Goal: Task Accomplishment & Management: Manage account settings

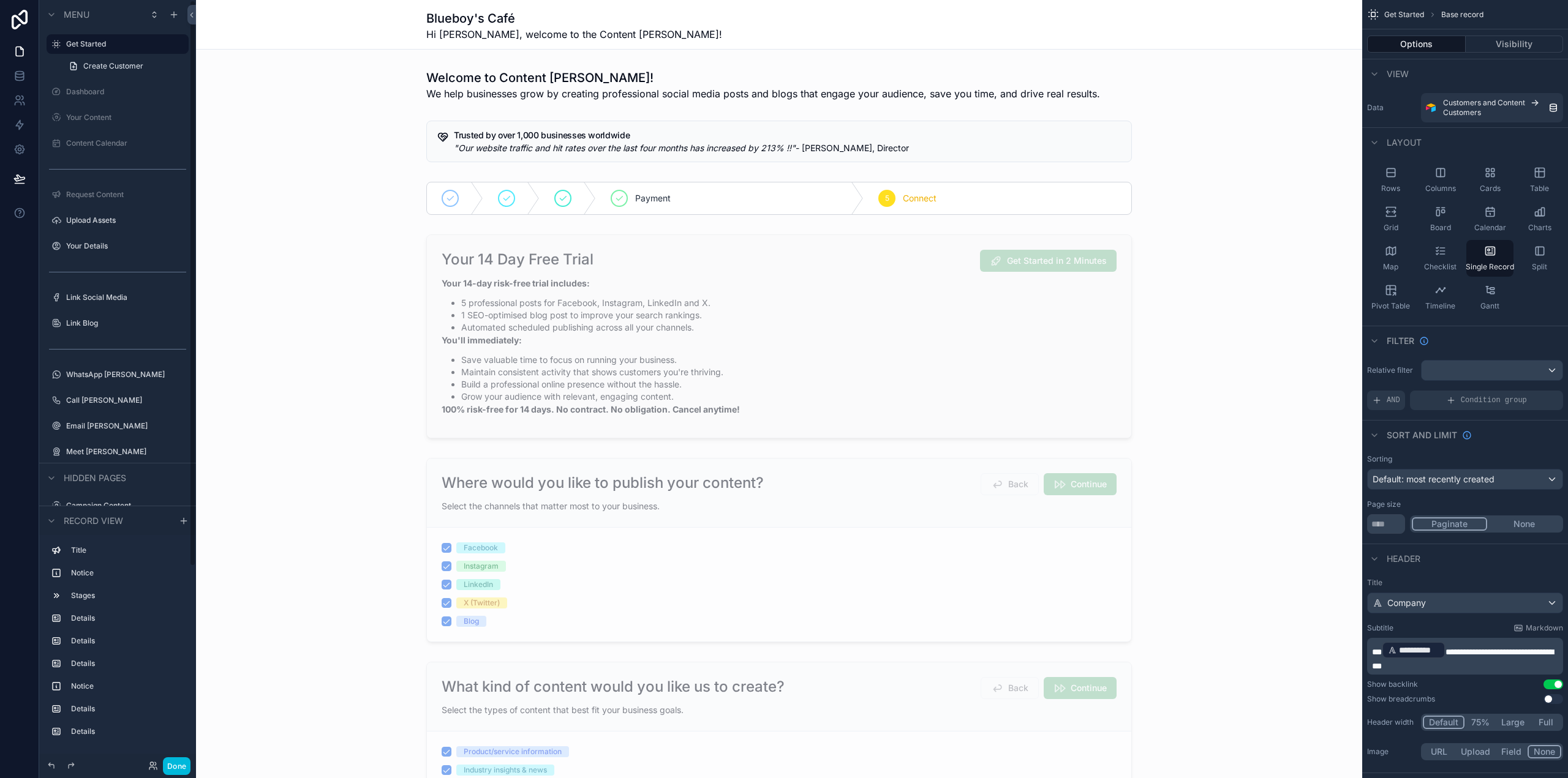
click at [178, 766] on button "Done" at bounding box center [176, 766] width 27 height 18
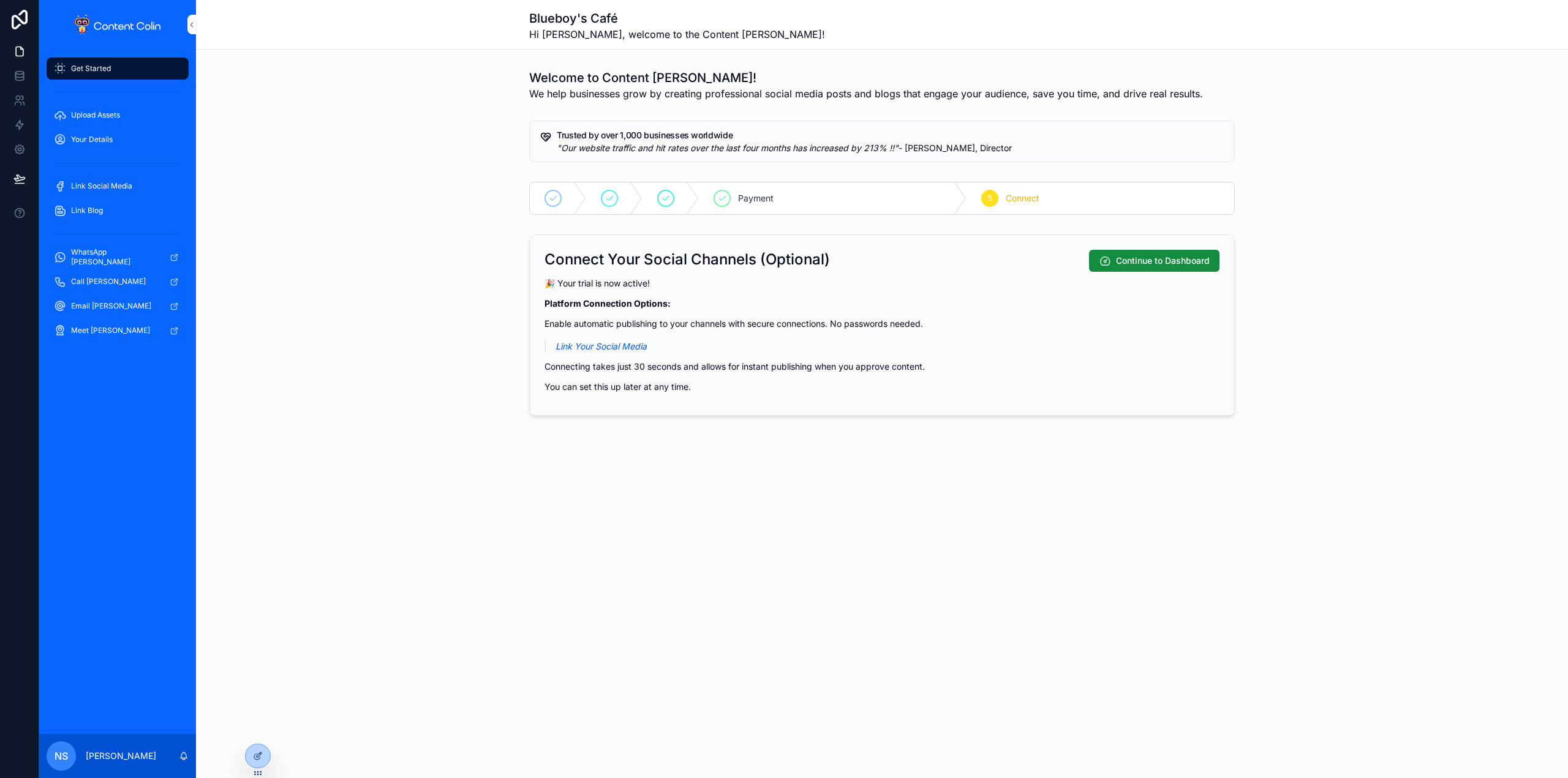
click at [0, 0] on div at bounding box center [0, 0] width 0 height 0
click at [0, 0] on icon at bounding box center [0, 0] width 0 height 0
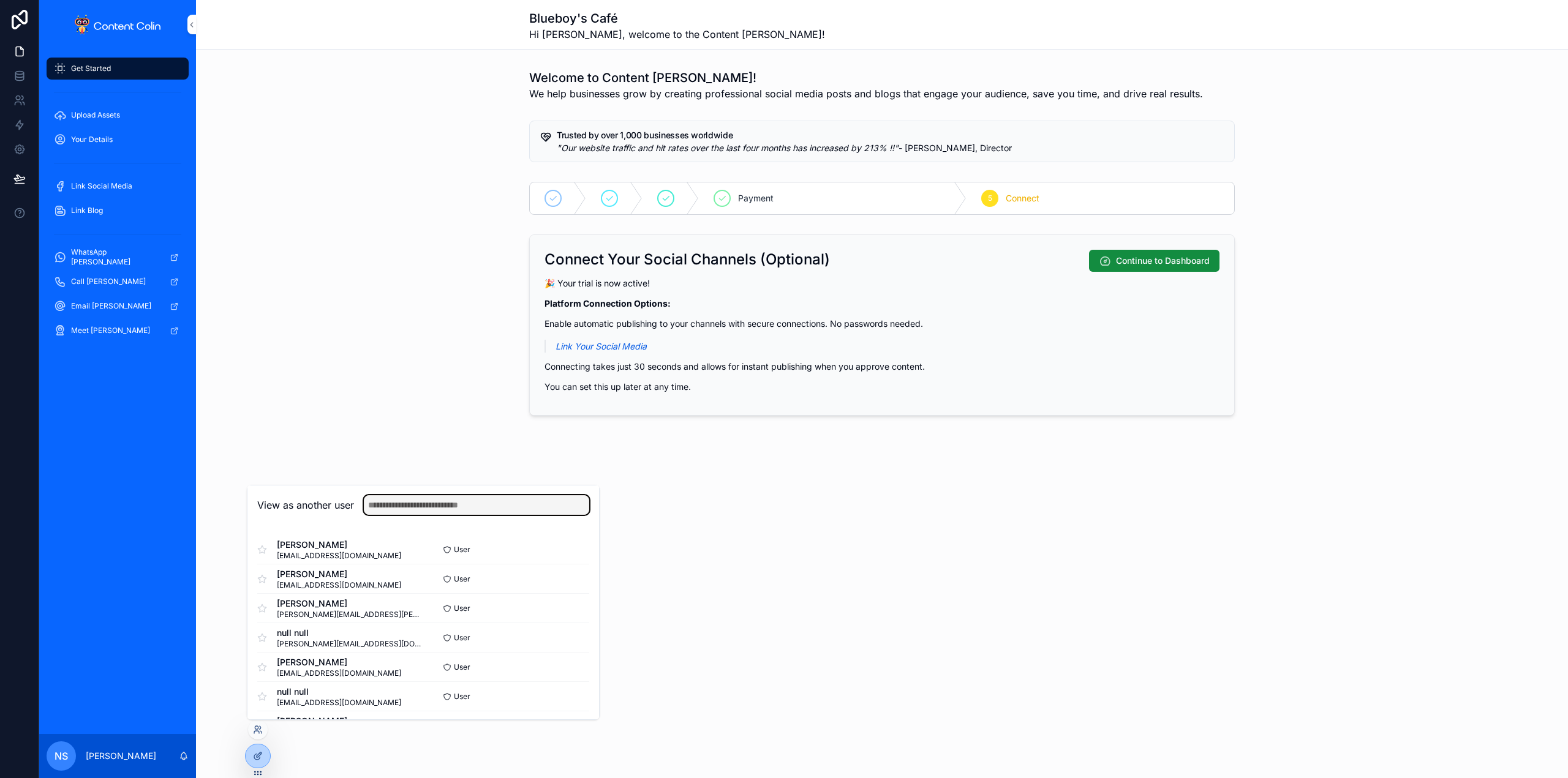
click at [497, 502] on input "text" at bounding box center [477, 505] width 225 height 19
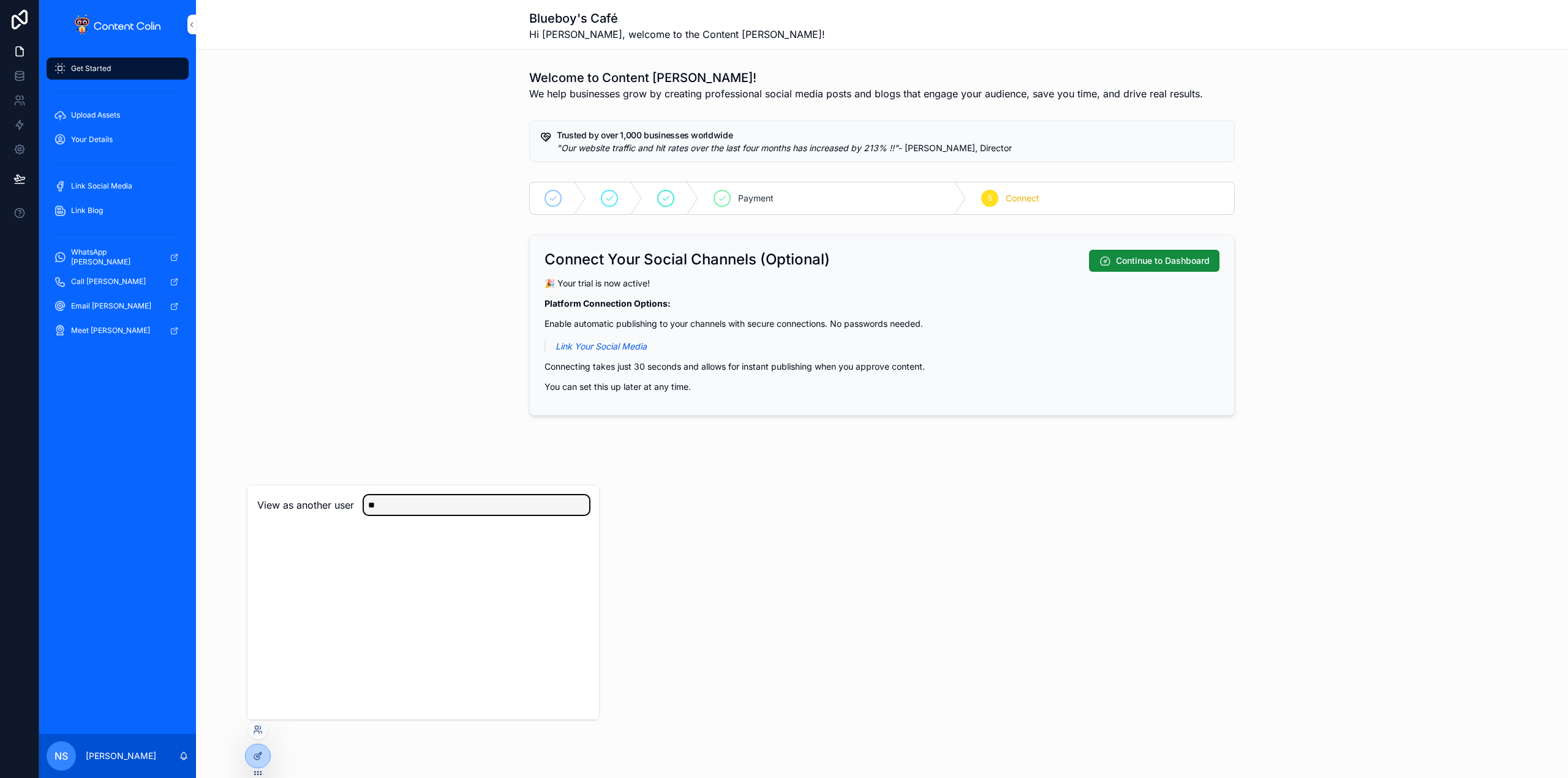
type input "*"
type input "******"
click at [0, 0] on button "Select" at bounding box center [0, 0] width 0 height 0
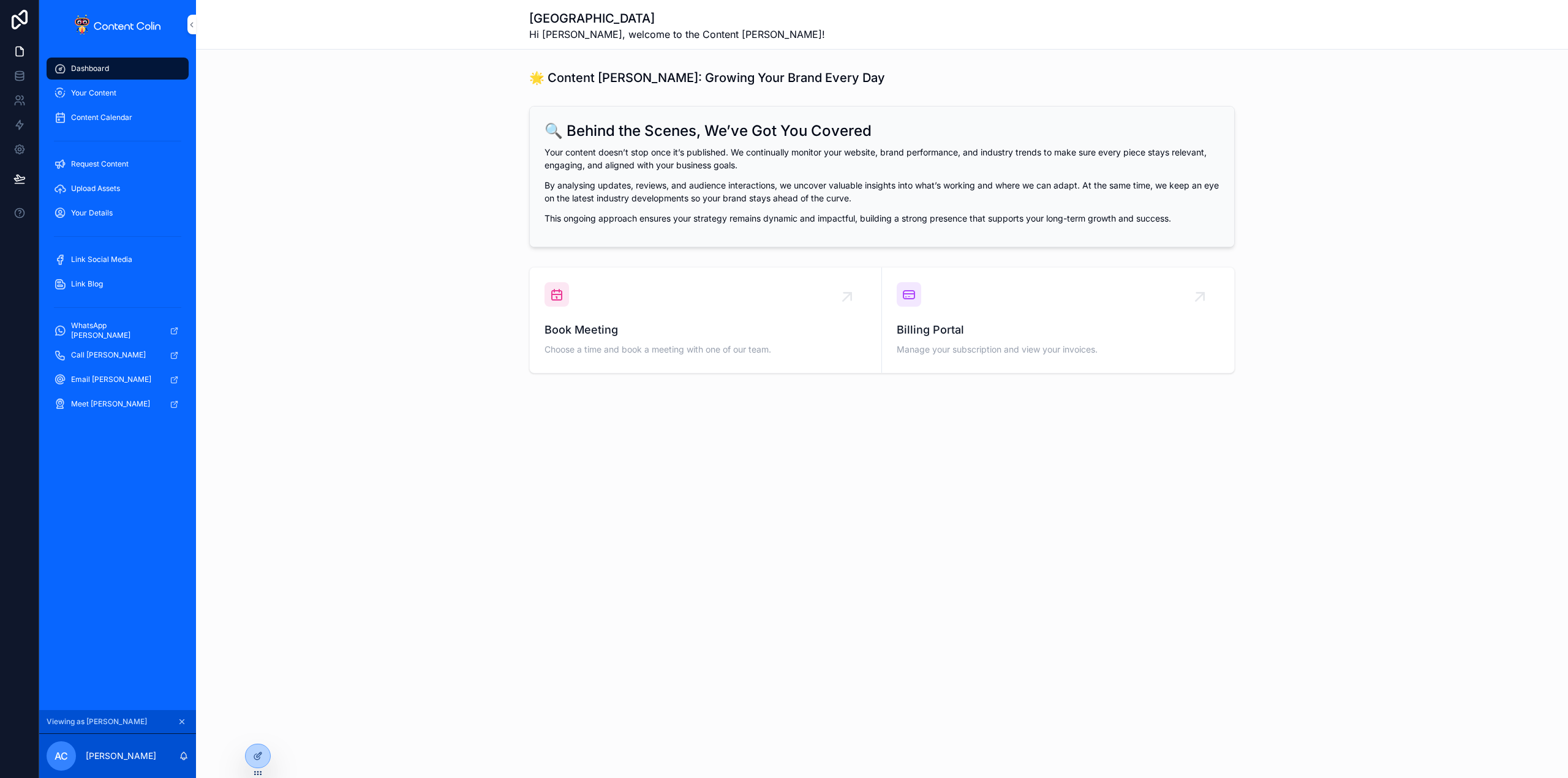
click at [119, 88] on div "Your Content" at bounding box center [118, 93] width 127 height 19
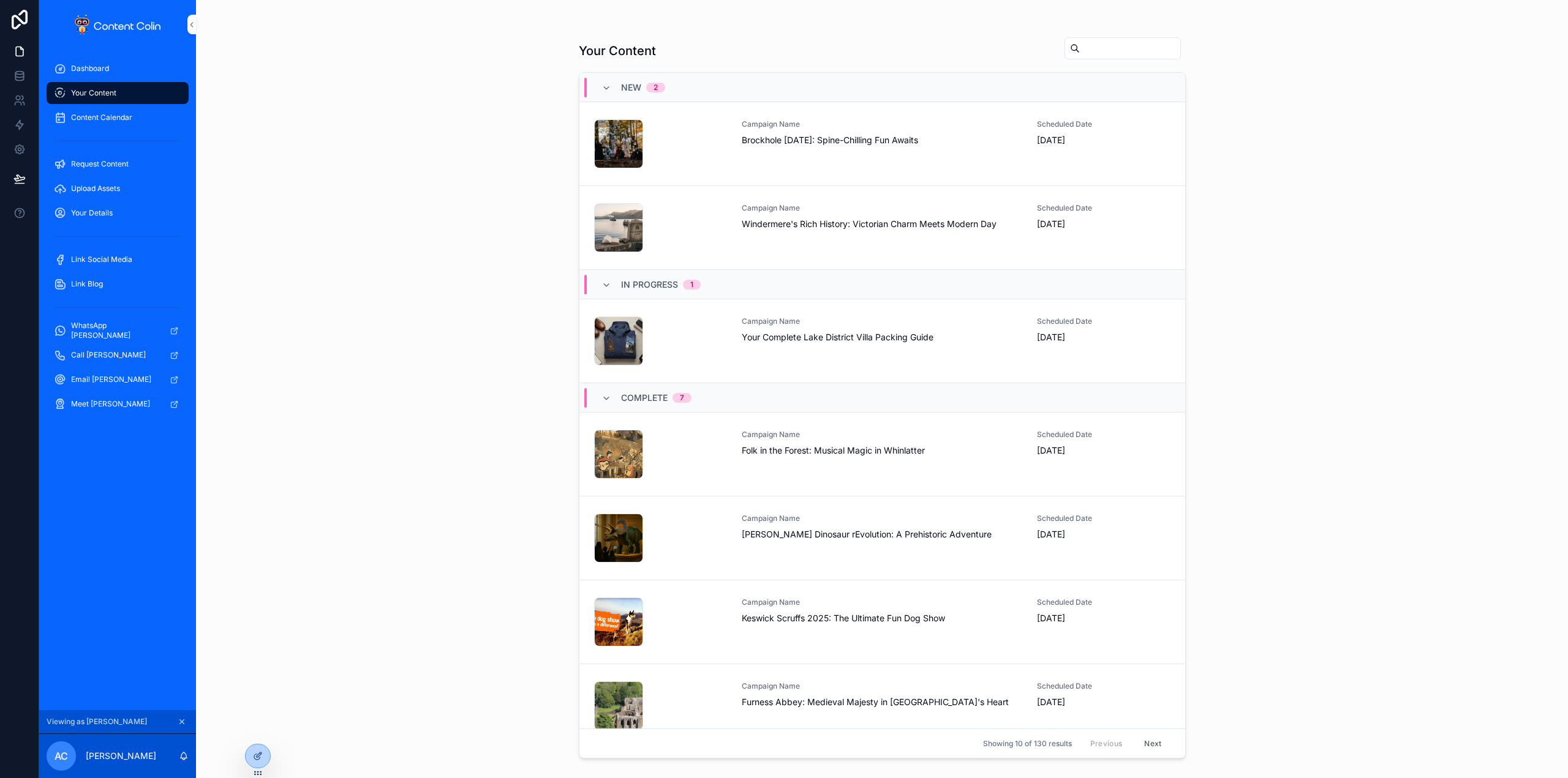
click at [795, 213] on div "Campaign Name Windermere's Rich History: Victorian Charm Meets Modern Day" at bounding box center [882, 216] width 281 height 27
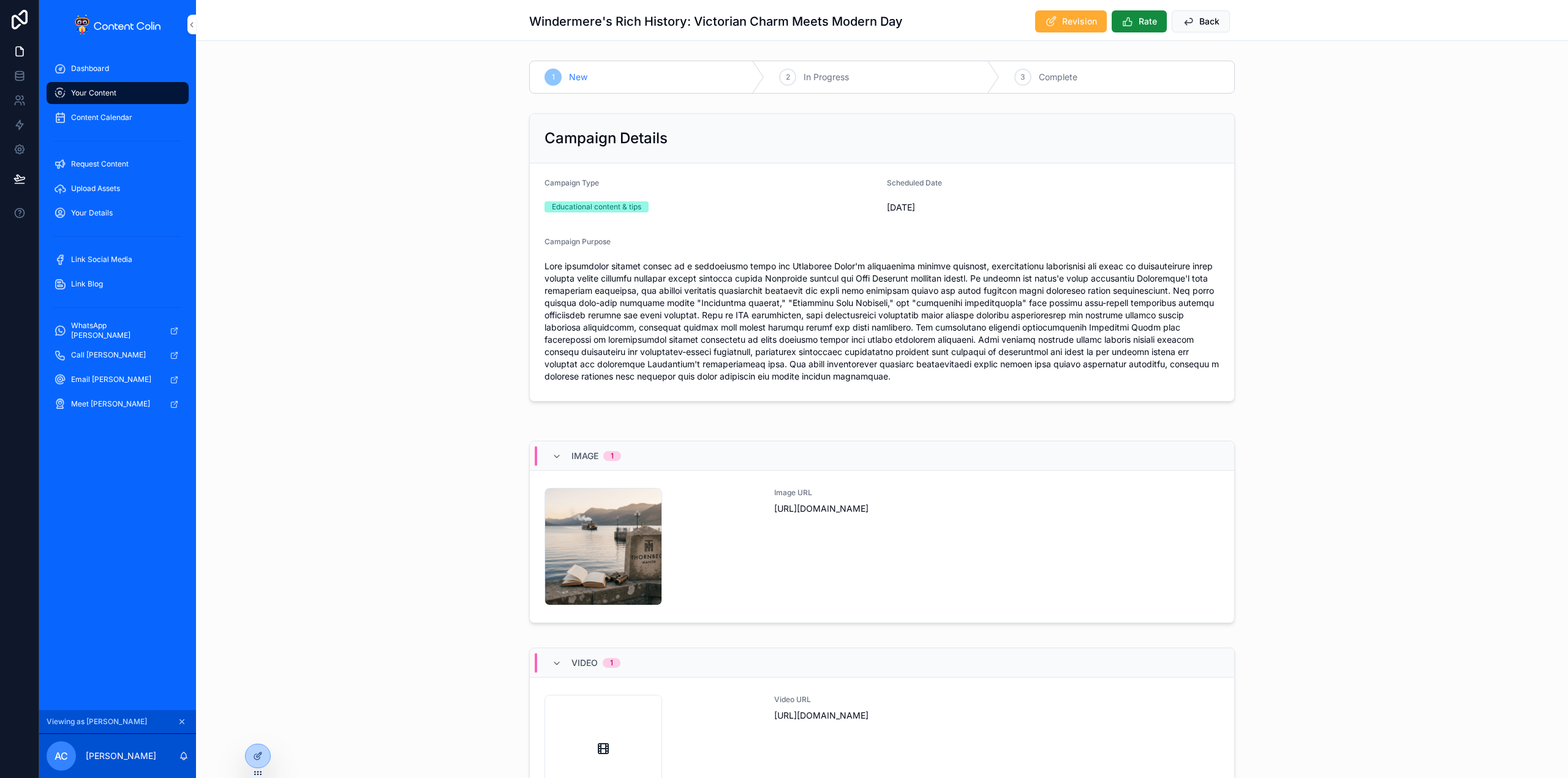
drag, startPoint x: 543, startPoint y: 196, endPoint x: 435, endPoint y: 170, distance: 111.1
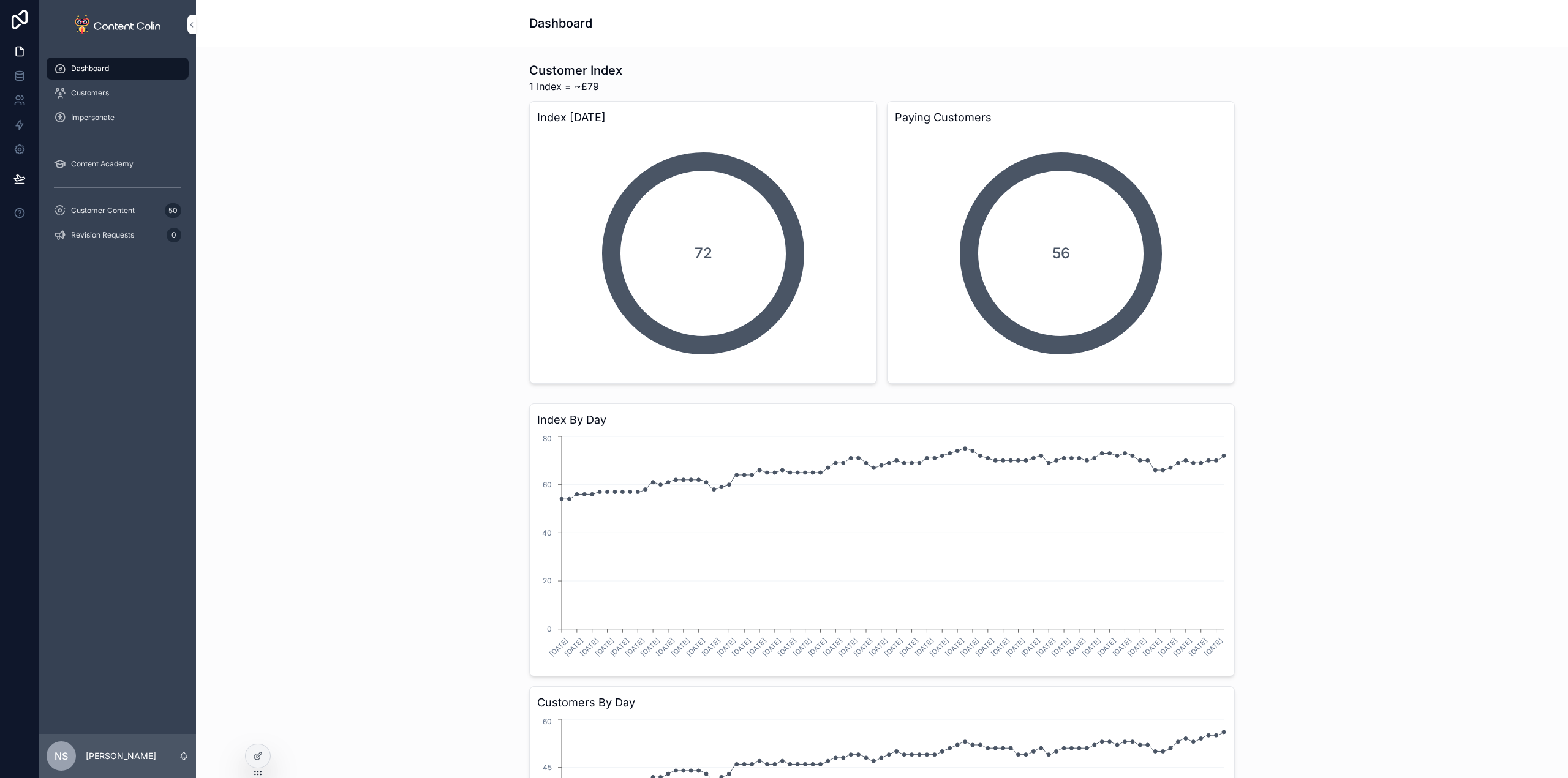
click at [123, 213] on span "Customer Content" at bounding box center [102, 211] width 64 height 10
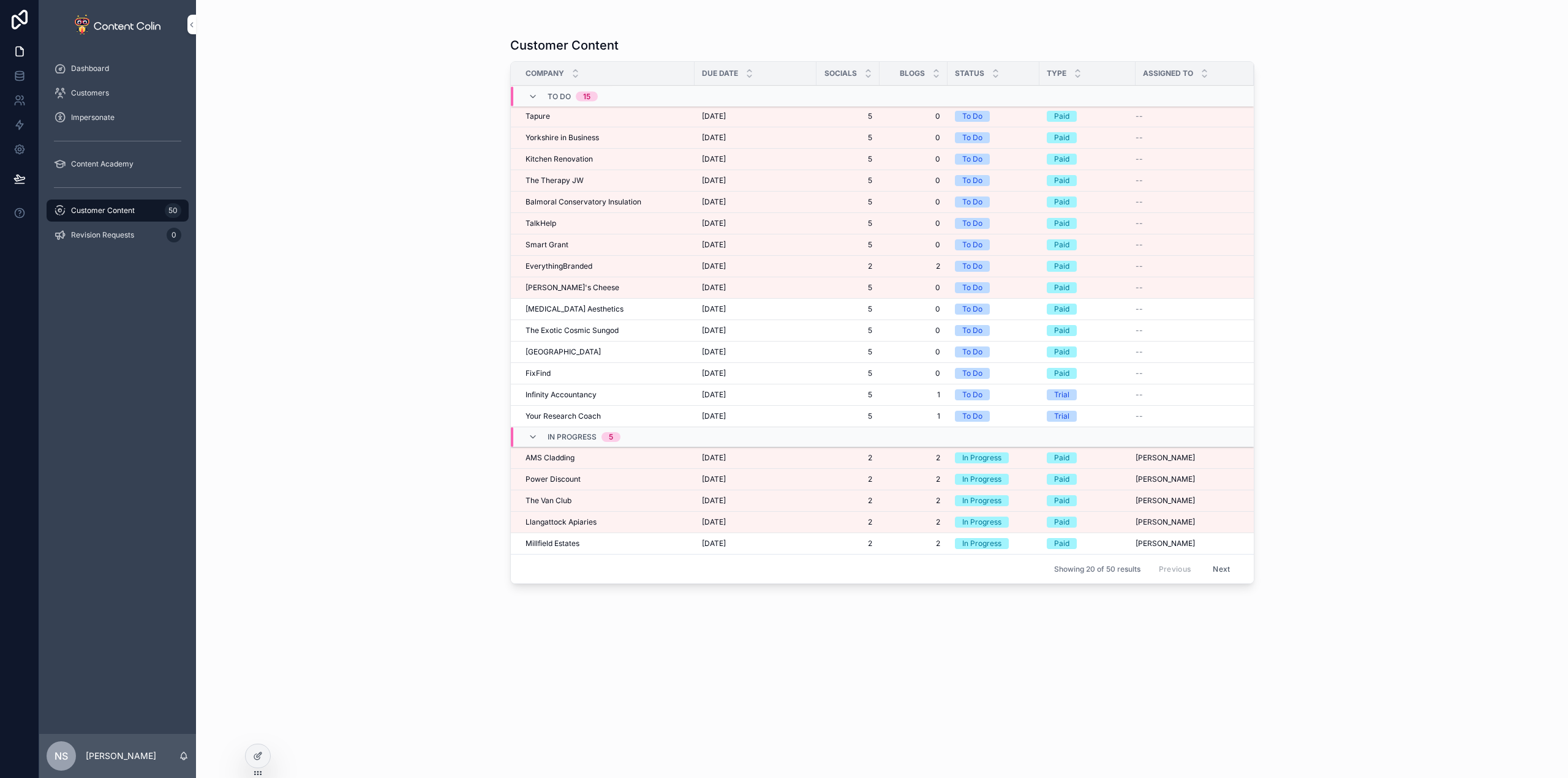
click at [106, 93] on span "Customers" at bounding box center [89, 93] width 38 height 10
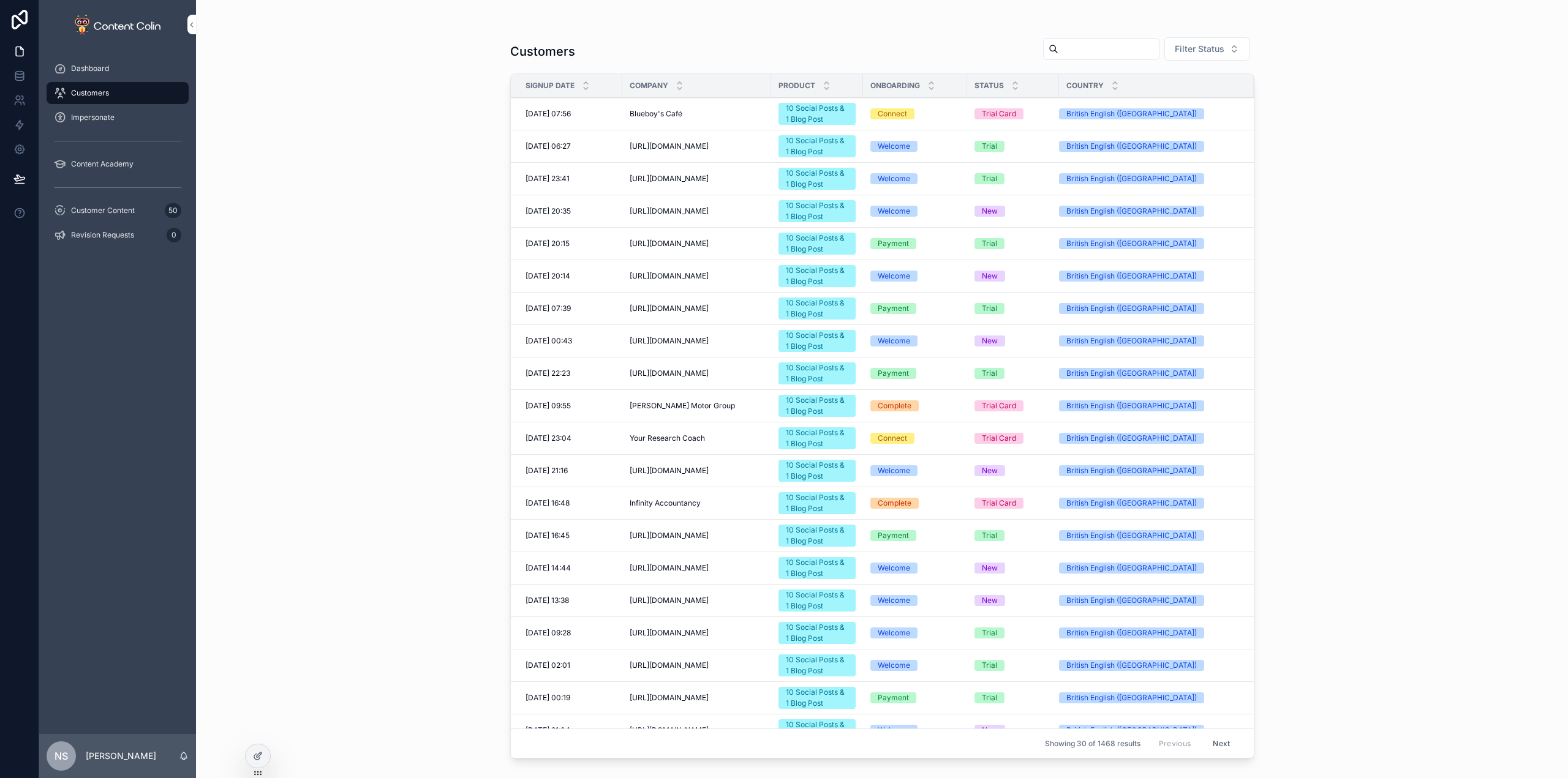
click at [1083, 47] on input "scrollable content" at bounding box center [1108, 48] width 101 height 17
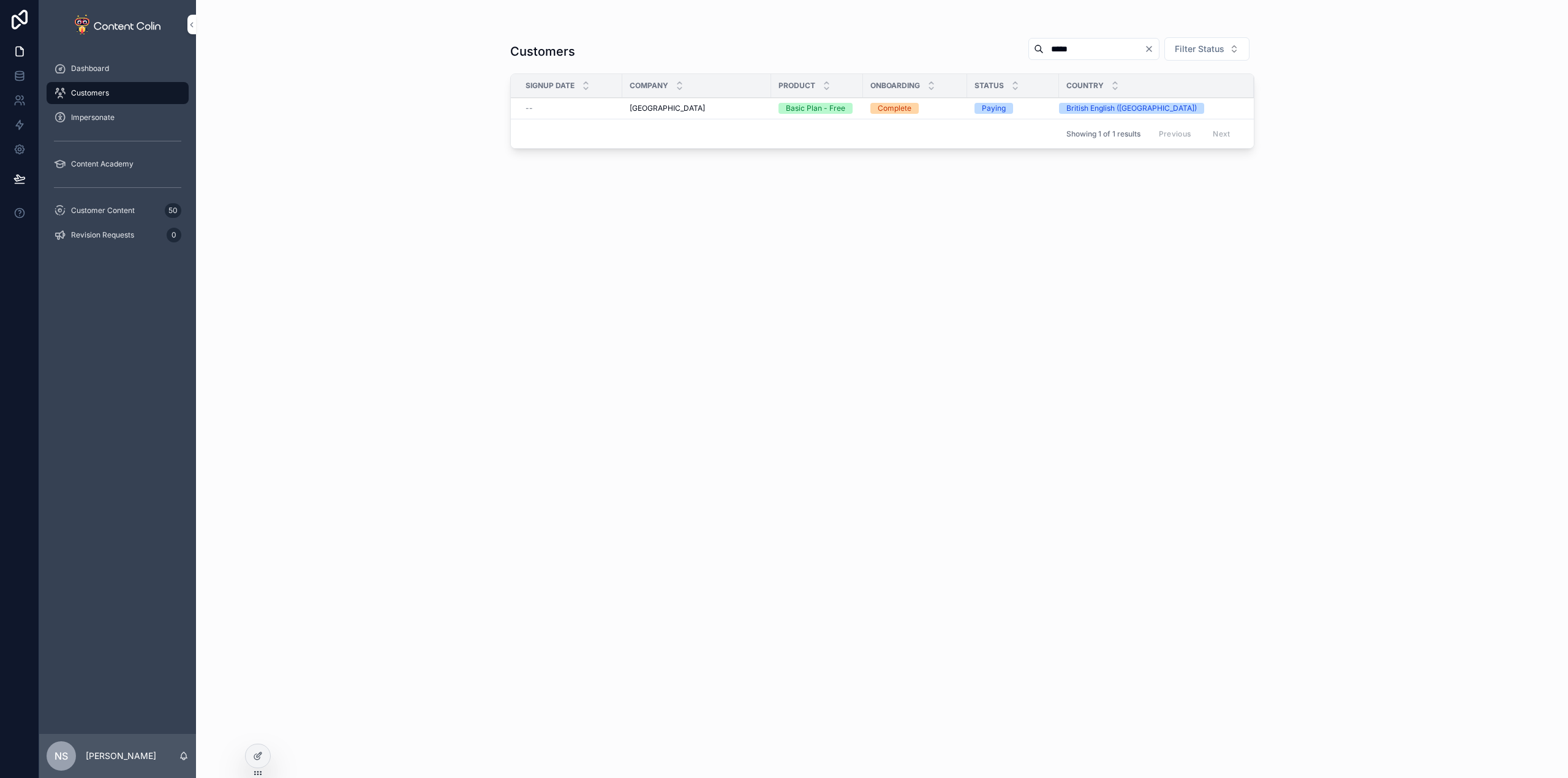
type input "*****"
click at [737, 109] on div "Thornbeck Manor Thornbeck Manor" at bounding box center [696, 109] width 134 height 10
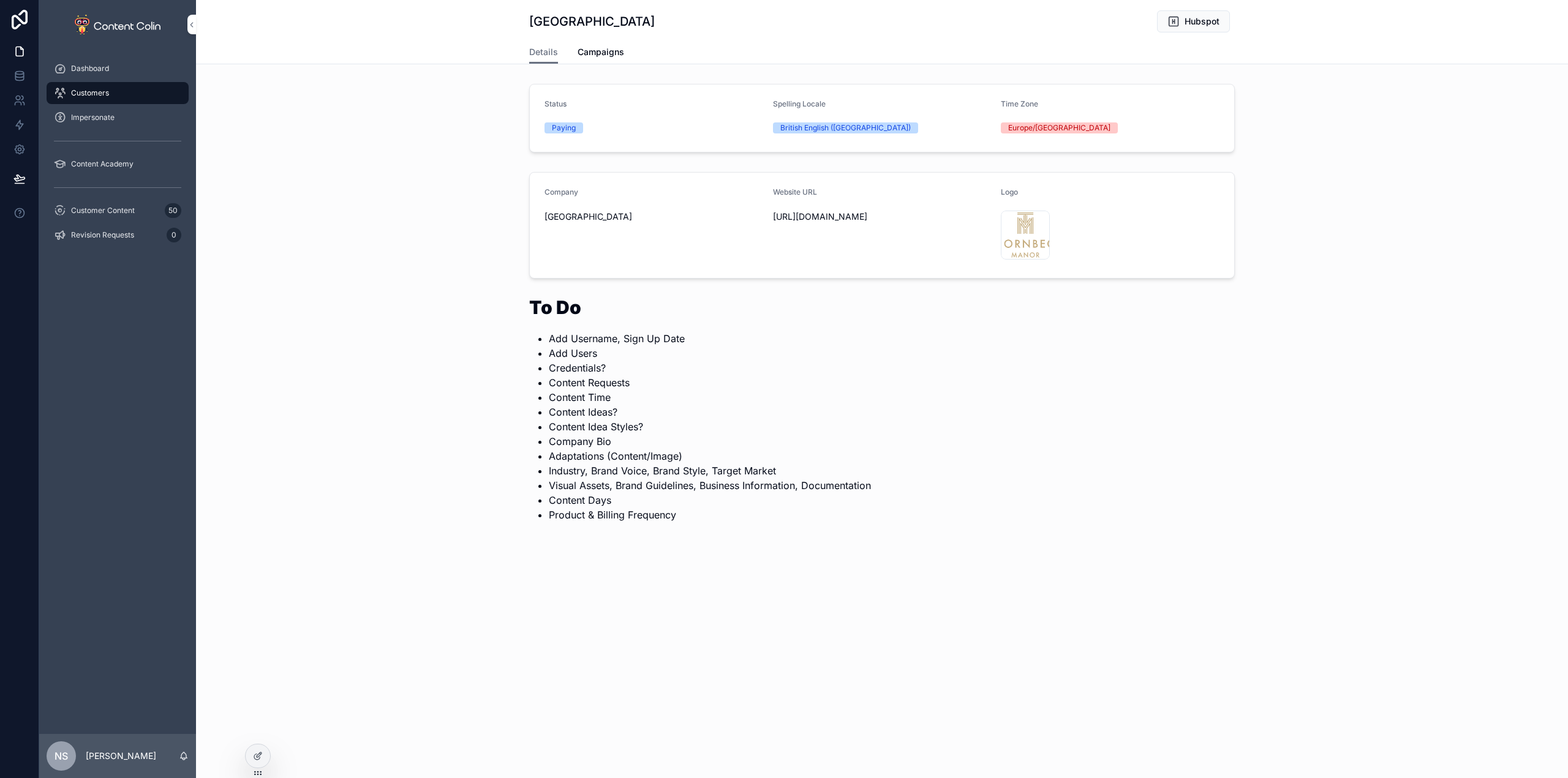
click at [256, 760] on icon at bounding box center [258, 756] width 10 height 10
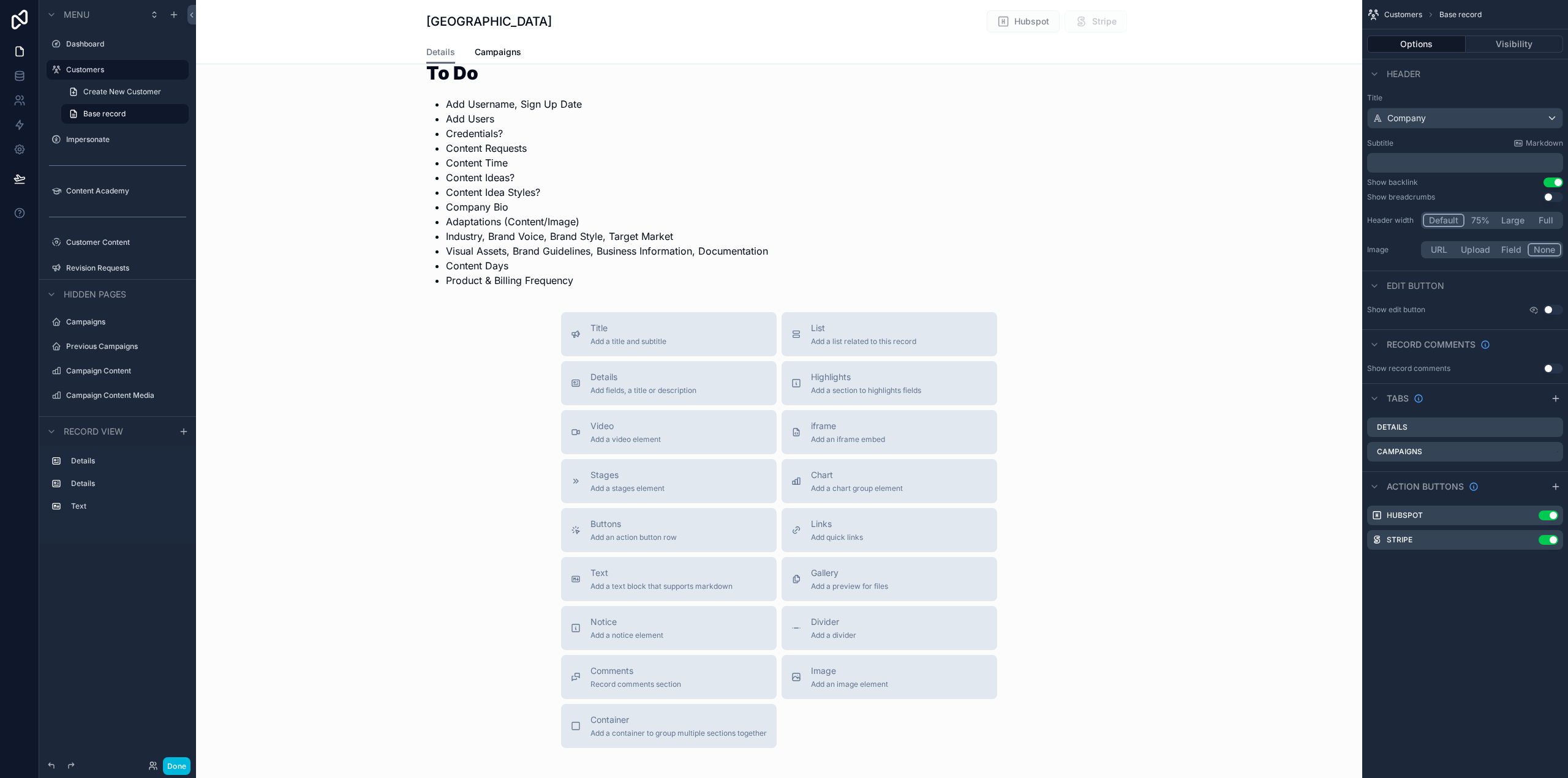
scroll to position [245, 0]
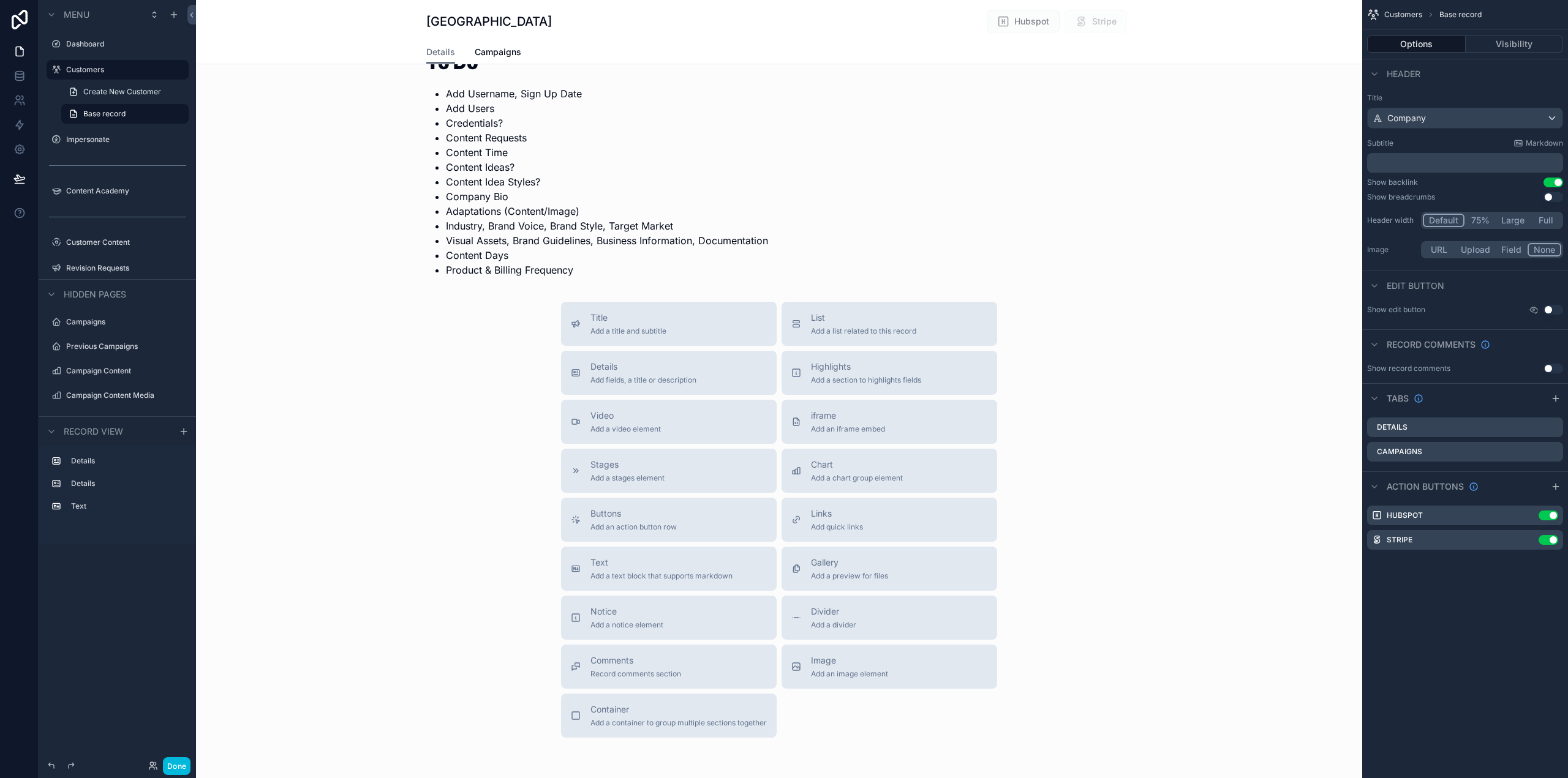
click at [870, 328] on span "Add a list related to this record" at bounding box center [864, 331] width 105 height 10
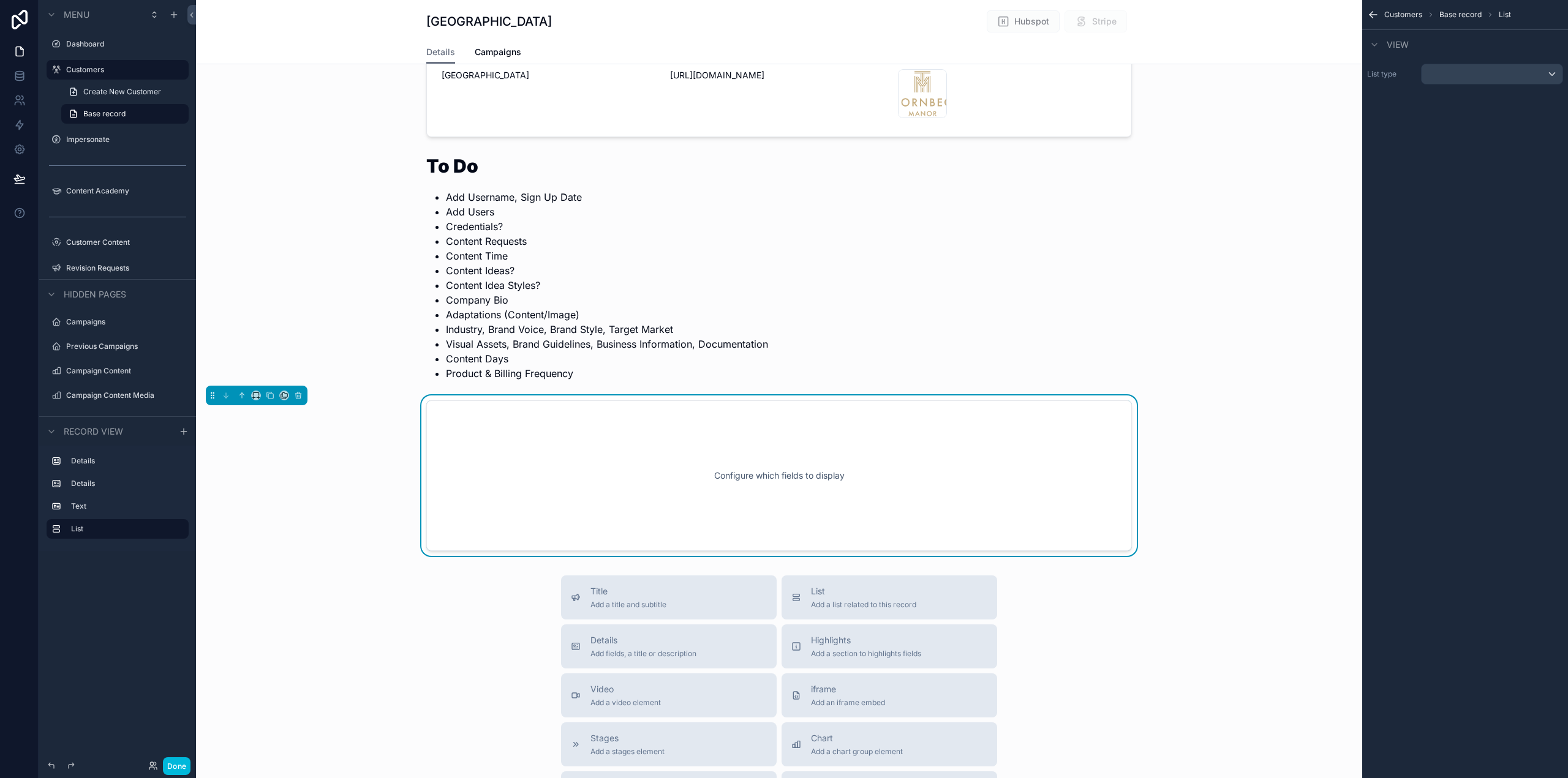
scroll to position [106, 0]
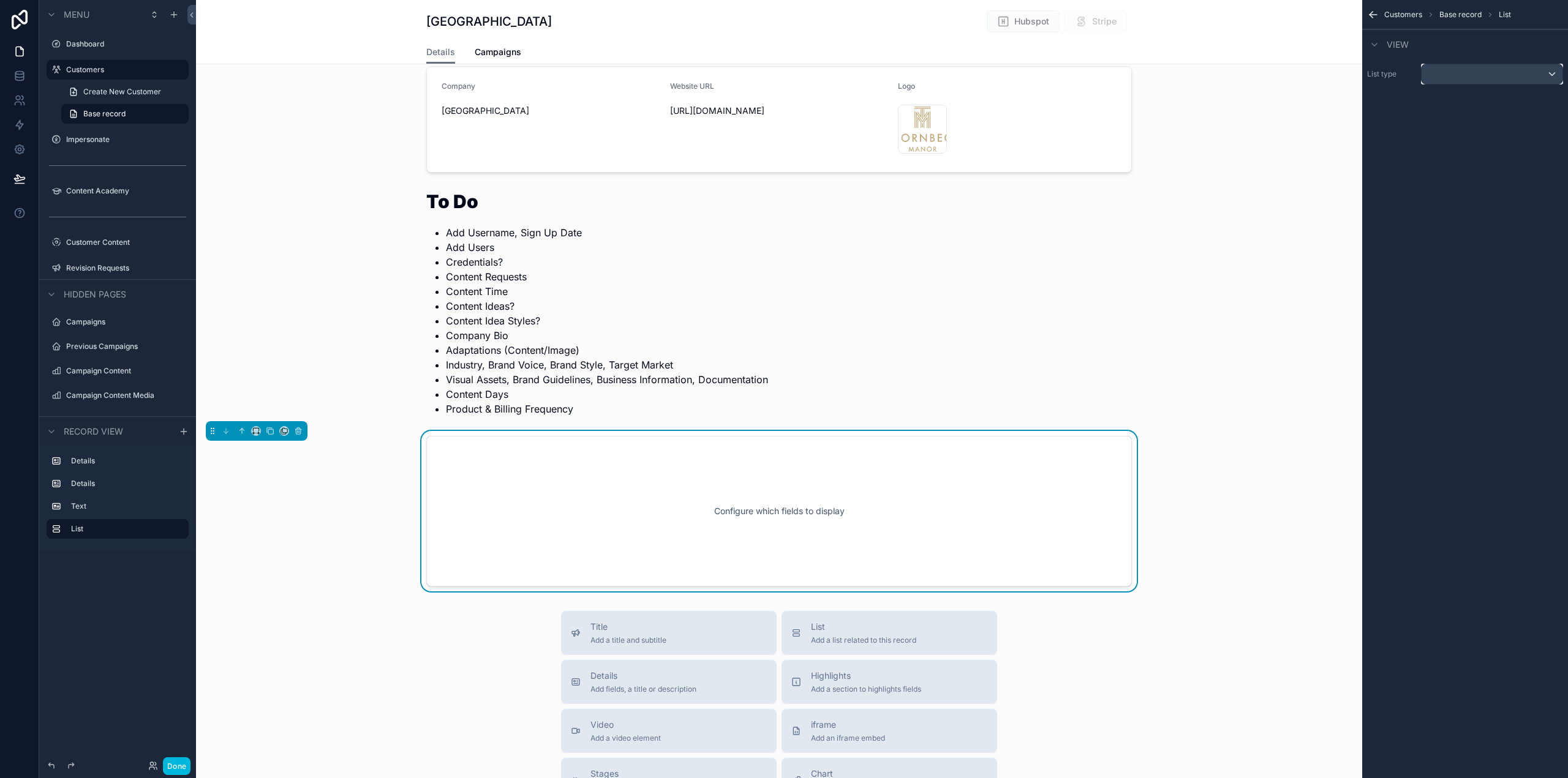
click at [1492, 71] on div "scrollable content" at bounding box center [1492, 74] width 141 height 19
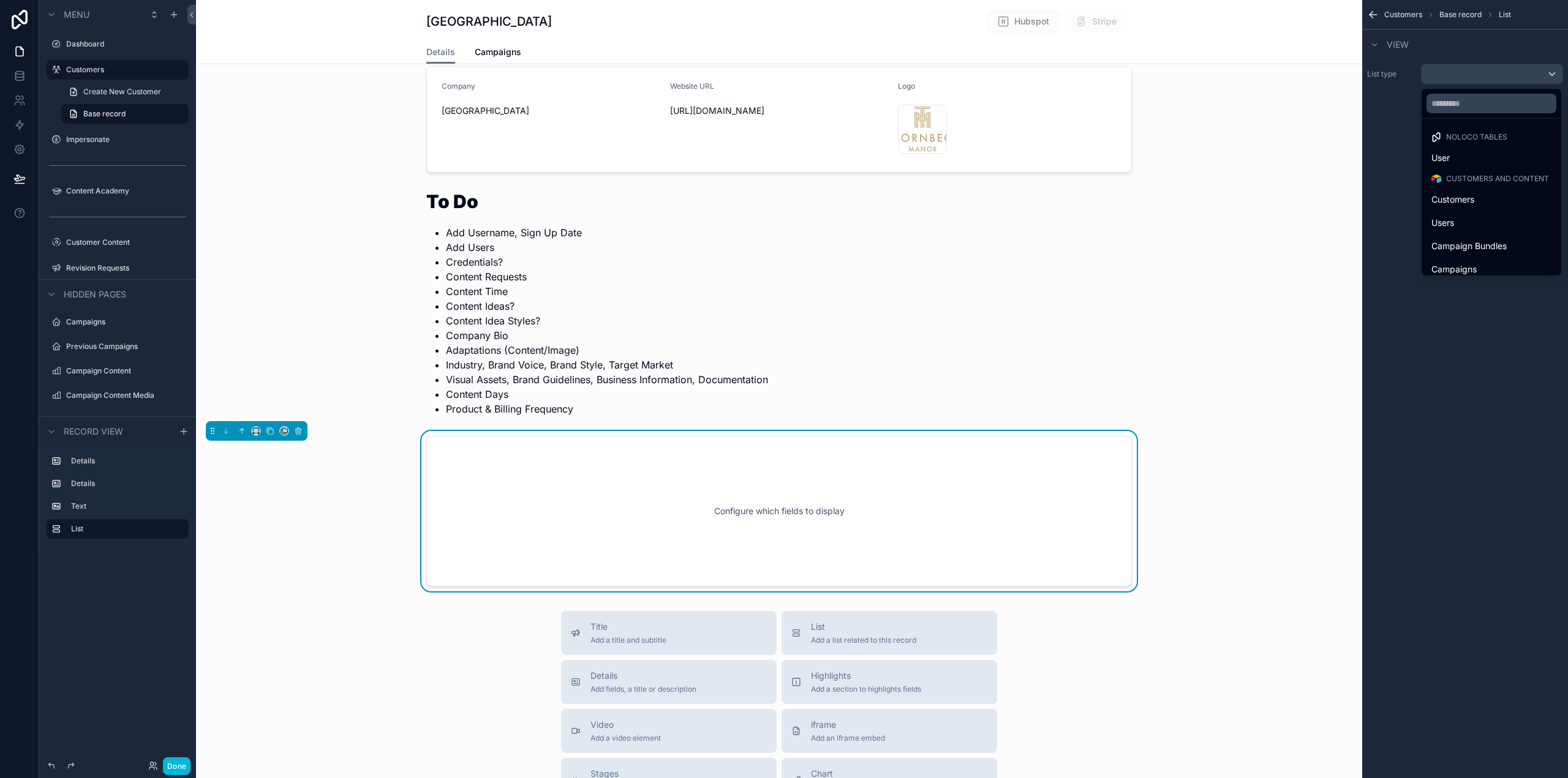
click at [1478, 219] on div "Users" at bounding box center [1492, 223] width 120 height 14
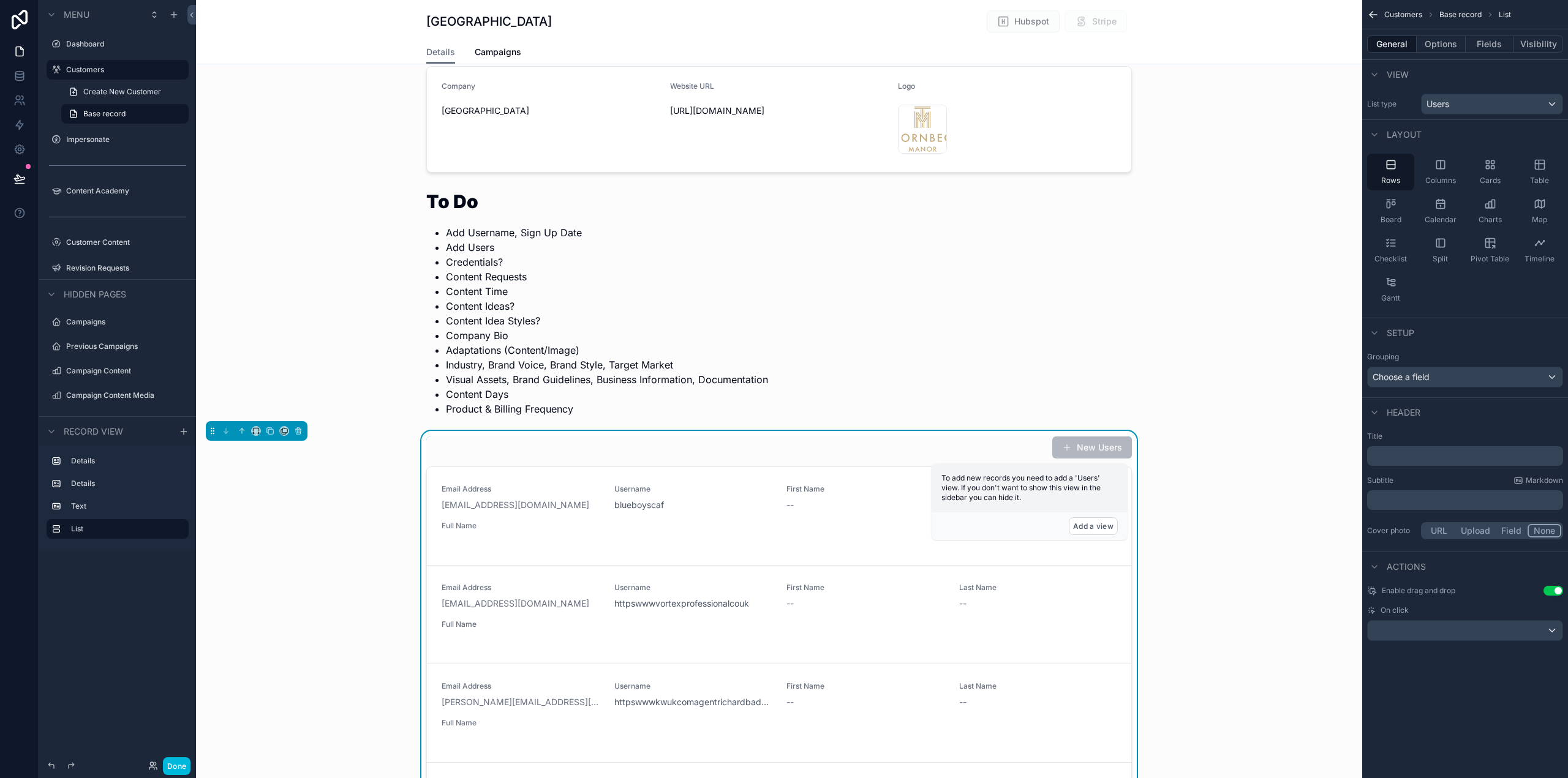
click at [1442, 45] on button "Options" at bounding box center [1441, 43] width 49 height 17
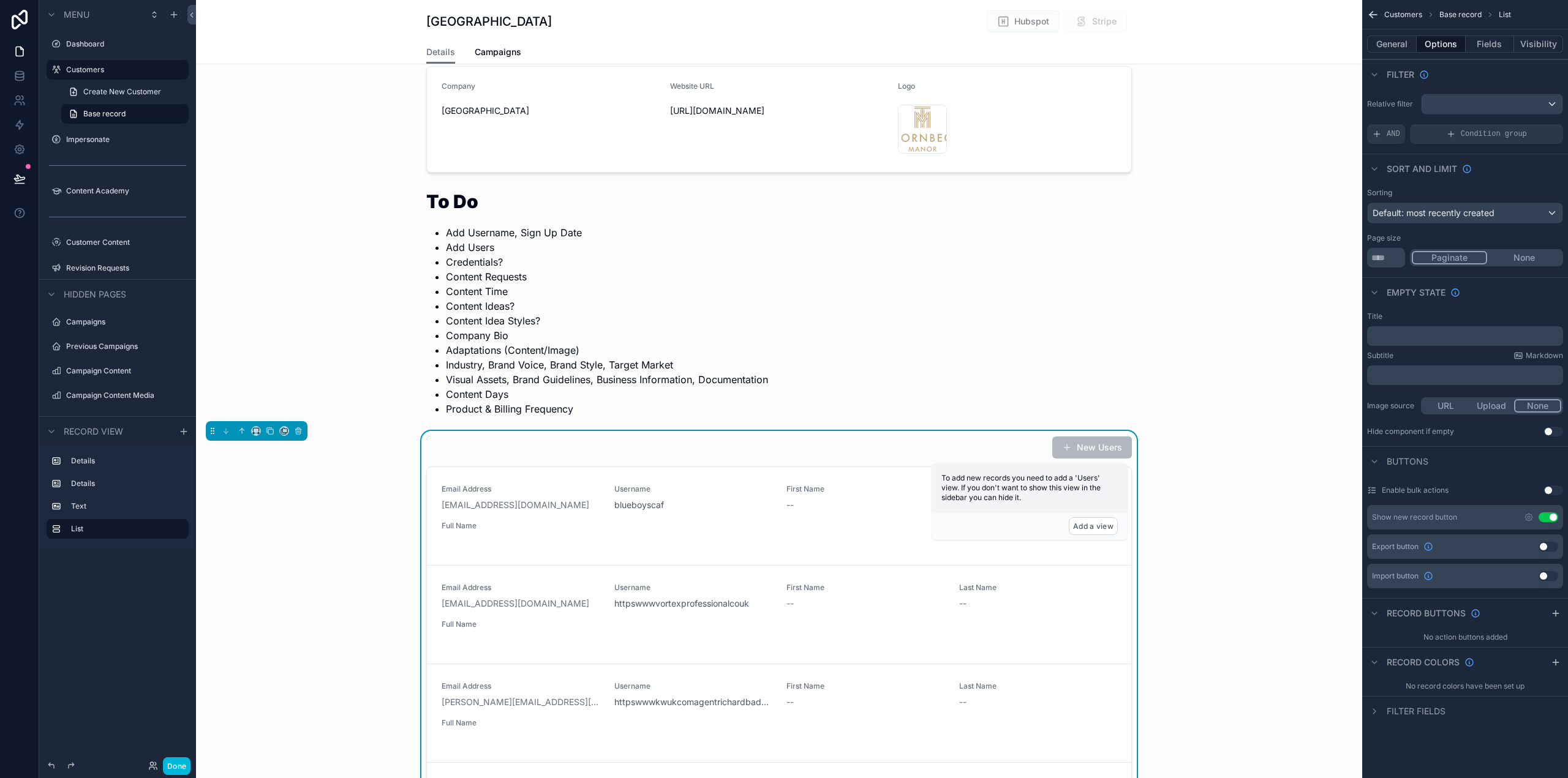
click at [1397, 125] on div "AND" at bounding box center [1386, 134] width 38 height 19
click at [0, 0] on icon "scrollable content" at bounding box center [0, 0] width 0 height 0
click at [1244, 114] on span "Select a field" at bounding box center [1243, 115] width 52 height 10
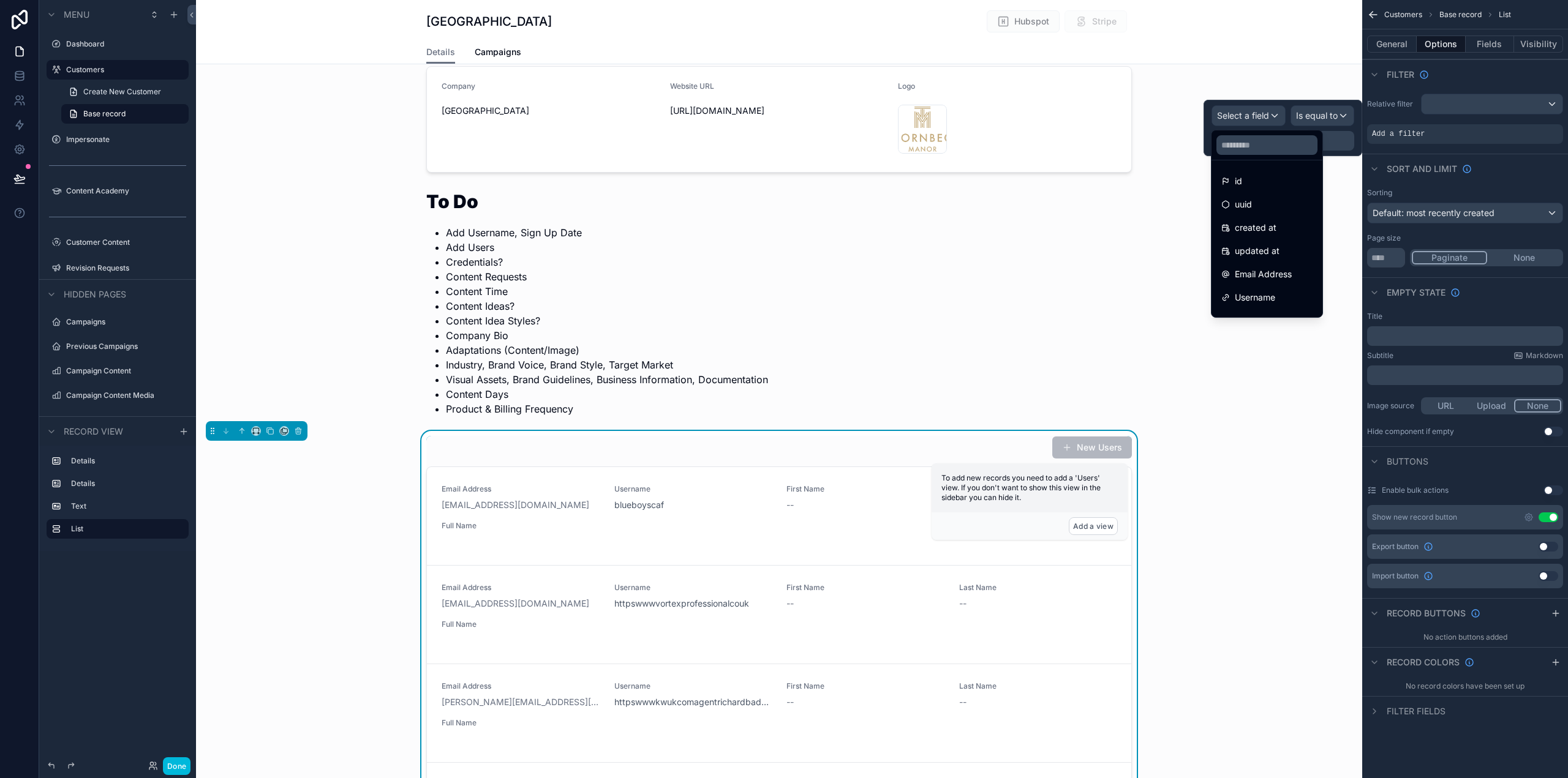
click at [1272, 298] on span "Username" at bounding box center [1255, 298] width 40 height 14
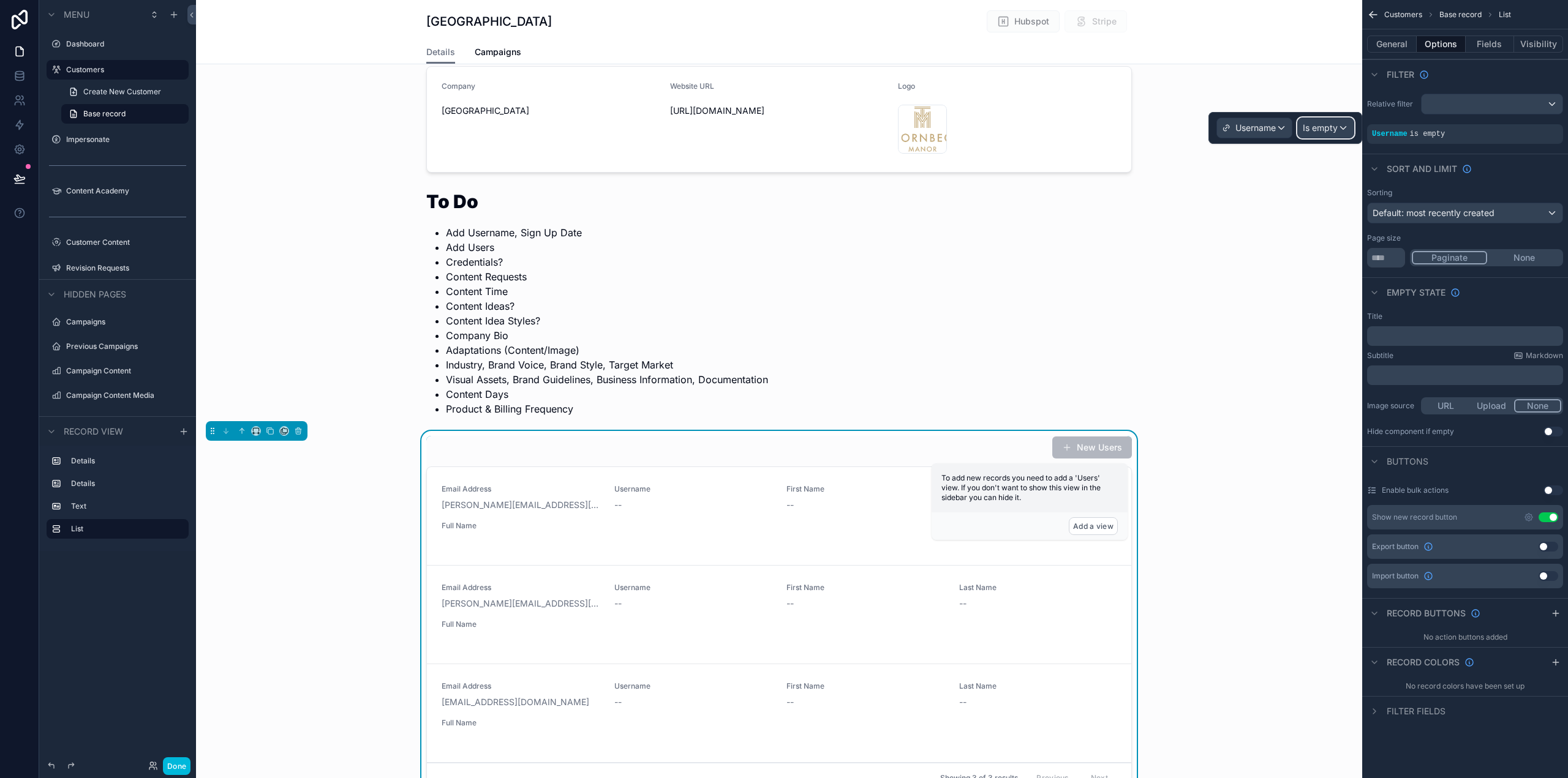
click at [1335, 133] on span "Is empty" at bounding box center [1320, 127] width 35 height 12
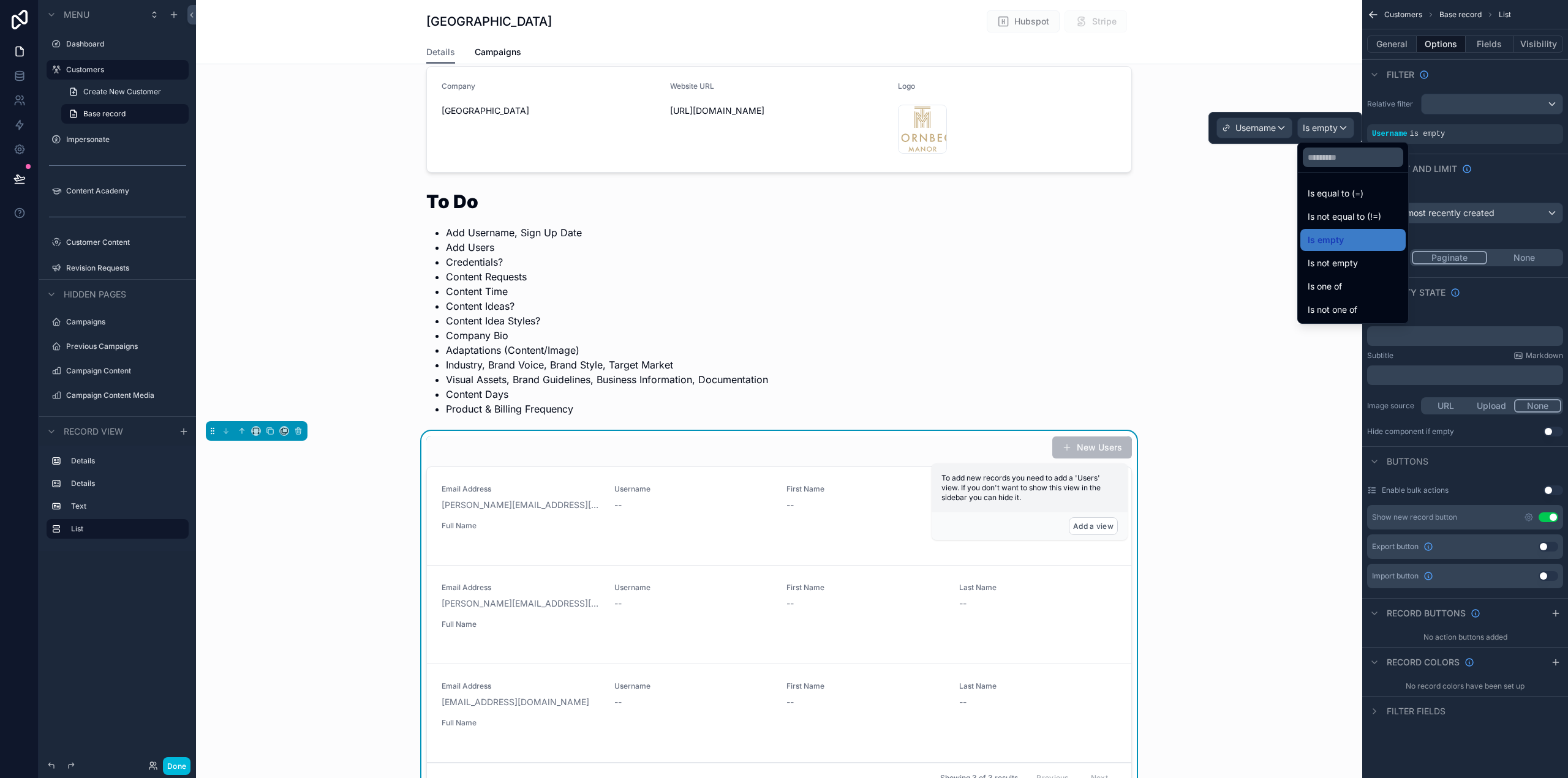
click at [1361, 188] on span "Is equal to (=)" at bounding box center [1335, 193] width 56 height 14
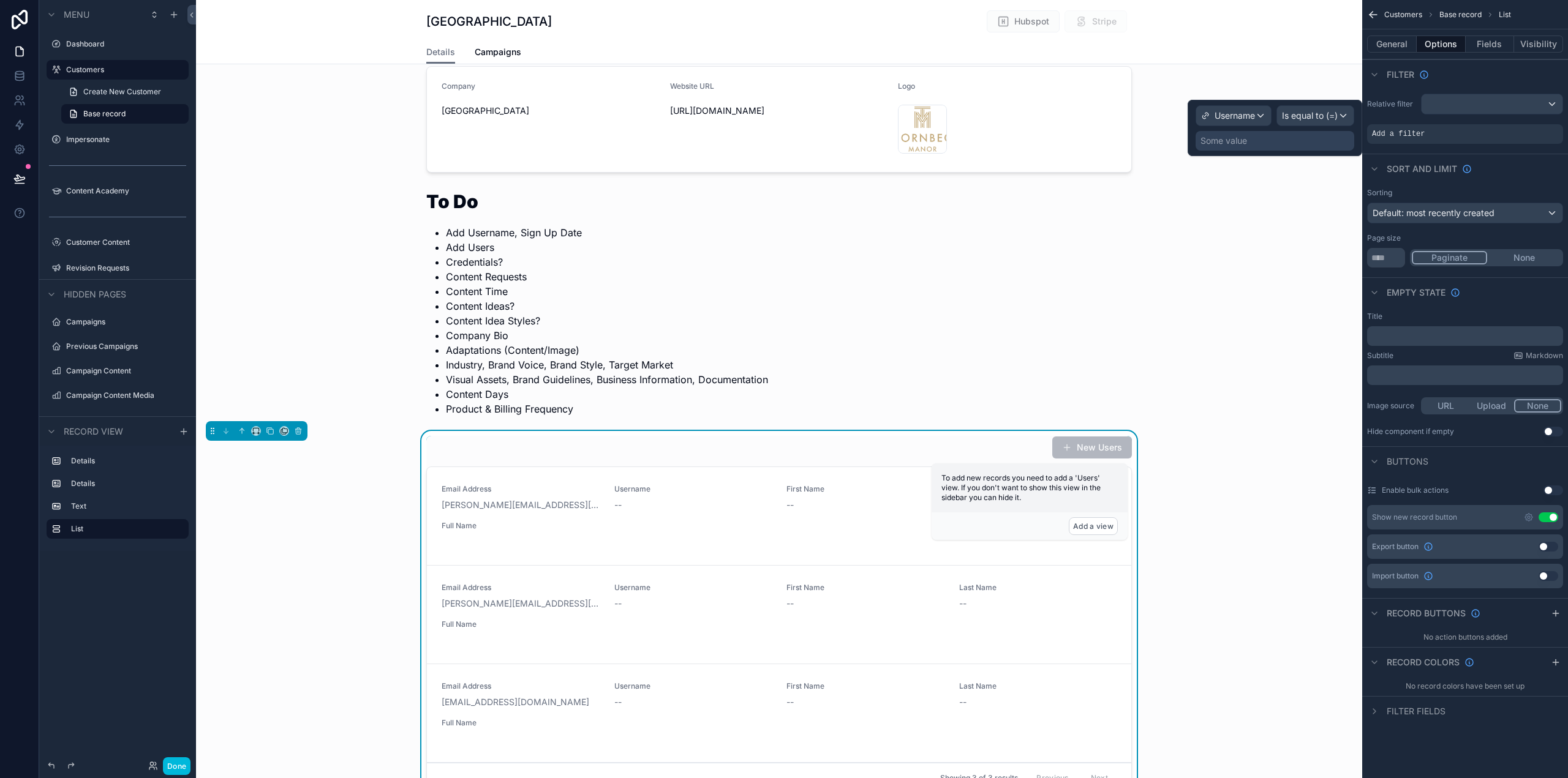
click at [1281, 146] on div "Some value" at bounding box center [1275, 141] width 159 height 19
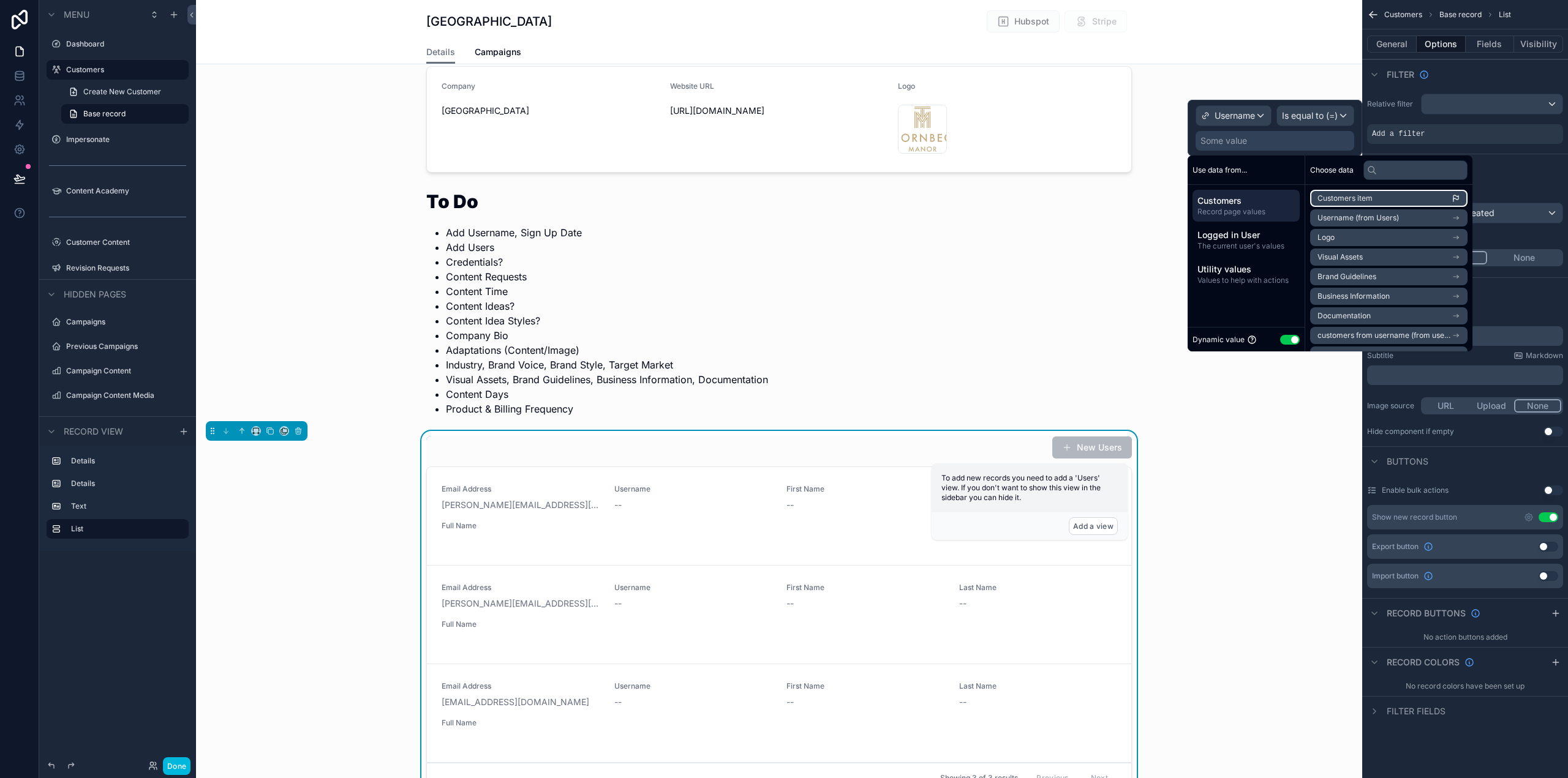
click at [1391, 195] on li "Customers item" at bounding box center [1389, 198] width 158 height 17
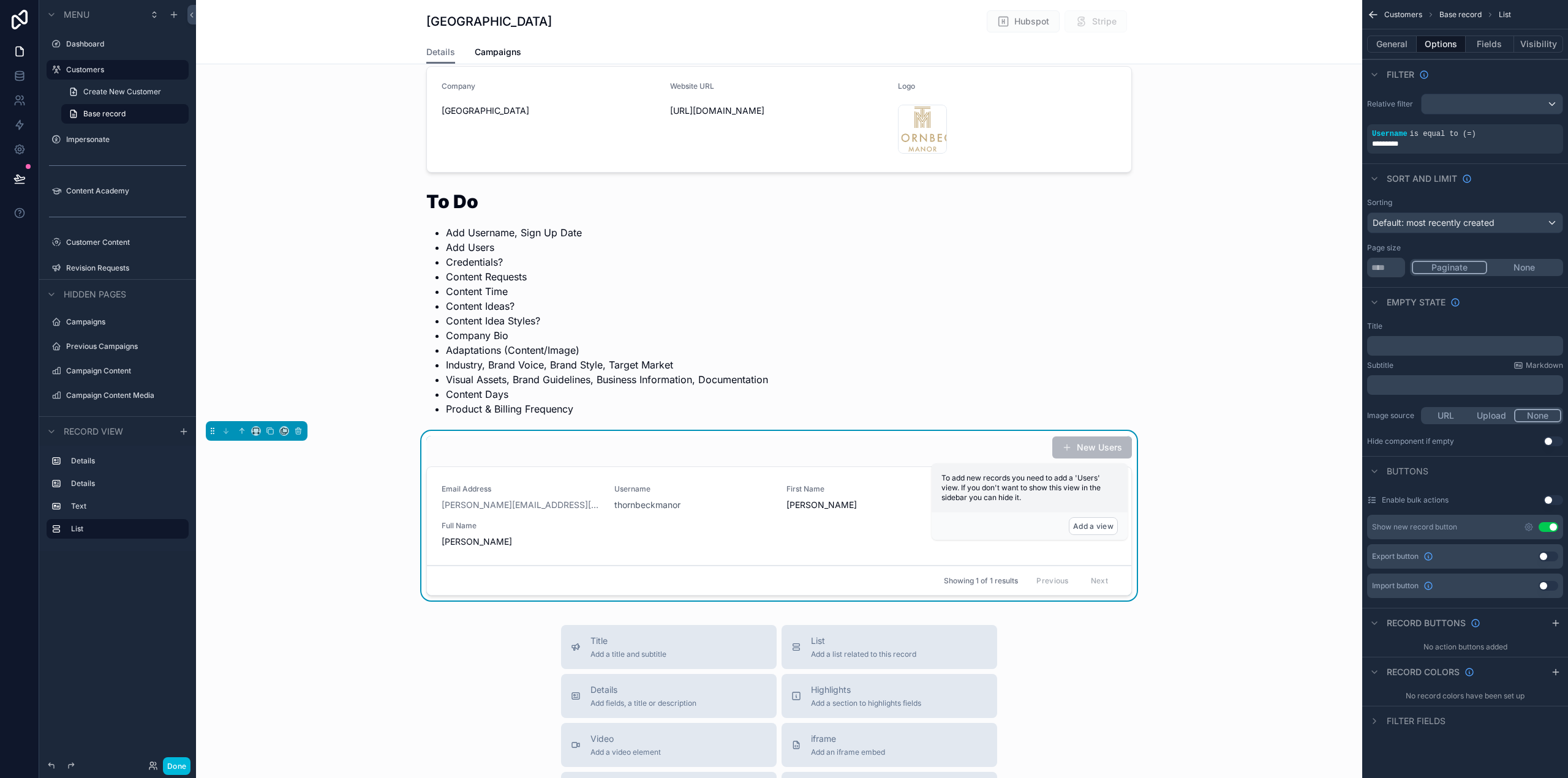
click at [1271, 505] on div "New Users Email Address alison@chesworth.com Username thornbeckmanor First Name…" at bounding box center [779, 518] width 1166 height 175
click at [1106, 524] on button "Add a view" at bounding box center [1093, 526] width 49 height 18
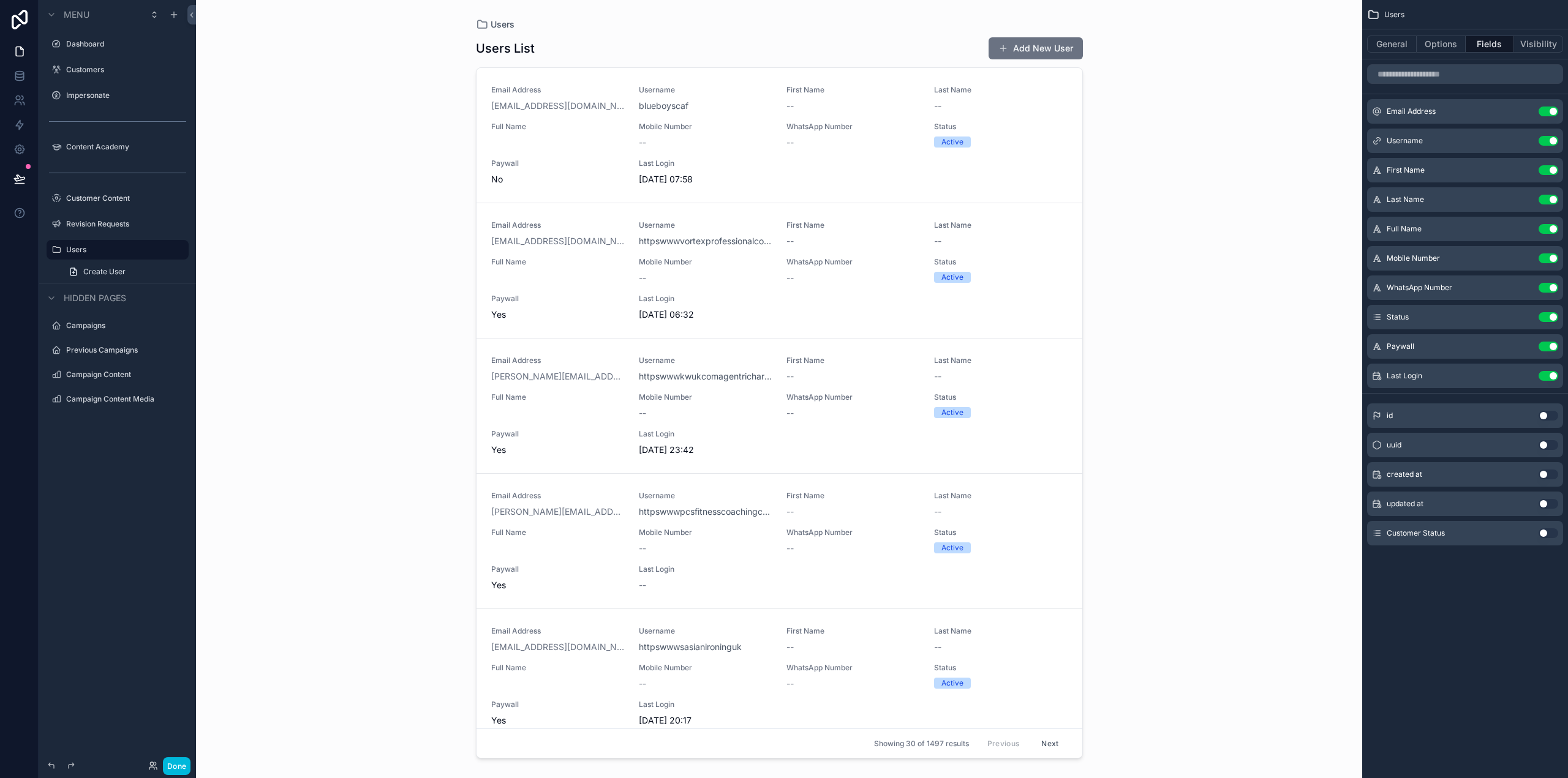
click at [101, 73] on label "Customers" at bounding box center [123, 70] width 115 height 10
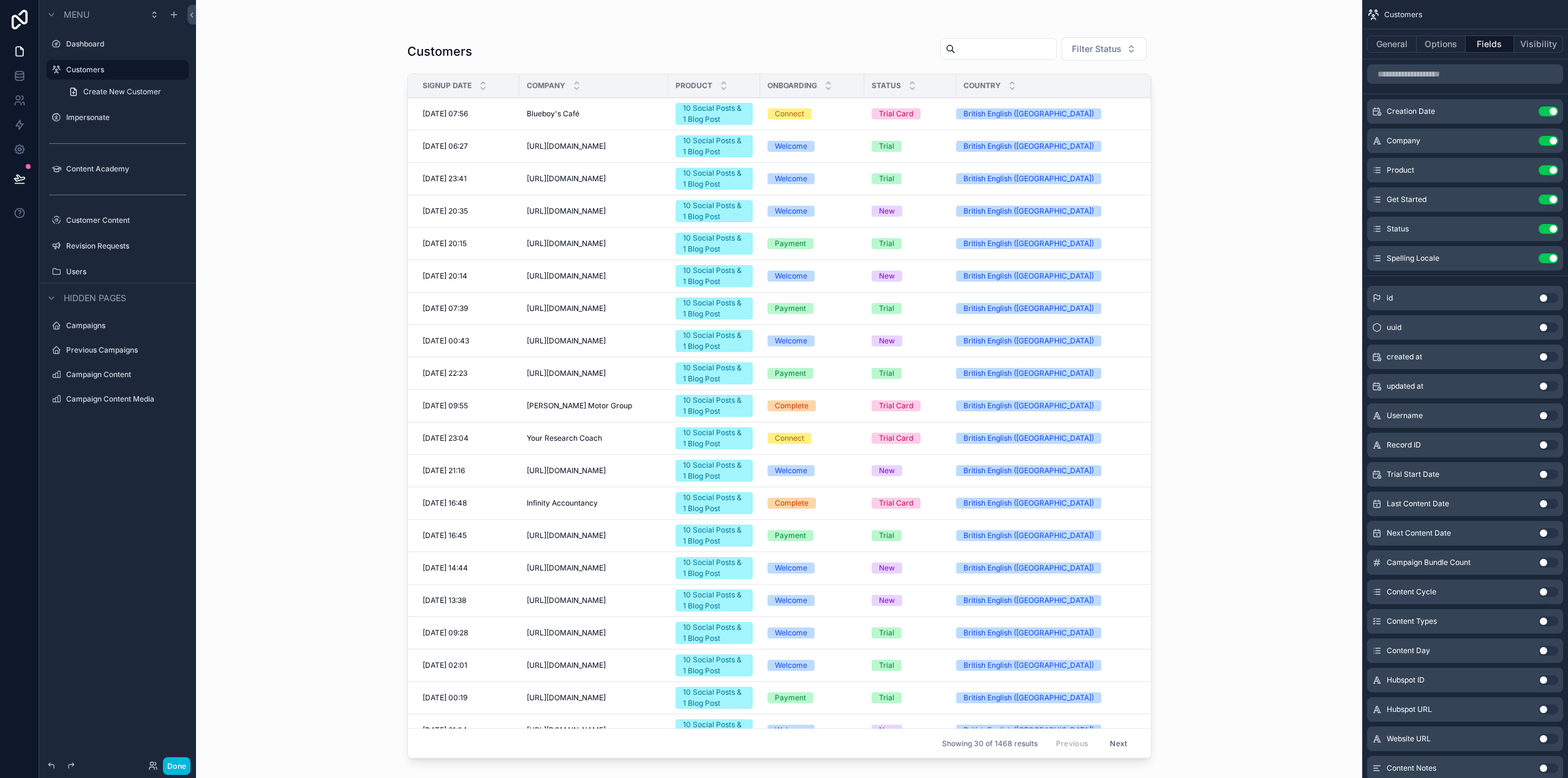
click at [106, 267] on label "Users" at bounding box center [123, 272] width 115 height 10
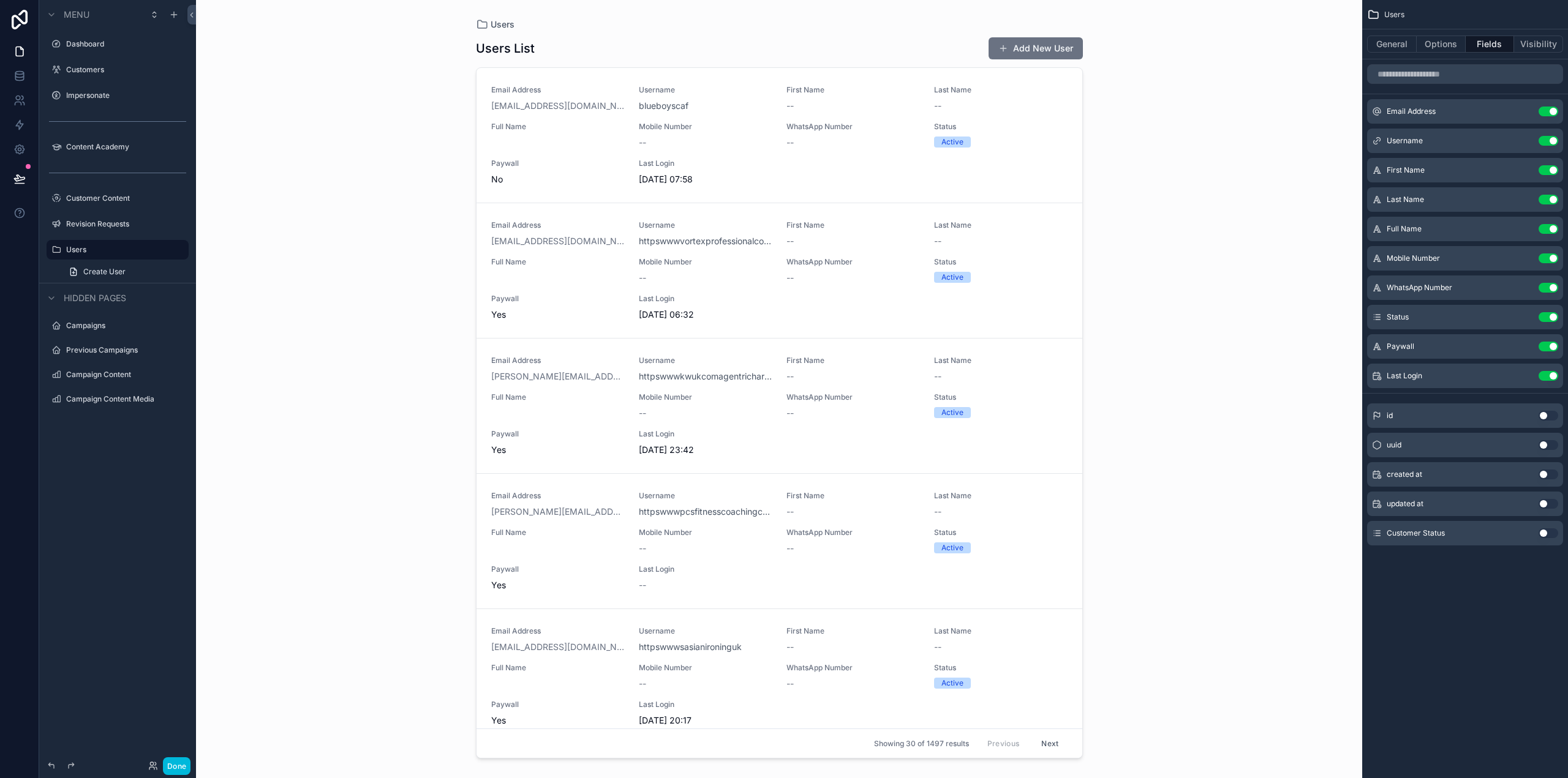
click at [1399, 38] on button "General" at bounding box center [1393, 43] width 50 height 17
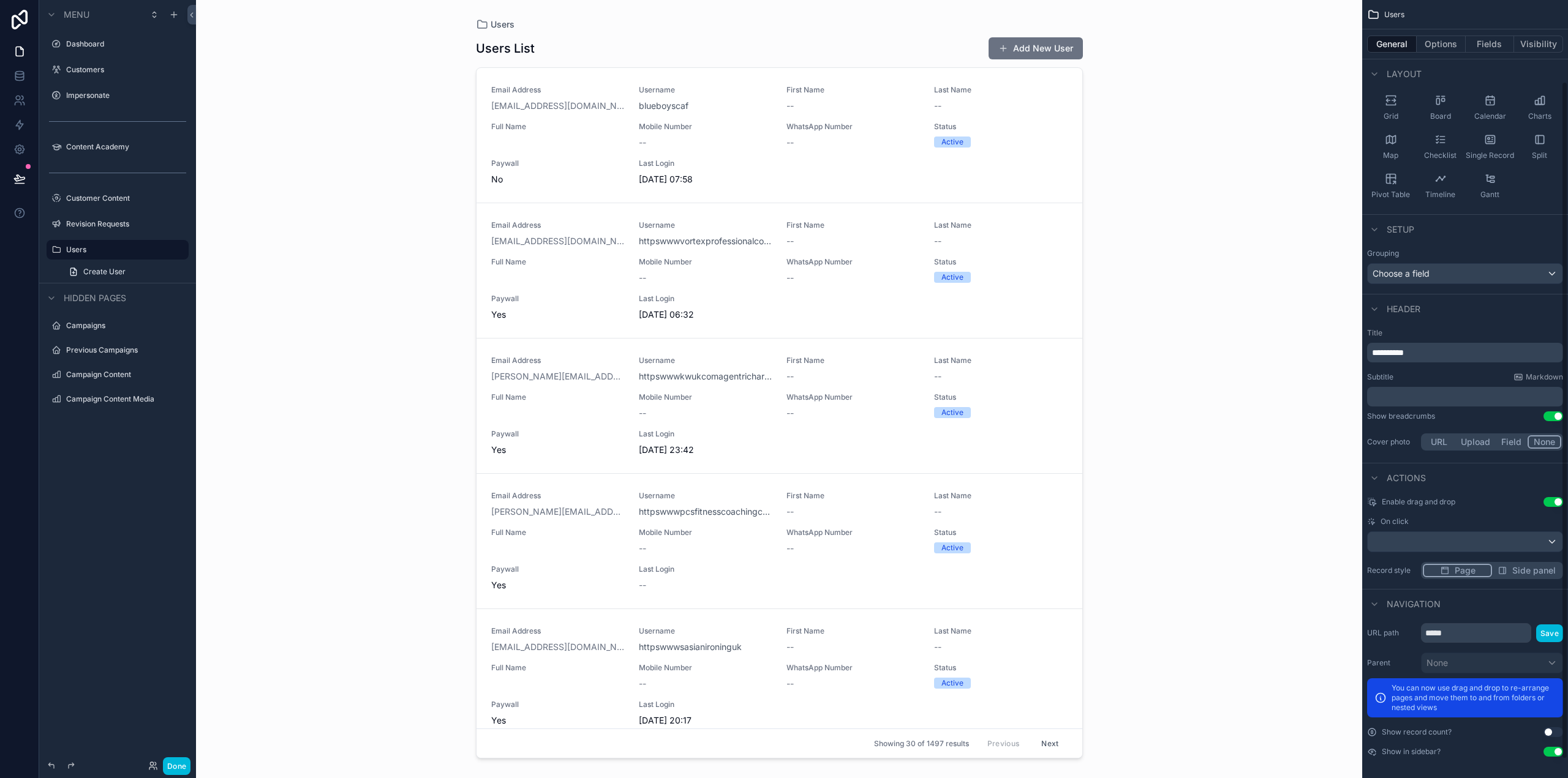
scroll to position [114, 0]
click at [1556, 751] on button "Use setting" at bounding box center [1554, 749] width 19 height 10
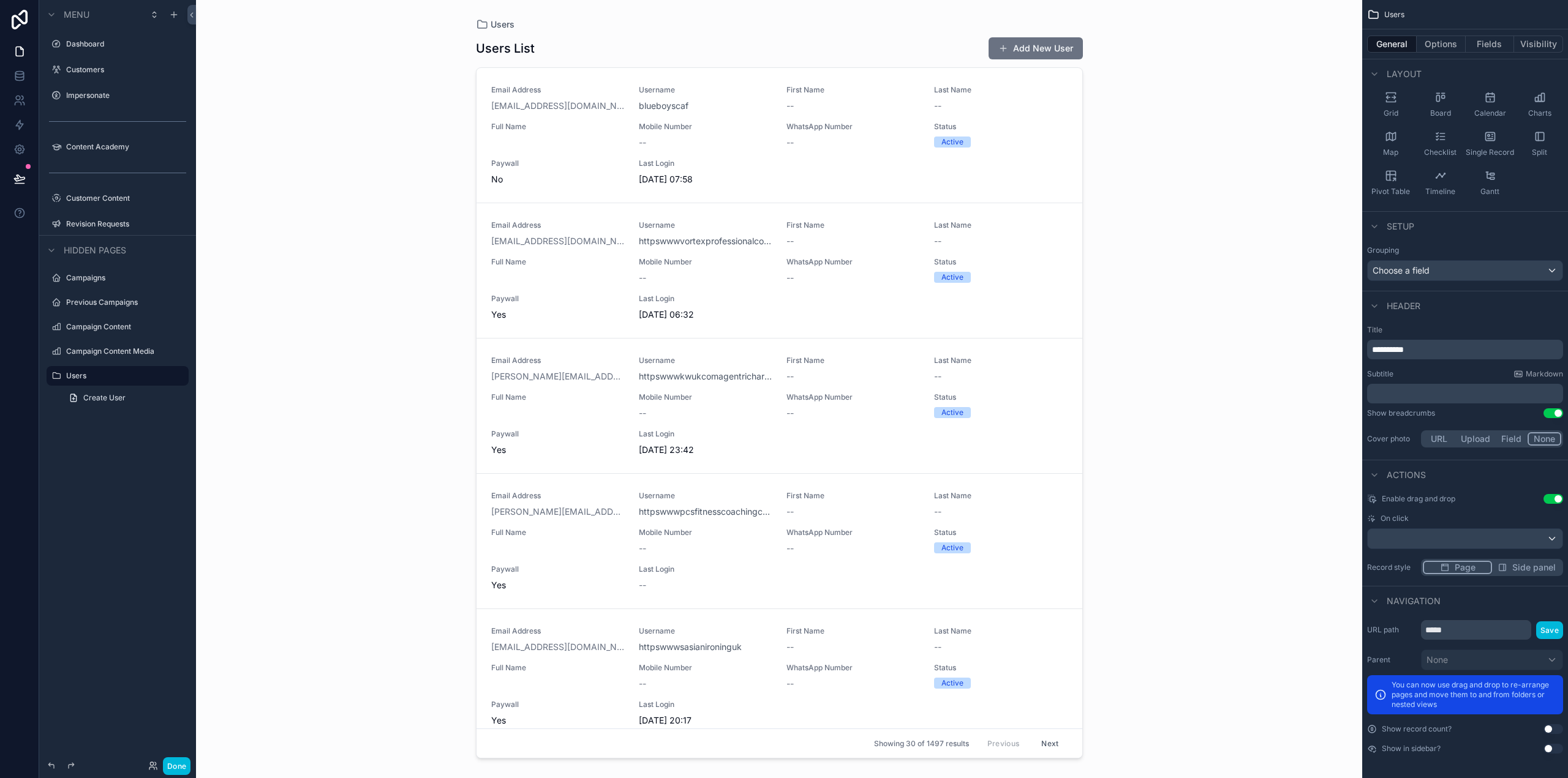
click at [95, 75] on div "Customers" at bounding box center [126, 70] width 120 height 10
click at [80, 67] on label "Customers" at bounding box center [123, 70] width 115 height 10
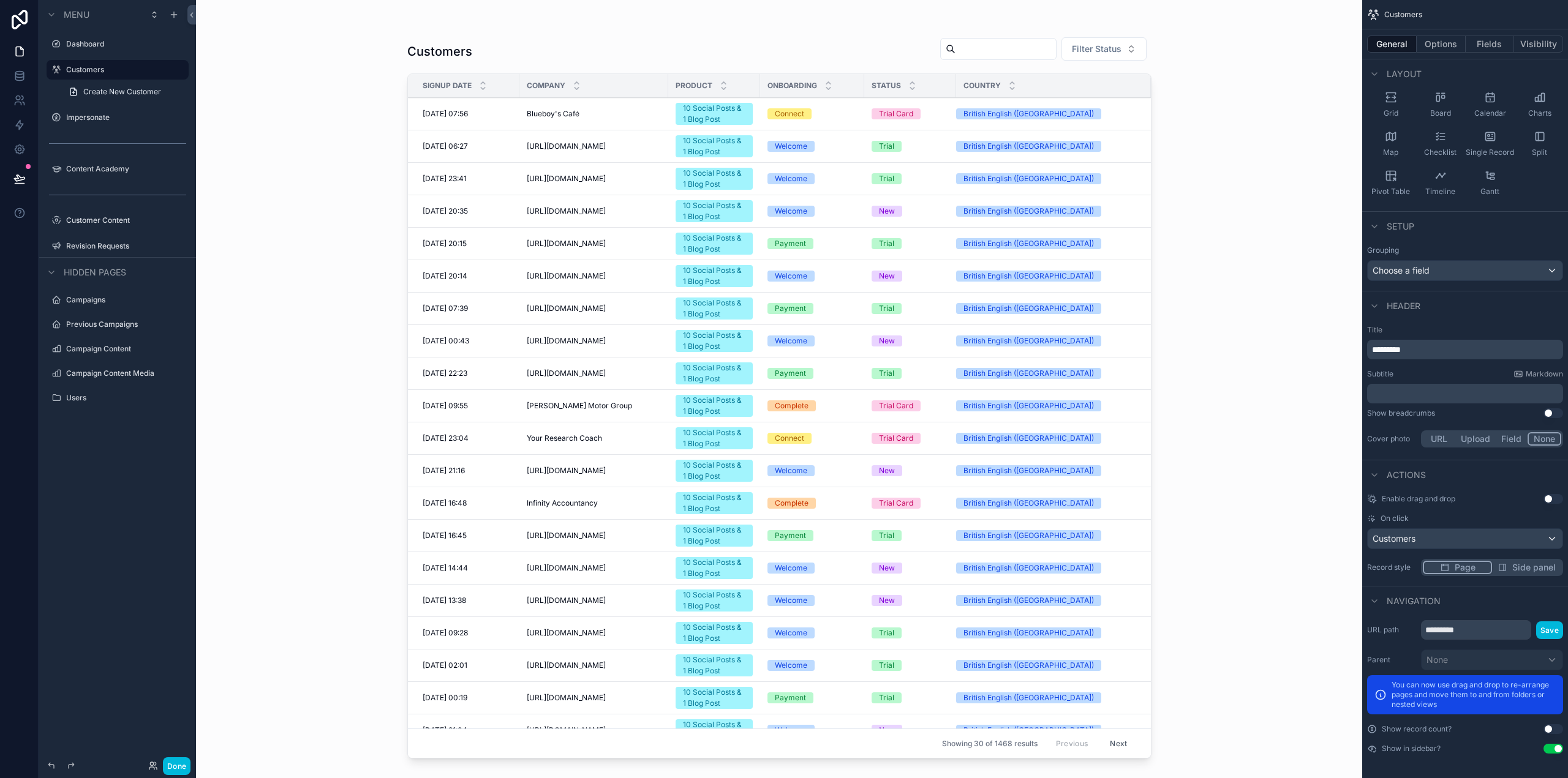
click at [1004, 47] on input "scrollable content" at bounding box center [1005, 48] width 101 height 17
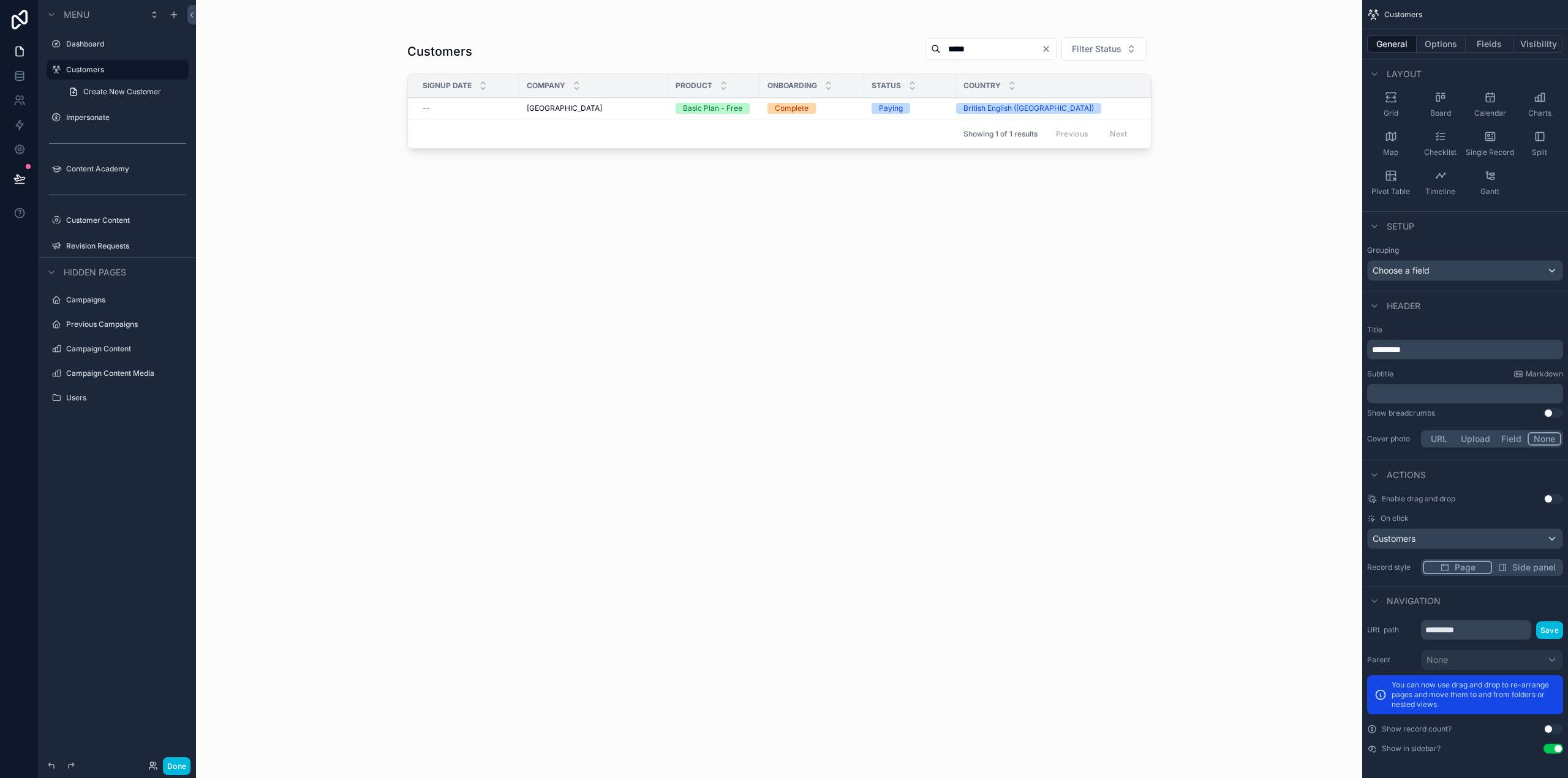
type input "*****"
click at [537, 108] on span "[GEOGRAPHIC_DATA]" at bounding box center [565, 109] width 76 height 10
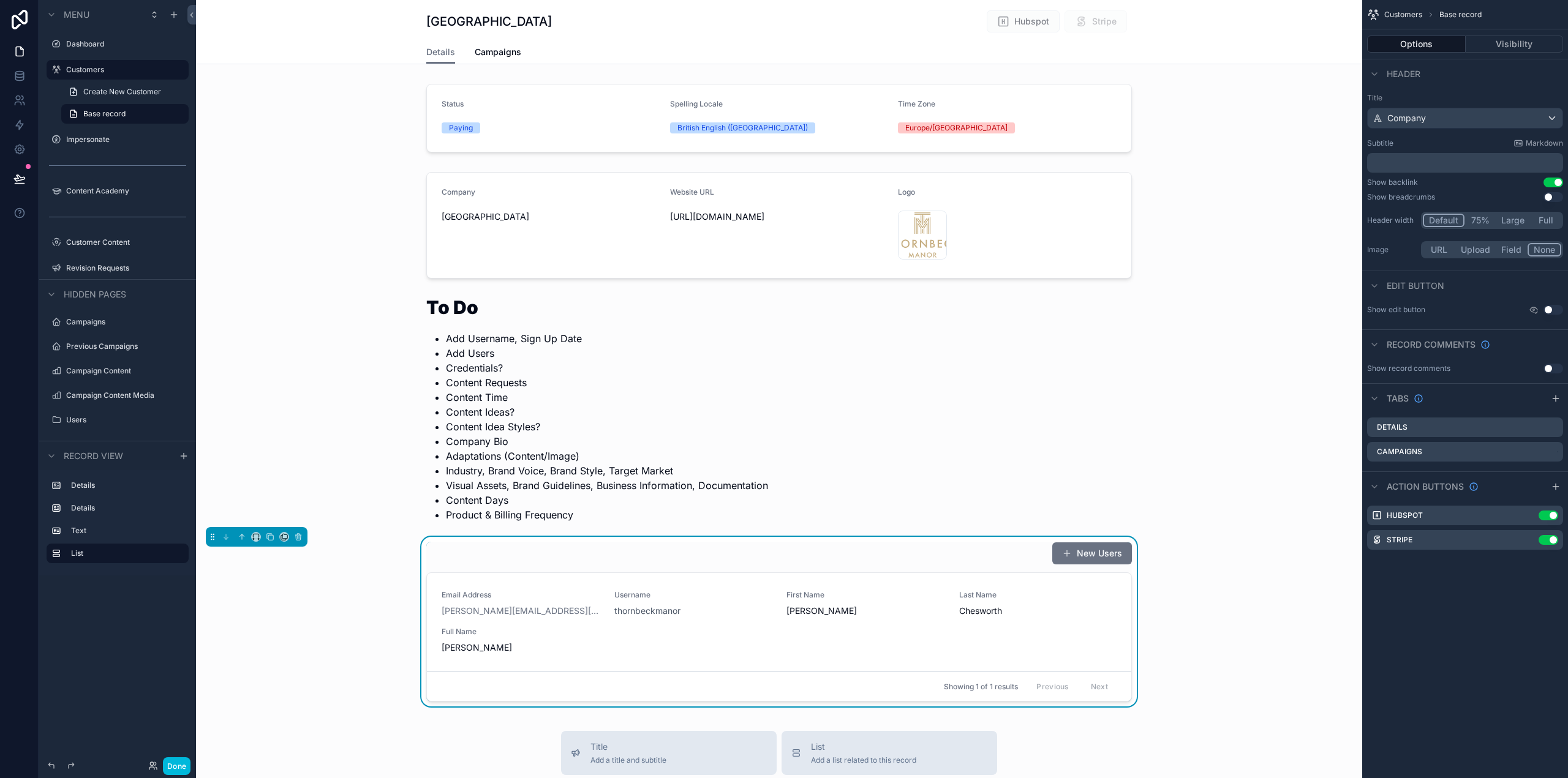
click at [963, 544] on div "New Users" at bounding box center [779, 554] width 706 height 23
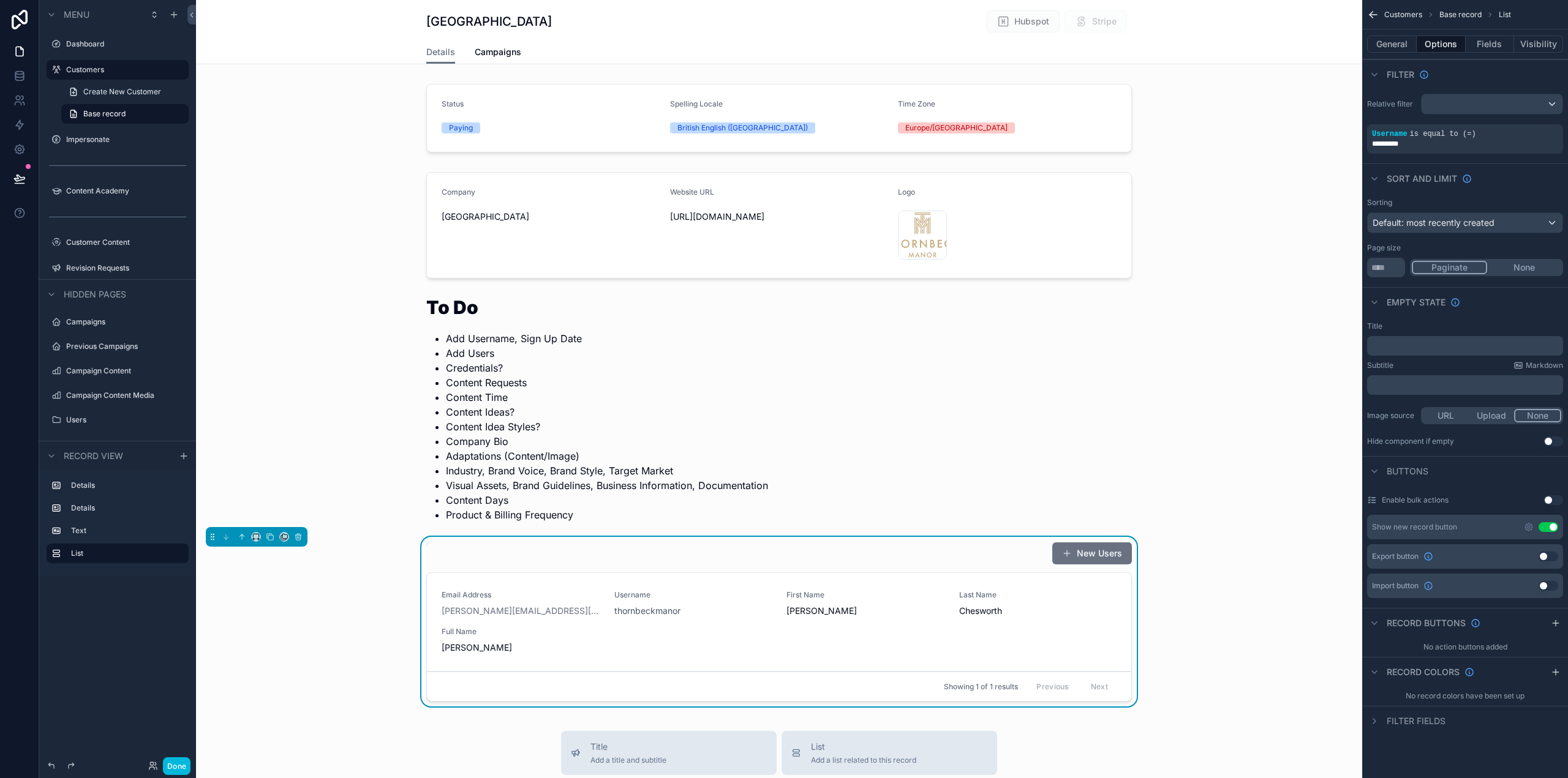
click at [1397, 50] on button "General" at bounding box center [1393, 43] width 50 height 17
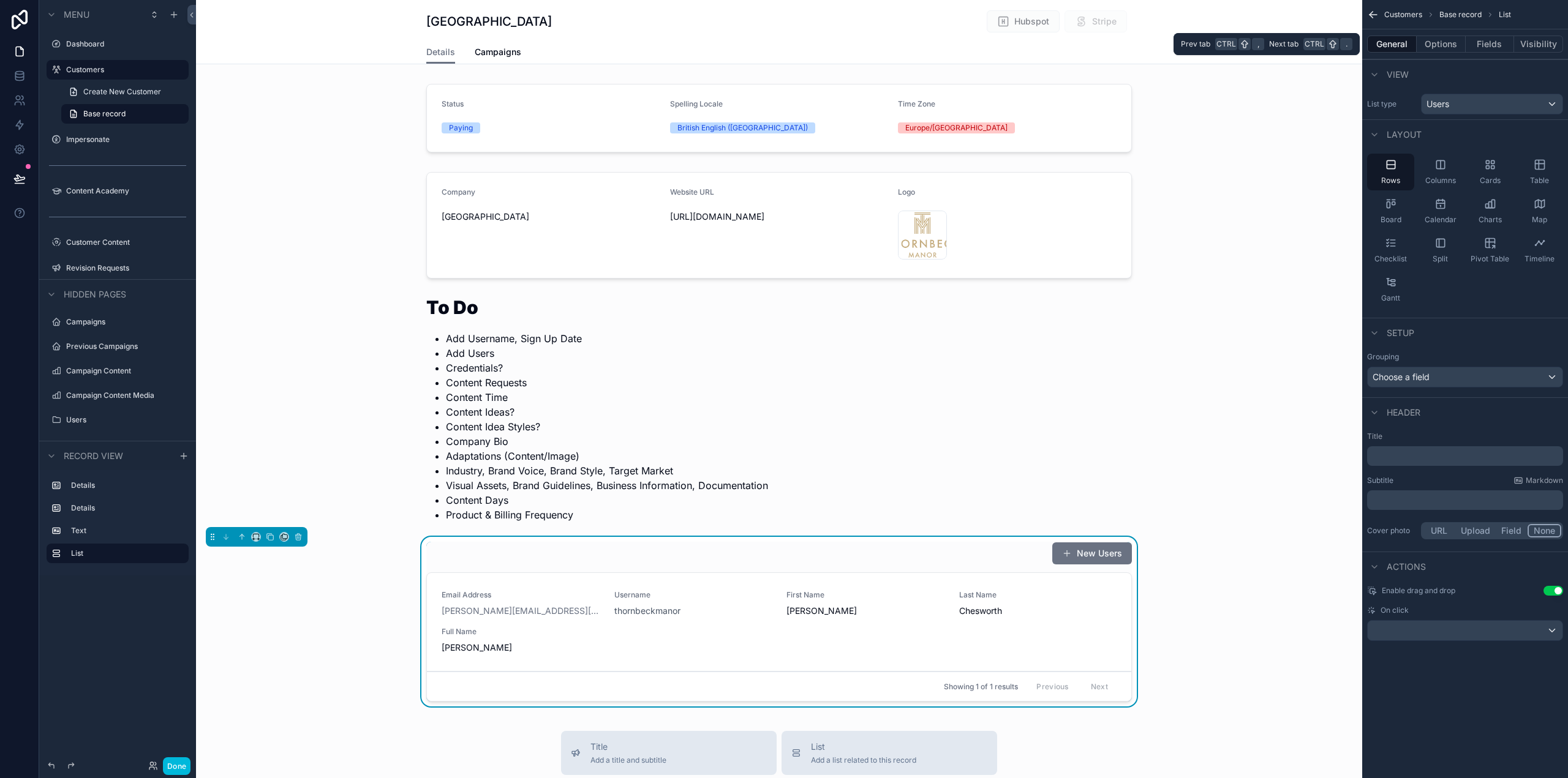
click at [1483, 47] on button "Fields" at bounding box center [1490, 43] width 49 height 17
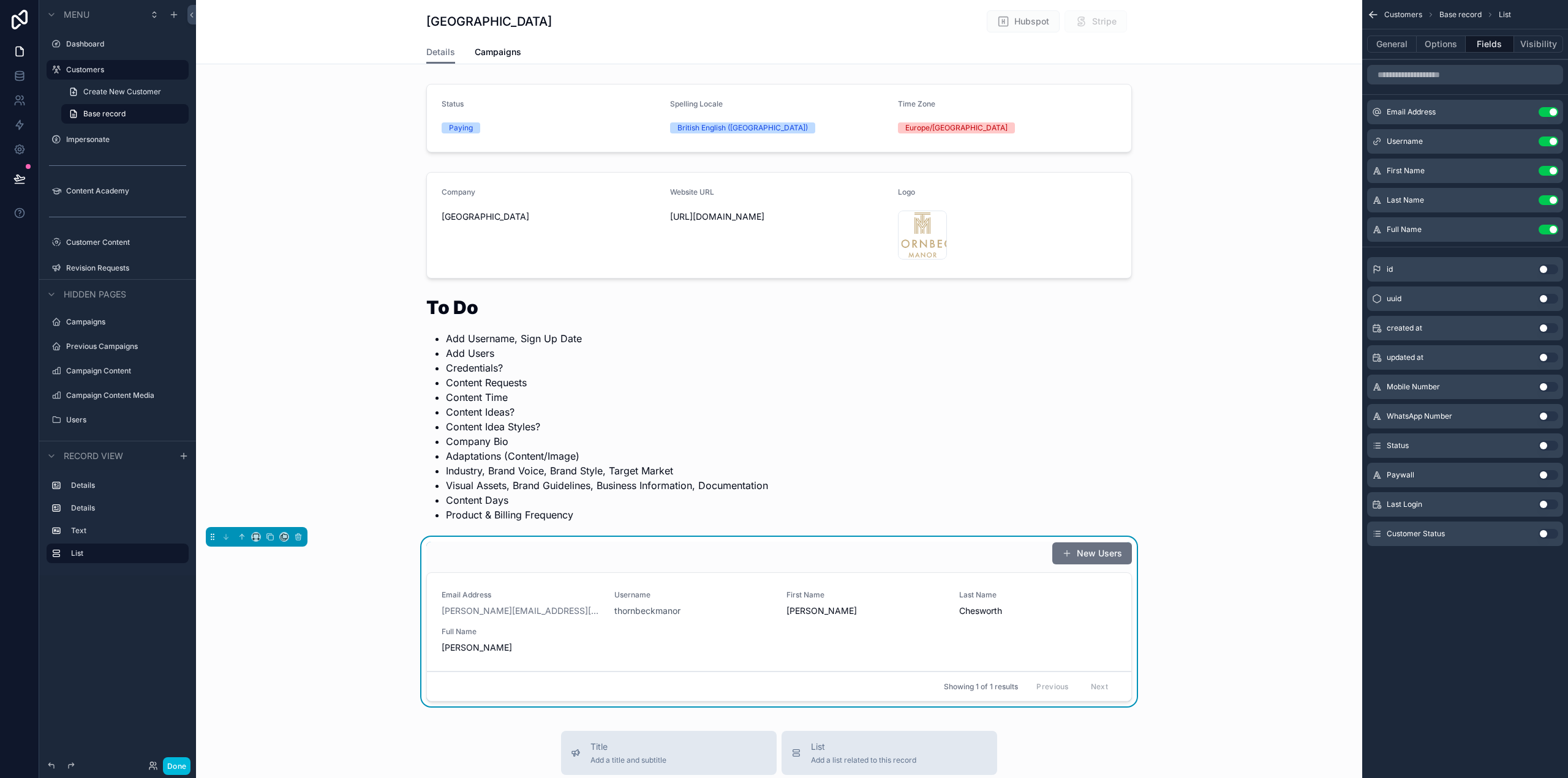
click at [1554, 140] on button "Use setting" at bounding box center [1549, 142] width 19 height 10
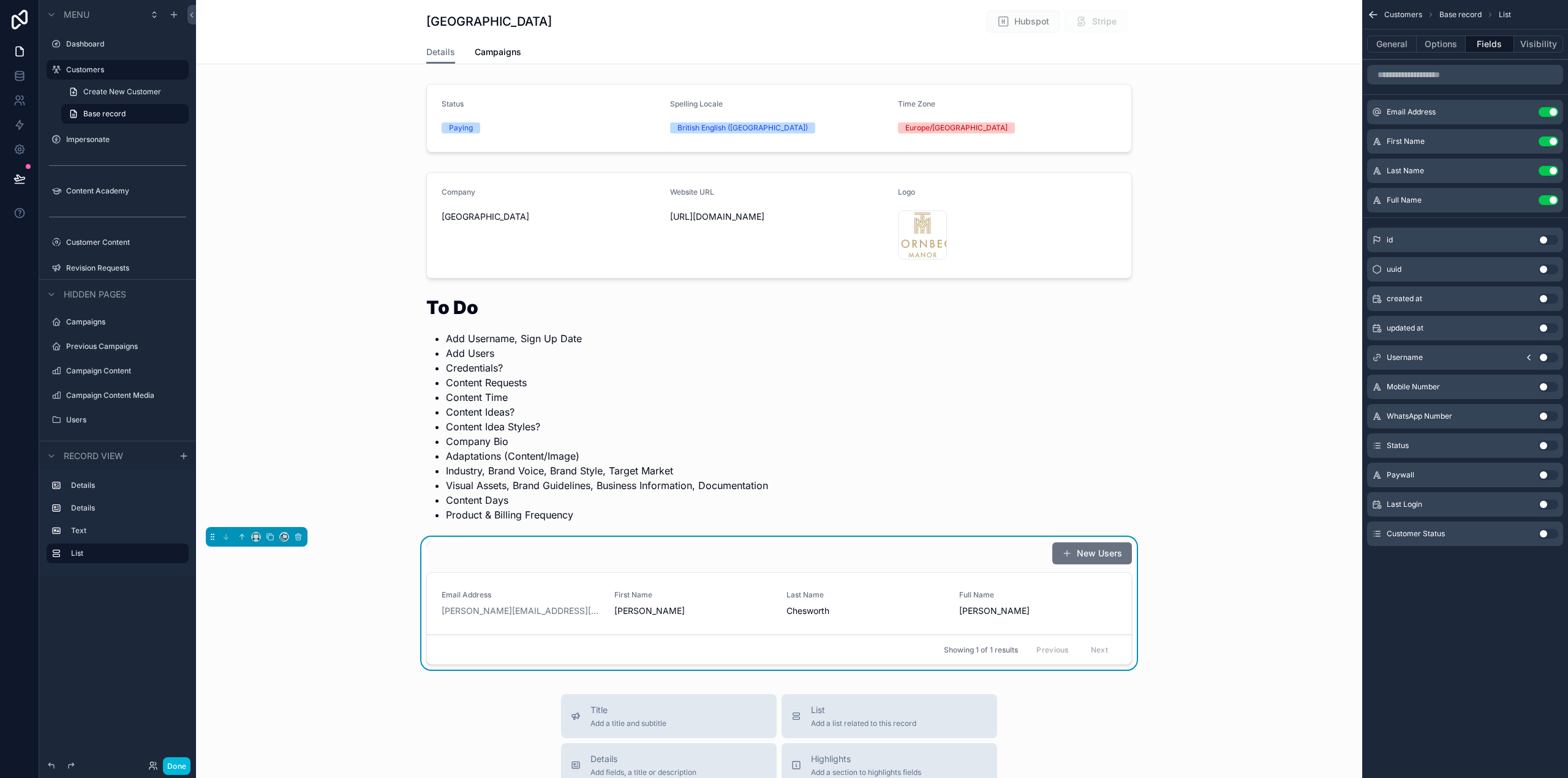
click at [1546, 445] on button "Use setting" at bounding box center [1549, 446] width 19 height 10
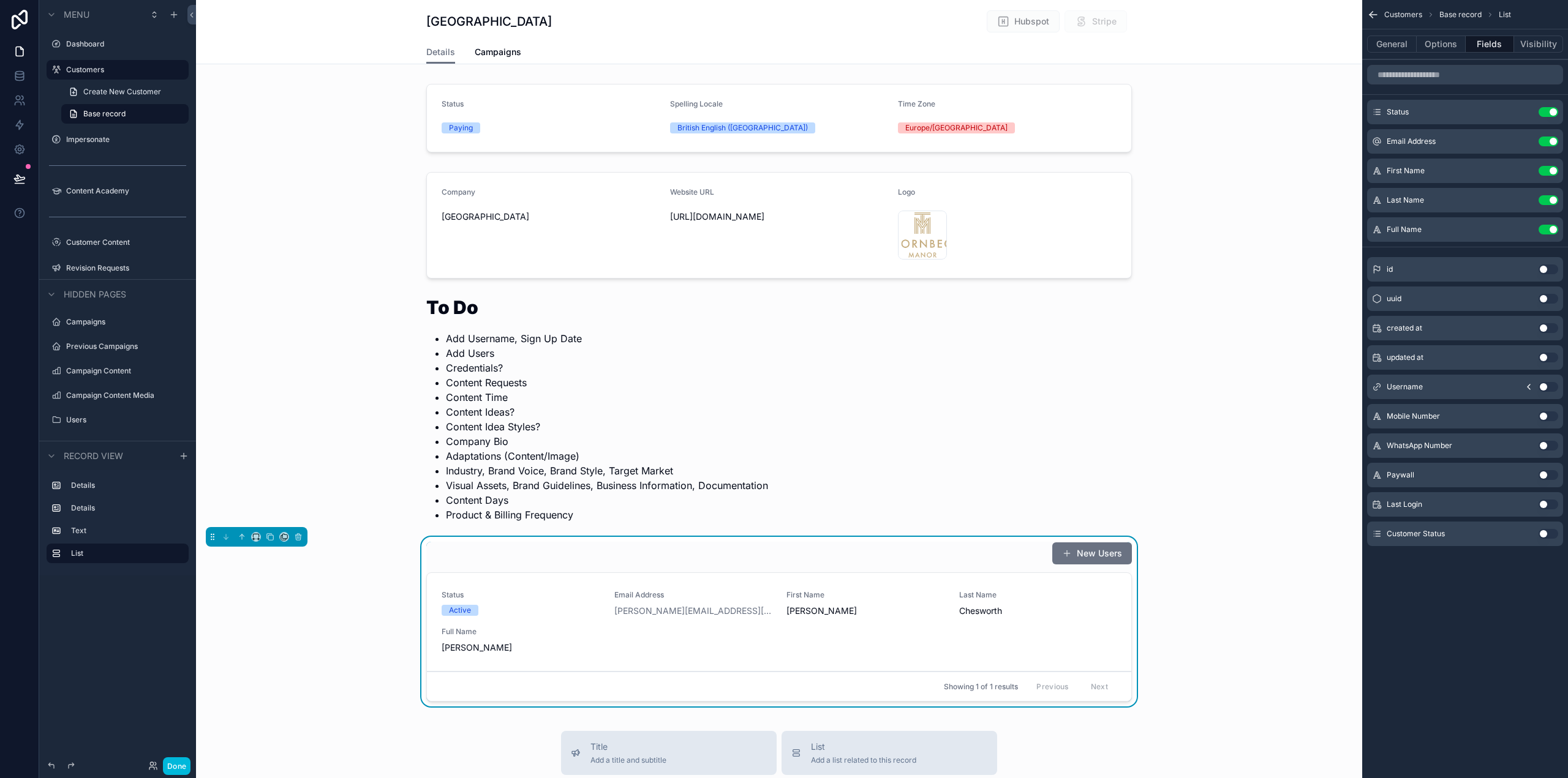
click at [1549, 227] on button "Use setting" at bounding box center [1549, 229] width 19 height 10
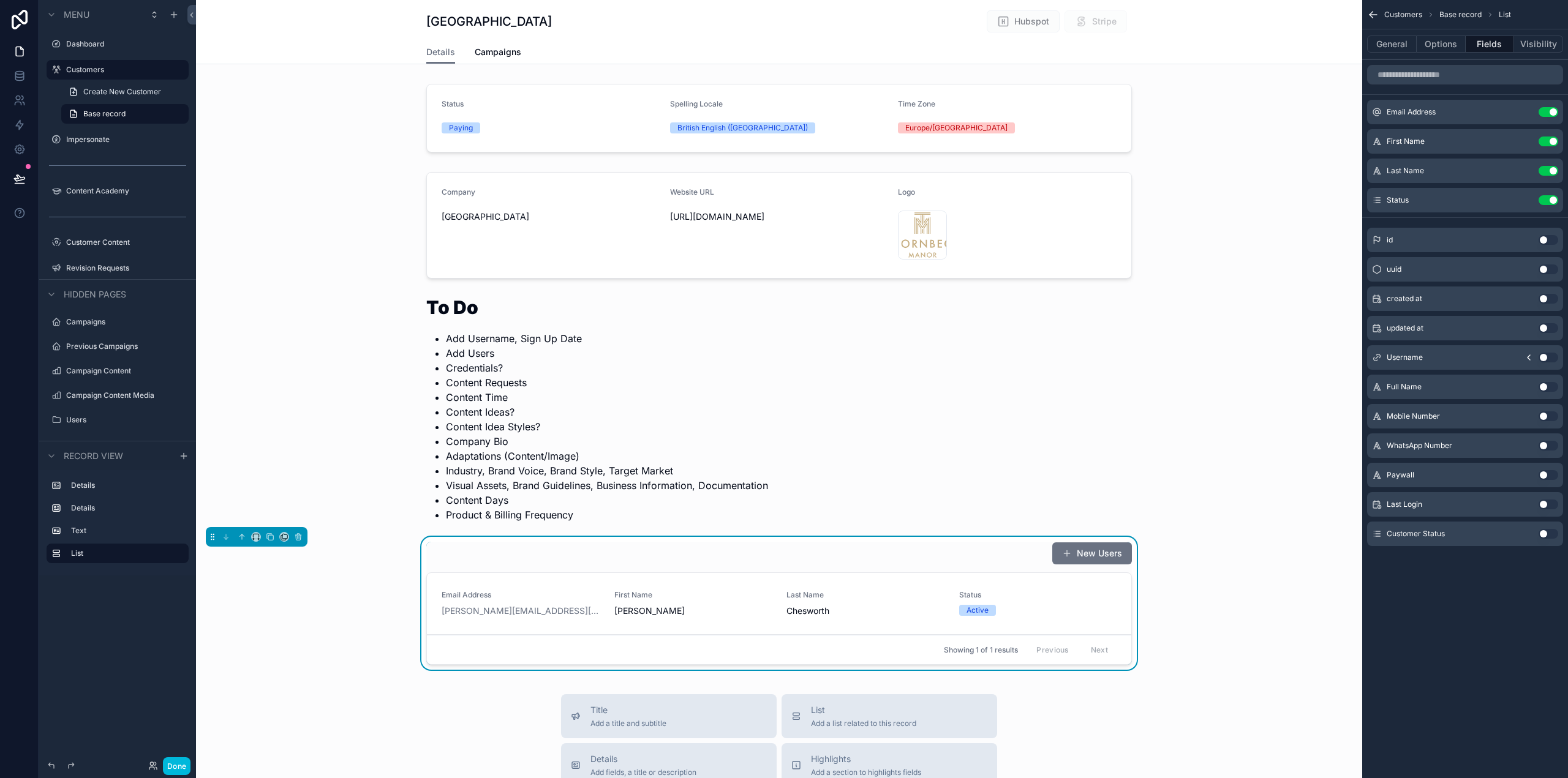
click at [1027, 549] on div "New Users" at bounding box center [779, 554] width 706 height 23
click at [950, 558] on div "New Users" at bounding box center [779, 554] width 706 height 23
click at [1438, 46] on button "Options" at bounding box center [1441, 43] width 49 height 17
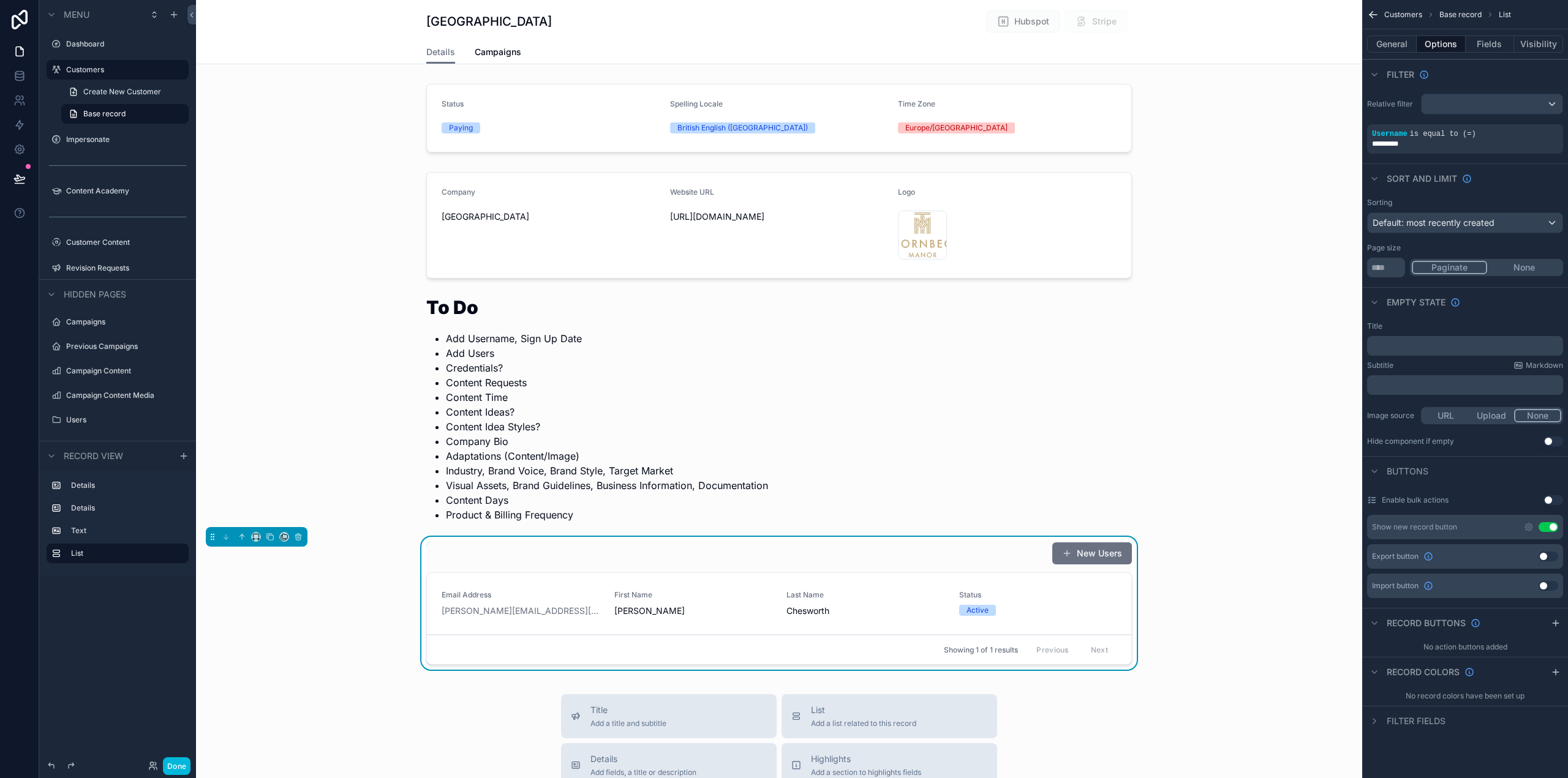
click at [1551, 439] on button "Use setting" at bounding box center [1554, 442] width 19 height 10
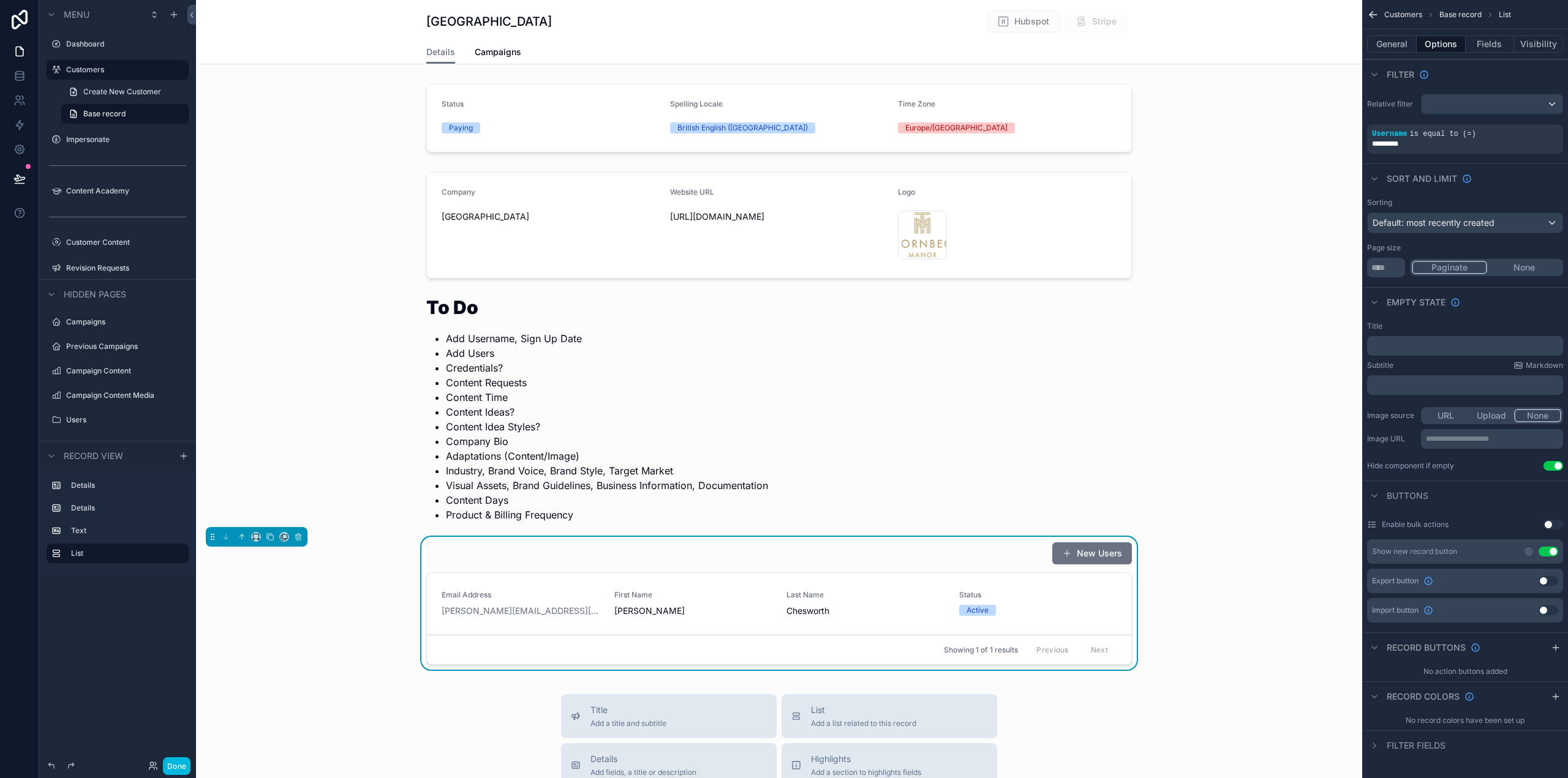
click at [1531, 552] on icon "scrollable content" at bounding box center [1529, 552] width 10 height 10
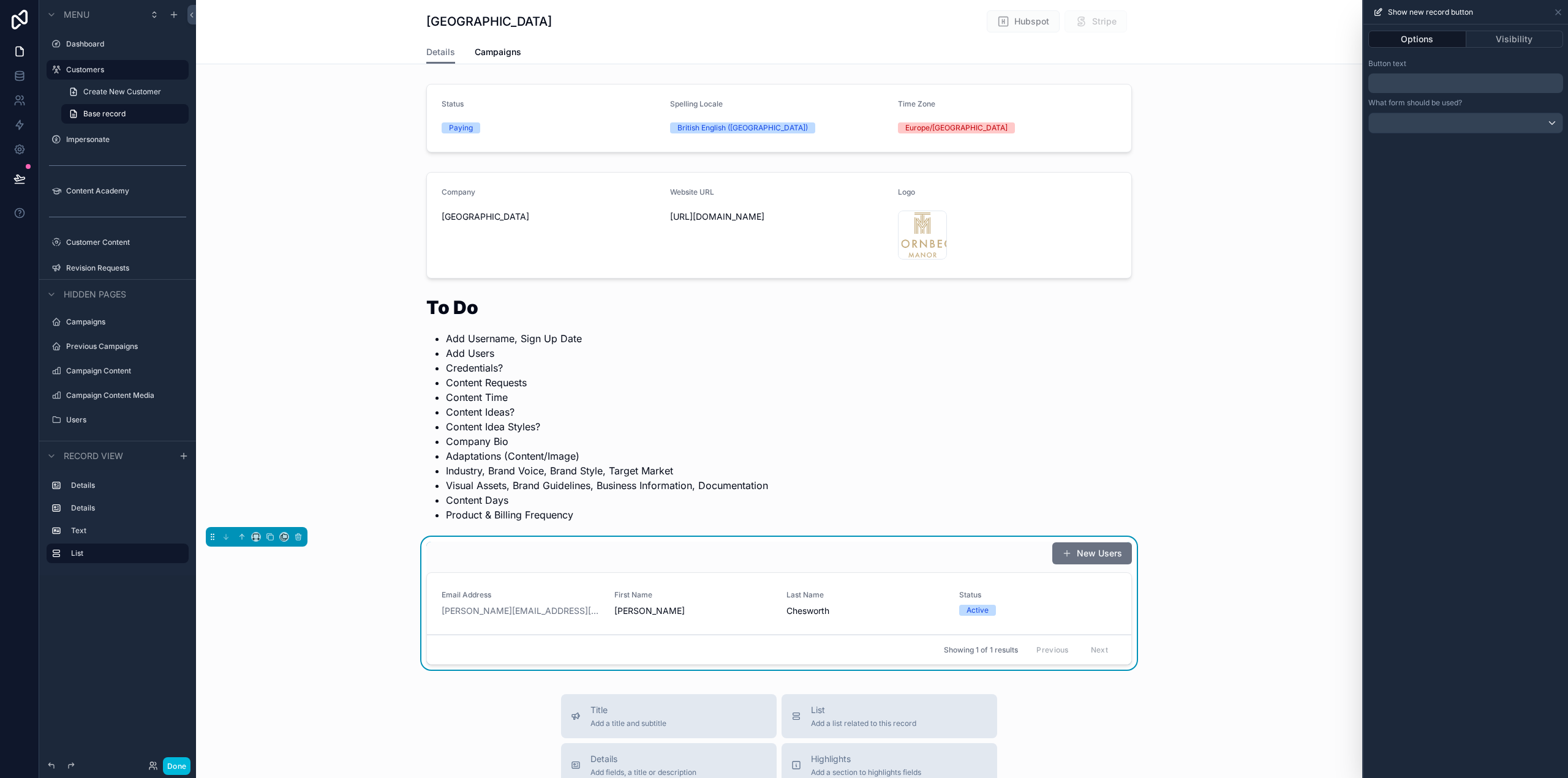
click at [1442, 80] on p "﻿" at bounding box center [1467, 83] width 188 height 14
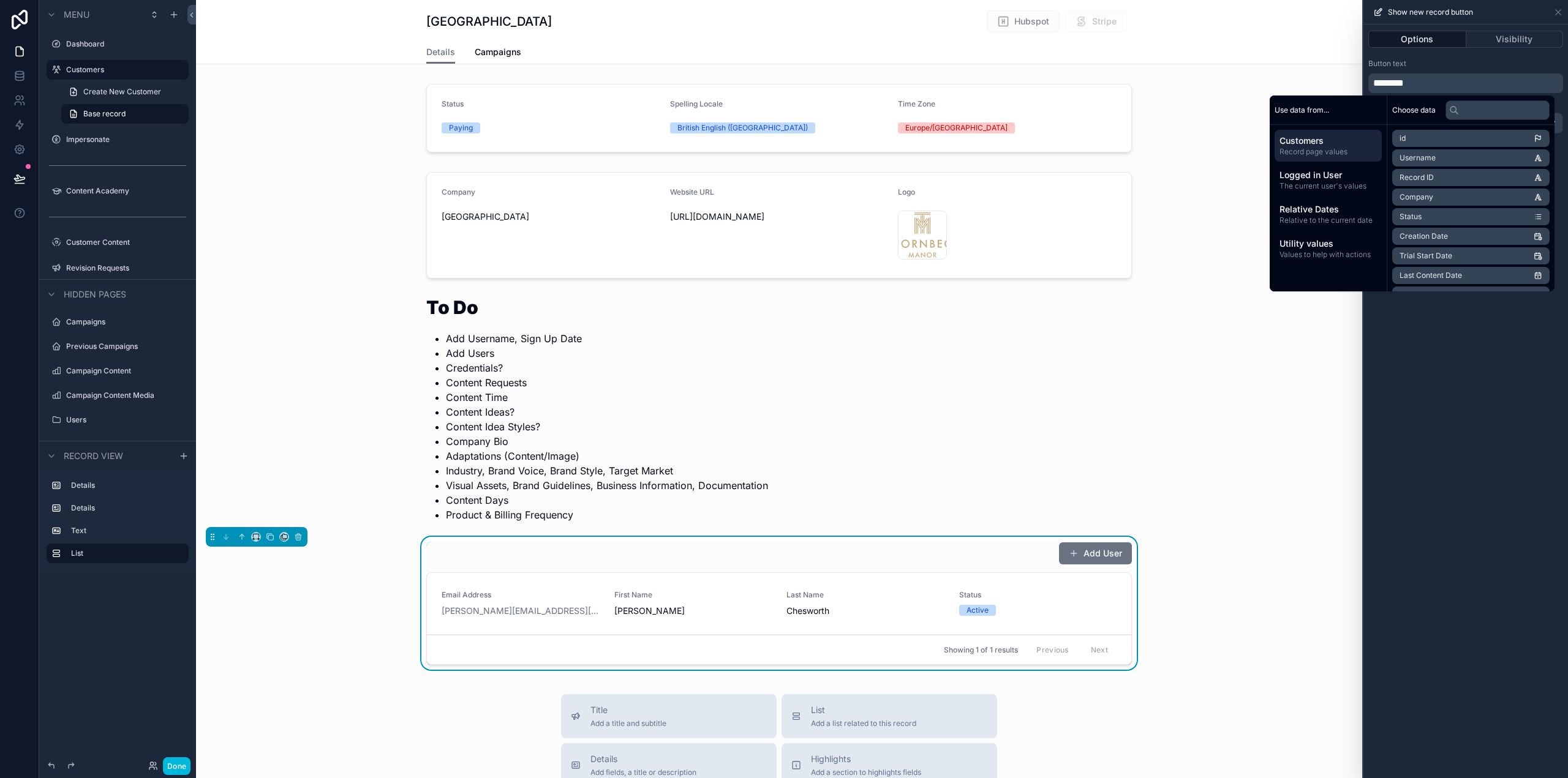
click at [1541, 377] on div "Options Visibility Button text ******** What form should be used?" at bounding box center [1466, 401] width 204 height 754
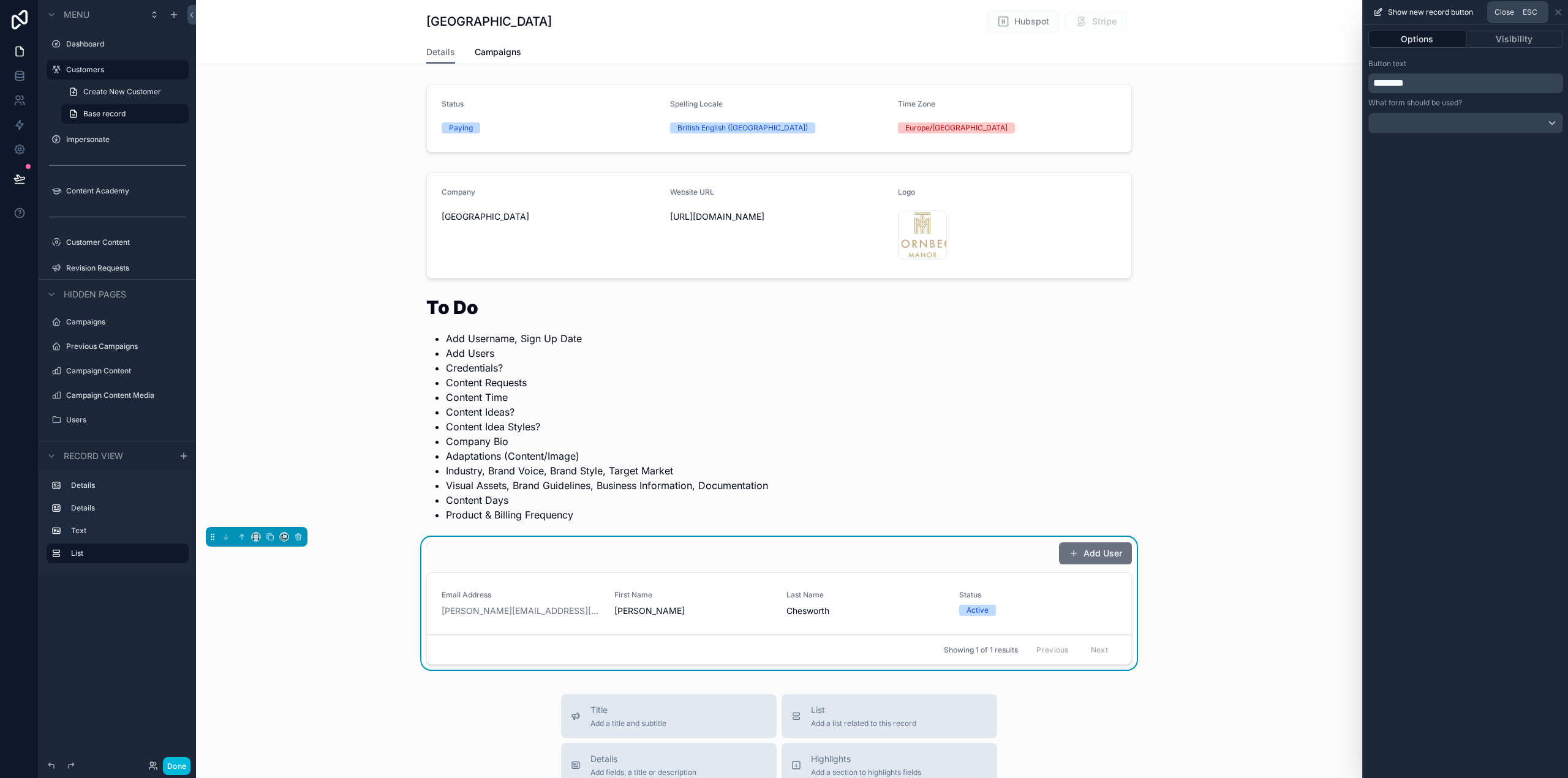
click at [1556, 11] on icon at bounding box center [1558, 12] width 10 height 10
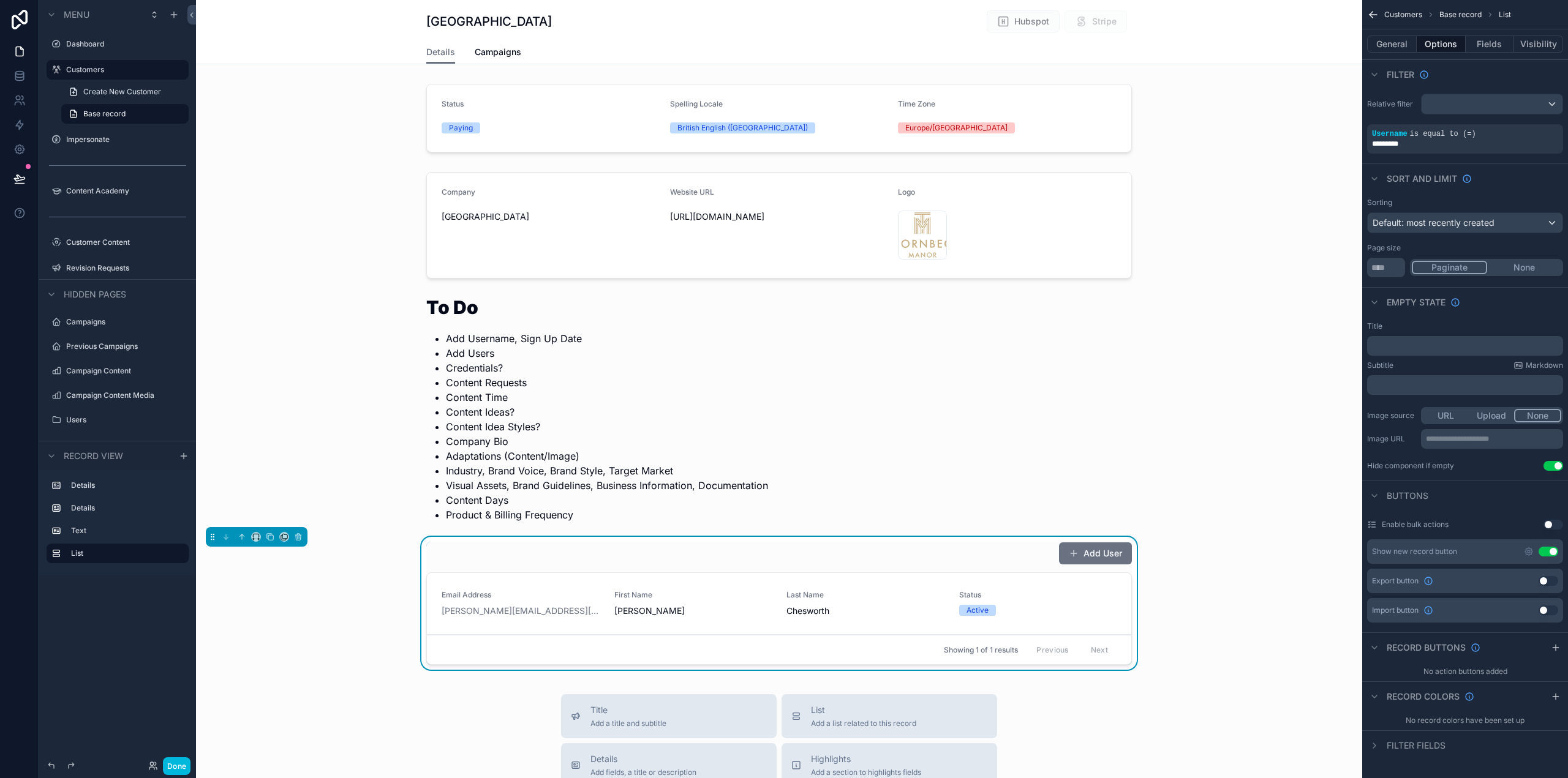
click at [1032, 227] on div "scrollable content" at bounding box center [779, 225] width 1166 height 117
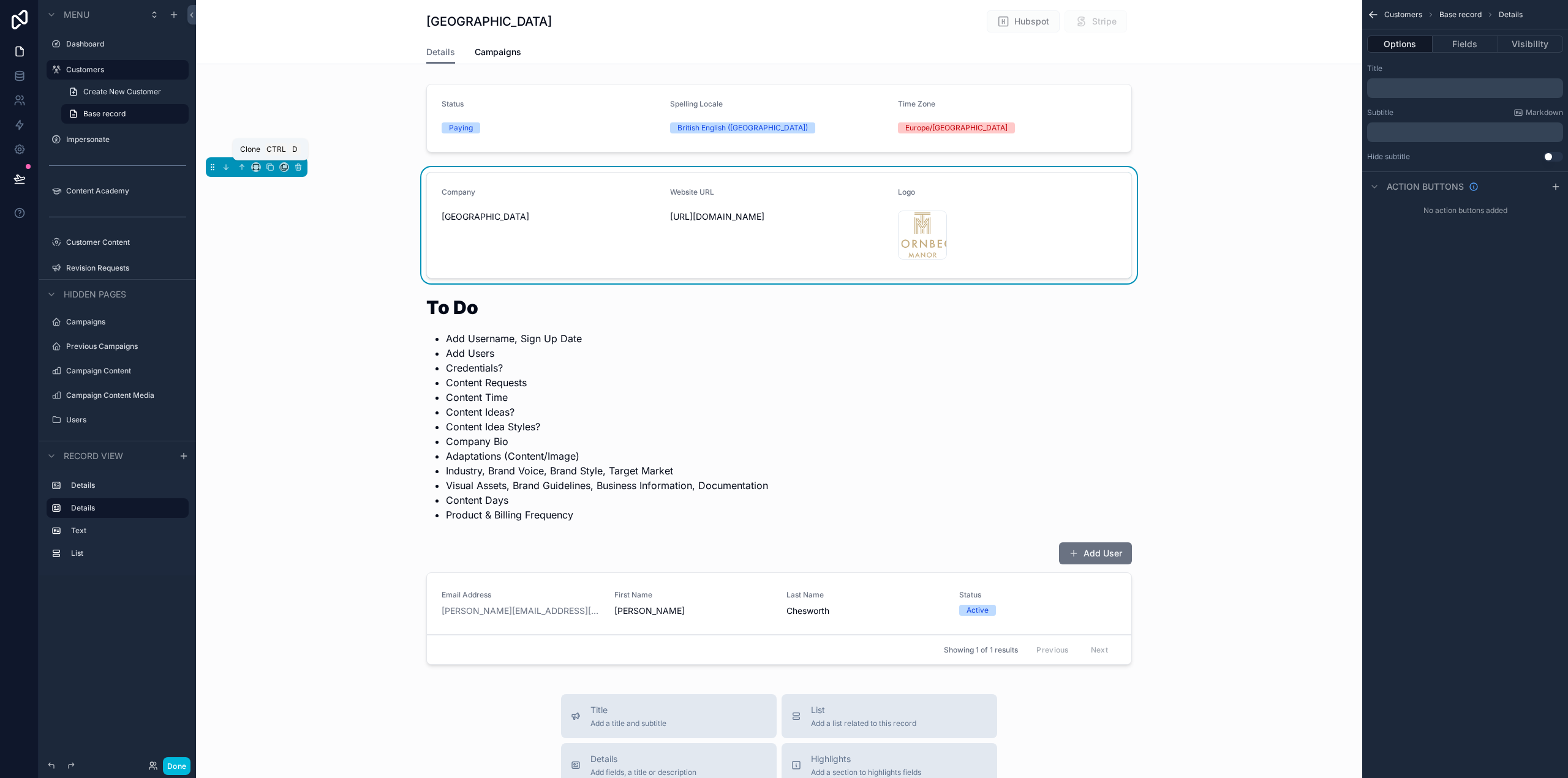
click at [270, 167] on icon "scrollable content" at bounding box center [270, 167] width 9 height 9
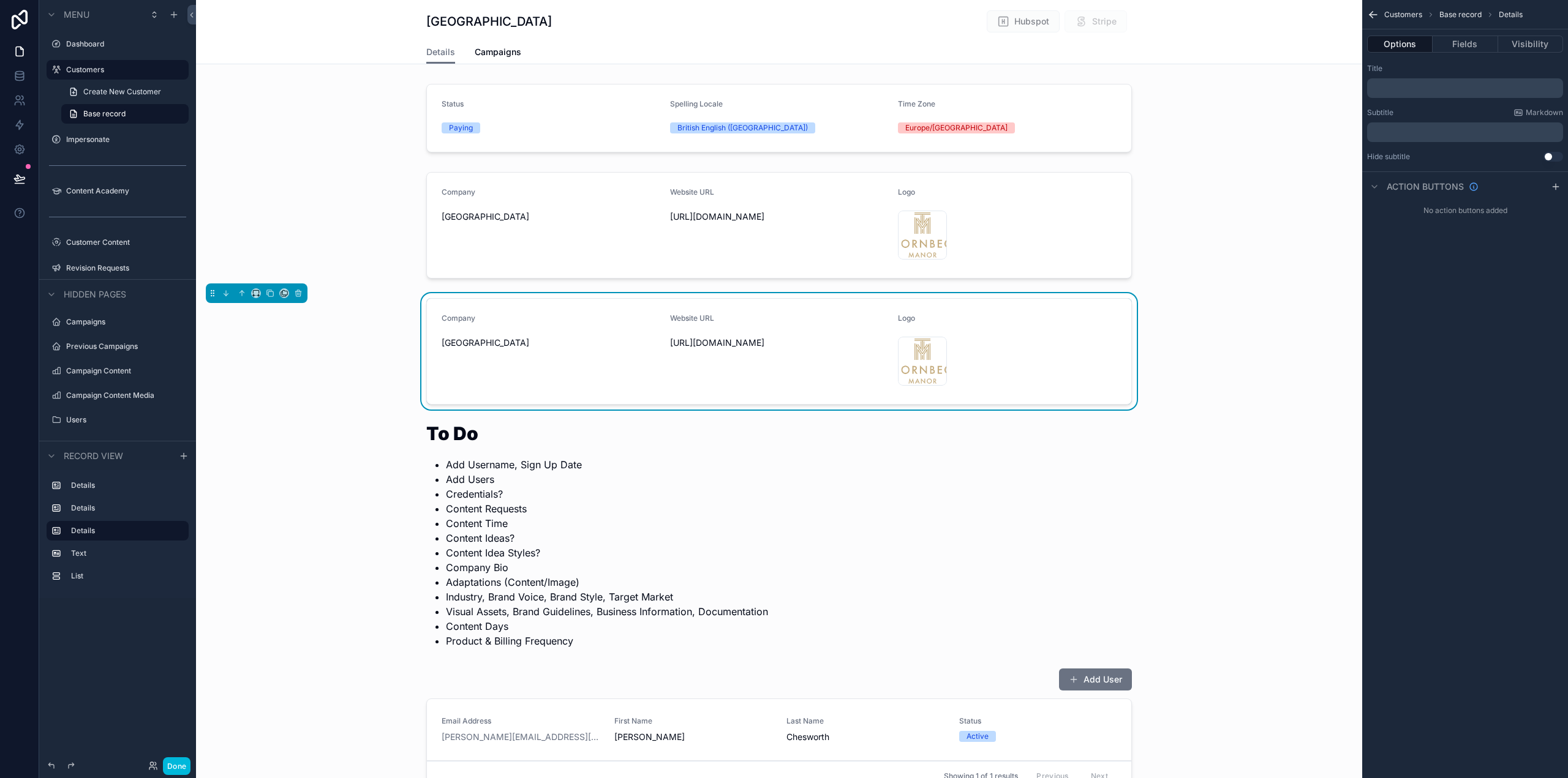
click at [1236, 121] on div "scrollable content" at bounding box center [779, 117] width 1166 height 78
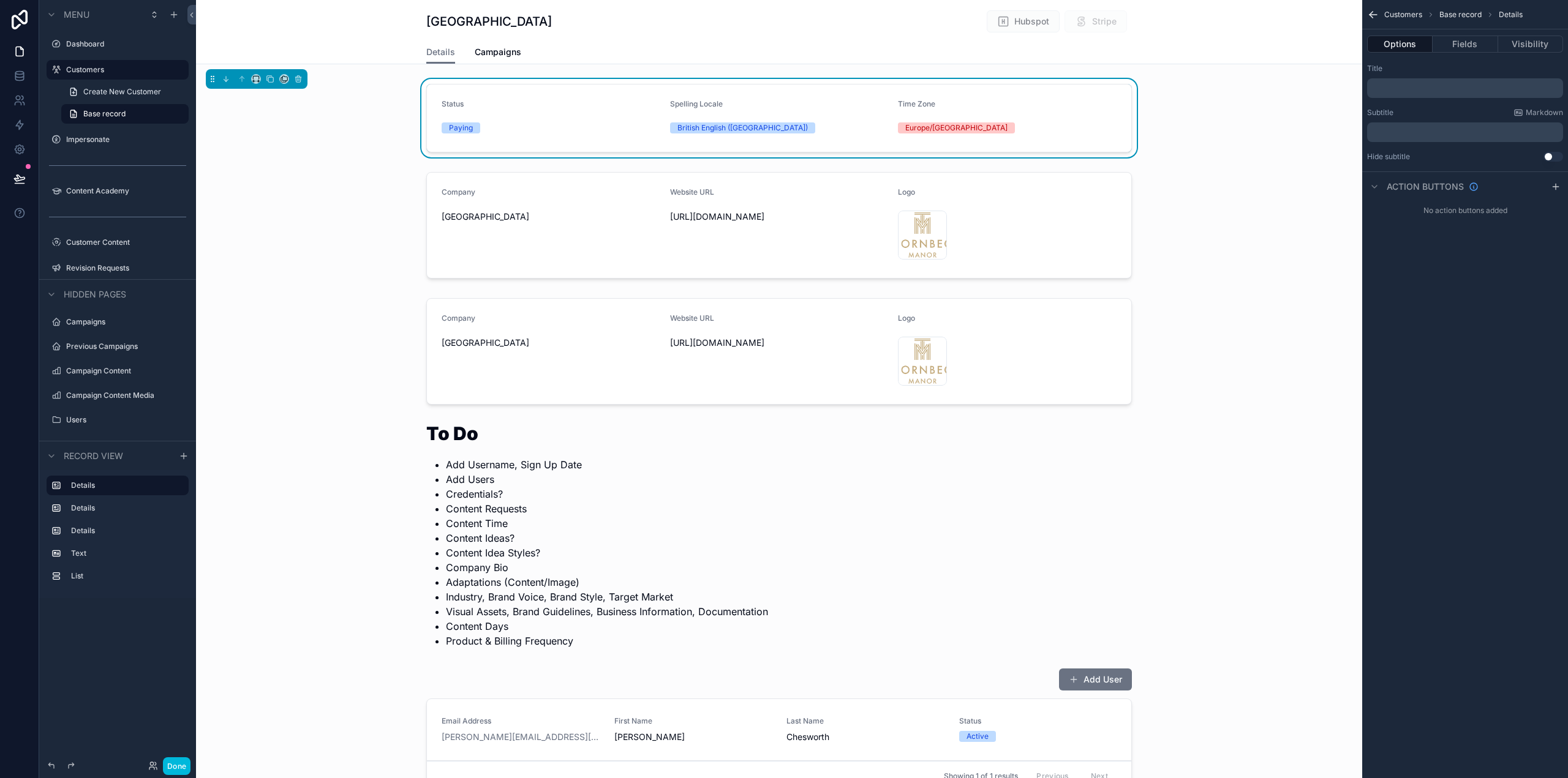
click at [1376, 11] on icon "scrollable content" at bounding box center [1373, 14] width 12 height 12
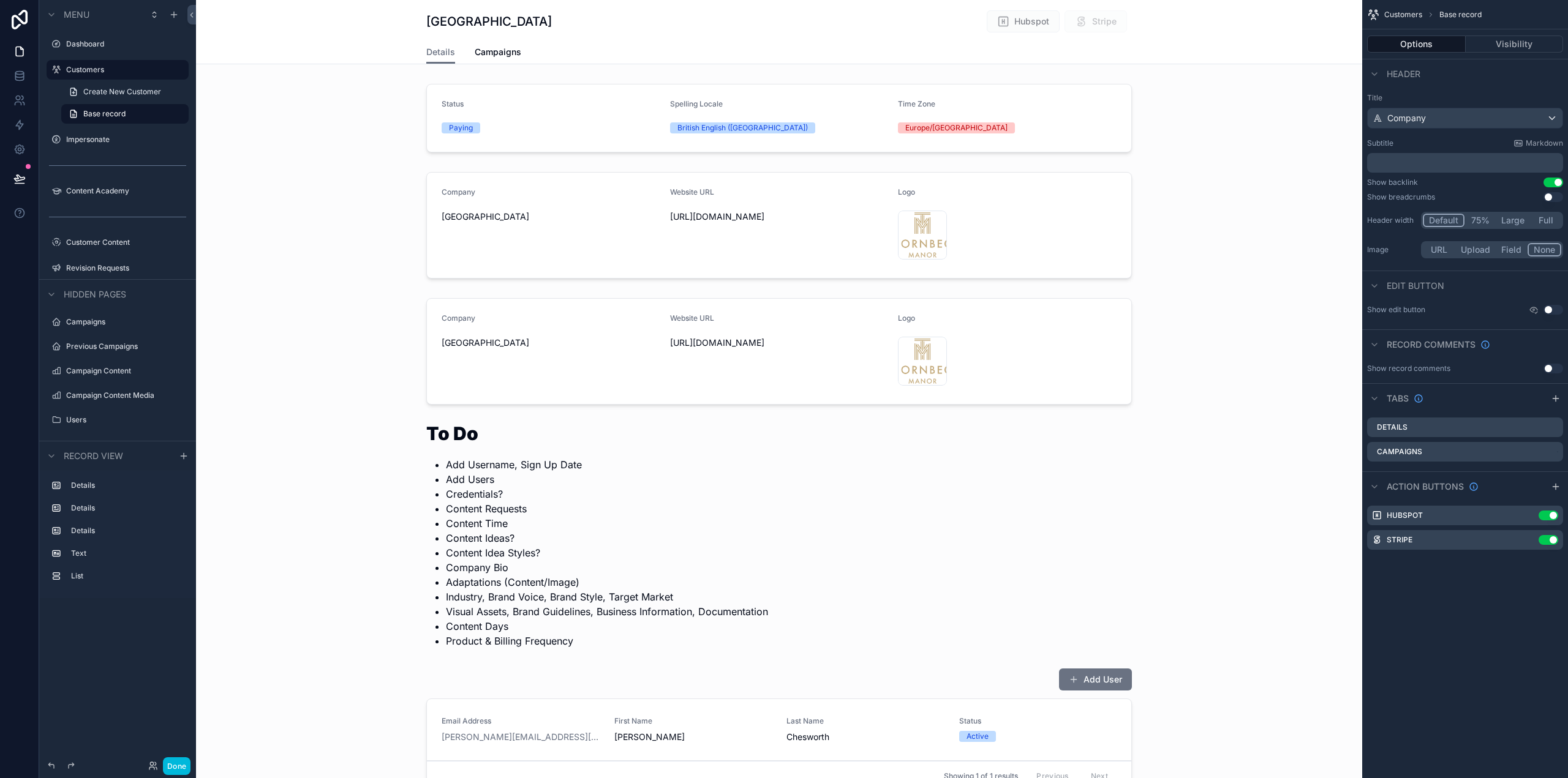
click at [1555, 398] on icon "scrollable content" at bounding box center [1555, 398] width 6 height 0
click at [0, 0] on icon "scrollable content" at bounding box center [0, 0] width 0 height 0
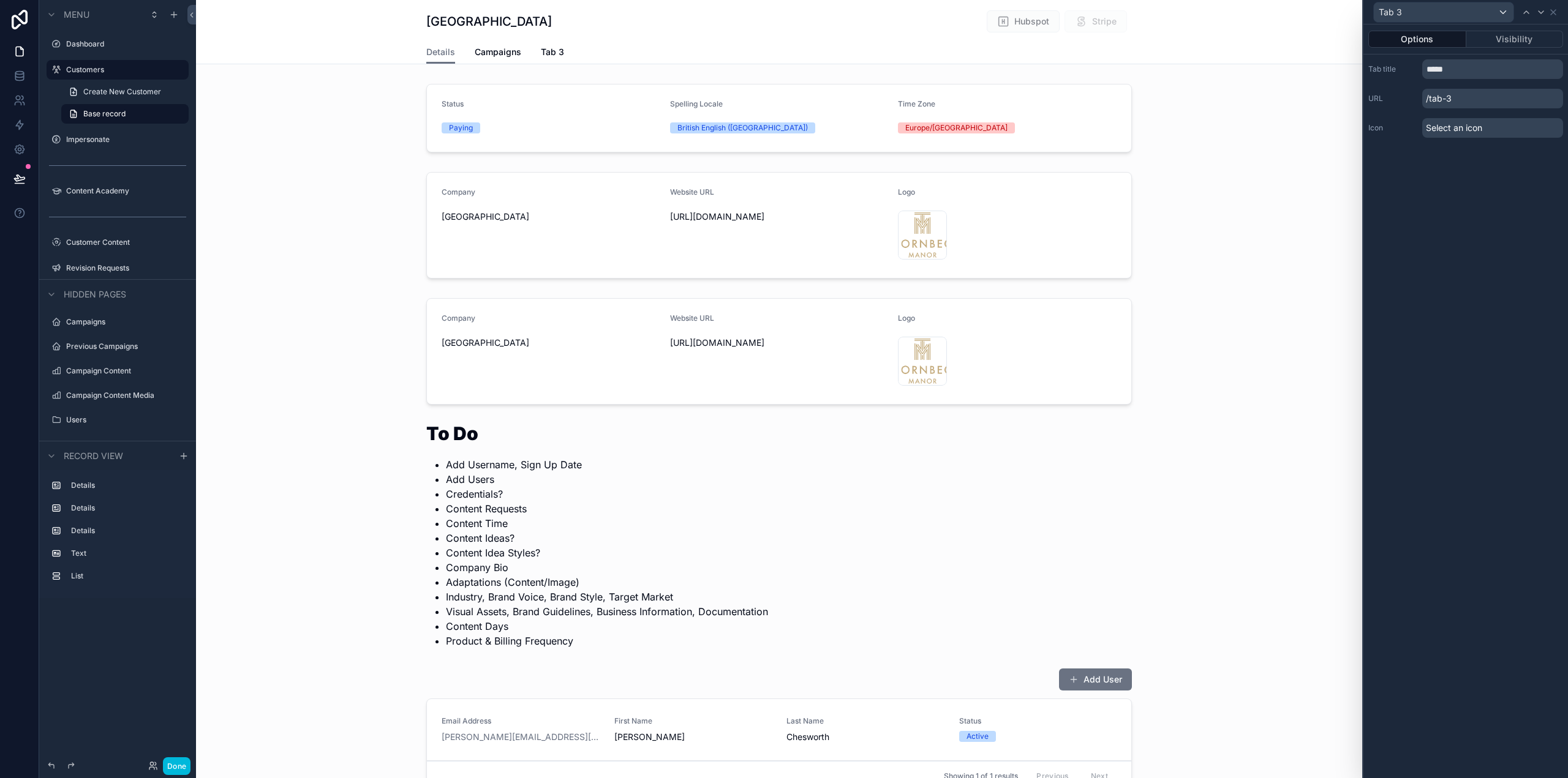
click at [1496, 80] on div "Tab title ***** URL /tab-3 Icon Select an icon" at bounding box center [1466, 99] width 204 height 89
drag, startPoint x: 1497, startPoint y: 72, endPoint x: 1420, endPoint y: 69, distance: 77.1
click at [1420, 69] on div "Tab title *****" at bounding box center [1466, 69] width 195 height 19
click at [1492, 216] on div "**********" at bounding box center [1466, 401] width 204 height 754
click at [1464, 68] on input "**********" at bounding box center [1492, 69] width 141 height 19
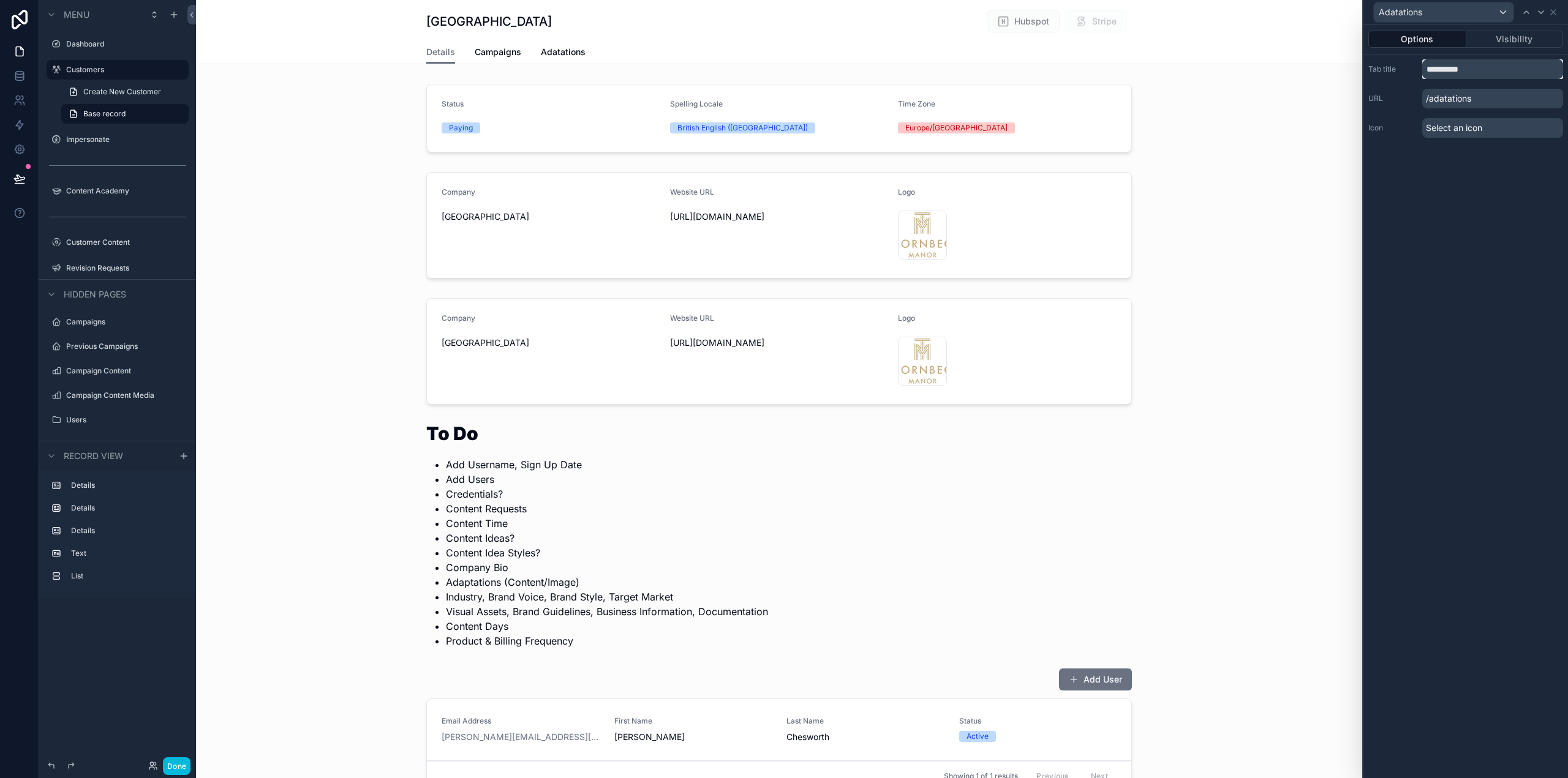
click at [1464, 68] on input "**********" at bounding box center [1492, 69] width 141 height 19
type input "**********"
click at [1496, 291] on div "**********" at bounding box center [1466, 401] width 204 height 754
click at [111, 322] on label "Campaigns" at bounding box center [123, 322] width 115 height 10
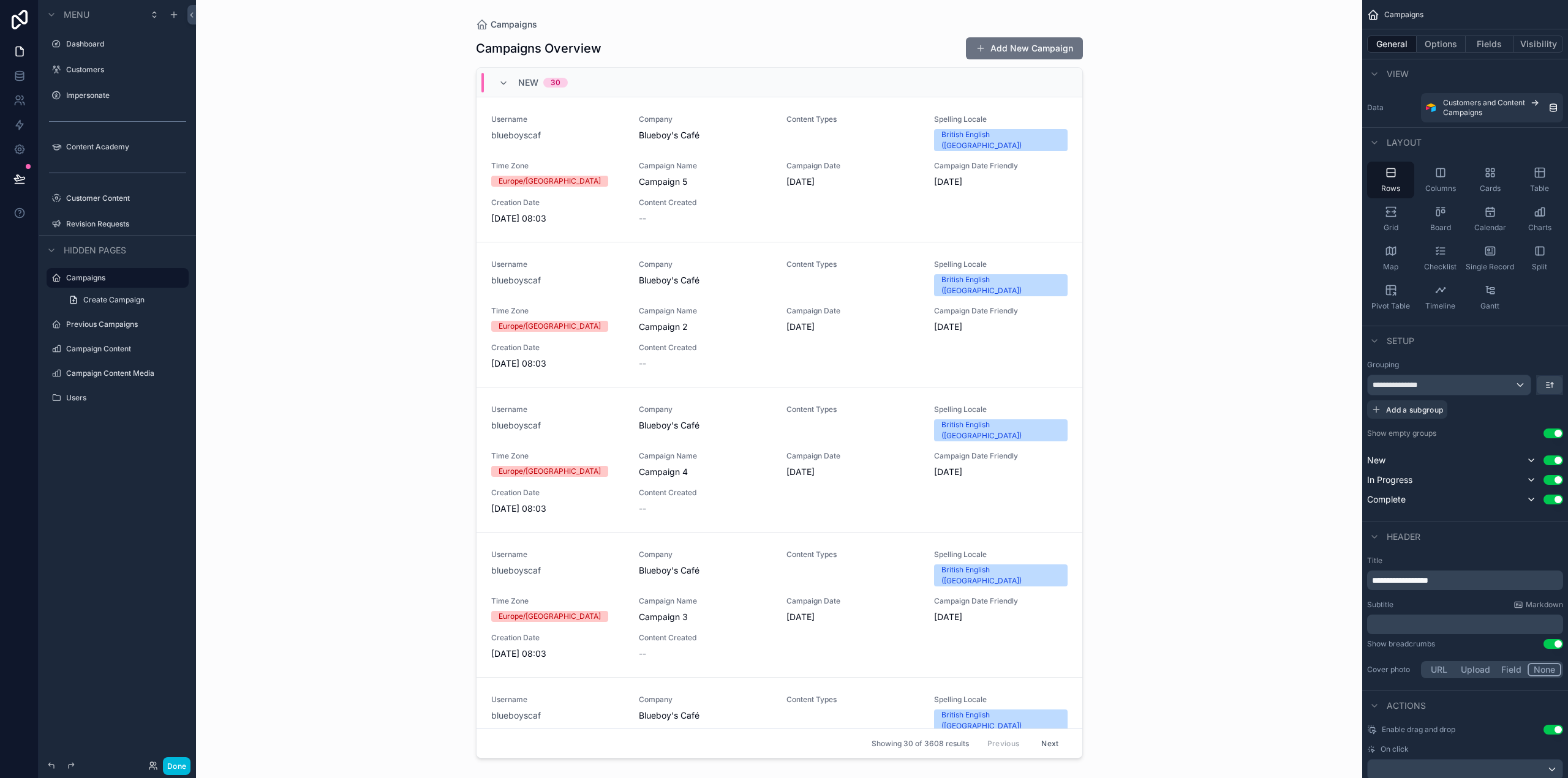
click at [730, 172] on div "scrollable content" at bounding box center [779, 381] width 627 height 764
click at [700, 150] on div "Username blueboyscaf Company Blueboy's Café Content Types Spelling Locale Briti…" at bounding box center [779, 169] width 576 height 110
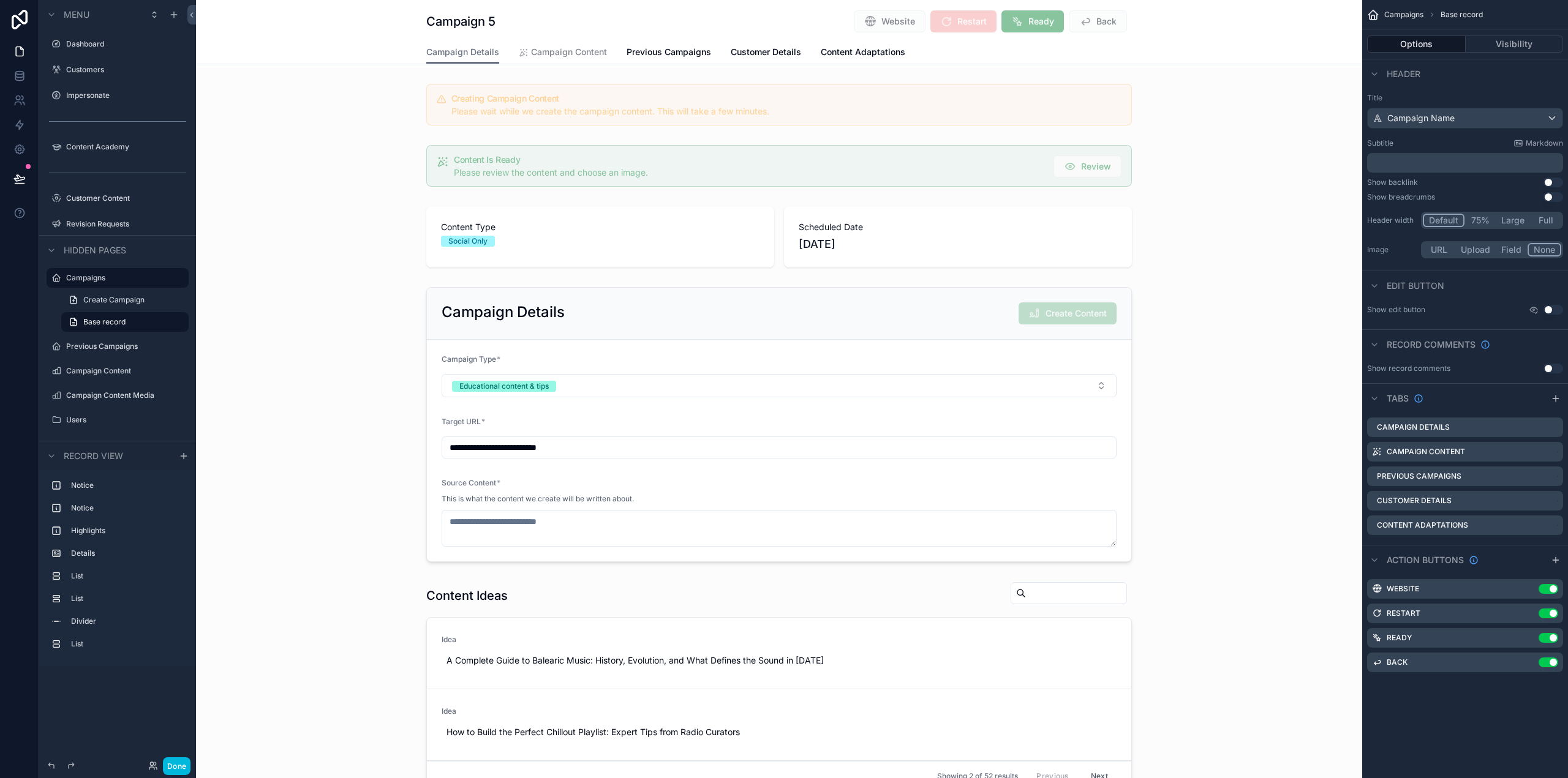
click at [856, 53] on span "Content Adaptations" at bounding box center [863, 51] width 85 height 12
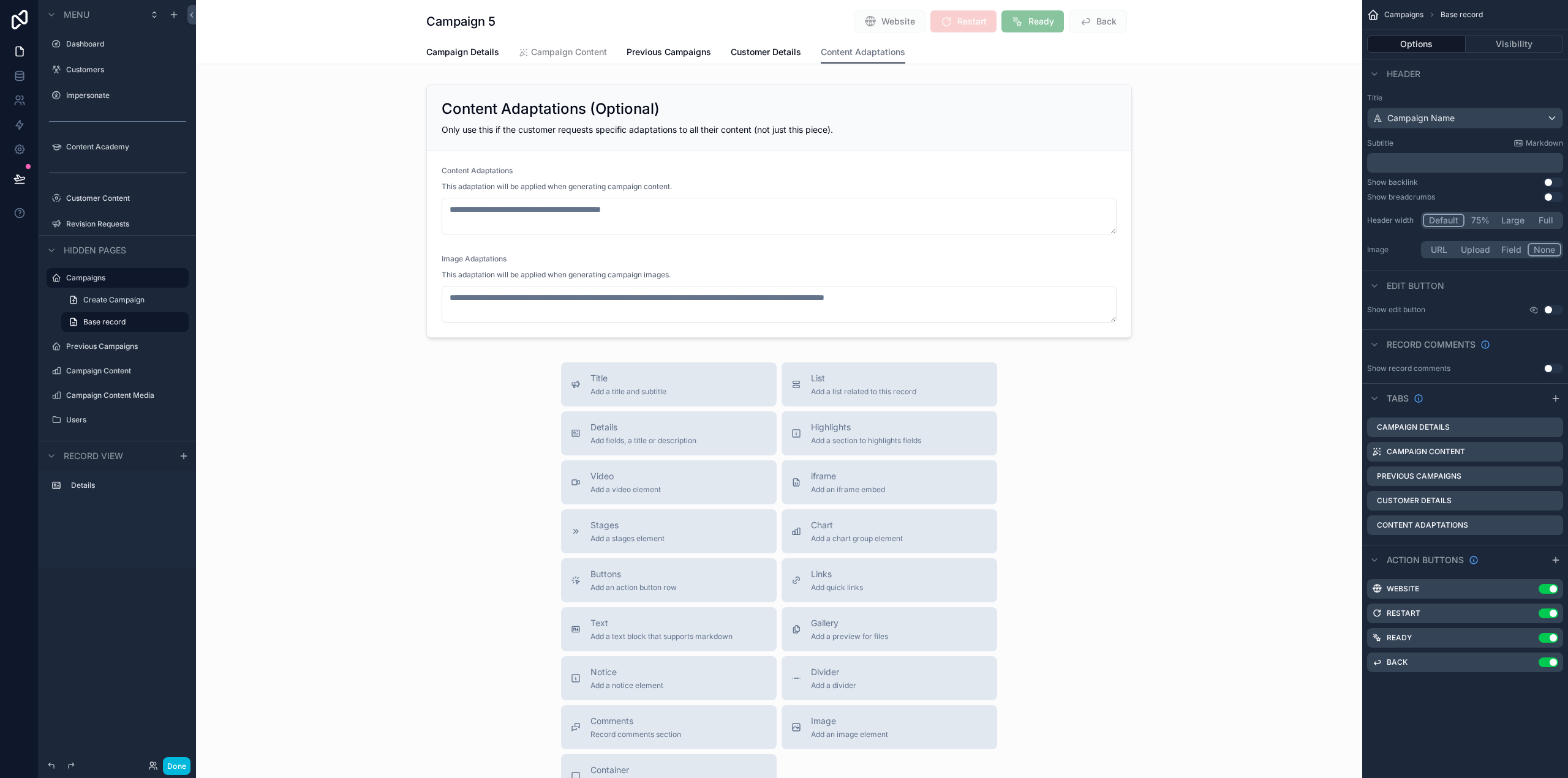
click at [109, 72] on label "Customers" at bounding box center [123, 70] width 115 height 10
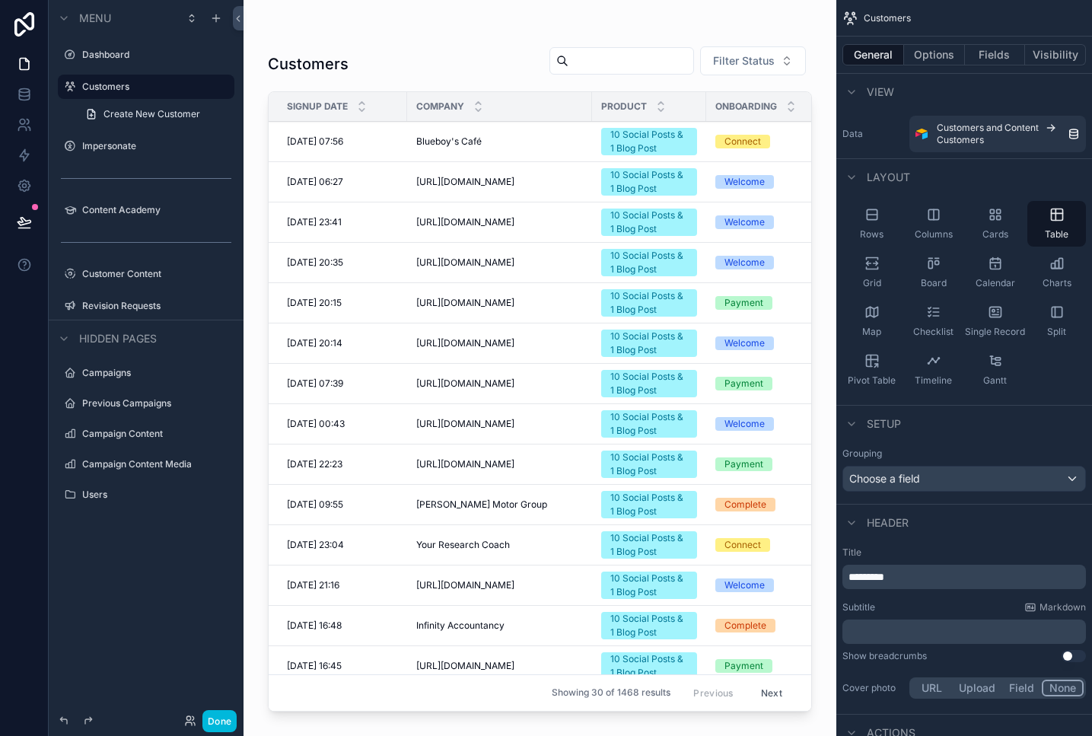
click at [577, 73] on div "scrollable content" at bounding box center [540, 359] width 593 height 718
click at [583, 57] on input "scrollable content" at bounding box center [631, 60] width 125 height 21
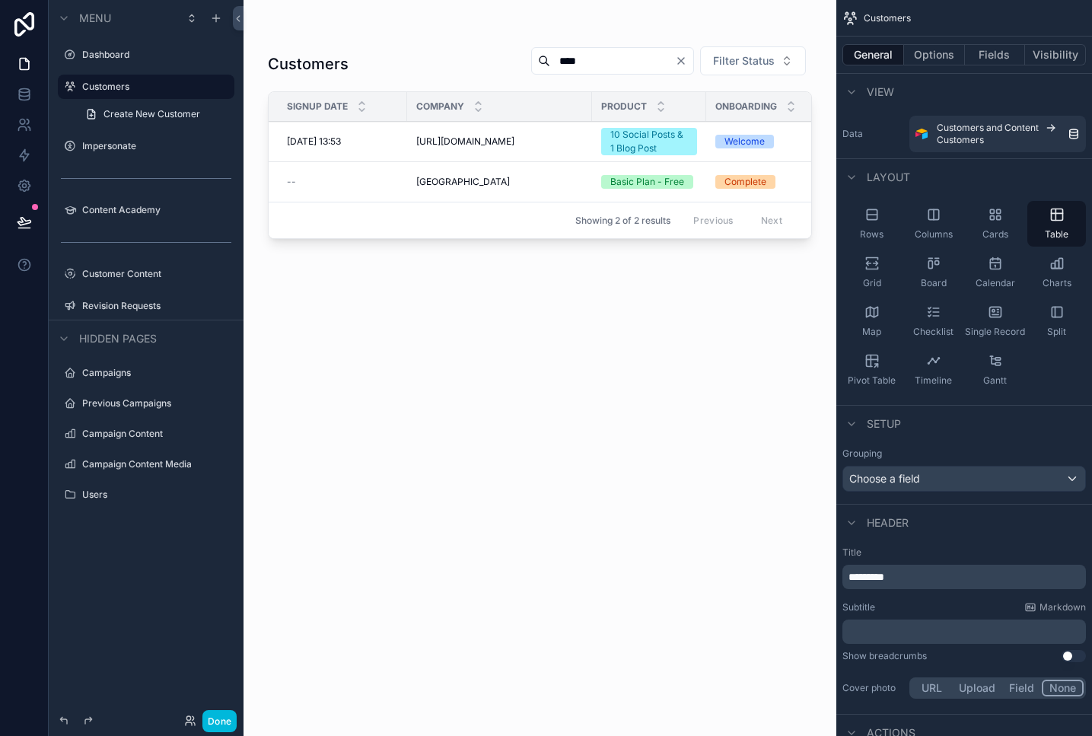
type input "****"
click at [513, 176] on div "Thornbeck Manor Thornbeck Manor" at bounding box center [499, 182] width 167 height 12
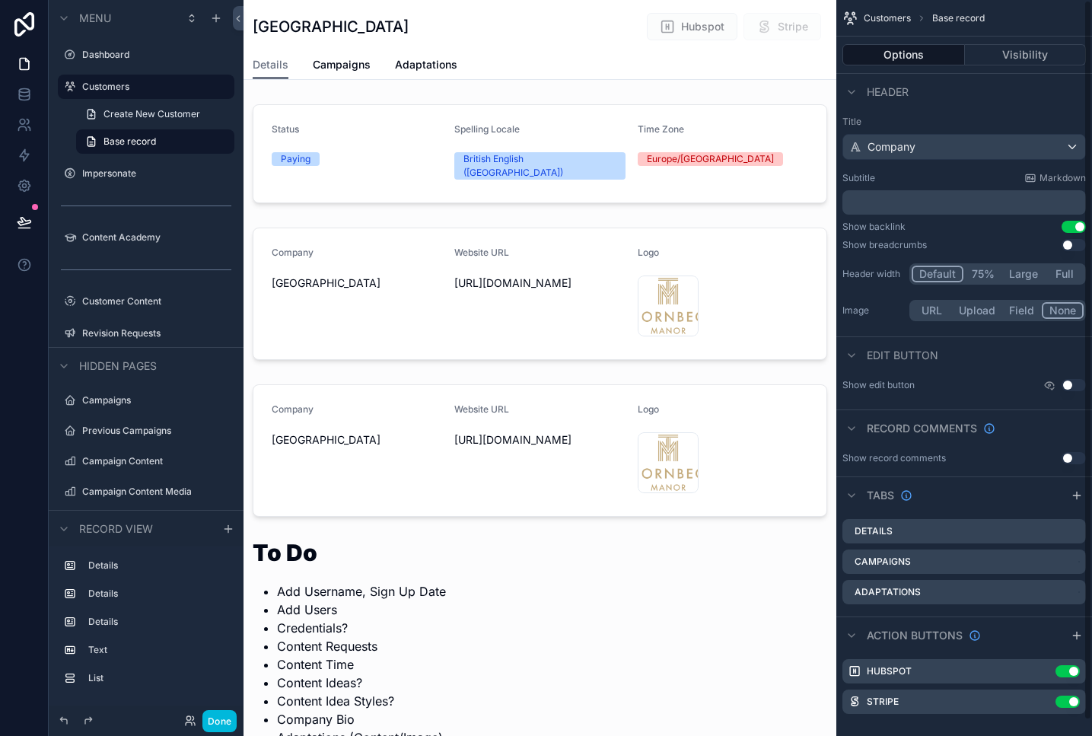
click at [0, 0] on icon "scrollable content" at bounding box center [0, 0] width 0 height 0
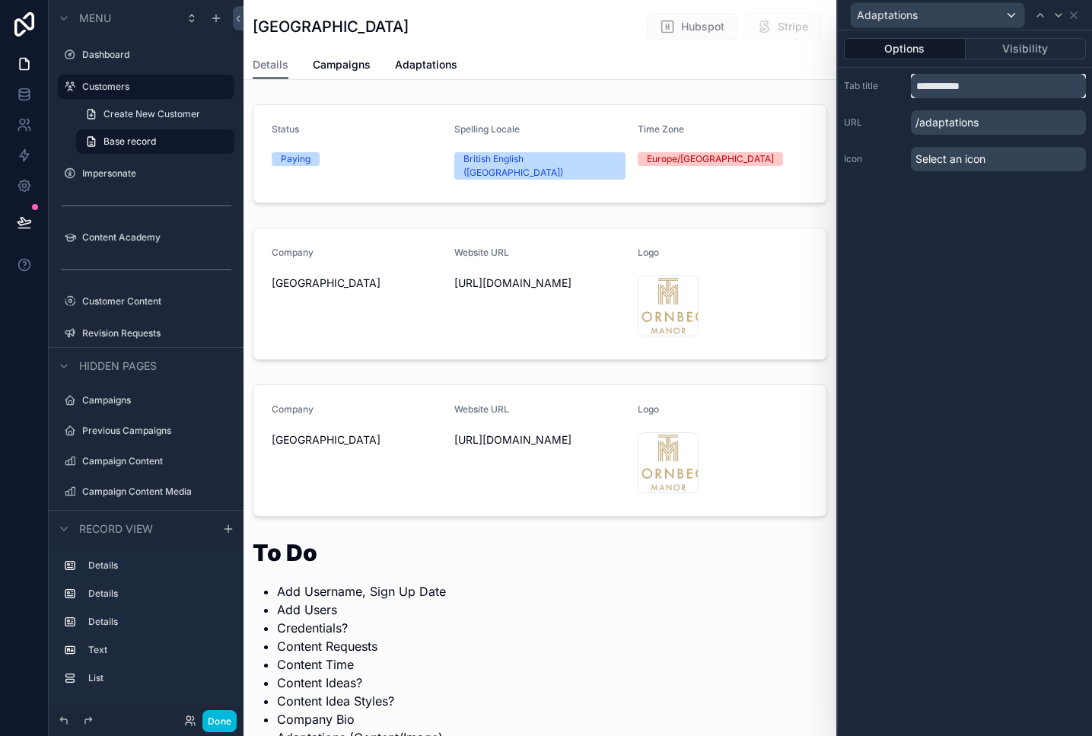
click at [916, 84] on input "**********" at bounding box center [998, 86] width 175 height 24
type input "**********"
click at [973, 262] on div "**********" at bounding box center [965, 383] width 254 height 706
click at [472, 67] on span "Content Adaptations" at bounding box center [447, 64] width 105 height 15
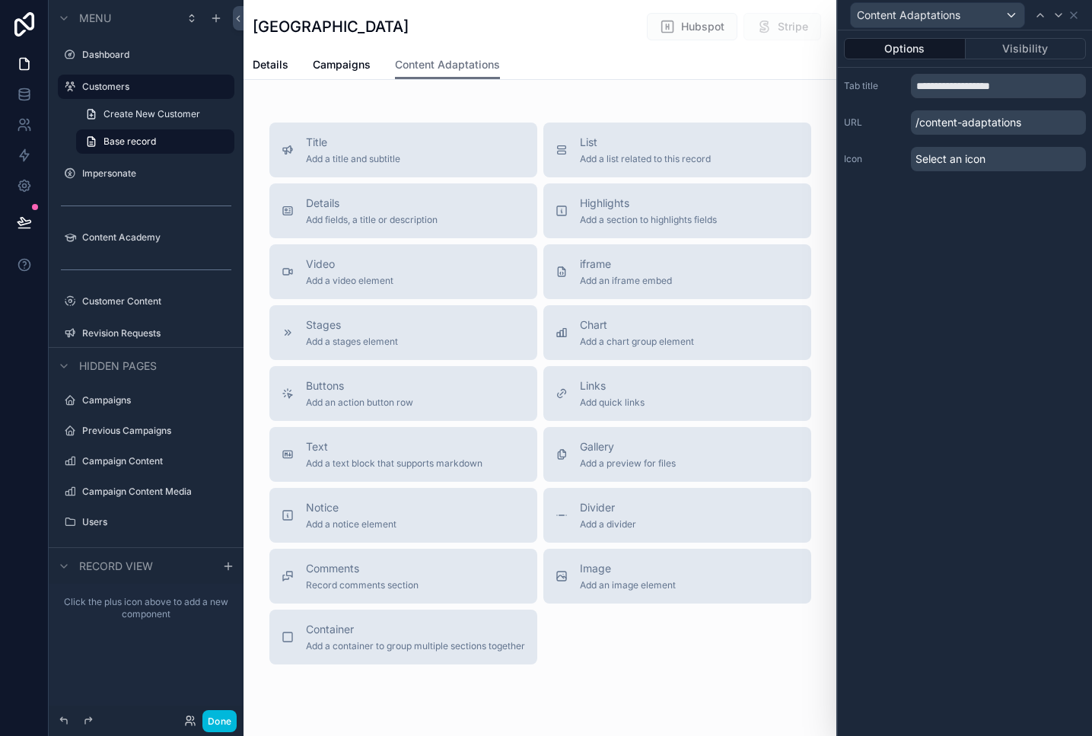
click at [485, 199] on div "Details Add fields, a title or description" at bounding box center [404, 211] width 244 height 30
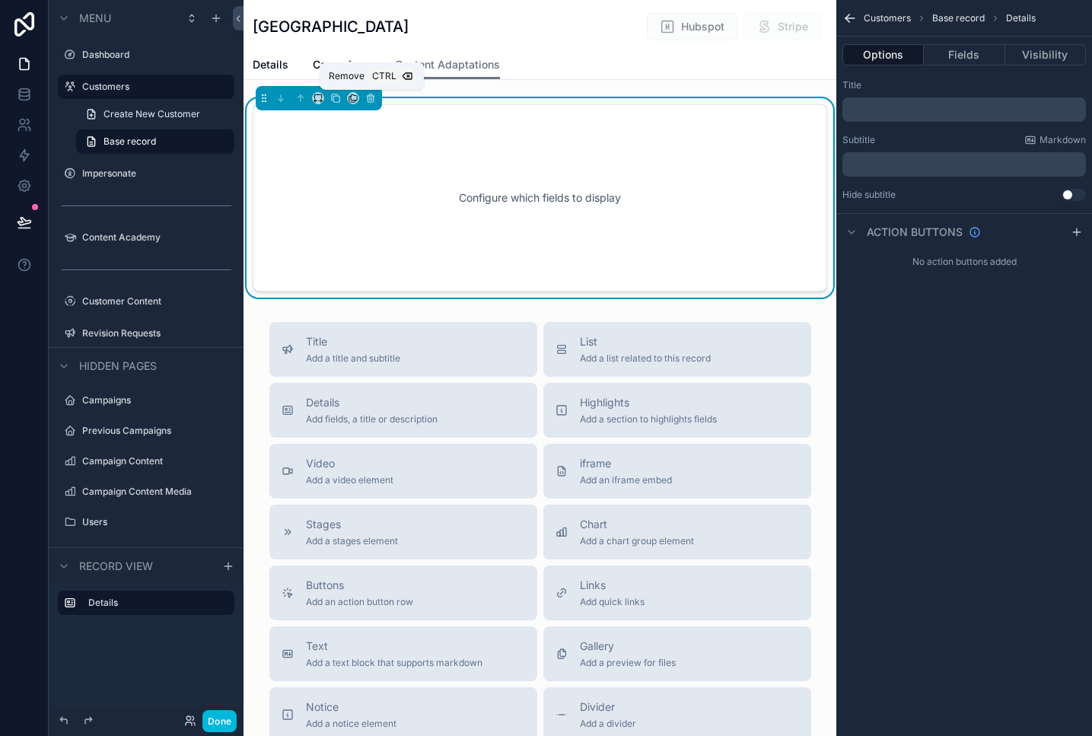
click at [369, 97] on icon "scrollable content" at bounding box center [370, 98] width 11 height 11
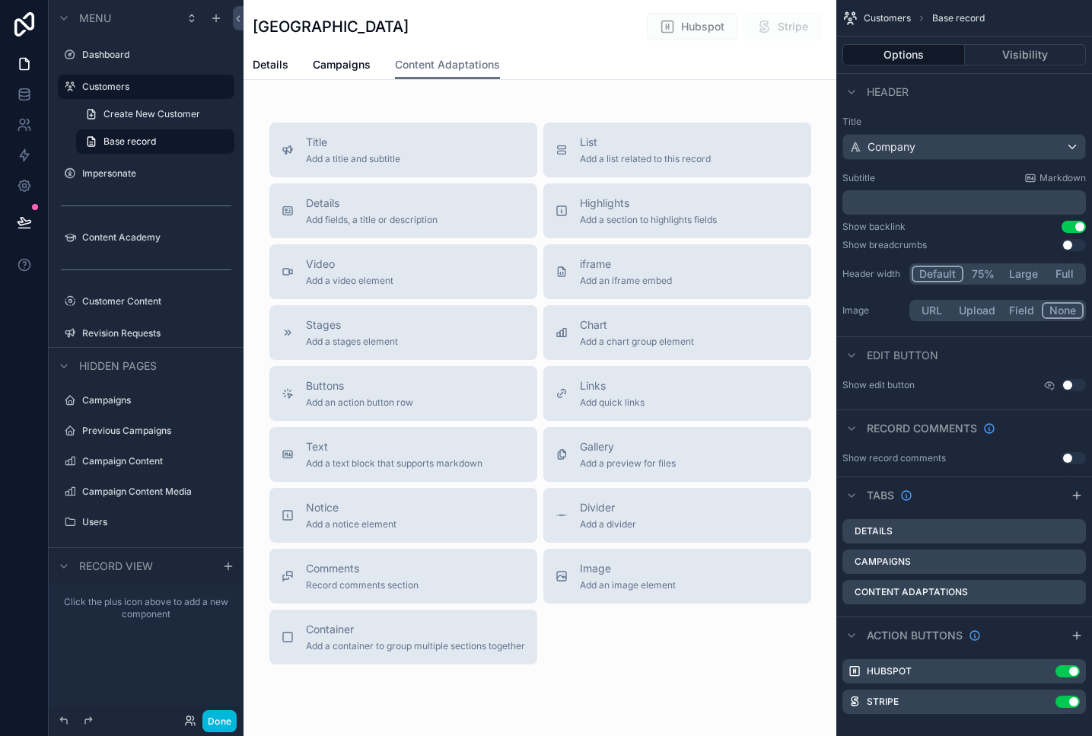
click at [383, 212] on div "Details Add fields, a title or description" at bounding box center [372, 211] width 132 height 30
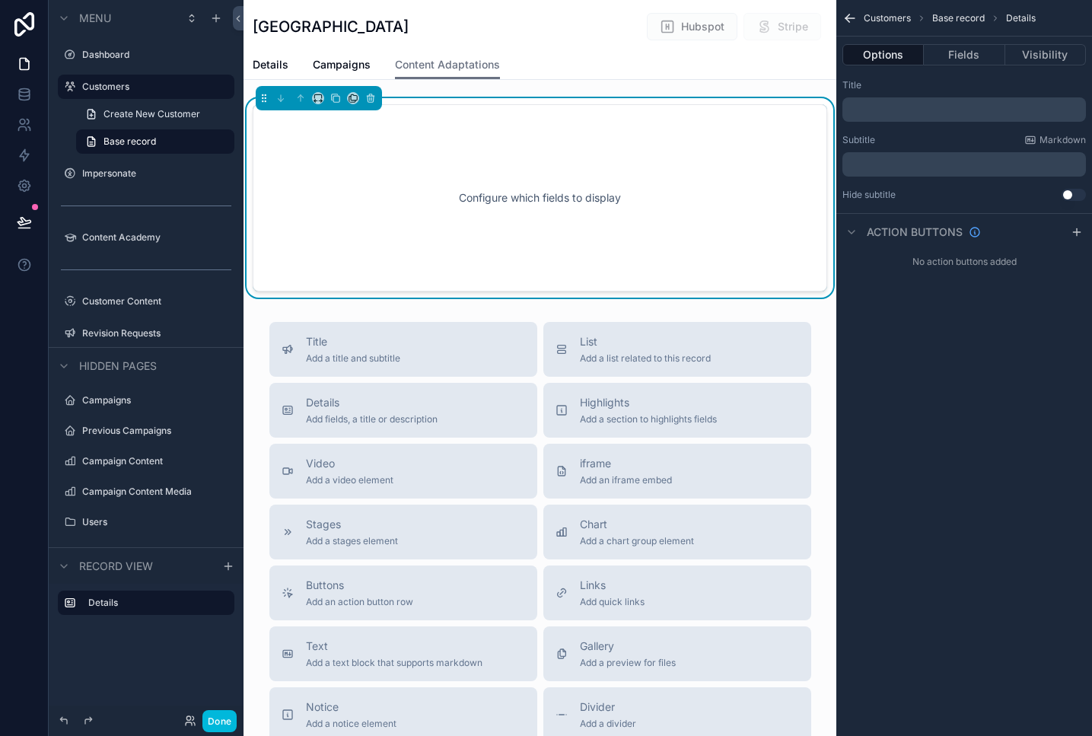
click at [381, 212] on div "Configure which fields to display" at bounding box center [540, 197] width 524 height 137
click at [913, 108] on p "﻿" at bounding box center [966, 110] width 234 height 12
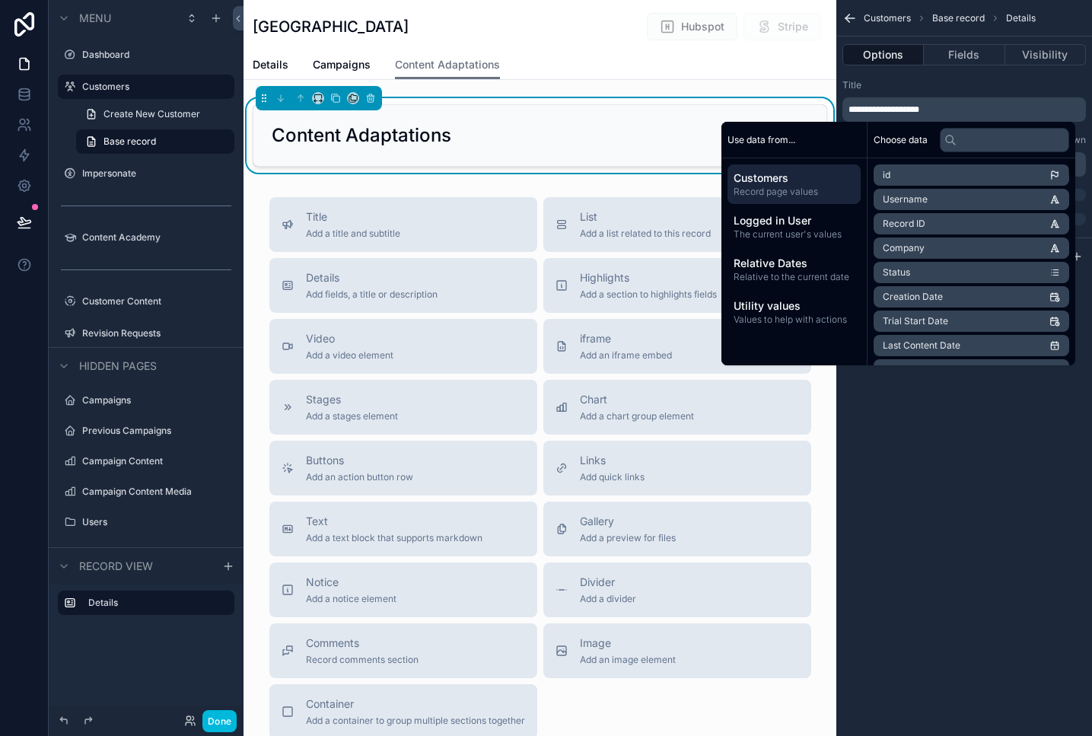
click at [1004, 473] on div "**********" at bounding box center [964, 368] width 256 height 736
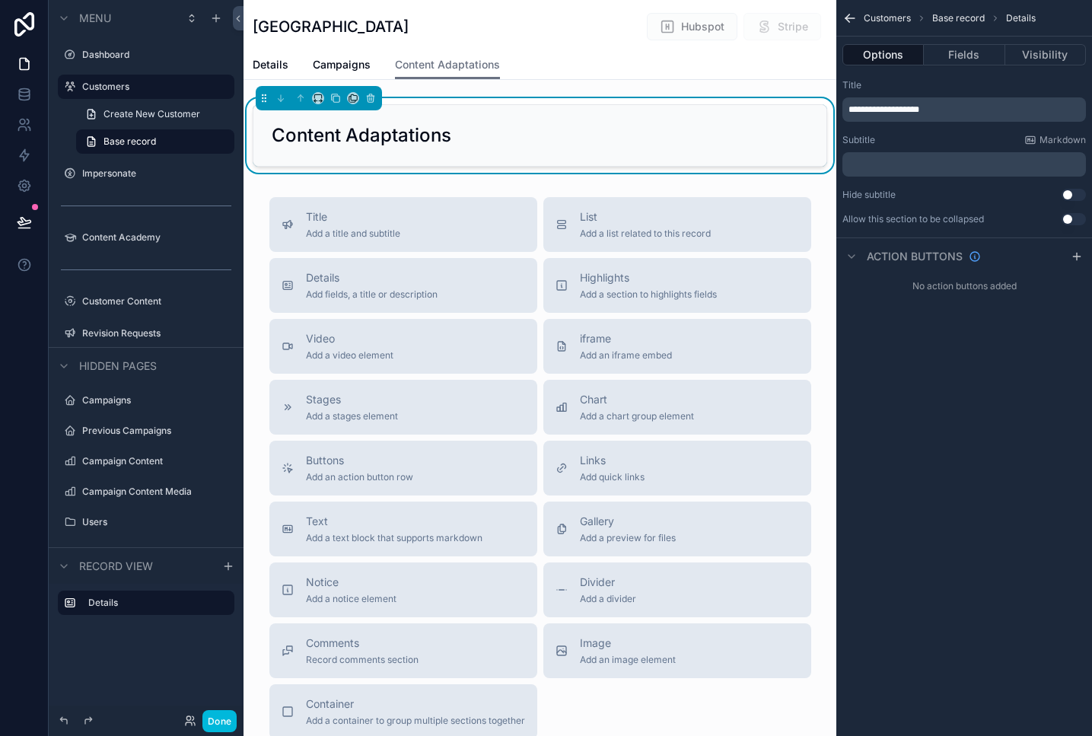
click at [951, 168] on p "﻿" at bounding box center [966, 164] width 234 height 12
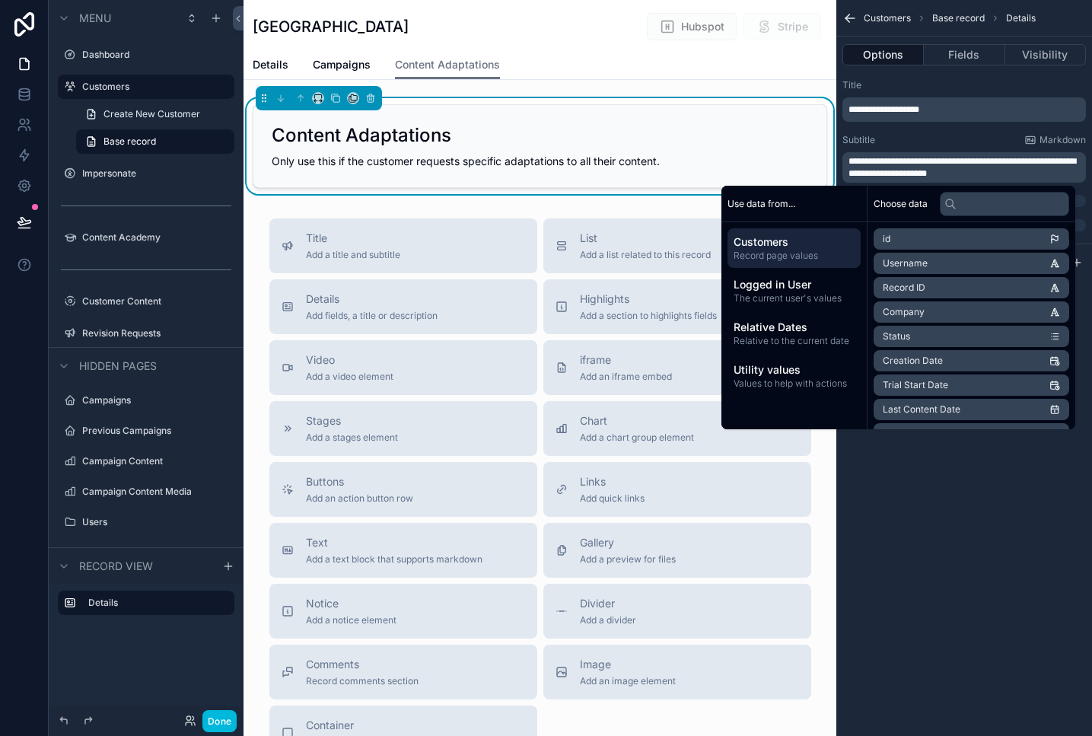
click at [963, 590] on div "**********" at bounding box center [964, 368] width 256 height 736
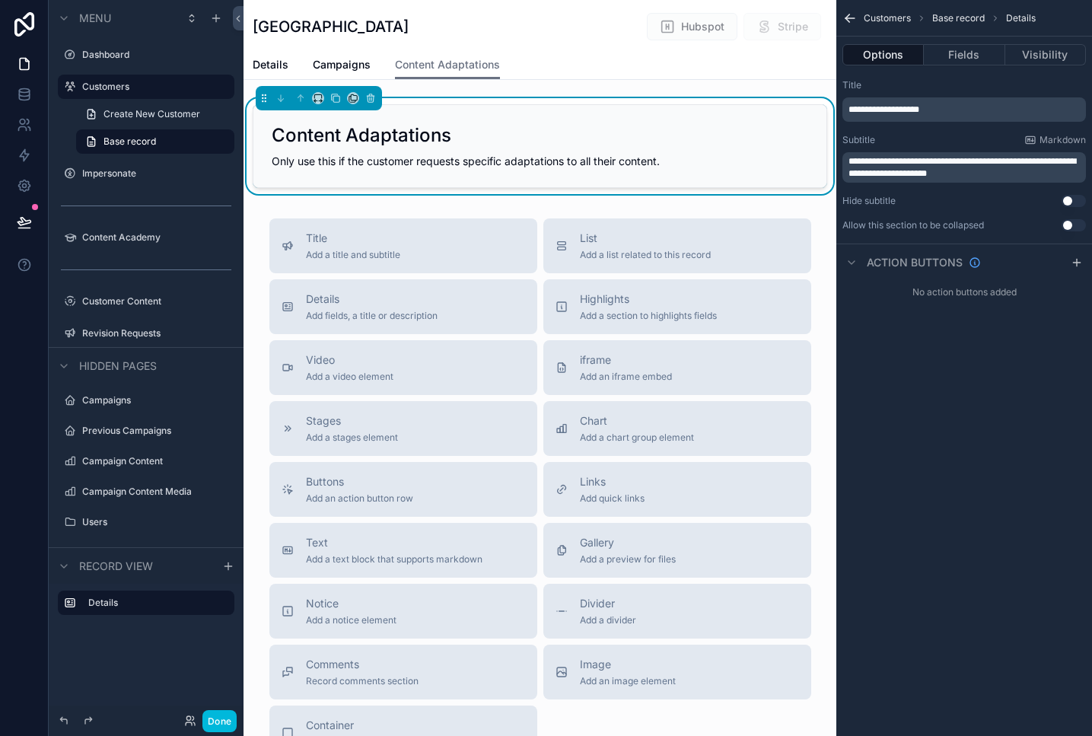
click at [952, 55] on button "Fields" at bounding box center [964, 54] width 81 height 21
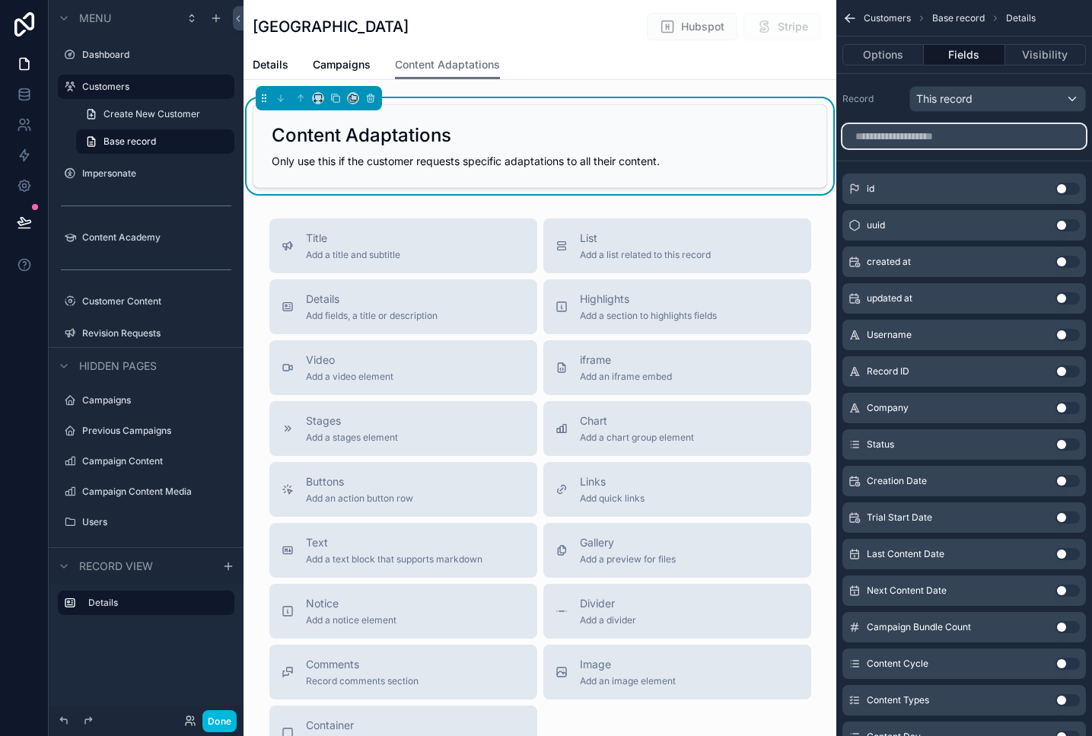
click at [966, 135] on input "scrollable content" at bounding box center [964, 136] width 244 height 24
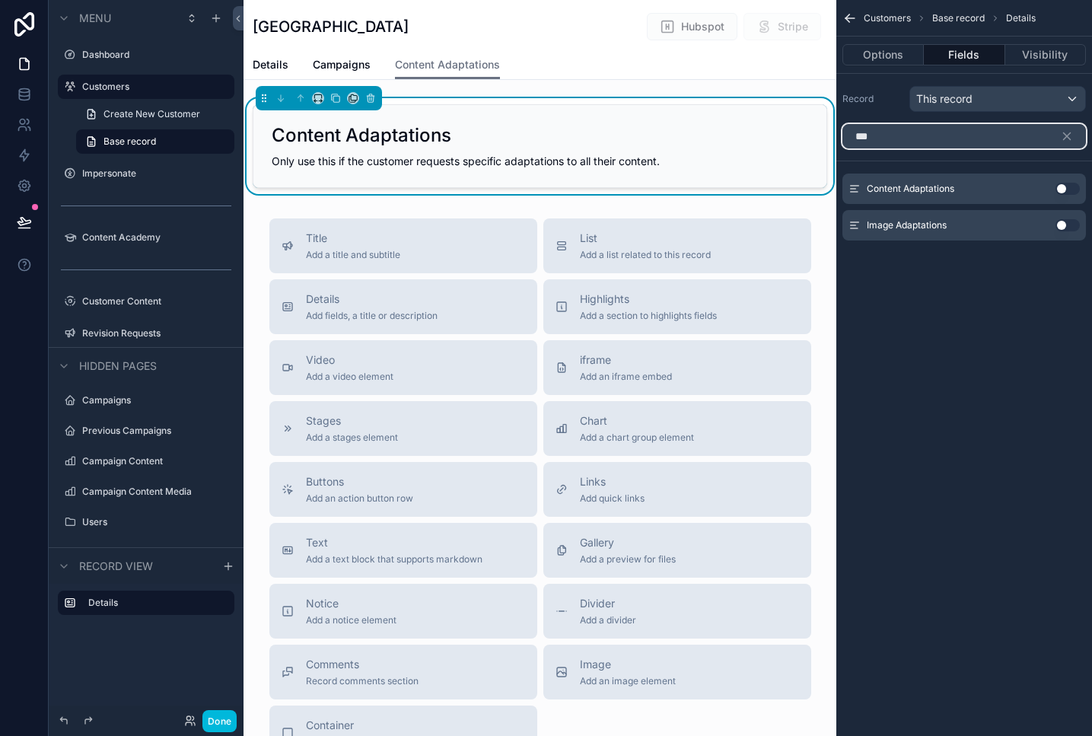
type input "***"
click at [1064, 183] on button "Use setting" at bounding box center [1068, 189] width 24 height 12
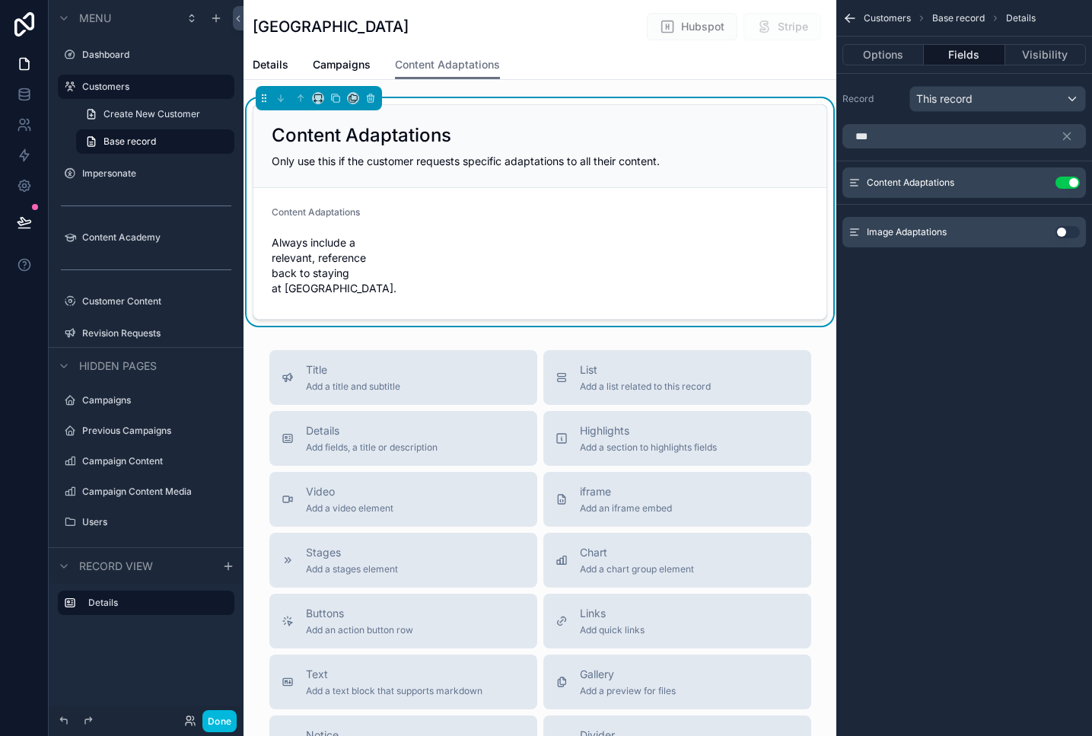
click at [1072, 231] on button "Use setting" at bounding box center [1068, 232] width 24 height 12
click at [0, 0] on icon "scrollable content" at bounding box center [0, 0] width 0 height 0
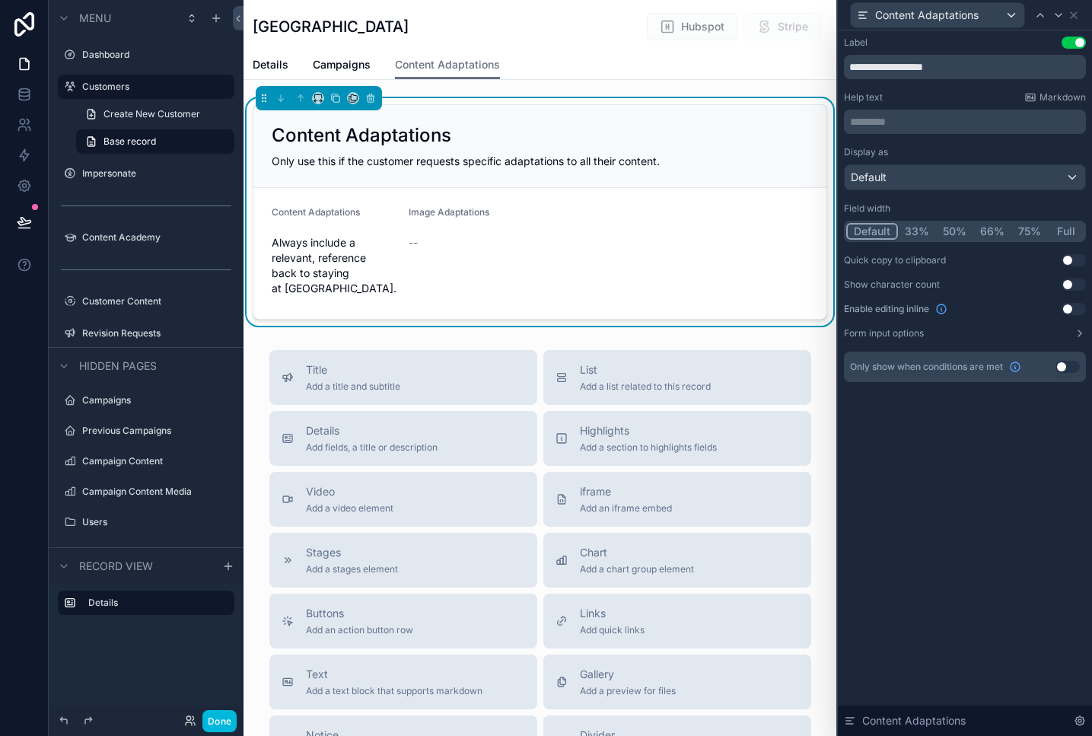
click at [1066, 233] on button "Full" at bounding box center [1066, 231] width 36 height 17
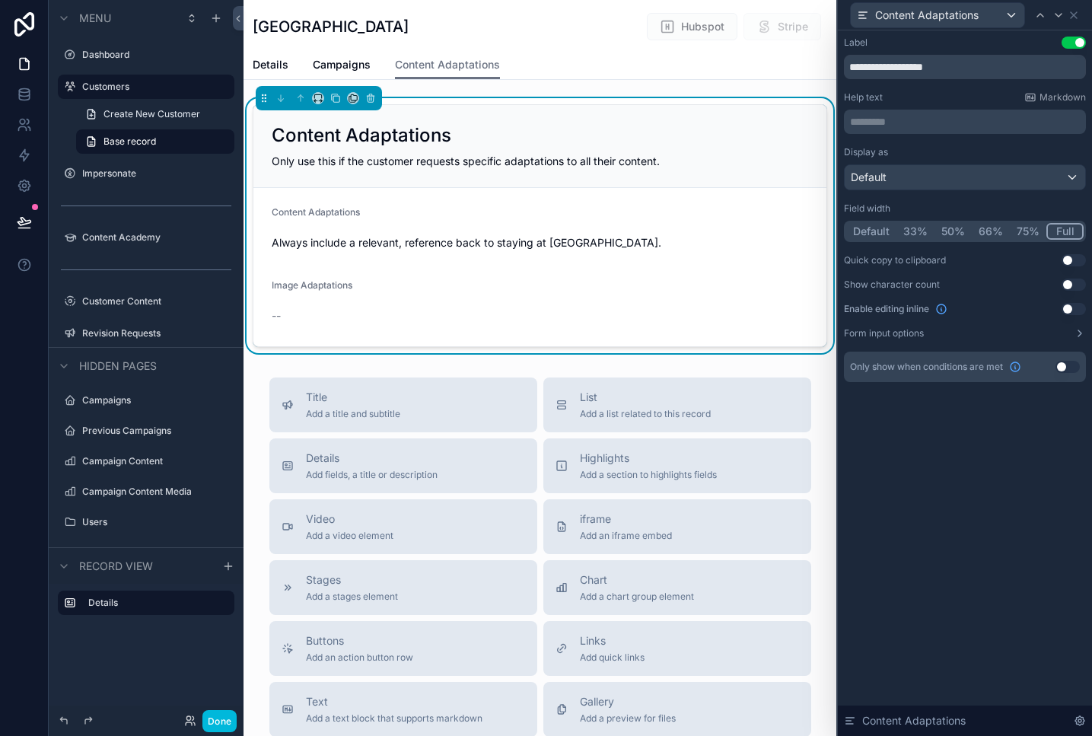
click at [1071, 307] on button "Use setting" at bounding box center [1074, 309] width 24 height 12
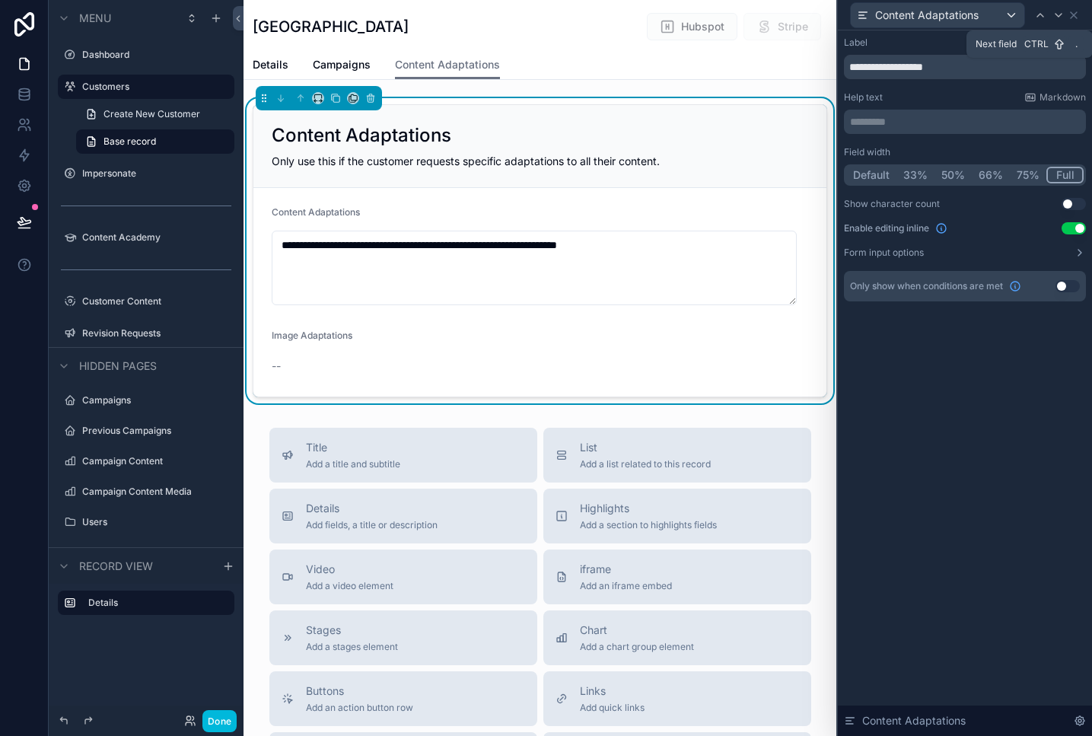
click at [1059, 15] on icon at bounding box center [1059, 15] width 6 height 3
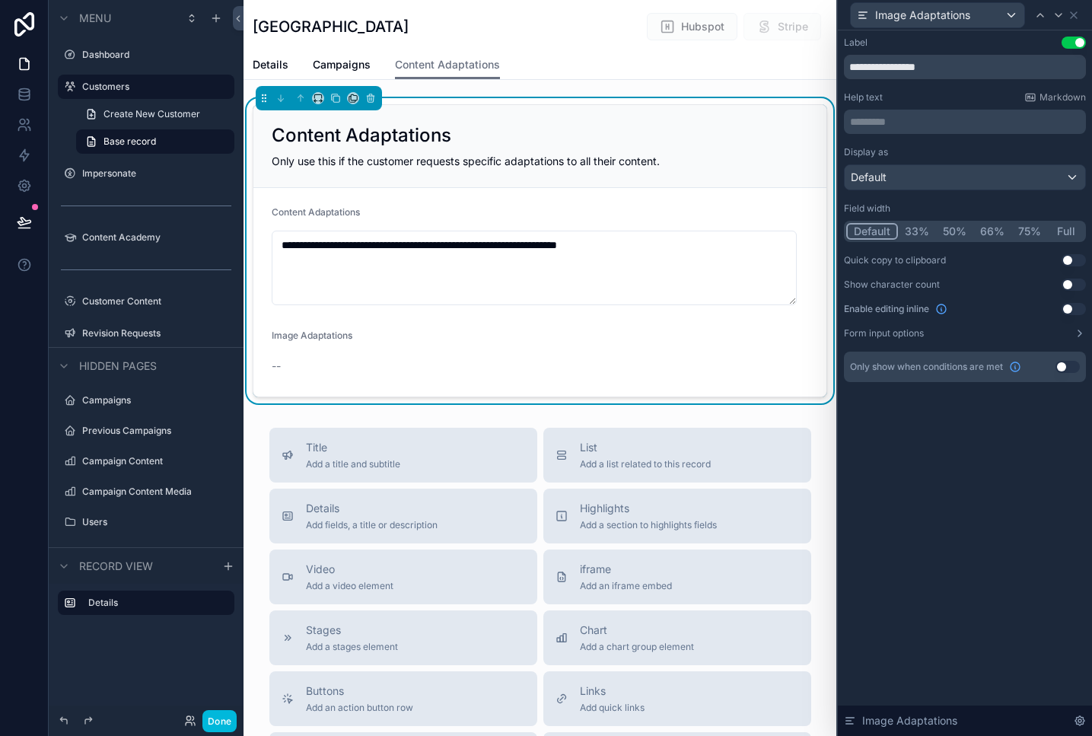
click at [1072, 310] on button "Use setting" at bounding box center [1074, 309] width 24 height 12
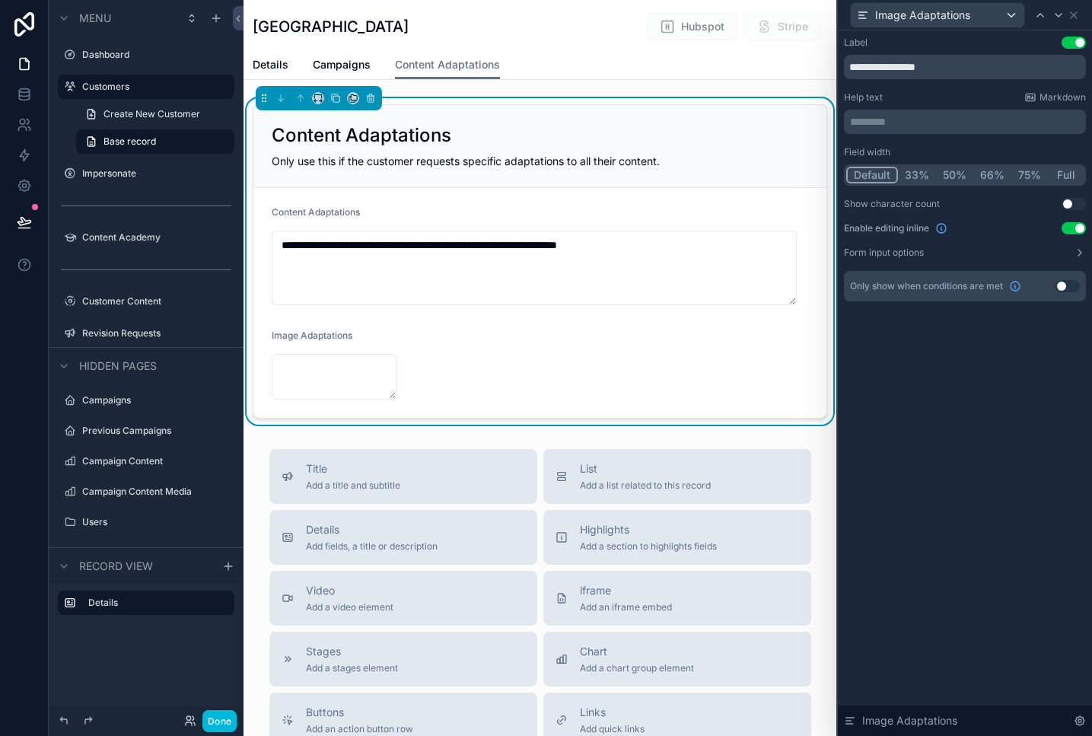
click at [1067, 173] on button "Full" at bounding box center [1066, 175] width 36 height 17
click at [1040, 18] on icon at bounding box center [1040, 15] width 12 height 12
click at [930, 126] on p "********* ﻿" at bounding box center [966, 121] width 233 height 15
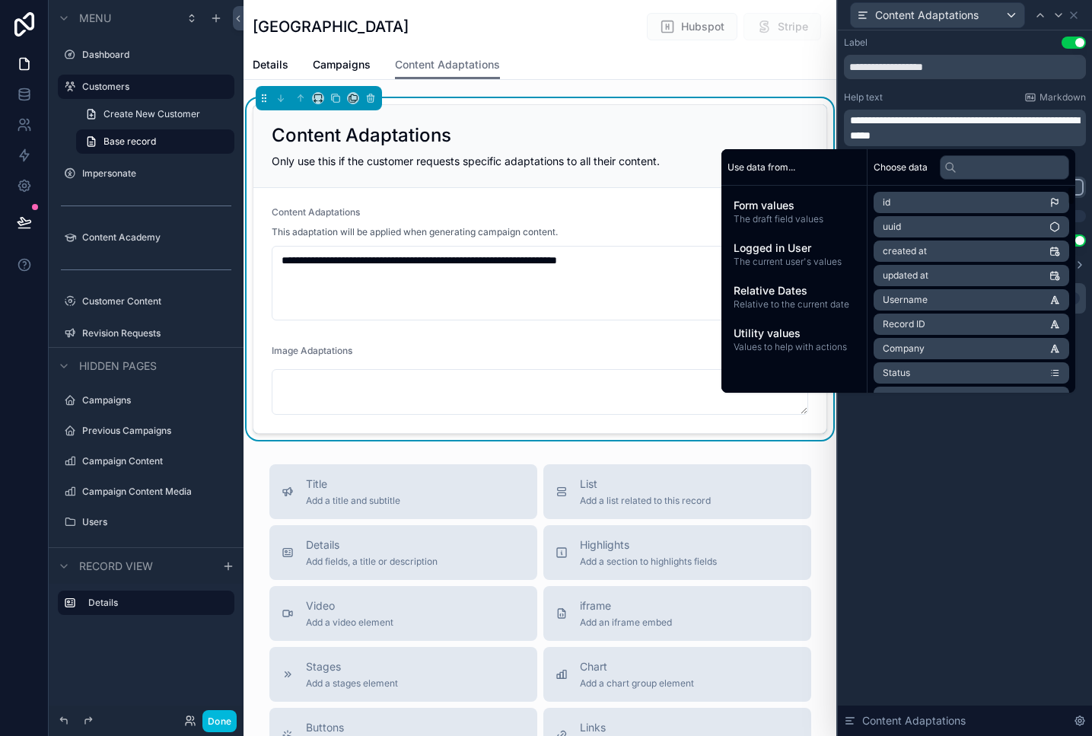
click at [1013, 131] on p "**********" at bounding box center [966, 128] width 233 height 30
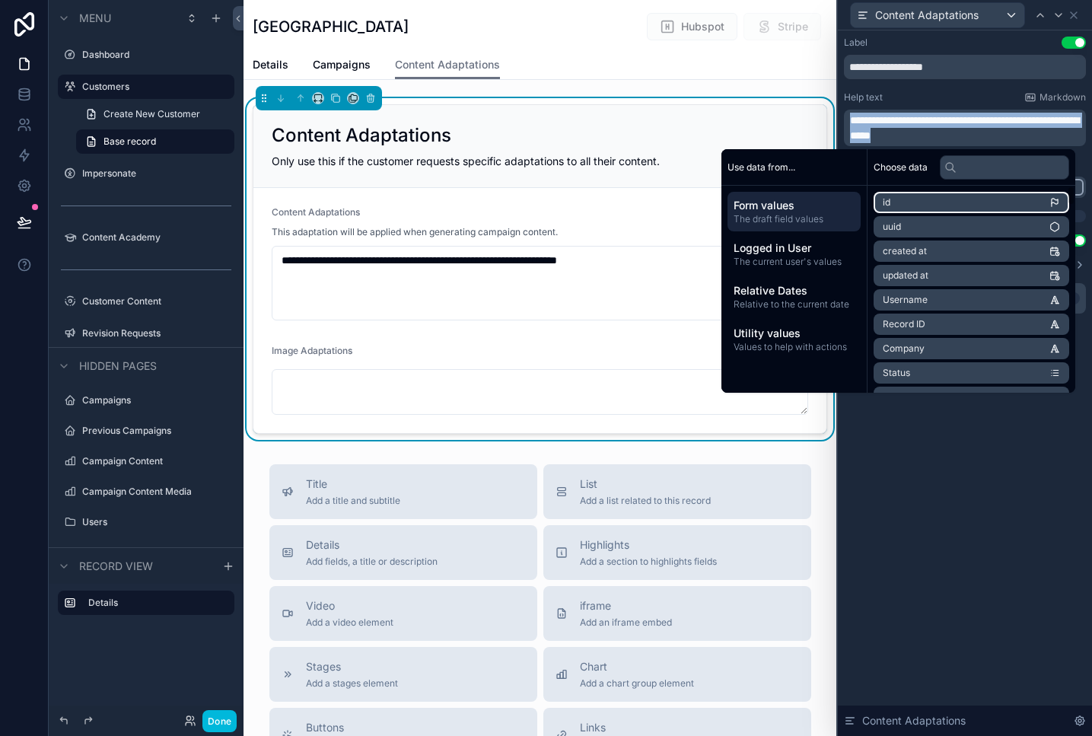
copy span "**********"
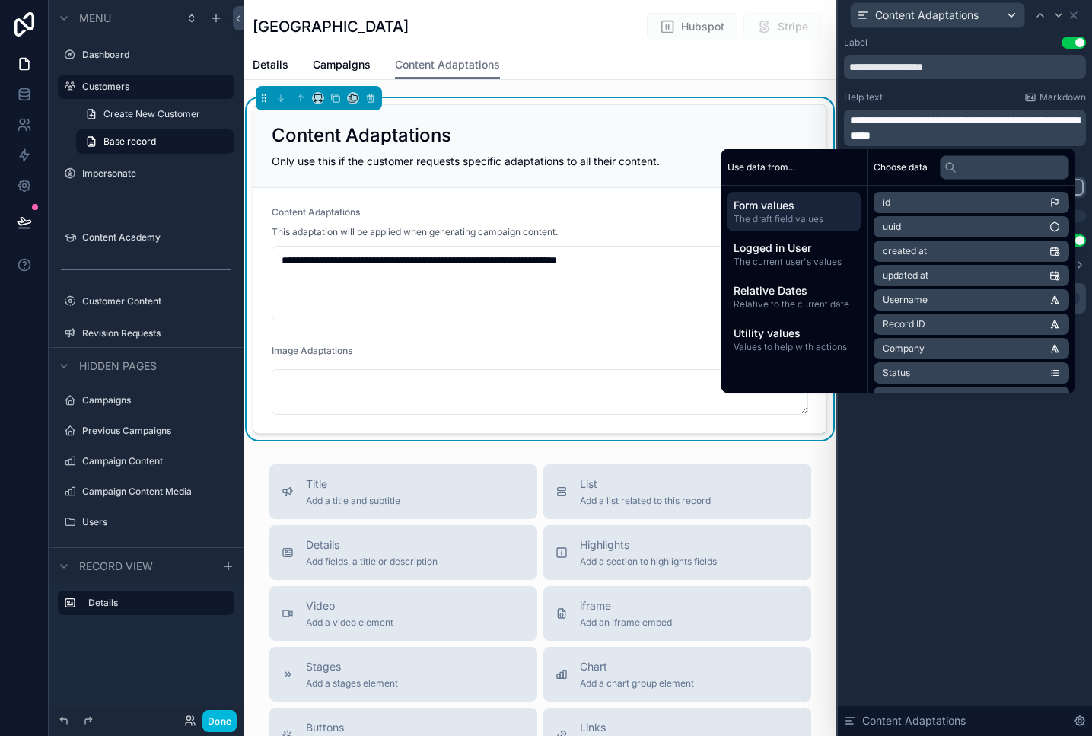
click at [960, 493] on div "**********" at bounding box center [965, 383] width 254 height 706
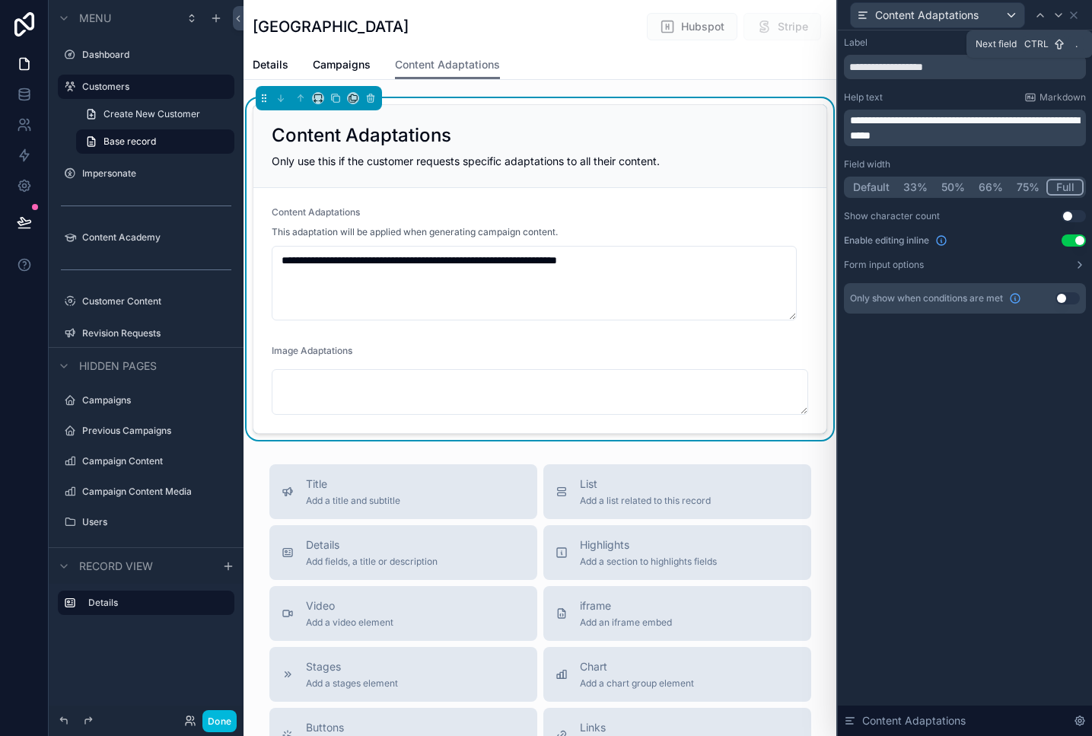
click at [1058, 14] on icon at bounding box center [1059, 15] width 12 height 12
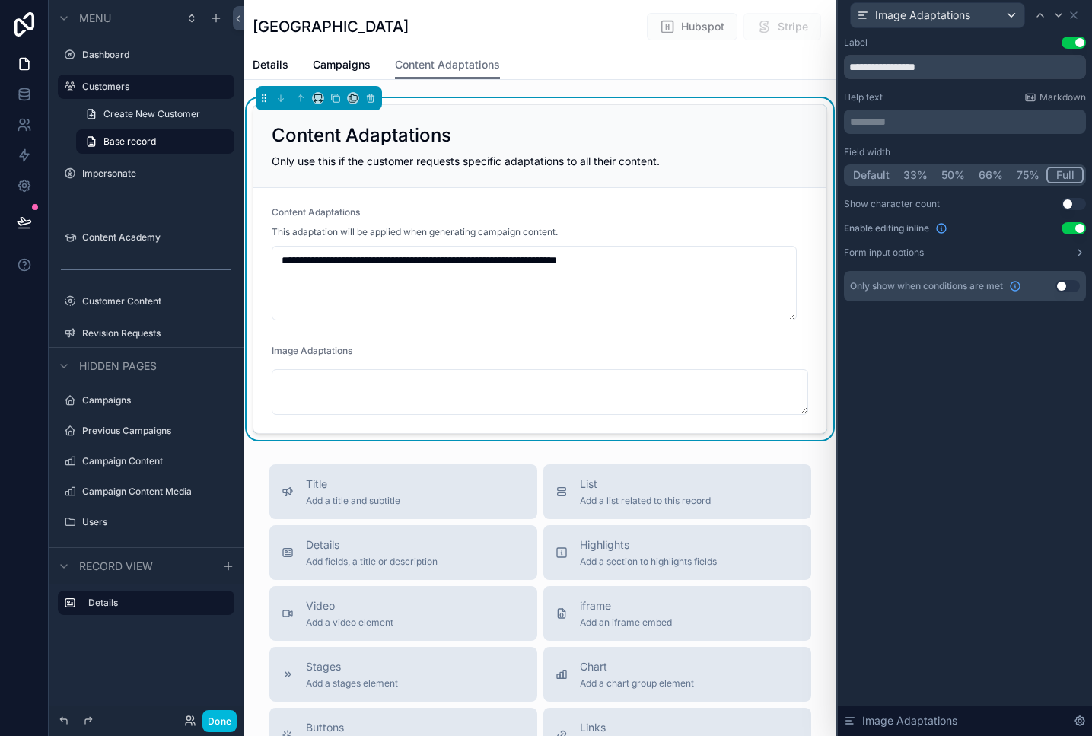
click at [914, 122] on p "********* ﻿" at bounding box center [966, 121] width 233 height 15
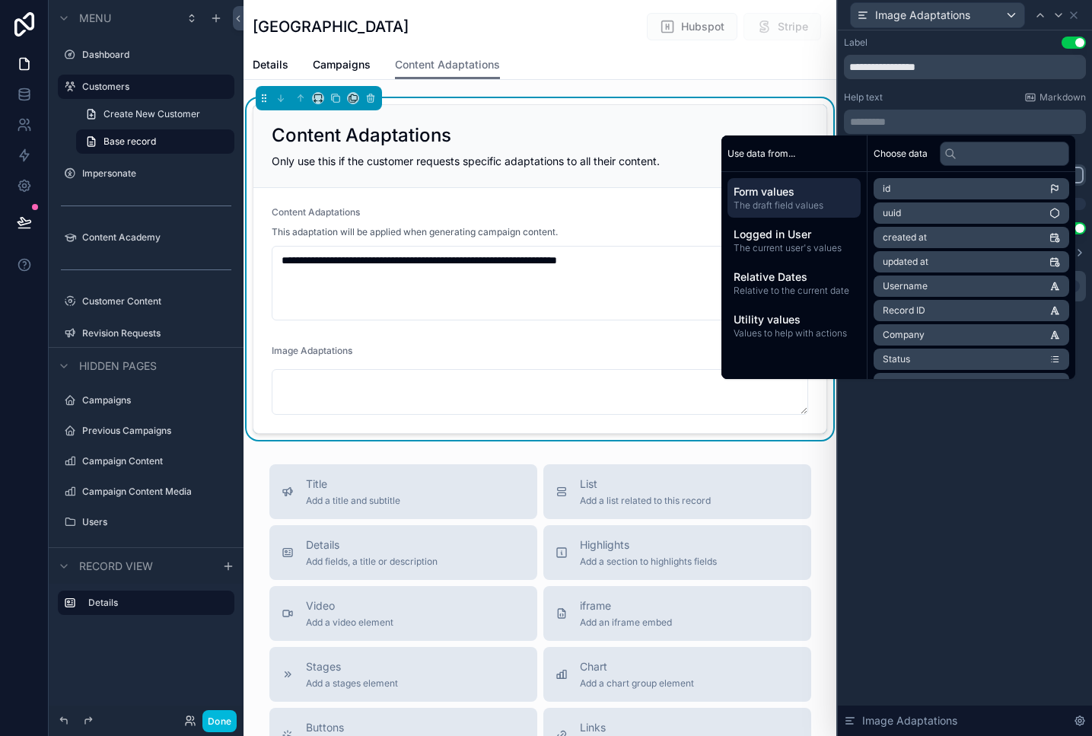
paste div "scrollable content"
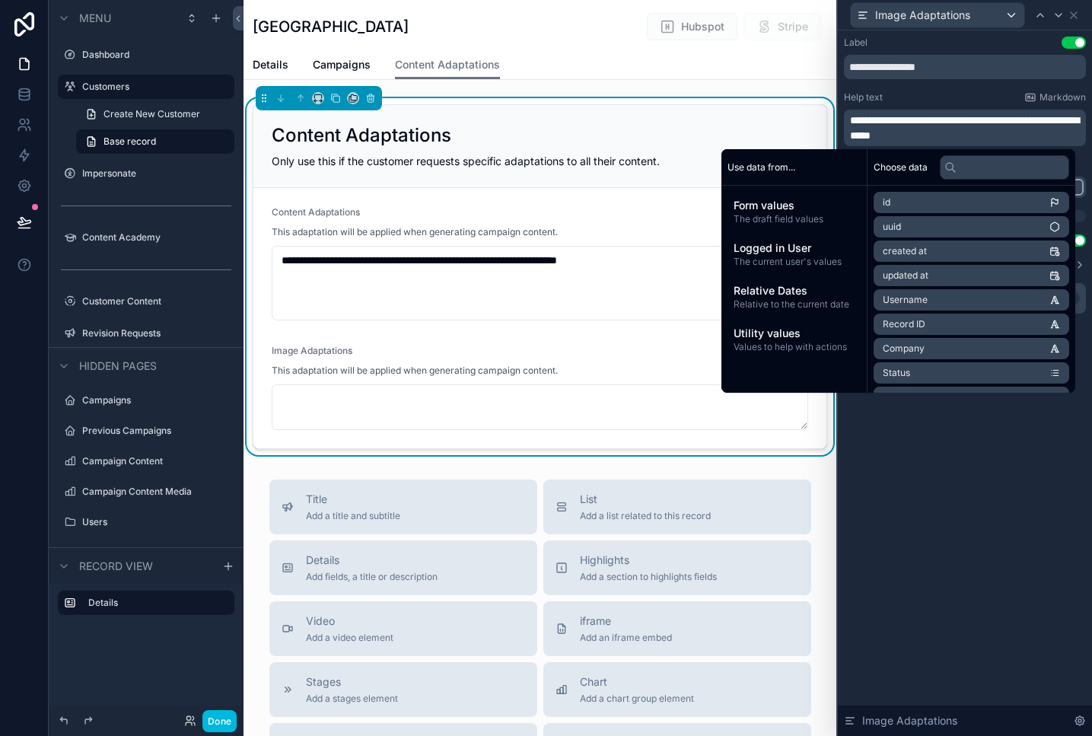
click at [973, 134] on span "**********" at bounding box center [964, 128] width 229 height 26
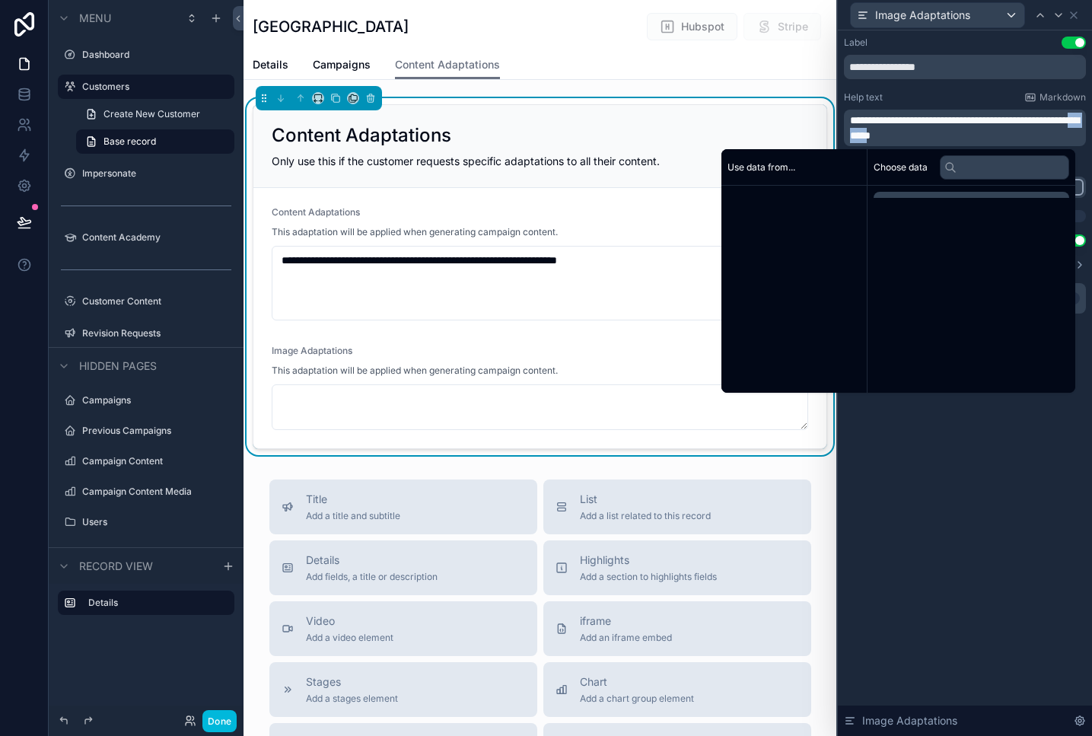
click at [973, 134] on span "**********" at bounding box center [964, 128] width 229 height 26
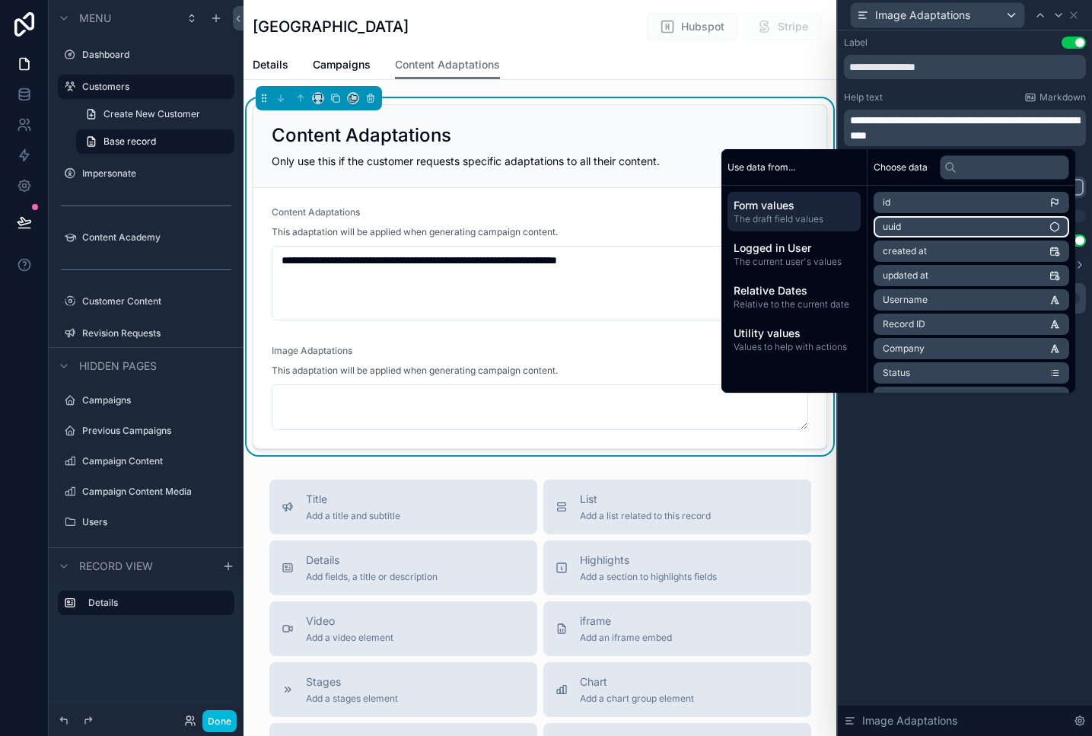
click at [1011, 479] on div "**********" at bounding box center [965, 383] width 254 height 706
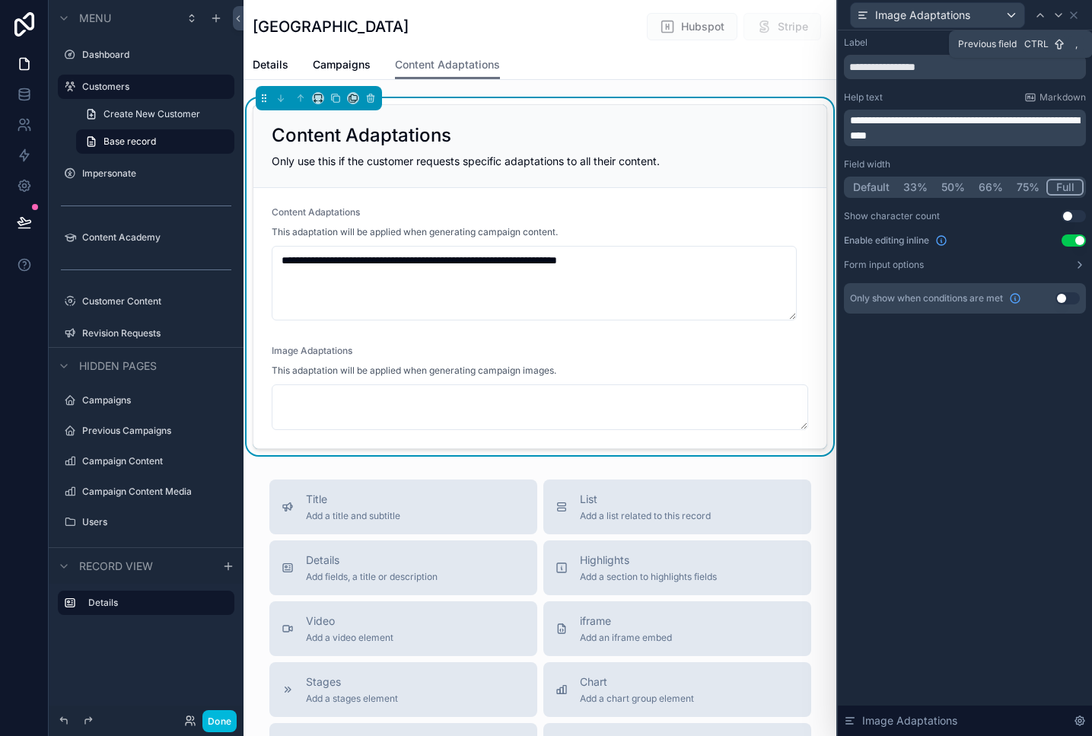
click at [1042, 14] on icon at bounding box center [1040, 15] width 12 height 12
click at [1062, 266] on button "Form input options" at bounding box center [965, 265] width 242 height 12
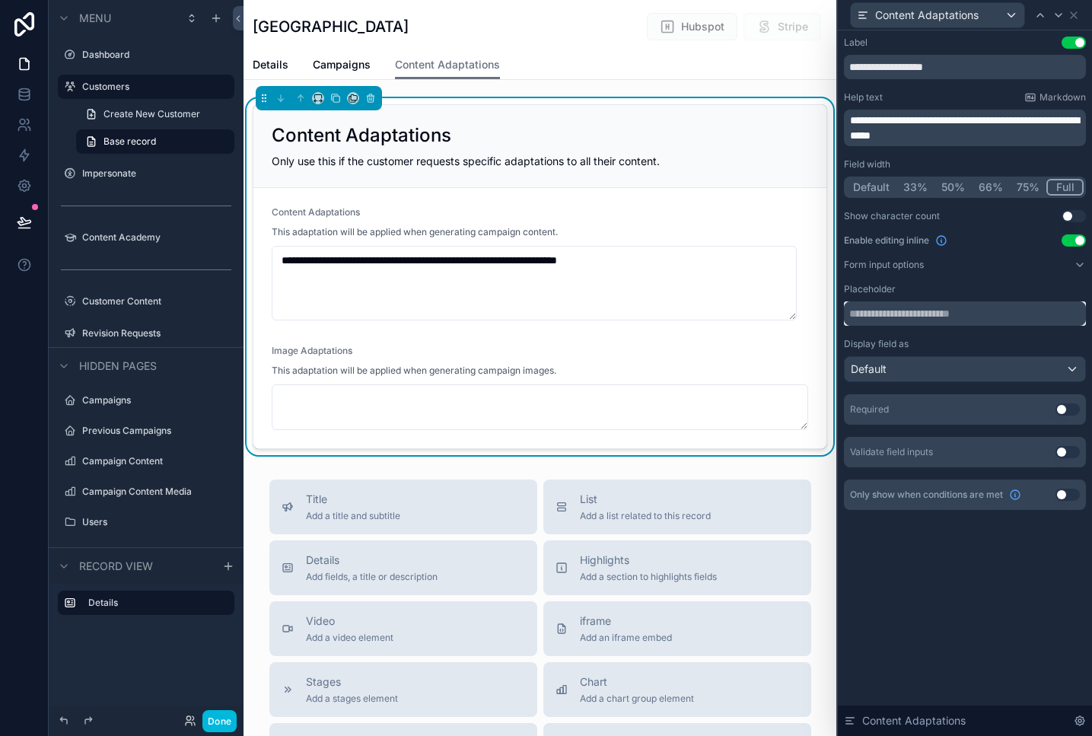
click at [987, 320] on input "text" at bounding box center [965, 313] width 242 height 24
click at [995, 310] on input "text" at bounding box center [965, 313] width 242 height 24
click at [924, 368] on div "Default" at bounding box center [965, 369] width 240 height 24
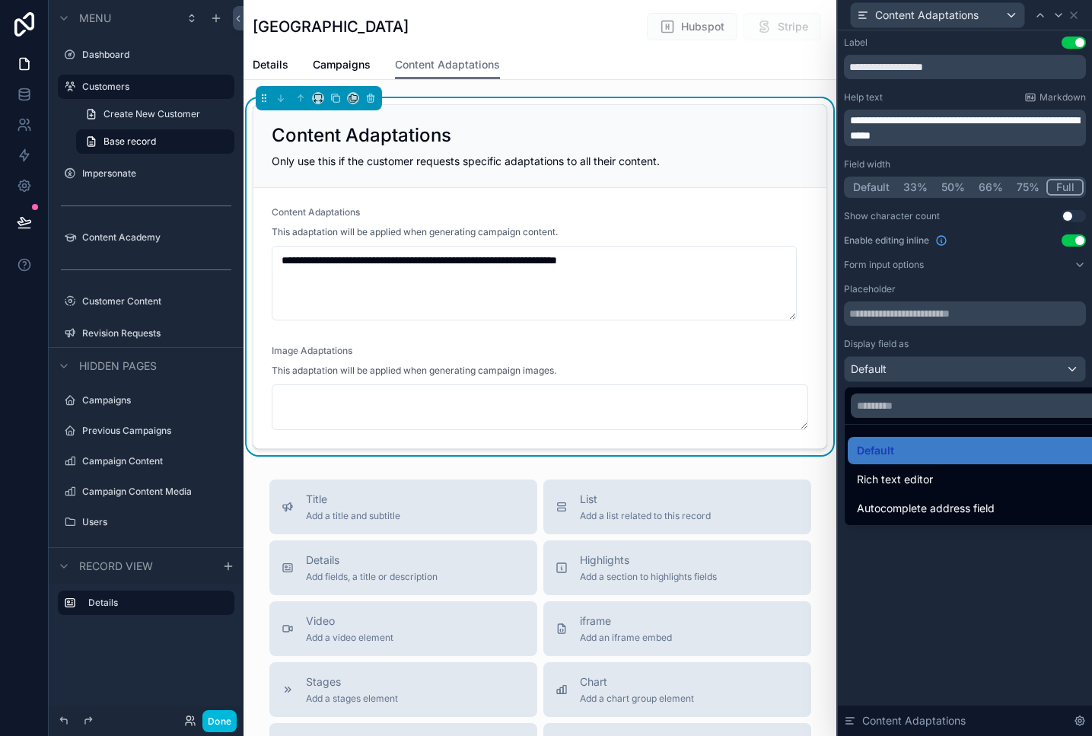
click at [925, 368] on div at bounding box center [965, 368] width 254 height 736
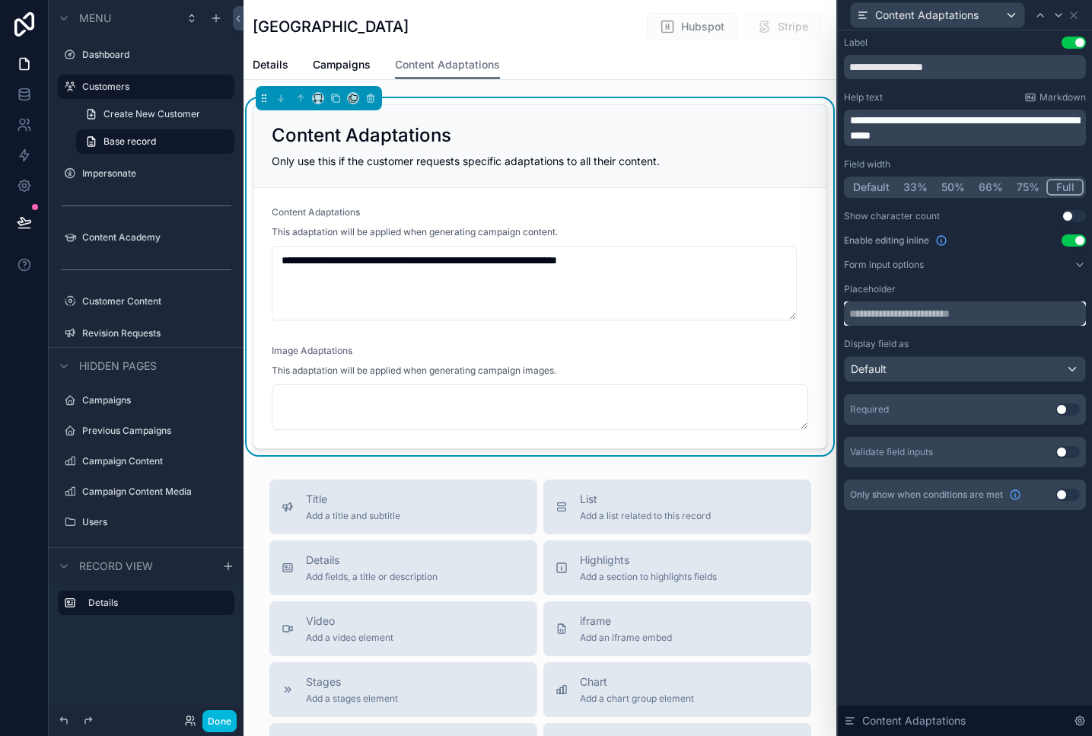
click at [914, 317] on input "text" at bounding box center [965, 313] width 242 height 24
type input "**********"
click at [980, 593] on div "**********" at bounding box center [965, 383] width 254 height 706
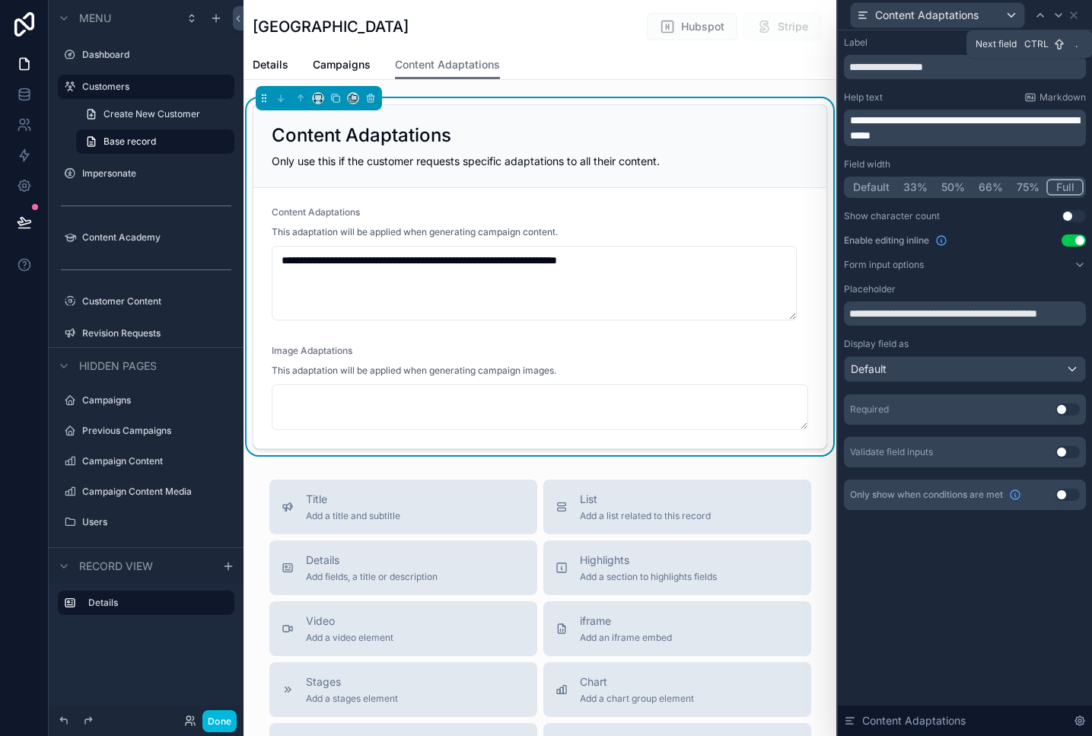
click at [1059, 17] on icon at bounding box center [1059, 15] width 6 height 3
click at [926, 311] on input "text" at bounding box center [965, 313] width 242 height 24
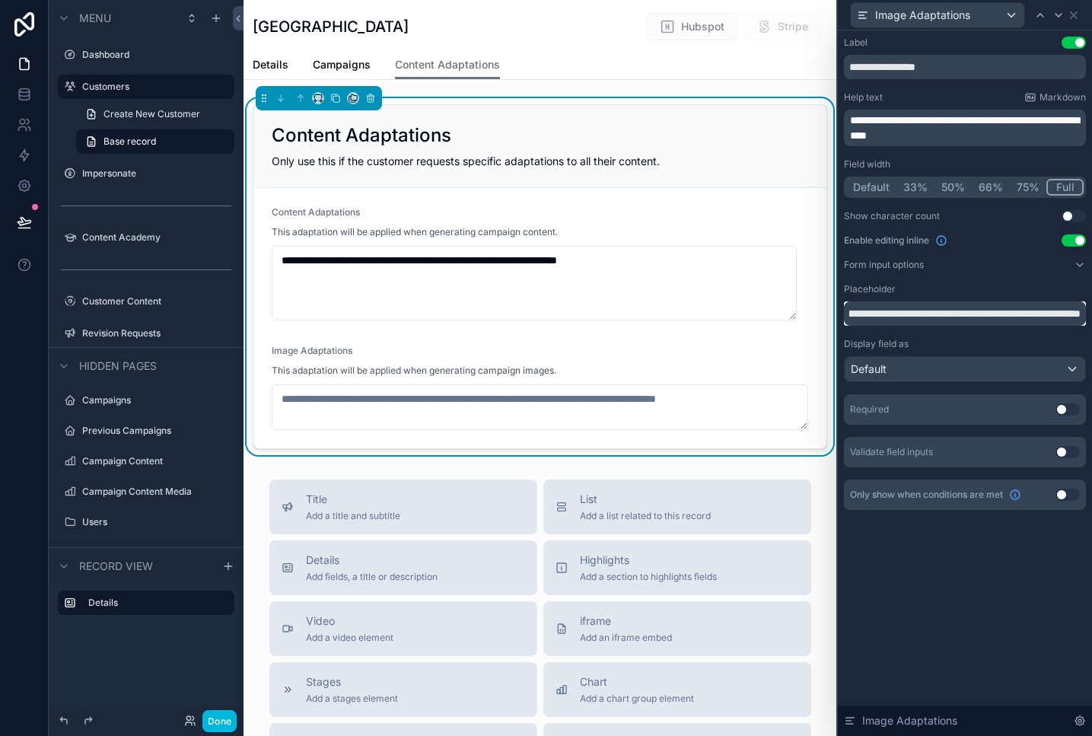
scroll to position [0, 385]
type input "**********"
click at [919, 643] on div "**********" at bounding box center [965, 383] width 254 height 706
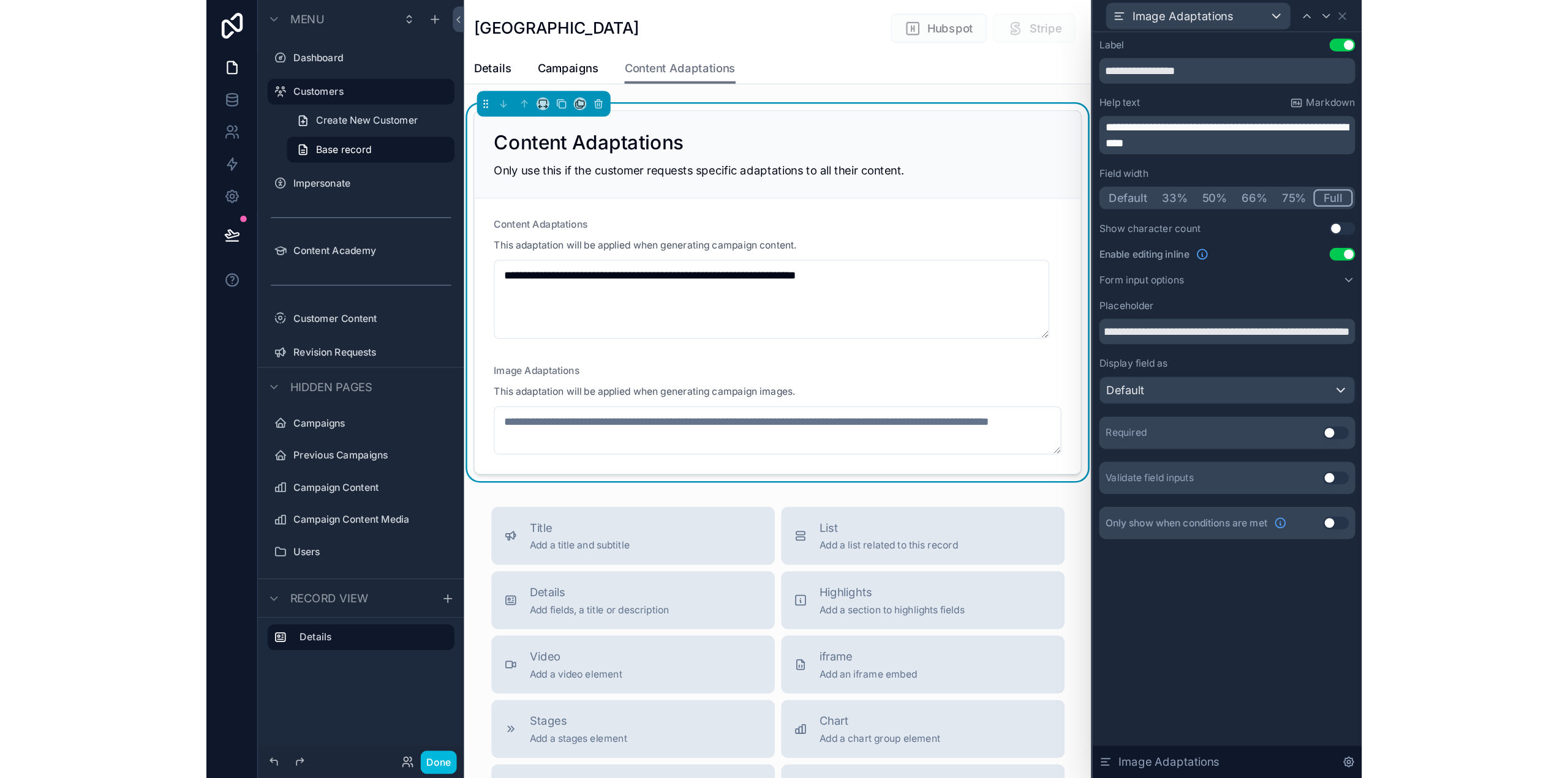
scroll to position [0, 0]
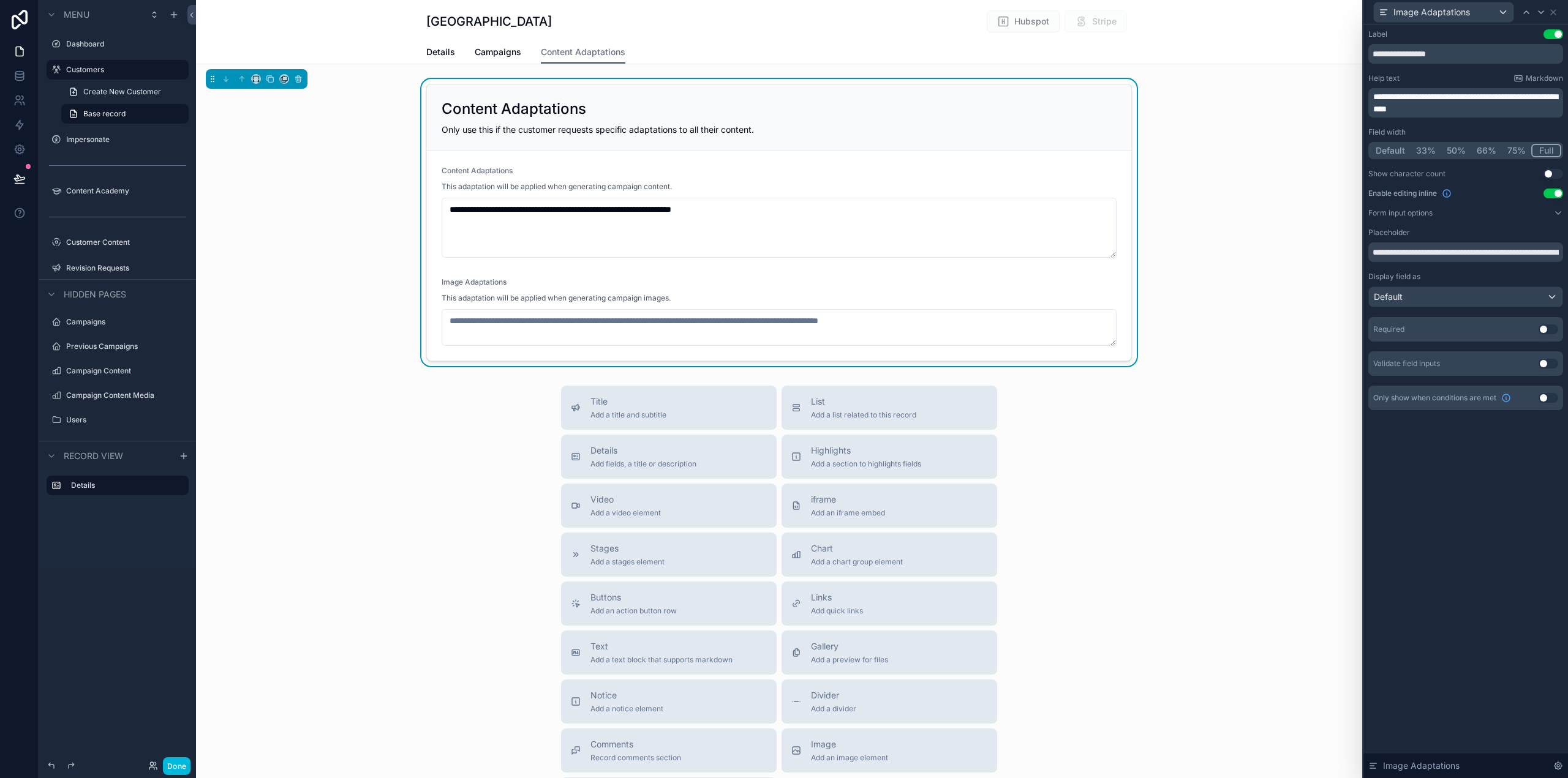
click at [1200, 140] on div "**********" at bounding box center [779, 222] width 1166 height 287
drag, startPoint x: 182, startPoint y: 759, endPoint x: 209, endPoint y: 751, distance: 28.2
click at [183, 759] on button "Done" at bounding box center [176, 766] width 27 height 18
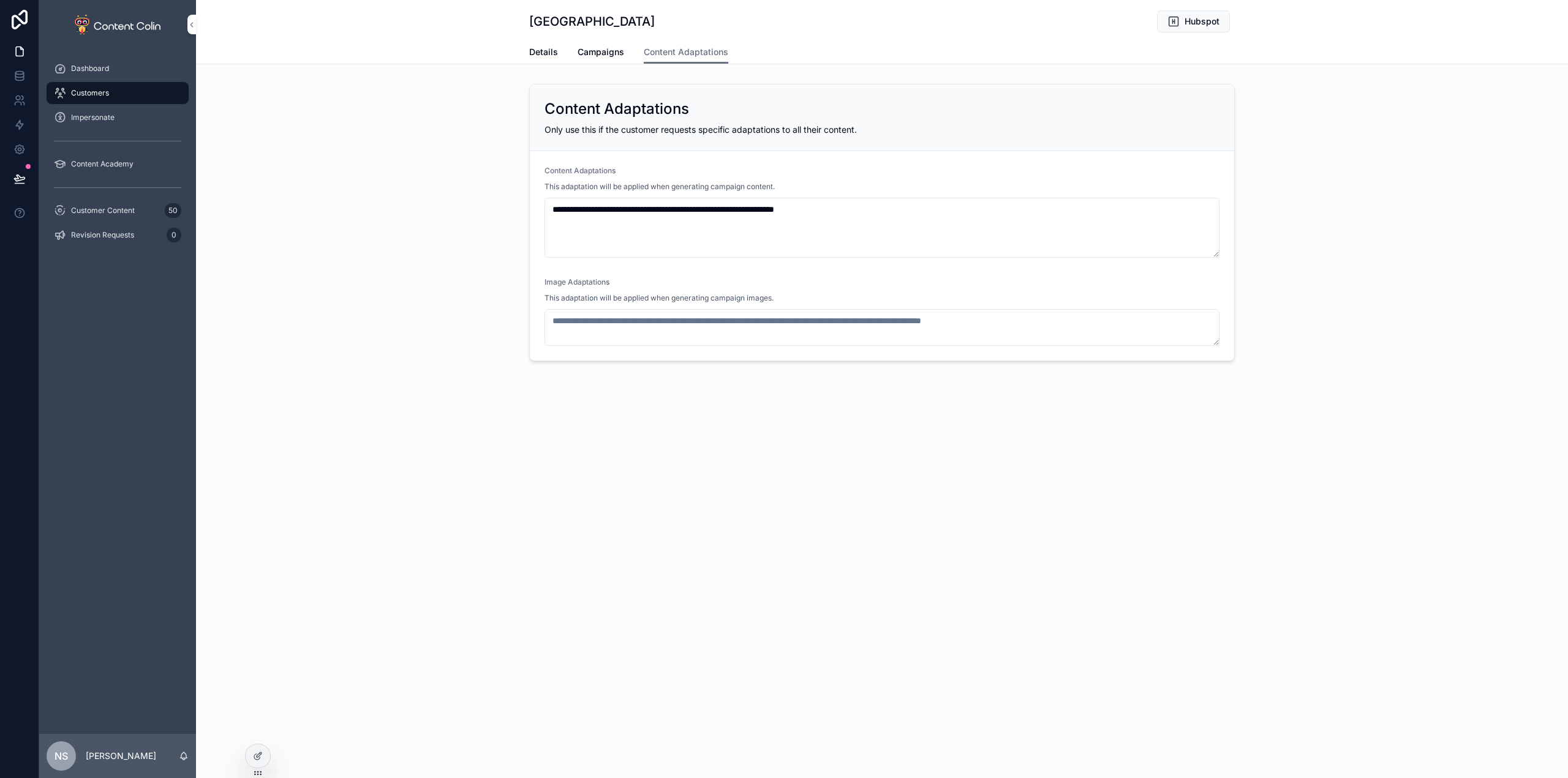
click at [552, 46] on span "Details" at bounding box center [544, 51] width 29 height 12
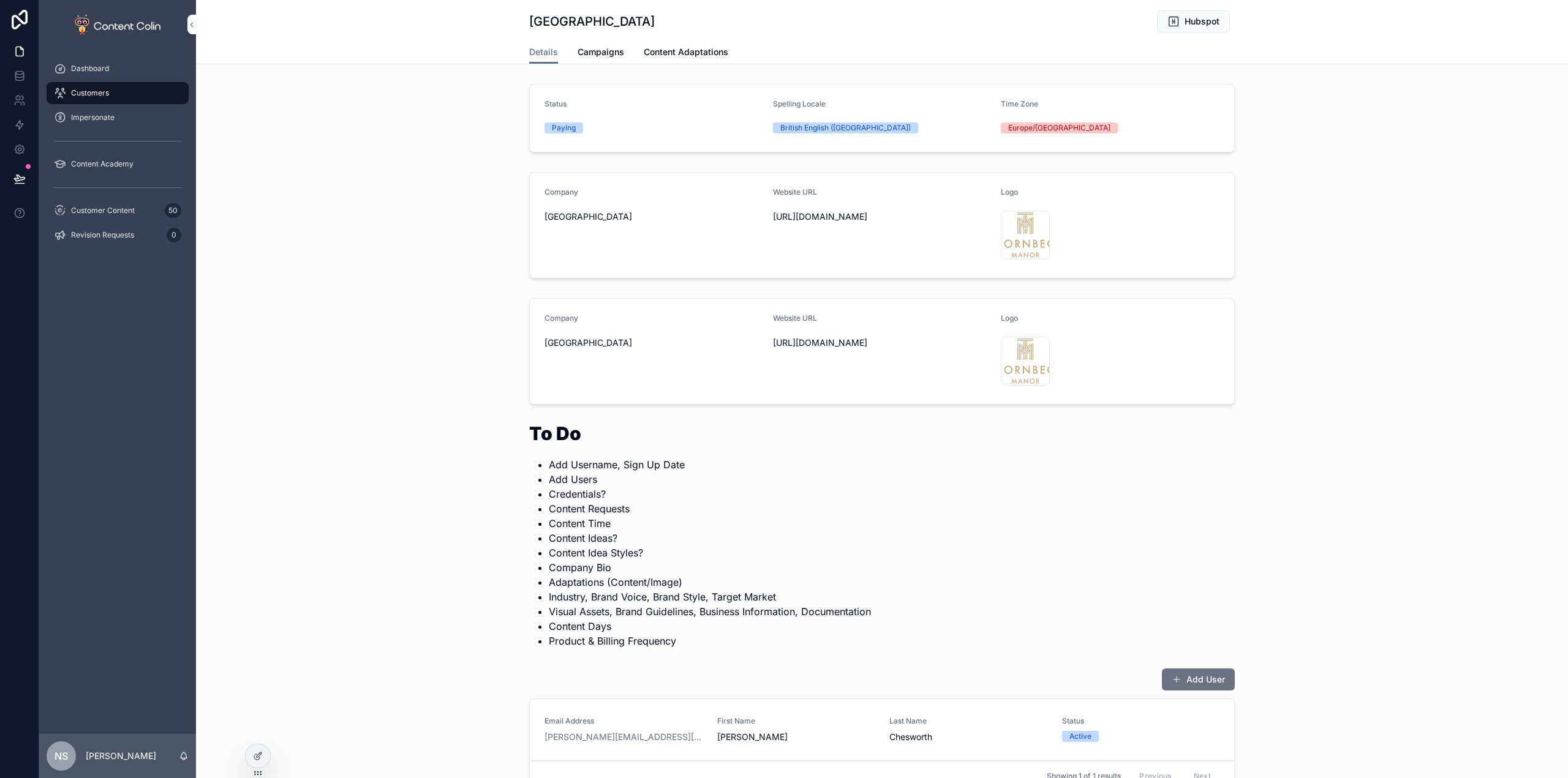
click at [773, 534] on li "Content Ideas?" at bounding box center [892, 538] width 686 height 14
click at [1204, 677] on button "Add User" at bounding box center [1199, 679] width 73 height 22
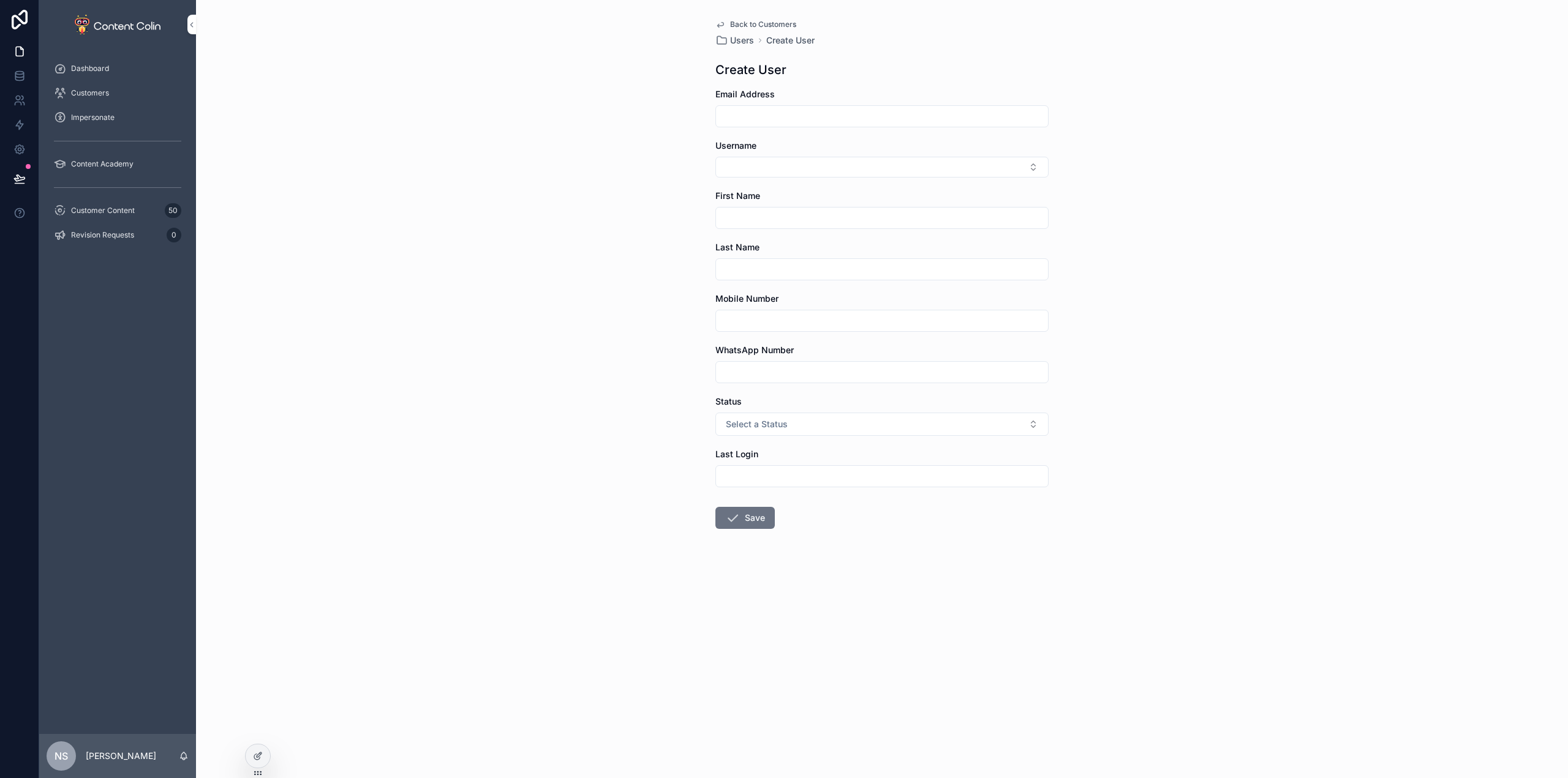
click at [251, 756] on div at bounding box center [258, 755] width 24 height 23
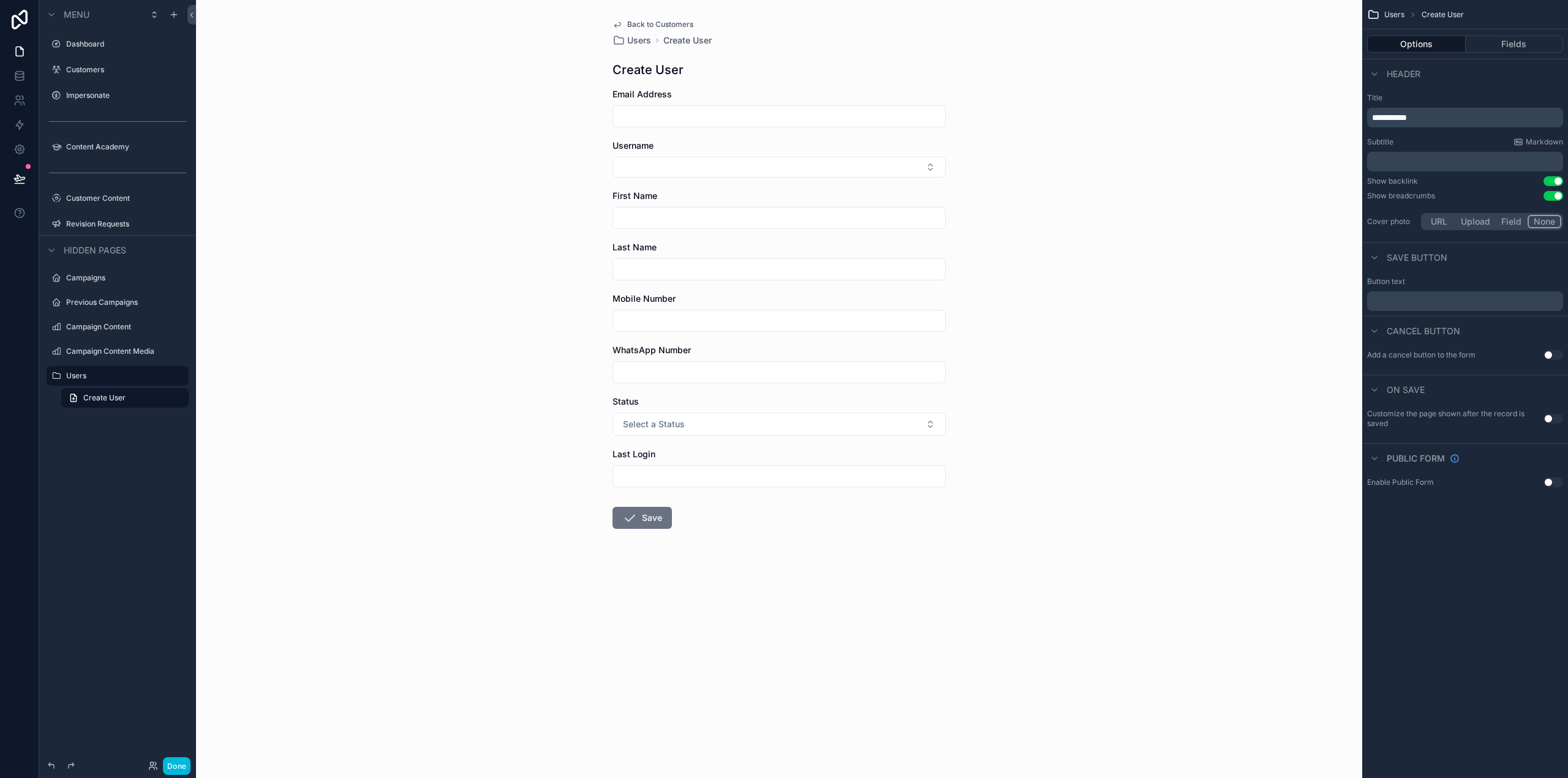
click at [1517, 50] on button "Fields" at bounding box center [1515, 43] width 98 height 17
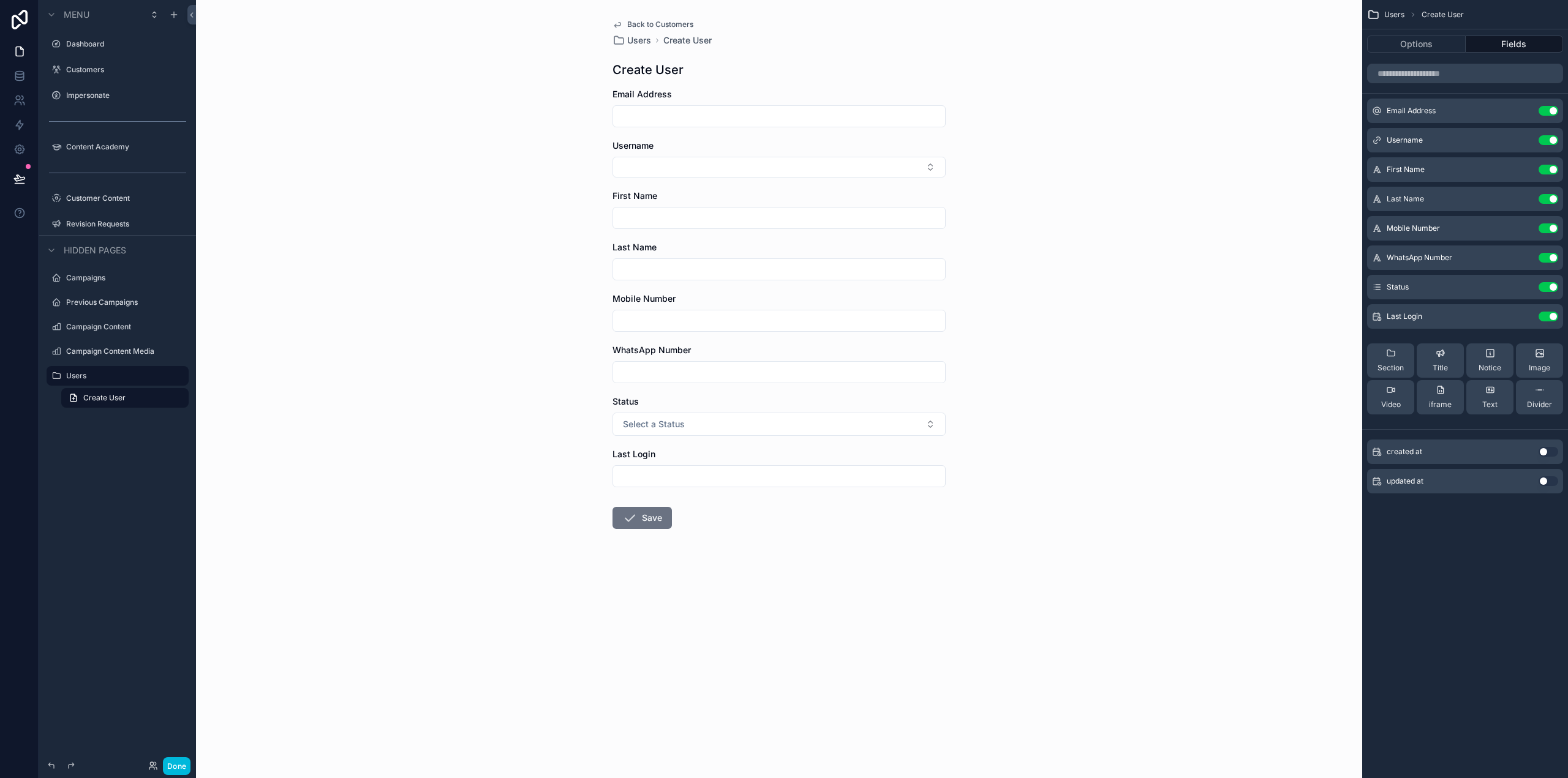
click at [1546, 138] on button "Use setting" at bounding box center [1549, 140] width 19 height 10
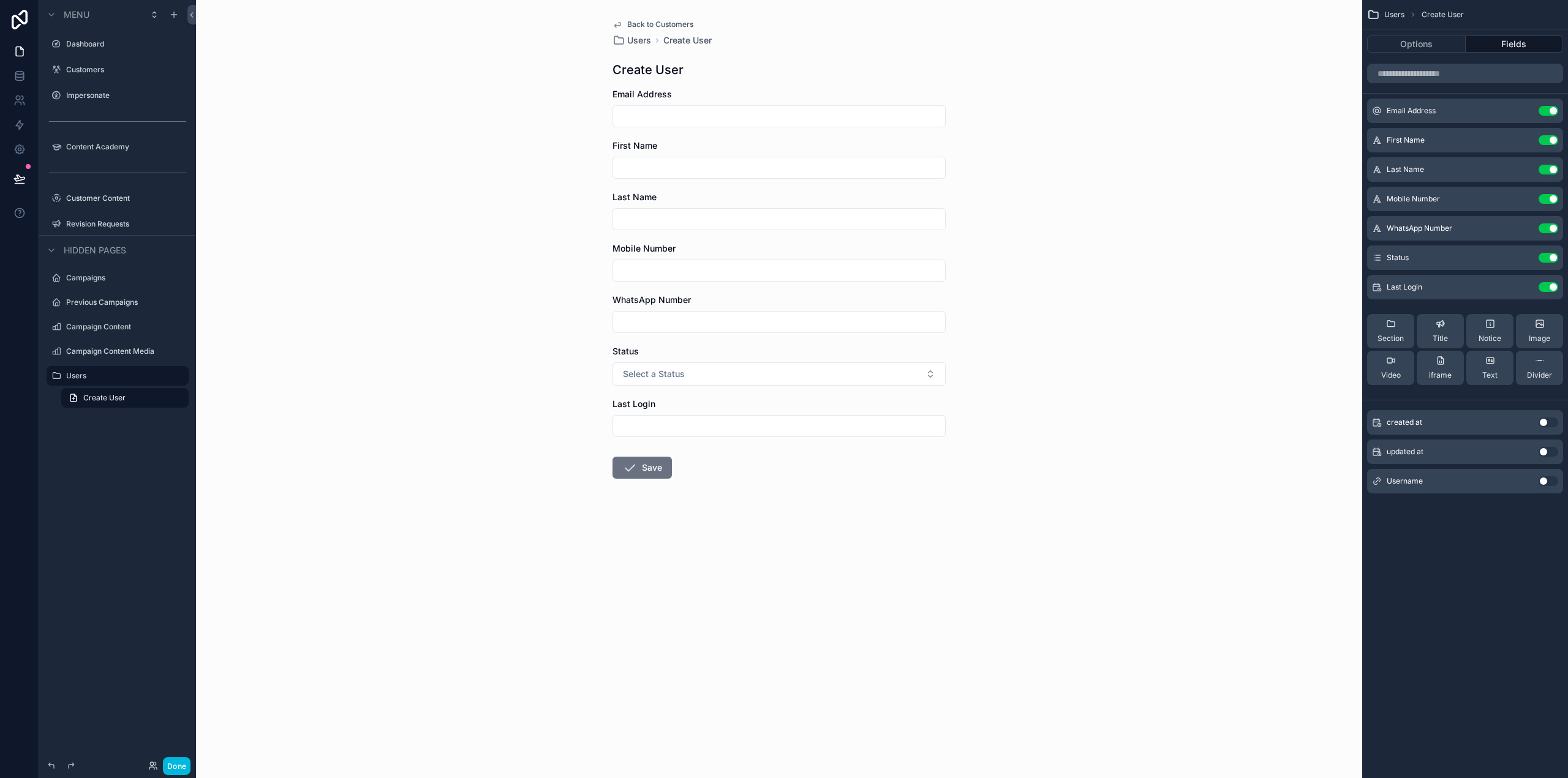
click at [1555, 199] on button "Use setting" at bounding box center [1549, 199] width 19 height 10
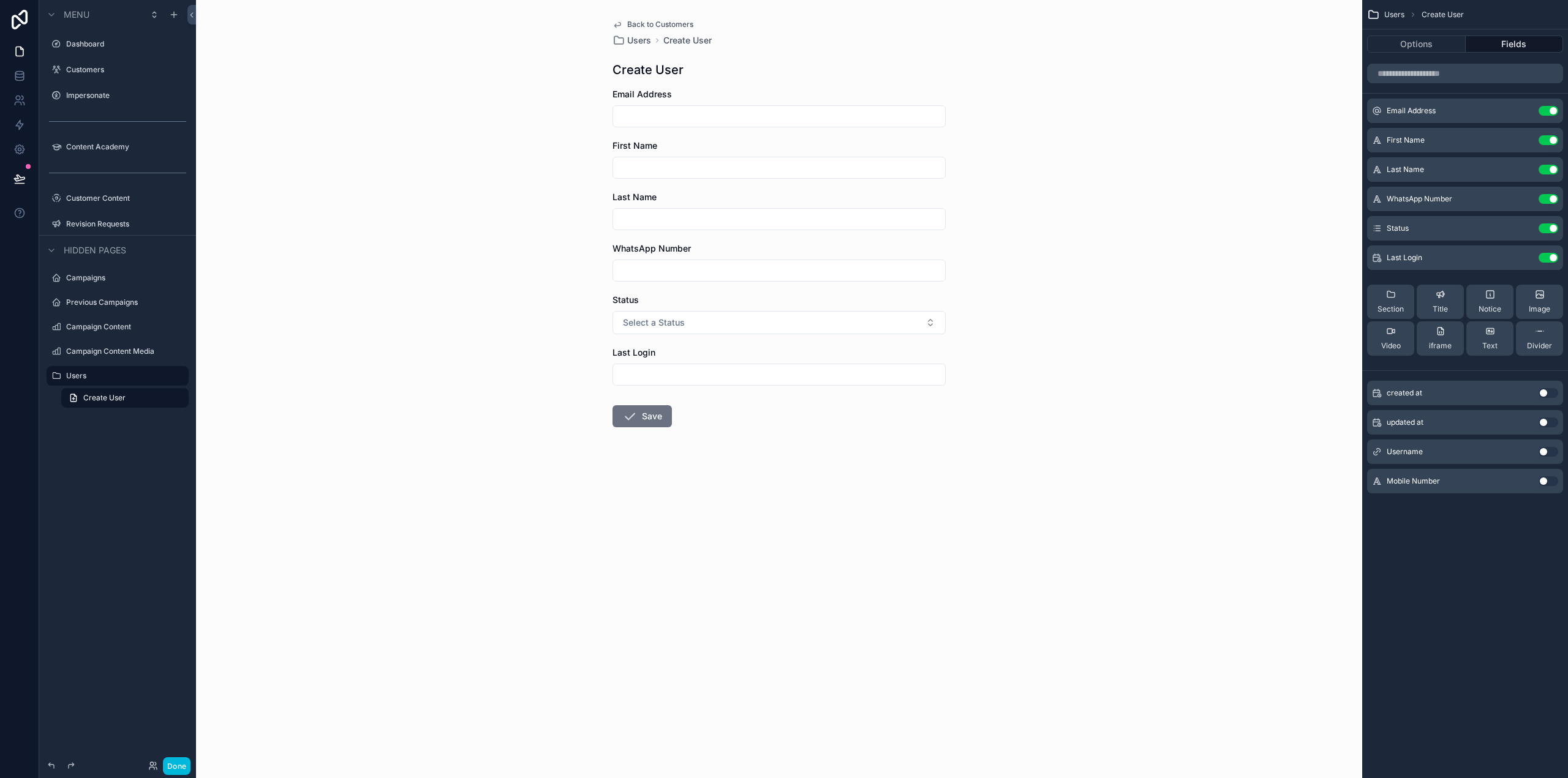
click at [1555, 199] on button "Use setting" at bounding box center [1549, 199] width 19 height 10
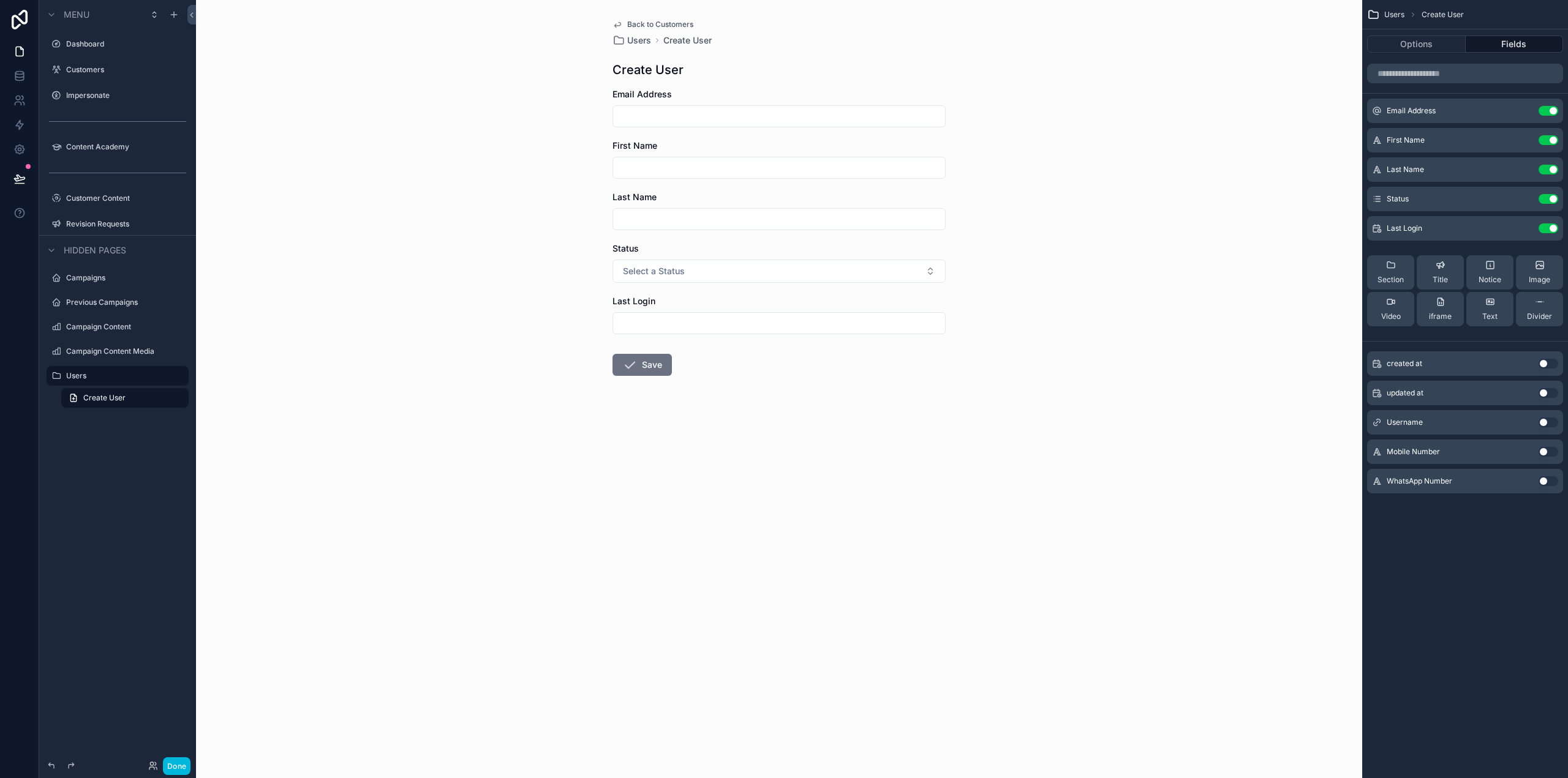
click at [914, 275] on button "Select a Status" at bounding box center [779, 271] width 333 height 23
click at [1061, 281] on div "Back to Customers Users Create User Create User Email Address First Name Last N…" at bounding box center [779, 389] width 1166 height 778
click at [1547, 227] on button "Use setting" at bounding box center [1549, 228] width 19 height 10
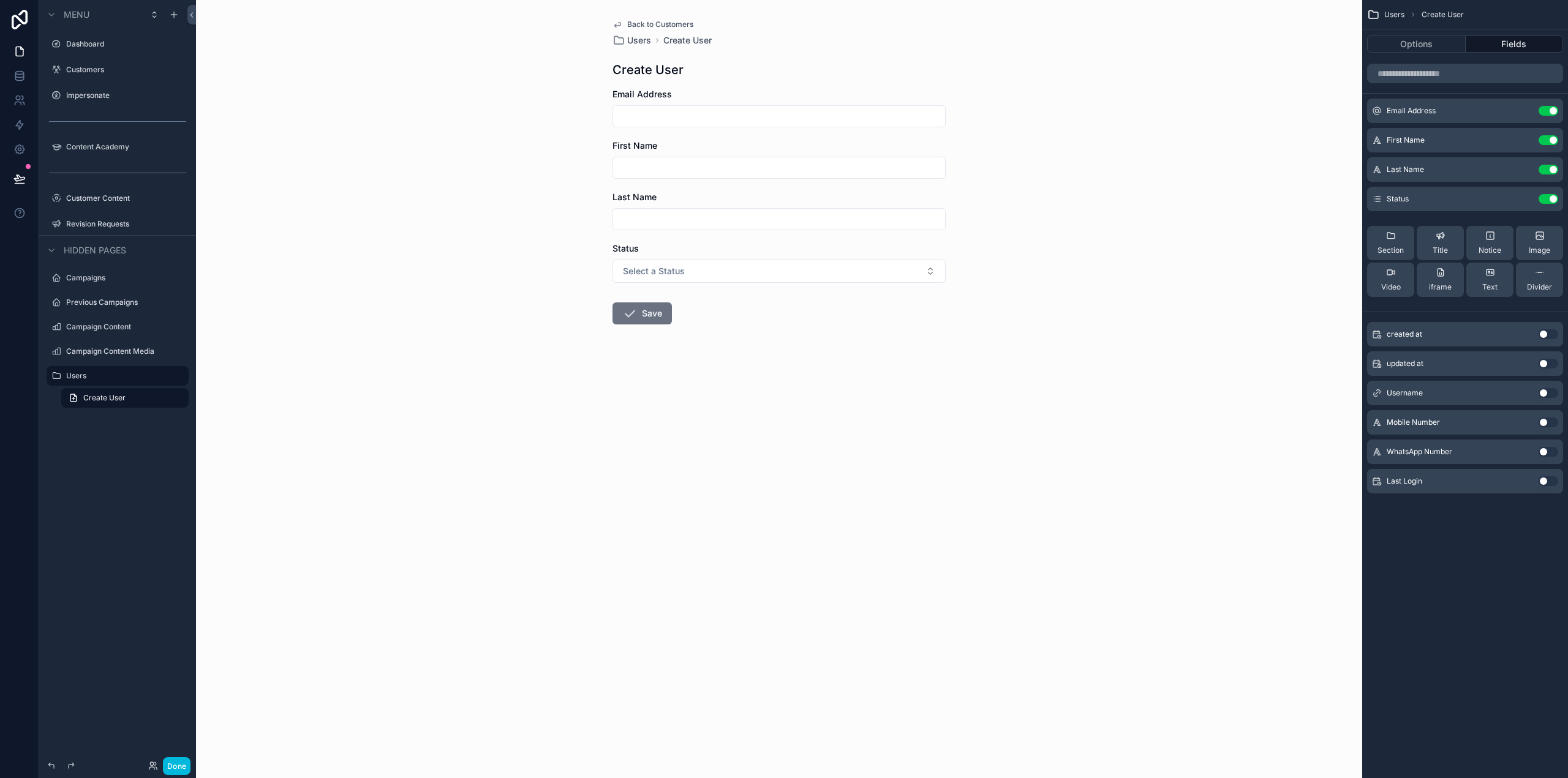
click at [0, 0] on icon "scrollable content" at bounding box center [0, 0] width 0 height 0
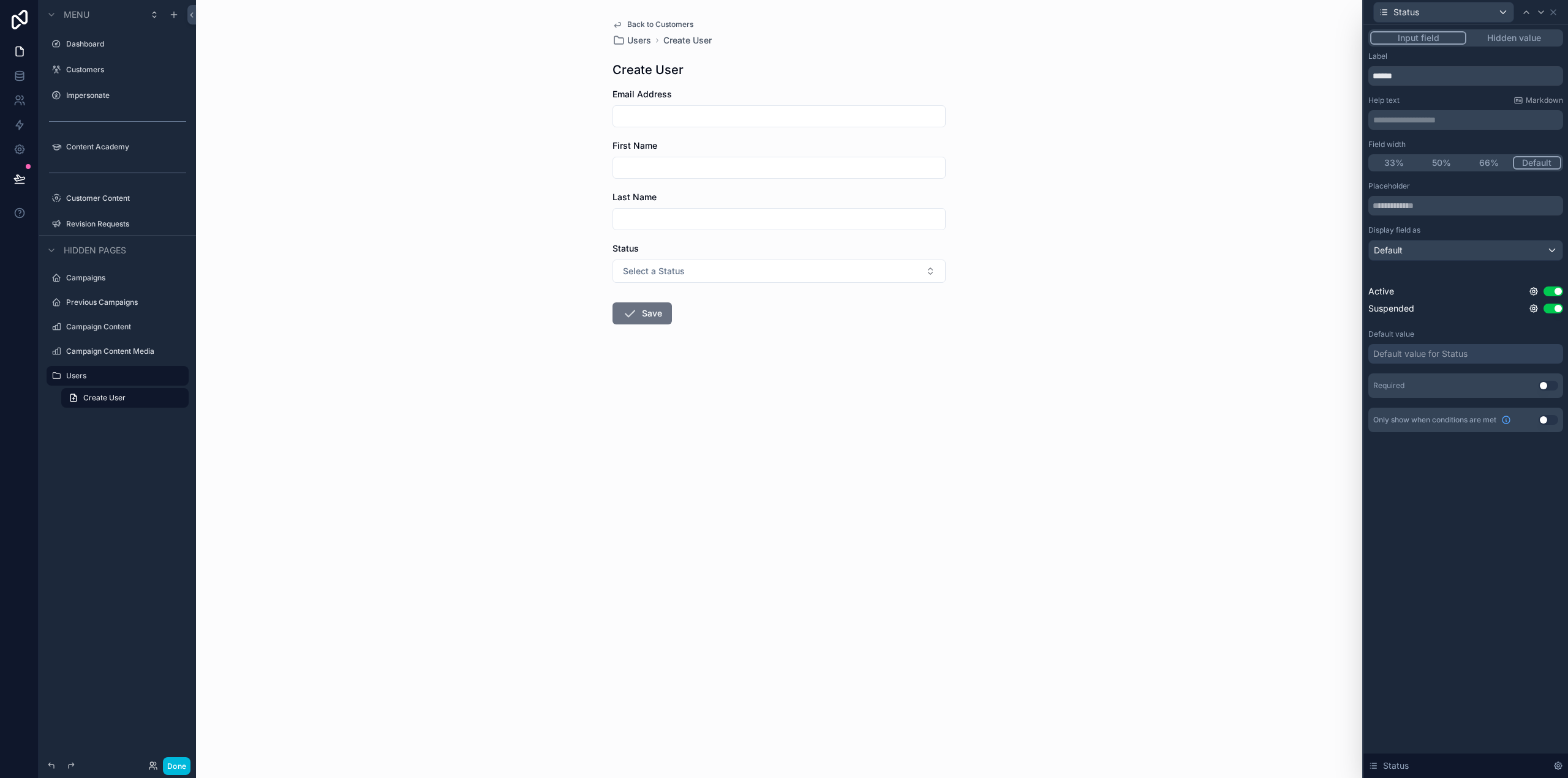
click at [1528, 39] on button "Hidden value" at bounding box center [1514, 38] width 95 height 14
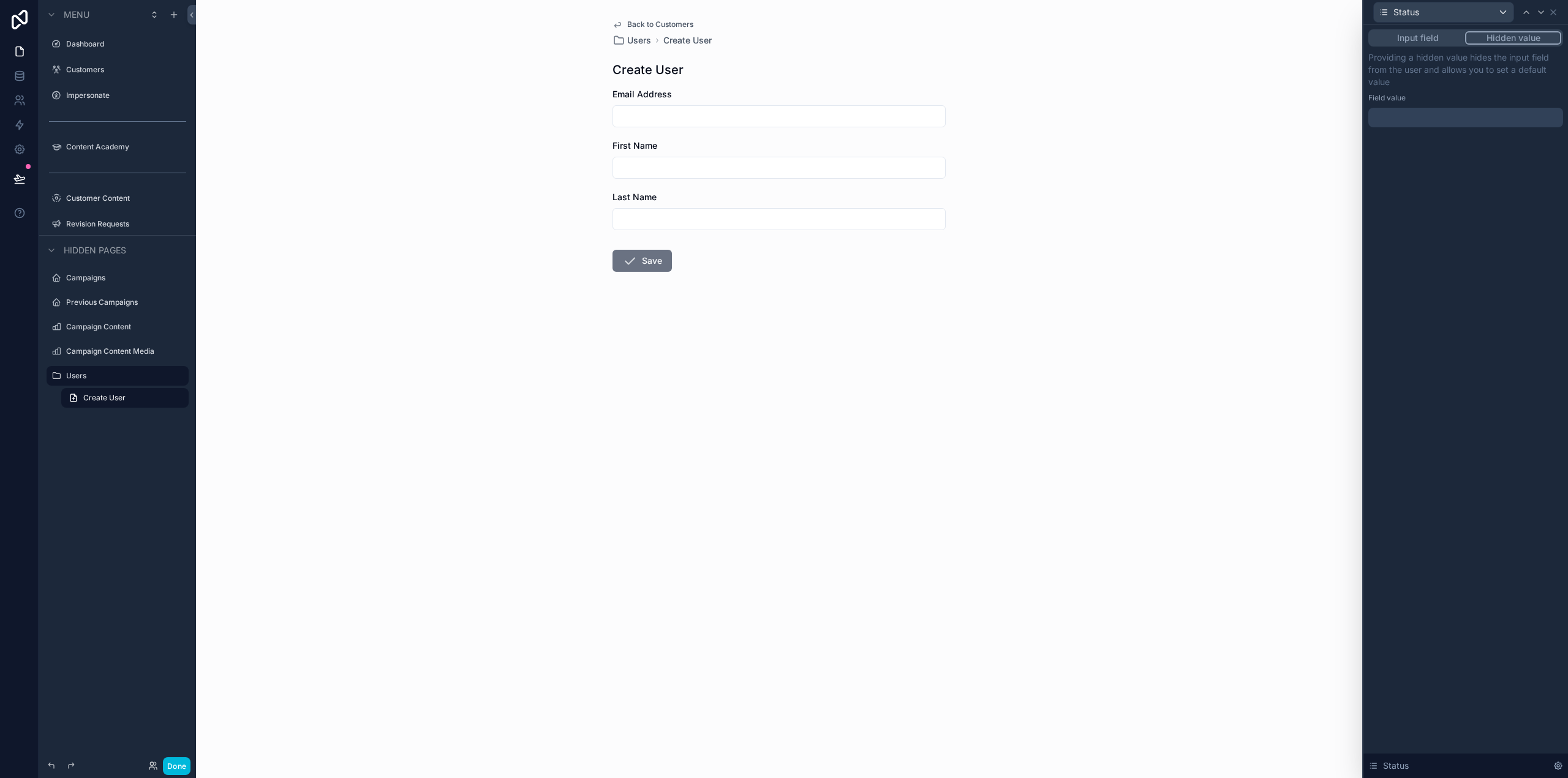
click at [1420, 111] on div at bounding box center [1466, 117] width 195 height 19
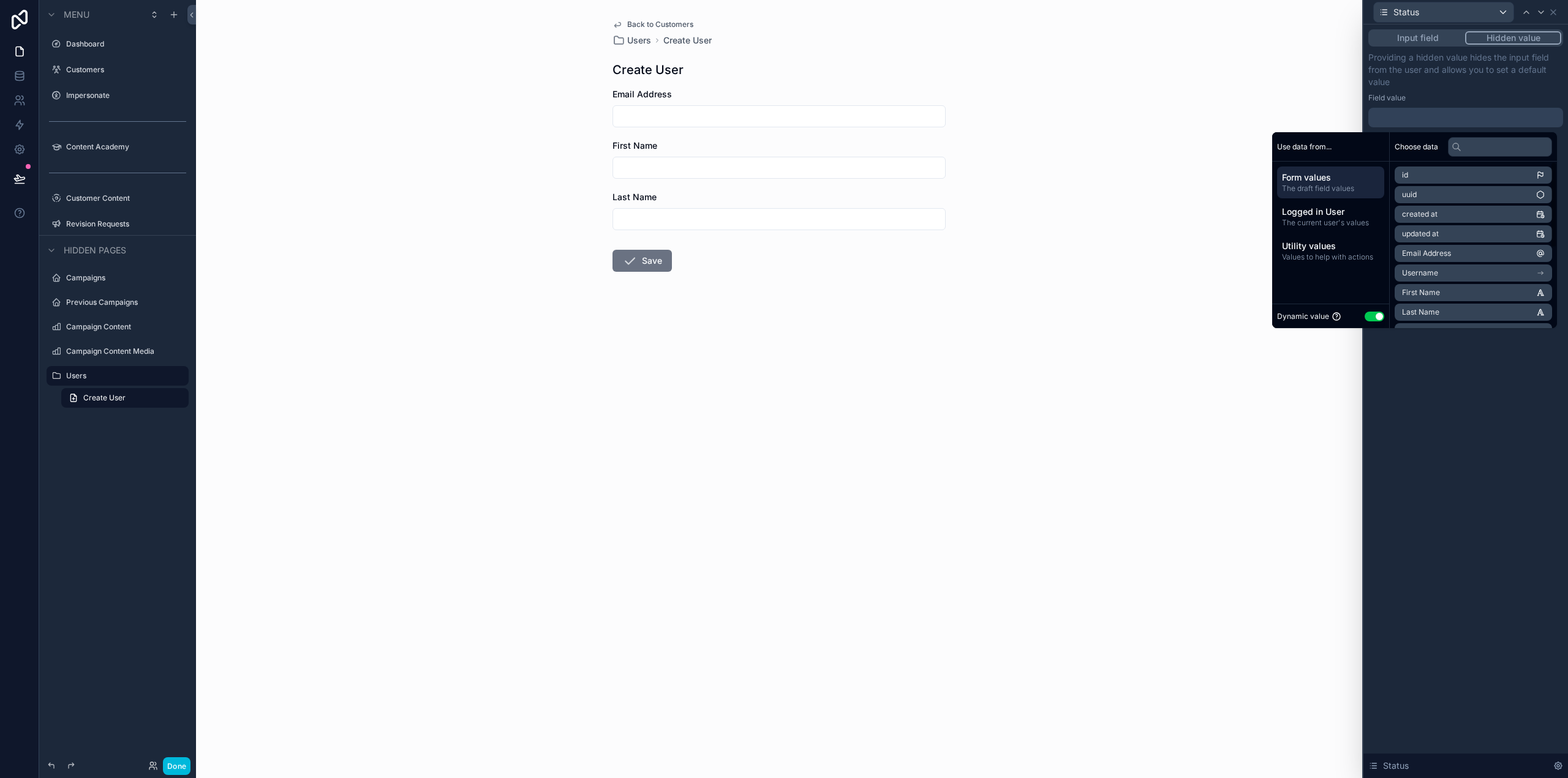
click at [1368, 316] on button "Use setting" at bounding box center [1375, 316] width 19 height 10
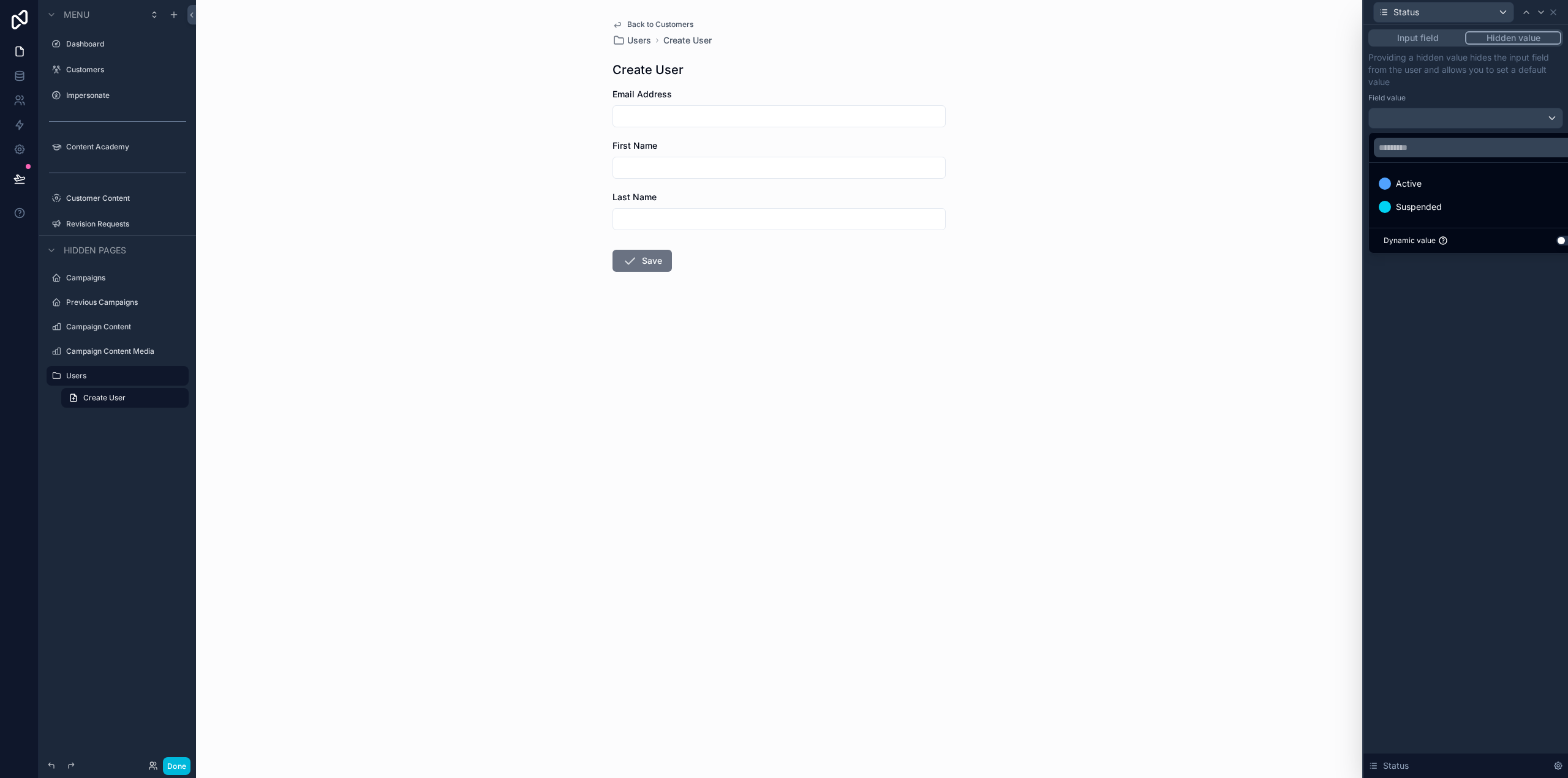
click at [1437, 183] on div "Active" at bounding box center [1479, 183] width 202 height 14
click at [1503, 395] on div "Input field Hidden value Providing a hidden value hides the input field from th…" at bounding box center [1466, 401] width 204 height 754
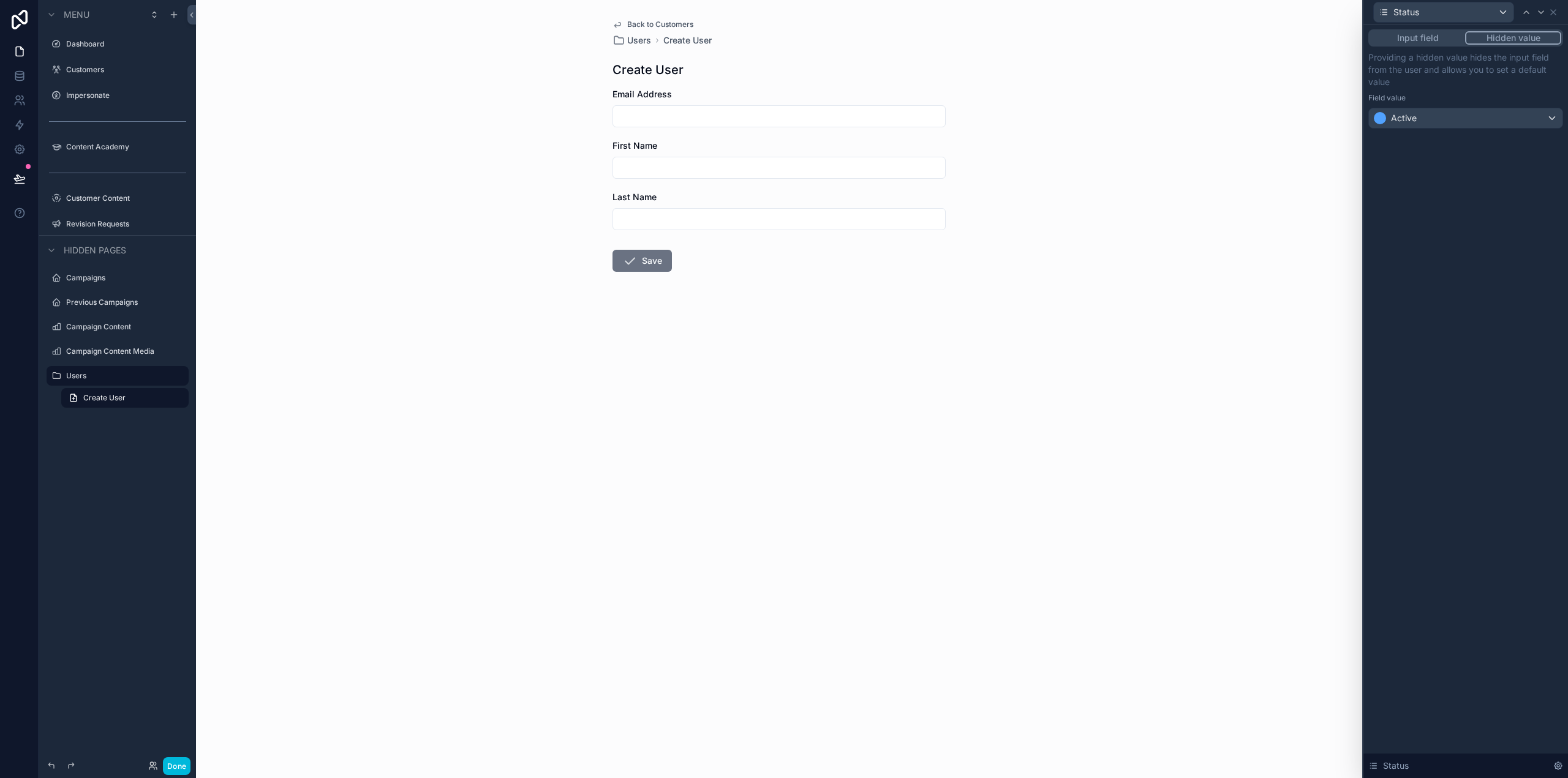
click at [1017, 352] on div "Back to Customers Users Create User Create User Email Address First Name Last N…" at bounding box center [779, 389] width 1166 height 778
click at [178, 760] on button "Done" at bounding box center [176, 766] width 27 height 18
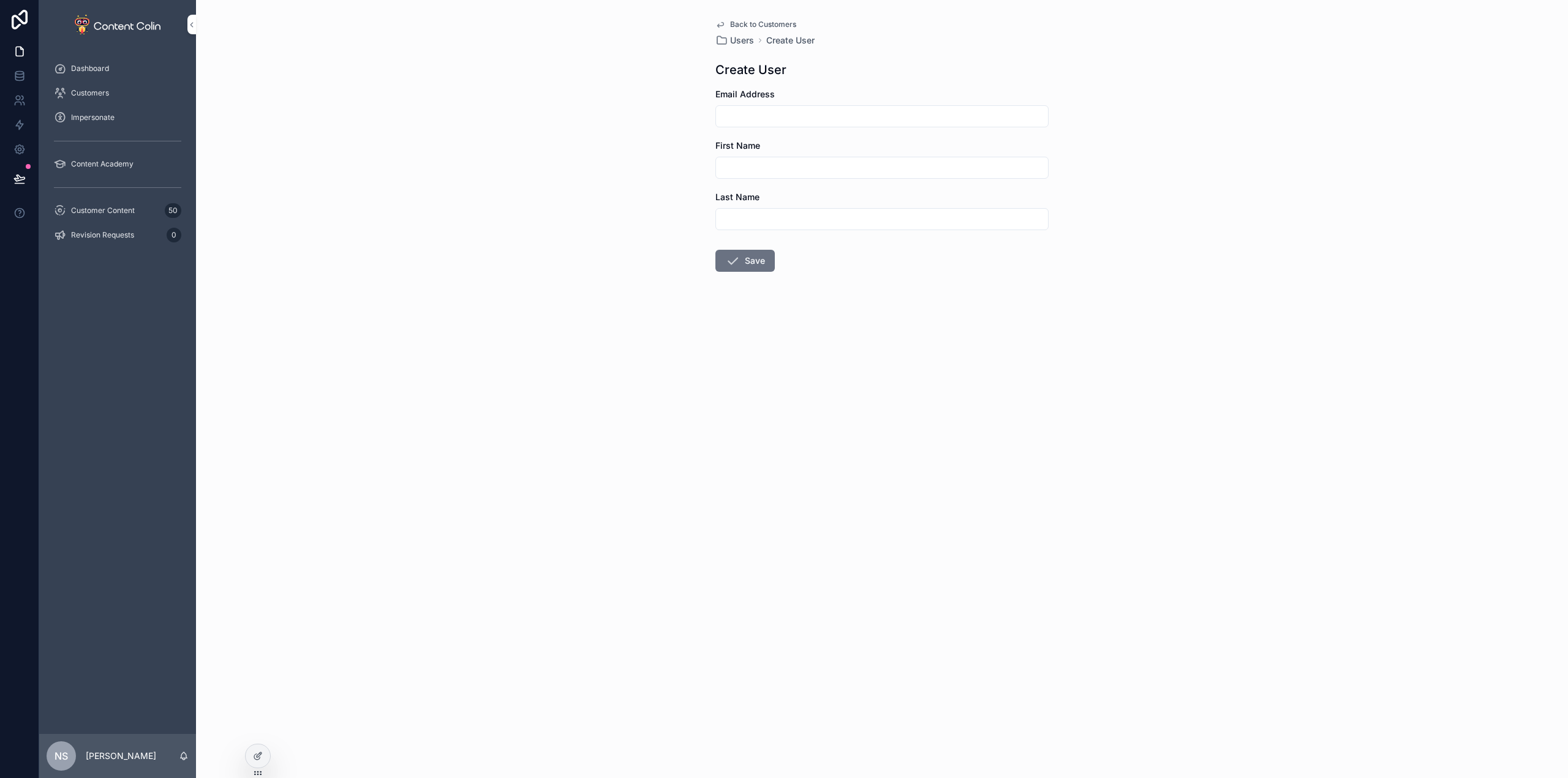
click at [760, 22] on span "Back to Customers" at bounding box center [763, 24] width 66 height 10
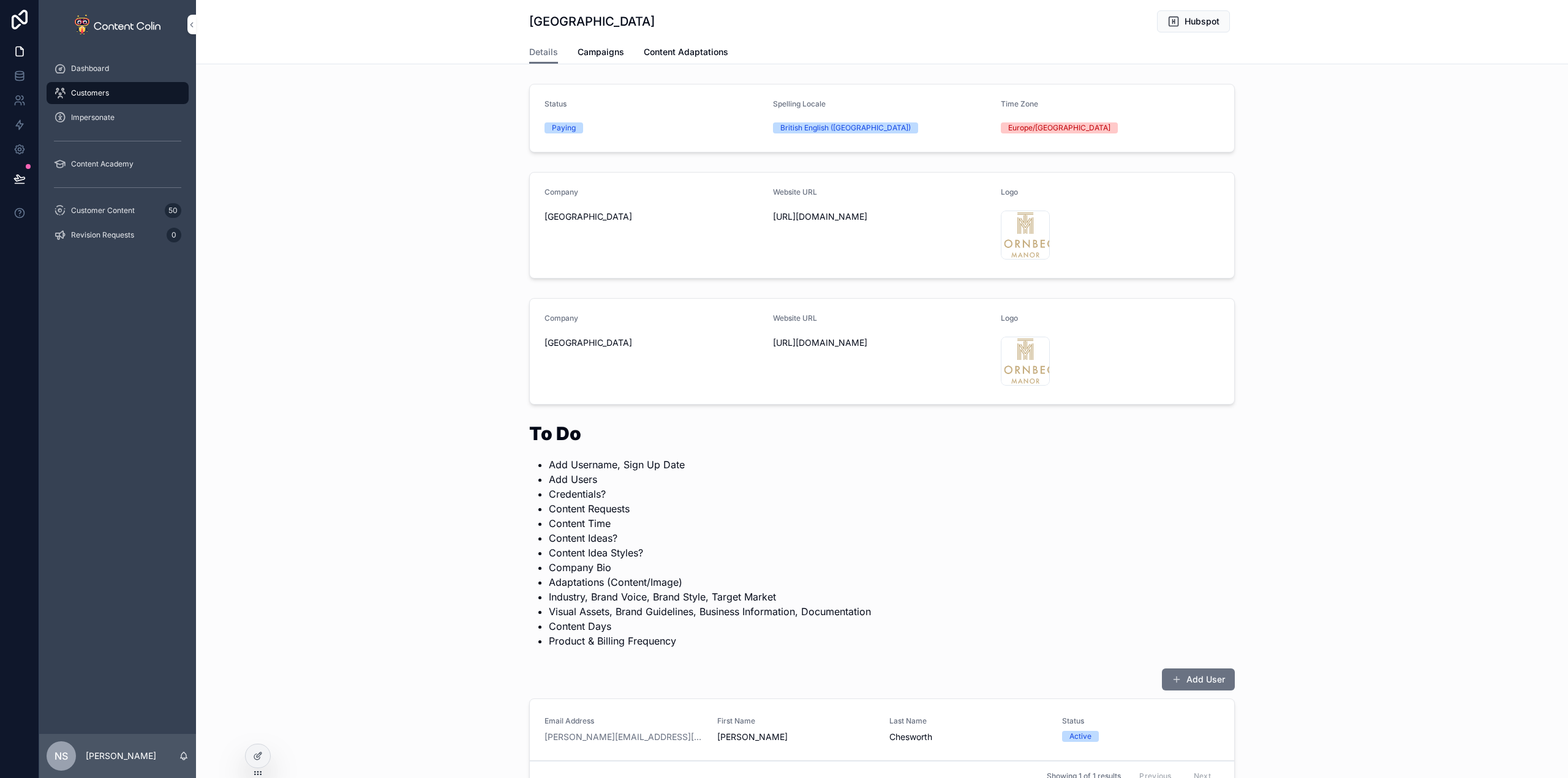
click at [1193, 677] on button "Add User" at bounding box center [1199, 679] width 73 height 22
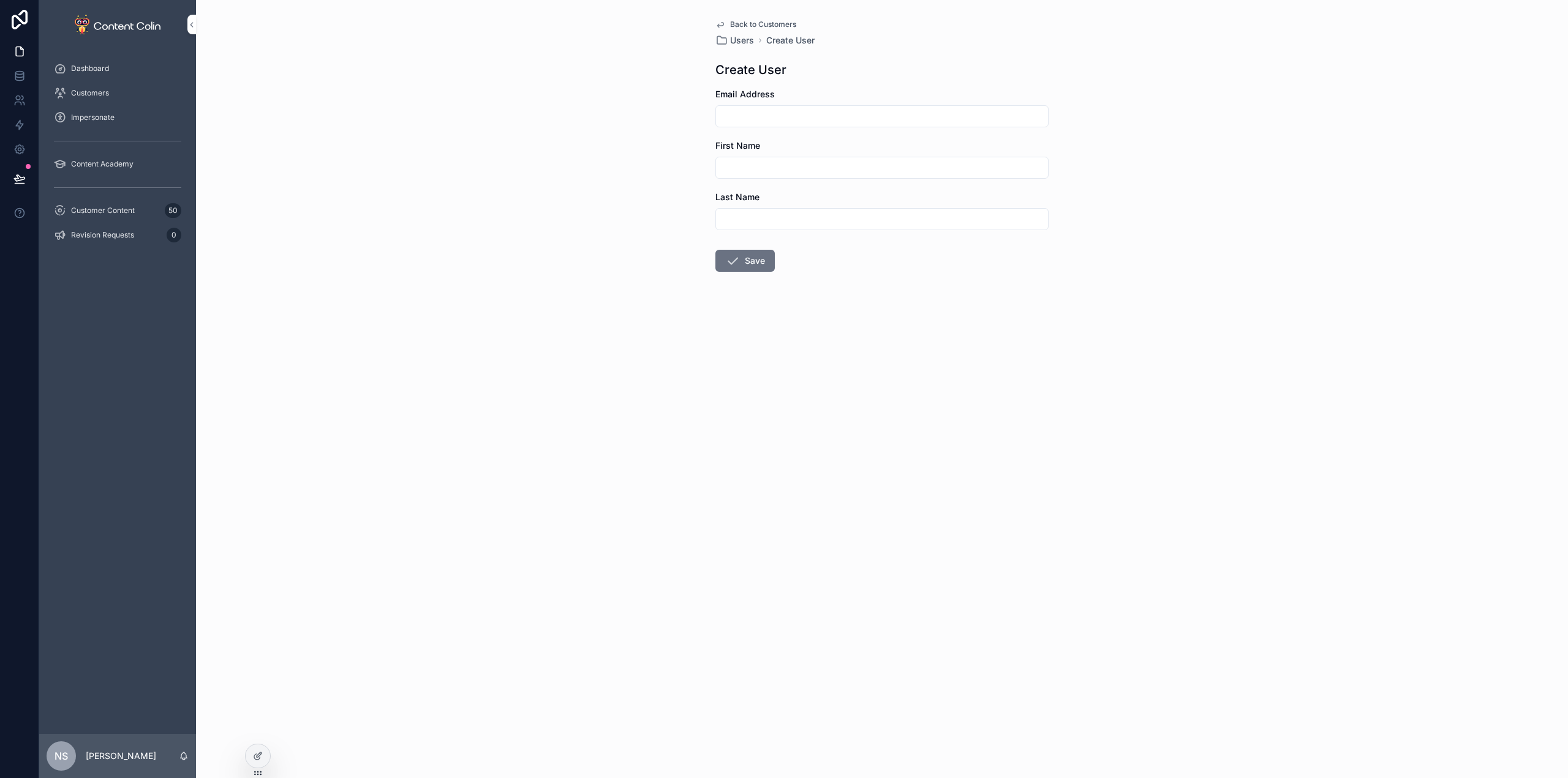
click at [749, 41] on span "Users" at bounding box center [742, 40] width 24 height 12
click at [258, 757] on icon at bounding box center [258, 756] width 10 height 10
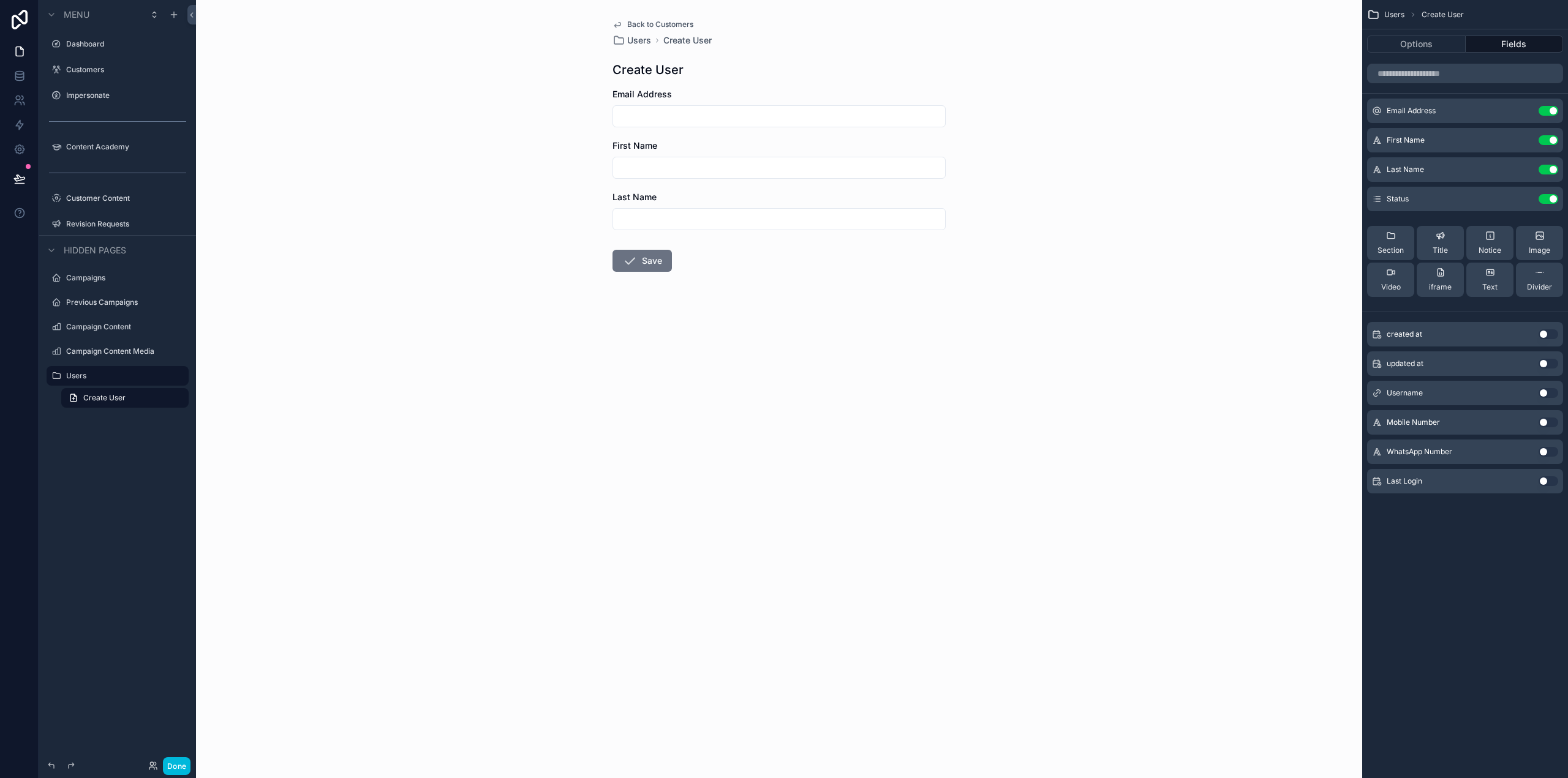
click at [1414, 43] on button "Options" at bounding box center [1417, 43] width 99 height 17
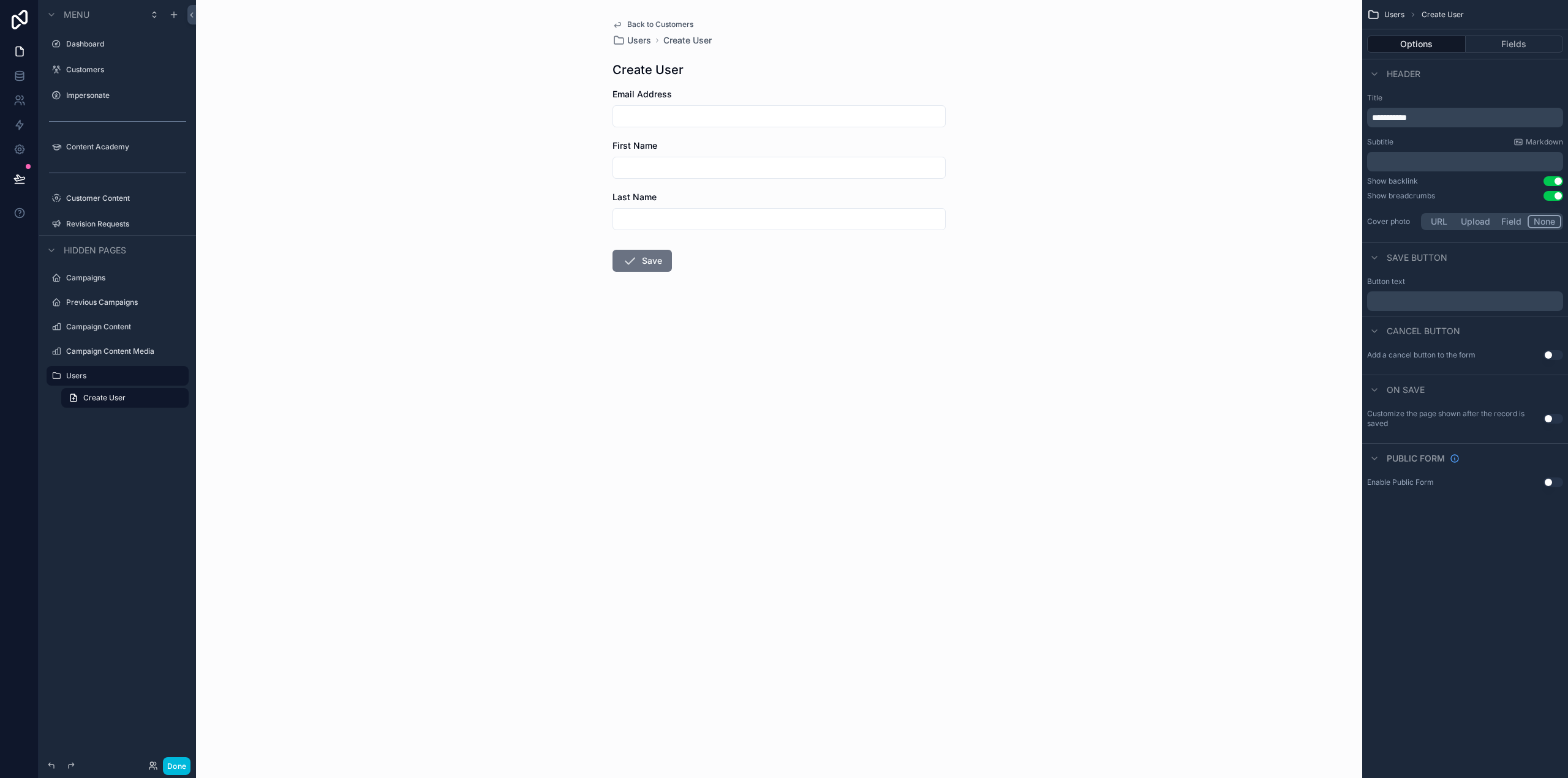
click at [1556, 193] on button "Use setting" at bounding box center [1554, 196] width 19 height 10
click at [1385, 111] on div "**********" at bounding box center [1466, 117] width 196 height 19
click at [1384, 119] on span "**********" at bounding box center [1389, 117] width 35 height 9
click at [1385, 113] on span "**********" at bounding box center [1389, 117] width 35 height 9
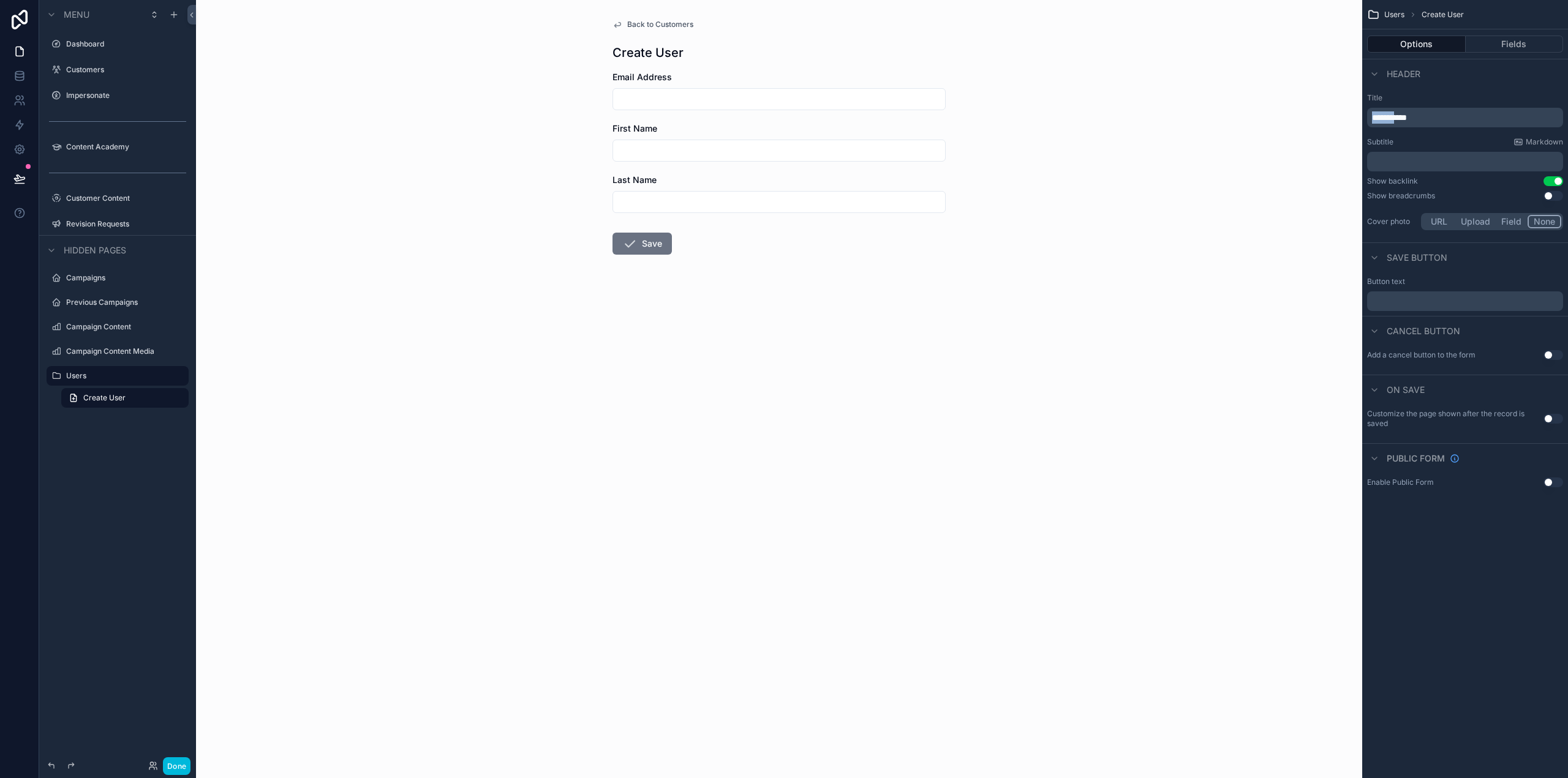
click at [1385, 113] on span "**********" at bounding box center [1389, 117] width 35 height 9
click at [1383, 117] on span "**********" at bounding box center [1389, 117] width 35 height 9
click at [1384, 117] on span "**********" at bounding box center [1389, 117] width 35 height 9
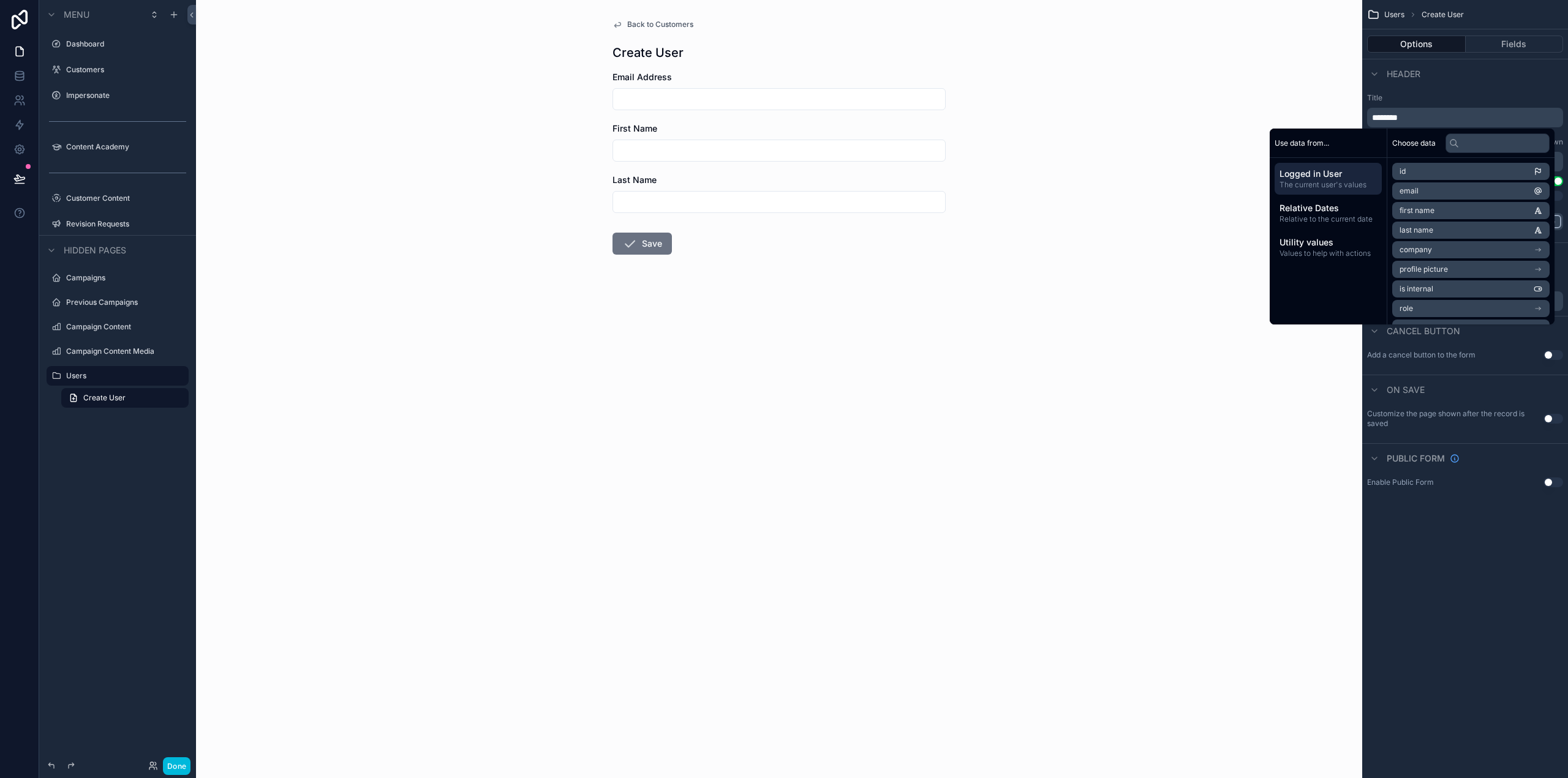
click at [1481, 100] on label "Title" at bounding box center [1466, 98] width 196 height 10
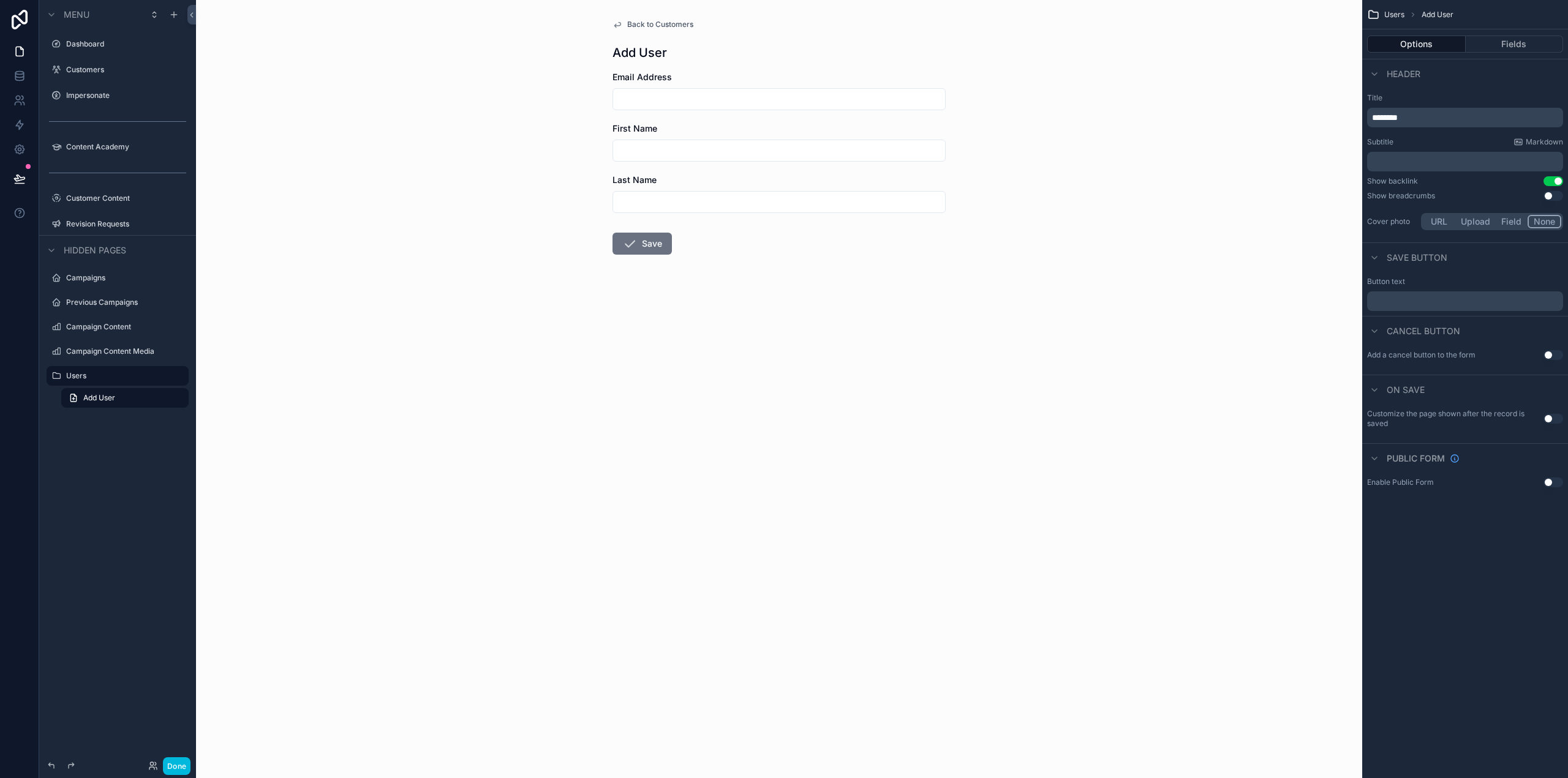
drag, startPoint x: 1439, startPoint y: 163, endPoint x: 1432, endPoint y: 165, distance: 7.3
click at [1438, 163] on p "﻿" at bounding box center [1467, 161] width 188 height 12
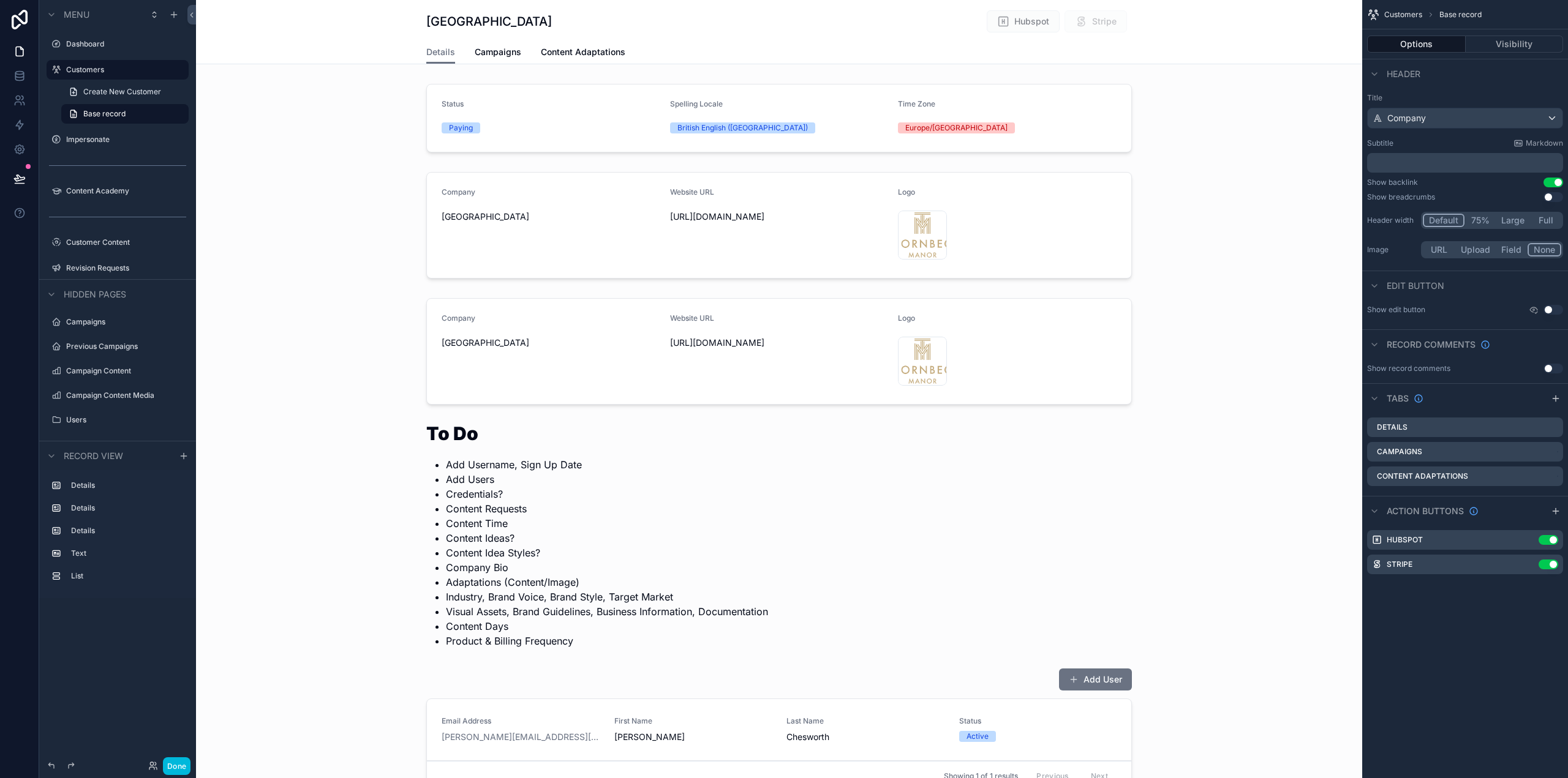
click at [909, 671] on div "scrollable content" at bounding box center [779, 731] width 1166 height 138
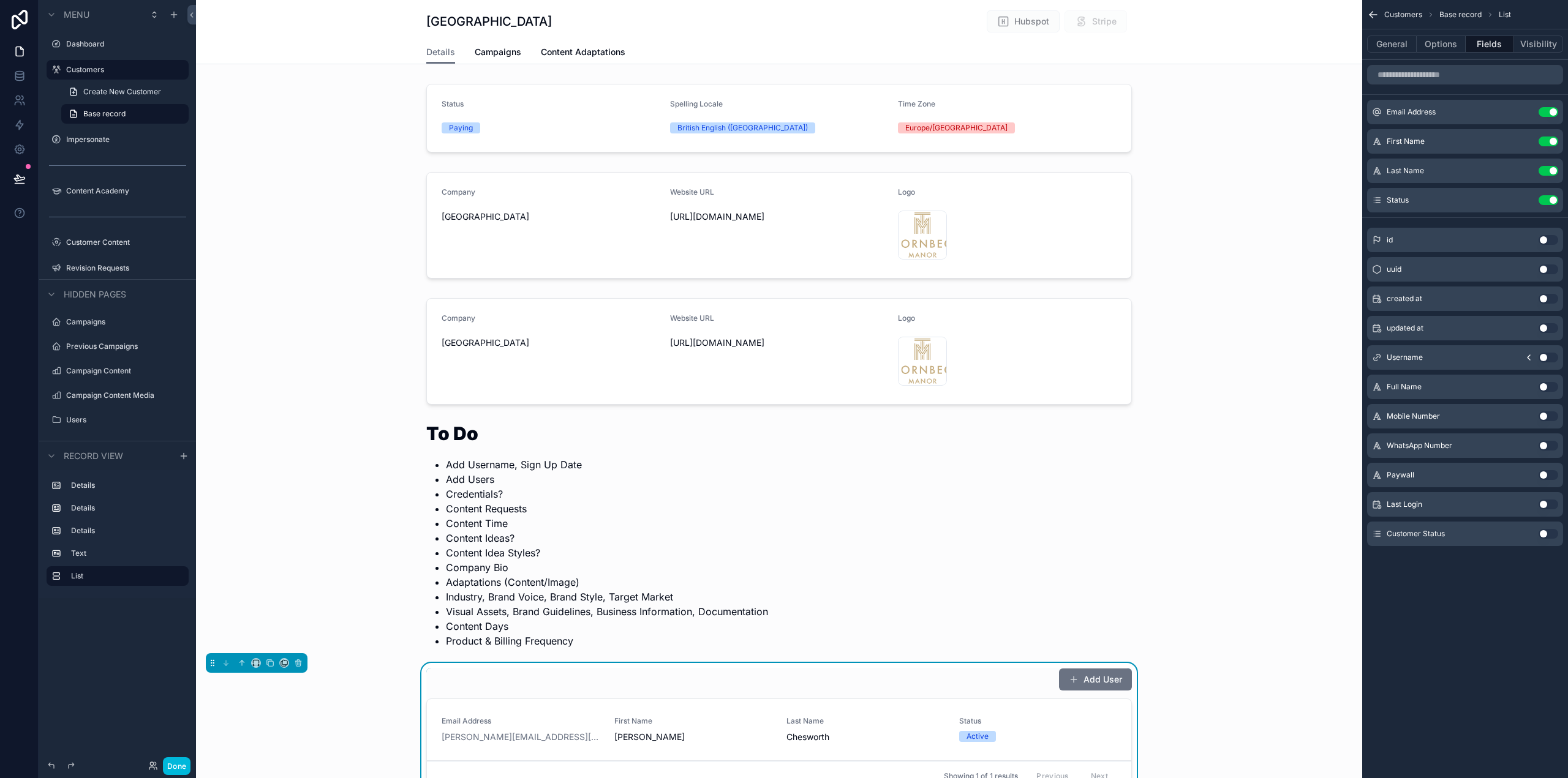
click at [1089, 683] on button "Add User" at bounding box center [1096, 679] width 73 height 22
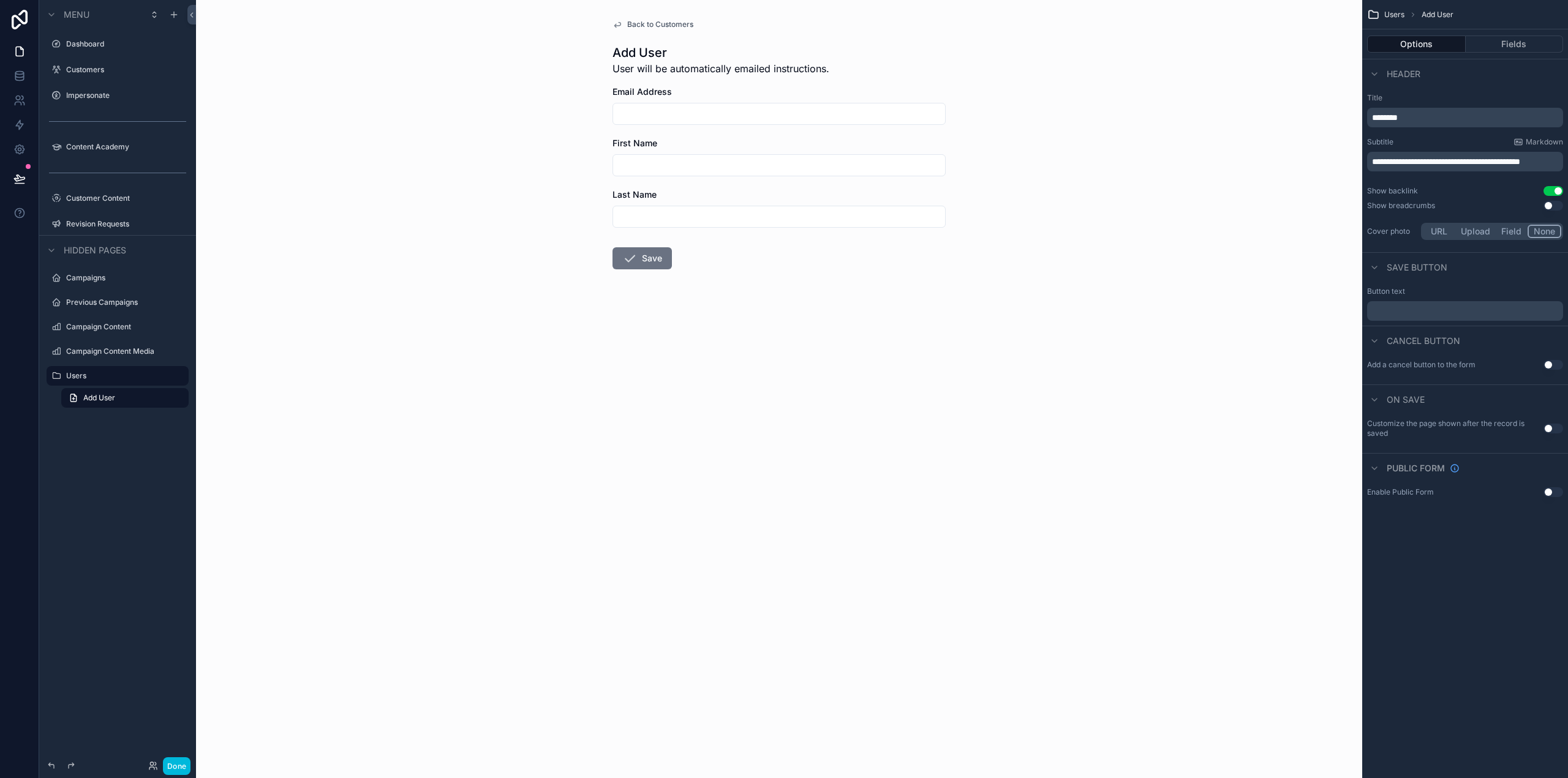
click at [1439, 168] on p "**********" at bounding box center [1467, 161] width 188 height 12
click at [1519, 158] on p "**********" at bounding box center [1467, 161] width 188 height 12
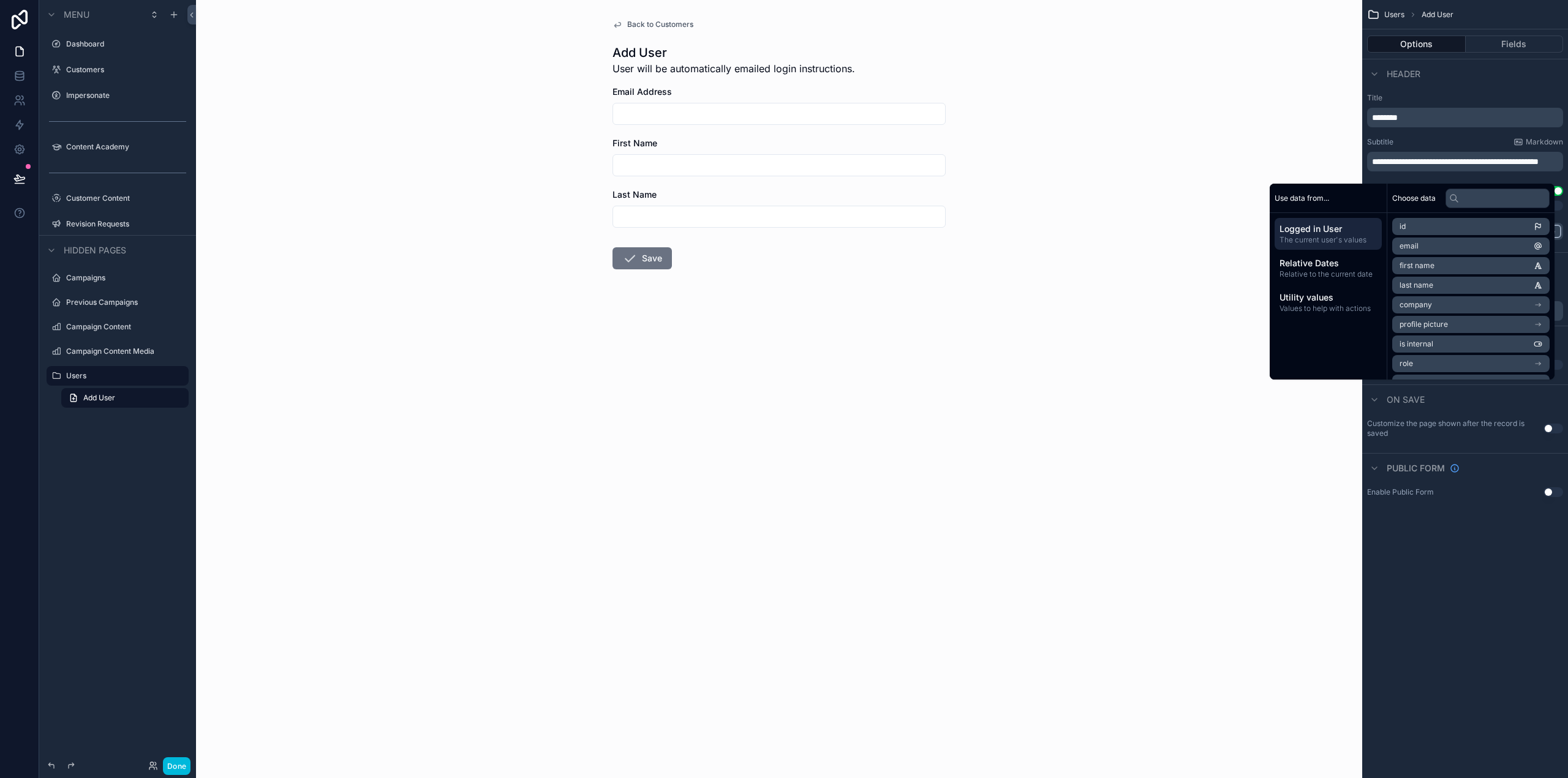
click at [1441, 158] on span "**********" at bounding box center [1455, 162] width 167 height 9
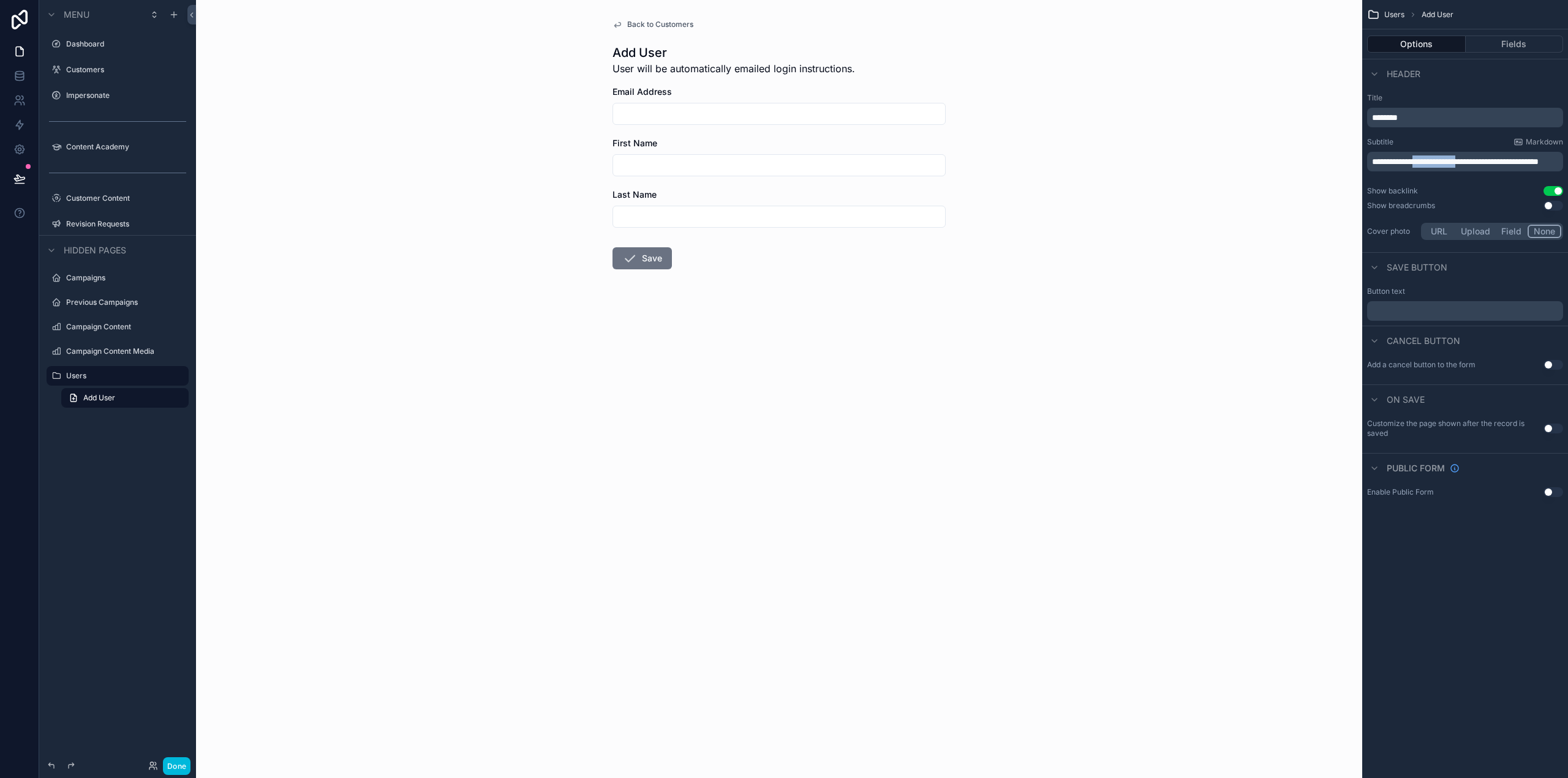
click at [1440, 158] on span "**********" at bounding box center [1455, 162] width 167 height 9
click at [1496, 162] on span "**********" at bounding box center [1434, 162] width 124 height 9
click at [1072, 357] on div "Back to Customers Add User User will be emailed login instructions automaticall…" at bounding box center [779, 389] width 1166 height 778
click at [1435, 316] on div "﻿" at bounding box center [1466, 311] width 196 height 19
click at [1441, 310] on p "﻿" at bounding box center [1467, 311] width 188 height 10
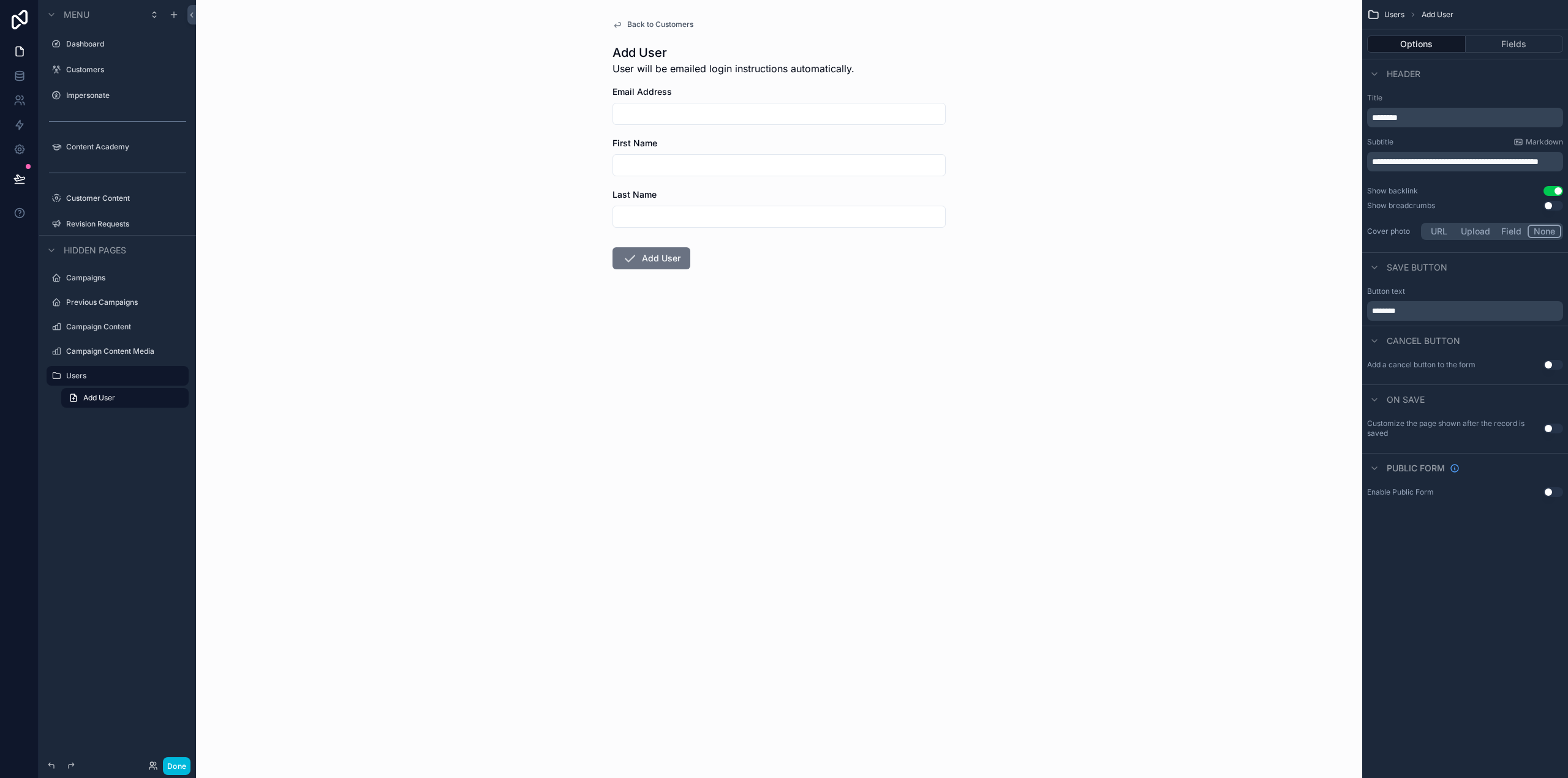
click at [1549, 572] on div "**********" at bounding box center [1466, 389] width 206 height 778
click at [1556, 426] on button "Use setting" at bounding box center [1554, 429] width 19 height 10
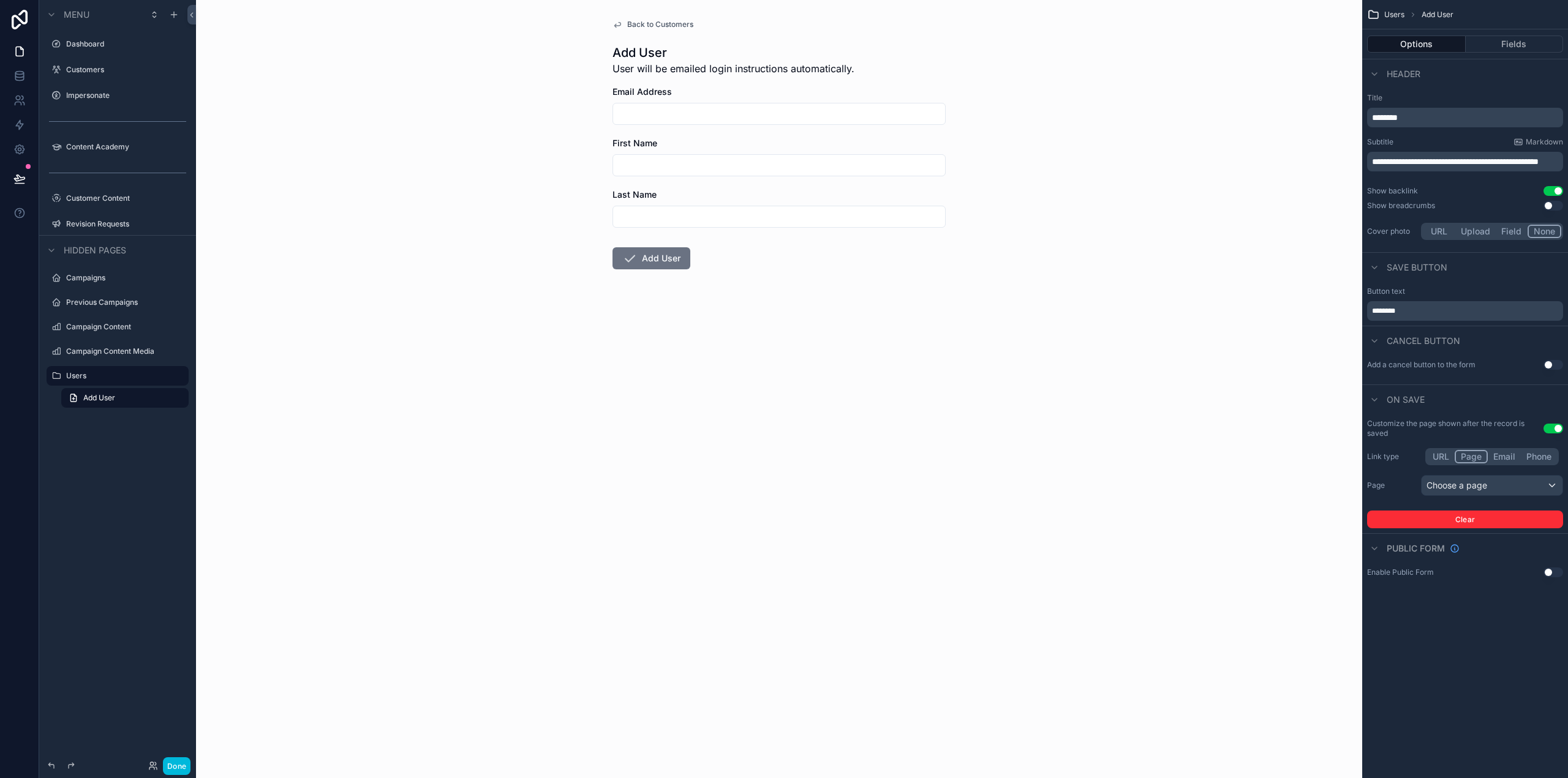
click at [1556, 425] on button "Use setting" at bounding box center [1554, 429] width 19 height 10
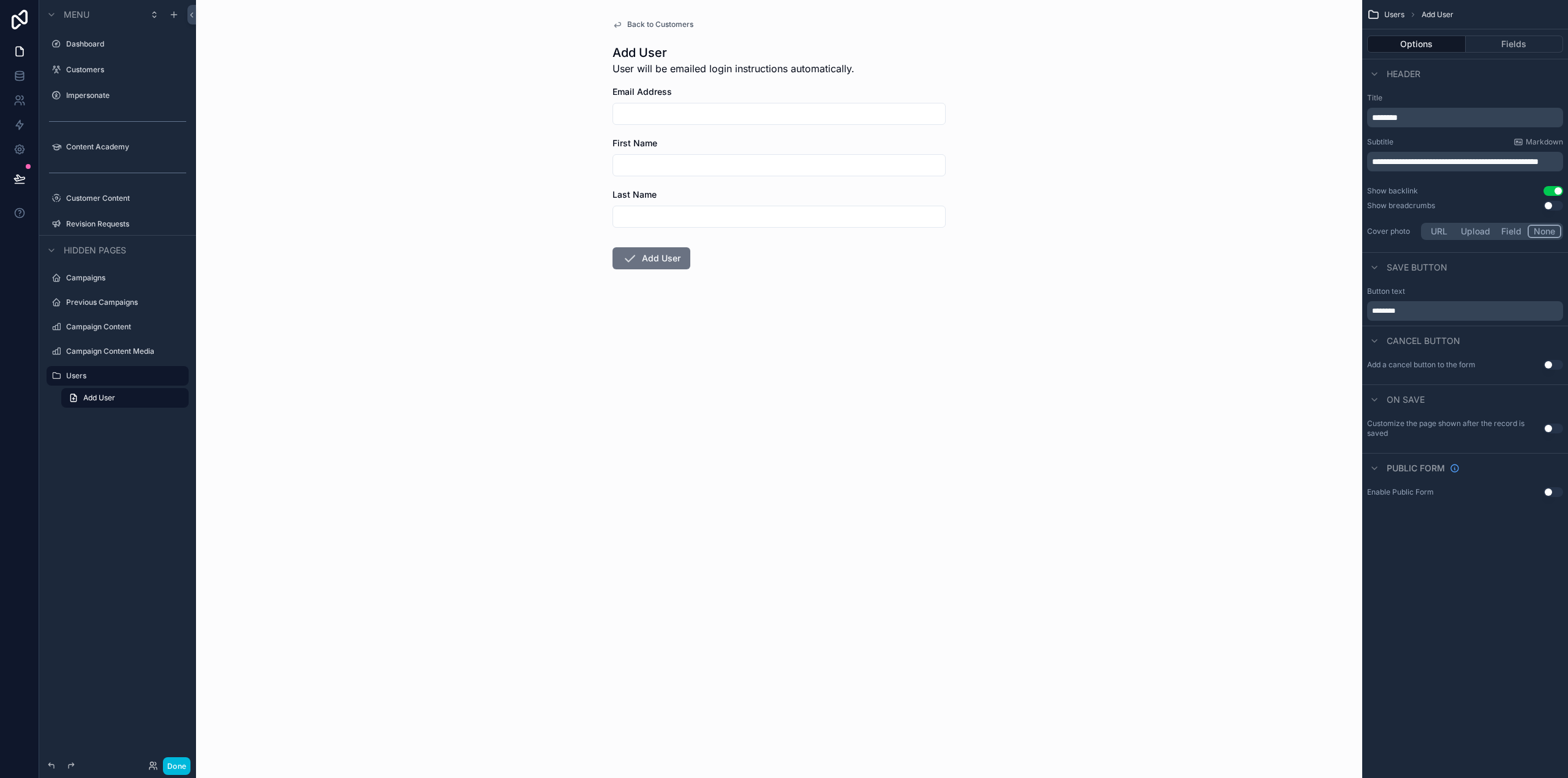
click at [174, 763] on button "Done" at bounding box center [176, 766] width 27 height 18
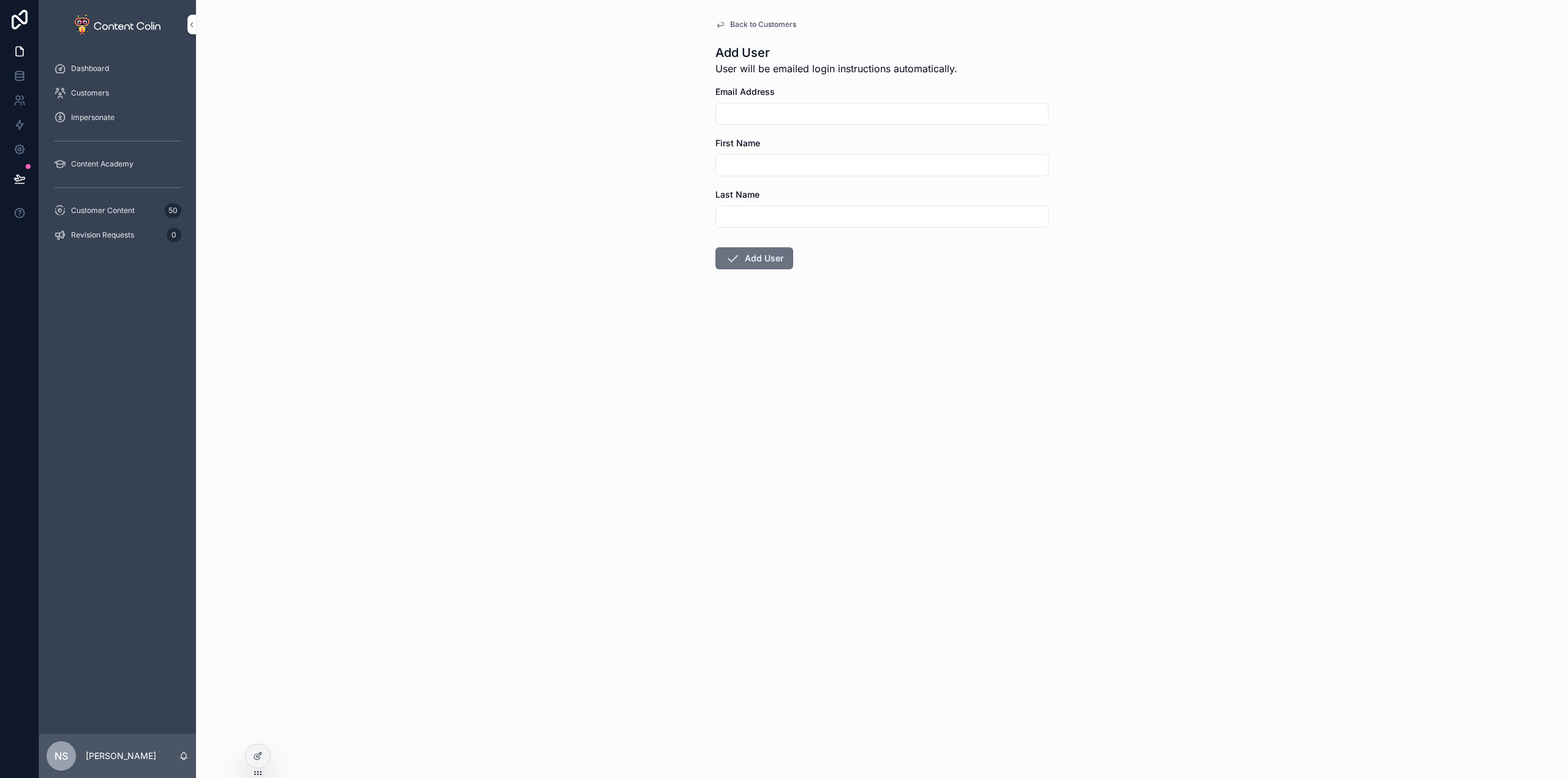
click at [769, 113] on input "scrollable content" at bounding box center [882, 113] width 332 height 17
type input "**********"
type input "****"
click at [772, 256] on button "Add User" at bounding box center [754, 257] width 78 height 22
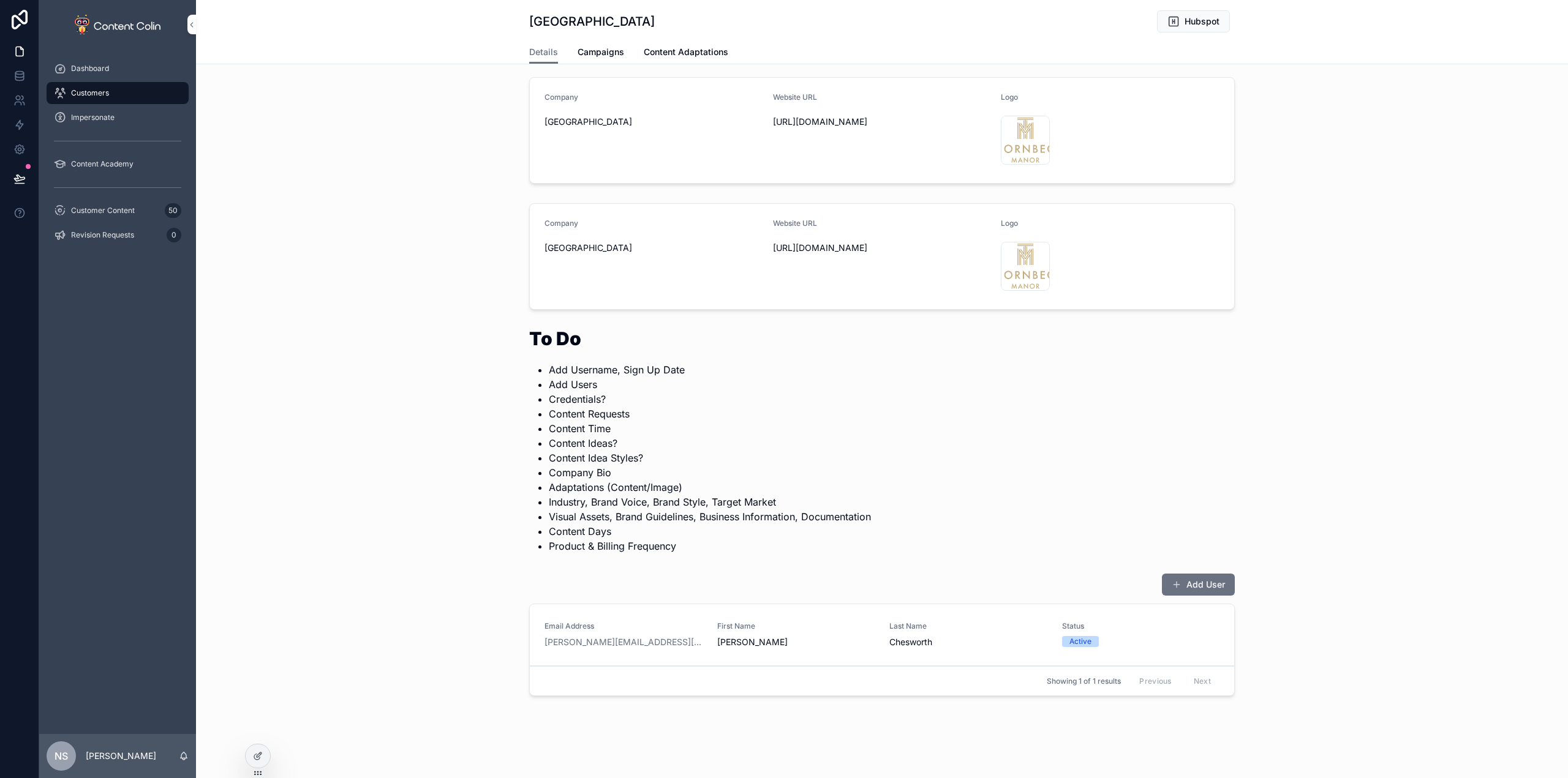
scroll to position [101, 0]
click at [1188, 571] on button "Add User" at bounding box center [1199, 578] width 73 height 22
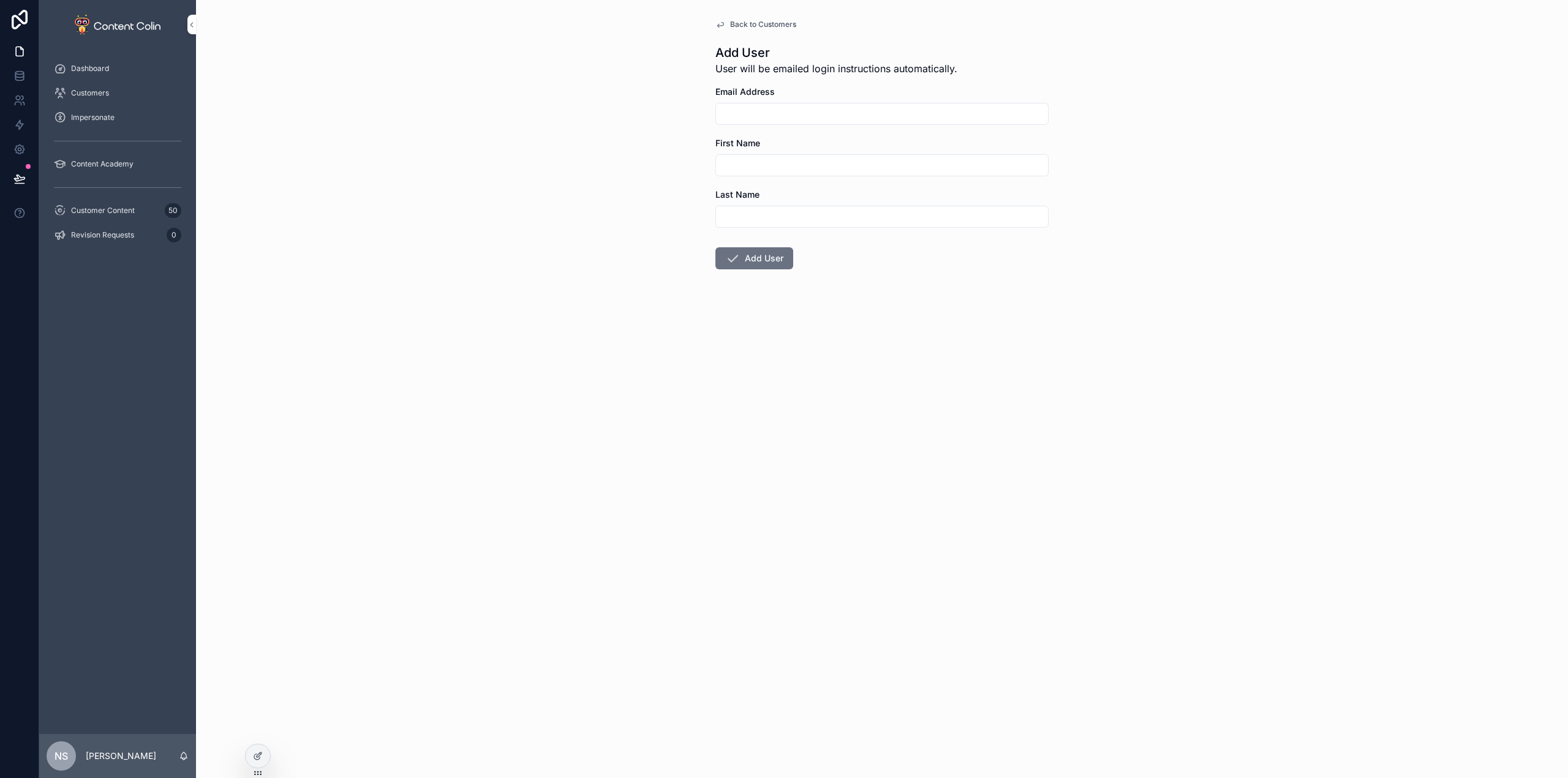
click at [257, 757] on icon at bounding box center [259, 755] width 5 height 5
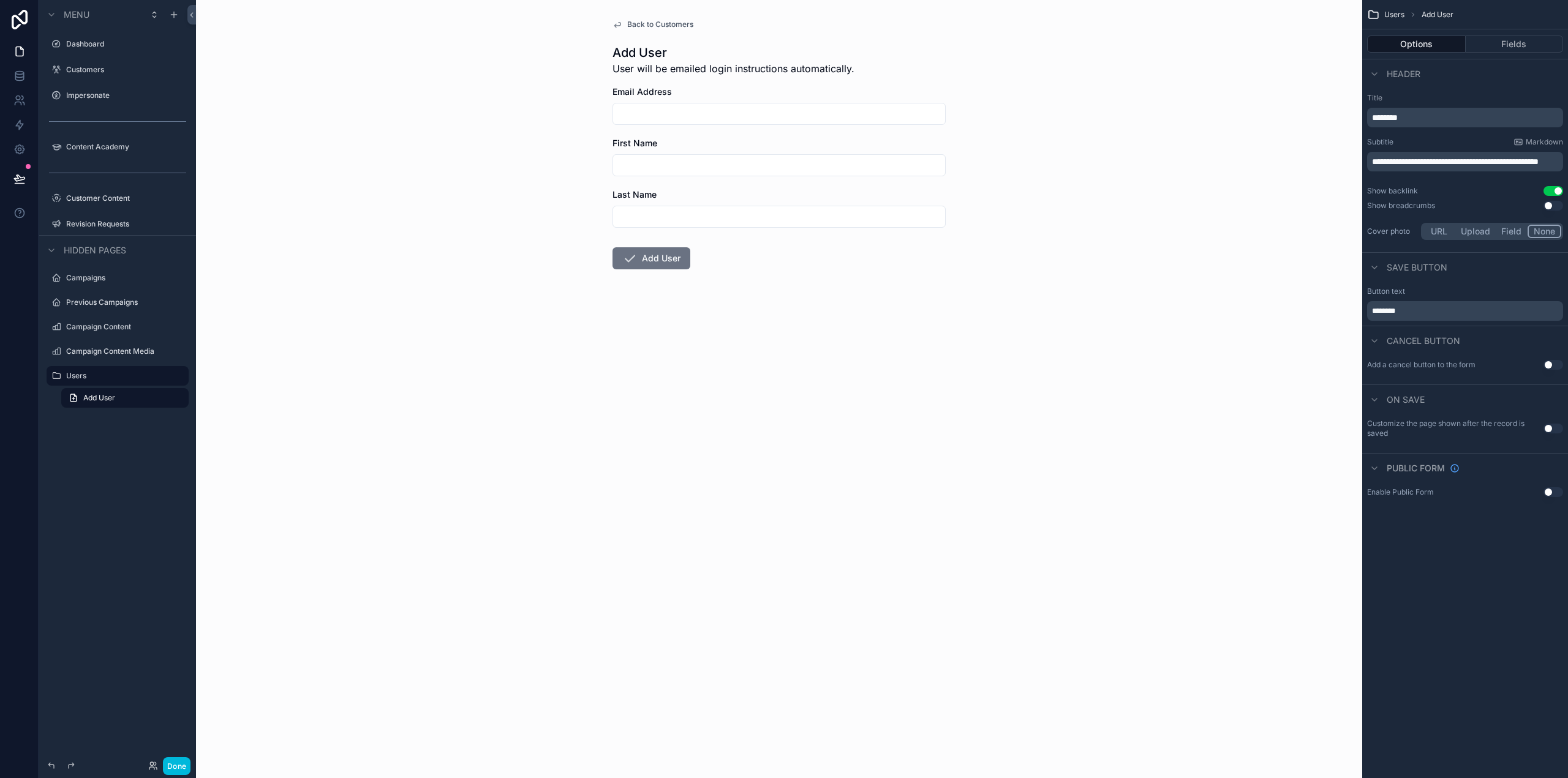
click at [1508, 43] on button "Fields" at bounding box center [1515, 43] width 98 height 17
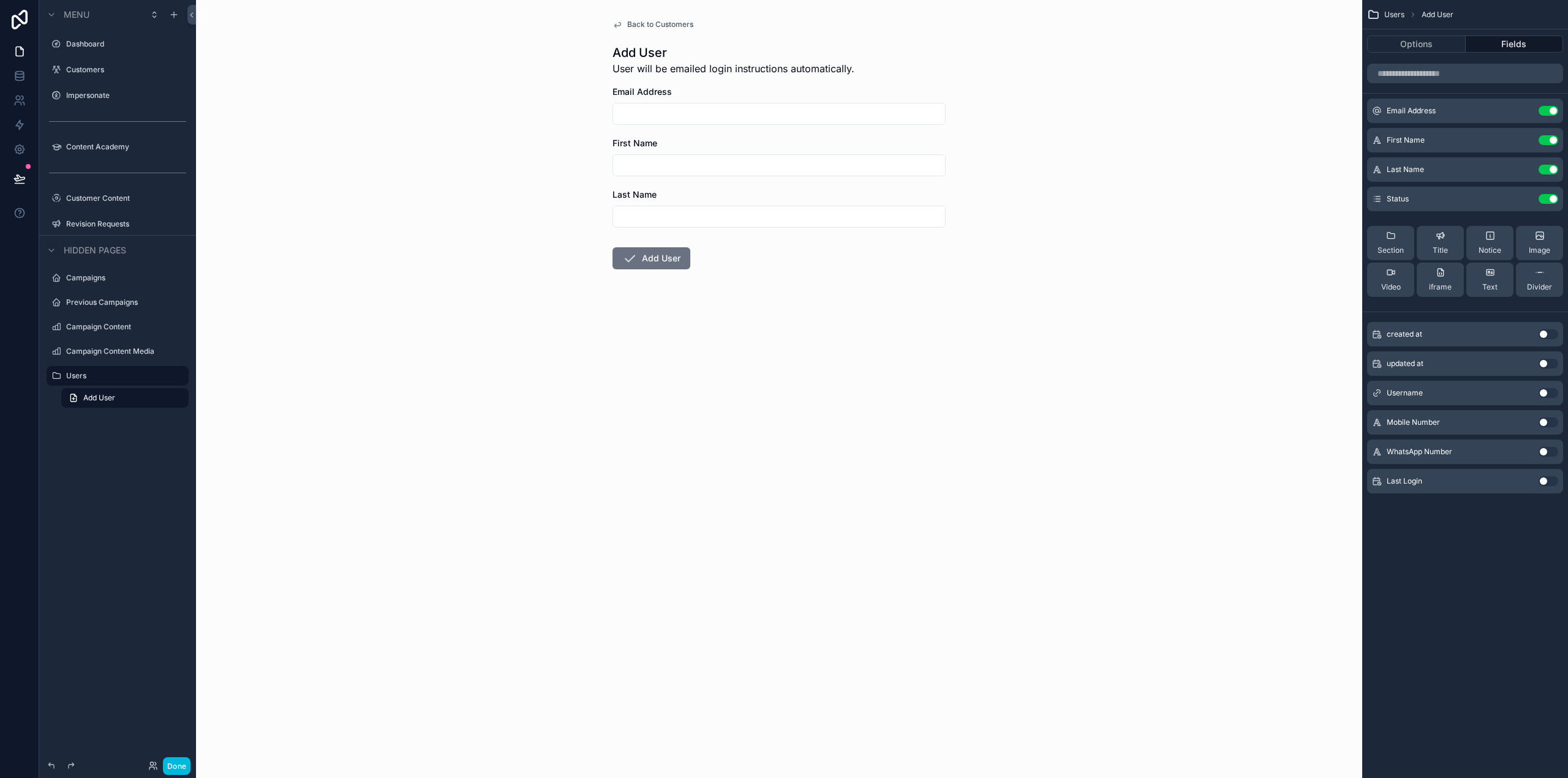
click at [1553, 393] on button "Use setting" at bounding box center [1549, 393] width 19 height 10
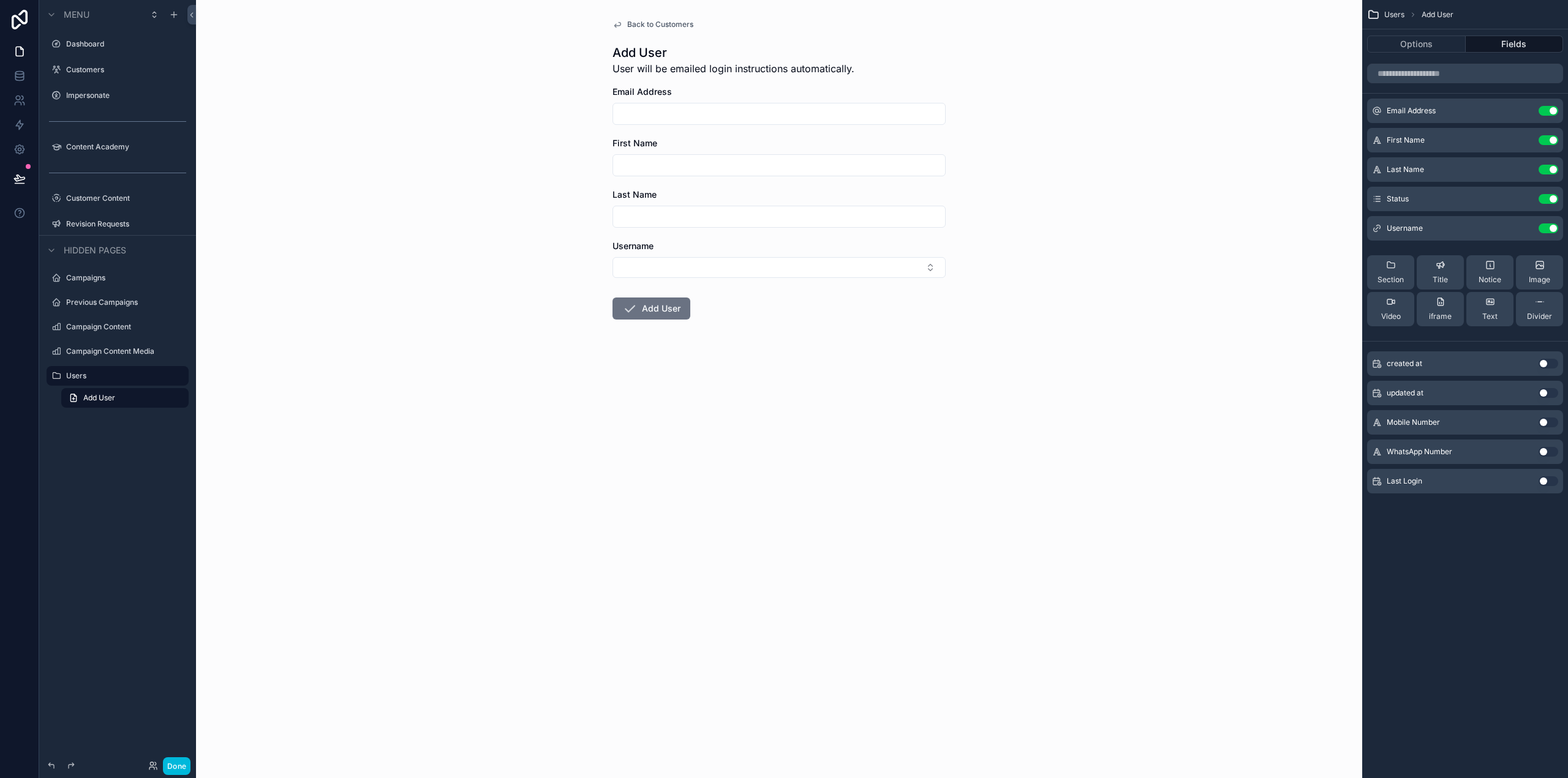
click at [0, 0] on icon "scrollable content" at bounding box center [0, 0] width 0 height 0
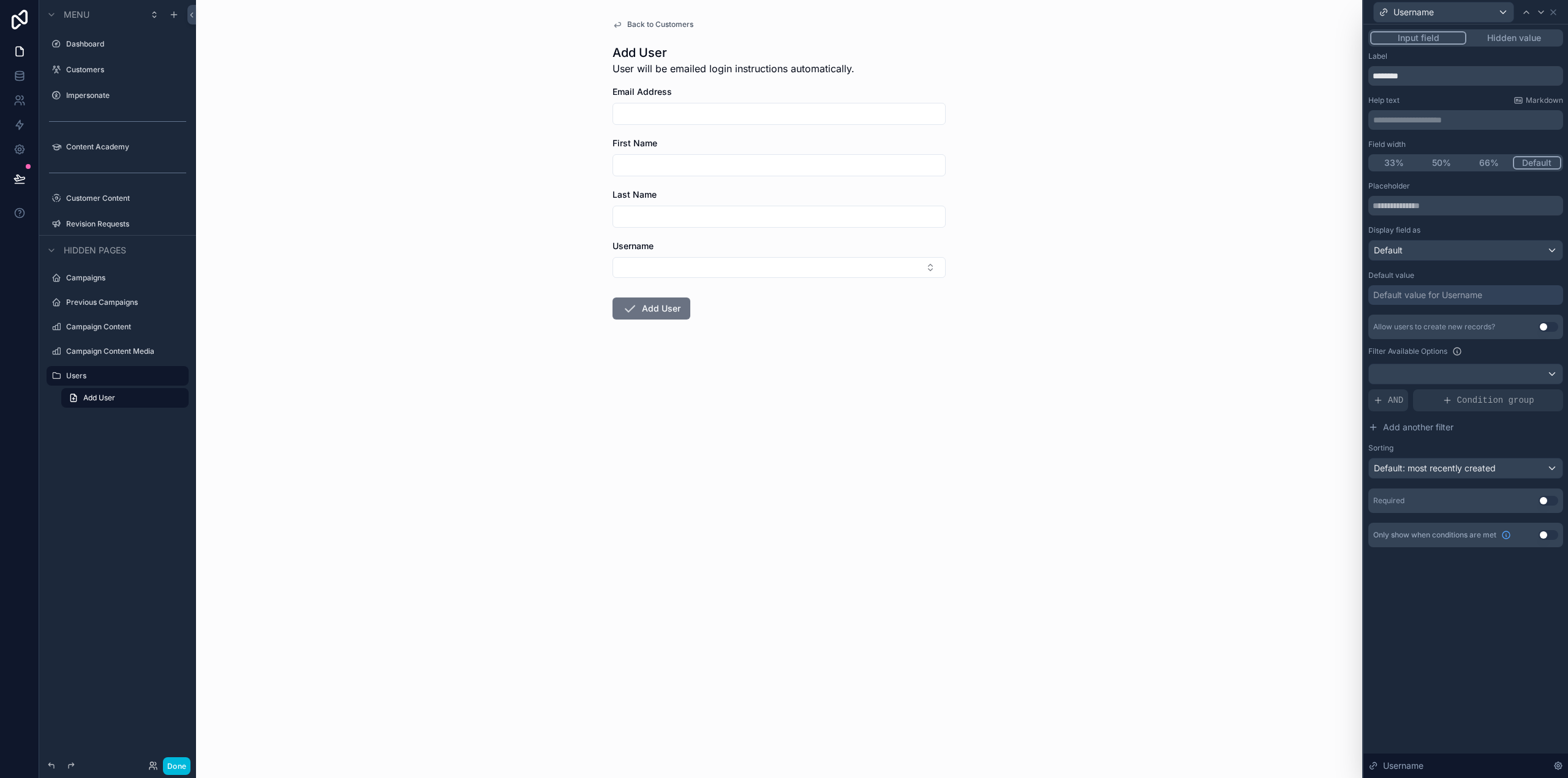
click at [1525, 35] on button "Hidden value" at bounding box center [1514, 38] width 95 height 14
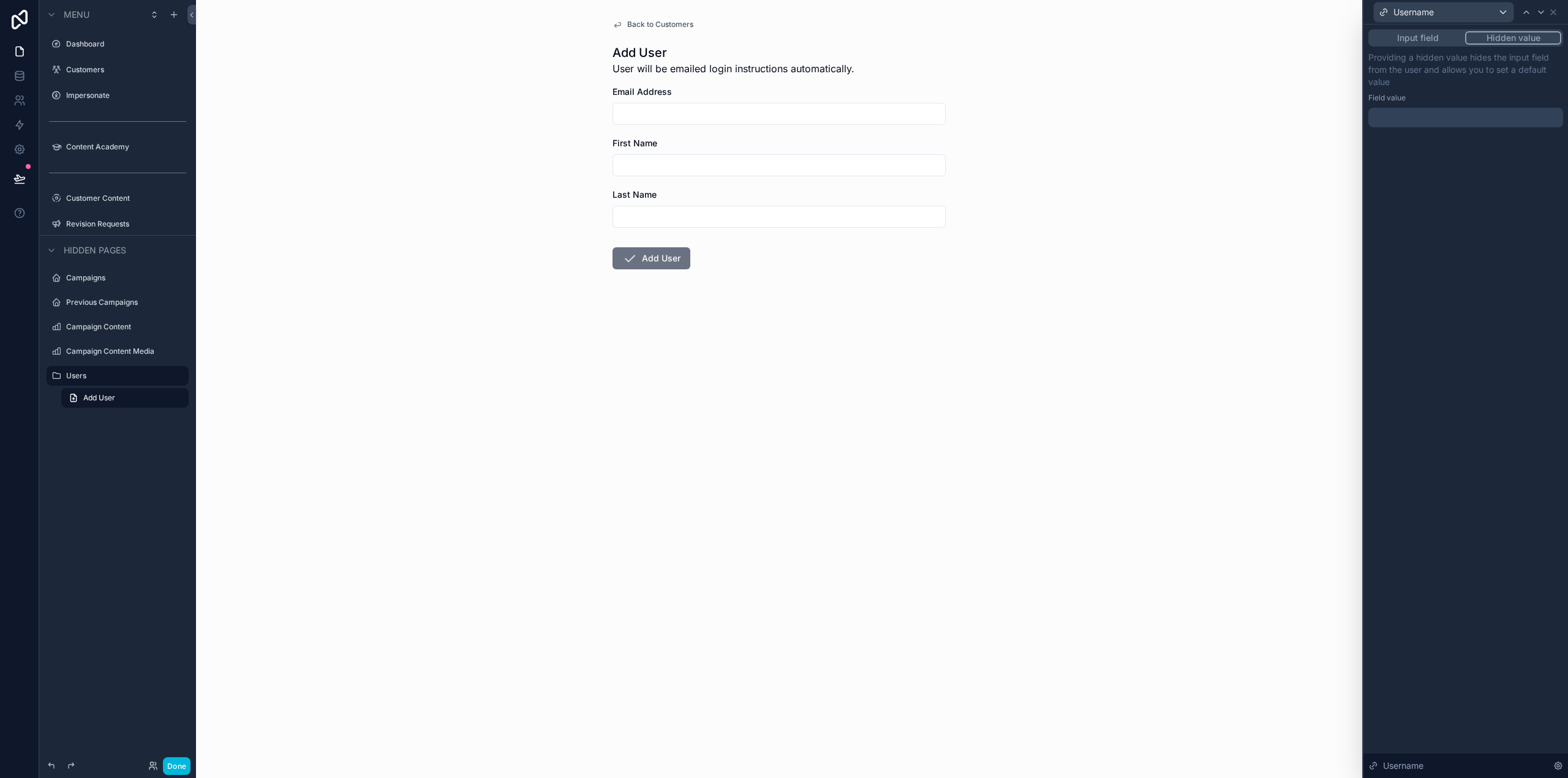
click at [1436, 119] on div at bounding box center [1466, 117] width 195 height 19
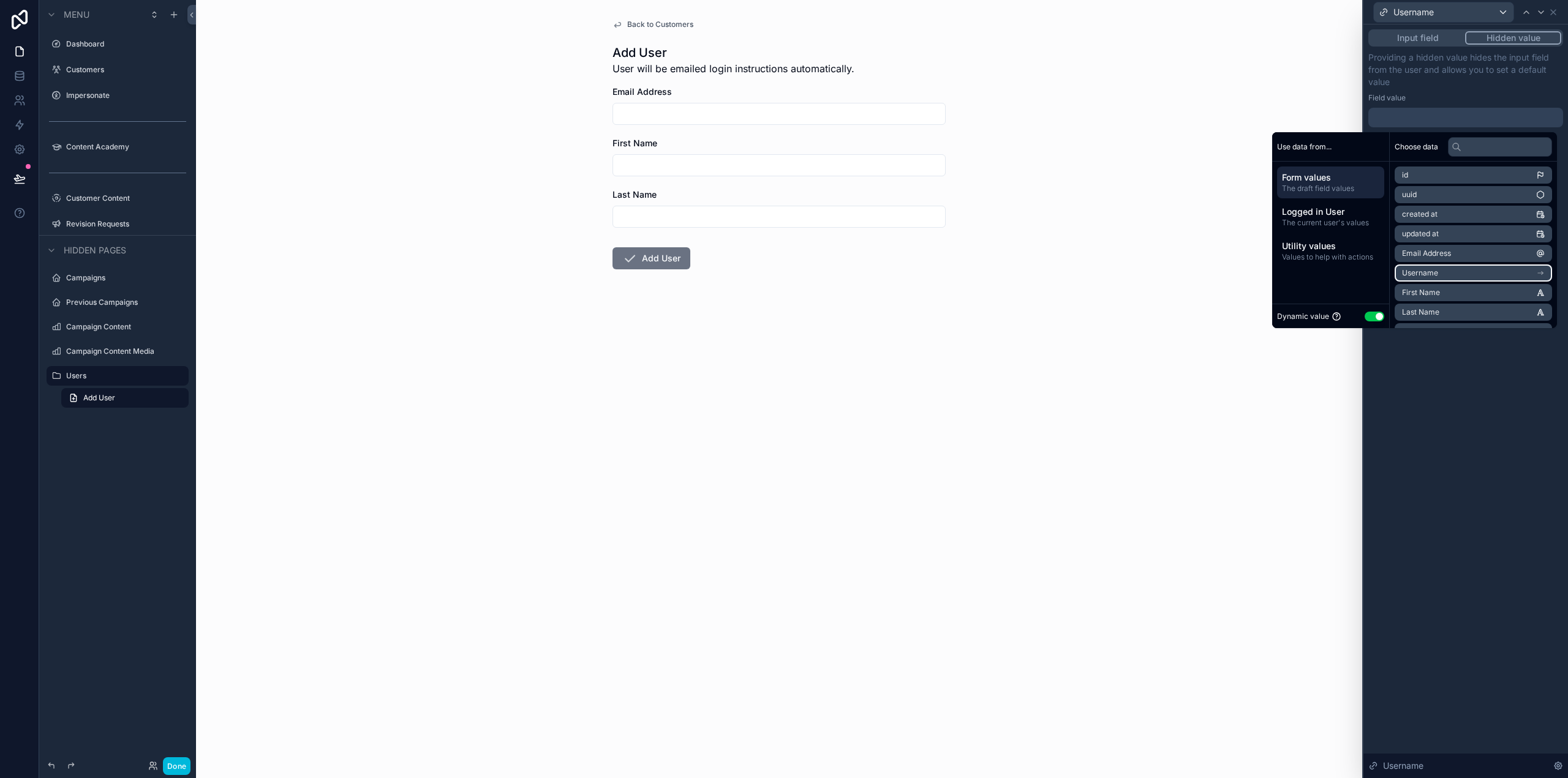
click at [1444, 275] on li "Username" at bounding box center [1474, 273] width 158 height 17
click at [1455, 270] on li "Username" at bounding box center [1474, 275] width 158 height 17
click at [1319, 188] on span "The draft field values" at bounding box center [1331, 188] width 97 height 10
click at [1322, 219] on span "The current user's values" at bounding box center [1331, 223] width 97 height 10
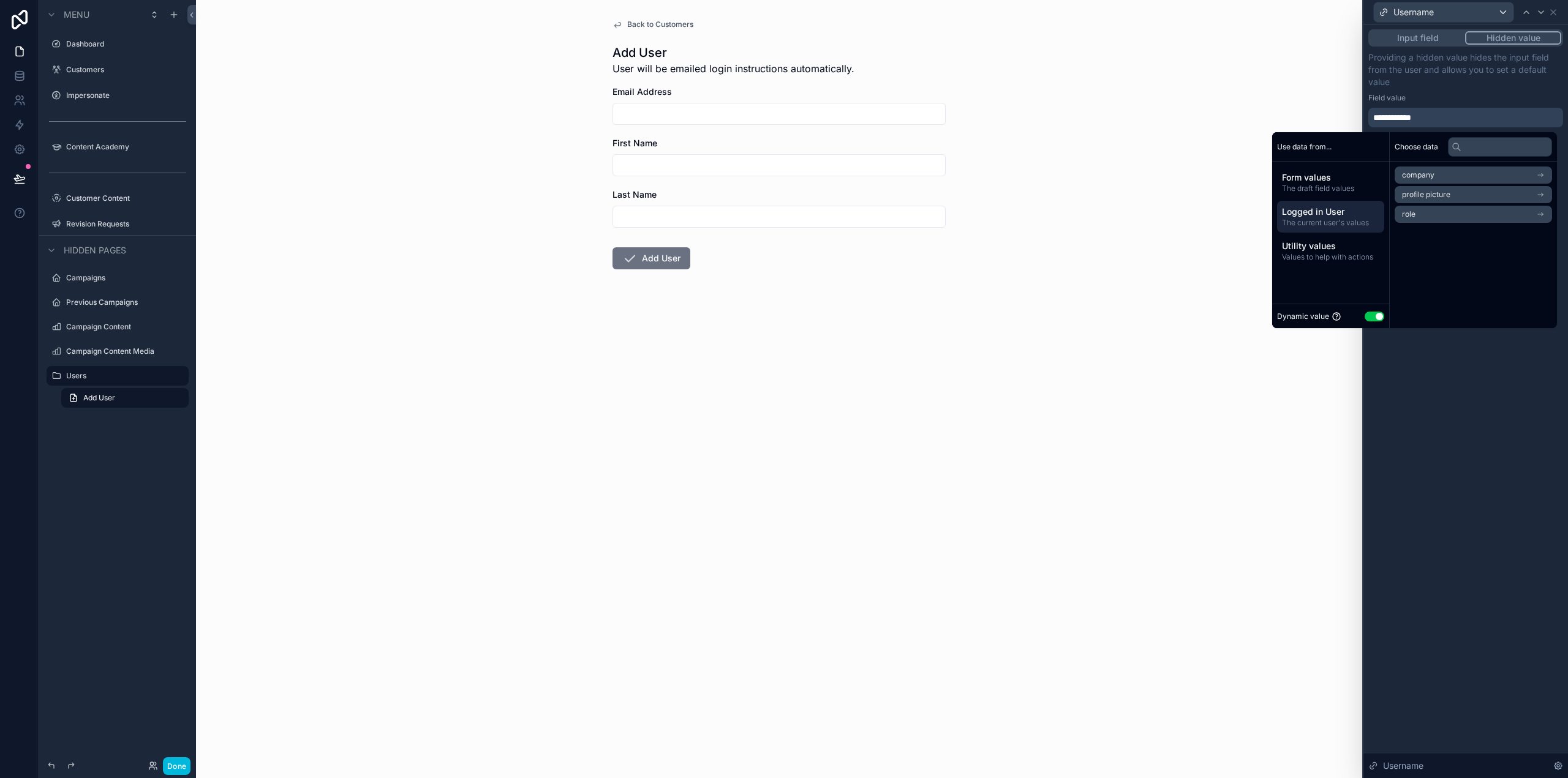
click at [1311, 183] on span "Form values" at bounding box center [1331, 177] width 97 height 12
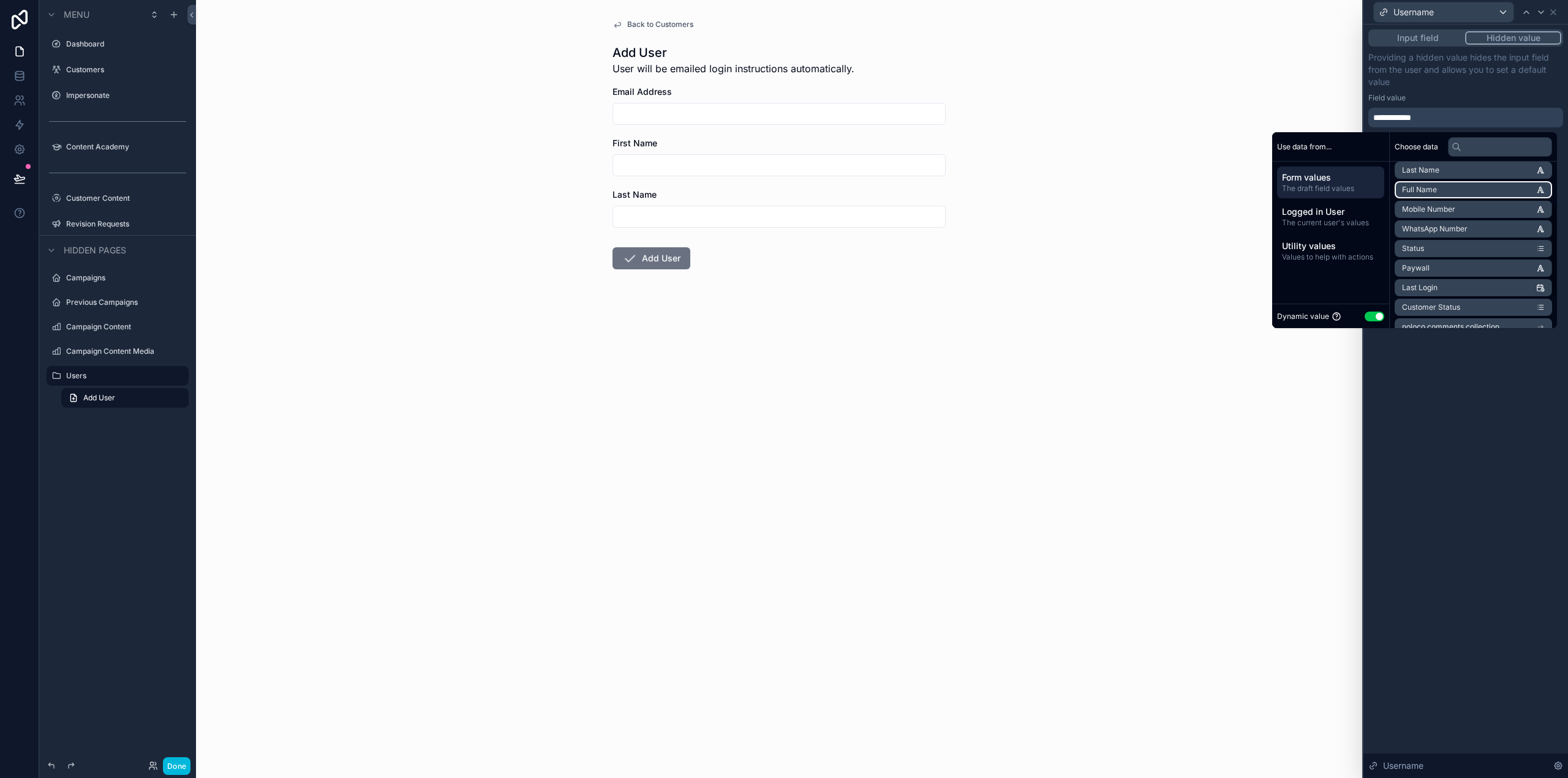
scroll to position [134, 0]
click at [1510, 393] on div "**********" at bounding box center [1466, 401] width 204 height 754
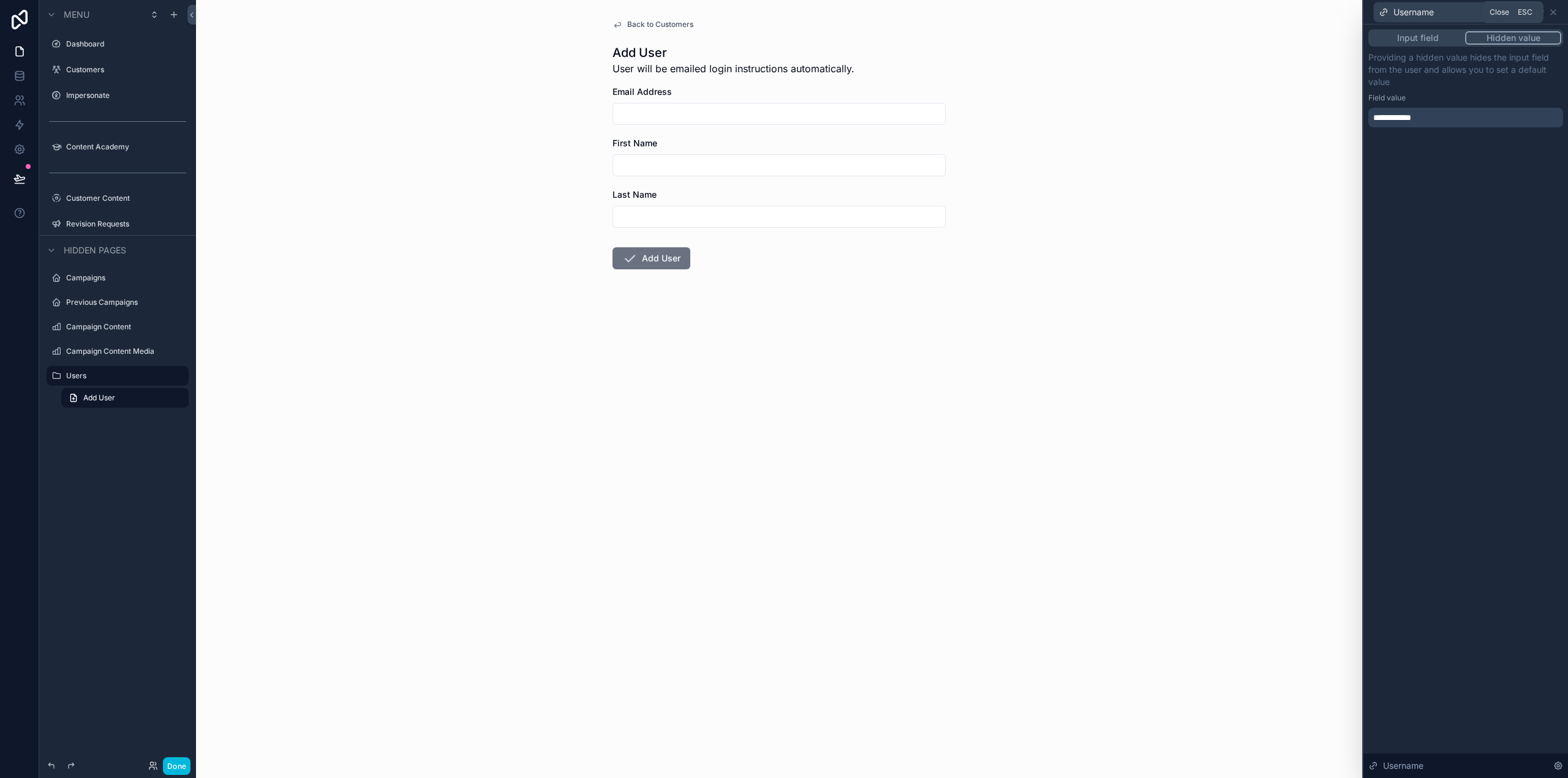
click at [1553, 11] on icon at bounding box center [1554, 12] width 5 height 5
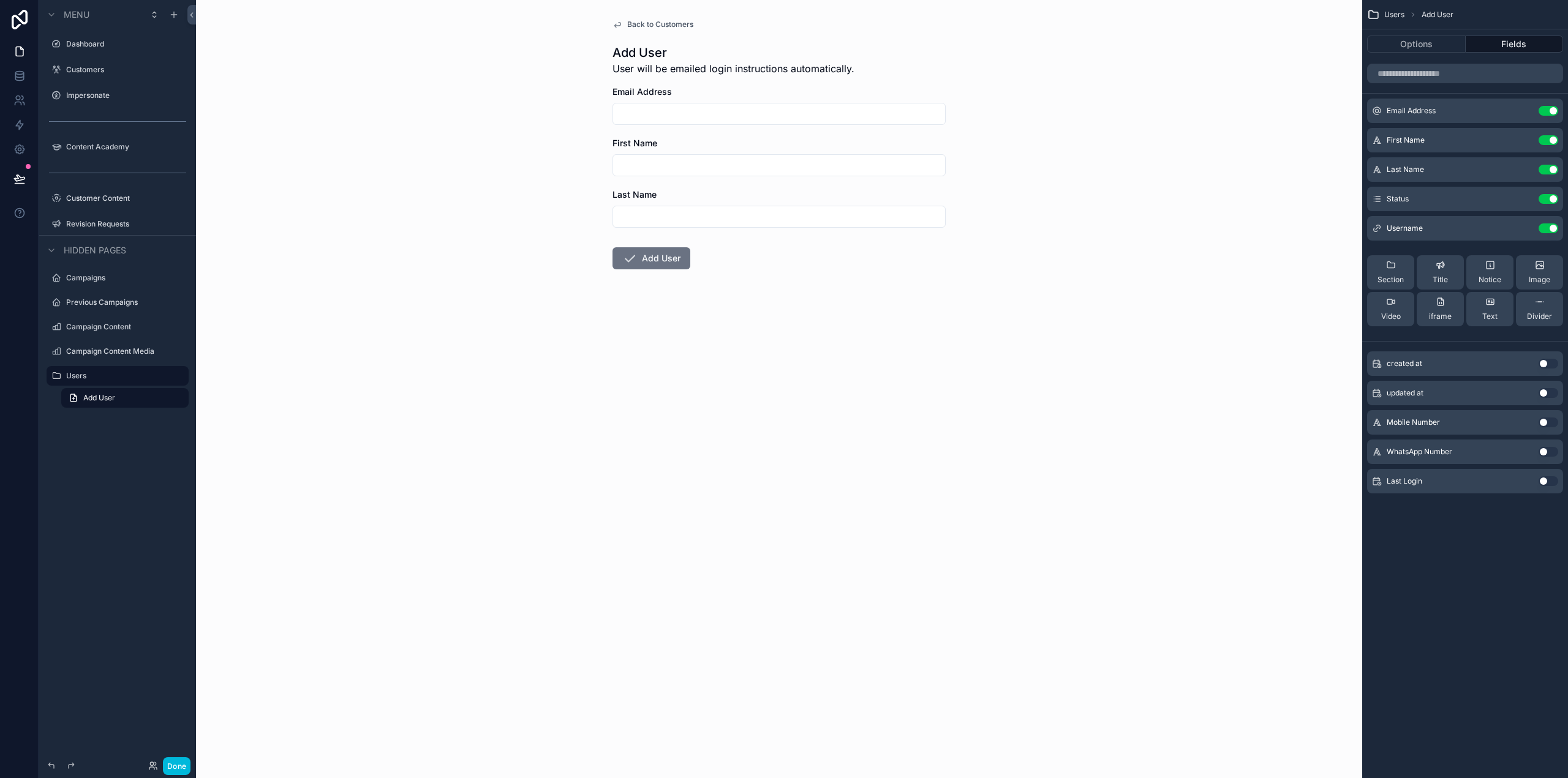
click at [675, 22] on span "Back to Customers" at bounding box center [660, 24] width 66 height 10
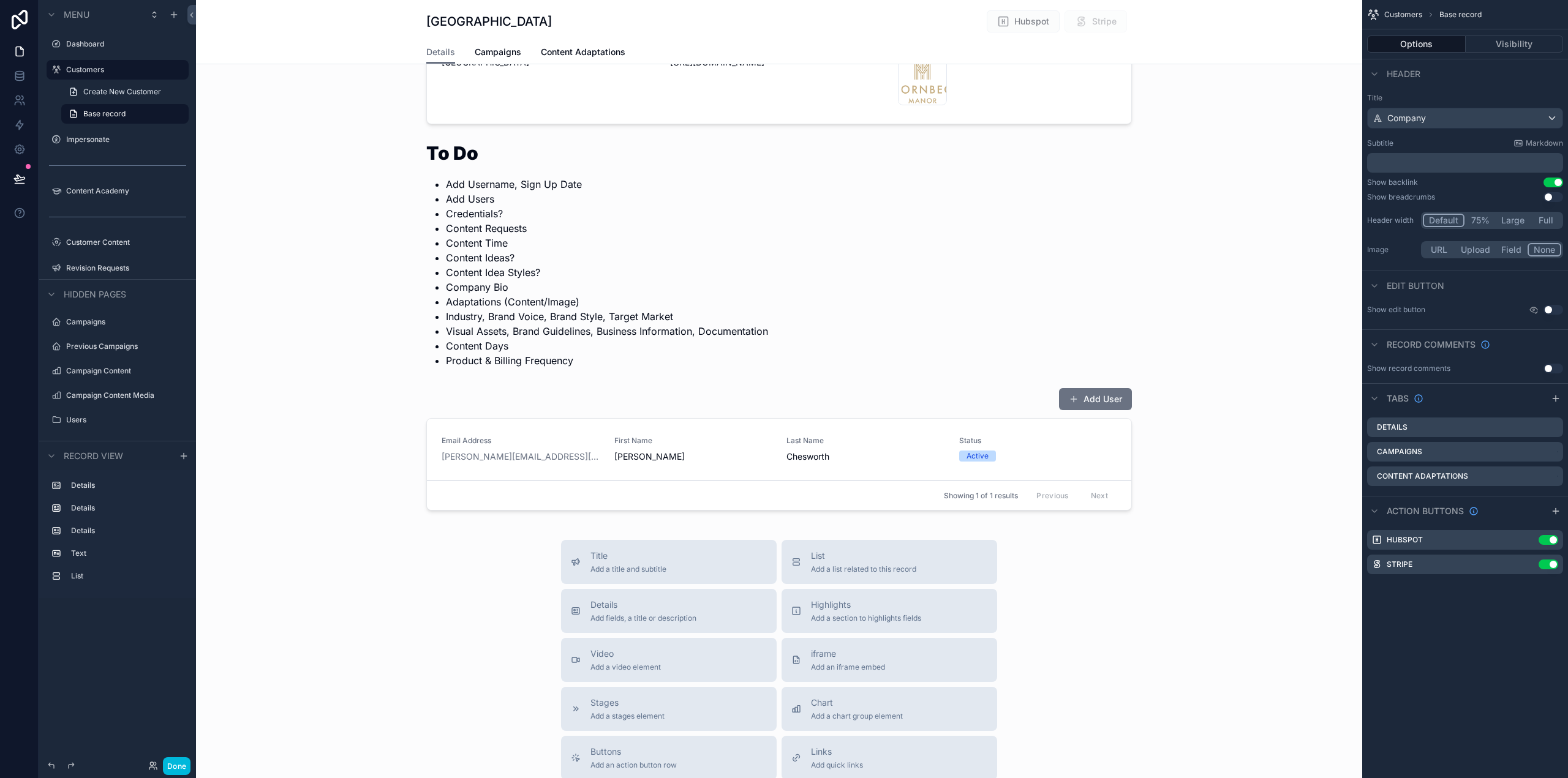
scroll to position [307, 0]
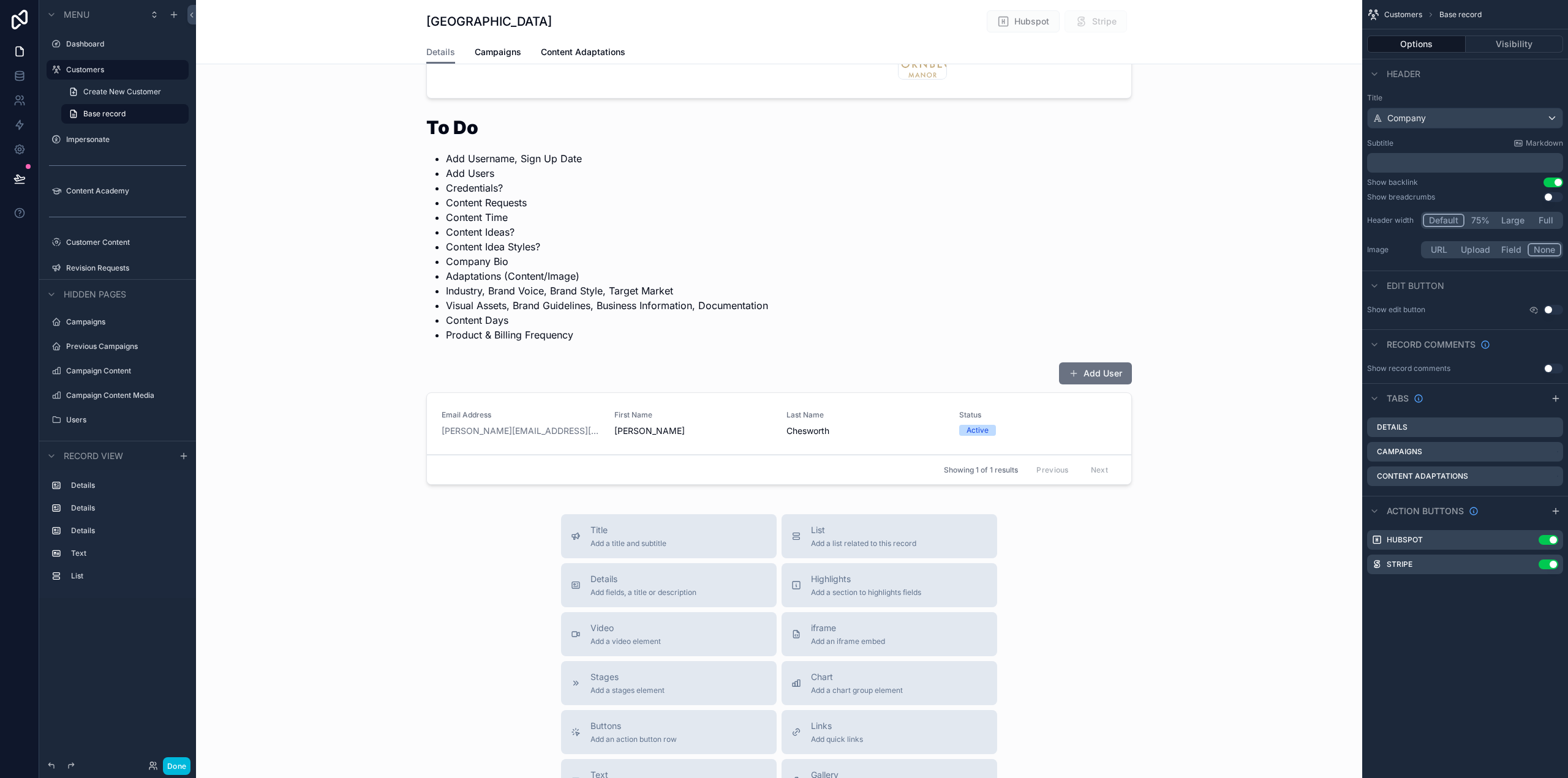
click at [1112, 417] on div "scrollable content" at bounding box center [779, 426] width 1166 height 138
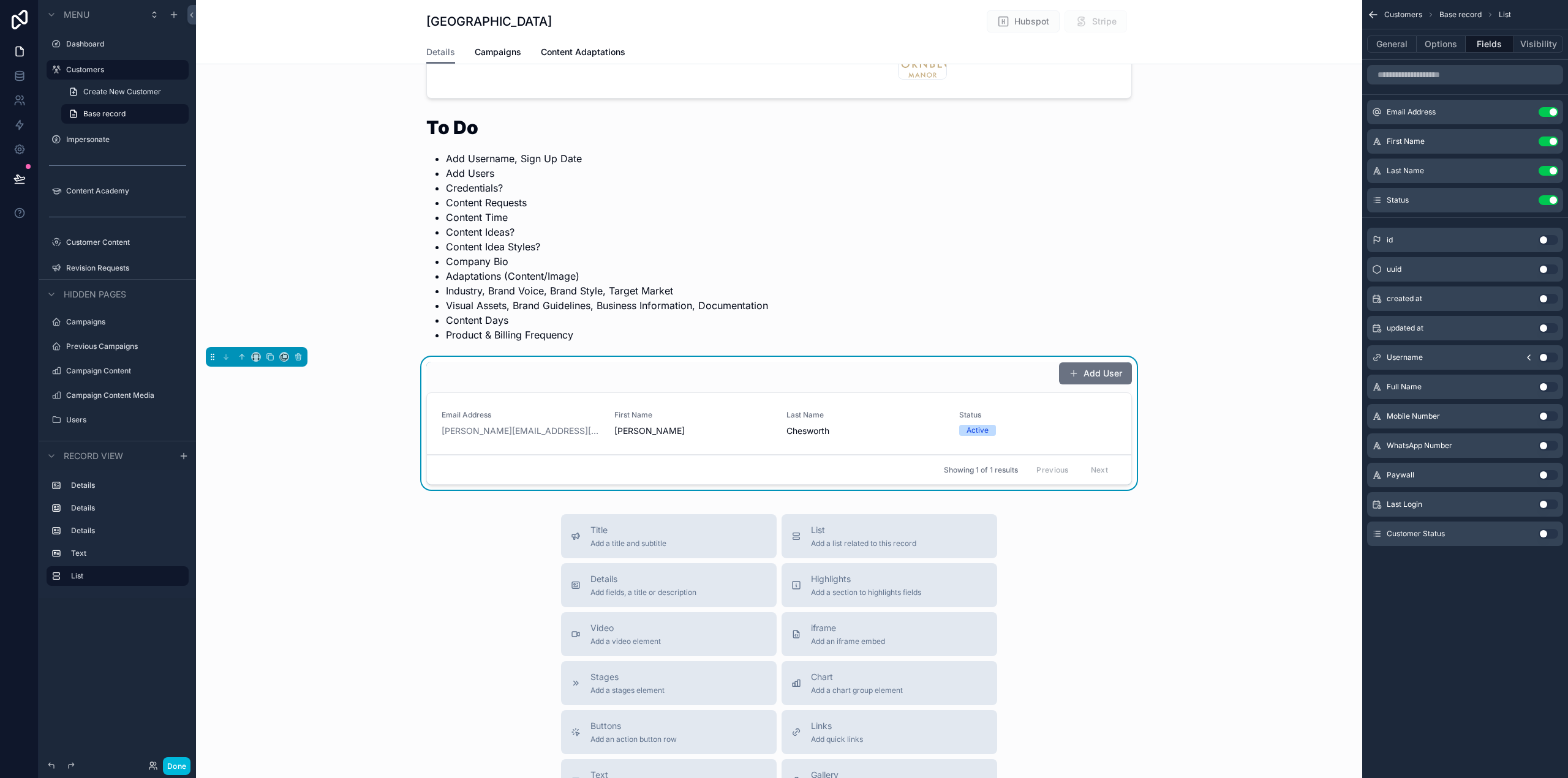
click at [1396, 39] on button "General" at bounding box center [1393, 43] width 50 height 17
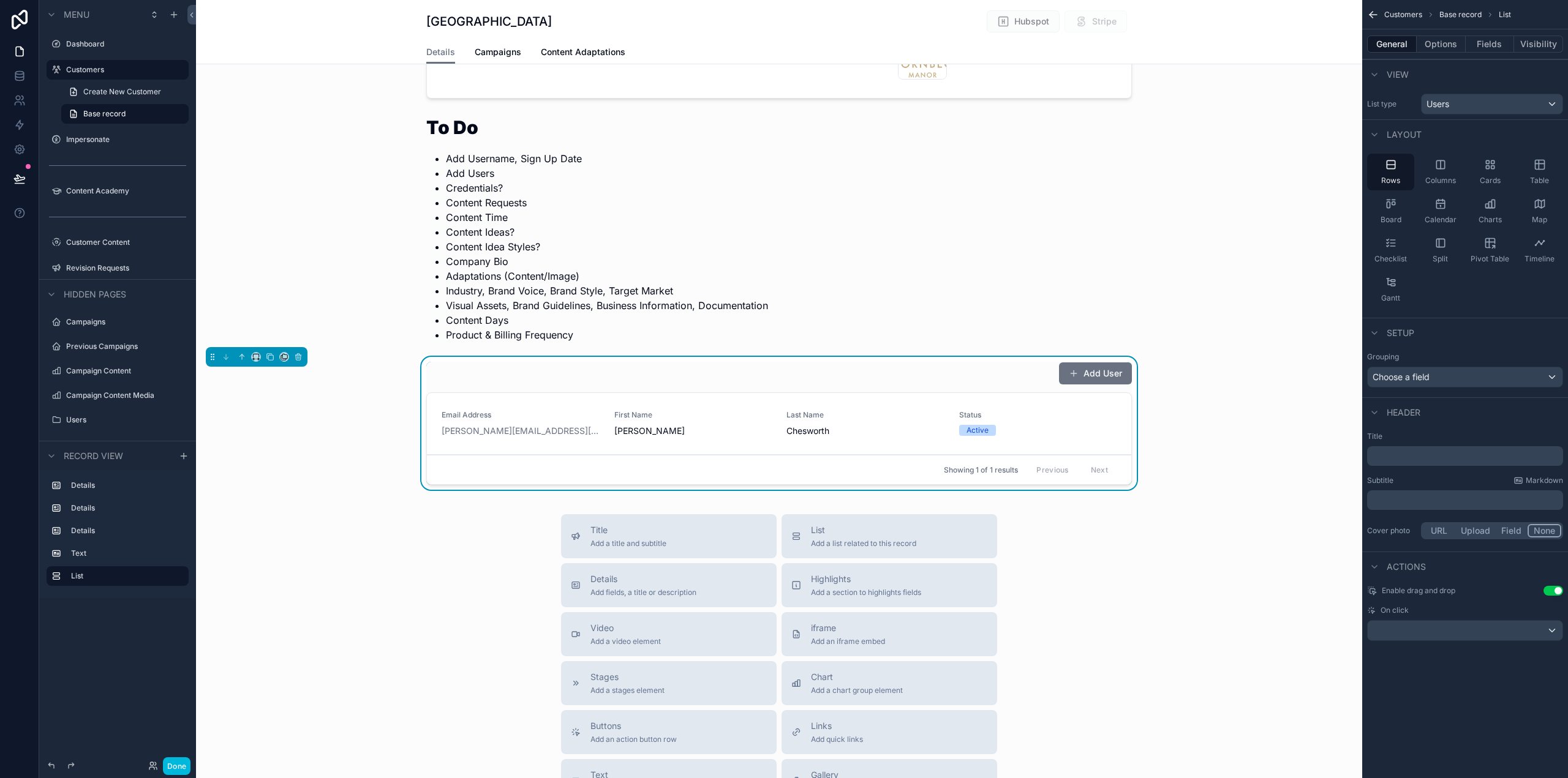
click at [0, 0] on icon "scrollable content" at bounding box center [0, 0] width 0 height 0
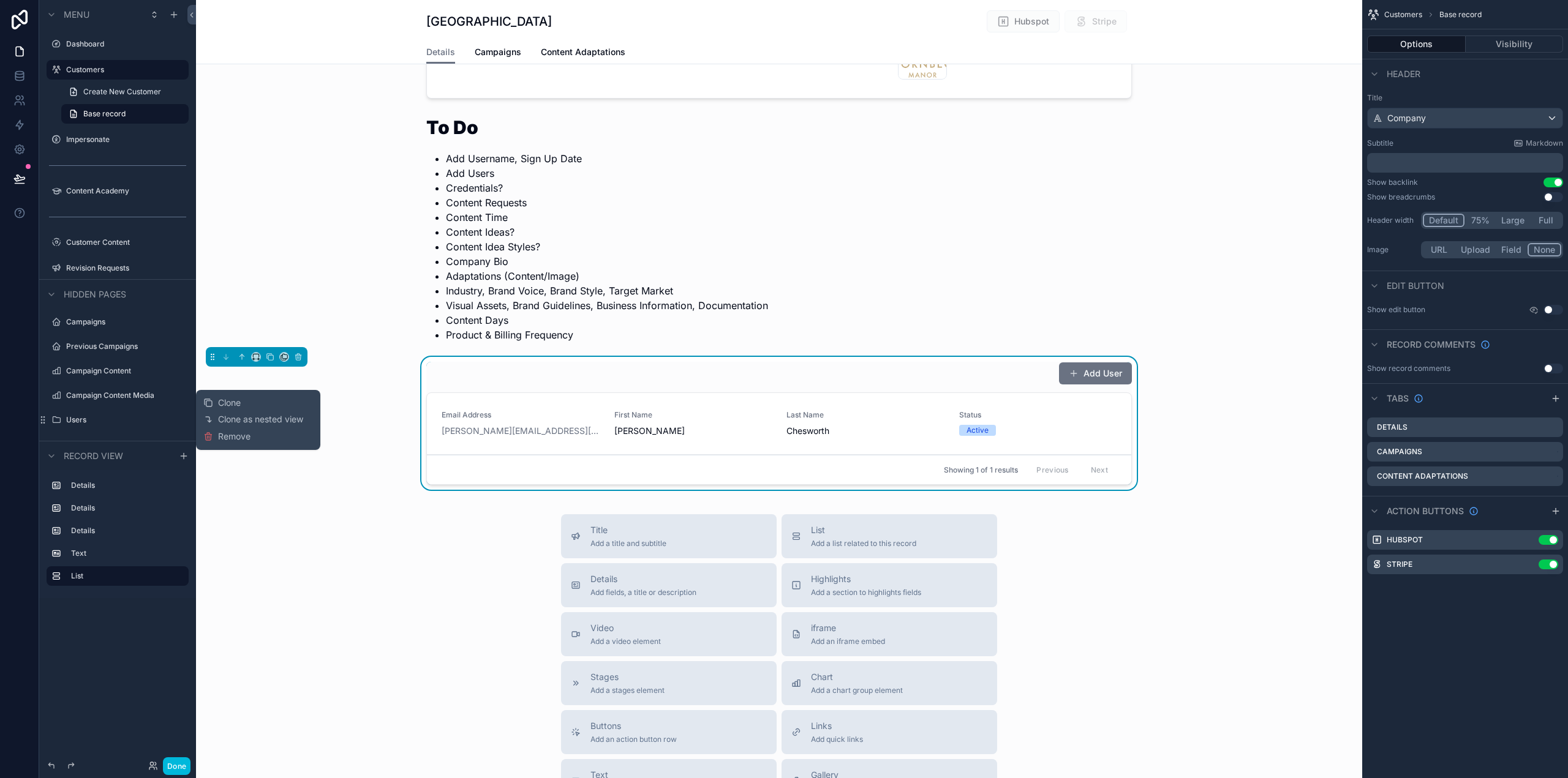
click at [240, 438] on span "Remove" at bounding box center [234, 436] width 32 height 12
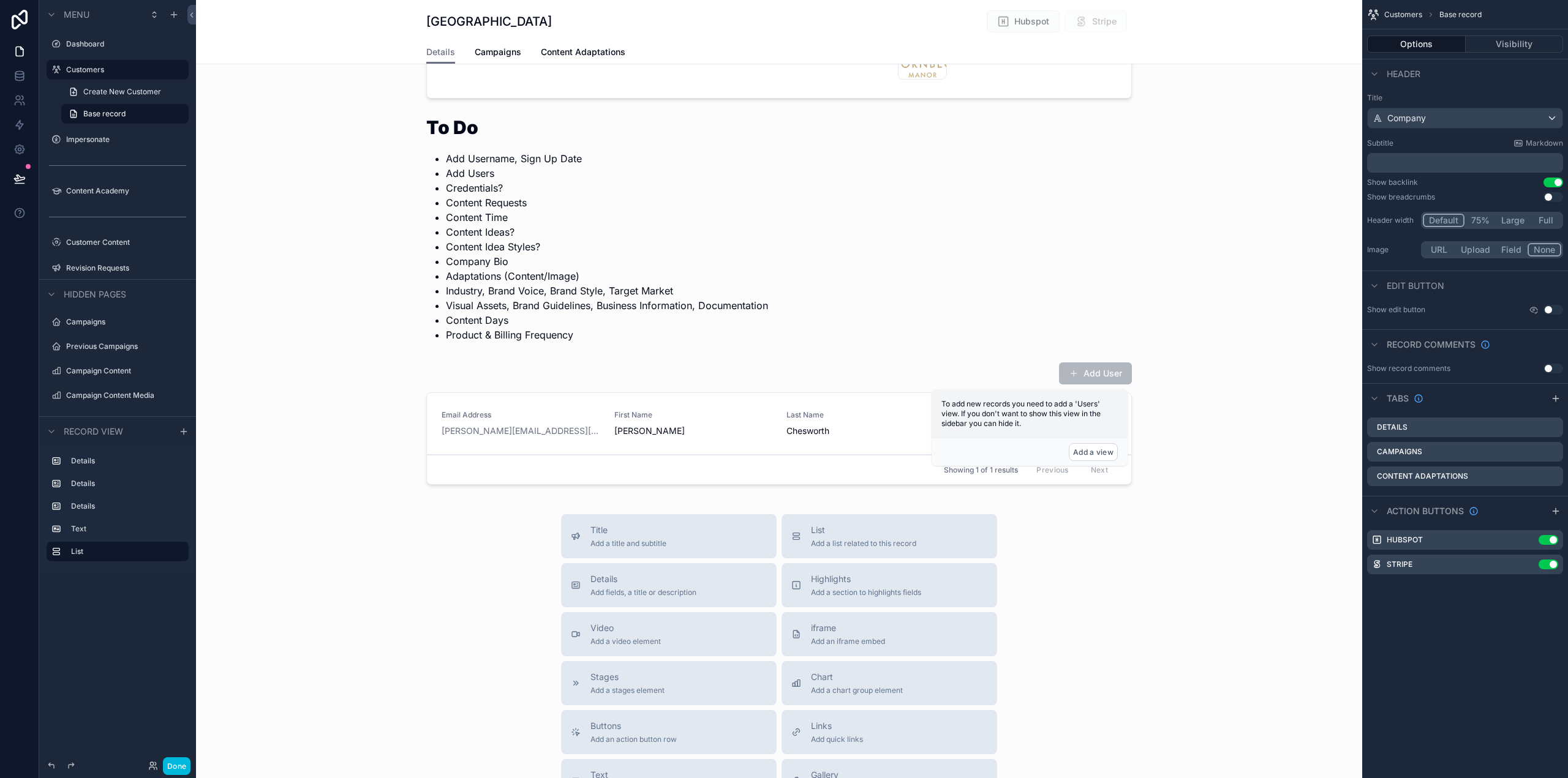
click at [881, 383] on div "scrollable content" at bounding box center [779, 426] width 1166 height 138
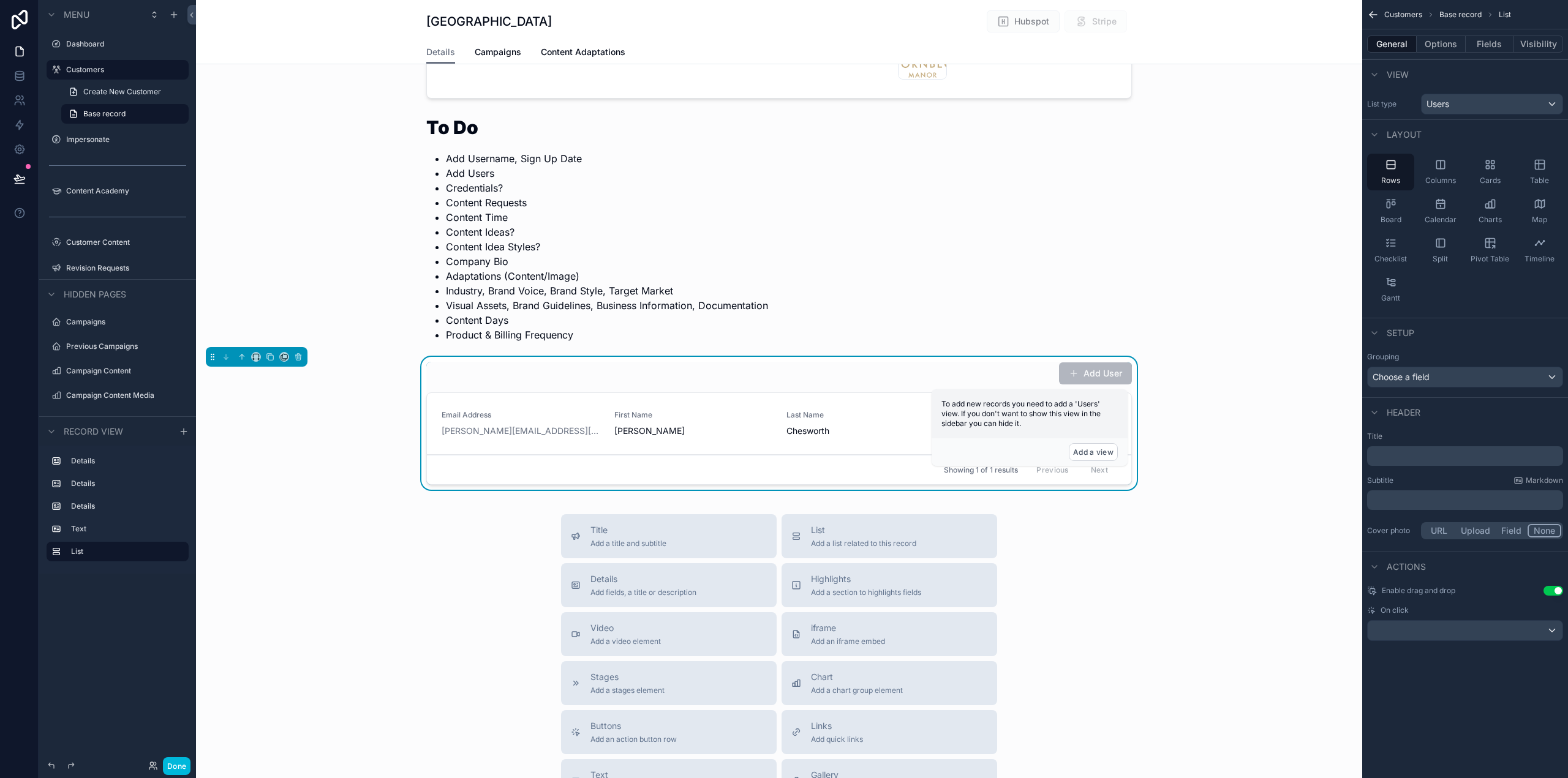
click at [1449, 41] on button "Options" at bounding box center [1441, 43] width 49 height 17
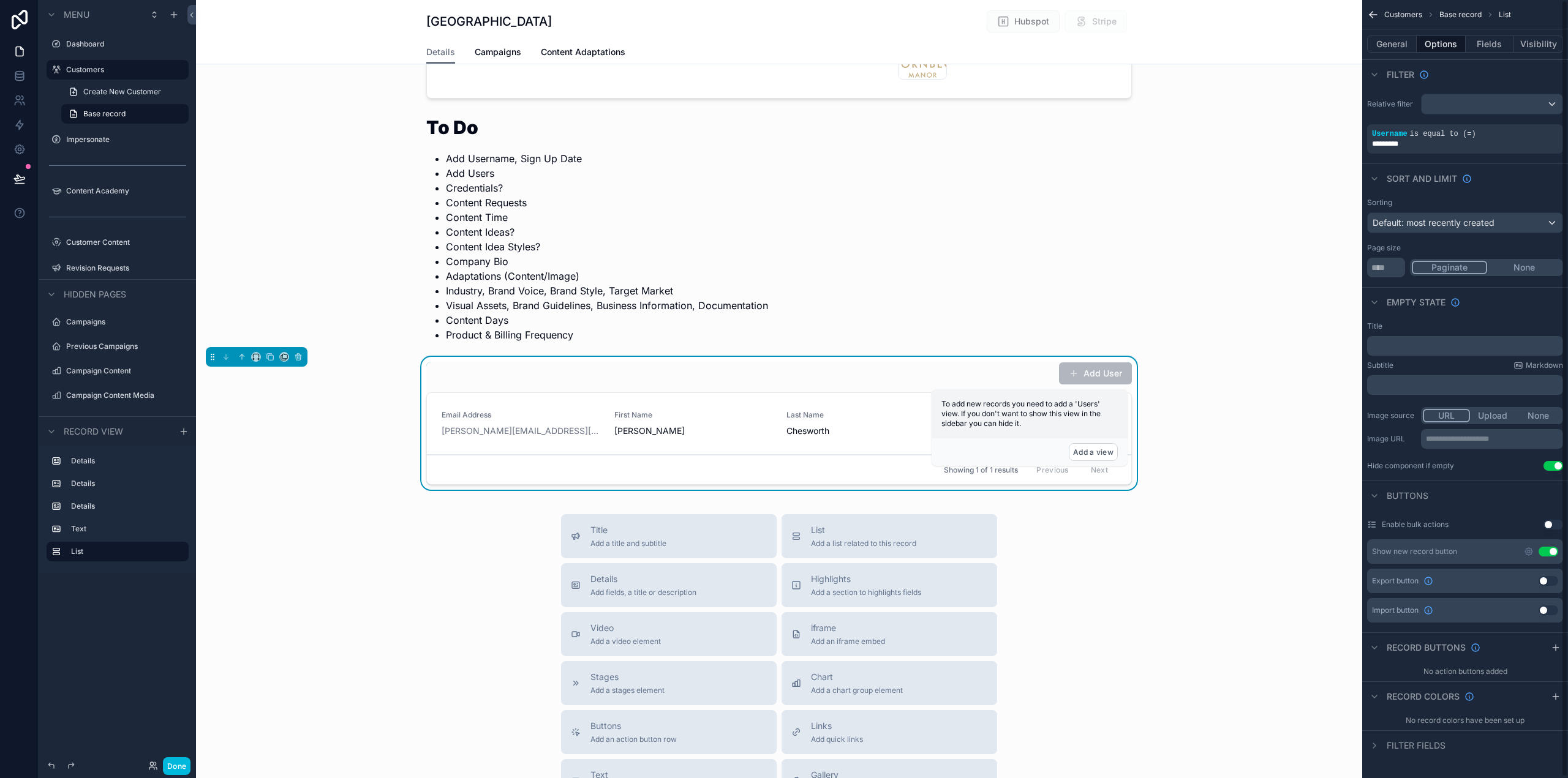
click at [1549, 550] on button "Use setting" at bounding box center [1549, 552] width 19 height 10
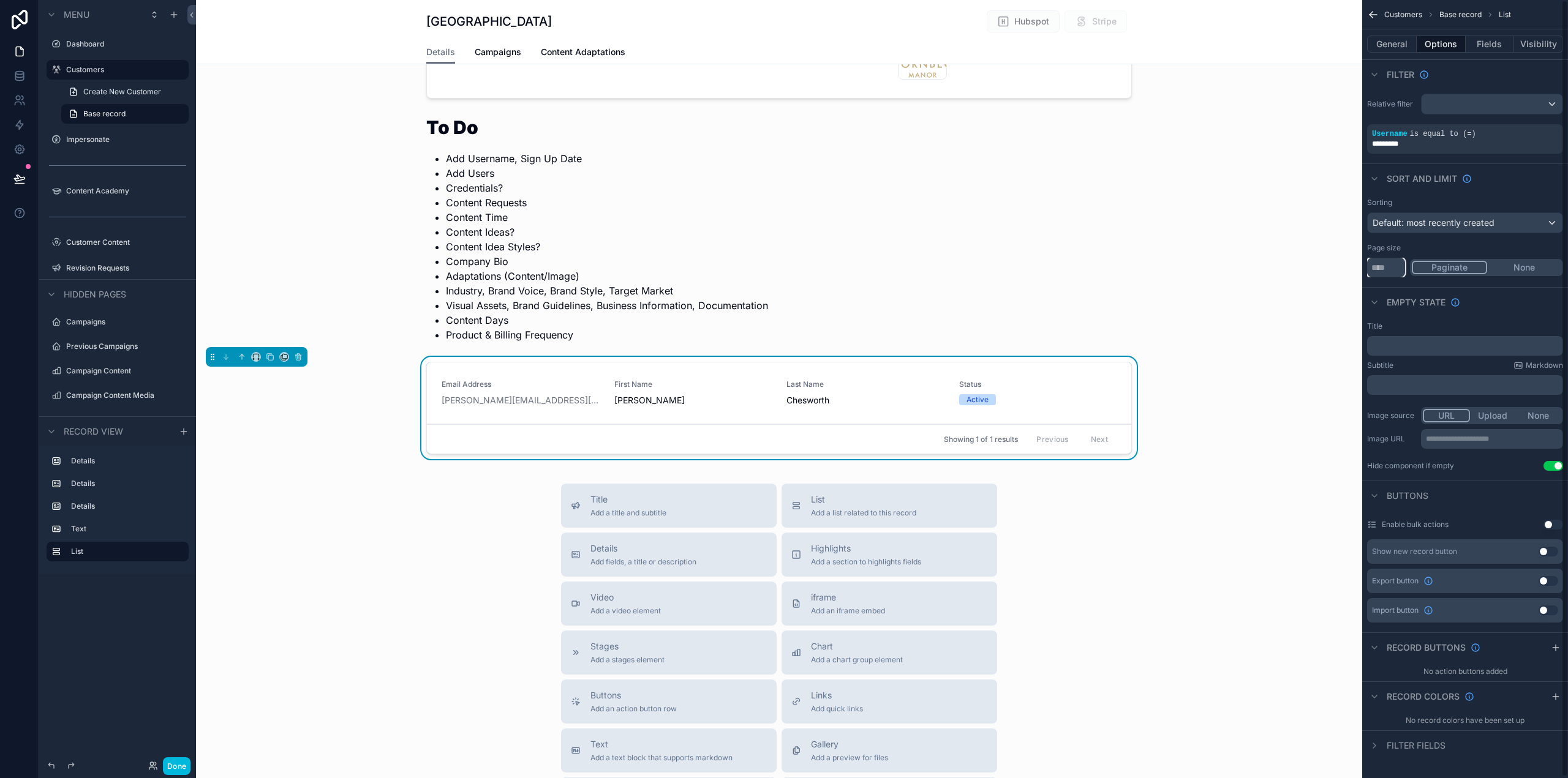
drag, startPoint x: 1383, startPoint y: 266, endPoint x: 1364, endPoint y: 266, distance: 19.0
click at [1364, 266] on div "Sorting Default: most recently created Page size ** Paginate None" at bounding box center [1466, 237] width 206 height 89
type input "*"
click at [1294, 410] on div "Email Address alison@chesworth.com First Name Alison Last Name Chesworth Status…" at bounding box center [779, 410] width 1166 height 107
click at [1491, 222] on span "Default: most recently created" at bounding box center [1434, 222] width 122 height 10
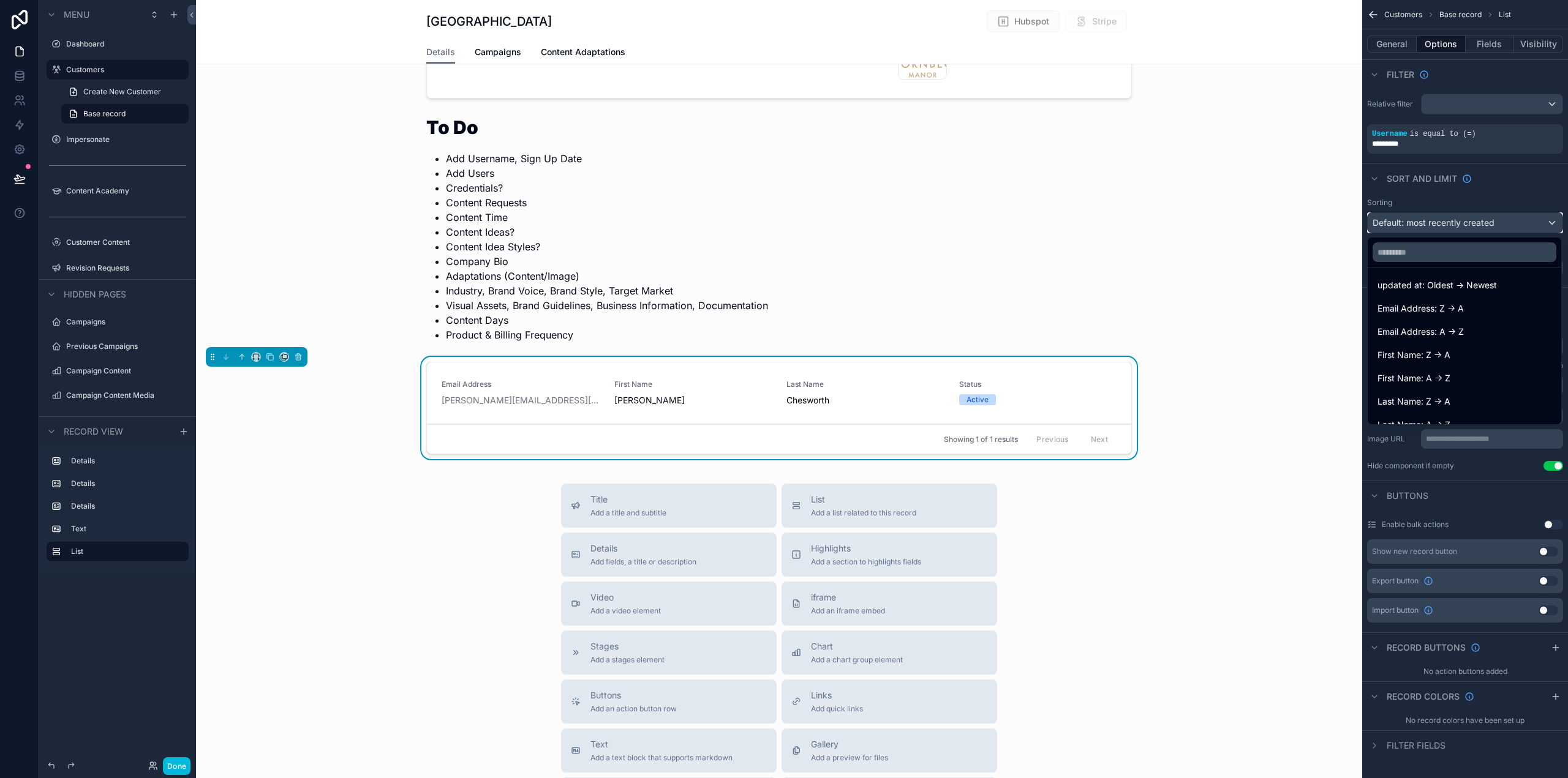
scroll to position [122, 0]
click at [1256, 611] on div "Title Add a title and subtitle List Add a list related to this record Details A…" at bounding box center [779, 702] width 1166 height 436
drag, startPoint x: 1142, startPoint y: 555, endPoint x: 1156, endPoint y: 556, distance: 14.0
click at [1142, 555] on div "Title Add a title and subtitle List Add a list related to this record Details A…" at bounding box center [779, 702] width 1166 height 436
click at [1045, 393] on div "Status Active" at bounding box center [1038, 393] width 158 height 26
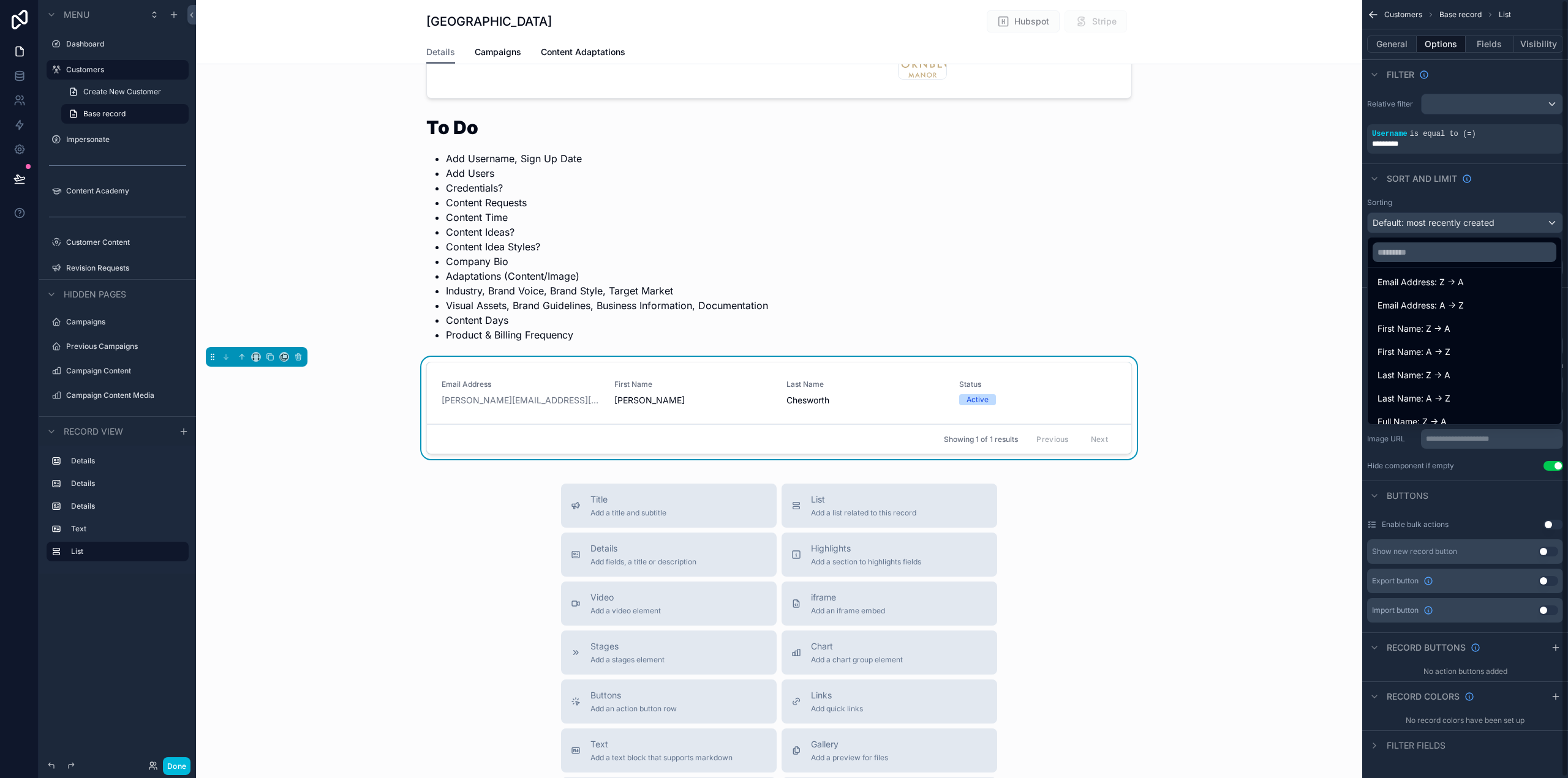
click at [172, 768] on div "scrollable content" at bounding box center [784, 389] width 1568 height 778
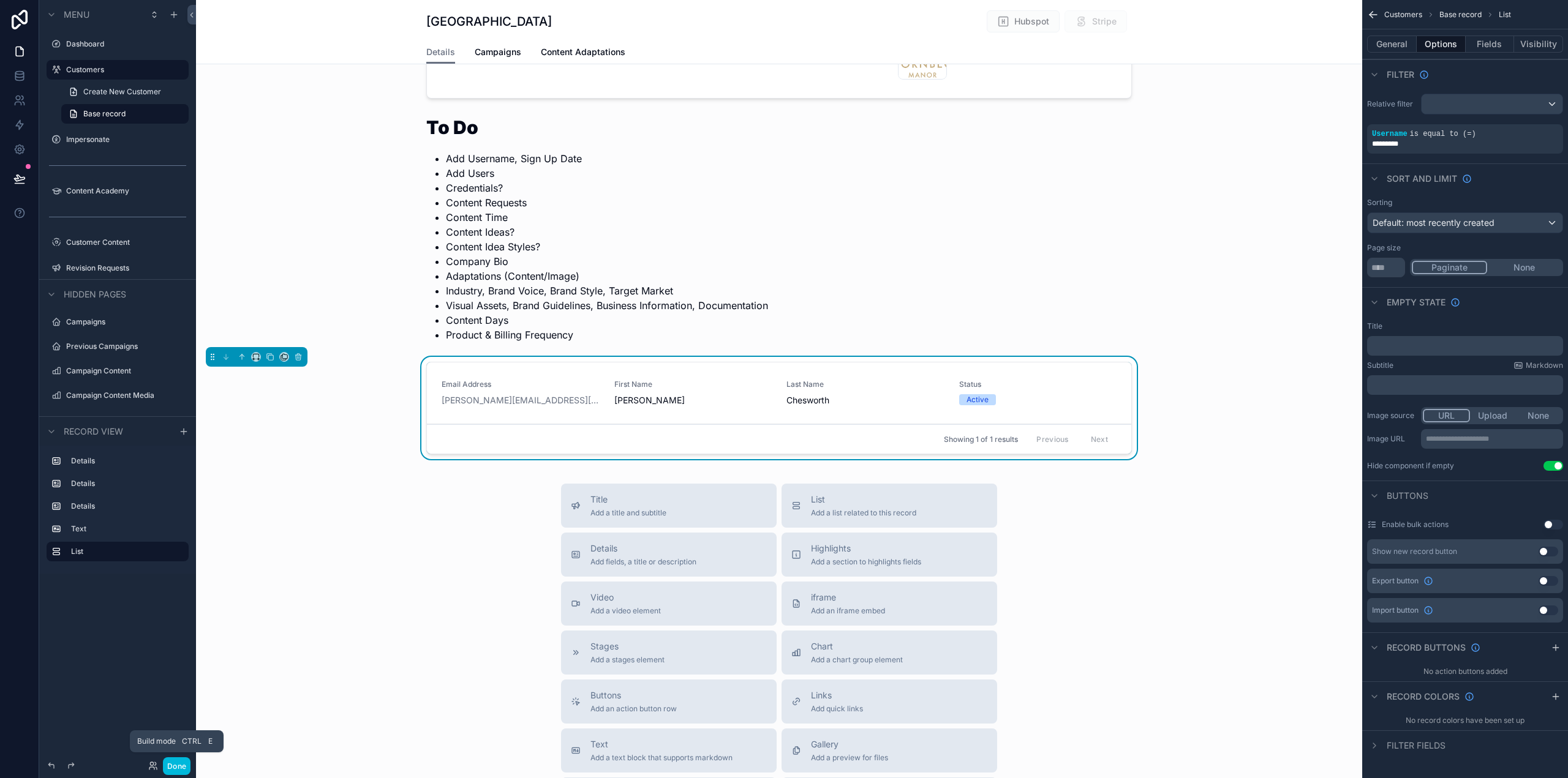
click at [171, 768] on button "Done" at bounding box center [176, 766] width 27 height 18
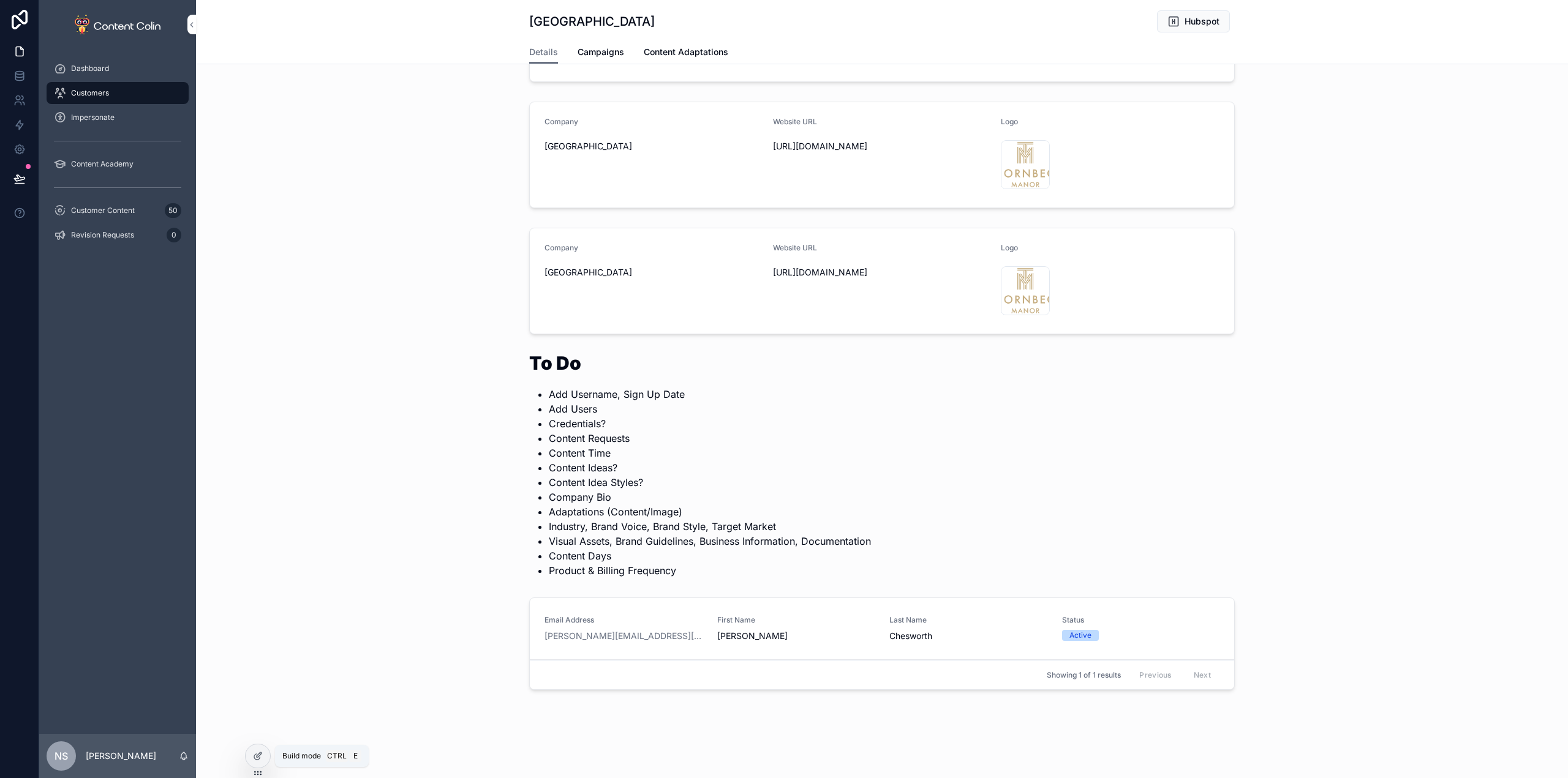
click at [258, 761] on div at bounding box center [258, 755] width 24 height 23
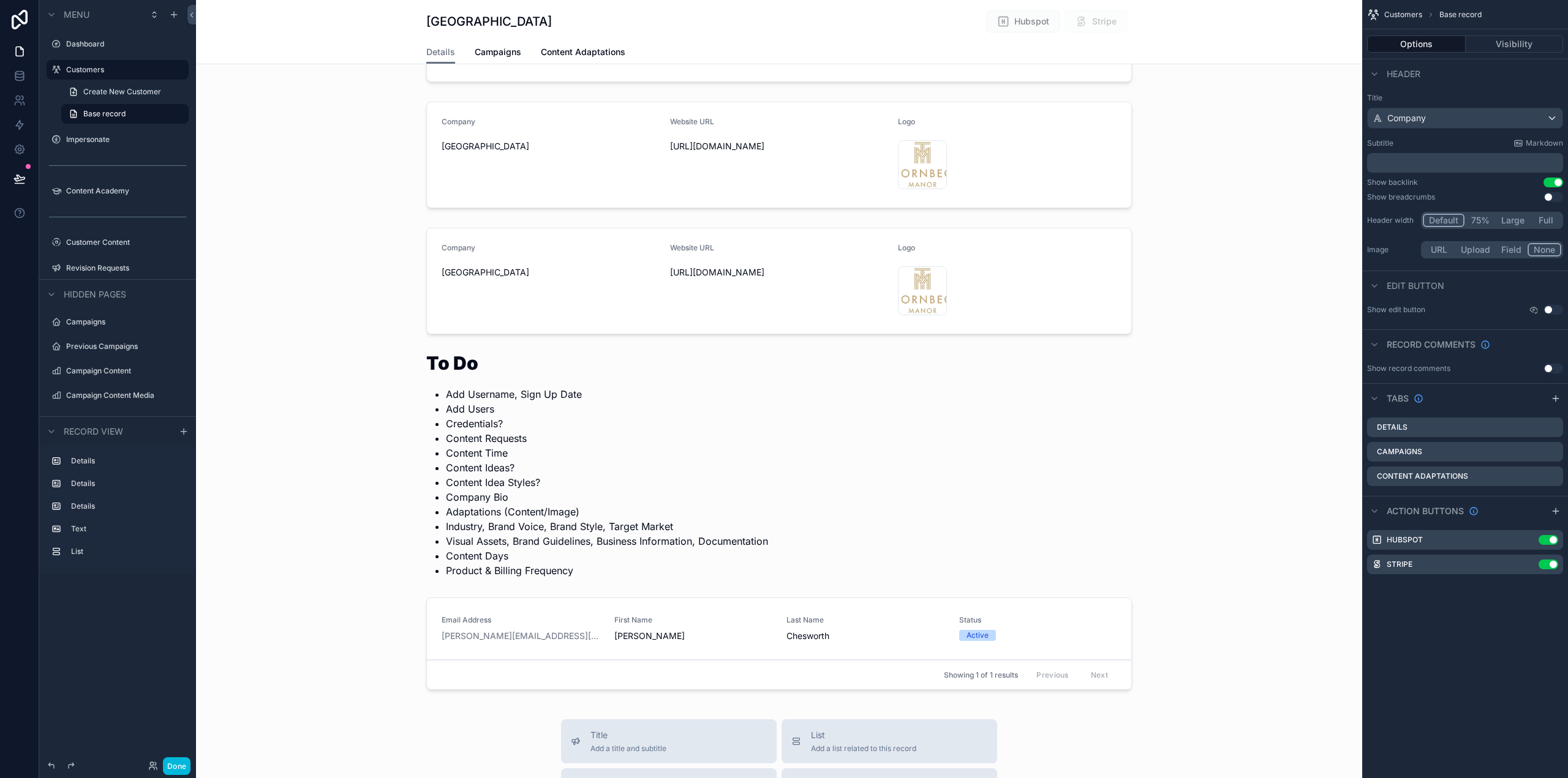
scroll to position [307, 0]
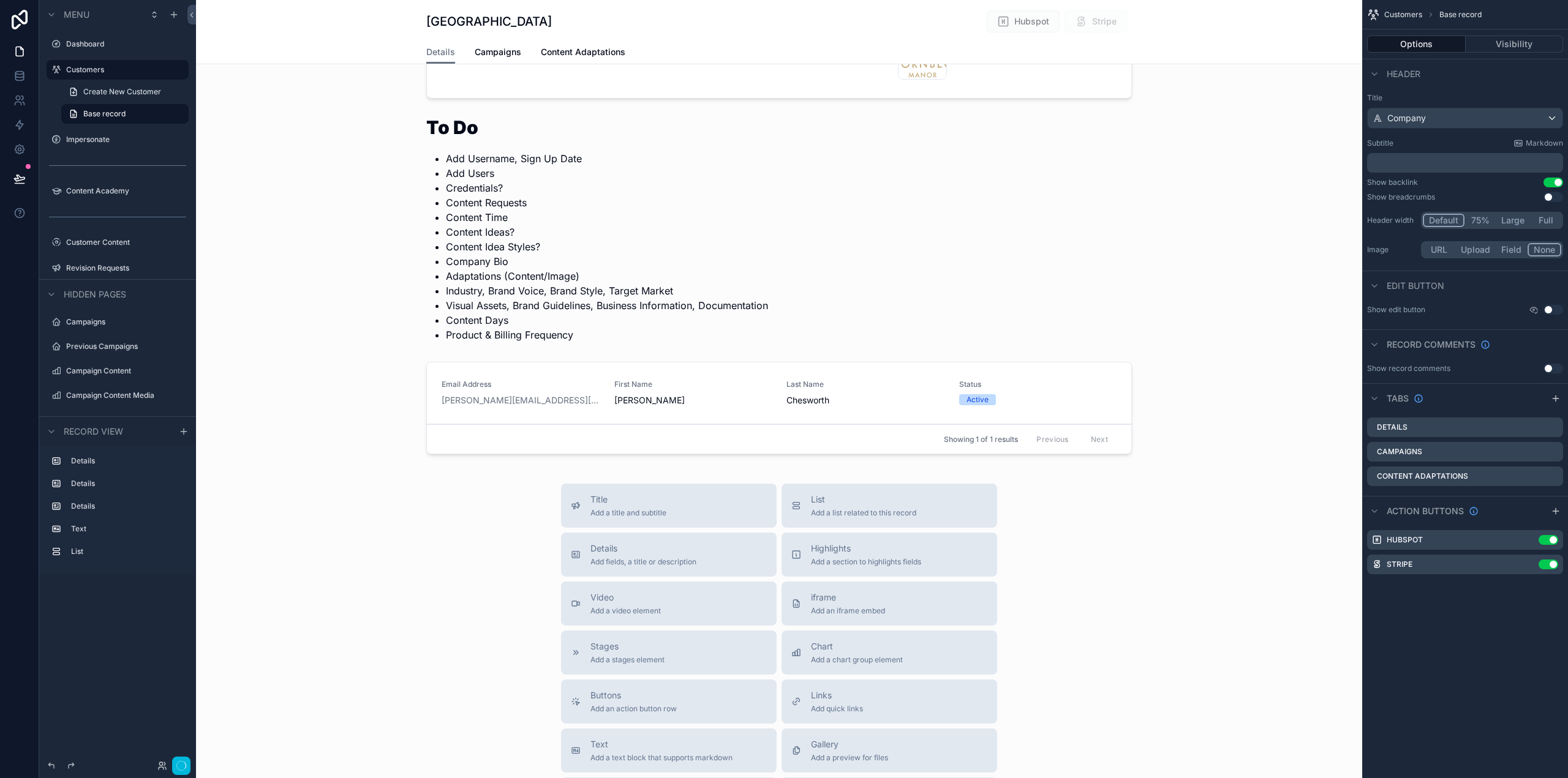
click at [590, 304] on div "scrollable content" at bounding box center [779, 230] width 1166 height 234
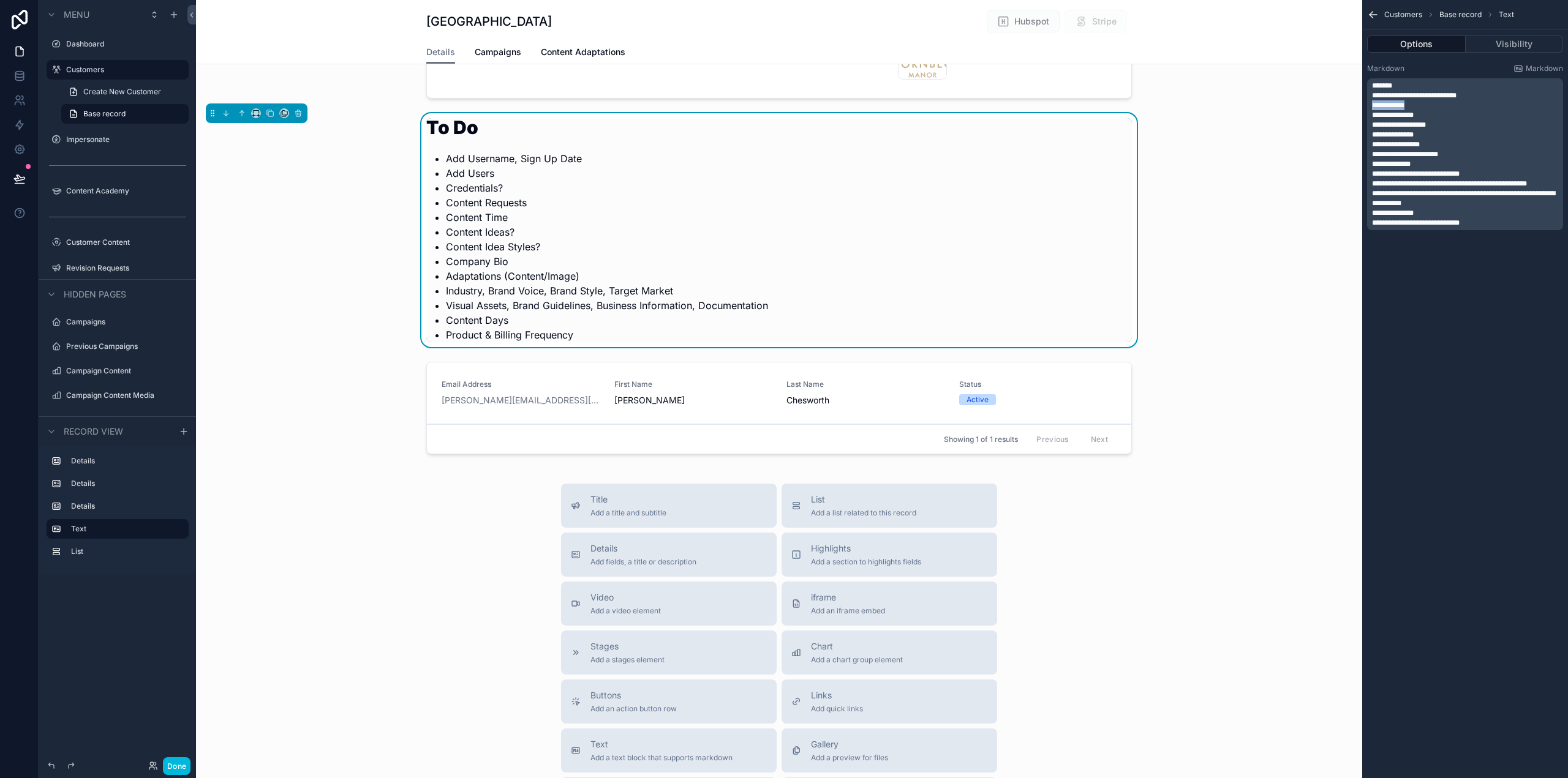
drag, startPoint x: 1420, startPoint y: 104, endPoint x: 1363, endPoint y: 101, distance: 57.1
click at [1363, 101] on div "**********" at bounding box center [1466, 146] width 206 height 176
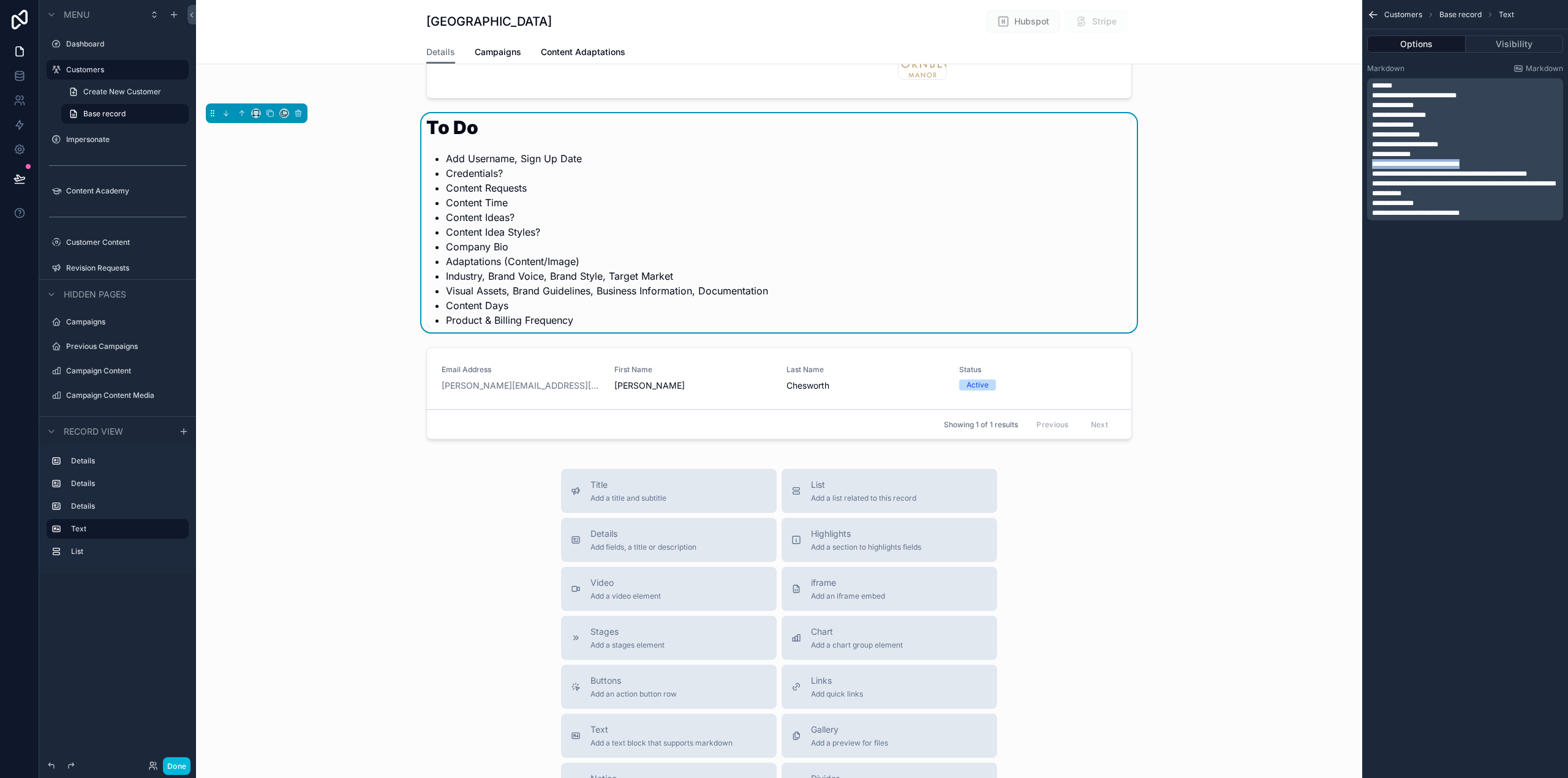
drag, startPoint x: 1501, startPoint y: 163, endPoint x: 1357, endPoint y: 163, distance: 144.0
click at [1357, 163] on div "Dashboard Customers Impersonate Content Academy Customer Content 50 Revision Re…" at bounding box center [882, 389] width 1372 height 778
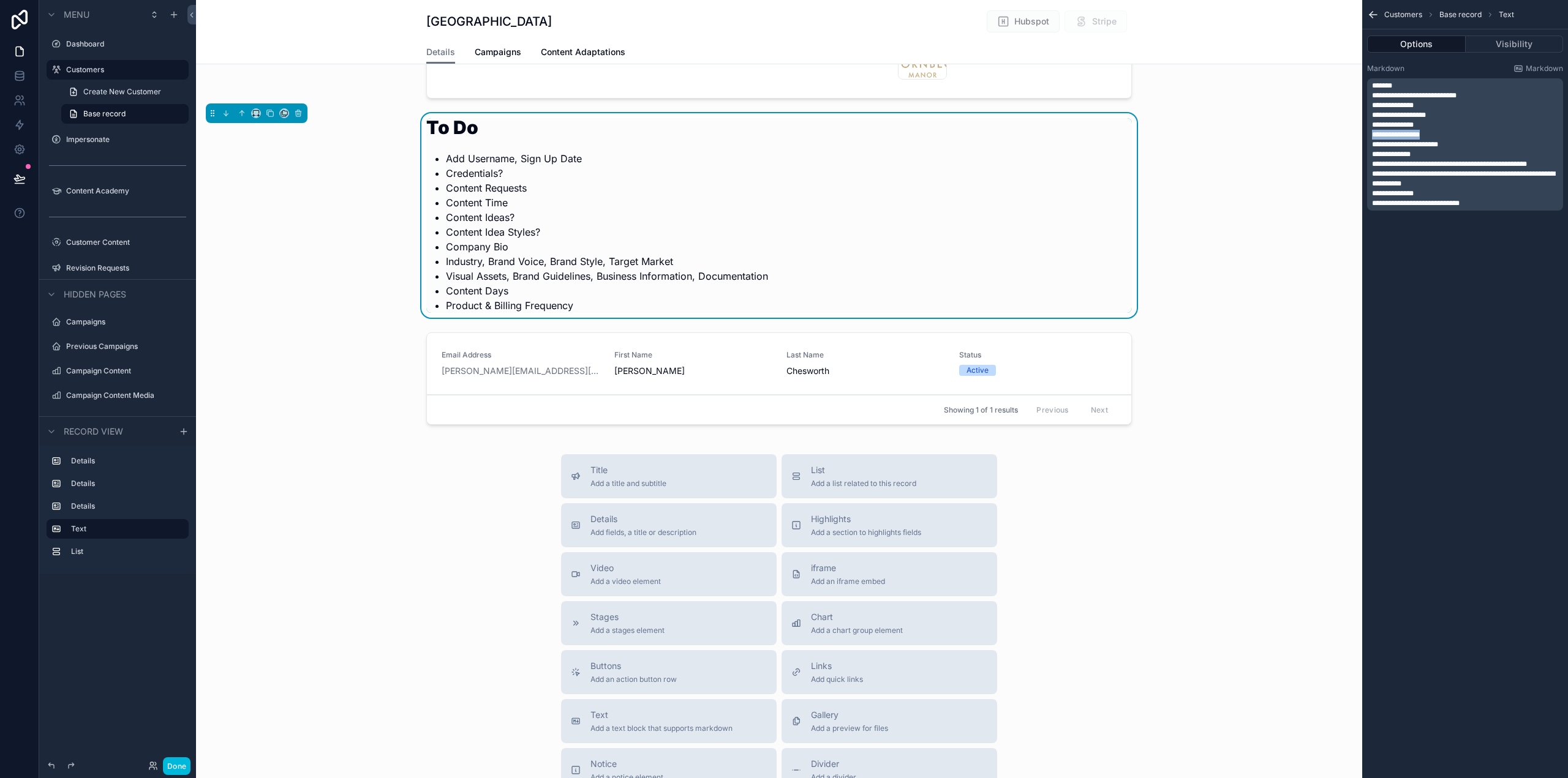
drag, startPoint x: 1430, startPoint y: 132, endPoint x: 1368, endPoint y: 137, distance: 62.2
click at [1368, 137] on div "**********" at bounding box center [1466, 144] width 196 height 132
click at [1442, 134] on p "**********" at bounding box center [1467, 134] width 188 height 10
click at [1492, 563] on div "**********" at bounding box center [1466, 389] width 206 height 778
click at [1376, 14] on icon "scrollable content" at bounding box center [1373, 14] width 7 height 0
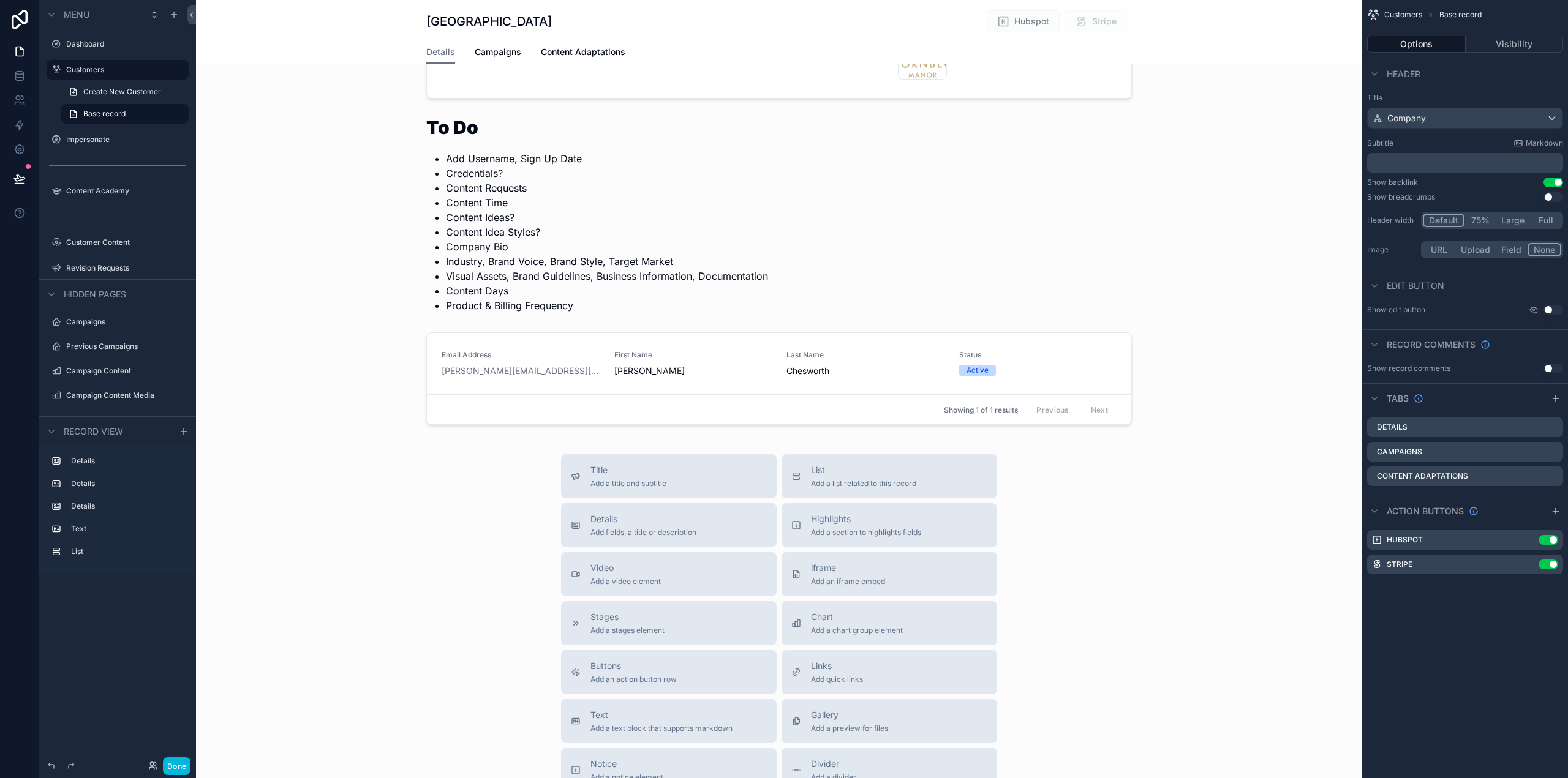
click at [1555, 397] on icon "scrollable content" at bounding box center [1556, 398] width 10 height 10
click at [0, 0] on icon "scrollable content" at bounding box center [0, 0] width 0 height 0
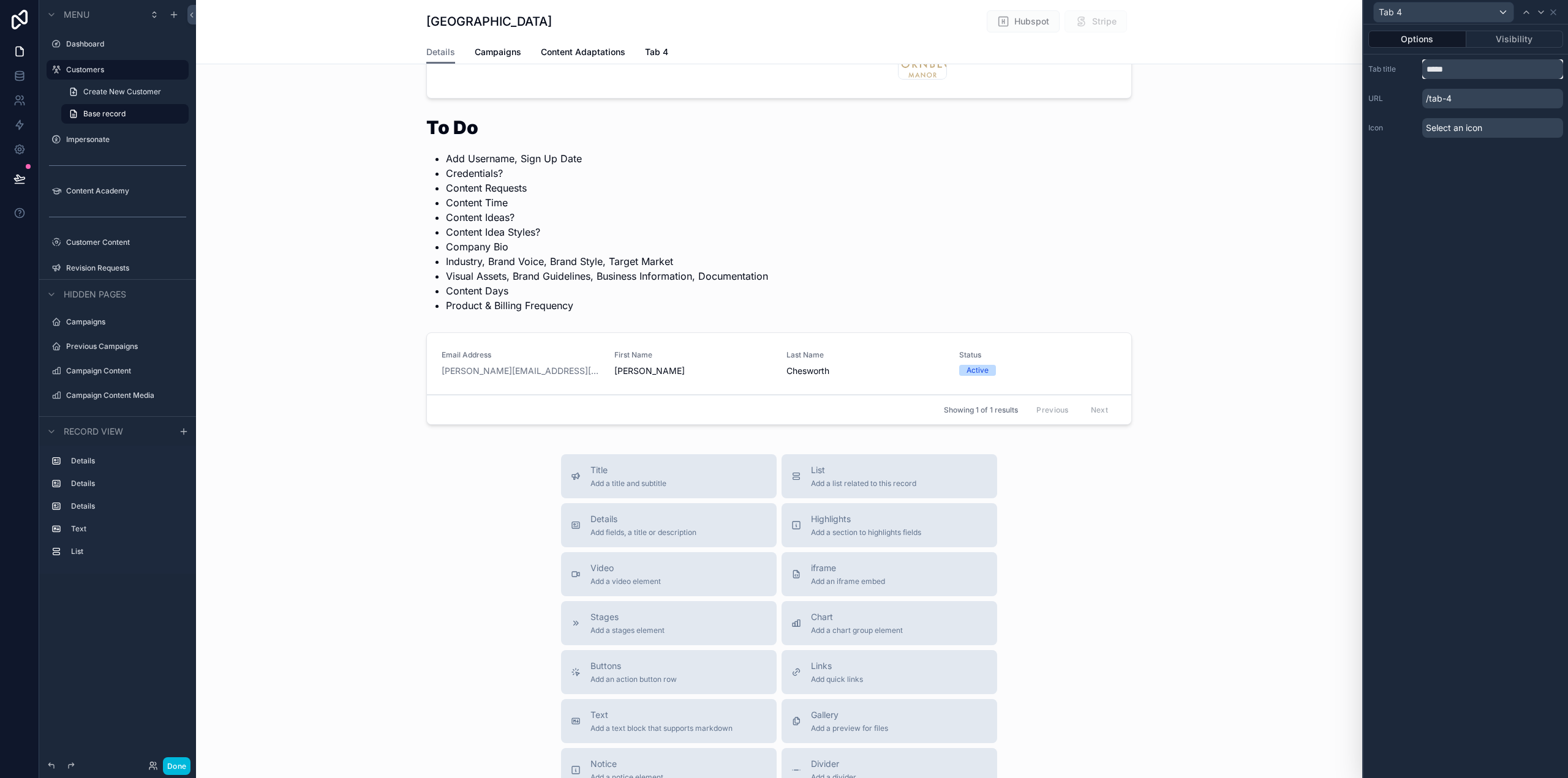
drag, startPoint x: 1474, startPoint y: 71, endPoint x: 1417, endPoint y: 71, distance: 57.0
click at [1417, 71] on div "Tab title *****" at bounding box center [1466, 69] width 195 height 19
type input "**********"
click at [1535, 195] on div "**********" at bounding box center [1466, 401] width 204 height 754
click at [1551, 11] on icon at bounding box center [1554, 12] width 10 height 10
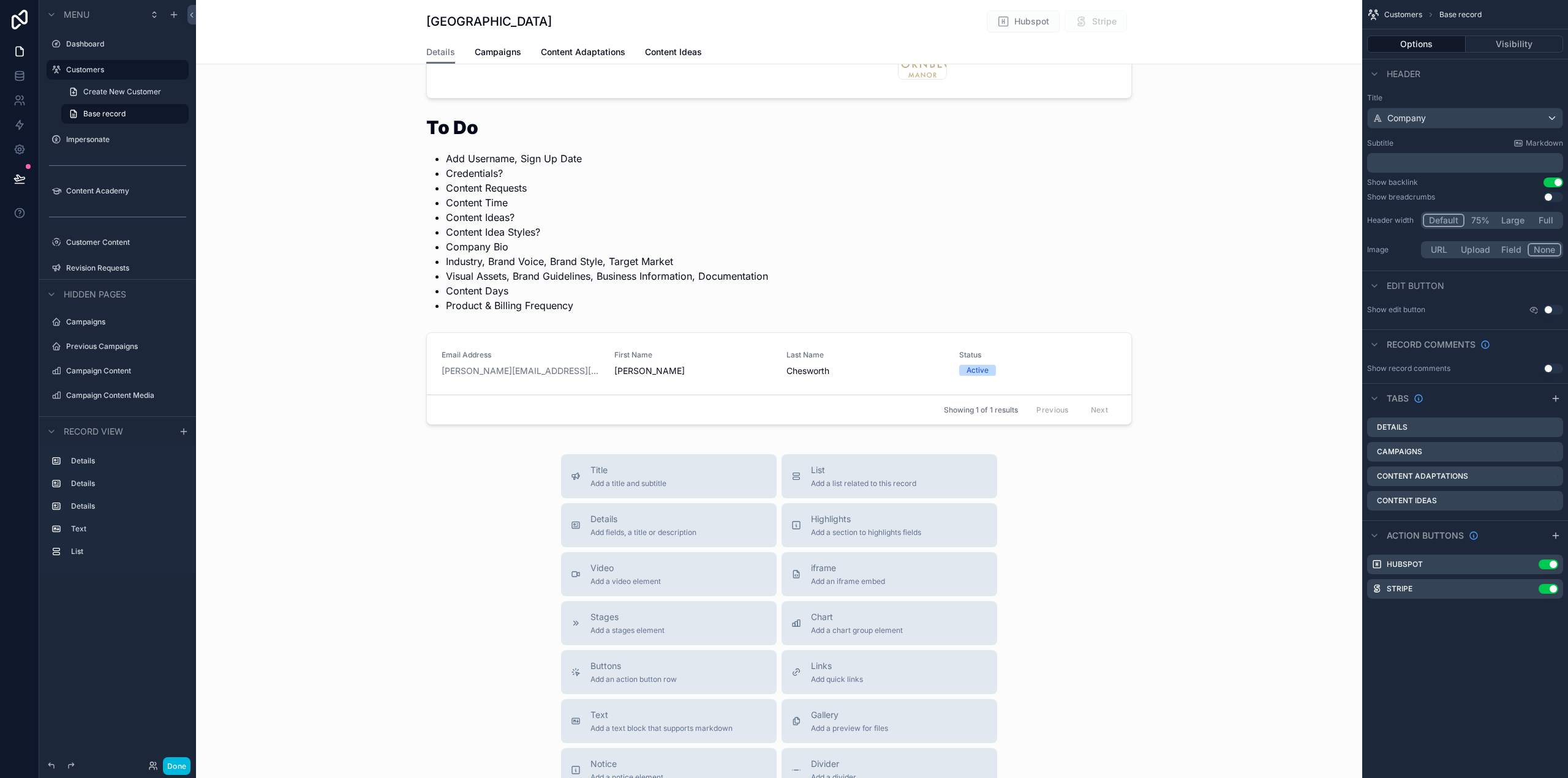
click at [914, 121] on div "scrollable content" at bounding box center [779, 216] width 1166 height 204
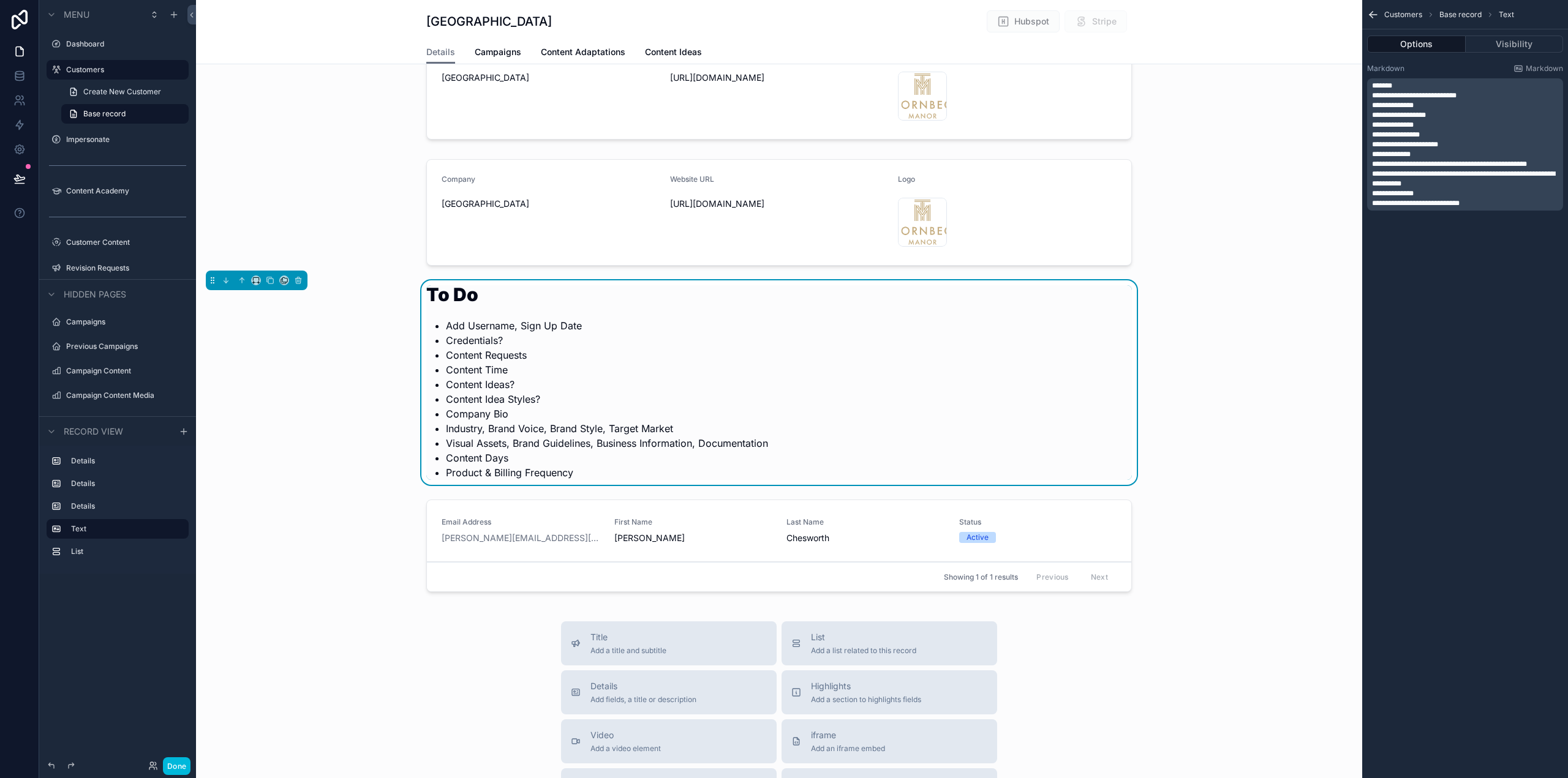
scroll to position [61, 0]
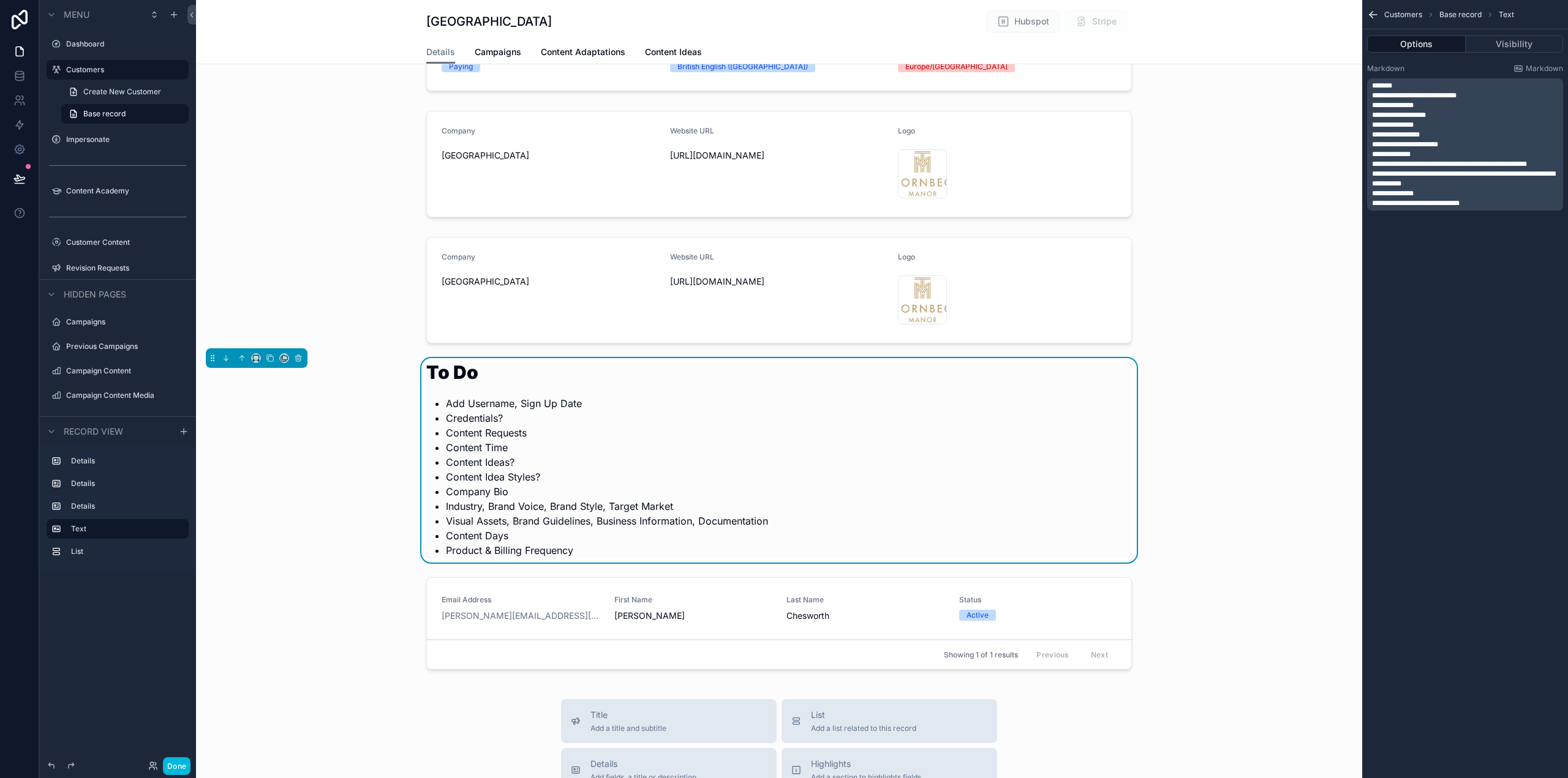
click at [803, 261] on div "scrollable content" at bounding box center [779, 290] width 1166 height 117
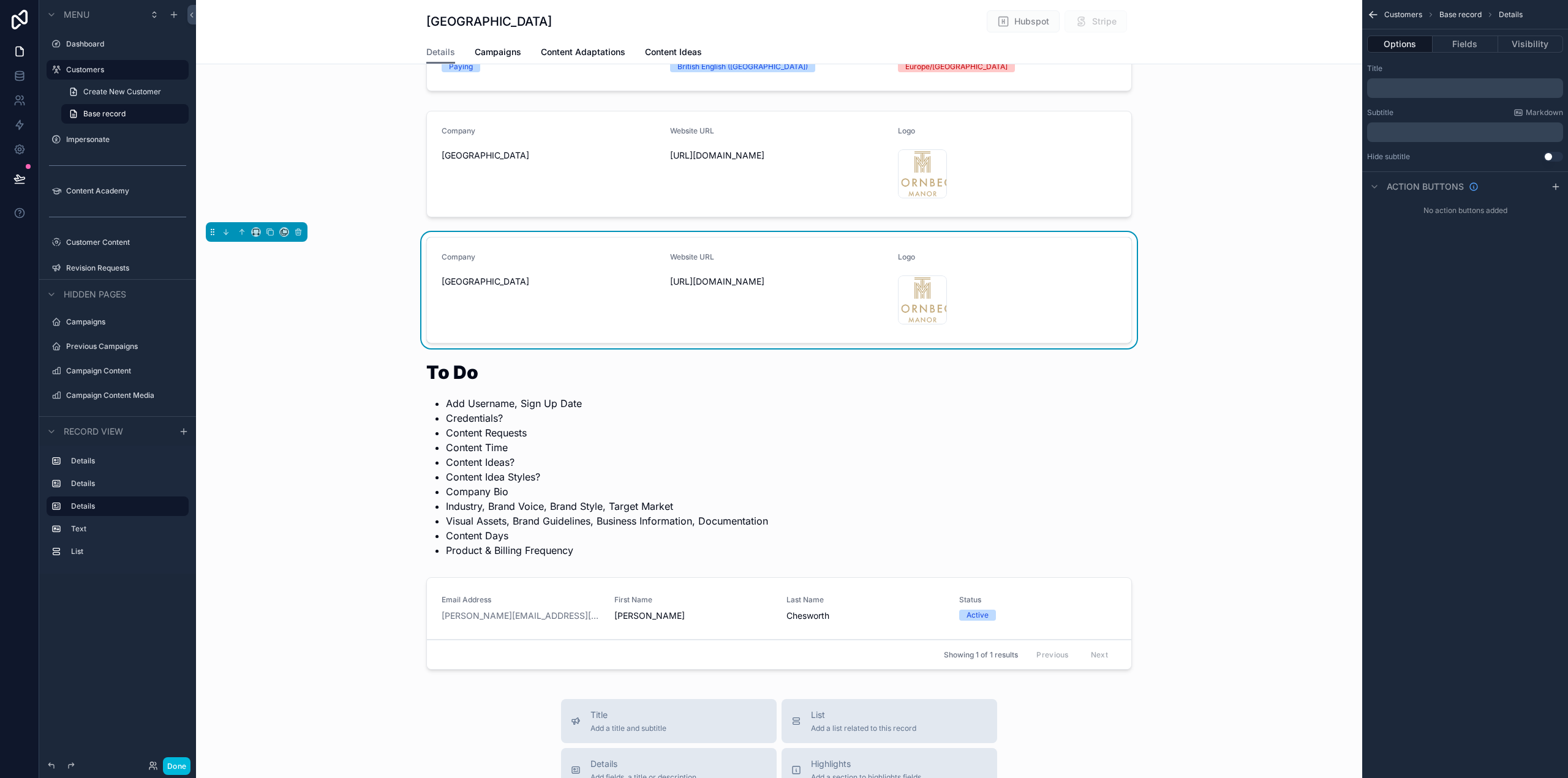
click at [1460, 43] on button "Fields" at bounding box center [1465, 43] width 65 height 17
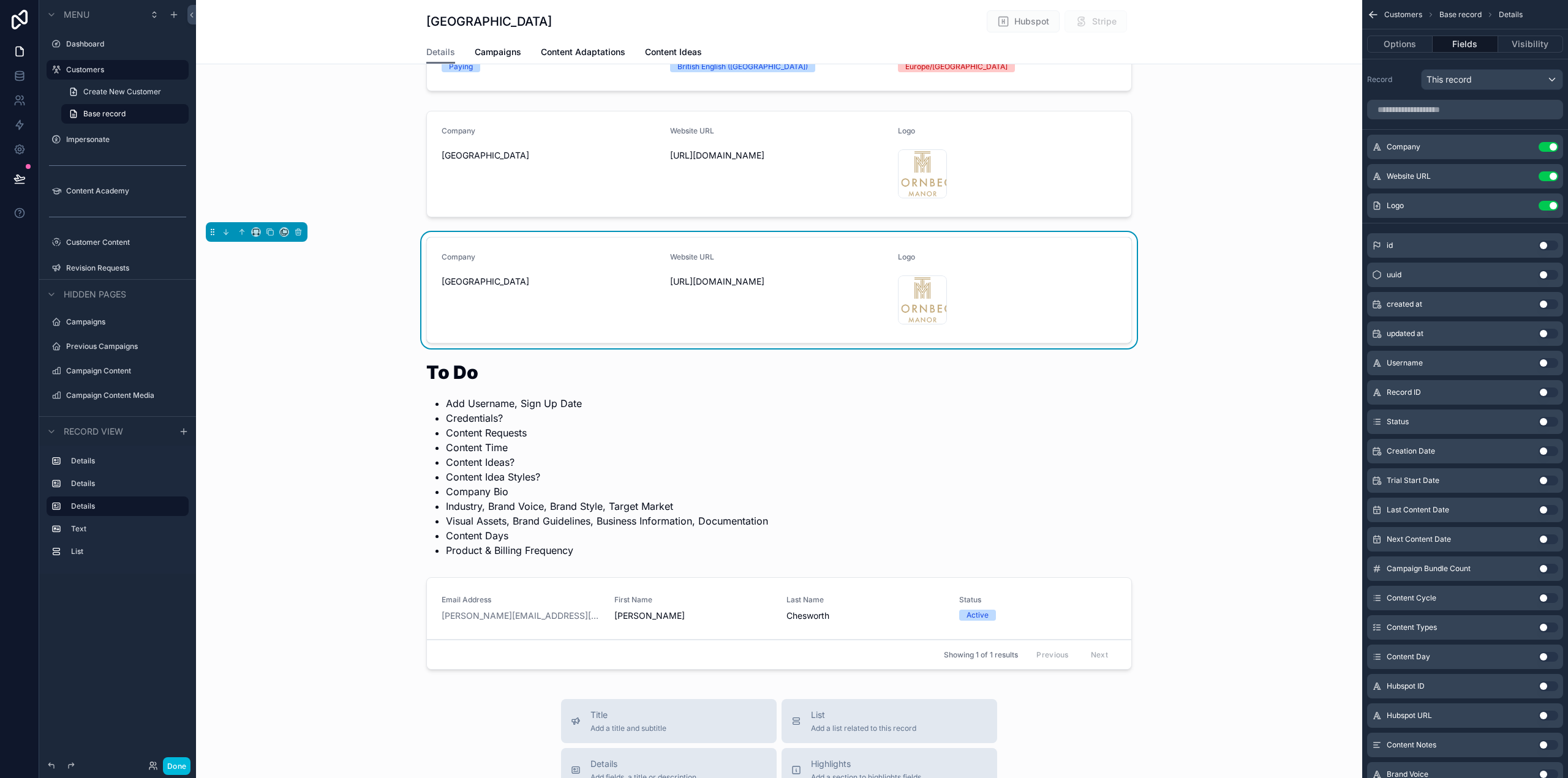
click at [1546, 145] on button "Use setting" at bounding box center [1549, 147] width 19 height 10
click at [1549, 145] on button "Use setting" at bounding box center [1549, 147] width 19 height 10
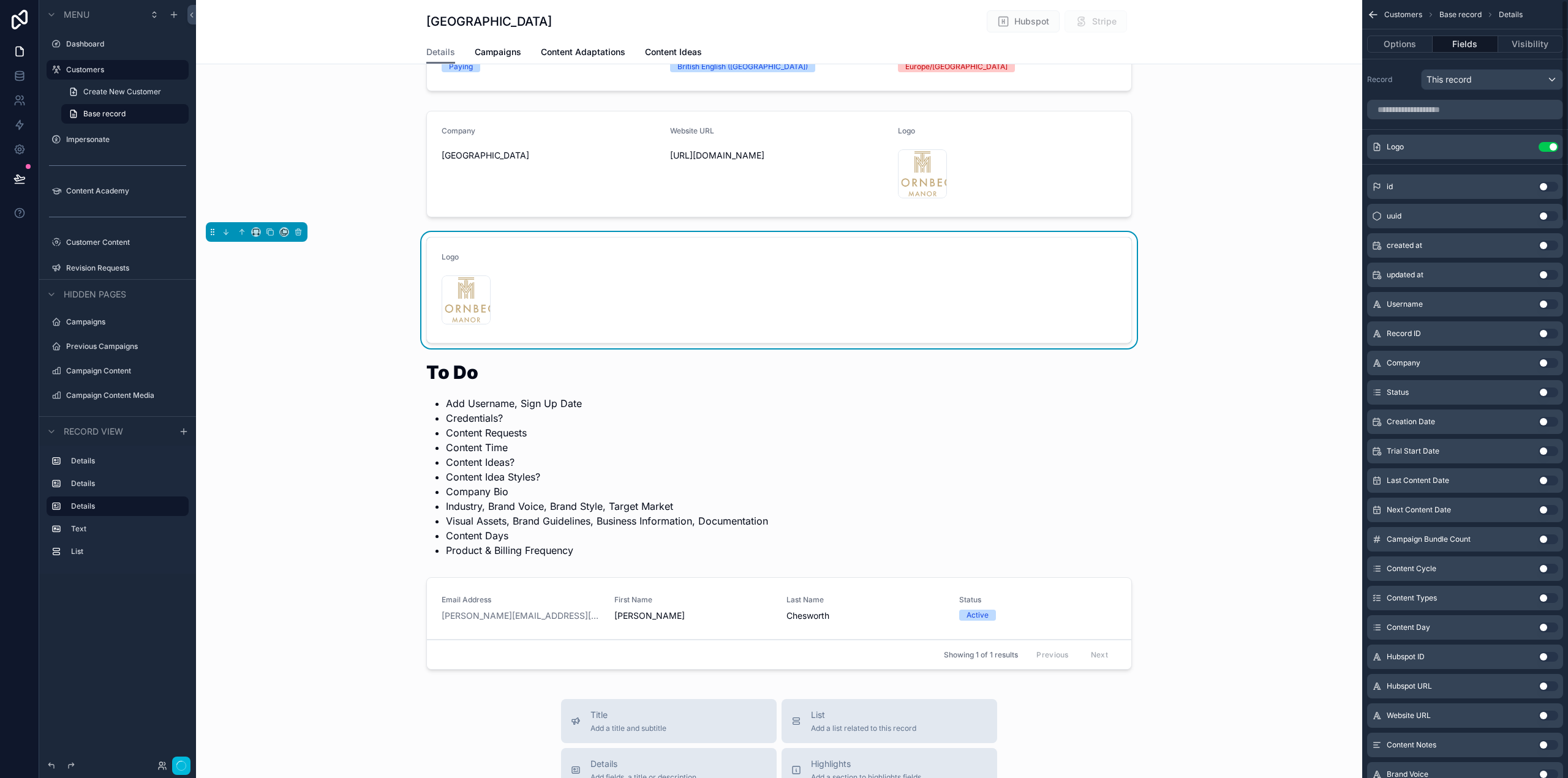
click at [1550, 146] on button "Use setting" at bounding box center [1549, 147] width 19 height 10
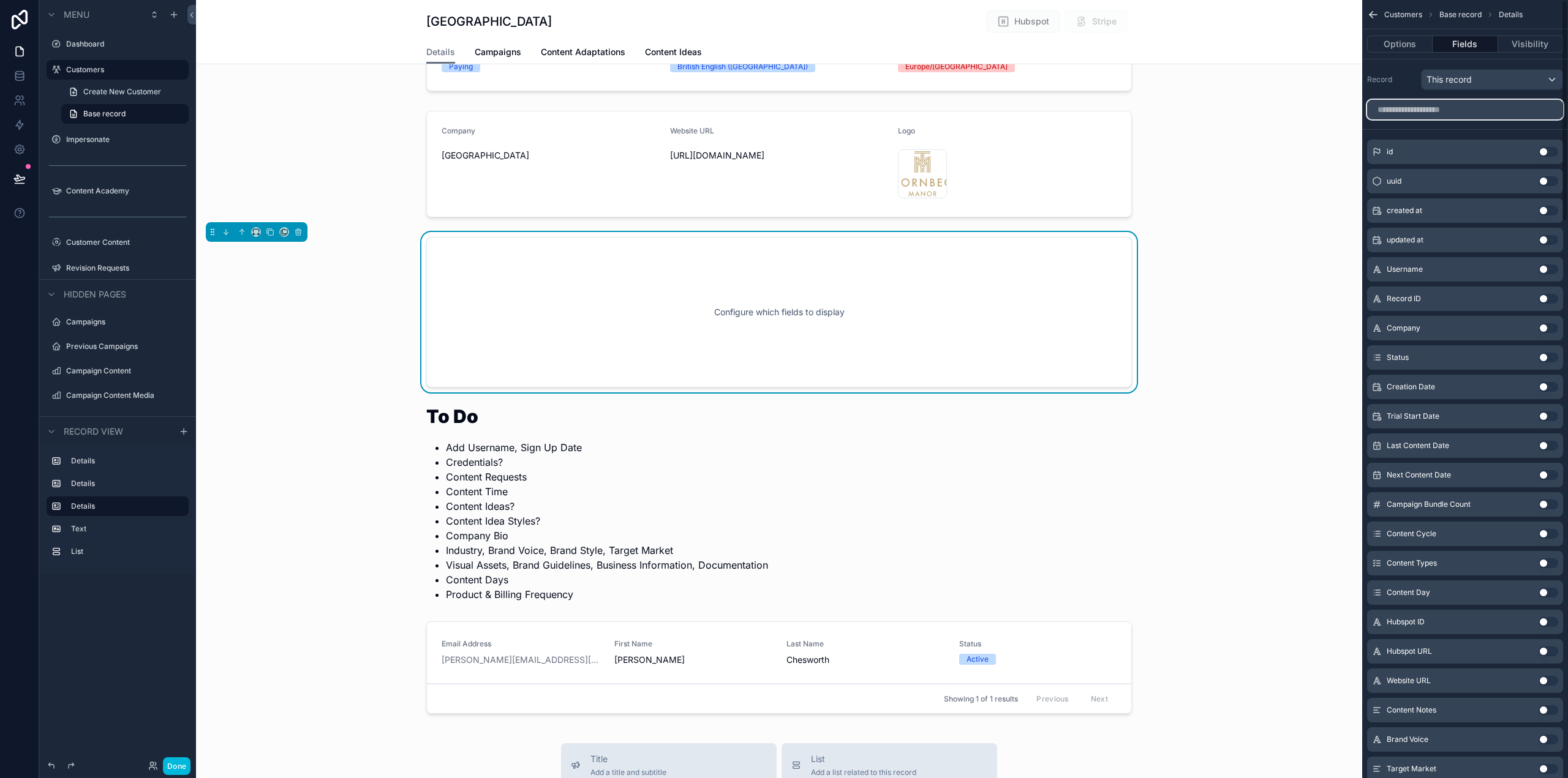
click at [1430, 110] on input "scrollable content" at bounding box center [1466, 109] width 196 height 19
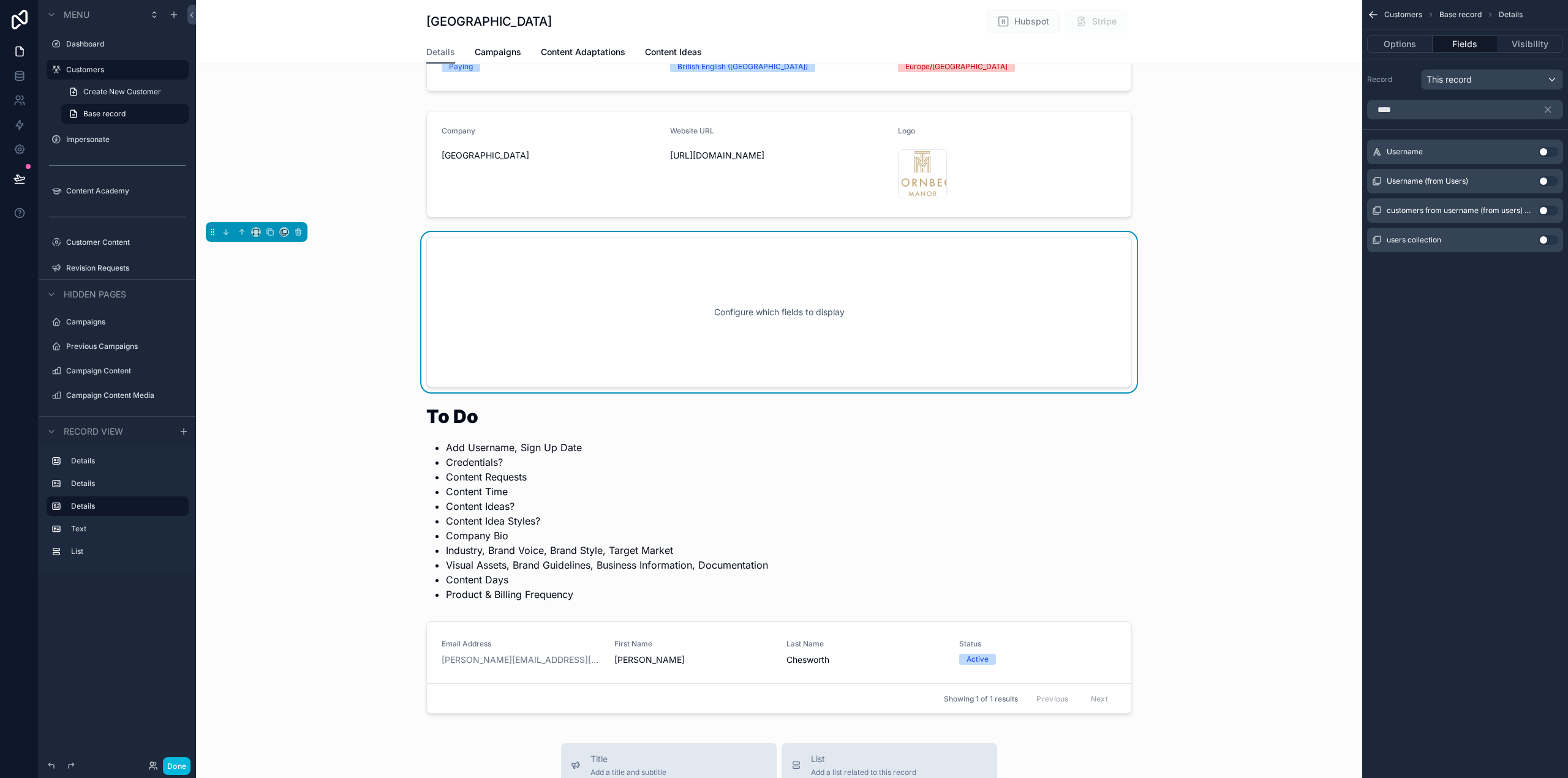
click at [1549, 150] on button "Use setting" at bounding box center [1549, 152] width 19 height 10
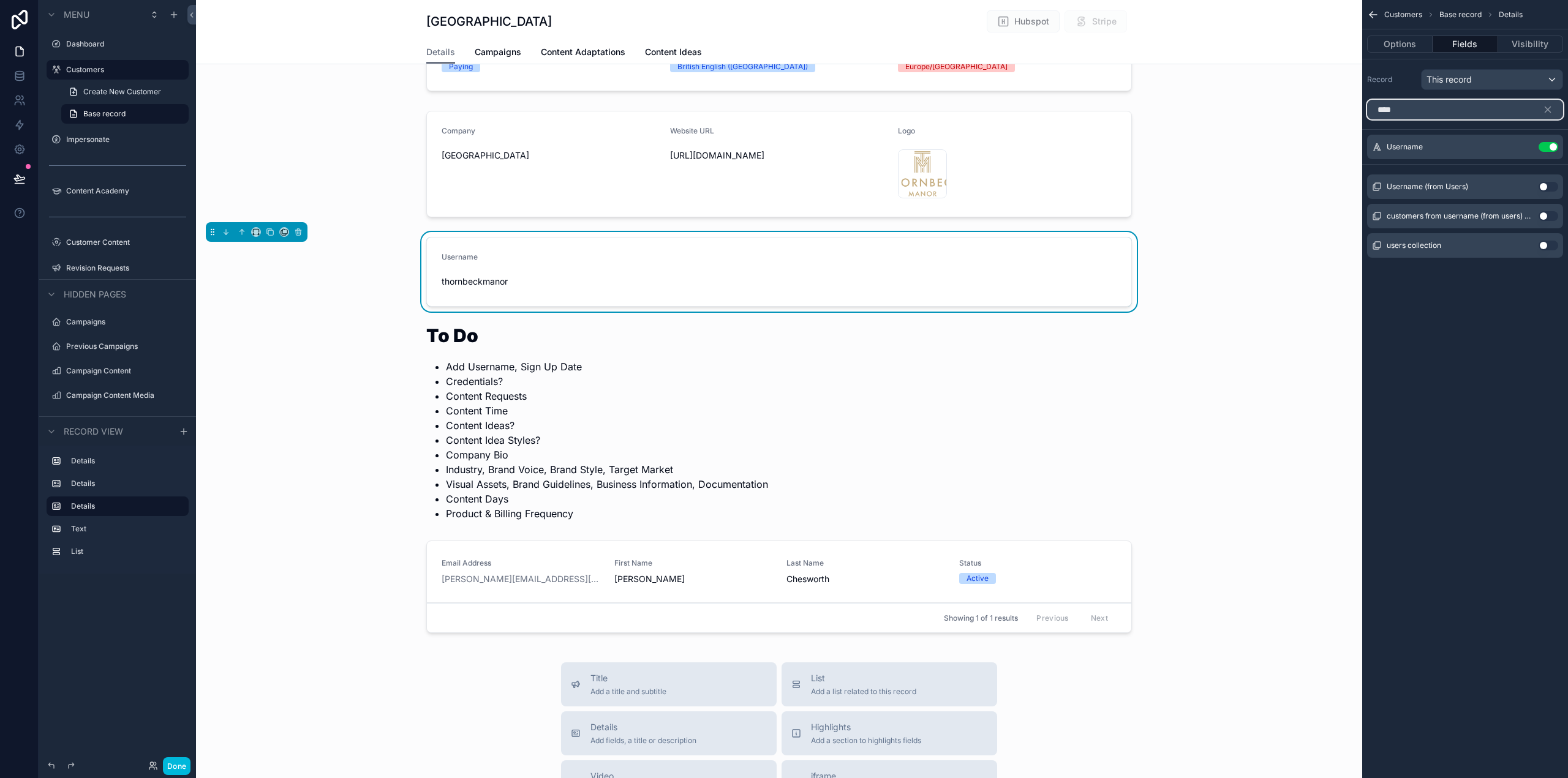
drag, startPoint x: 1417, startPoint y: 109, endPoint x: 1372, endPoint y: 109, distance: 45.0
click at [1374, 112] on input "****" at bounding box center [1466, 109] width 196 height 19
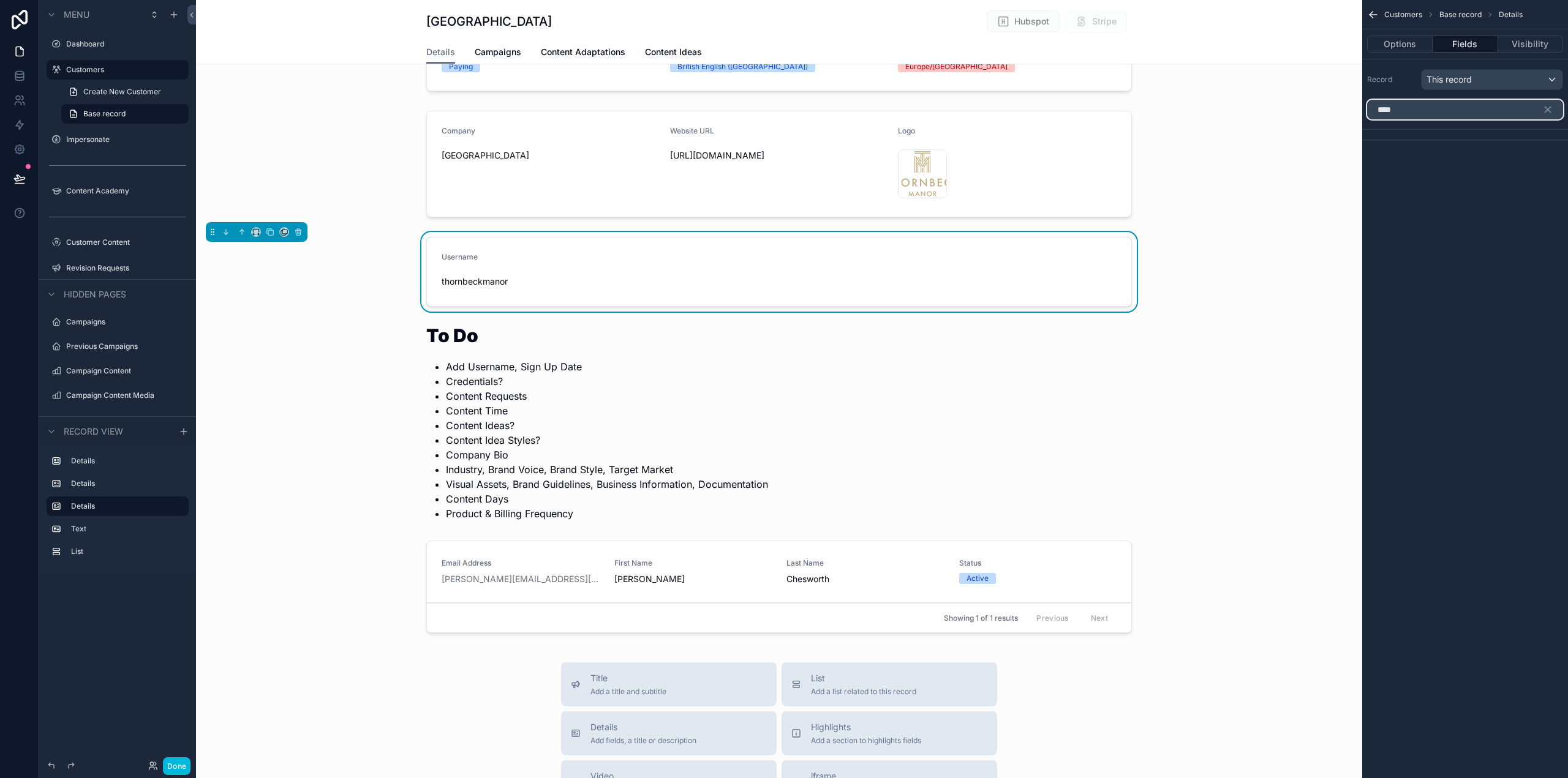
drag, startPoint x: 1414, startPoint y: 113, endPoint x: 1355, endPoint y: 112, distance: 59.0
click at [1355, 111] on div "Dashboard Customers Impersonate Content Academy Customer Content 50 Revision Re…" at bounding box center [882, 389] width 1372 height 778
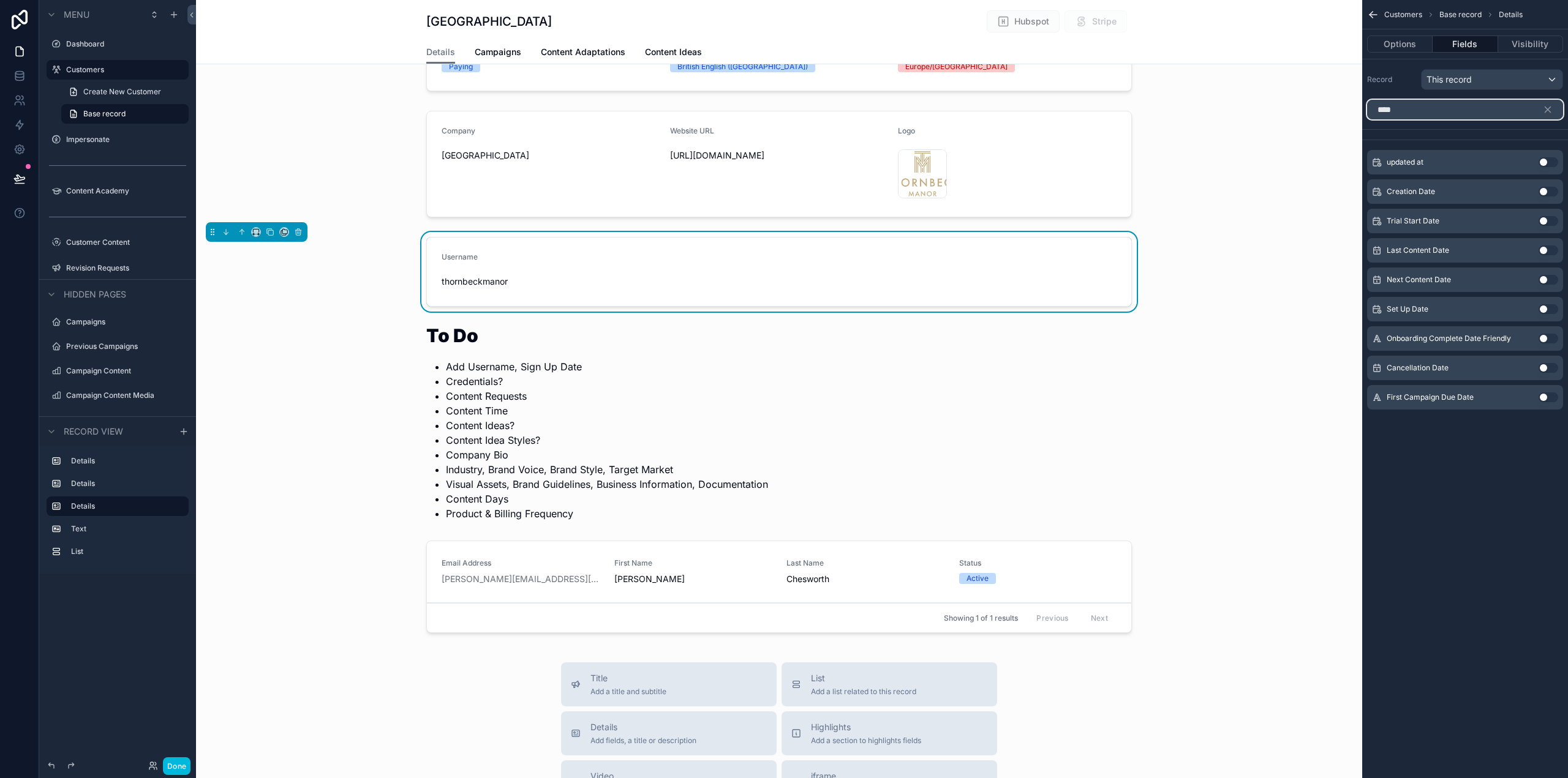
type input "****"
click at [104, 73] on label "Customers" at bounding box center [123, 70] width 115 height 10
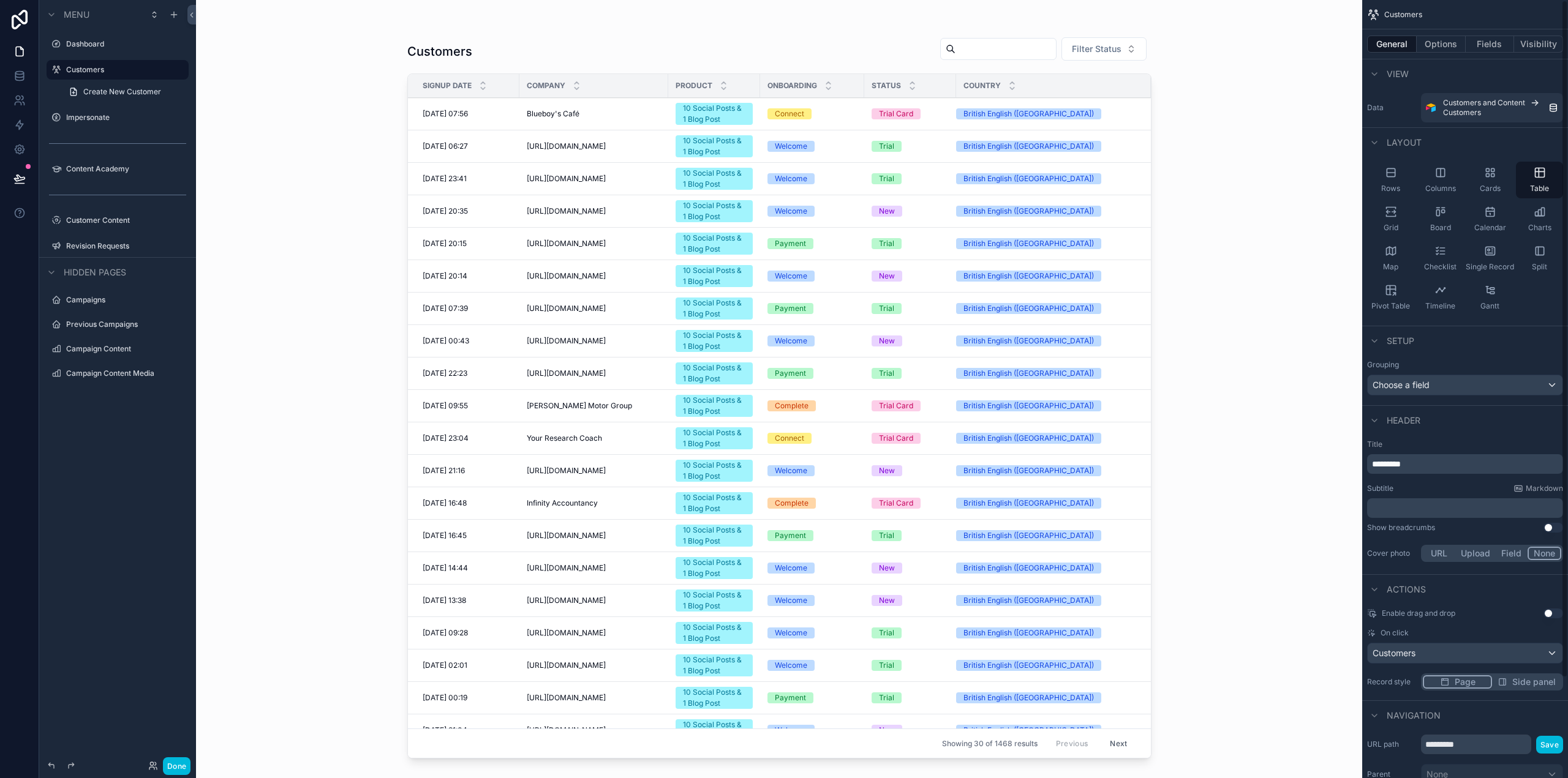
click at [1451, 47] on button "Options" at bounding box center [1441, 43] width 49 height 17
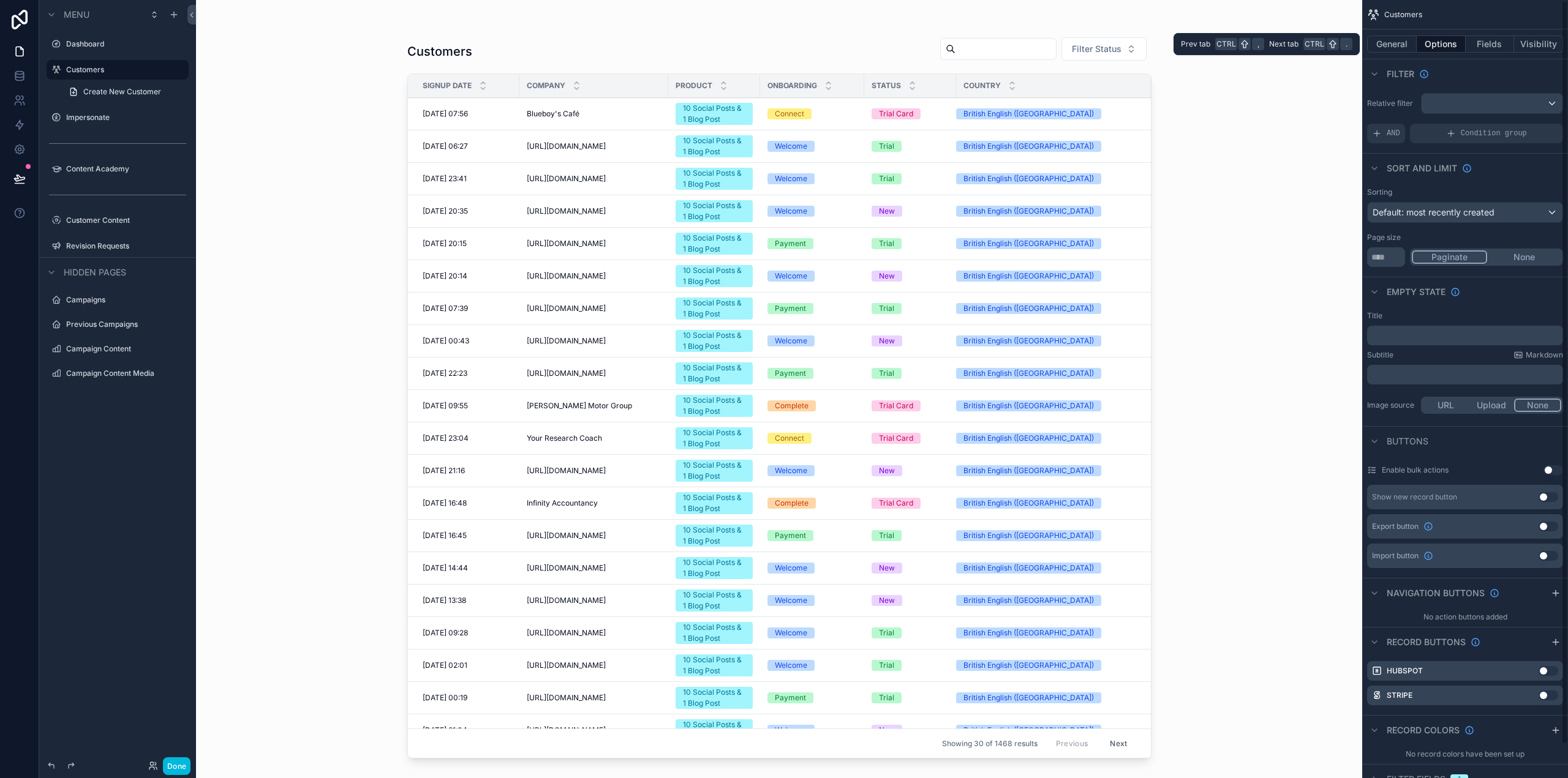
click at [1489, 42] on button "Fields" at bounding box center [1490, 43] width 49 height 17
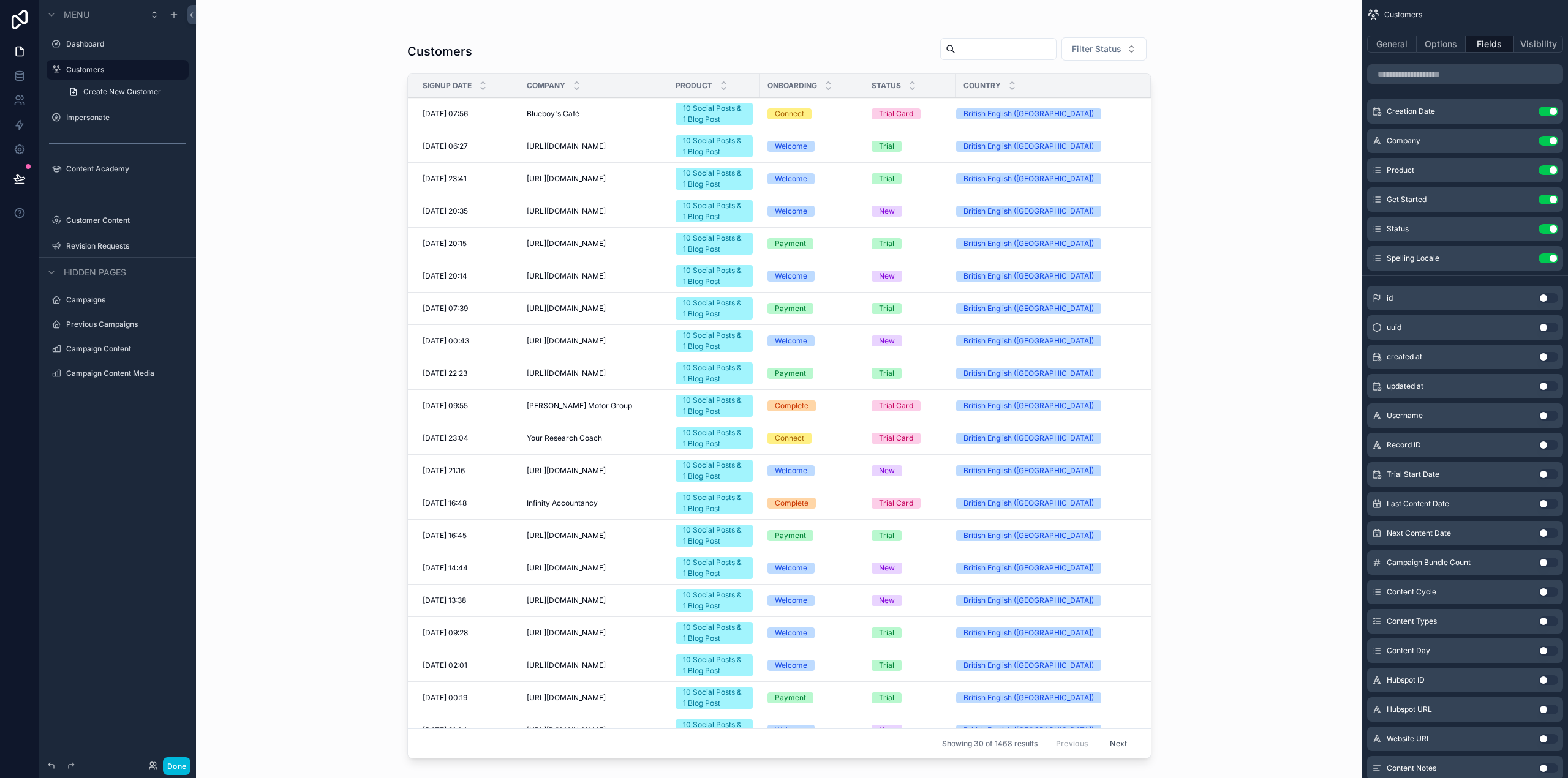
click at [999, 52] on input "scrollable content" at bounding box center [1005, 48] width 101 height 17
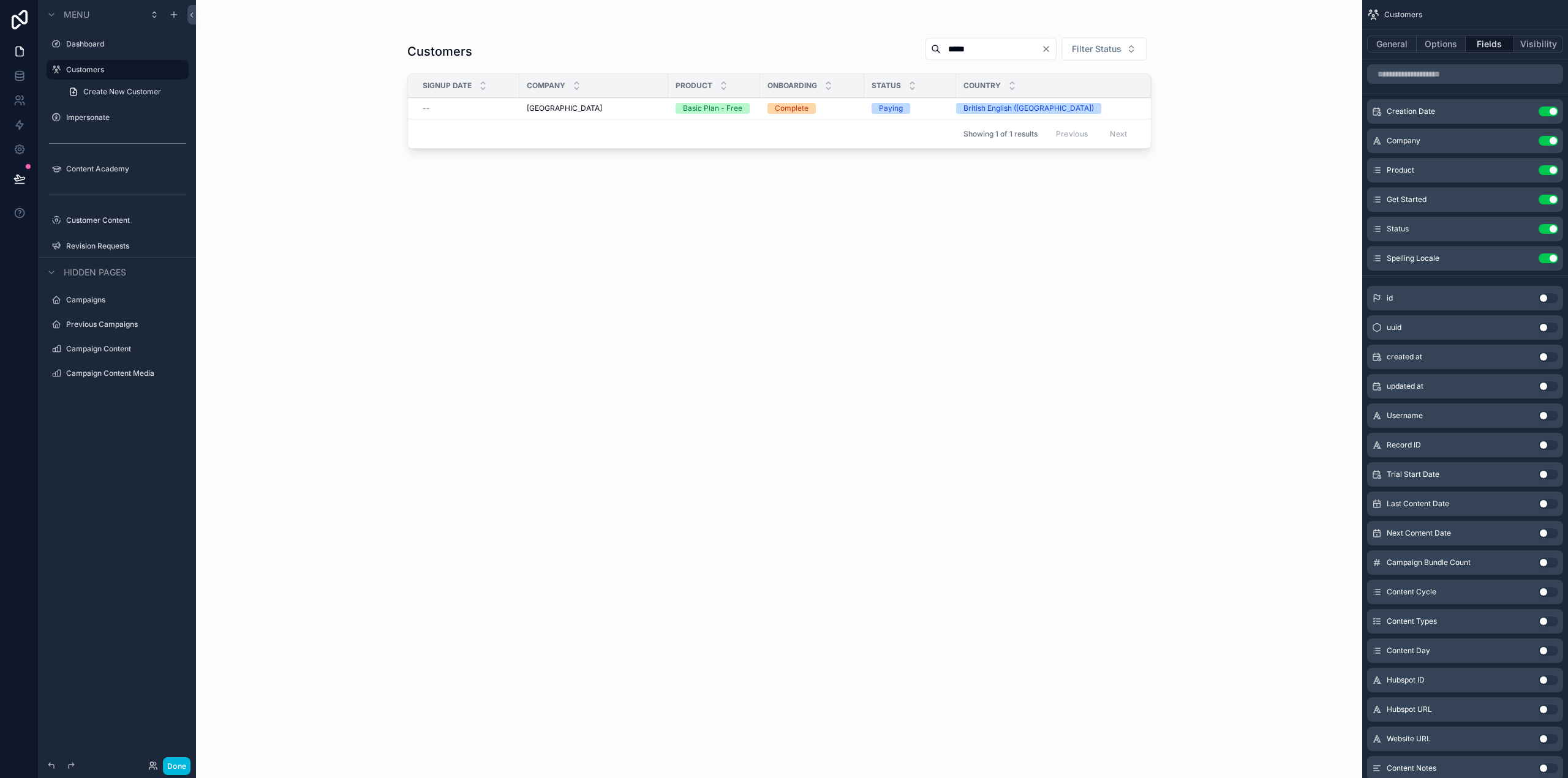
type input "*****"
click at [0, 0] on icon "scrollable content" at bounding box center [0, 0] width 0 height 0
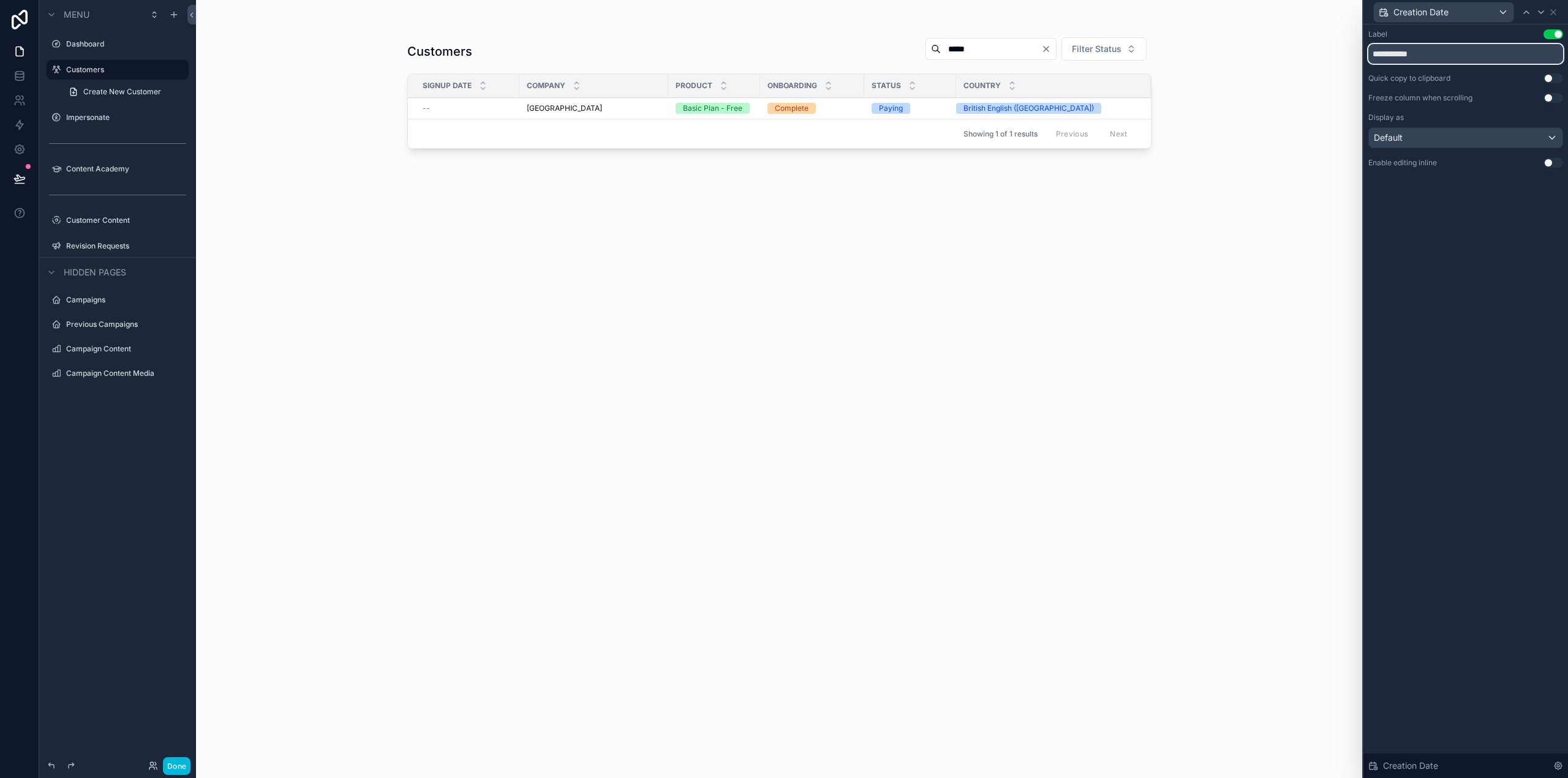
click at [1389, 54] on input "**********" at bounding box center [1466, 54] width 195 height 19
type input "**********"
click at [1483, 341] on div "**********" at bounding box center [1466, 401] width 204 height 754
click at [551, 112] on span "[GEOGRAPHIC_DATA]" at bounding box center [565, 109] width 76 height 10
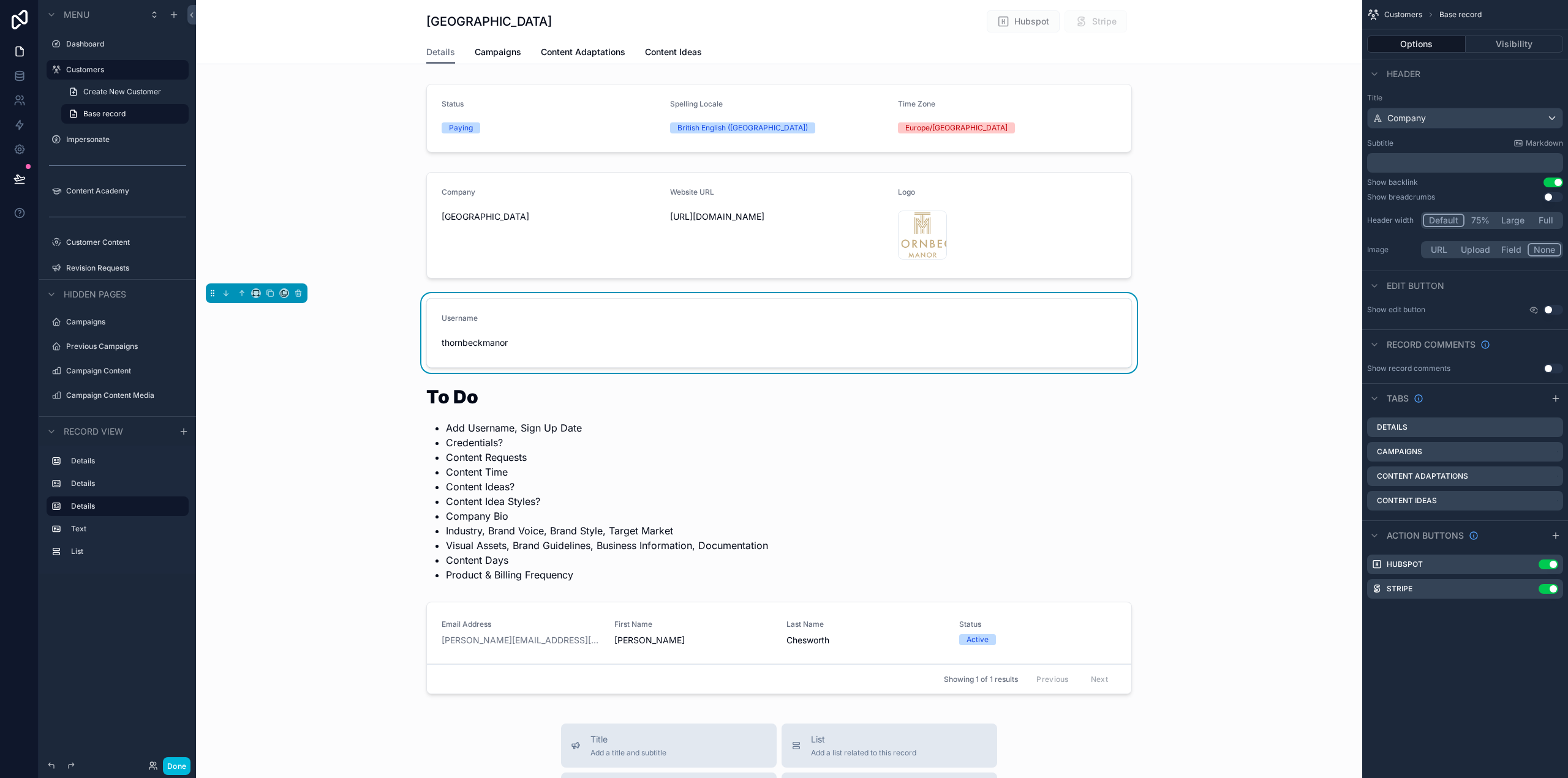
click at [958, 347] on form "Username thornbeckmanor" at bounding box center [778, 332] width 704 height 68
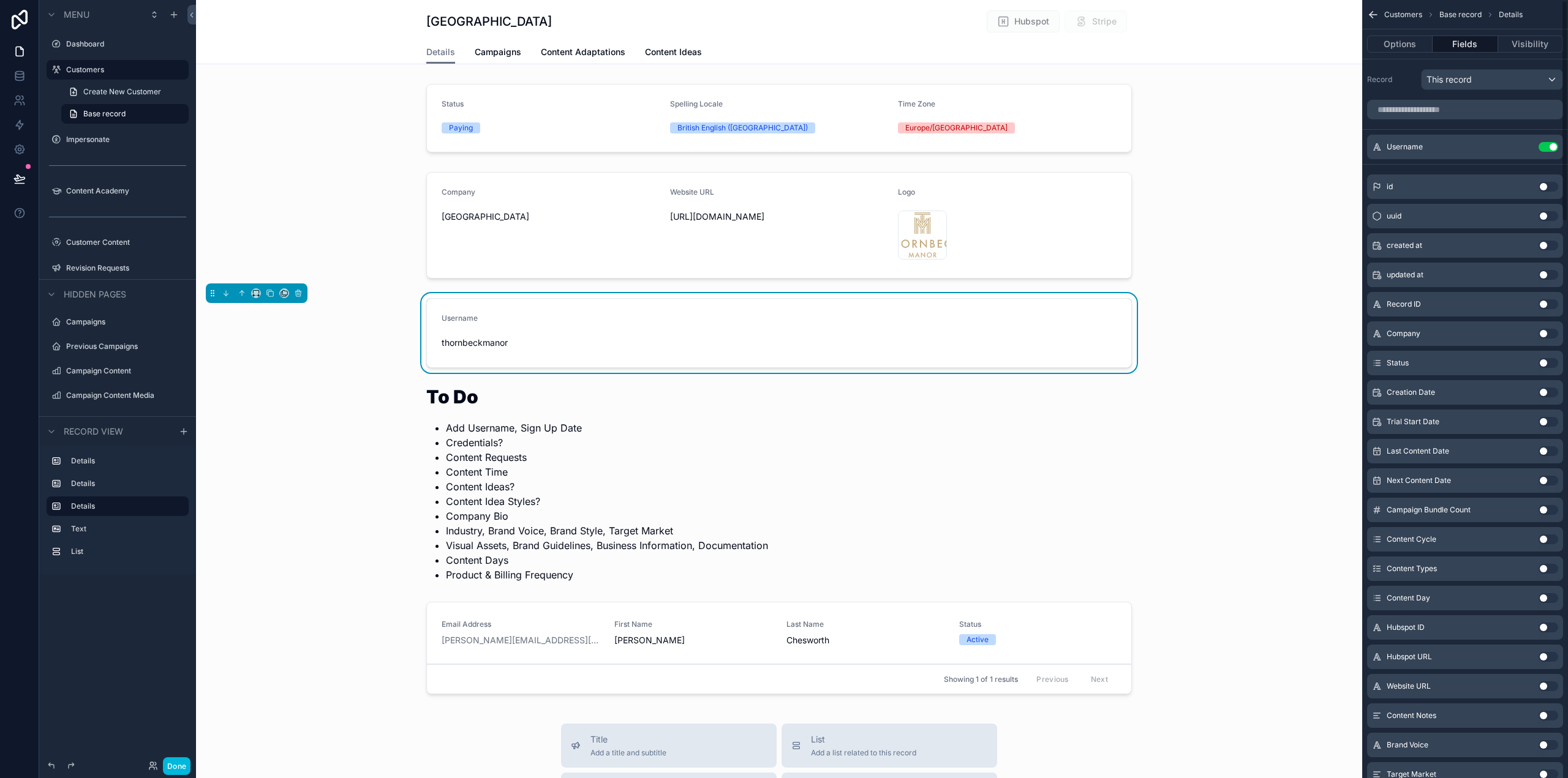
click at [1549, 391] on button "Use setting" at bounding box center [1549, 393] width 19 height 10
click at [0, 0] on icon "scrollable content" at bounding box center [0, 0] width 0 height 0
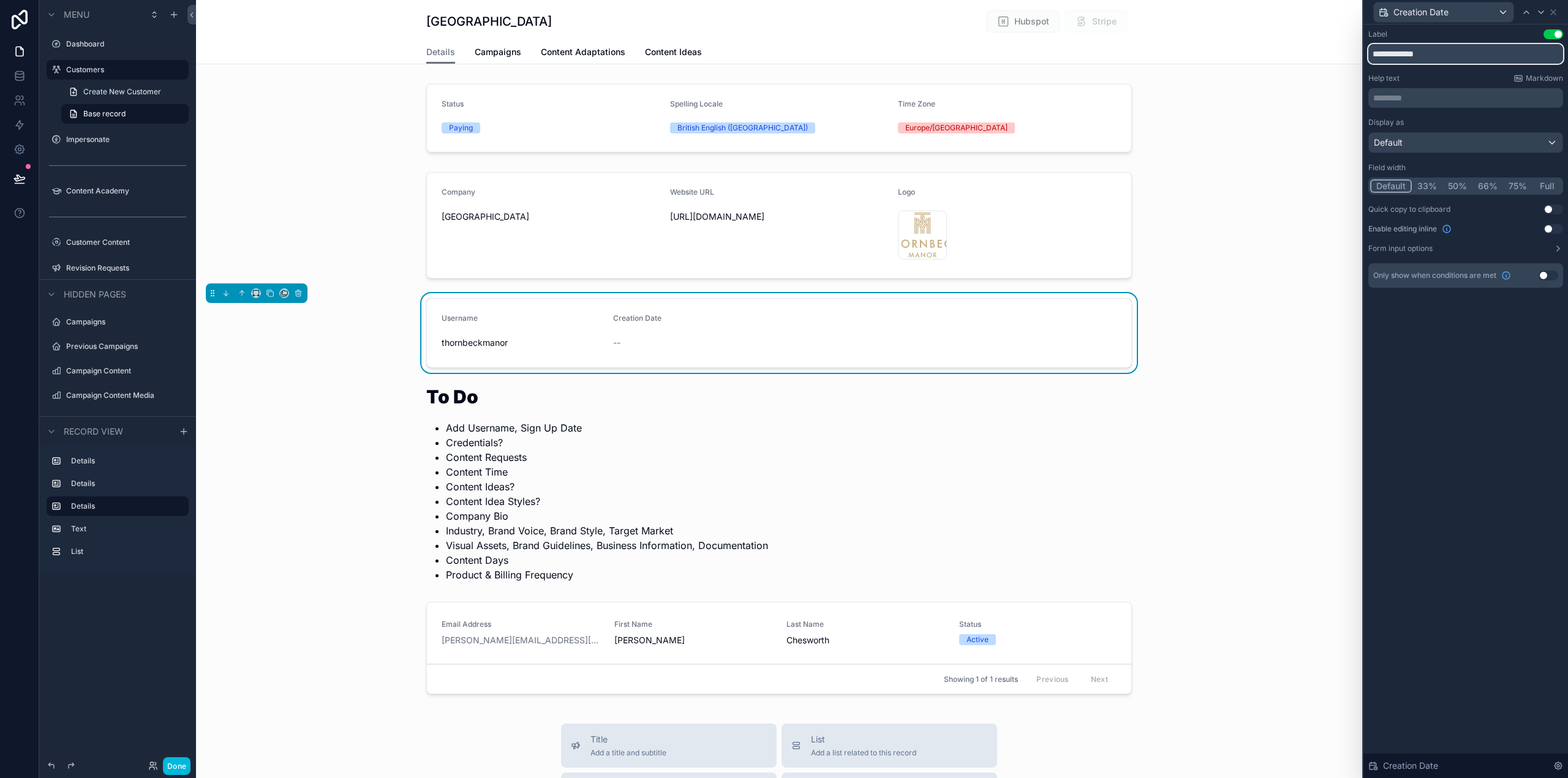
drag, startPoint x: 1450, startPoint y: 55, endPoint x: 1419, endPoint y: 54, distance: 31.0
click at [1419, 54] on input "**********" at bounding box center [1466, 54] width 195 height 19
click at [1379, 51] on input "**********" at bounding box center [1466, 54] width 195 height 19
type input "**********"
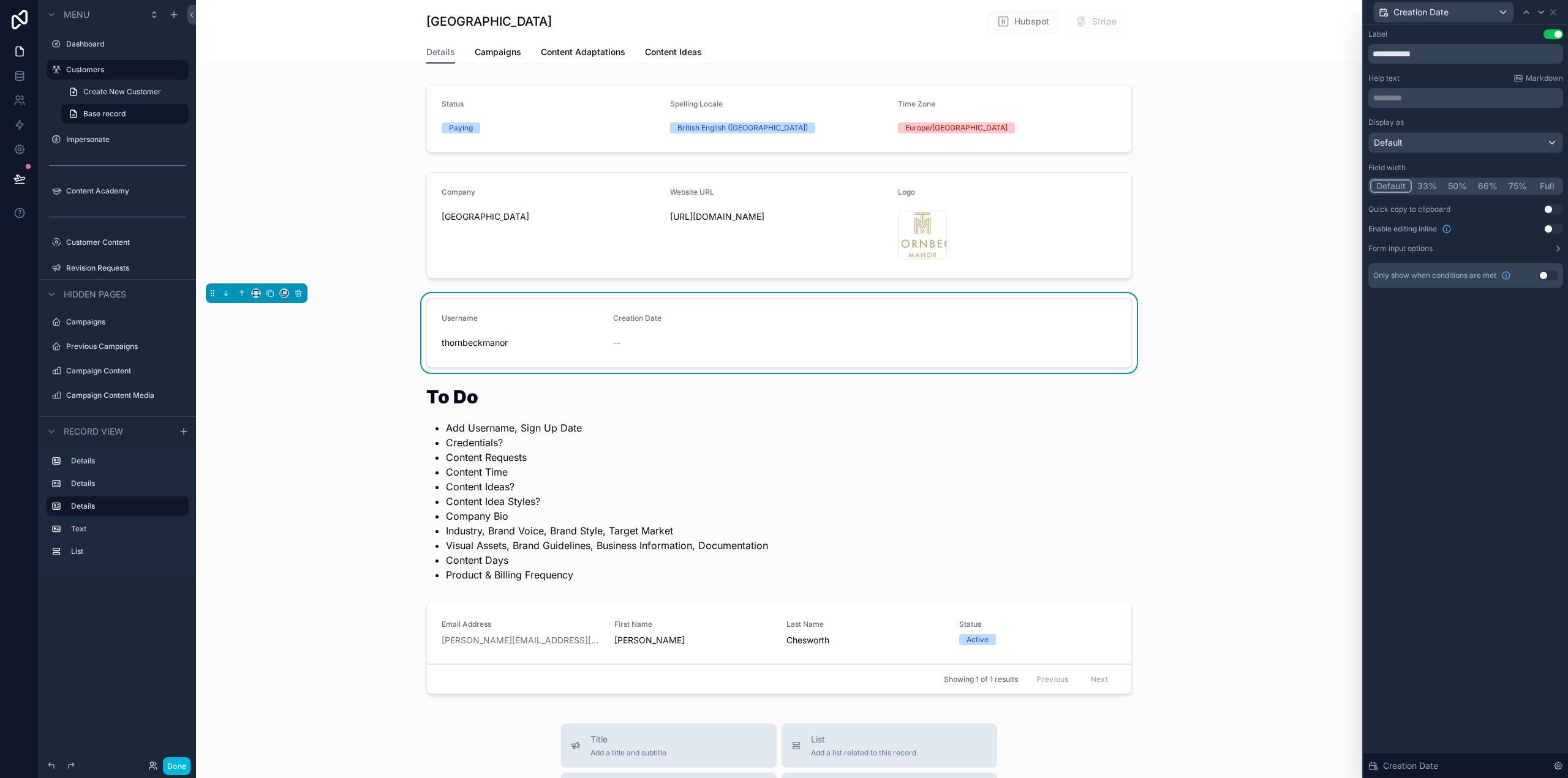
click at [1479, 448] on div "**********" at bounding box center [1466, 401] width 204 height 754
click at [1550, 13] on icon at bounding box center [1554, 12] width 10 height 10
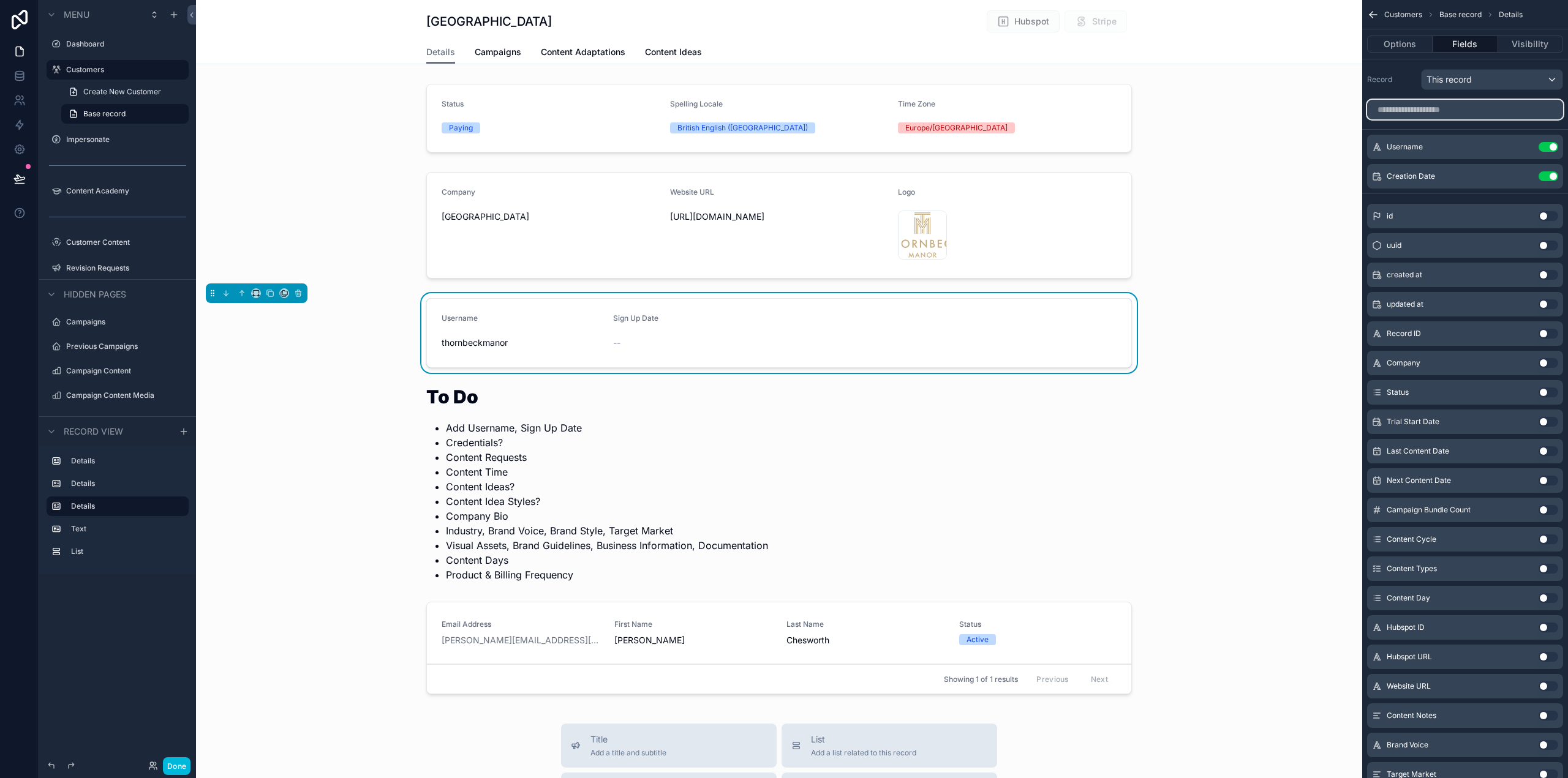
click at [1481, 109] on input "scrollable content" at bounding box center [1466, 109] width 196 height 19
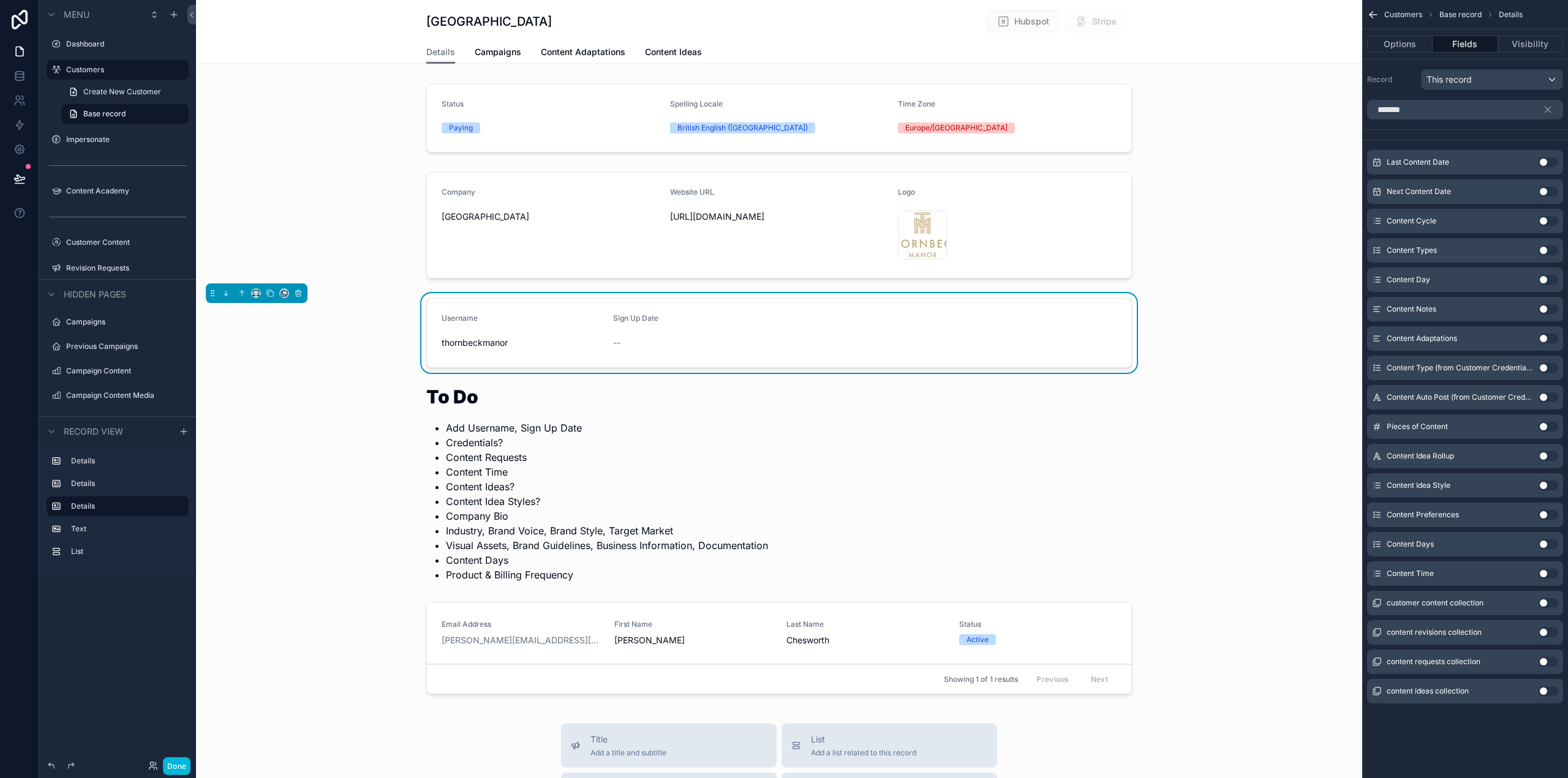
click at [1550, 571] on button "Use setting" at bounding box center [1549, 574] width 19 height 10
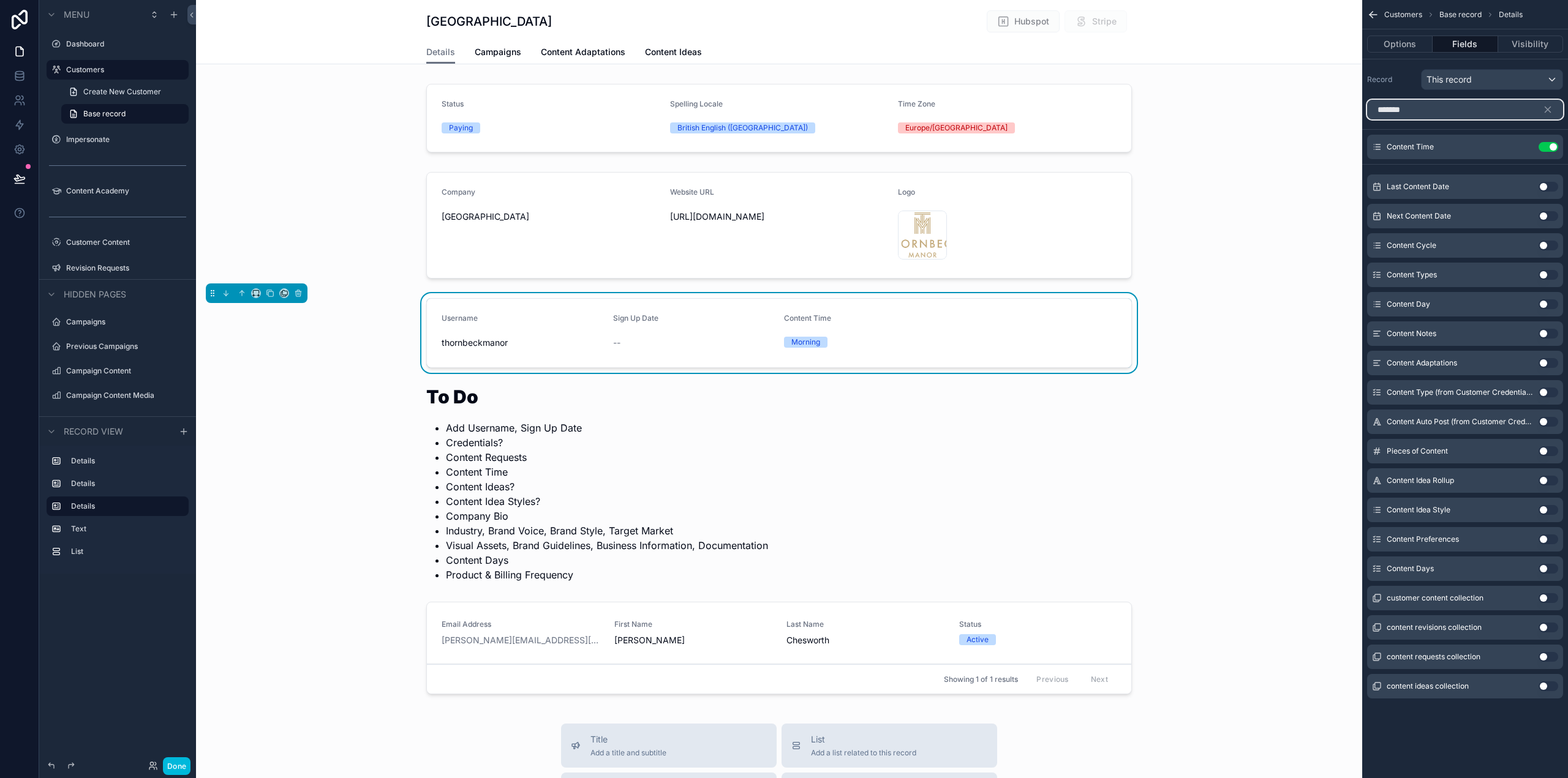
drag, startPoint x: 1426, startPoint y: 113, endPoint x: 1368, endPoint y: 109, distance: 58.1
click at [1368, 109] on input "*******" at bounding box center [1466, 109] width 196 height 19
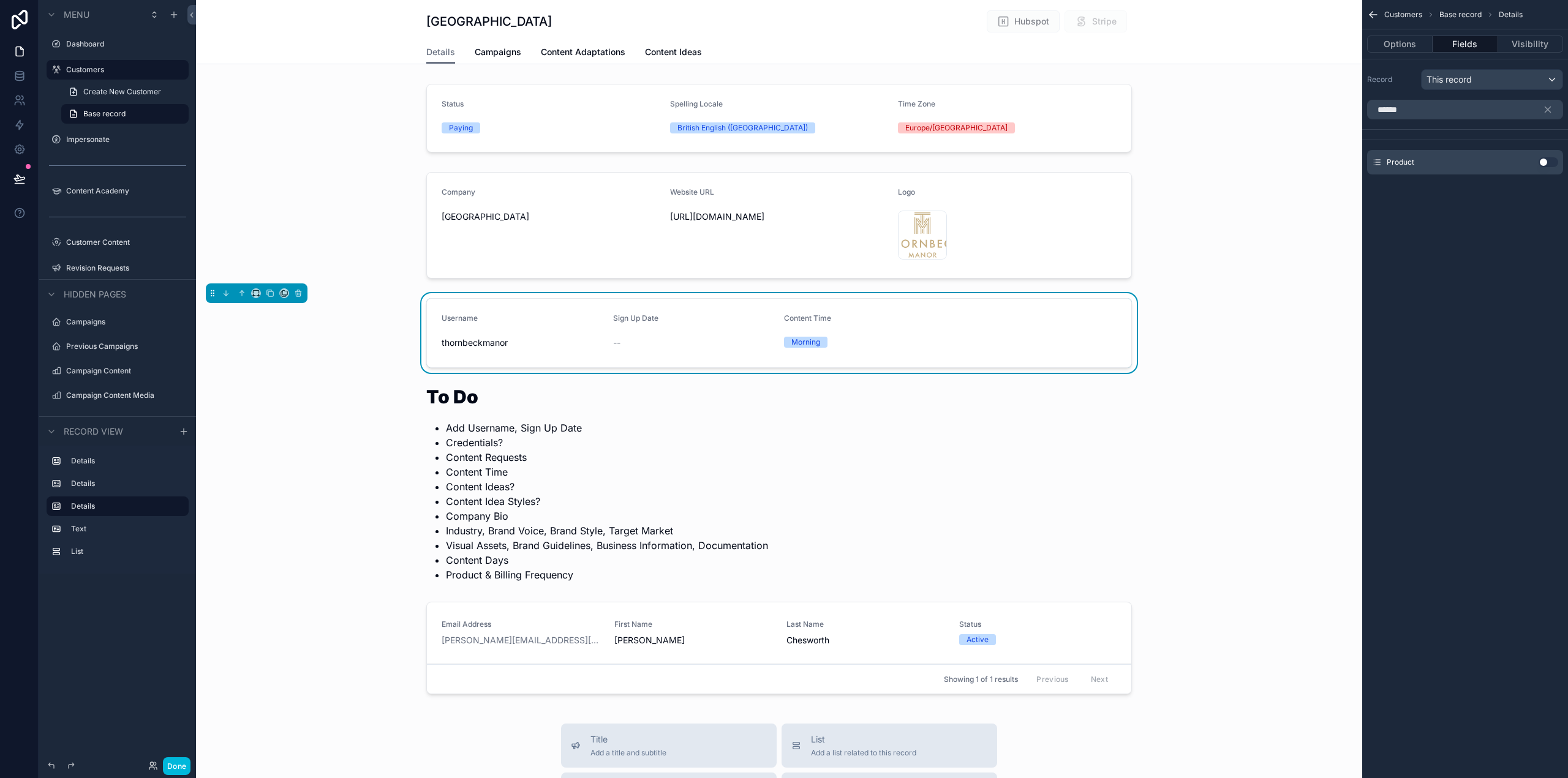
click at [1551, 163] on button "Use setting" at bounding box center [1549, 163] width 19 height 10
click at [1378, 109] on input "******" at bounding box center [1466, 109] width 196 height 19
click at [1549, 163] on button "Use setting" at bounding box center [1549, 163] width 19 height 10
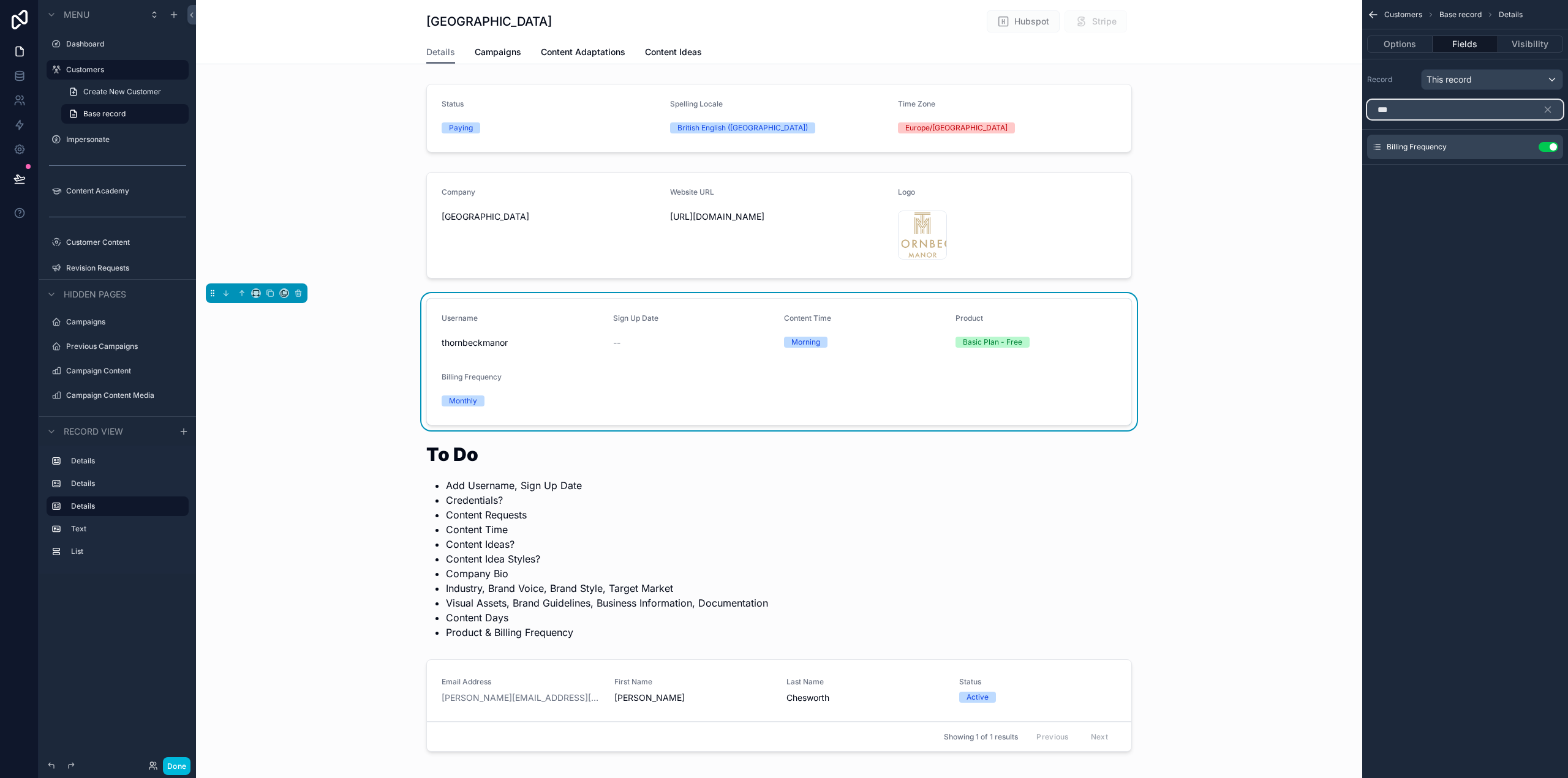
drag, startPoint x: 1391, startPoint y: 119, endPoint x: 1369, endPoint y: 108, distance: 24.6
click at [1372, 109] on input "***" at bounding box center [1466, 109] width 196 height 19
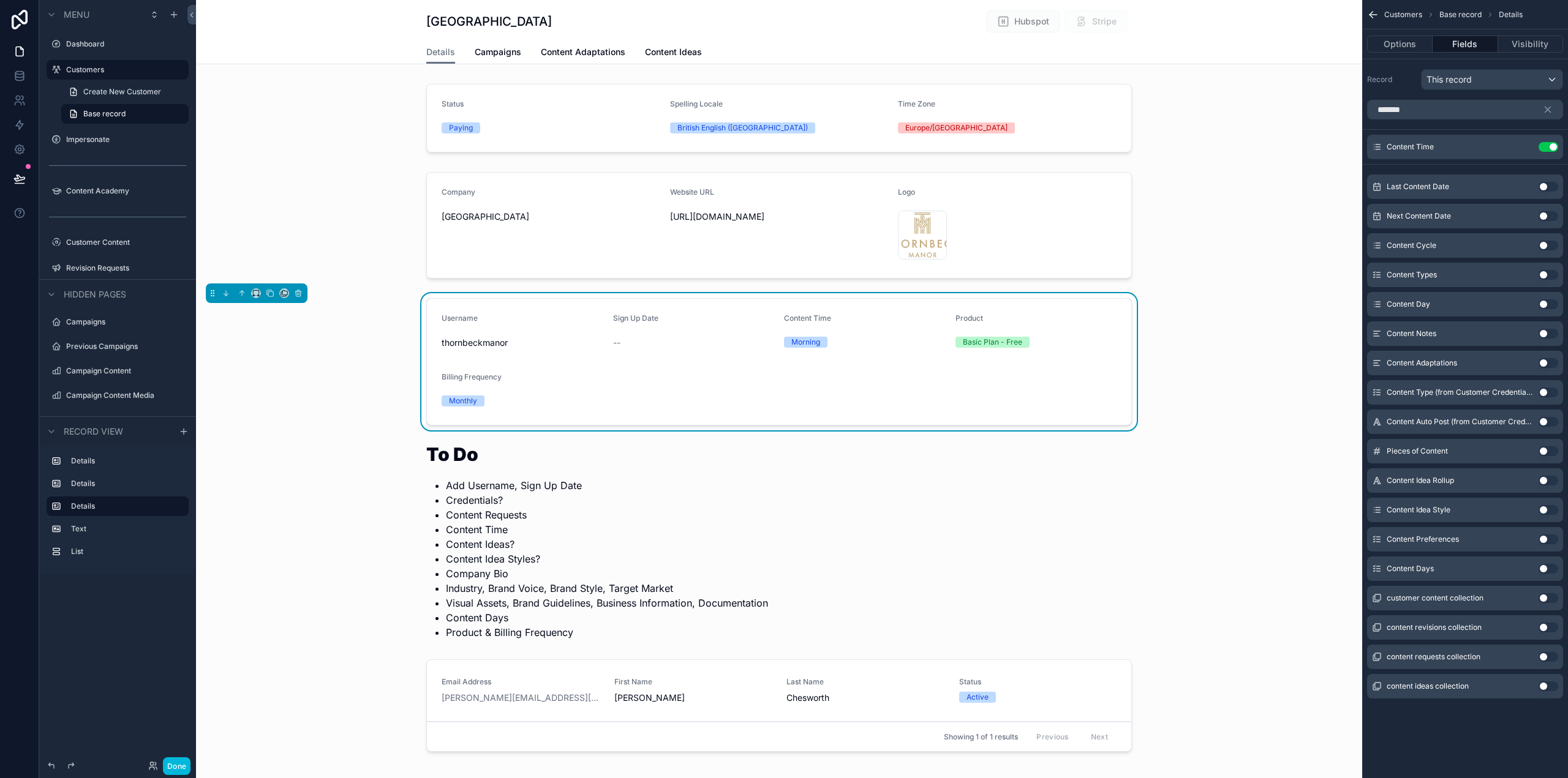
click at [1547, 568] on button "Use setting" at bounding box center [1549, 569] width 19 height 10
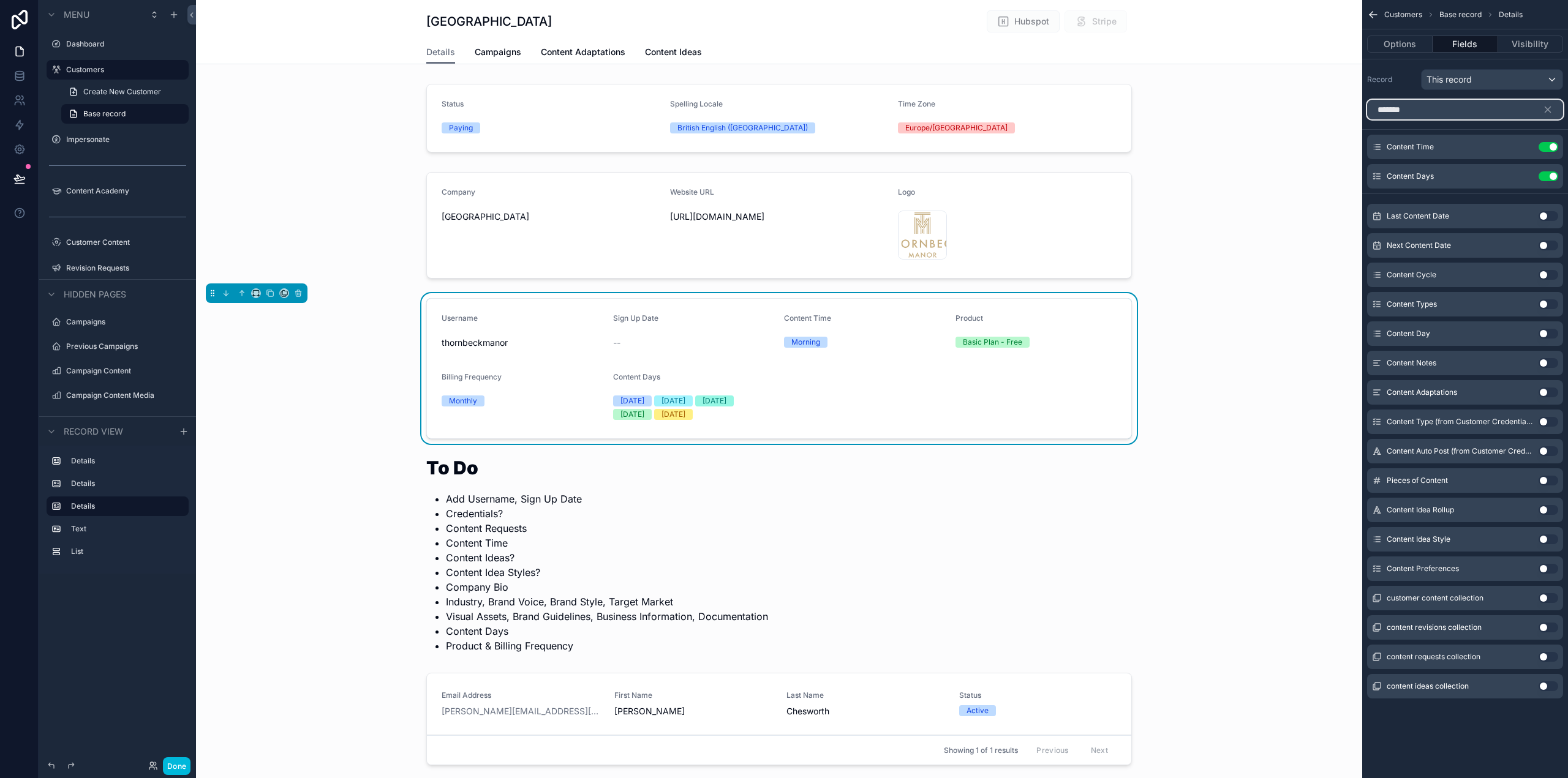
click at [1416, 109] on input "*******" at bounding box center [1466, 109] width 196 height 19
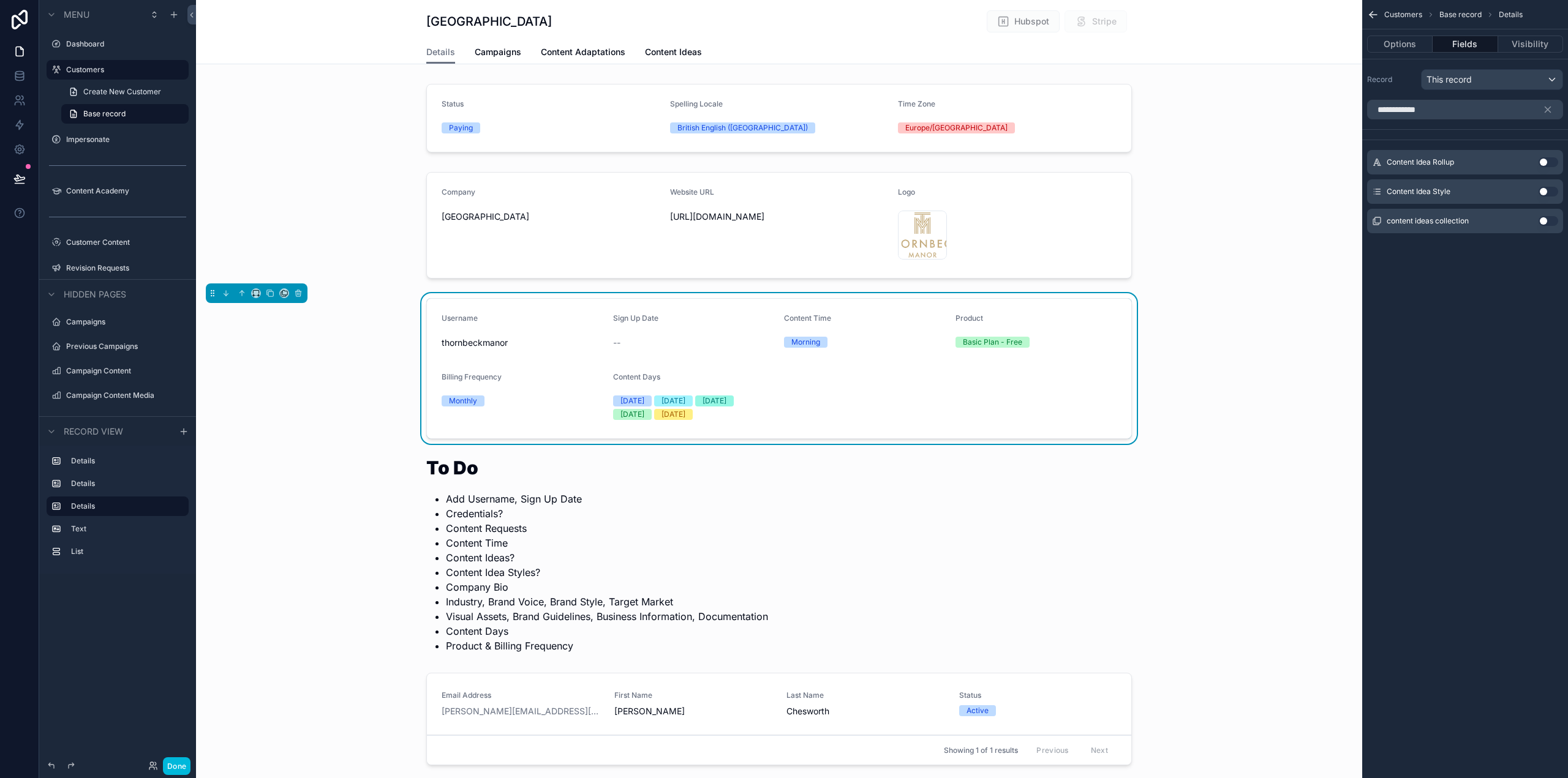
click at [1548, 188] on button "Use setting" at bounding box center [1549, 191] width 19 height 10
drag, startPoint x: 1363, startPoint y: 109, endPoint x: 1343, endPoint y: 105, distance: 20.4
click at [1340, 106] on div "Dashboard Customers Impersonate Content Academy Customer Content 50 Revision Re…" at bounding box center [882, 389] width 1372 height 778
click at [1549, 164] on button "Use setting" at bounding box center [1549, 163] width 19 height 10
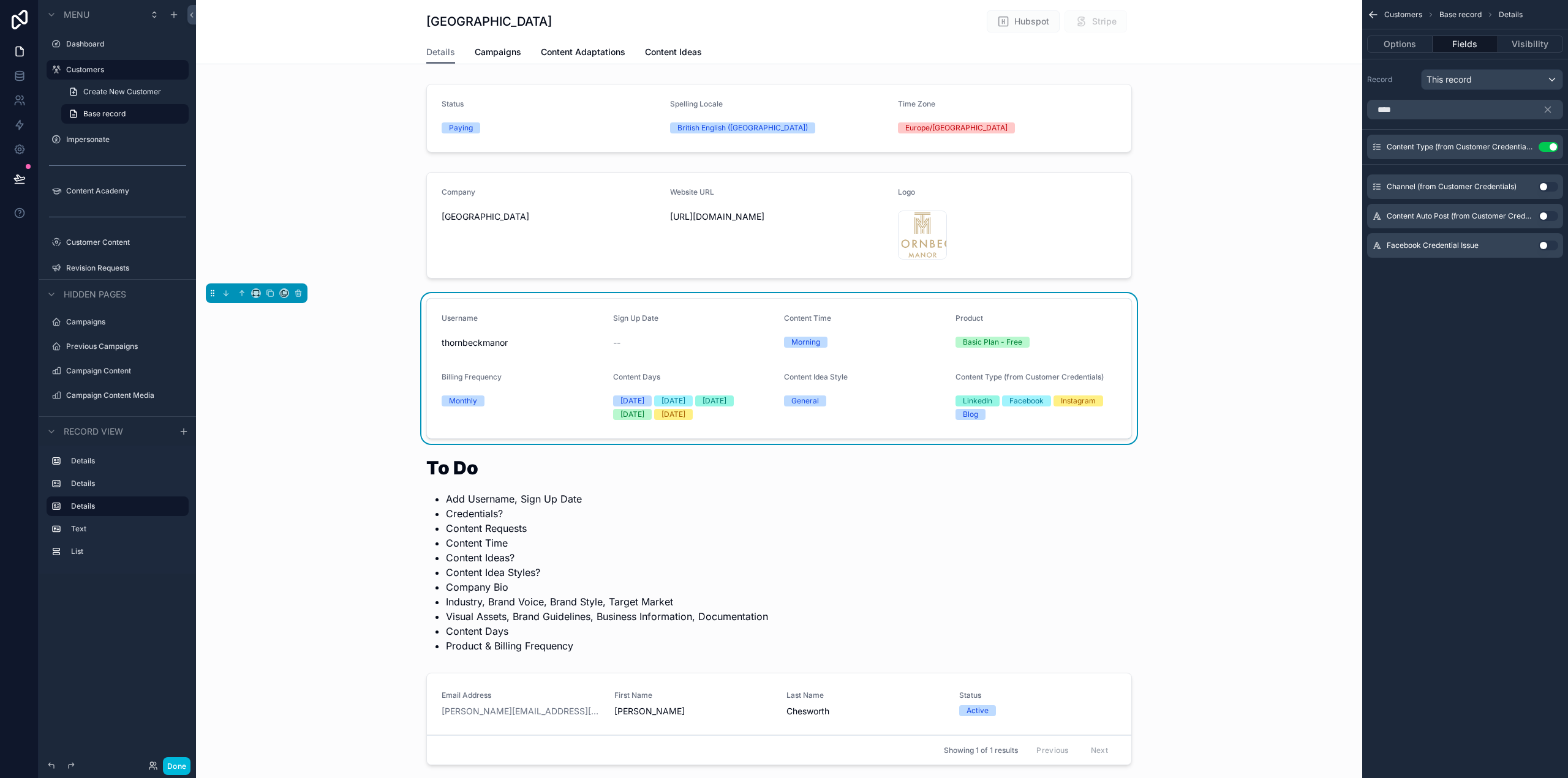
click at [1547, 163] on div "**** Content Type (from Customer Credentials) Use setting Channel (from Custome…" at bounding box center [1466, 183] width 206 height 178
click at [1552, 142] on button "Use setting" at bounding box center [1549, 147] width 19 height 10
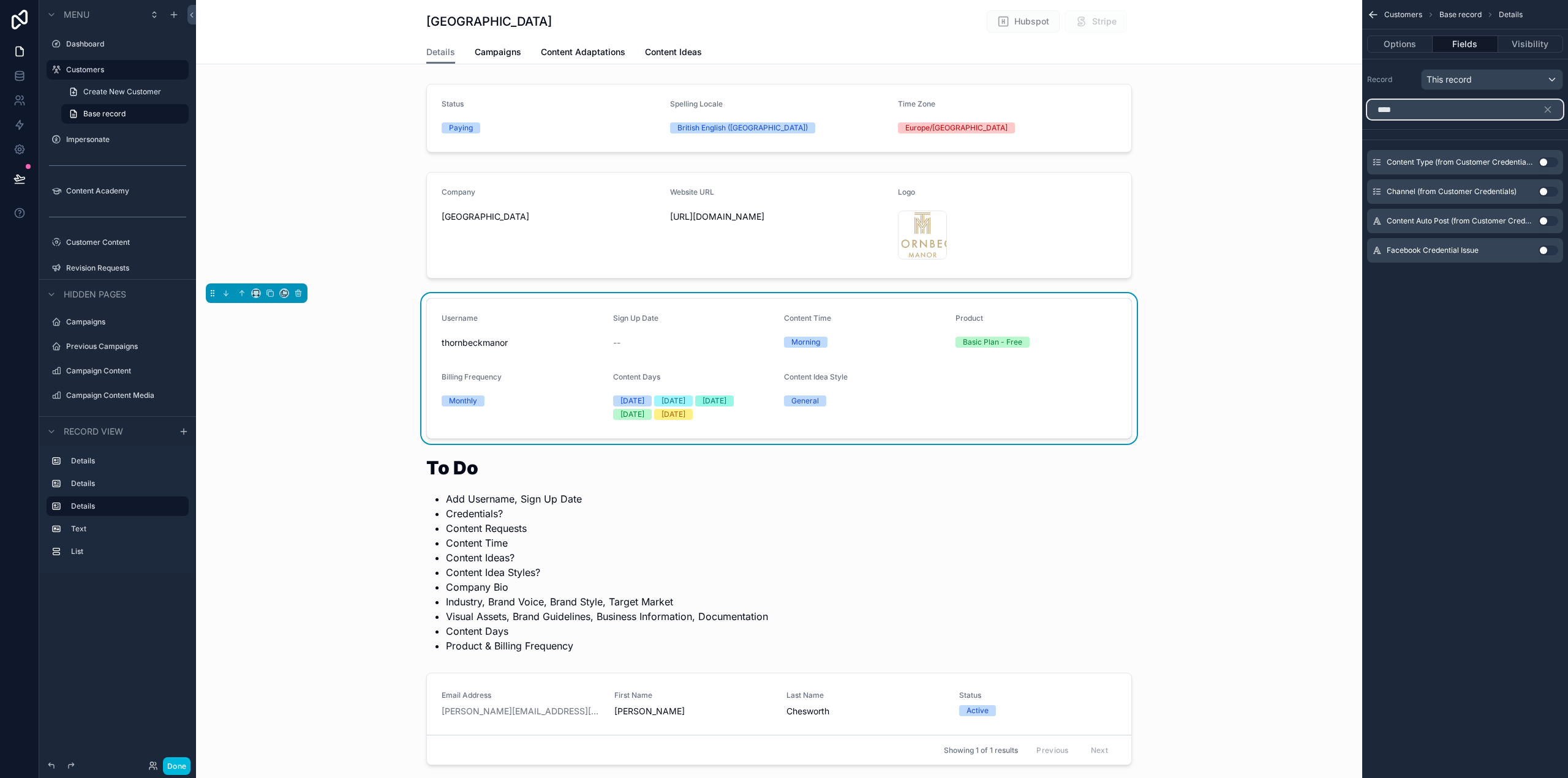
drag, startPoint x: 1370, startPoint y: 115, endPoint x: 1348, endPoint y: 115, distance: 22.0
click at [1349, 117] on div "Dashboard Customers Impersonate Content Academy Customer Content 50 Revision Re…" at bounding box center [882, 389] width 1372 height 778
click at [1546, 219] on button "Use setting" at bounding box center [1549, 221] width 19 height 10
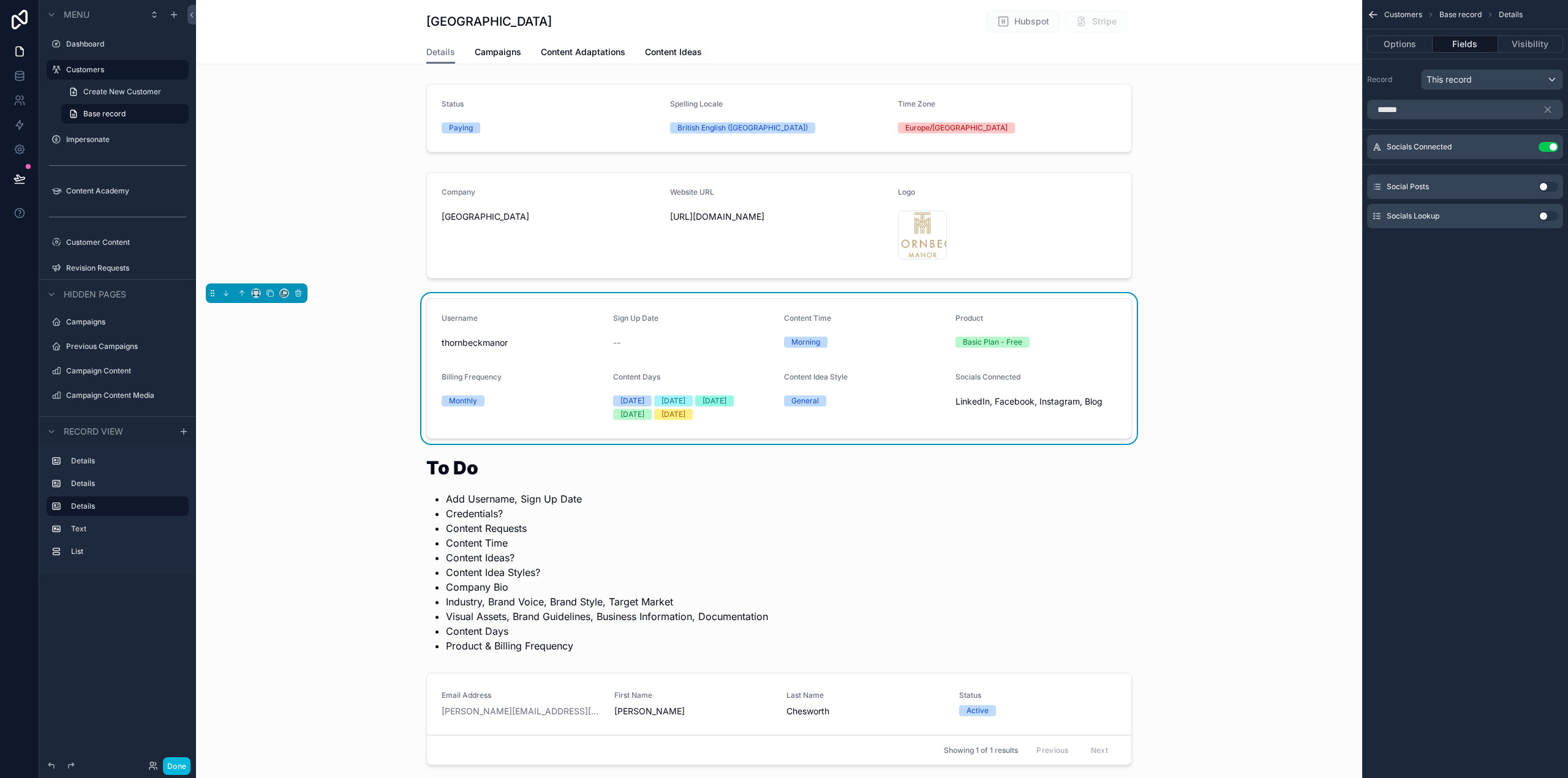
click at [1545, 214] on button "Use setting" at bounding box center [1549, 216] width 19 height 10
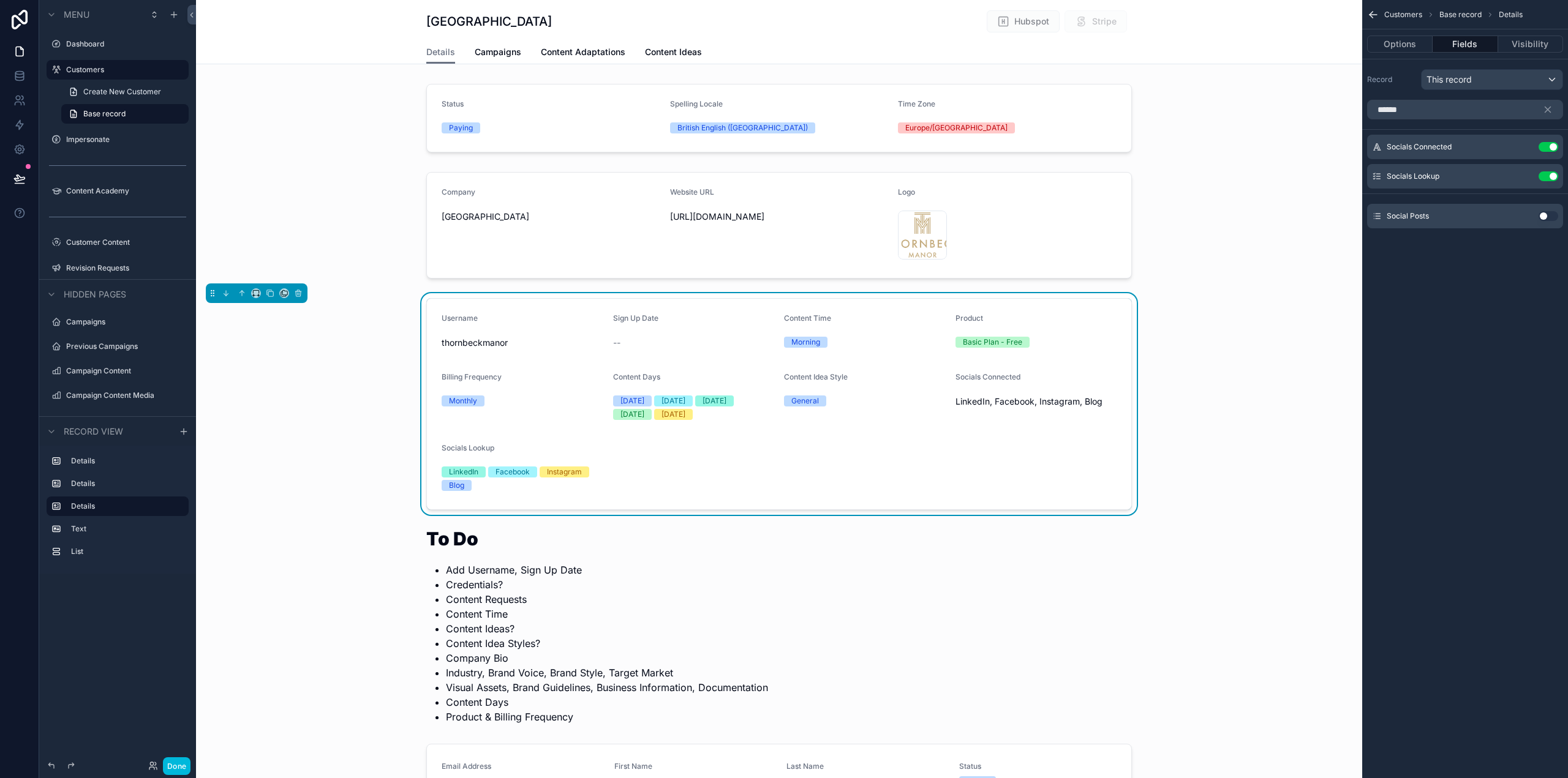
click at [1548, 143] on button "Use setting" at bounding box center [1549, 147] width 19 height 10
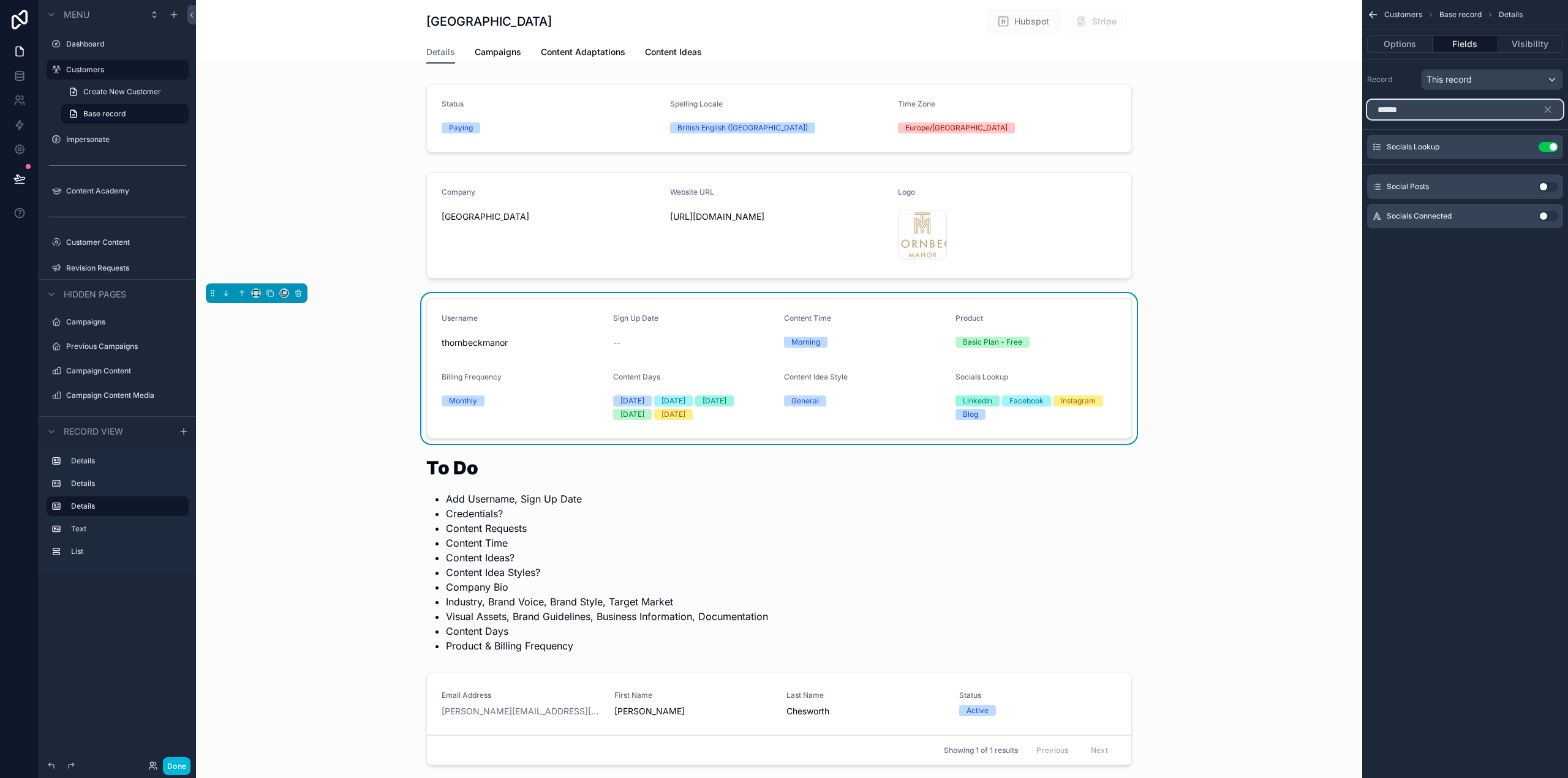
drag, startPoint x: 1424, startPoint y: 110, endPoint x: 1374, endPoint y: 111, distance: 50.0
click at [1374, 111] on input "******" at bounding box center [1466, 109] width 196 height 19
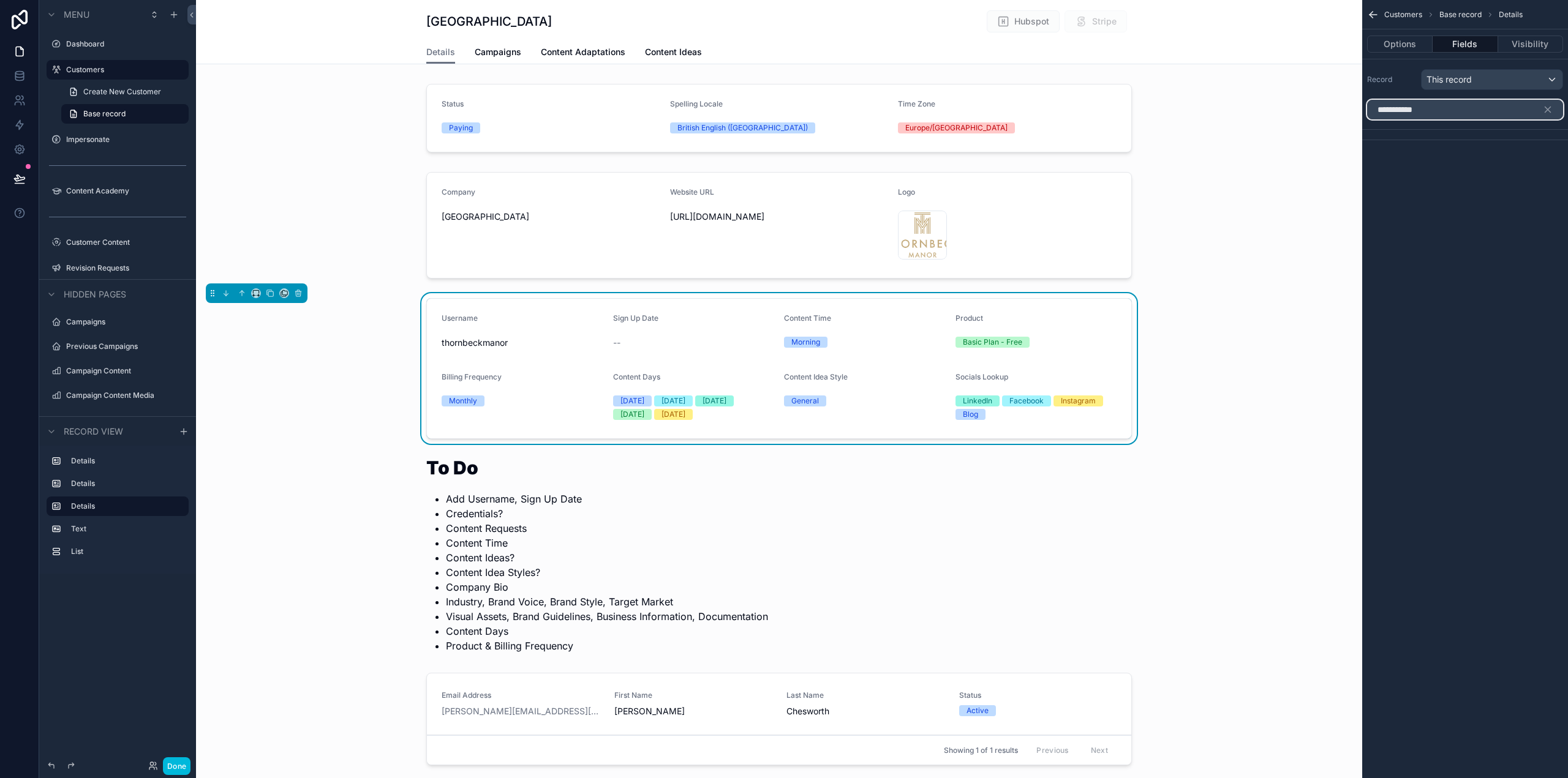
click at [1389, 110] on input "**********" at bounding box center [1466, 109] width 196 height 19
click at [1393, 108] on input "**********" at bounding box center [1466, 109] width 196 height 19
type input "**********"
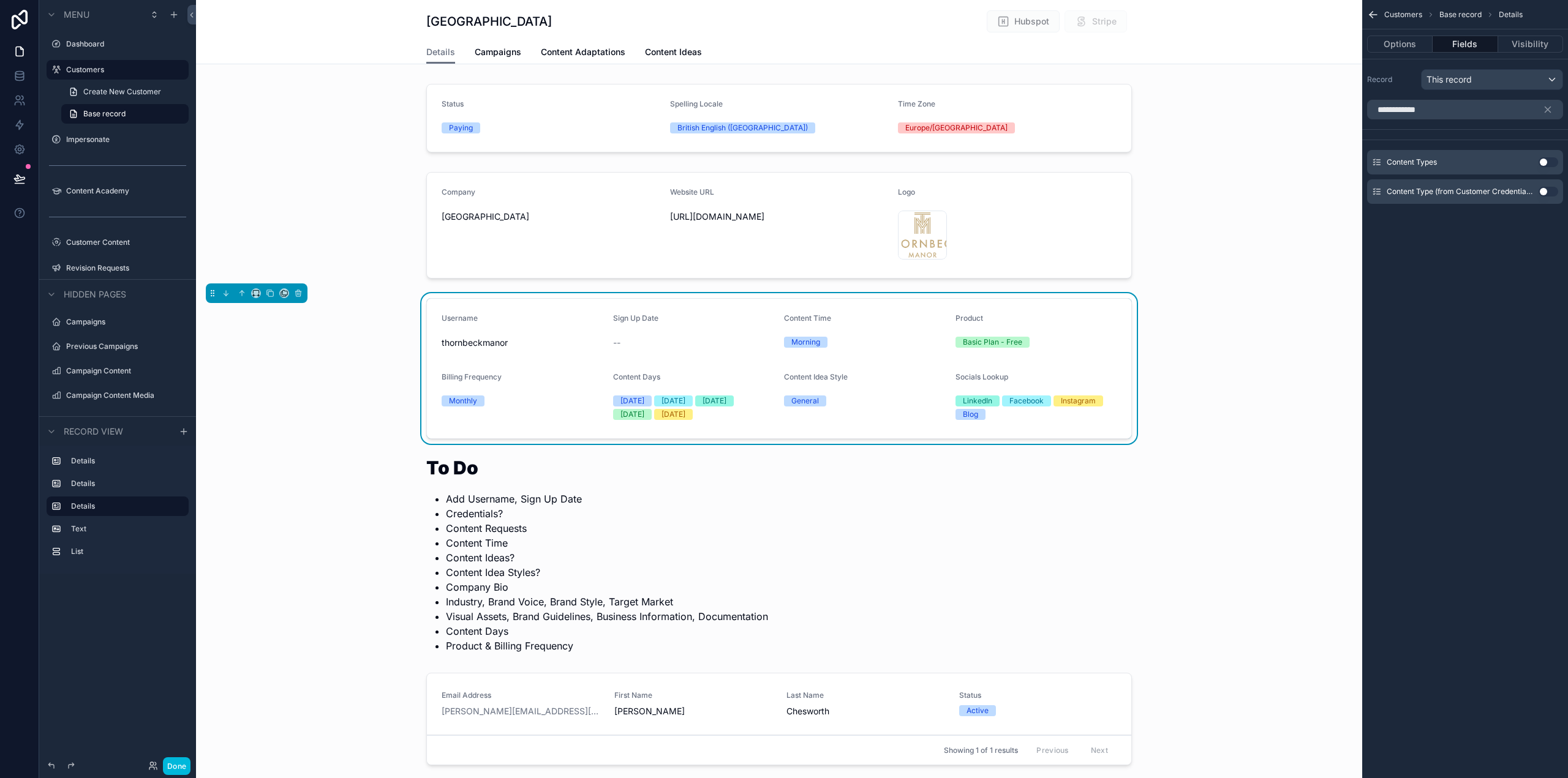
click at [1554, 160] on button "Use setting" at bounding box center [1549, 163] width 19 height 10
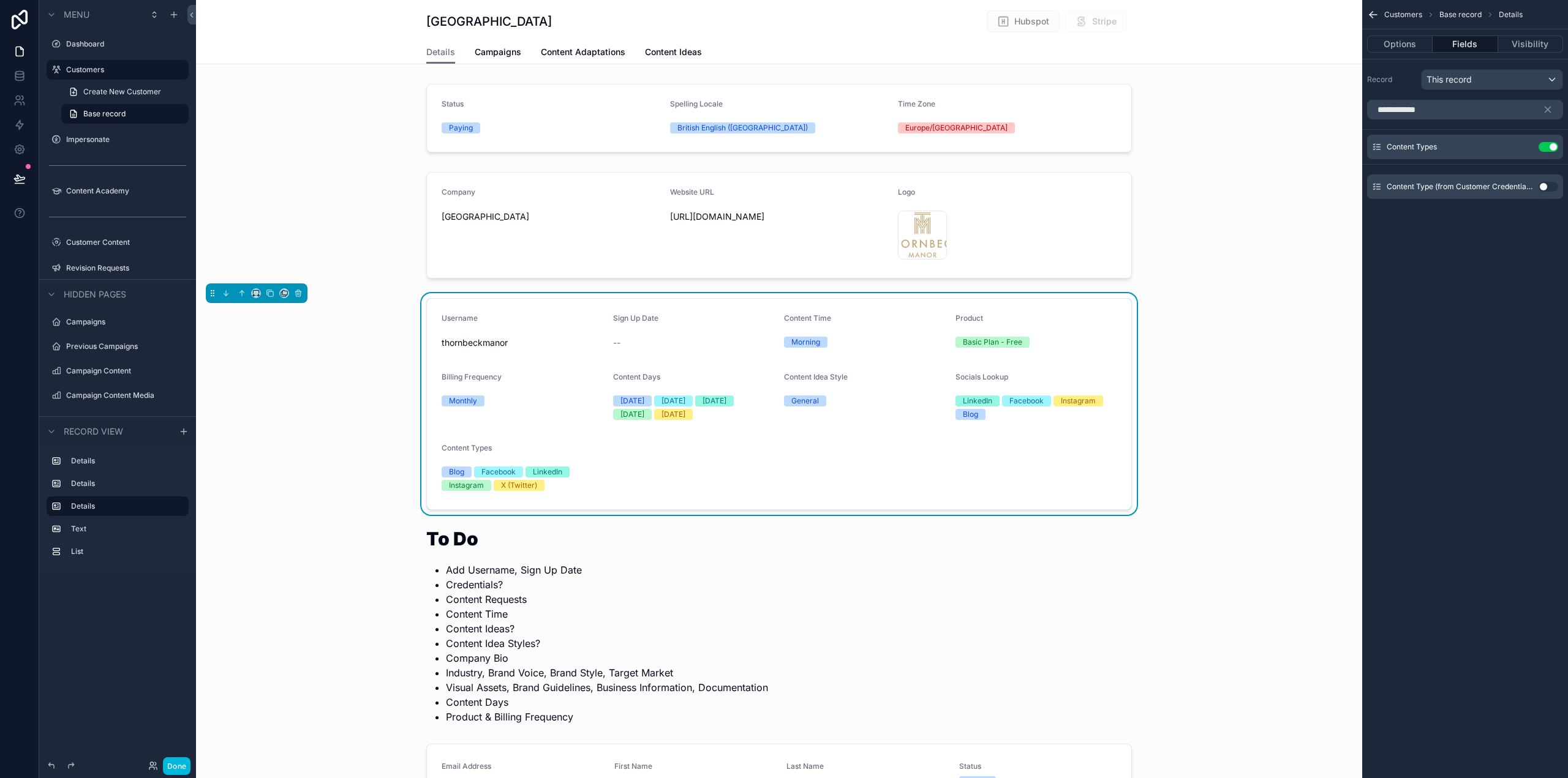
click at [1452, 369] on div "**********" at bounding box center [1466, 389] width 206 height 778
click at [1374, 16] on icon "scrollable content" at bounding box center [1373, 14] width 12 height 12
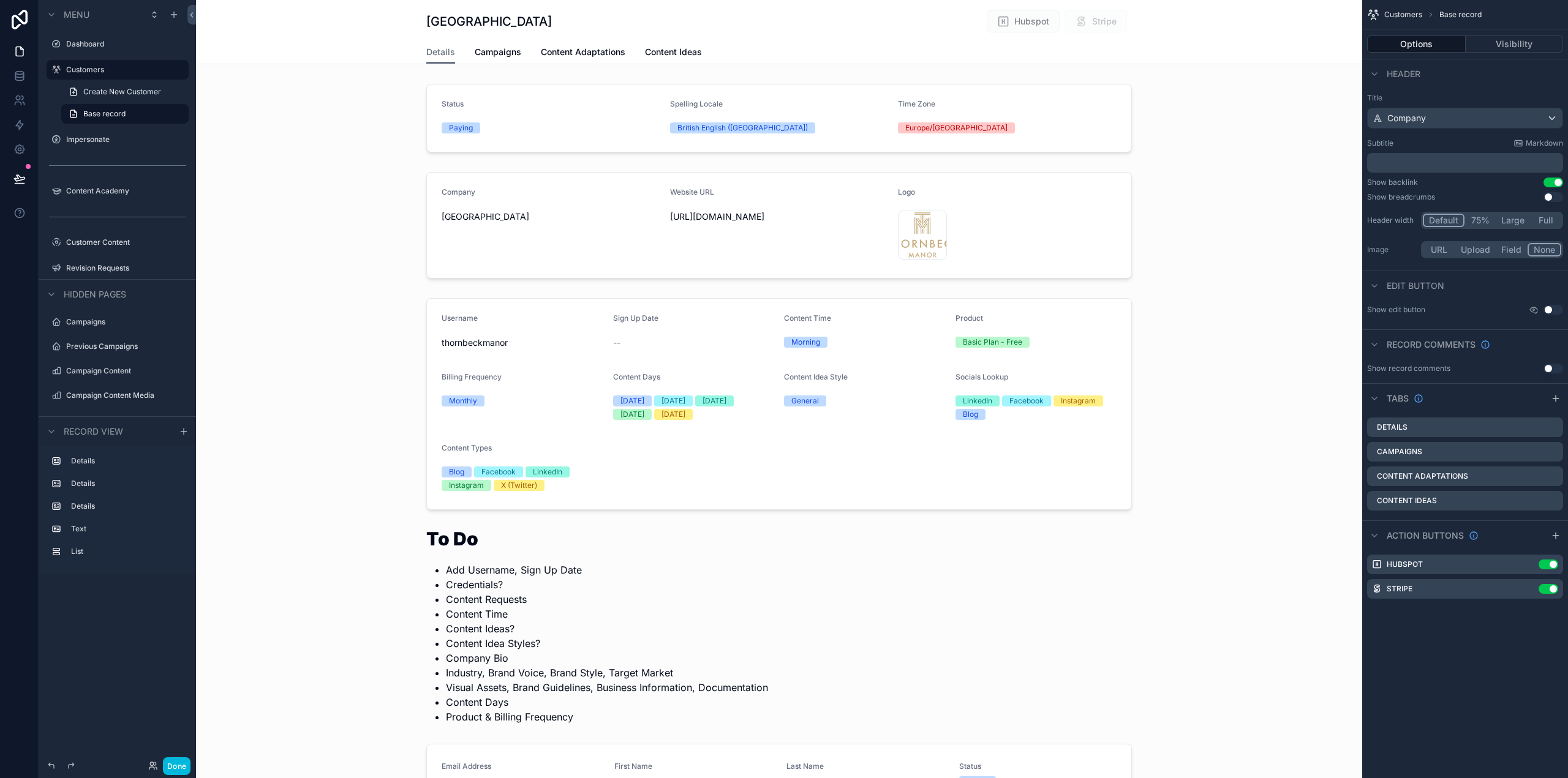
click at [1486, 681] on div "Customers Base record Options Visibility Header Title Company Subtitle Markdown…" at bounding box center [1466, 389] width 206 height 778
drag, startPoint x: 1558, startPoint y: 398, endPoint x: 1553, endPoint y: 401, distance: 5.8
click at [1556, 398] on icon "scrollable content" at bounding box center [1555, 398] width 6 height 0
click at [0, 0] on icon "scrollable content" at bounding box center [0, 0] width 0 height 0
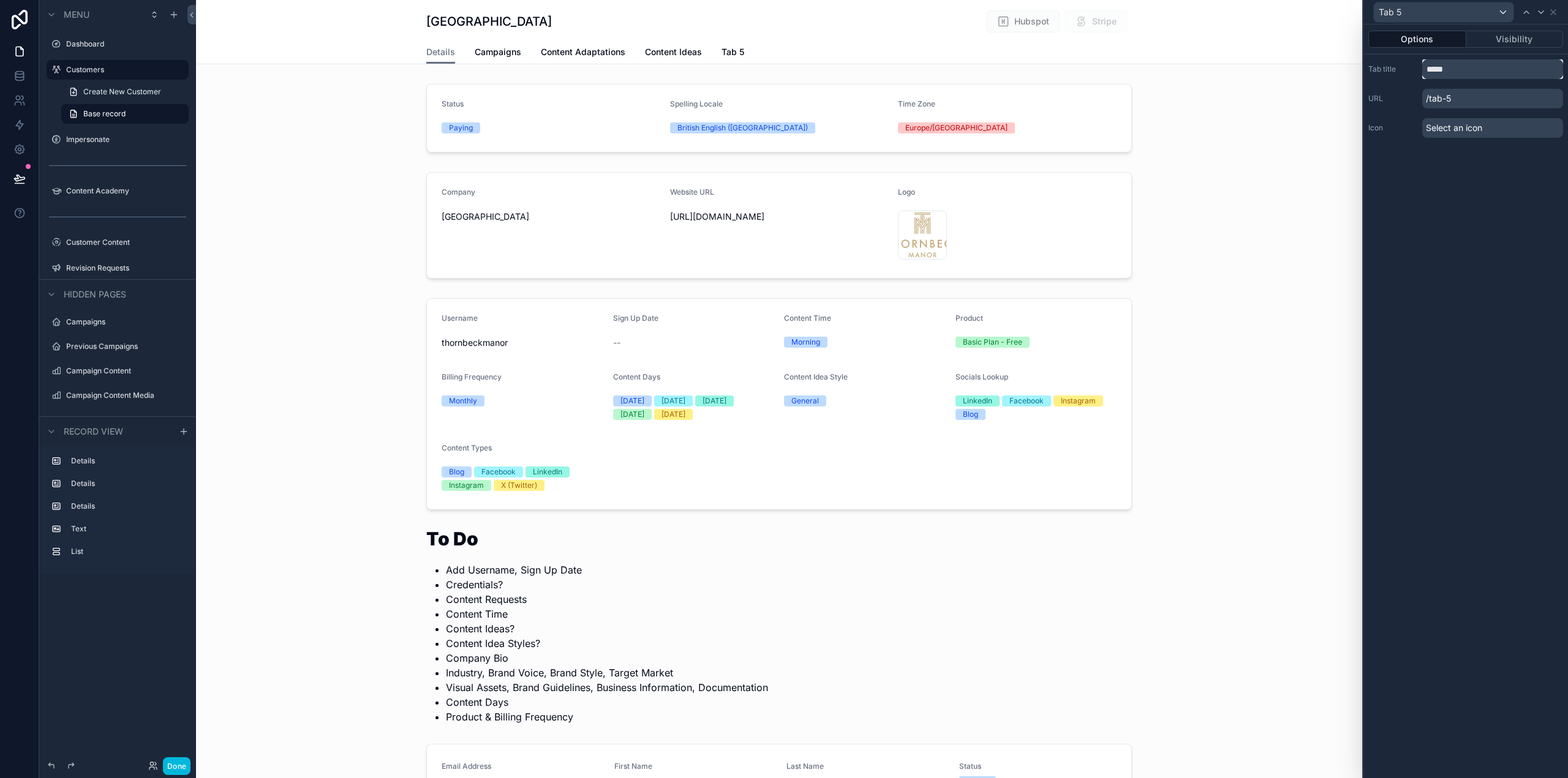
drag, startPoint x: 1468, startPoint y: 72, endPoint x: 1422, endPoint y: 71, distance: 46.0
click at [1422, 71] on div "Tab title *****" at bounding box center [1466, 69] width 195 height 19
type input "**********"
click at [1530, 329] on div "**********" at bounding box center [1466, 401] width 204 height 754
click at [1469, 193] on div "**********" at bounding box center [1466, 401] width 204 height 754
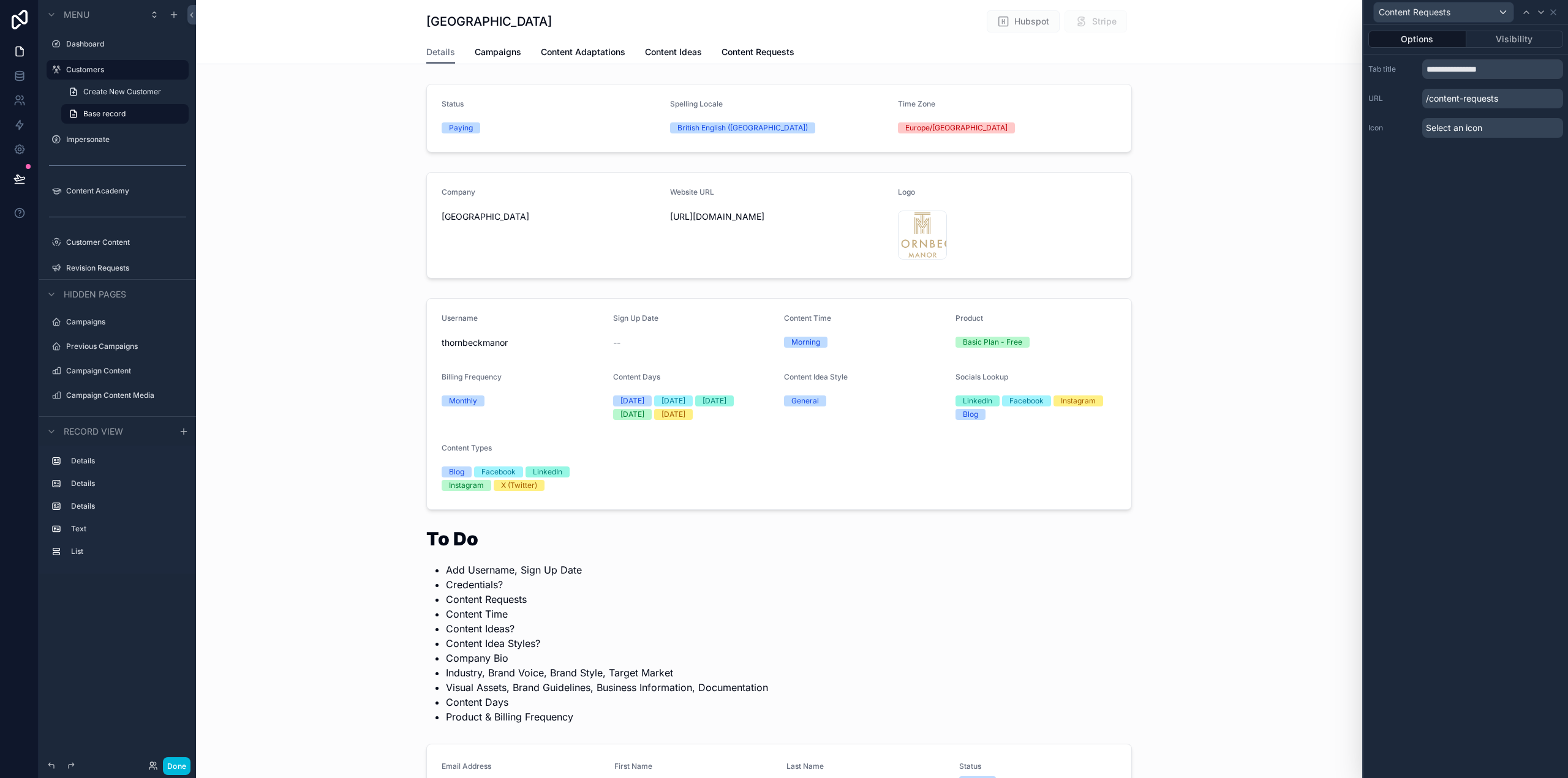
click at [1554, 9] on icon at bounding box center [1554, 12] width 10 height 10
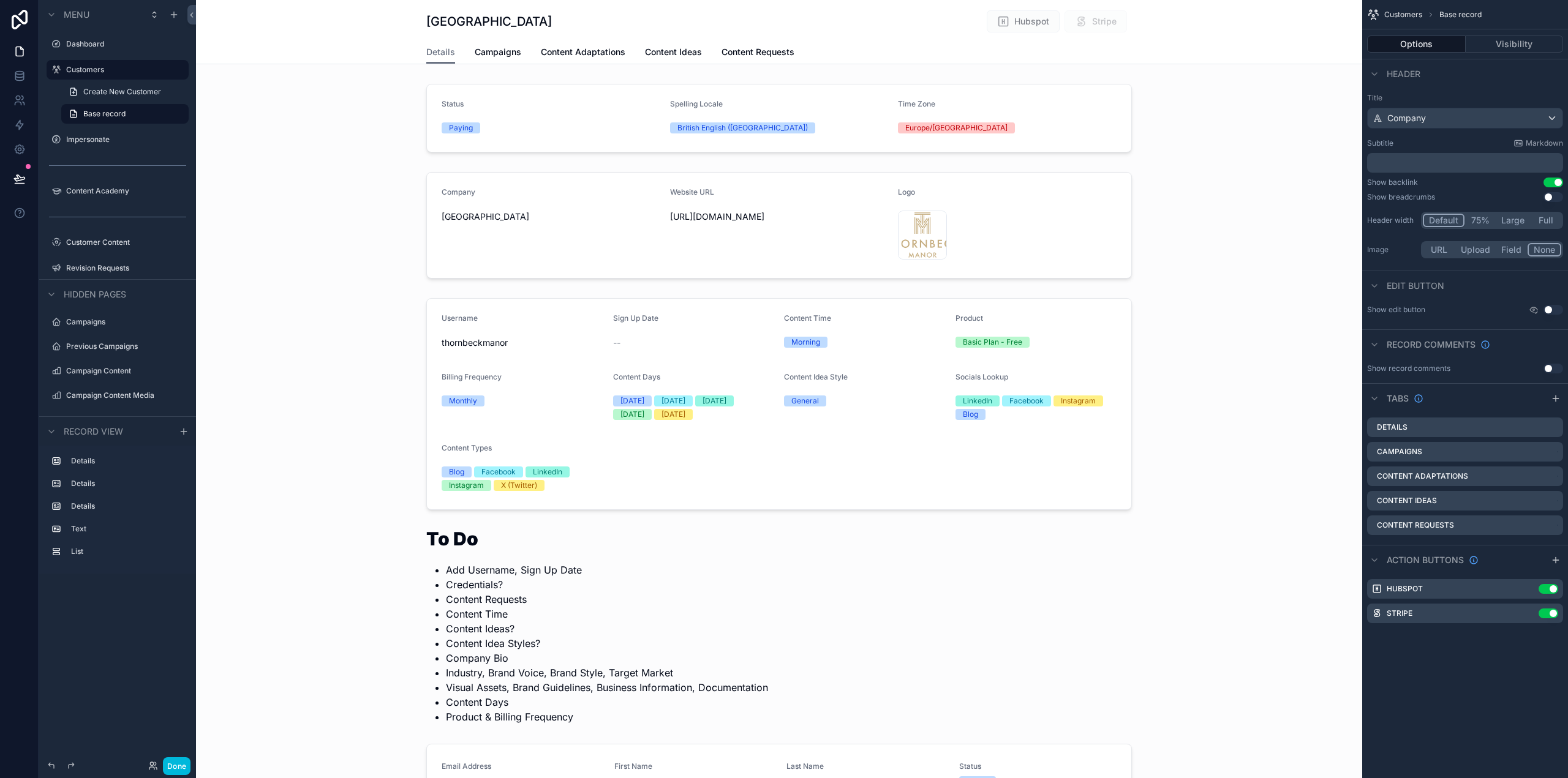
click at [1560, 397] on icon "scrollable content" at bounding box center [1556, 398] width 10 height 10
click at [0, 0] on icon "scrollable content" at bounding box center [0, 0] width 0 height 0
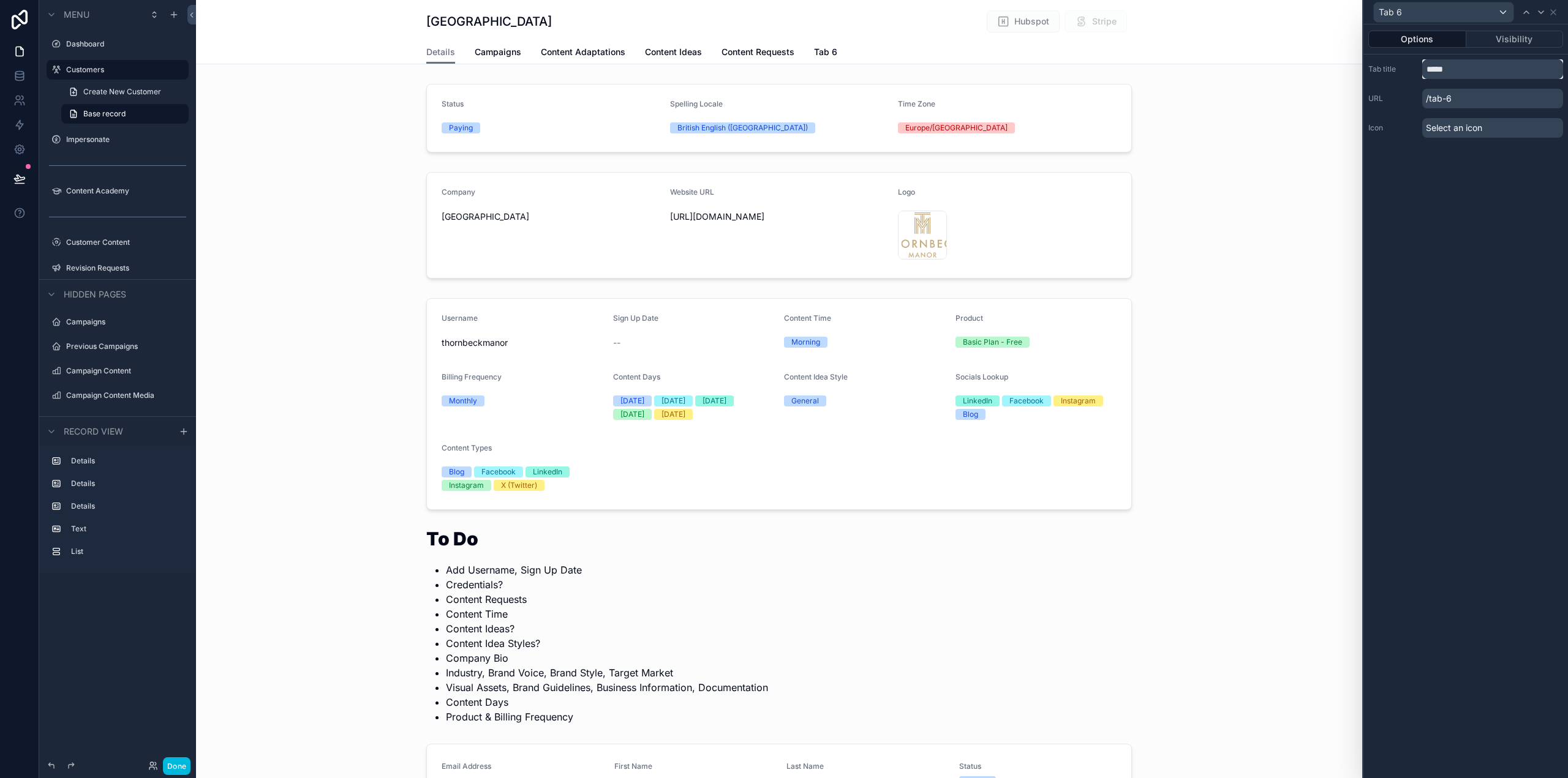
drag, startPoint x: 1468, startPoint y: 71, endPoint x: 1417, endPoint y: 68, distance: 51.1
click at [1418, 68] on div "Tab title *****" at bounding box center [1466, 69] width 195 height 19
drag, startPoint x: 1430, startPoint y: 71, endPoint x: 1422, endPoint y: 69, distance: 8.2
click at [1422, 69] on div "Tab title *******" at bounding box center [1466, 69] width 195 height 19
type input "*******"
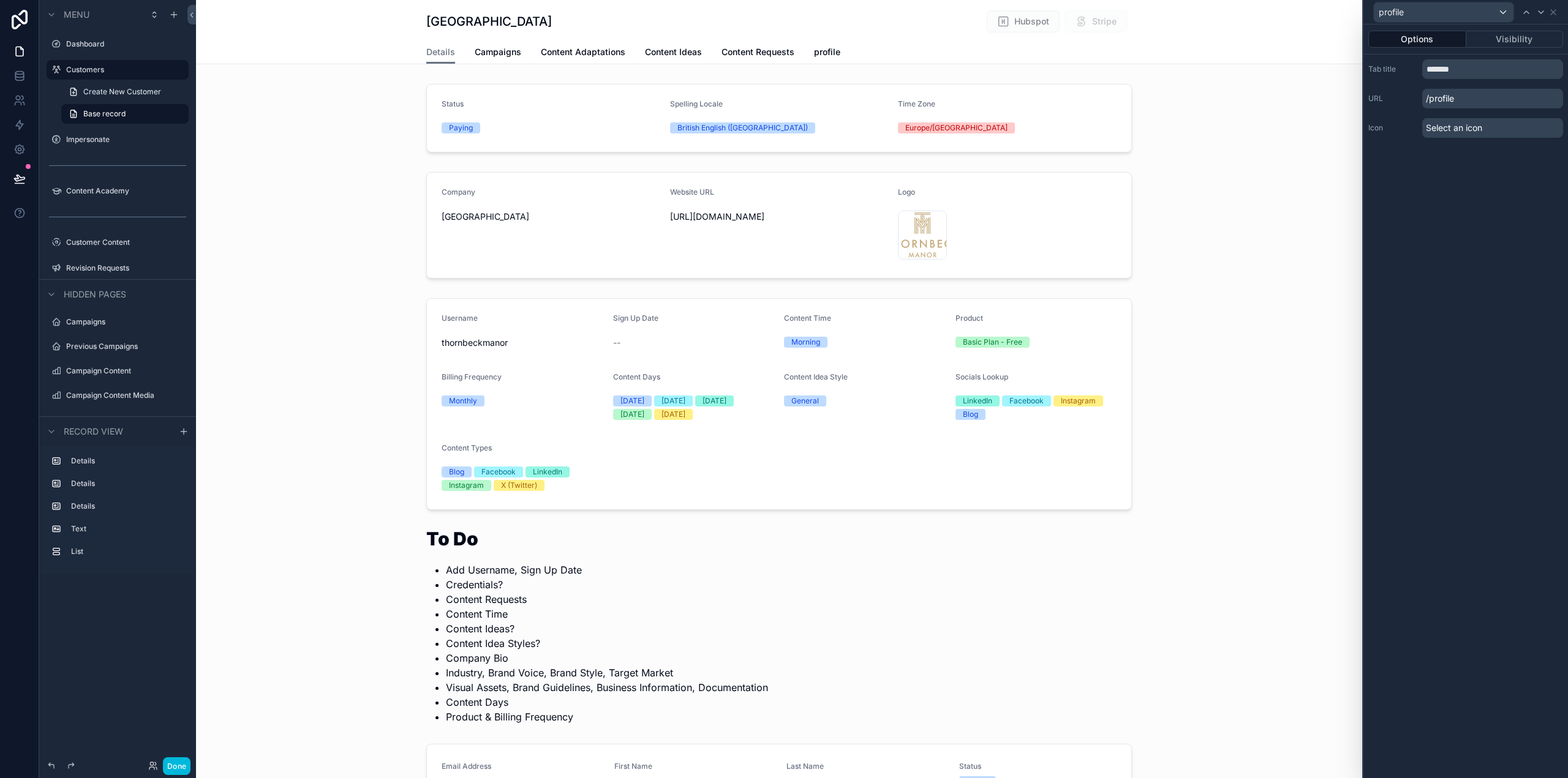
click at [1501, 219] on div "Options Visibility Tab title ******* URL /profile Icon Select an icon" at bounding box center [1466, 401] width 204 height 754
drag, startPoint x: 1558, startPoint y: 11, endPoint x: 1543, endPoint y: 16, distance: 15.8
click at [1556, 11] on icon at bounding box center [1554, 12] width 10 height 10
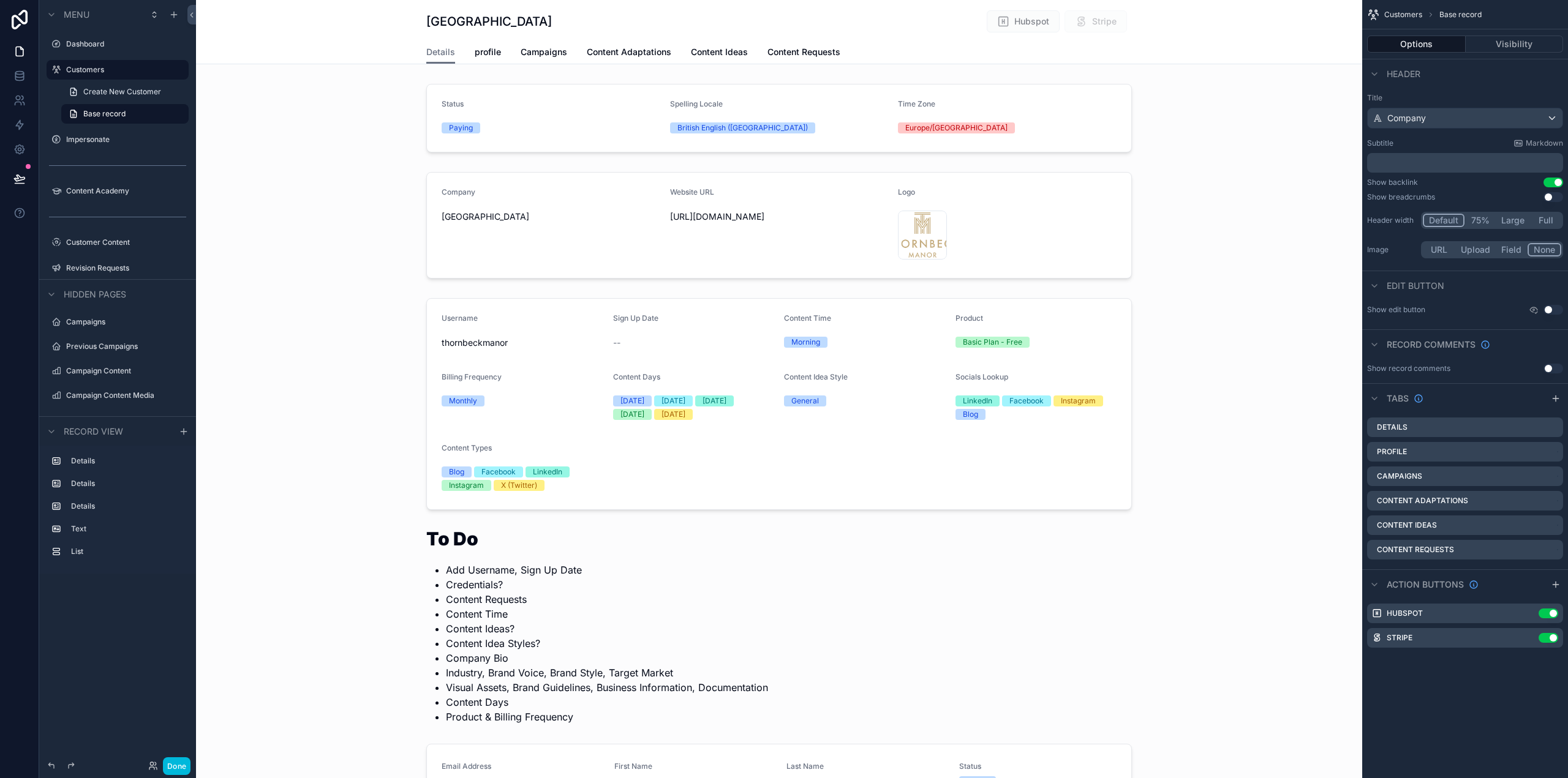
click at [0, 0] on icon "scrollable content" at bounding box center [0, 0] width 0 height 0
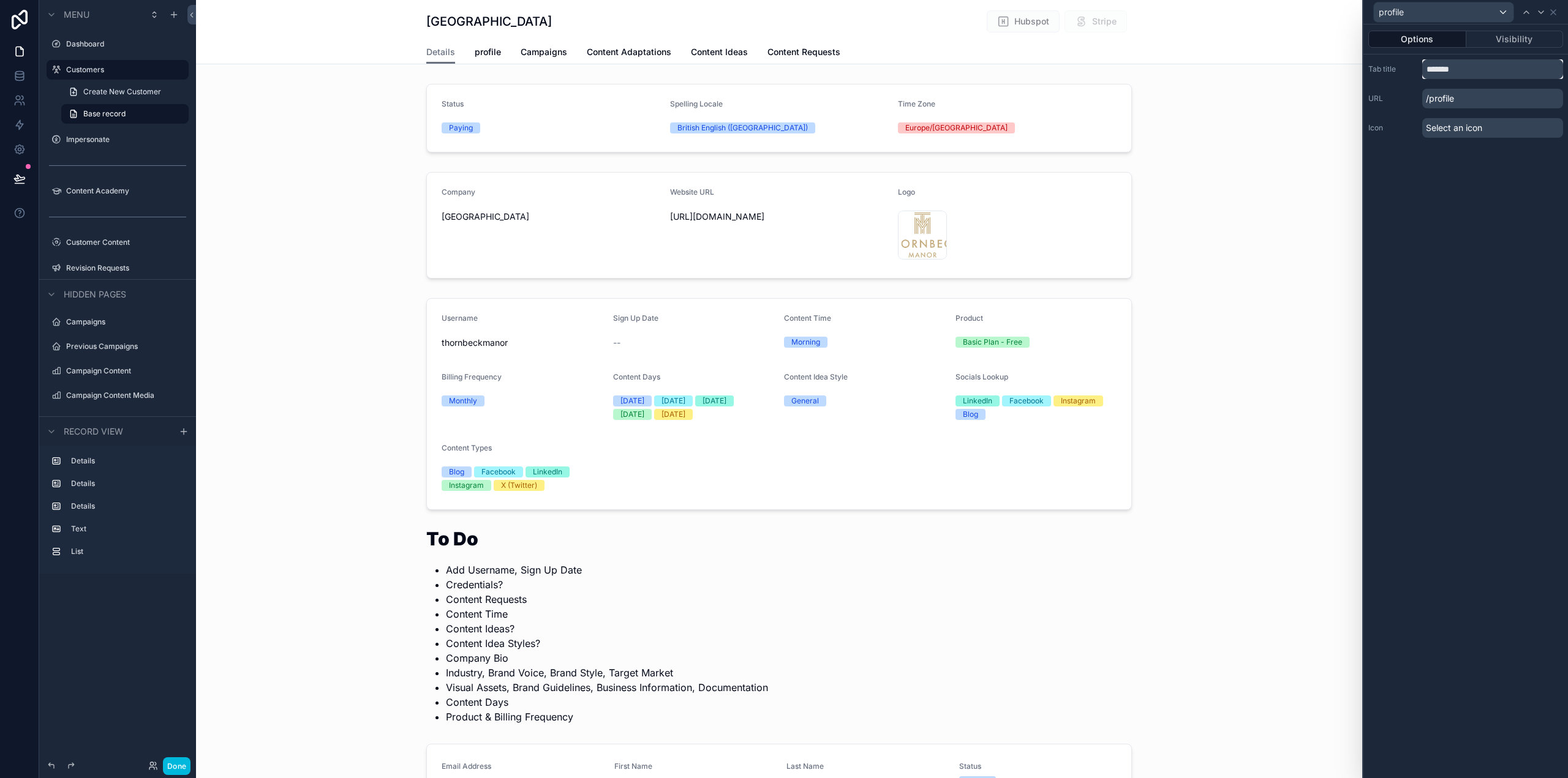
drag, startPoint x: 1431, startPoint y: 70, endPoint x: 1419, endPoint y: 68, distance: 12.2
click at [1419, 68] on div "Tab title *******" at bounding box center [1466, 69] width 195 height 19
type input "*******"
click at [1512, 281] on div "Options Visibility Tab title ******* URL /profile Icon Select an icon" at bounding box center [1466, 401] width 204 height 754
click at [1266, 176] on div "scrollable content" at bounding box center [779, 225] width 1166 height 117
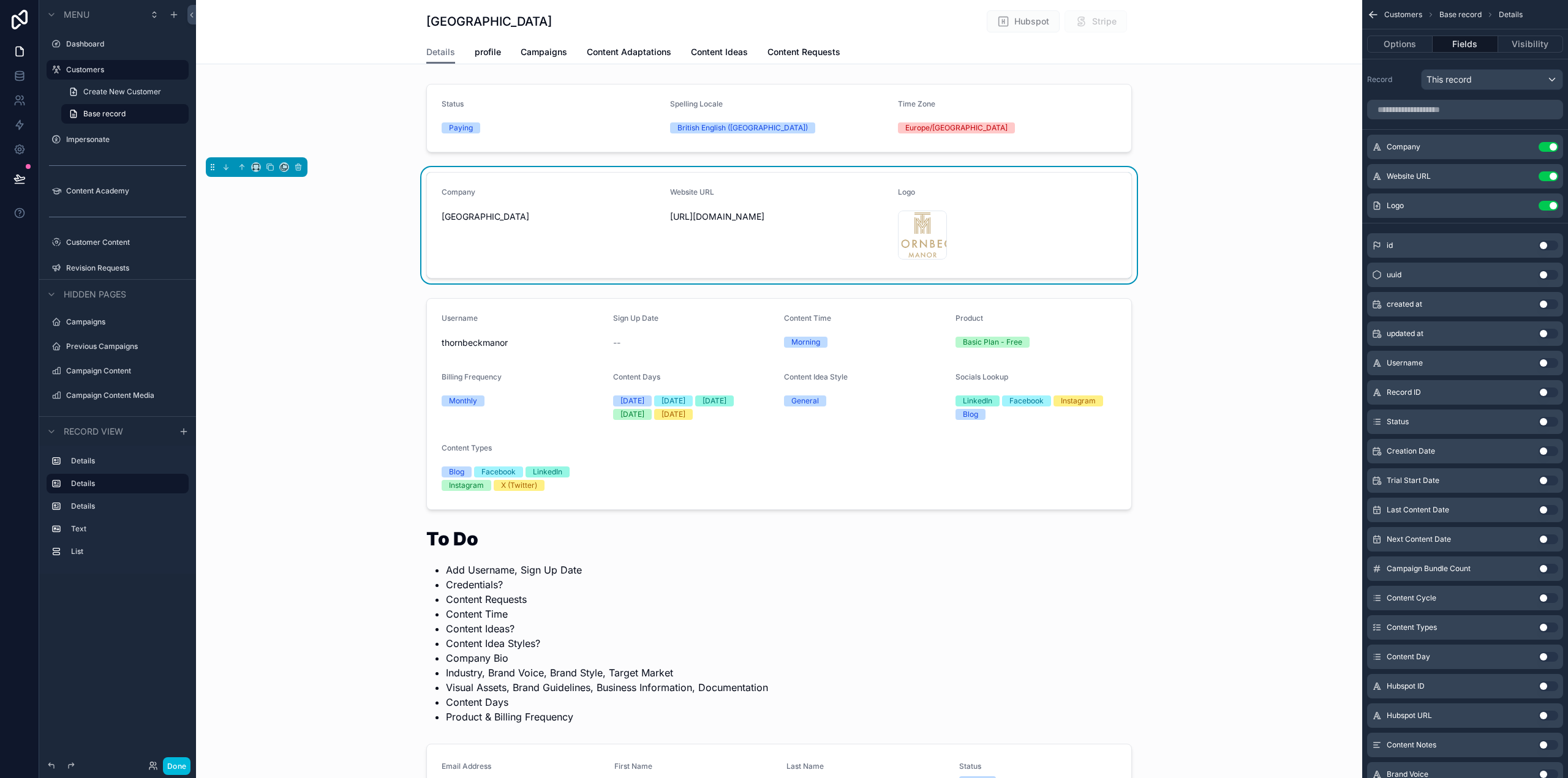
click at [545, 54] on span "Campaigns" at bounding box center [544, 51] width 47 height 12
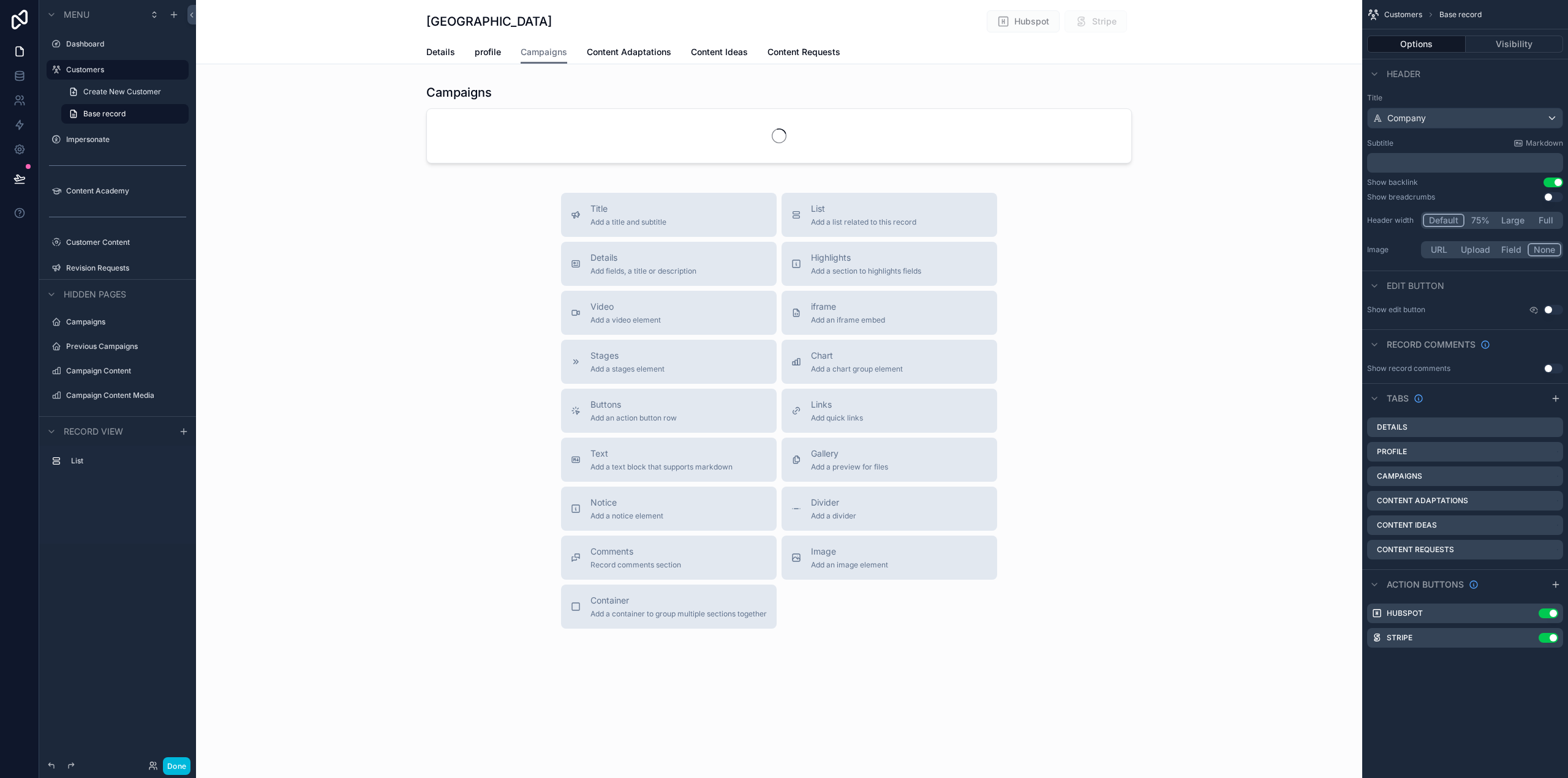
click at [484, 55] on span "profile" at bounding box center [488, 51] width 27 height 12
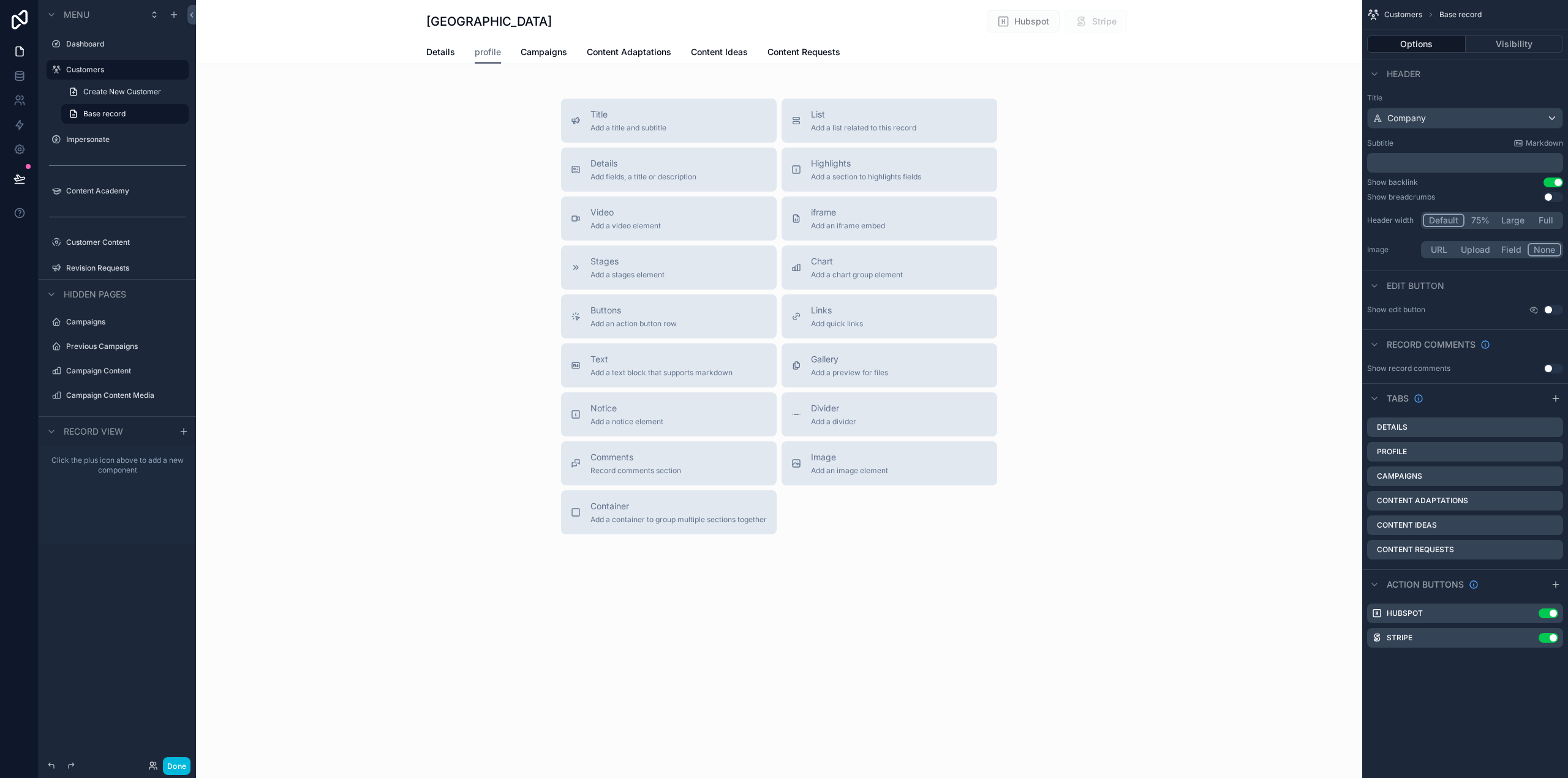
click at [0, 0] on icon "scrollable content" at bounding box center [0, 0] width 0 height 0
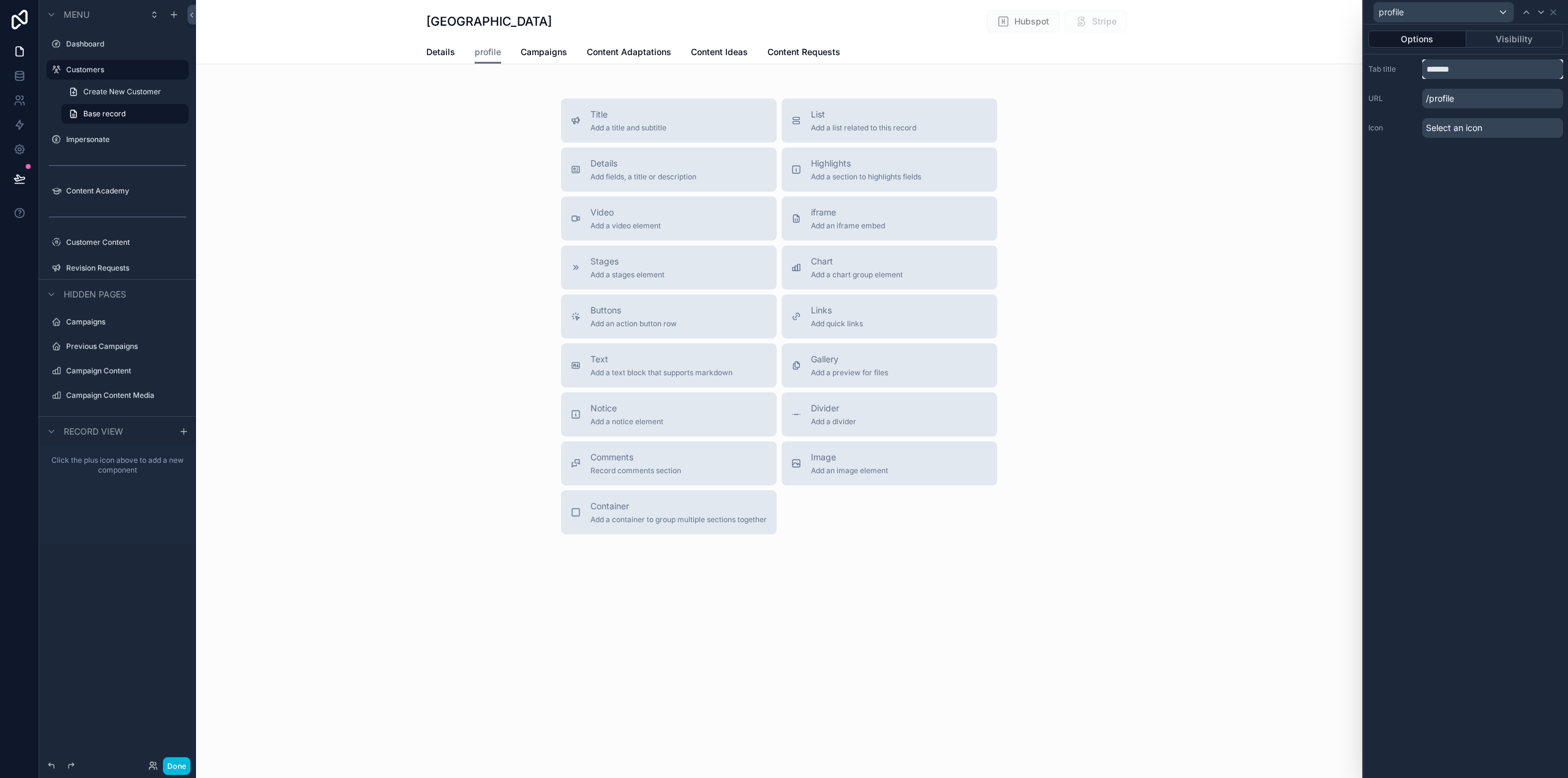
click at [1437, 71] on input "*******" at bounding box center [1492, 69] width 141 height 19
type input "*******"
click at [1487, 100] on p "/profile" at bounding box center [1492, 98] width 141 height 19
click at [1521, 246] on div "Options Visibility Tab title ******* URL /profile Icon Select an icon" at bounding box center [1466, 401] width 204 height 754
click at [1492, 129] on div "Select an icon" at bounding box center [1492, 128] width 141 height 19
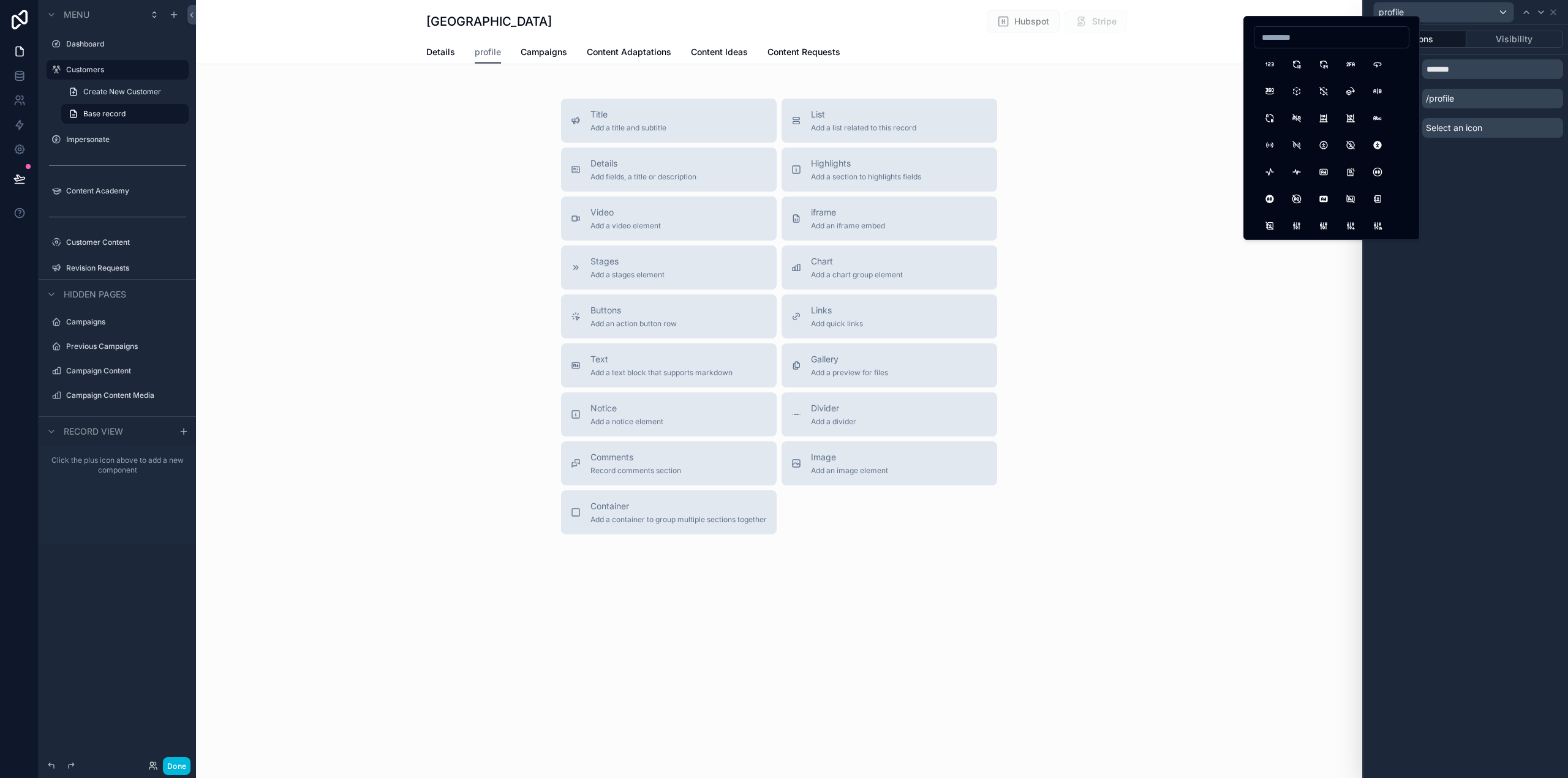
click at [1493, 125] on div "Select an icon" at bounding box center [1492, 128] width 141 height 19
click at [1511, 220] on div "Options Visibility Tab title ******* URL /profile Icon Select an icon" at bounding box center [1466, 401] width 204 height 754
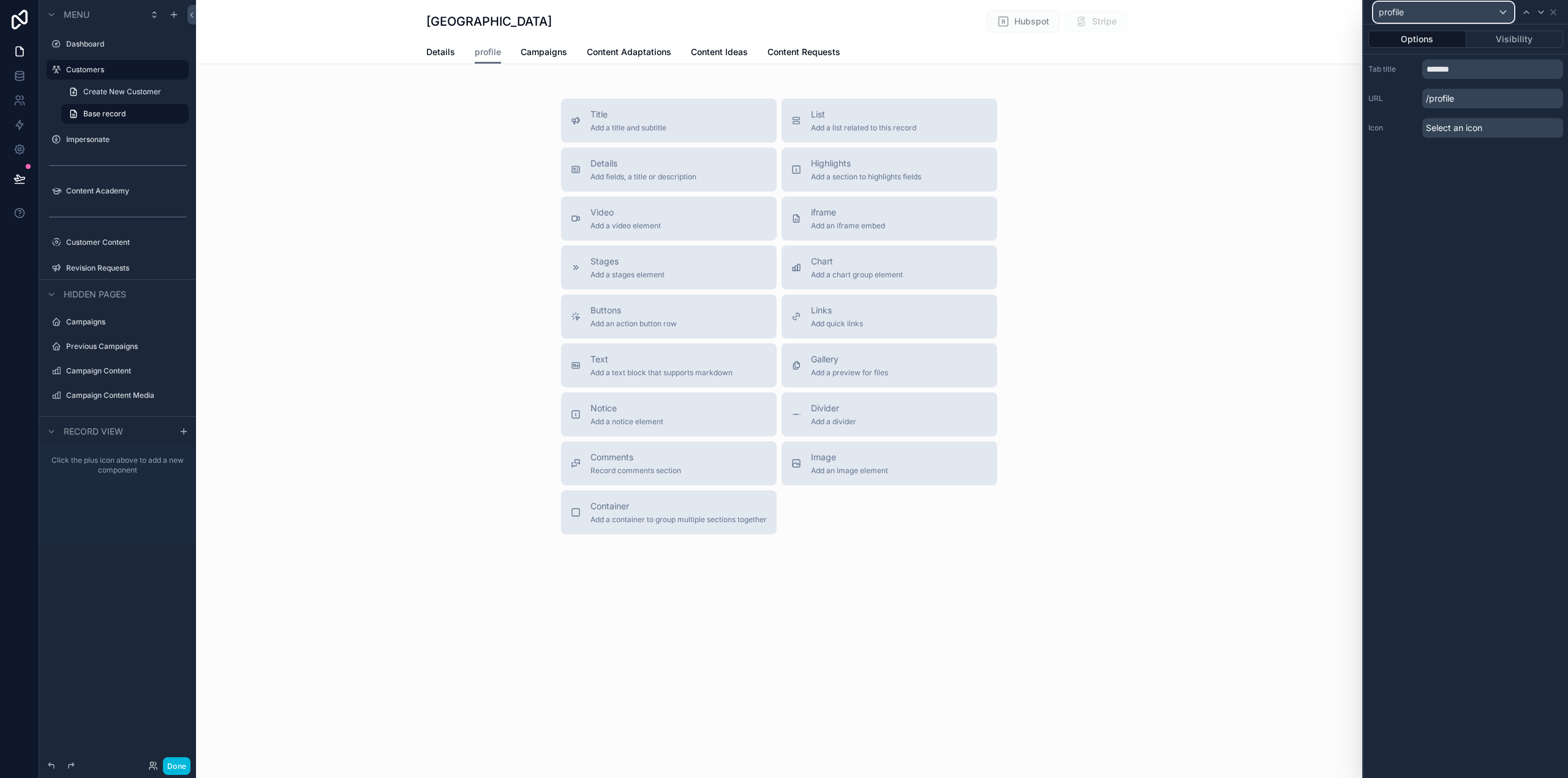
click at [1474, 19] on div "profile" at bounding box center [1444, 12] width 140 height 19
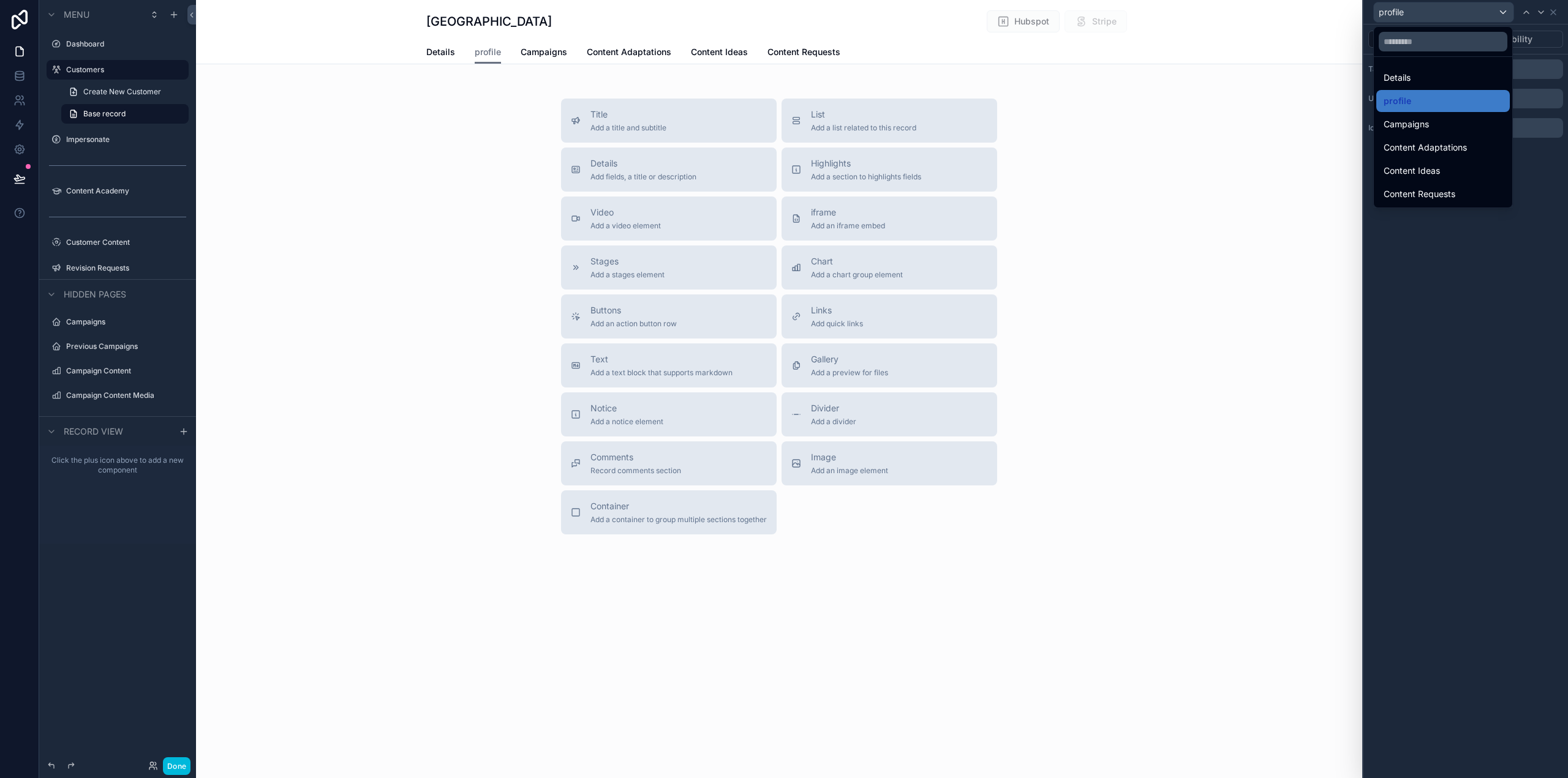
click at [1474, 18] on div at bounding box center [1466, 389] width 204 height 778
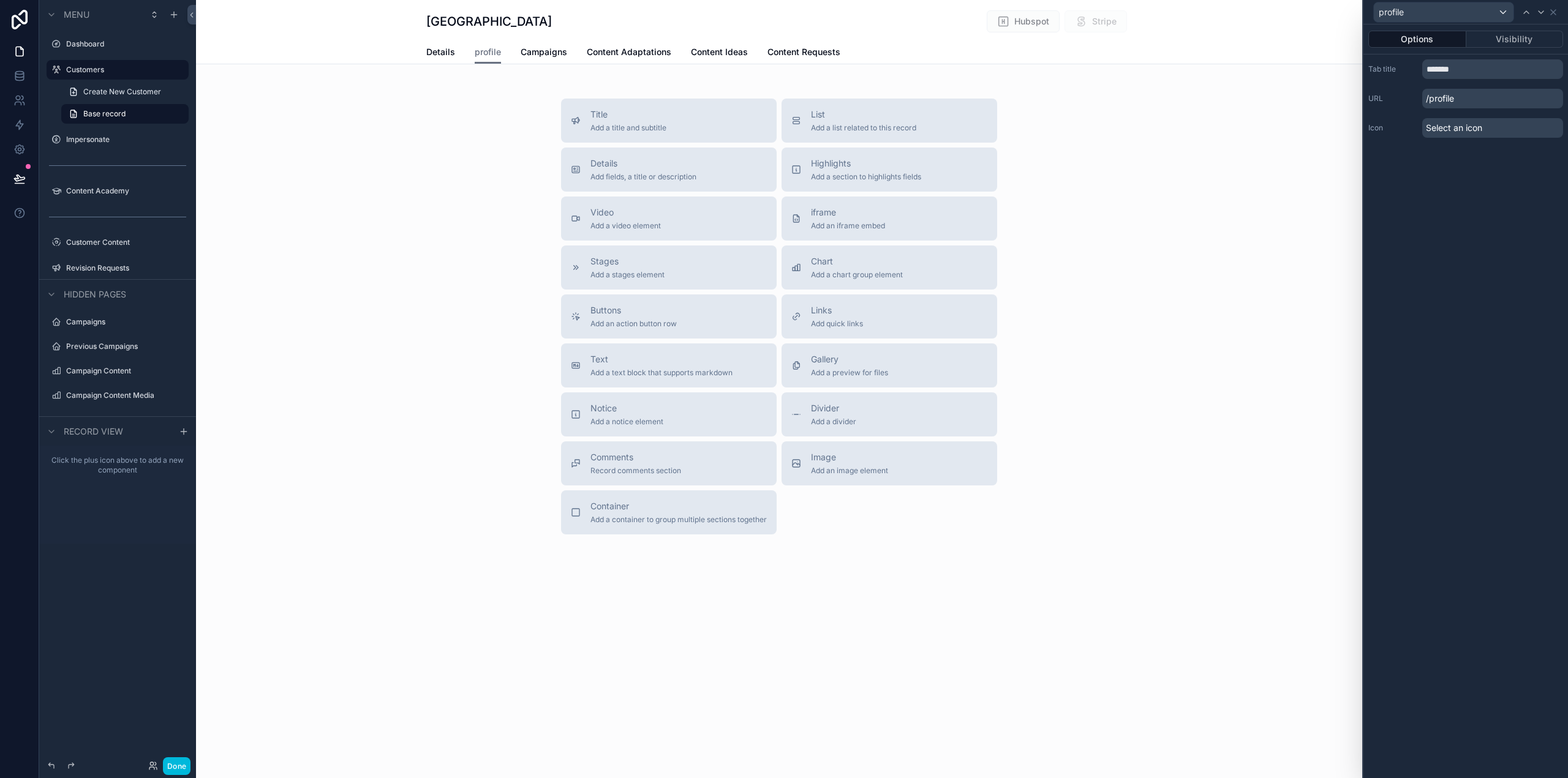
click at [1556, 16] on icon at bounding box center [1554, 12] width 10 height 10
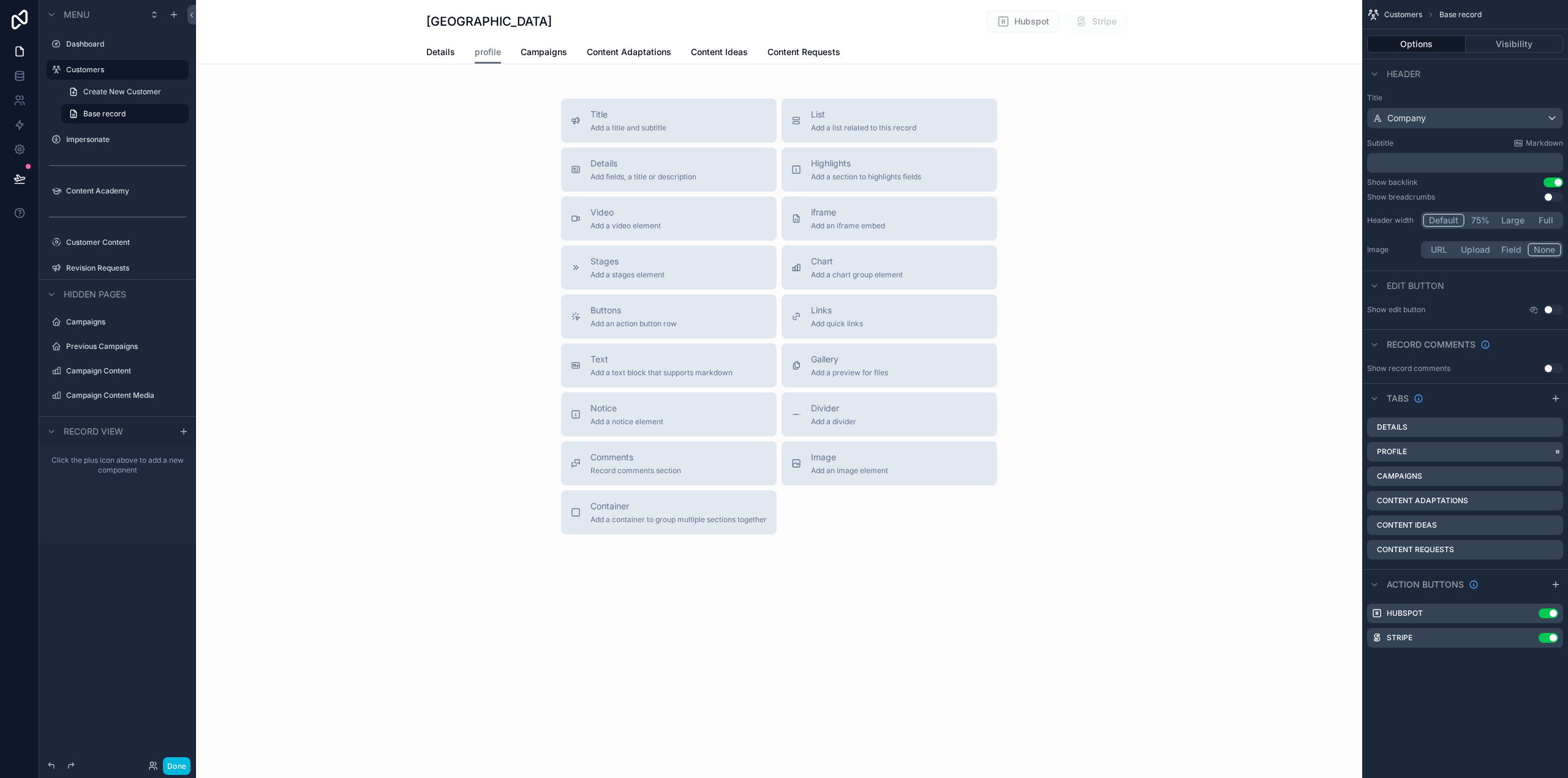
click at [0, 0] on icon "scrollable content" at bounding box center [0, 0] width 0 height 0
click at [1506, 475] on span "Remove tab and contents" at bounding box center [1486, 475] width 104 height 14
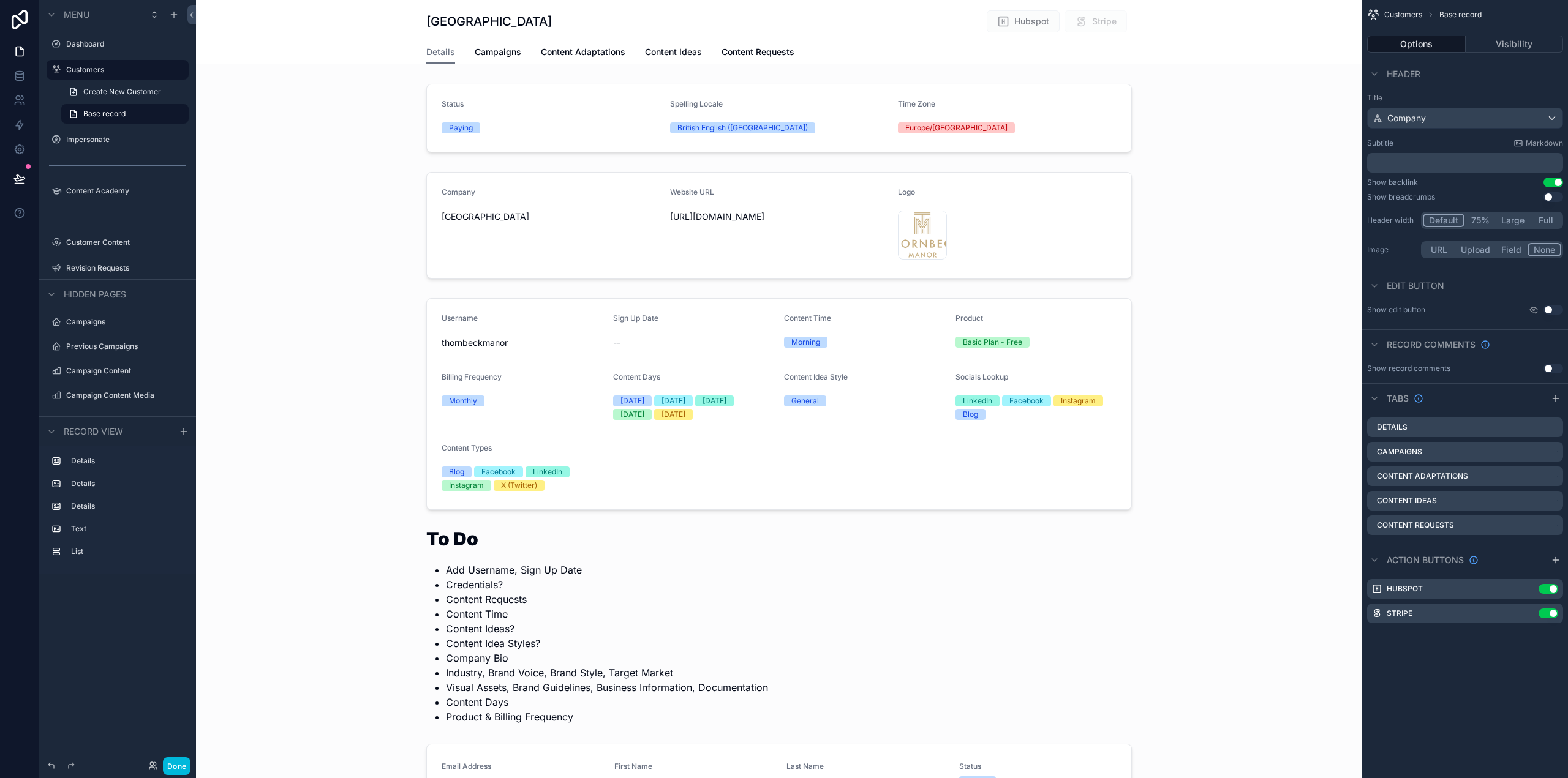
click at [1553, 393] on icon "scrollable content" at bounding box center [1556, 398] width 10 height 10
click at [0, 0] on icon "scrollable content" at bounding box center [0, 0] width 0 height 0
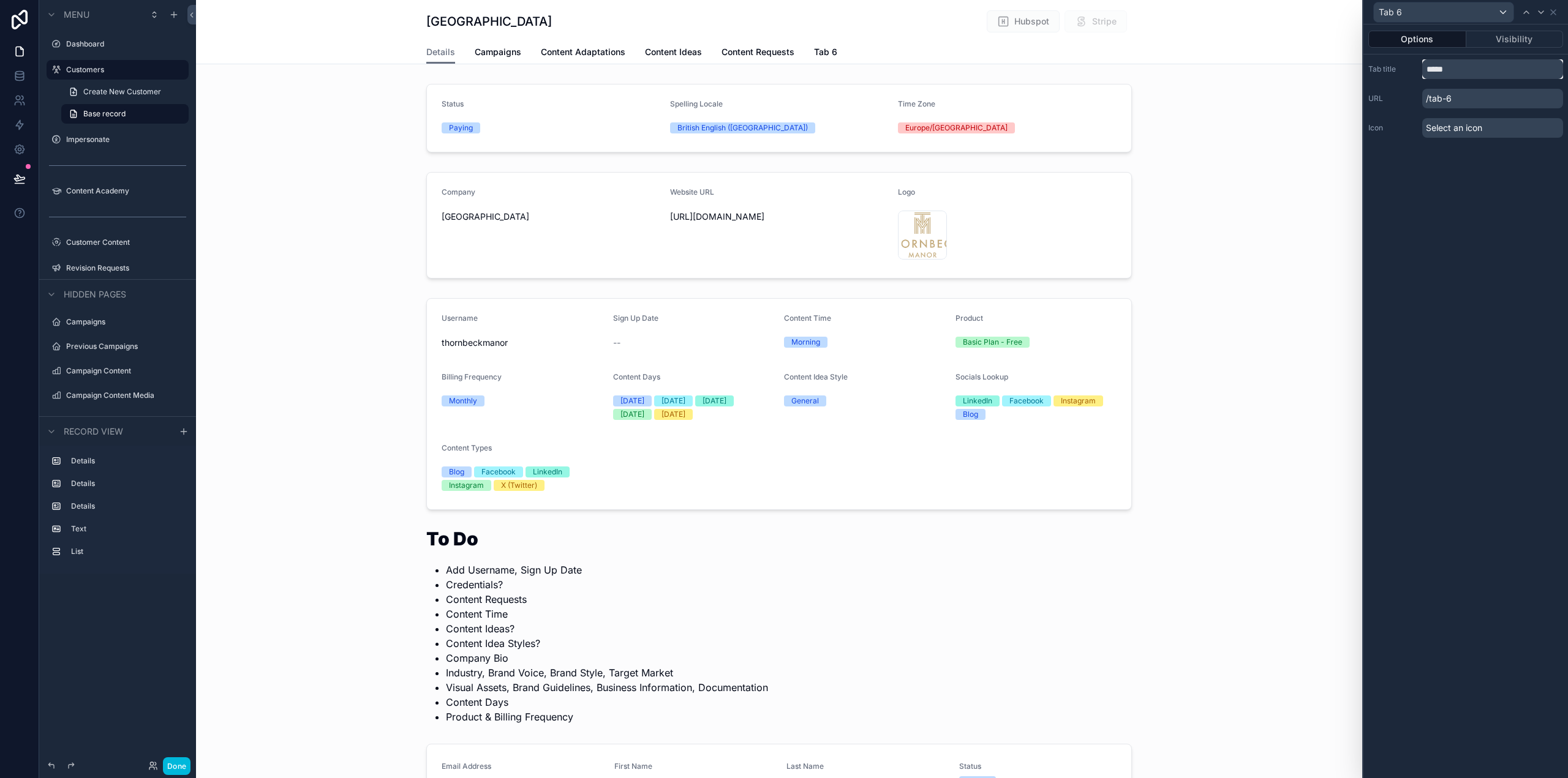
drag, startPoint x: 1471, startPoint y: 68, endPoint x: 1403, endPoint y: 65, distance: 68.1
click at [1403, 65] on div "Tab title *****" at bounding box center [1466, 69] width 195 height 19
type input "*******"
click at [1453, 246] on div "Options Visibility Tab title ******* URL /tab-6 Icon Select an icon" at bounding box center [1466, 401] width 204 height 754
click at [1554, 12] on icon at bounding box center [1554, 12] width 5 height 5
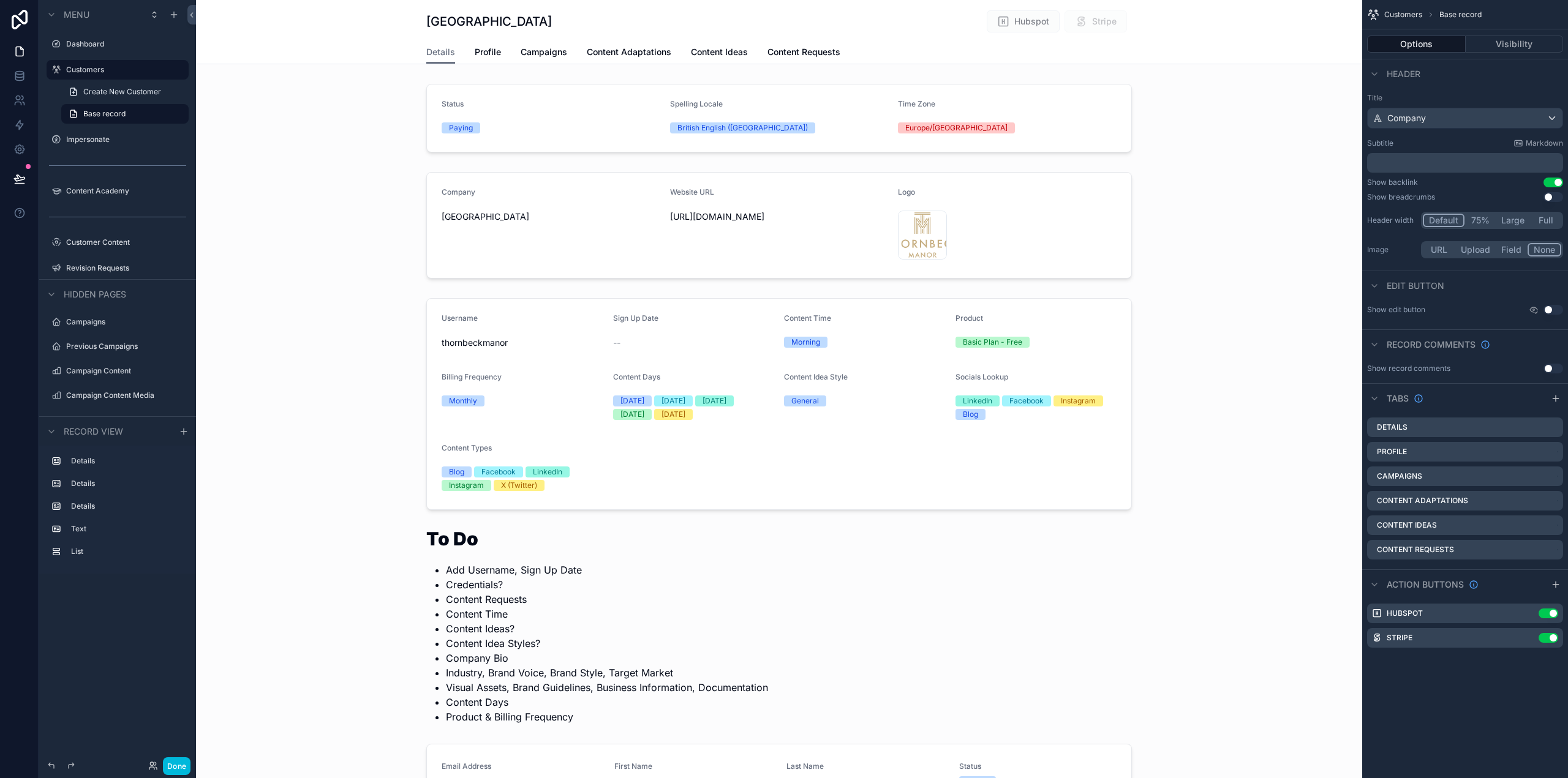
click at [493, 59] on link "Profile" at bounding box center [488, 53] width 27 height 24
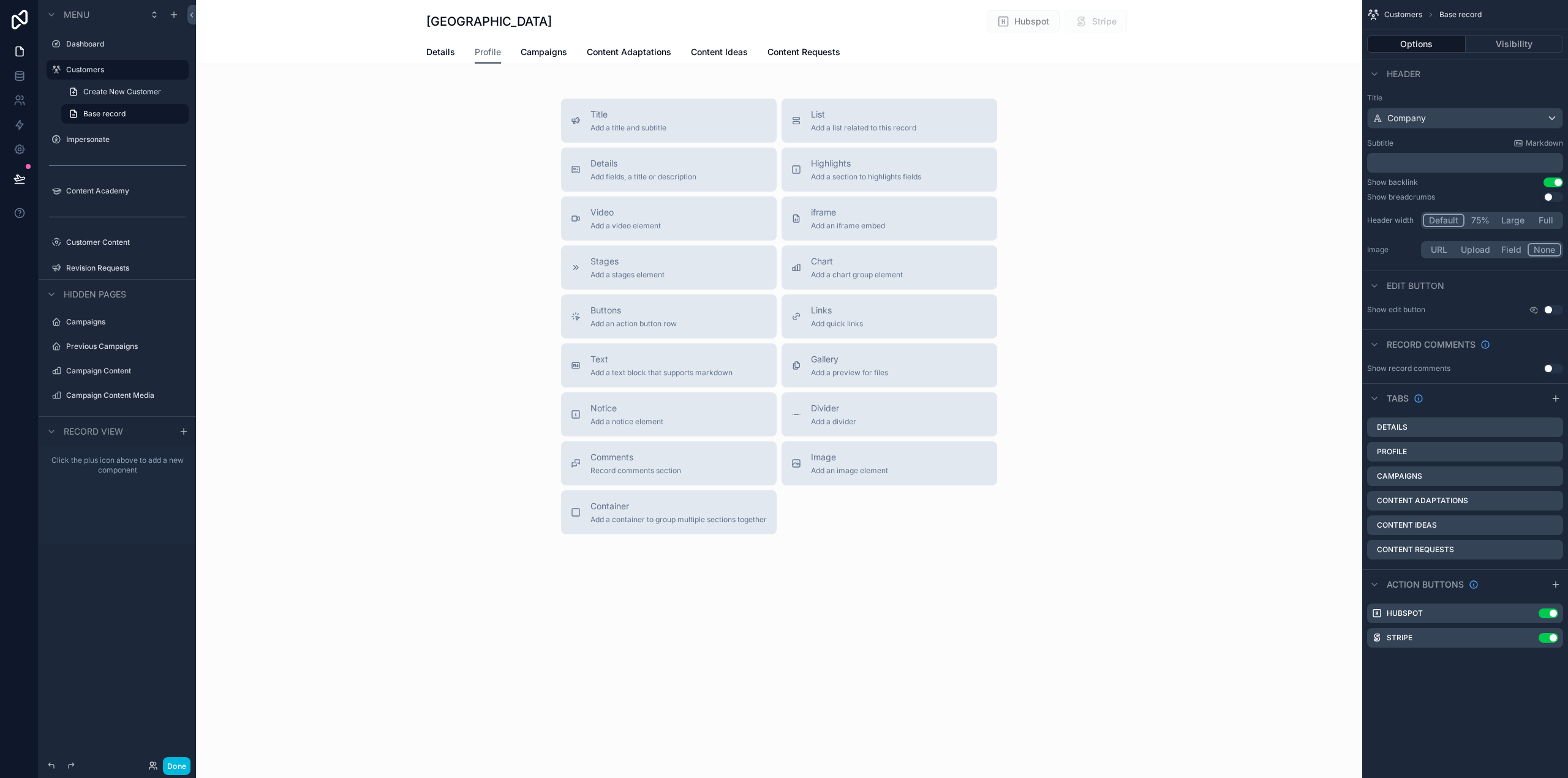
click at [654, 175] on span "Add fields, a title or description" at bounding box center [644, 177] width 106 height 10
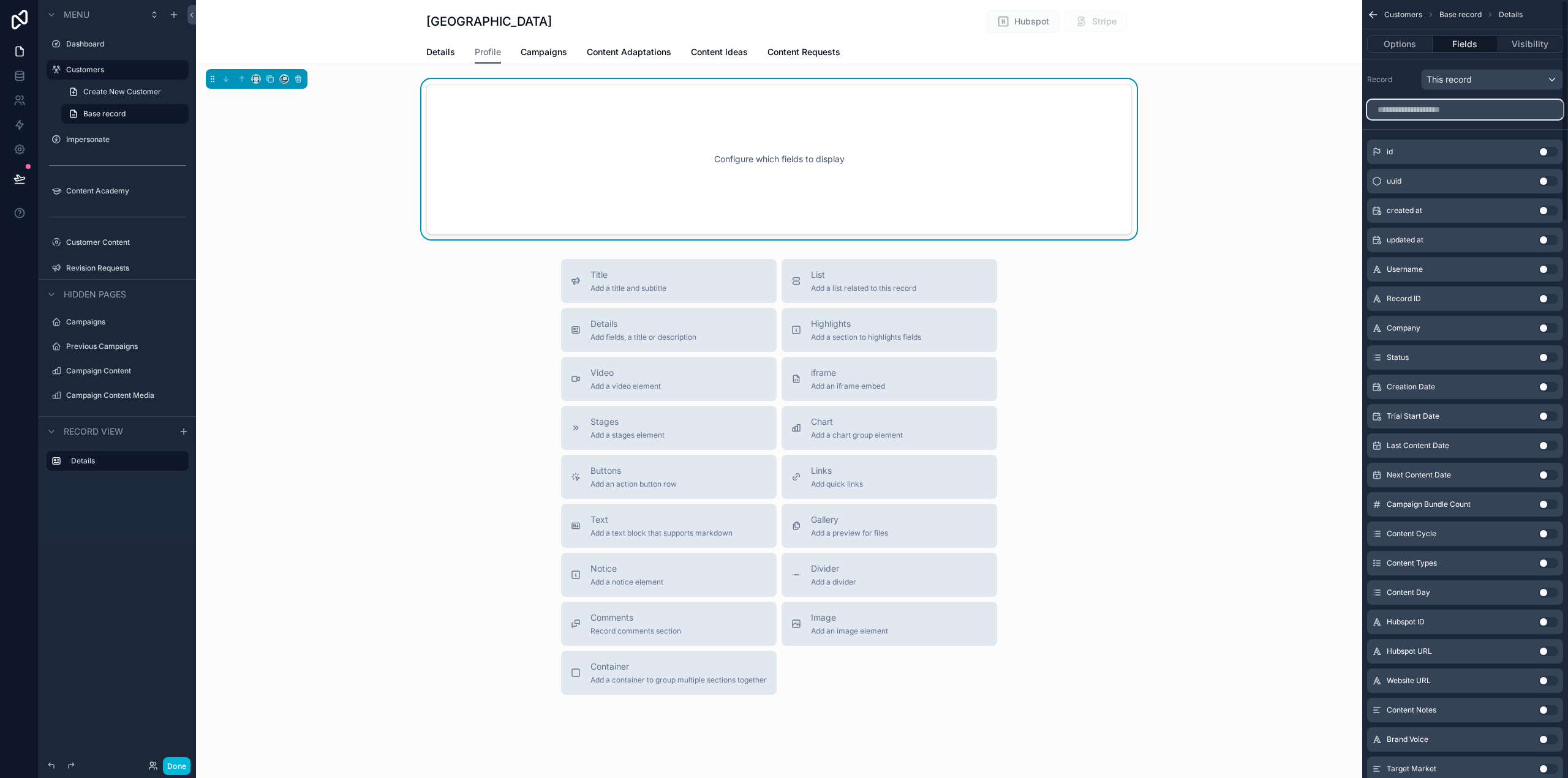
click at [1397, 102] on input "scrollable content" at bounding box center [1466, 109] width 196 height 19
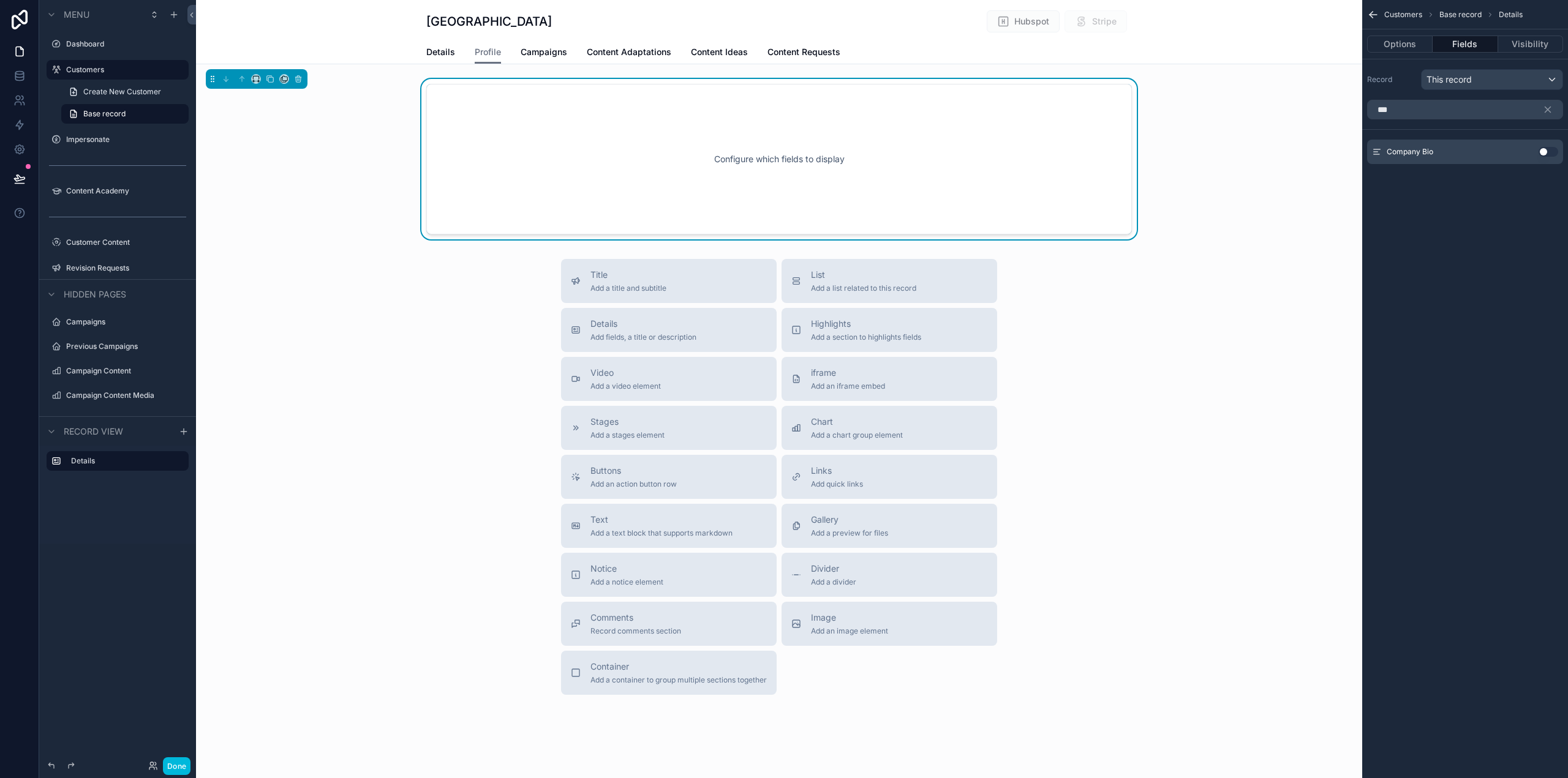
click at [1549, 150] on button "Use setting" at bounding box center [1549, 152] width 19 height 10
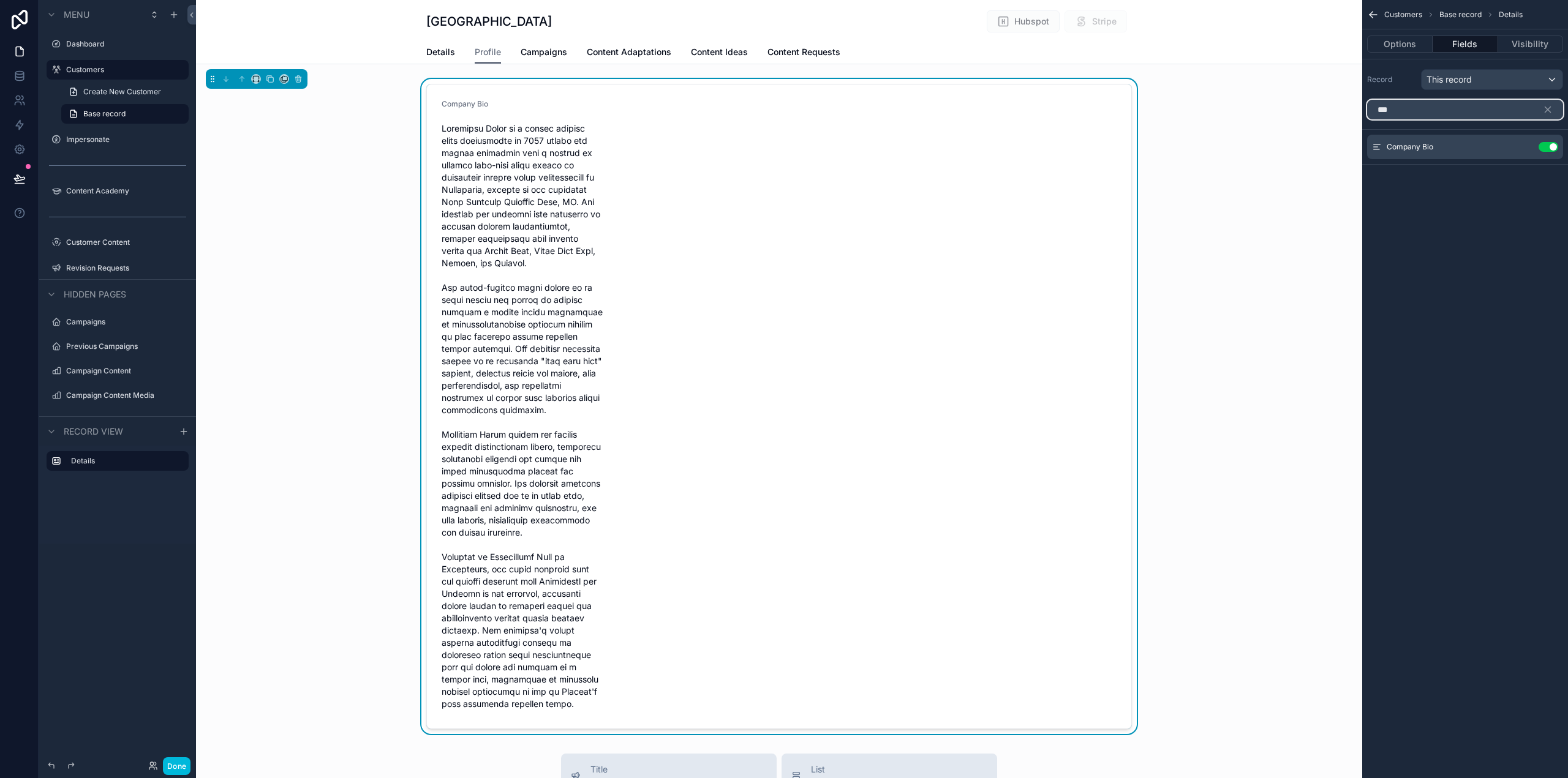
drag, startPoint x: 1419, startPoint y: 114, endPoint x: 1330, endPoint y: 117, distance: 89.1
click at [1330, 117] on div "Dashboard Customers Impersonate Content Academy Customer Content 50 Revision Re…" at bounding box center [882, 389] width 1372 height 778
click at [1553, 162] on button "Use setting" at bounding box center [1549, 163] width 19 height 10
click at [1389, 111] on input "*****" at bounding box center [1466, 109] width 196 height 19
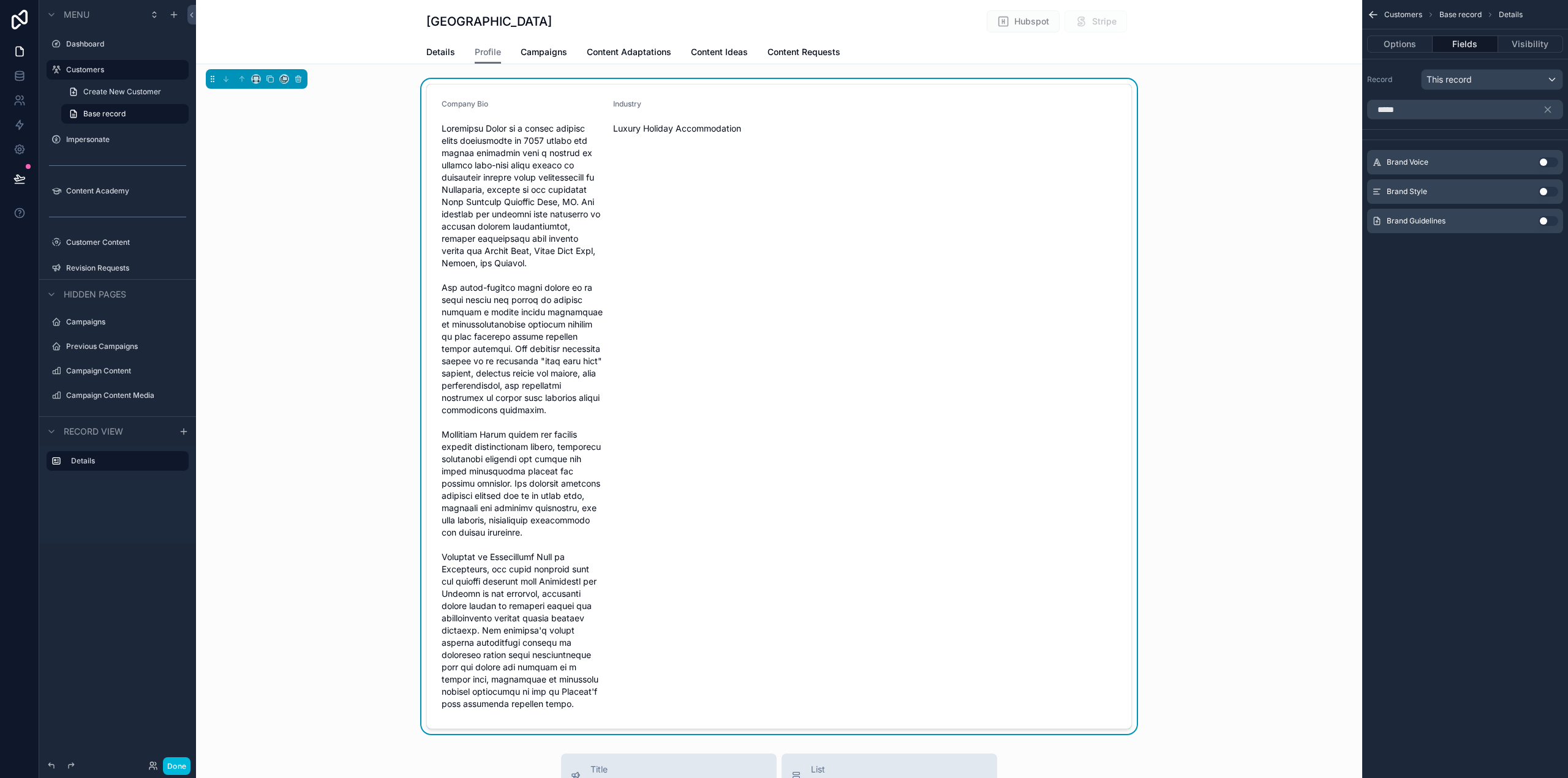
click at [1552, 163] on button "Use setting" at bounding box center [1549, 163] width 19 height 10
click at [1390, 106] on input "*****" at bounding box center [1466, 109] width 196 height 19
drag, startPoint x: 1549, startPoint y: 163, endPoint x: 1521, endPoint y: 159, distance: 28.3
click at [1549, 163] on button "Use setting" at bounding box center [1549, 163] width 19 height 10
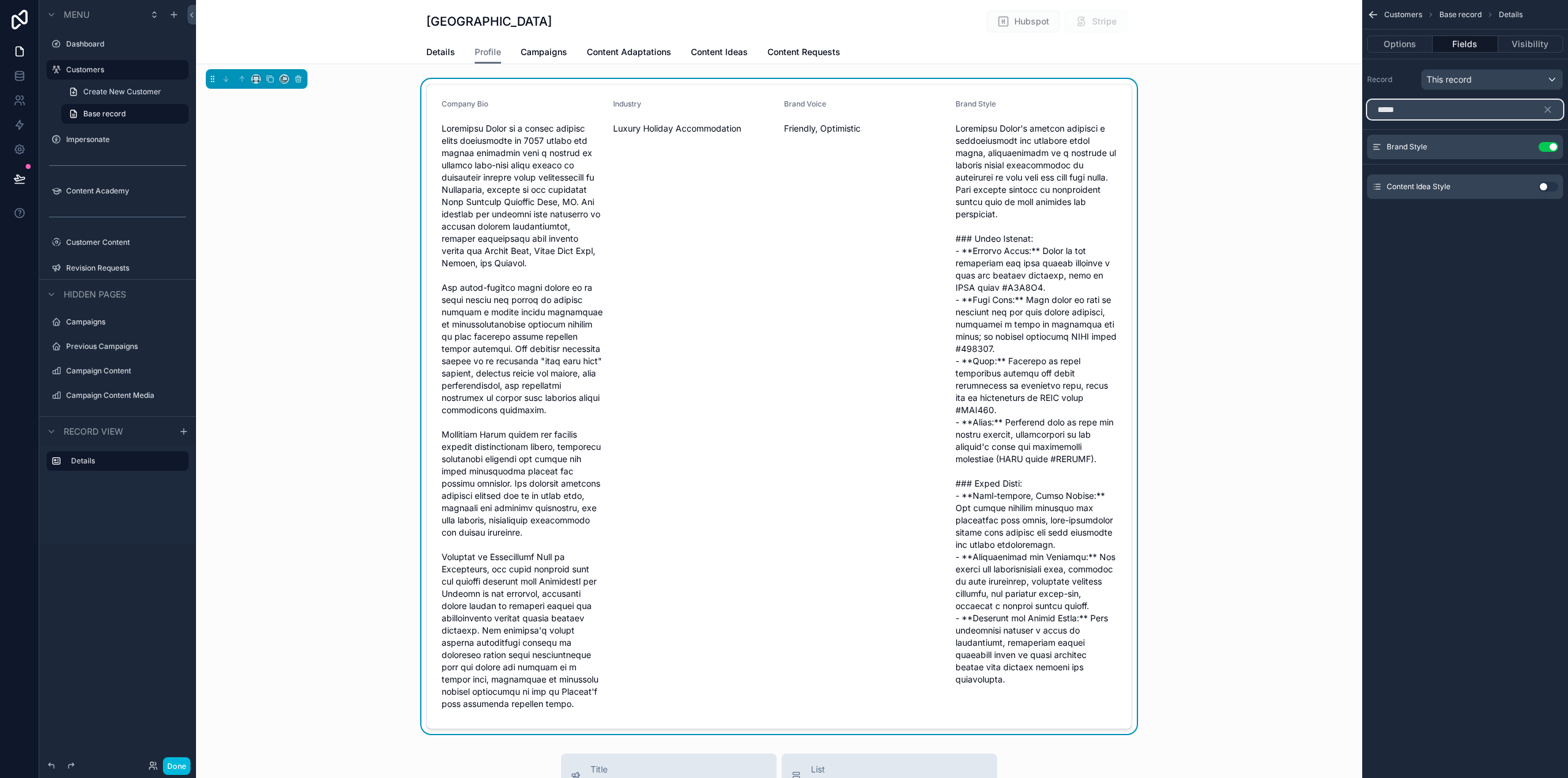
drag, startPoint x: 1411, startPoint y: 108, endPoint x: 1355, endPoint y: 111, distance: 56.1
click at [1355, 111] on div "Dashboard Customers Impersonate Content Academy Customer Content 50 Revision Re…" at bounding box center [882, 389] width 1372 height 778
type input "****"
click at [1545, 160] on button "Use setting" at bounding box center [1549, 163] width 19 height 10
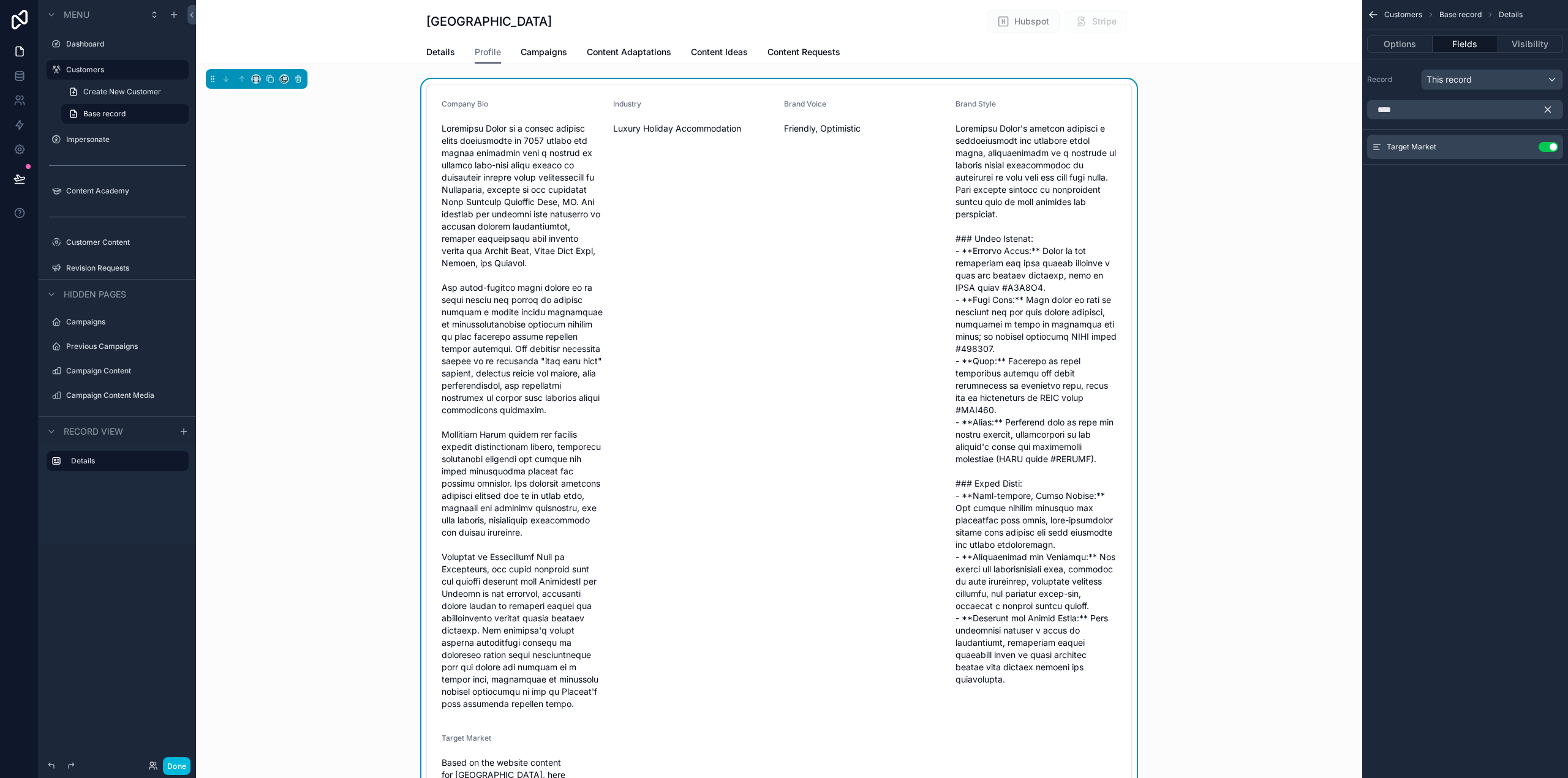
click at [1552, 107] on icon "scrollable content" at bounding box center [1548, 109] width 11 height 11
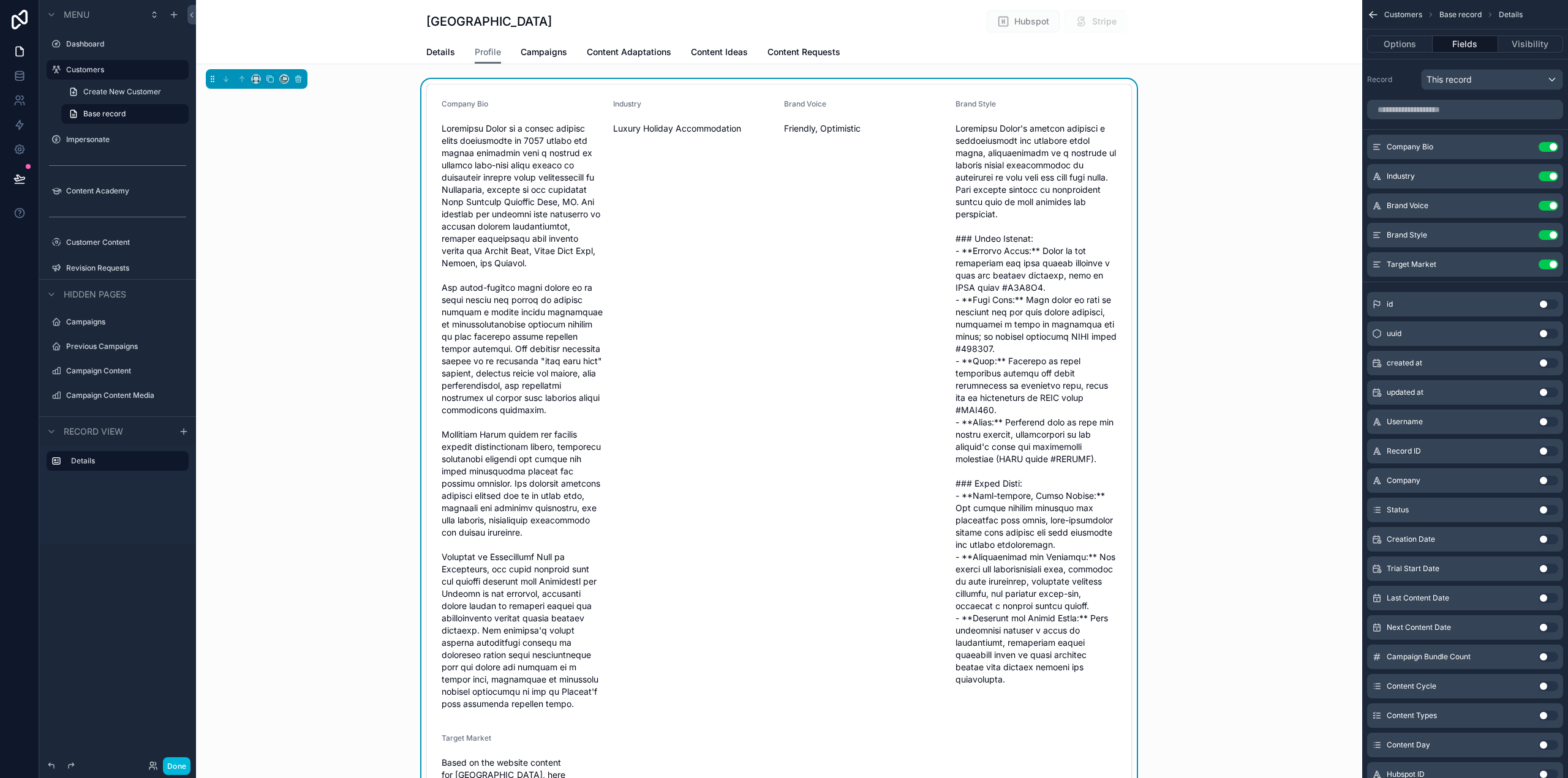
click at [0, 0] on icon "scrollable content" at bounding box center [0, 0] width 0 height 0
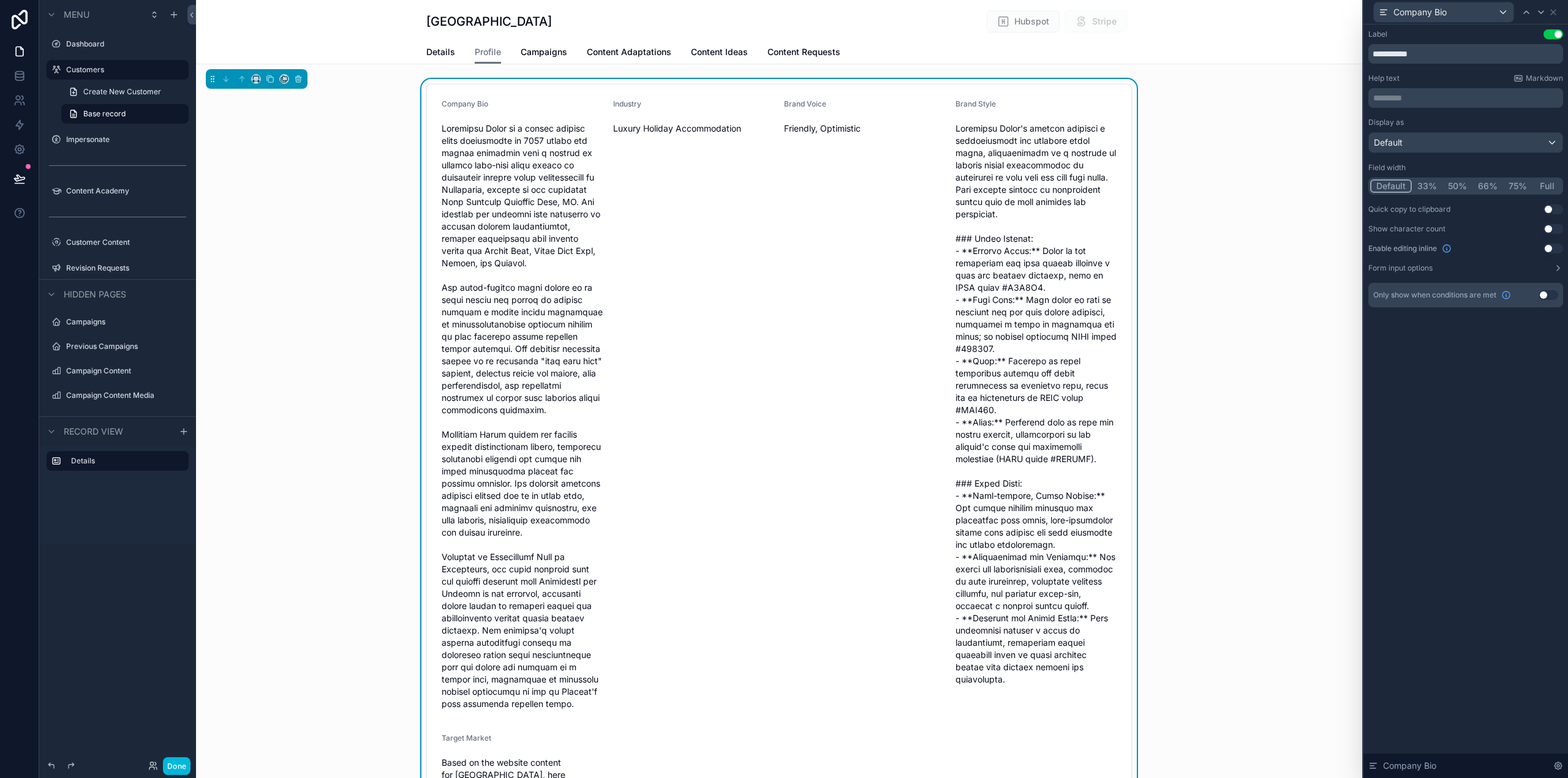
click at [1547, 183] on button "Full" at bounding box center [1547, 186] width 29 height 14
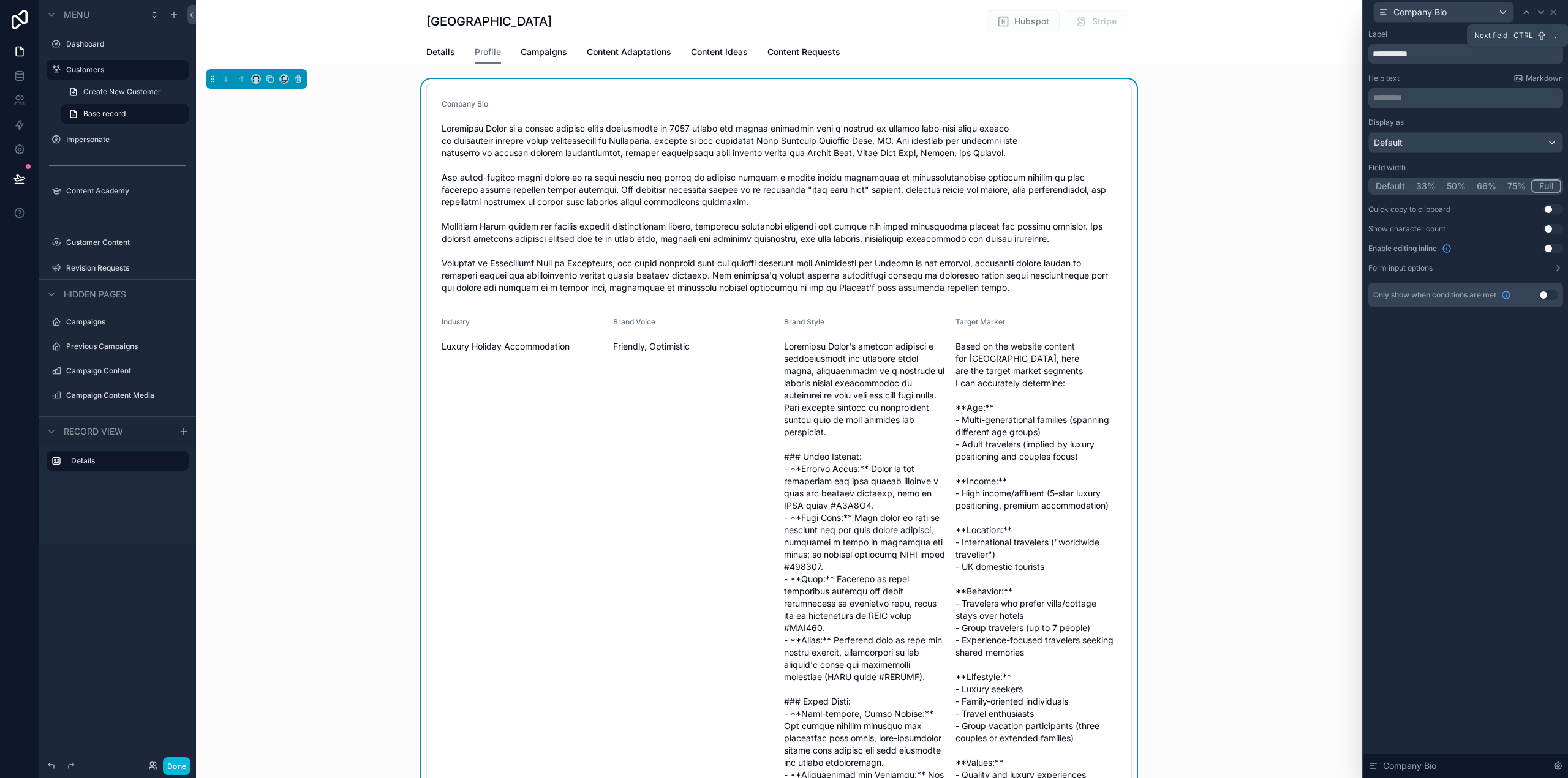
click at [1542, 15] on icon at bounding box center [1541, 12] width 10 height 10
click at [1549, 186] on button "Full" at bounding box center [1547, 186] width 29 height 14
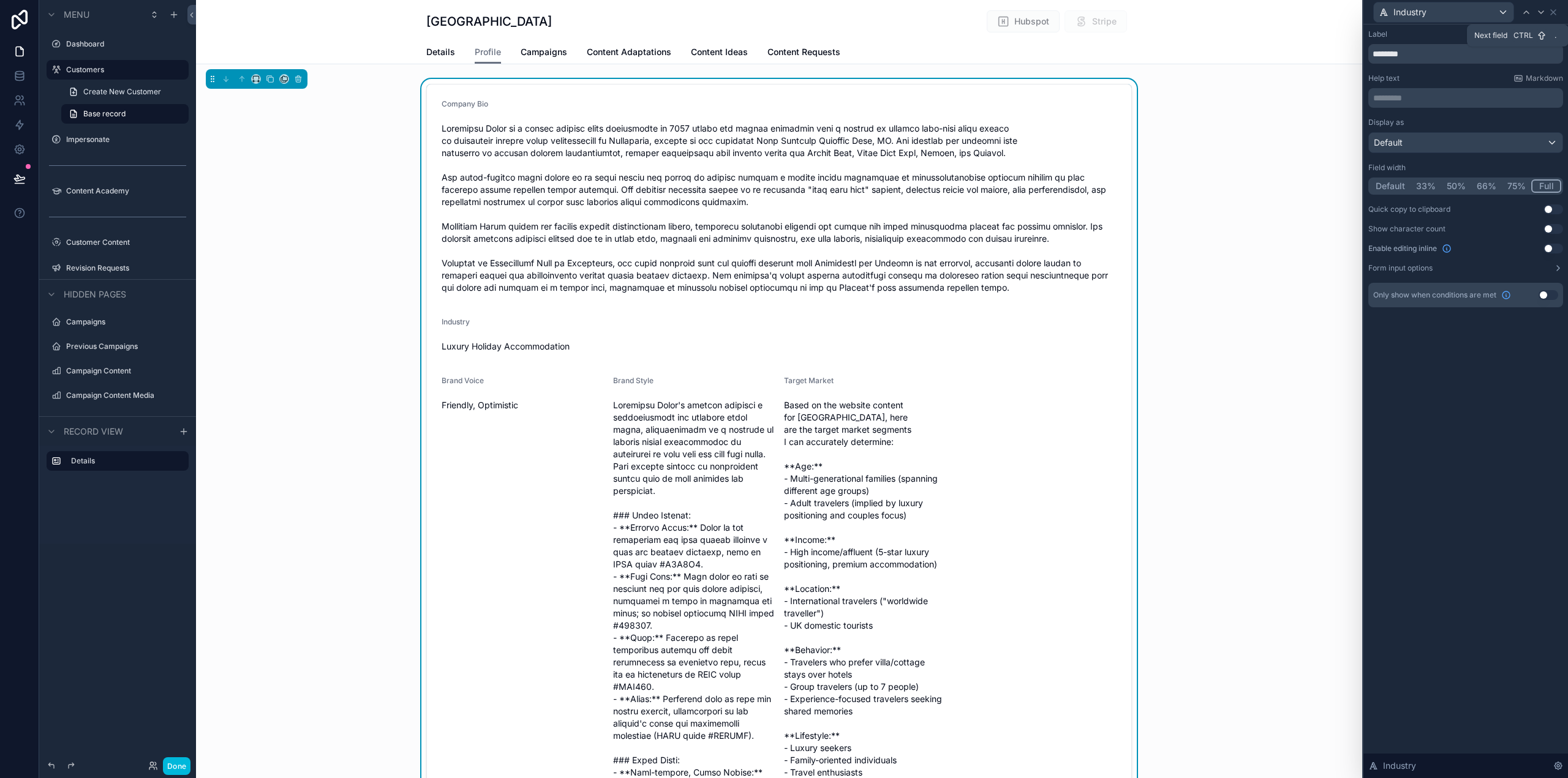
click at [1548, 11] on div at bounding box center [1541, 12] width 14 height 14
click at [1544, 187] on button "Full" at bounding box center [1547, 186] width 29 height 14
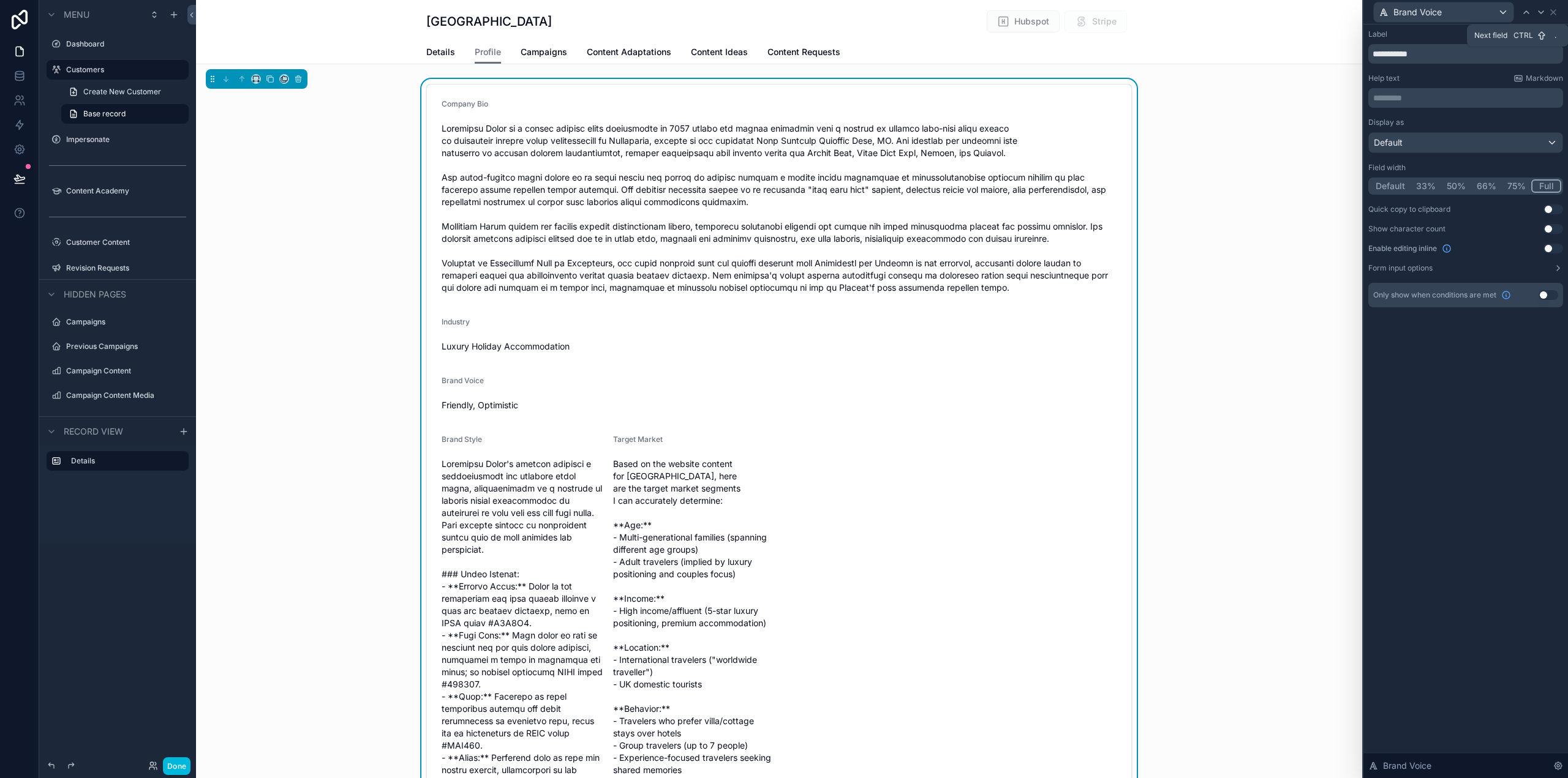
click at [1546, 9] on div at bounding box center [1541, 12] width 14 height 14
click at [1549, 183] on button "Full" at bounding box center [1547, 186] width 29 height 14
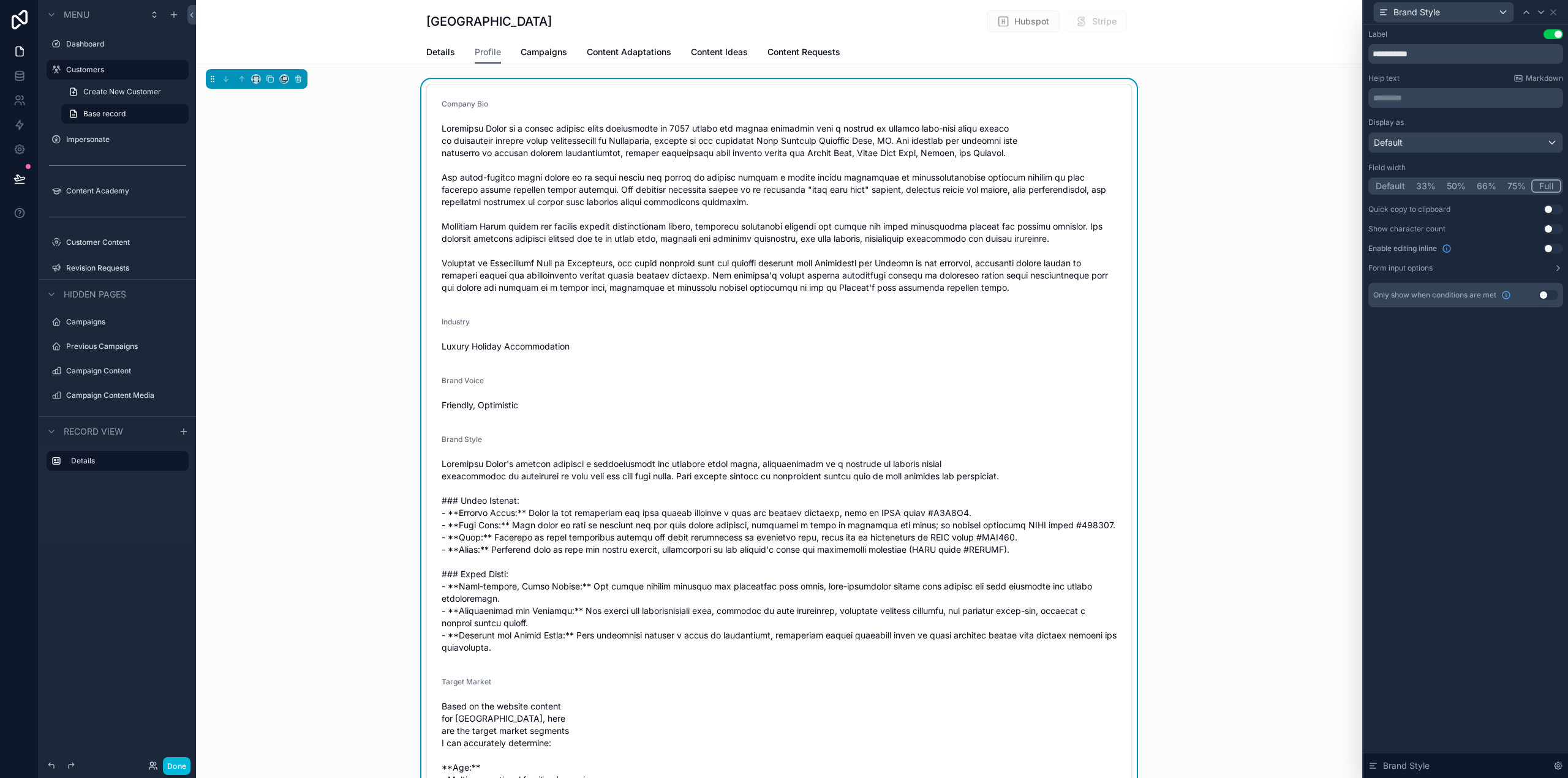
click at [1540, 18] on div at bounding box center [1541, 12] width 14 height 14
click at [1547, 186] on button "Full" at bounding box center [1547, 186] width 29 height 14
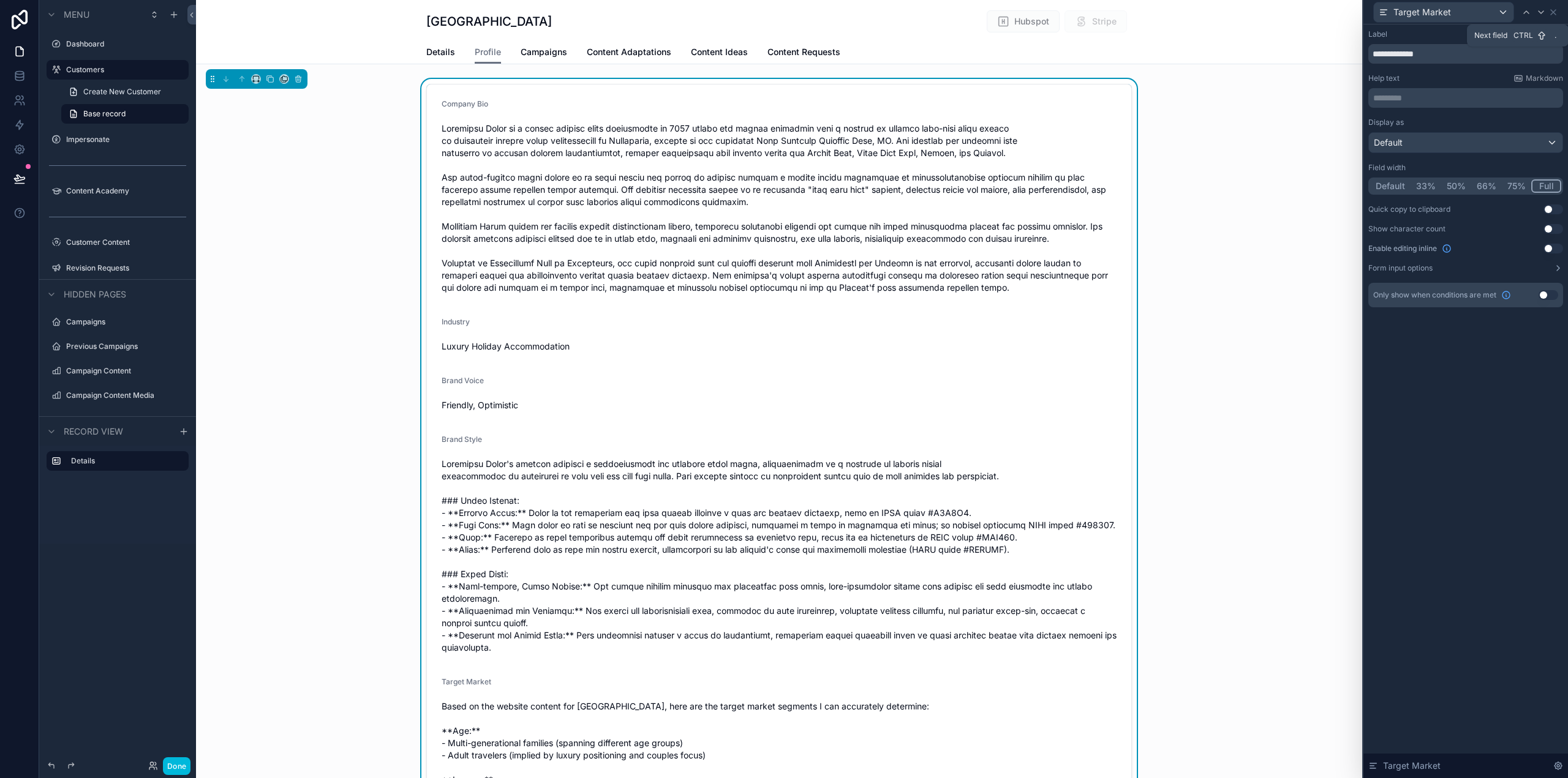
click at [1541, 14] on icon at bounding box center [1541, 12] width 10 height 10
click at [1557, 14] on icon at bounding box center [1554, 12] width 10 height 10
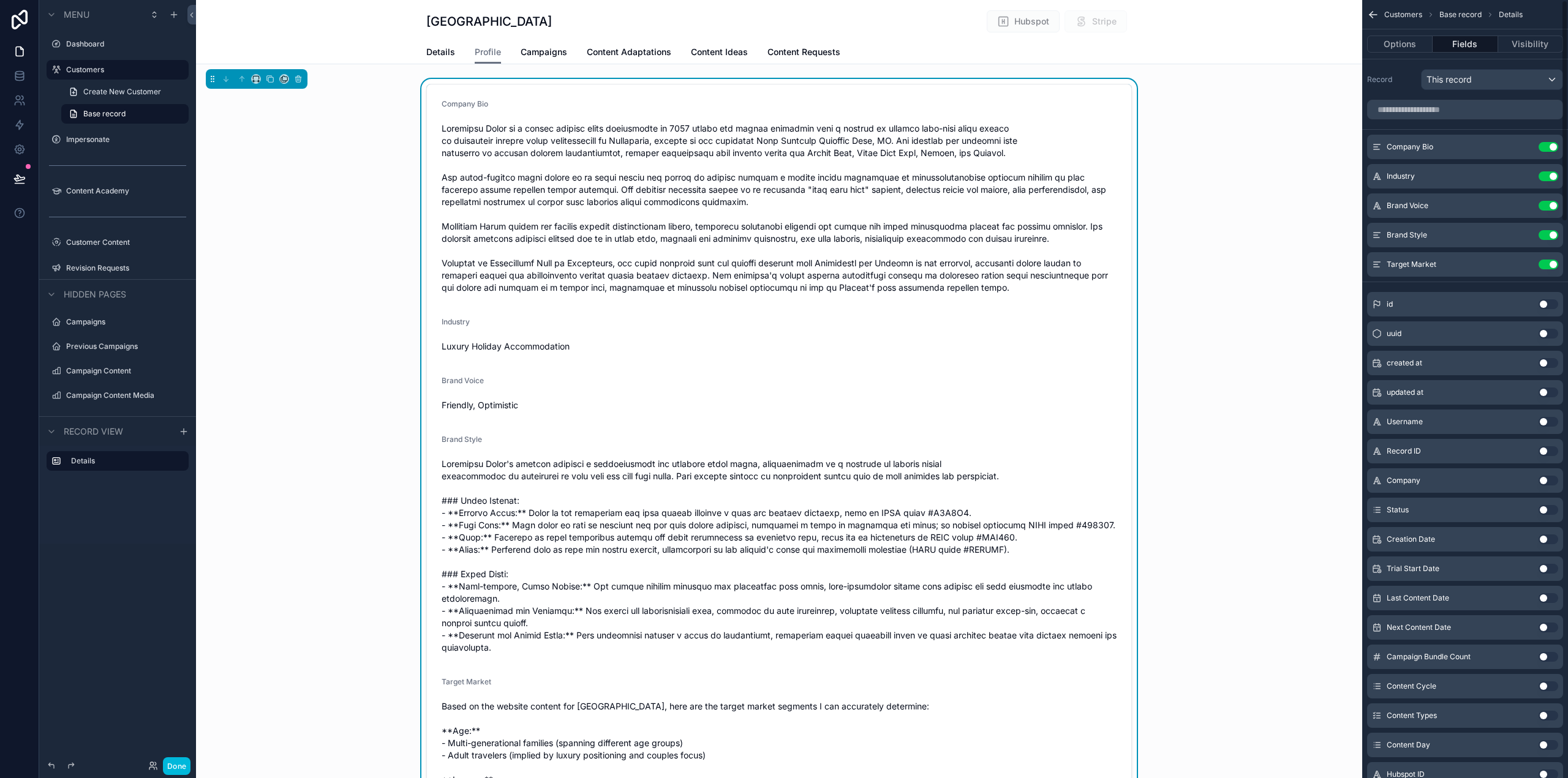
click at [1401, 34] on div "Options Fields Visibility" at bounding box center [1466, 44] width 206 height 30
click at [1395, 44] on button "Options" at bounding box center [1400, 43] width 65 height 17
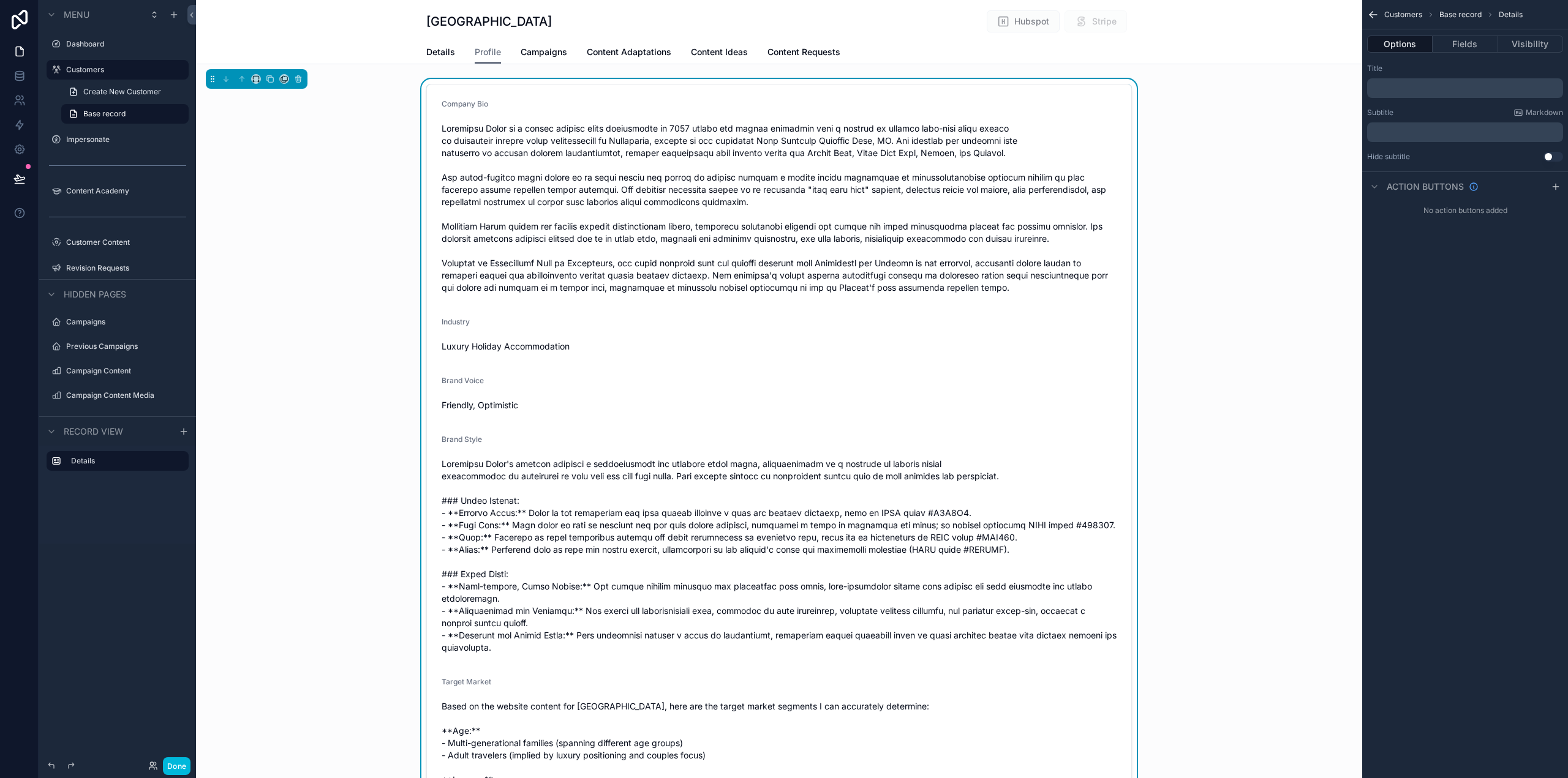
click at [1371, 11] on icon "scrollable content" at bounding box center [1373, 14] width 12 height 12
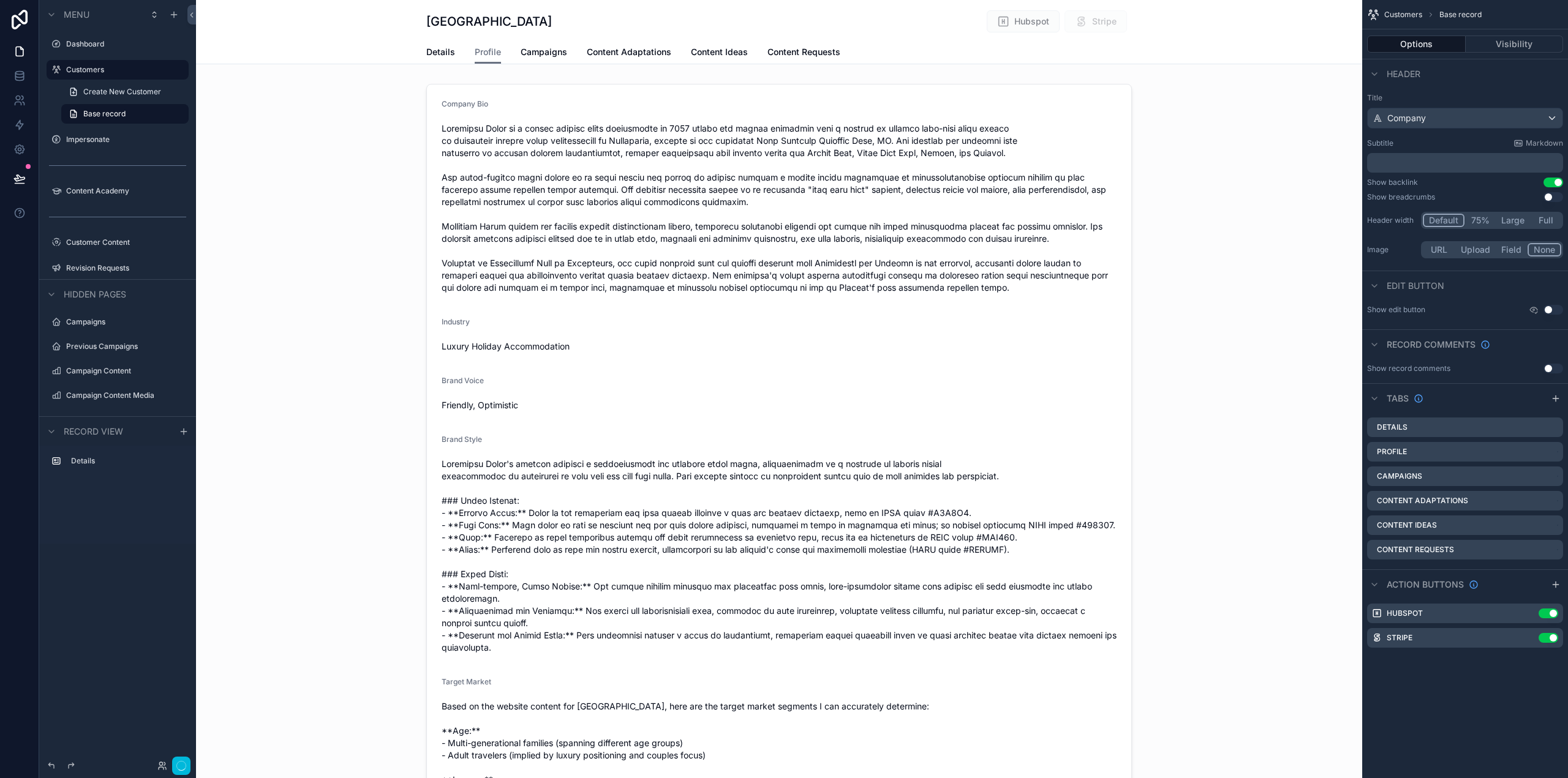
click at [1266, 294] on div "scrollable content" at bounding box center [779, 622] width 1166 height 1086
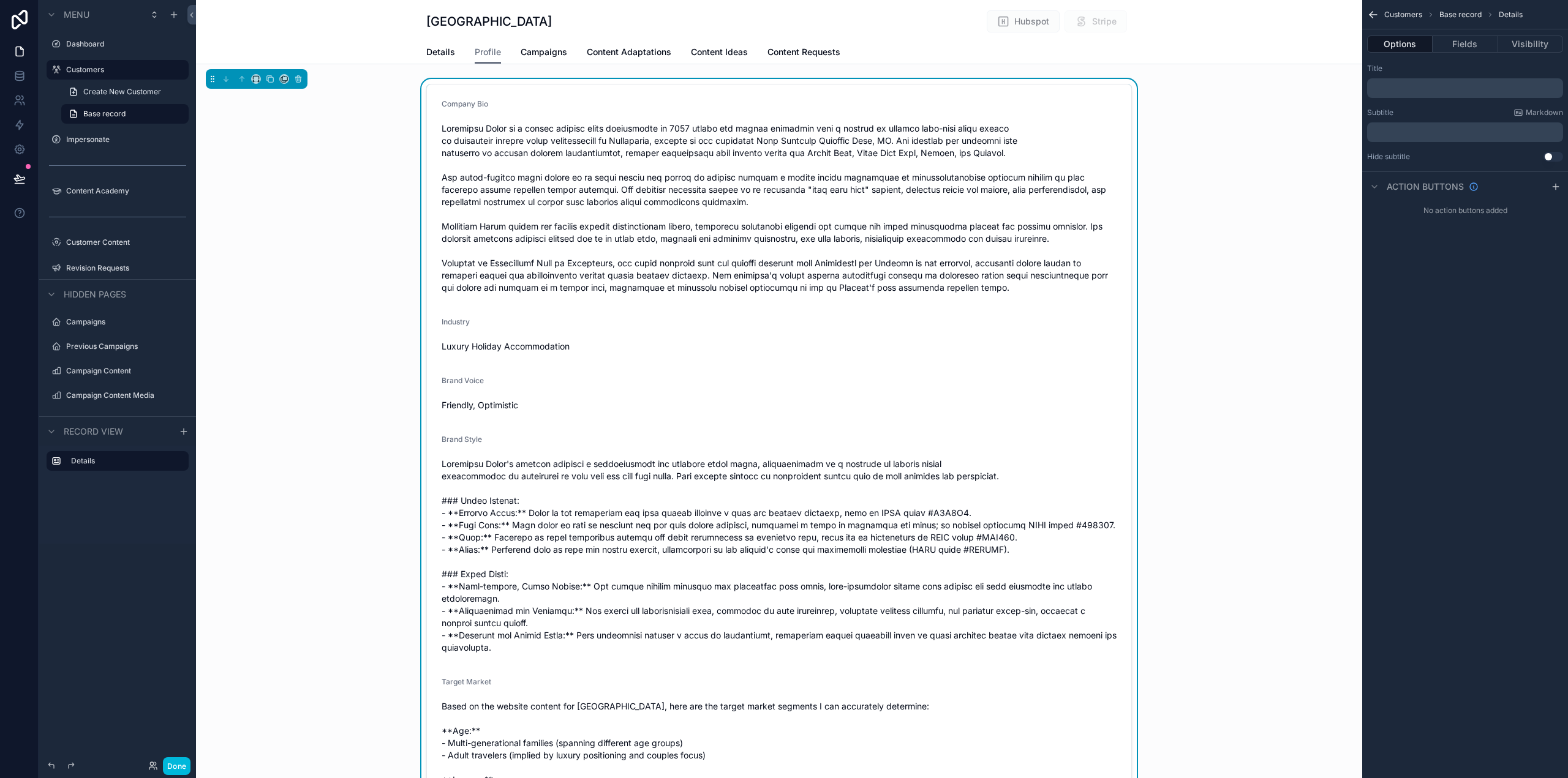
click at [318, 117] on div "Company Bio Industry Luxury Holiday Accommodation Brand Voice Friendly, Optimis…" at bounding box center [779, 622] width 1166 height 1086
click at [1269, 43] on div "Details Profile Campaigns Content Adaptations Content Ideas Content Requests" at bounding box center [779, 51] width 1152 height 23
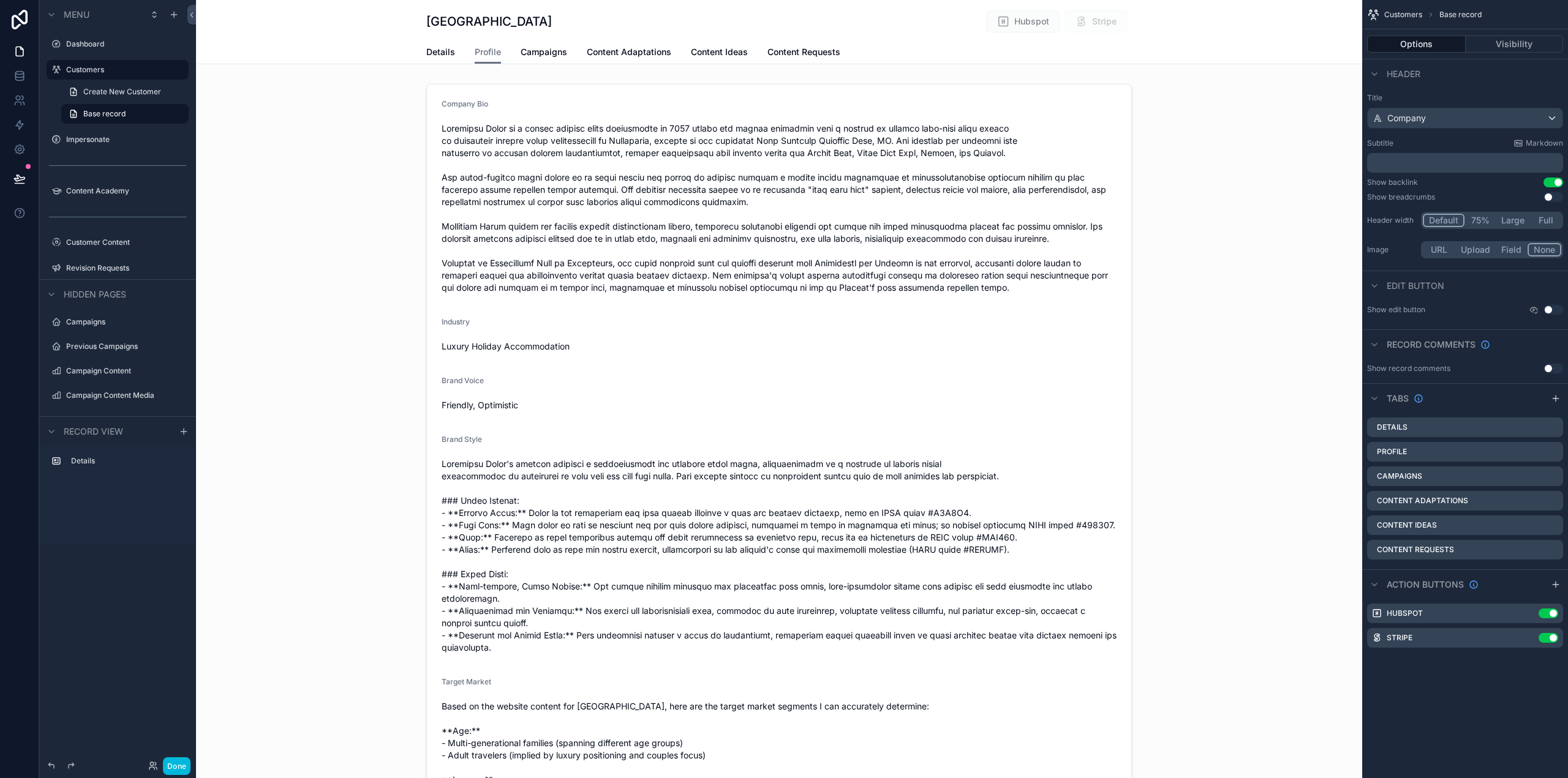
click at [1558, 398] on icon "scrollable content" at bounding box center [1555, 398] width 6 height 0
click at [0, 0] on icon "scrollable content" at bounding box center [0, 0] width 0 height 0
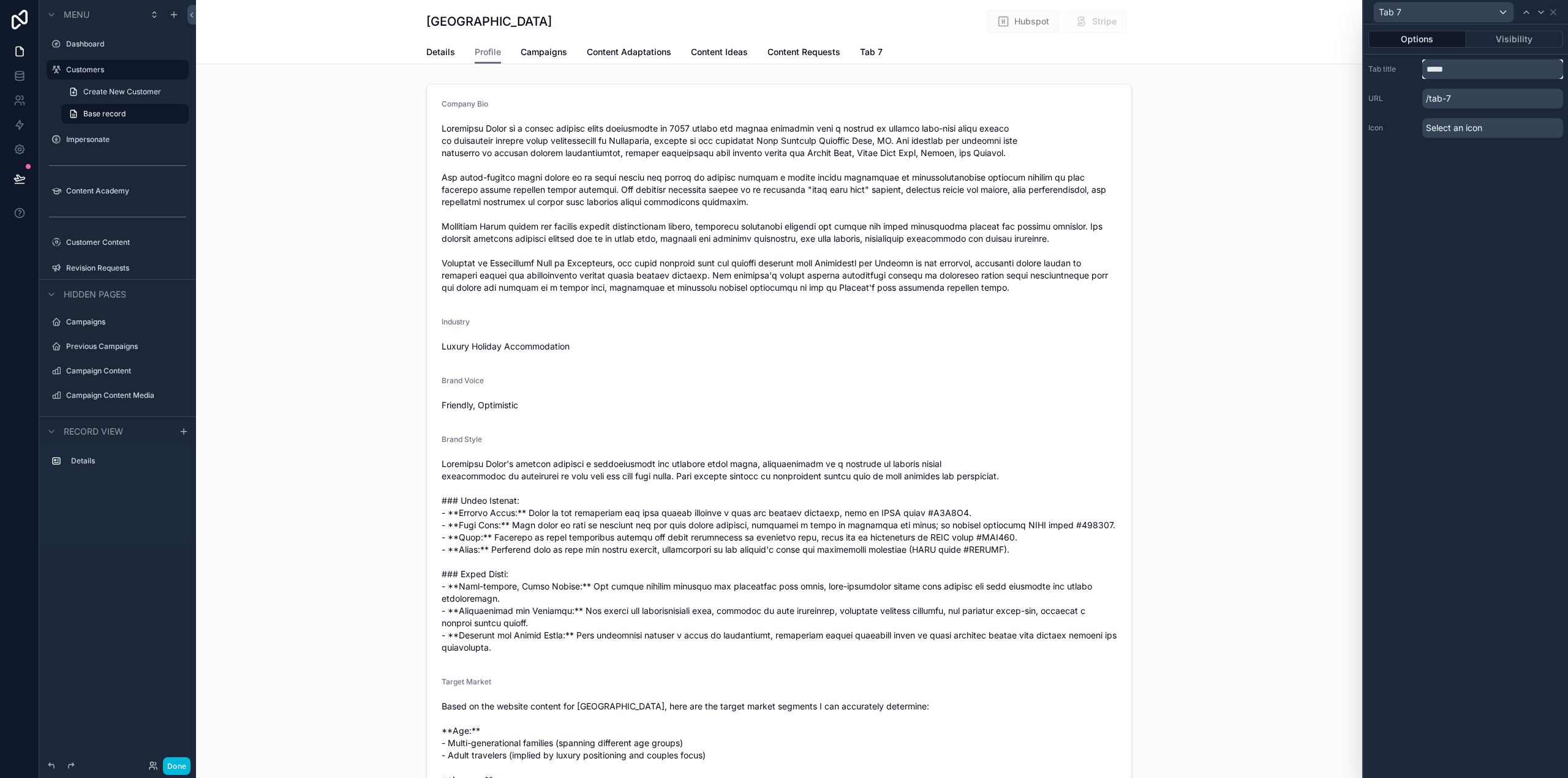
drag, startPoint x: 1465, startPoint y: 70, endPoint x: 1406, endPoint y: 65, distance: 59.2
click at [1406, 65] on div "Tab title *****" at bounding box center [1466, 69] width 195 height 19
type input "**********"
click at [1331, 309] on div "scrollable content" at bounding box center [779, 622] width 1166 height 1086
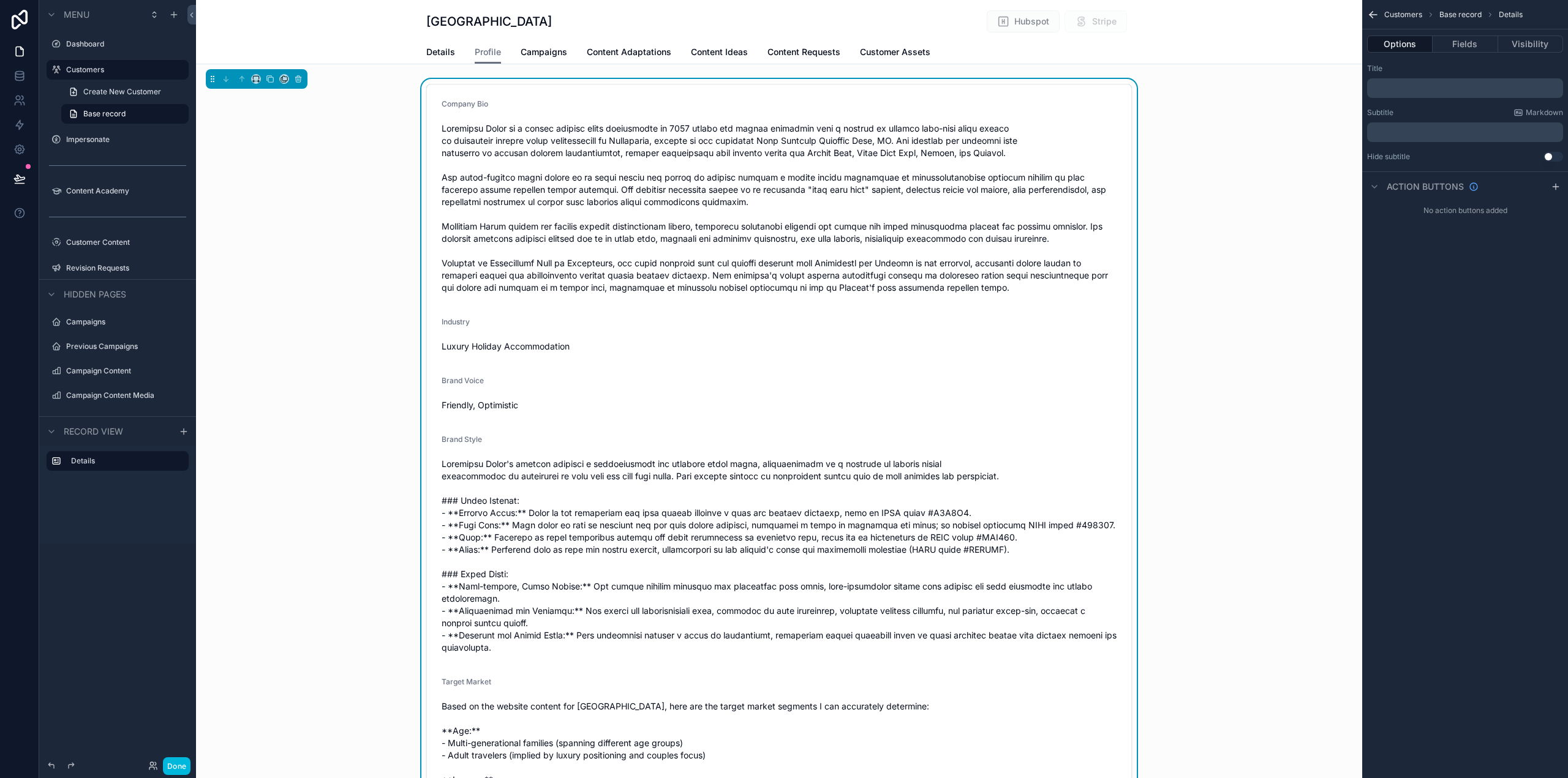
click at [879, 51] on span "Customer Assets" at bounding box center [896, 51] width 71 height 12
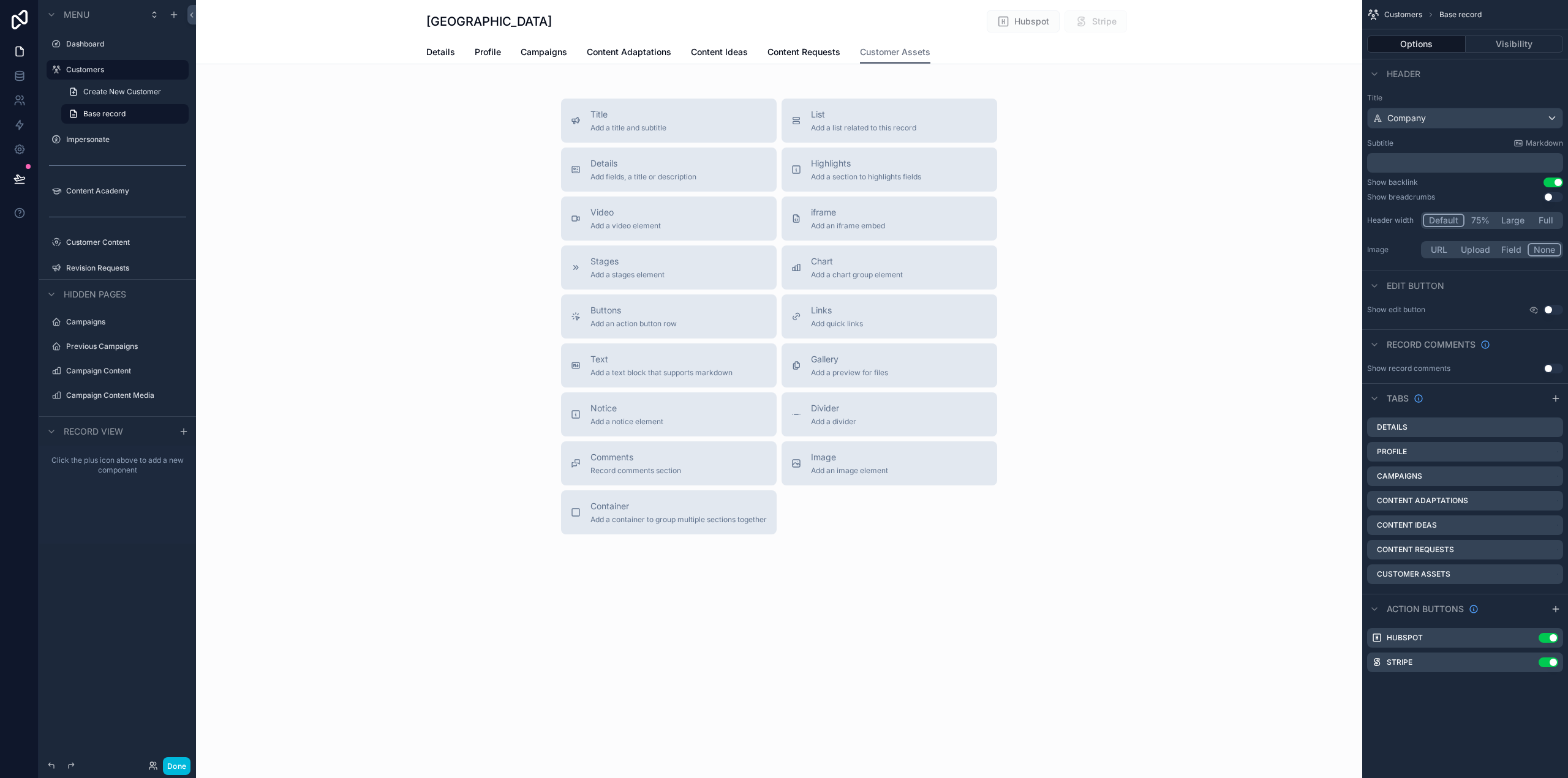
click at [880, 178] on span "Add a section to highlights fields" at bounding box center [866, 177] width 110 height 10
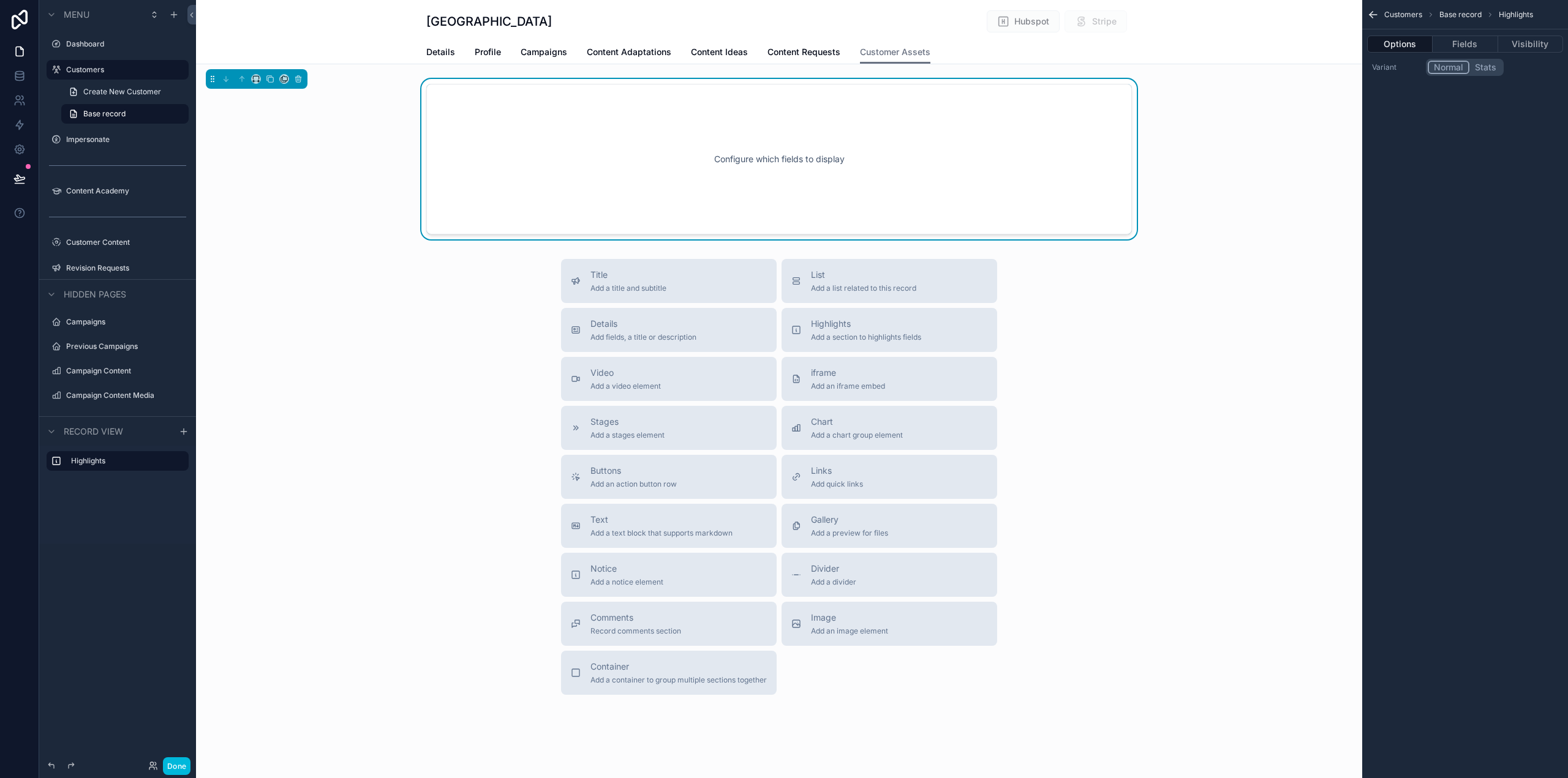
click at [883, 187] on div "Configure which fields to display" at bounding box center [779, 158] width 666 height 110
click at [1456, 40] on button "Fields" at bounding box center [1465, 43] width 65 height 17
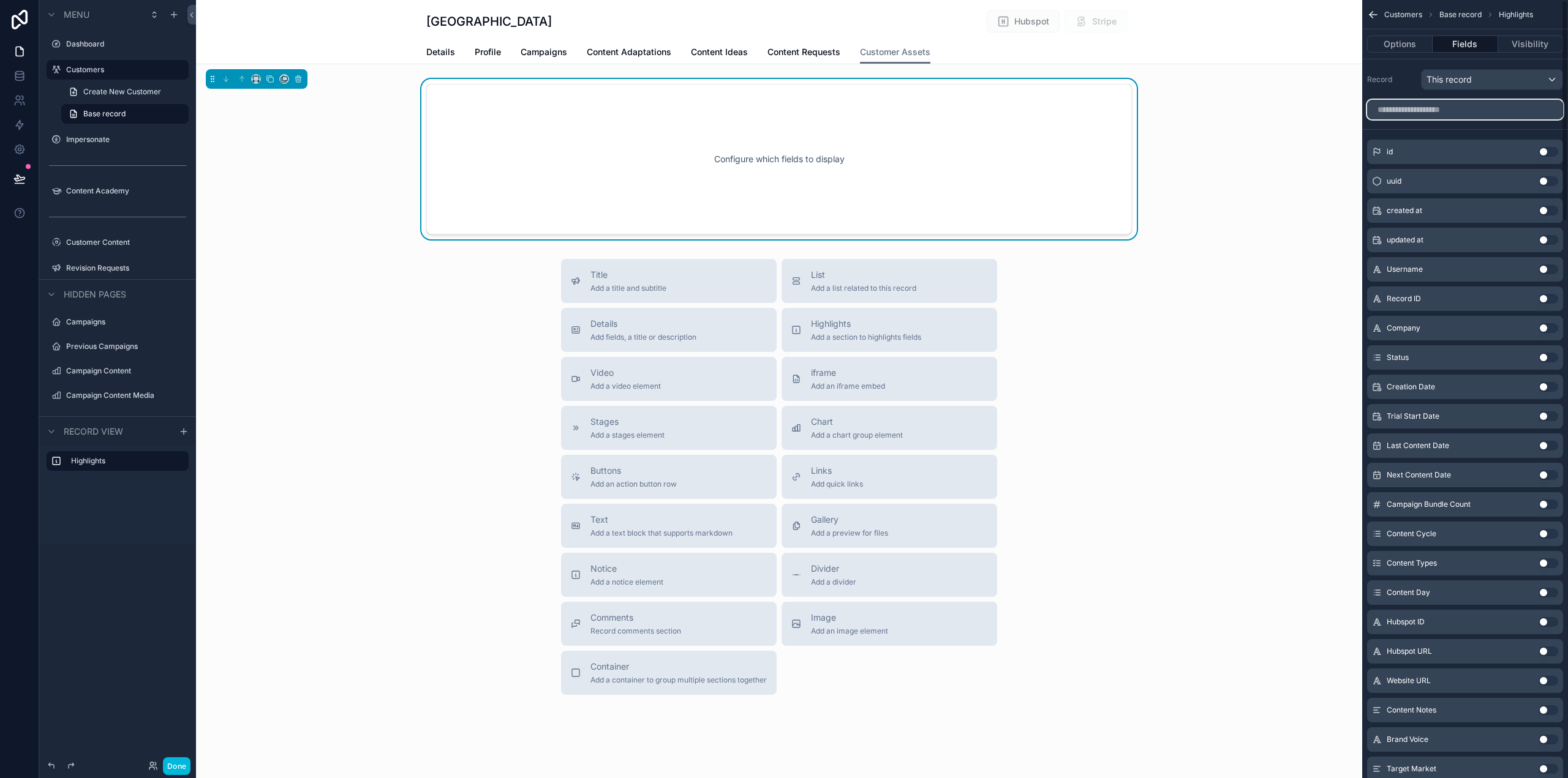
click at [1452, 113] on input "scrollable content" at bounding box center [1466, 109] width 196 height 19
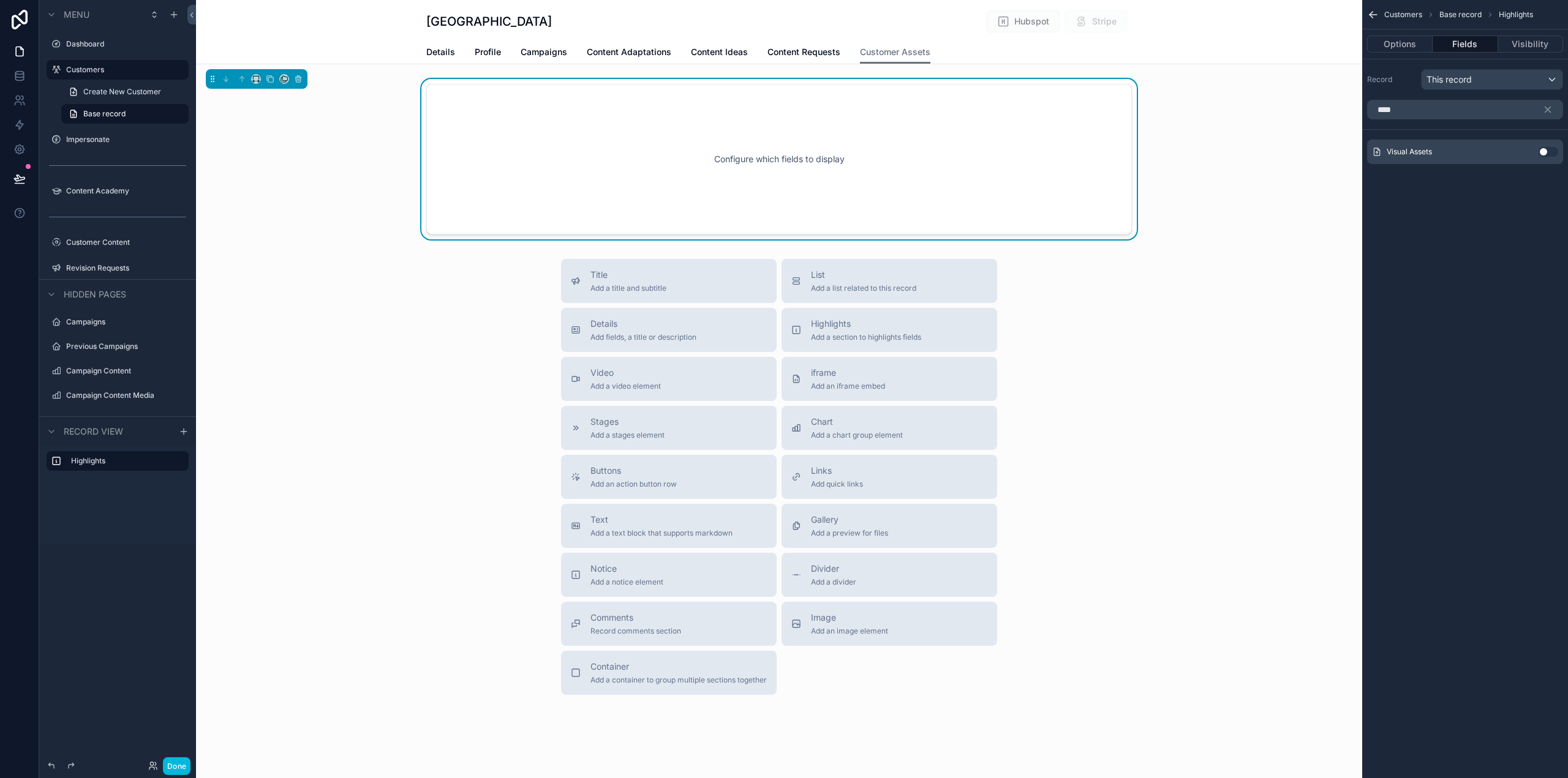
click at [1545, 149] on button "Use setting" at bounding box center [1549, 152] width 19 height 10
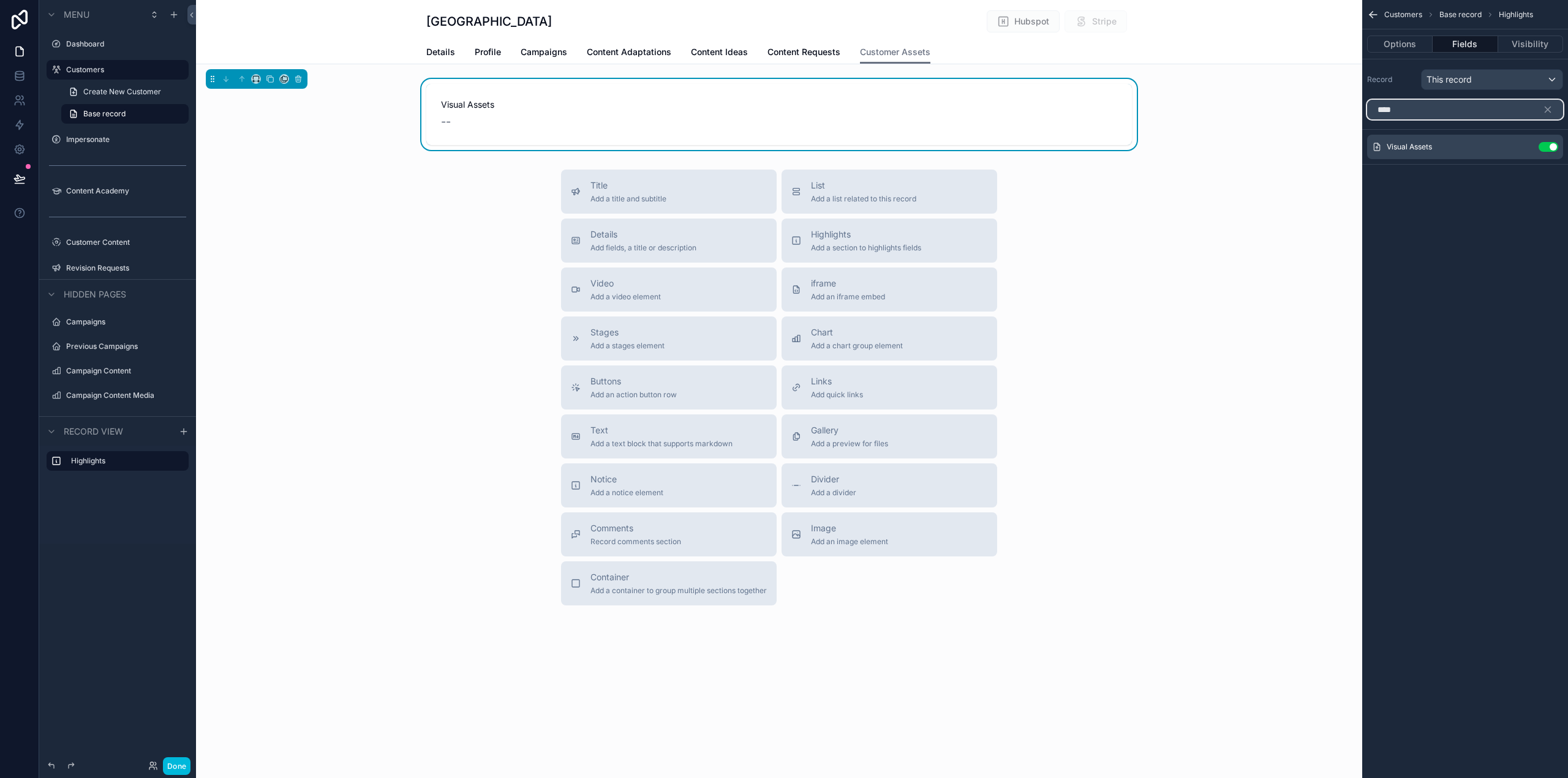
click at [1389, 111] on input "****" at bounding box center [1466, 109] width 196 height 19
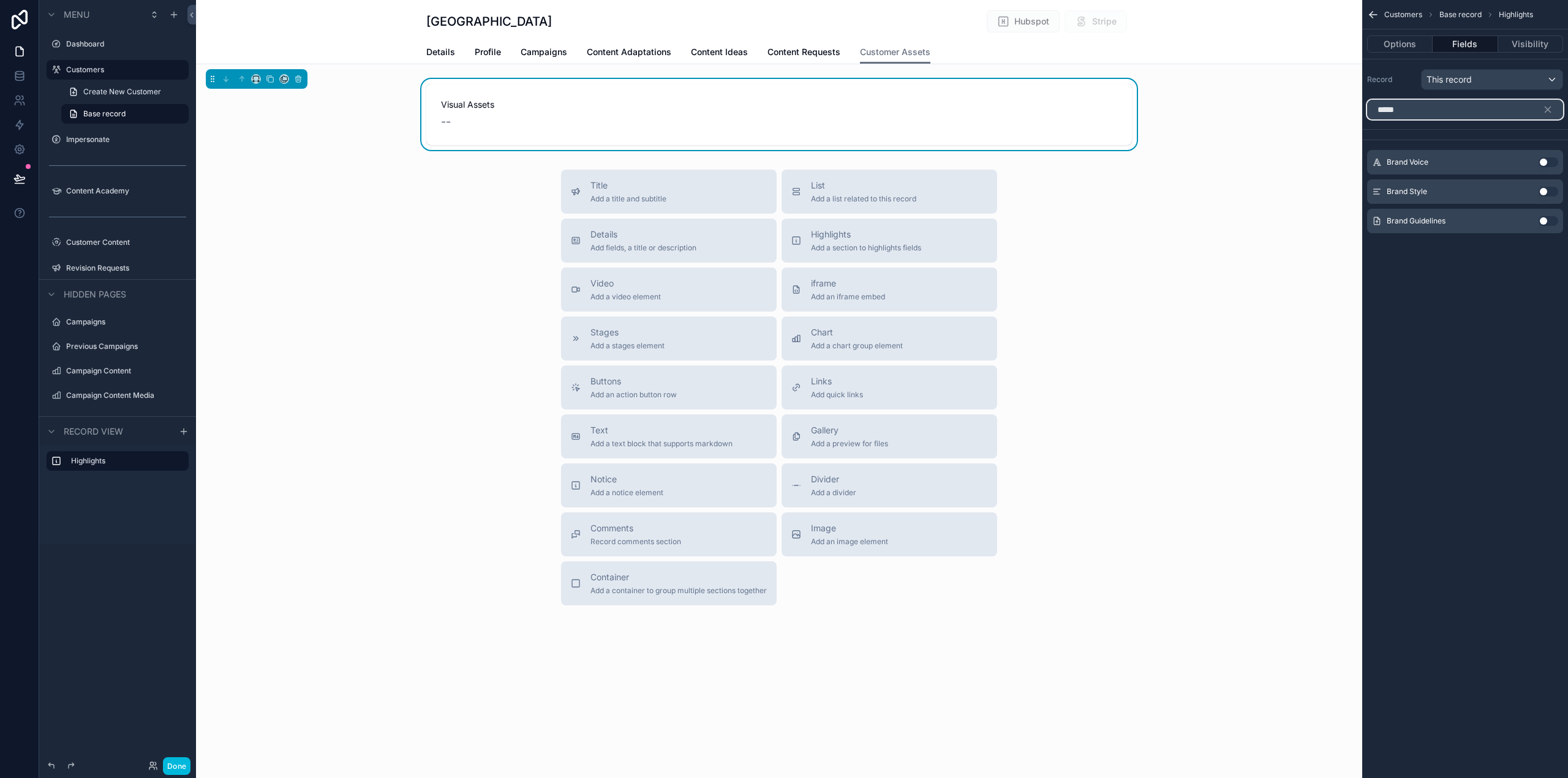
type input "*****"
click at [1549, 220] on button "Use setting" at bounding box center [1549, 221] width 19 height 10
drag, startPoint x: 1409, startPoint y: 113, endPoint x: 1322, endPoint y: 106, distance: 87.3
click at [1322, 107] on div "Dashboard Customers Impersonate Content Academy Customer Content 50 Revision Re…" at bounding box center [882, 389] width 1372 height 778
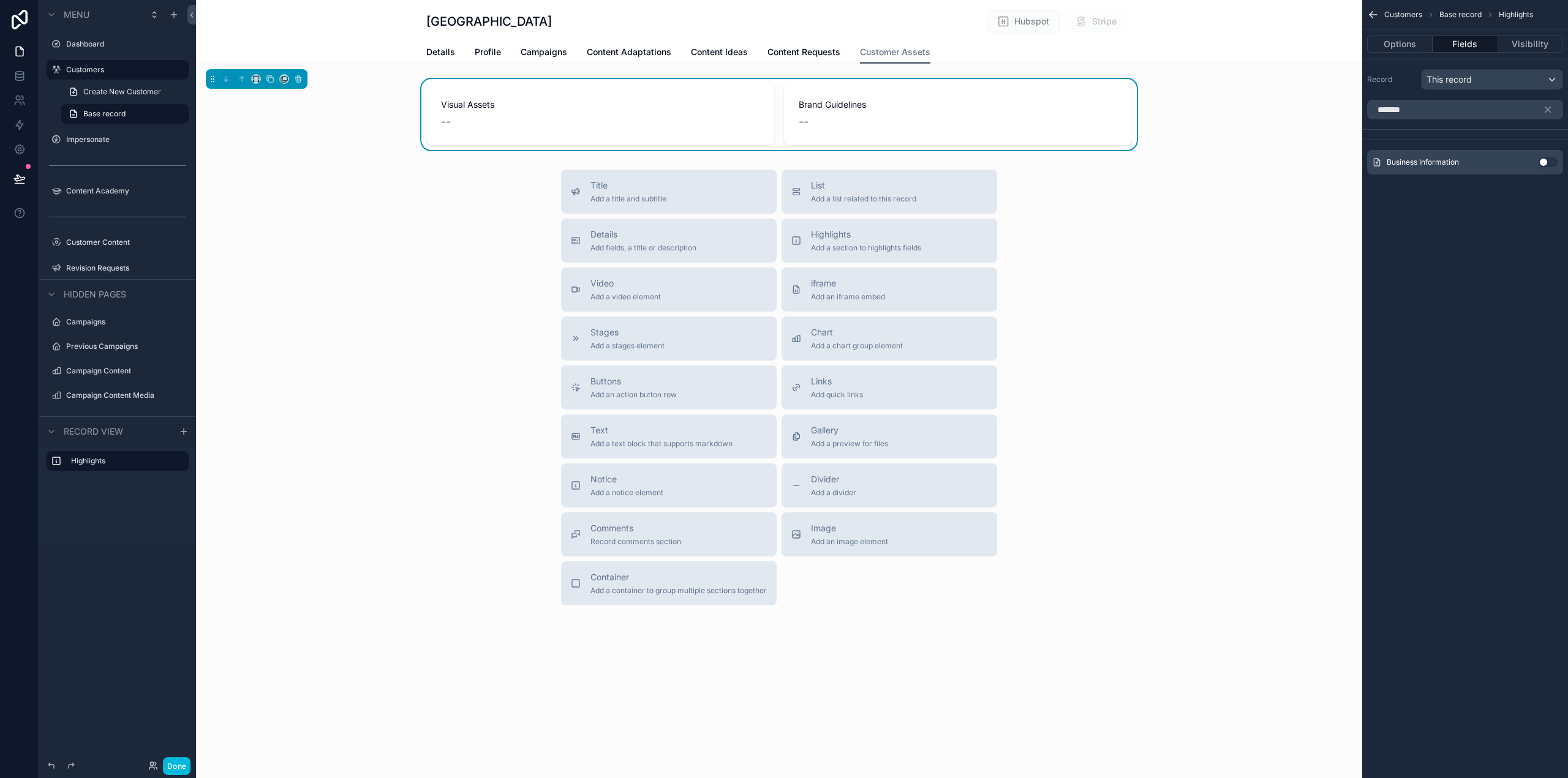
click at [1545, 163] on button "Use setting" at bounding box center [1549, 163] width 19 height 10
click at [1412, 113] on input "*******" at bounding box center [1466, 109] width 196 height 19
click at [1411, 113] on input "*******" at bounding box center [1466, 109] width 196 height 19
type input "****"
click at [1548, 163] on button "Use setting" at bounding box center [1549, 163] width 19 height 10
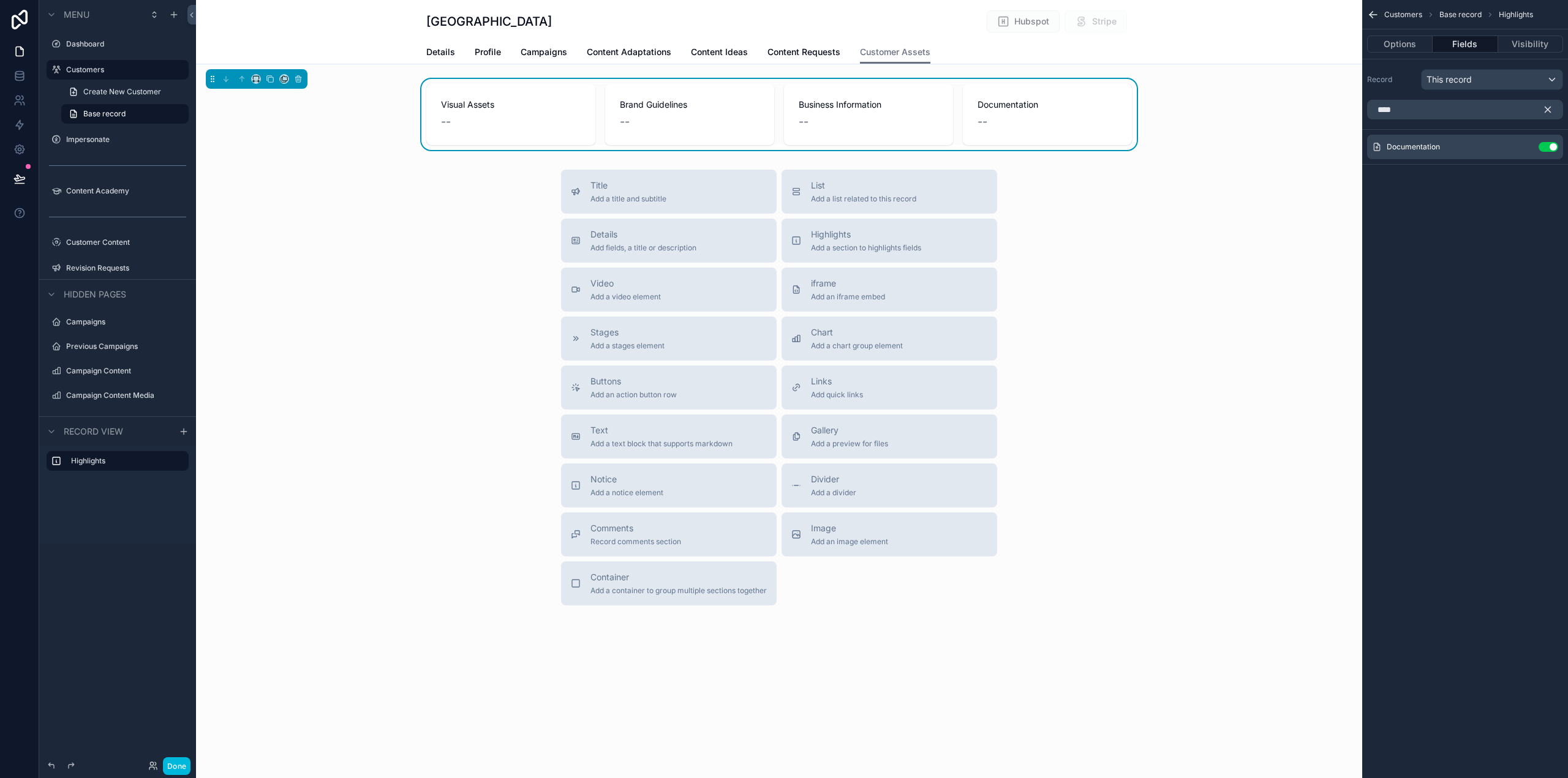
click at [1552, 114] on icon "scrollable content" at bounding box center [1548, 109] width 11 height 11
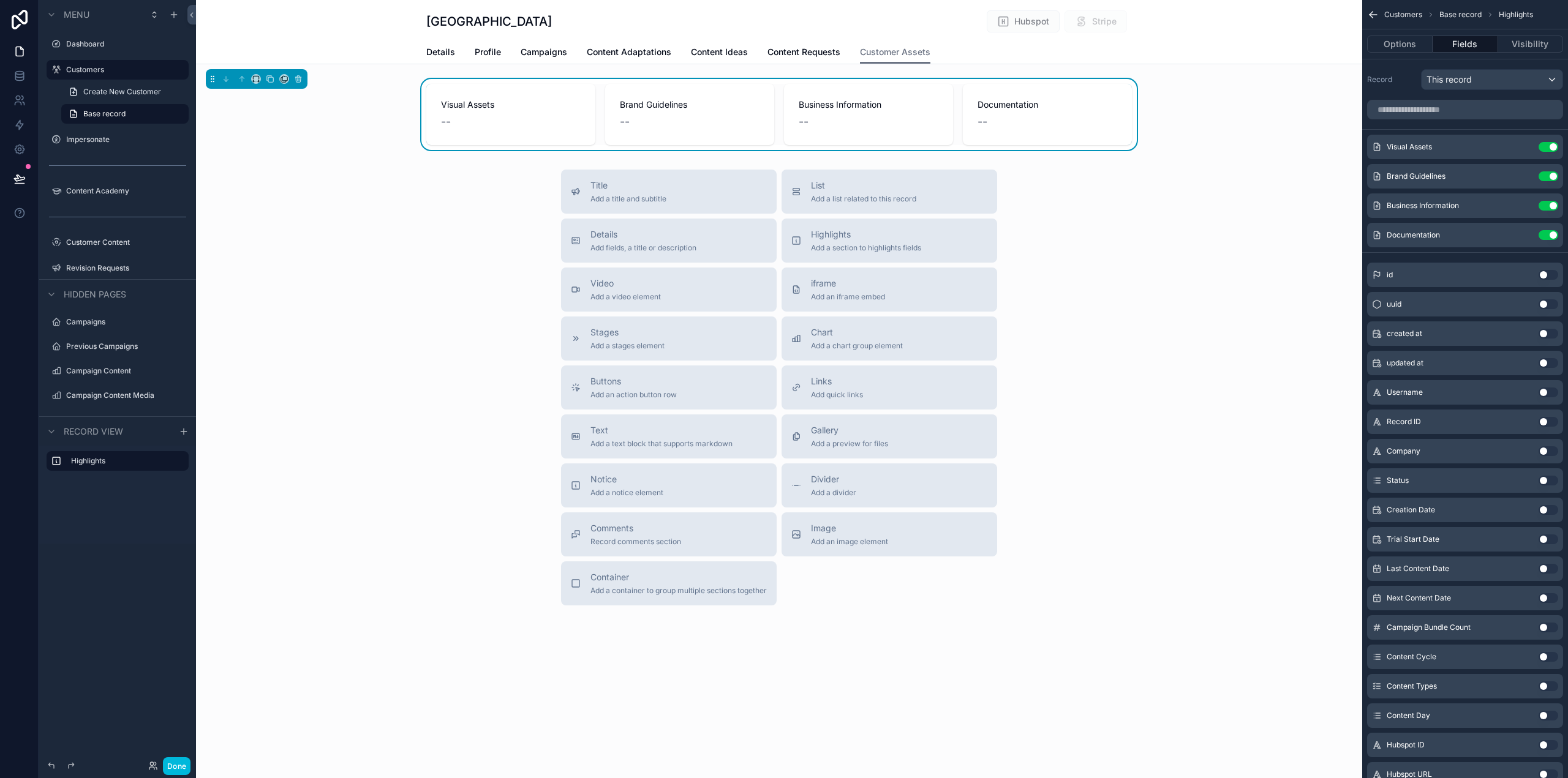
click at [1110, 260] on div "Title Add a title and subtitle List Add a list related to this record Details A…" at bounding box center [779, 388] width 1166 height 436
click at [0, 0] on icon "scrollable content" at bounding box center [0, 0] width 0 height 0
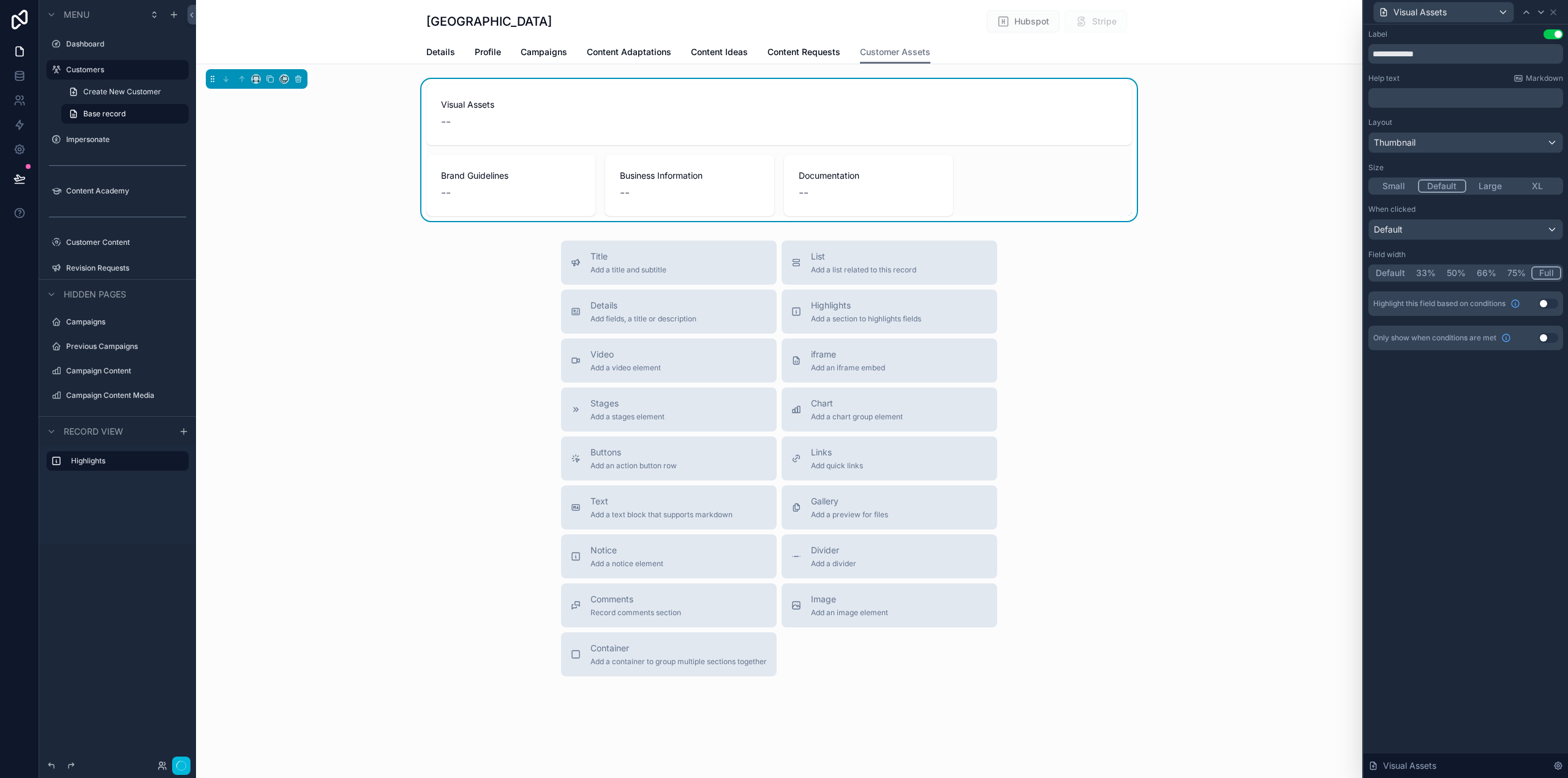
click at [1549, 272] on button "Full" at bounding box center [1546, 273] width 30 height 14
click at [1540, 11] on icon at bounding box center [1541, 12] width 5 height 2
click at [1549, 273] on button "Full" at bounding box center [1547, 273] width 29 height 14
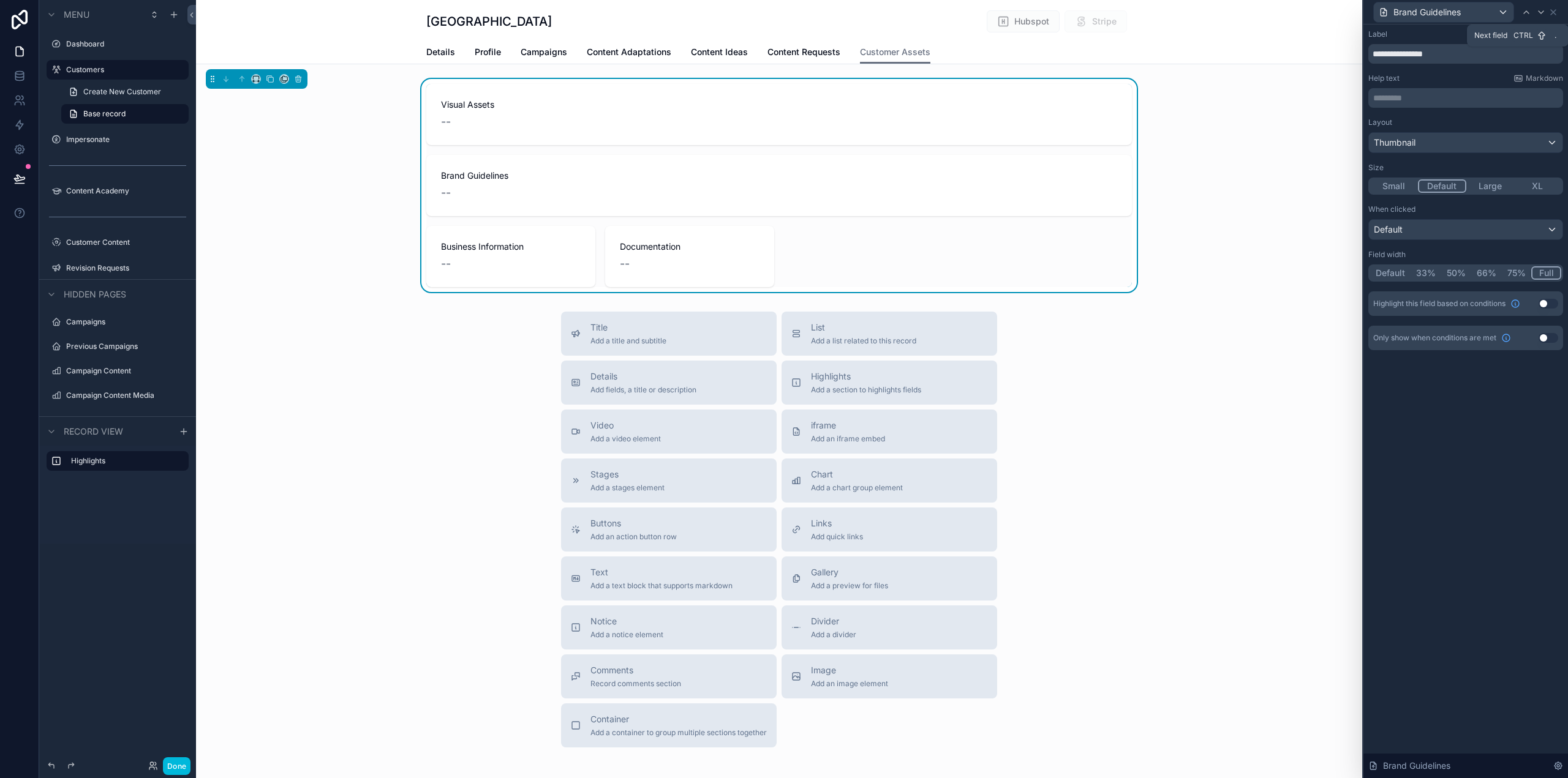
click at [1543, 17] on div at bounding box center [1541, 12] width 14 height 14
drag, startPoint x: 1546, startPoint y: 275, endPoint x: 1545, endPoint y: 268, distance: 7.1
click at [1545, 275] on button "Full" at bounding box center [1547, 273] width 29 height 14
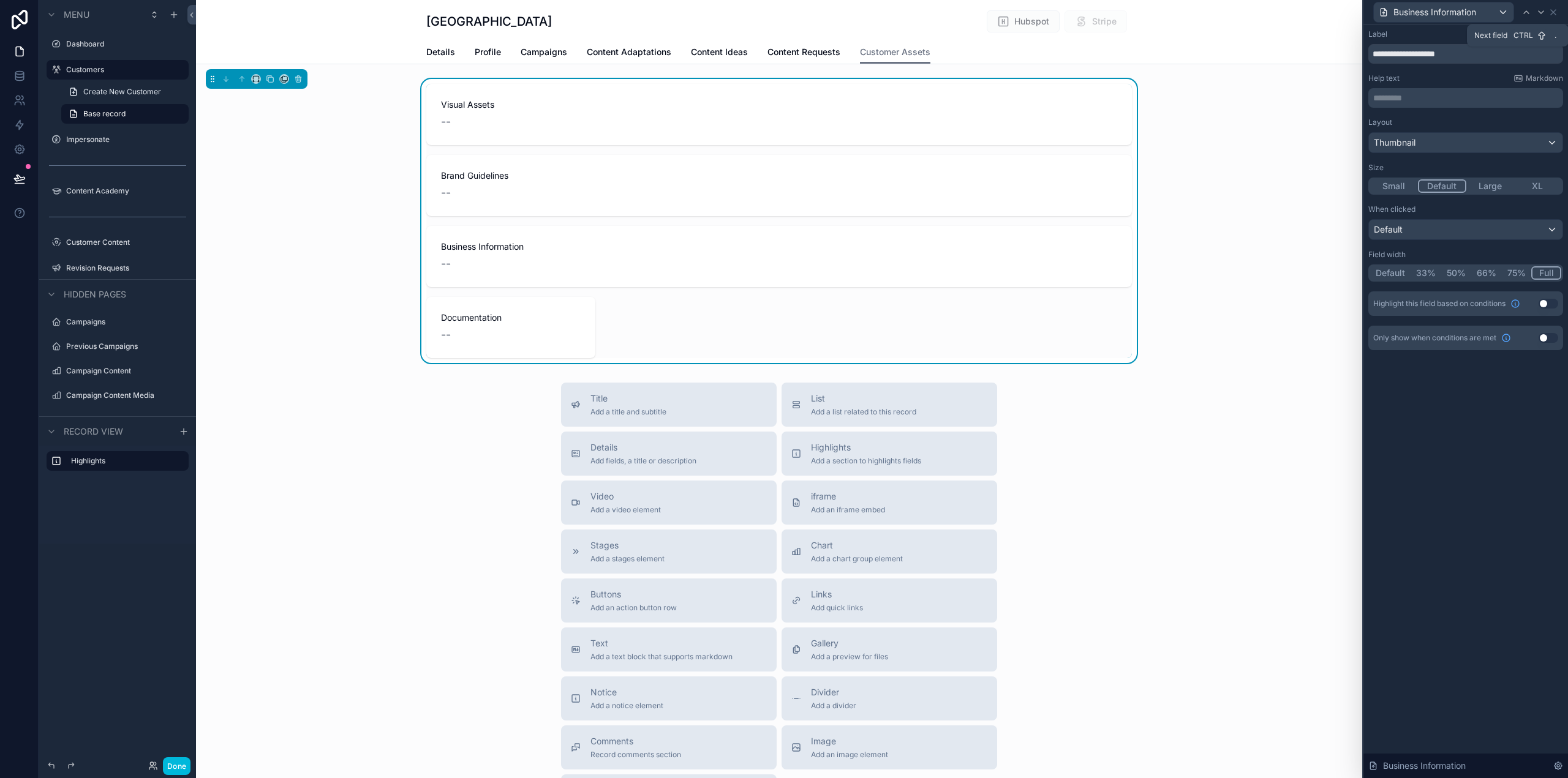
click at [1545, 11] on icon at bounding box center [1541, 12] width 10 height 10
click at [1547, 273] on button "Full" at bounding box center [1547, 273] width 29 height 14
click at [1549, 337] on button "Use setting" at bounding box center [1549, 338] width 19 height 10
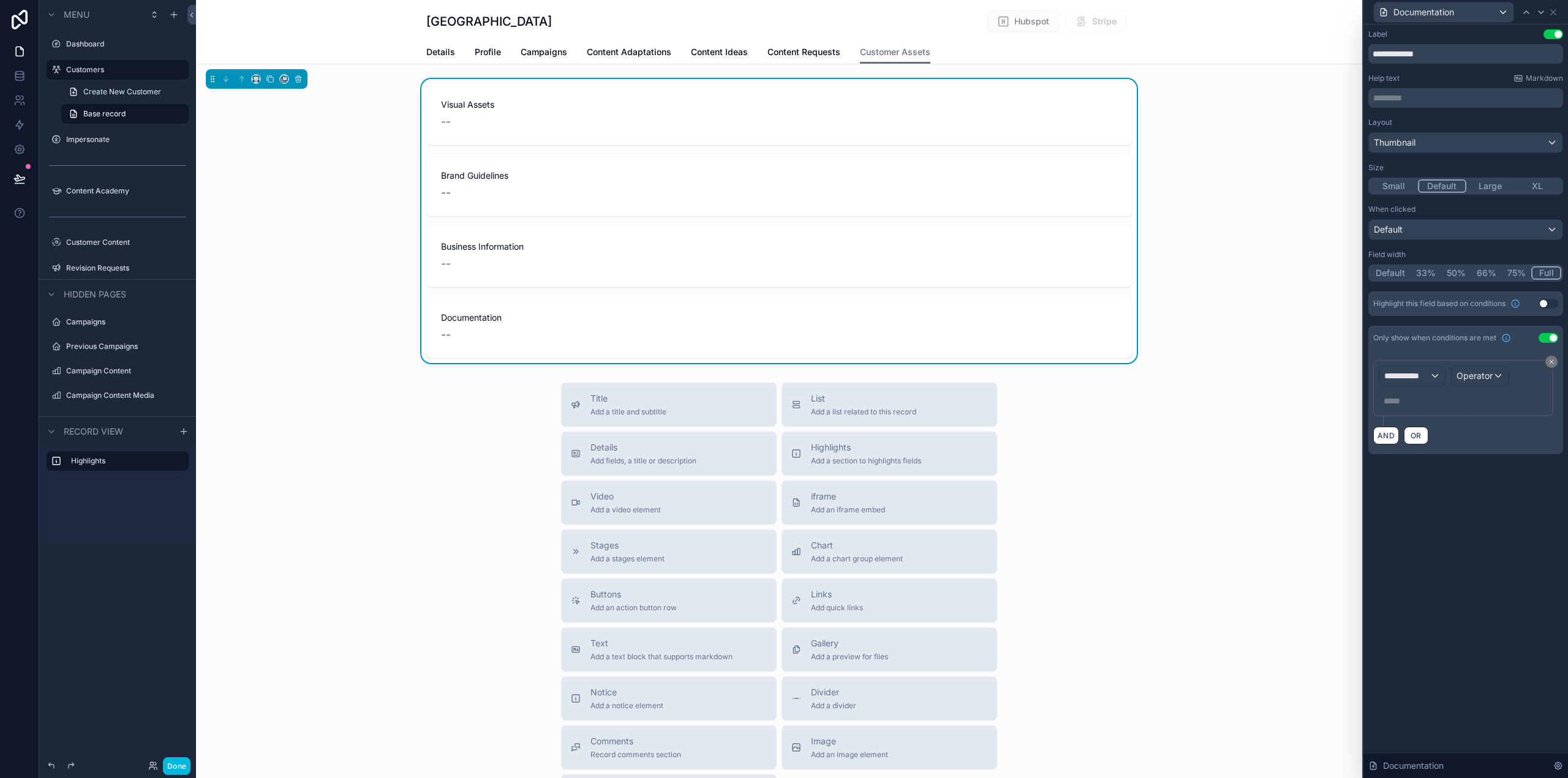
click at [1550, 360] on icon at bounding box center [1551, 361] width 7 height 7
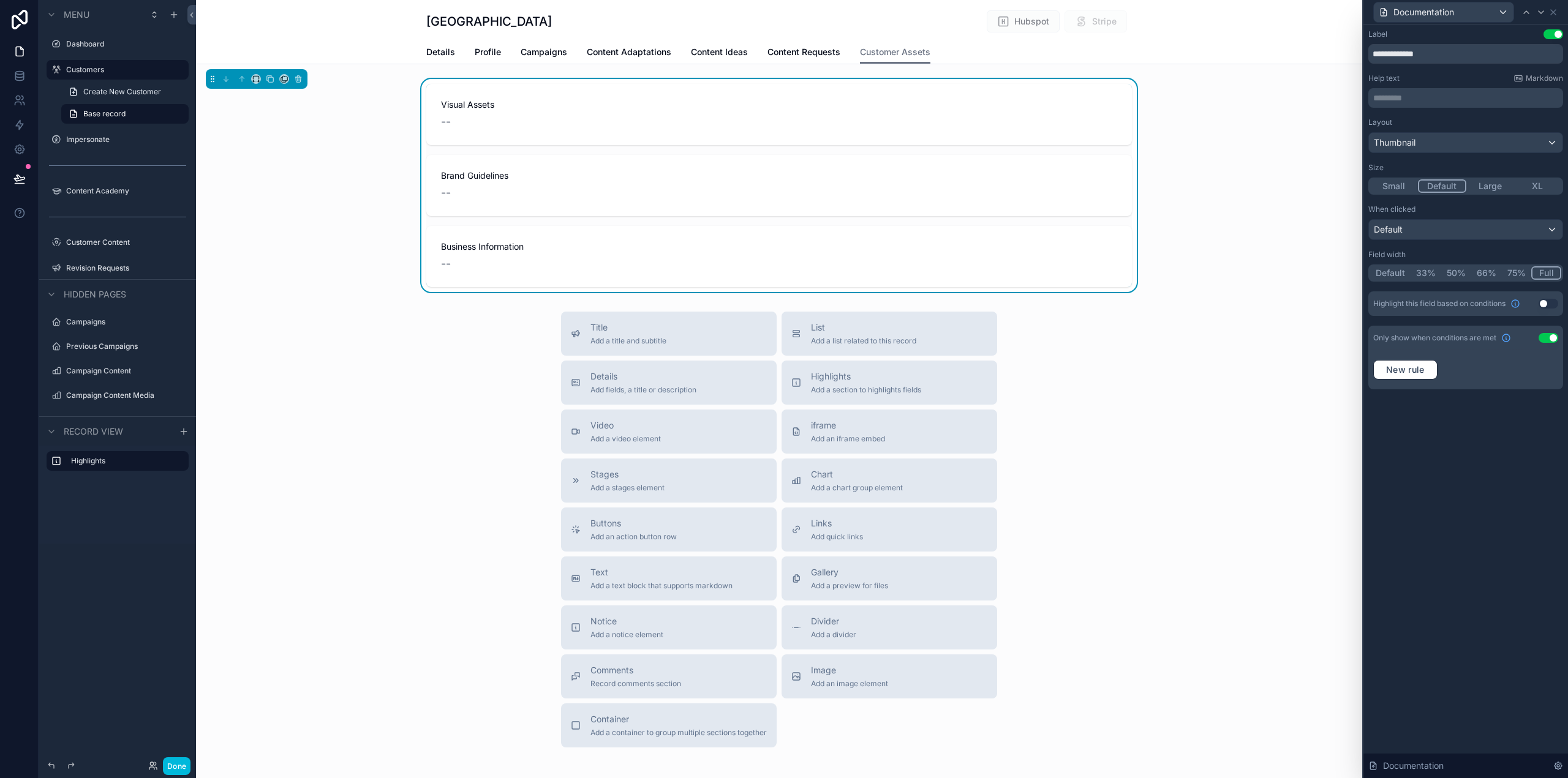
click at [1548, 340] on button "Use setting" at bounding box center [1549, 338] width 19 height 10
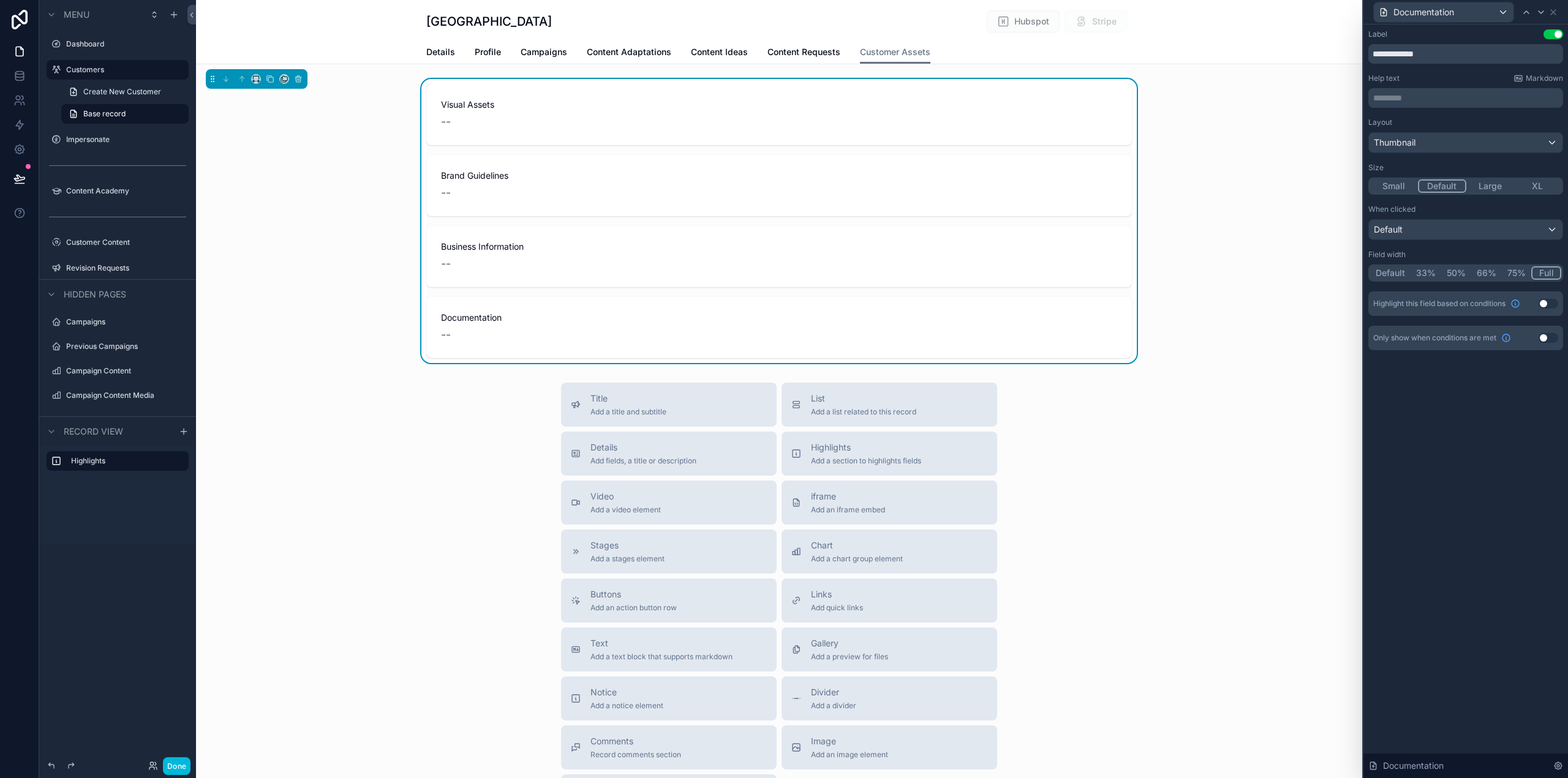
click at [1199, 144] on div "Visual Assets -- Brand Guidelines -- Business Information -- Documentation --" at bounding box center [779, 220] width 1166 height 284
click at [982, 108] on span "Visual Assets" at bounding box center [779, 105] width 676 height 12
click at [641, 467] on button "Details Add fields, a title or description" at bounding box center [669, 454] width 216 height 44
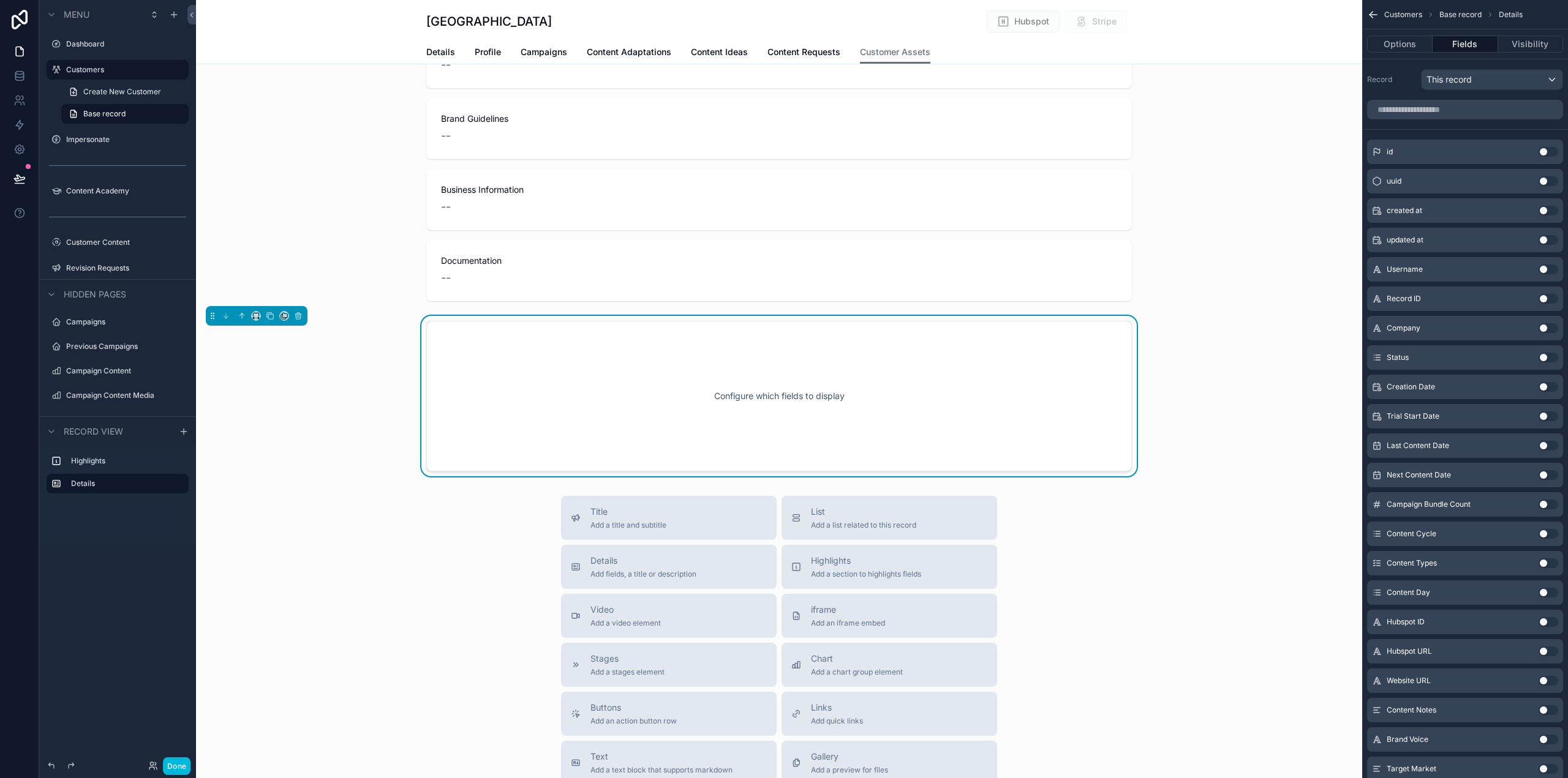
scroll to position [64, 0]
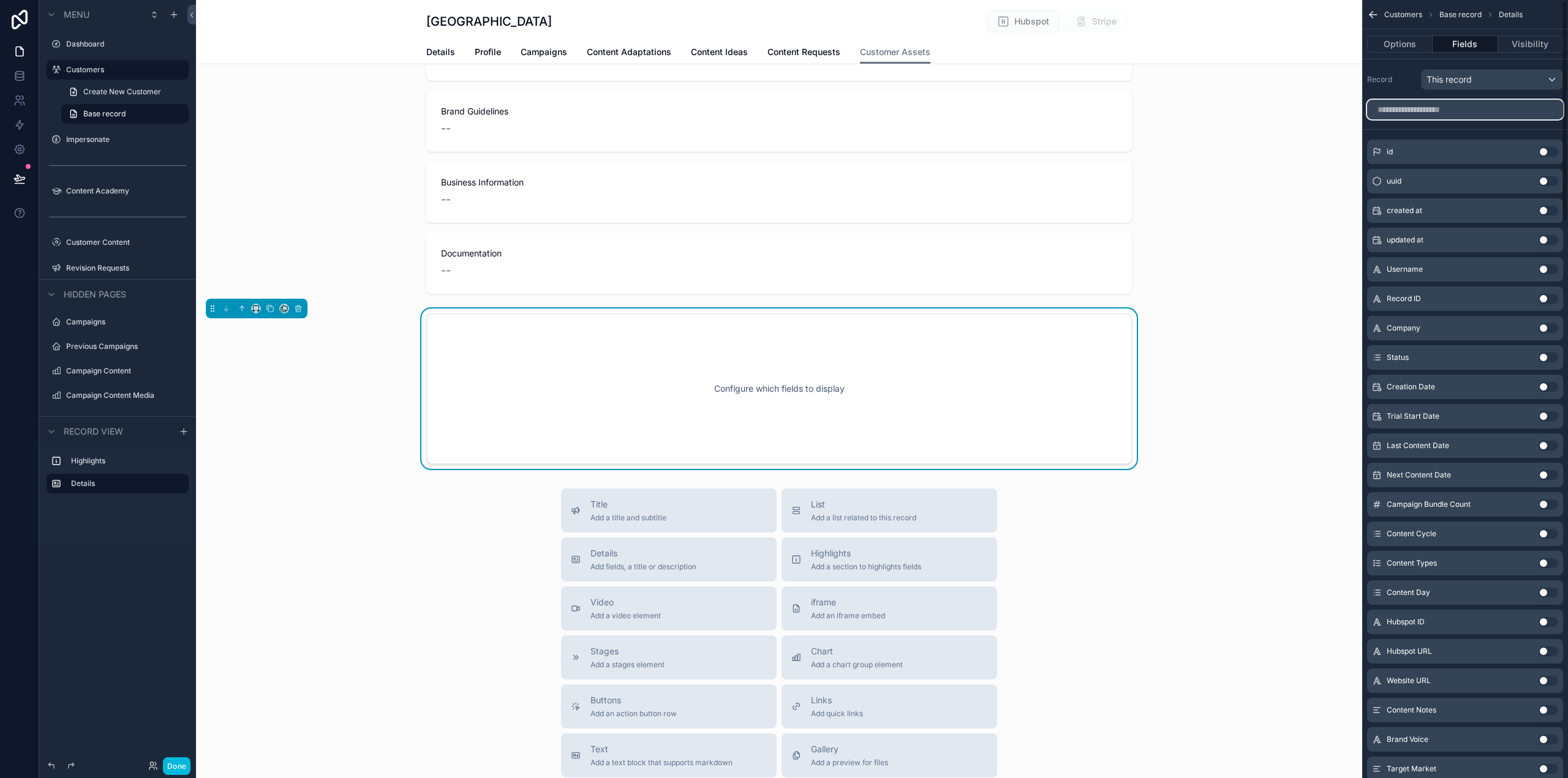
click at [1435, 109] on input "scrollable content" at bounding box center [1466, 109] width 196 height 19
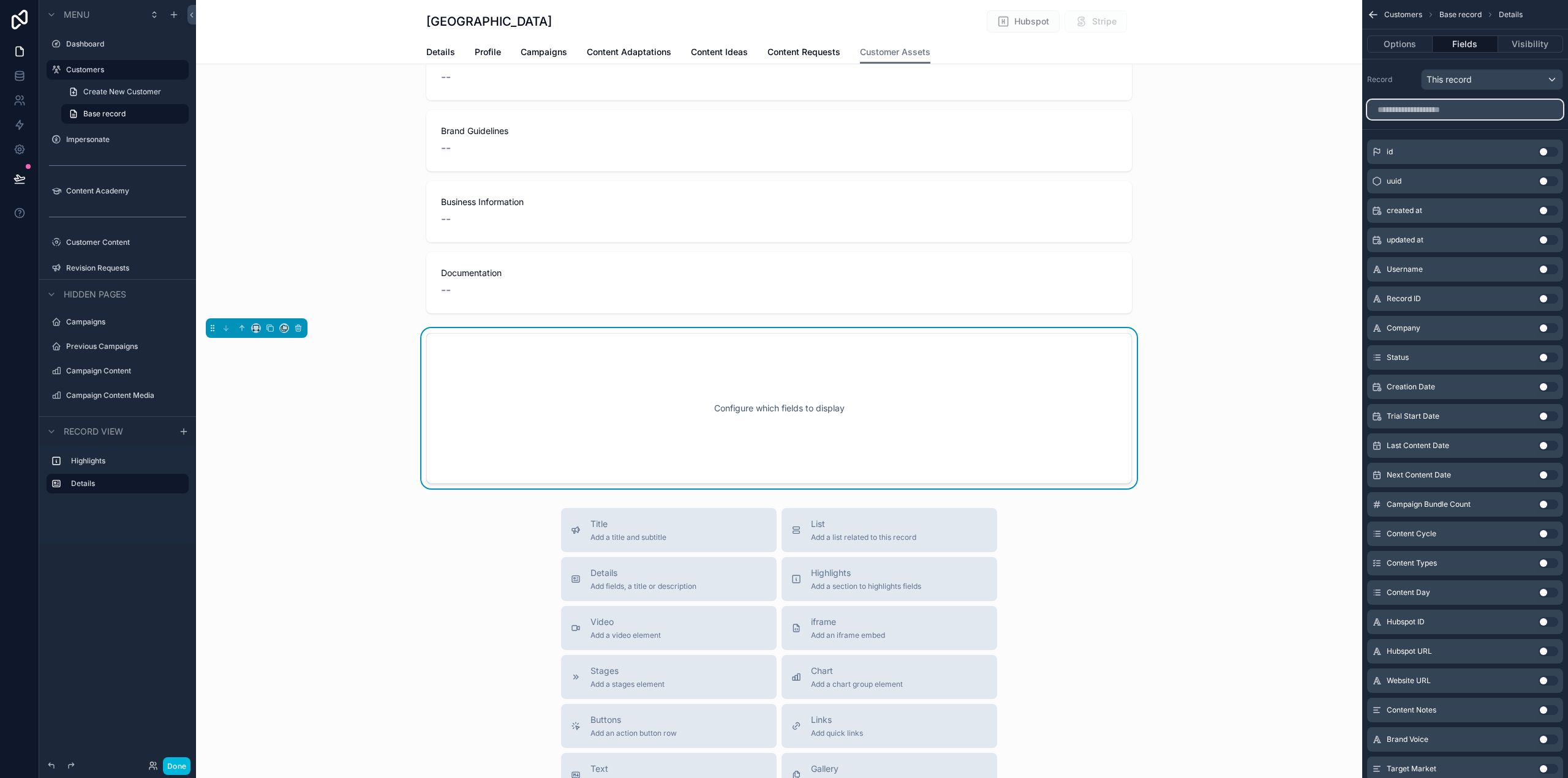
scroll to position [0, 0]
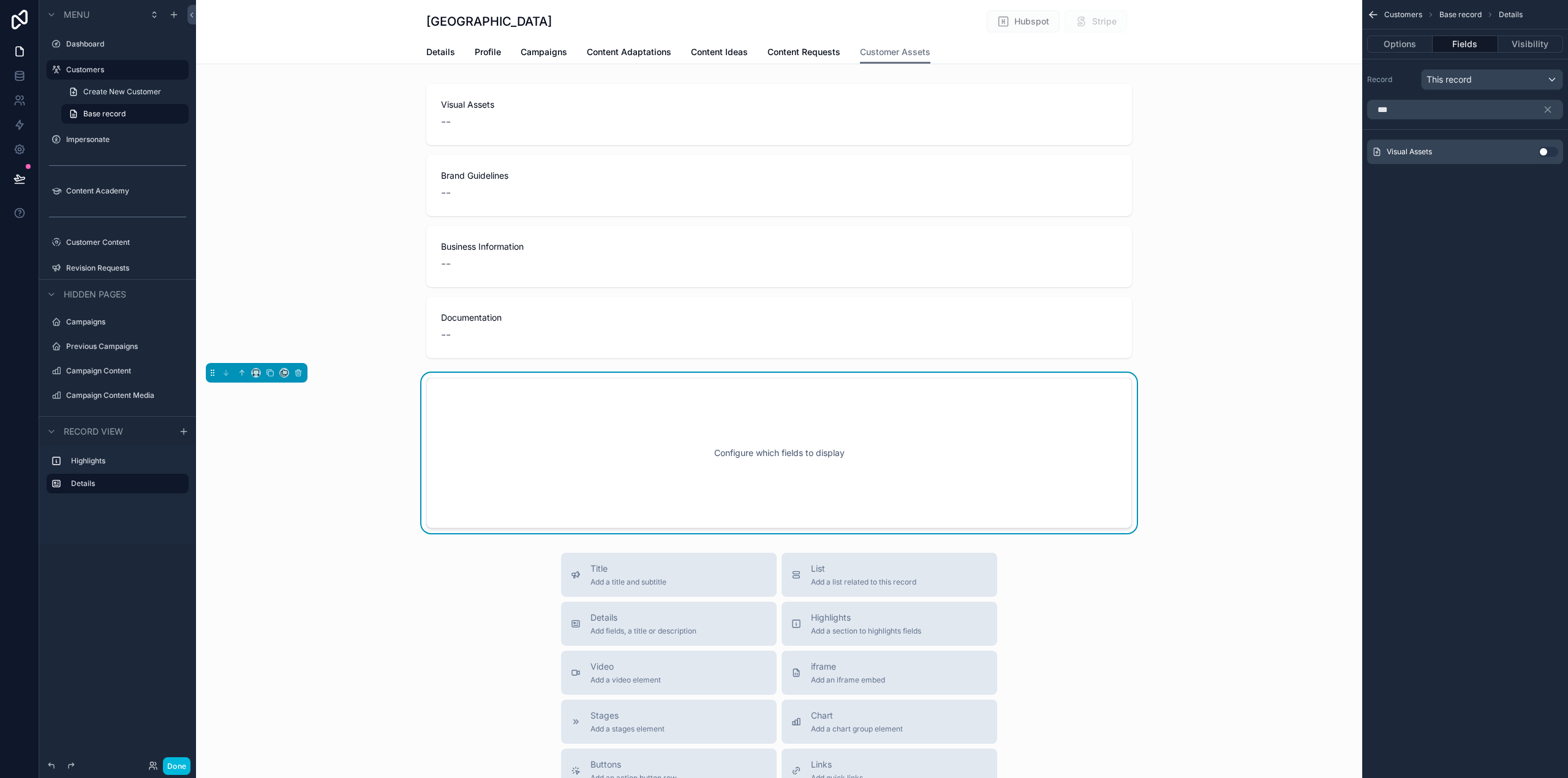
click at [1556, 154] on button "Use setting" at bounding box center [1549, 152] width 19 height 10
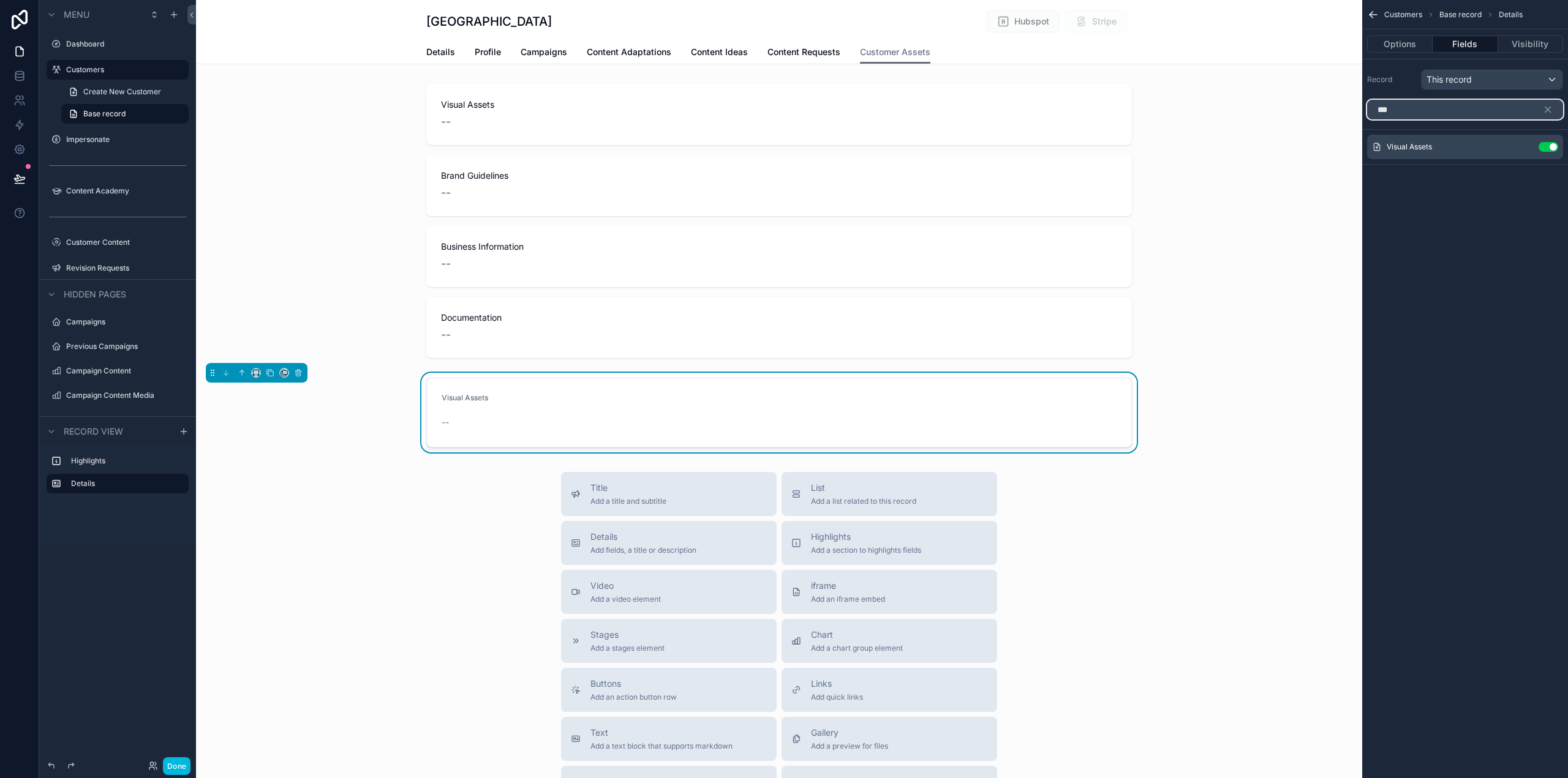
click at [1387, 113] on input "***" at bounding box center [1466, 109] width 196 height 19
drag, startPoint x: 1548, startPoint y: 163, endPoint x: 1428, endPoint y: 119, distance: 127.8
click at [1548, 163] on button "Use setting" at bounding box center [1549, 163] width 19 height 10
click at [1383, 113] on input "*****" at bounding box center [1466, 109] width 196 height 19
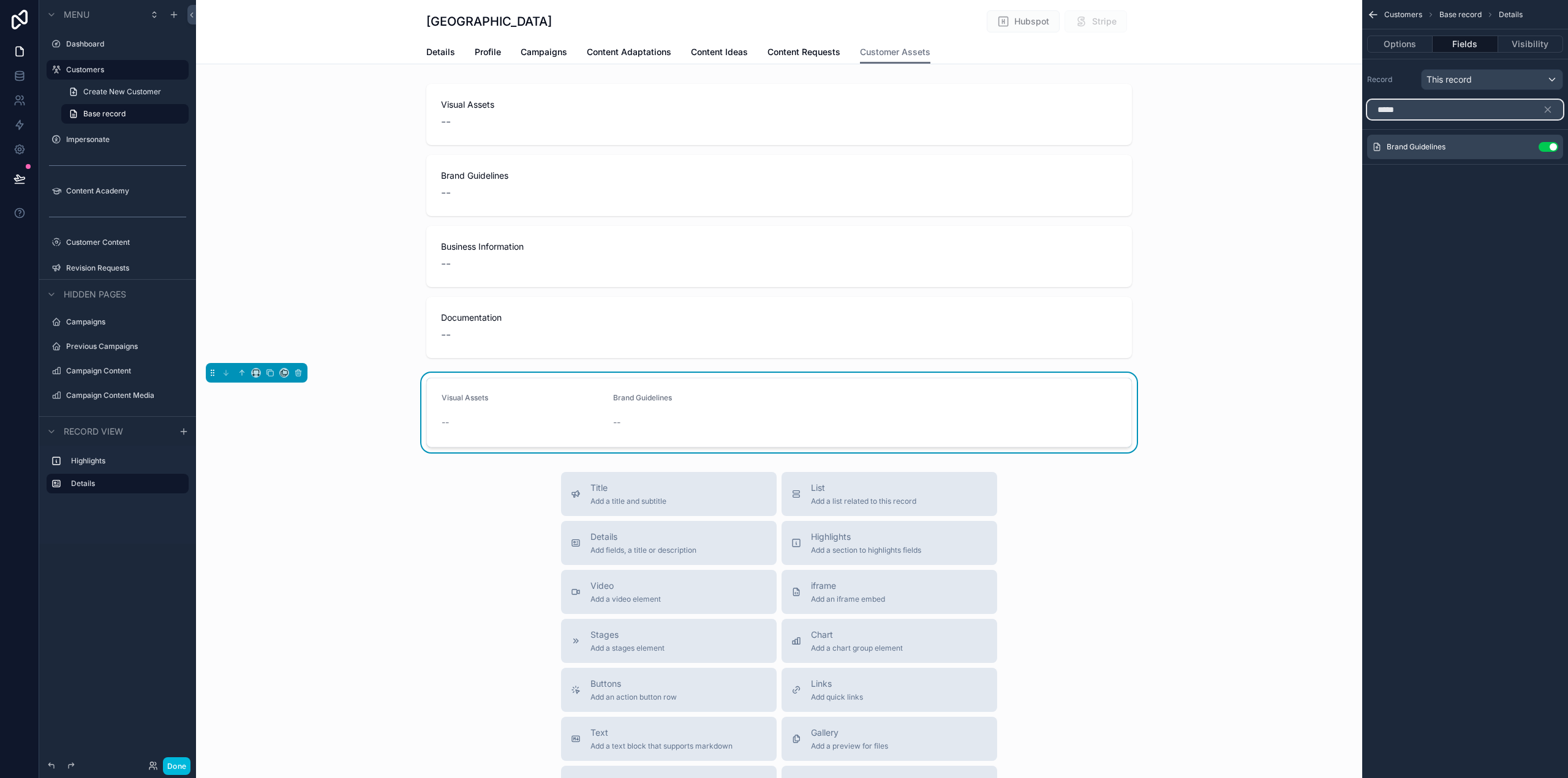
click at [1383, 113] on input "*****" at bounding box center [1466, 109] width 196 height 19
click at [1550, 161] on button "Use setting" at bounding box center [1549, 163] width 19 height 10
click at [1396, 113] on input "*******" at bounding box center [1466, 109] width 196 height 19
type input "***"
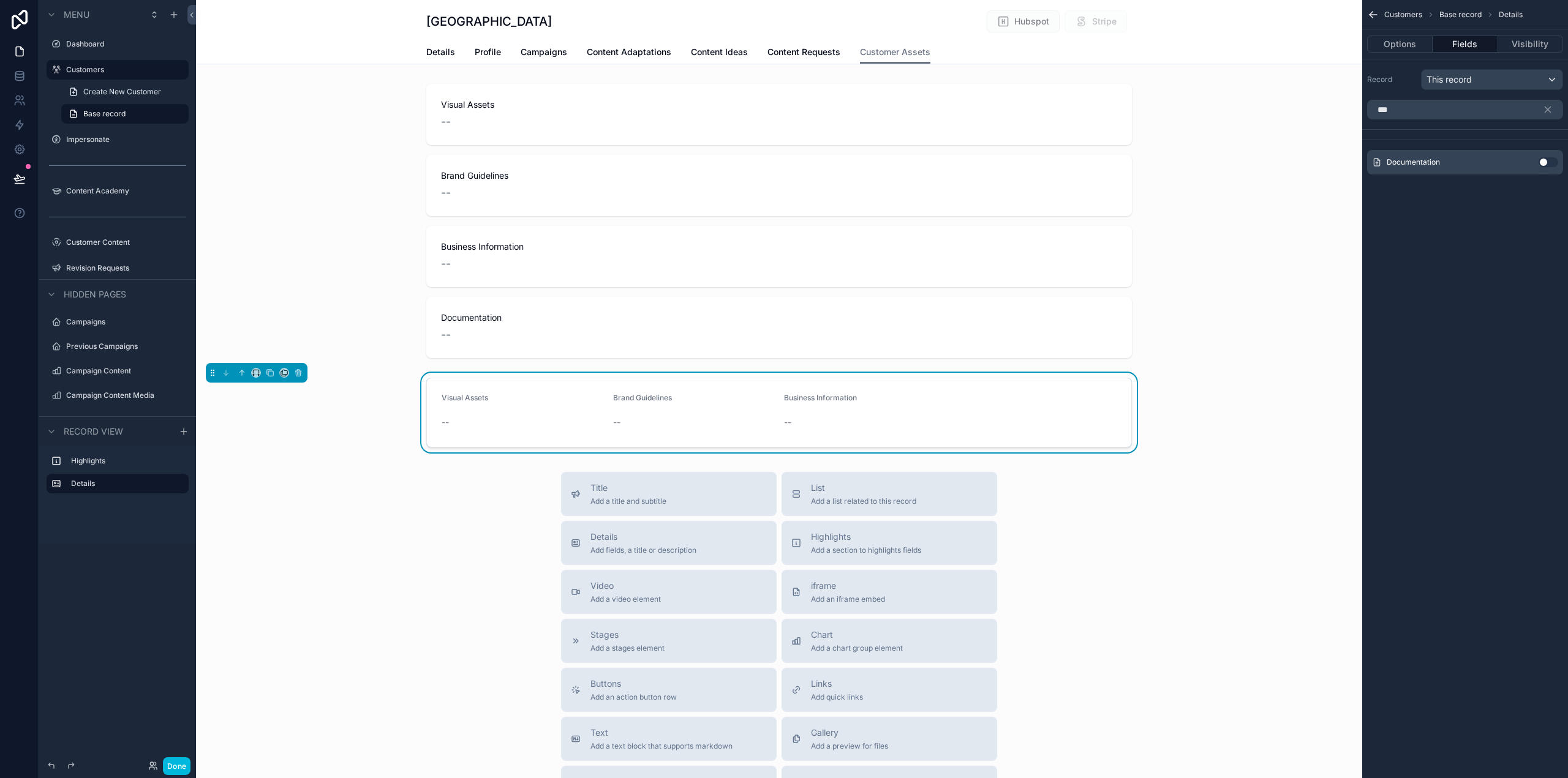
click at [1544, 160] on button "Use setting" at bounding box center [1549, 163] width 19 height 10
click at [1552, 76] on div "This record" at bounding box center [1492, 80] width 141 height 19
drag, startPoint x: 1497, startPoint y: 249, endPoint x: 1492, endPoint y: 220, distance: 29.4
click at [1498, 249] on div "scrollable content" at bounding box center [784, 389] width 1568 height 778
click at [1400, 44] on button "Options" at bounding box center [1400, 43] width 65 height 17
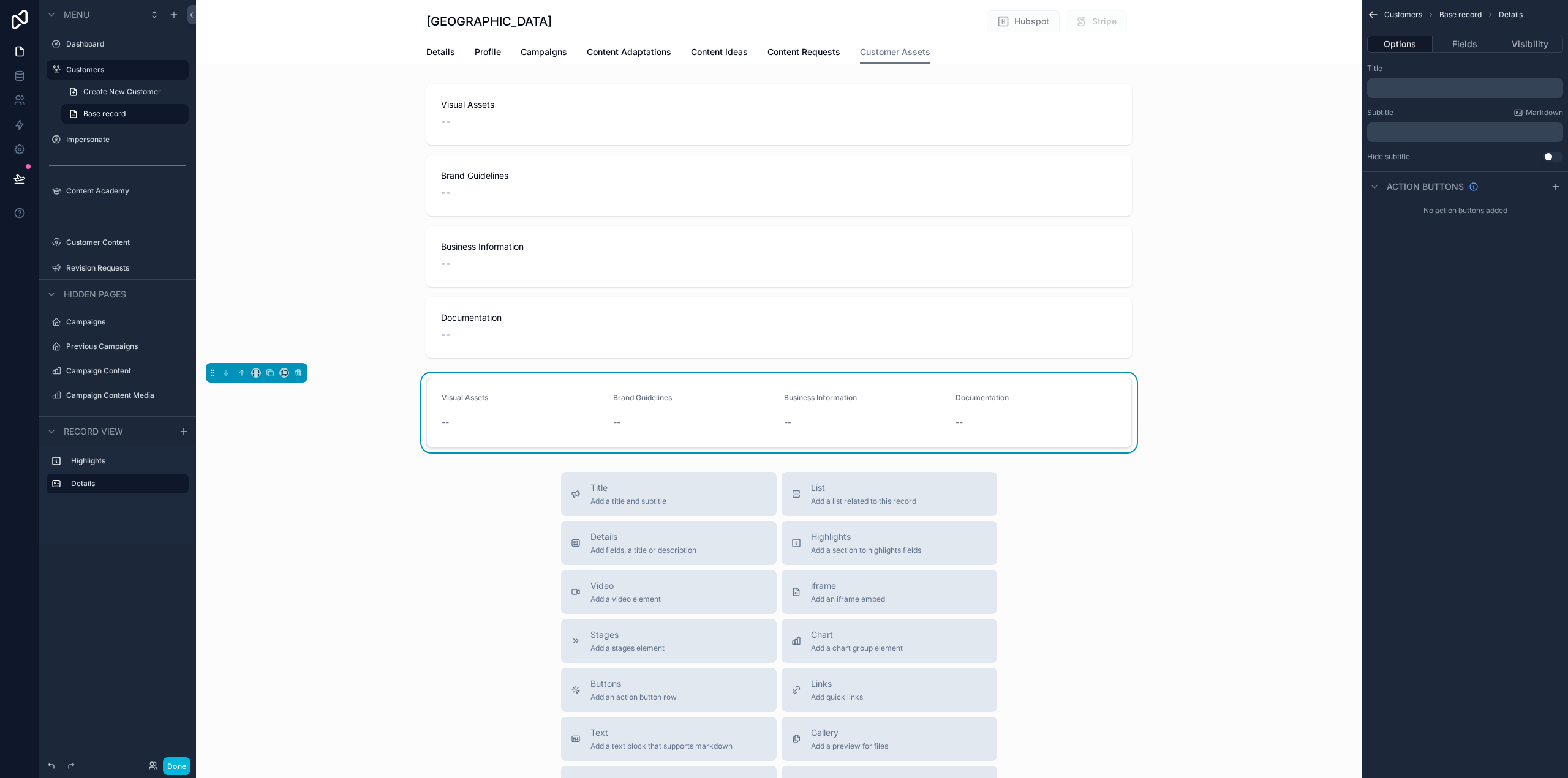
click at [1462, 39] on button "Fields" at bounding box center [1465, 43] width 65 height 17
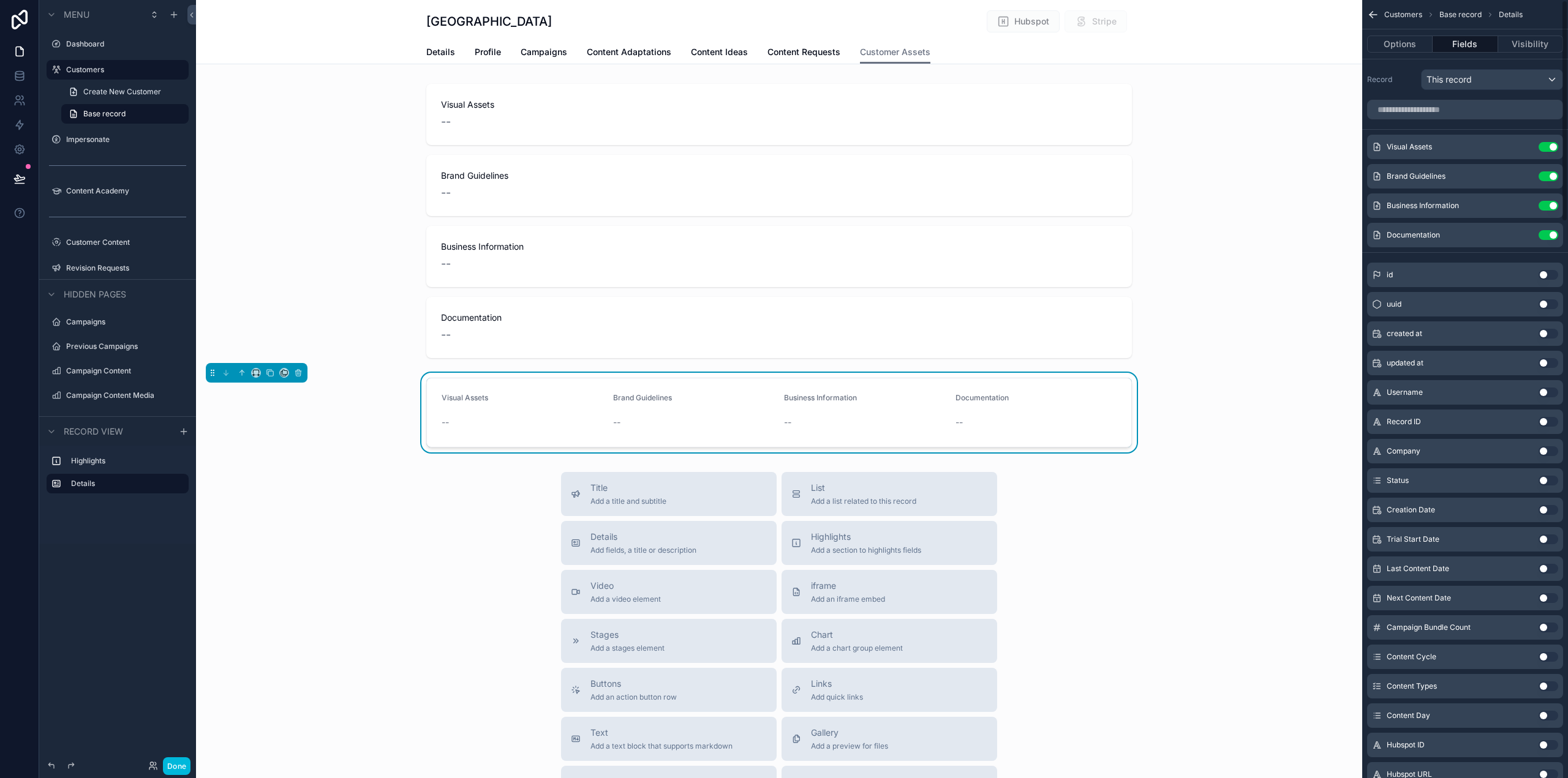
click at [0, 0] on icon "scrollable content" at bounding box center [0, 0] width 0 height 0
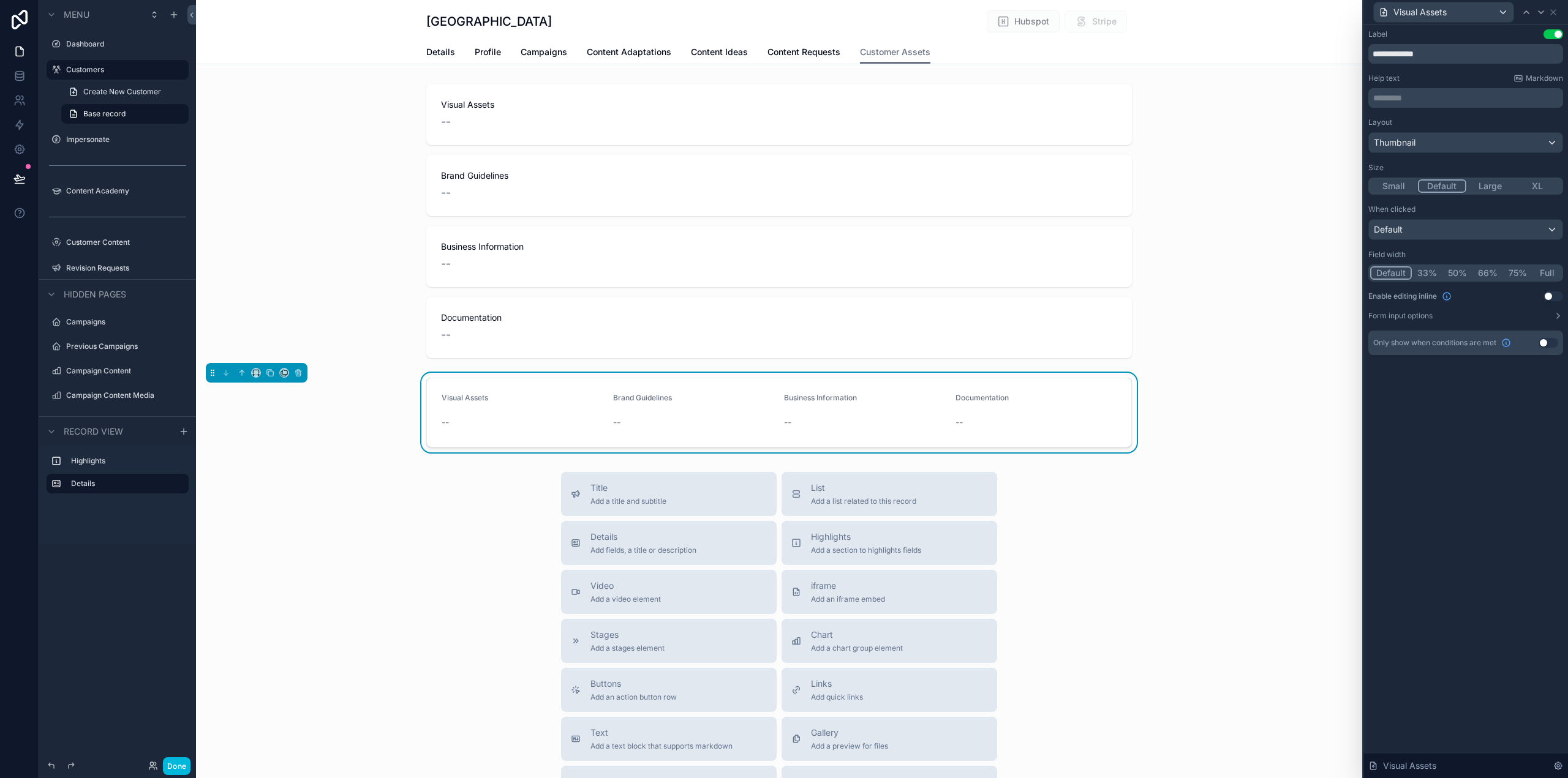
click at [1549, 271] on button "Full" at bounding box center [1547, 273] width 29 height 14
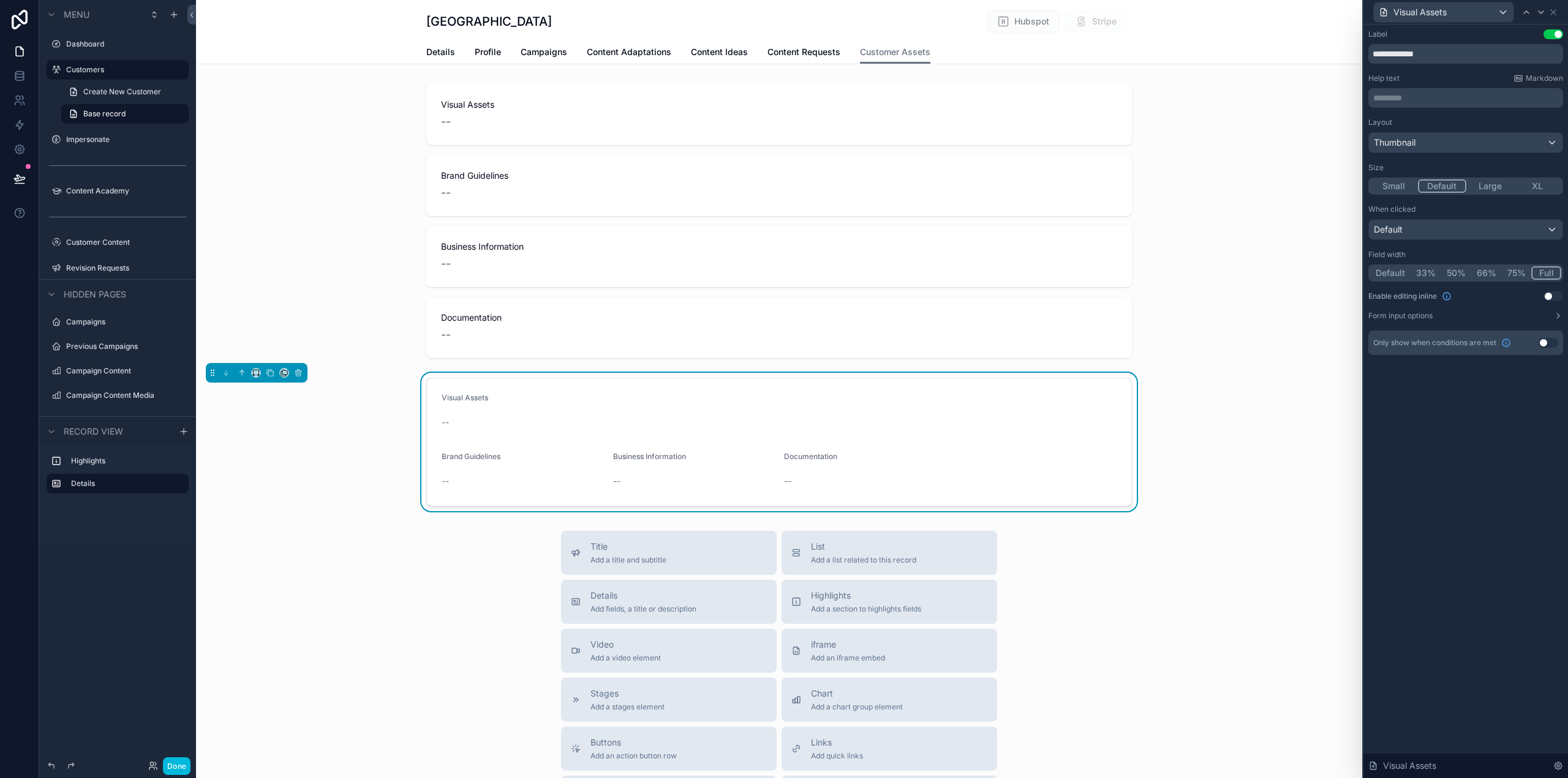
click at [1559, 291] on button "Use setting" at bounding box center [1554, 296] width 19 height 10
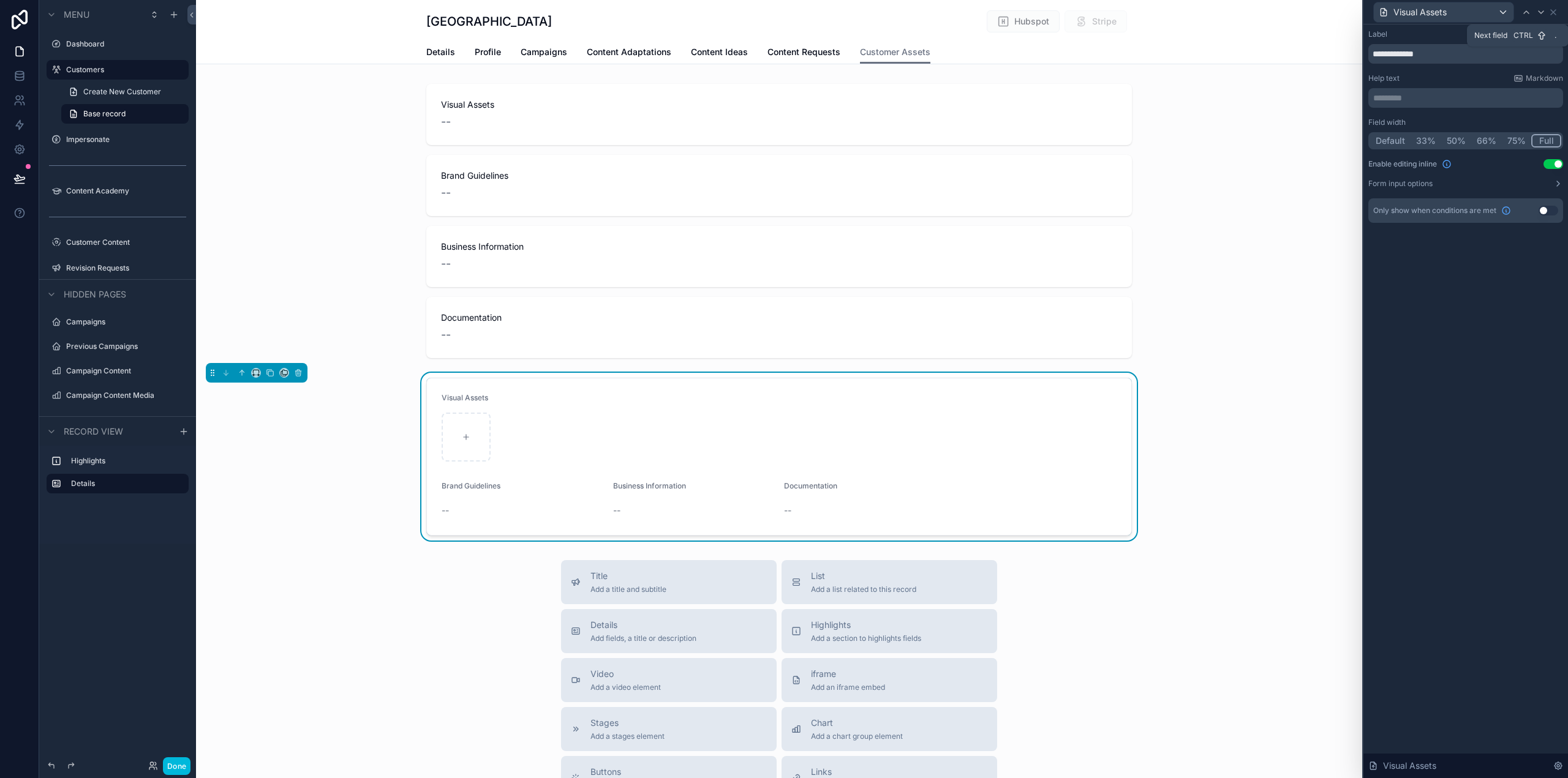
click at [1542, 18] on div at bounding box center [1541, 12] width 14 height 14
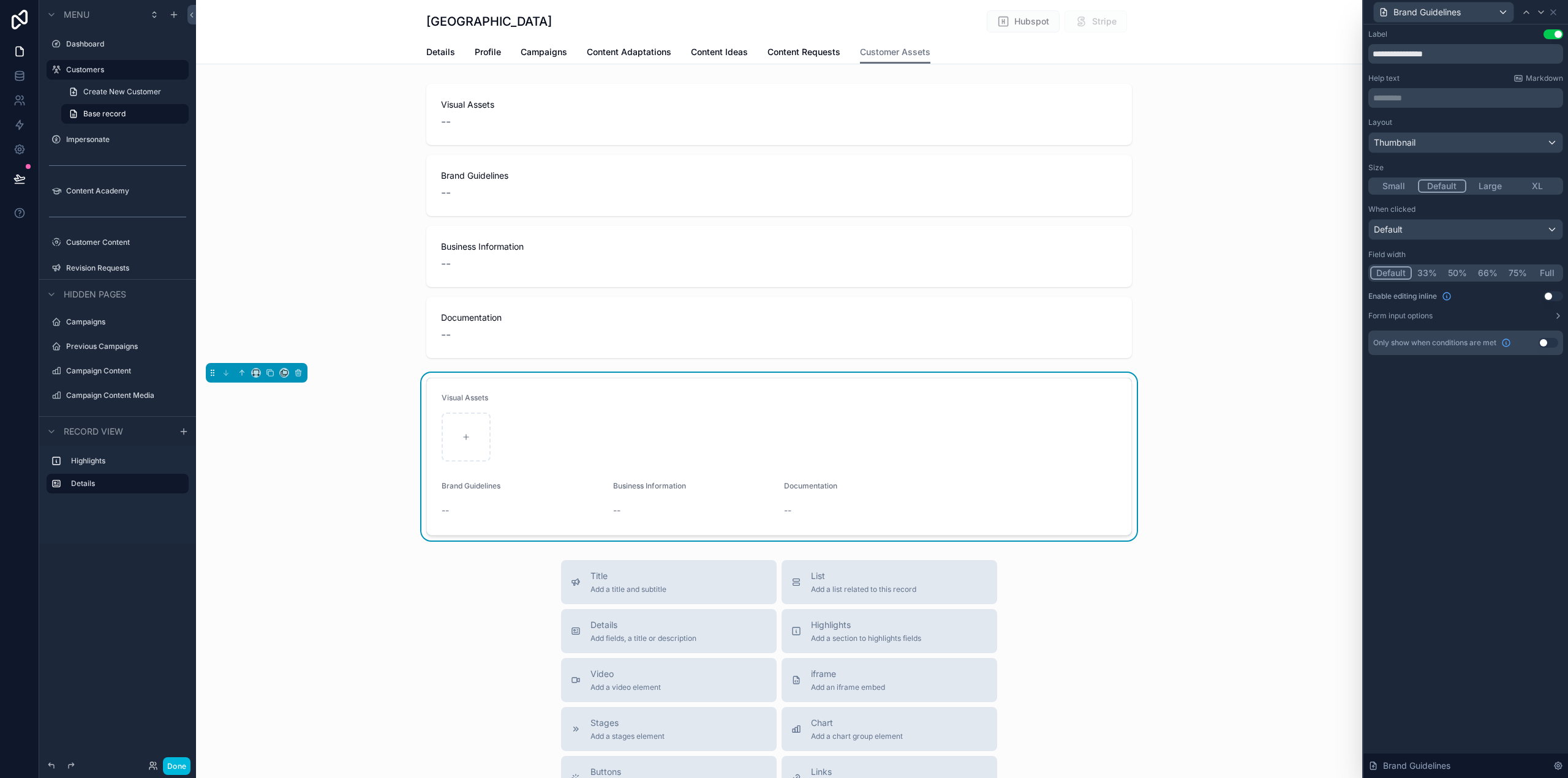
click at [1548, 271] on button "Full" at bounding box center [1547, 273] width 29 height 14
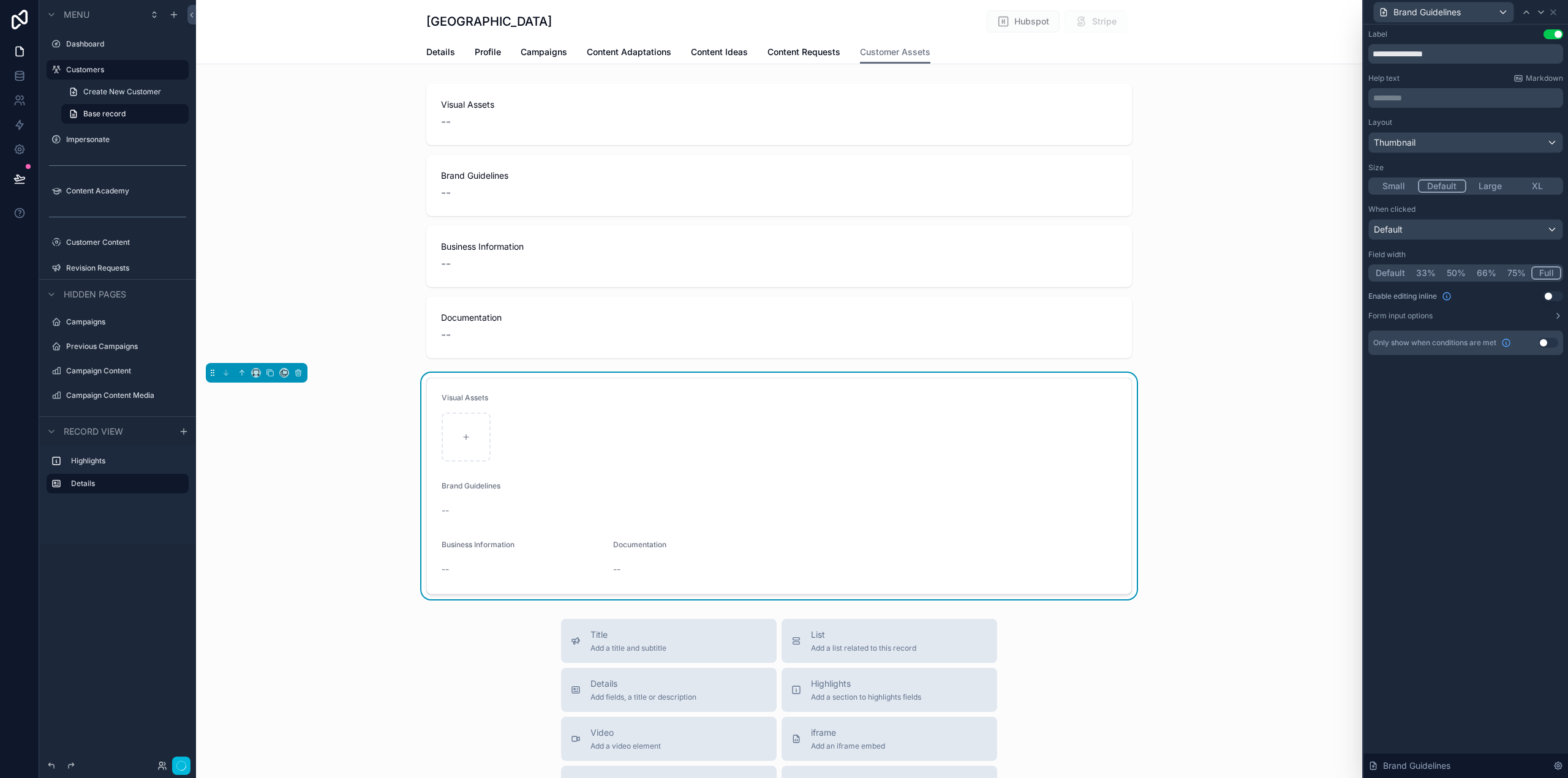
click at [1549, 291] on div "Layout Thumbnail Size Small Default Large XL When clicked Default Field width D…" at bounding box center [1466, 219] width 195 height 204
drag, startPoint x: 1556, startPoint y: 293, endPoint x: 1554, endPoint y: 283, distance: 10.2
click at [1555, 294] on button "Use setting" at bounding box center [1554, 296] width 19 height 10
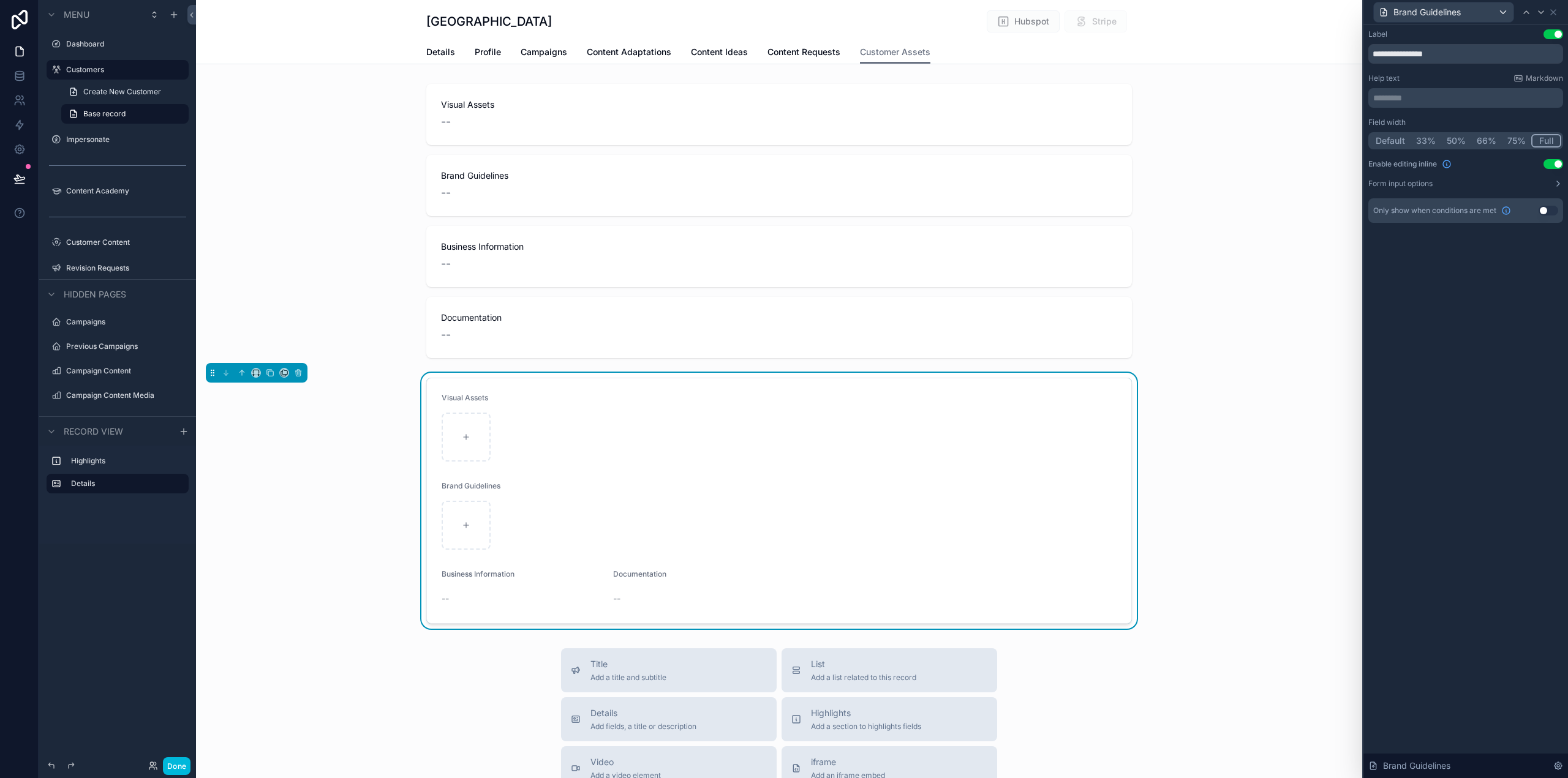
click at [1547, 9] on div at bounding box center [1541, 12] width 14 height 14
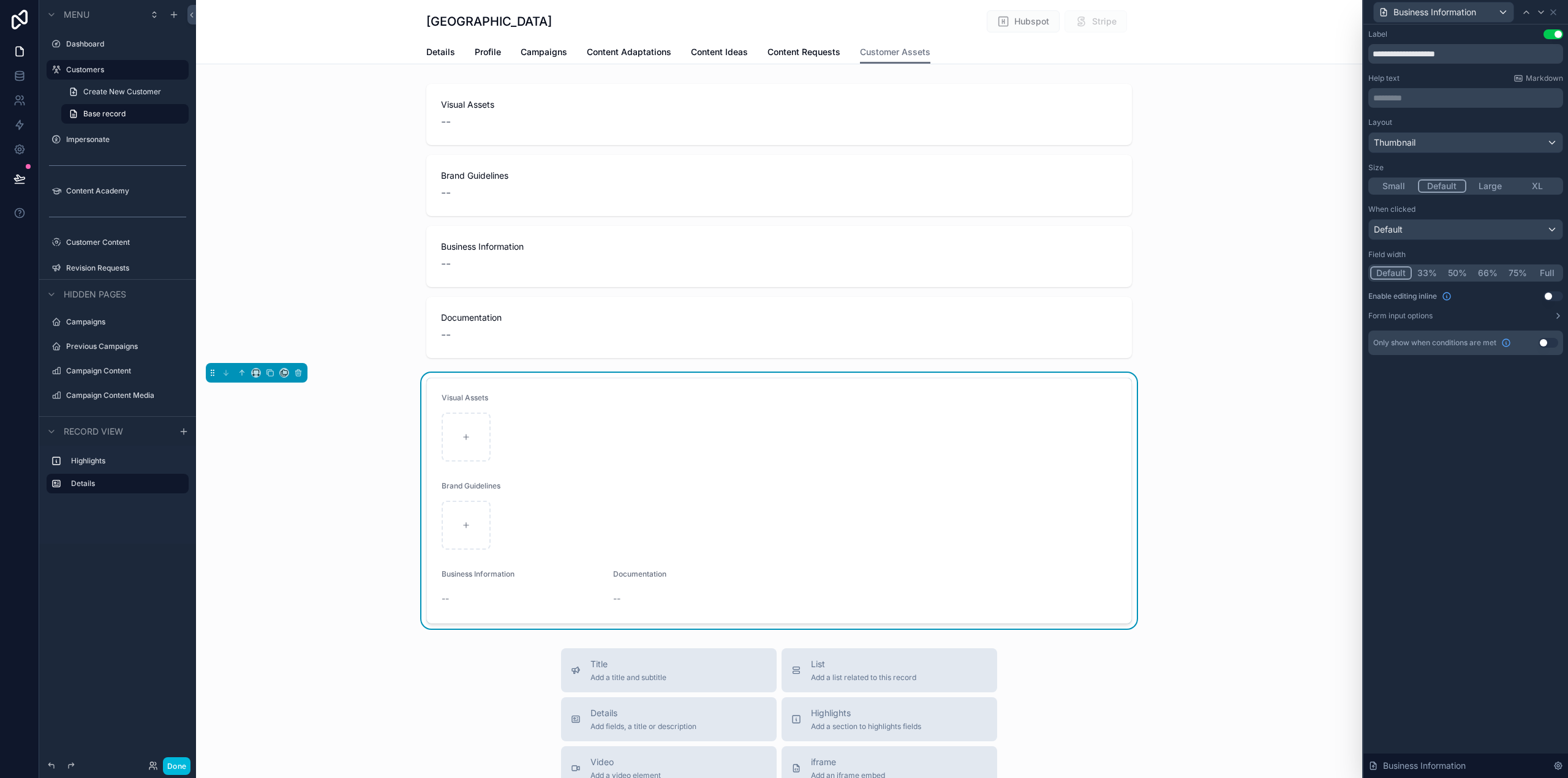
click at [1545, 274] on button "Full" at bounding box center [1547, 273] width 29 height 14
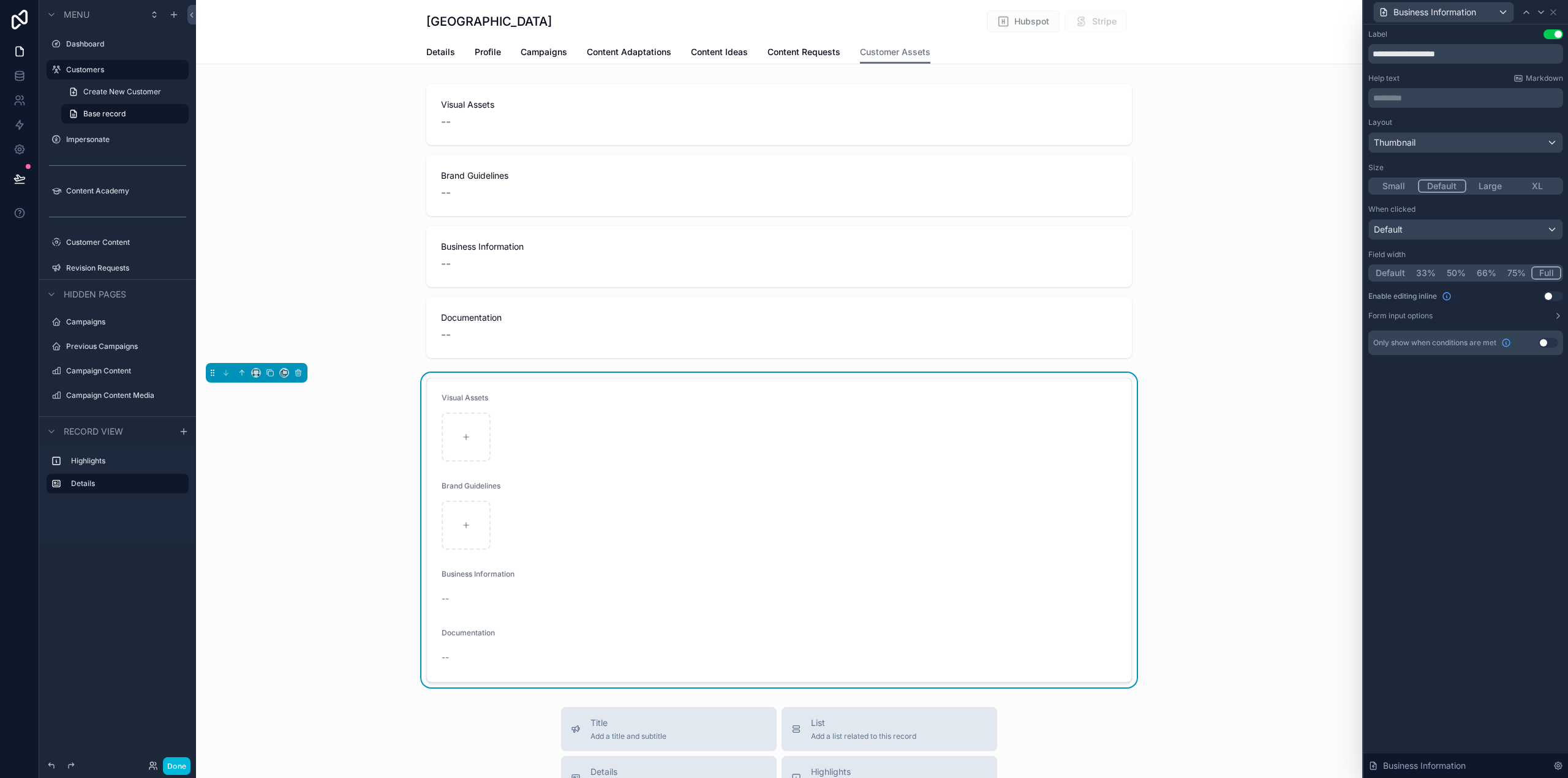
click at [1549, 296] on button "Use setting" at bounding box center [1554, 296] width 19 height 10
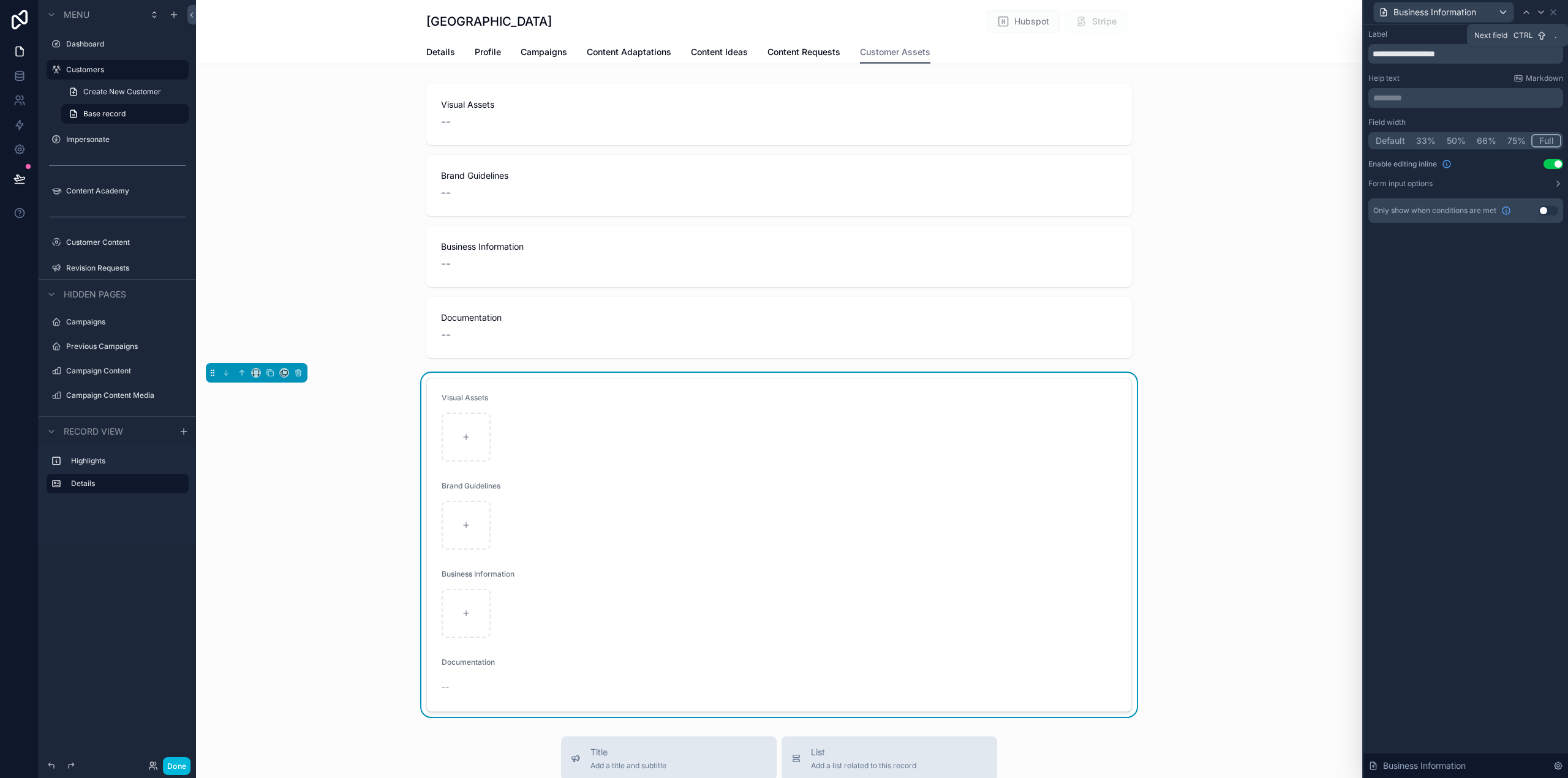
click at [1541, 12] on icon at bounding box center [1541, 12] width 10 height 10
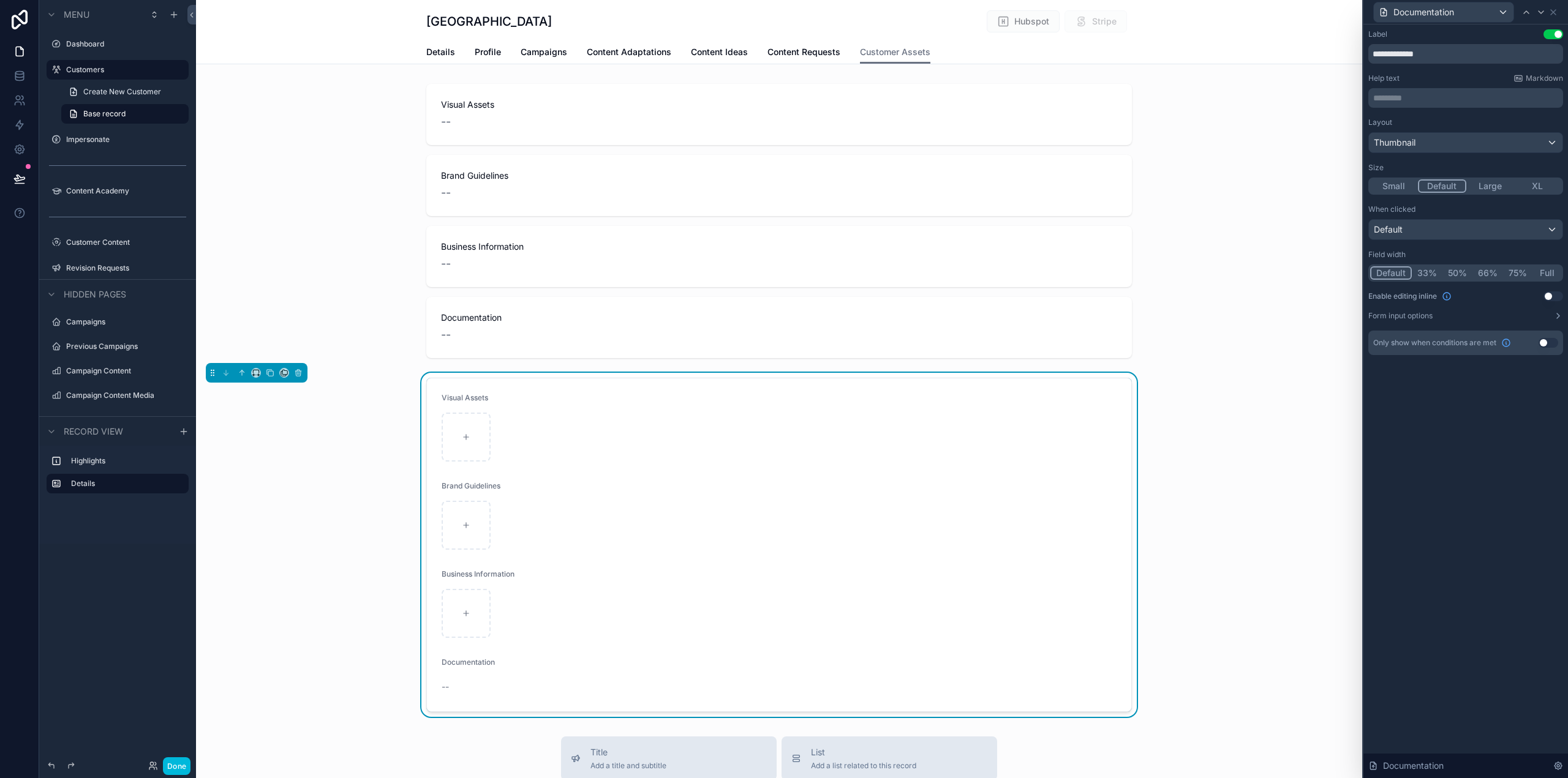
click at [1549, 271] on button "Full" at bounding box center [1547, 273] width 29 height 14
click at [1549, 295] on button "Use setting" at bounding box center [1554, 296] width 19 height 10
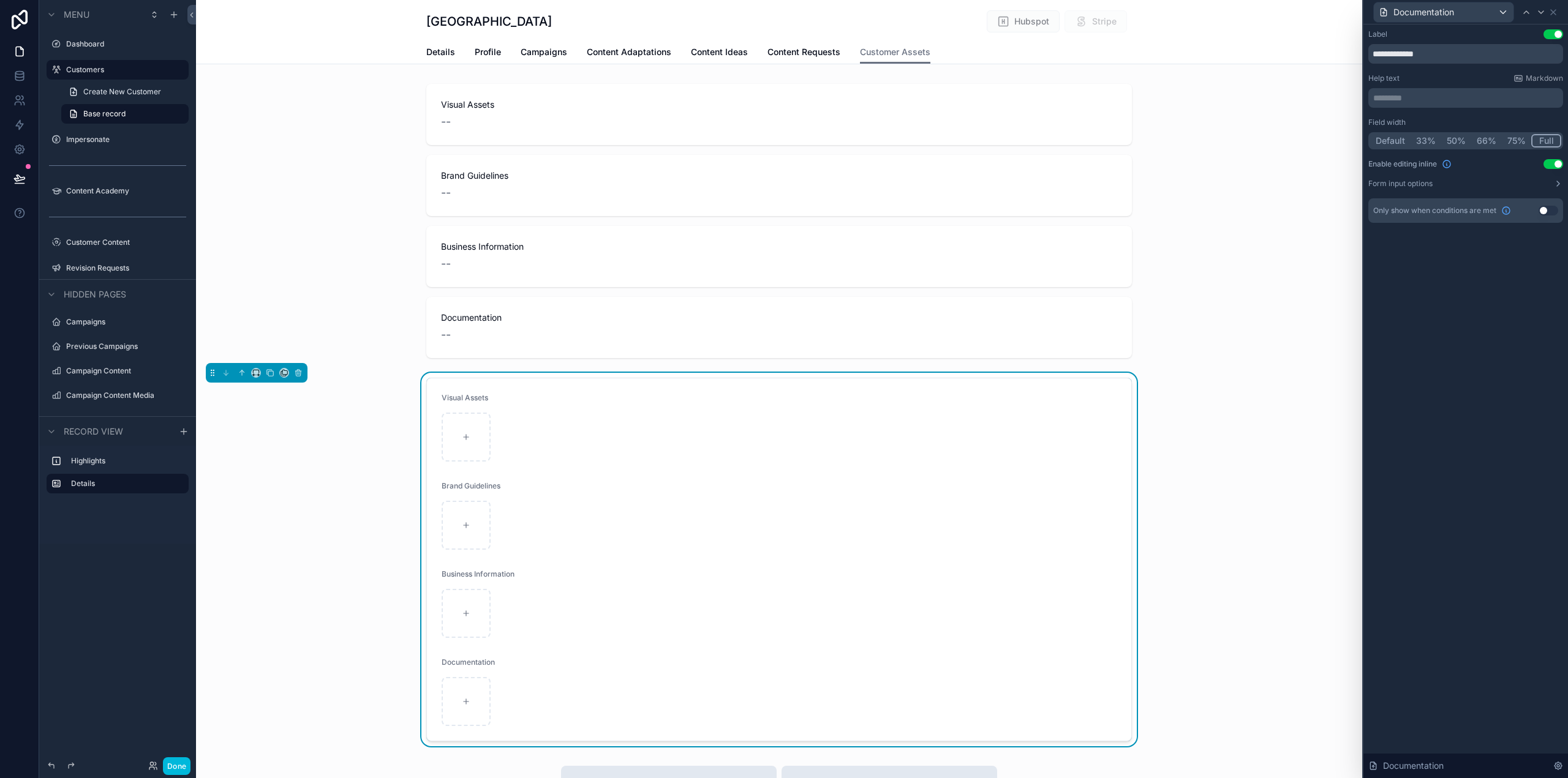
click at [817, 134] on div "scrollable content" at bounding box center [779, 220] width 1166 height 284
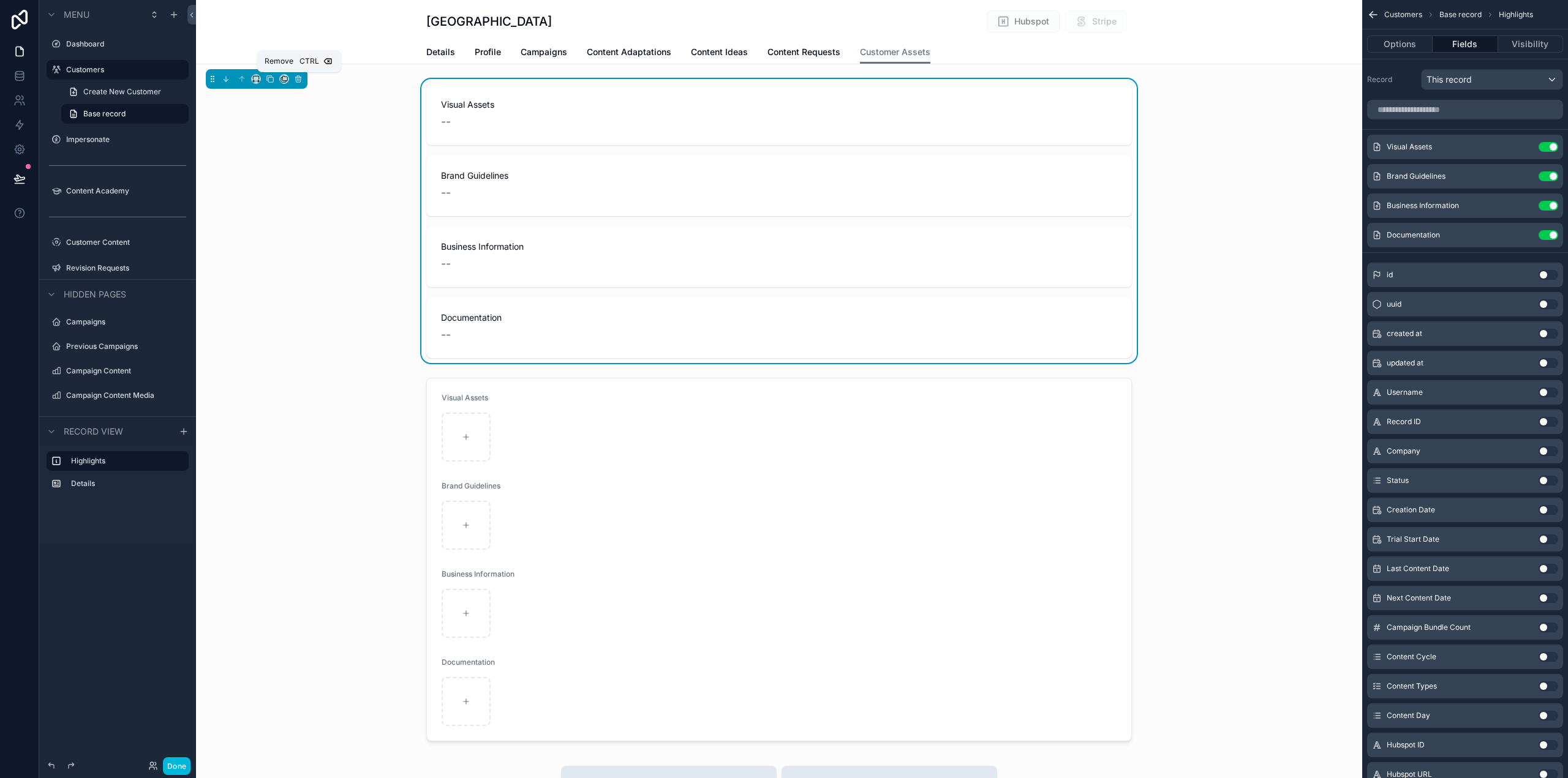
click at [295, 78] on icon "scrollable content" at bounding box center [298, 79] width 9 height 9
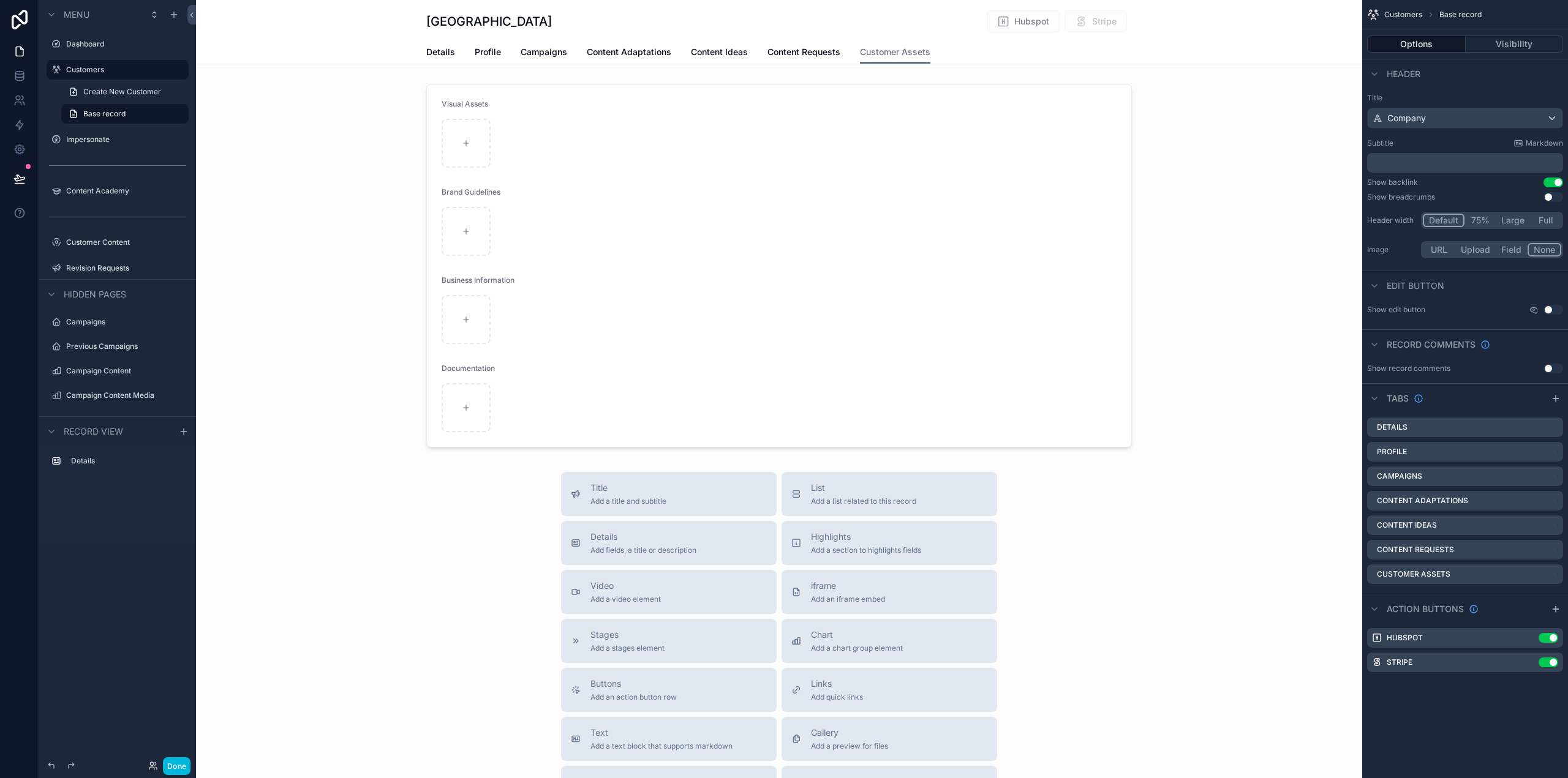
click at [332, 179] on div "scrollable content" at bounding box center [779, 266] width 1166 height 373
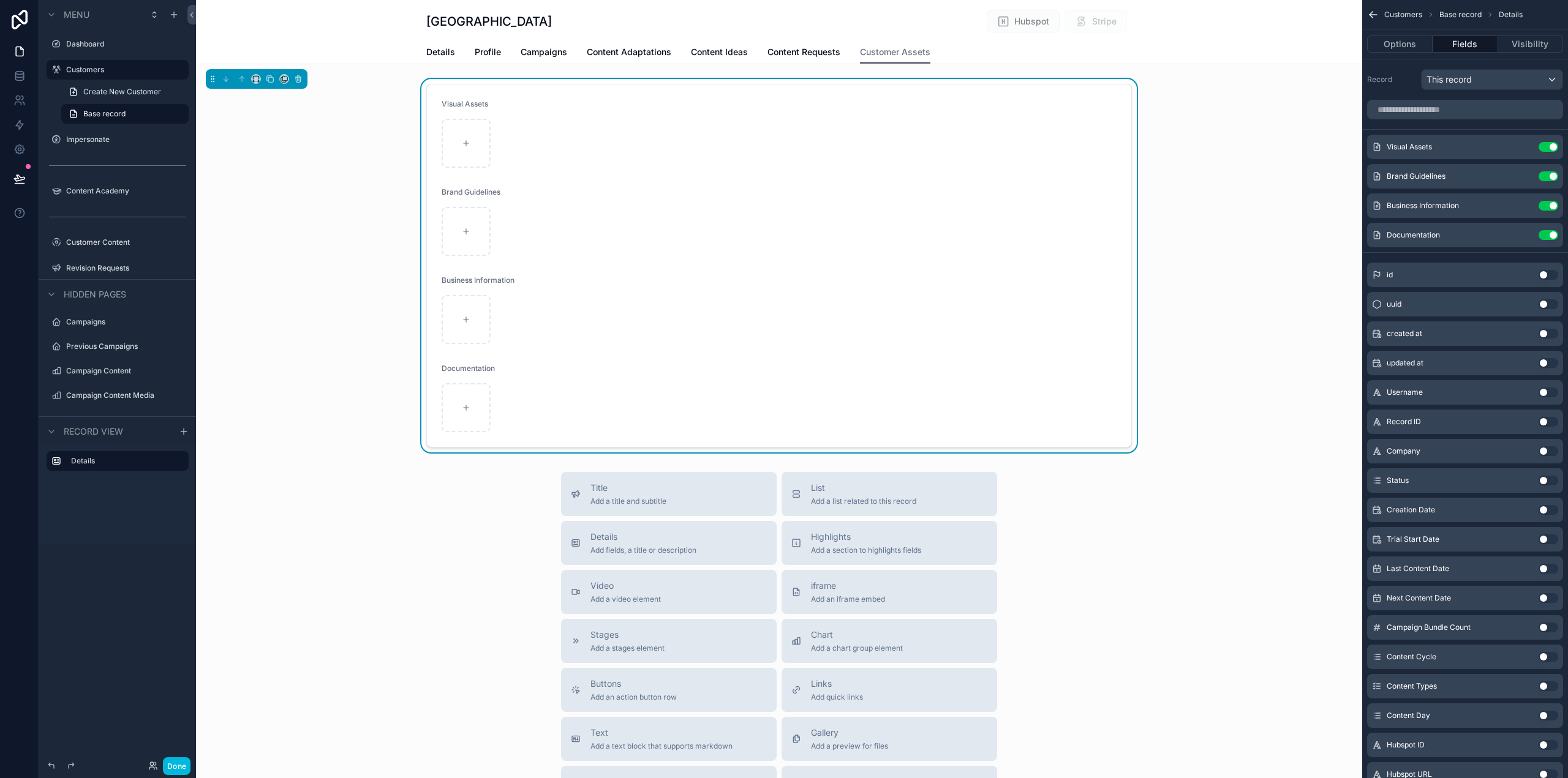
click at [1222, 173] on div "Visual Assets Brand Guidelines Business Information Documentation" at bounding box center [779, 266] width 1166 height 373
click at [1392, 47] on button "Options" at bounding box center [1400, 43] width 65 height 17
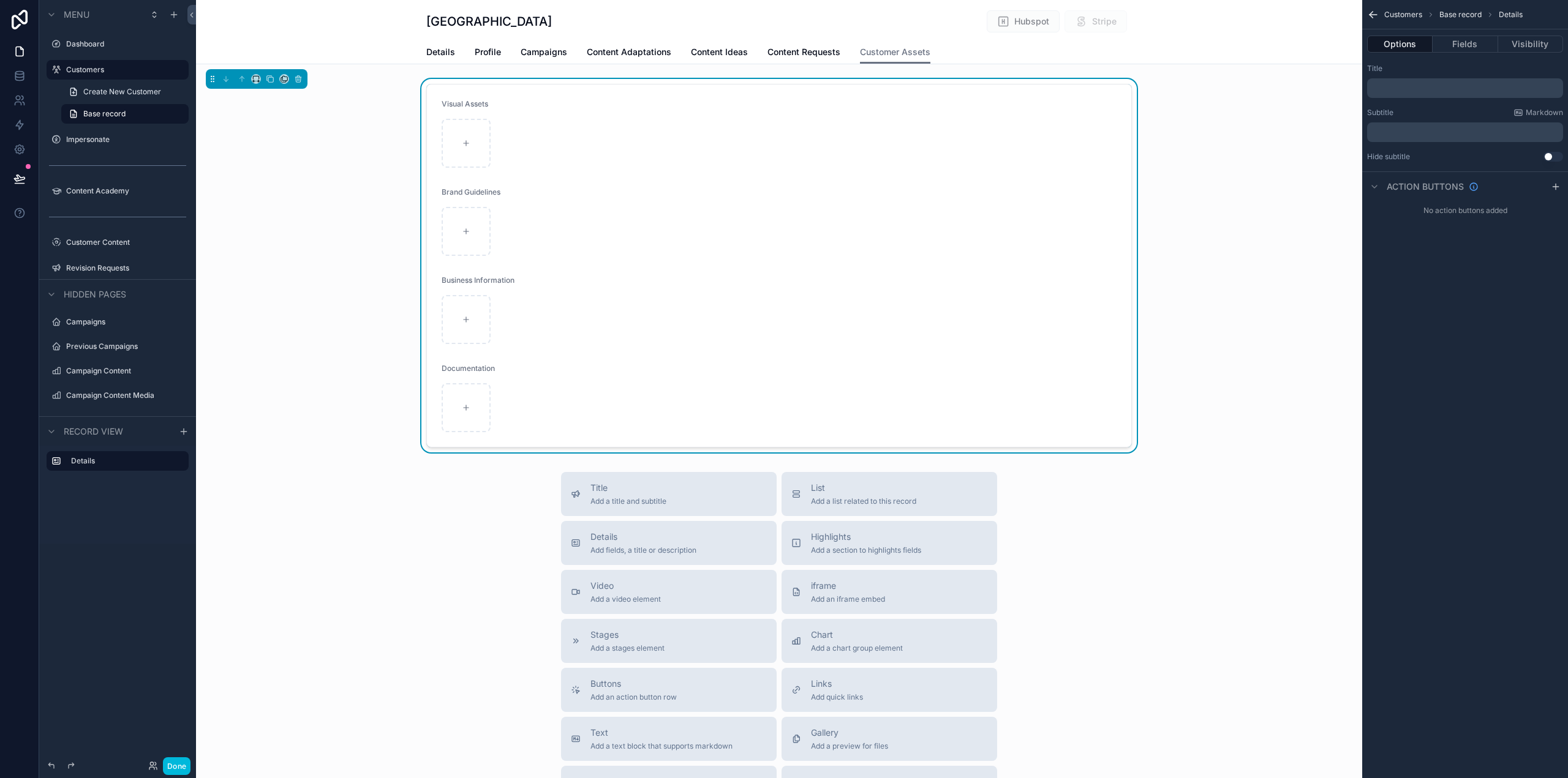
click at [1429, 86] on p "﻿" at bounding box center [1467, 89] width 188 height 10
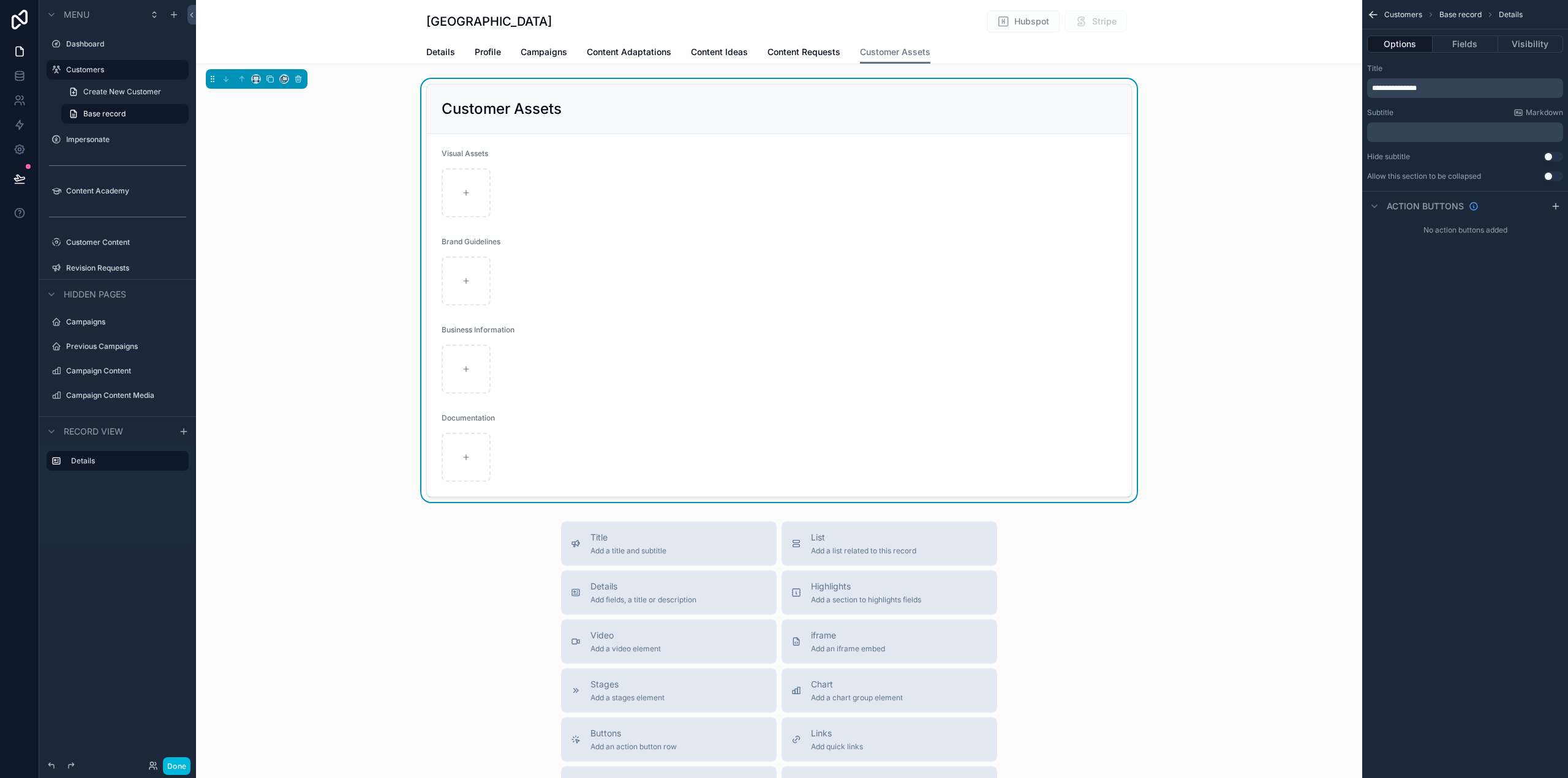
click at [1512, 381] on div "**********" at bounding box center [1466, 389] width 206 height 778
click at [1459, 132] on p "﻿" at bounding box center [1467, 132] width 188 height 10
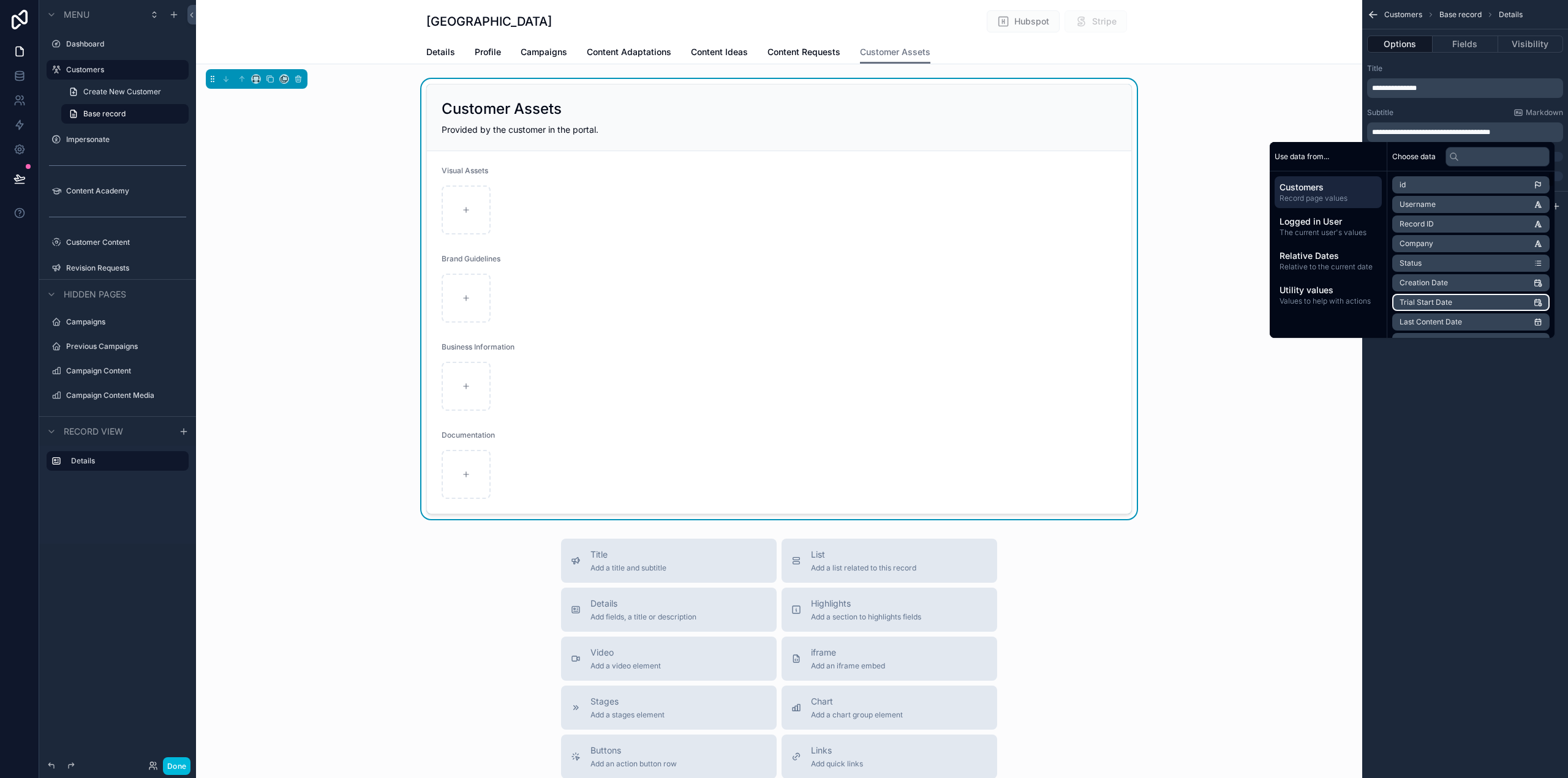
click at [1547, 452] on div "**********" at bounding box center [1466, 389] width 206 height 778
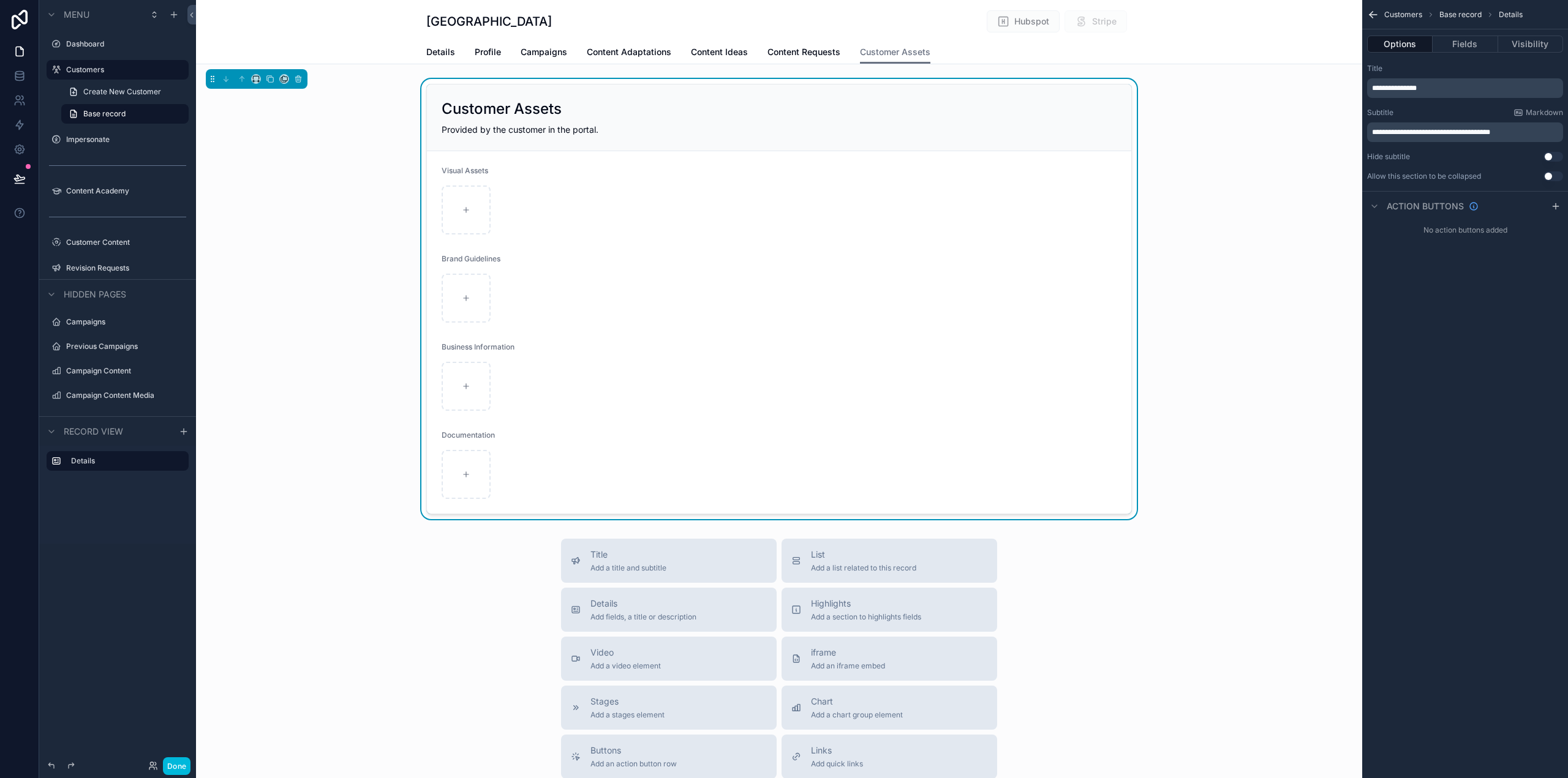
click at [1235, 160] on div "Customer Assets Provided by the customer in the portal. Visual Assets Brand Gui…" at bounding box center [779, 298] width 1166 height 440
drag, startPoint x: 1530, startPoint y: 137, endPoint x: 1536, endPoint y: 132, distance: 7.8
click at [1437, 131] on div "**********" at bounding box center [1466, 132] width 196 height 19
drag, startPoint x: 1527, startPoint y: 130, endPoint x: 1335, endPoint y: 128, distance: 192.0
click at [1335, 128] on div "Dashboard Customers Impersonate Content Academy Customer Content 50 Revision Re…" at bounding box center [882, 389] width 1372 height 778
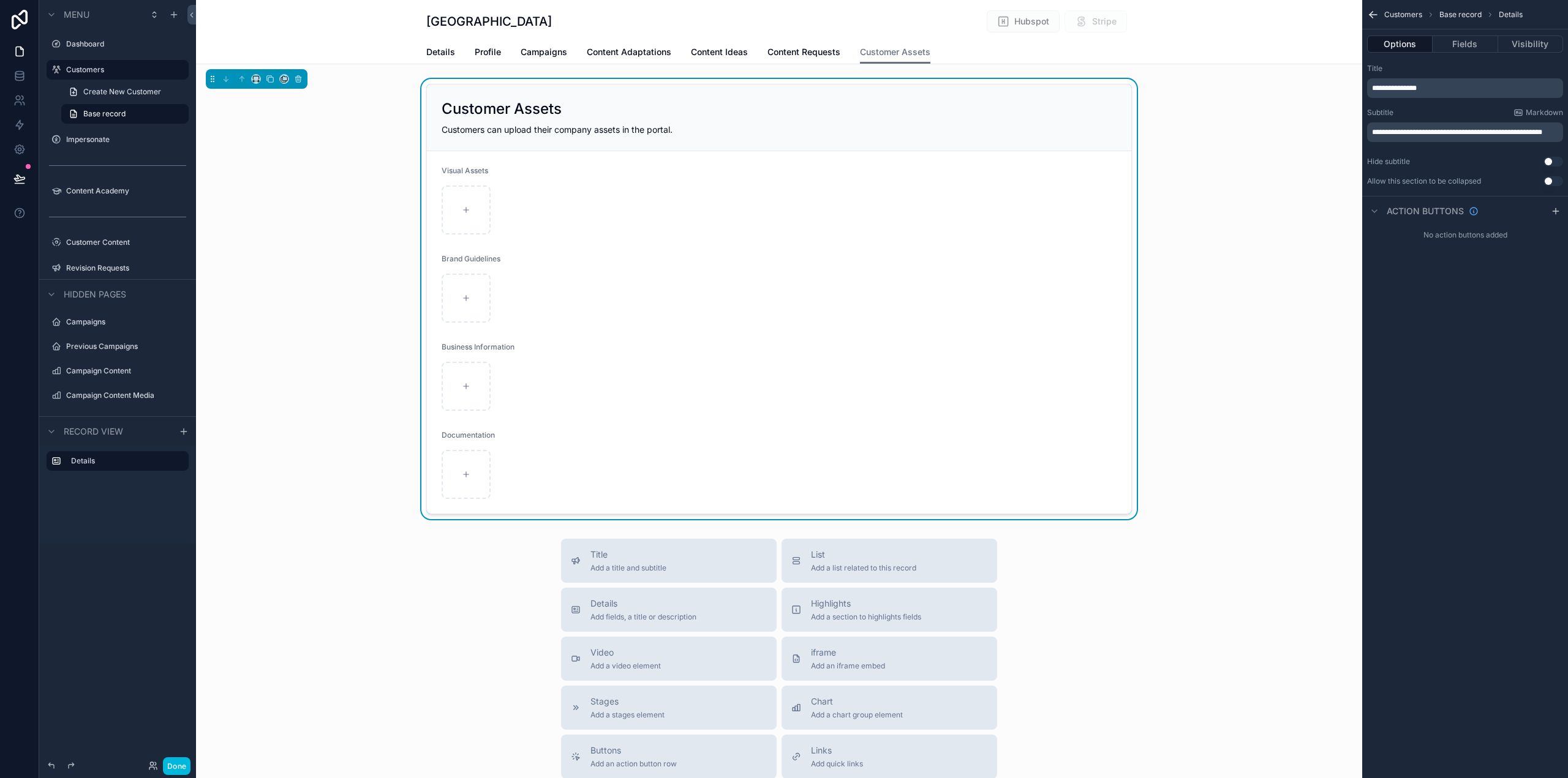
click at [1250, 266] on div "Customer Assets Customers can upload their company assets in the portal. Visual…" at bounding box center [779, 298] width 1166 height 440
click at [464, 20] on h1 "[GEOGRAPHIC_DATA]" at bounding box center [489, 21] width 126 height 17
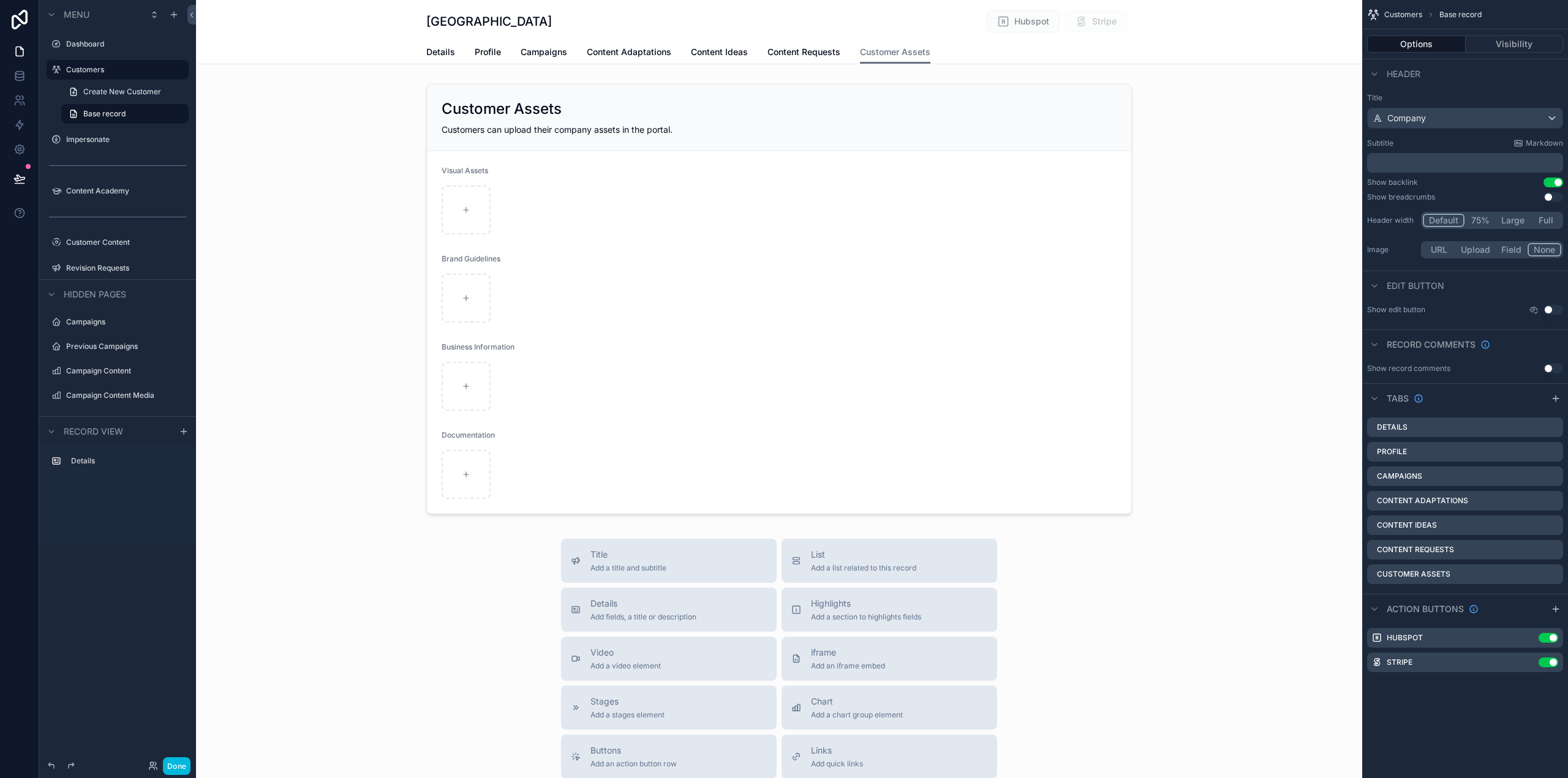
click at [0, 0] on icon "scrollable content" at bounding box center [0, 0] width 0 height 0
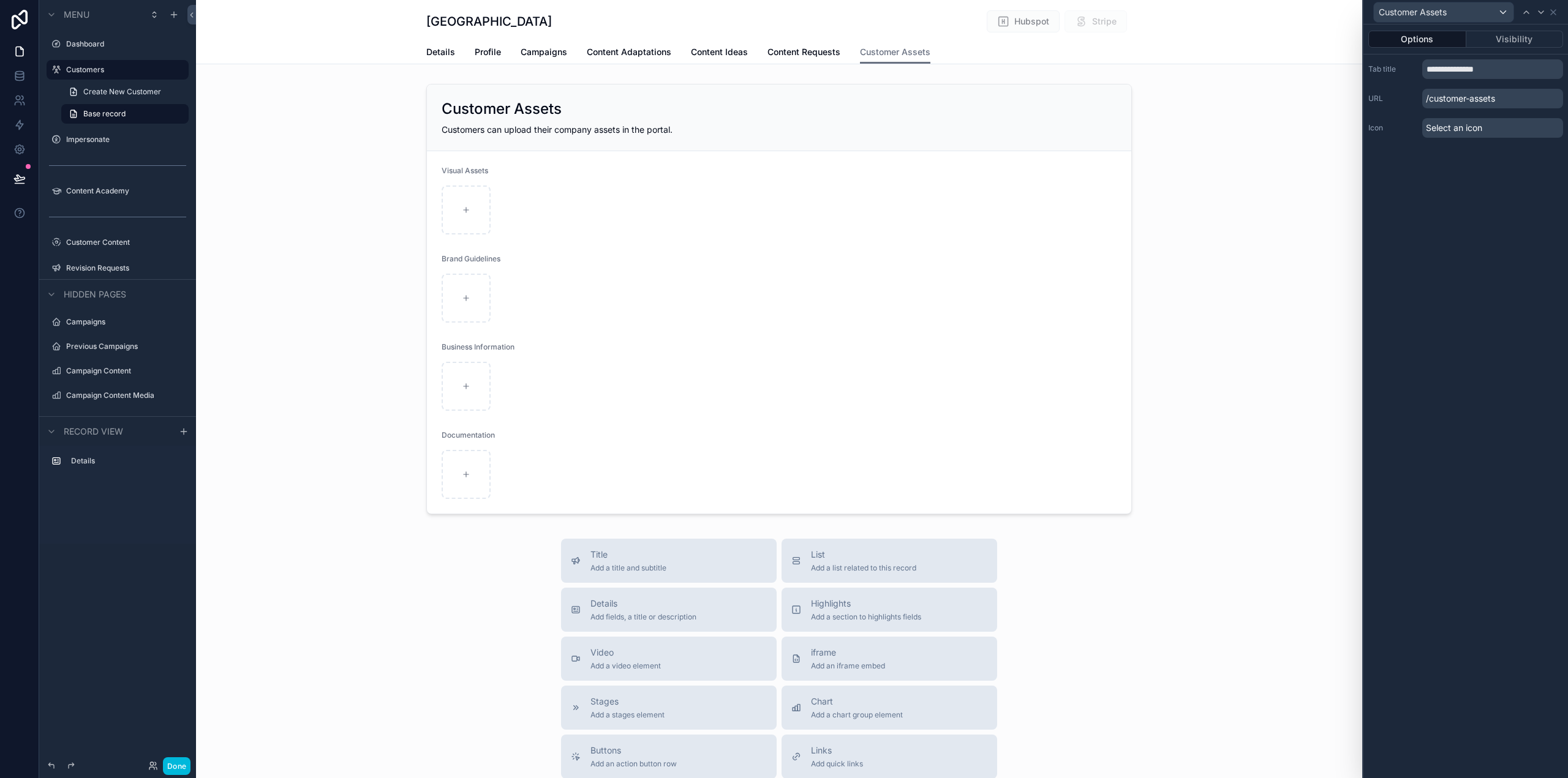
click at [1522, 35] on button "Visibility" at bounding box center [1515, 39] width 97 height 17
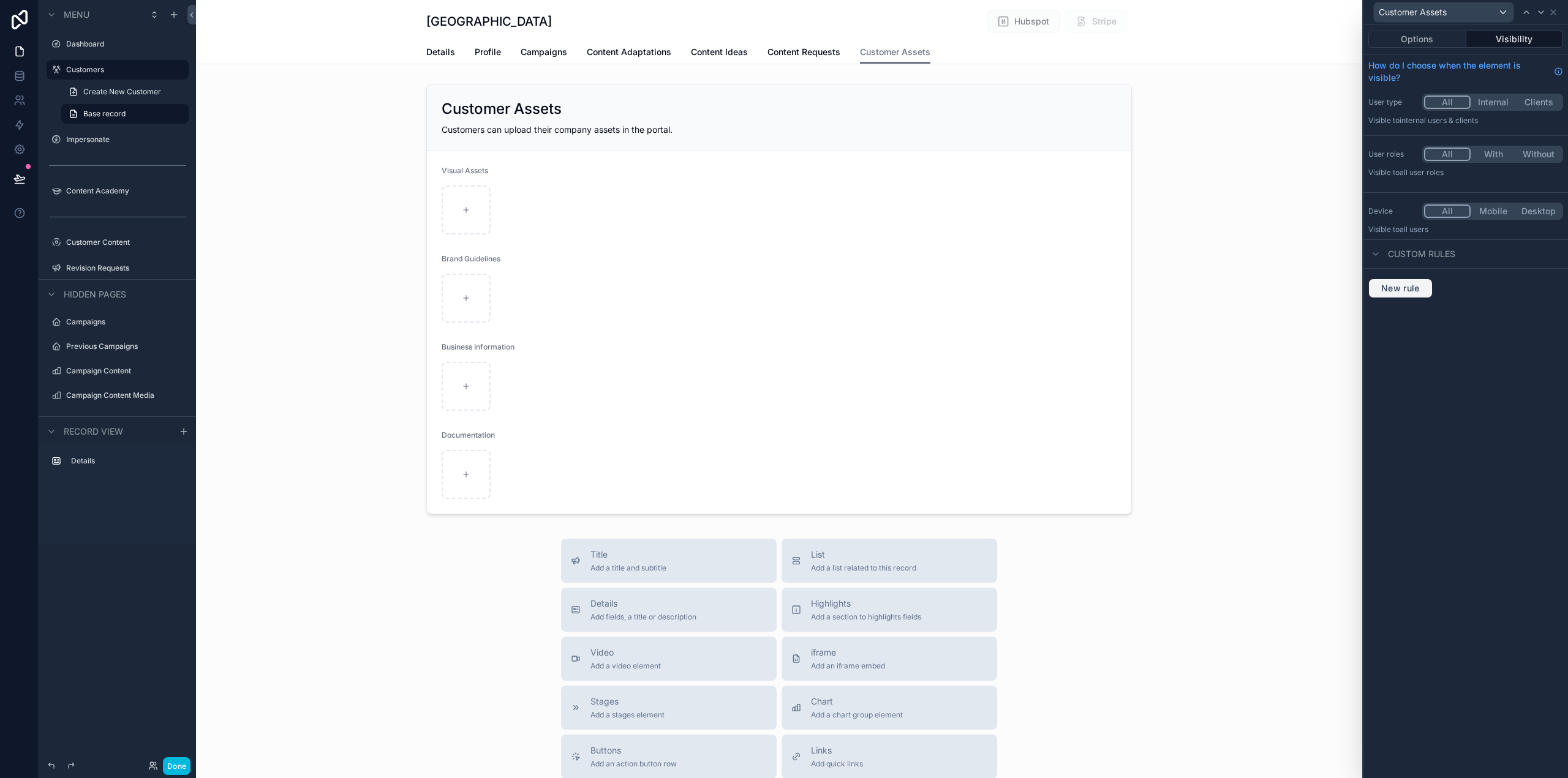
click at [1411, 294] on button "New rule" at bounding box center [1401, 288] width 64 height 19
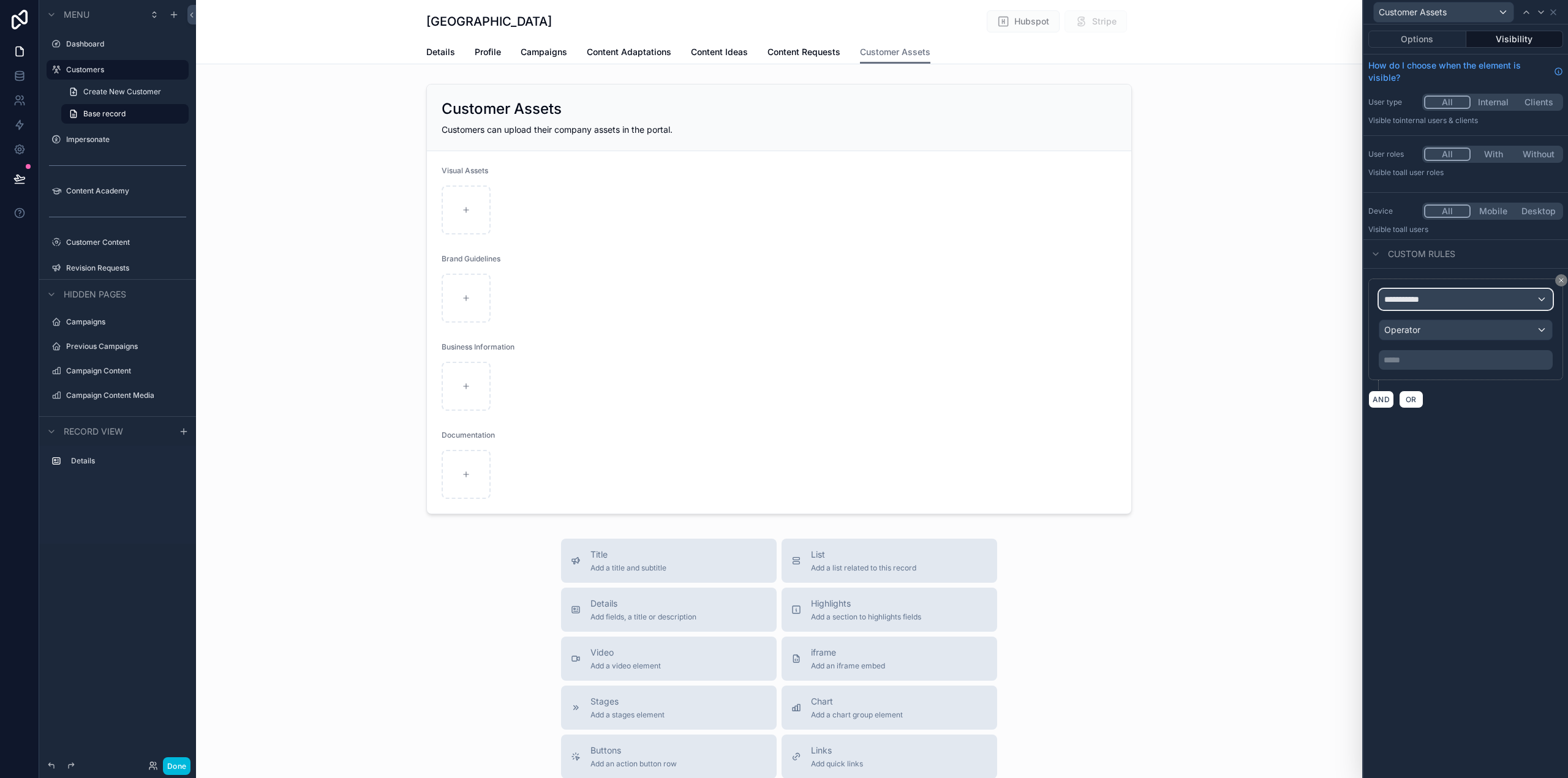
click at [1445, 299] on div "**********" at bounding box center [1466, 299] width 173 height 19
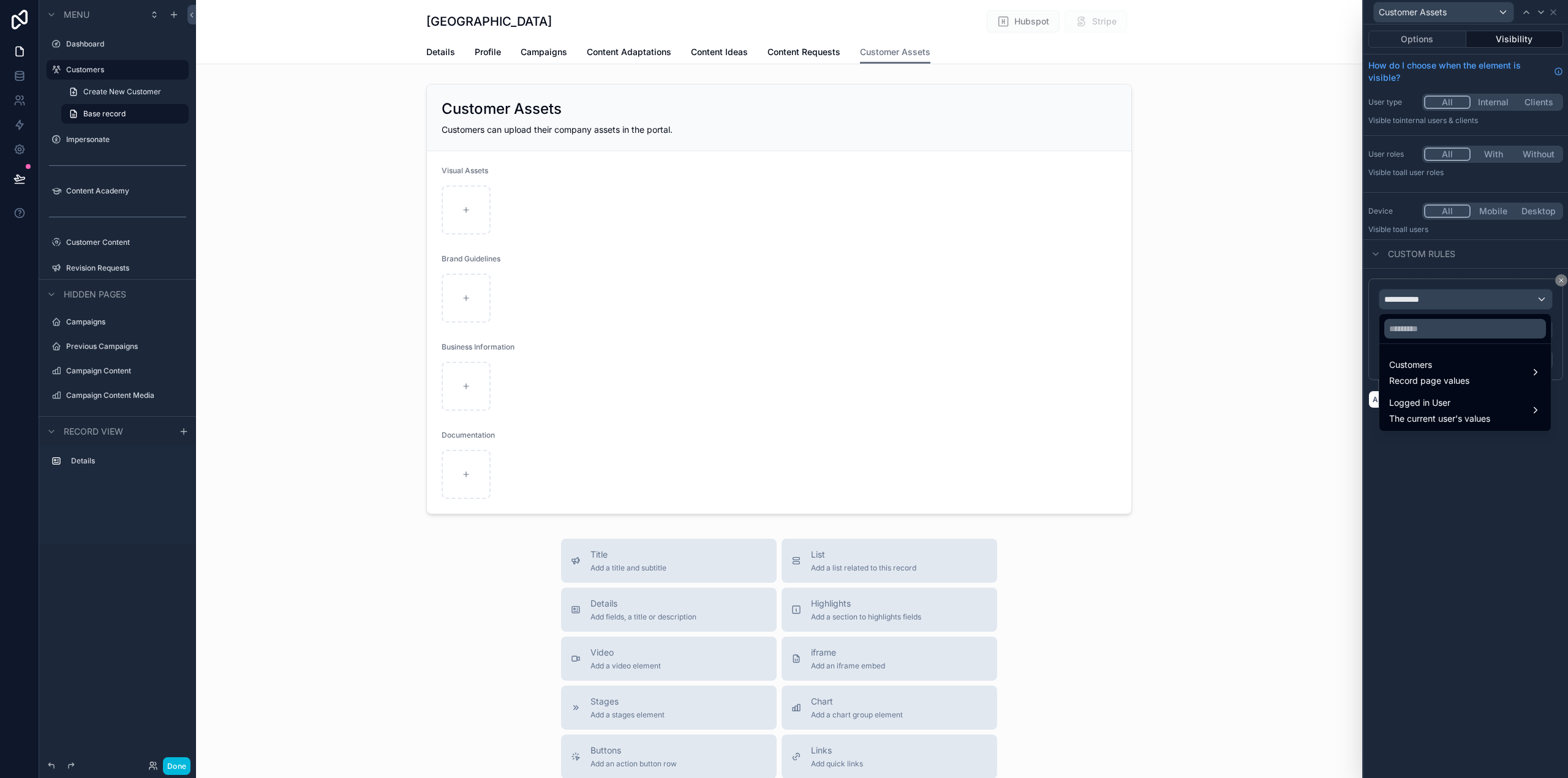
click at [1445, 299] on div at bounding box center [1466, 389] width 204 height 778
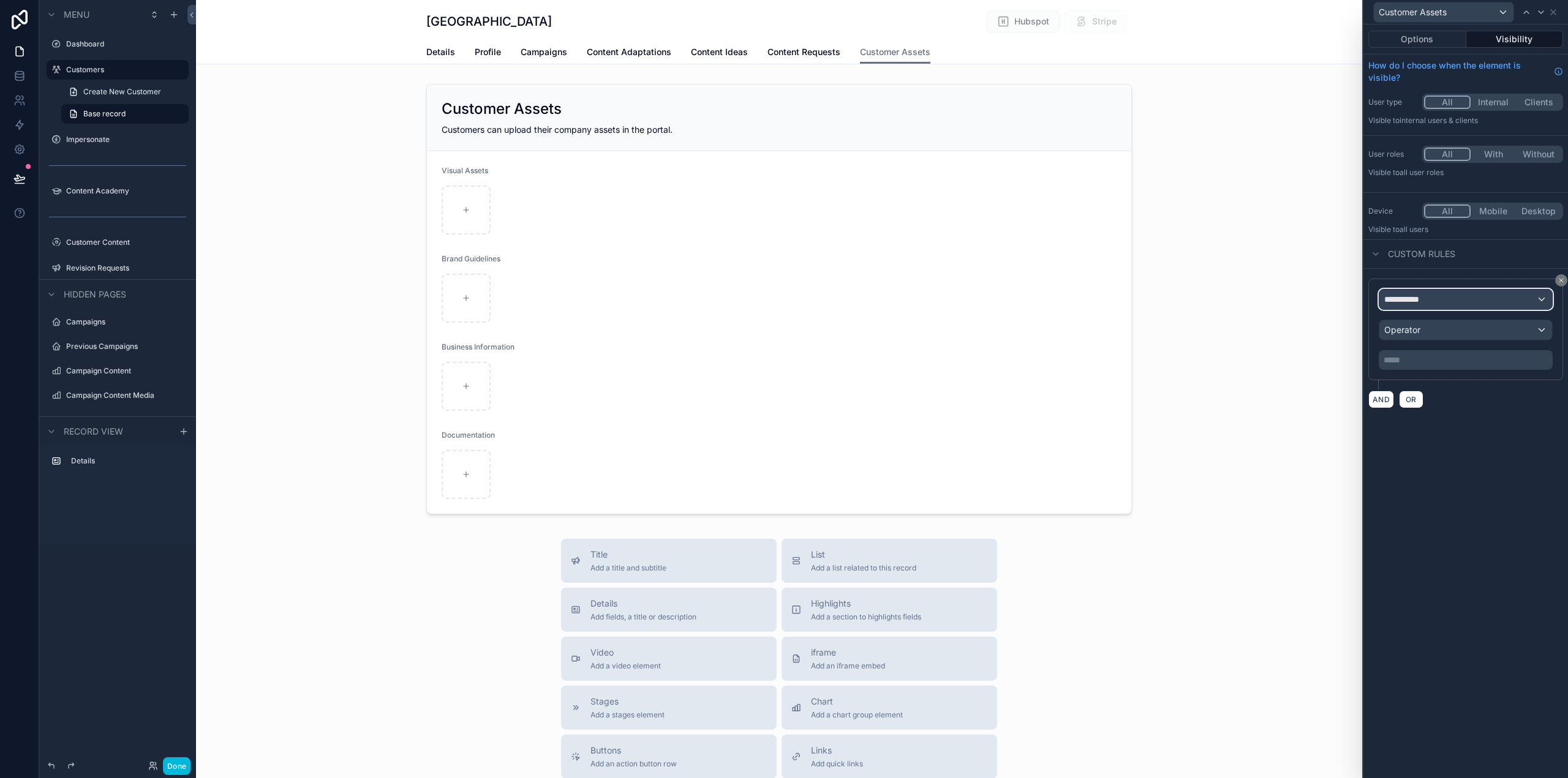
click at [1444, 298] on div "**********" at bounding box center [1466, 299] width 173 height 19
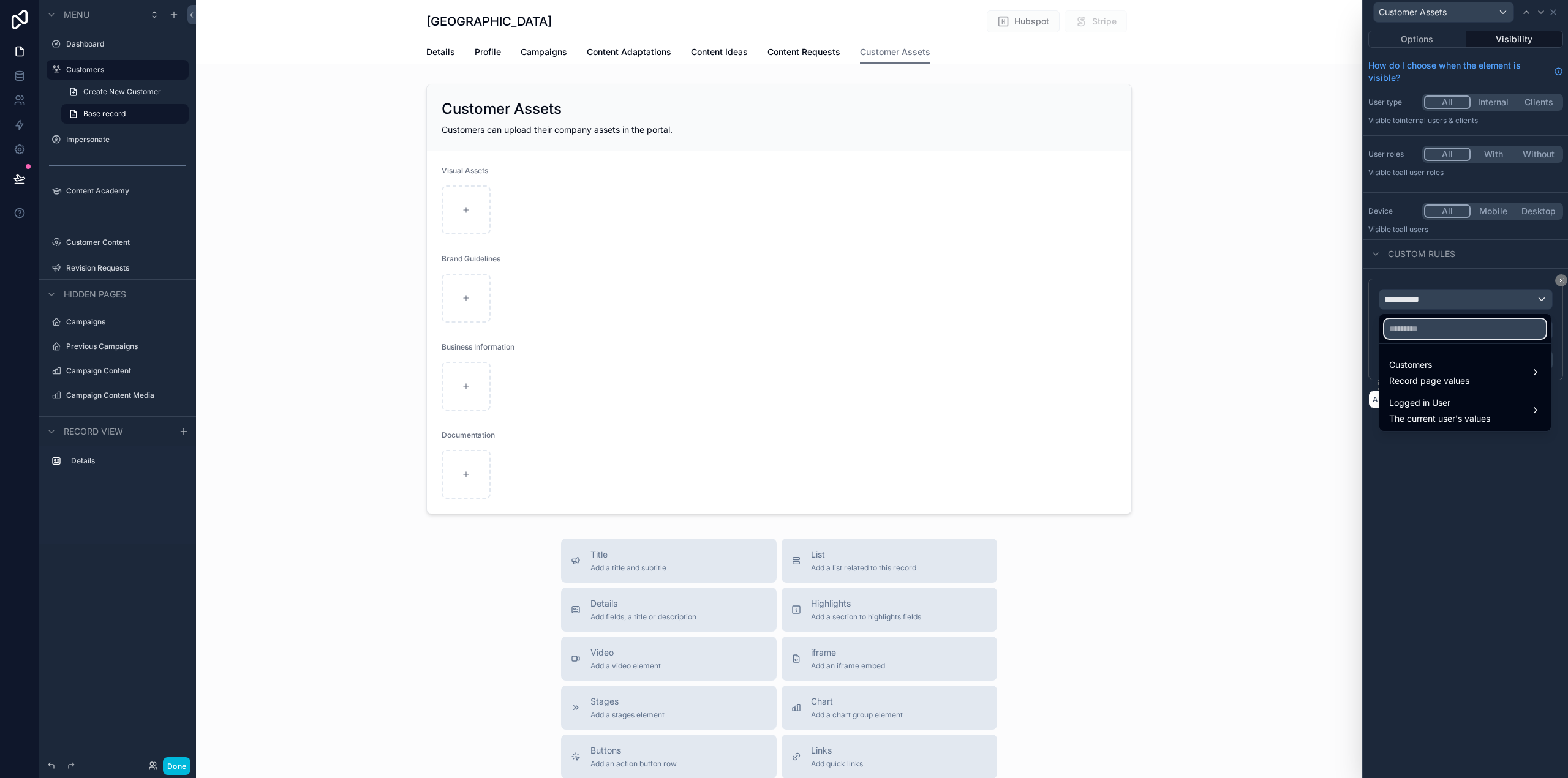
click at [1439, 324] on input "text" at bounding box center [1465, 329] width 162 height 19
click at [1440, 373] on div "Customers Record page values" at bounding box center [1430, 372] width 80 height 30
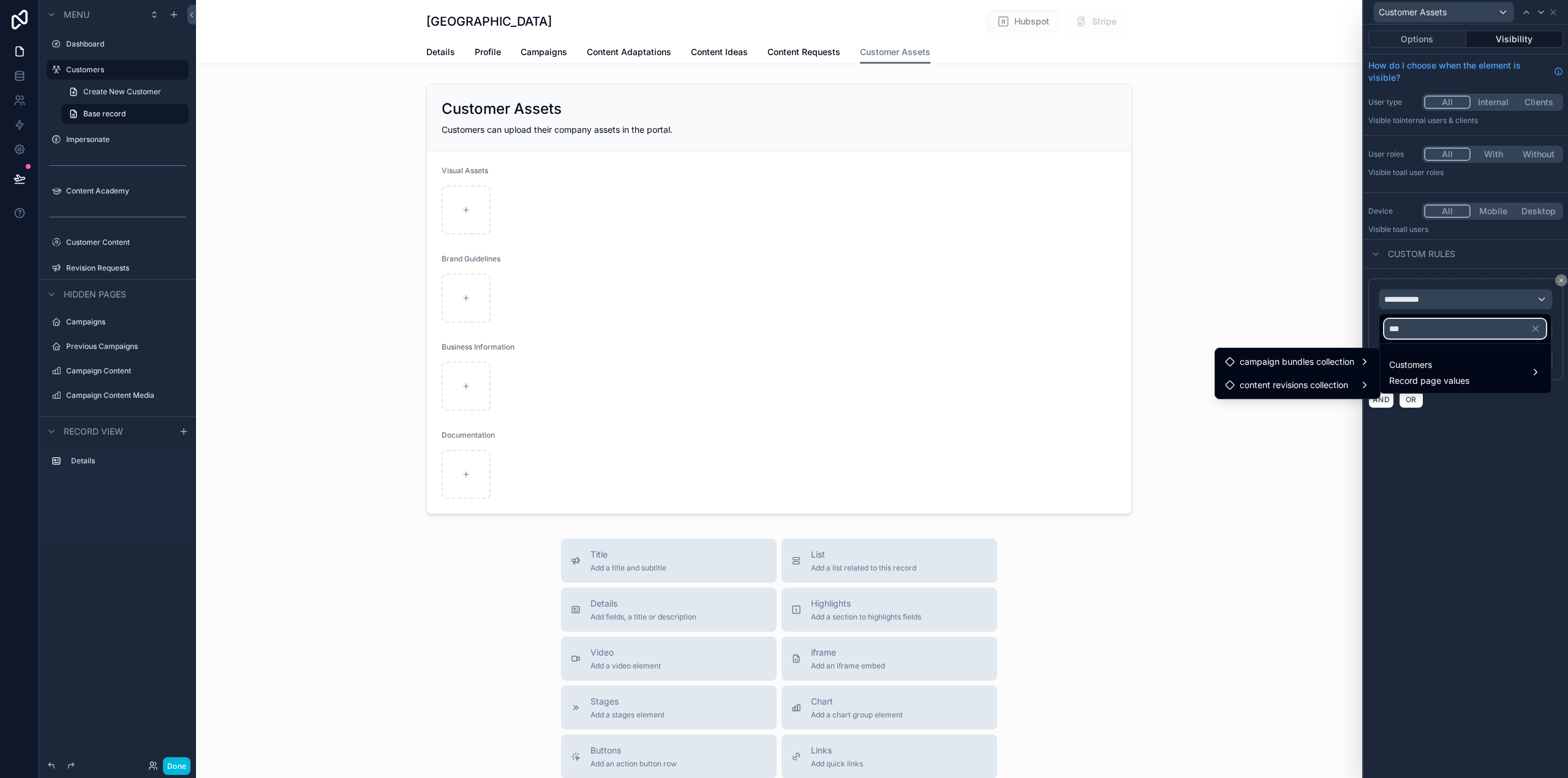
click at [1446, 328] on input "***" at bounding box center [1465, 329] width 162 height 19
type input "*****"
drag, startPoint x: 1483, startPoint y: 331, endPoint x: 1384, endPoint y: 335, distance: 99.1
click at [1384, 335] on input "*****" at bounding box center [1465, 329] width 162 height 19
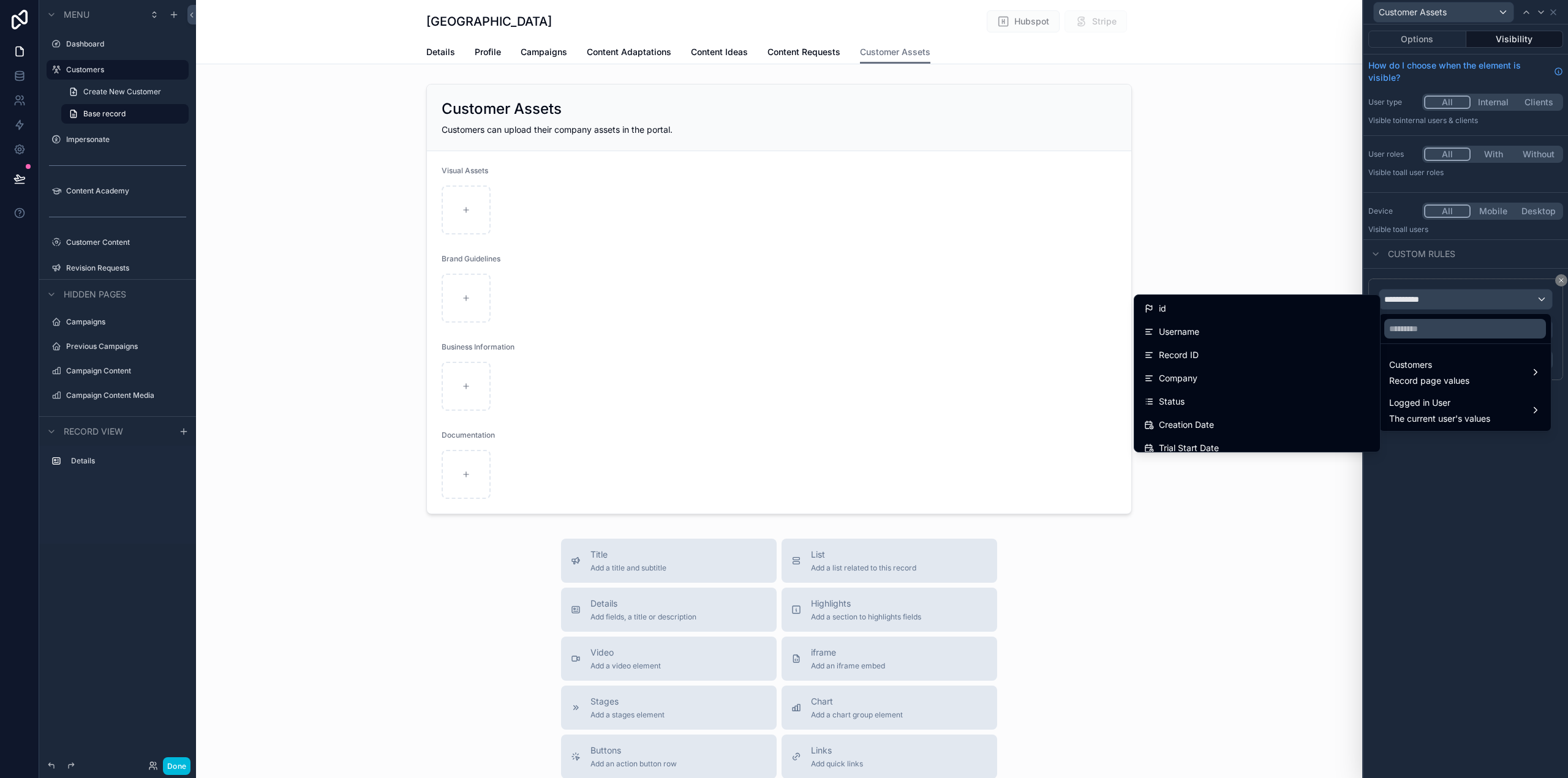
click at [1463, 371] on span "Customers" at bounding box center [1430, 364] width 80 height 14
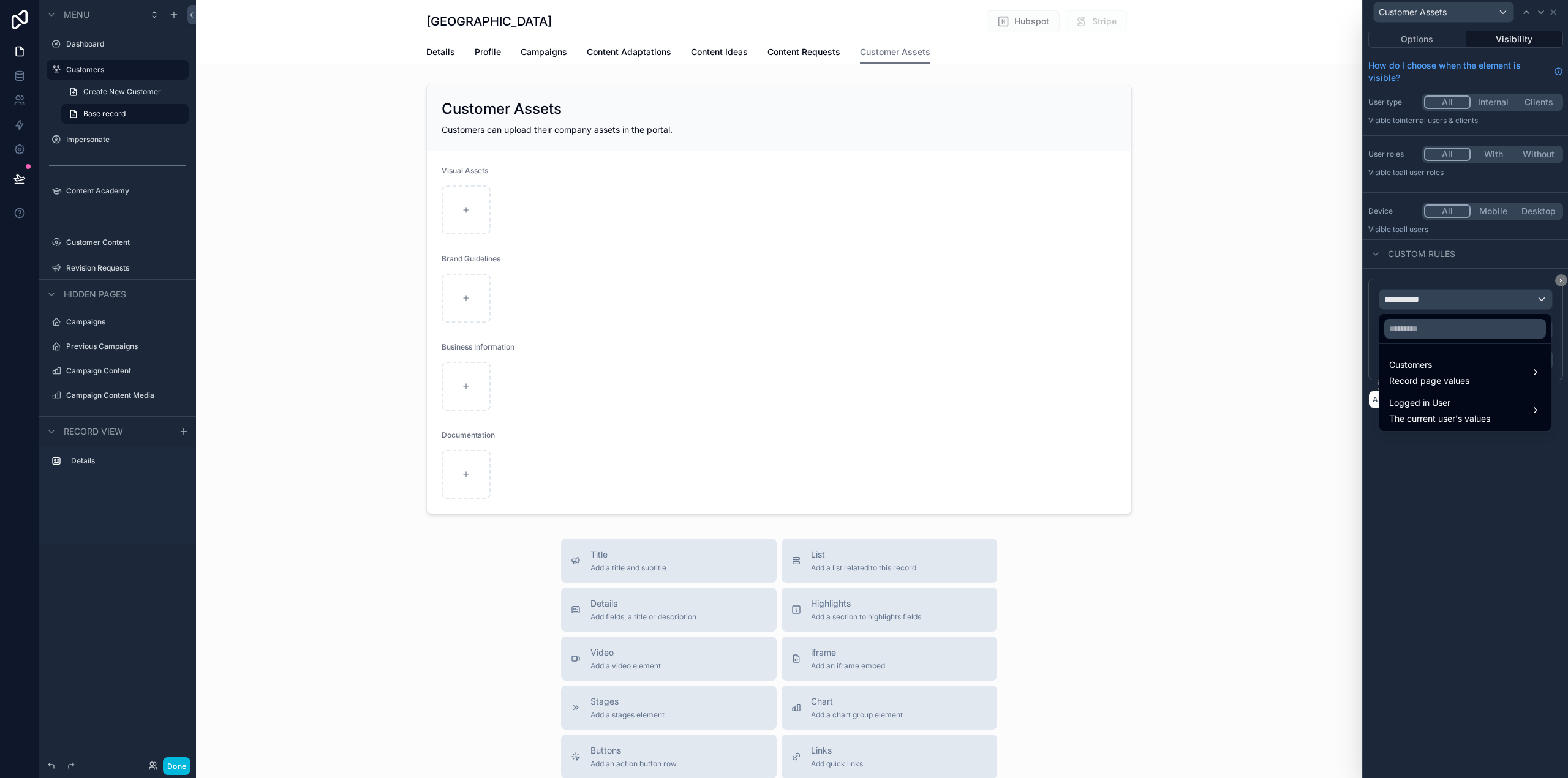
click at [1464, 370] on span "Customers" at bounding box center [1430, 364] width 80 height 14
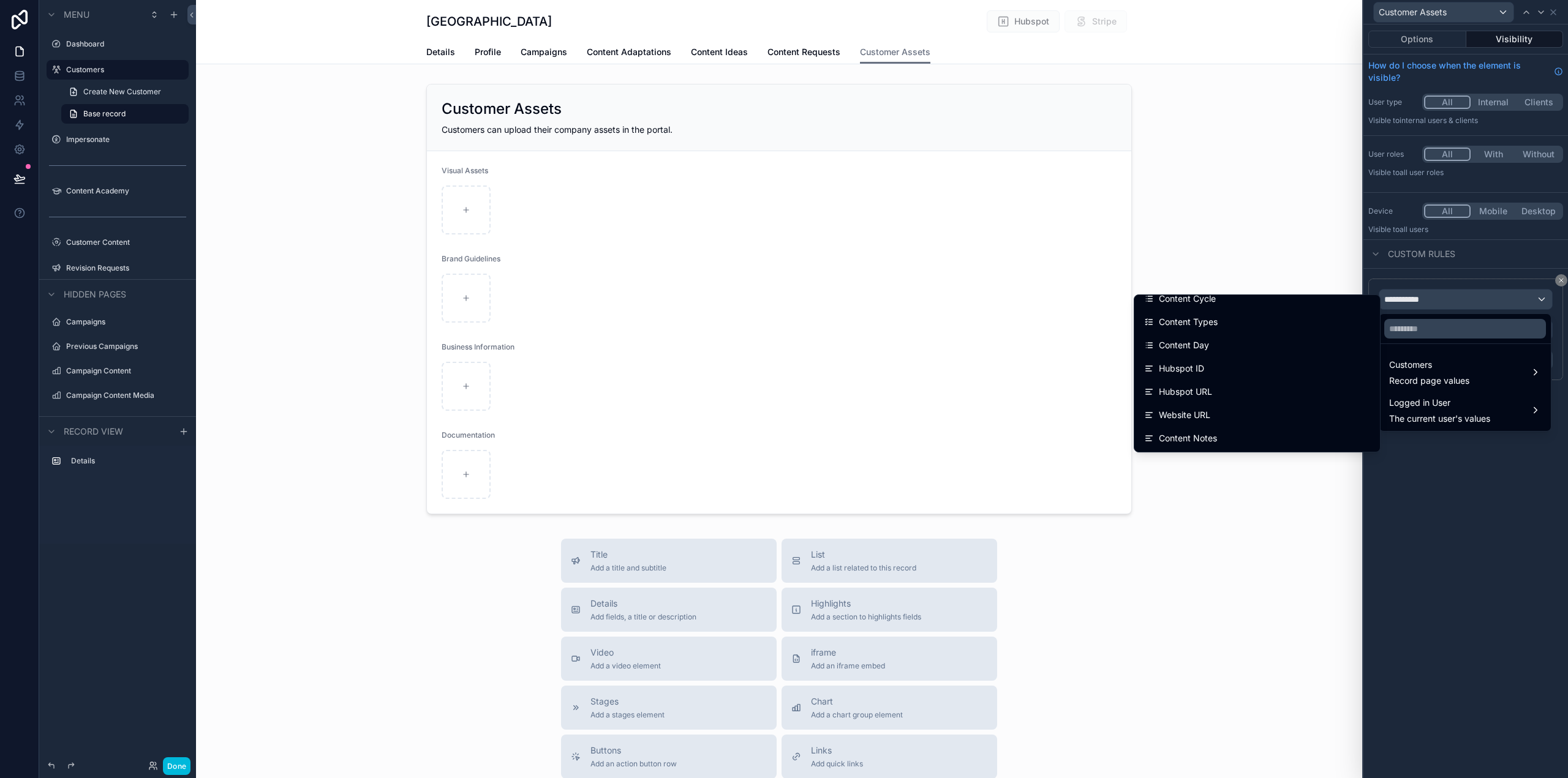
scroll to position [307, 0]
click at [1442, 323] on input "text" at bounding box center [1465, 329] width 162 height 19
type input "*"
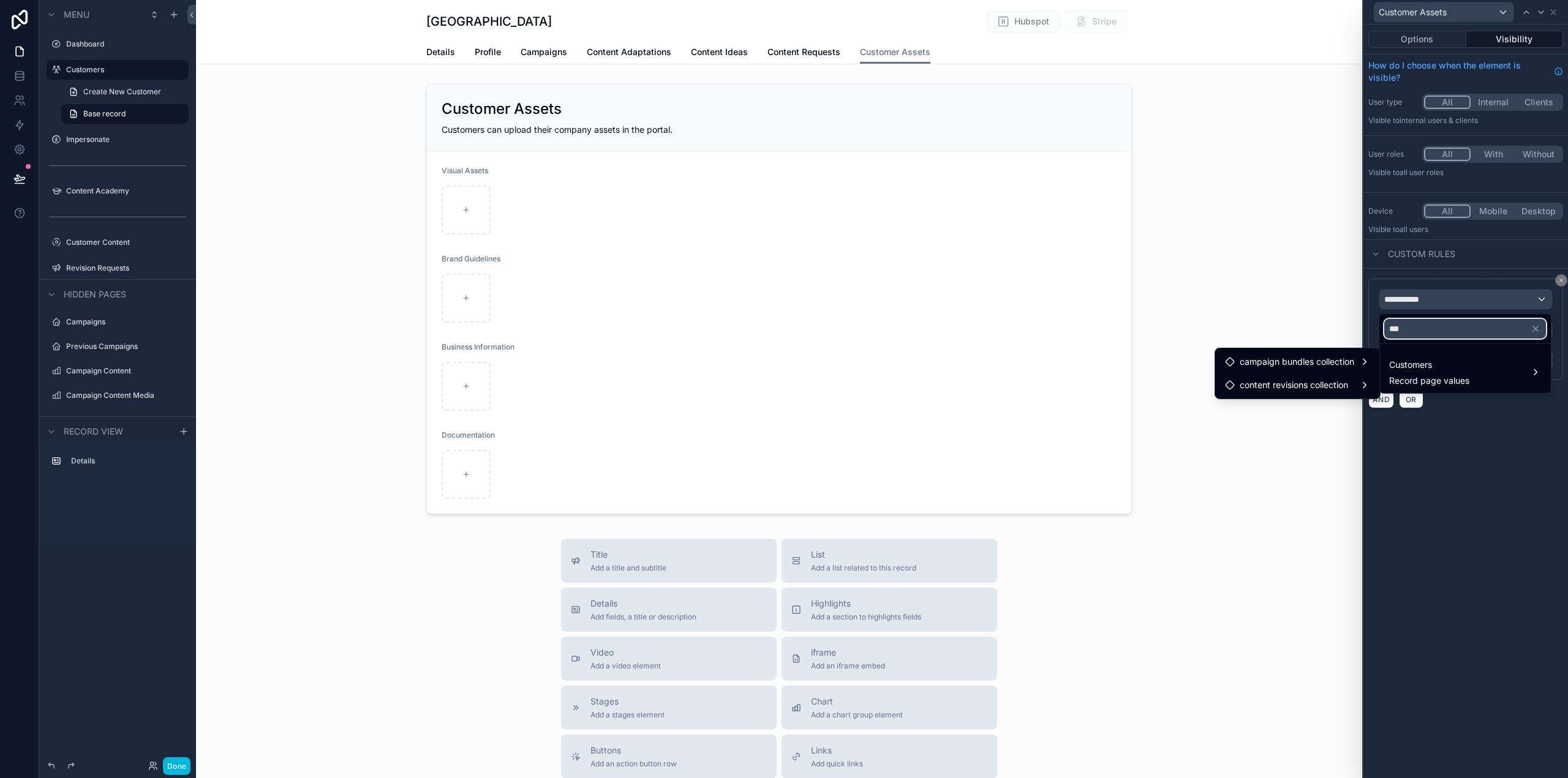
scroll to position [0, 0]
drag, startPoint x: 1434, startPoint y: 329, endPoint x: 1321, endPoint y: 319, distance: 113.4
click at [1321, 319] on div "**********" at bounding box center [784, 389] width 1568 height 778
type input "*****"
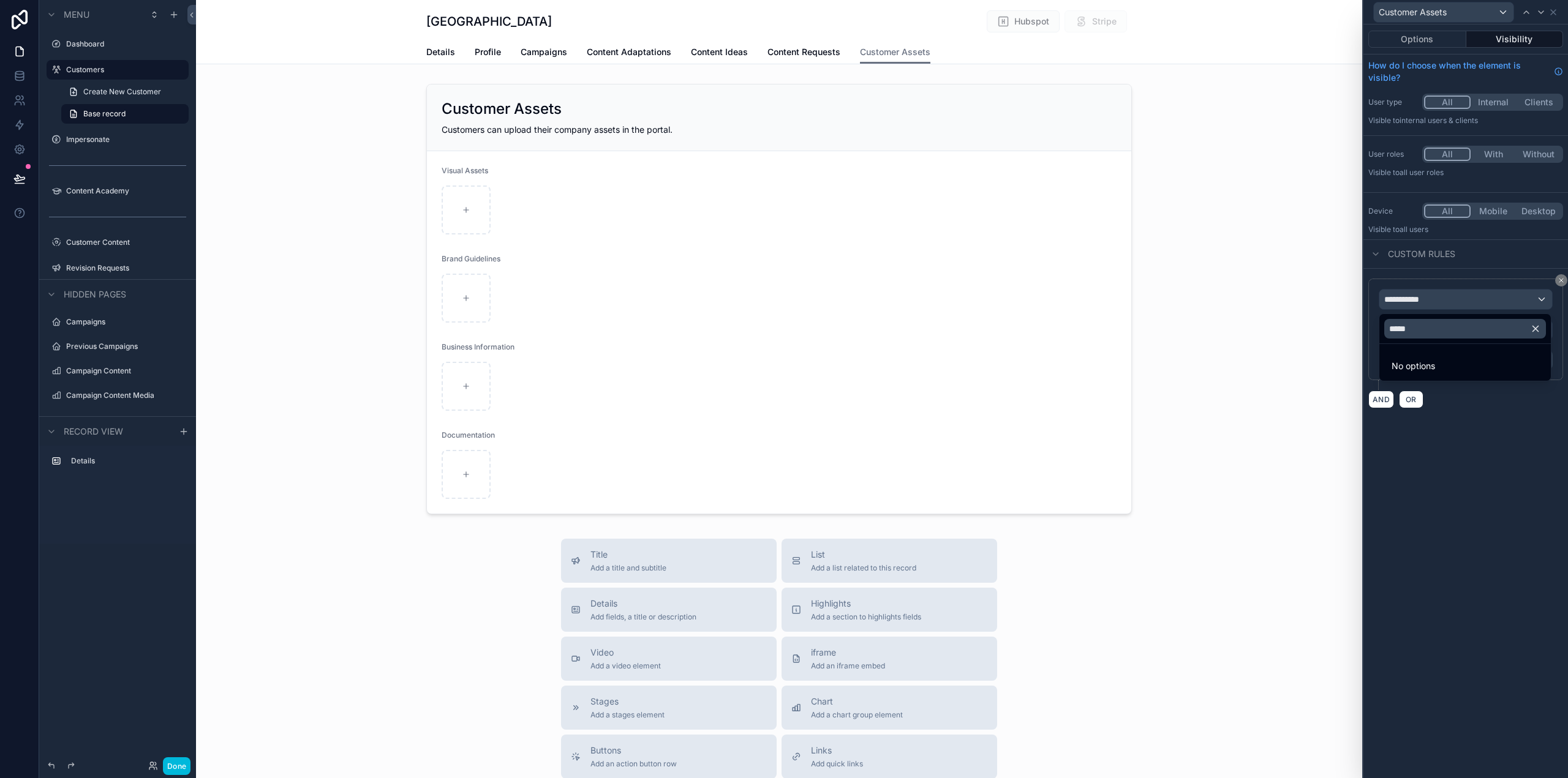
click at [1537, 325] on icon "button" at bounding box center [1536, 329] width 11 height 11
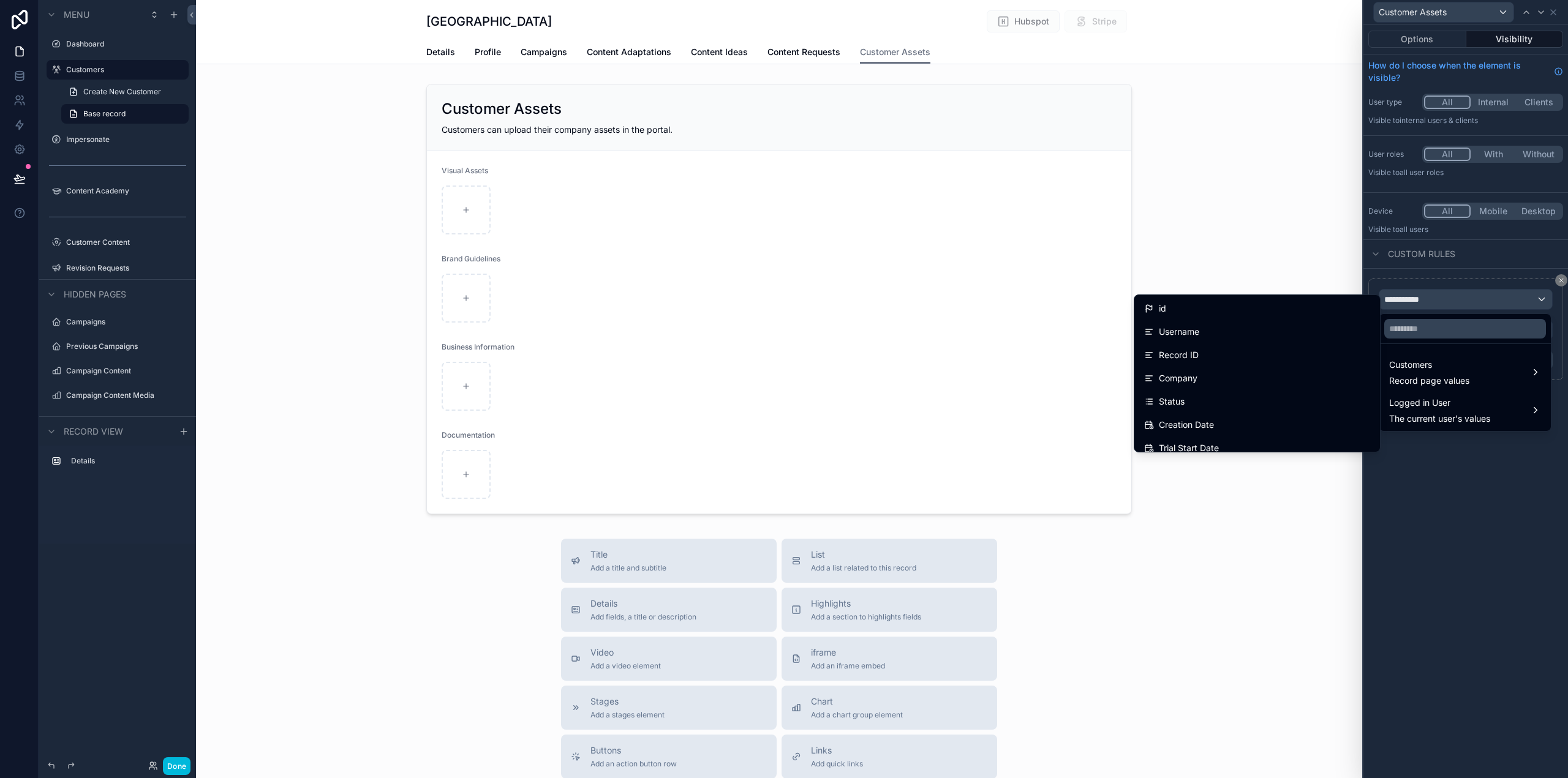
click at [1483, 568] on div at bounding box center [1466, 389] width 204 height 778
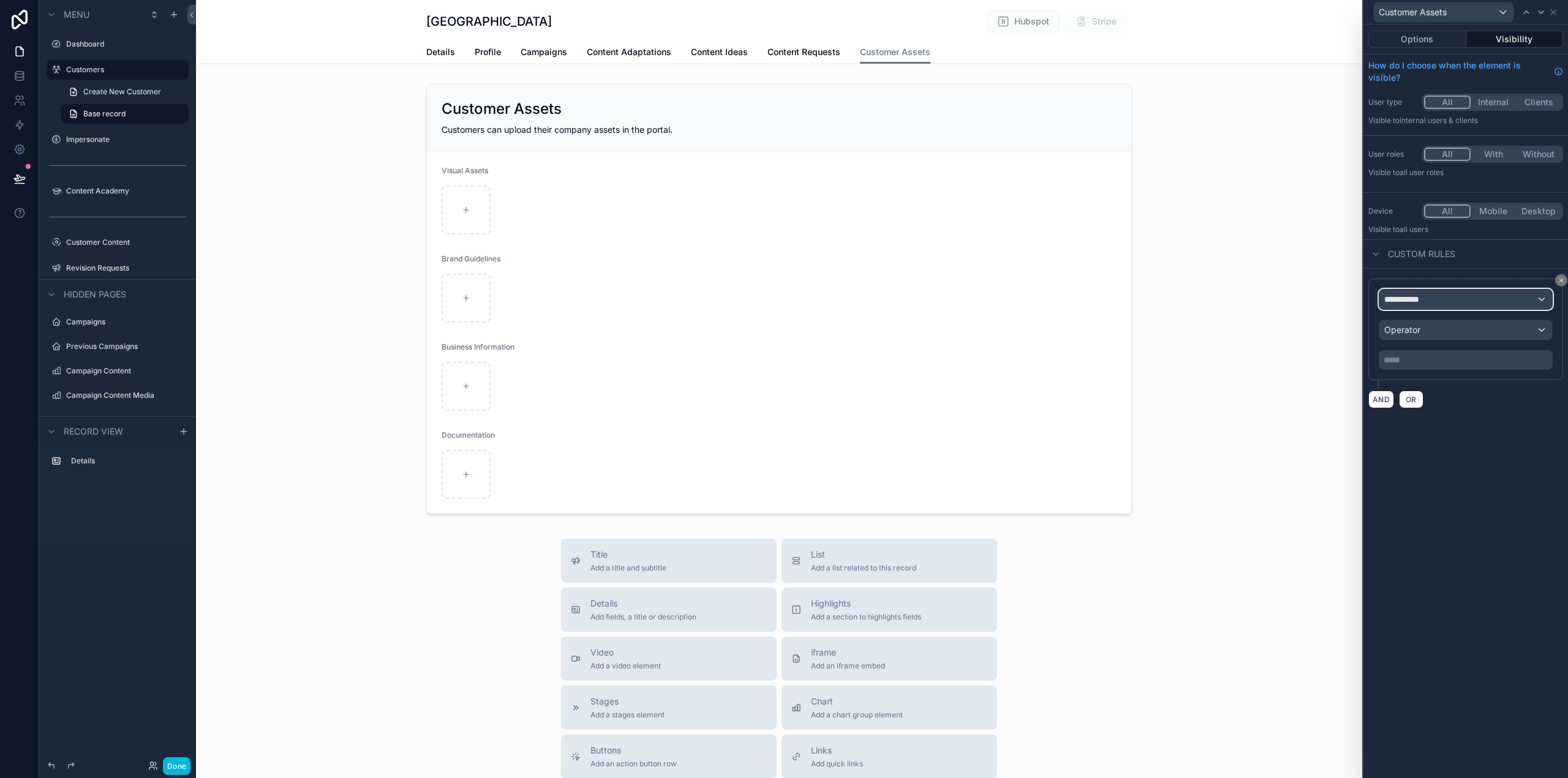
click at [1499, 294] on div "**********" at bounding box center [1466, 299] width 173 height 19
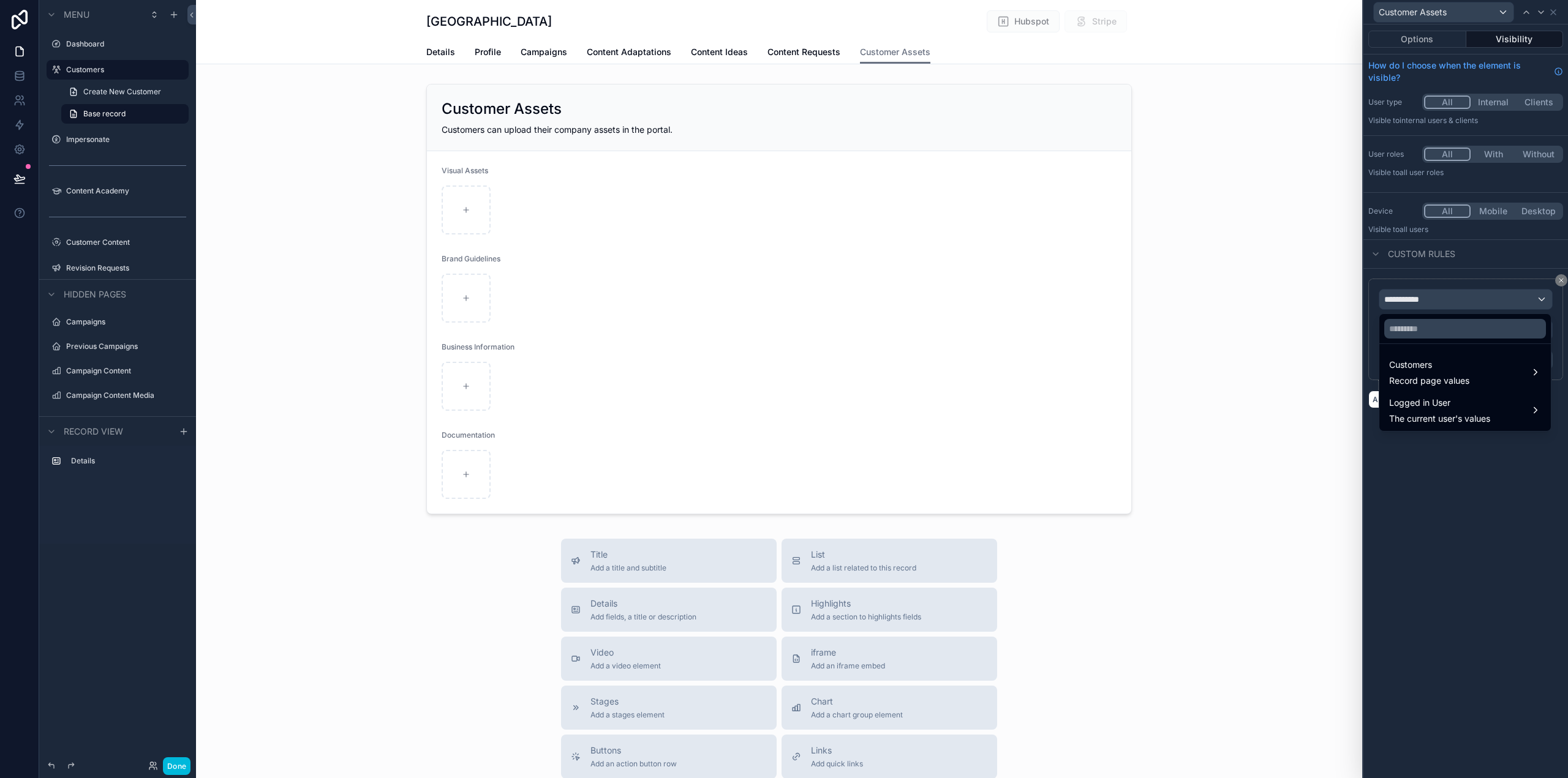
click at [1434, 370] on span "Customers" at bounding box center [1430, 364] width 80 height 14
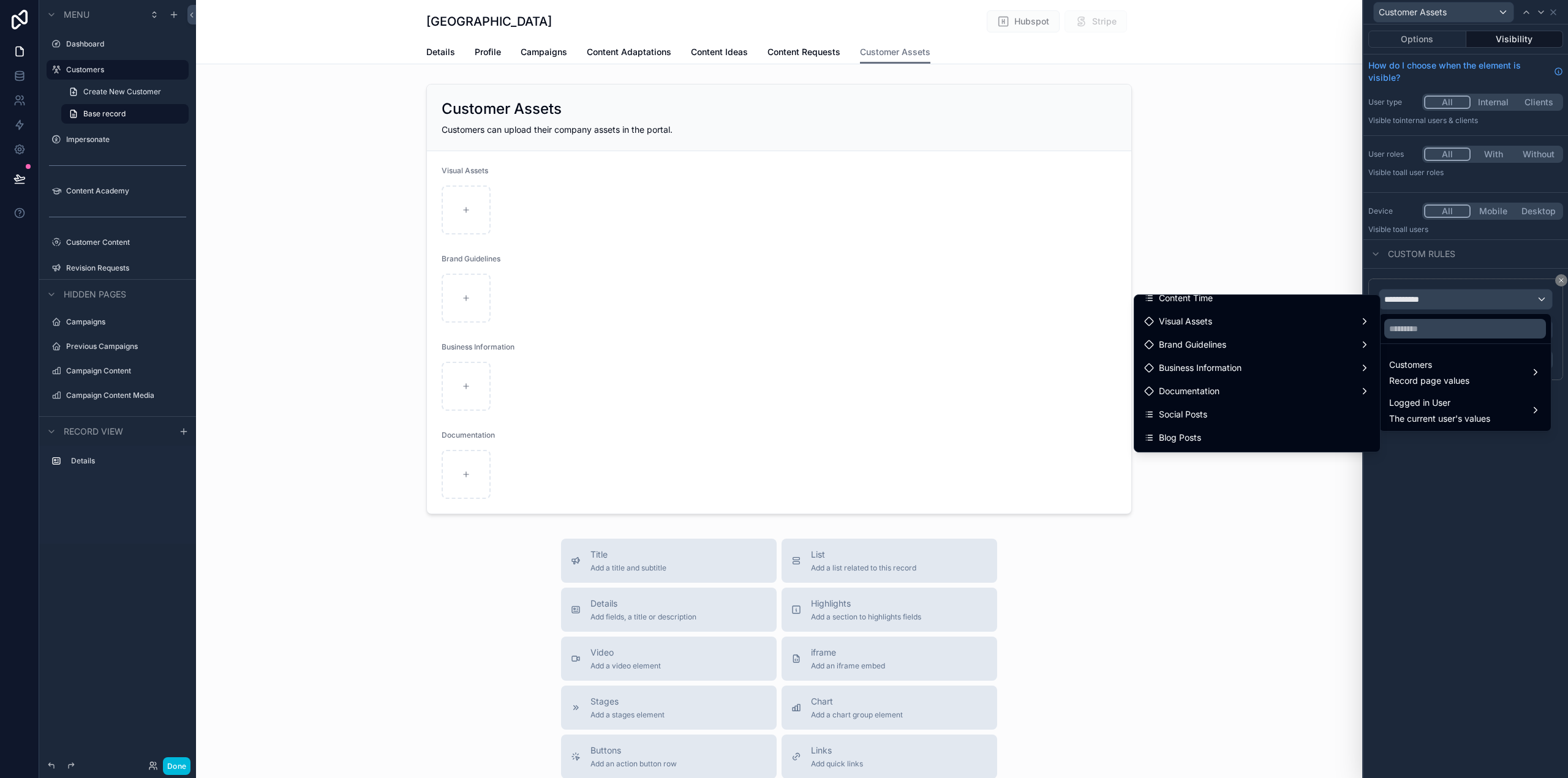
scroll to position [1259, 0]
click at [1233, 331] on div "Visual Assets" at bounding box center [1257, 329] width 226 height 14
click at [1426, 395] on span "Total count" at bounding box center [1417, 396] width 45 height 14
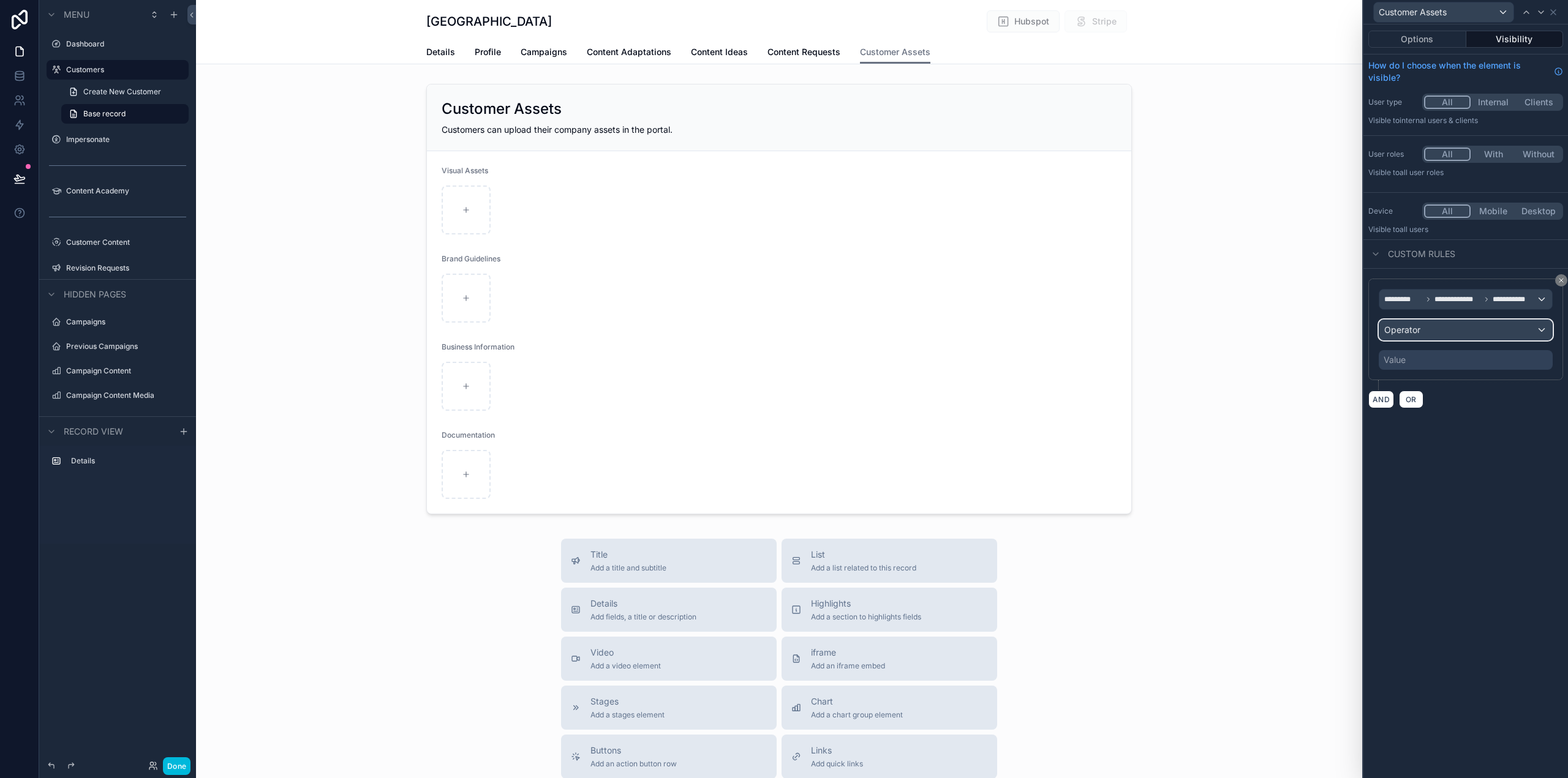
click at [1436, 331] on div "Operator" at bounding box center [1466, 330] width 173 height 19
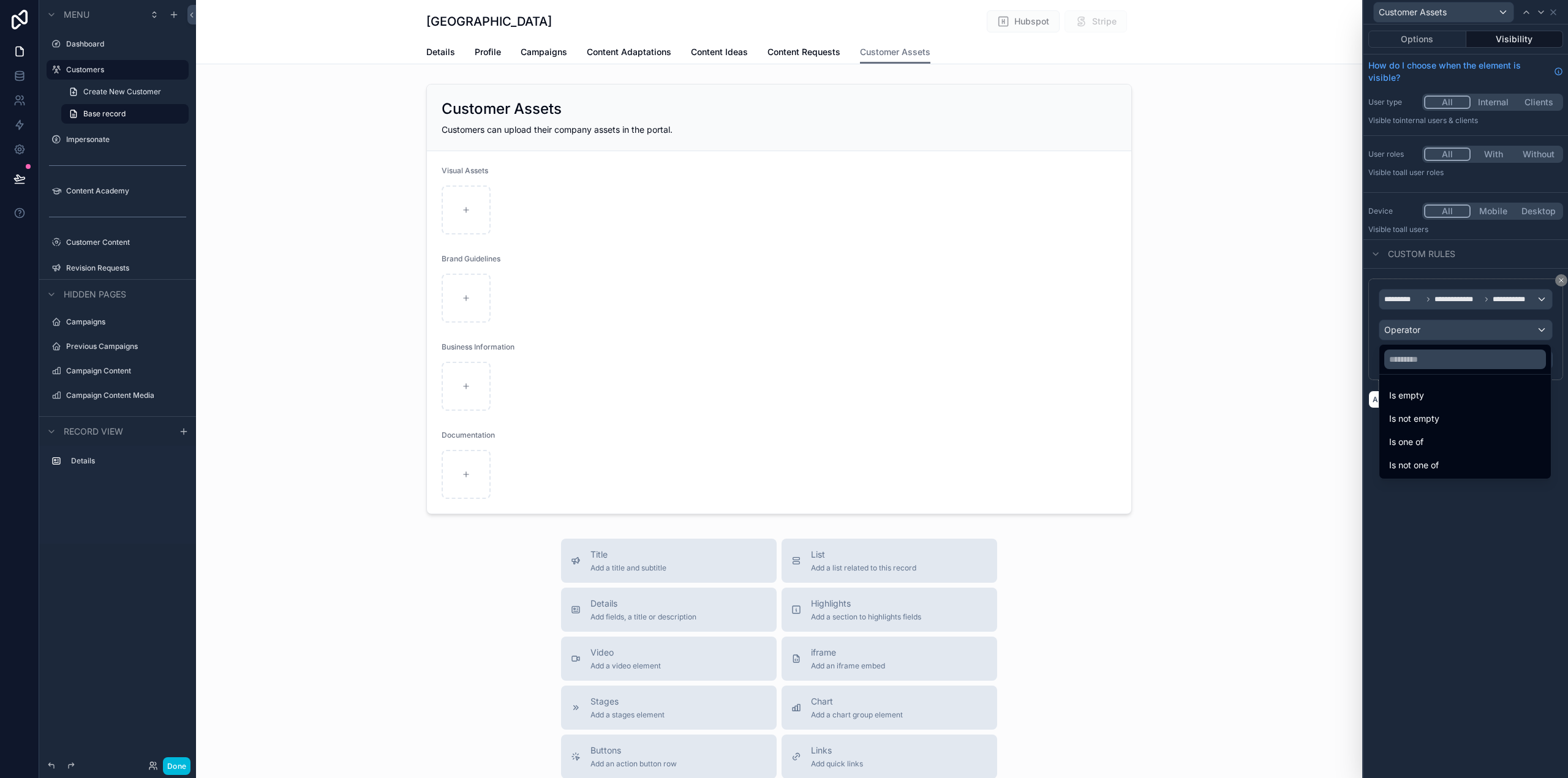
click at [1521, 300] on div at bounding box center [1466, 389] width 204 height 778
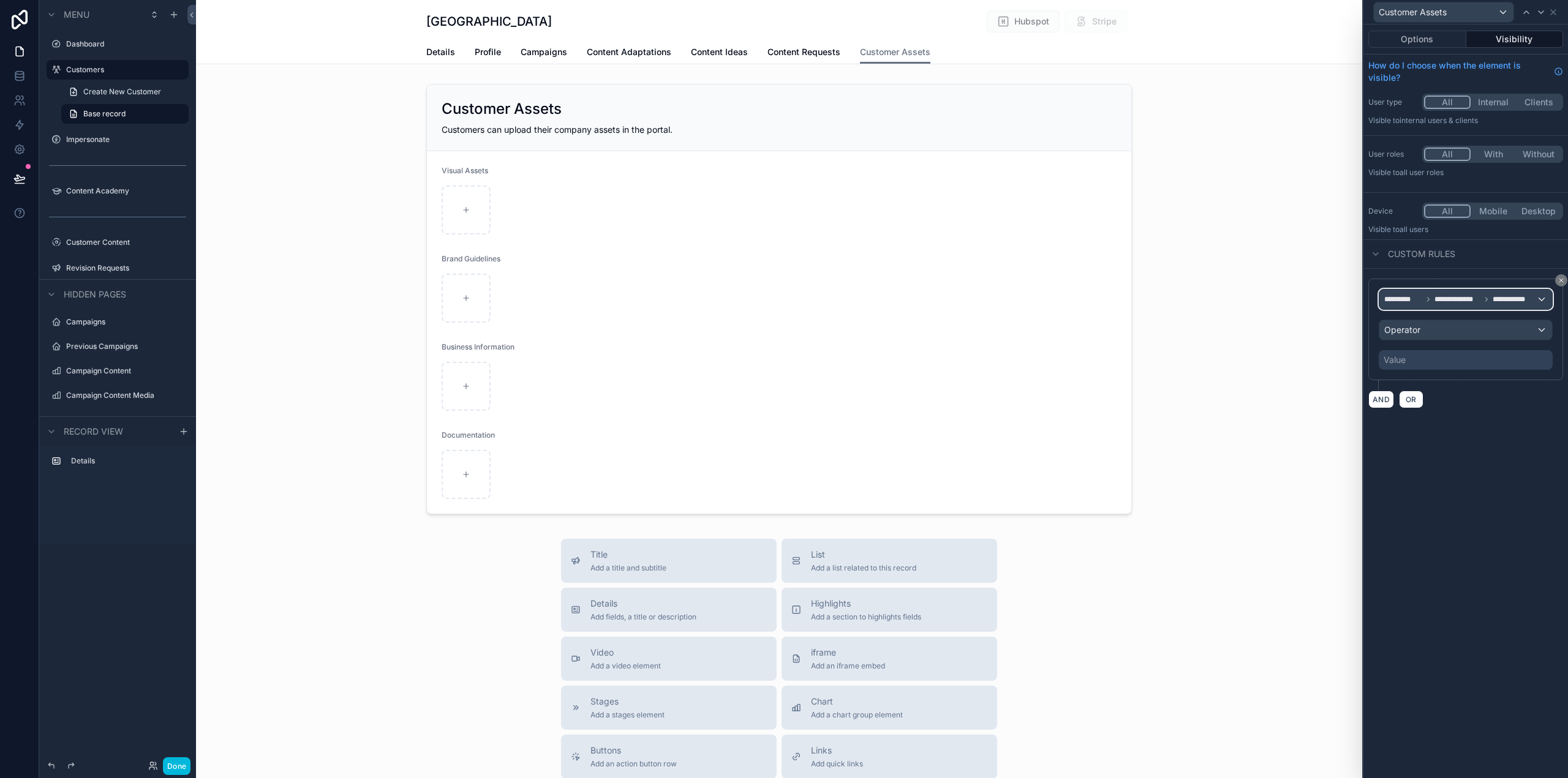
click at [1521, 300] on span "**********" at bounding box center [1512, 299] width 39 height 10
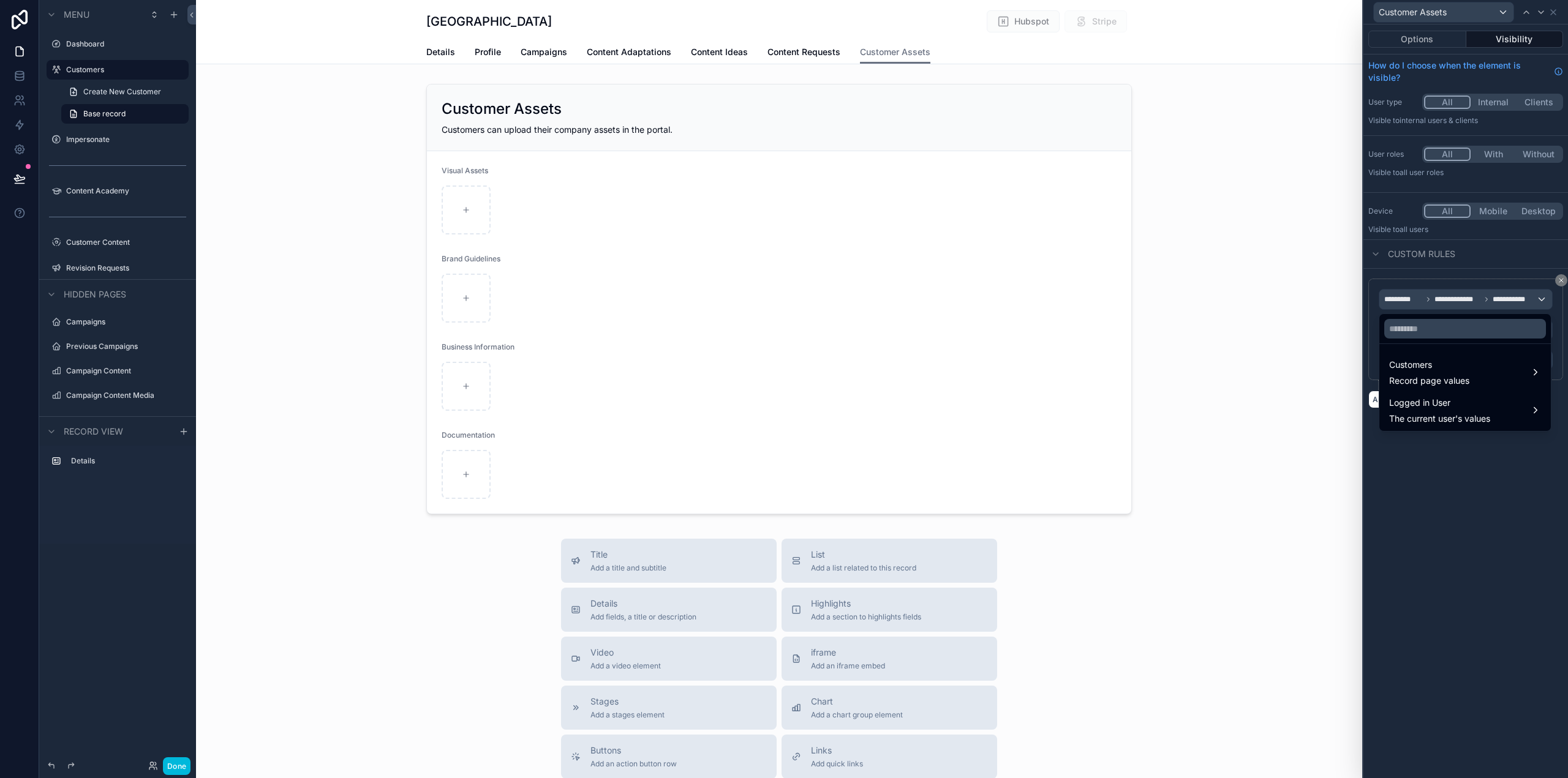
click at [1434, 376] on span "Record page values" at bounding box center [1430, 381] width 80 height 12
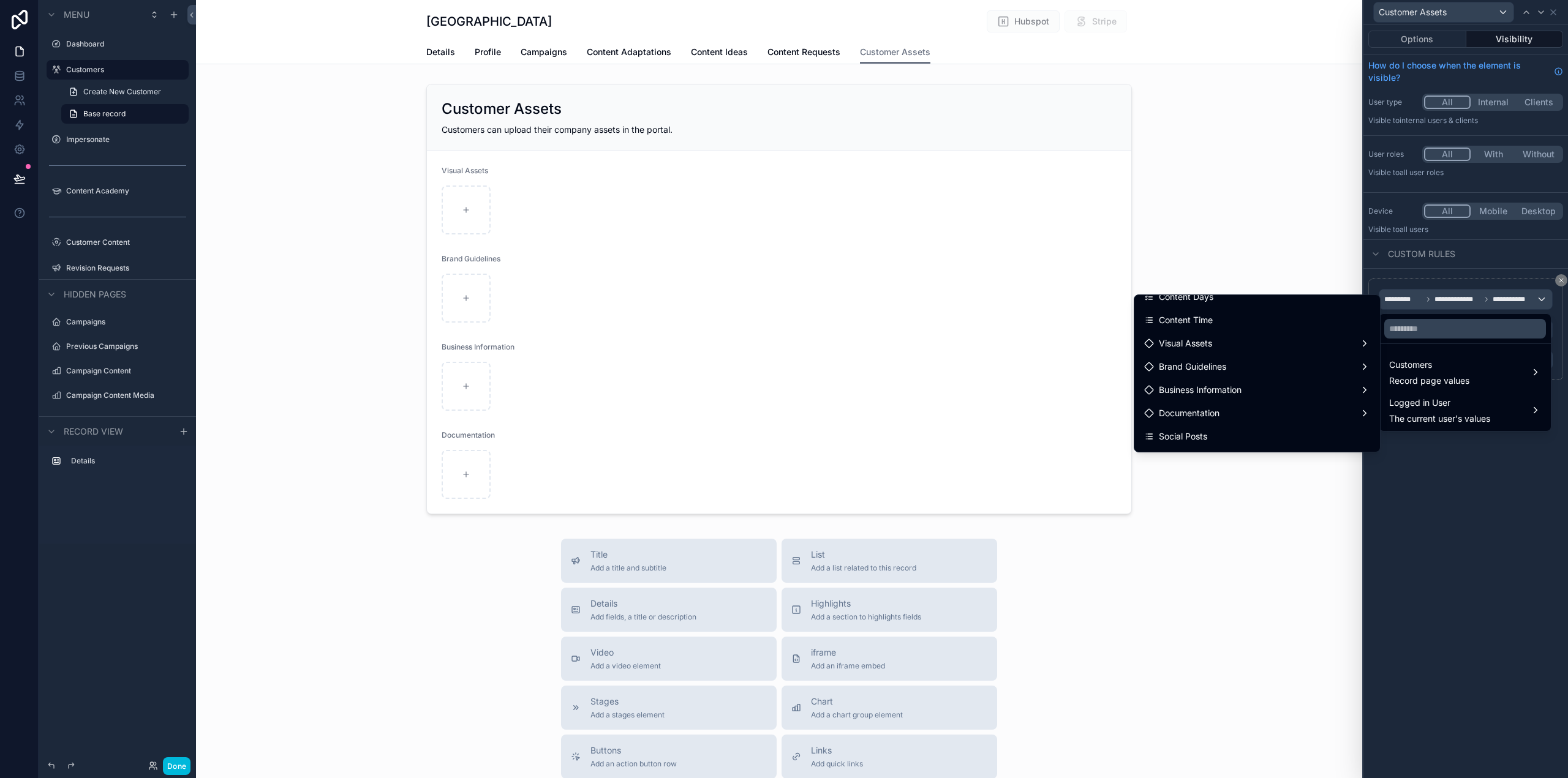
scroll to position [1253, 0]
click at [1235, 340] on div "Visual Assets" at bounding box center [1257, 335] width 226 height 14
click at [1434, 272] on div "id (list)" at bounding box center [1420, 271] width 79 height 14
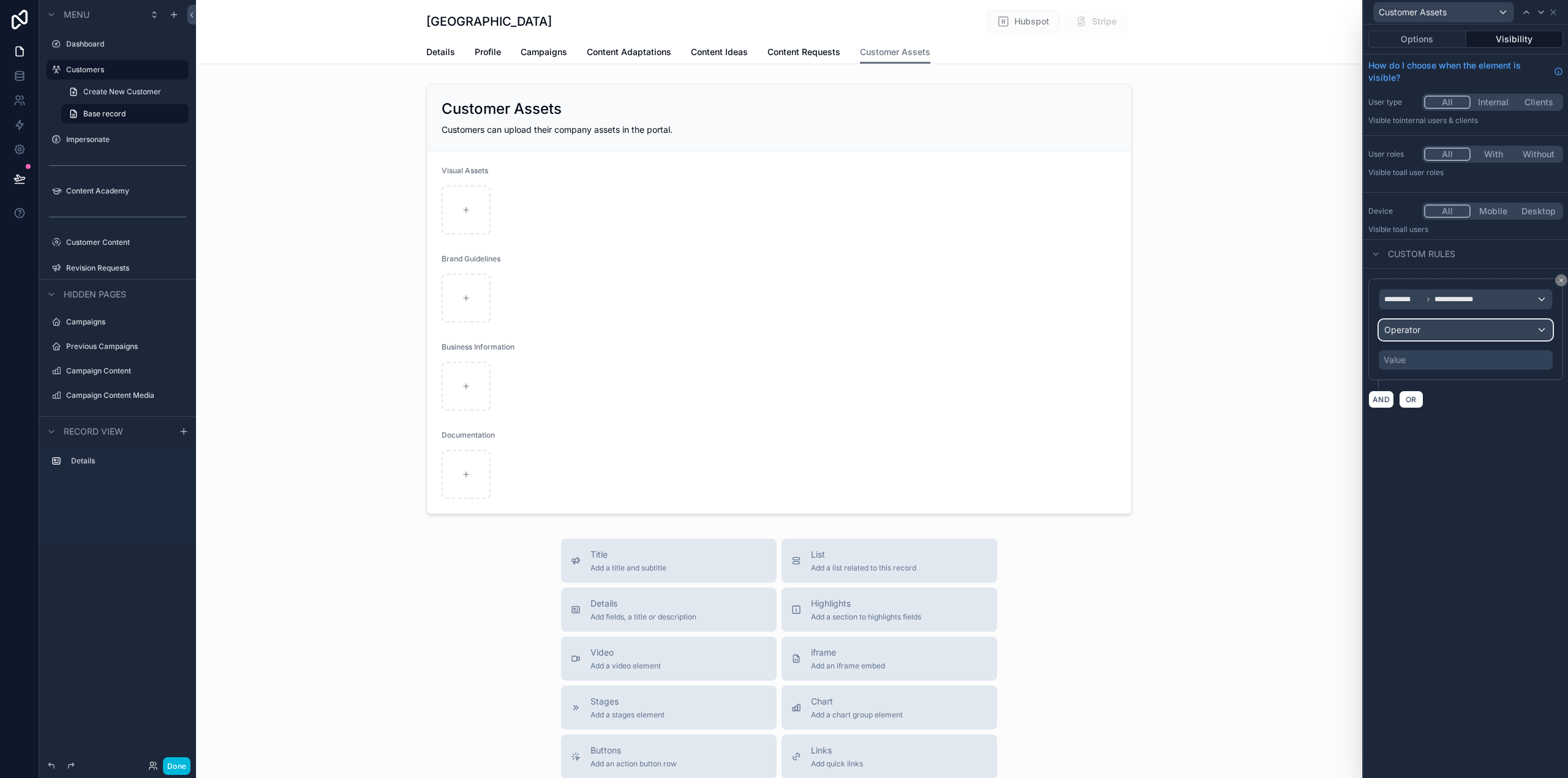
click at [1428, 326] on div "Operator" at bounding box center [1466, 330] width 173 height 19
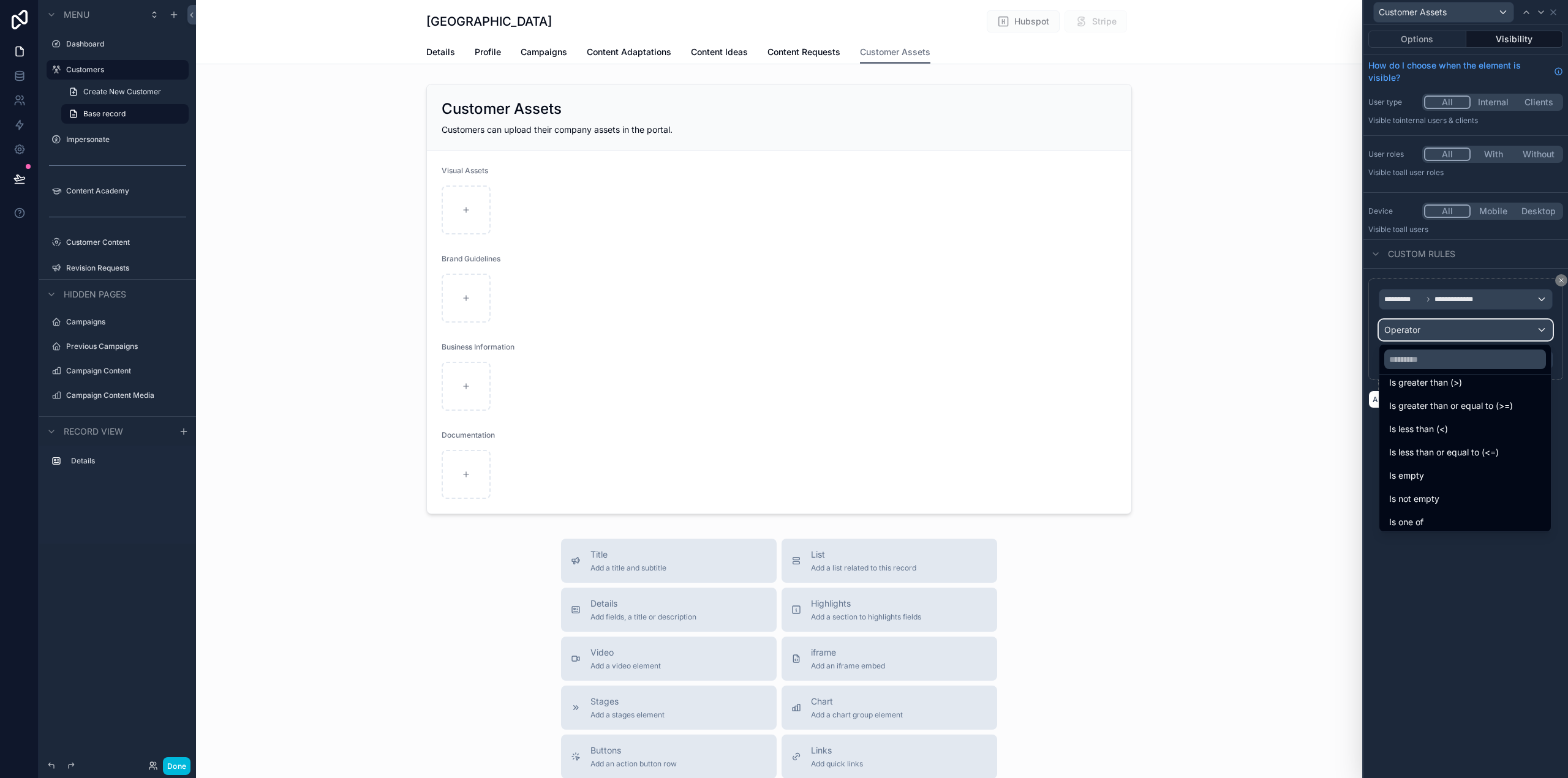
scroll to position [61, 0]
click at [1452, 497] on div "Is not empty" at bounding box center [1465, 497] width 152 height 14
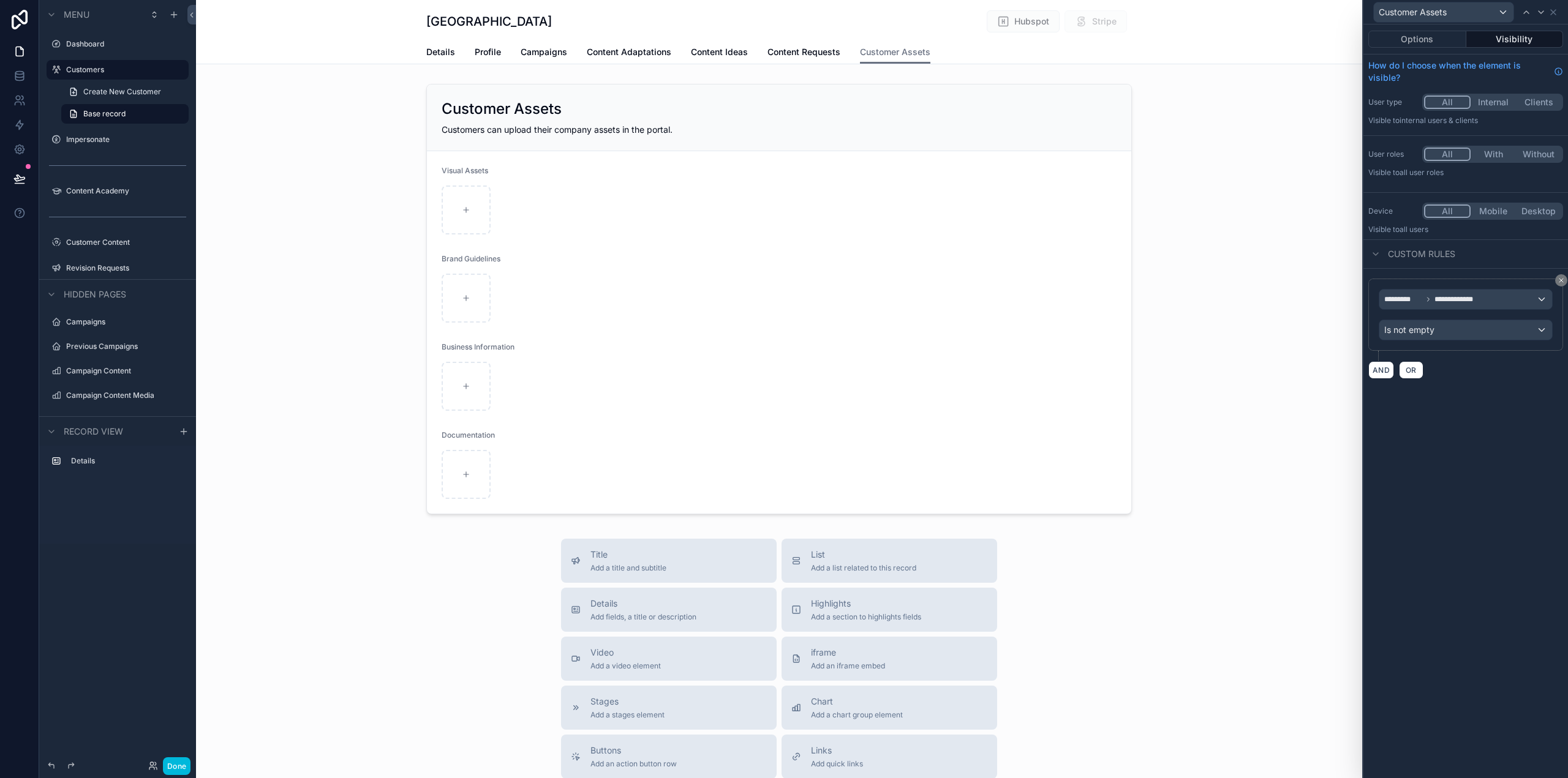
click at [1452, 497] on div "**********" at bounding box center [1466, 401] width 204 height 754
click at [186, 763] on button "Done" at bounding box center [176, 766] width 27 height 18
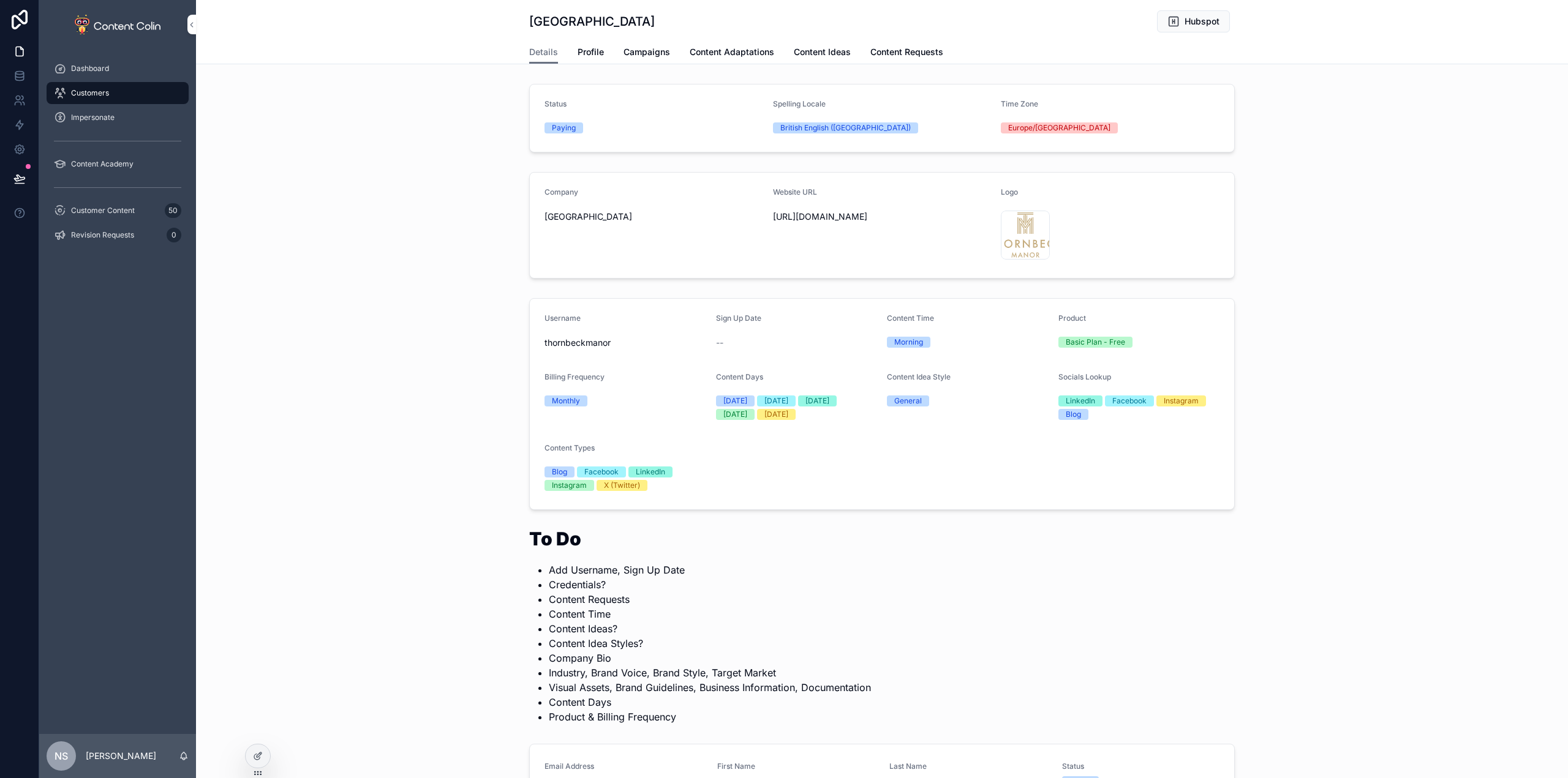
click at [256, 756] on icon at bounding box center [258, 756] width 10 height 10
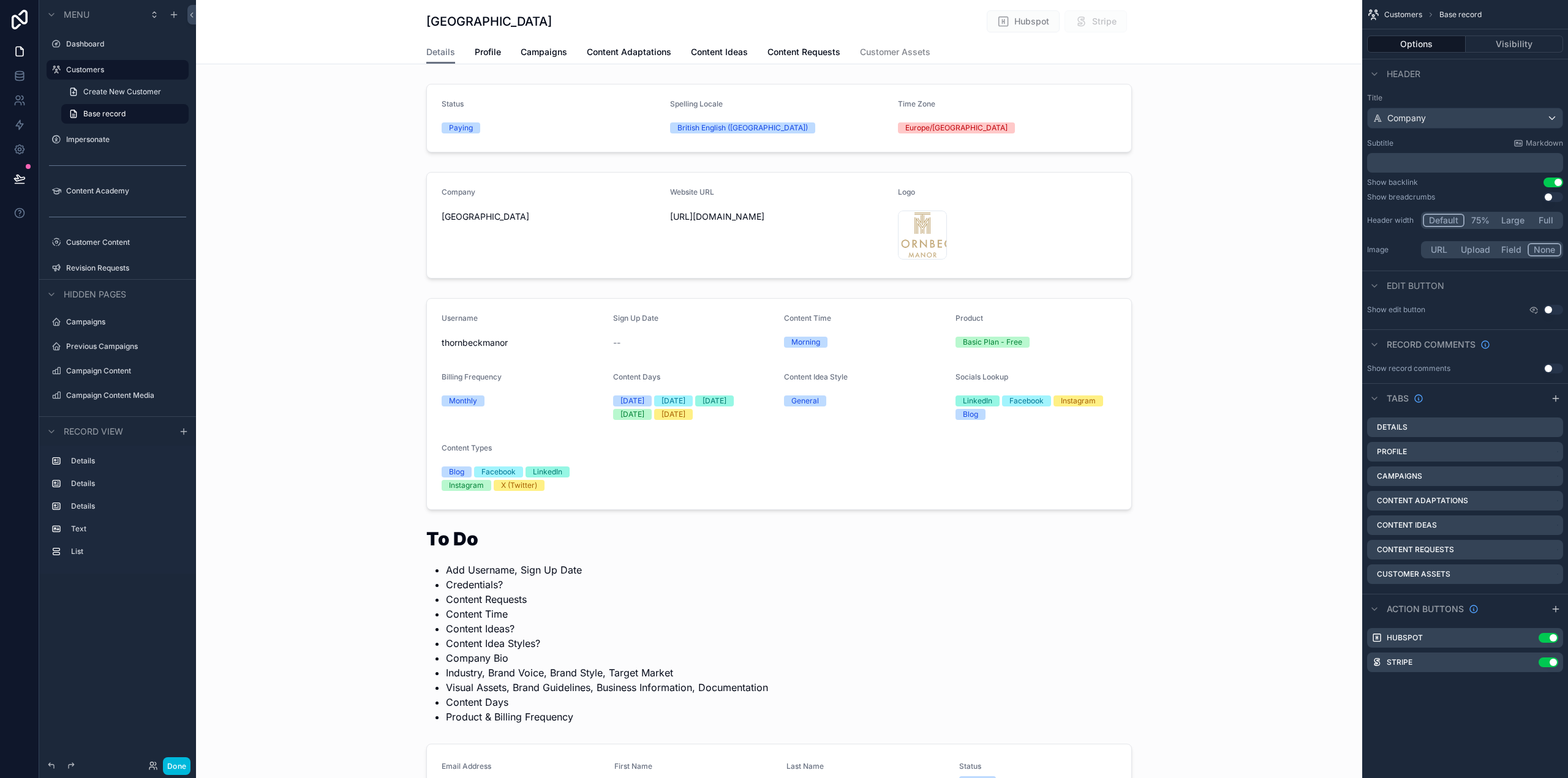
click at [0, 0] on icon "scrollable content" at bounding box center [0, 0] width 0 height 0
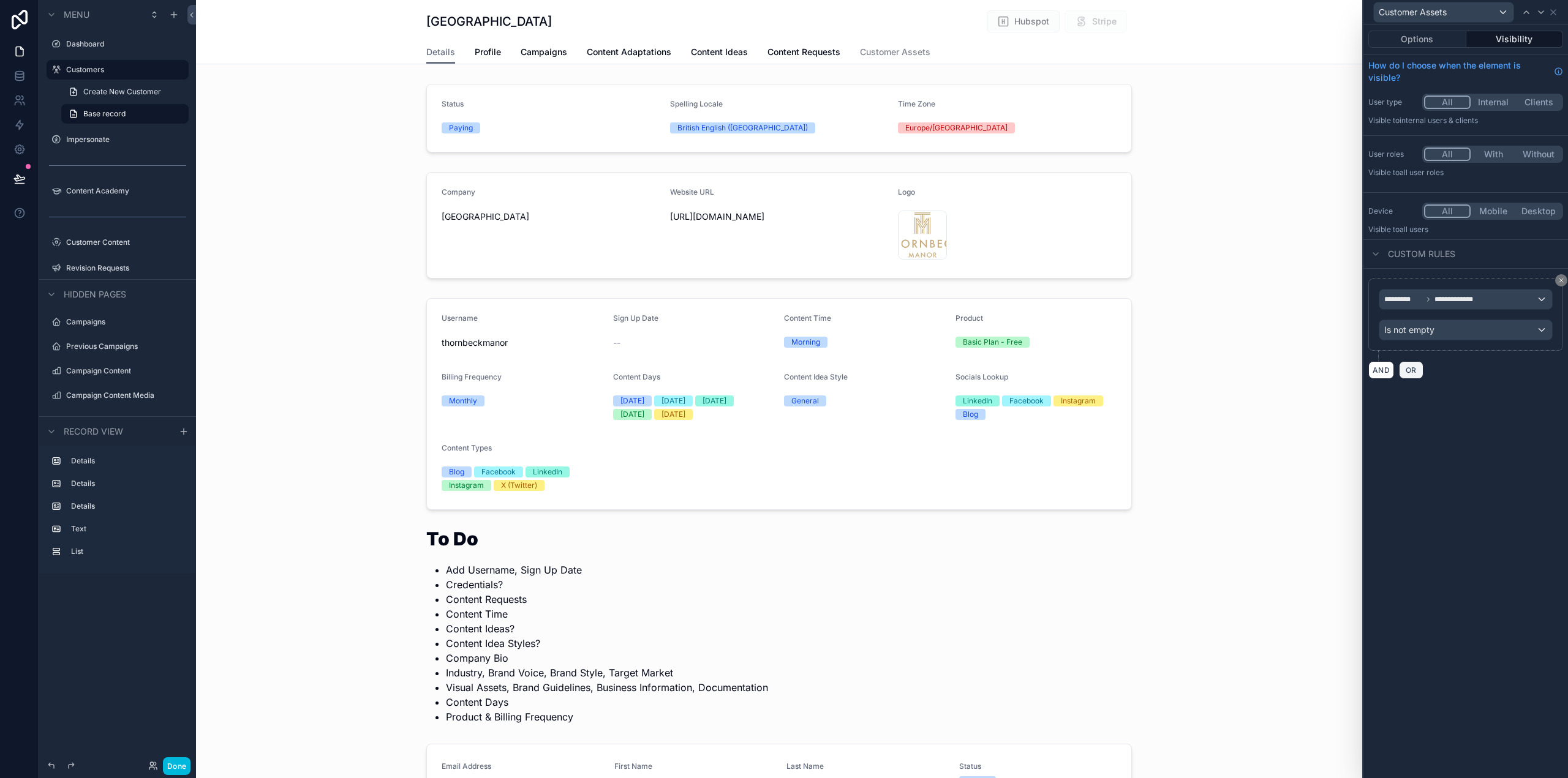
click at [1414, 370] on span "OR" at bounding box center [1412, 369] width 16 height 9
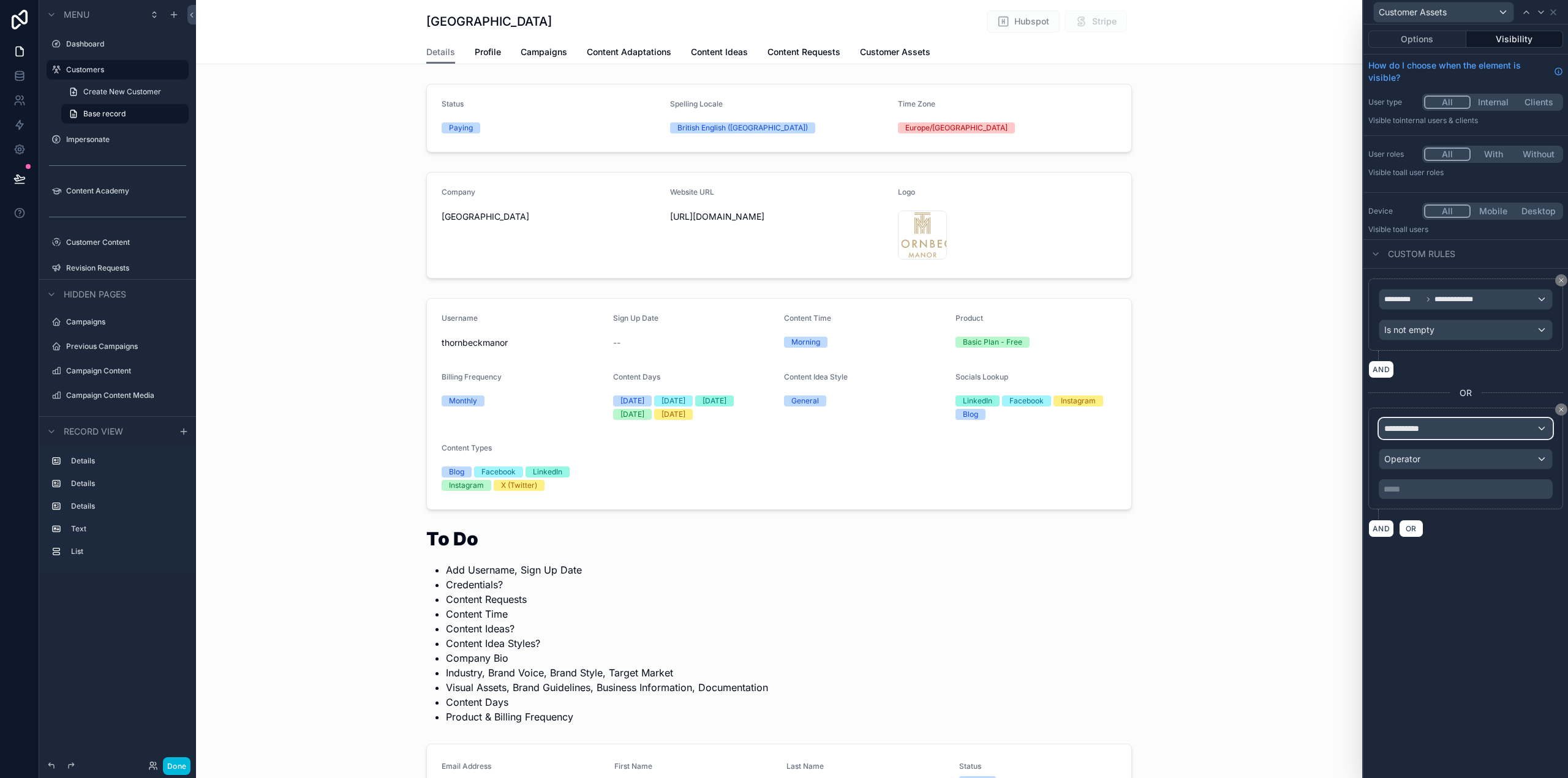
click at [1469, 430] on div "**********" at bounding box center [1466, 429] width 173 height 19
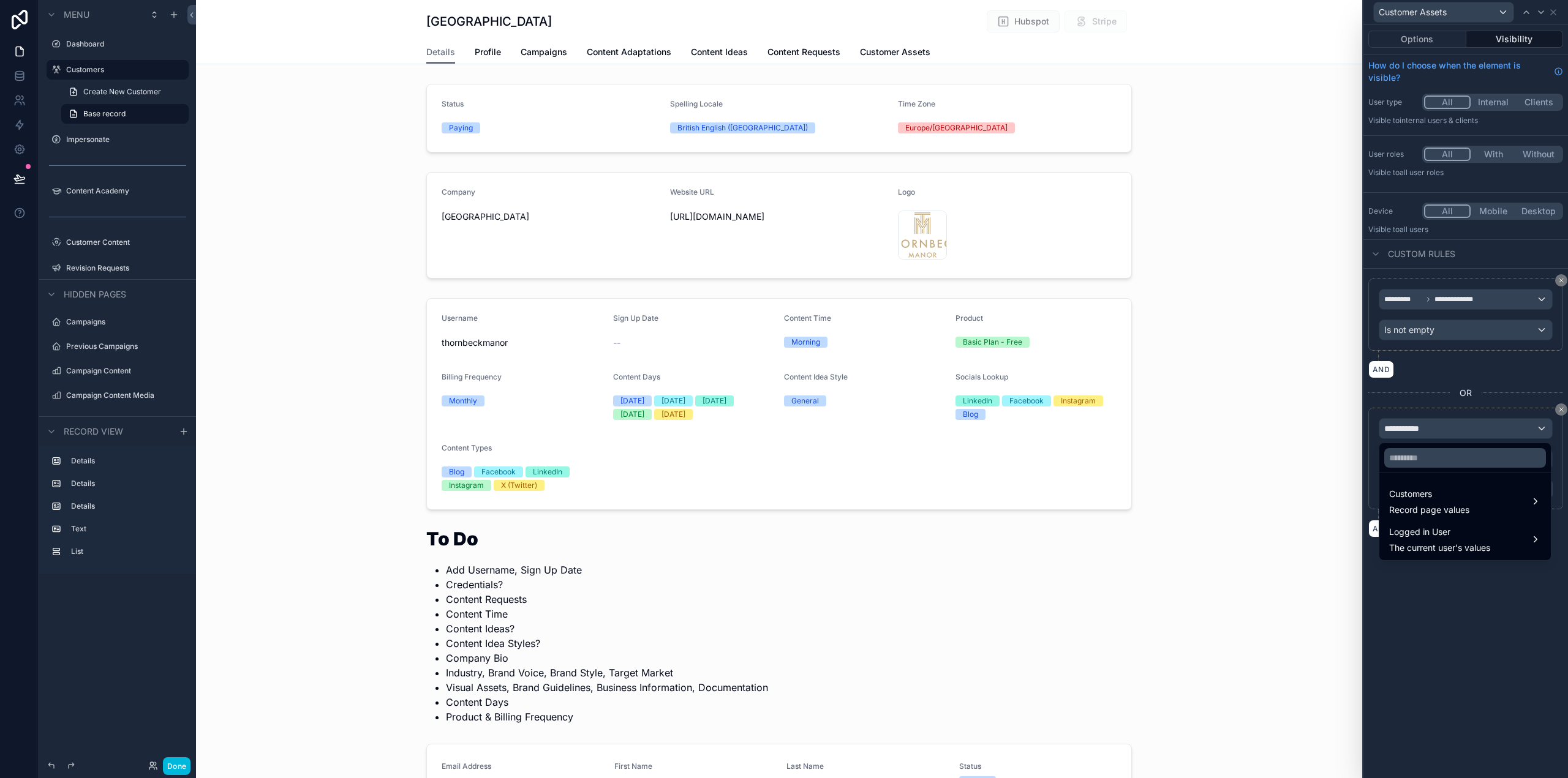
drag, startPoint x: 1475, startPoint y: 504, endPoint x: 1384, endPoint y: 494, distance: 91.5
click at [1475, 506] on div "Customers Record page values" at bounding box center [1465, 501] width 152 height 30
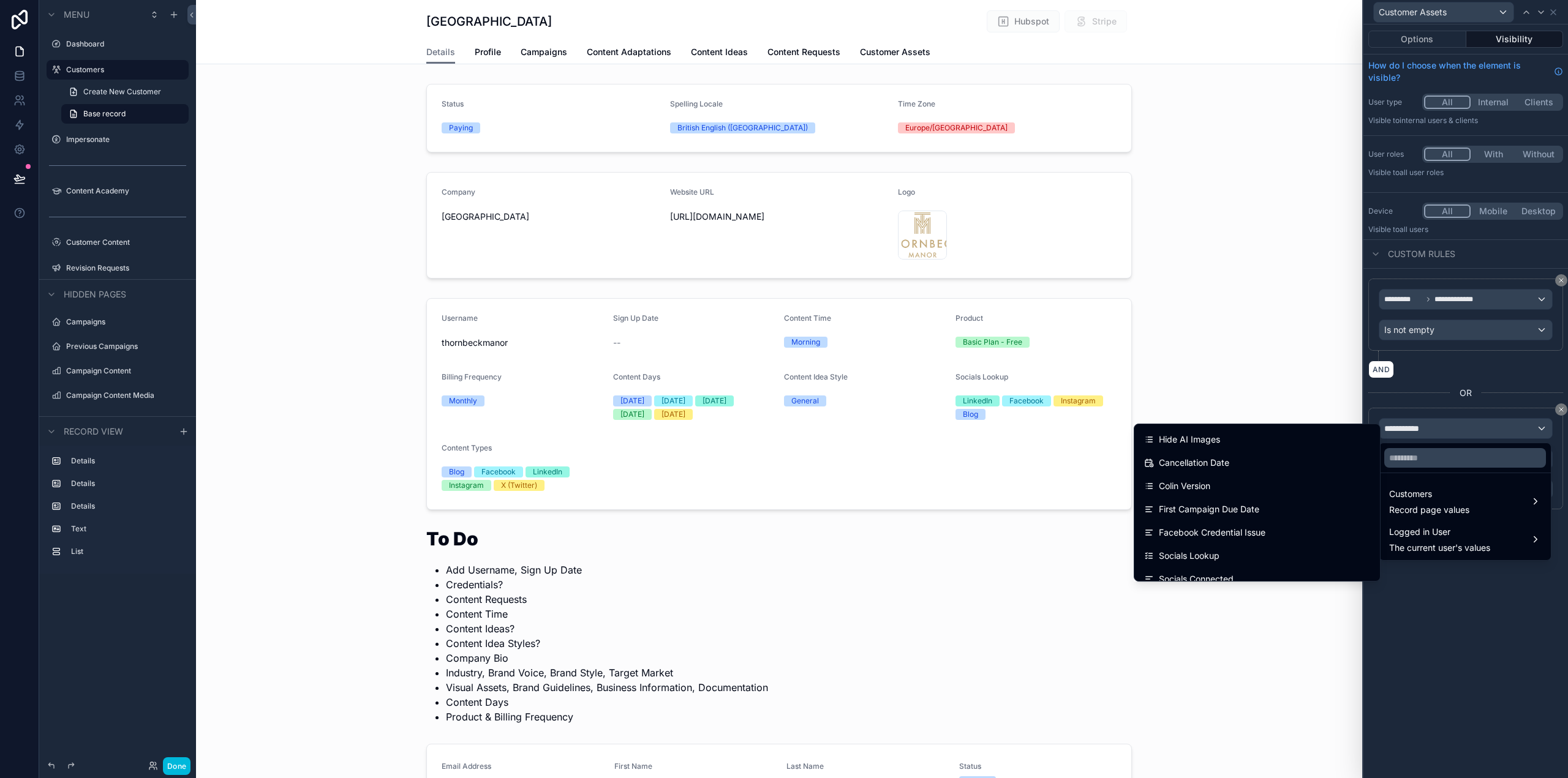
scroll to position [1504, 0]
drag, startPoint x: 1529, startPoint y: 599, endPoint x: 1561, endPoint y: 532, distance: 74.2
click at [1529, 599] on div at bounding box center [1466, 389] width 204 height 778
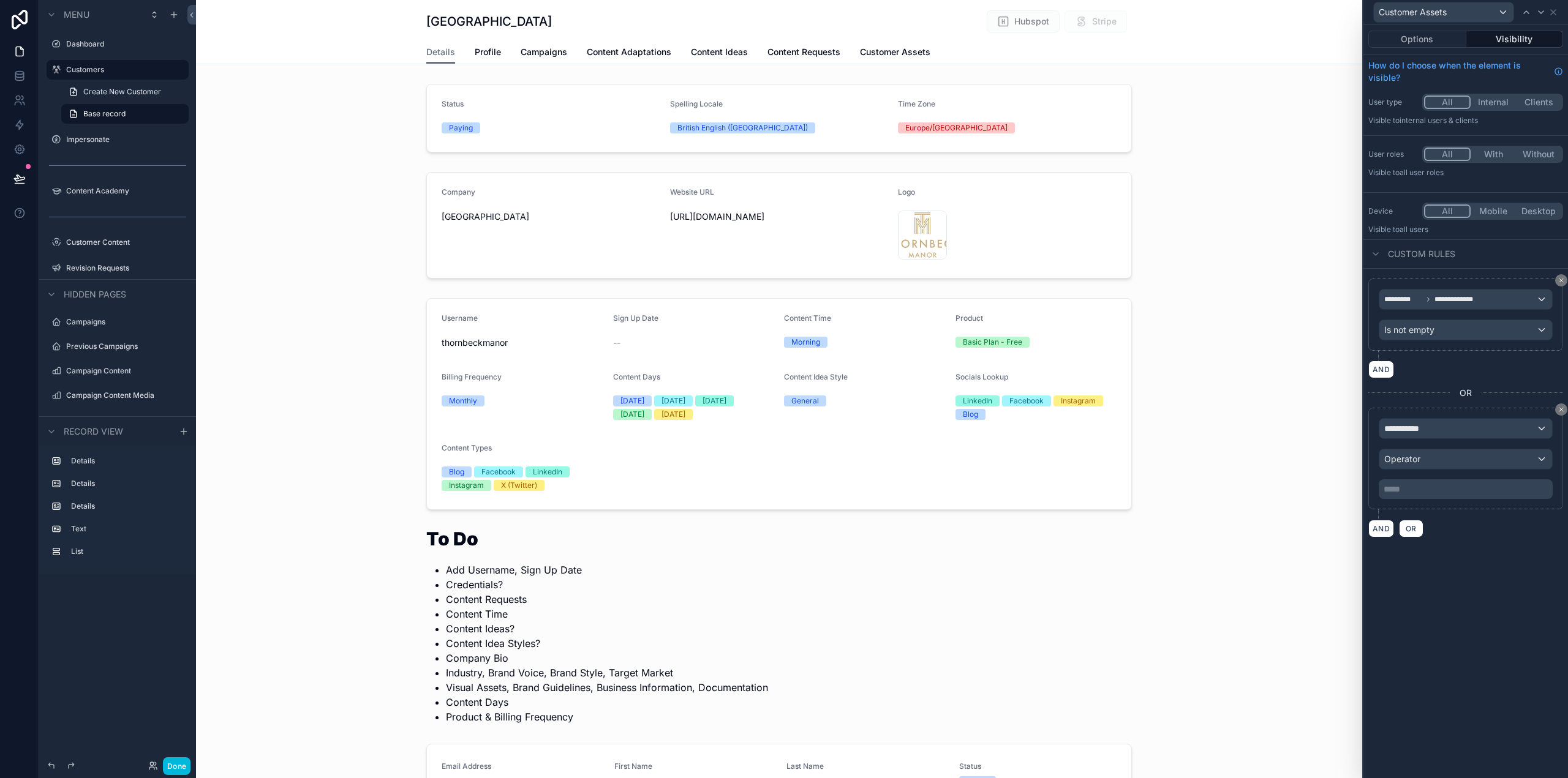
click at [1559, 413] on icon at bounding box center [1561, 410] width 7 height 7
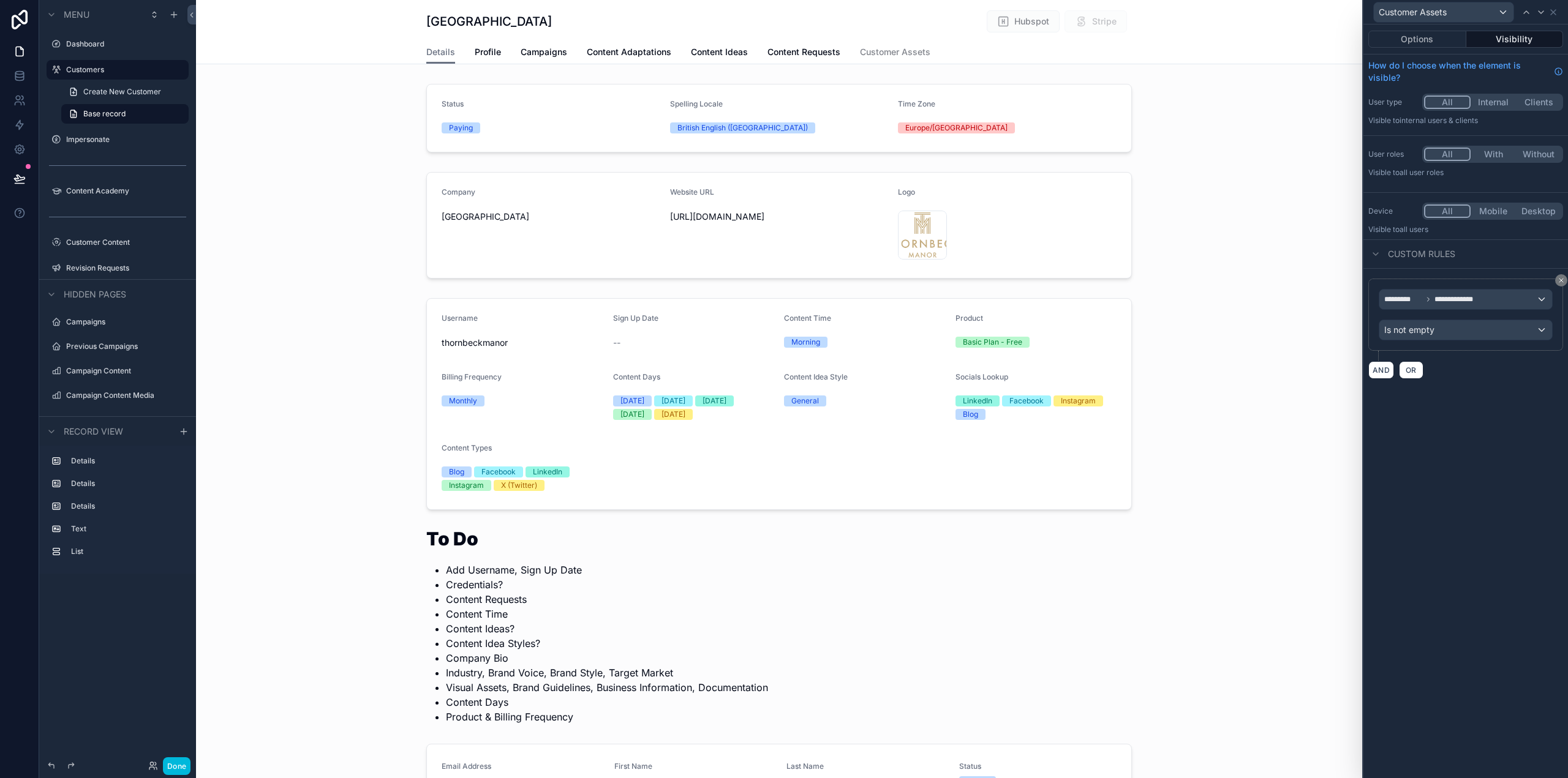
click at [1561, 278] on icon at bounding box center [1561, 280] width 7 height 7
click at [555, 582] on div "scrollable content" at bounding box center [779, 627] width 1166 height 204
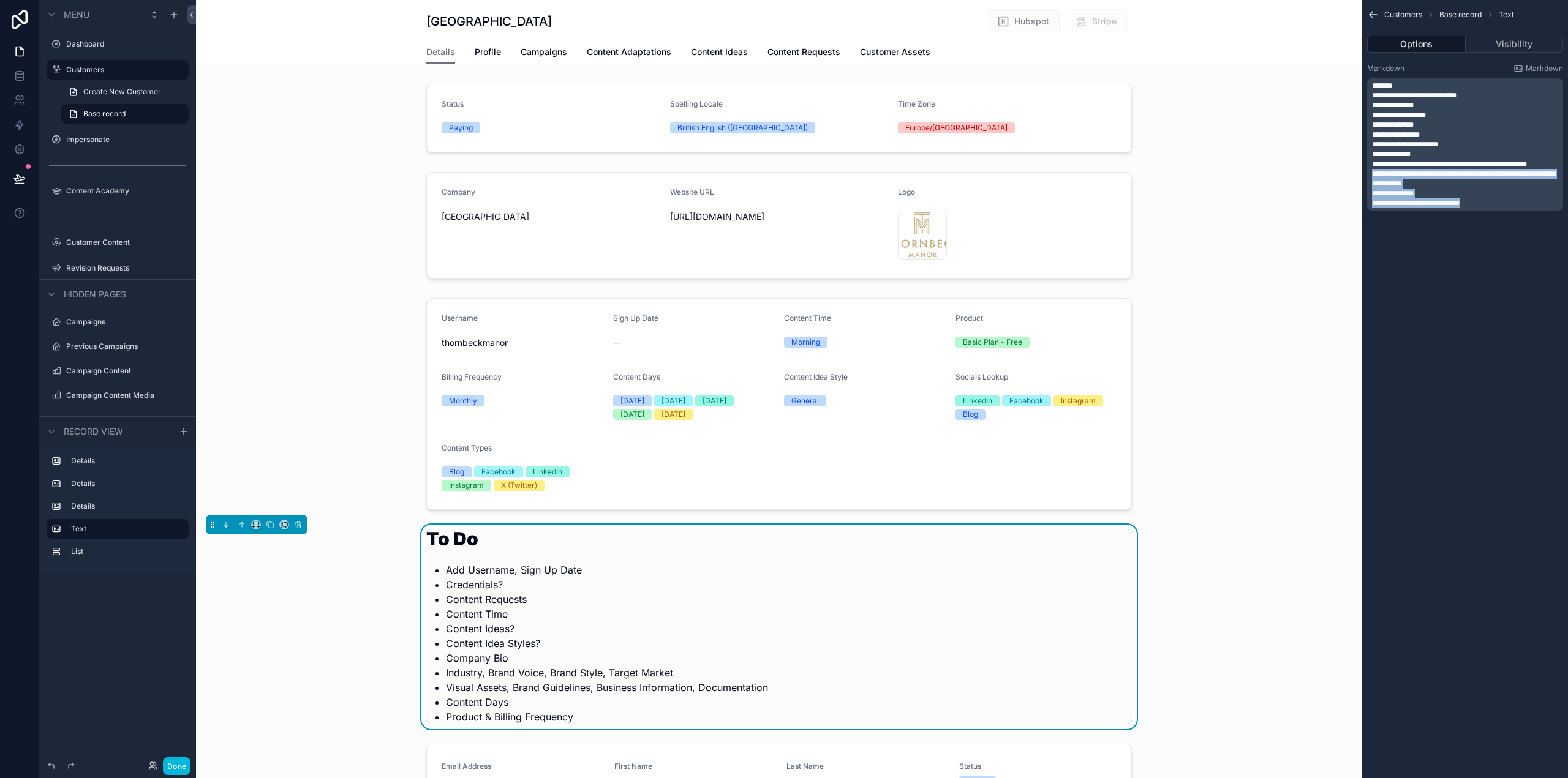
drag, startPoint x: 1448, startPoint y: 200, endPoint x: 1347, endPoint y: 178, distance: 103.4
click at [1347, 178] on div "Dashboard Customers Impersonate Content Academy Customer Content 50 Revision Re…" at bounding box center [882, 389] width 1372 height 778
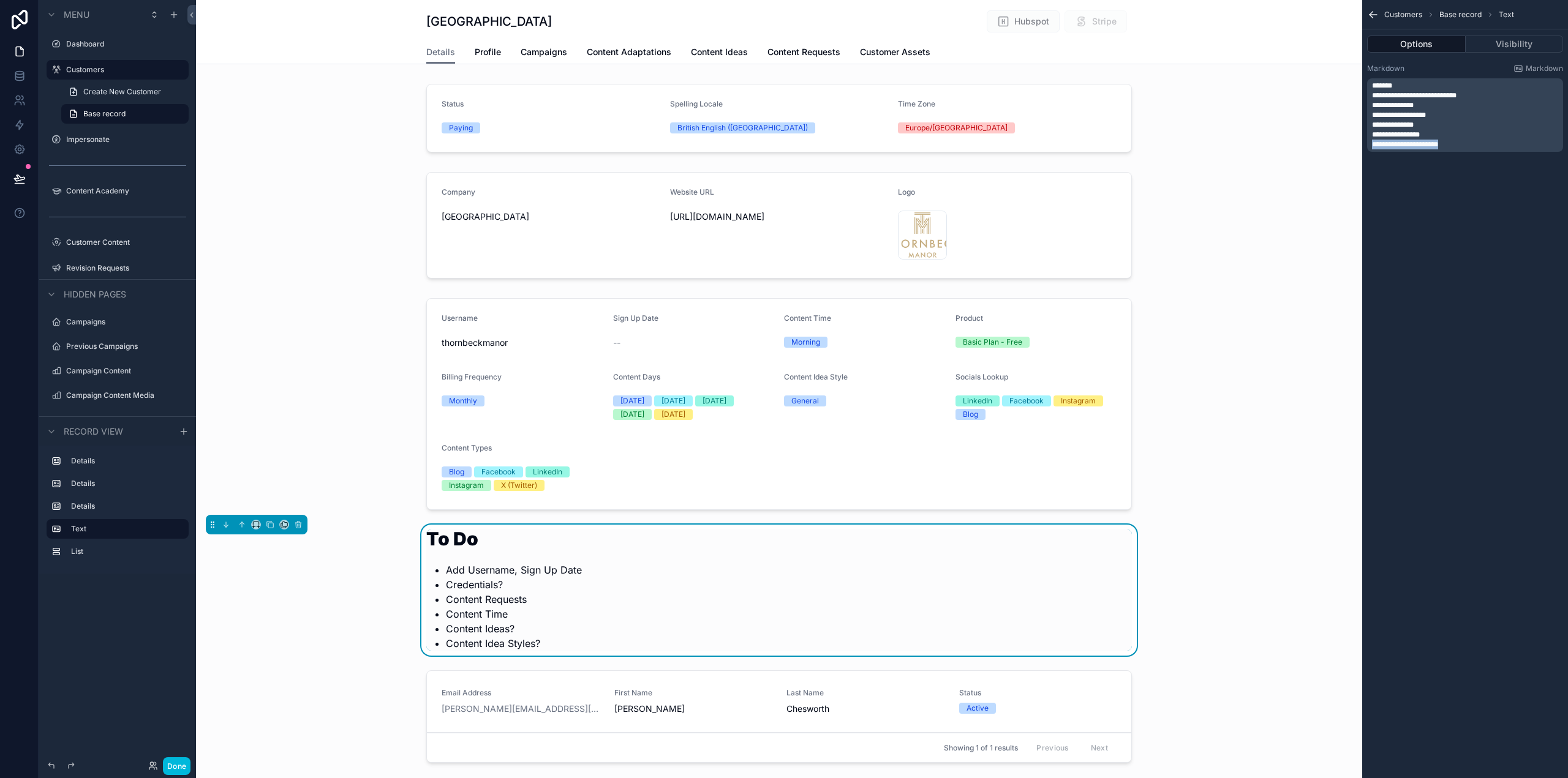
drag, startPoint x: 1466, startPoint y: 143, endPoint x: 1363, endPoint y: 146, distance: 103.0
click at [1363, 146] on div "**********" at bounding box center [1466, 108] width 206 height 98
click at [1458, 142] on p "**********" at bounding box center [1467, 145] width 188 height 10
drag, startPoint x: 1465, startPoint y: 142, endPoint x: 1348, endPoint y: 114, distance: 120.3
click at [1348, 114] on div "Dashboard Customers Impersonate Content Academy Customer Content 50 Revision Re…" at bounding box center [882, 389] width 1372 height 778
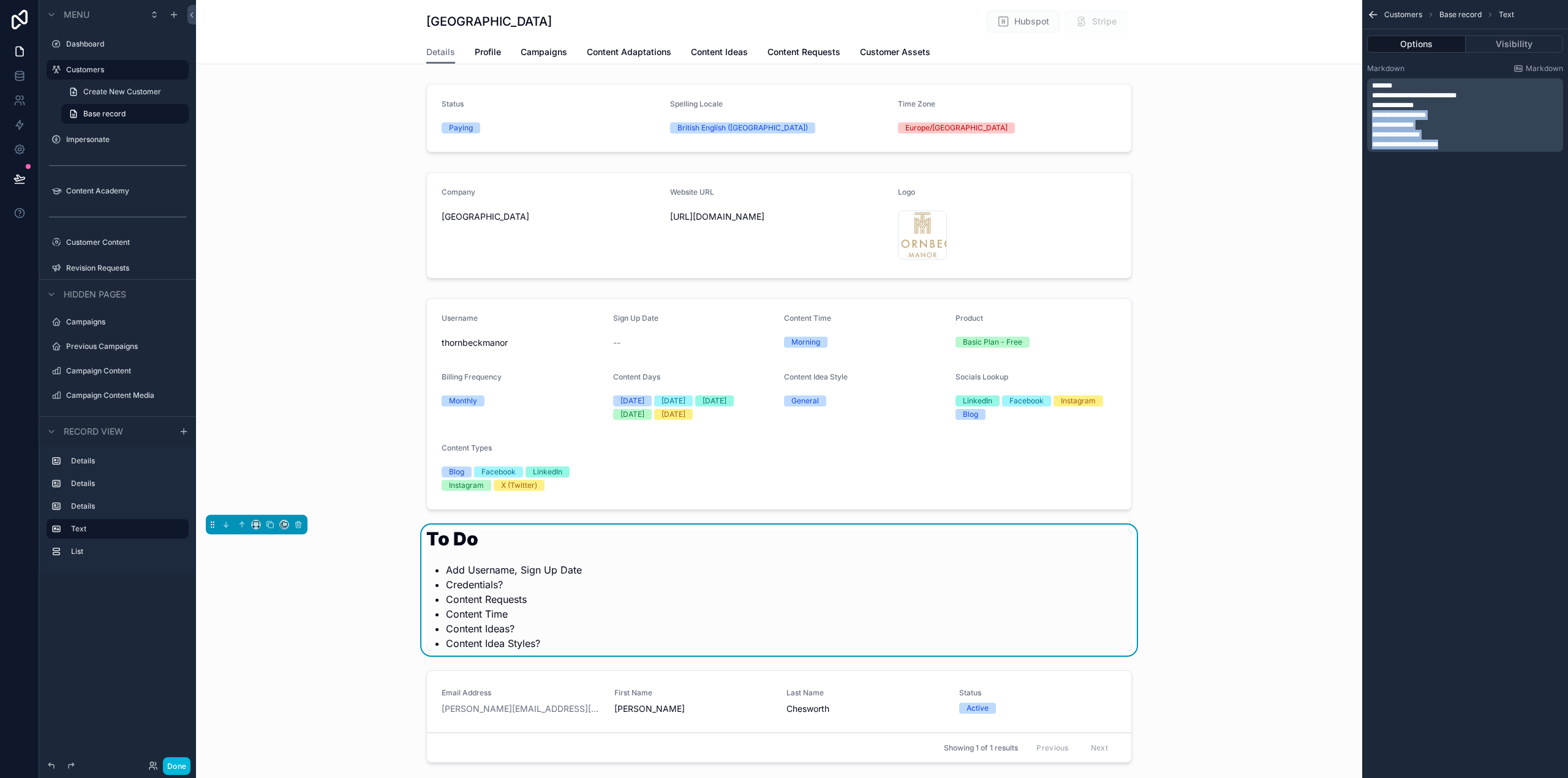
click at [1459, 147] on p "**********" at bounding box center [1467, 145] width 188 height 10
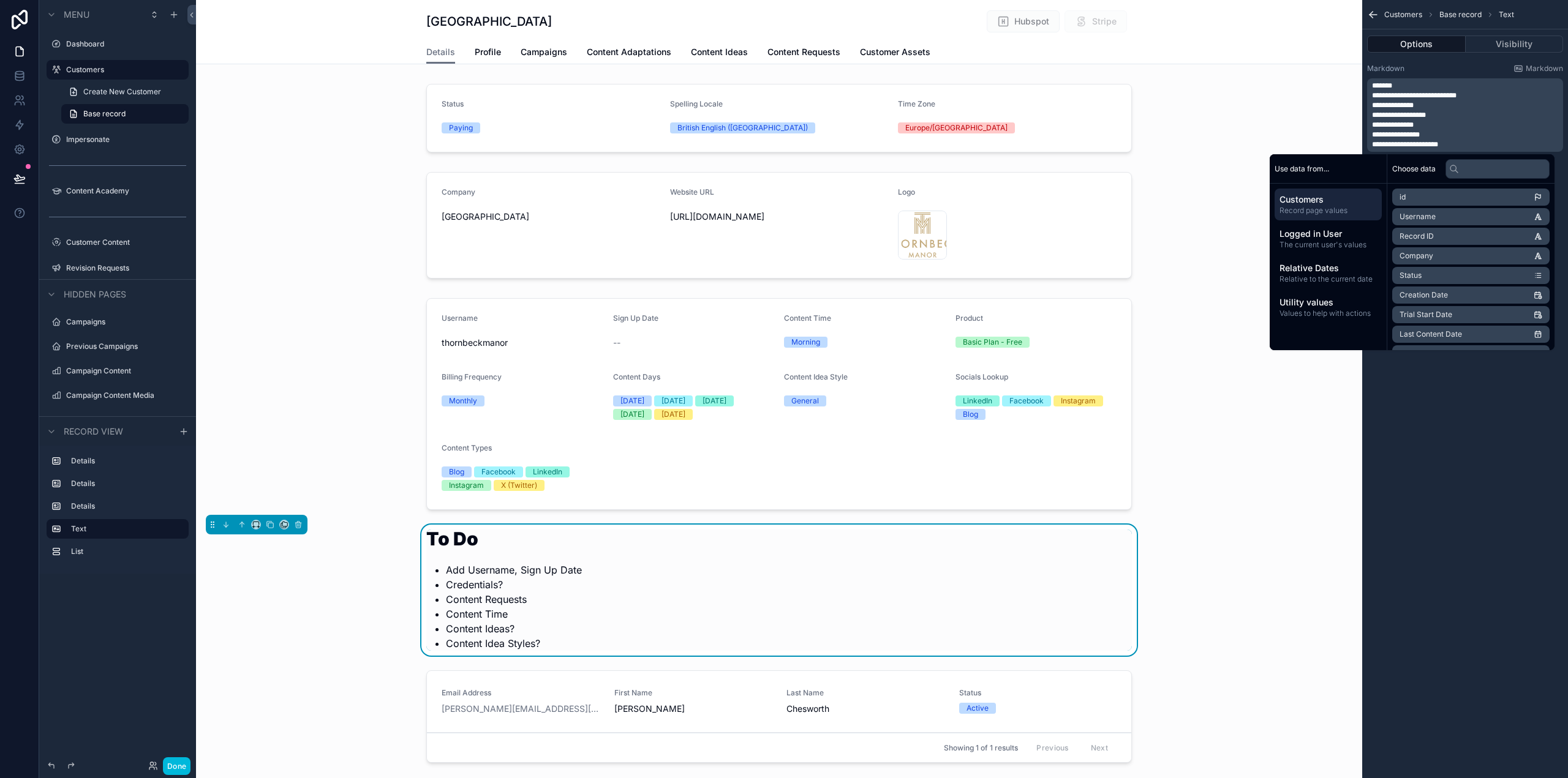
click at [1465, 143] on p "**********" at bounding box center [1467, 145] width 188 height 10
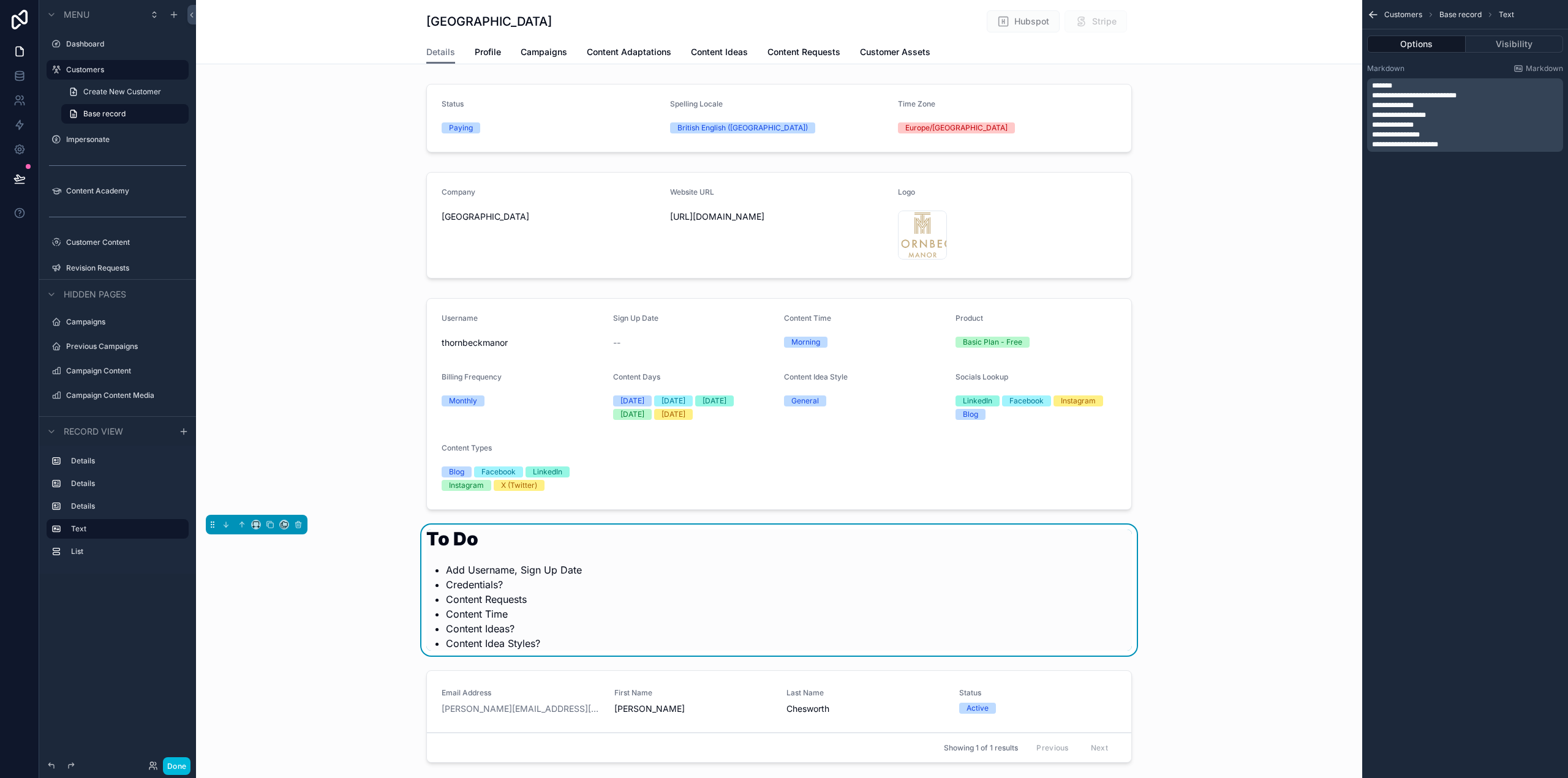
click at [655, 580] on li "Credentials?" at bounding box center [789, 585] width 686 height 14
click at [299, 526] on icon "scrollable content" at bounding box center [298, 525] width 9 height 9
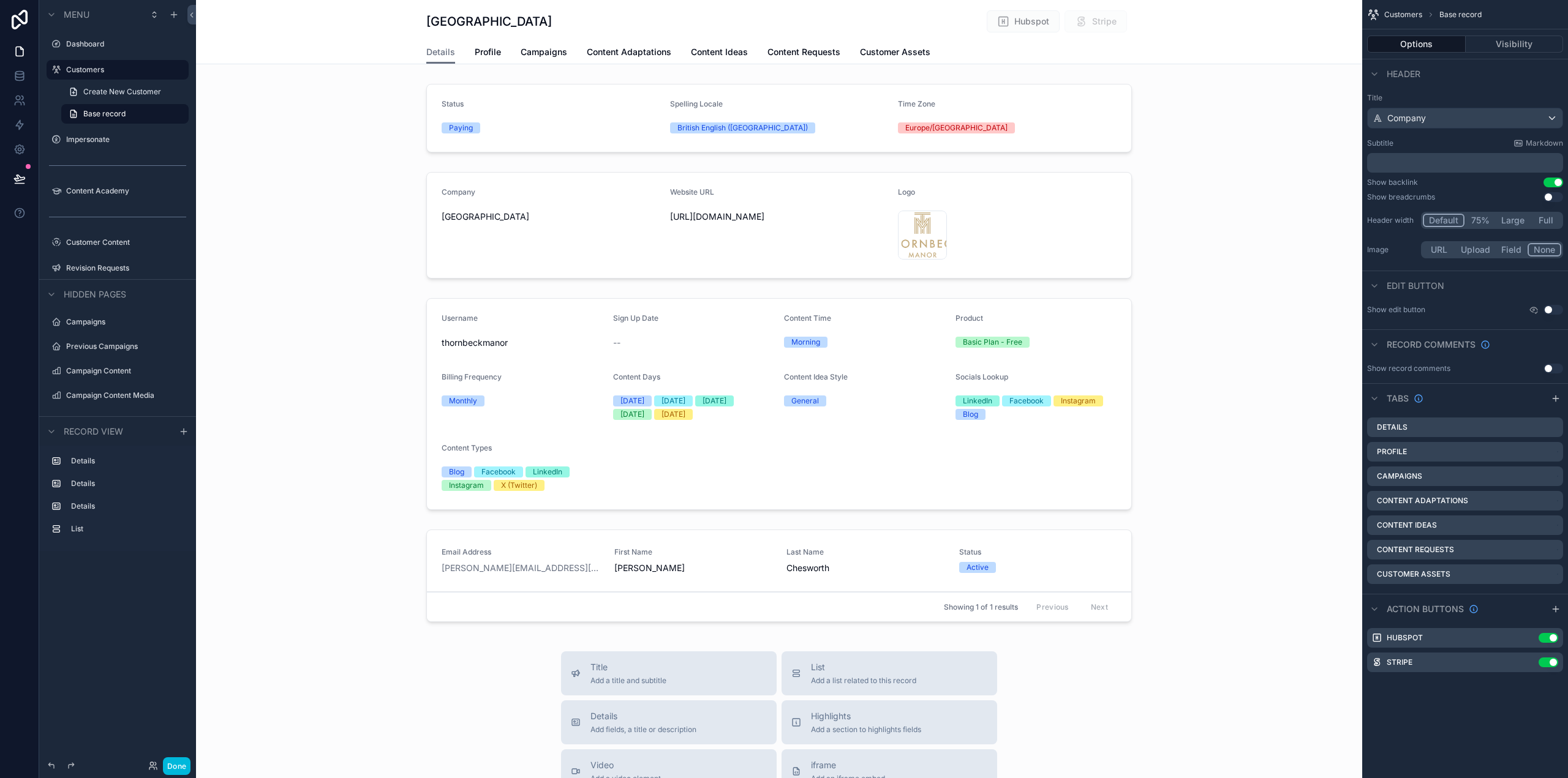
click at [275, 364] on div "scrollable content" at bounding box center [779, 405] width 1166 height 222
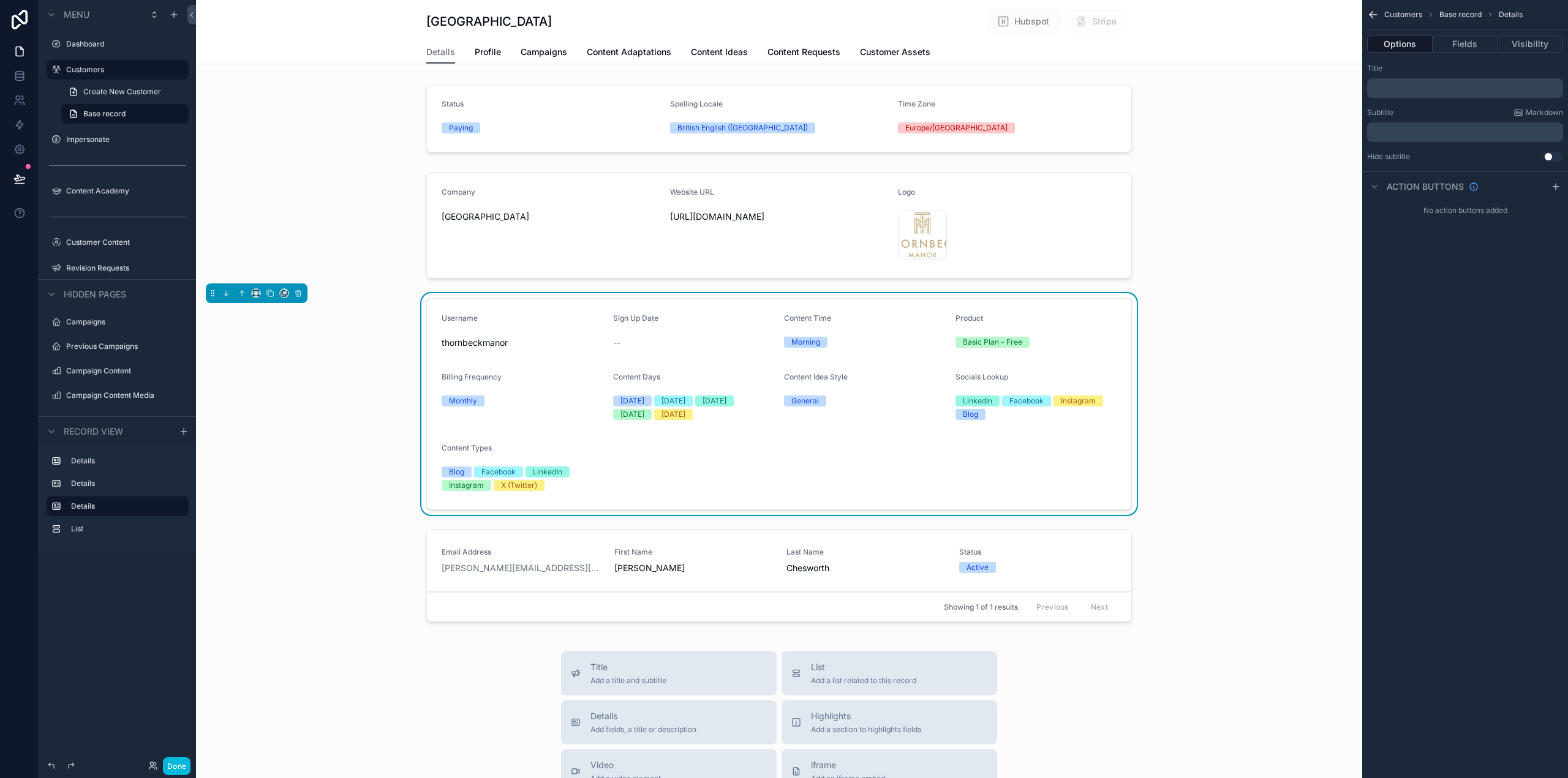
click at [486, 52] on span "Profile" at bounding box center [488, 51] width 27 height 12
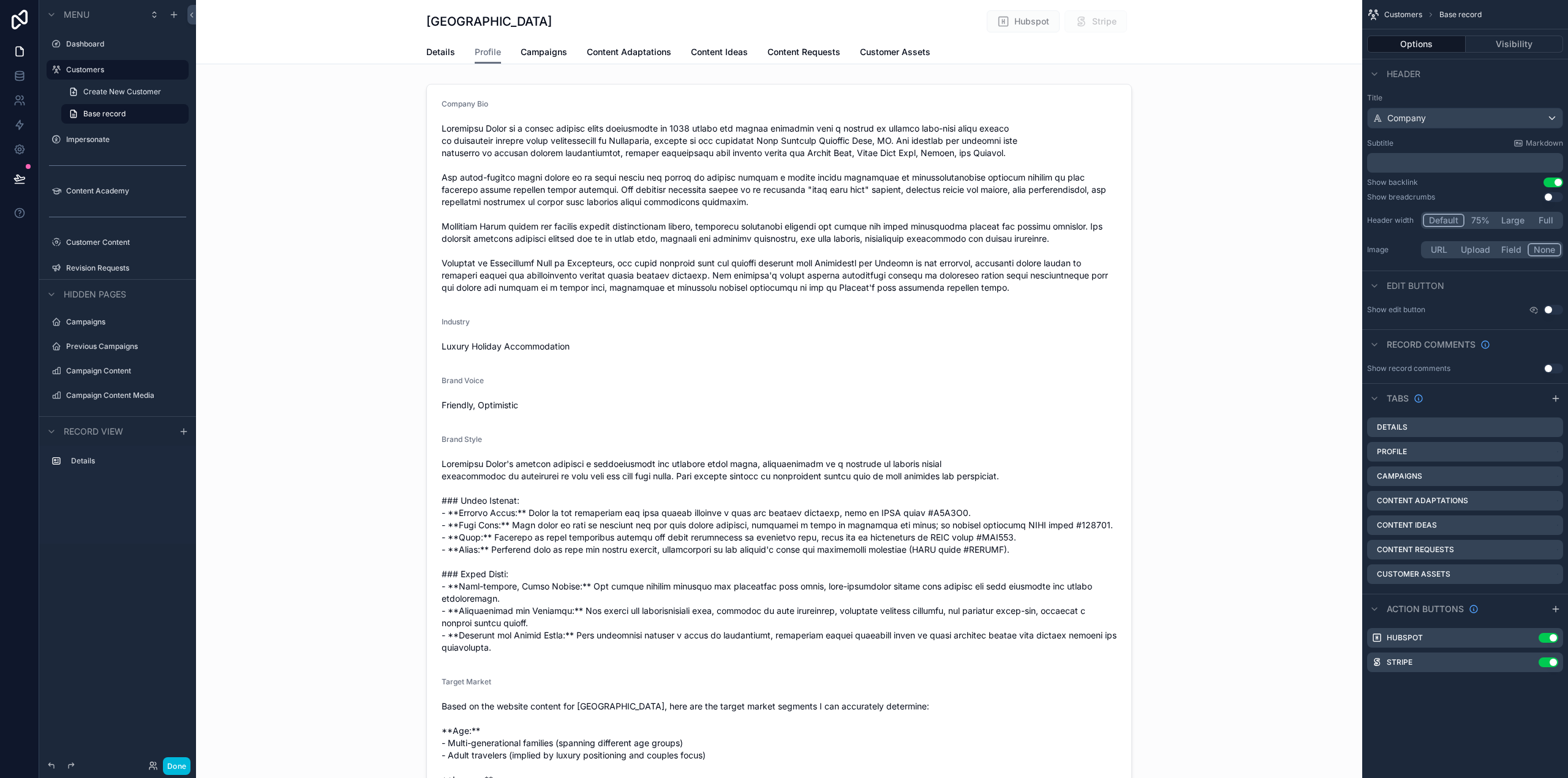
click at [612, 205] on div "scrollable content" at bounding box center [779, 622] width 1166 height 1086
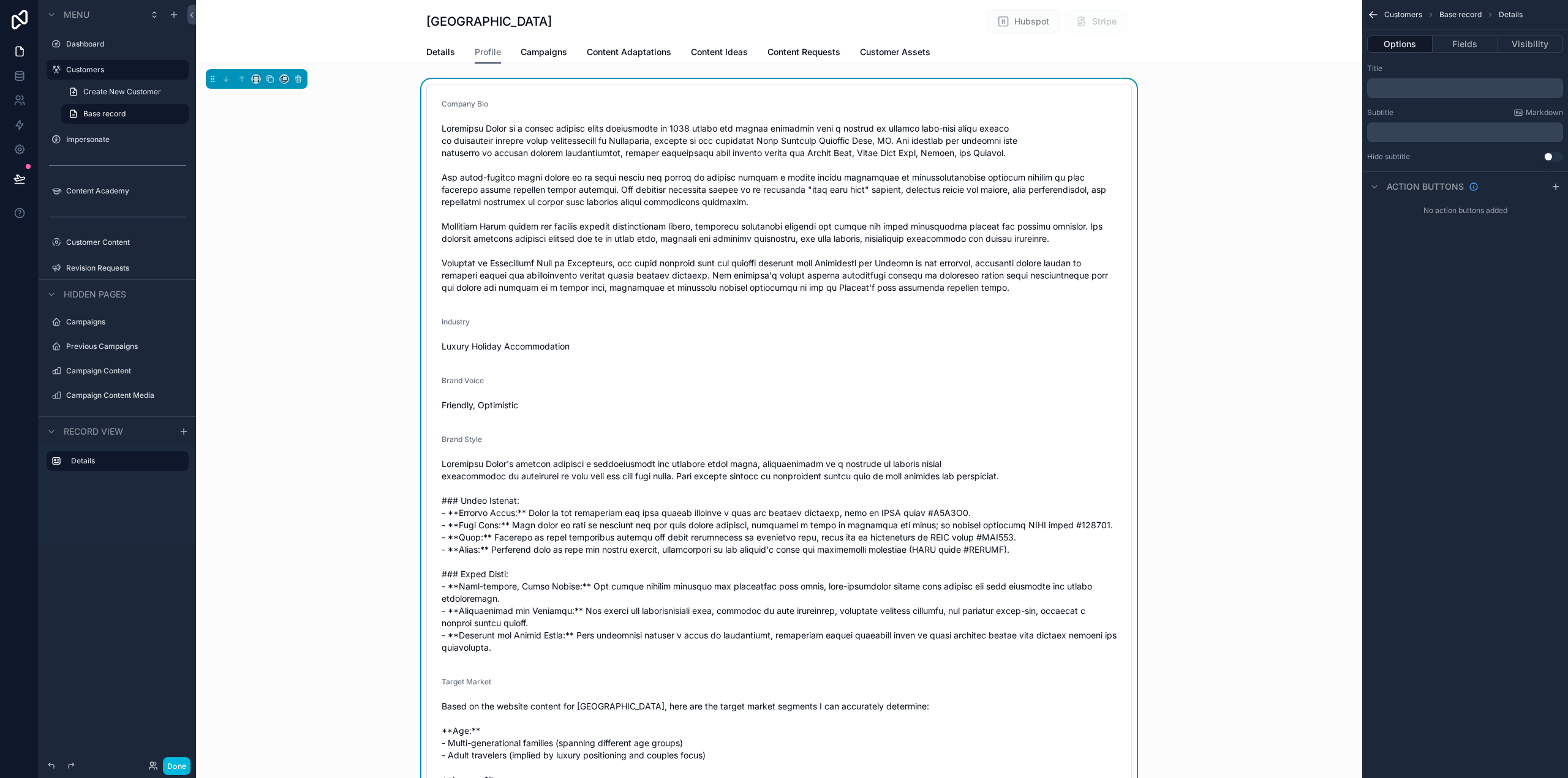
click at [1479, 43] on button "Fields" at bounding box center [1465, 43] width 65 height 17
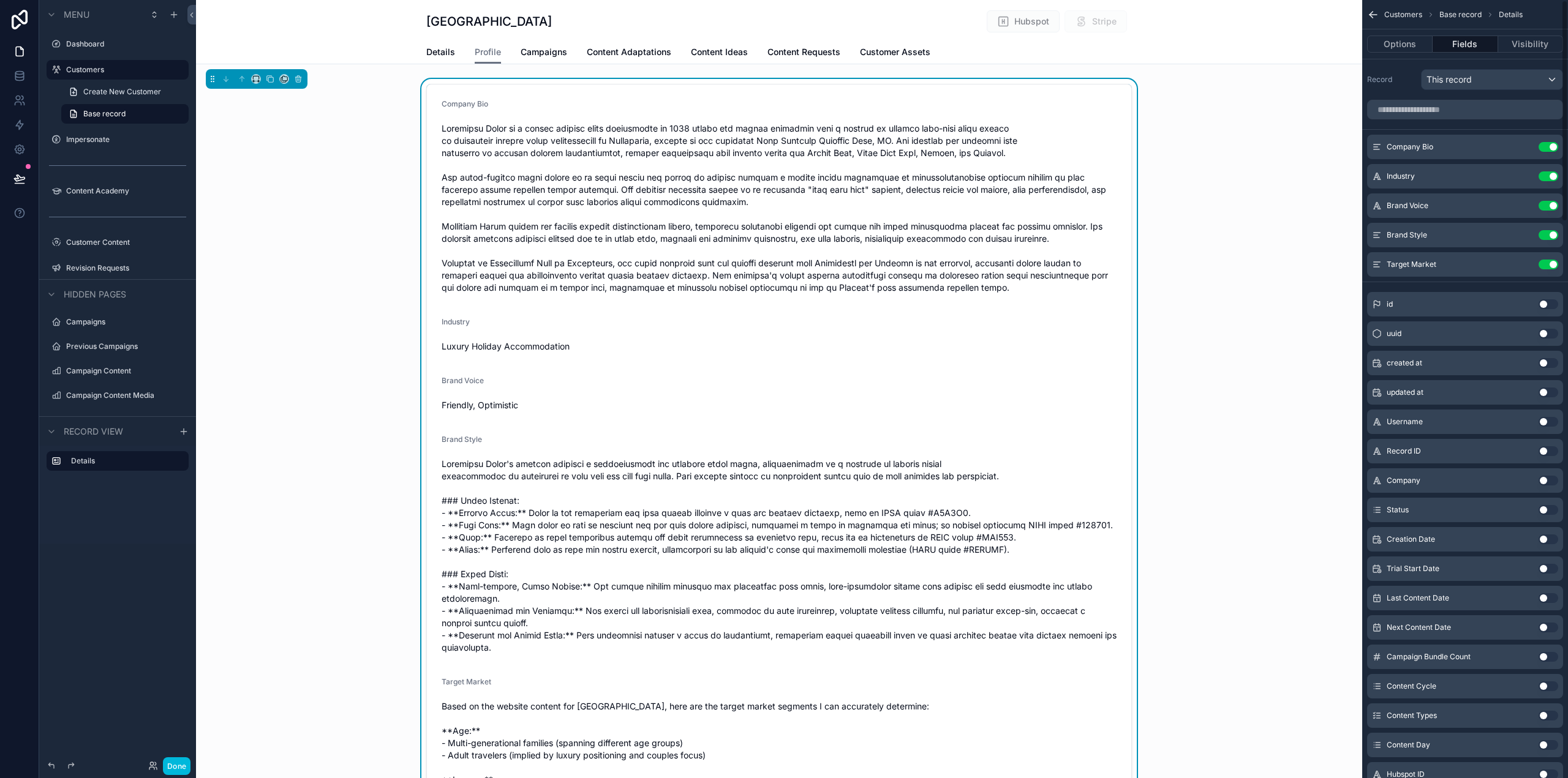
click at [0, 0] on icon "scrollable content" at bounding box center [0, 0] width 0 height 0
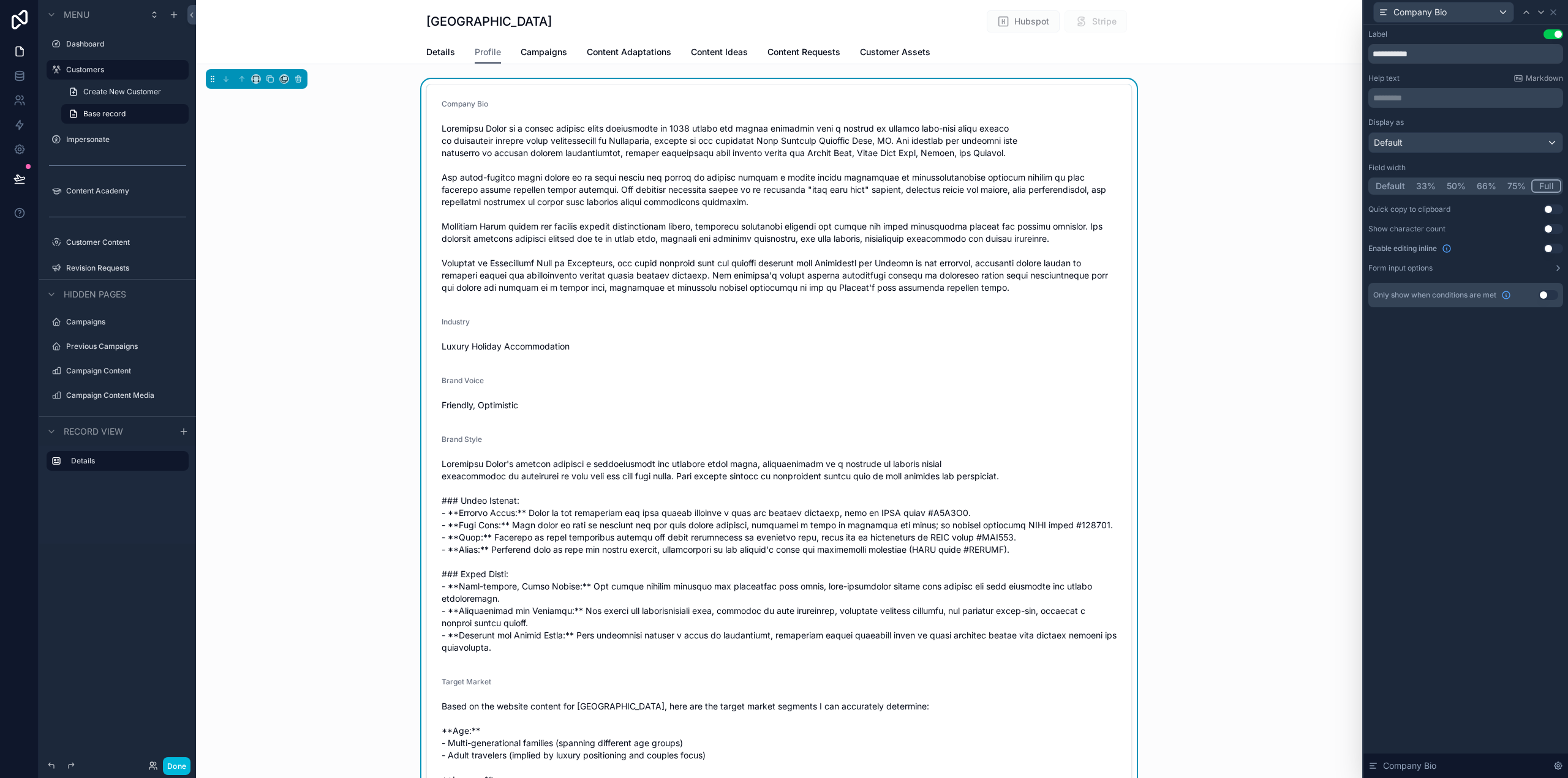
click at [1553, 246] on button "Use setting" at bounding box center [1554, 249] width 19 height 10
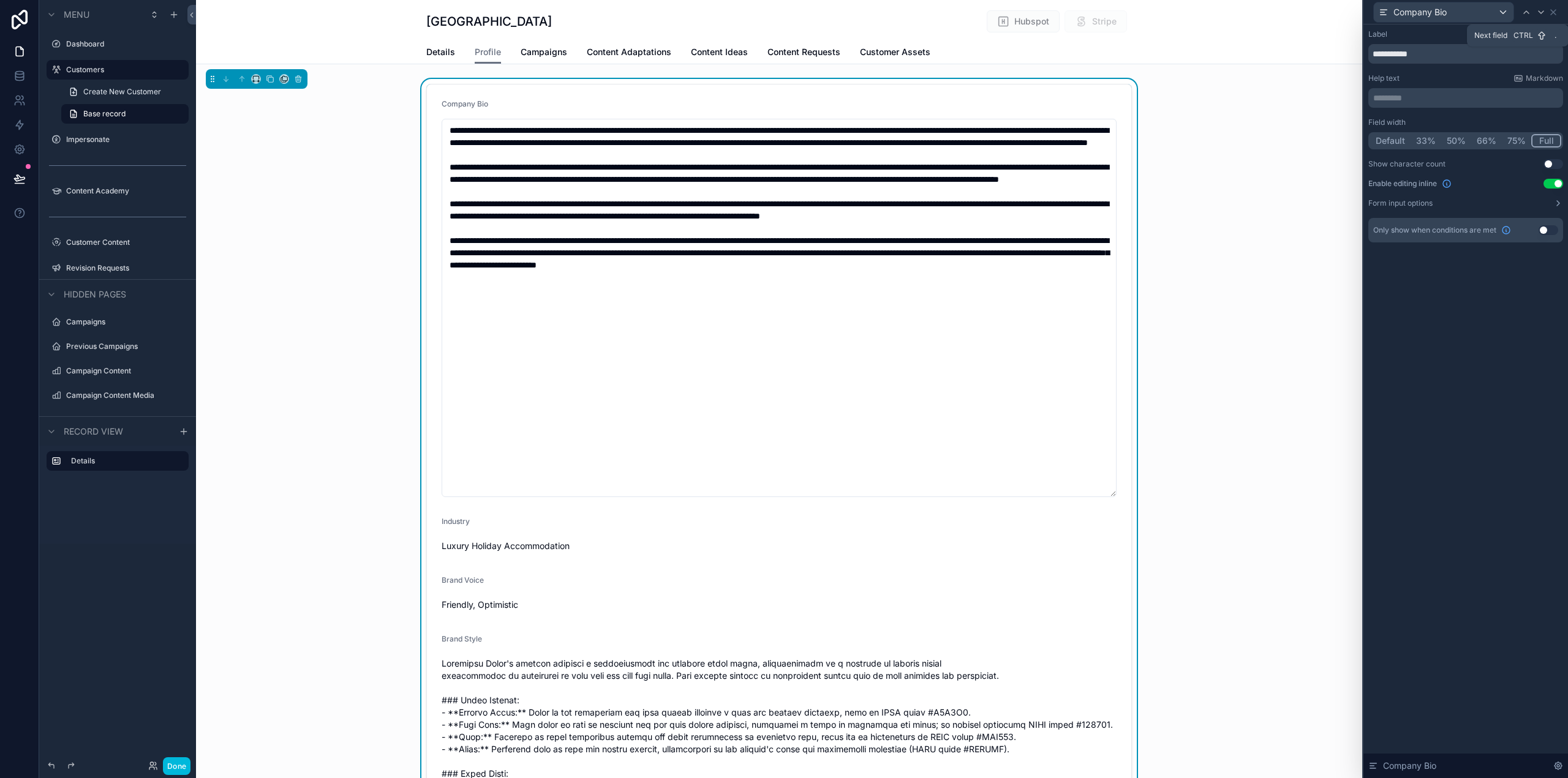
click at [1539, 8] on icon at bounding box center [1541, 12] width 10 height 10
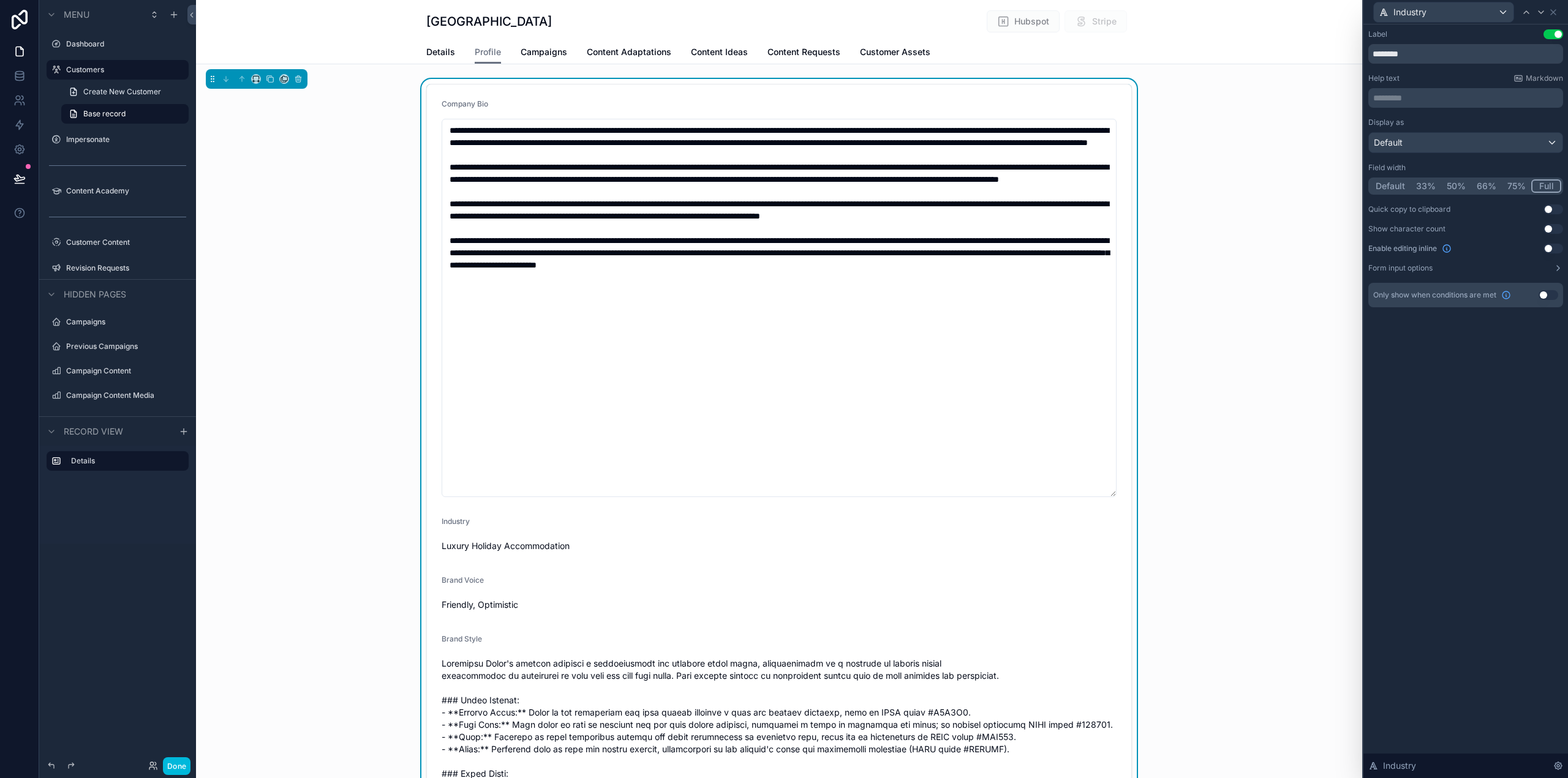
click at [1554, 247] on button "Use setting" at bounding box center [1554, 249] width 19 height 10
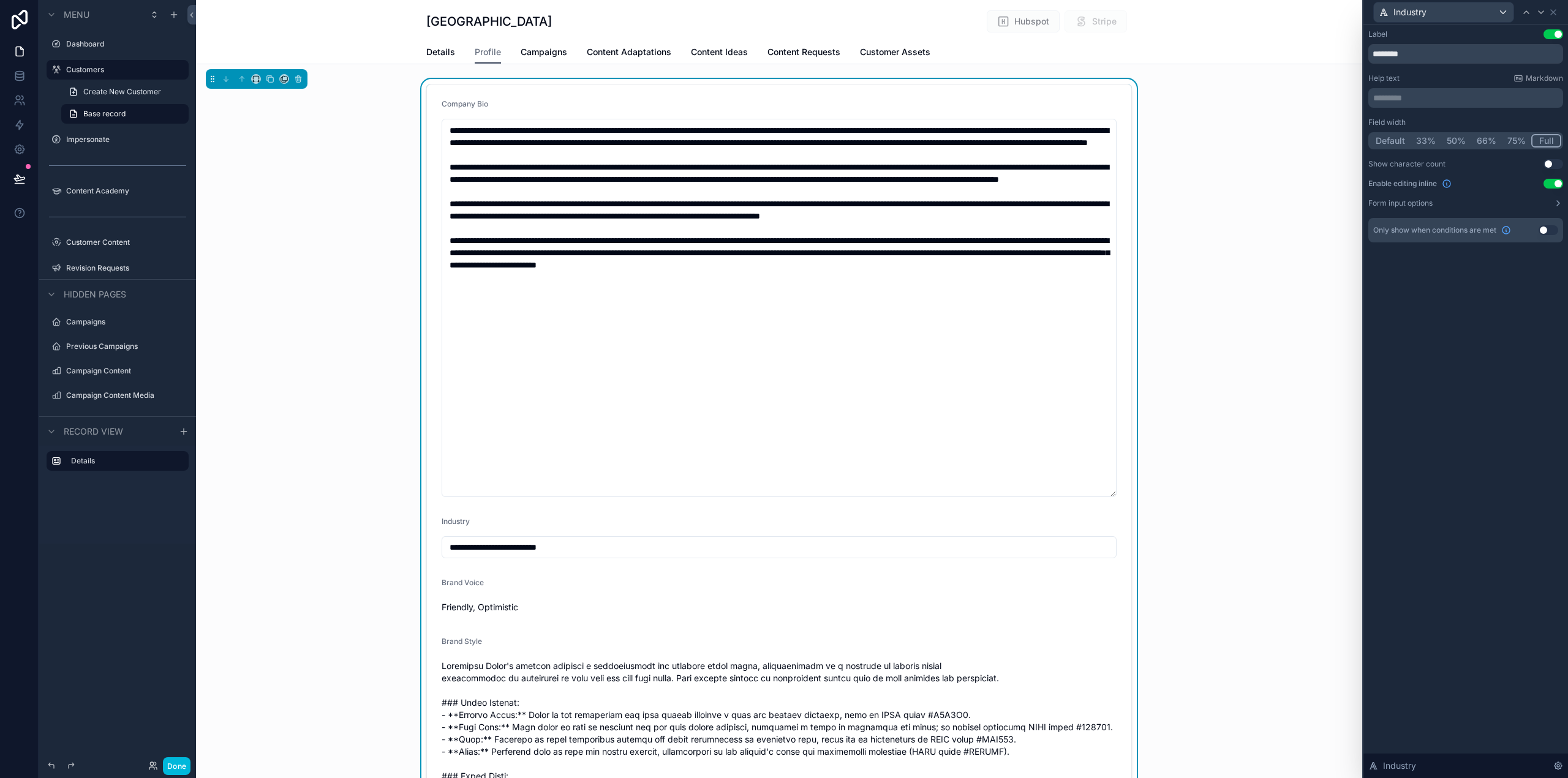
type input "**********"
click at [1540, 10] on icon at bounding box center [1541, 12] width 10 height 10
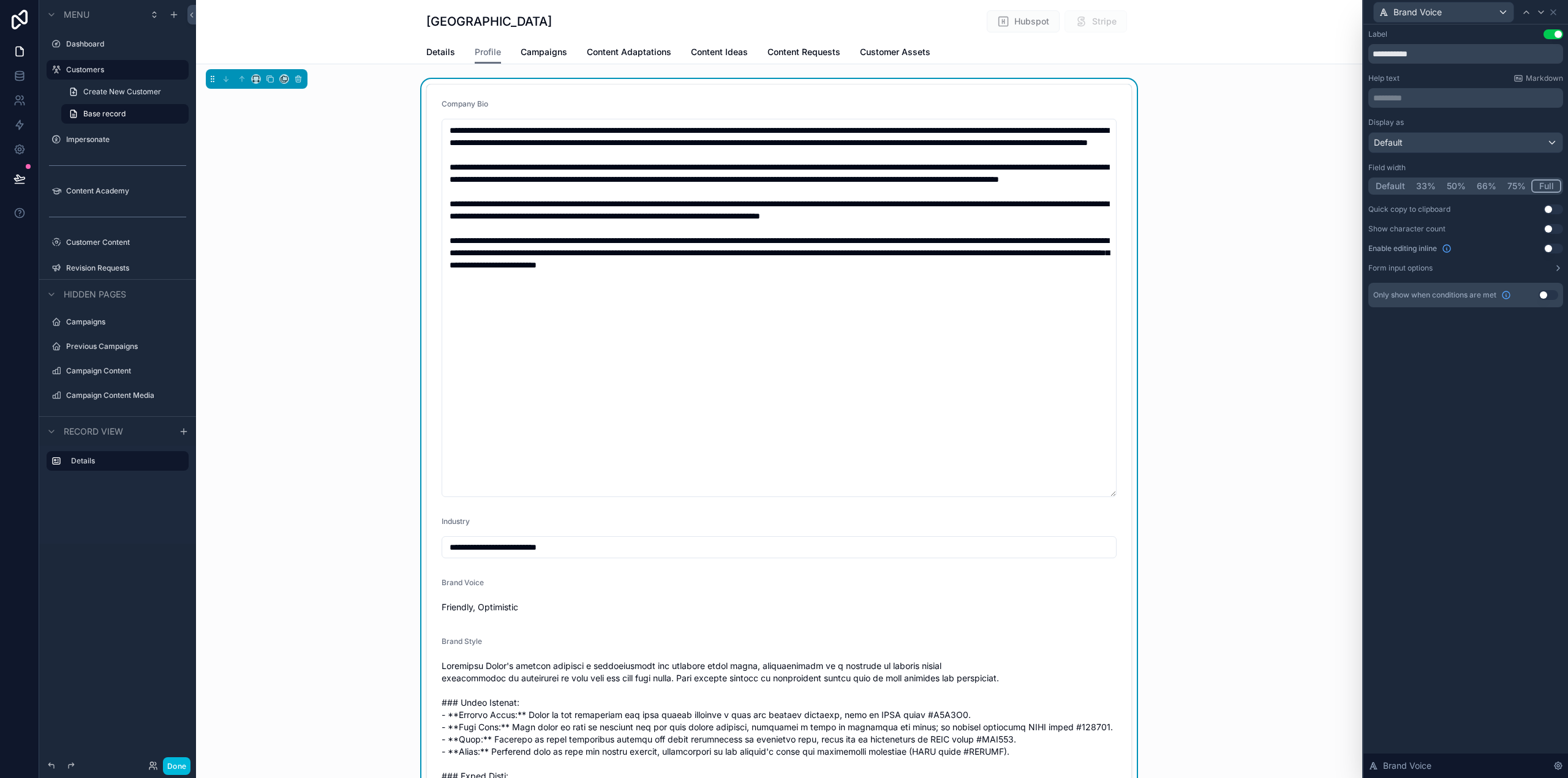
click at [1551, 252] on button "Use setting" at bounding box center [1554, 249] width 19 height 10
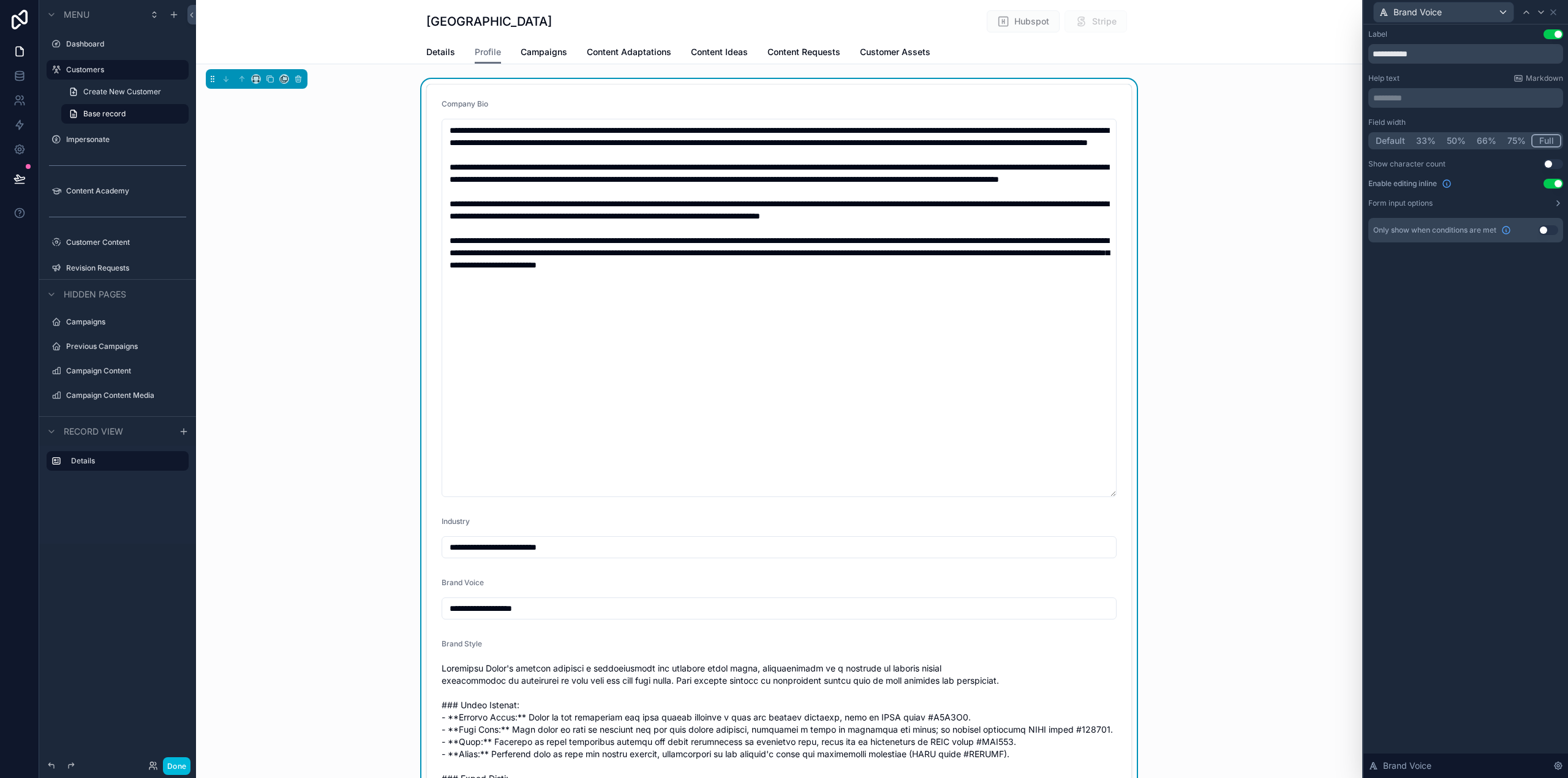
type input "**********"
click at [1542, 10] on icon at bounding box center [1541, 12] width 10 height 10
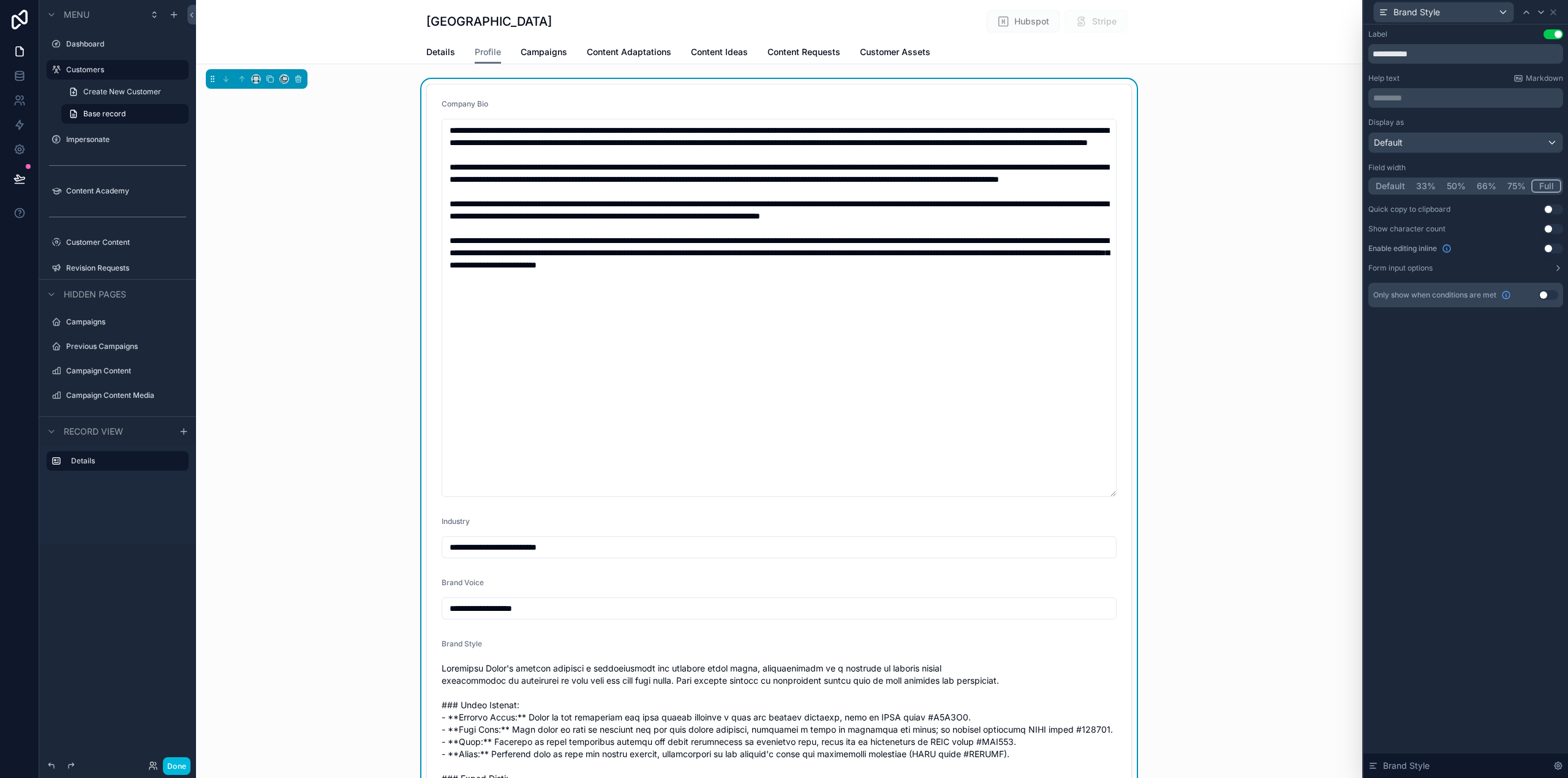
click at [1554, 250] on button "Use setting" at bounding box center [1554, 249] width 19 height 10
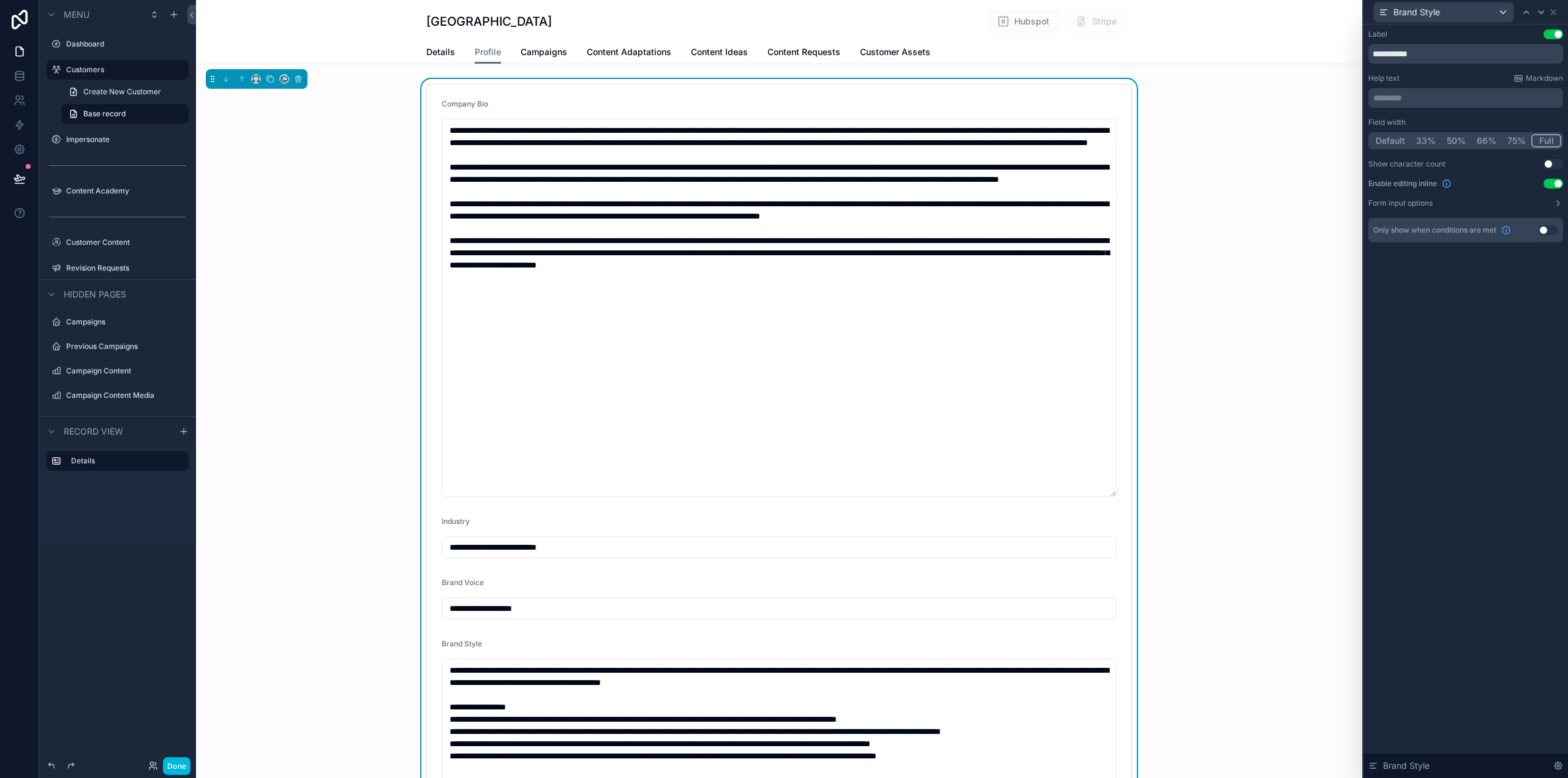
type input "**********"
click at [1541, 11] on icon at bounding box center [1541, 12] width 10 height 10
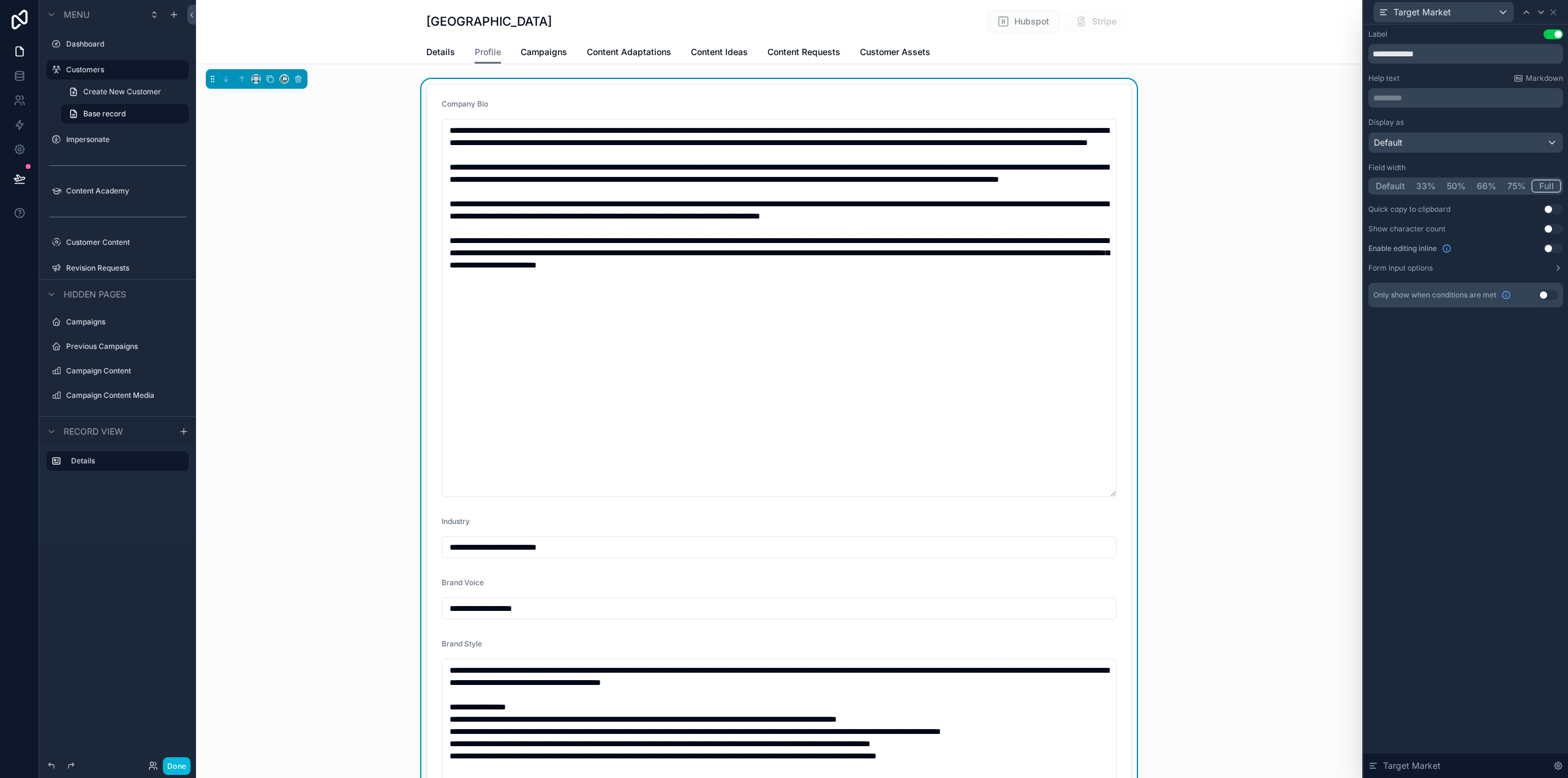
click at [1558, 248] on button "Use setting" at bounding box center [1554, 249] width 19 height 10
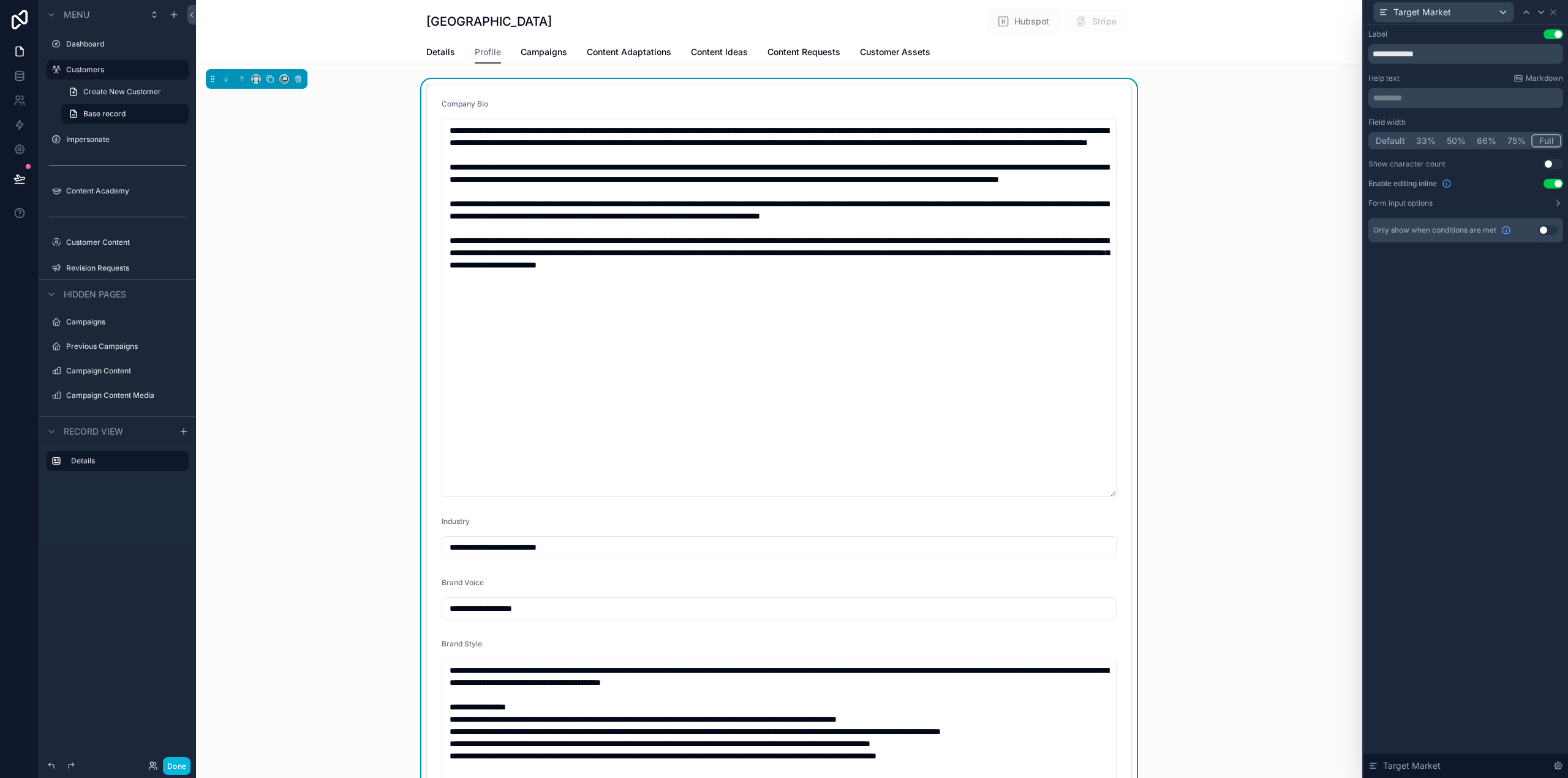
type input "**********"
click at [1540, 14] on icon at bounding box center [1541, 12] width 10 height 10
click at [1556, 11] on icon at bounding box center [1554, 12] width 10 height 10
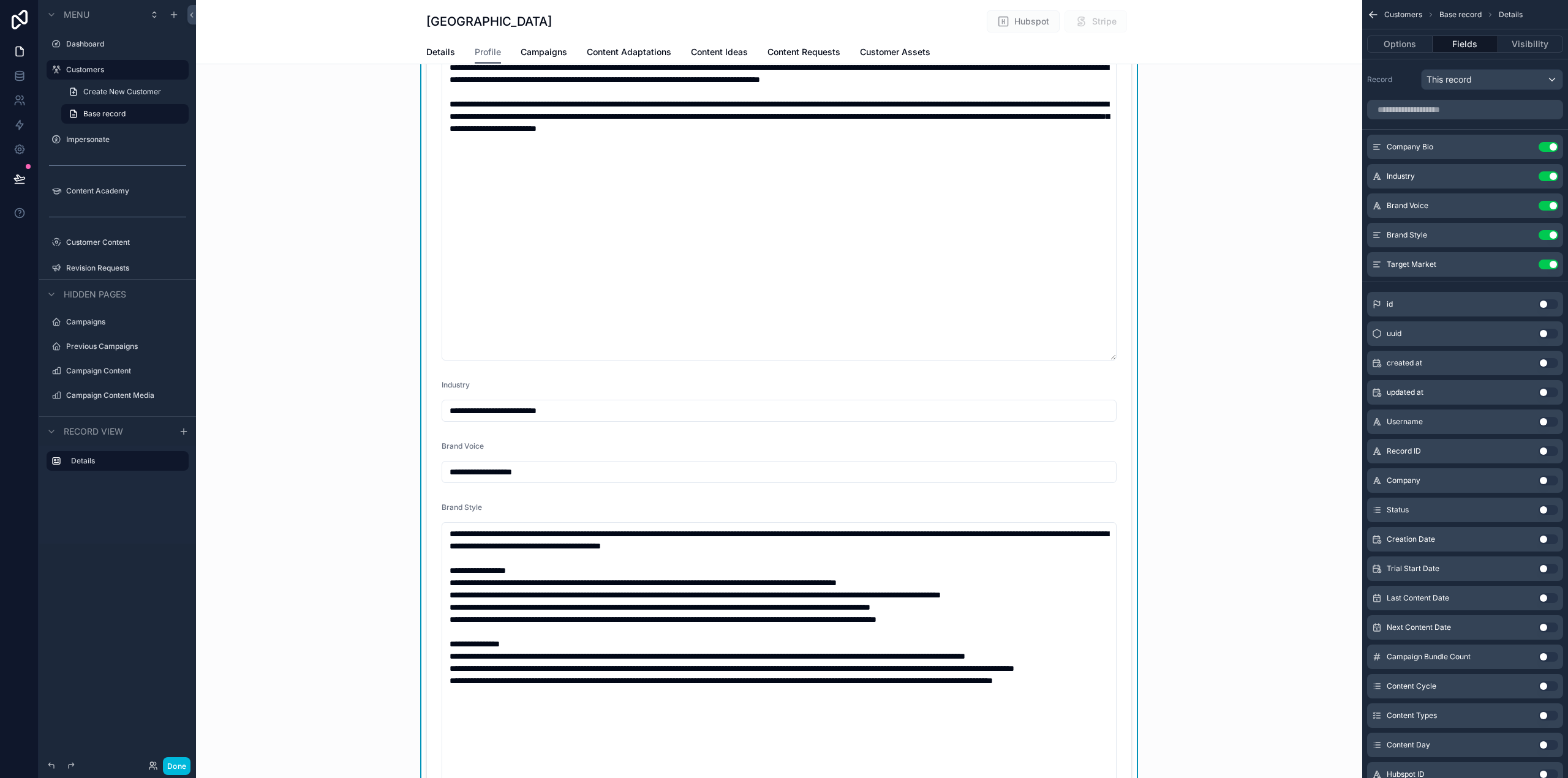
scroll to position [245, 0]
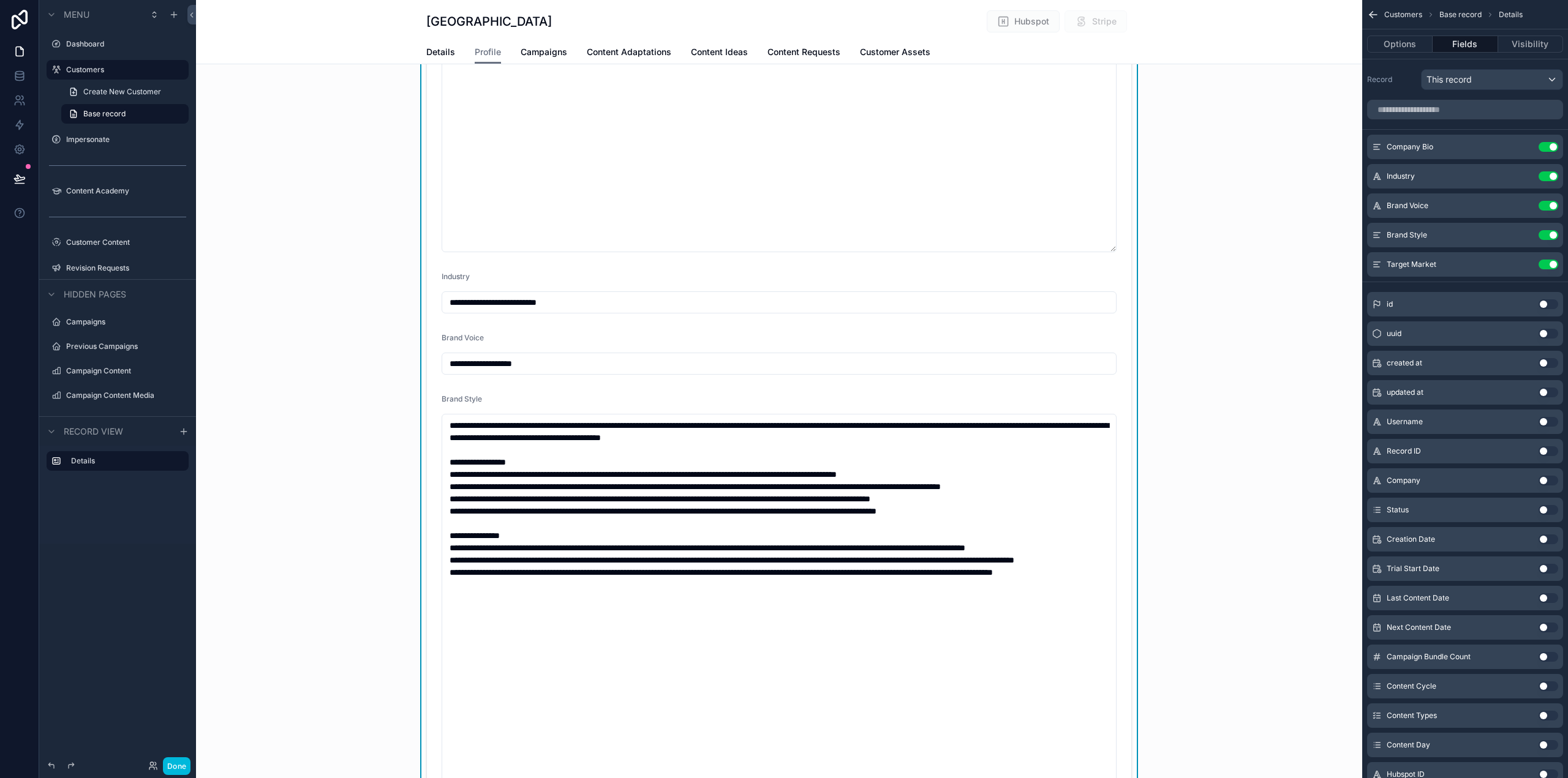
type input "**********"
click at [0, 0] on icon "scrollable content" at bounding box center [0, 0] width 0 height 0
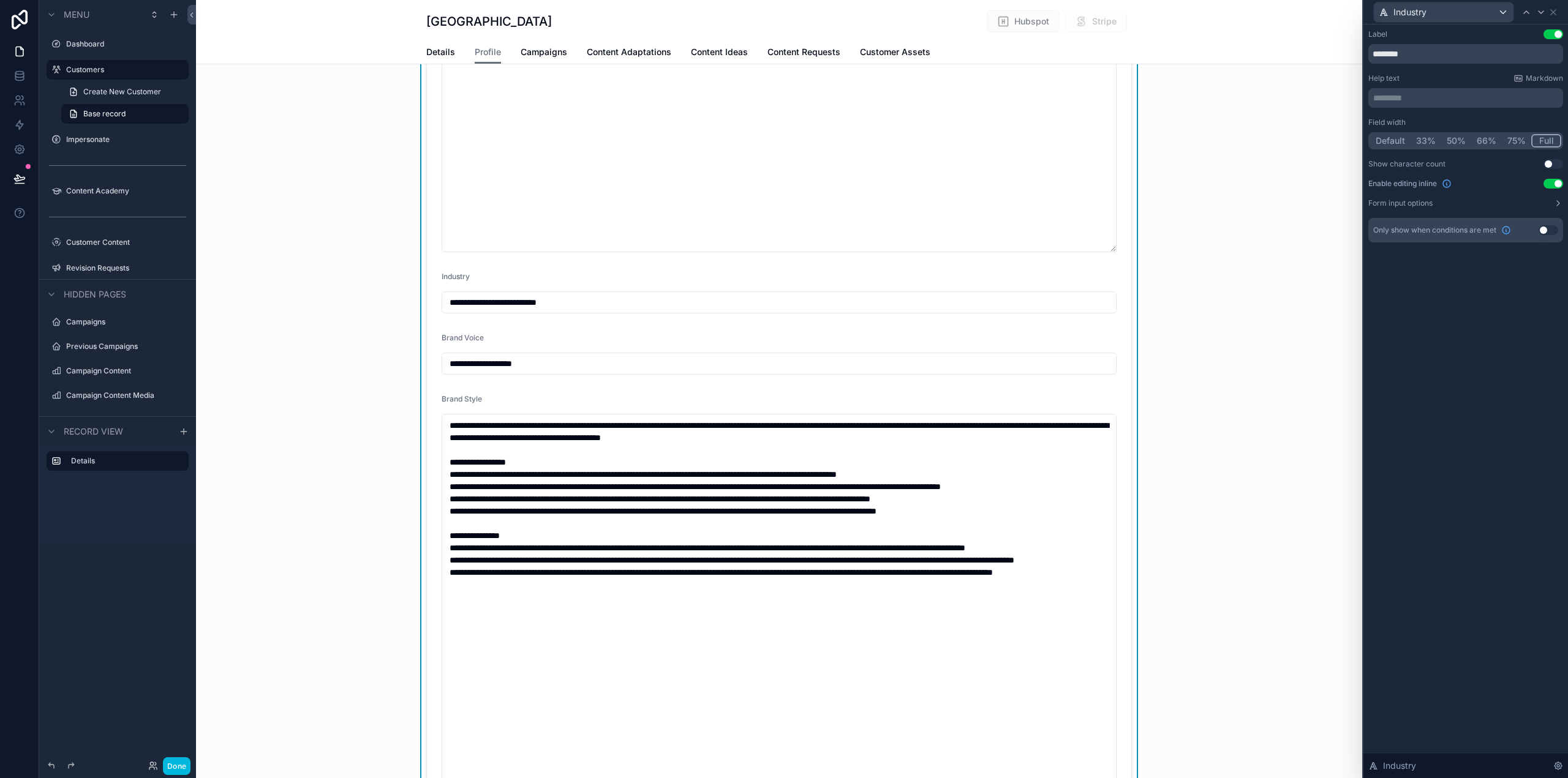
click at [1461, 140] on button "50%" at bounding box center [1456, 141] width 30 height 14
type input "**********"
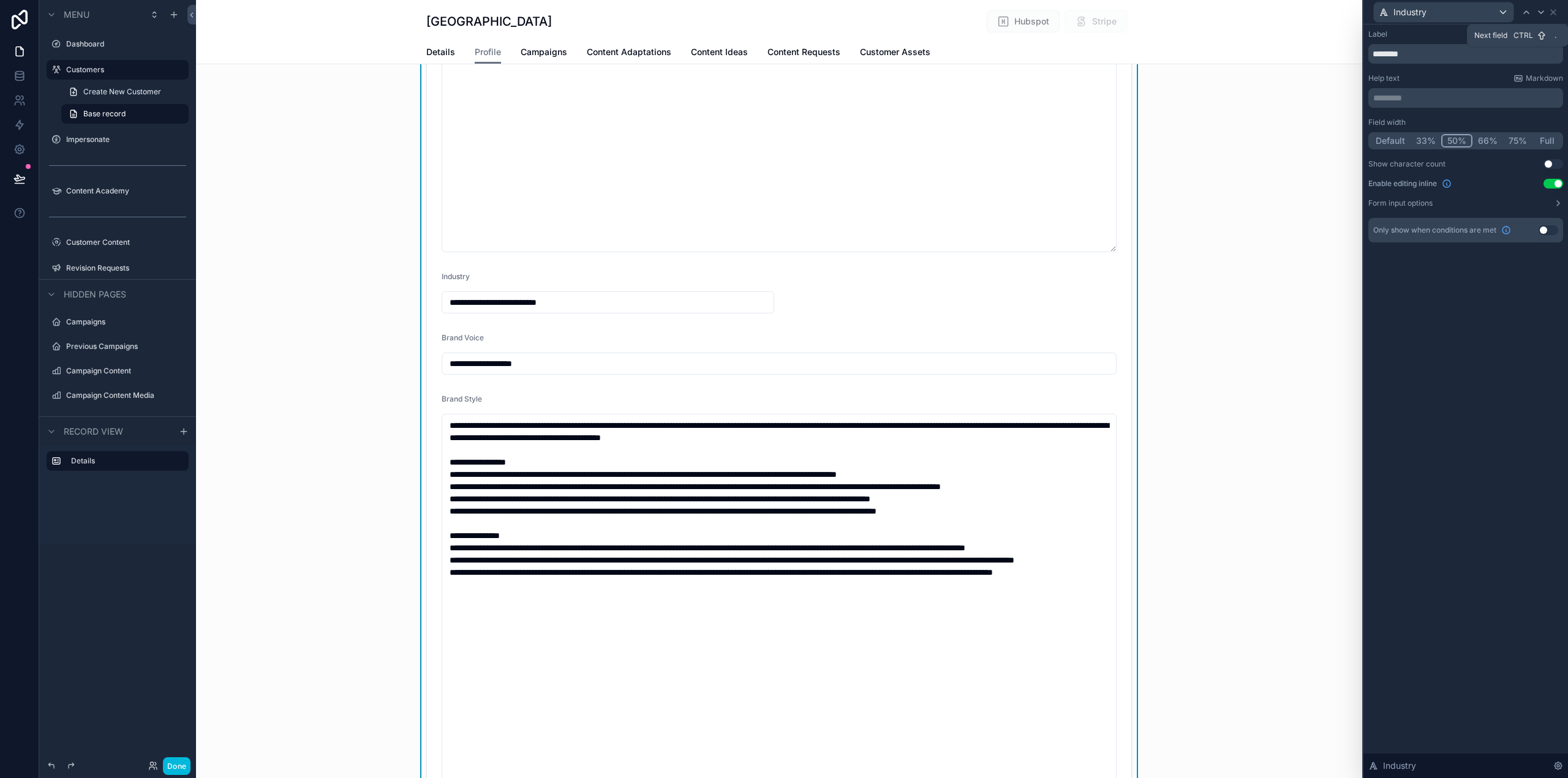
click at [1541, 10] on icon at bounding box center [1541, 12] width 10 height 10
click at [1455, 138] on button "50%" at bounding box center [1456, 141] width 30 height 14
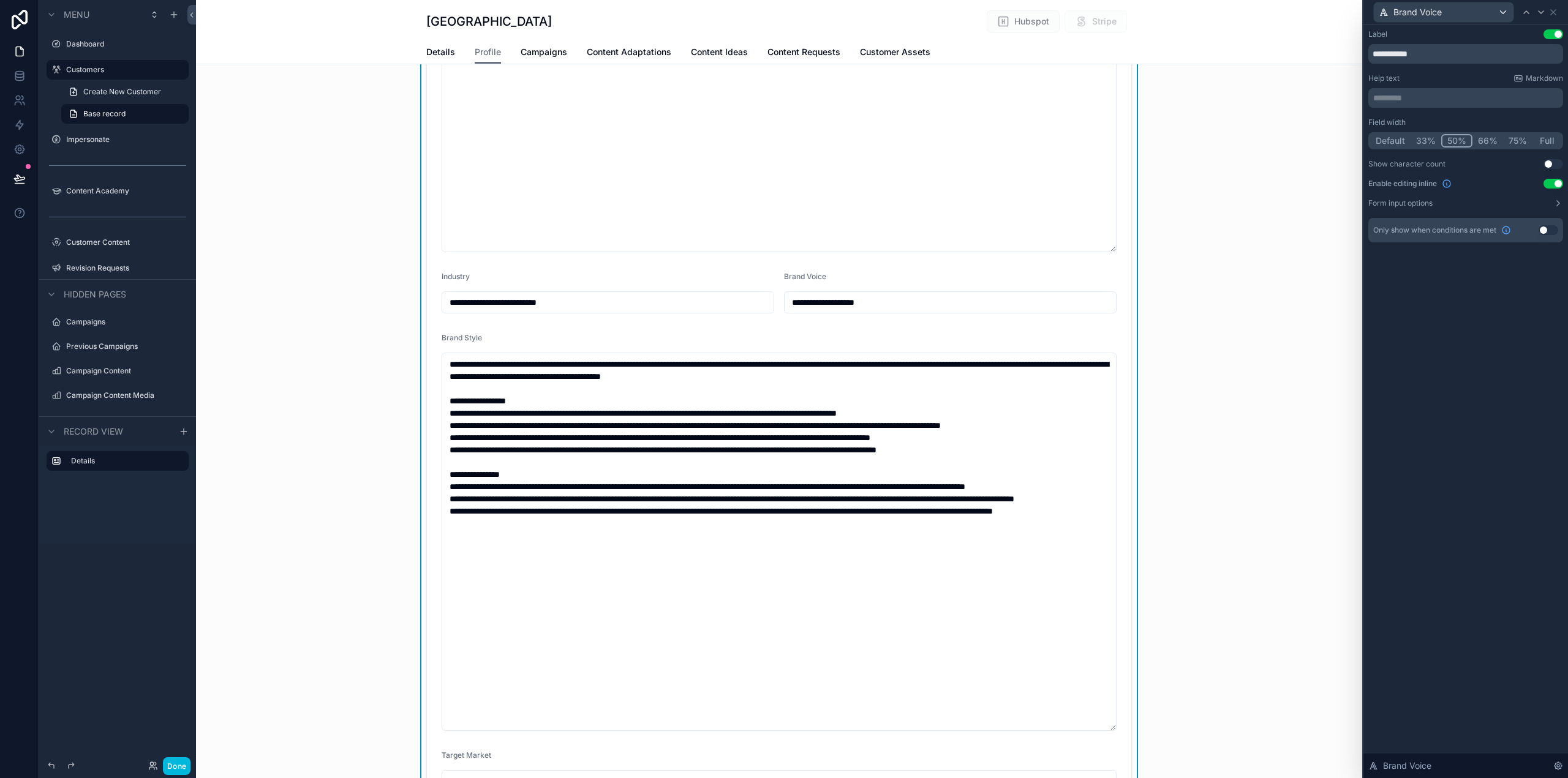
type input "**********"
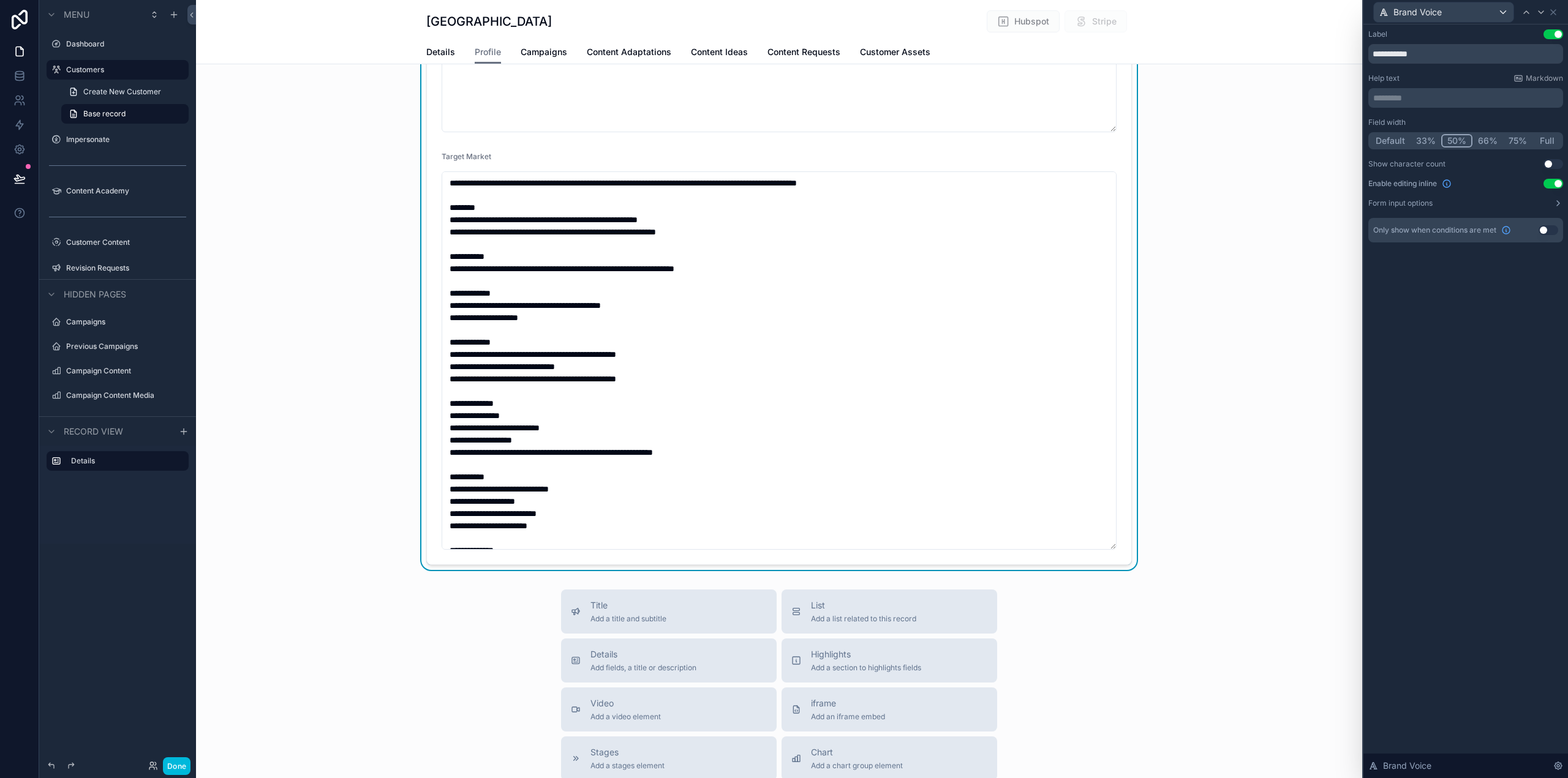
scroll to position [857, 0]
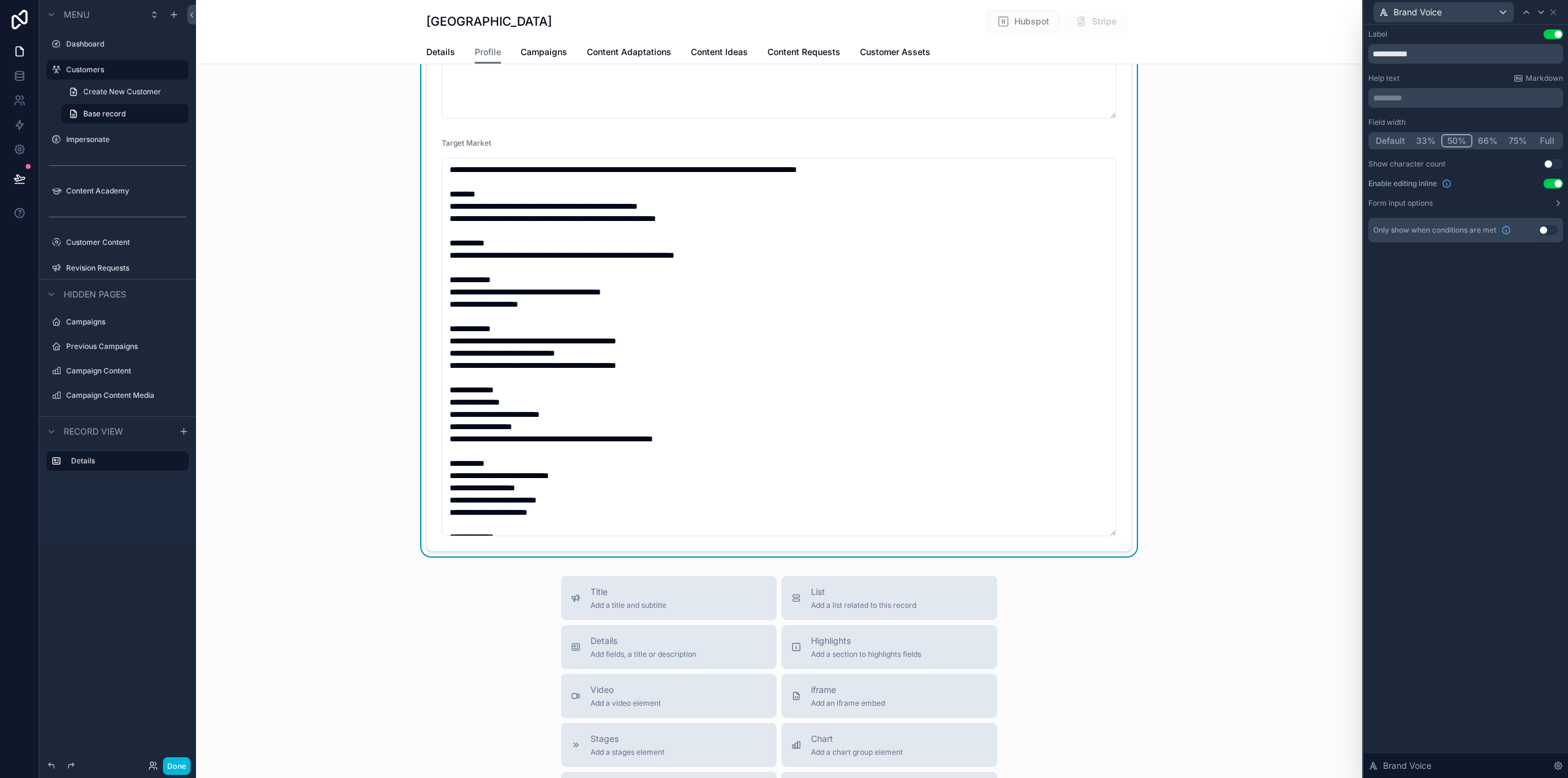
click at [175, 771] on button "Done" at bounding box center [176, 766] width 27 height 18
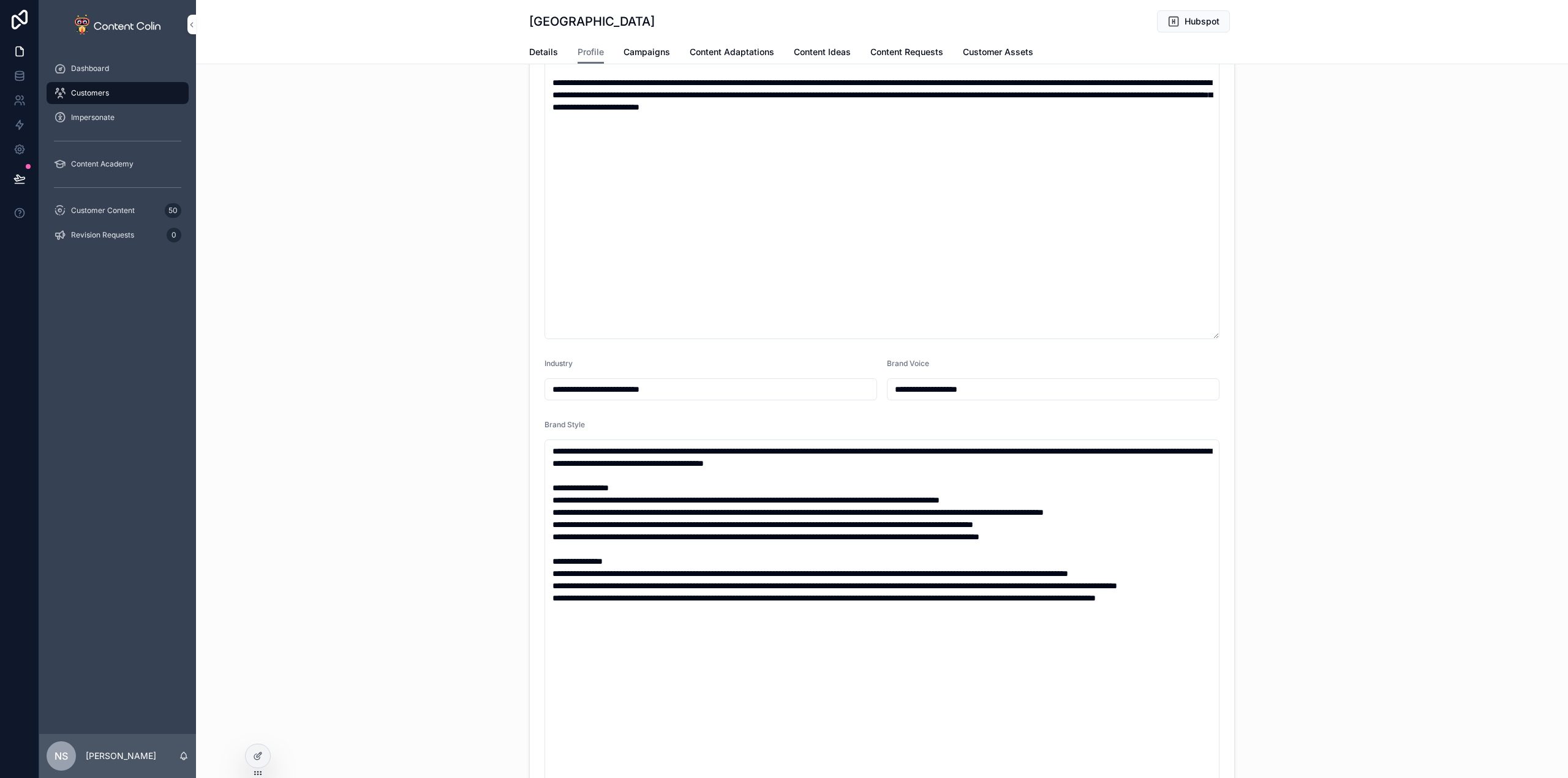
scroll to position [0, 0]
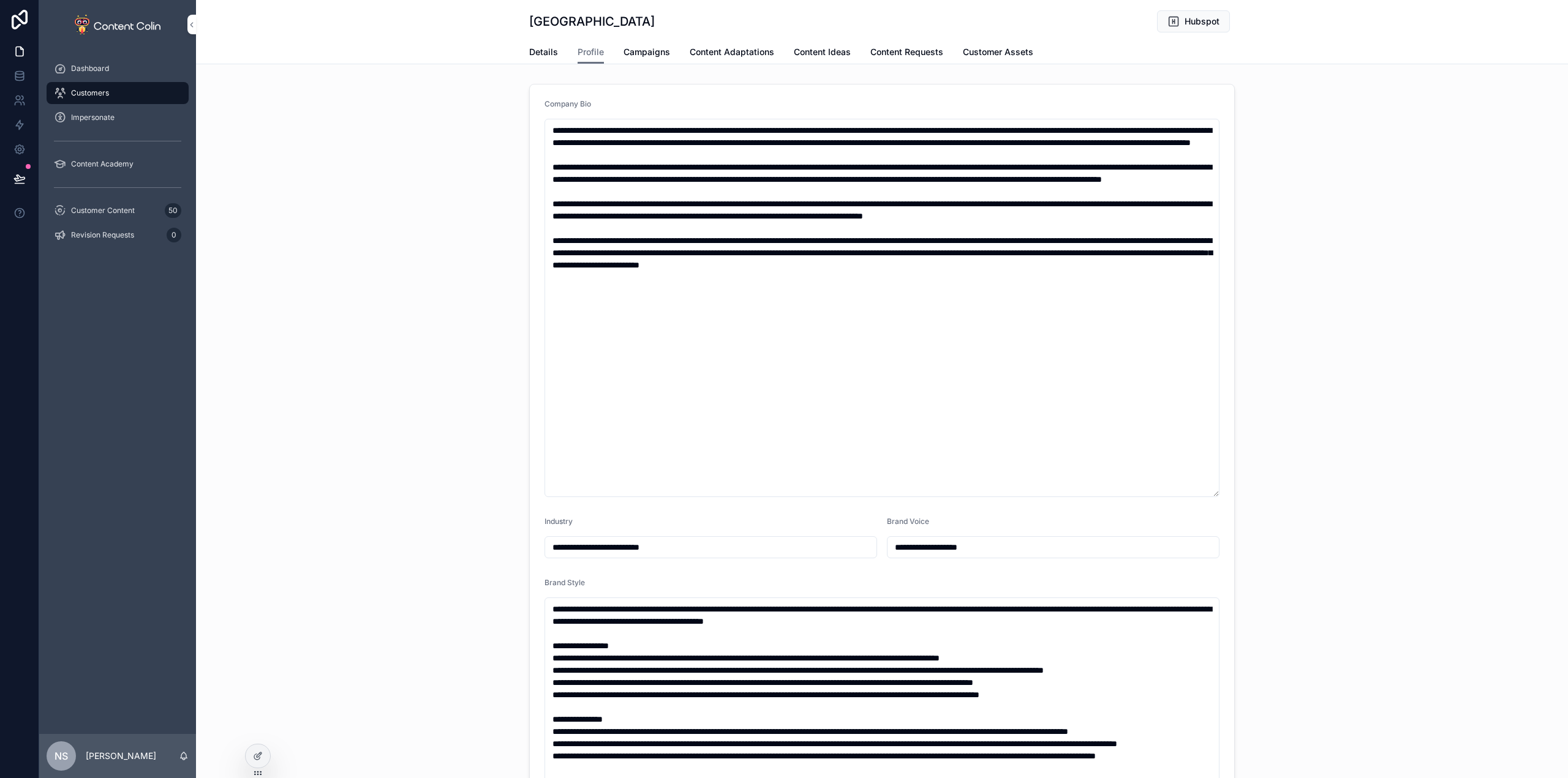
click at [259, 760] on icon at bounding box center [258, 756] width 10 height 10
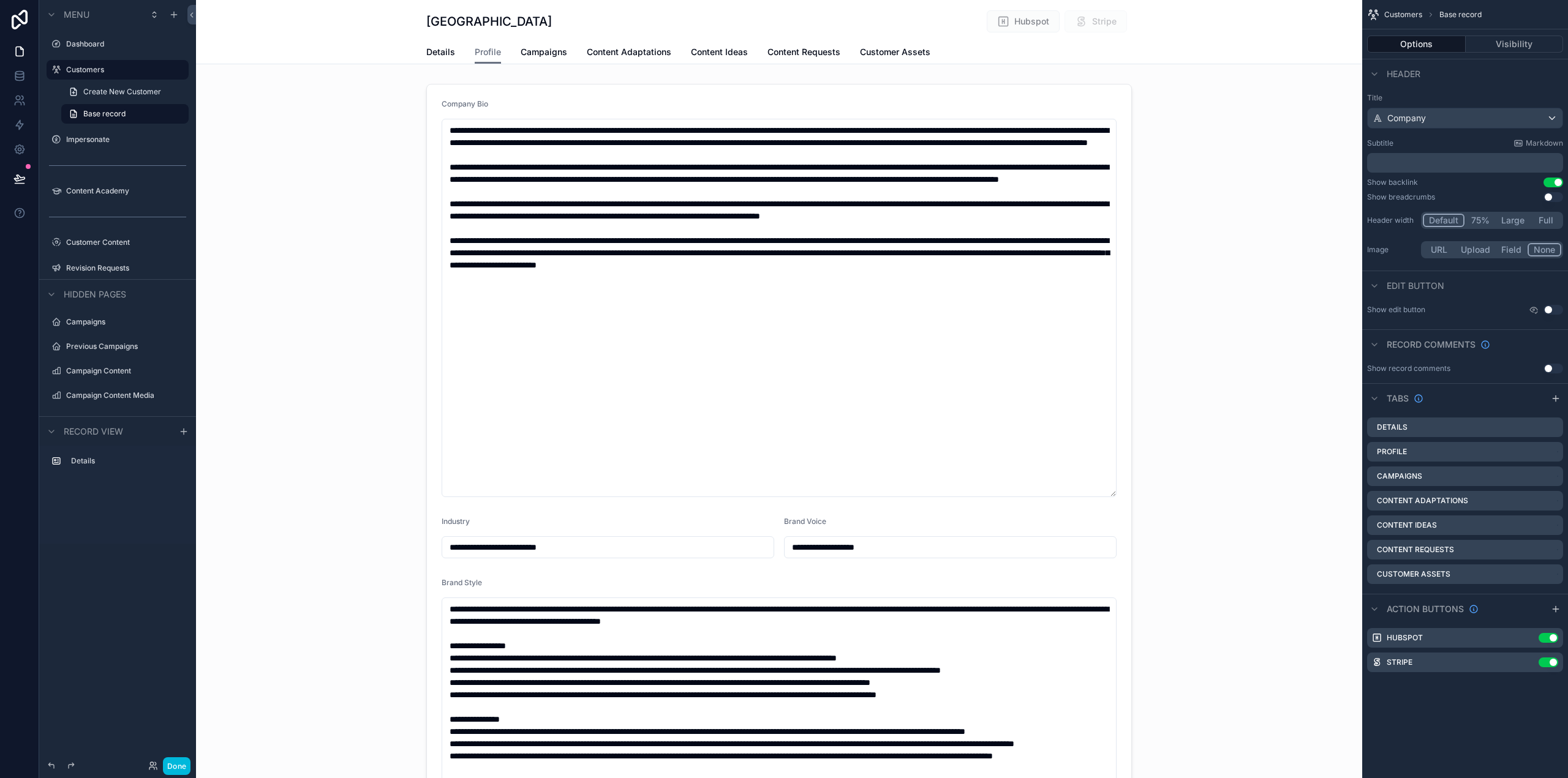
type input "**********"
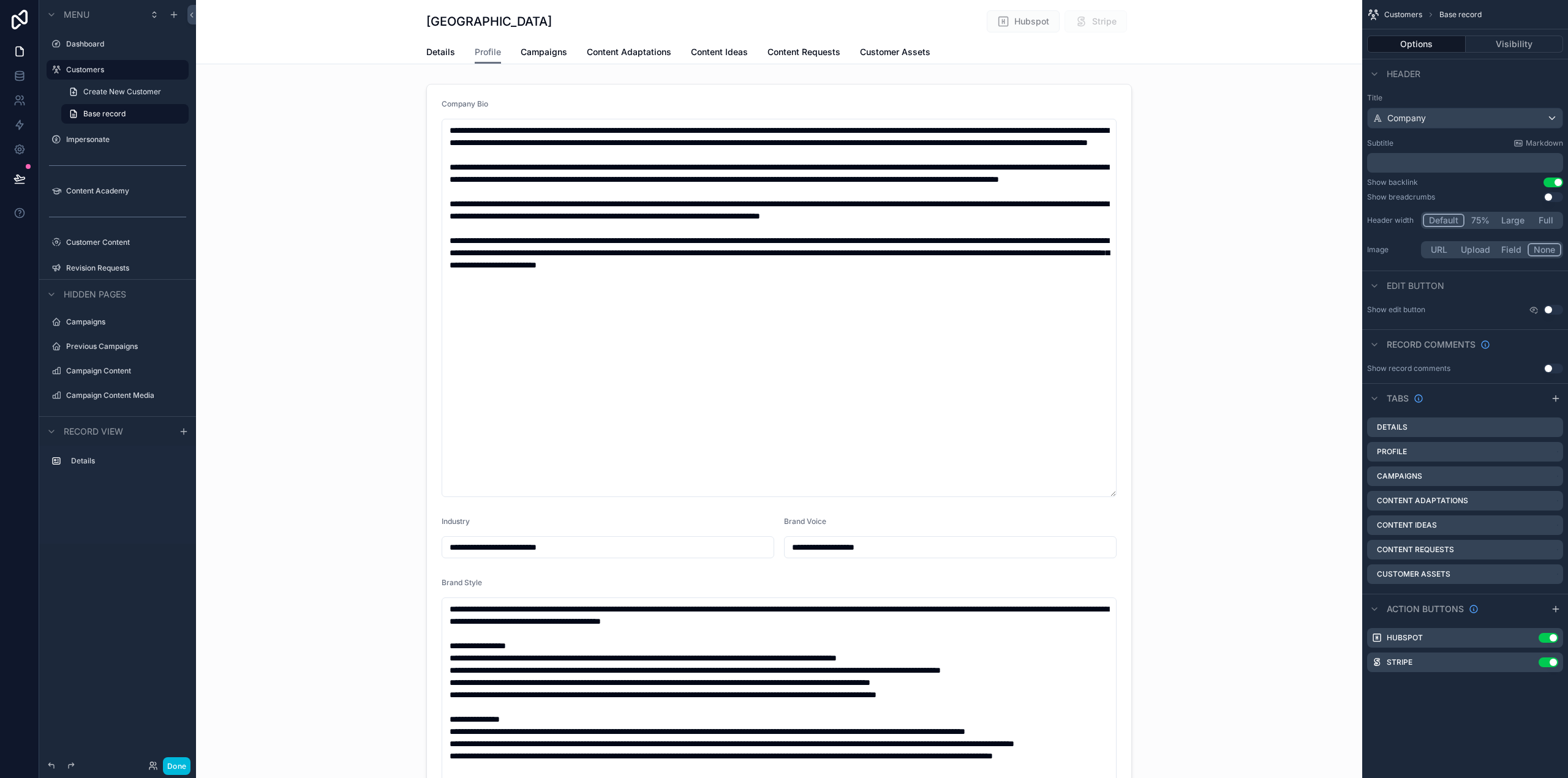
type input "**********"
click at [1006, 104] on div "scrollable content" at bounding box center [779, 746] width 1166 height 1335
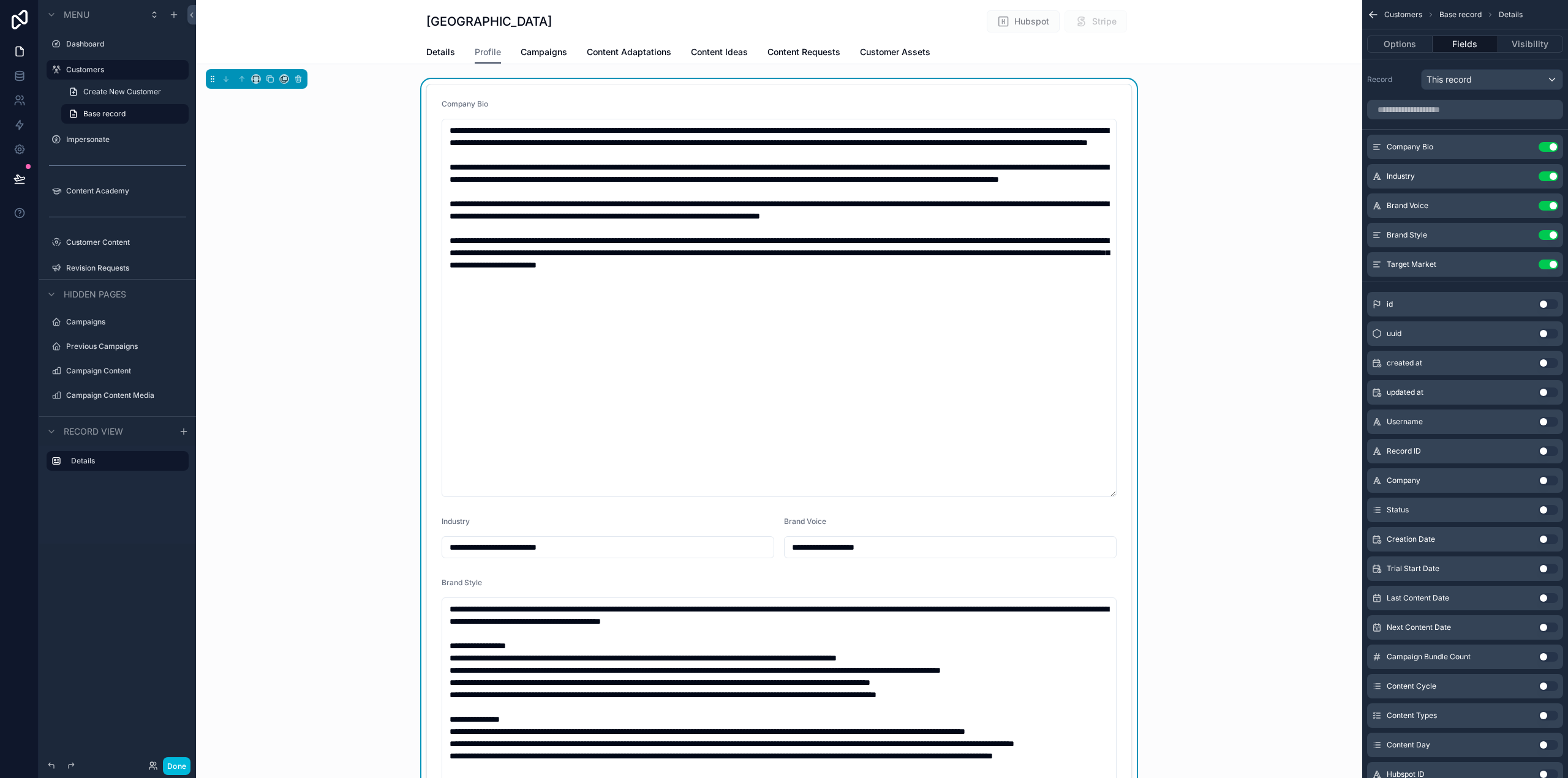
type input "**********"
click at [1416, 43] on button "Options" at bounding box center [1400, 43] width 65 height 17
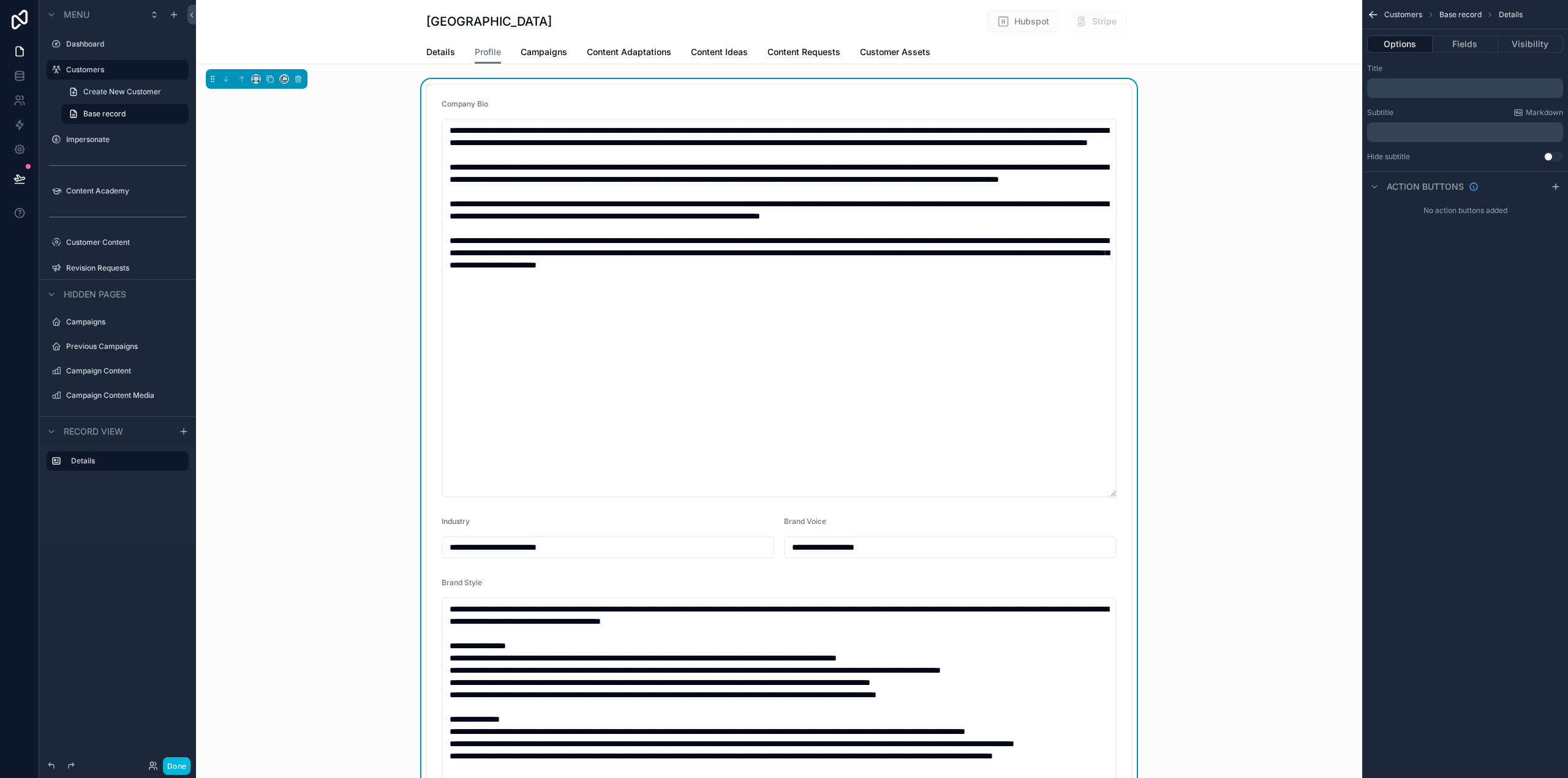
click at [1555, 188] on icon "scrollable content" at bounding box center [1556, 187] width 10 height 10
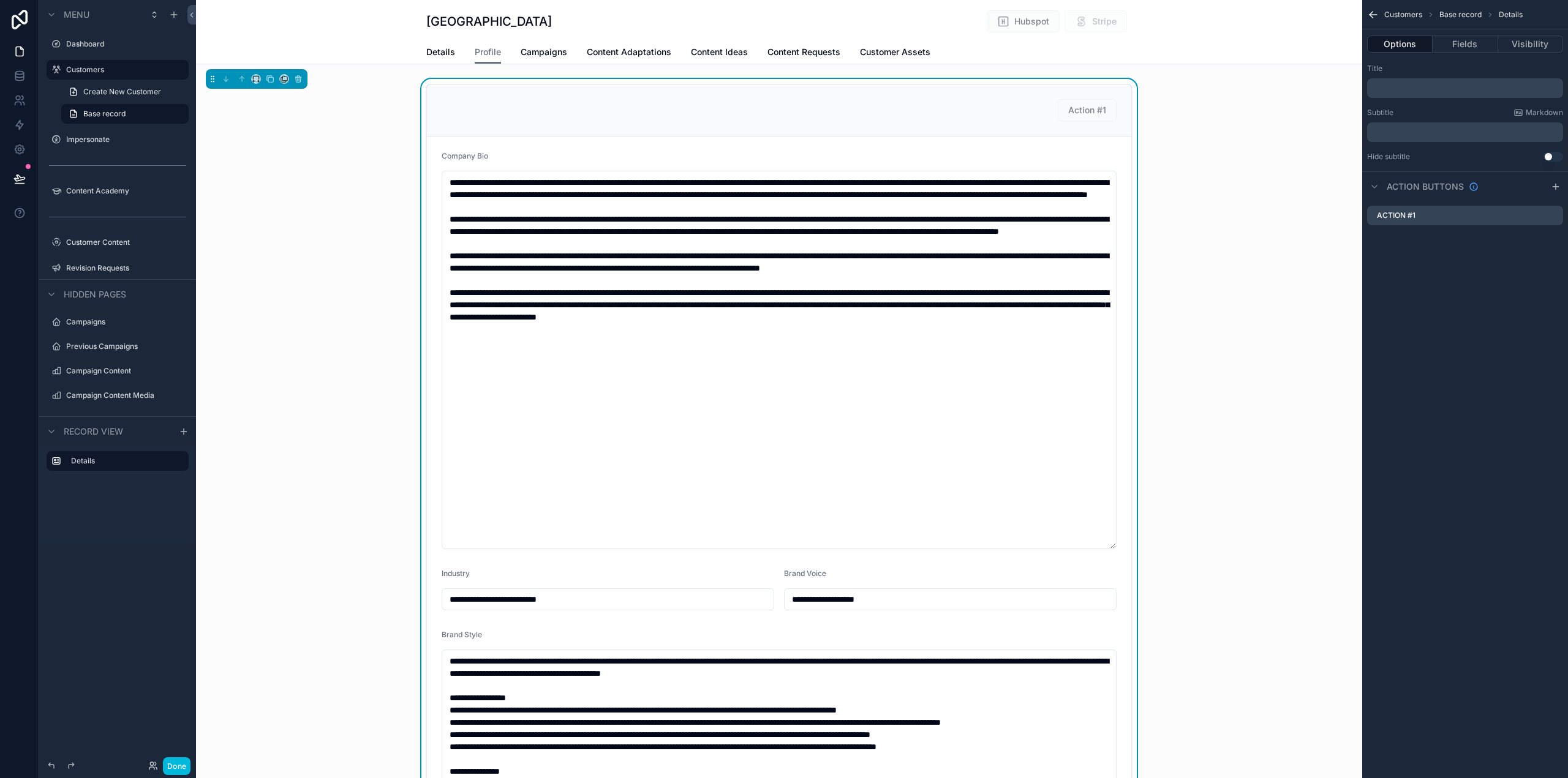
type input "**********"
click at [0, 0] on icon "scrollable content" at bounding box center [0, 0] width 0 height 0
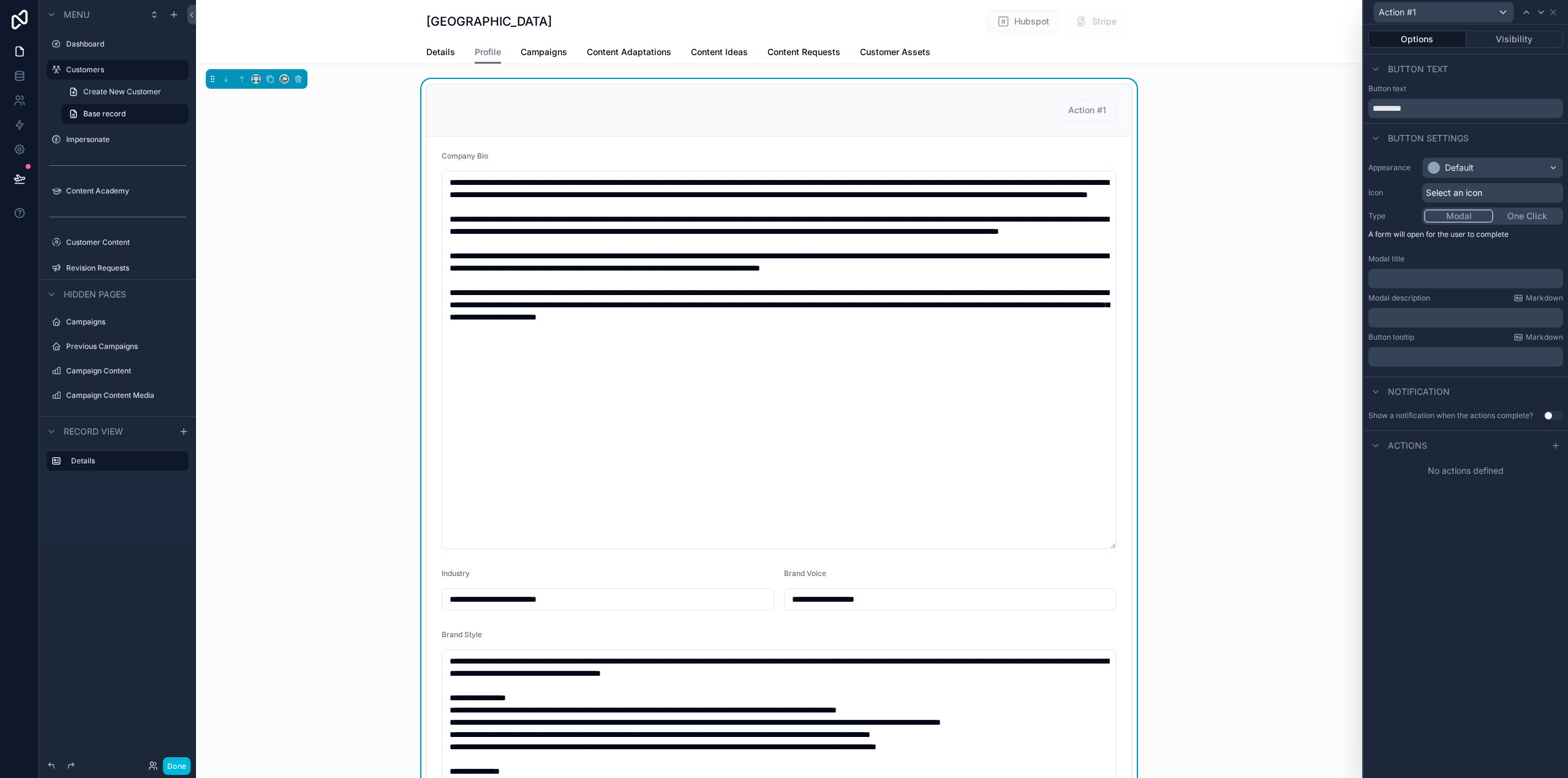
click at [1527, 213] on button "One Click" at bounding box center [1527, 216] width 68 height 14
type input "**********"
click at [1554, 360] on icon at bounding box center [1556, 362] width 10 height 10
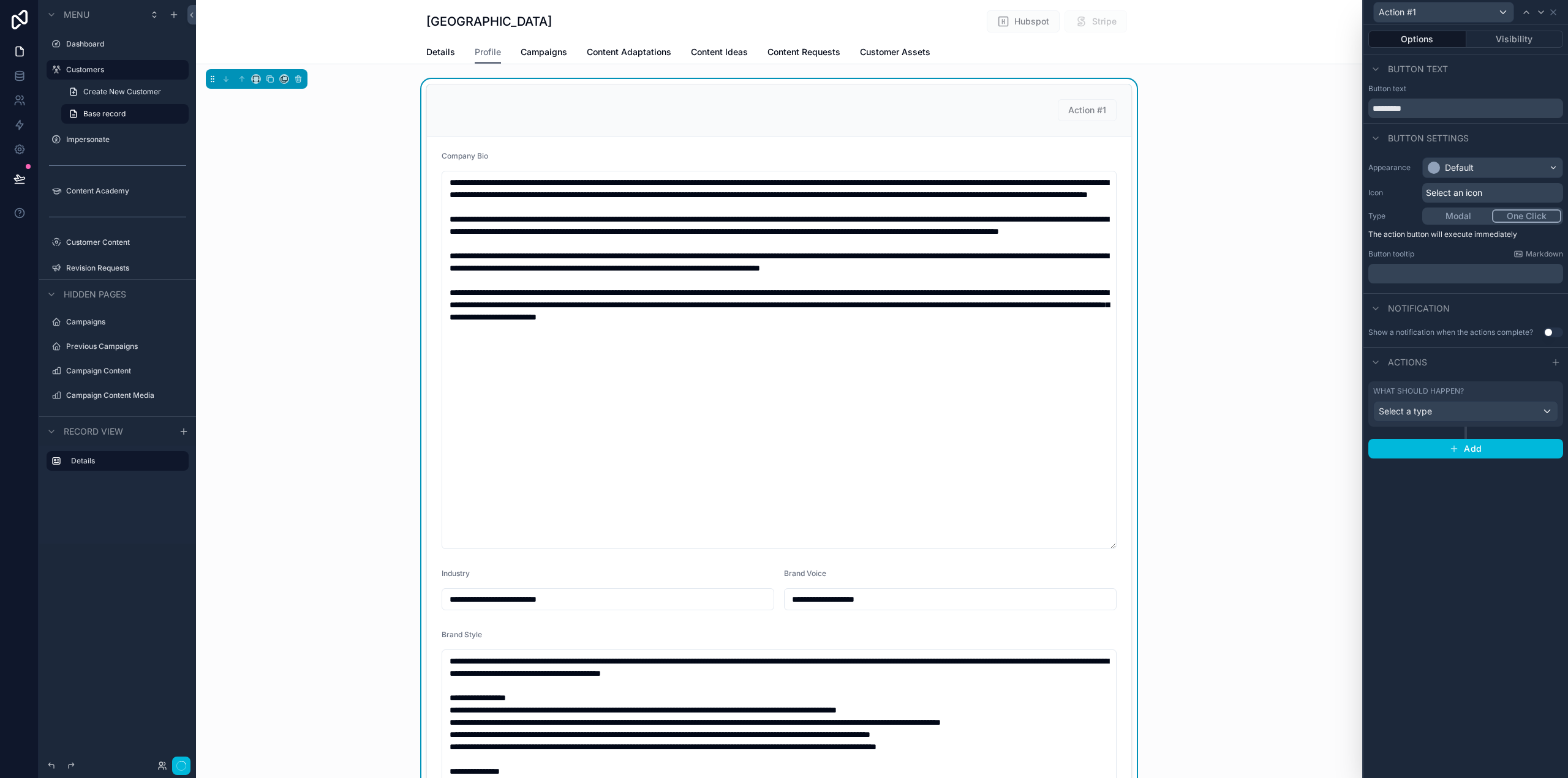
type input "**********"
click at [1447, 411] on div "Select a type" at bounding box center [1466, 411] width 184 height 19
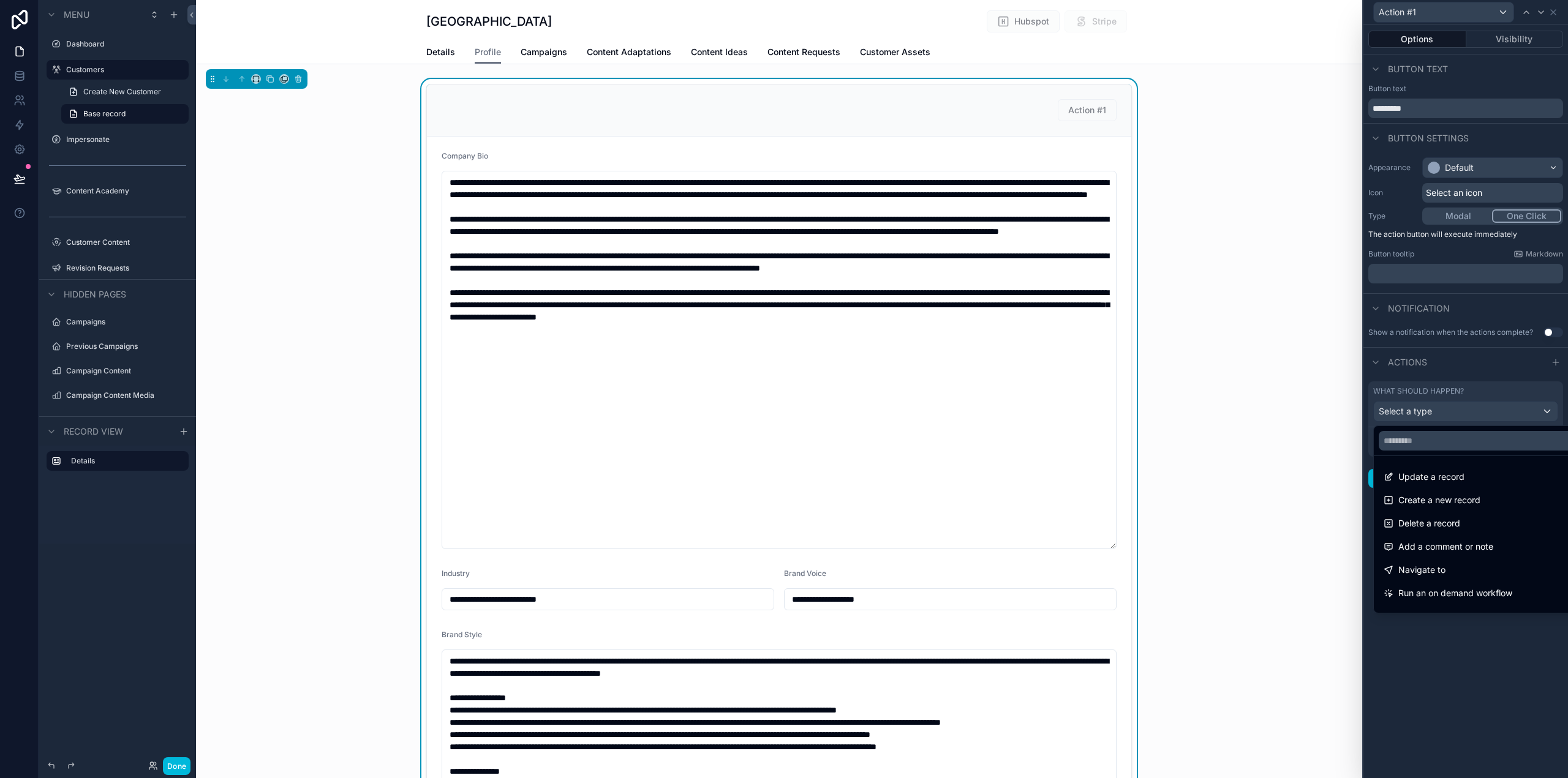
click at [1452, 690] on div at bounding box center [1466, 389] width 204 height 778
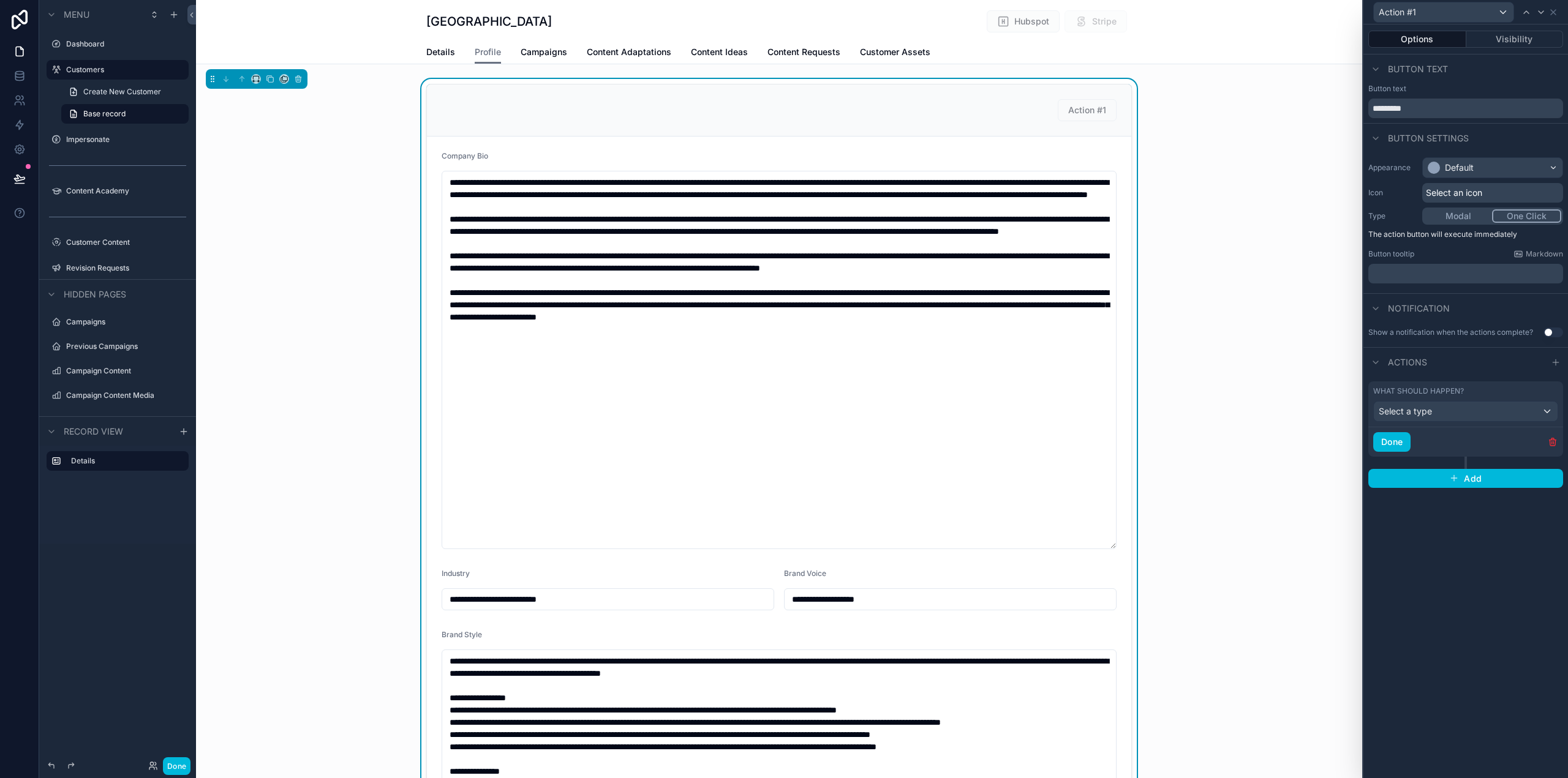
click at [1551, 443] on icon "button" at bounding box center [1553, 442] width 10 height 10
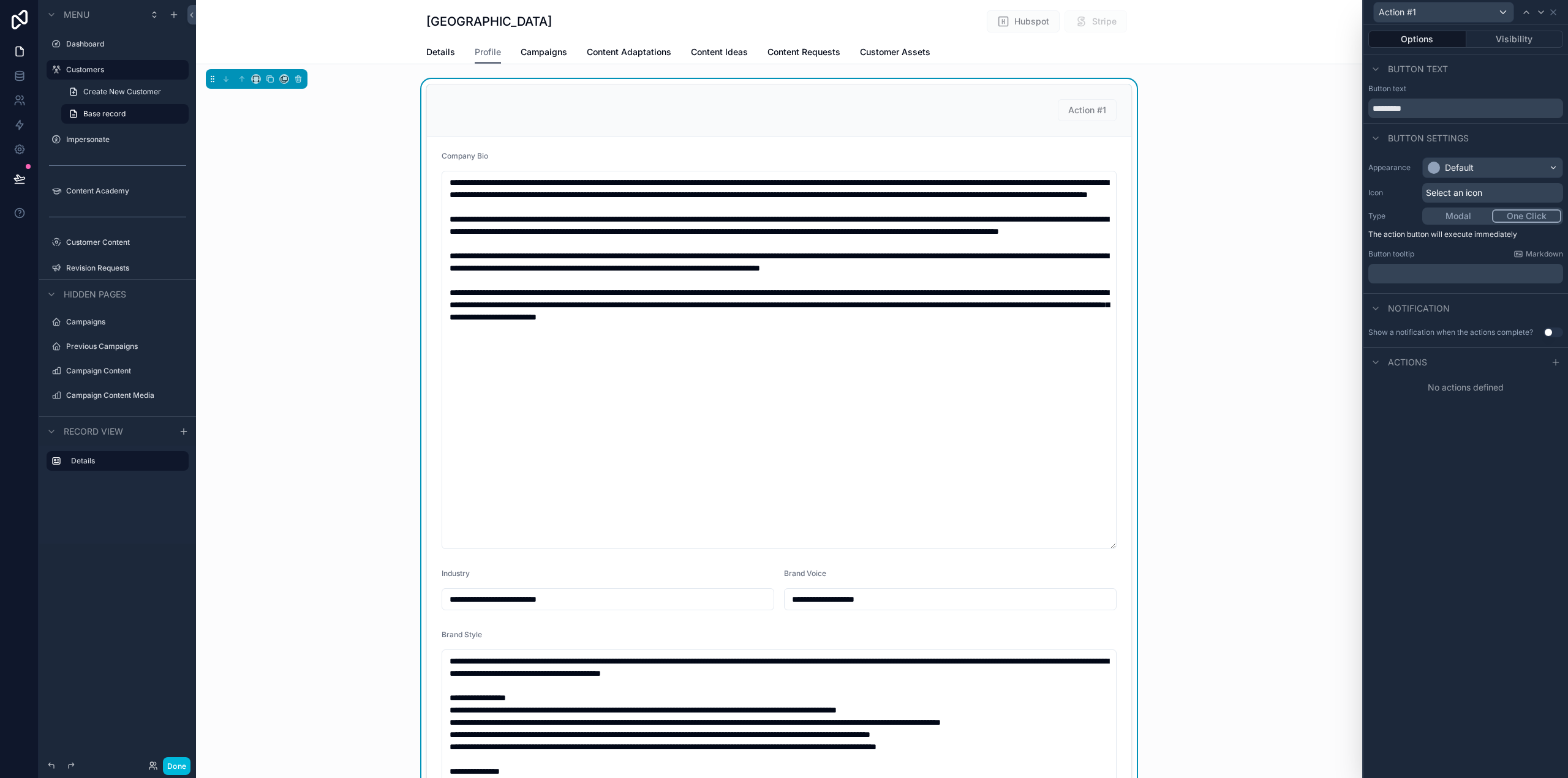
type input "**********"
click at [1555, 9] on icon at bounding box center [1554, 12] width 10 height 10
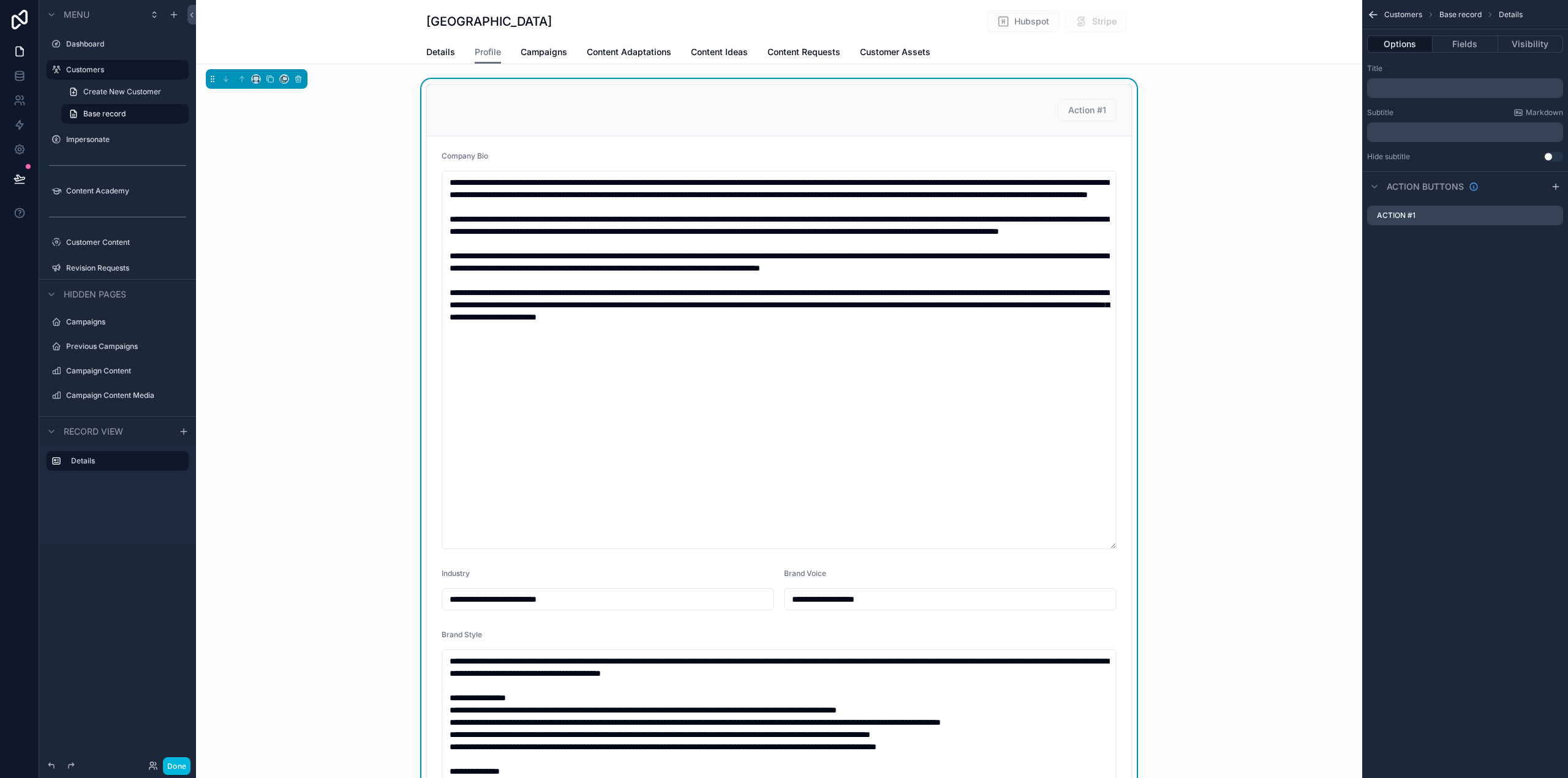
click at [0, 0] on icon "scrollable content" at bounding box center [0, 0] width 0 height 0
click at [1530, 196] on icon at bounding box center [1534, 196] width 10 height 10
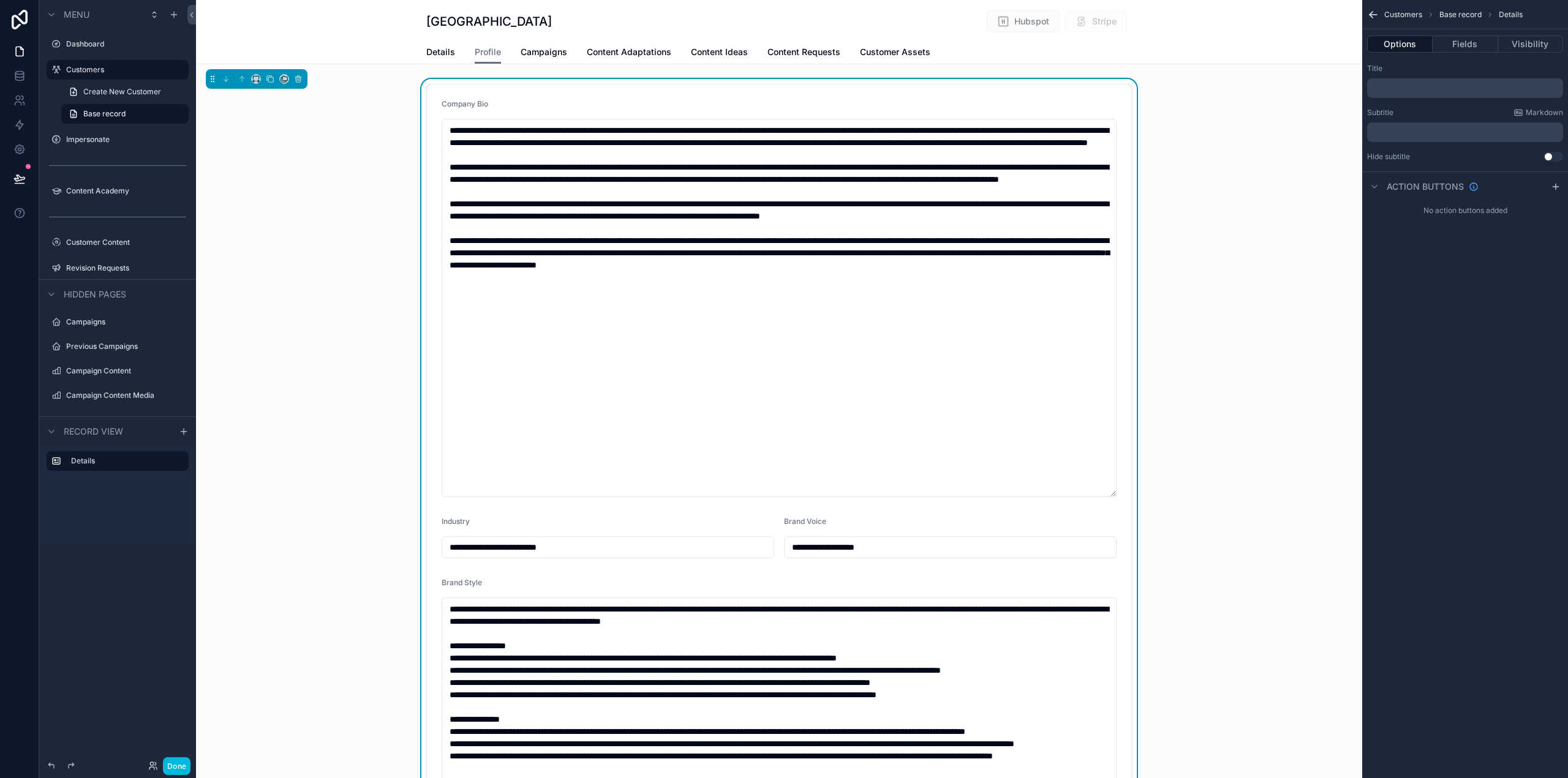
type input "**********"
click at [1392, 88] on p "﻿" at bounding box center [1467, 89] width 188 height 10
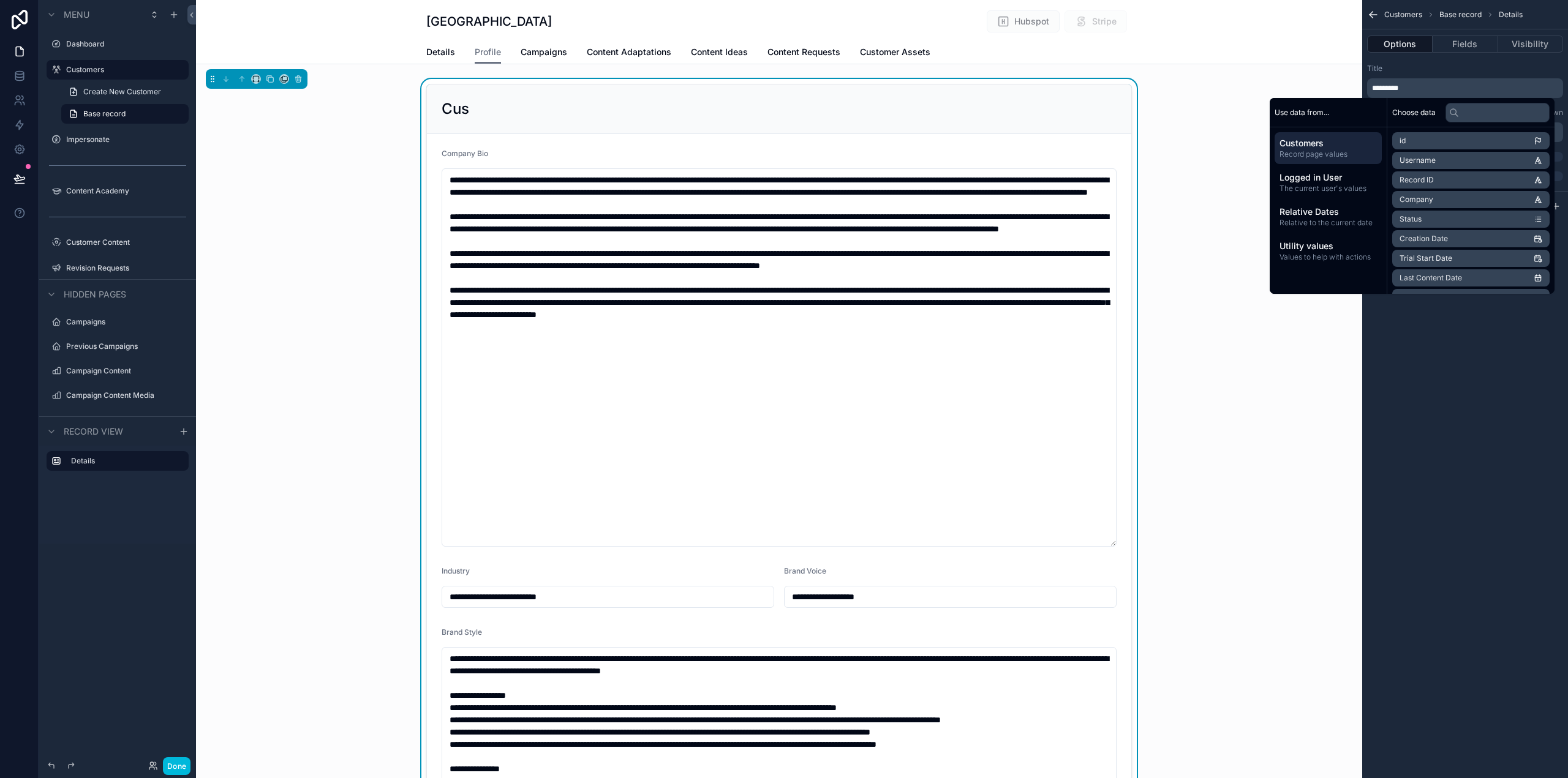
type input "**********"
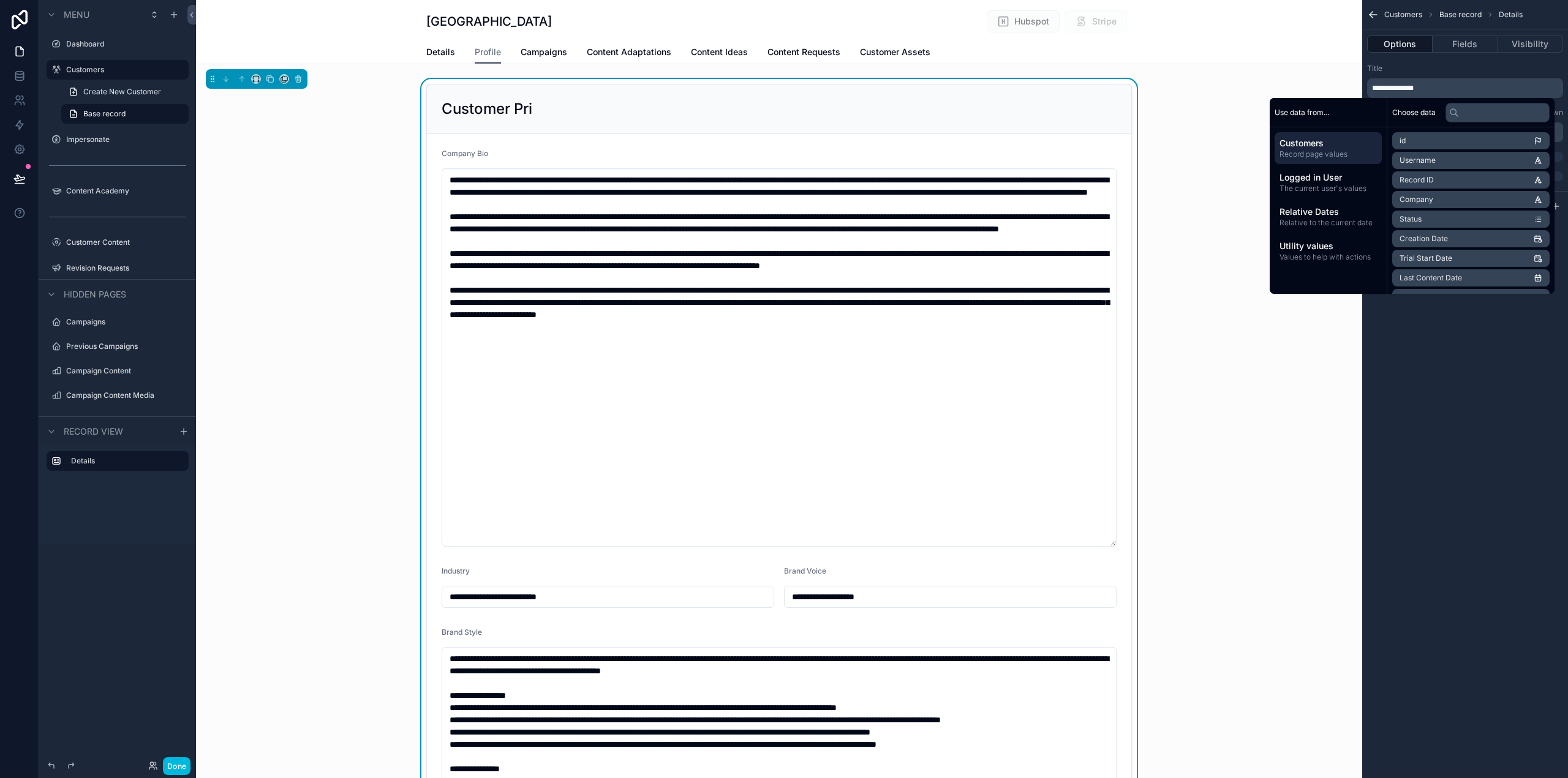
type input "**********"
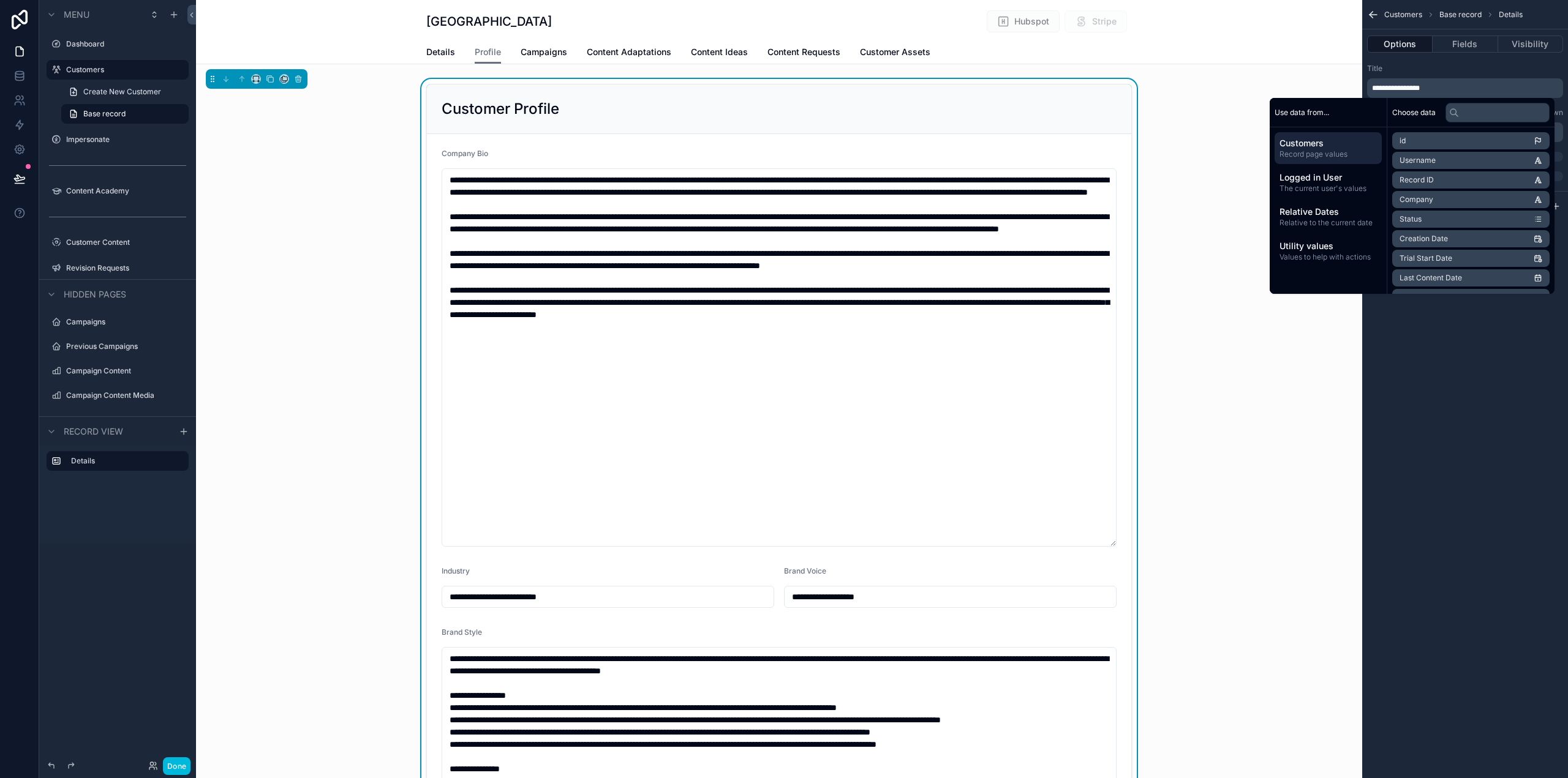
type input "**********"
click at [1376, 442] on div "**********" at bounding box center [1466, 389] width 206 height 778
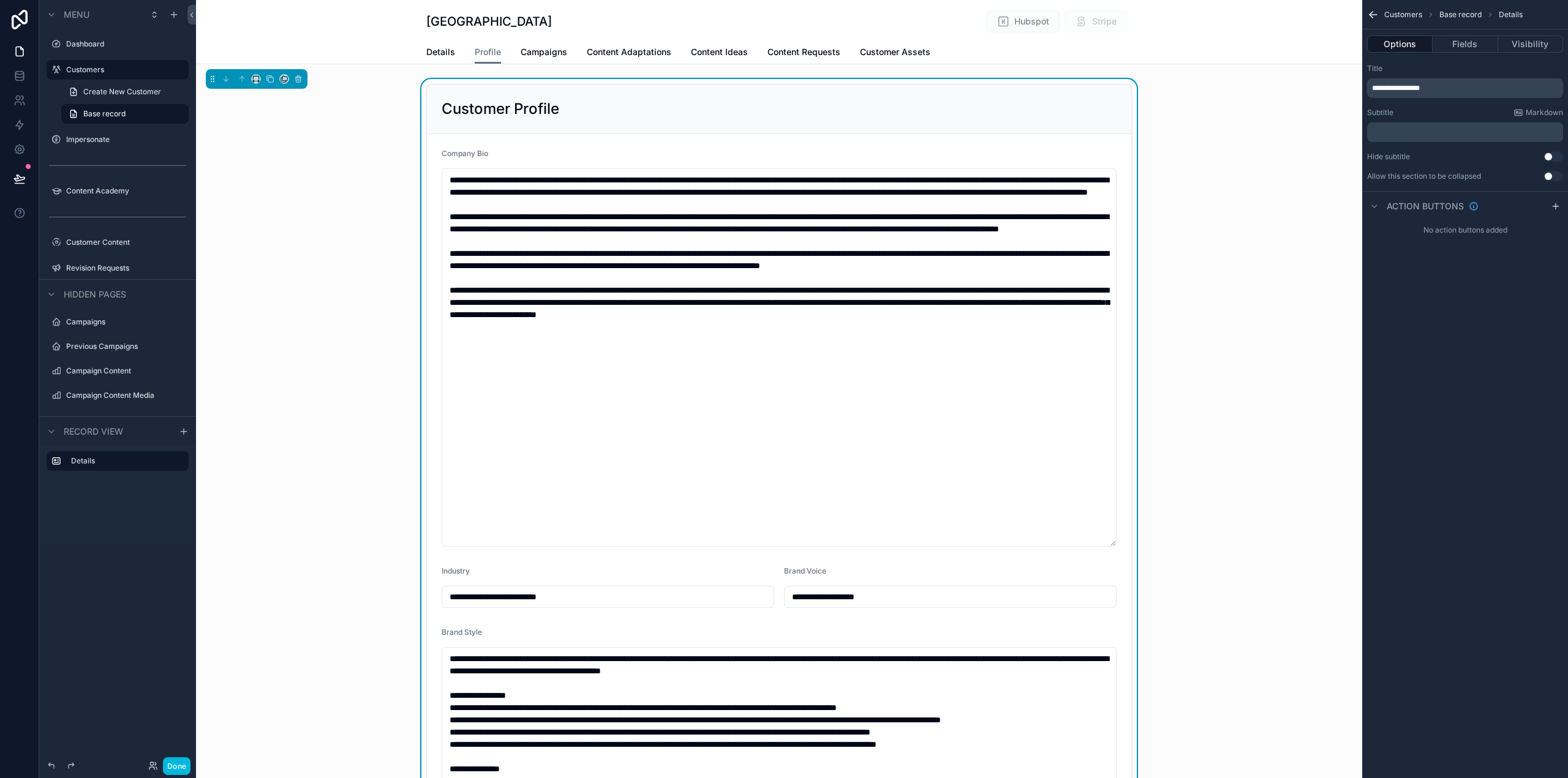
click at [1251, 265] on div "**********" at bounding box center [779, 771] width 1166 height 1385
click at [177, 768] on button "Done" at bounding box center [176, 766] width 27 height 18
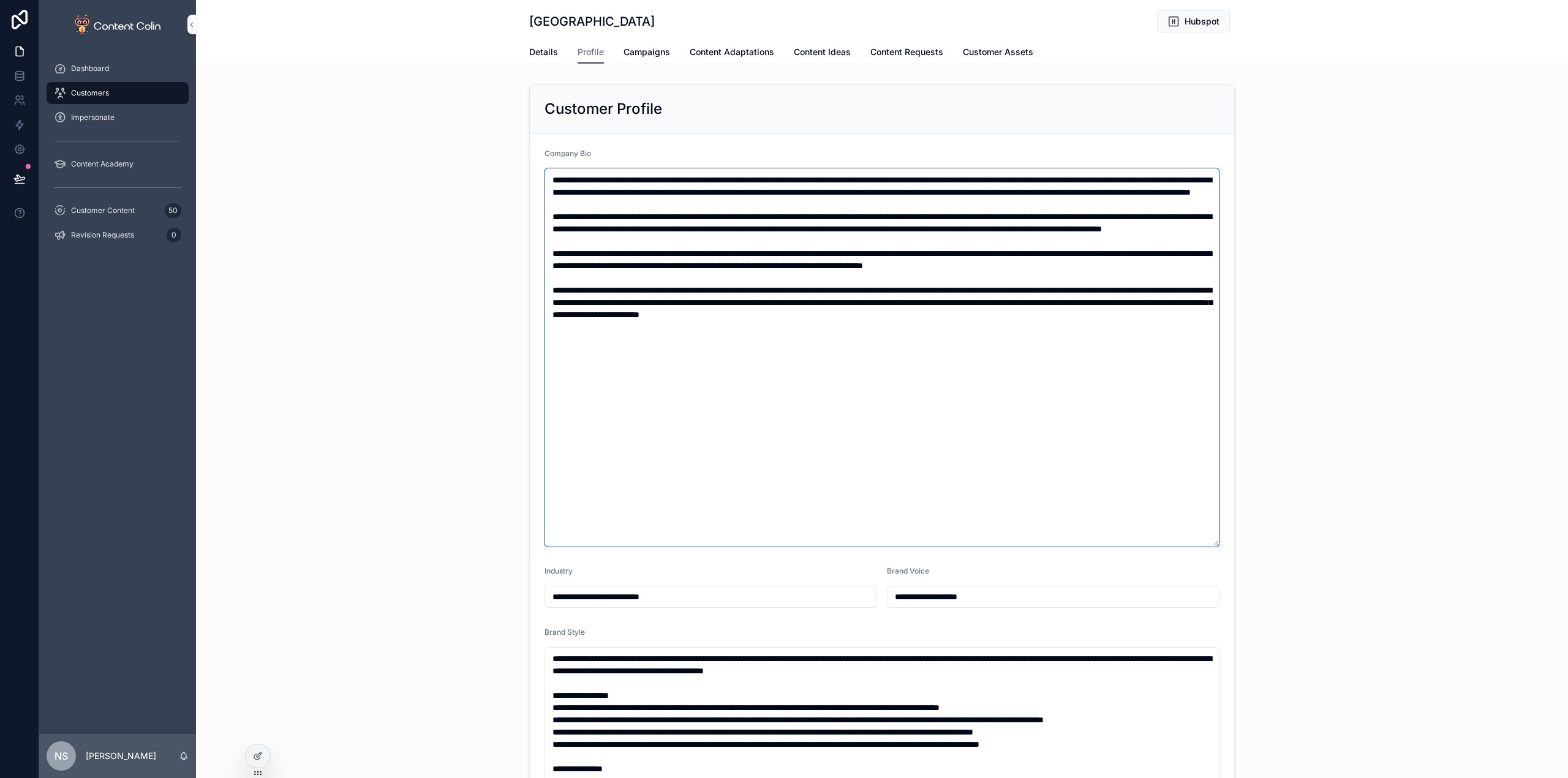
drag, startPoint x: 935, startPoint y: 401, endPoint x: 945, endPoint y: 403, distance: 10.2
click at [943, 402] on textarea "scrollable content" at bounding box center [882, 357] width 675 height 378
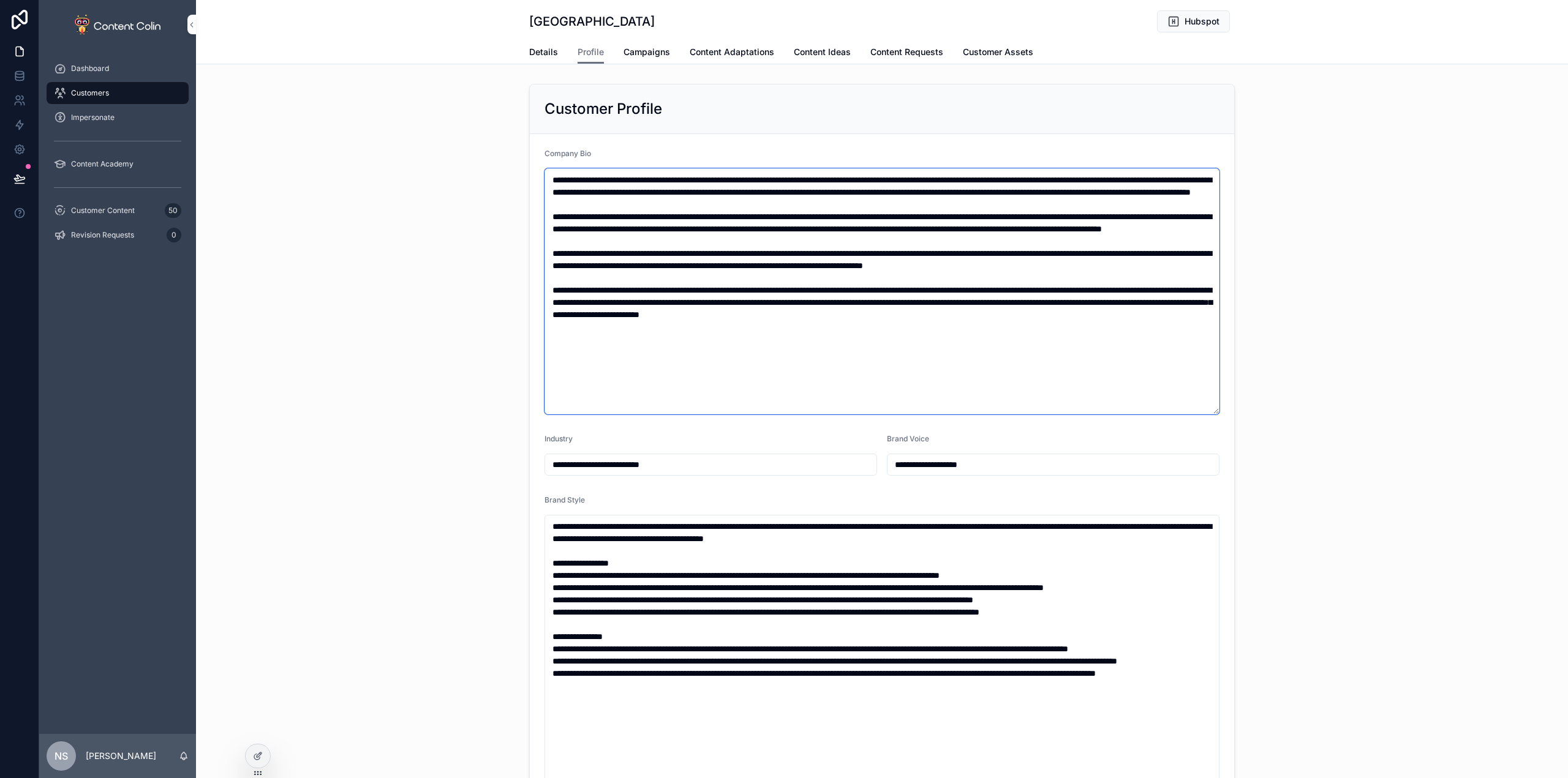
drag, startPoint x: 1212, startPoint y: 545, endPoint x: 1178, endPoint y: 413, distance: 136.3
click at [1178, 413] on textarea "scrollable content" at bounding box center [882, 291] width 675 height 246
click at [1409, 428] on div "**********" at bounding box center [882, 705] width 1372 height 1252
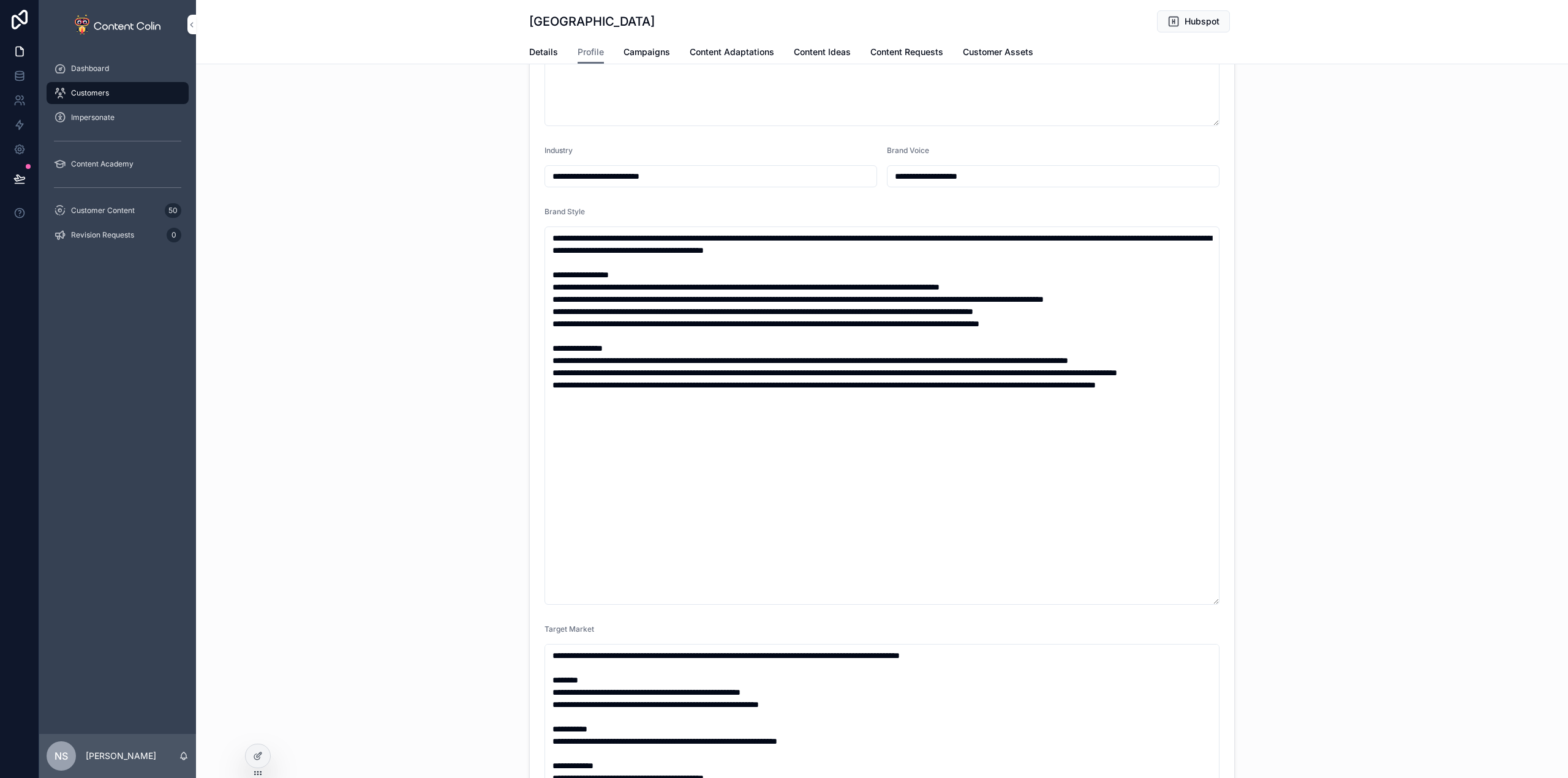
scroll to position [307, 0]
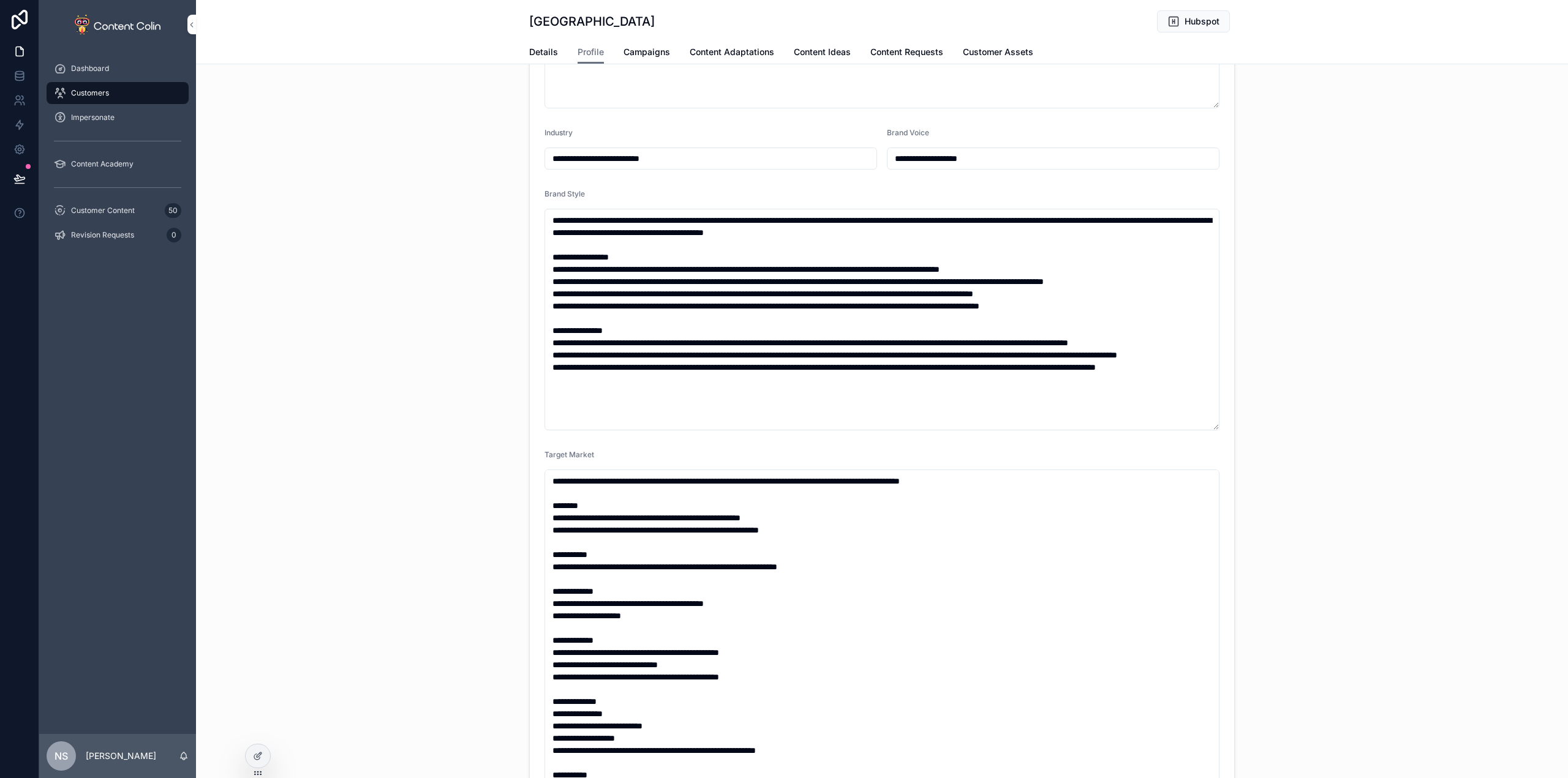
drag, startPoint x: 1211, startPoint y: 582, endPoint x: 1217, endPoint y: 426, distance: 156.1
click at [1217, 426] on form "**********" at bounding box center [881, 345] width 704 height 1035
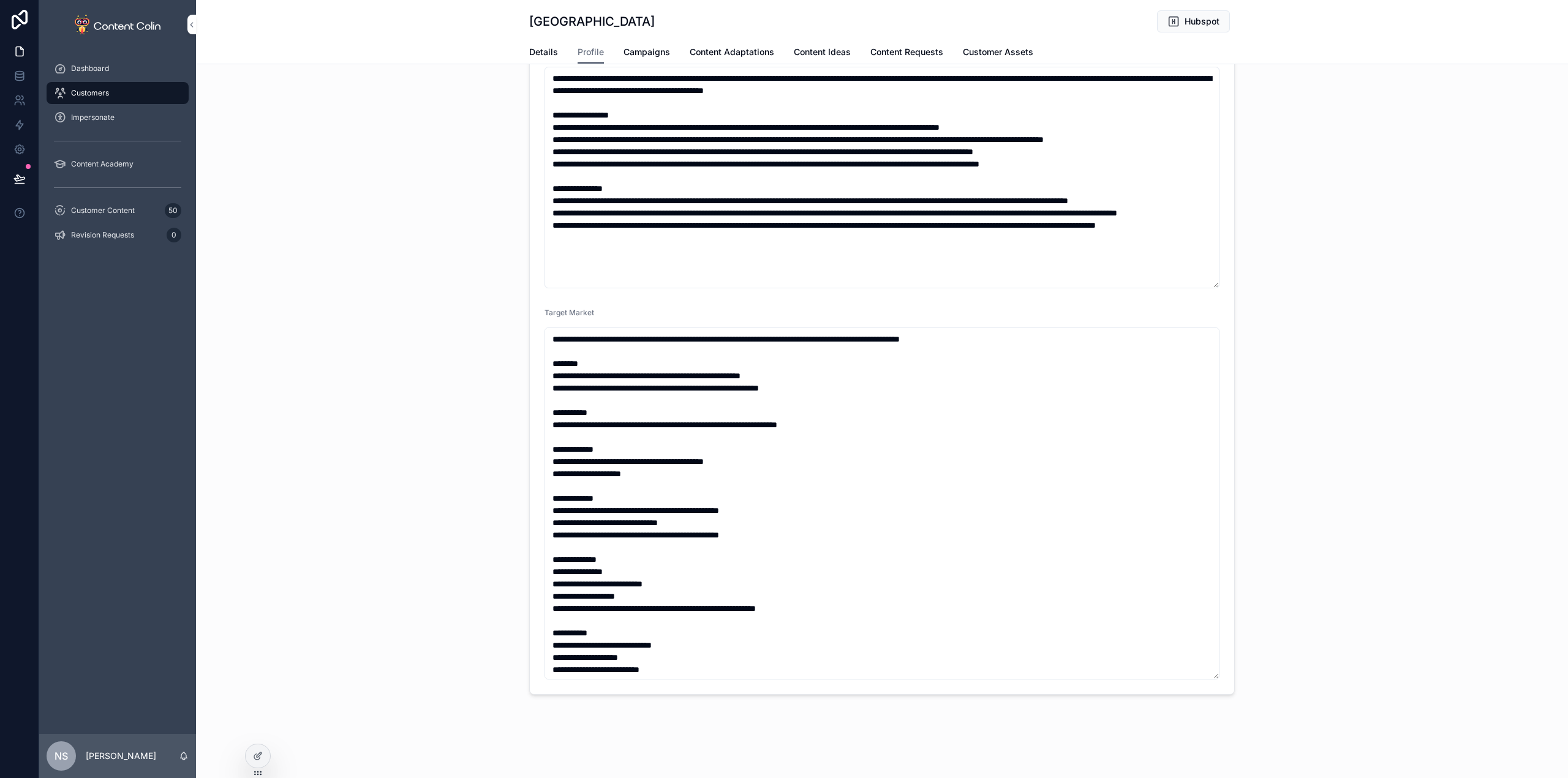
scroll to position [475, 0]
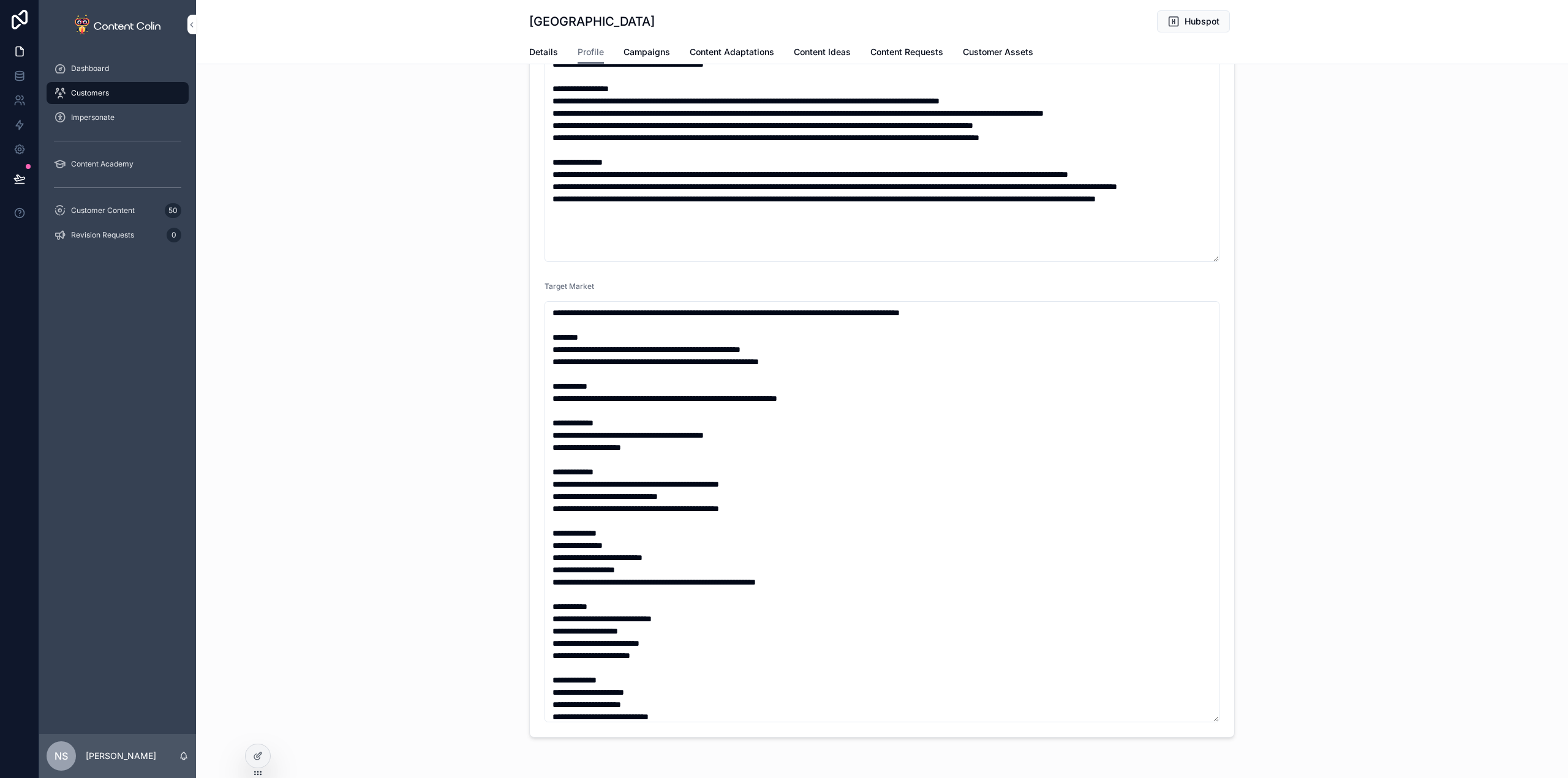
drag, startPoint x: 1211, startPoint y: 676, endPoint x: 1305, endPoint y: 652, distance: 97.0
click at [1212, 718] on textarea "**********" at bounding box center [882, 512] width 675 height 422
click at [1324, 636] on div "**********" at bounding box center [882, 173] width 1372 height 1138
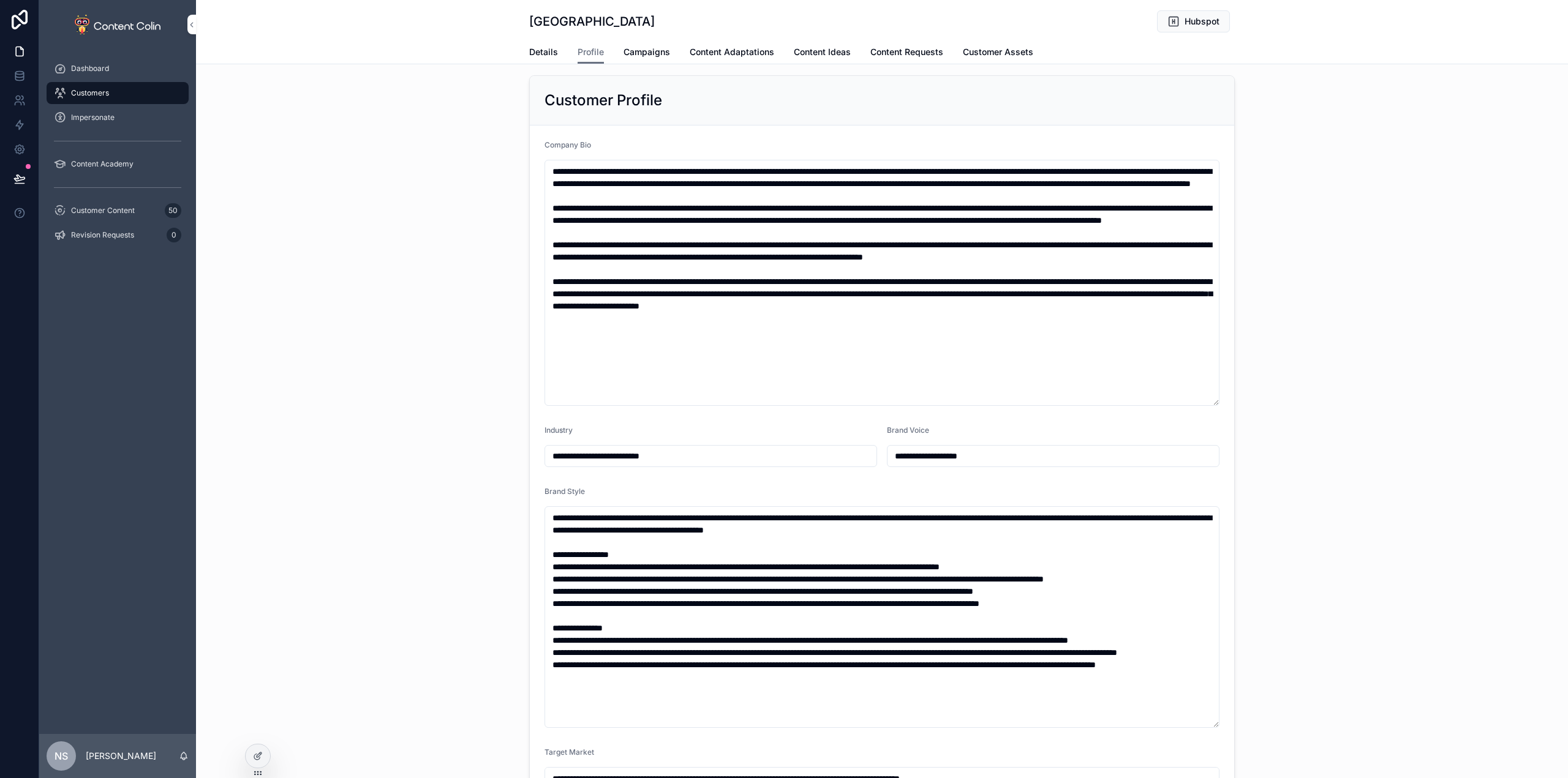
scroll to position [0, 0]
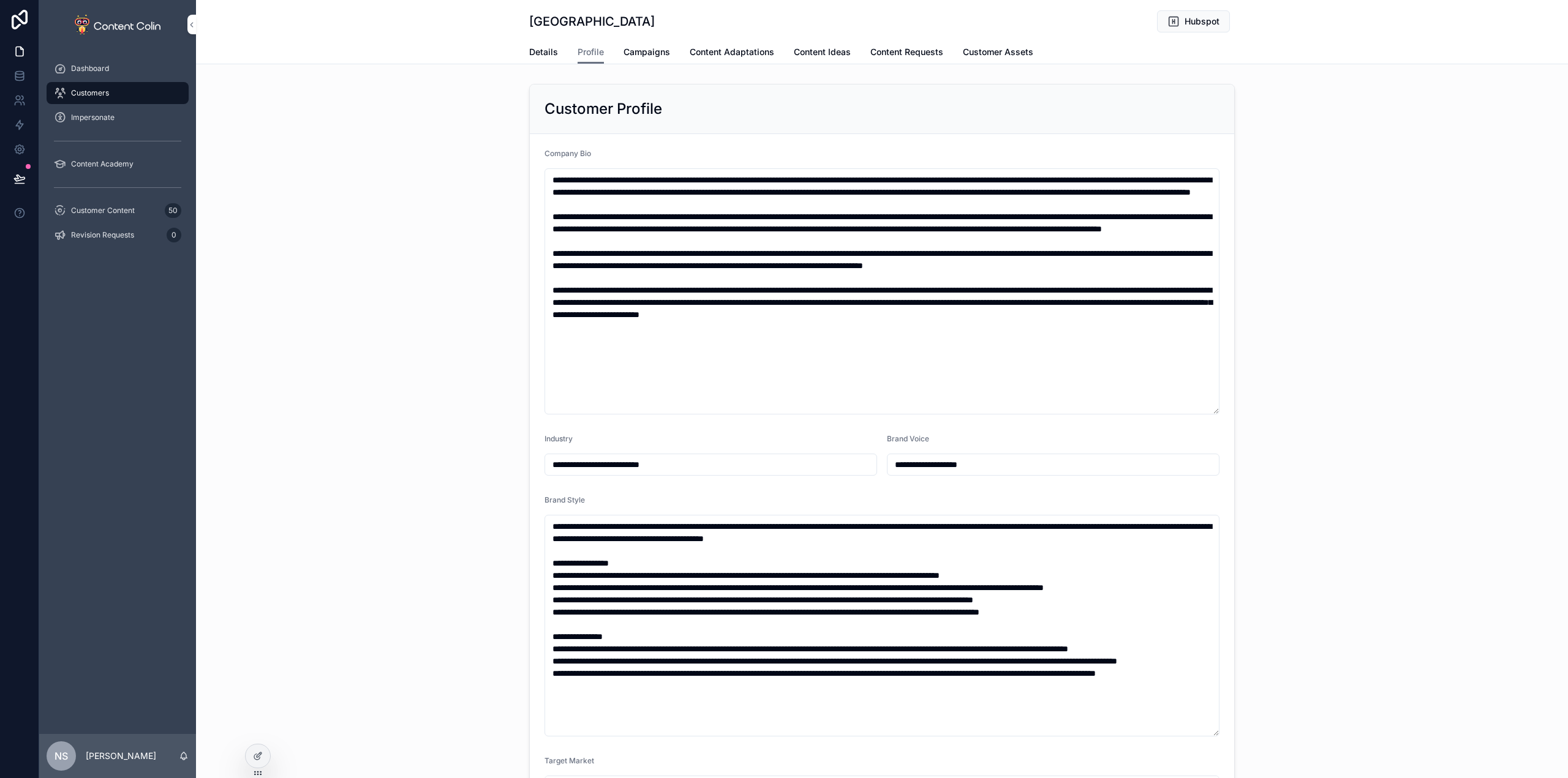
click at [435, 347] on div "**********" at bounding box center [882, 648] width 1372 height 1138
click at [534, 52] on span "Details" at bounding box center [544, 51] width 29 height 12
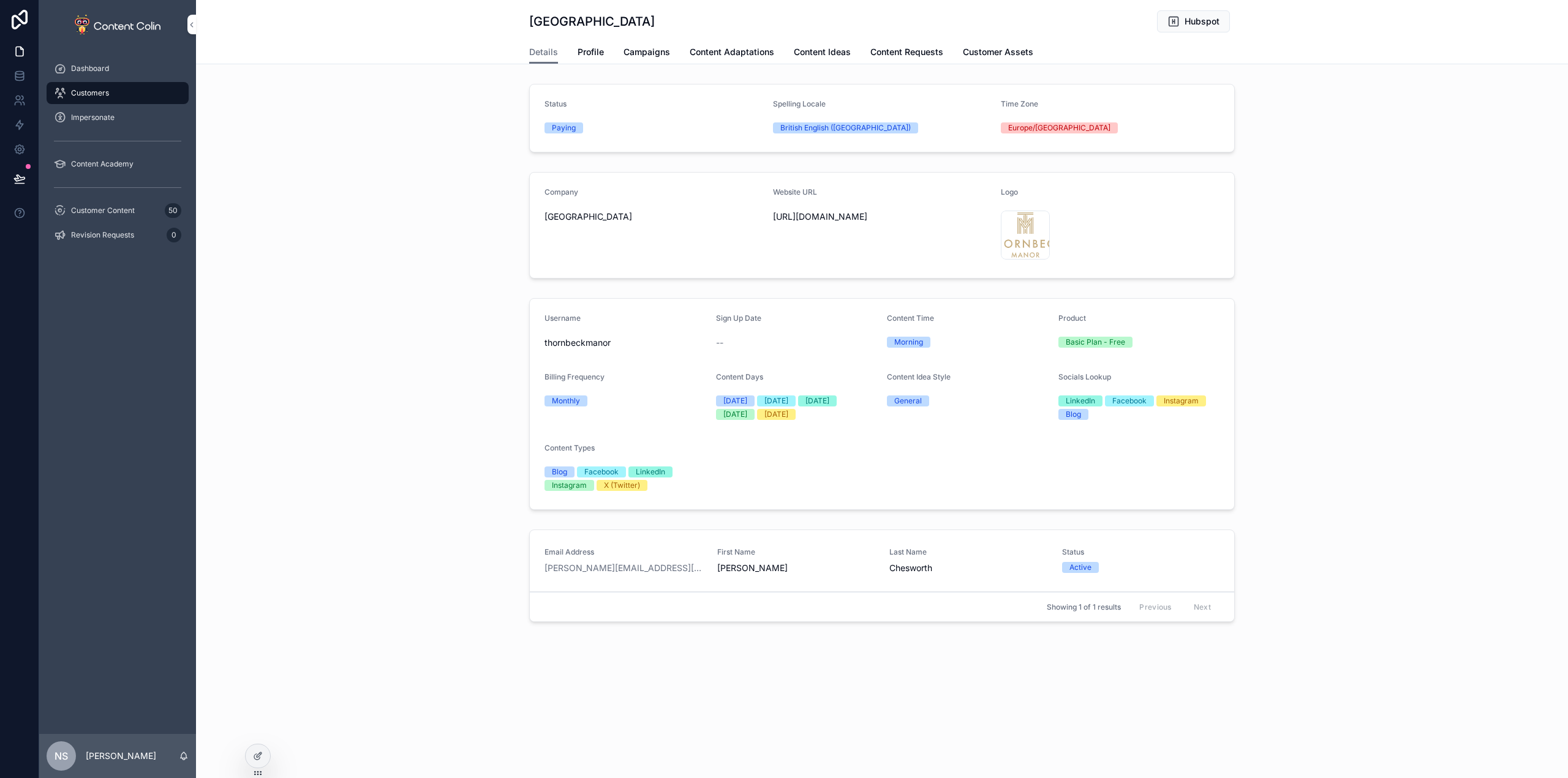
click at [257, 754] on icon at bounding box center [258, 756] width 10 height 10
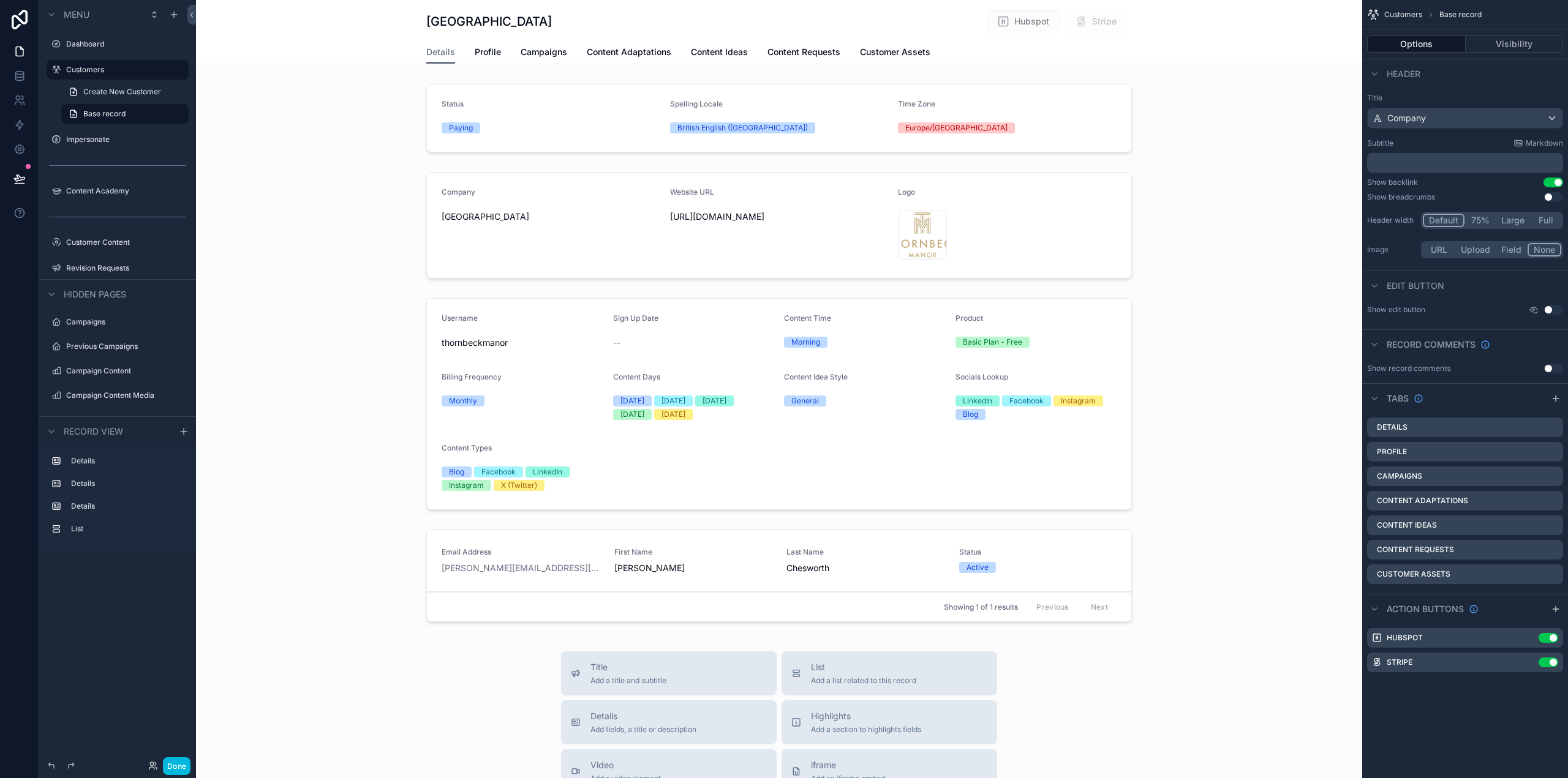
click at [0, 0] on icon "scrollable content" at bounding box center [0, 0] width 0 height 0
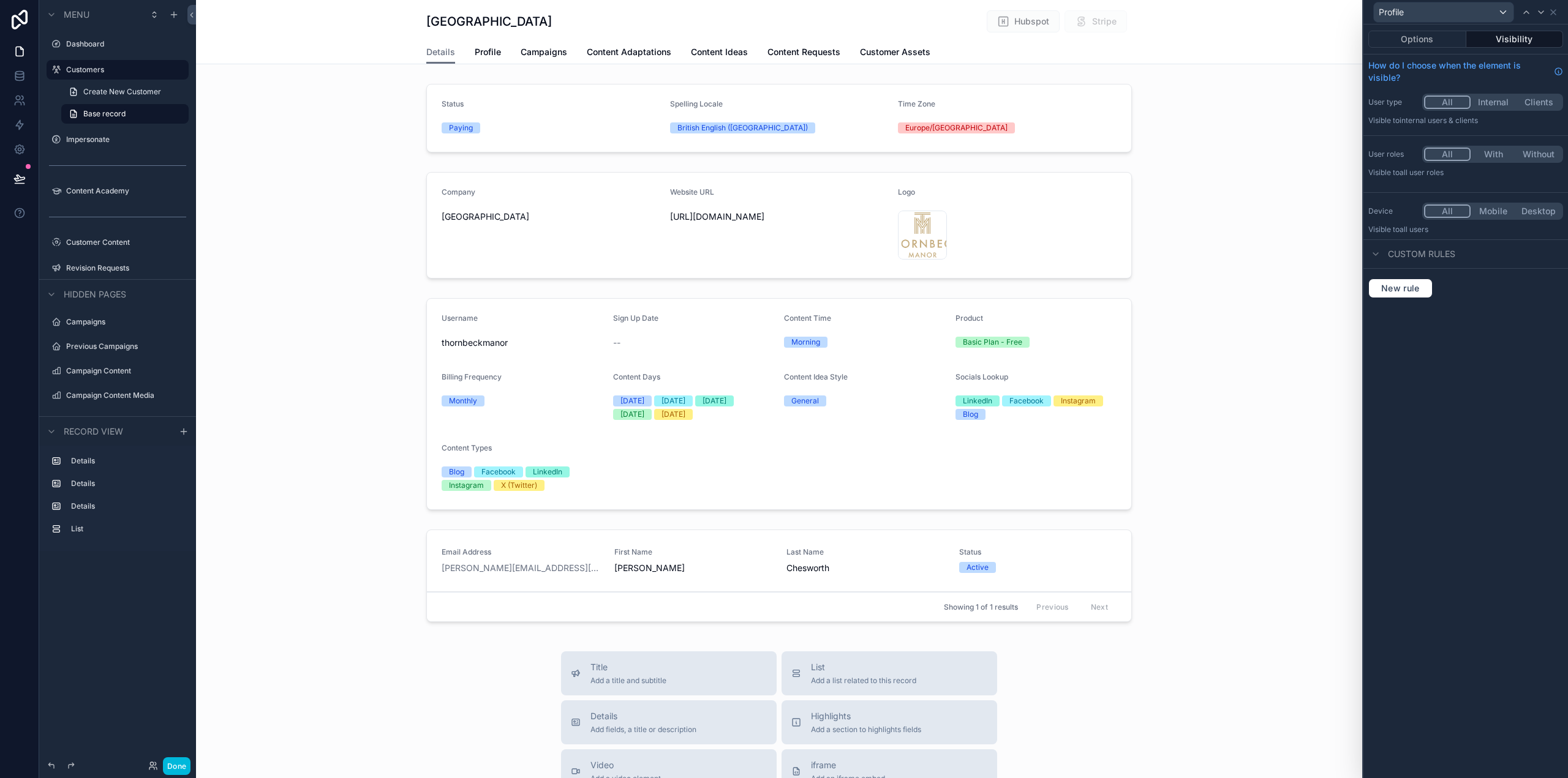
click at [1430, 39] on button "Options" at bounding box center [1417, 39] width 98 height 17
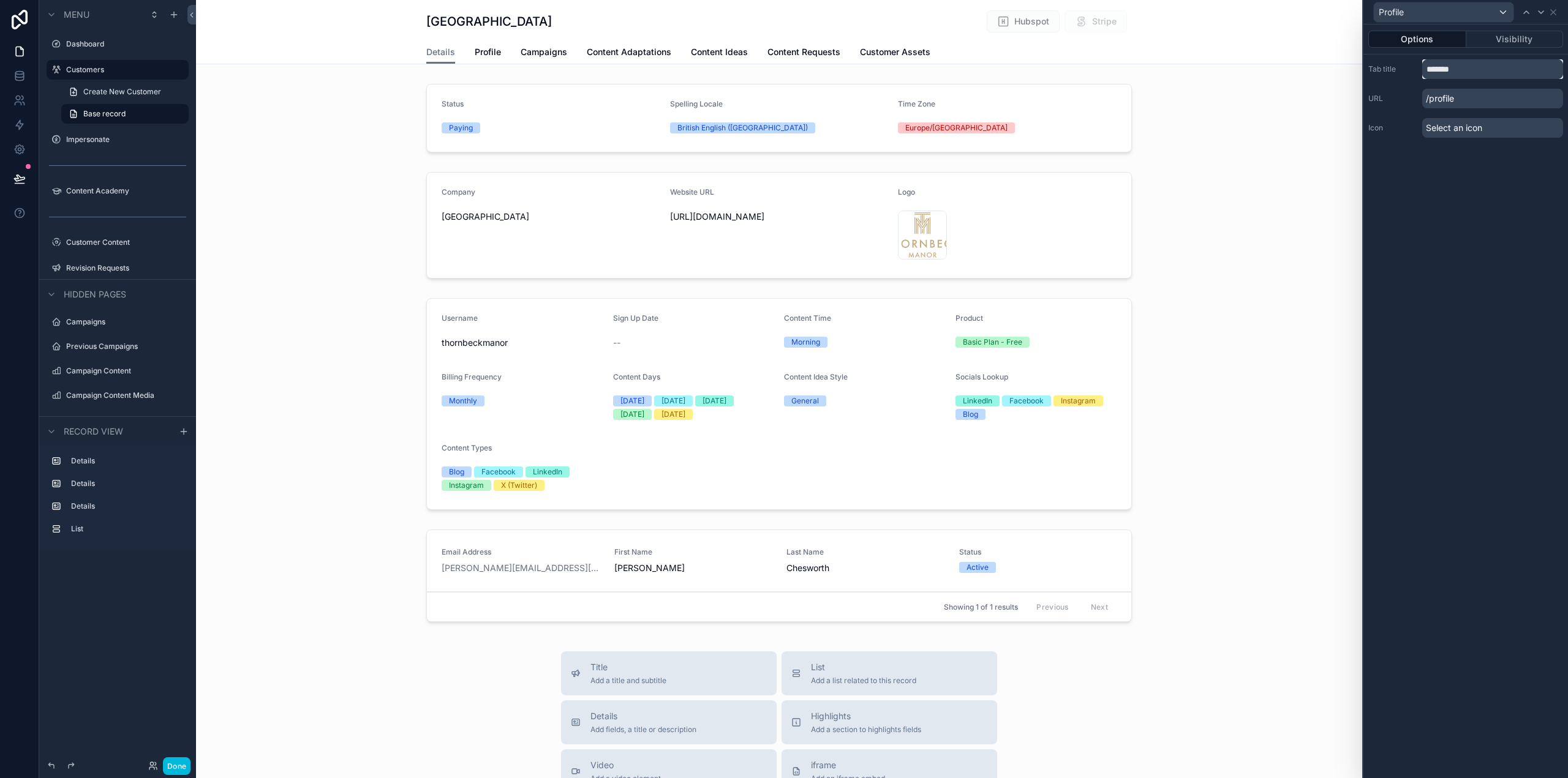
click at [1425, 68] on input "*******" at bounding box center [1492, 69] width 141 height 19
type input "**********"
click at [1463, 233] on div "**********" at bounding box center [1466, 401] width 204 height 754
click at [494, 54] on span "Customer Profile" at bounding box center [509, 51] width 68 height 12
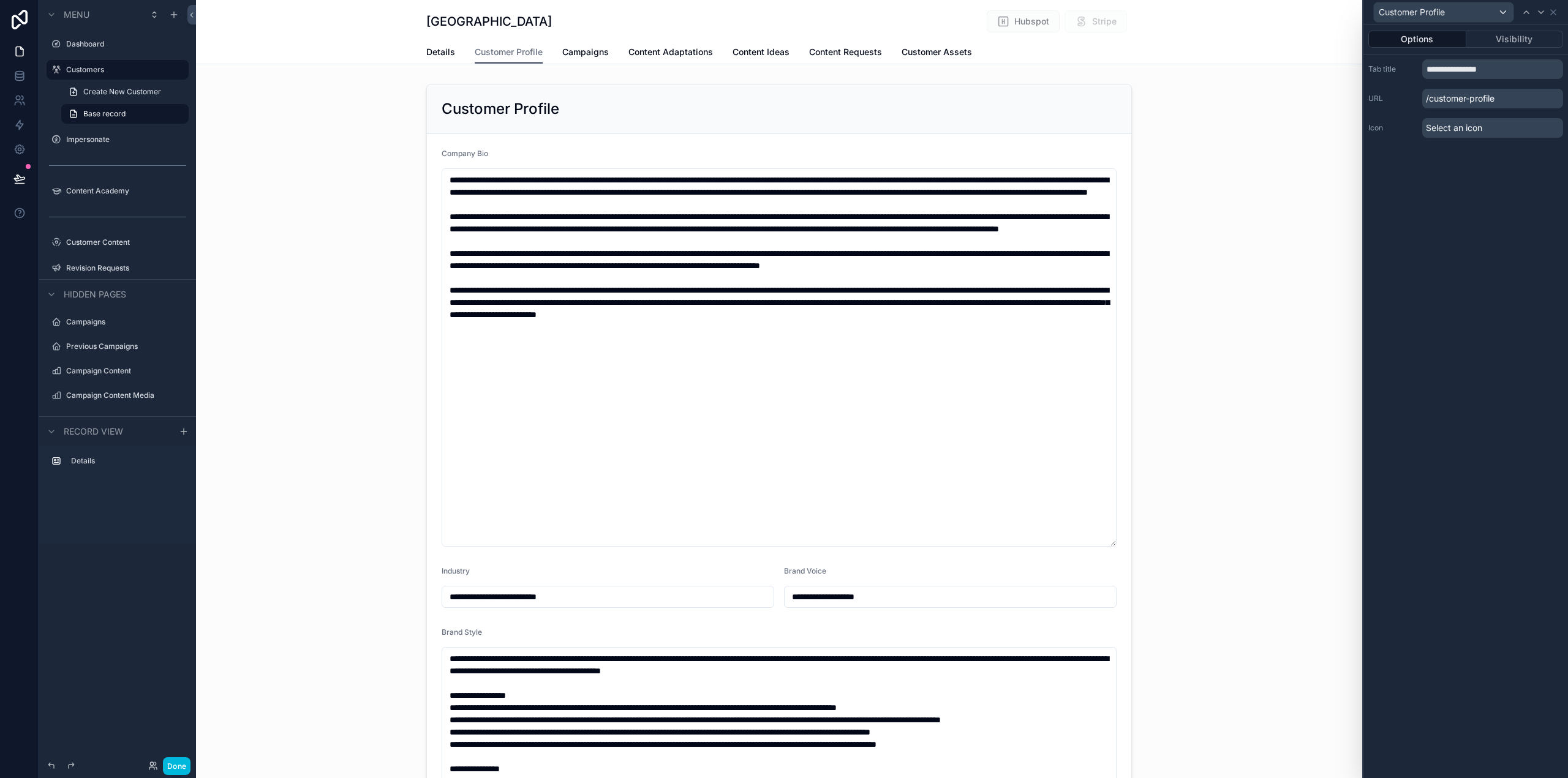
type input "**********"
click at [446, 54] on span "Details" at bounding box center [441, 51] width 29 height 12
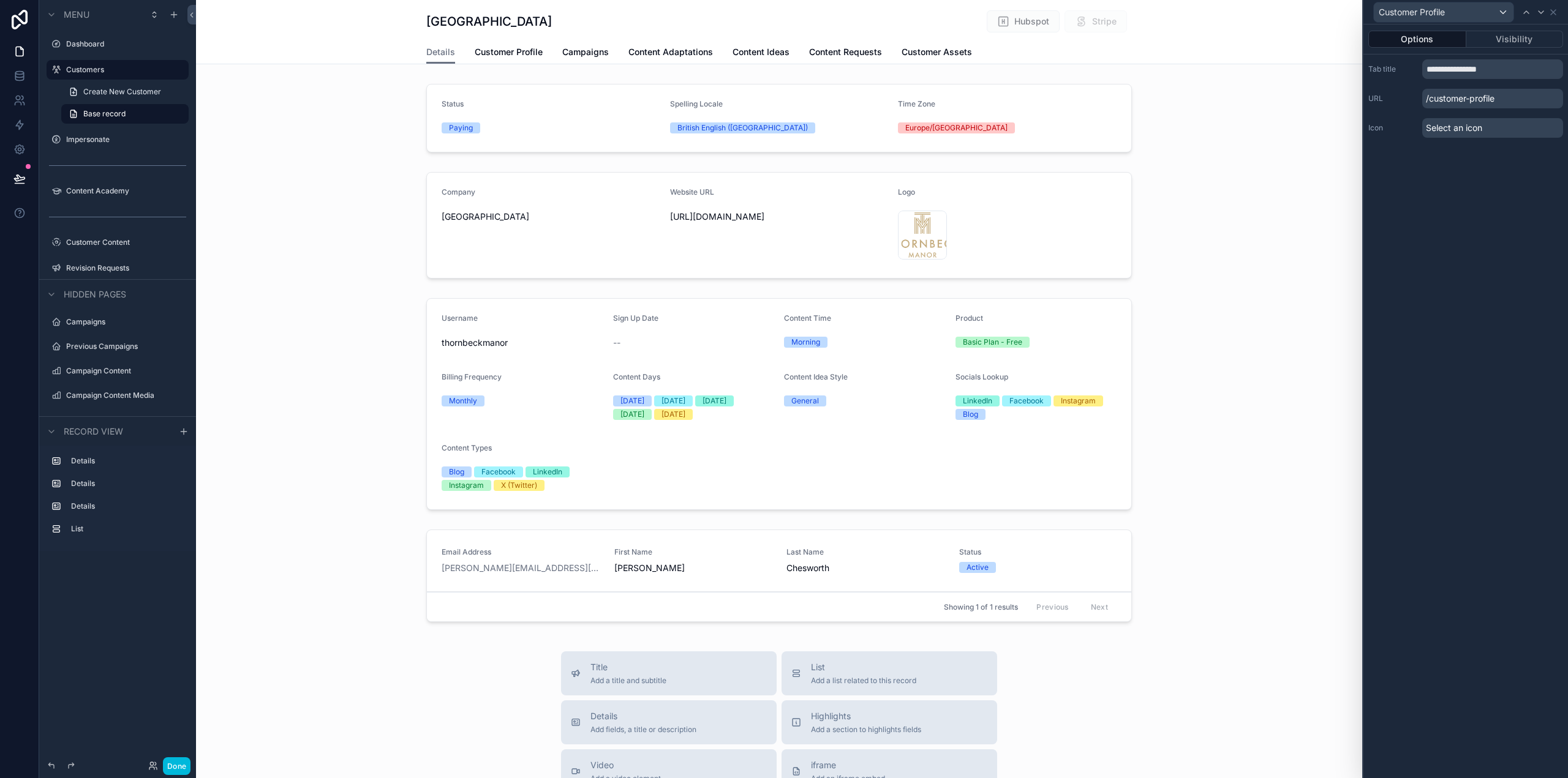
drag, startPoint x: 492, startPoint y: 51, endPoint x: 550, endPoint y: 55, distance: 58.1
click at [493, 51] on span "Customer Profile" at bounding box center [509, 51] width 68 height 12
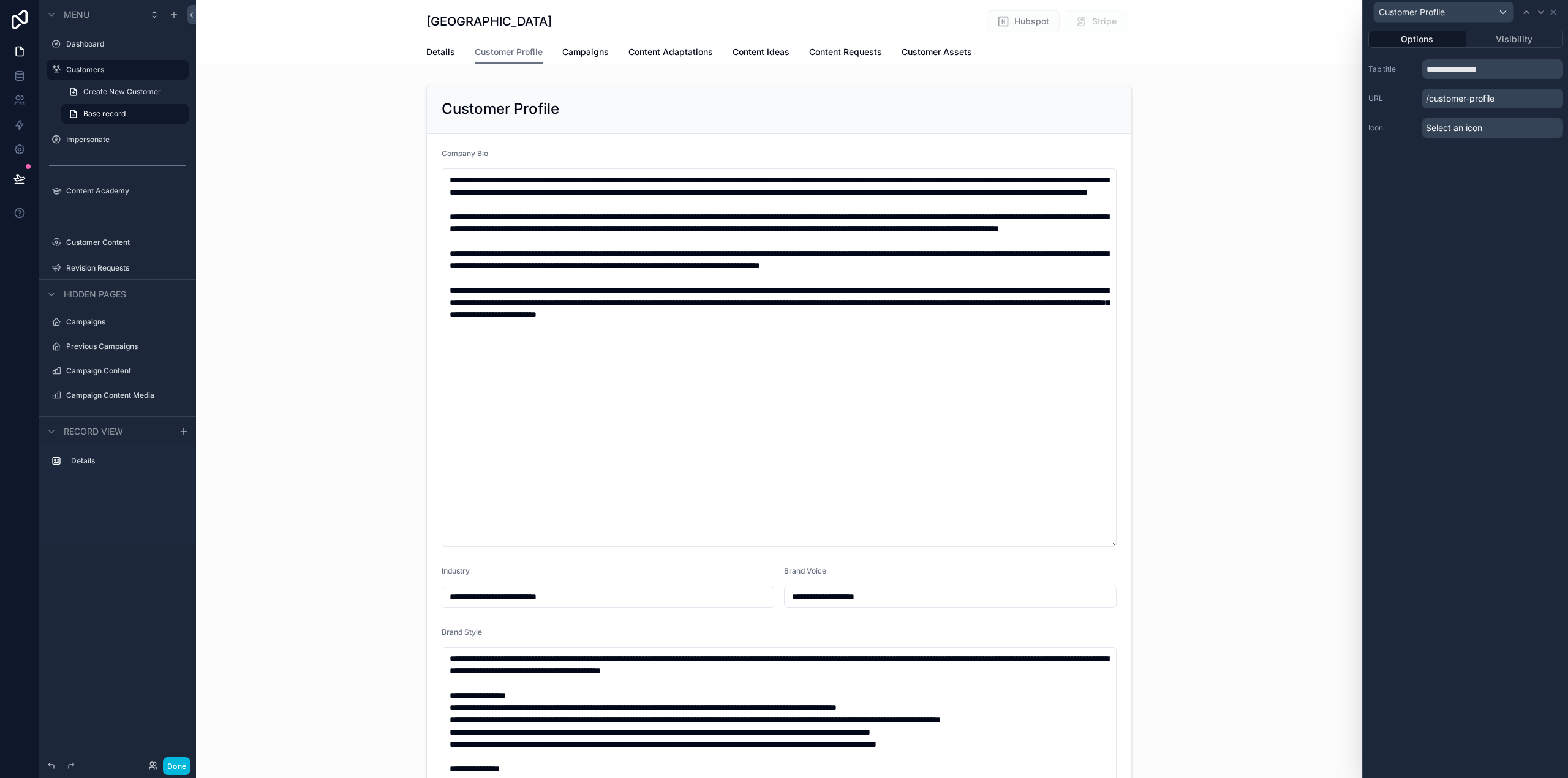
click at [568, 50] on span "Campaigns" at bounding box center [586, 51] width 47 height 12
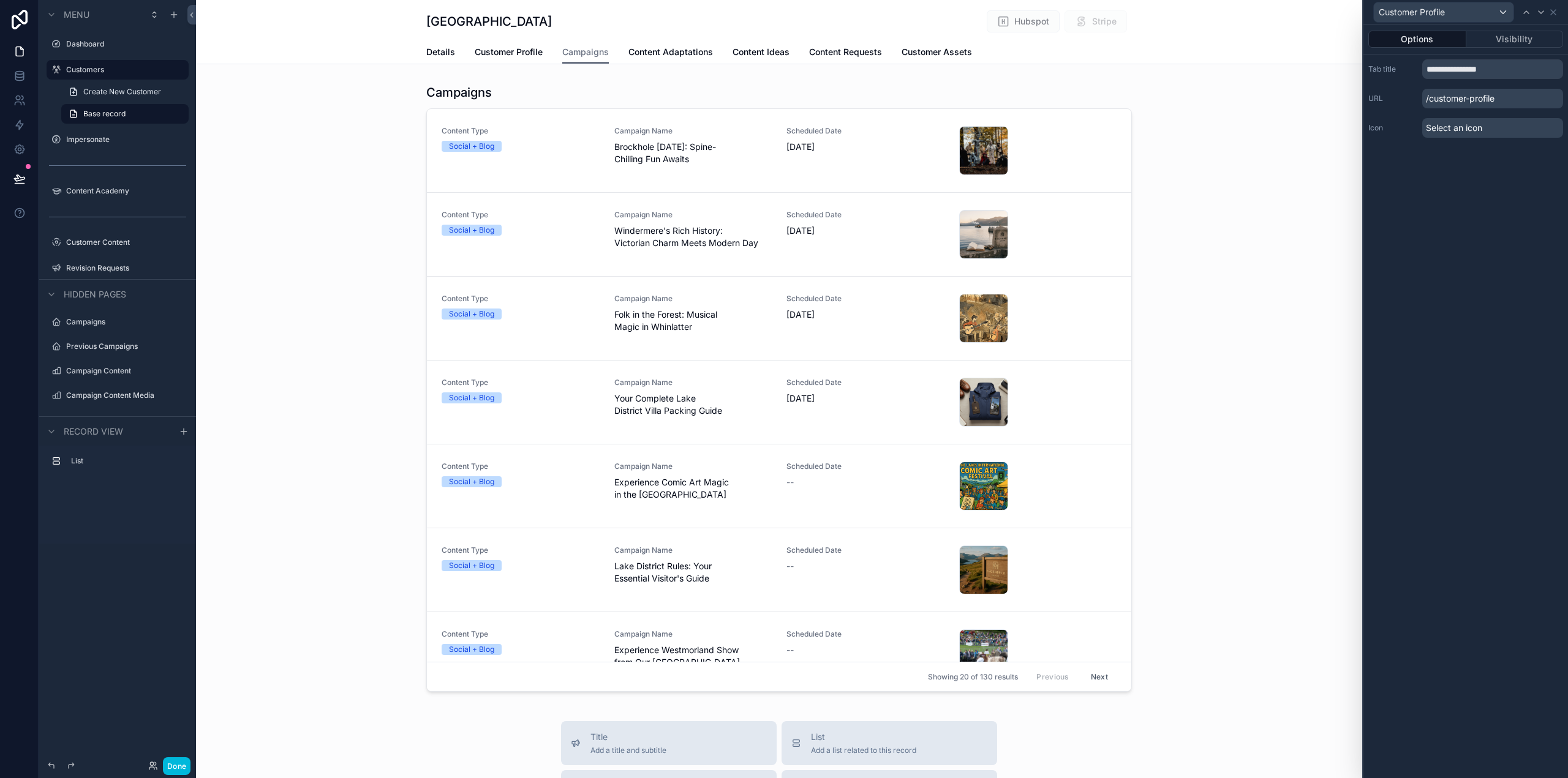
click at [640, 50] on span "Content Adaptations" at bounding box center [671, 51] width 85 height 12
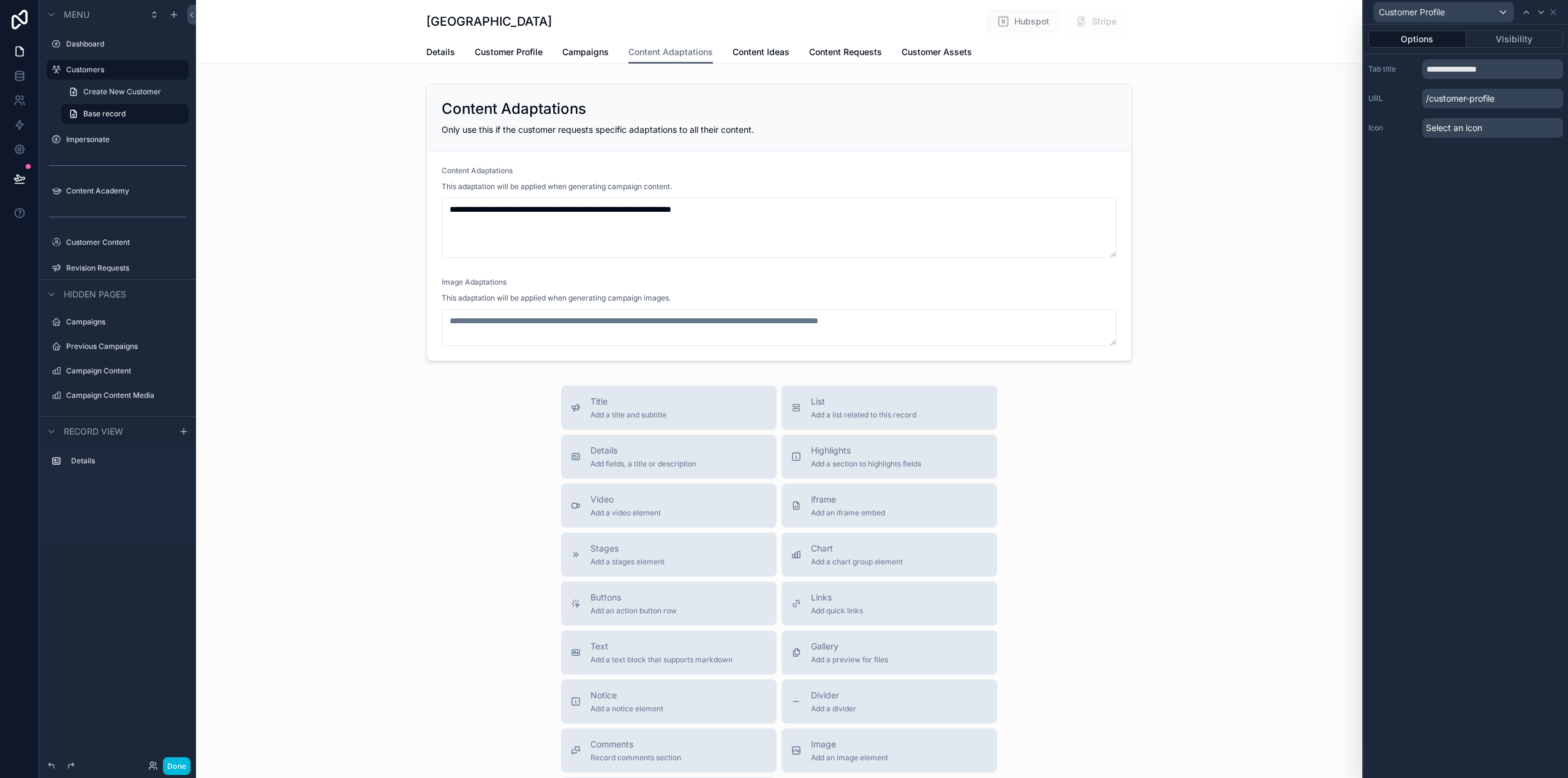
click at [765, 54] on span "Content Ideas" at bounding box center [761, 51] width 57 height 12
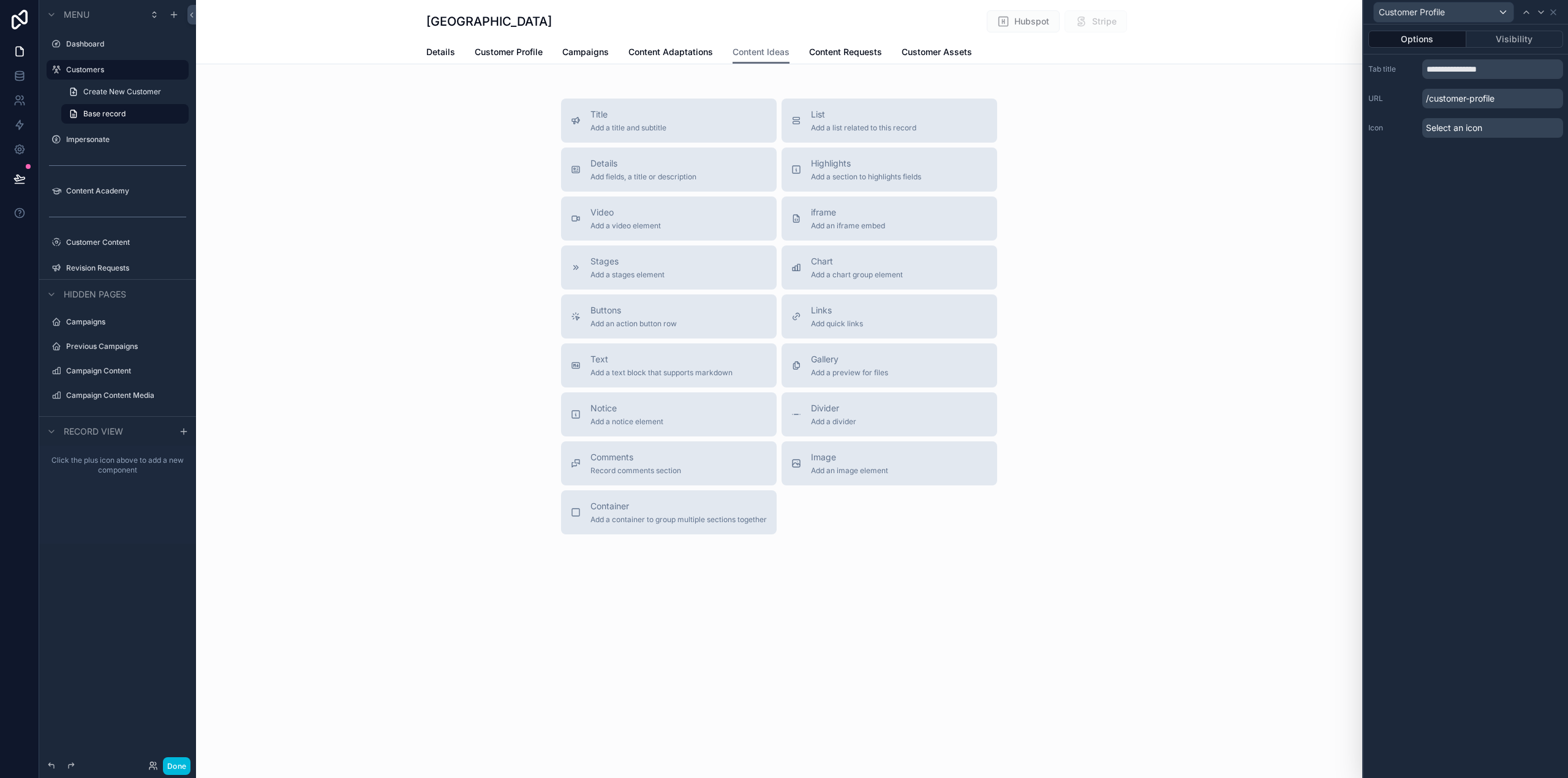
click at [924, 111] on div "List Add a list related to this record" at bounding box center [889, 121] width 196 height 24
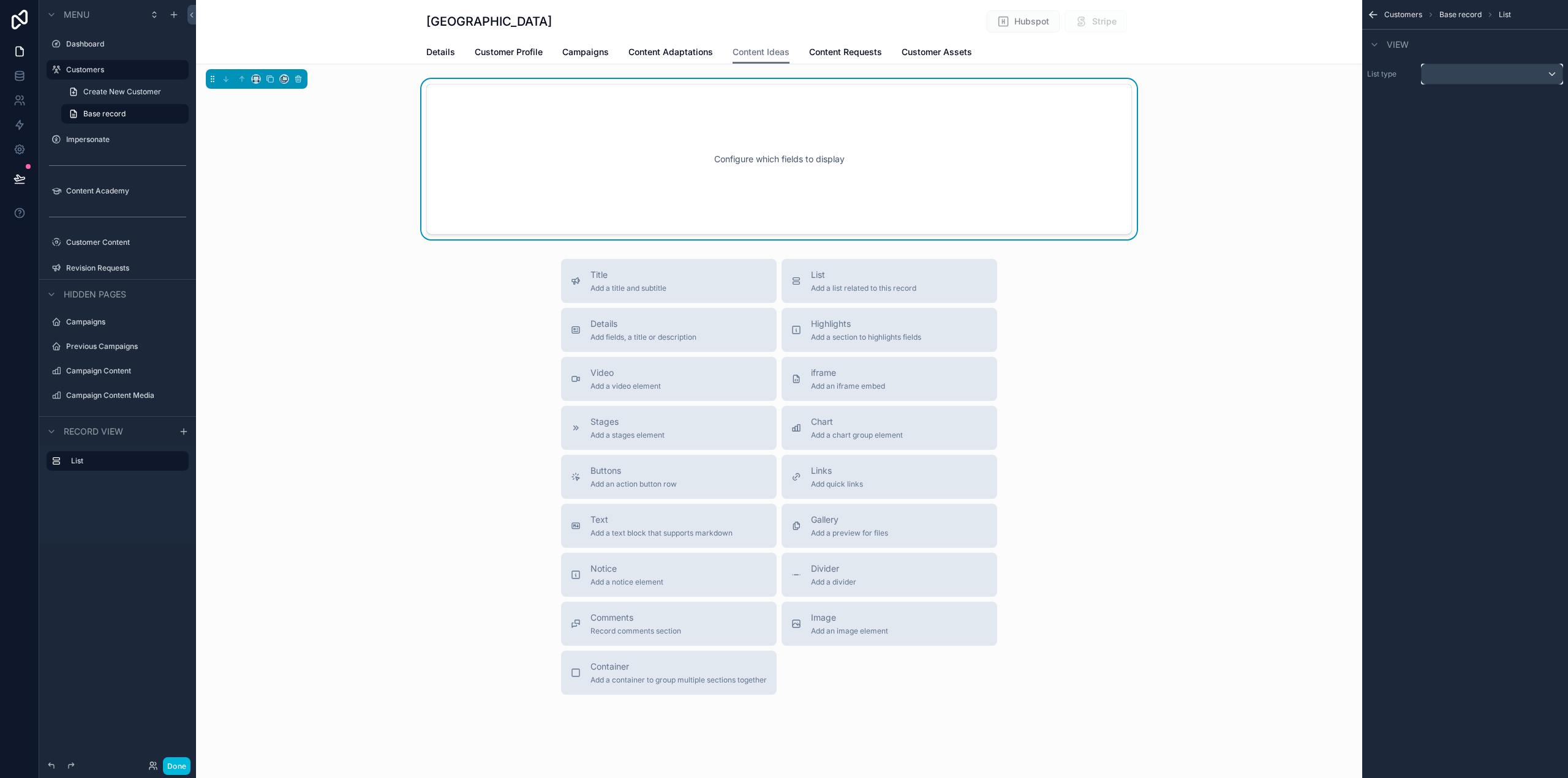
click at [1497, 79] on div "scrollable content" at bounding box center [1492, 74] width 141 height 19
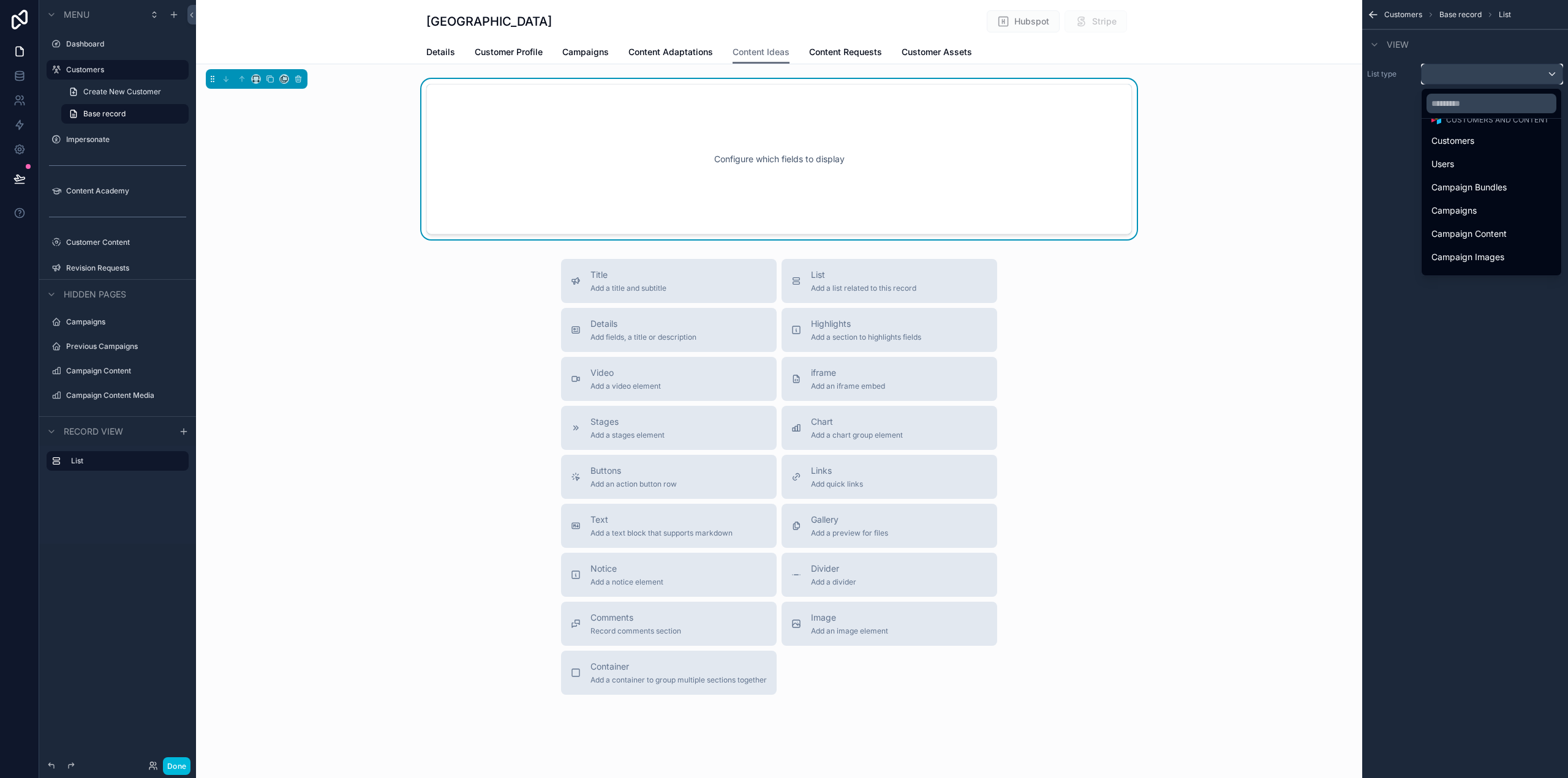
scroll to position [61, 0]
click at [1478, 104] on input "text" at bounding box center [1492, 103] width 130 height 19
type input "***"
click at [1502, 154] on div "Content Ideas" at bounding box center [1492, 158] width 120 height 14
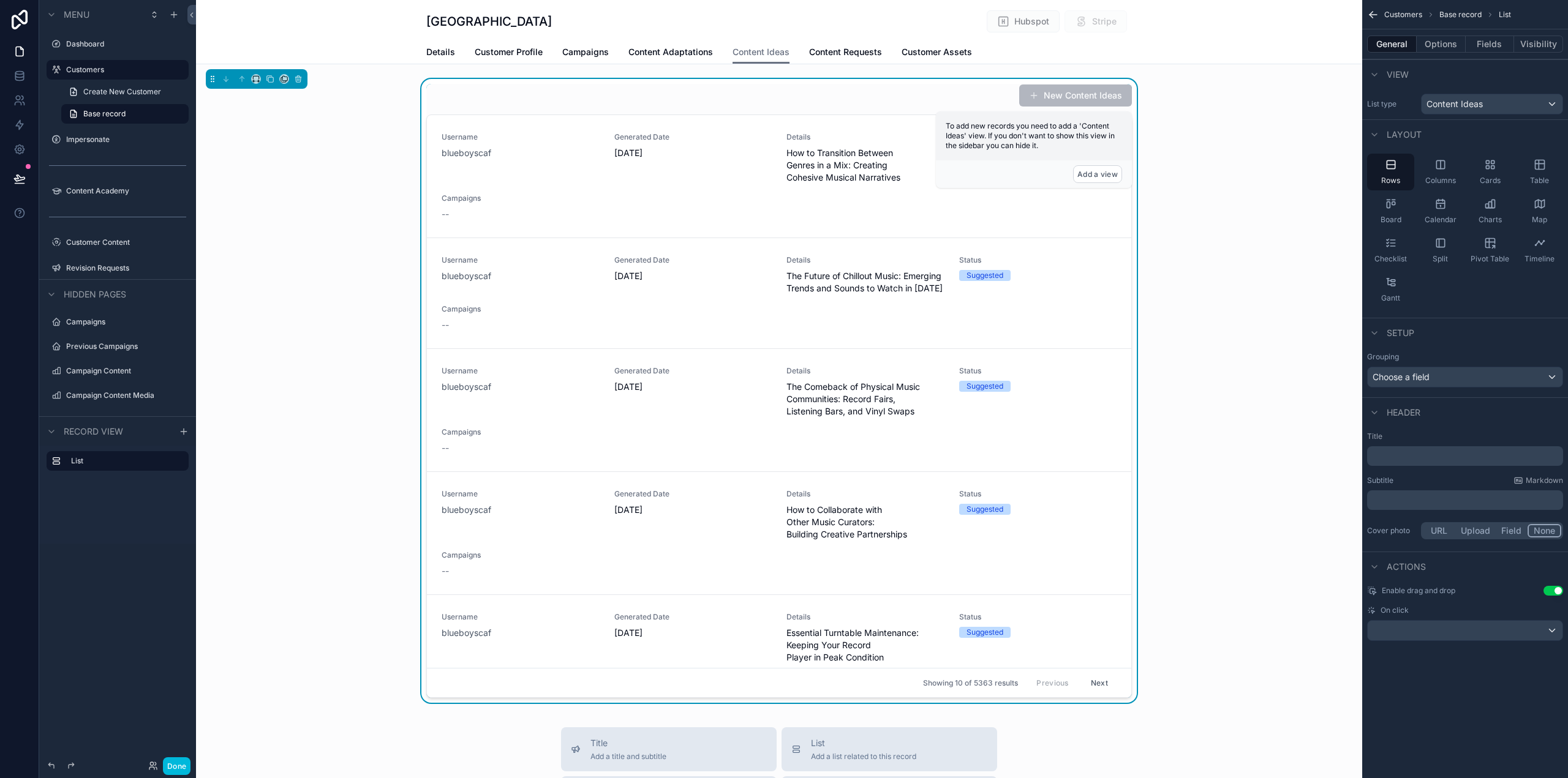
click at [833, 99] on div "New Content Ideas" at bounding box center [779, 95] width 706 height 23
click at [1554, 591] on button "Use setting" at bounding box center [1554, 591] width 19 height 10
click at [1446, 50] on button "Options" at bounding box center [1441, 43] width 49 height 17
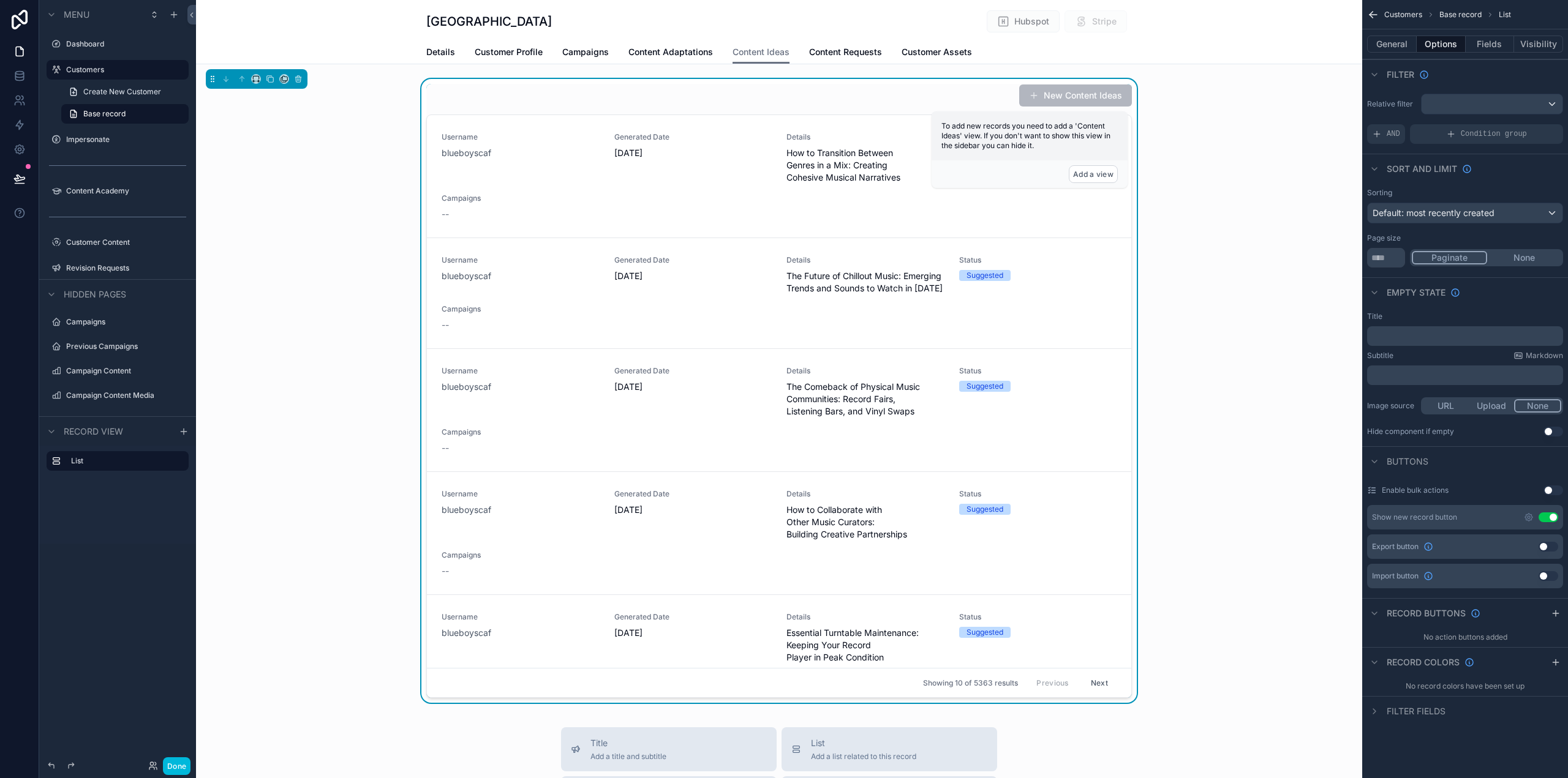
click at [1549, 518] on button "Use setting" at bounding box center [1549, 517] width 19 height 10
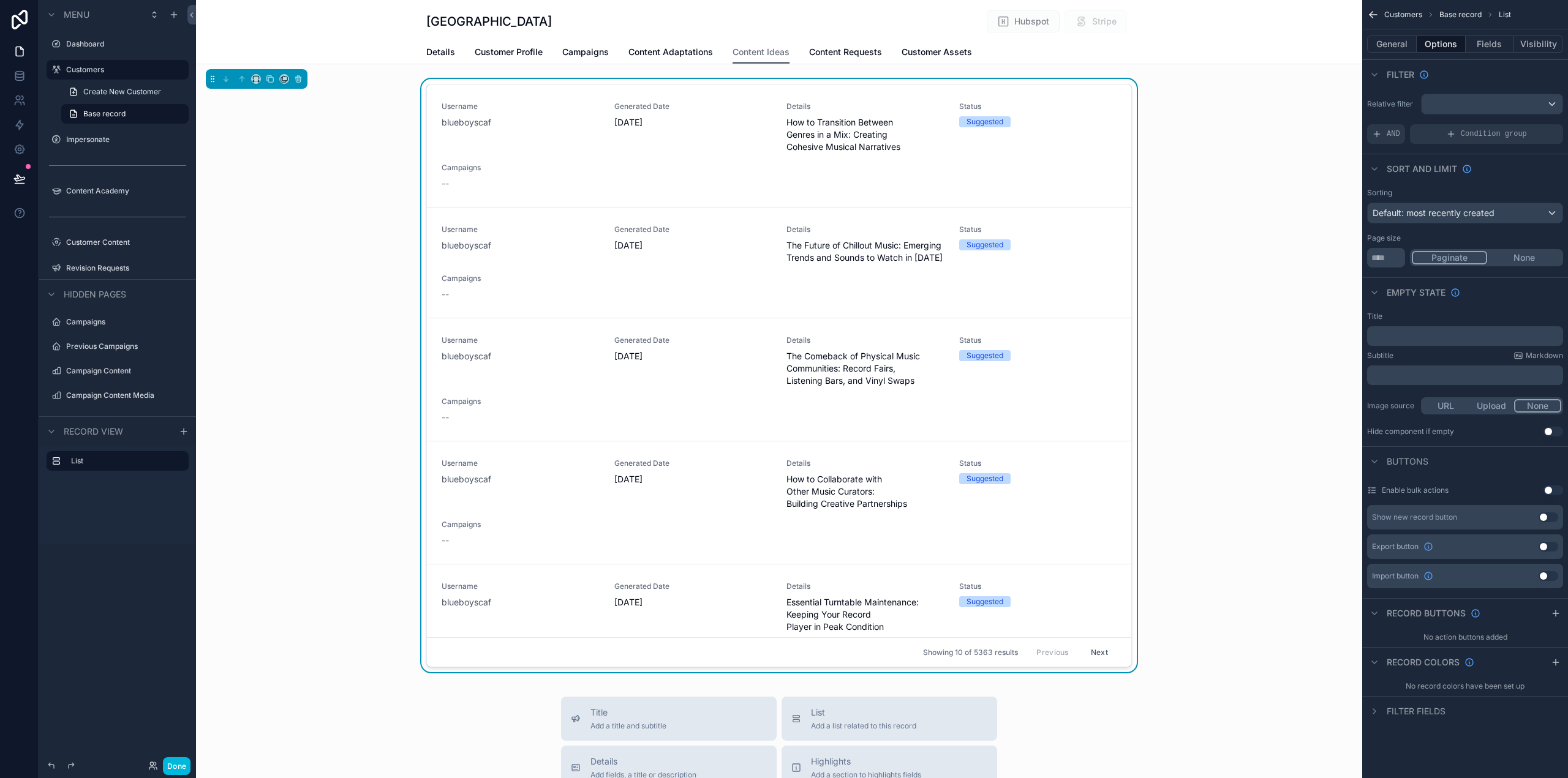
click at [1485, 43] on button "Fields" at bounding box center [1490, 43] width 49 height 17
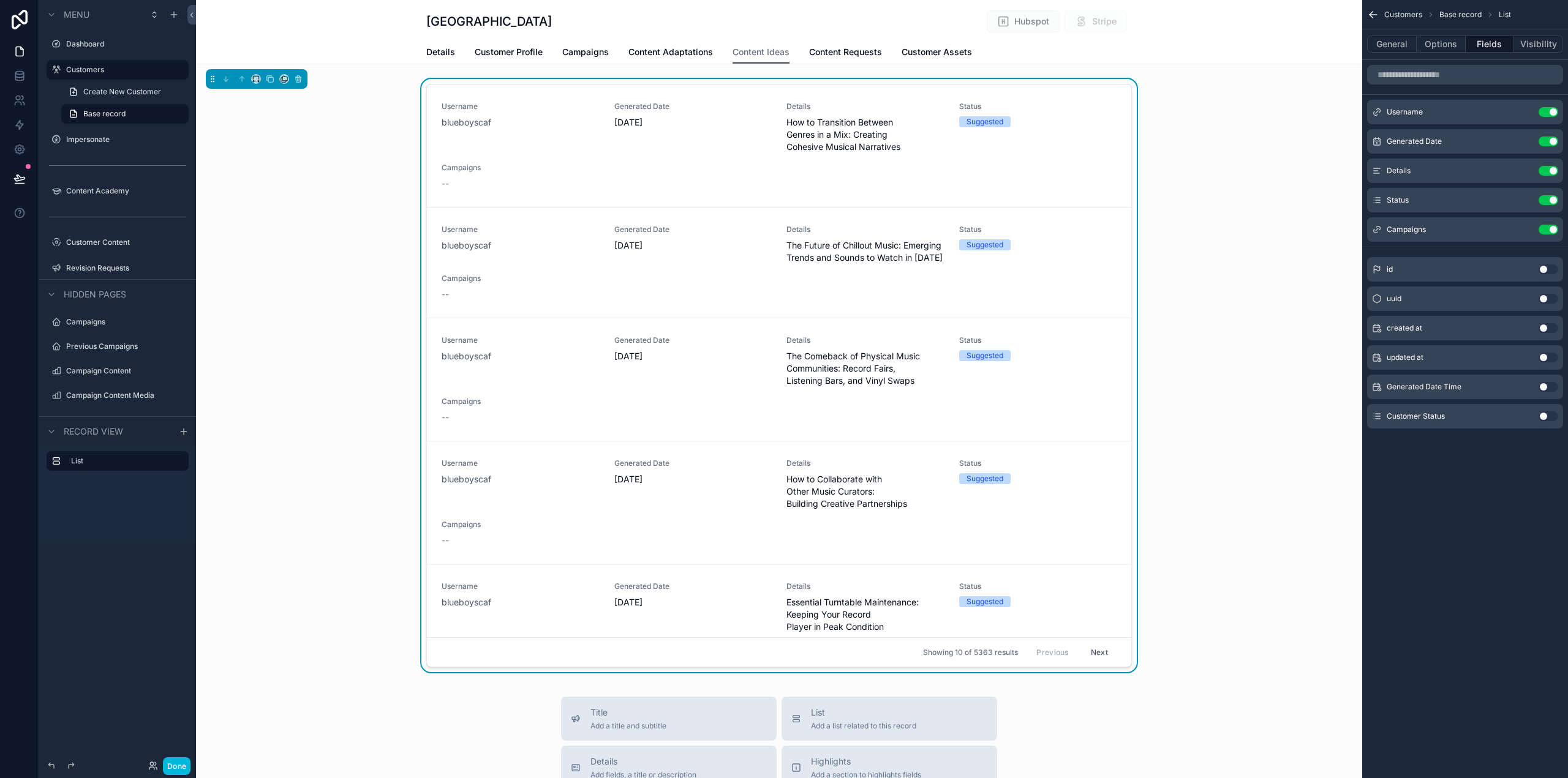
click at [1455, 42] on button "Options" at bounding box center [1441, 43] width 49 height 17
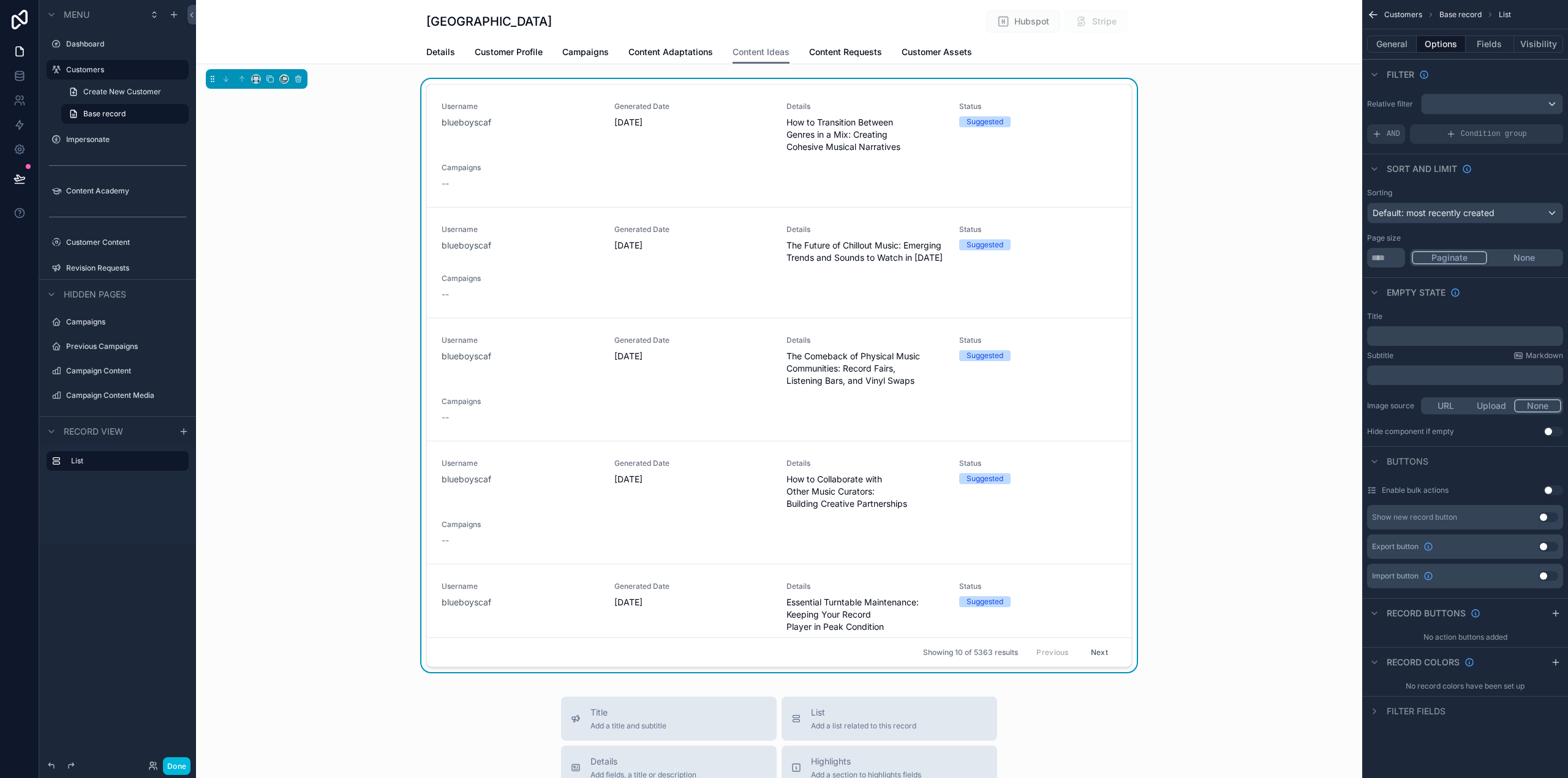
click at [1401, 137] on div "AND" at bounding box center [1386, 134] width 38 height 19
click at [0, 0] on icon "scrollable content" at bounding box center [0, 0] width 0 height 0
click at [1240, 117] on span "Select a field" at bounding box center [1243, 115] width 52 height 10
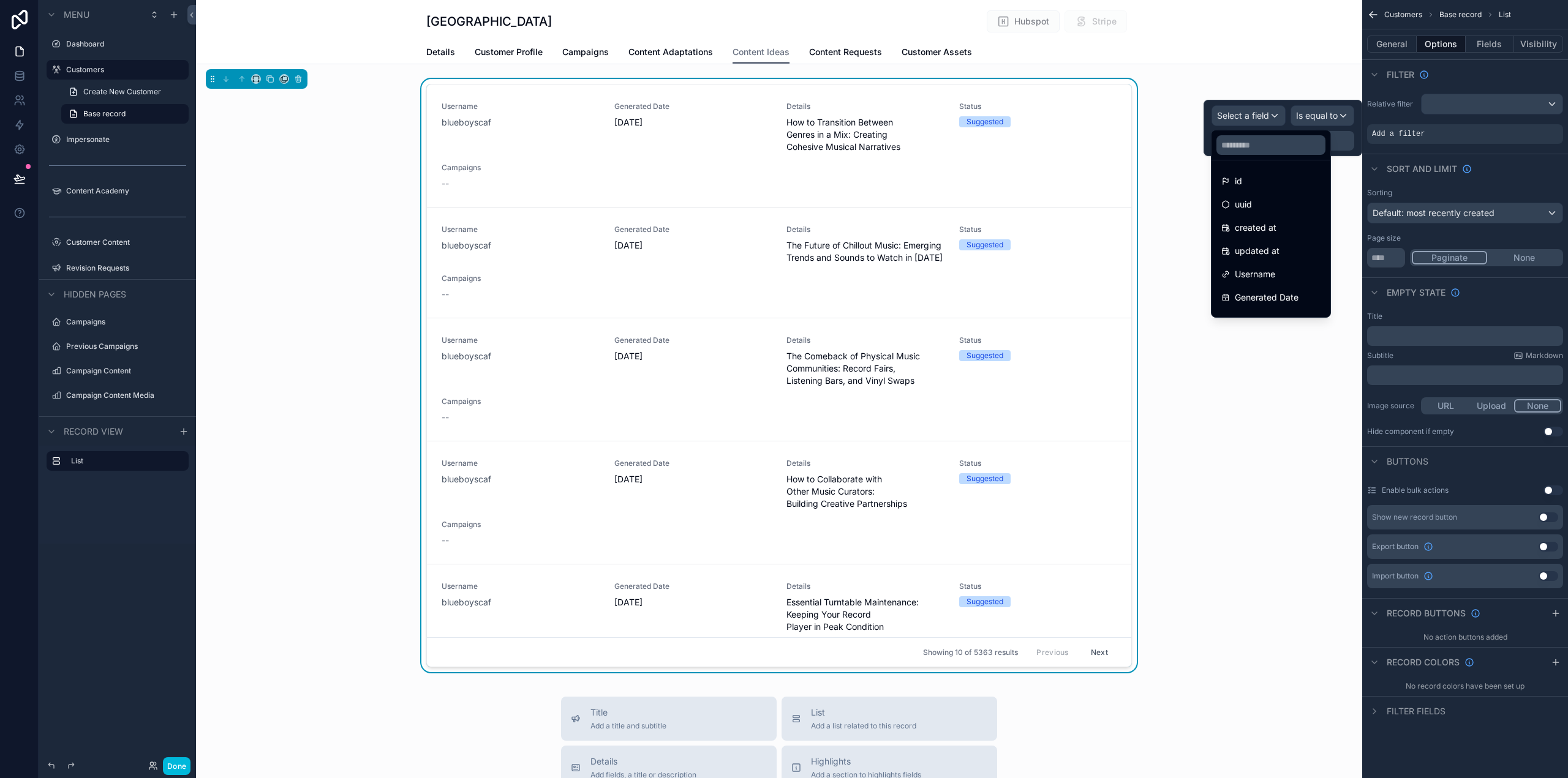
click at [1276, 274] on span "Username" at bounding box center [1255, 274] width 40 height 14
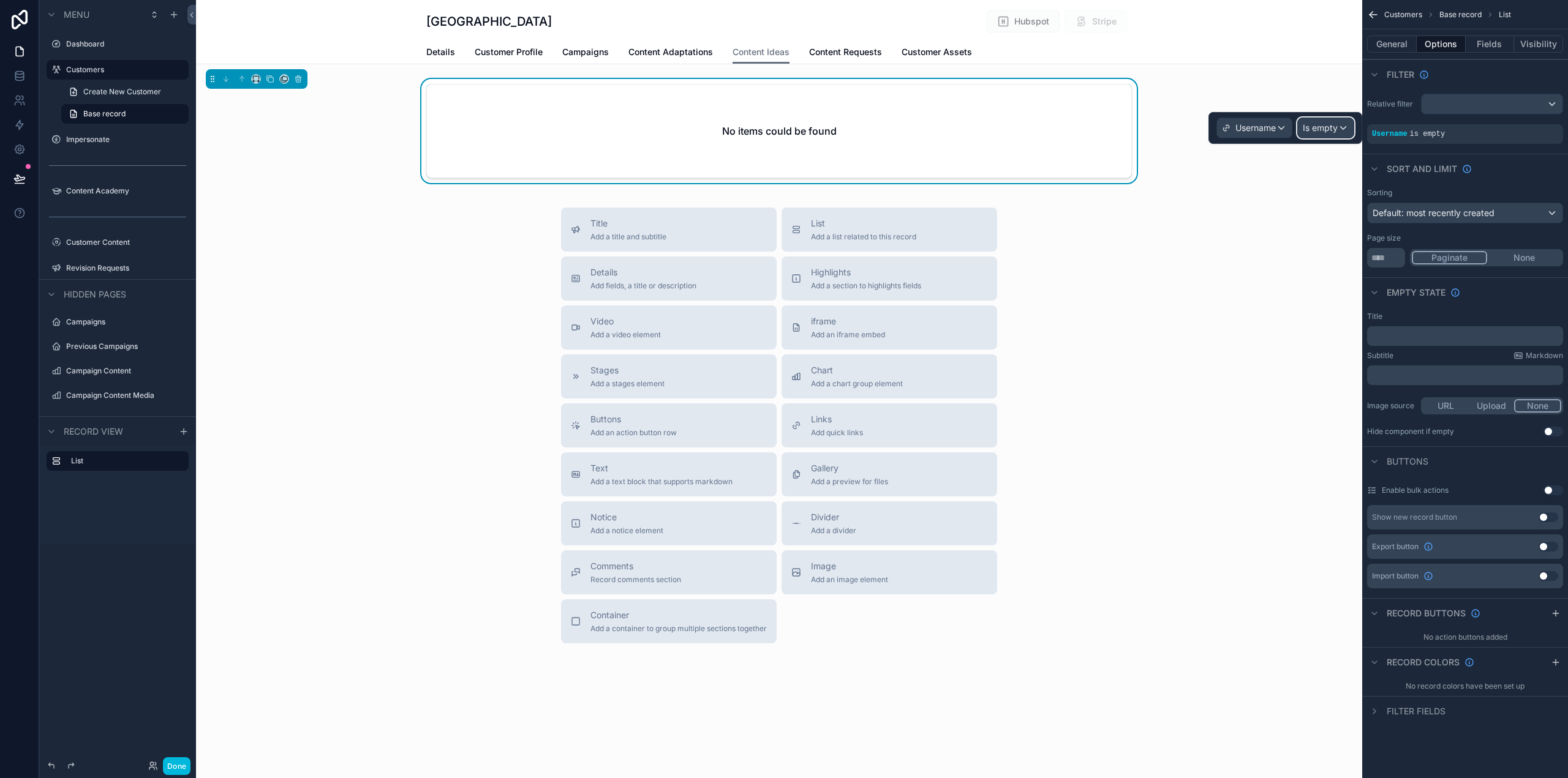
click at [1330, 128] on span "Is empty" at bounding box center [1320, 127] width 35 height 12
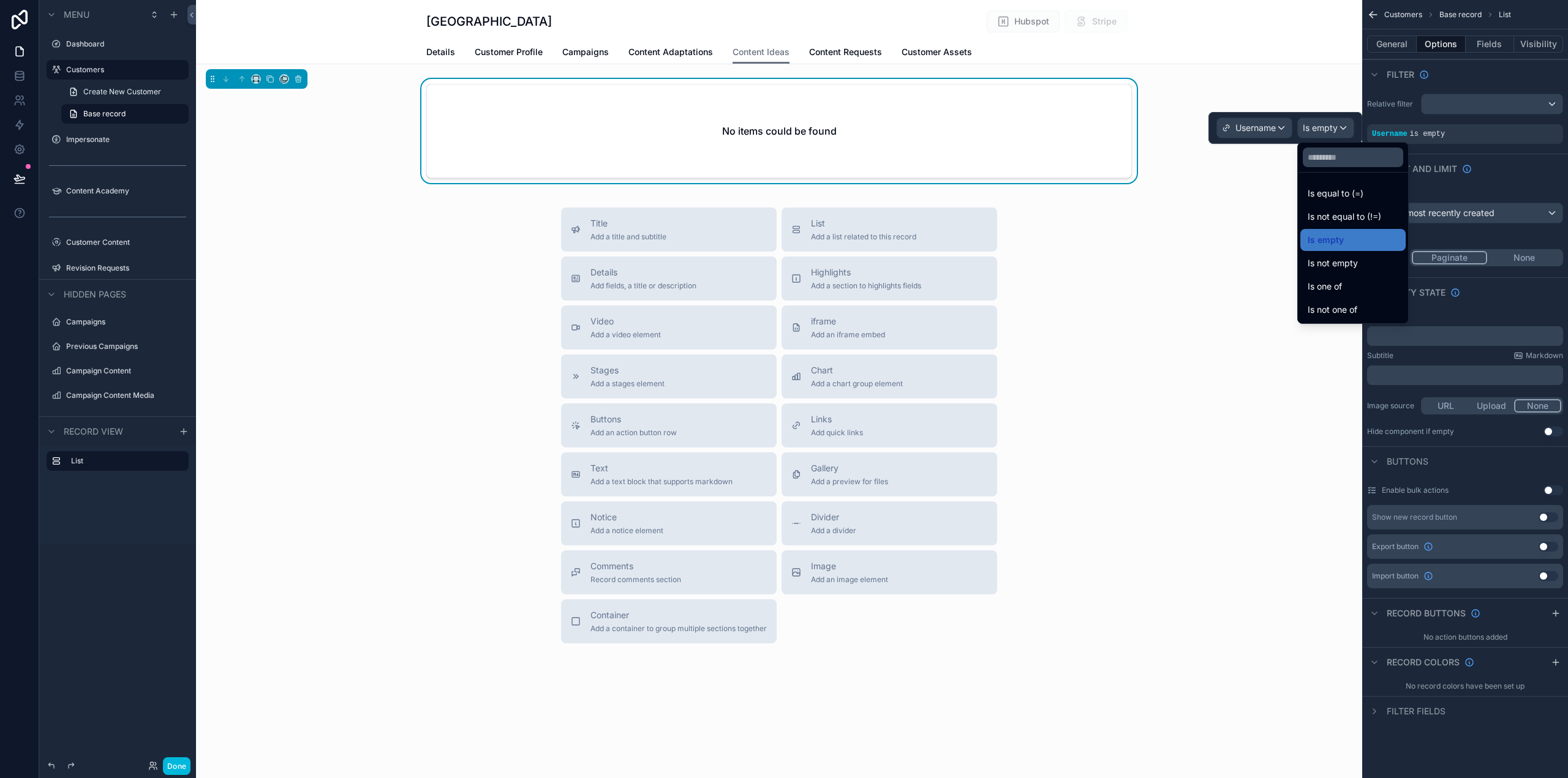
click at [1342, 191] on span "Is equal to (=)" at bounding box center [1335, 193] width 56 height 14
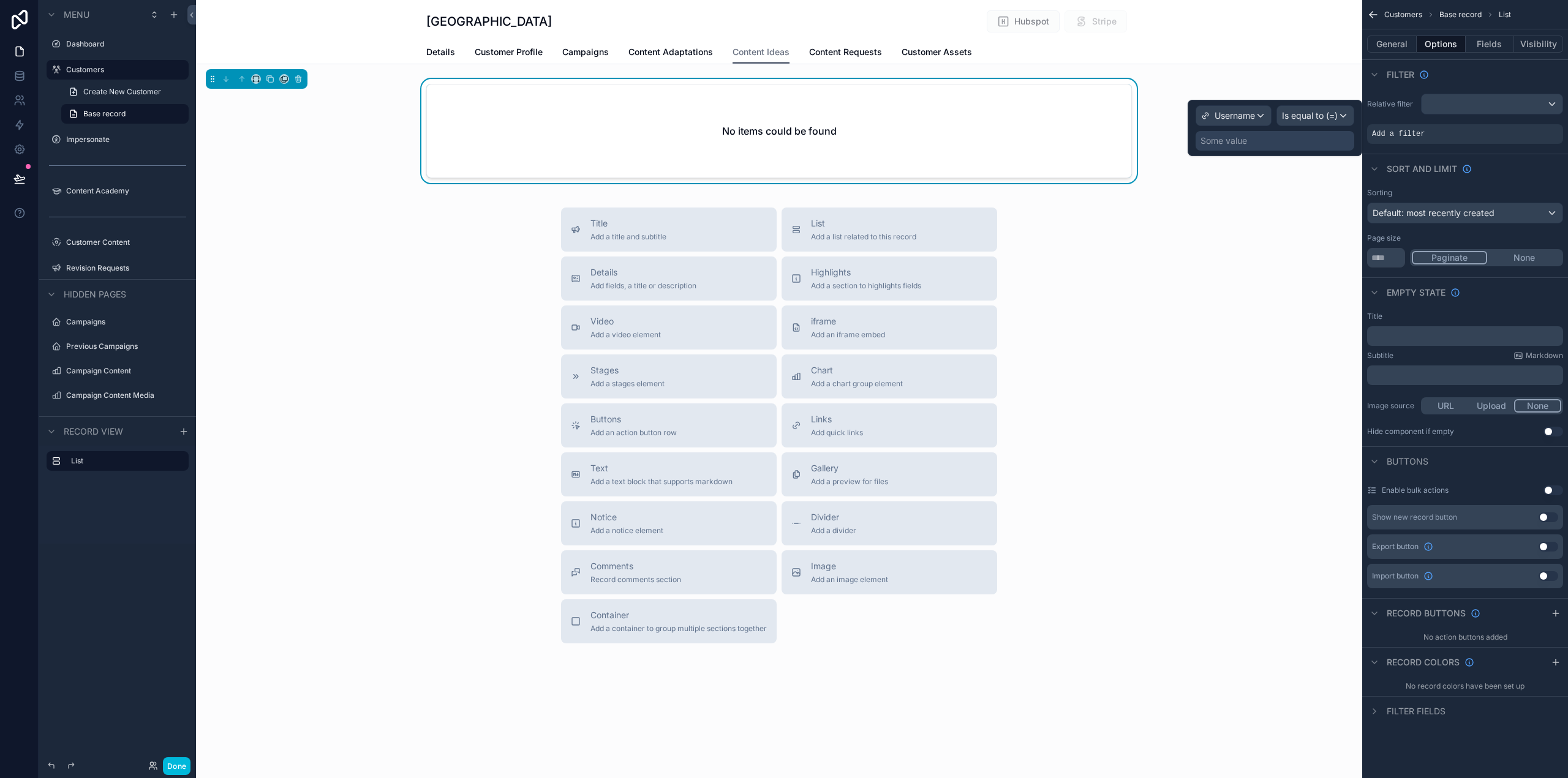
click at [1251, 143] on div "Some value" at bounding box center [1275, 141] width 159 height 19
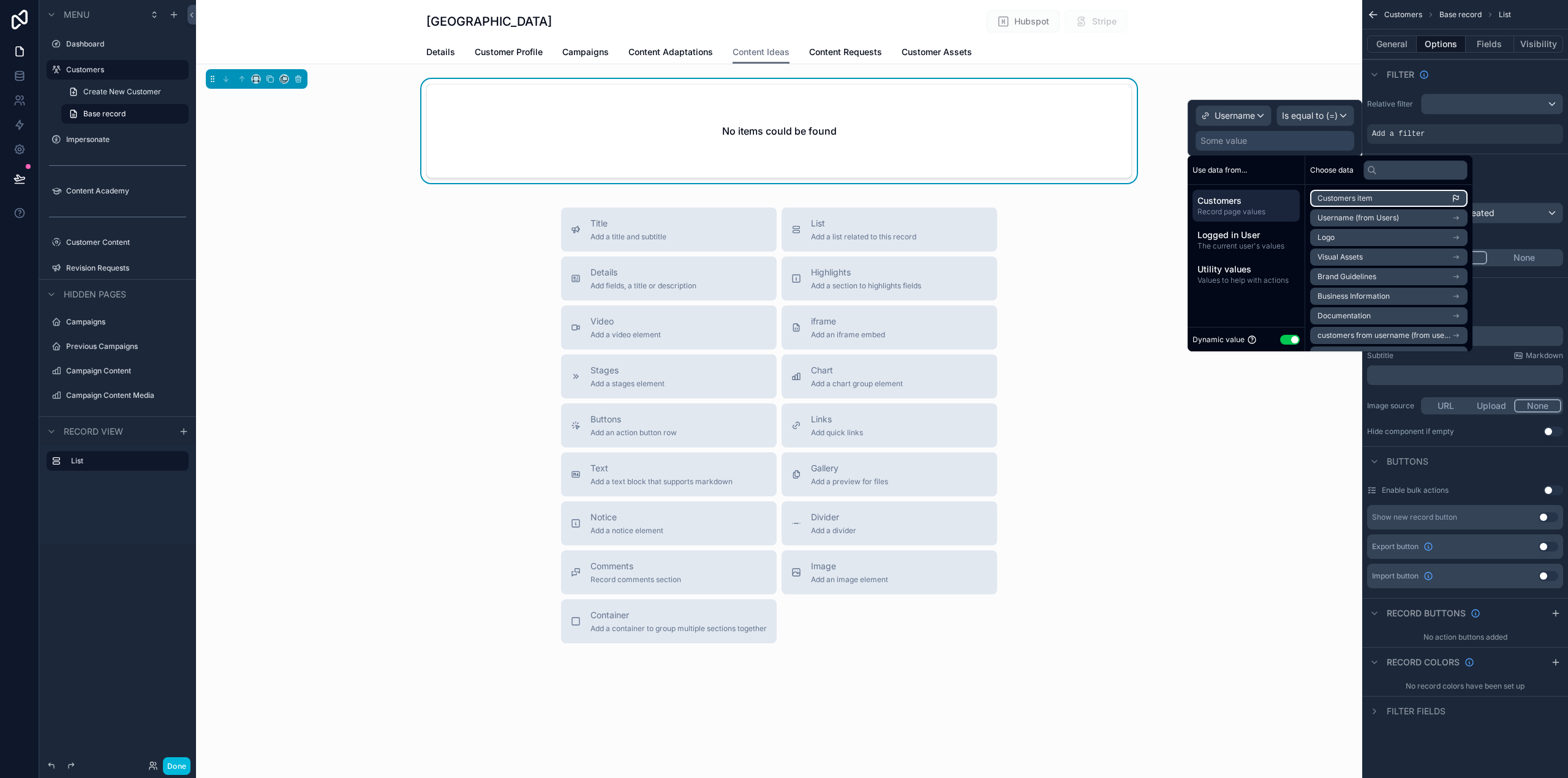
click at [1394, 199] on li "Customers item" at bounding box center [1389, 198] width 158 height 17
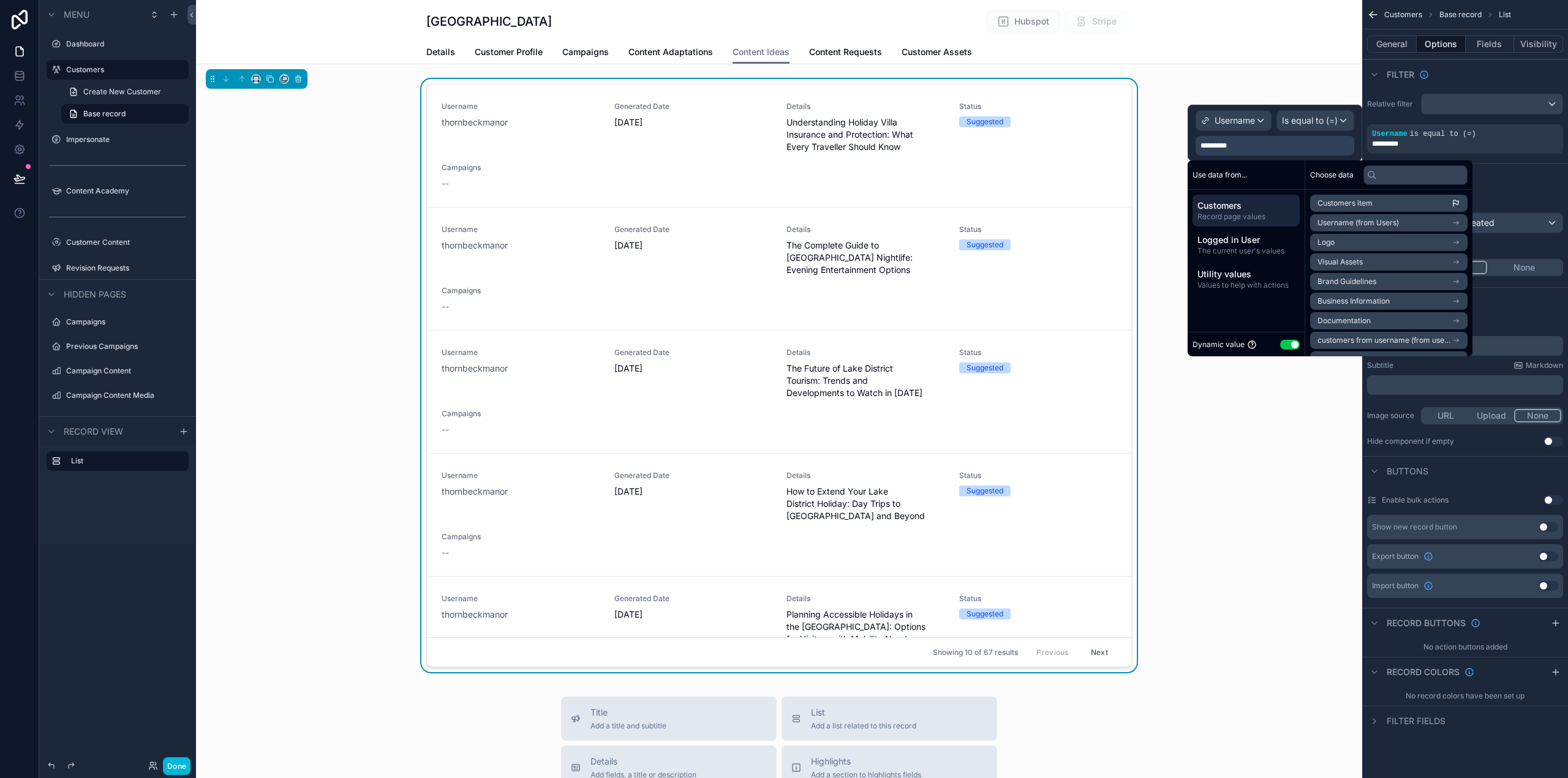
click at [1256, 520] on div "Username thornbeckmanor Generated Date 25/09/2025 Details Understanding Holiday…" at bounding box center [779, 378] width 1166 height 599
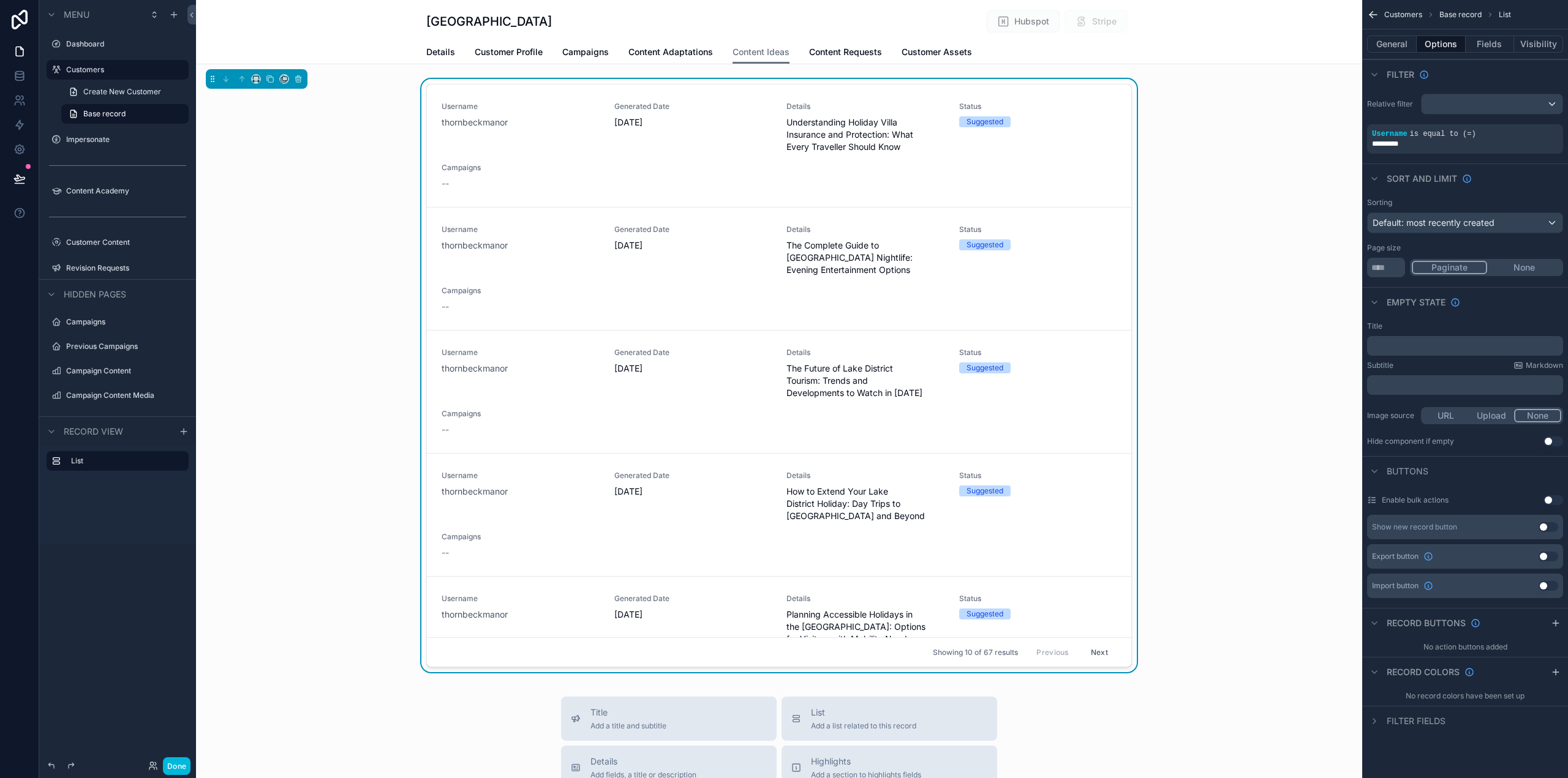
click at [1401, 37] on button "General" at bounding box center [1393, 43] width 50 height 17
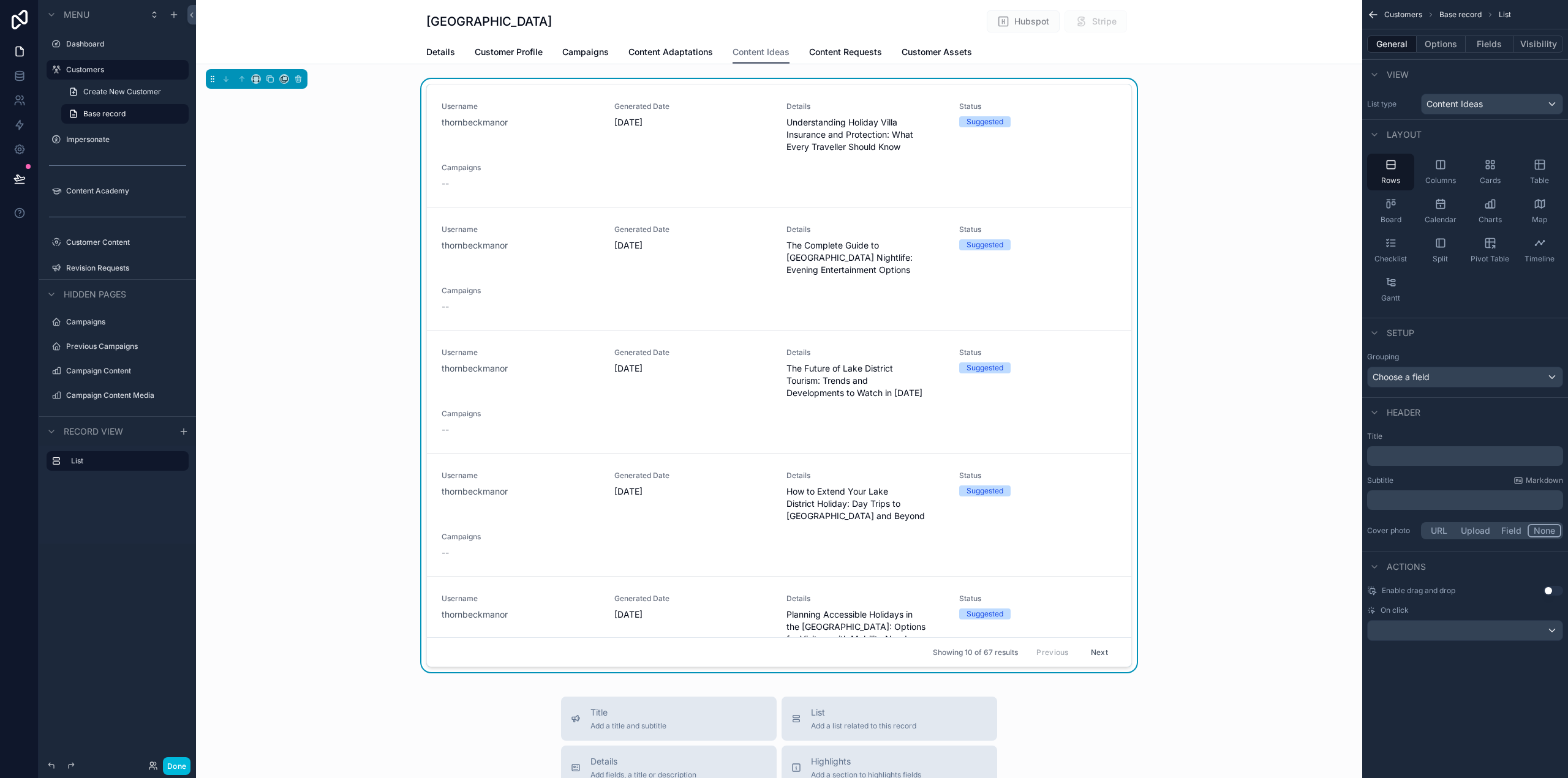
click at [1426, 41] on button "Options" at bounding box center [1441, 43] width 49 height 17
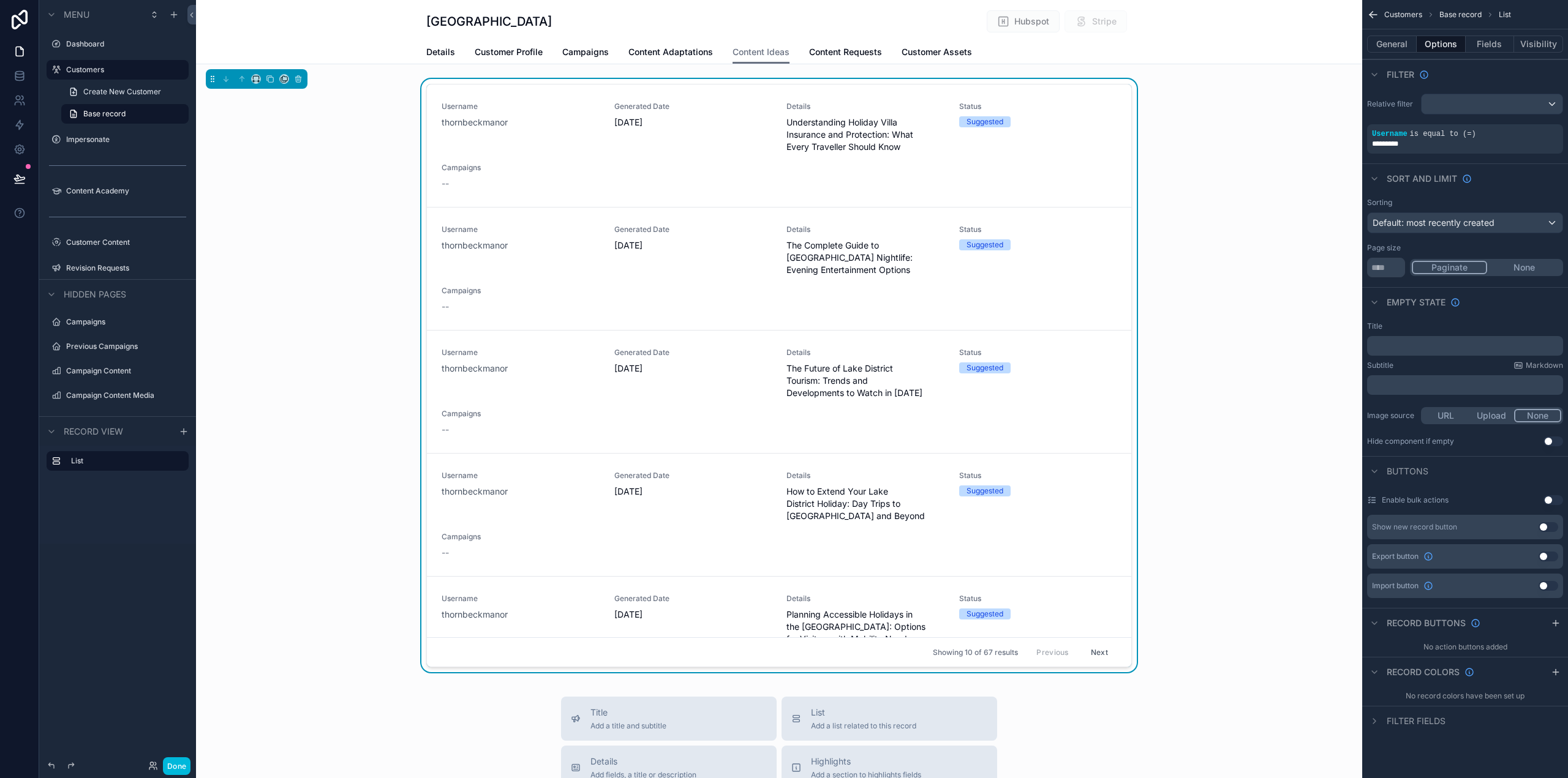
click at [1375, 722] on icon "scrollable content" at bounding box center [1375, 721] width 10 height 10
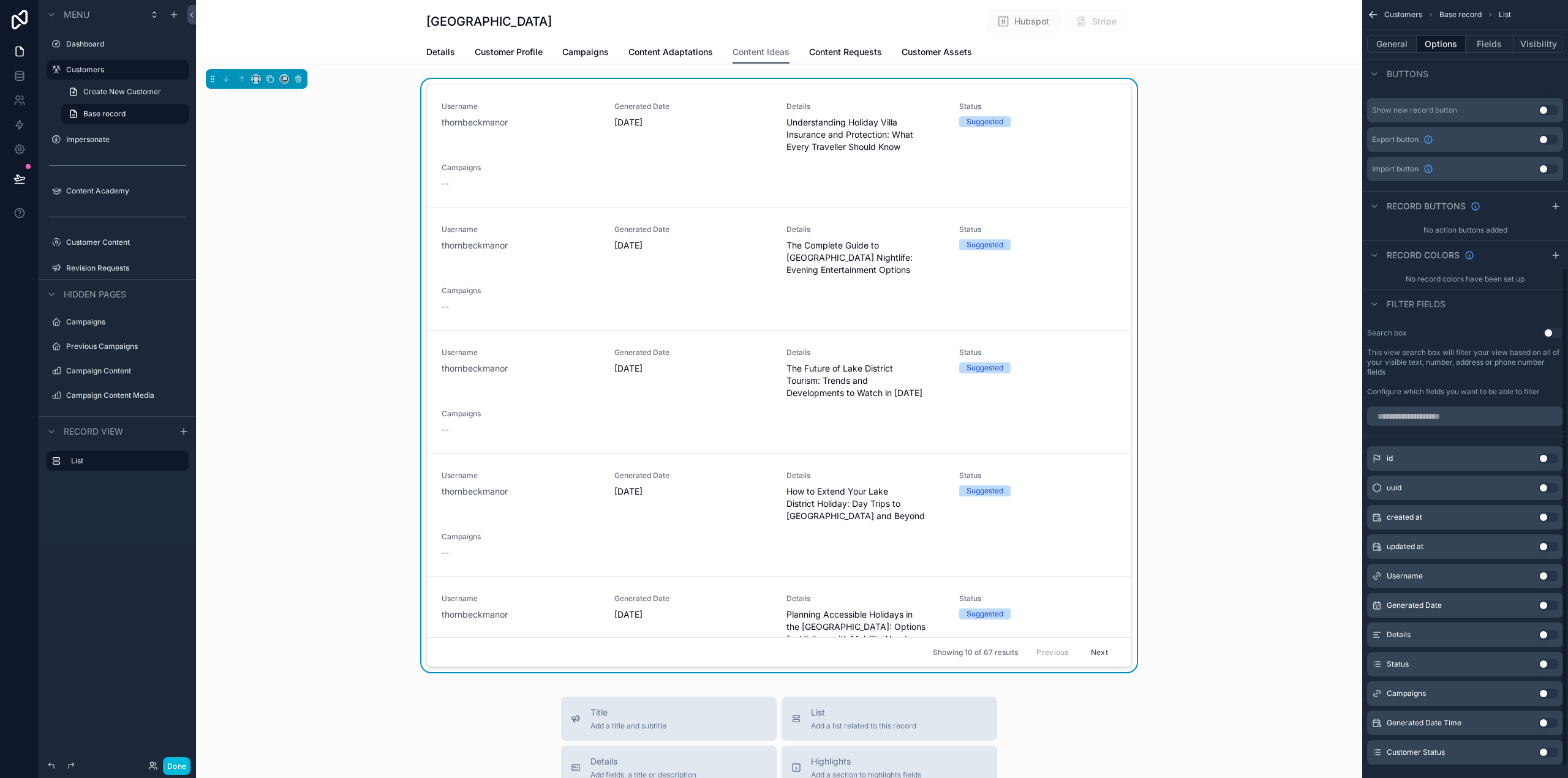
scroll to position [418, 0]
click at [1555, 334] on button "Use setting" at bounding box center [1554, 331] width 19 height 10
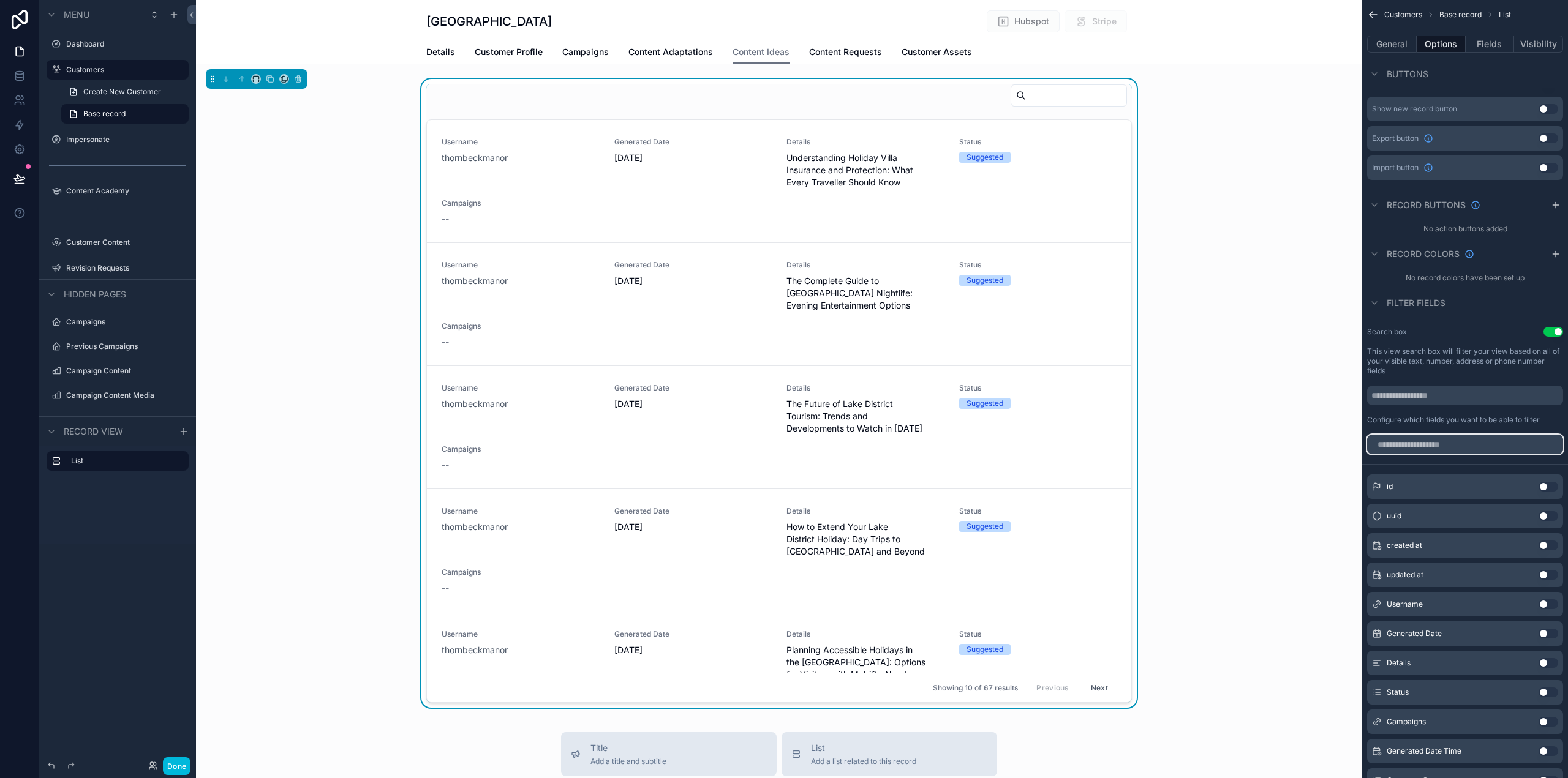
click at [1432, 451] on input "scrollable content" at bounding box center [1466, 444] width 196 height 19
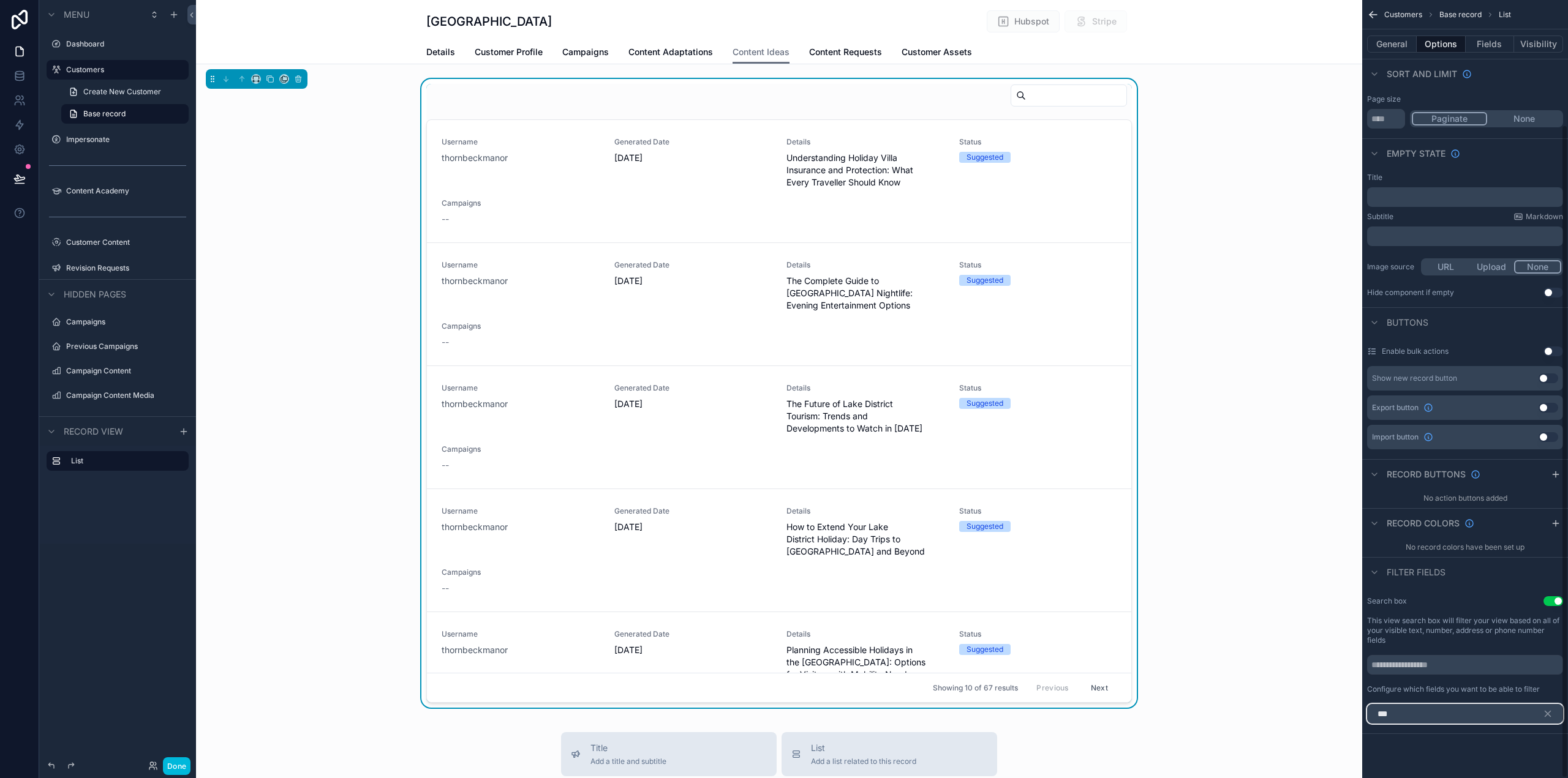
scroll to position [203, 0]
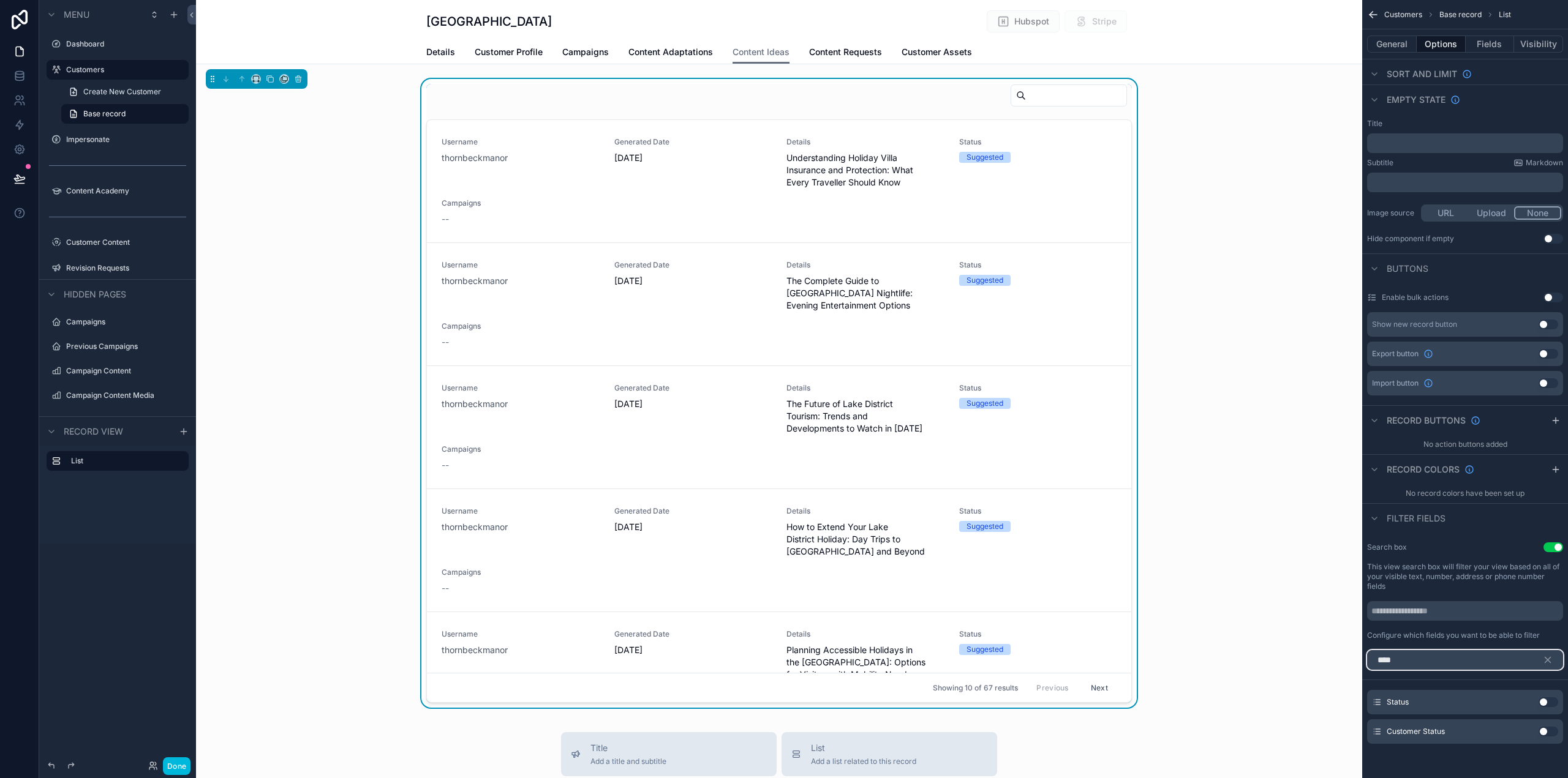
type input "****"
click at [1552, 702] on button "Use setting" at bounding box center [1549, 702] width 19 height 10
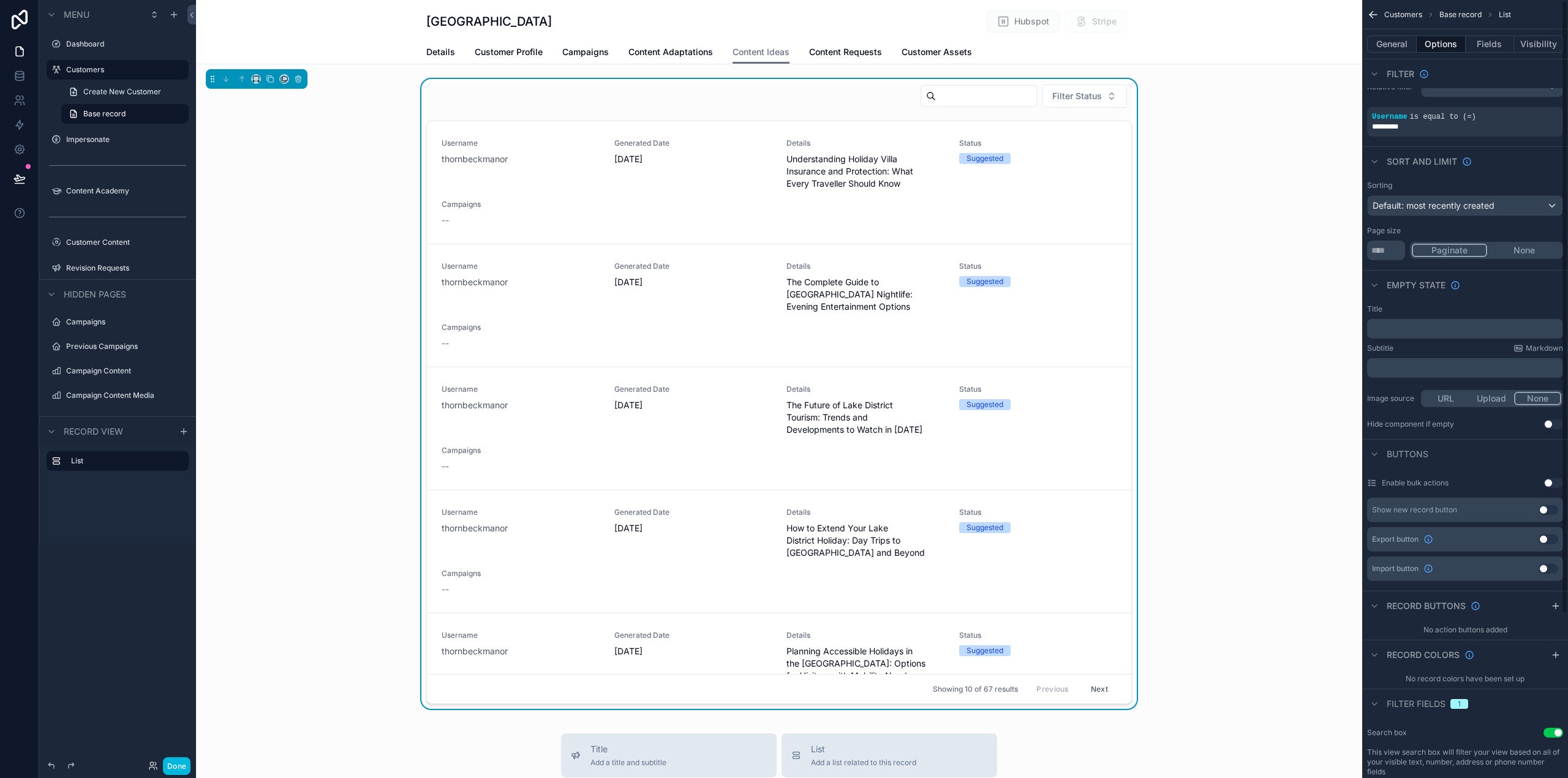
scroll to position [0, 0]
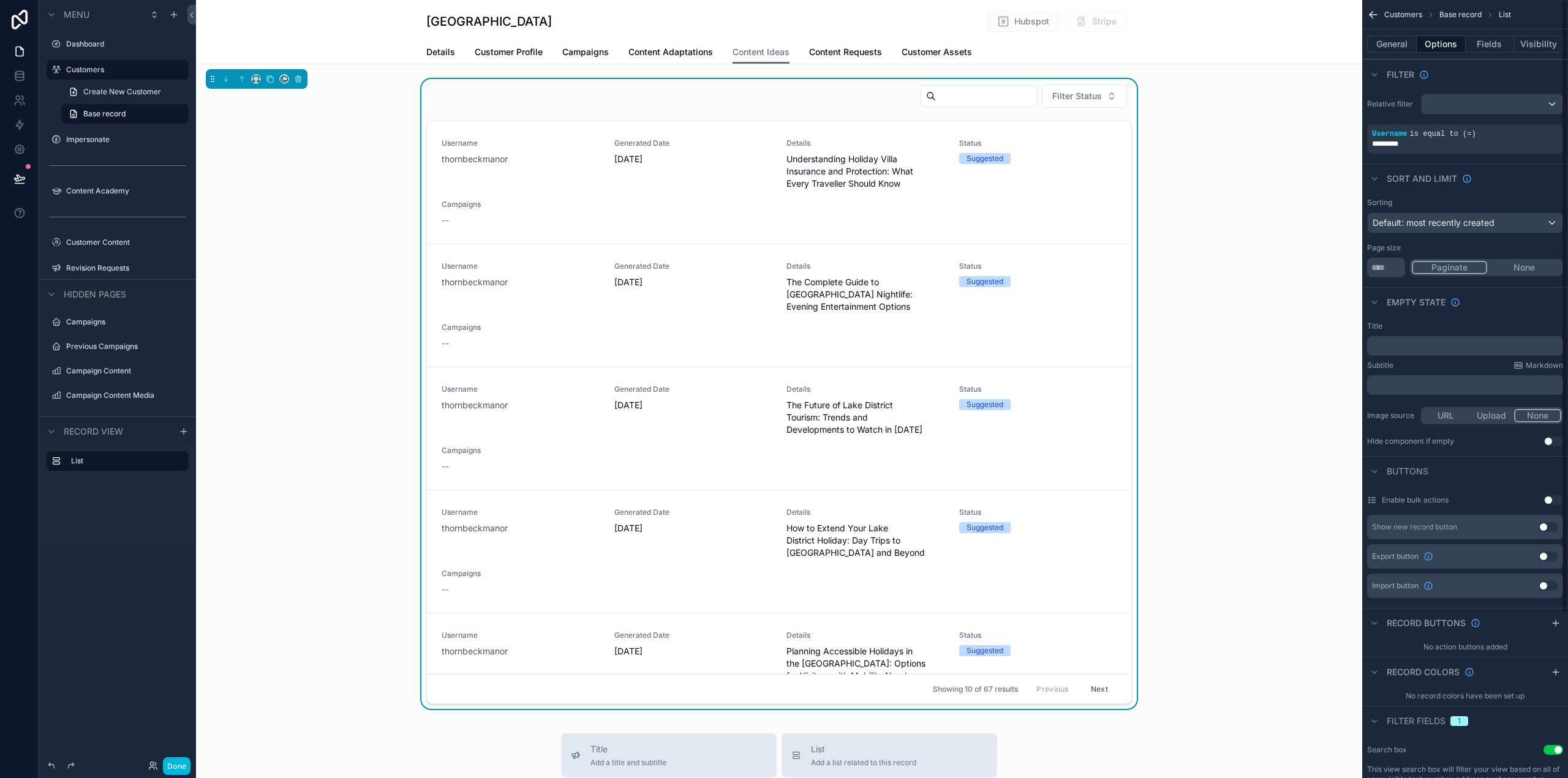
click at [1386, 45] on button "General" at bounding box center [1393, 43] width 50 height 17
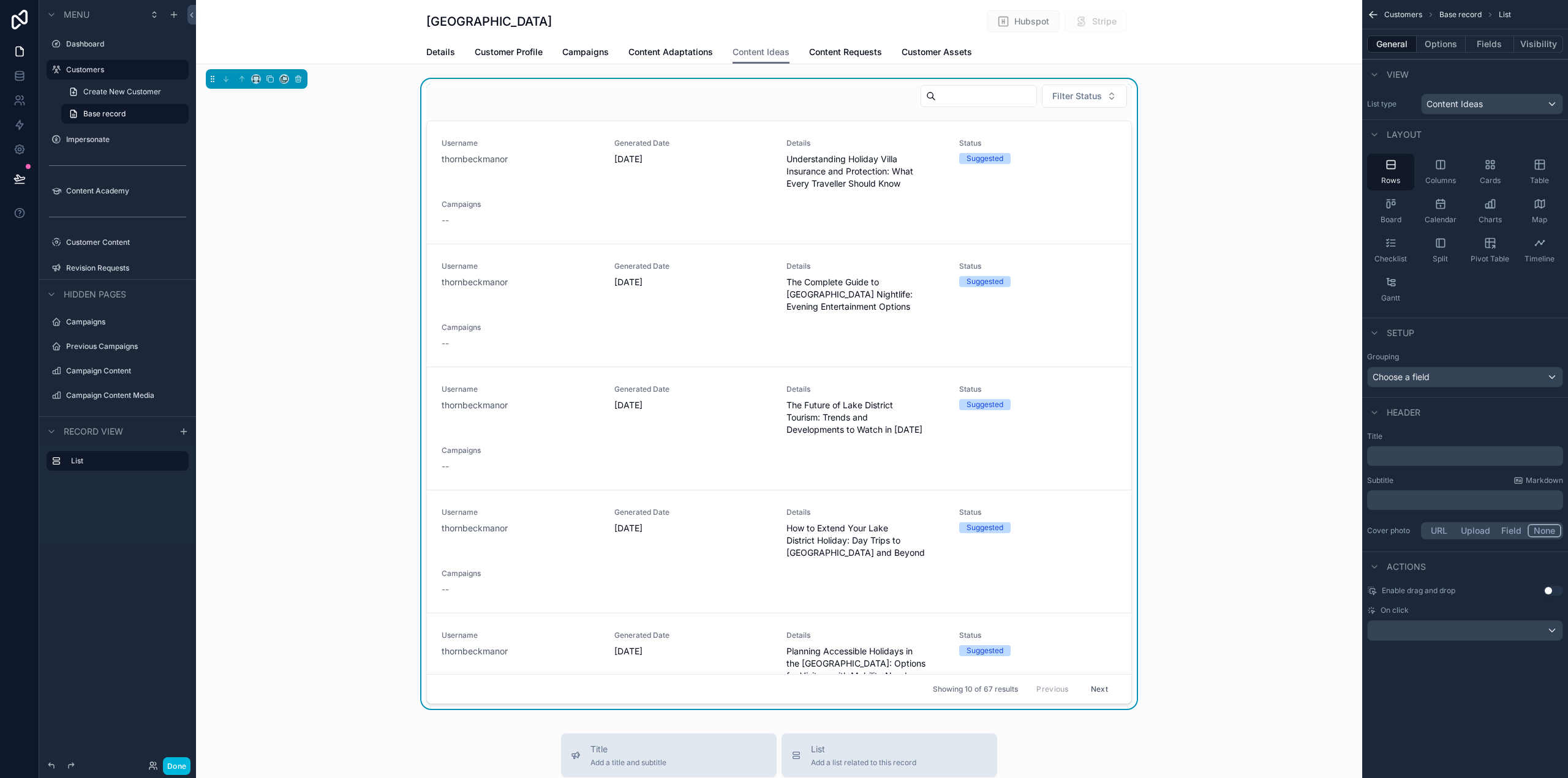
click at [1404, 447] on div "﻿" at bounding box center [1466, 456] width 196 height 19
click at [1401, 466] on div "Title ﻿ Subtitle Markdown ﻿ Cover photo URL Upload Field None" at bounding box center [1466, 486] width 206 height 120
click at [1401, 464] on div "﻿" at bounding box center [1466, 456] width 196 height 19
click at [1410, 456] on p "﻿" at bounding box center [1467, 455] width 188 height 12
click at [1470, 728] on div "**********" at bounding box center [1466, 389] width 206 height 778
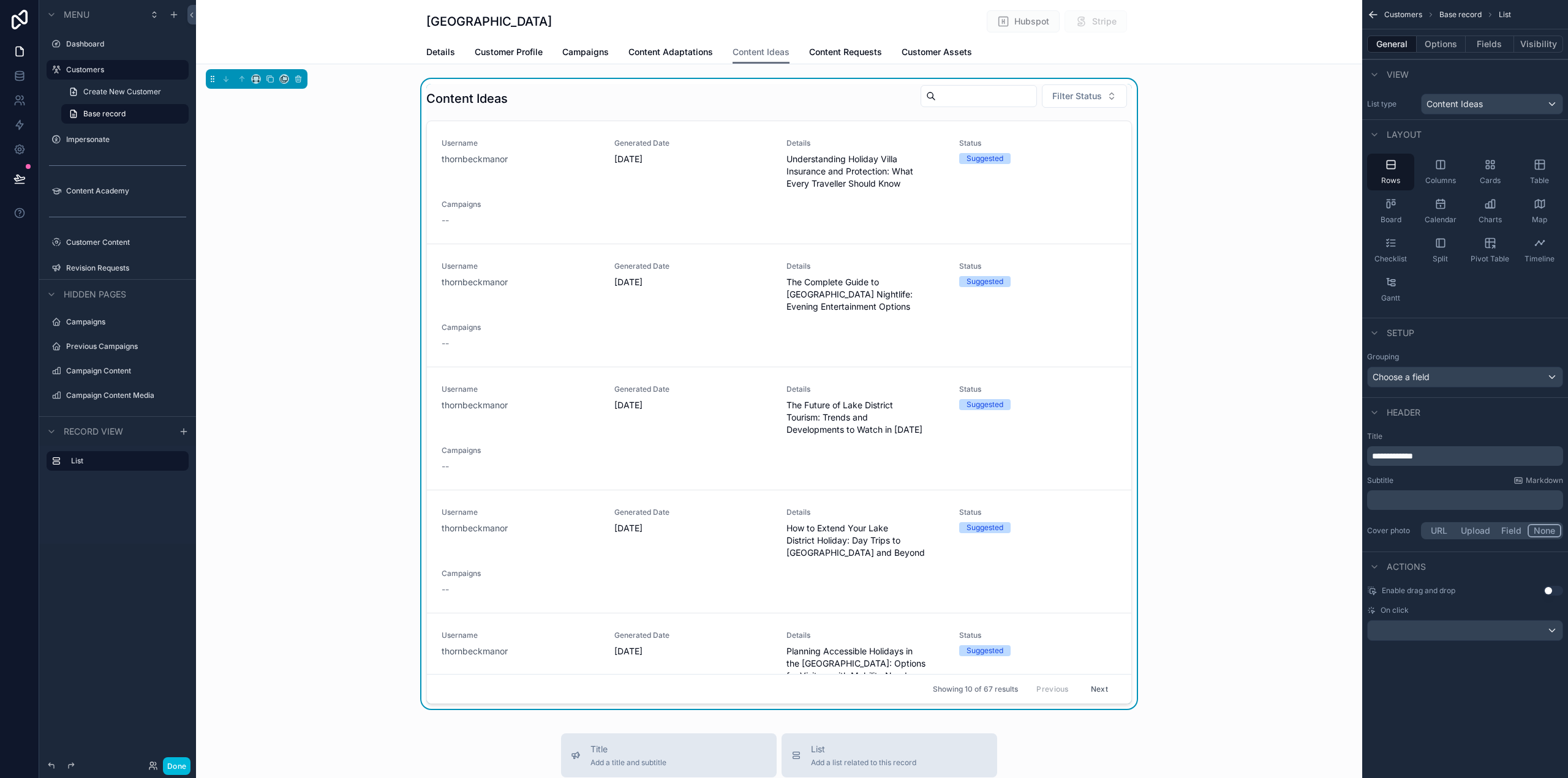
click at [1535, 39] on button "Visibility" at bounding box center [1538, 43] width 49 height 17
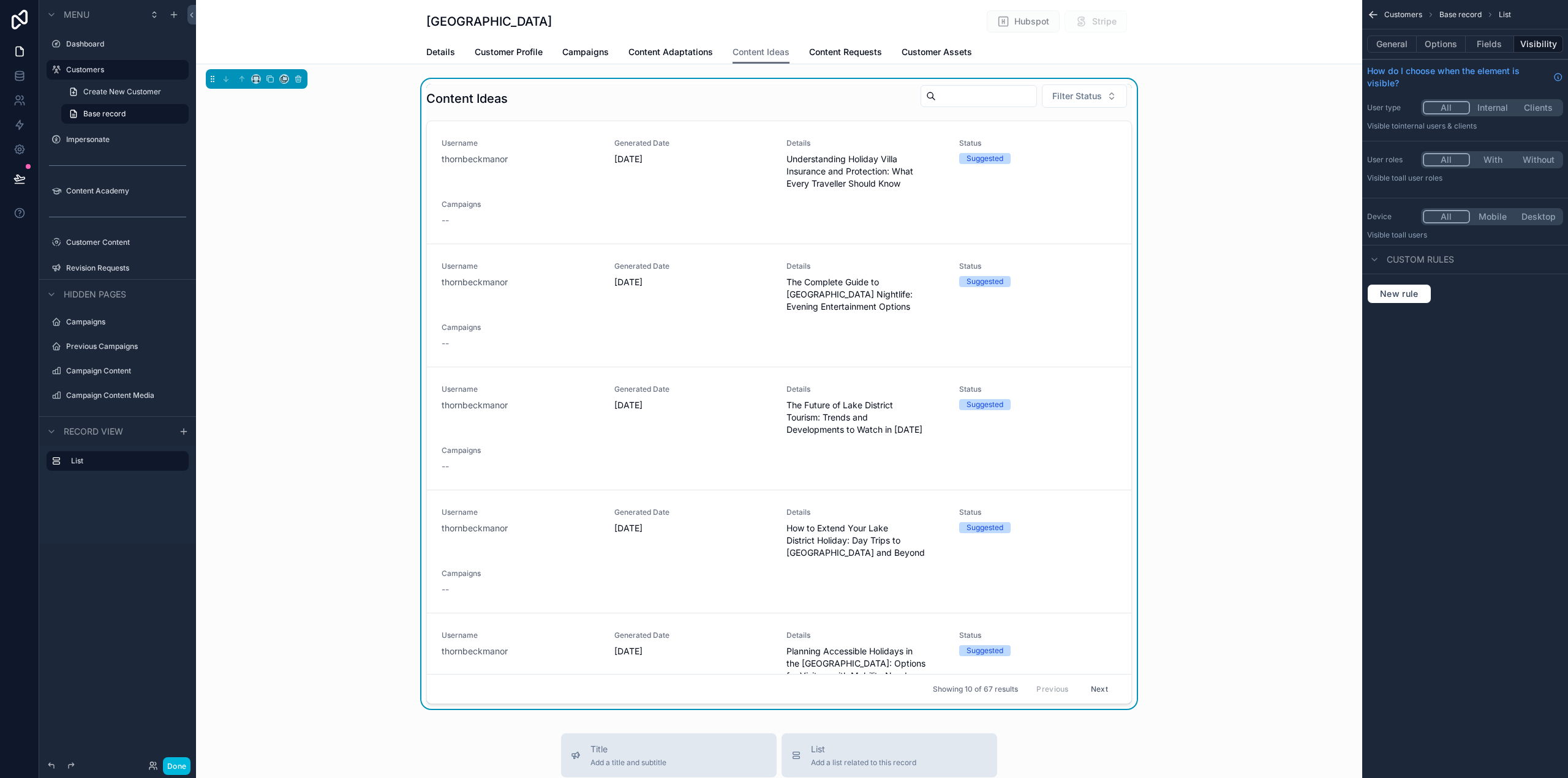
click at [1504, 43] on button "Fields" at bounding box center [1490, 43] width 49 height 17
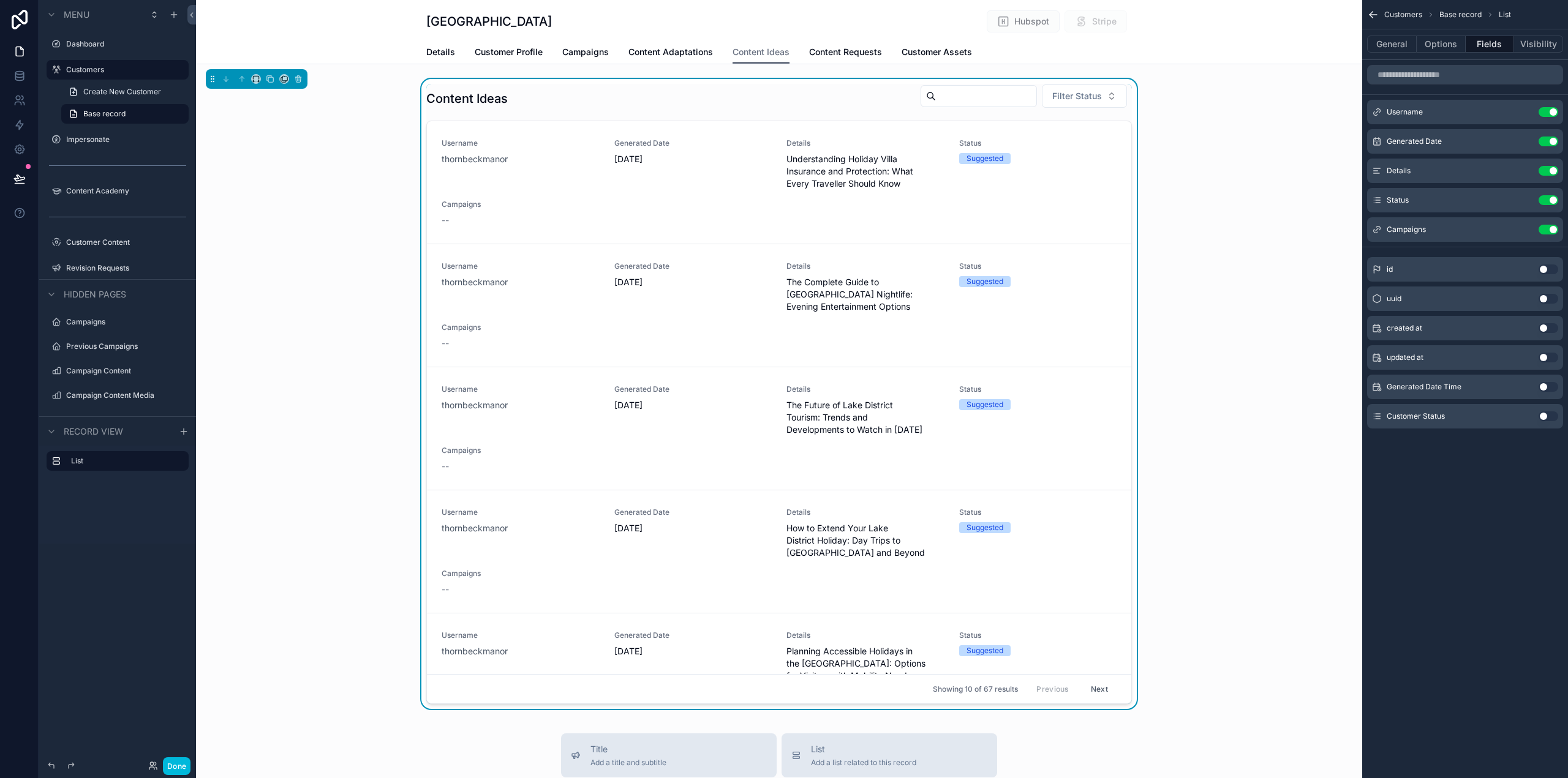
click at [1079, 216] on div "Username thornbeckmanor Generated Date 25/09/2025 Details Understanding Holiday…" at bounding box center [779, 183] width 675 height 89
click at [1549, 228] on button "Use setting" at bounding box center [1549, 229] width 19 height 10
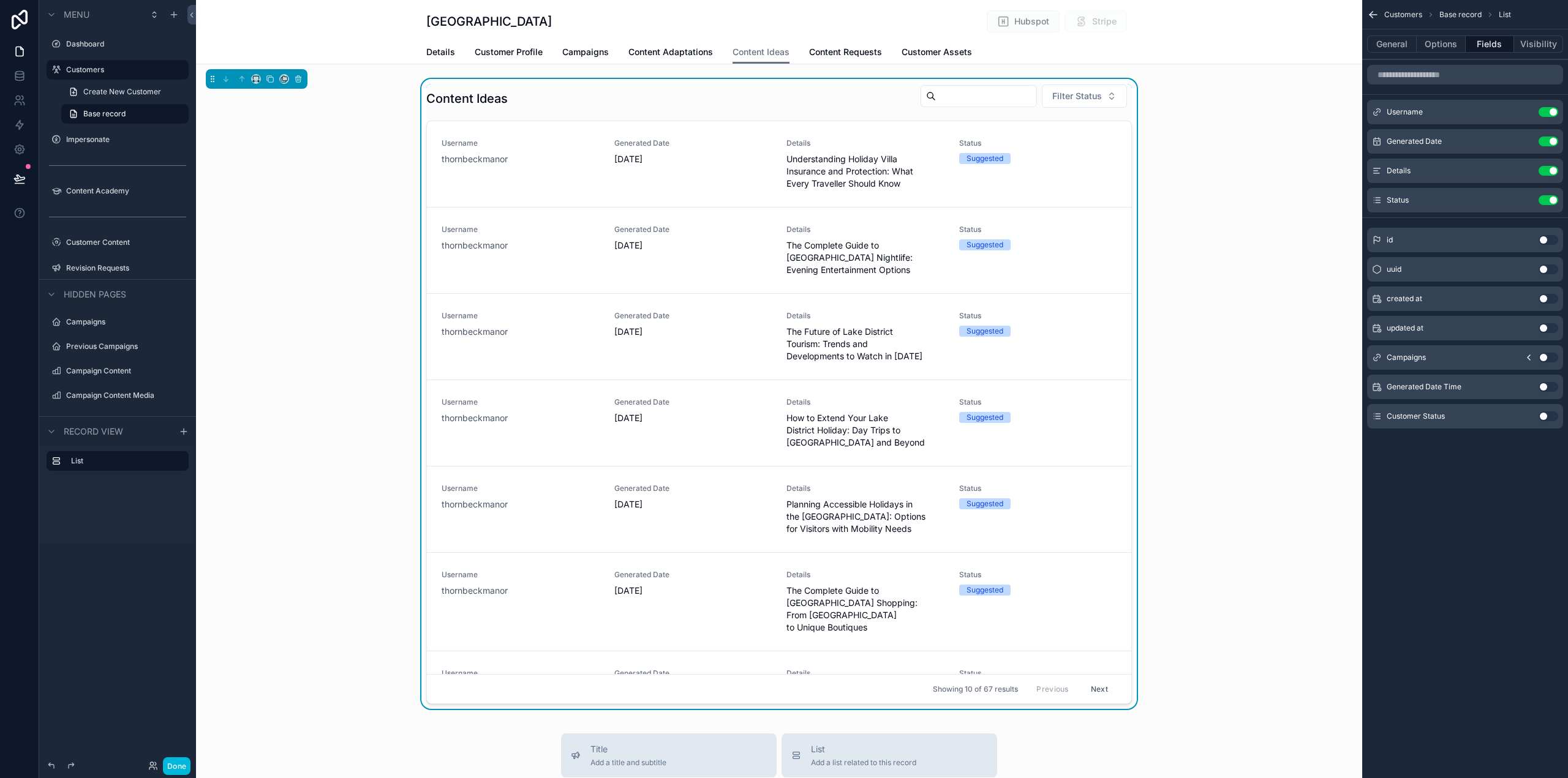
click at [1554, 113] on button "Use setting" at bounding box center [1549, 112] width 19 height 10
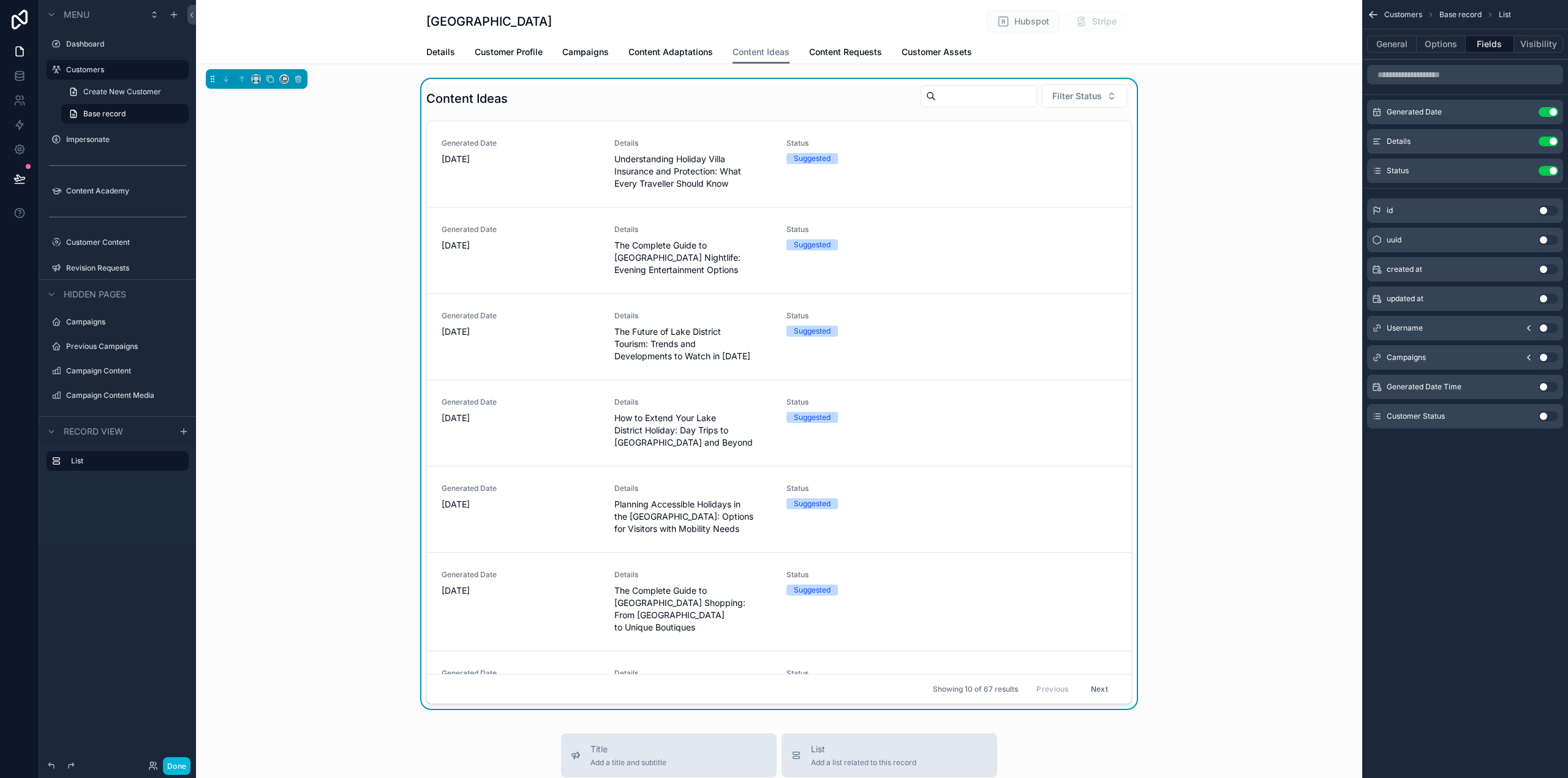
click at [1554, 113] on button "Use setting" at bounding box center [1549, 112] width 19 height 10
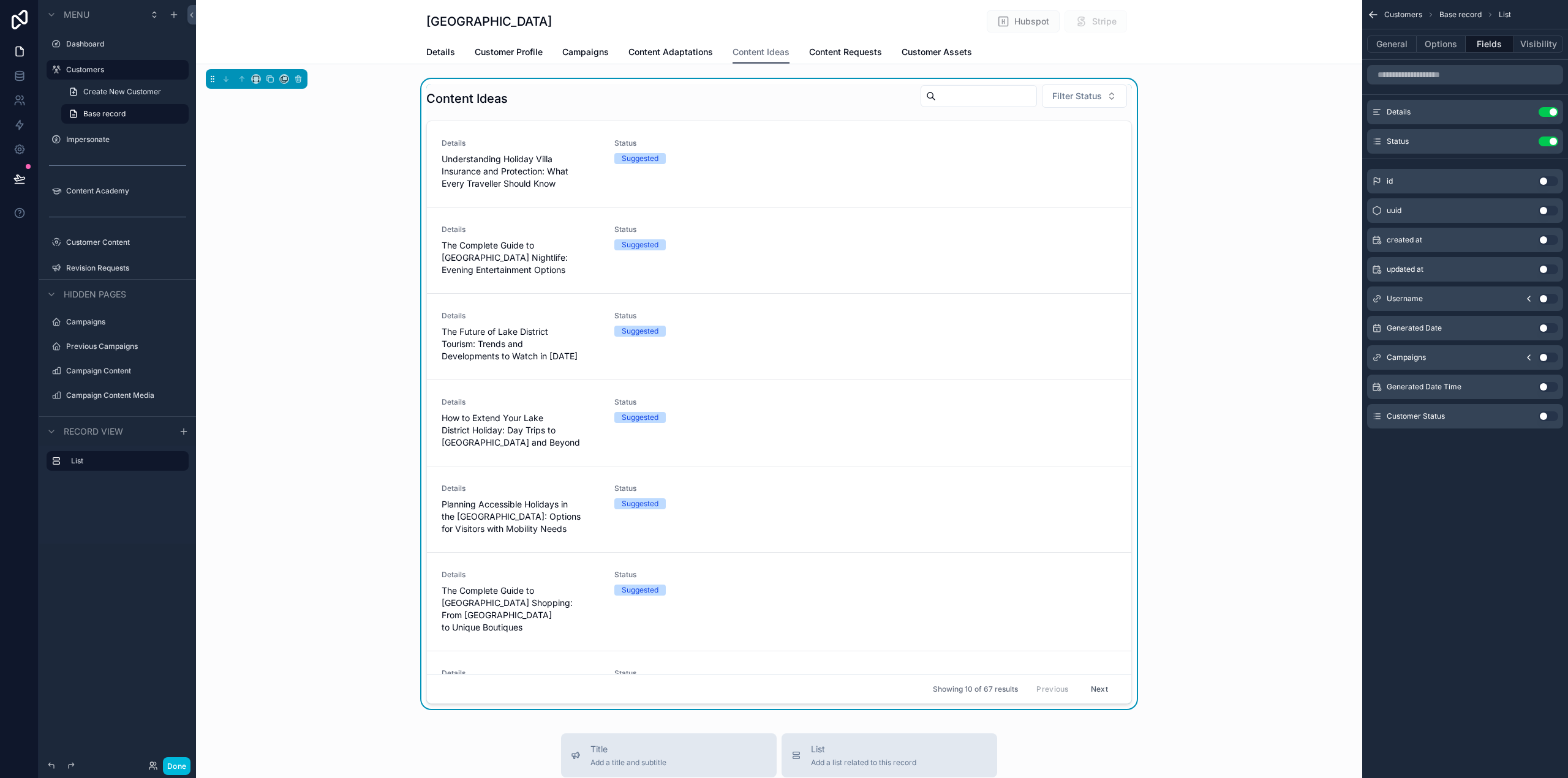
click at [0, 0] on icon "scrollable content" at bounding box center [0, 0] width 0 height 0
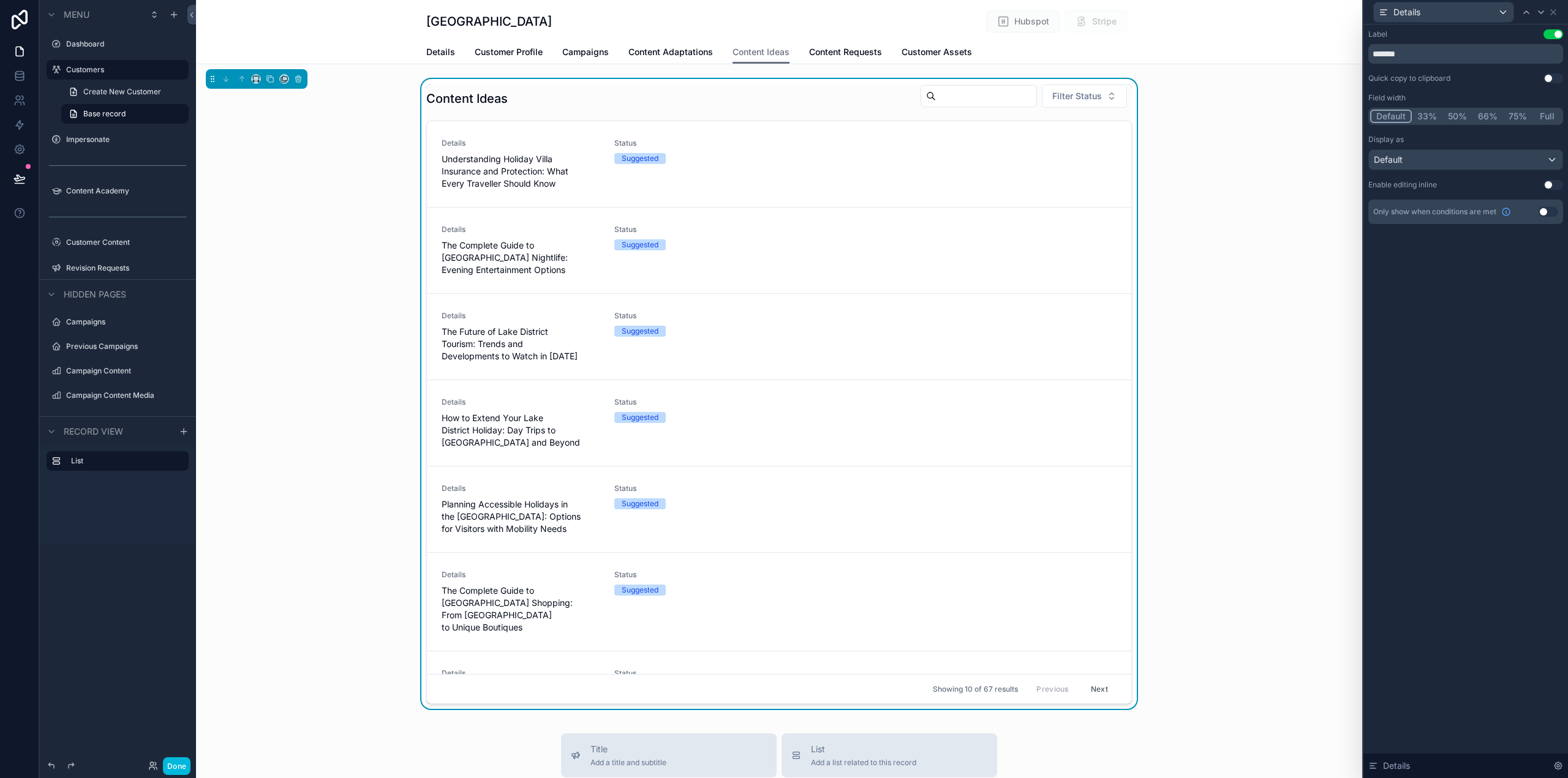
click at [1484, 114] on button "66%" at bounding box center [1488, 116] width 31 height 14
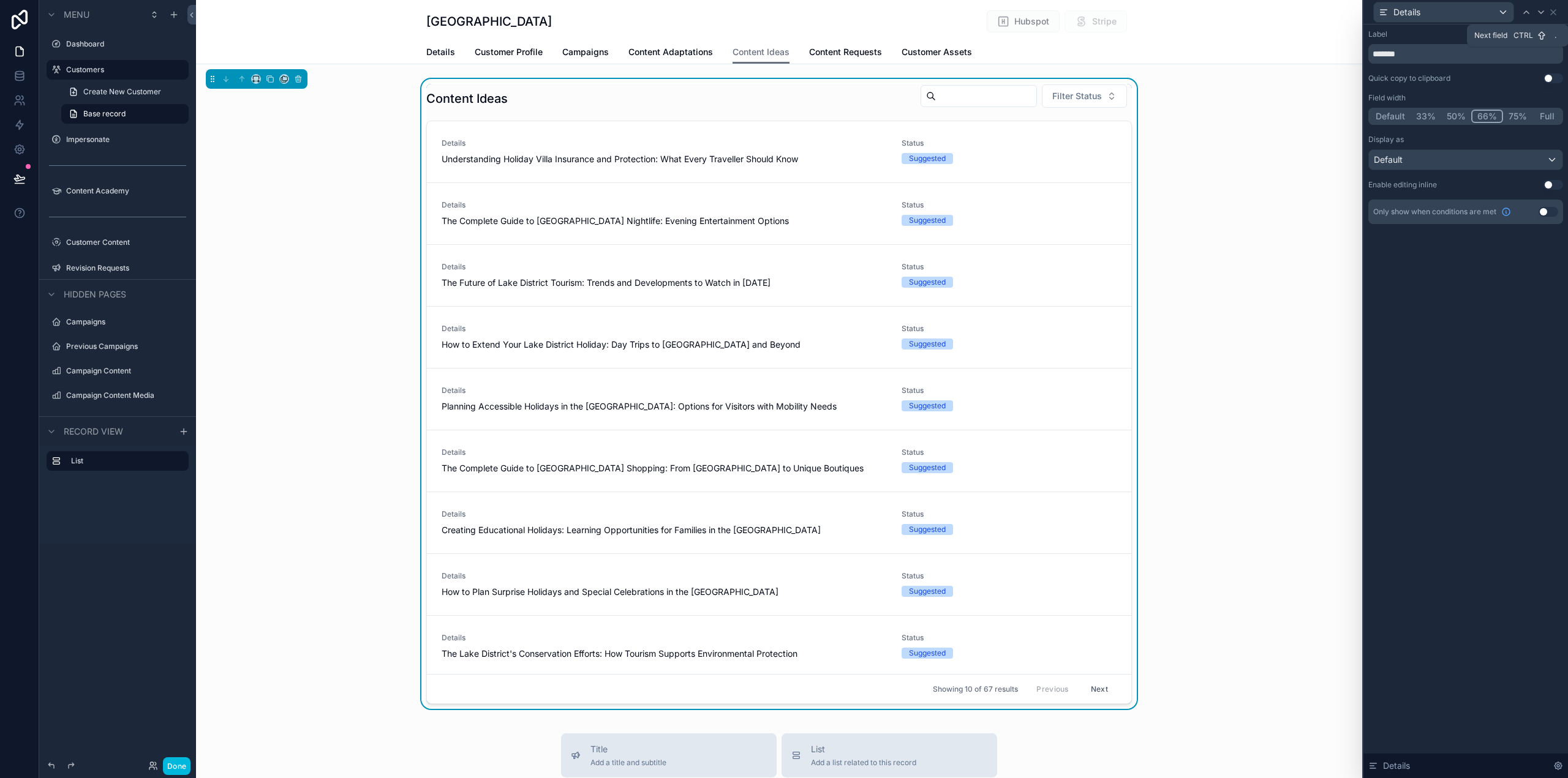
click at [1543, 16] on icon at bounding box center [1541, 12] width 10 height 10
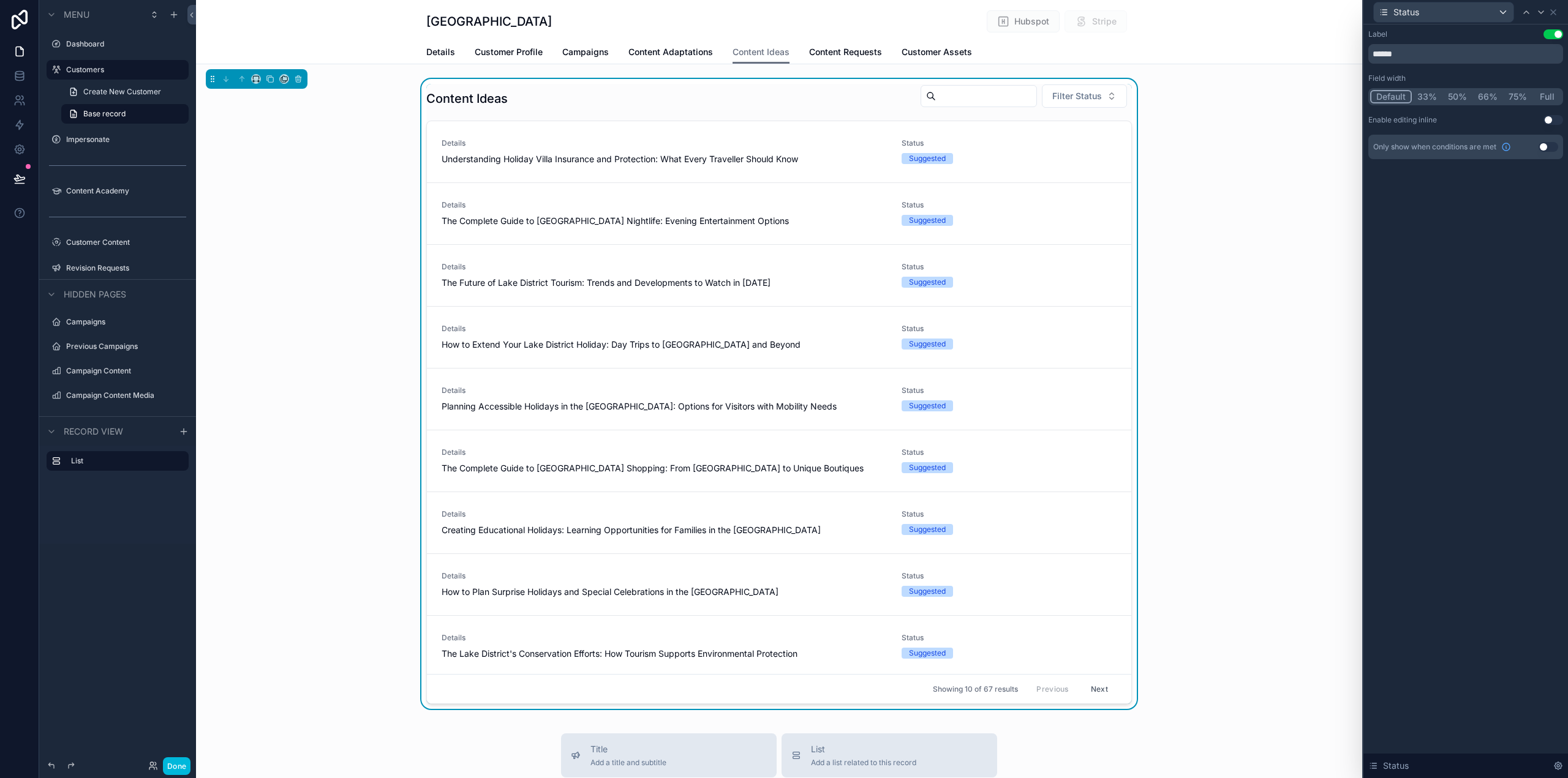
click at [1427, 96] on button "33%" at bounding box center [1427, 97] width 31 height 14
click at [1397, 92] on button "Default" at bounding box center [1390, 97] width 40 height 14
click at [1521, 12] on div at bounding box center [1526, 12] width 14 height 14
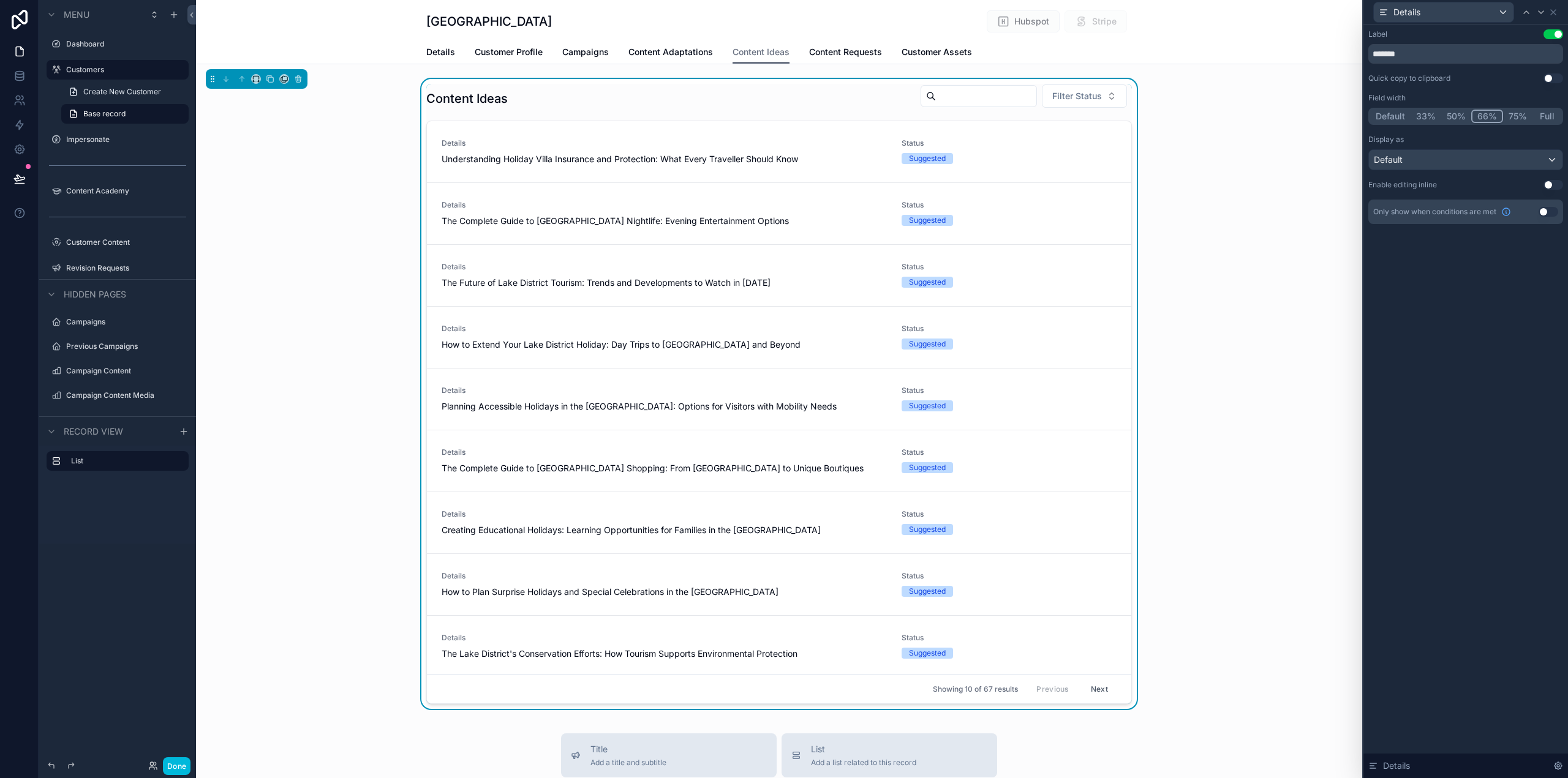
click at [1525, 117] on button "75%" at bounding box center [1518, 116] width 30 height 14
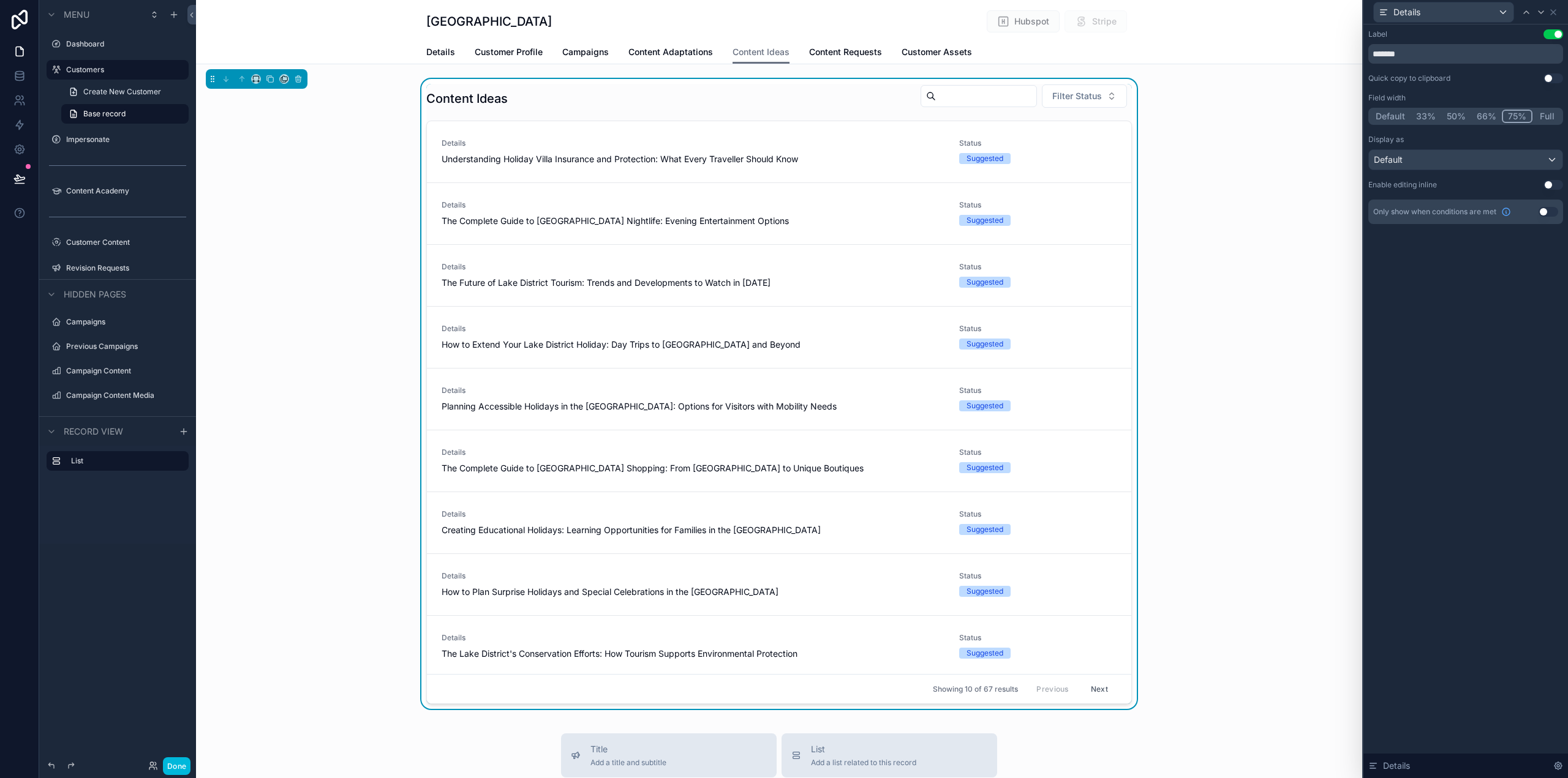
click at [1298, 255] on div "Content Ideas Filter Status Details Understanding Holiday Villa Insurance and P…" at bounding box center [779, 396] width 1166 height 635
drag, startPoint x: 1433, startPoint y: 56, endPoint x: 1338, endPoint y: 55, distance: 95.0
click at [1338, 55] on div "Details Label Use setting ******* Quick copy to clipboard Use setting Field wid…" at bounding box center [784, 389] width 1568 height 778
click at [1510, 385] on div "Label Use setting **** Quick copy to clipboard Use setting Field width Default …" at bounding box center [1466, 401] width 204 height 754
click at [1372, 51] on input "****" at bounding box center [1466, 54] width 195 height 19
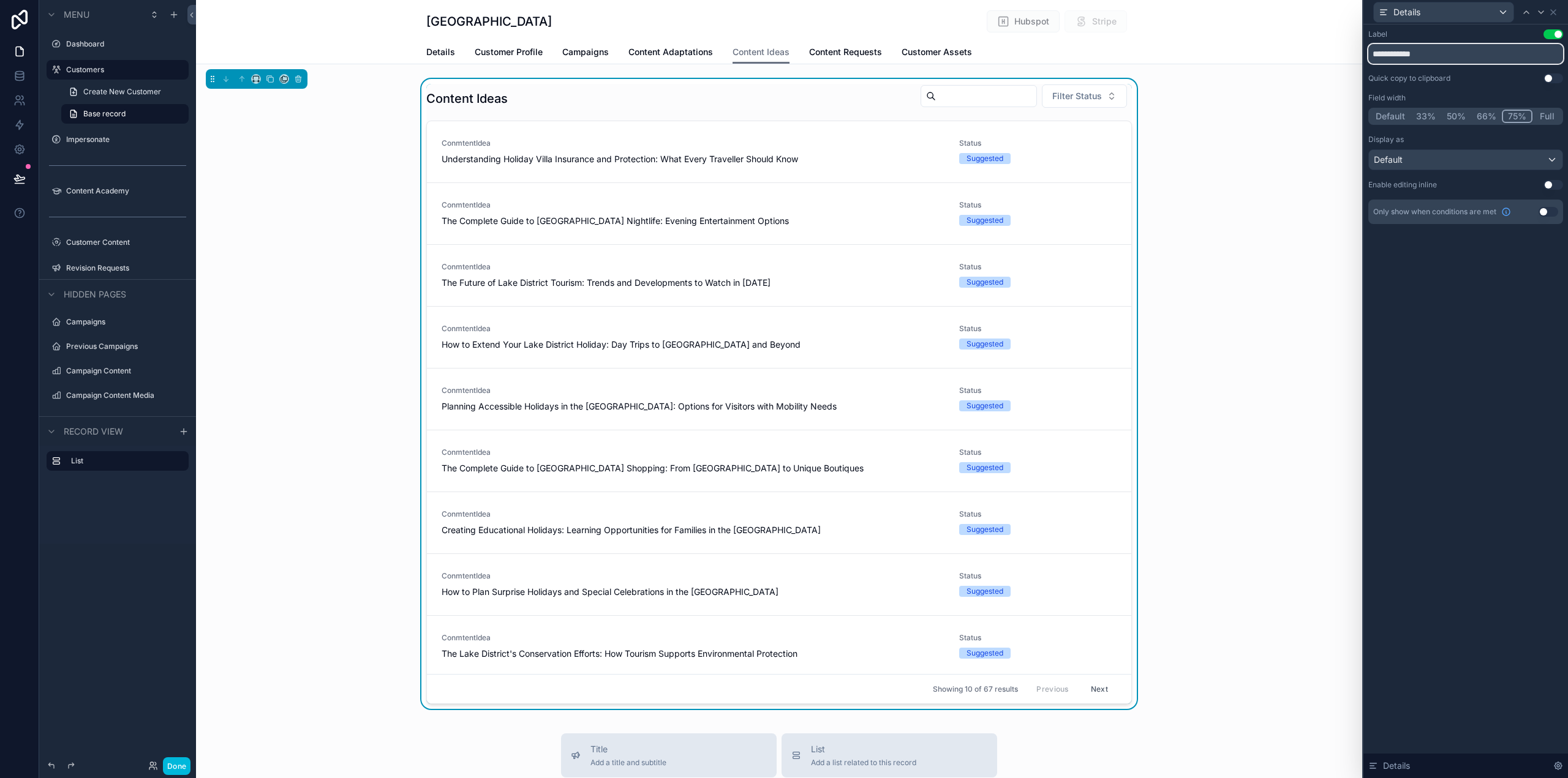
type input "**********"
click at [1501, 372] on div "**********" at bounding box center [1466, 401] width 204 height 754
click at [1256, 286] on div "Content Ideas Filter Status Content Idea Understanding Holiday Villa Insurance …" at bounding box center [779, 396] width 1166 height 635
click at [1551, 9] on icon at bounding box center [1554, 12] width 10 height 10
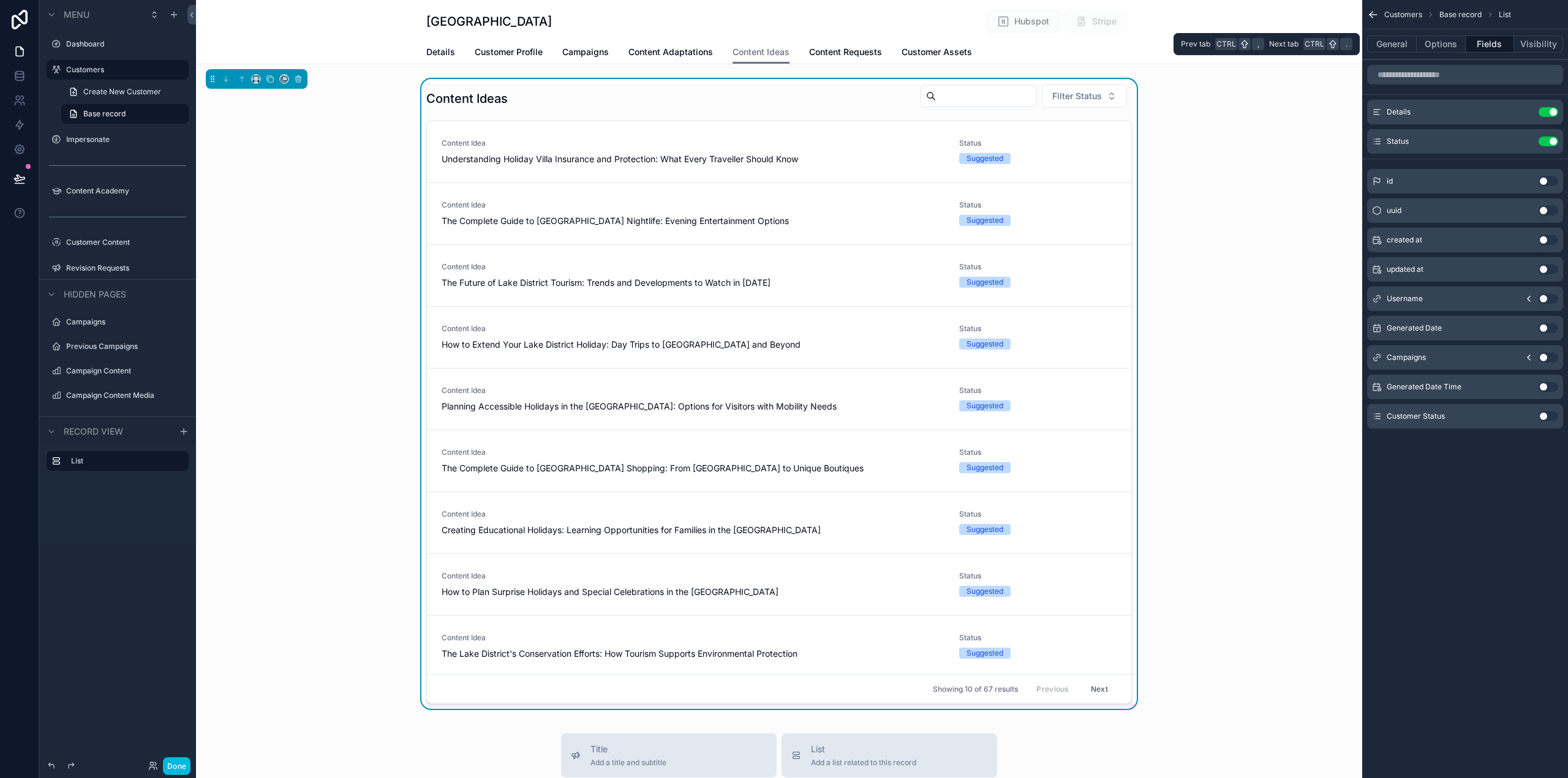
click at [1442, 45] on button "Options" at bounding box center [1441, 43] width 49 height 17
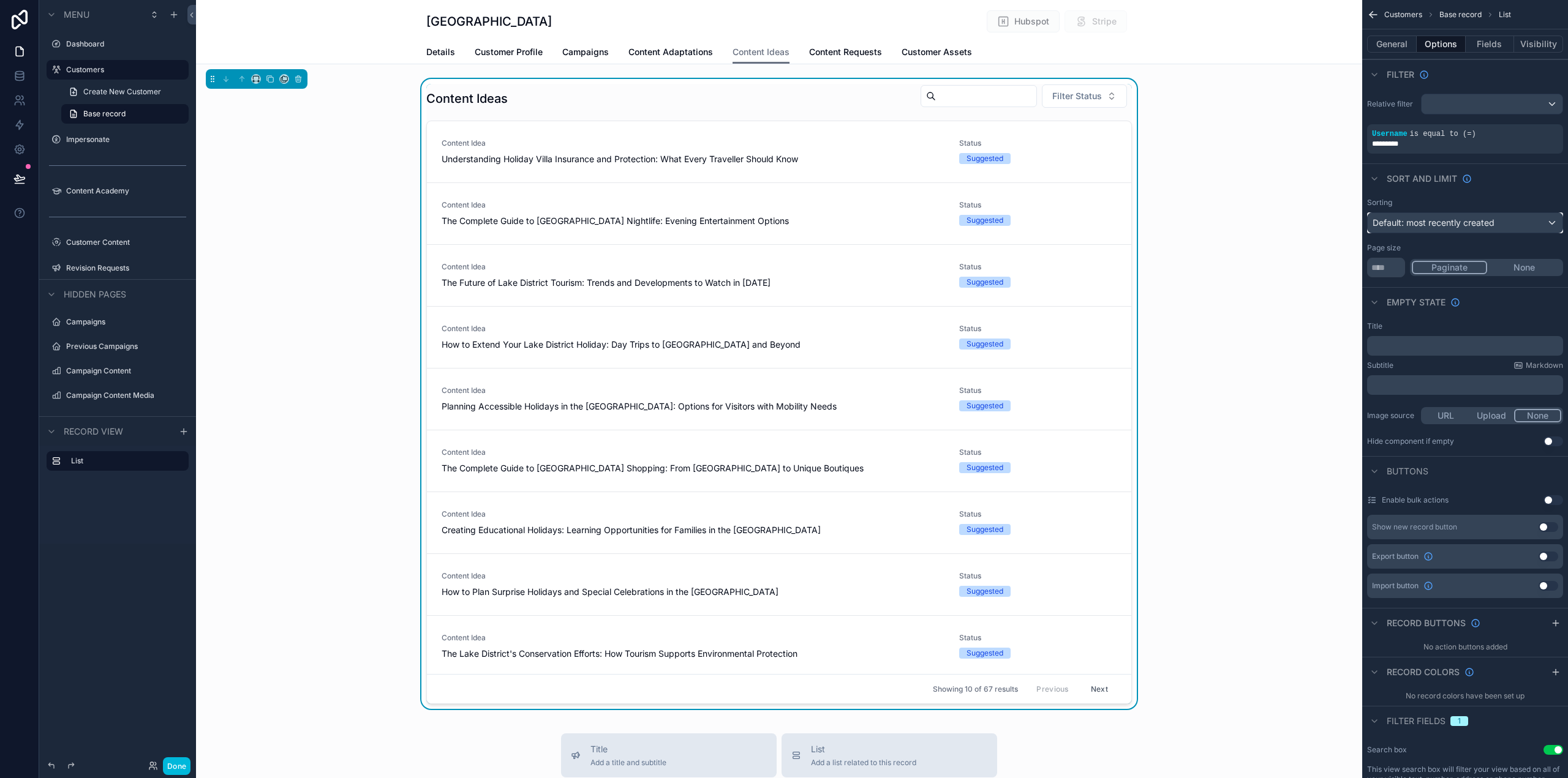
click at [1465, 221] on span "Default: most recently created" at bounding box center [1434, 222] width 122 height 10
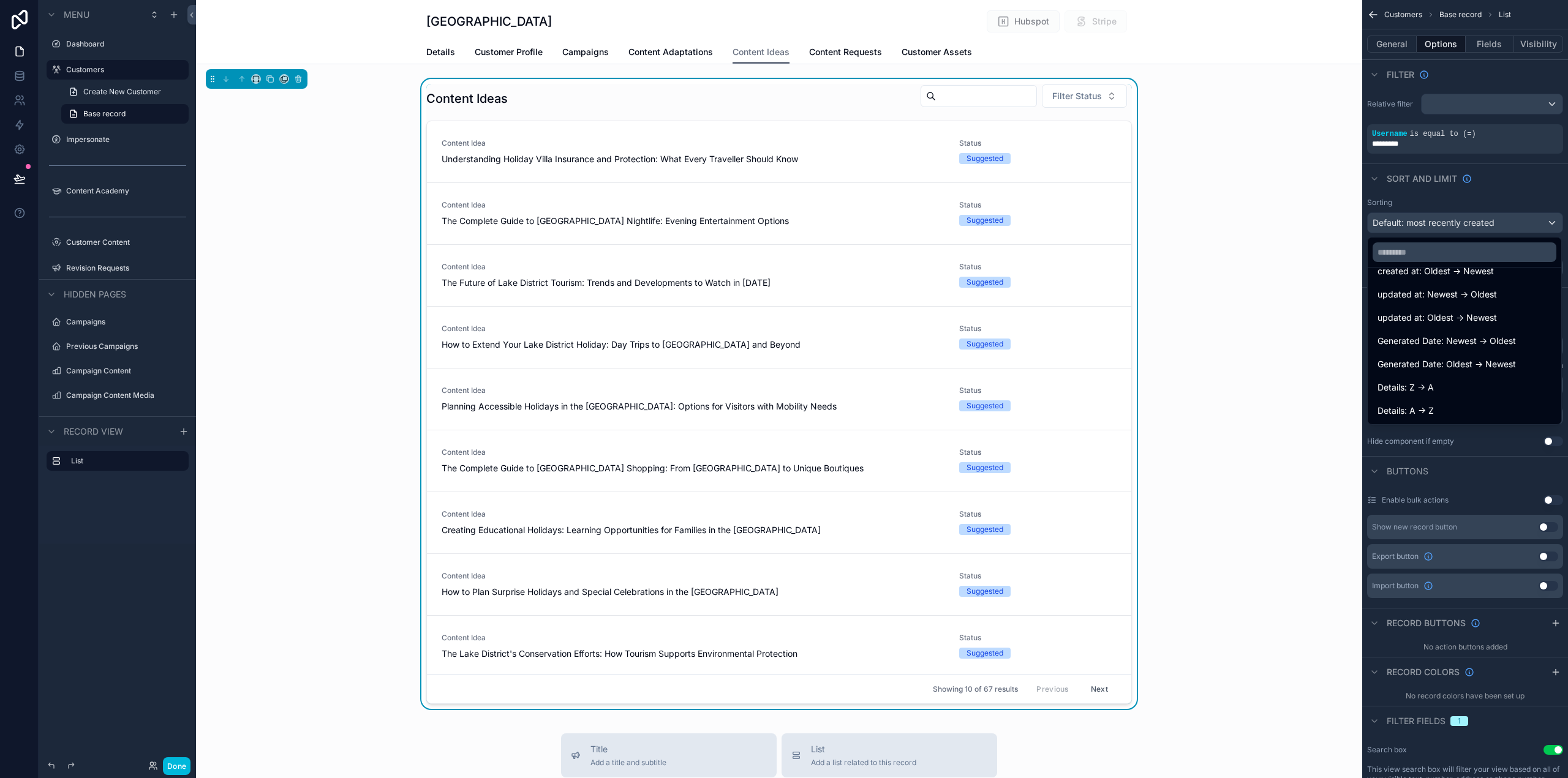
scroll to position [110, 0]
click at [1487, 409] on span "Generated Date Time: Oldest -> Newest" at bounding box center [1458, 411] width 160 height 14
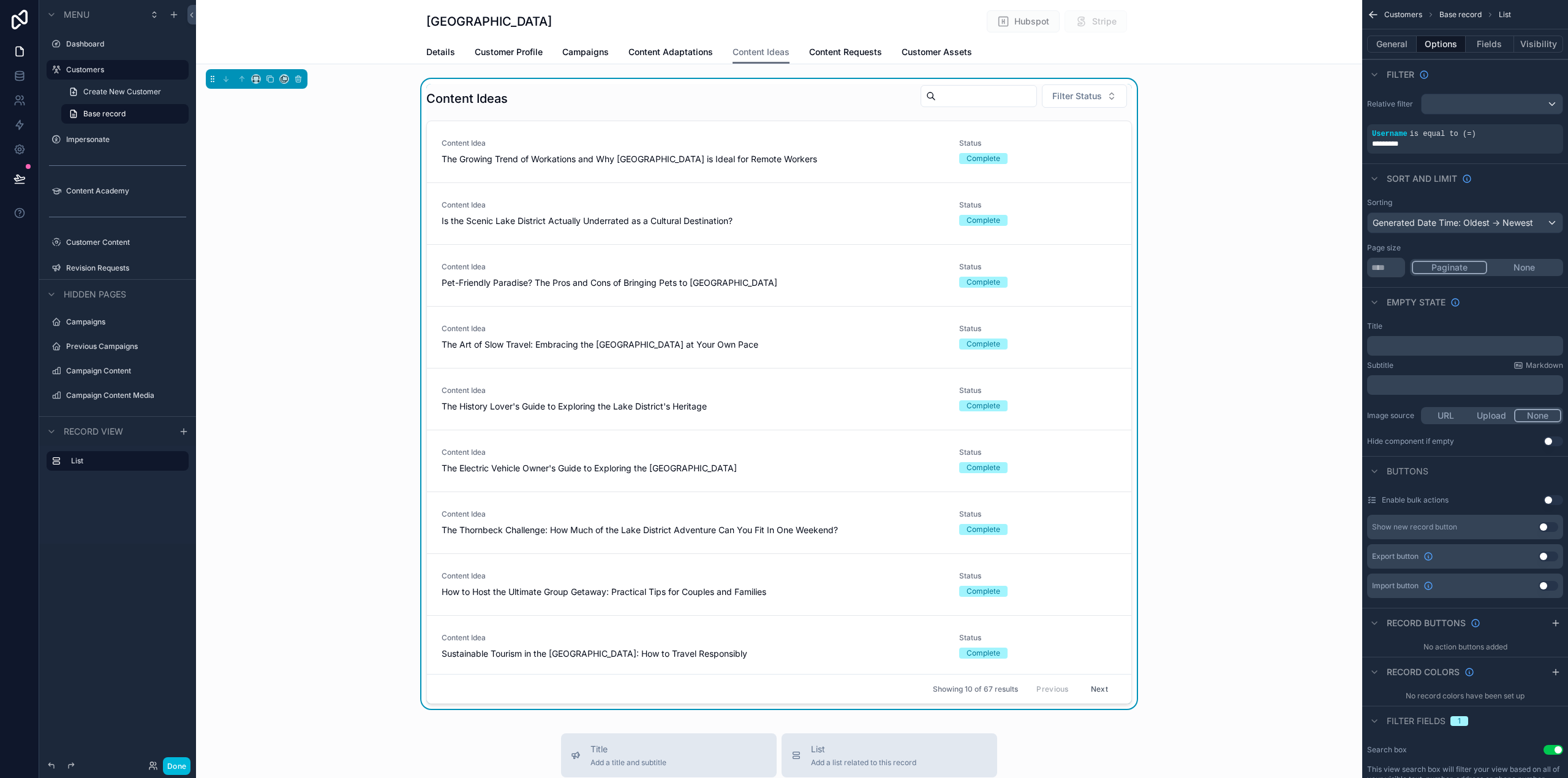
click at [1096, 93] on span "Filter Status" at bounding box center [1078, 96] width 50 height 12
click at [1269, 146] on div "Content Ideas Filter Status Content Idea The Growing Trend of Workations and Wh…" at bounding box center [779, 396] width 1166 height 635
click at [1527, 222] on div "Generated Date Time: Oldest -> Newest" at bounding box center [1465, 223] width 195 height 19
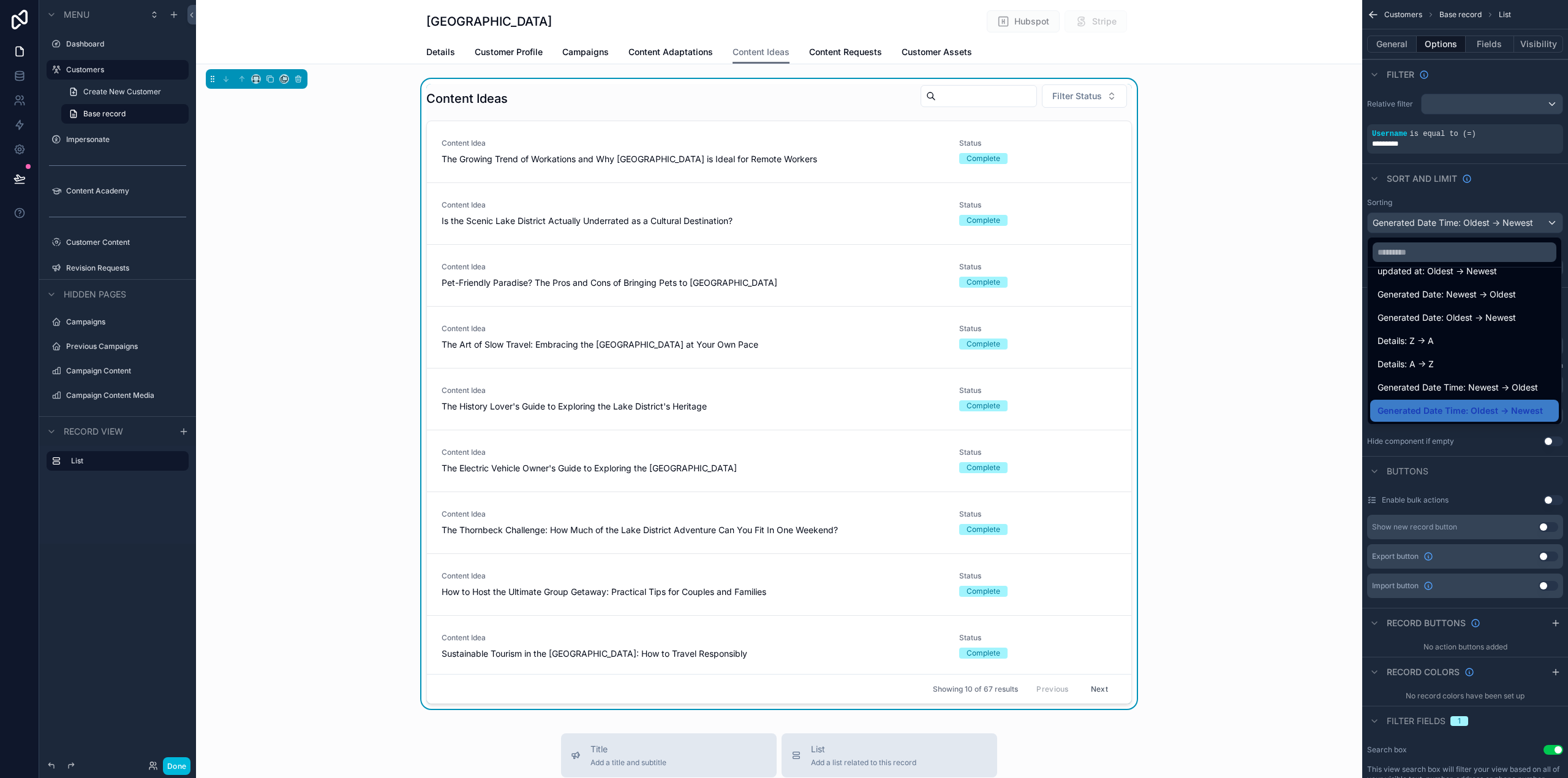
click at [1496, 384] on span "Generated Date Time: Newest -> Oldest" at bounding box center [1458, 388] width 160 height 14
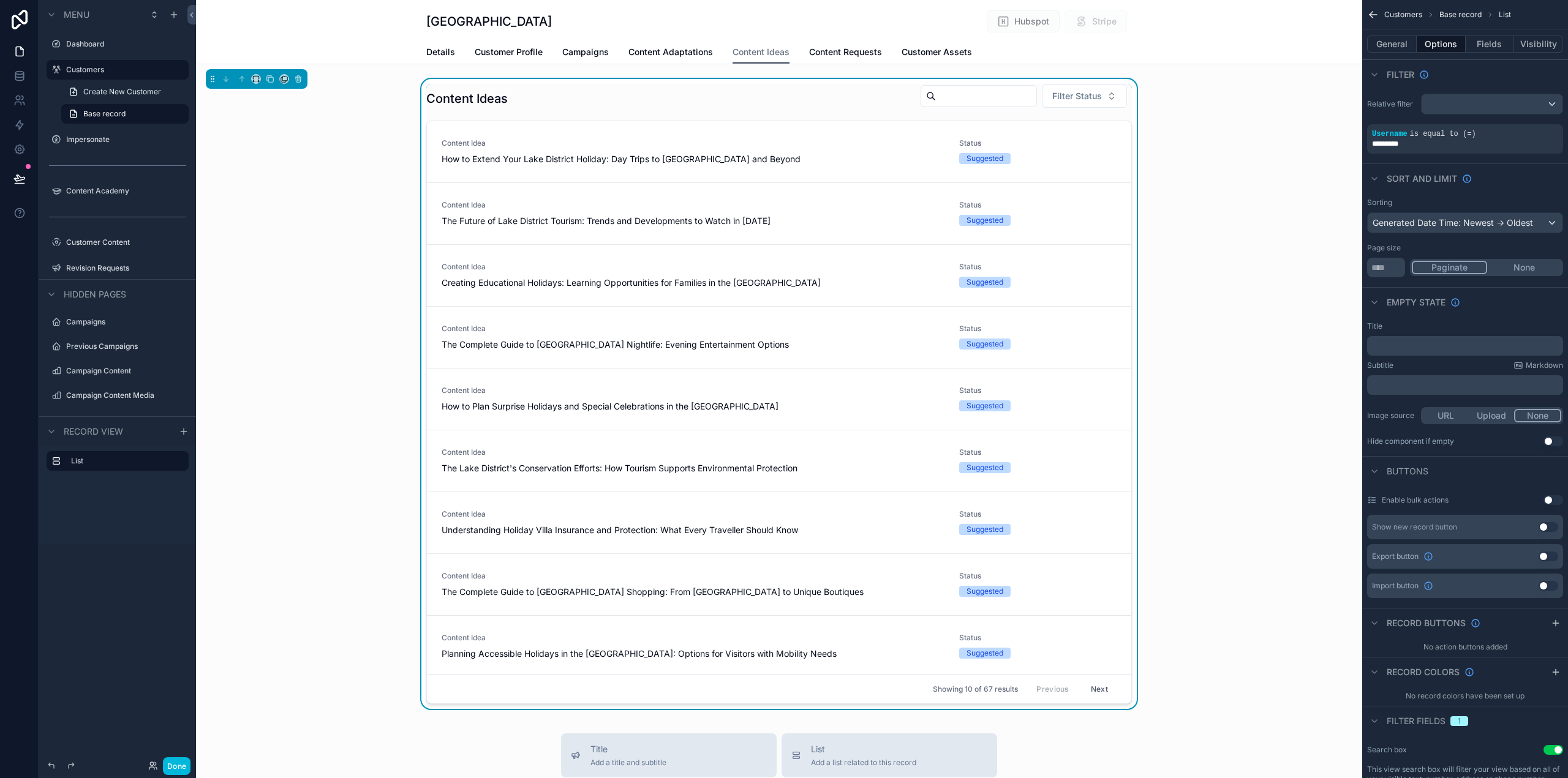
click at [1221, 259] on div "Content Ideas Filter Status Content Idea How to Extend Your Lake District Holid…" at bounding box center [779, 396] width 1166 height 635
click at [181, 764] on button "Done" at bounding box center [176, 766] width 27 height 18
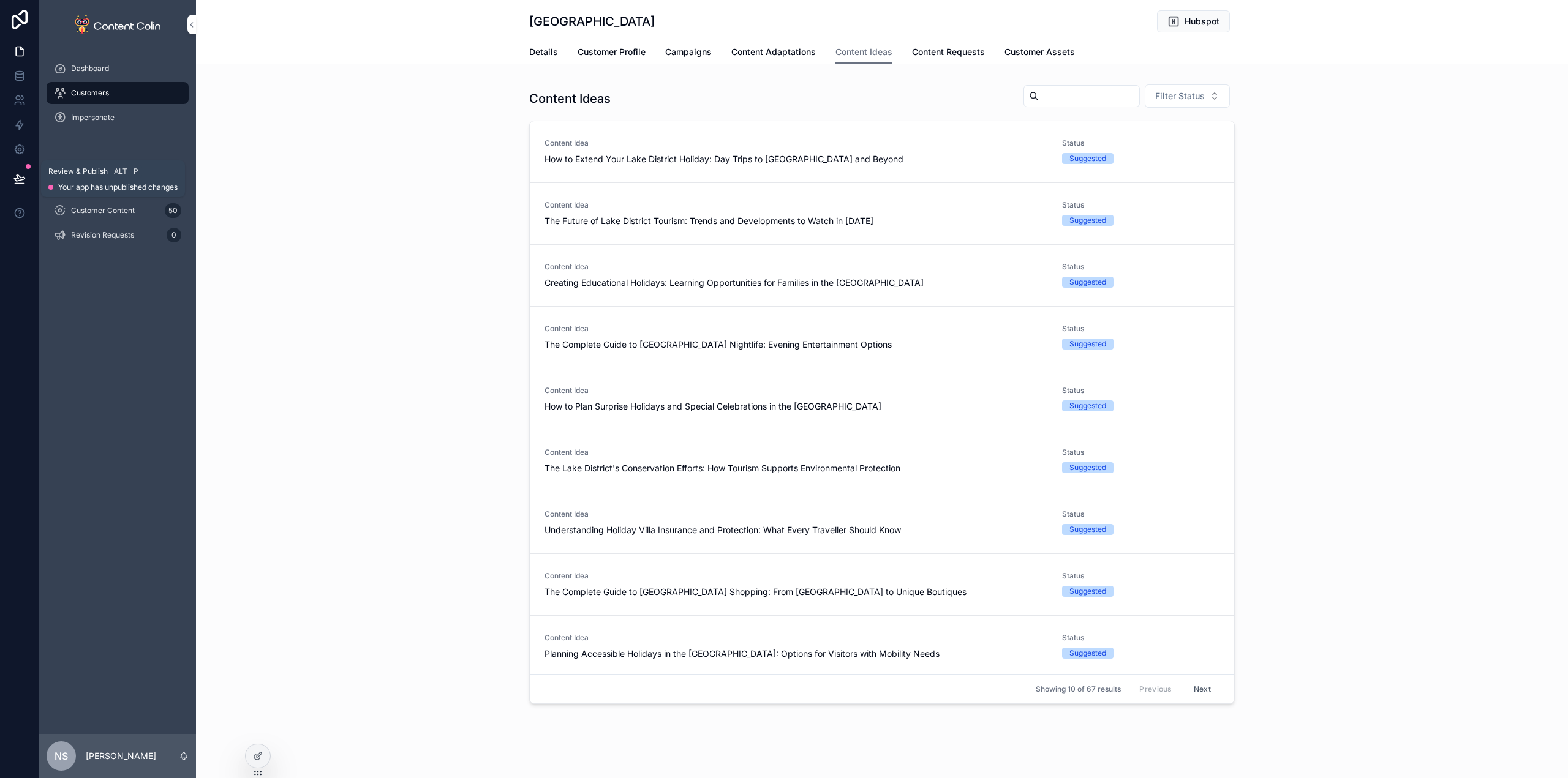
click at [20, 178] on icon at bounding box center [19, 179] width 12 height 12
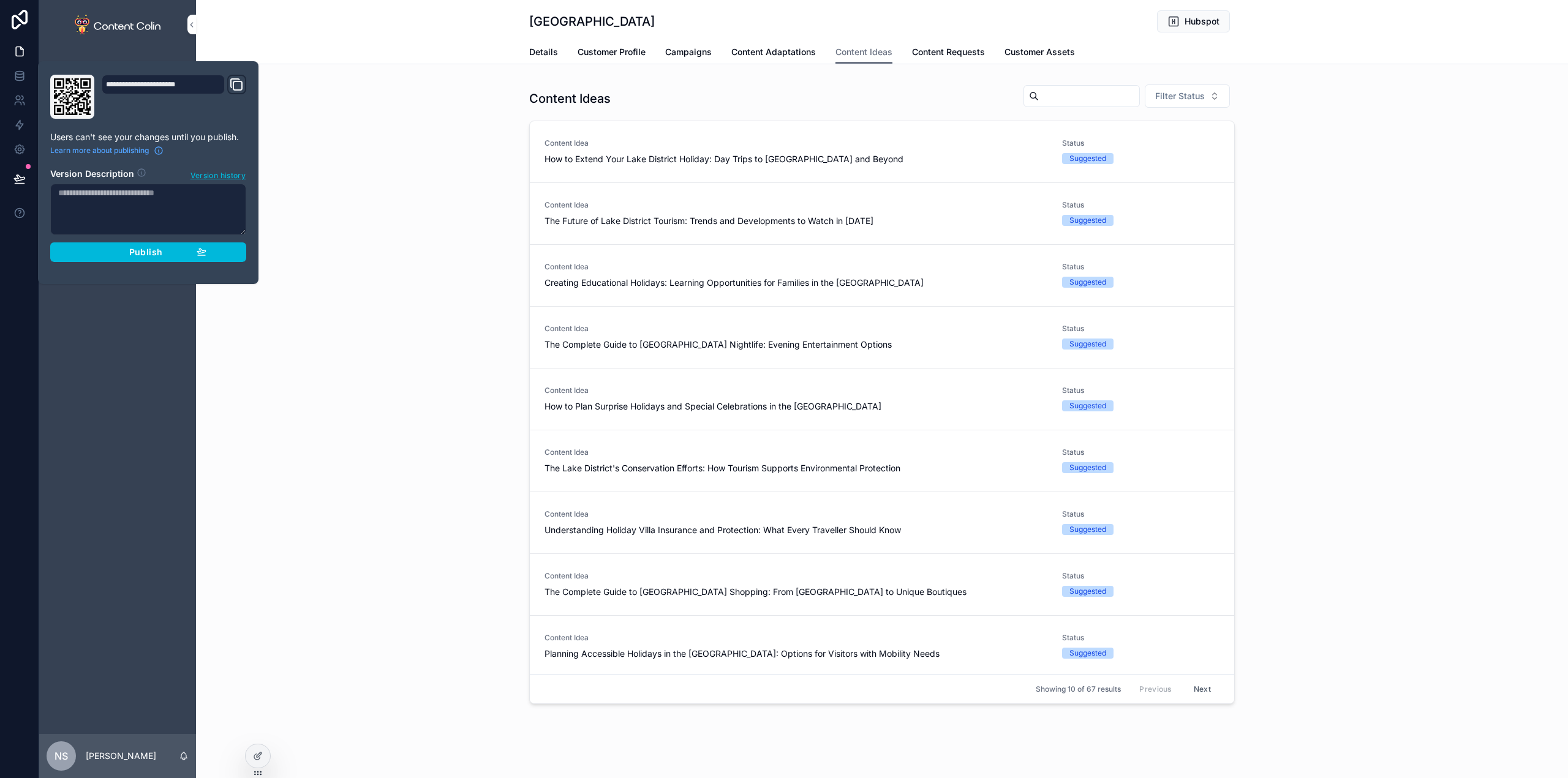
click at [118, 253] on div "Publish" at bounding box center [148, 253] width 117 height 11
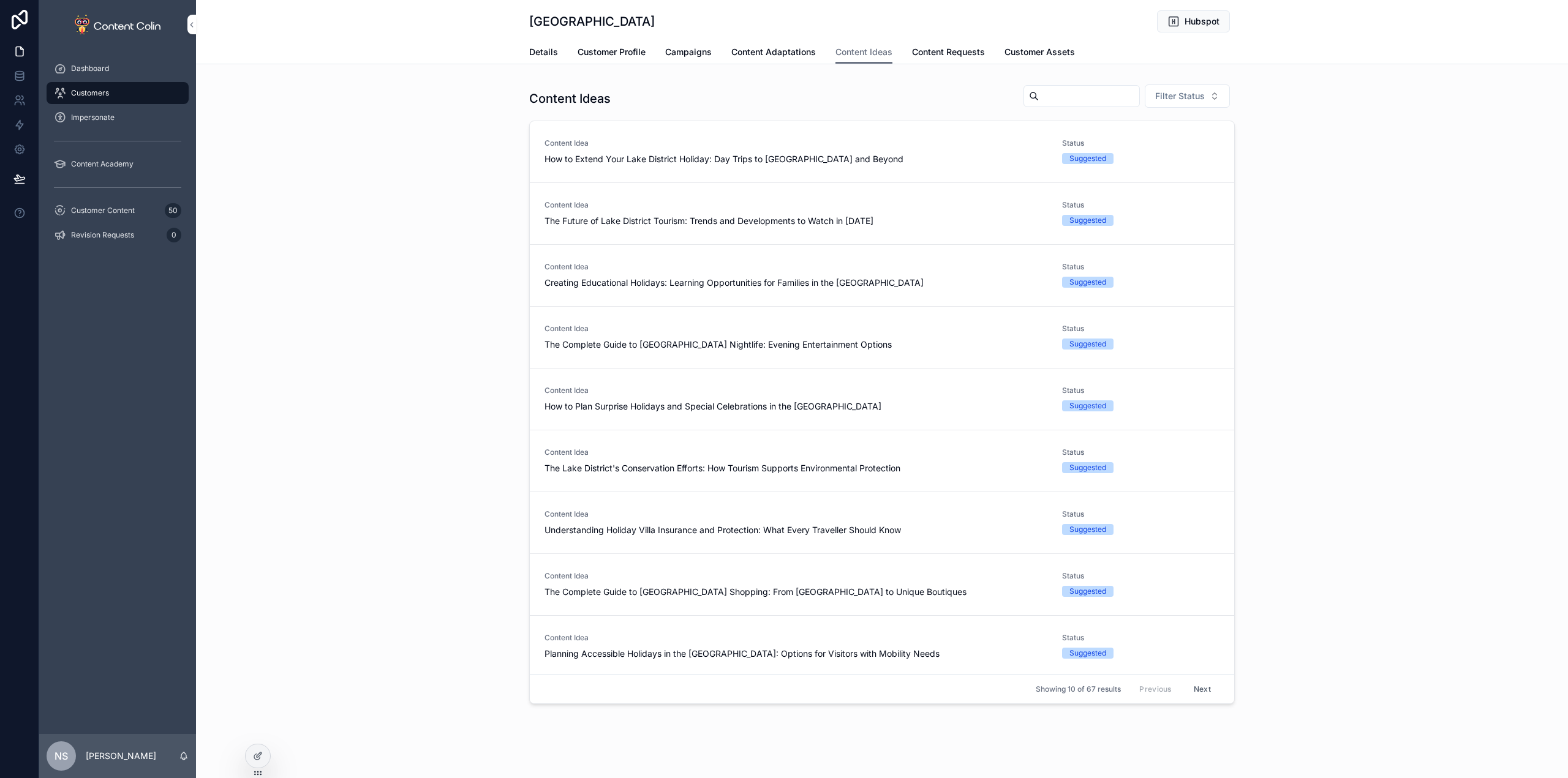
click at [435, 35] on div "Thornbeck Manor Hubspot Content Ideas Details Customer Profile Campaigns Conten…" at bounding box center [882, 32] width 1372 height 64
click at [538, 51] on span "Details" at bounding box center [544, 51] width 29 height 12
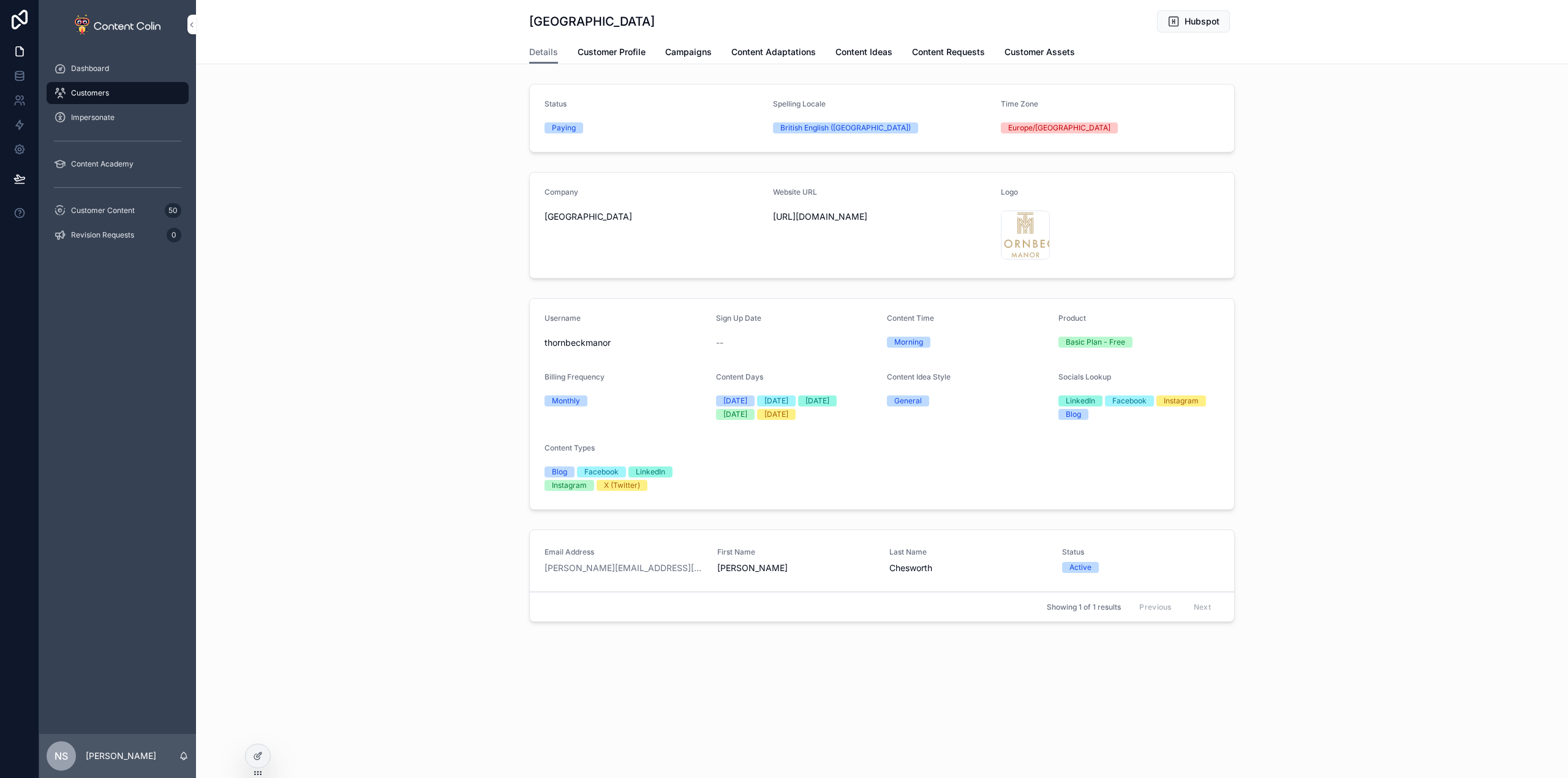
click at [615, 53] on span "Customer Profile" at bounding box center [612, 51] width 68 height 12
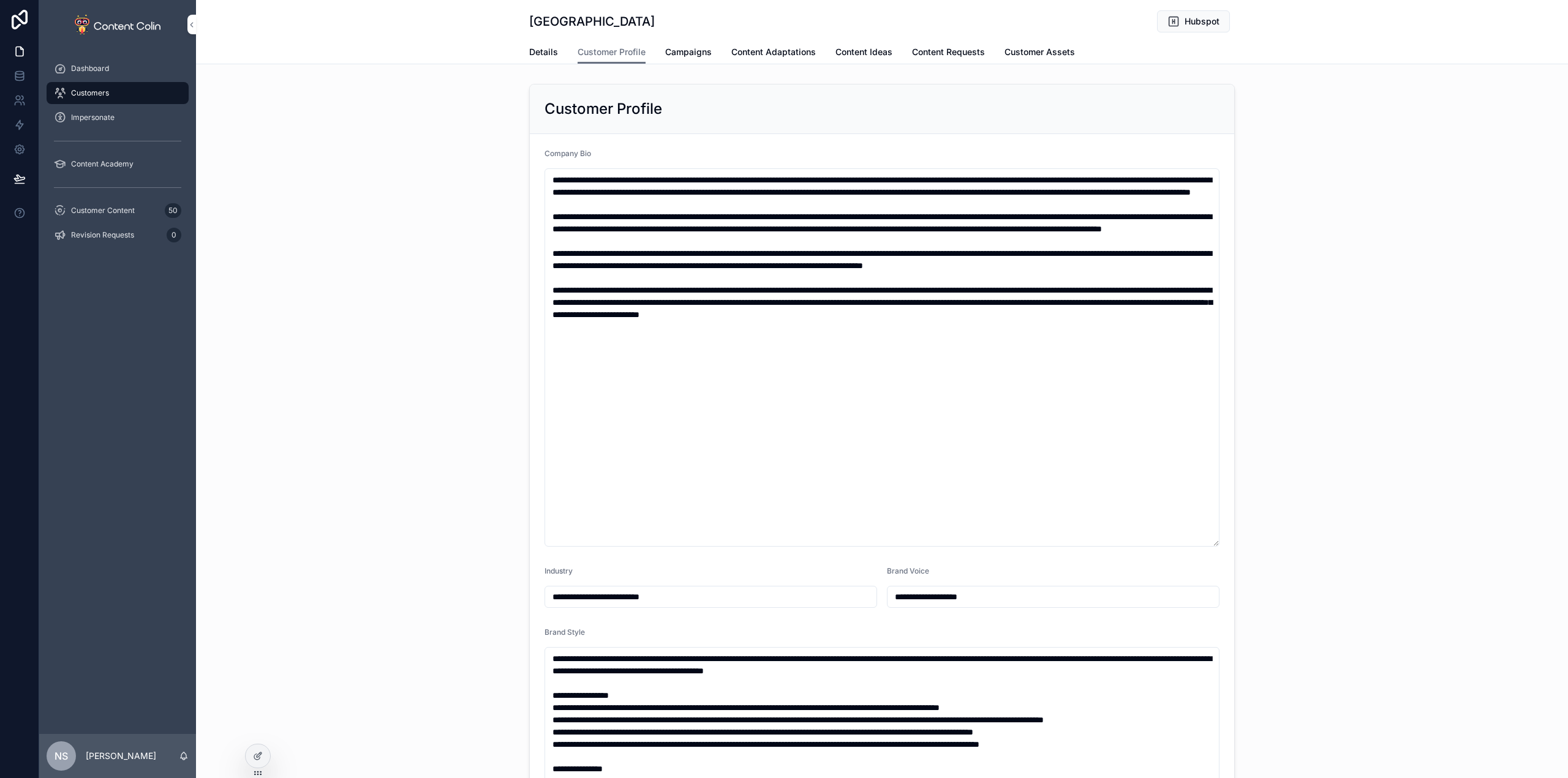
type input "**********"
click at [681, 51] on span "Campaigns" at bounding box center [689, 51] width 47 height 12
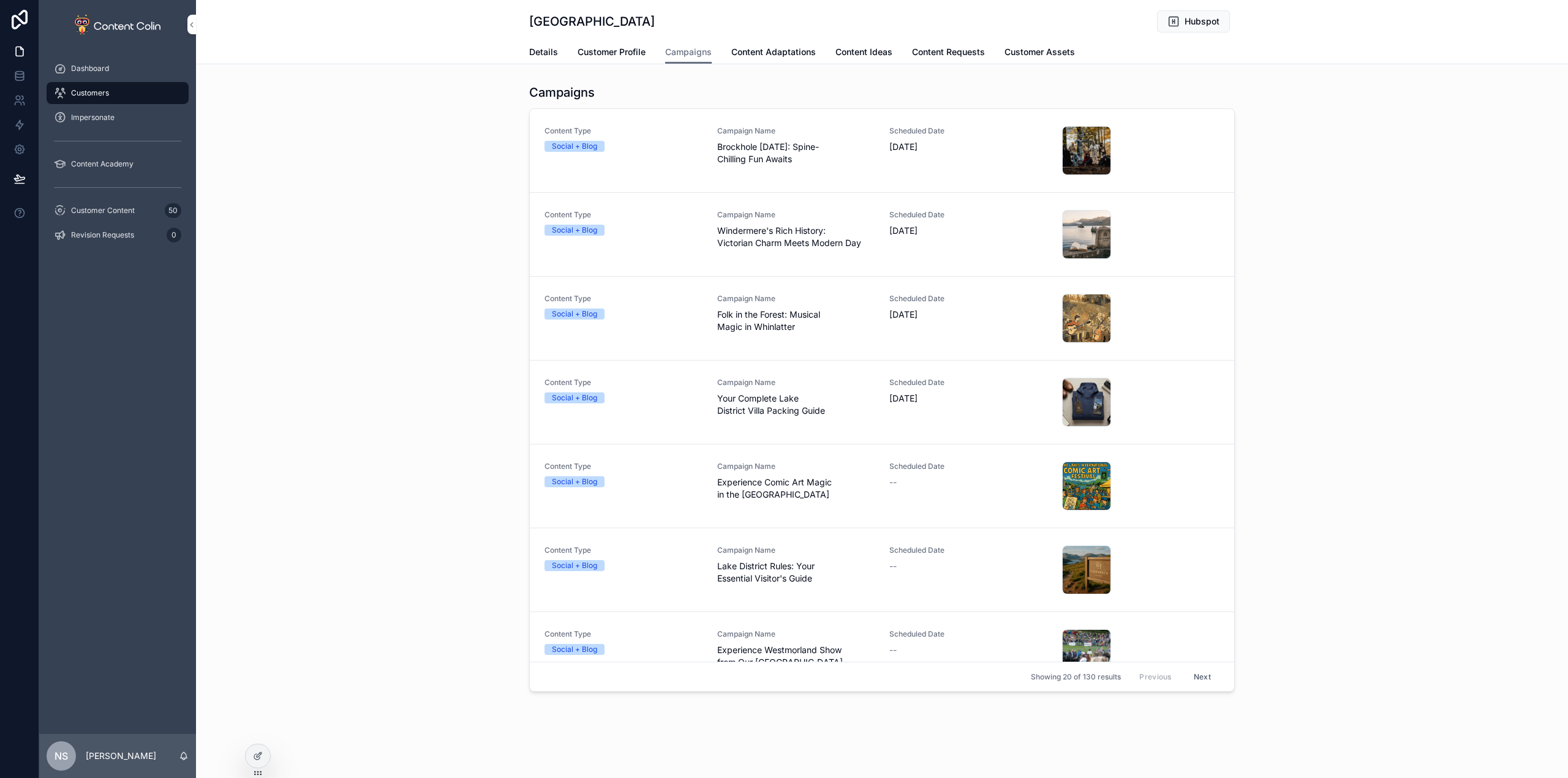
click at [773, 47] on span "Content Adaptations" at bounding box center [774, 51] width 85 height 12
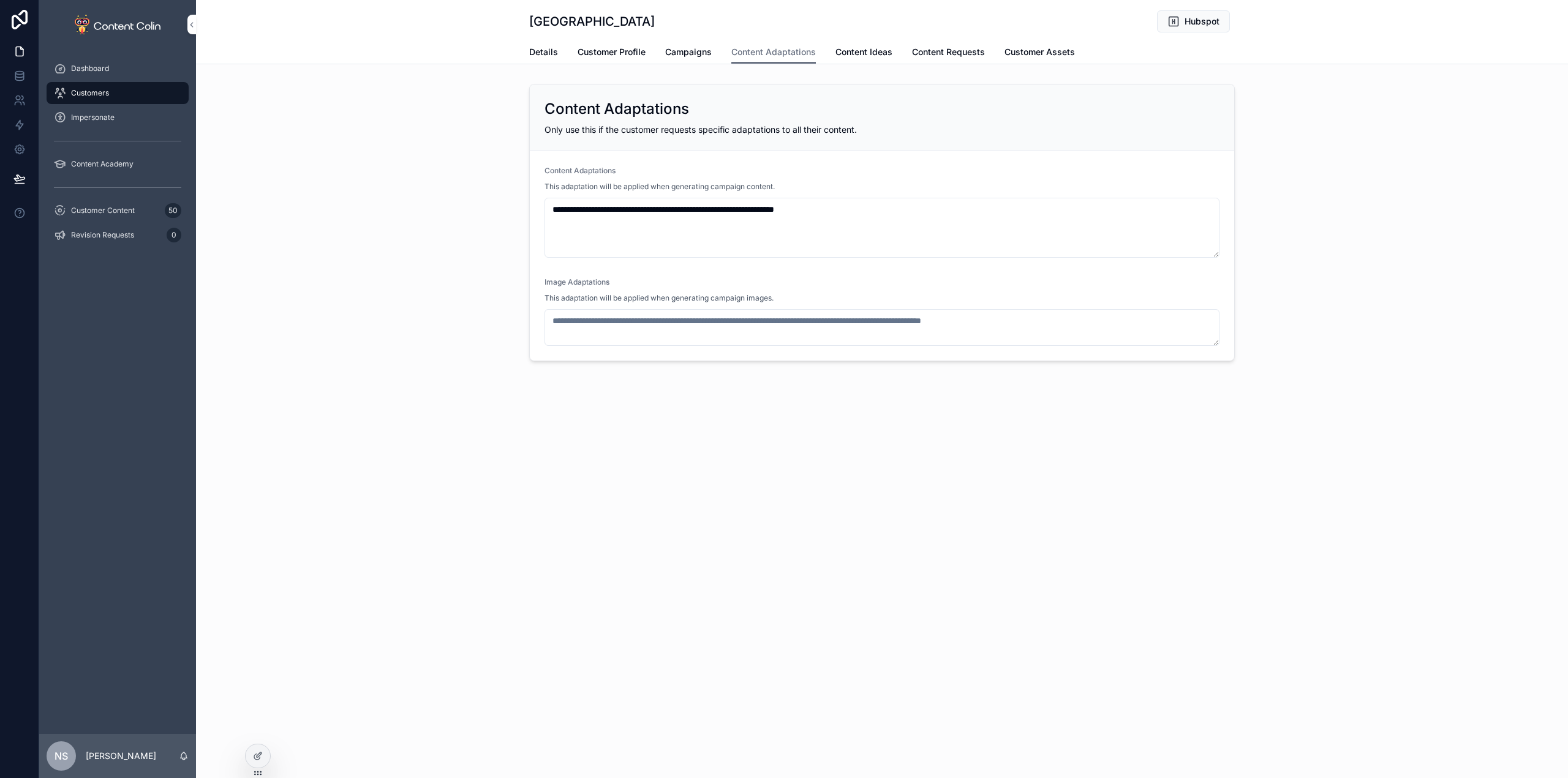
click at [881, 50] on span "Content Ideas" at bounding box center [864, 51] width 57 height 12
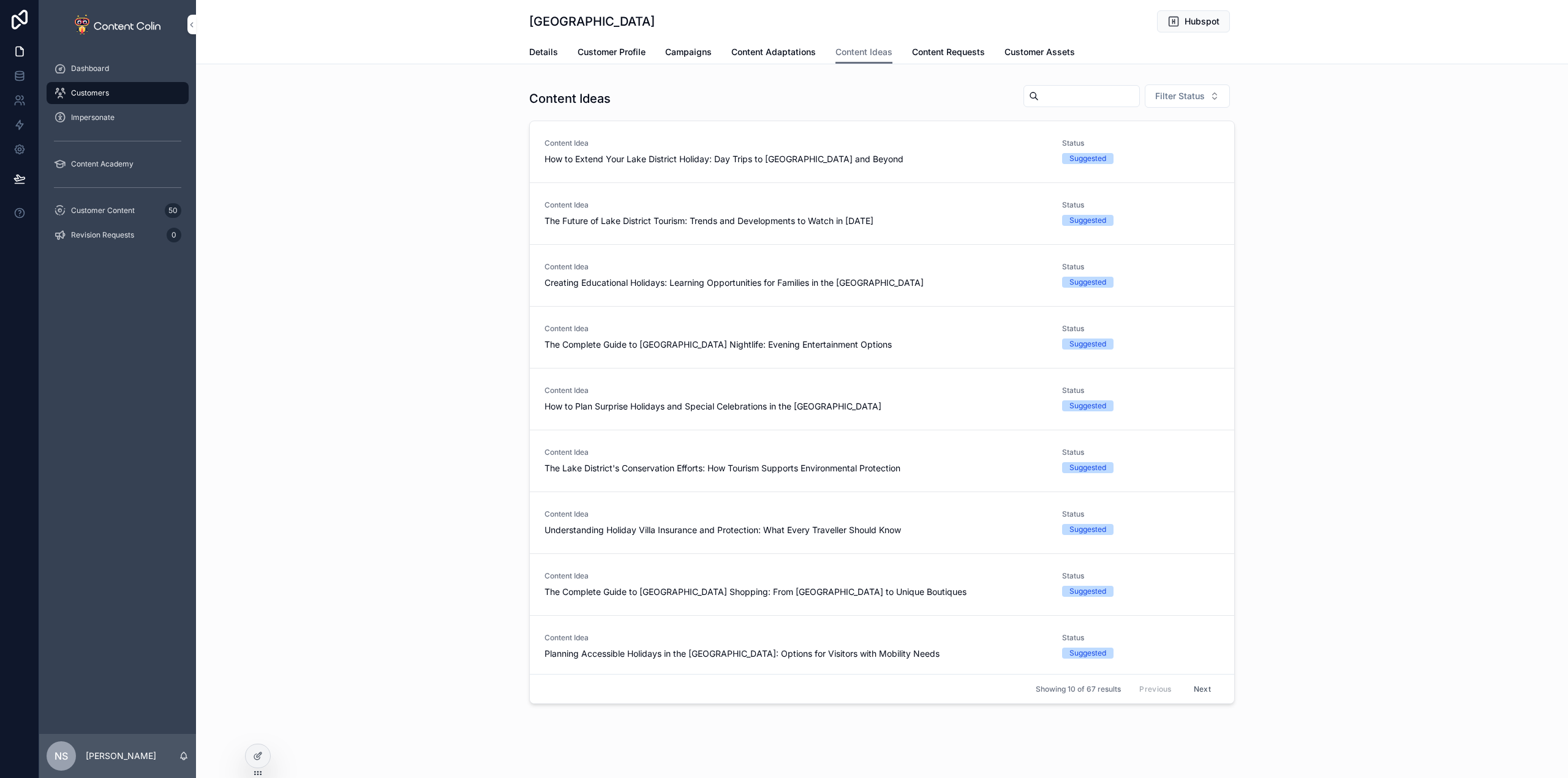
click at [945, 49] on span "Content Requests" at bounding box center [948, 51] width 73 height 12
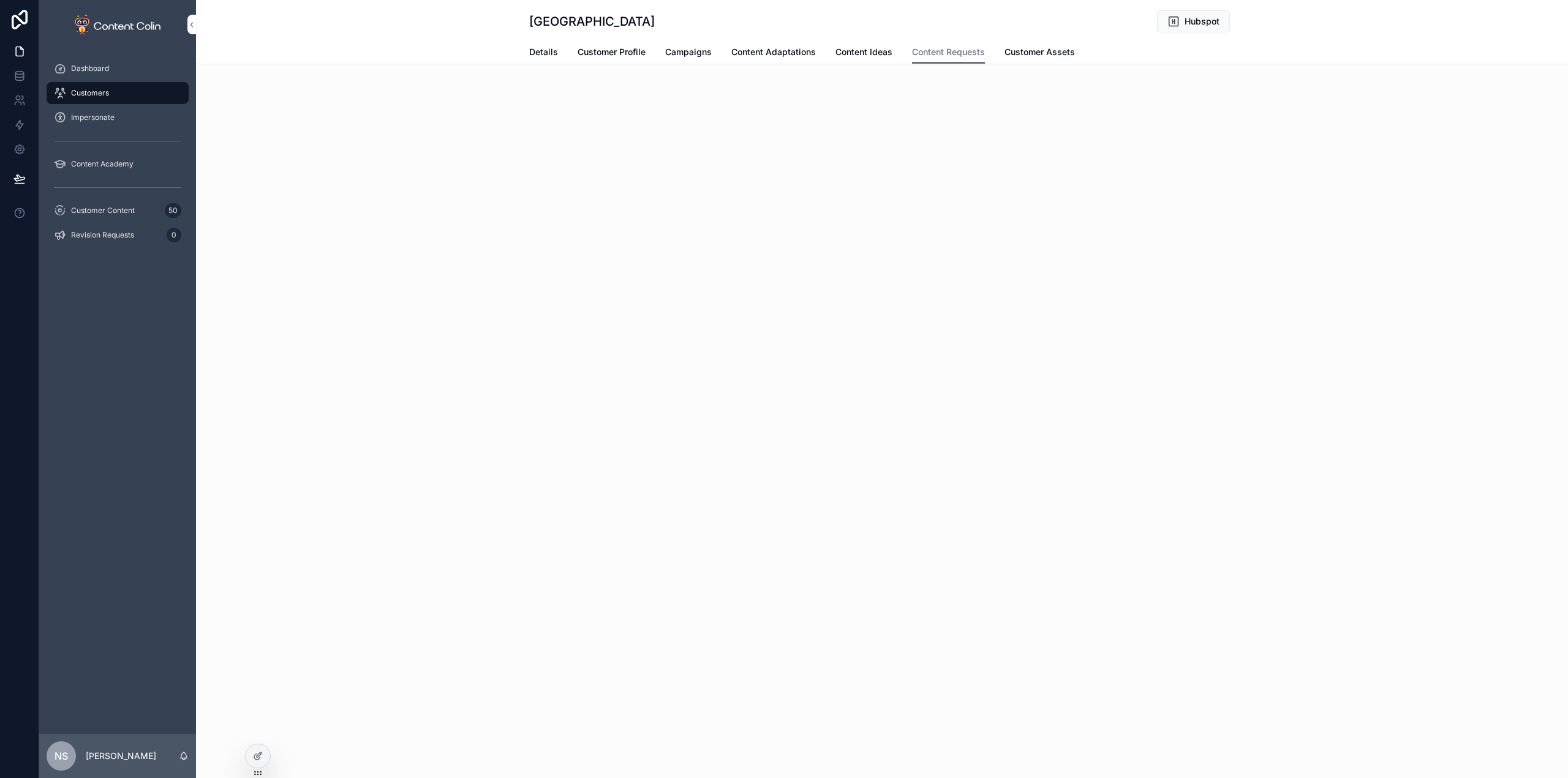
click at [1058, 54] on span "Customer Assets" at bounding box center [1040, 51] width 71 height 12
click at [566, 204] on div "scrollable content" at bounding box center [569, 210] width 49 height 49
click at [255, 752] on icon at bounding box center [258, 756] width 10 height 10
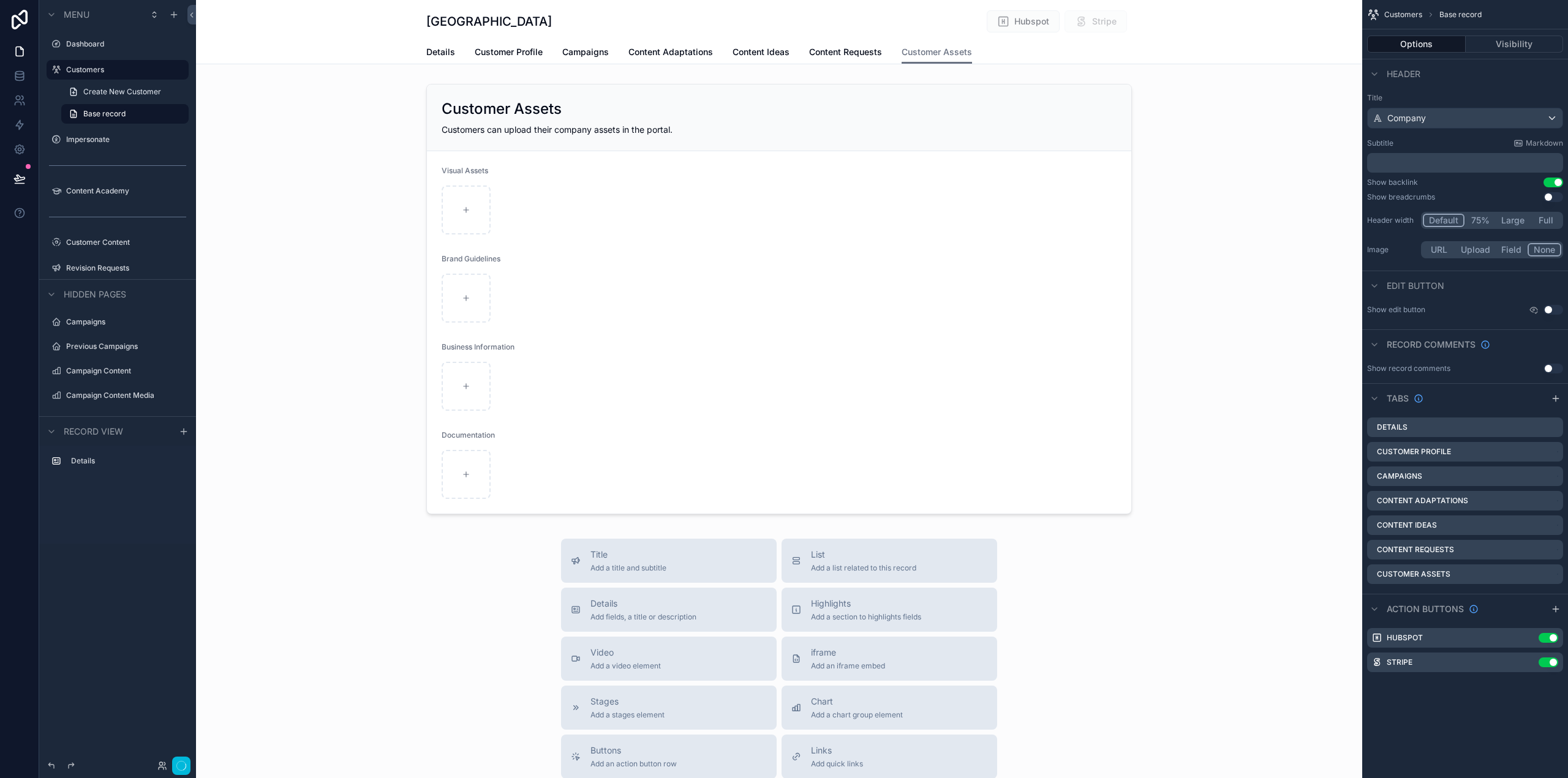
click at [1007, 312] on div "scrollable content" at bounding box center [779, 298] width 1166 height 440
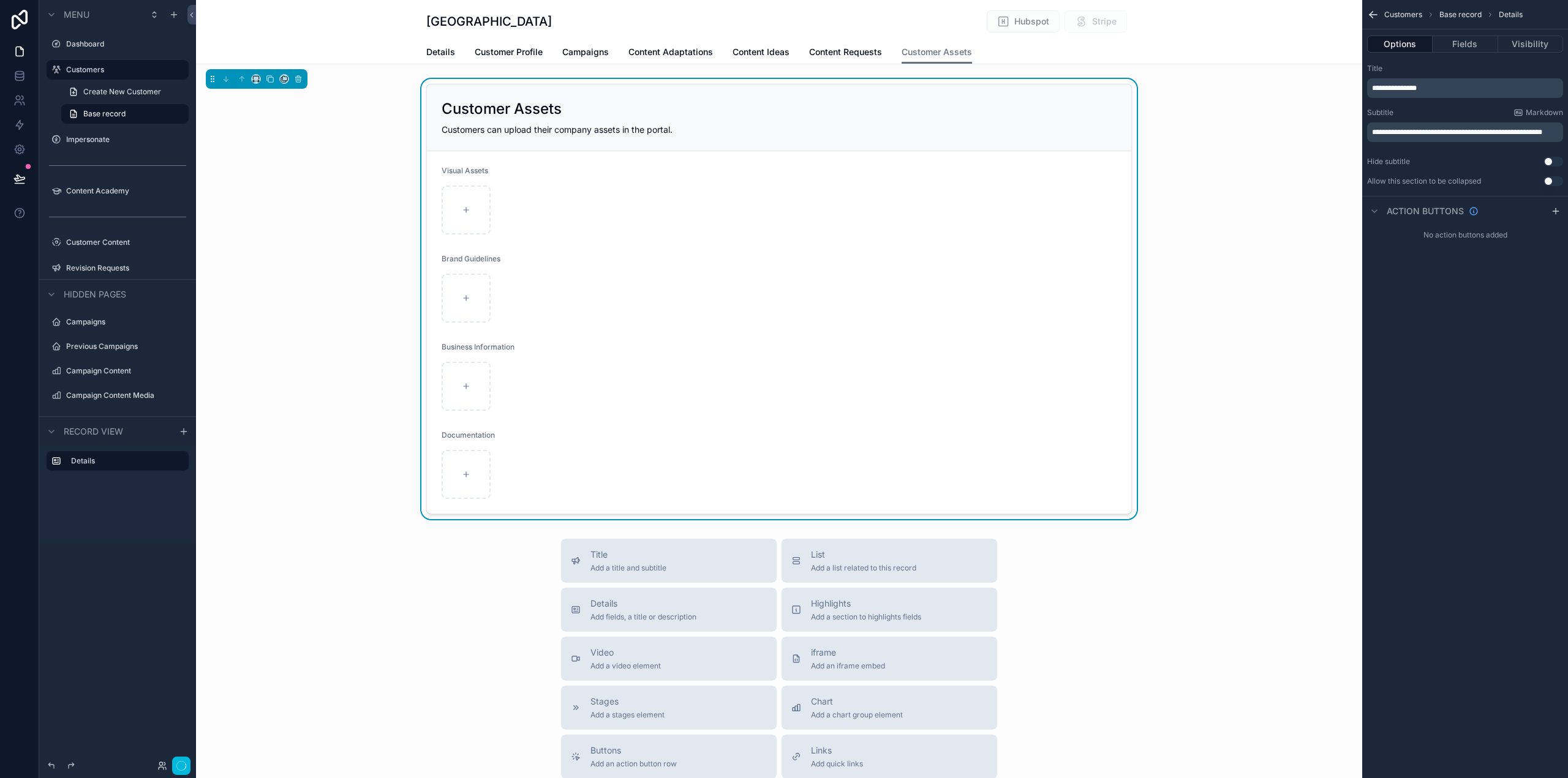
click at [1462, 39] on button "Fields" at bounding box center [1465, 43] width 65 height 17
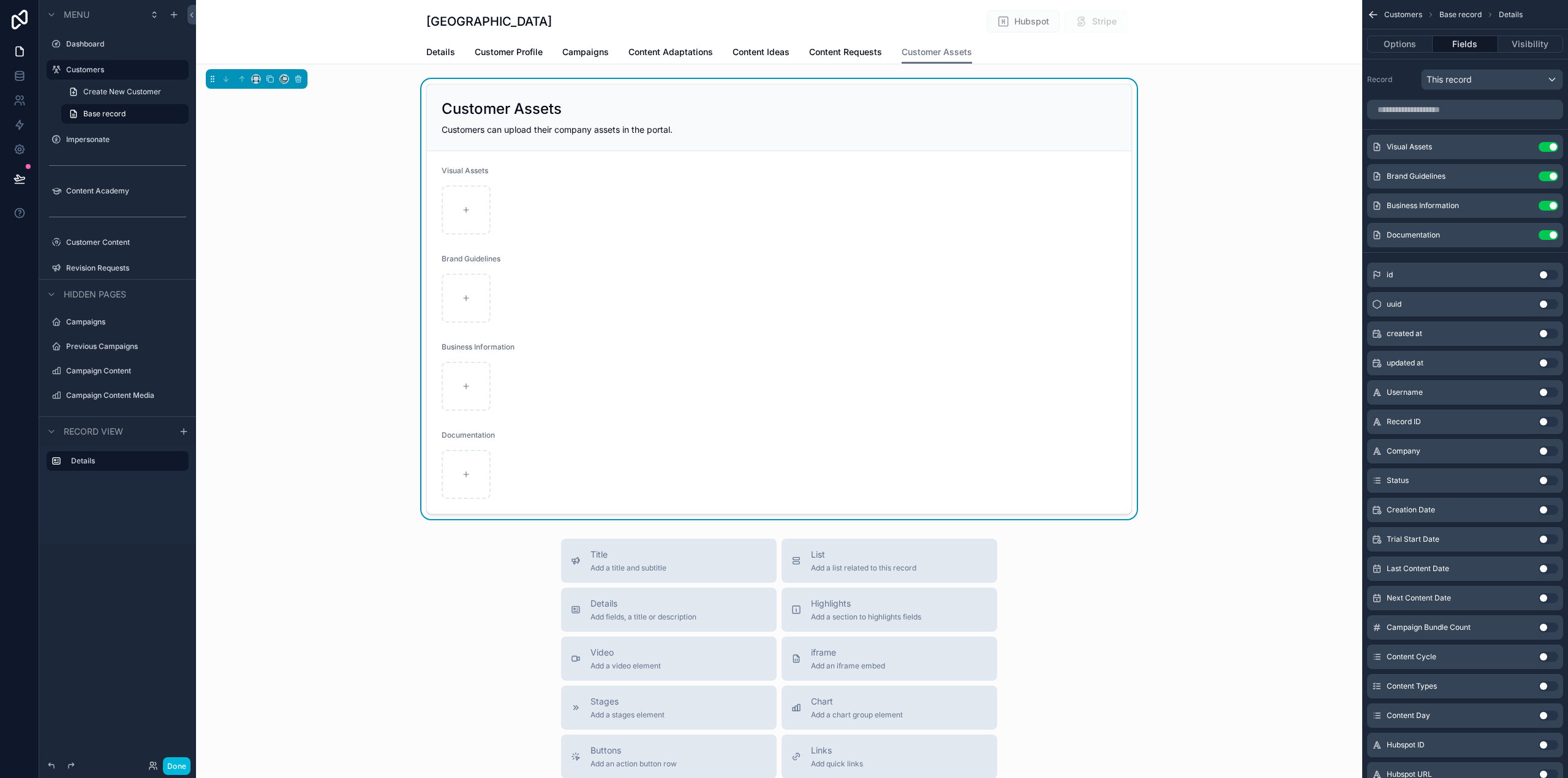
click at [0, 0] on icon "scrollable content" at bounding box center [0, 0] width 0 height 0
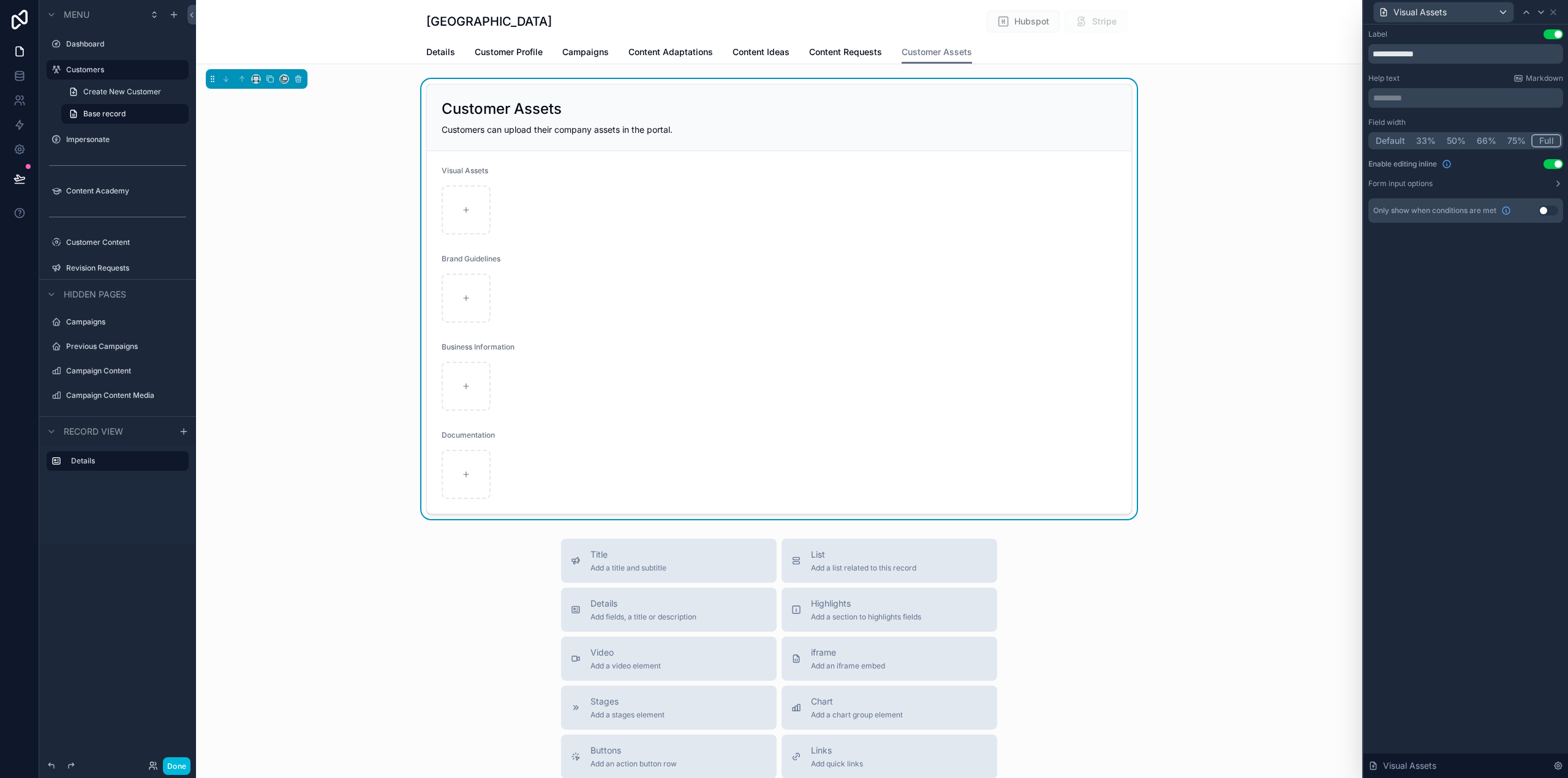
click at [1534, 180] on button "Form input options" at bounding box center [1466, 183] width 195 height 10
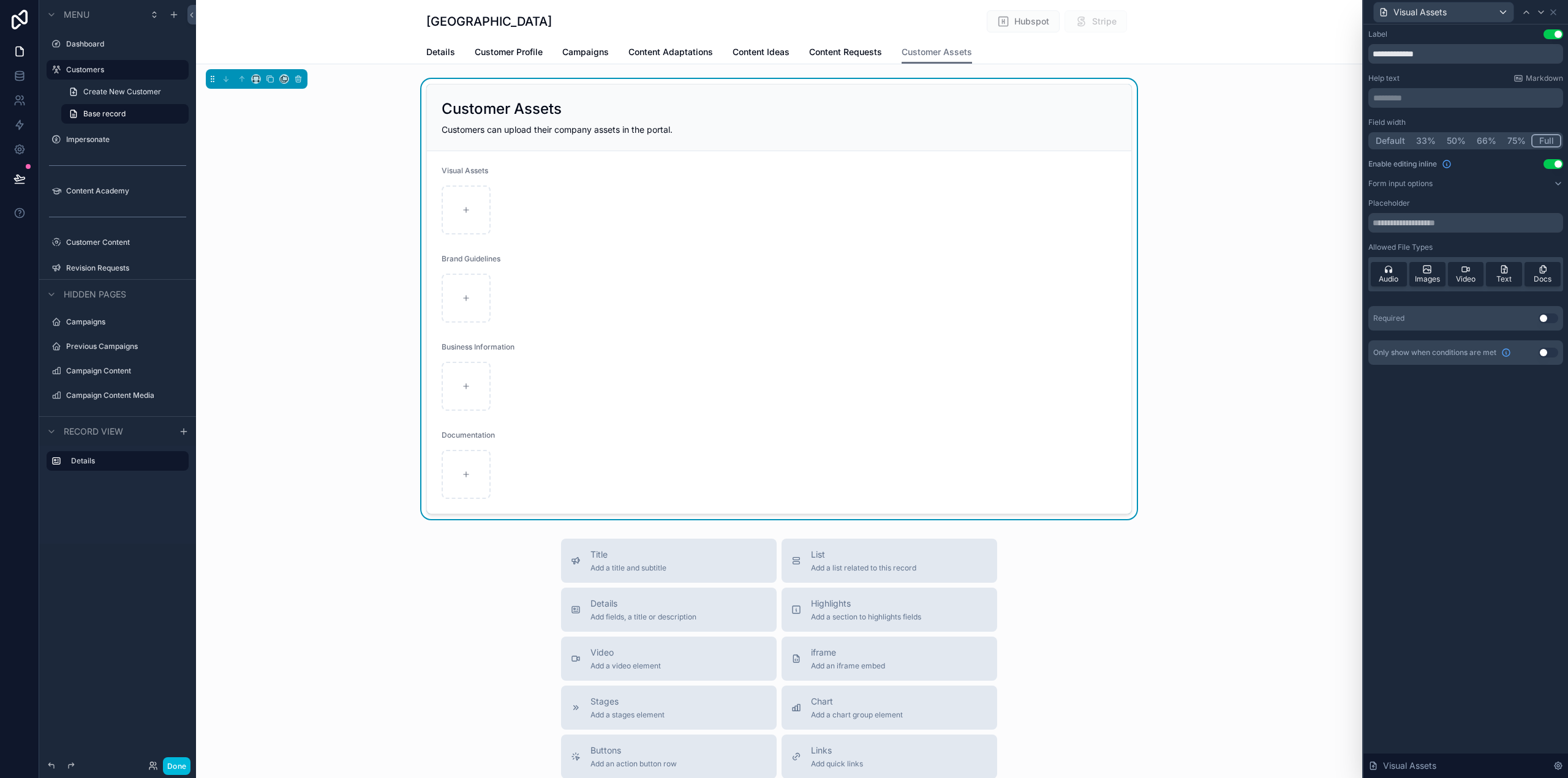
click at [1391, 277] on span "Audio" at bounding box center [1389, 279] width 19 height 10
click at [1384, 278] on span "Audio" at bounding box center [1389, 279] width 19 height 10
drag, startPoint x: 1516, startPoint y: 432, endPoint x: 1512, endPoint y: 355, distance: 77.1
click at [1514, 433] on div "**********" at bounding box center [1466, 401] width 204 height 754
click at [1555, 10] on icon at bounding box center [1554, 12] width 5 height 5
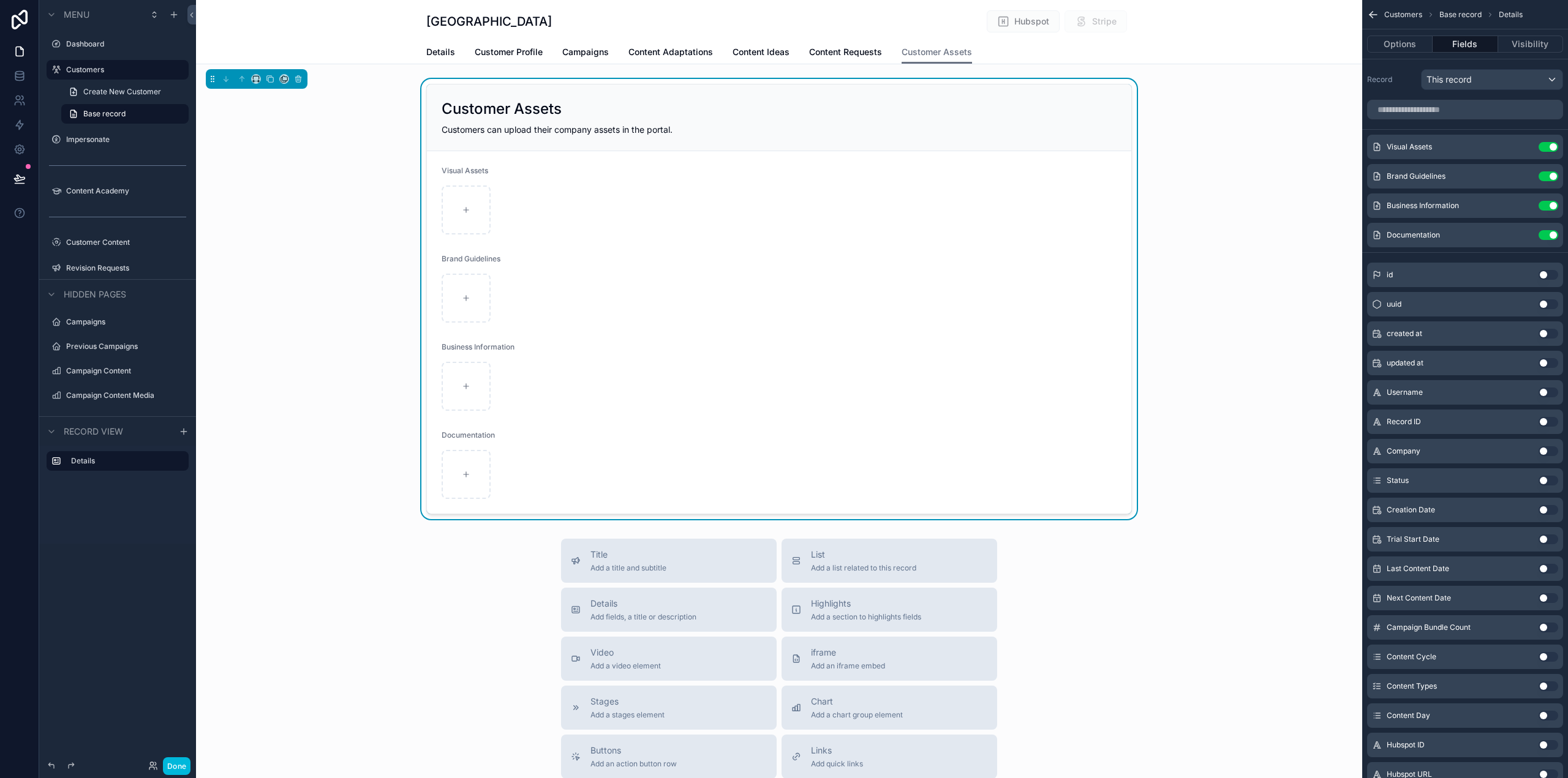
click at [842, 49] on span "Content Requests" at bounding box center [845, 51] width 73 height 12
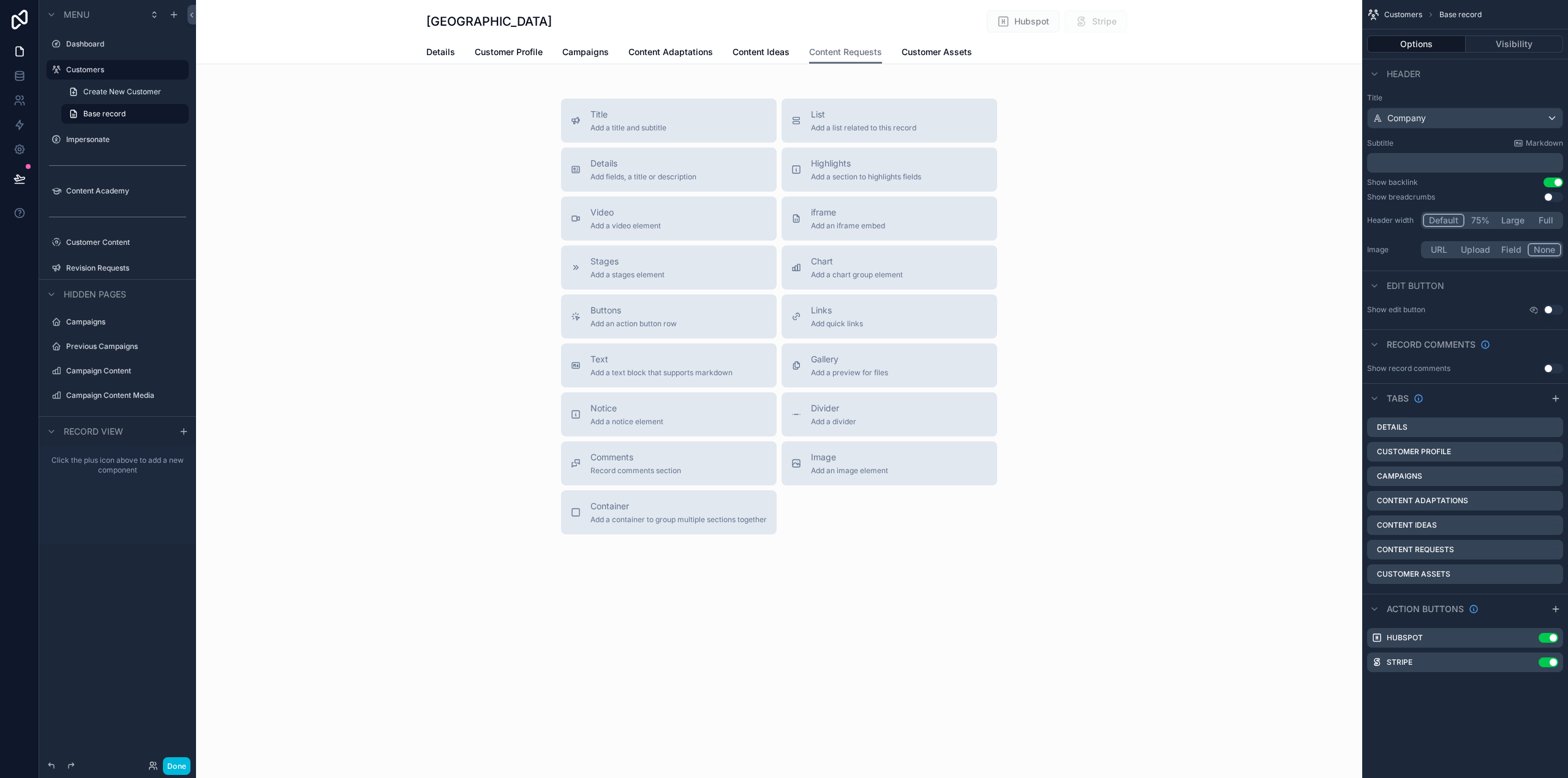
click at [873, 122] on div "List Add a list related to this record" at bounding box center [864, 121] width 105 height 24
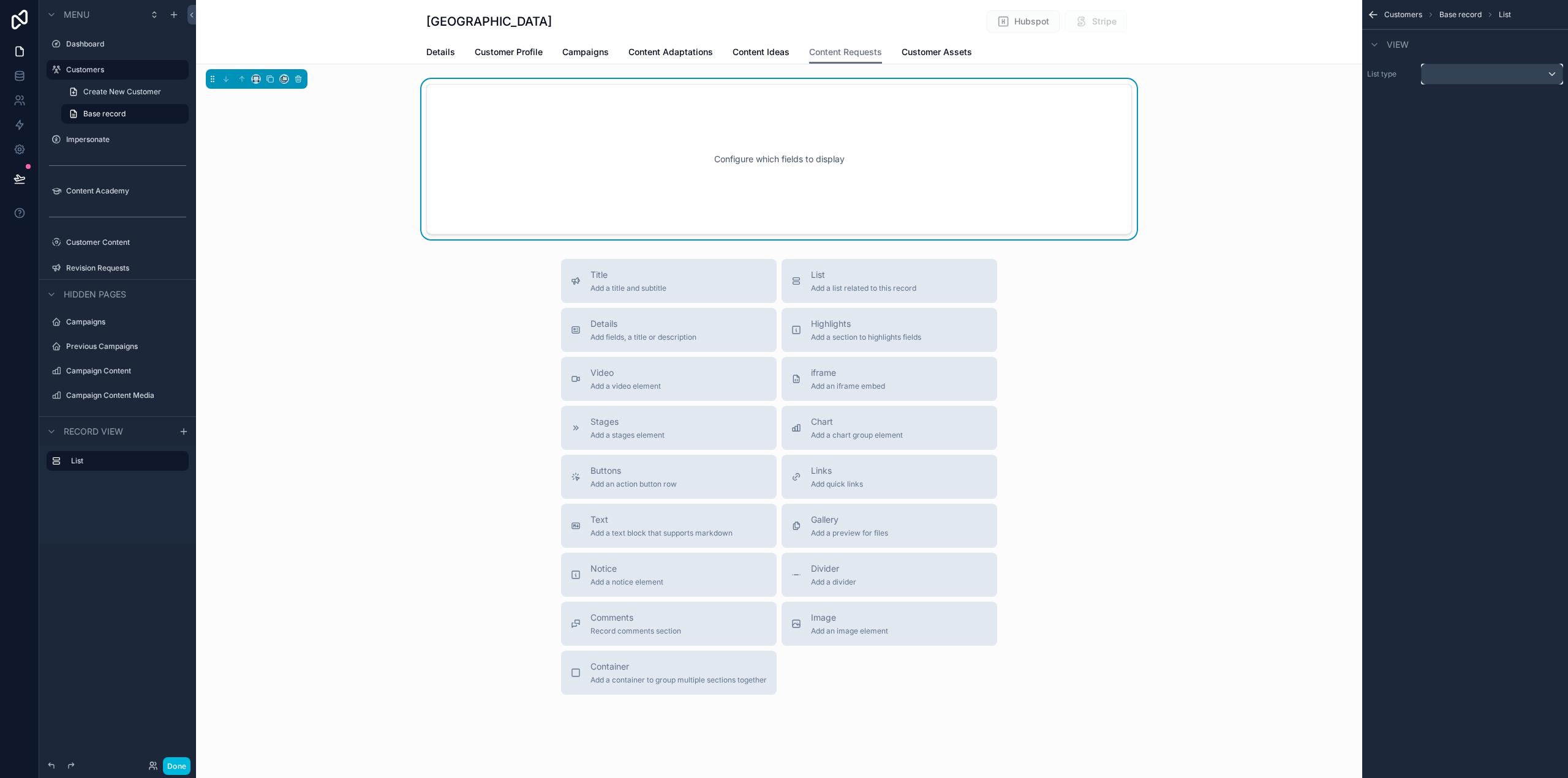
click at [1441, 74] on div "scrollable content" at bounding box center [1492, 74] width 141 height 19
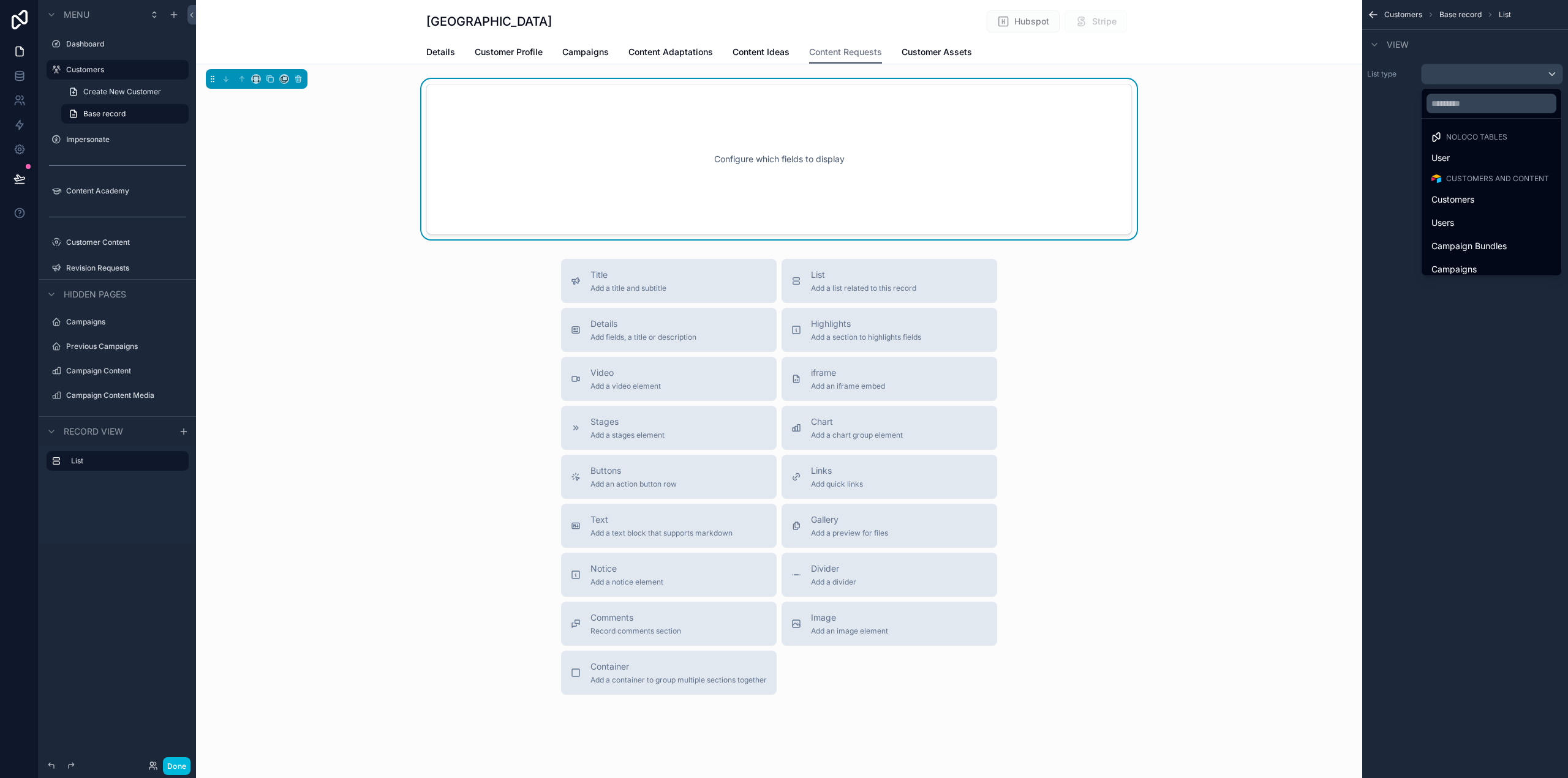
click at [1475, 76] on div "scrollable content" at bounding box center [784, 389] width 1568 height 778
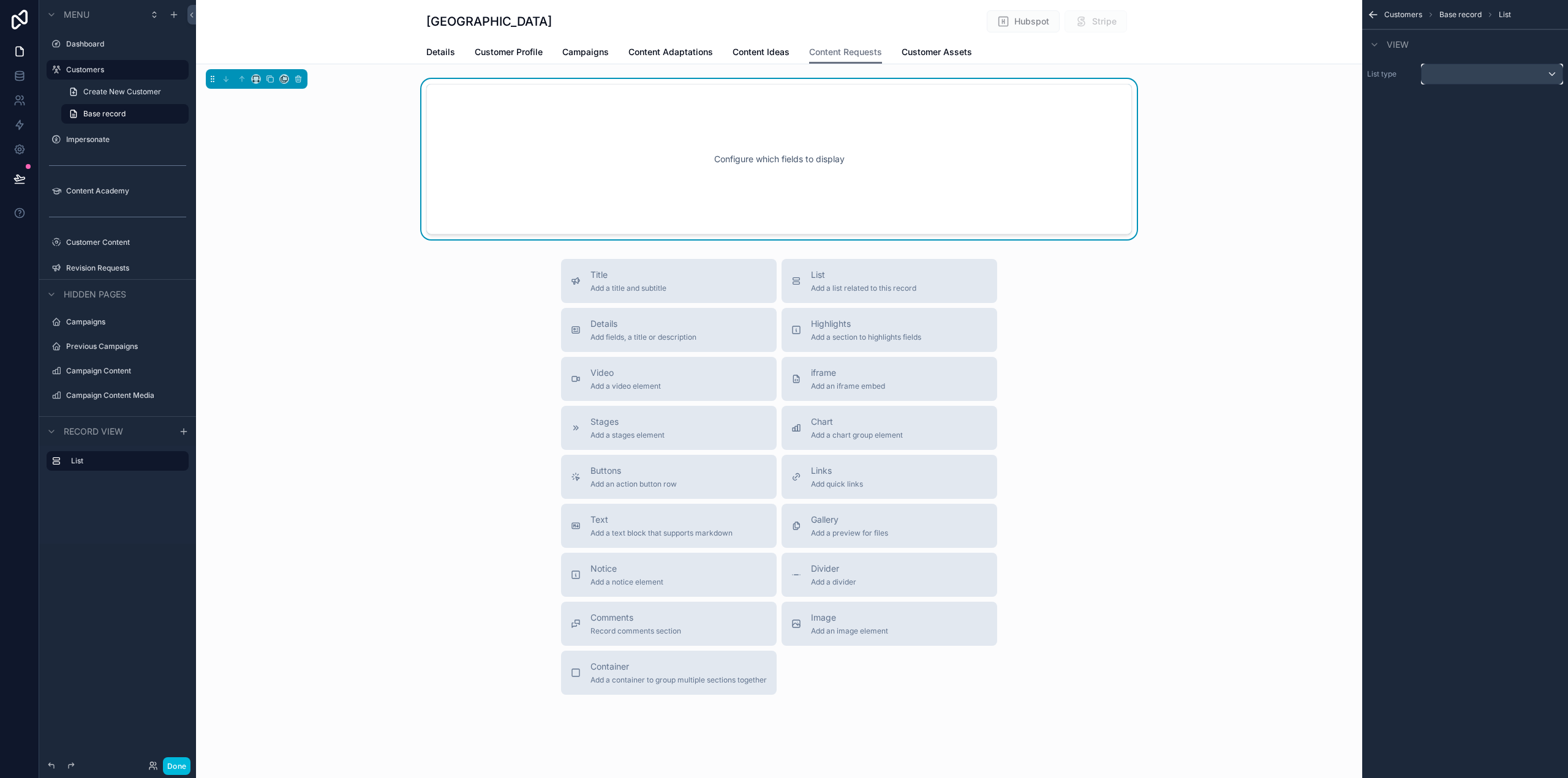
click at [1476, 76] on div "scrollable content" at bounding box center [1492, 74] width 141 height 19
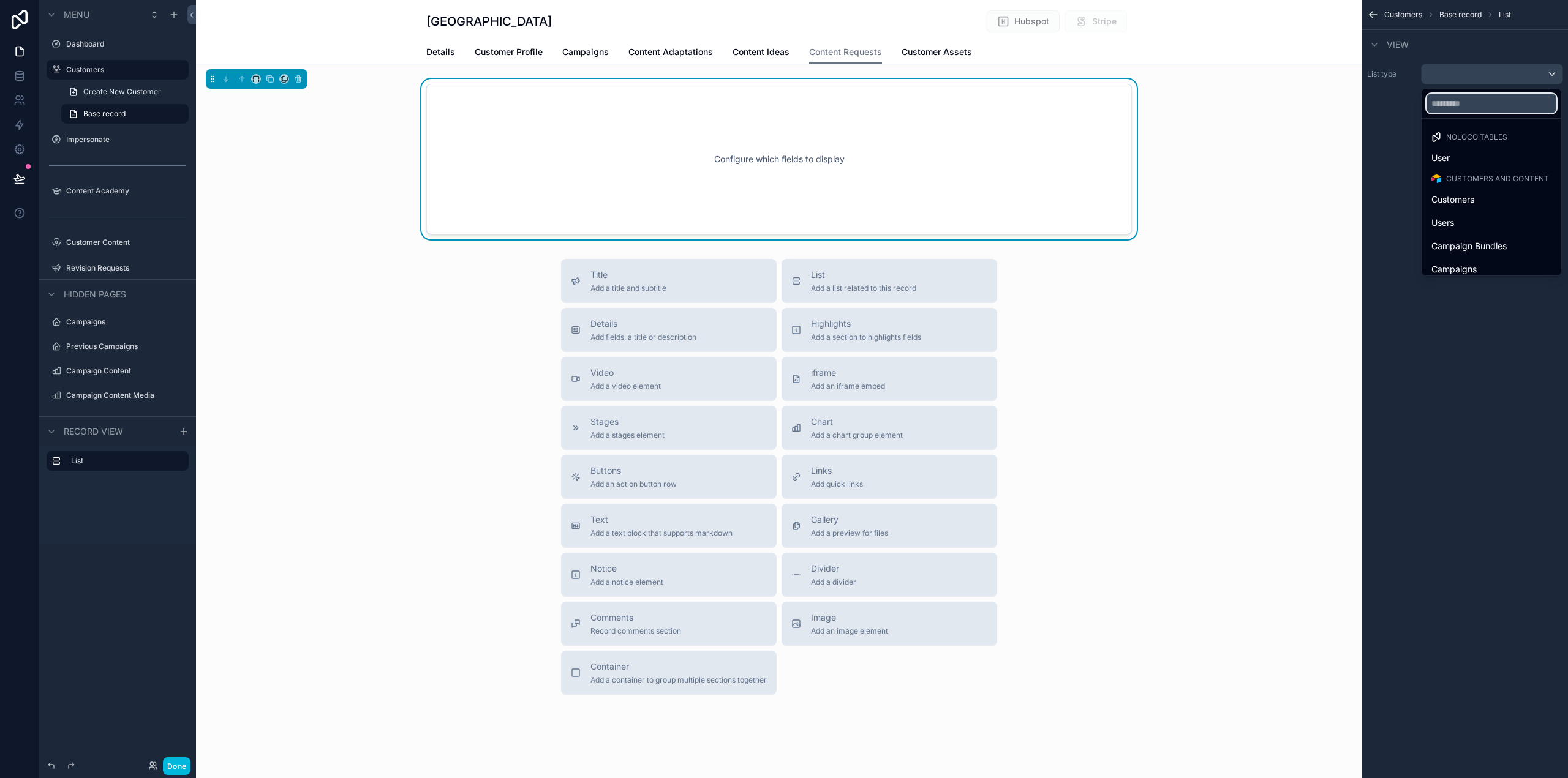
click at [1470, 109] on input "text" at bounding box center [1492, 103] width 130 height 19
type input "***"
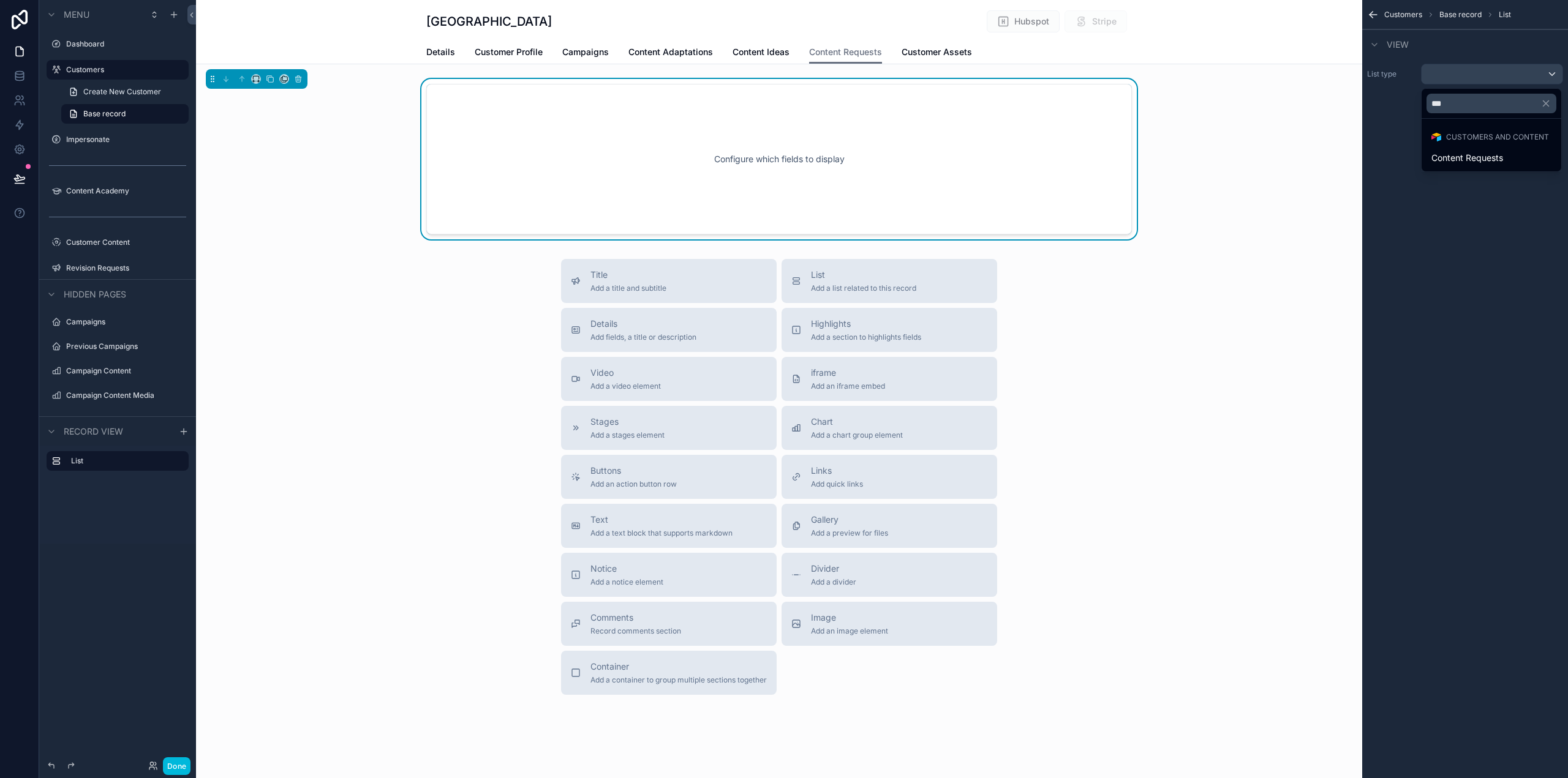
click at [1468, 149] on div "Content Requests" at bounding box center [1491, 158] width 134 height 22
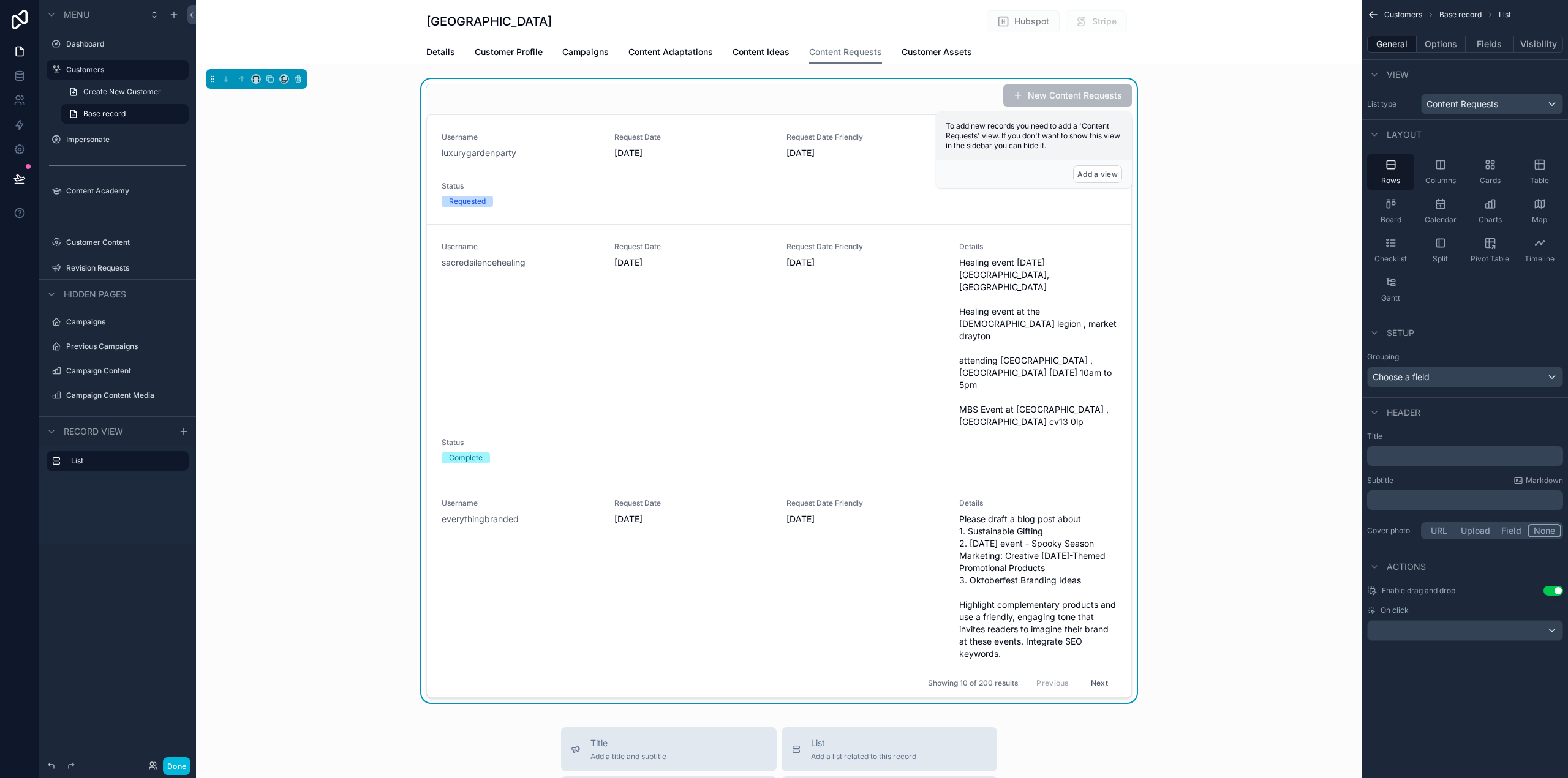
click at [1554, 593] on button "Use setting" at bounding box center [1554, 591] width 19 height 10
click at [1445, 45] on button "Options" at bounding box center [1441, 43] width 49 height 17
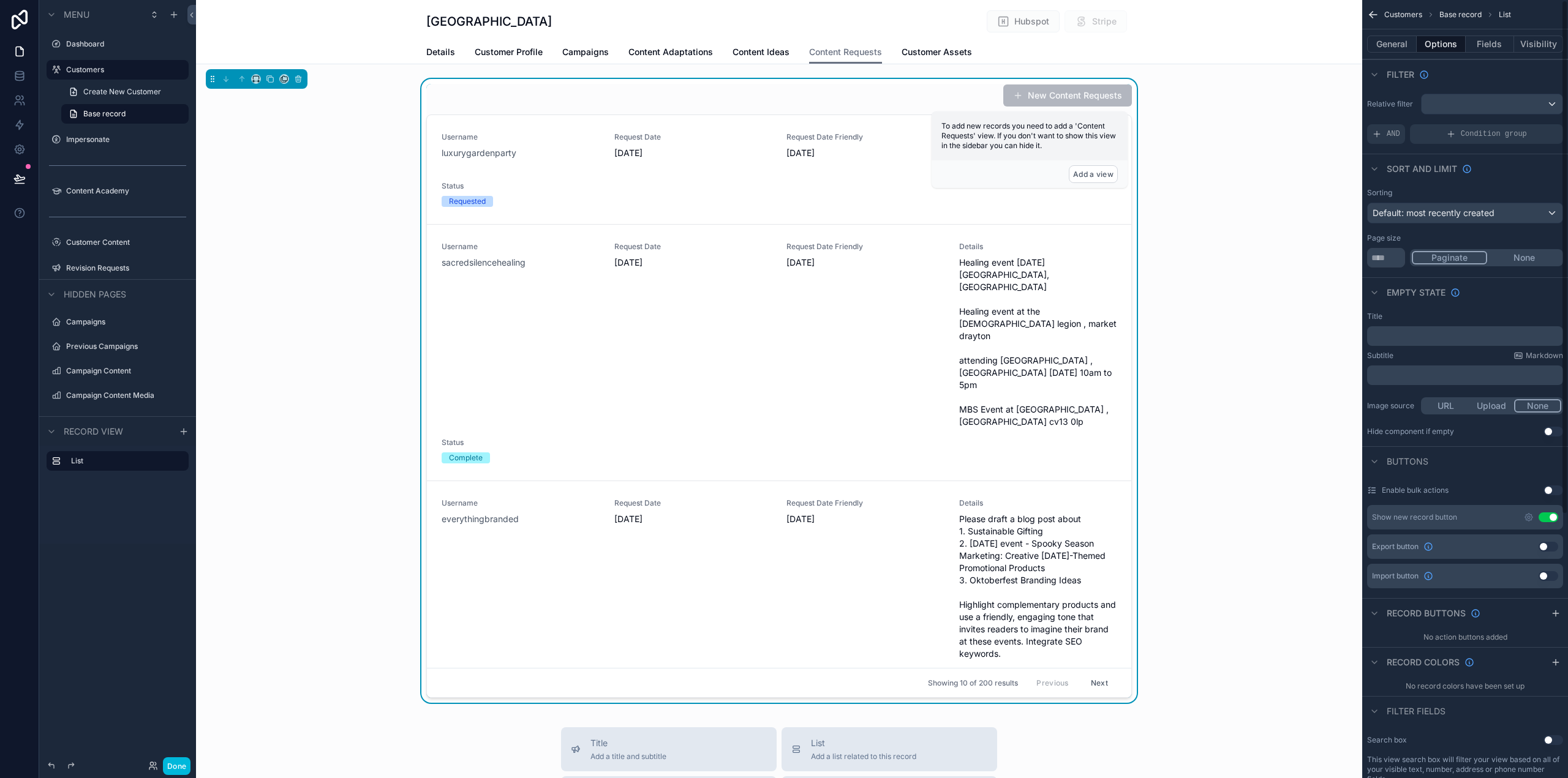
click at [1552, 514] on button "Use setting" at bounding box center [1549, 517] width 19 height 10
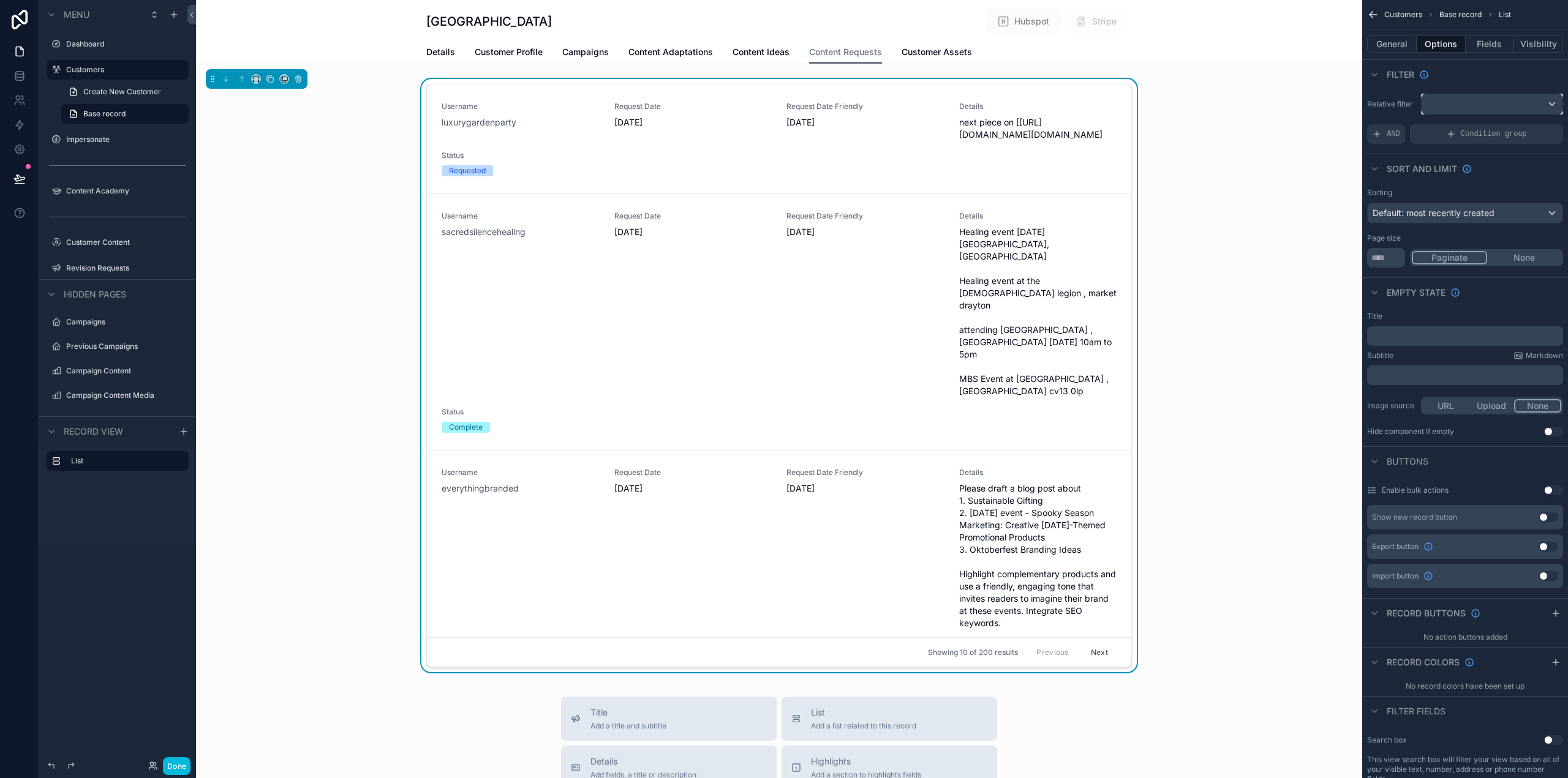
click at [1468, 109] on div "scrollable content" at bounding box center [1492, 104] width 141 height 19
click at [1450, 100] on div "scrollable content" at bounding box center [784, 389] width 1568 height 778
click at [1380, 132] on icon "scrollable content" at bounding box center [1377, 134] width 10 height 10
click at [0, 0] on icon "scrollable content" at bounding box center [0, 0] width 0 height 0
click at [1250, 123] on div "Select a field" at bounding box center [1248, 116] width 73 height 19
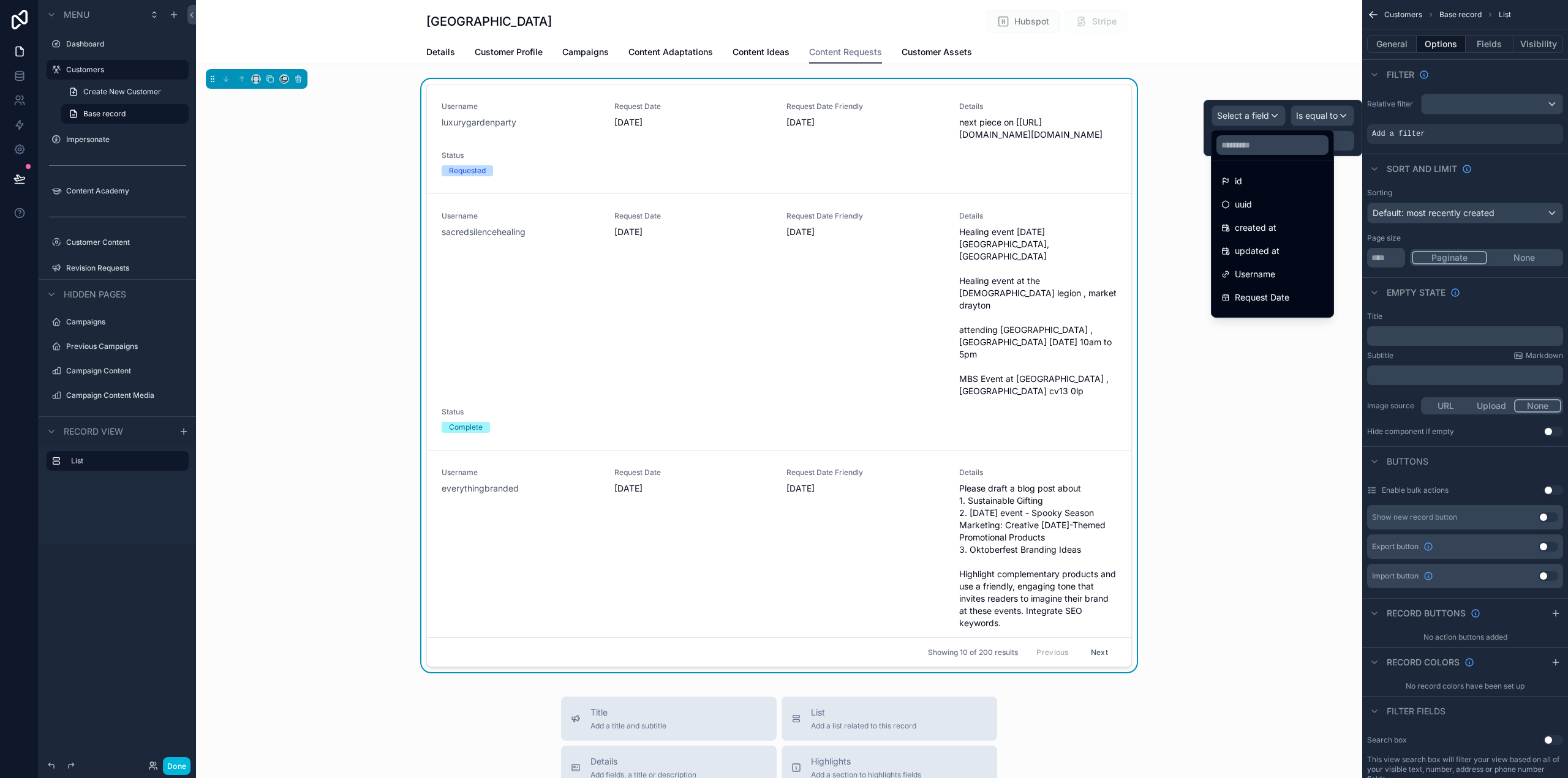
click at [1276, 279] on span "Username" at bounding box center [1255, 274] width 40 height 14
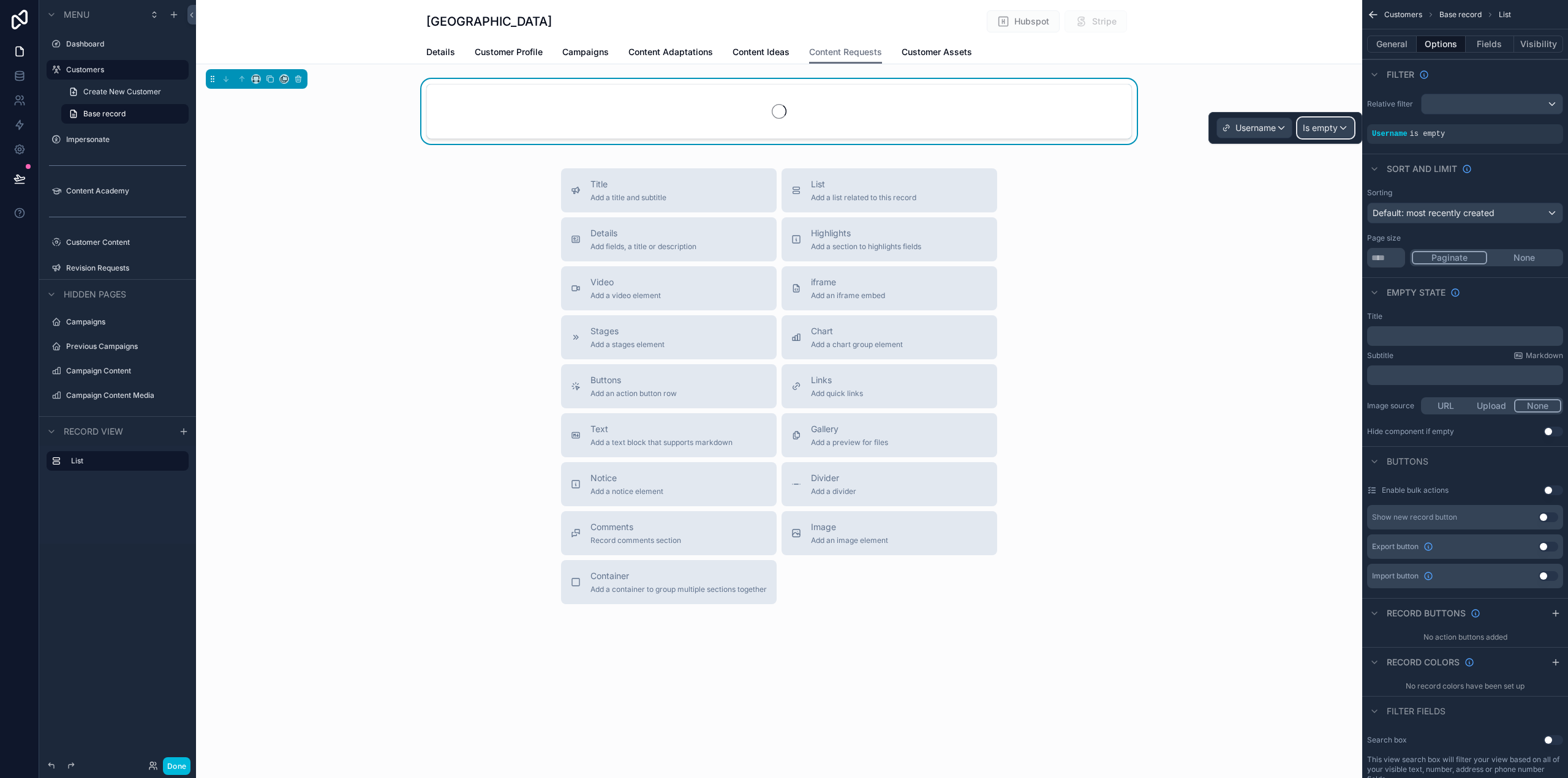
click at [1318, 124] on span "Is empty" at bounding box center [1320, 127] width 35 height 12
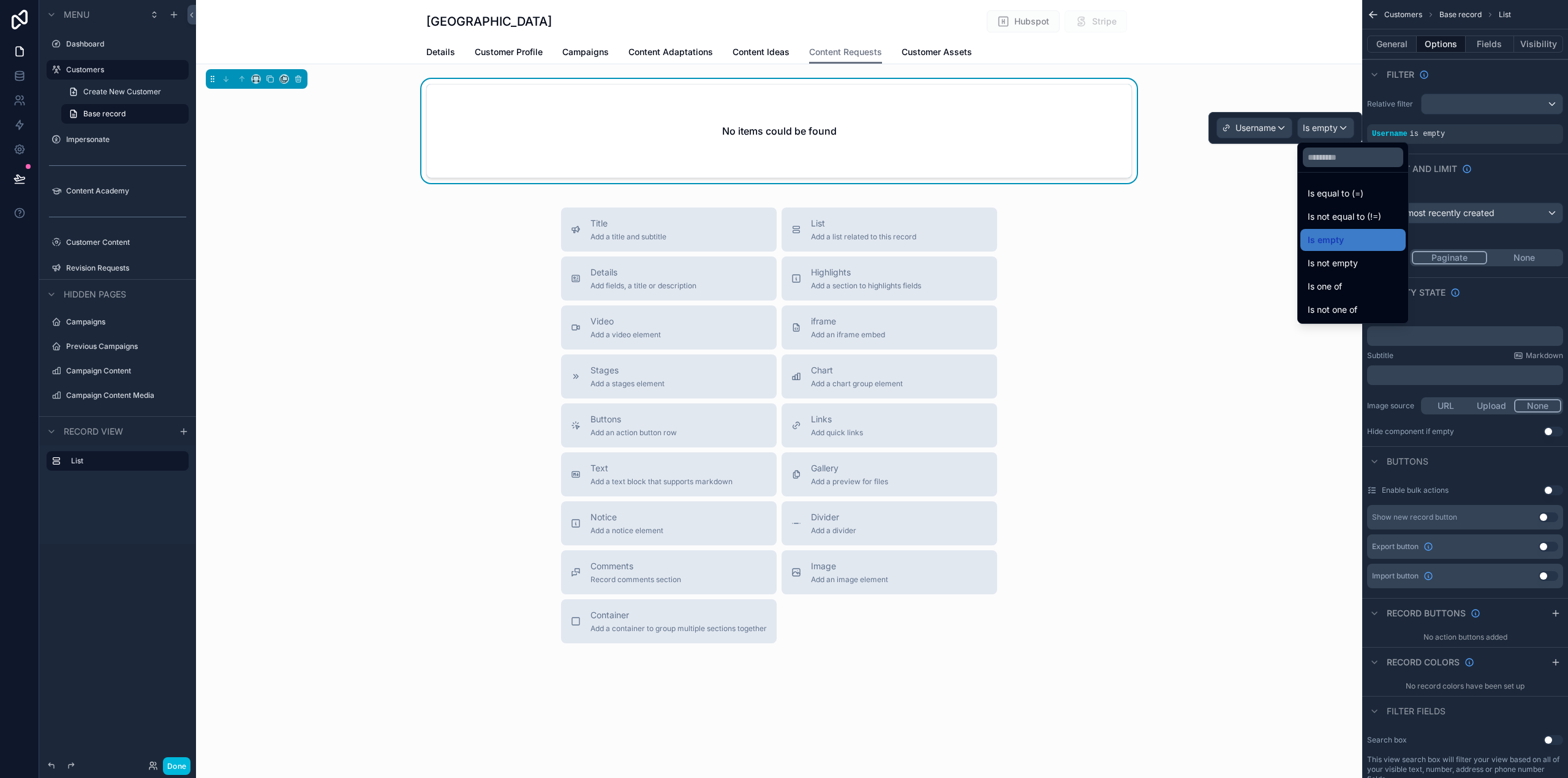
click at [1346, 184] on div "Is equal to (=)" at bounding box center [1353, 193] width 105 height 22
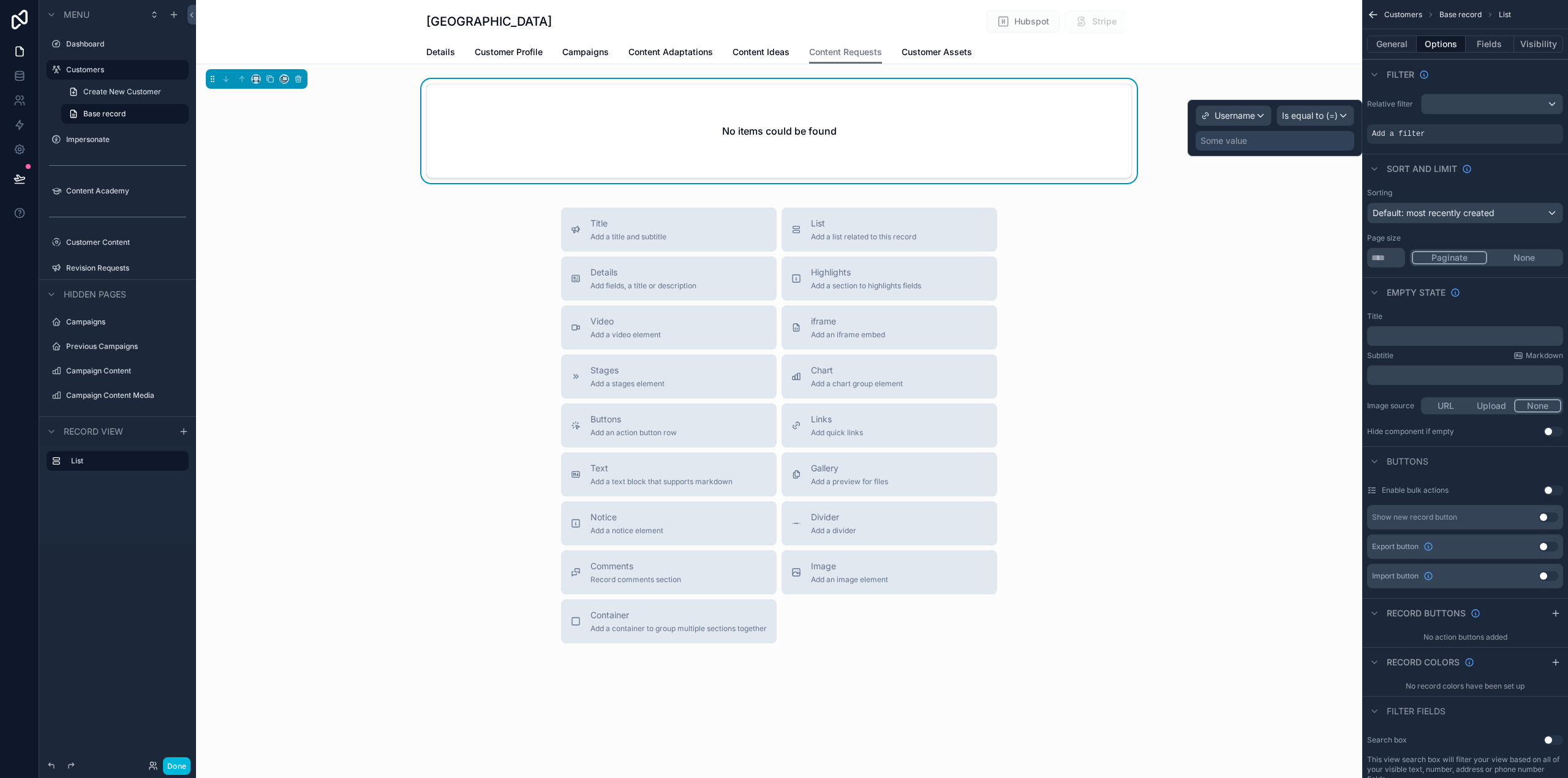
click at [1259, 146] on div "Some value" at bounding box center [1275, 141] width 159 height 19
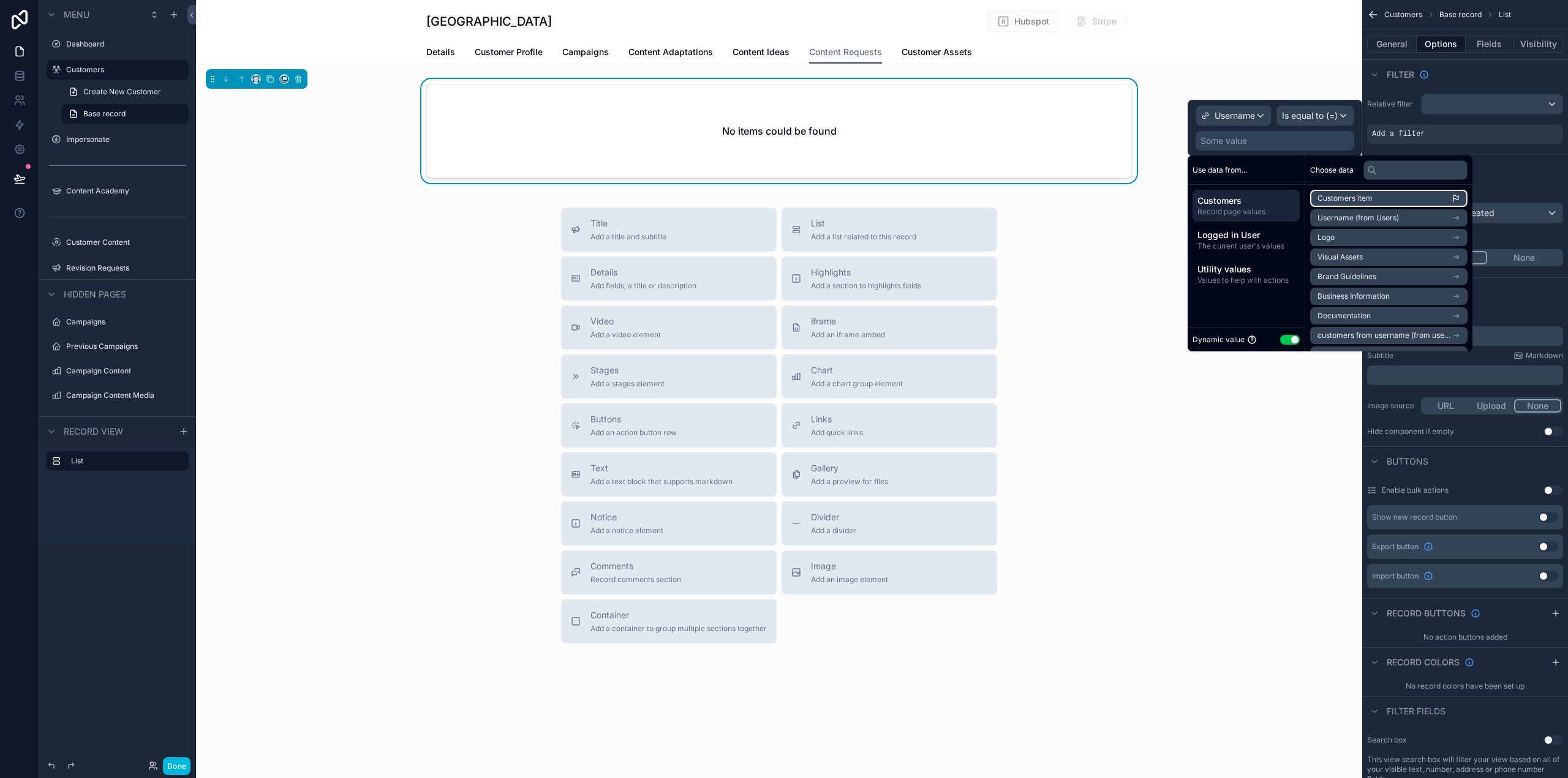
click at [1357, 200] on span "Customers item" at bounding box center [1345, 198] width 55 height 10
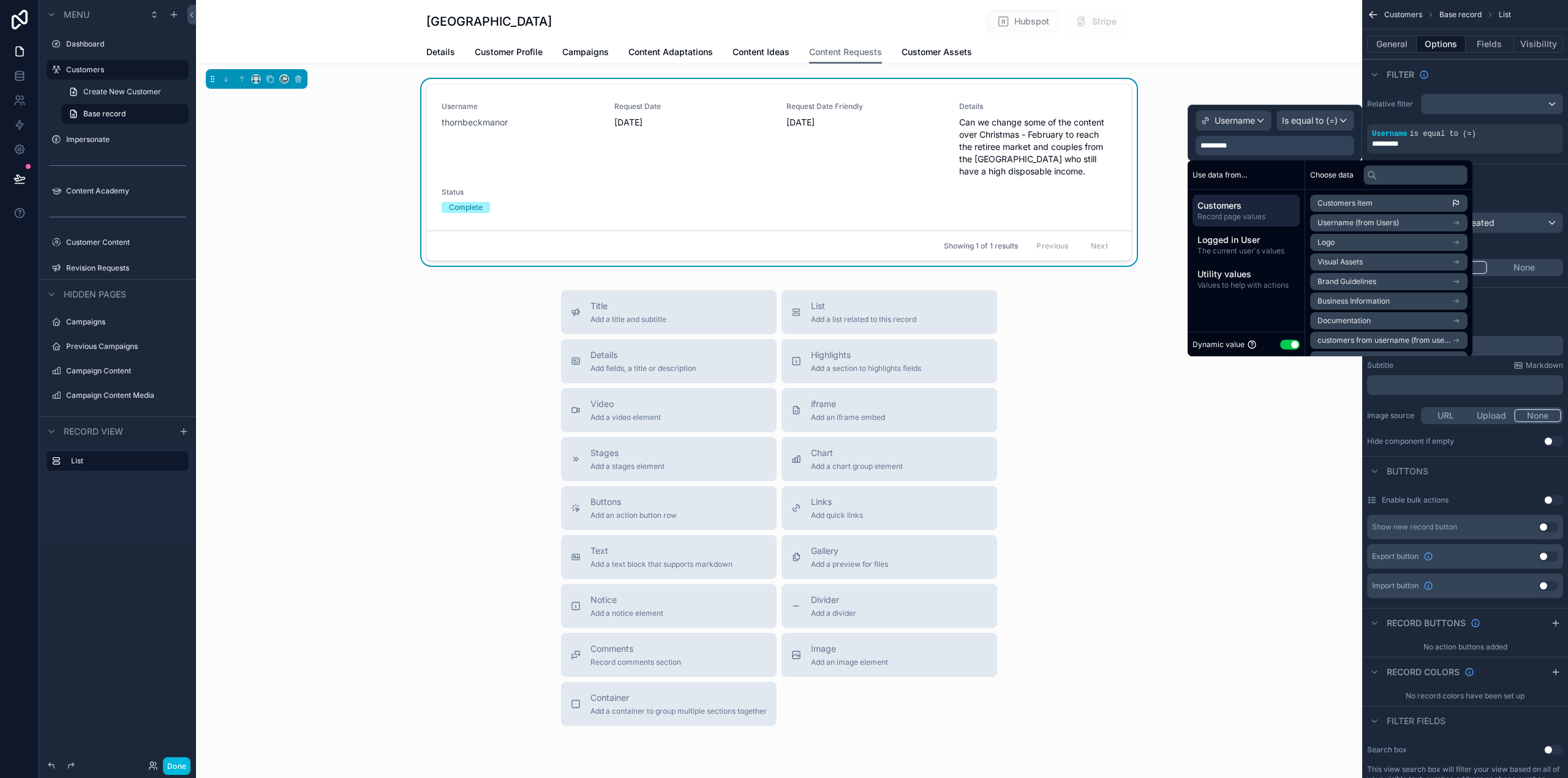
click at [1195, 502] on div "Title Add a title and subtitle List Add a list related to this record Details A…" at bounding box center [779, 508] width 1166 height 436
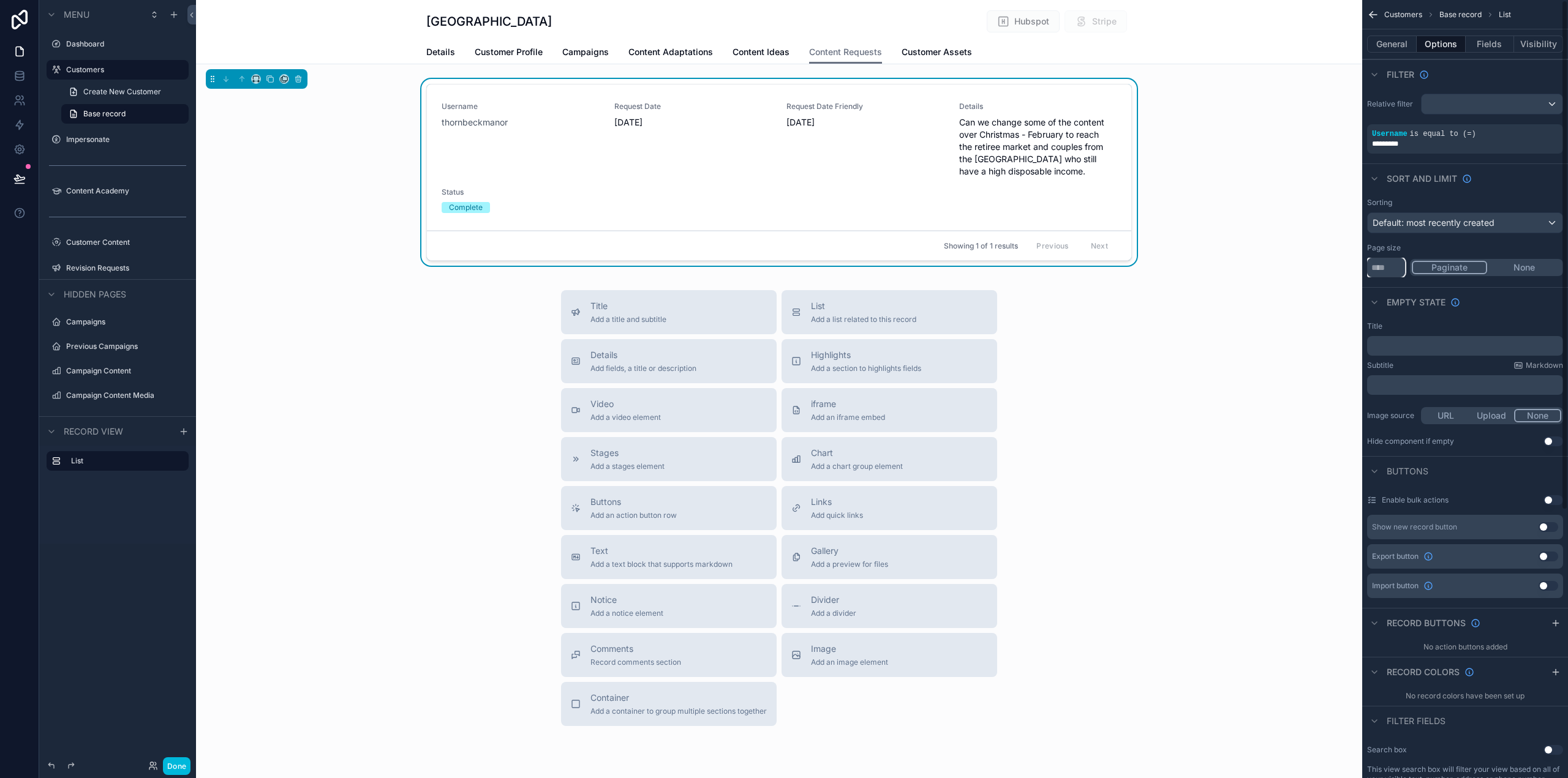
drag, startPoint x: 1381, startPoint y: 262, endPoint x: 1361, endPoint y: 262, distance: 20.0
click at [1362, 262] on div "Dashboard Customers Impersonate Content Academy Customer Content 50 Revision Re…" at bounding box center [882, 389] width 1372 height 778
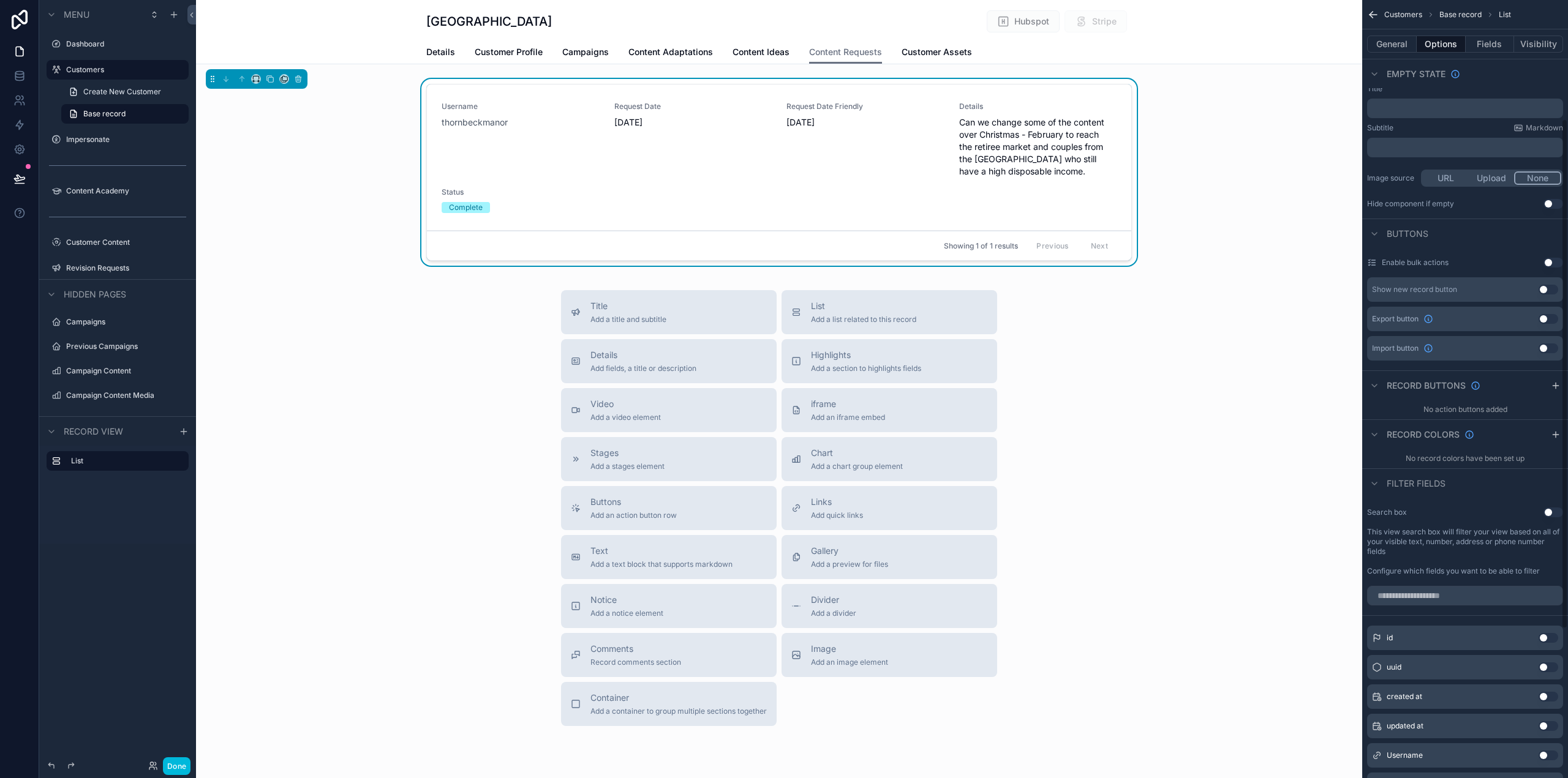
scroll to position [307, 0]
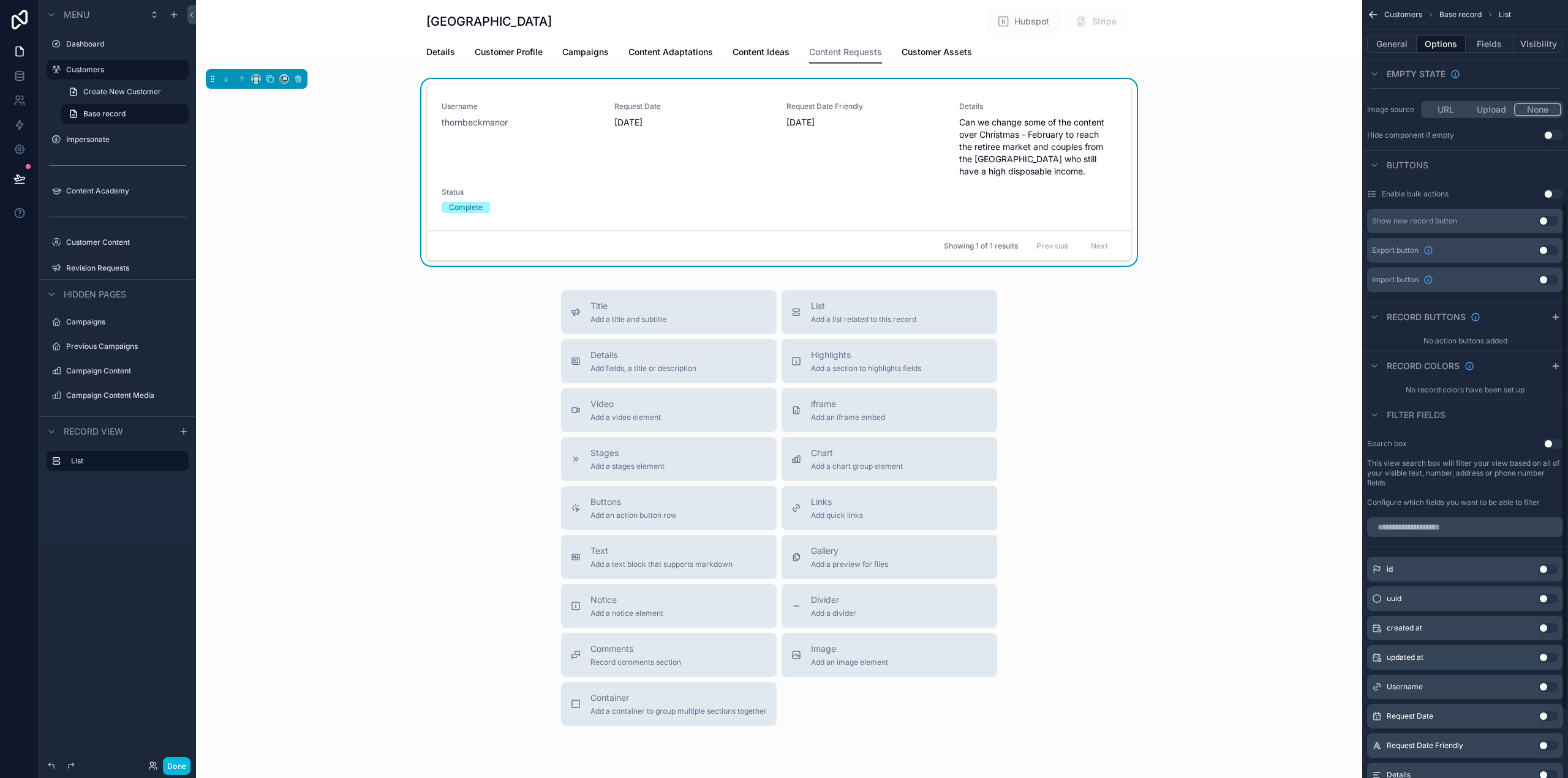
type input "**"
click at [1548, 447] on button "Use setting" at bounding box center [1554, 444] width 19 height 10
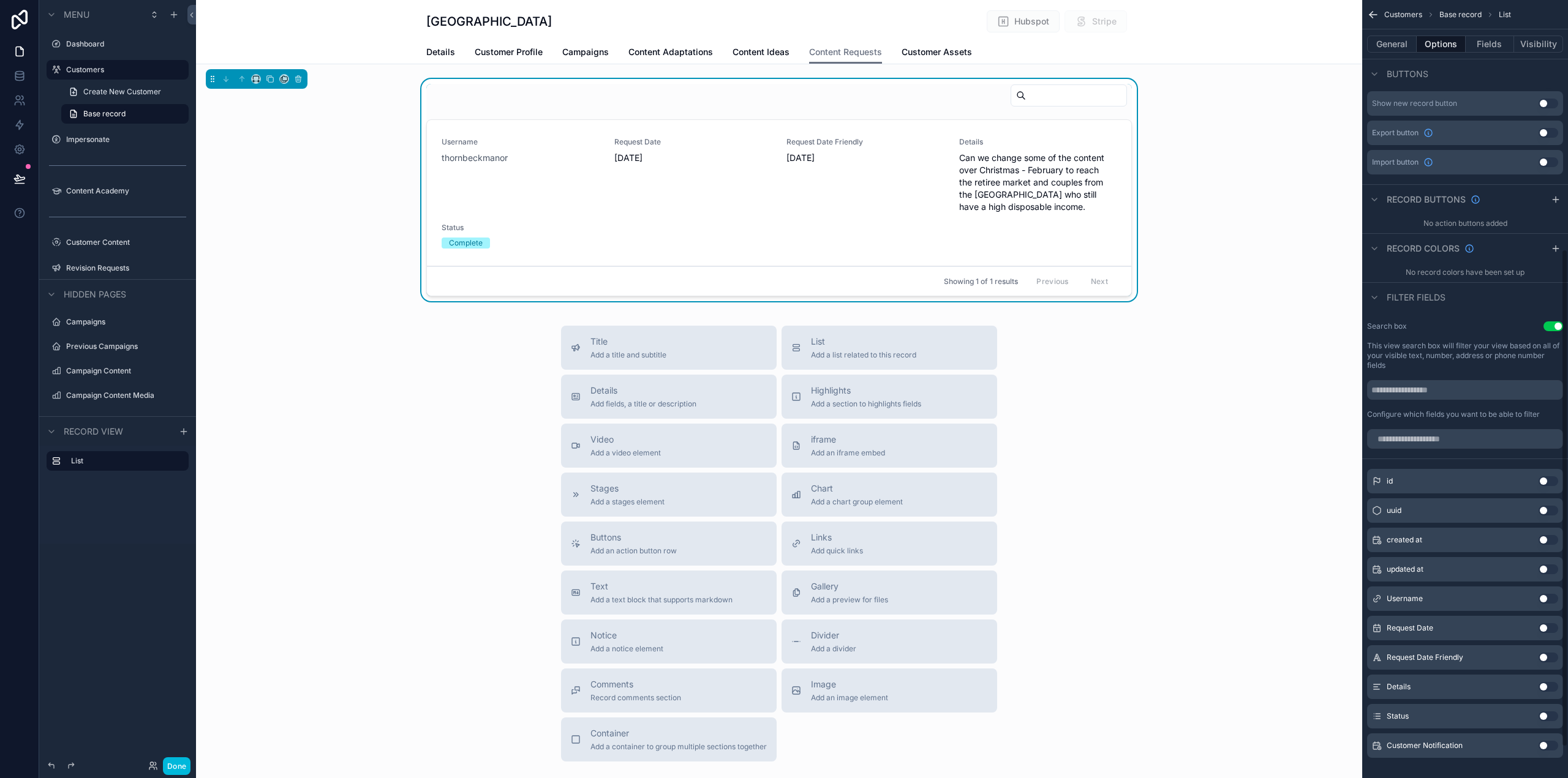
scroll to position [429, 0]
click at [1549, 709] on button "Use setting" at bounding box center [1549, 711] width 19 height 10
click at [1545, 688] on button "Use setting" at bounding box center [1549, 688] width 19 height 10
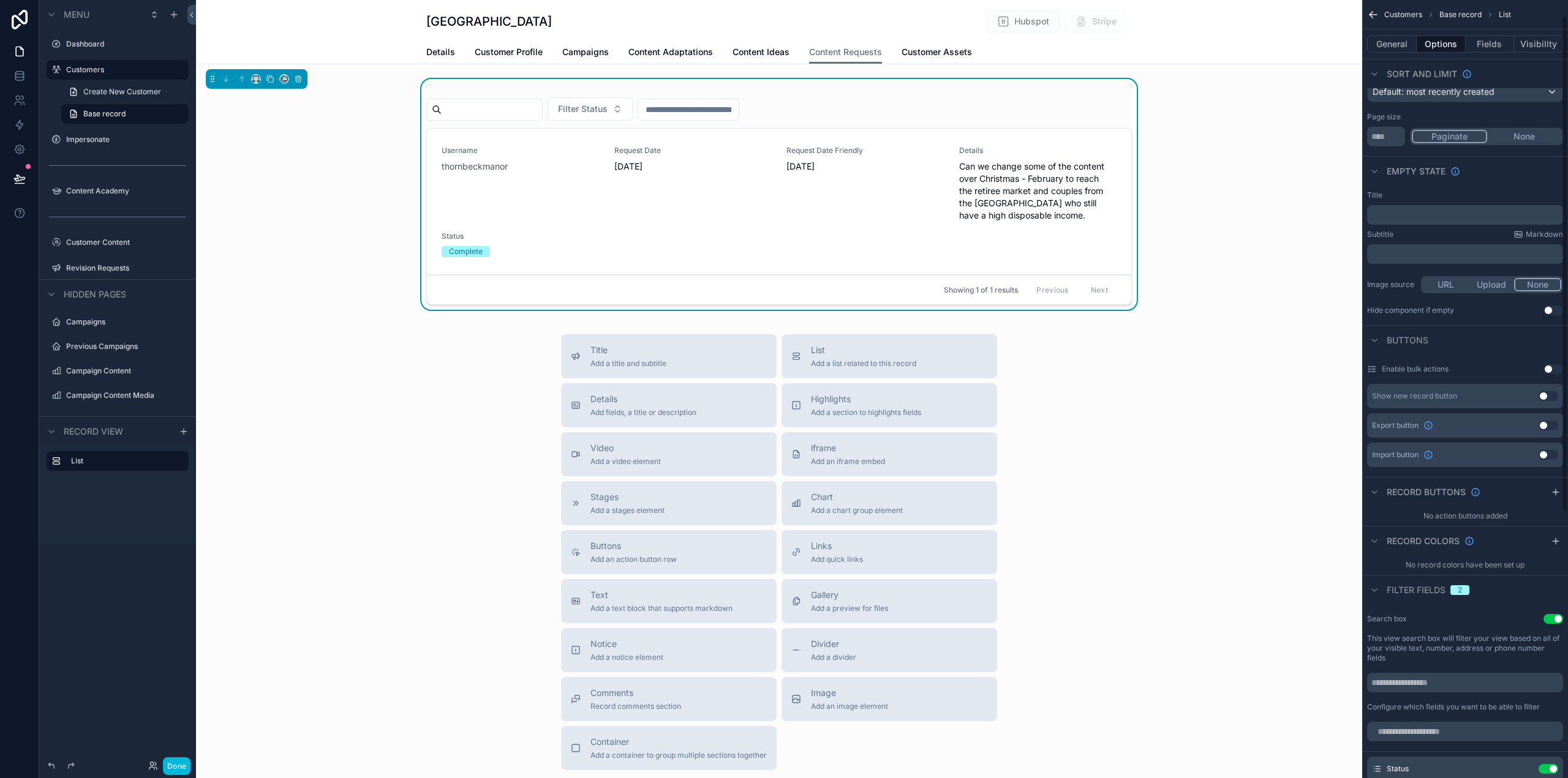
scroll to position [0, 0]
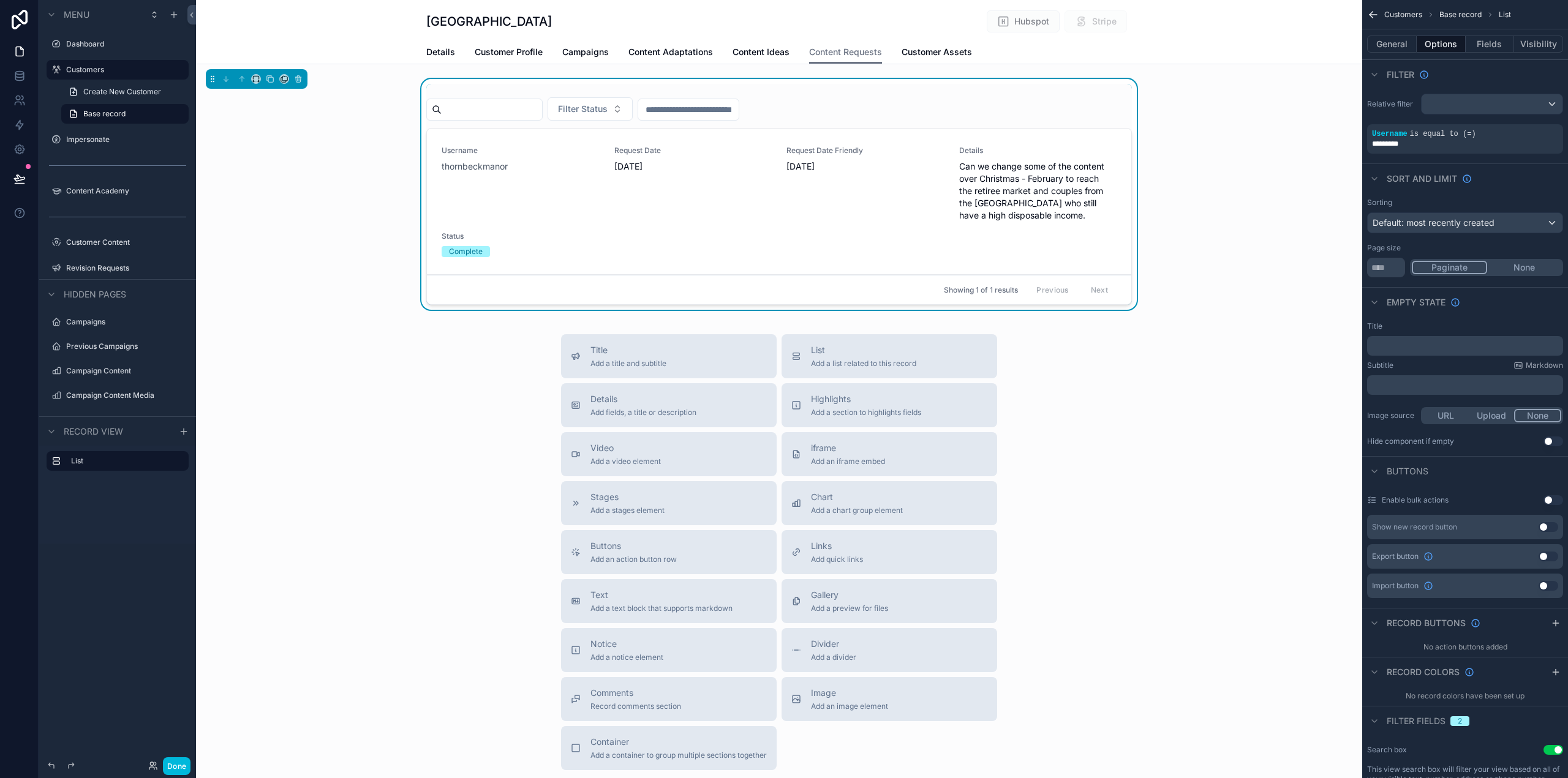
drag, startPoint x: 1399, startPoint y: 40, endPoint x: 1422, endPoint y: 42, distance: 23.1
click at [1399, 41] on button "General" at bounding box center [1393, 43] width 50 height 17
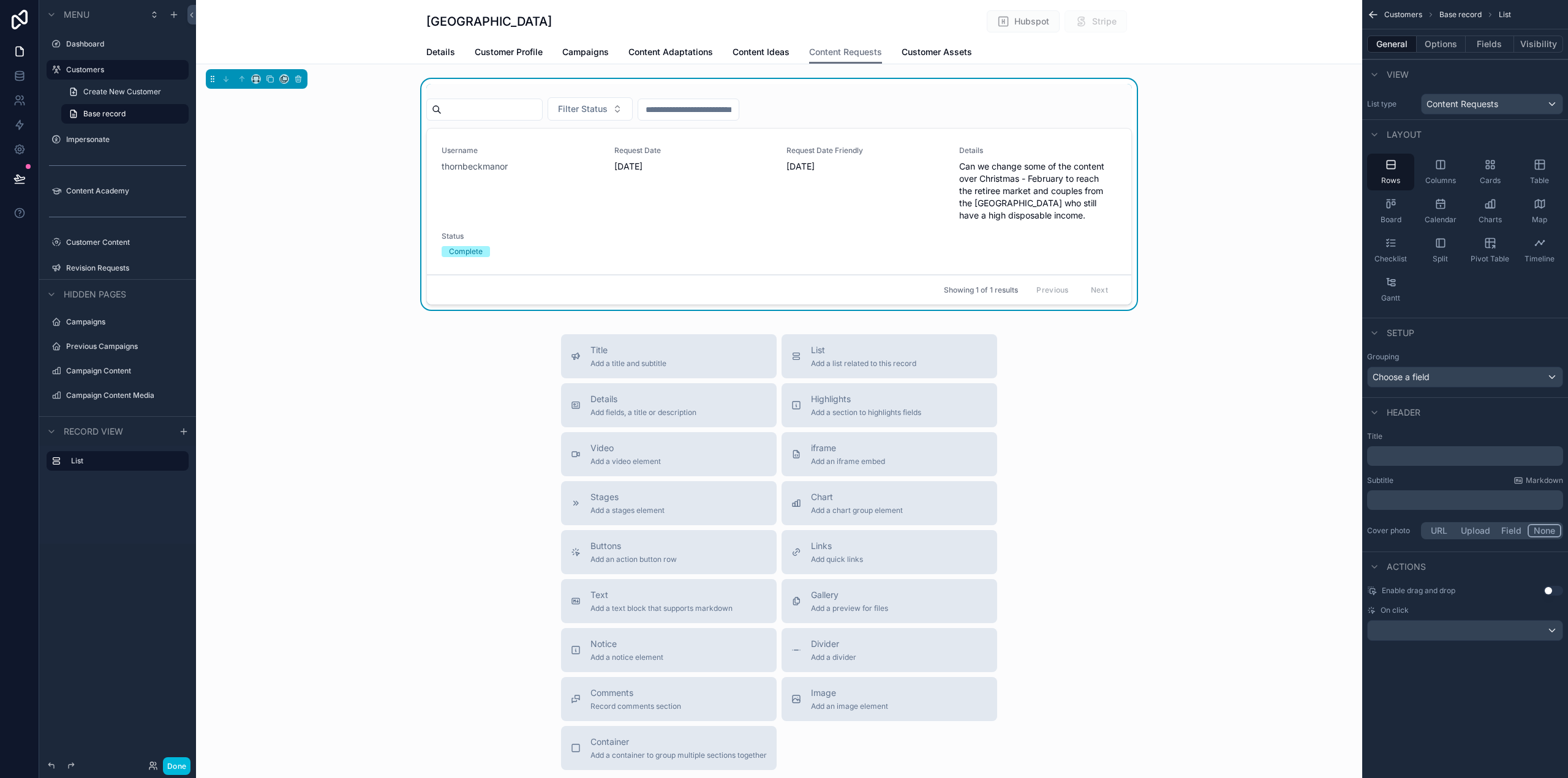
click at [1397, 452] on p "﻿" at bounding box center [1467, 455] width 188 height 12
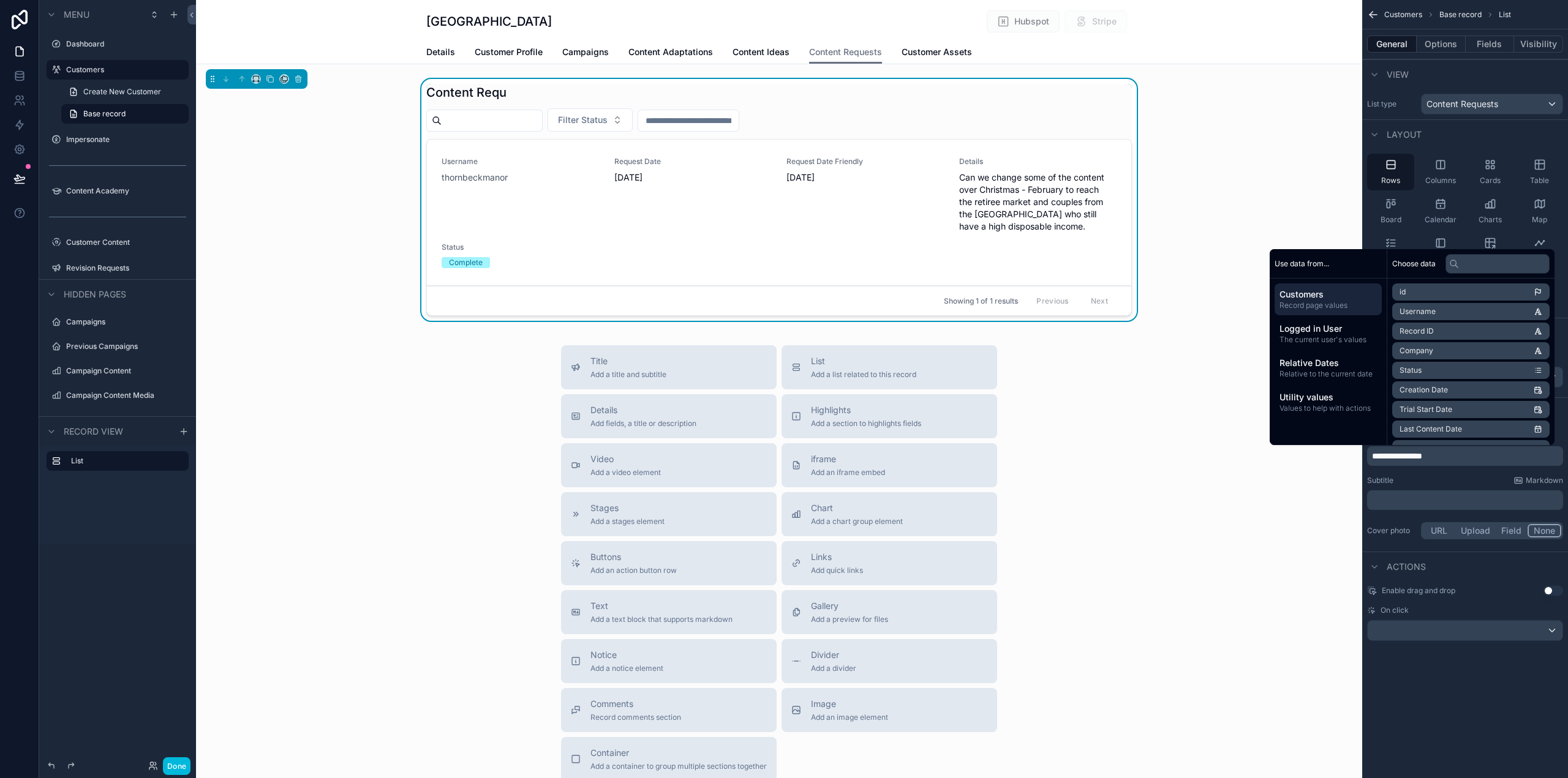
click at [1442, 657] on div "**********" at bounding box center [1466, 335] width 206 height 670
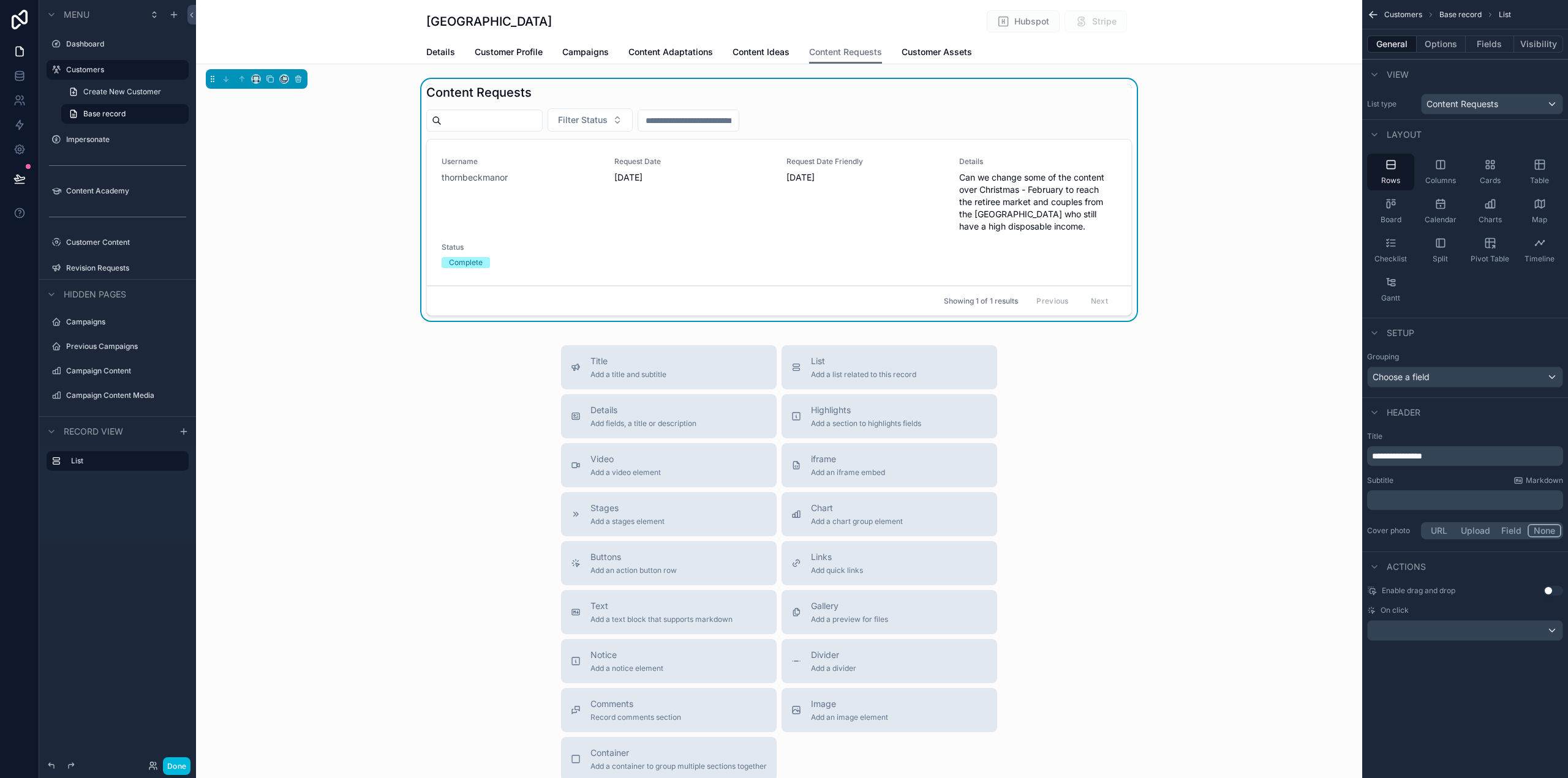
click at [901, 160] on span "Request Date Friendly" at bounding box center [865, 162] width 158 height 10
click at [1488, 44] on button "Fields" at bounding box center [1490, 43] width 49 height 17
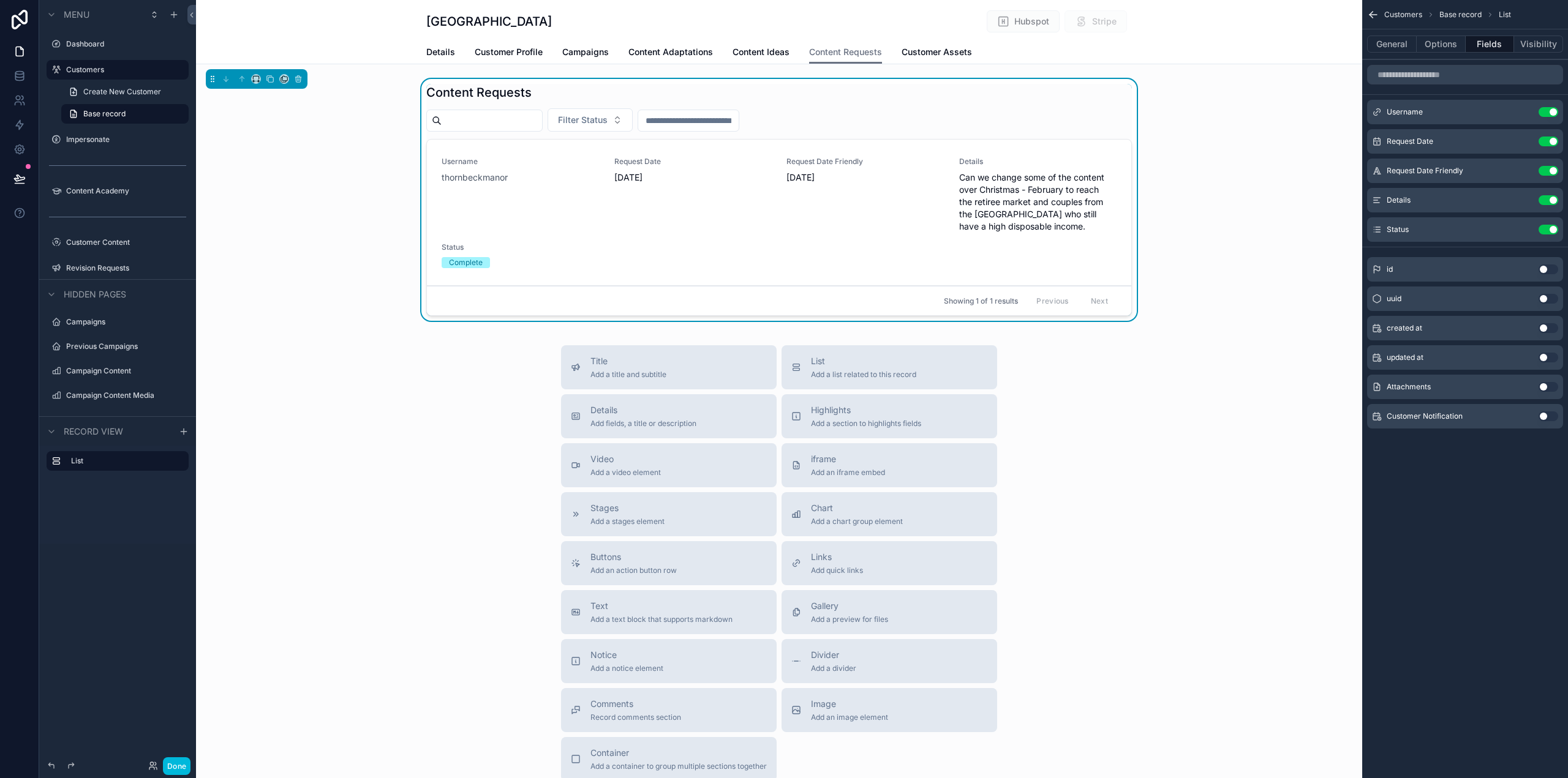
click at [1554, 110] on button "Use setting" at bounding box center [1549, 112] width 19 height 10
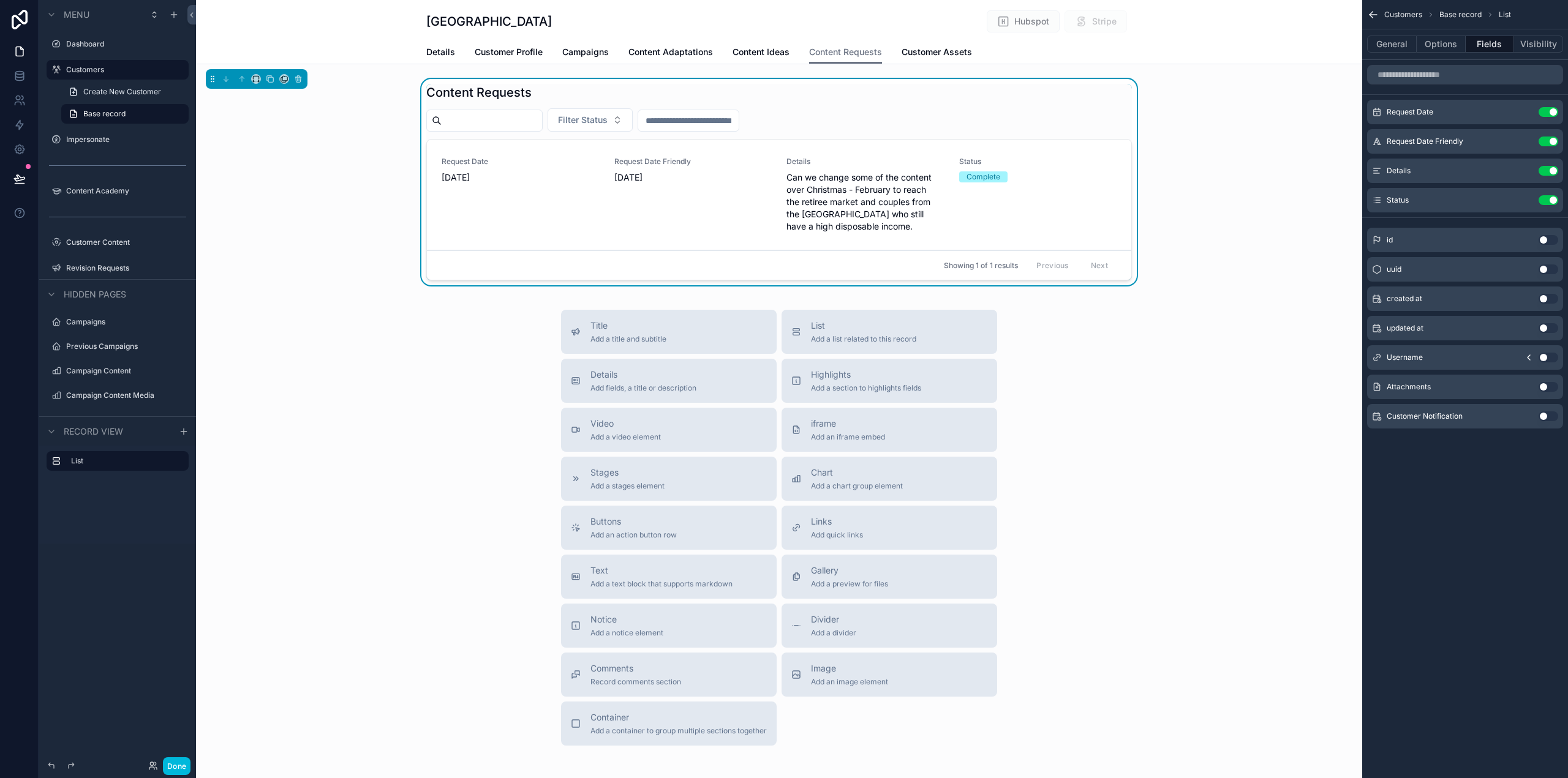
click at [1554, 110] on button "Use setting" at bounding box center [1549, 112] width 19 height 10
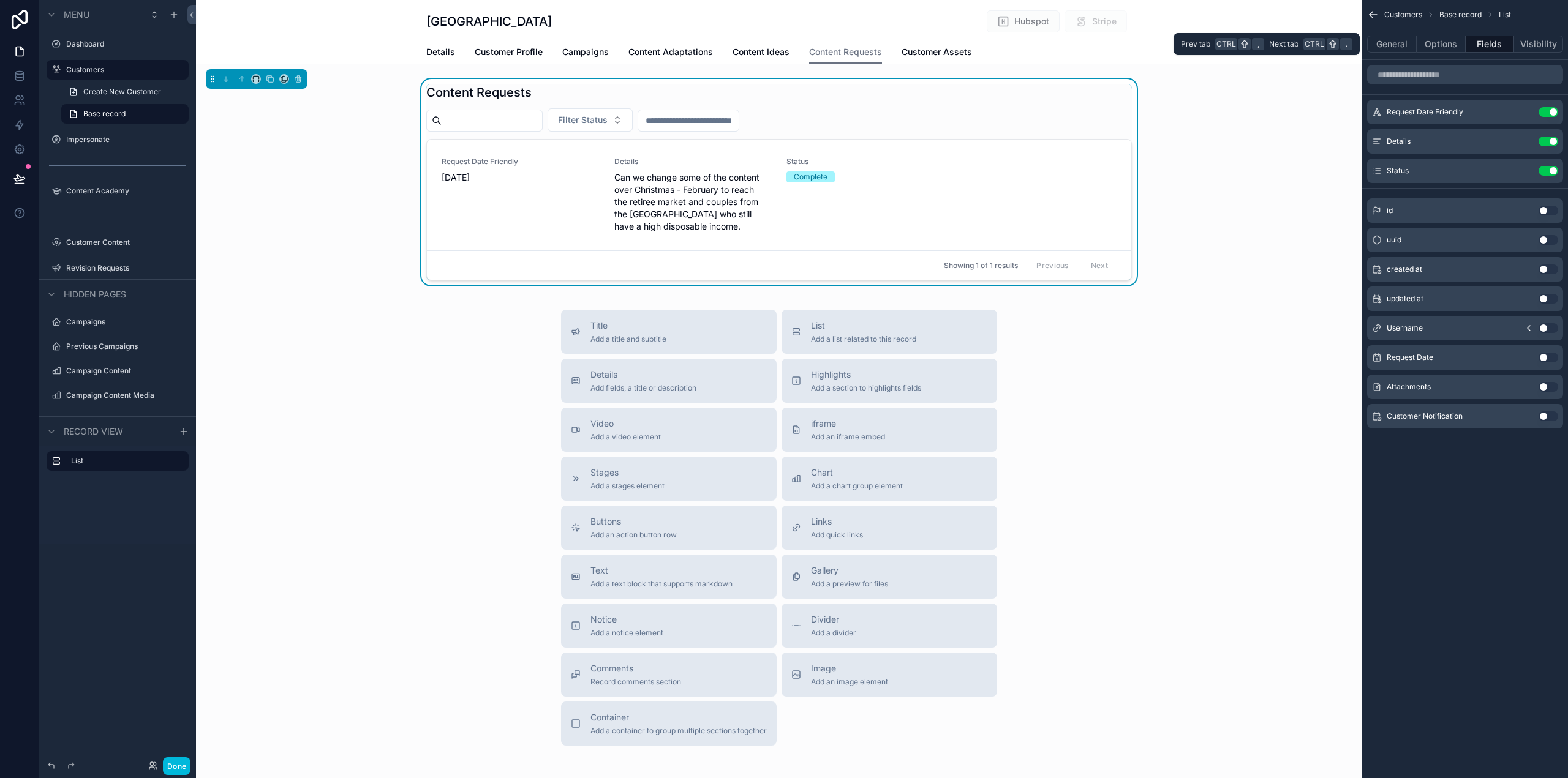
click at [1441, 44] on button "Options" at bounding box center [1441, 43] width 49 height 17
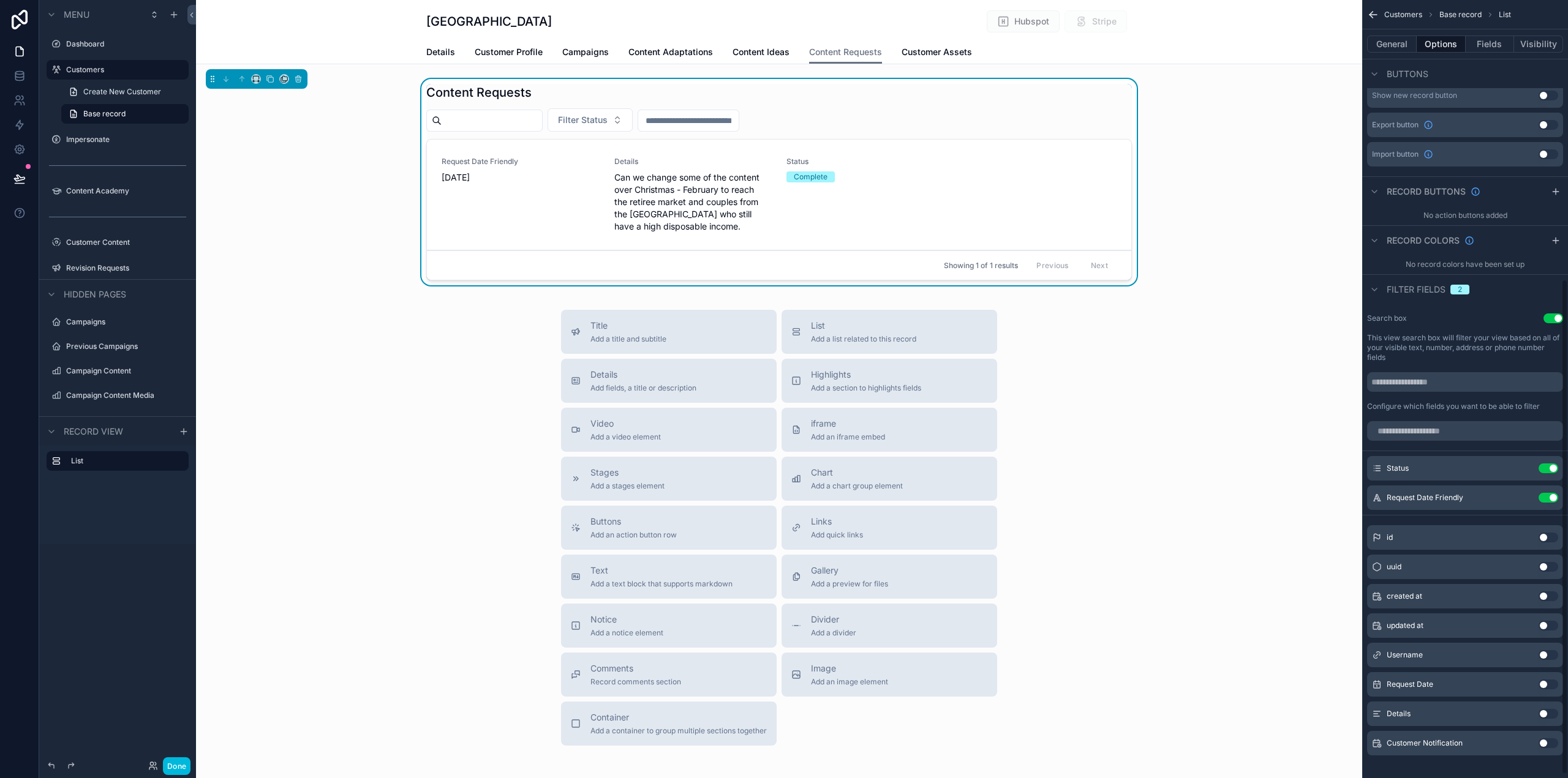
scroll to position [443, 0]
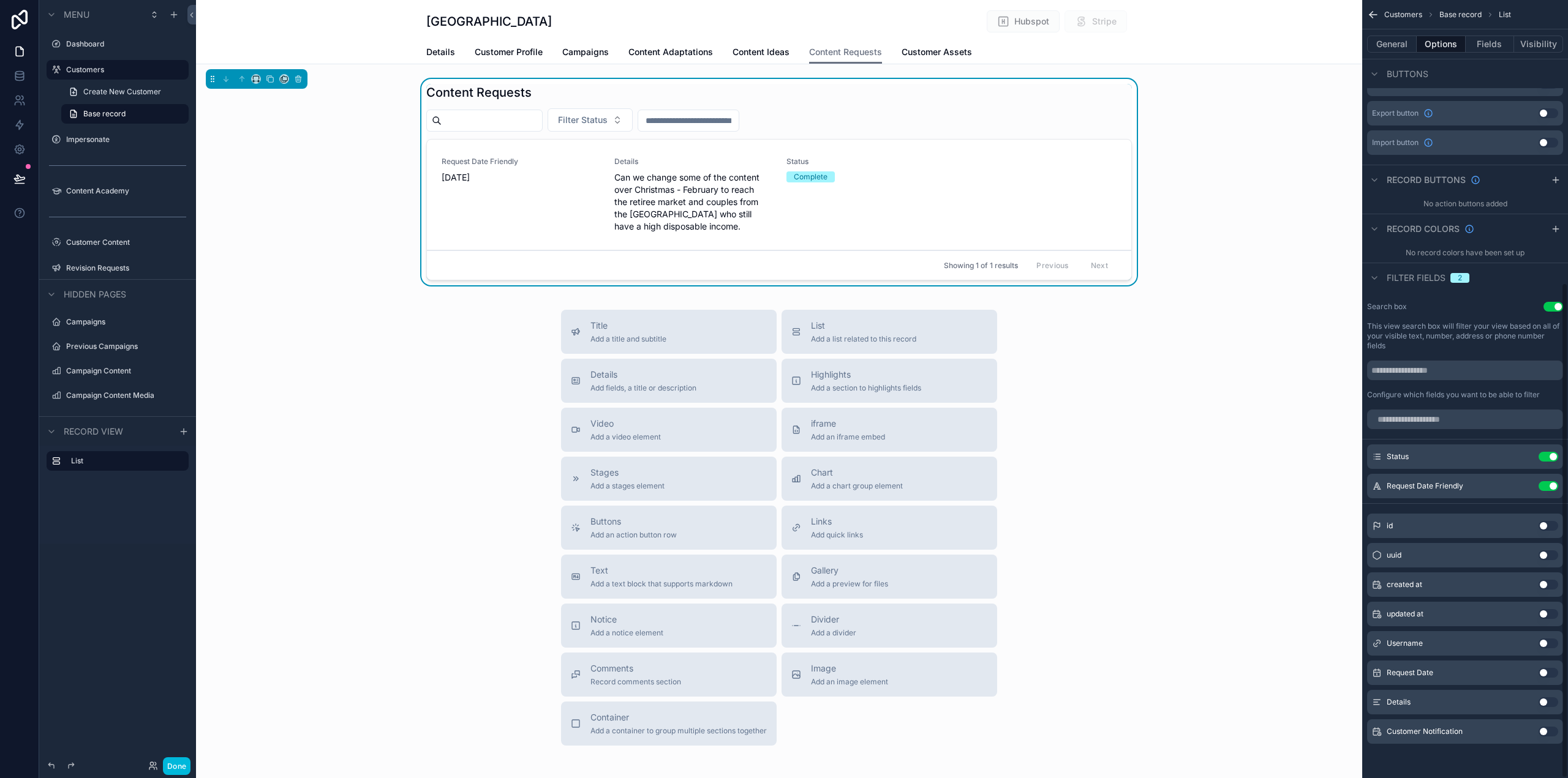
click at [1550, 483] on button "Use setting" at bounding box center [1549, 486] width 19 height 10
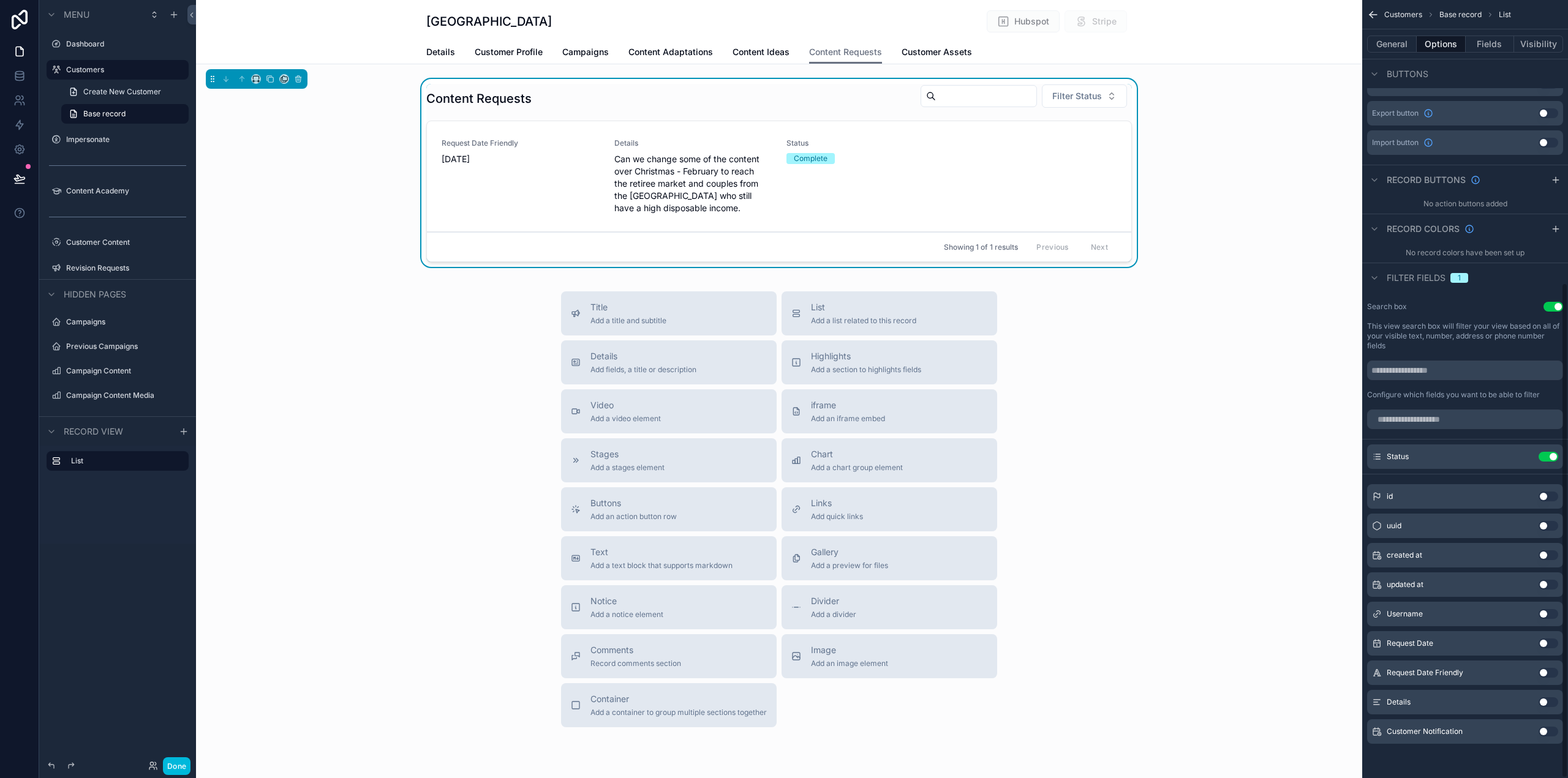
click at [1393, 40] on button "General" at bounding box center [1393, 43] width 50 height 17
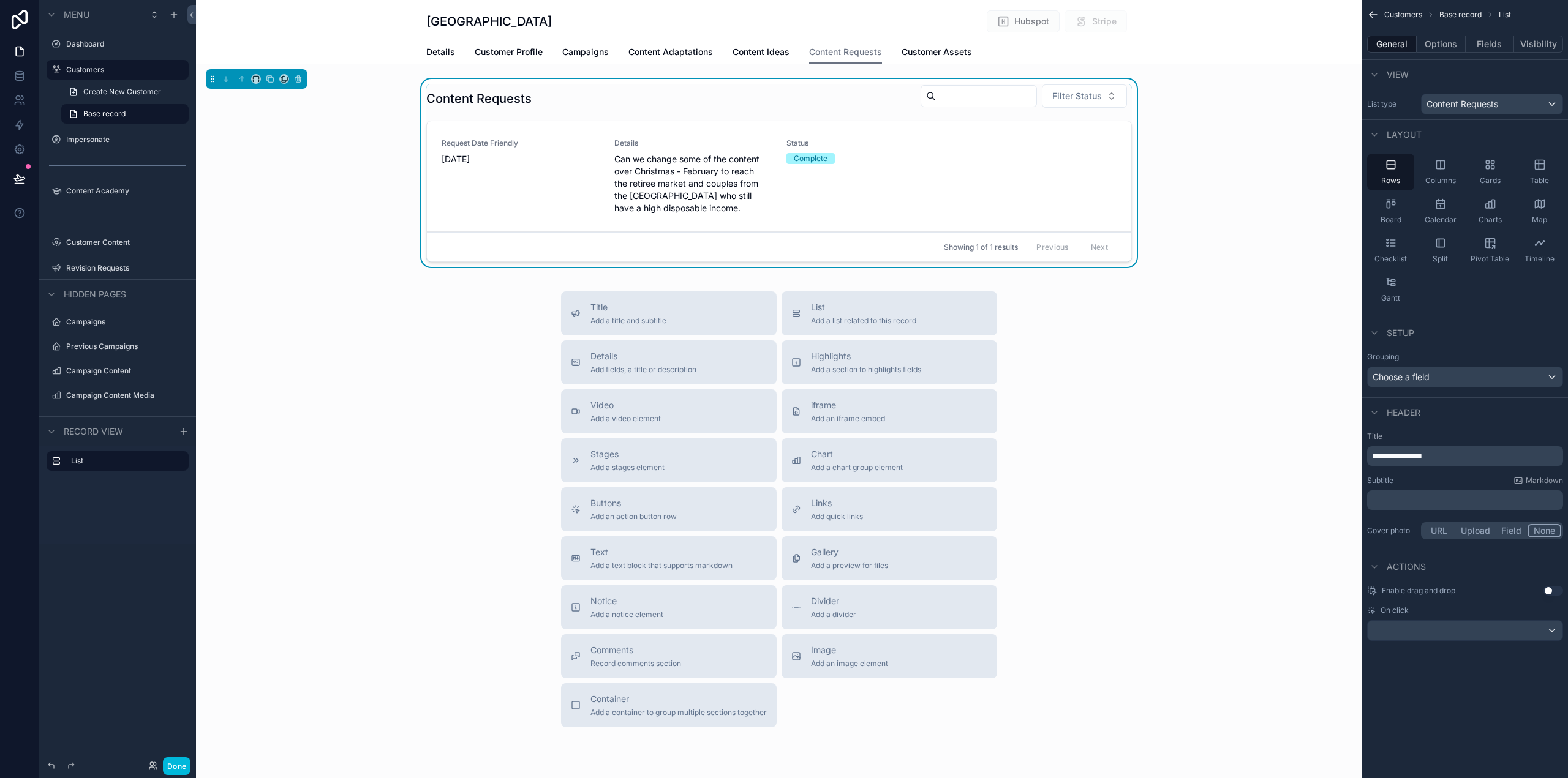
scroll to position [0, 0]
click at [1435, 43] on button "Options" at bounding box center [1441, 43] width 49 height 17
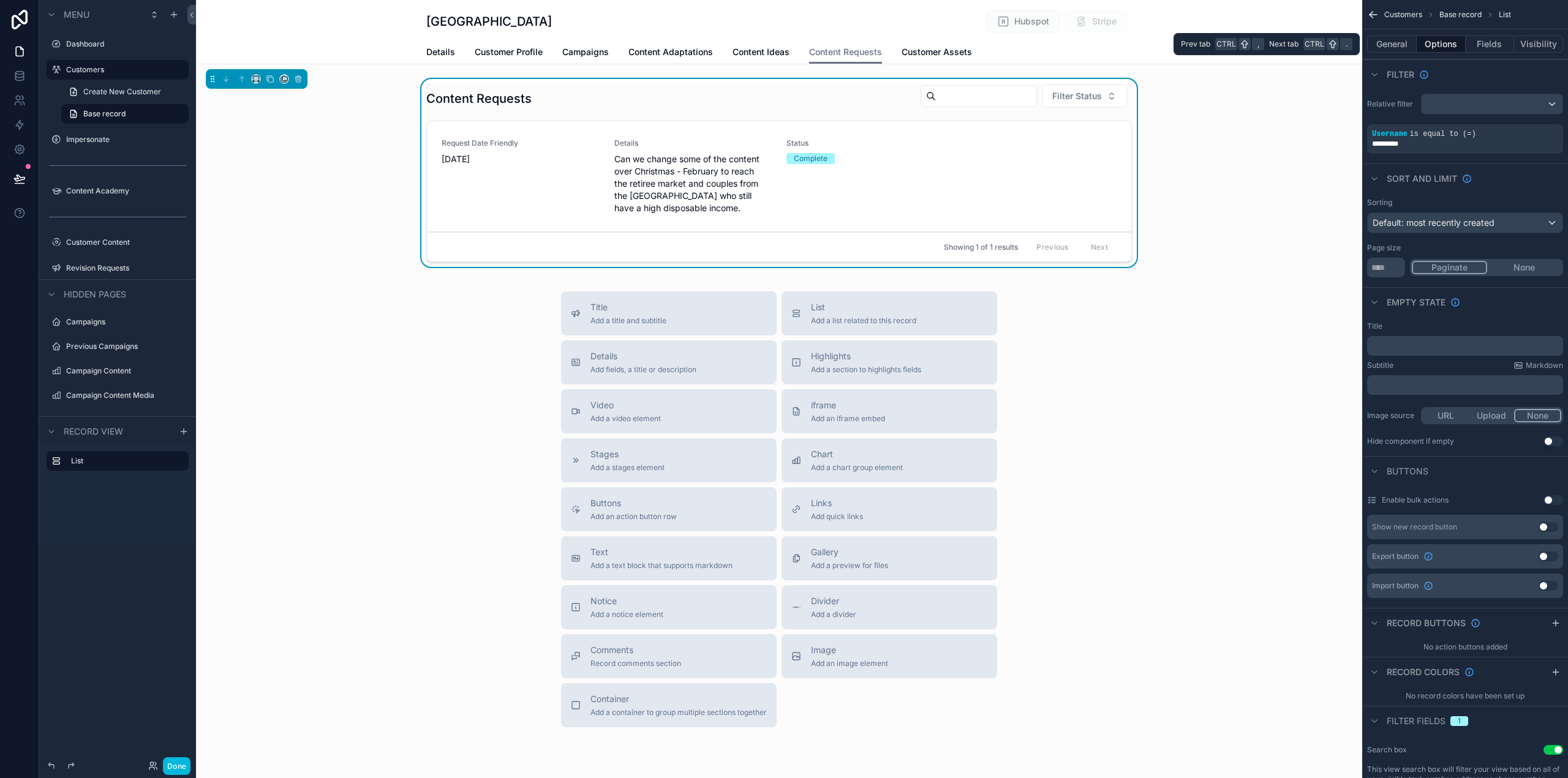
click at [1496, 41] on button "Fields" at bounding box center [1490, 43] width 49 height 17
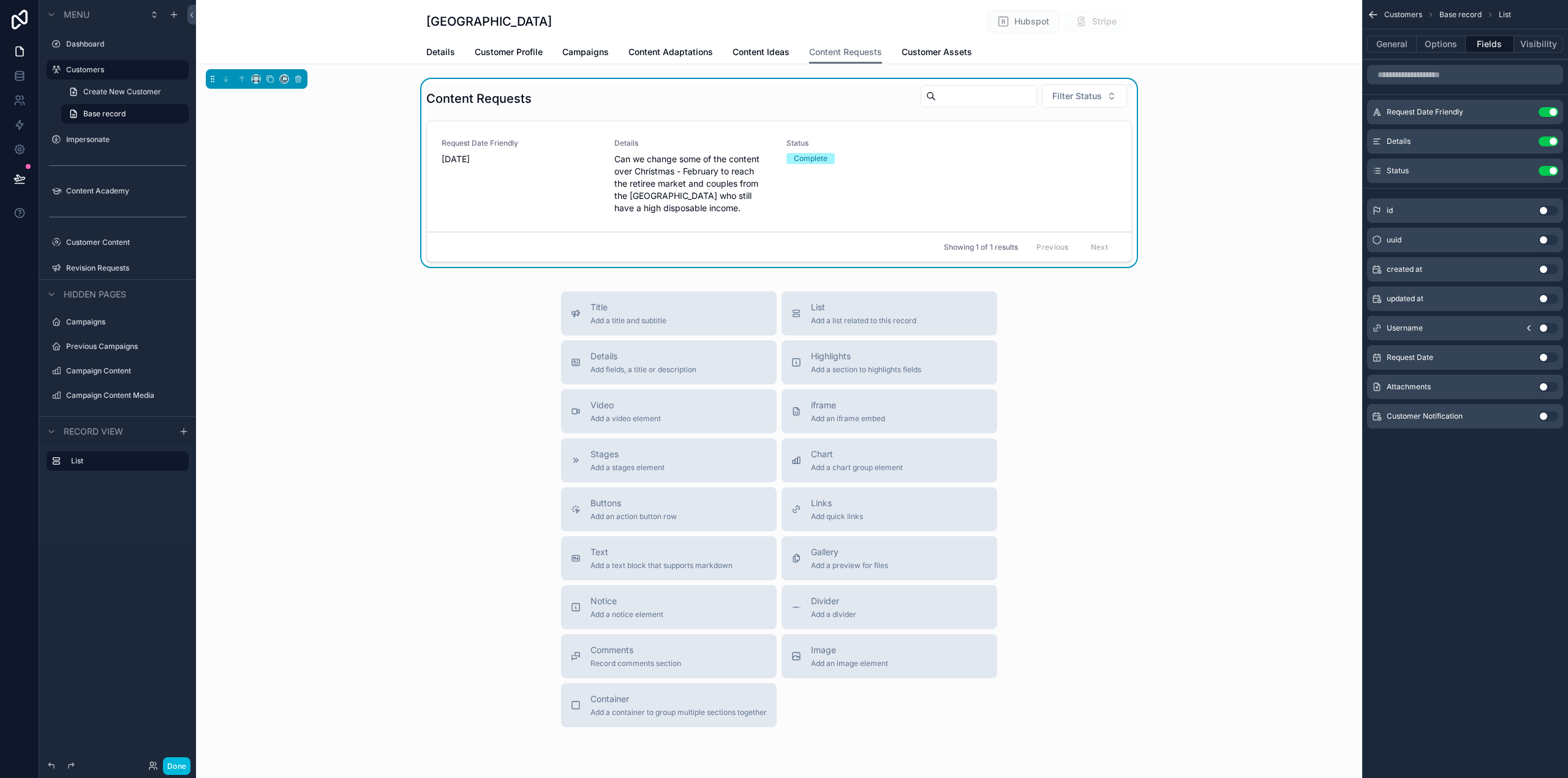
click at [0, 0] on icon "scrollable content" at bounding box center [0, 0] width 0 height 0
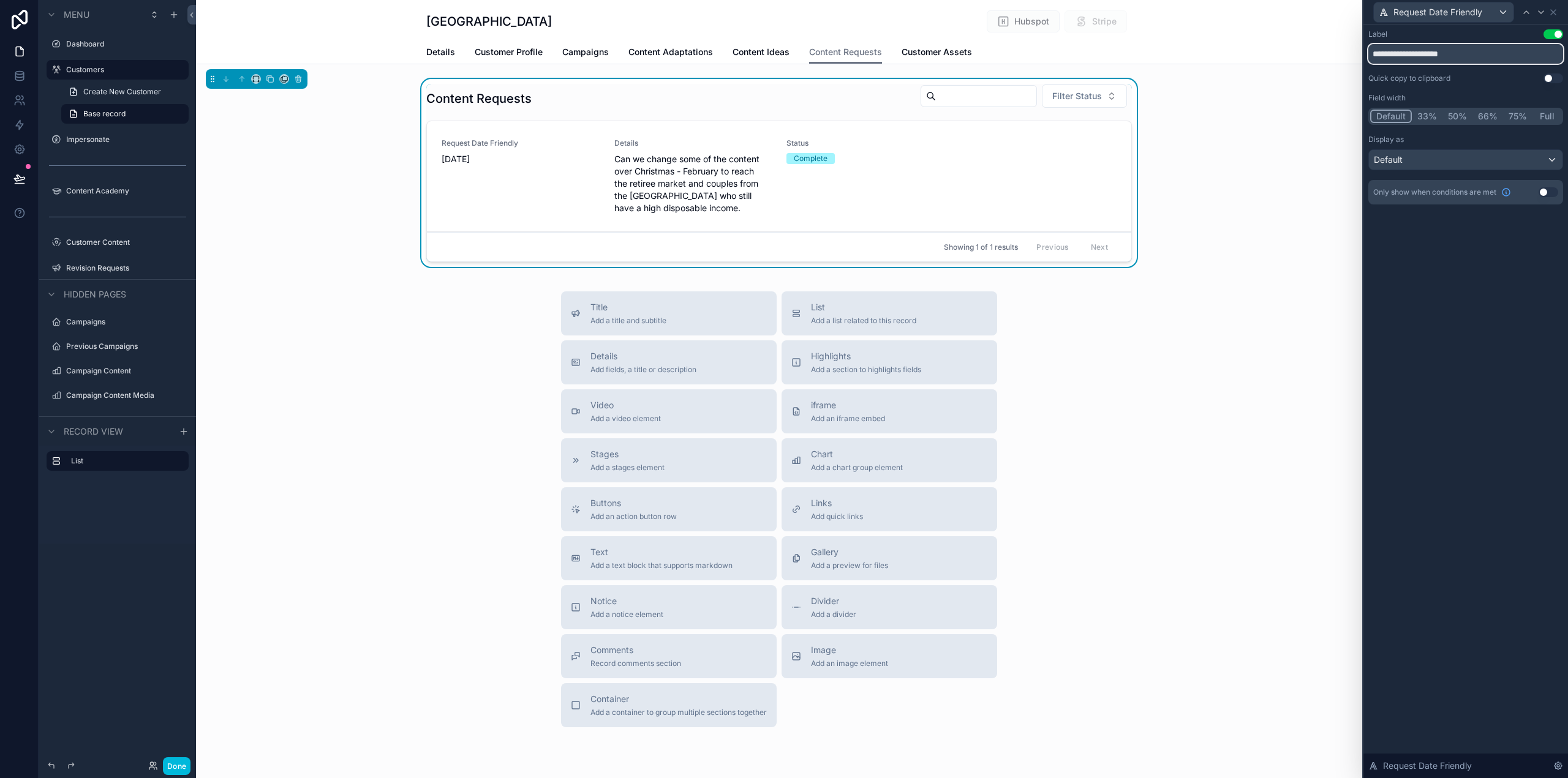
click at [1452, 55] on input "**********" at bounding box center [1466, 54] width 195 height 19
type input "**********"
click at [1542, 12] on icon at bounding box center [1541, 12] width 5 height 2
click at [1458, 117] on button "50%" at bounding box center [1457, 116] width 30 height 14
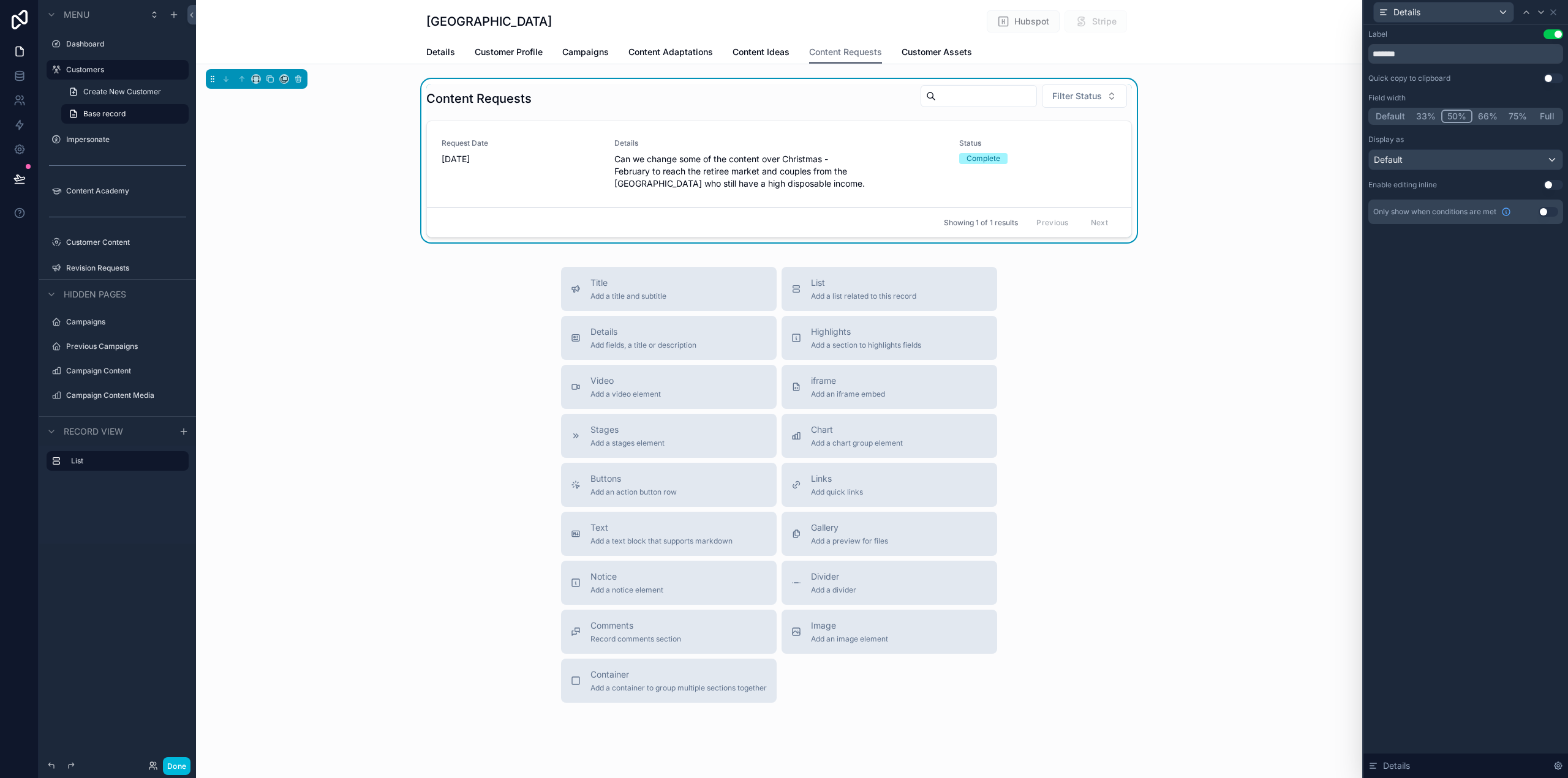
click at [1480, 113] on button "66%" at bounding box center [1488, 116] width 31 height 14
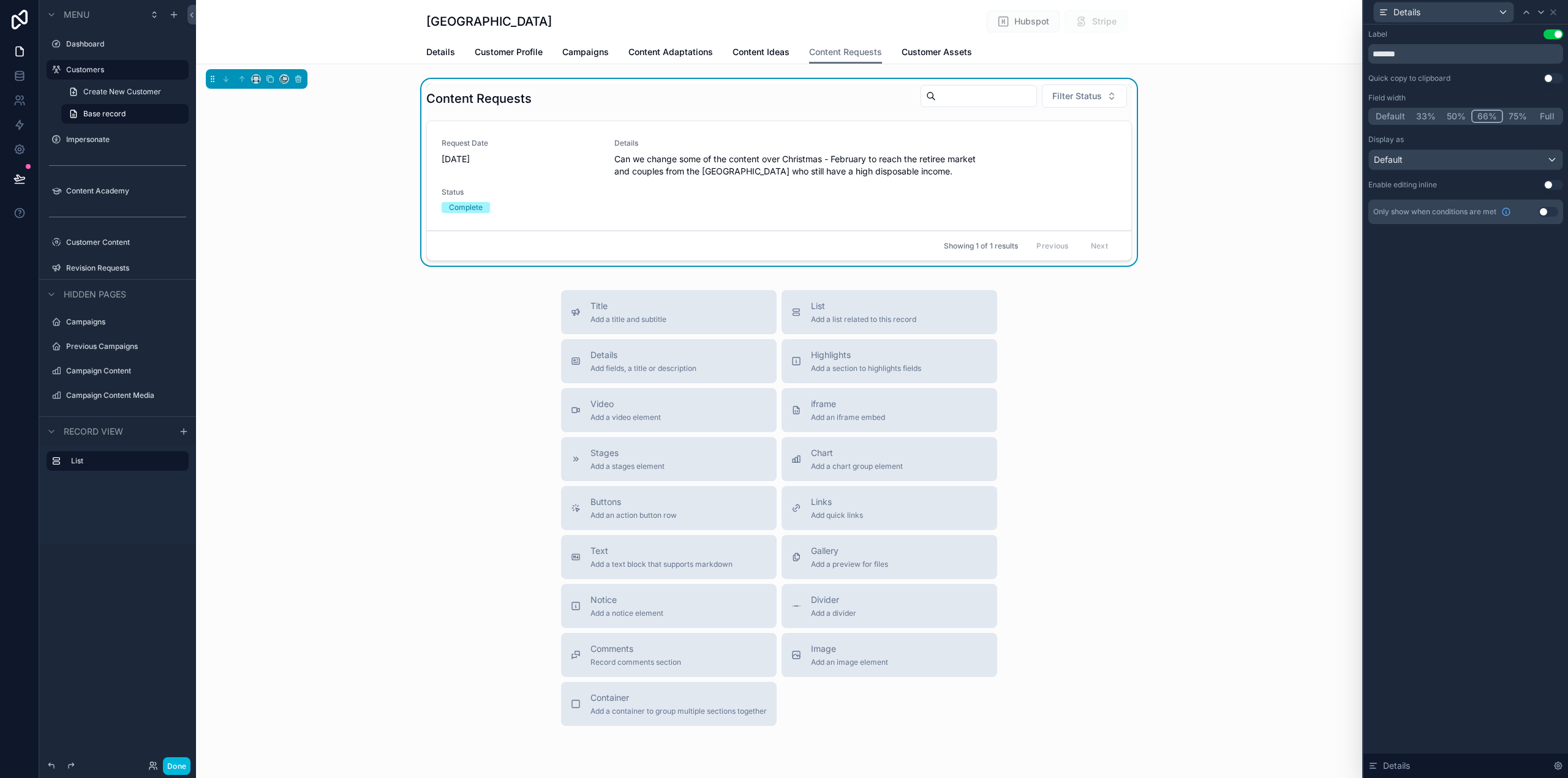
click at [1458, 114] on button "50%" at bounding box center [1456, 116] width 30 height 14
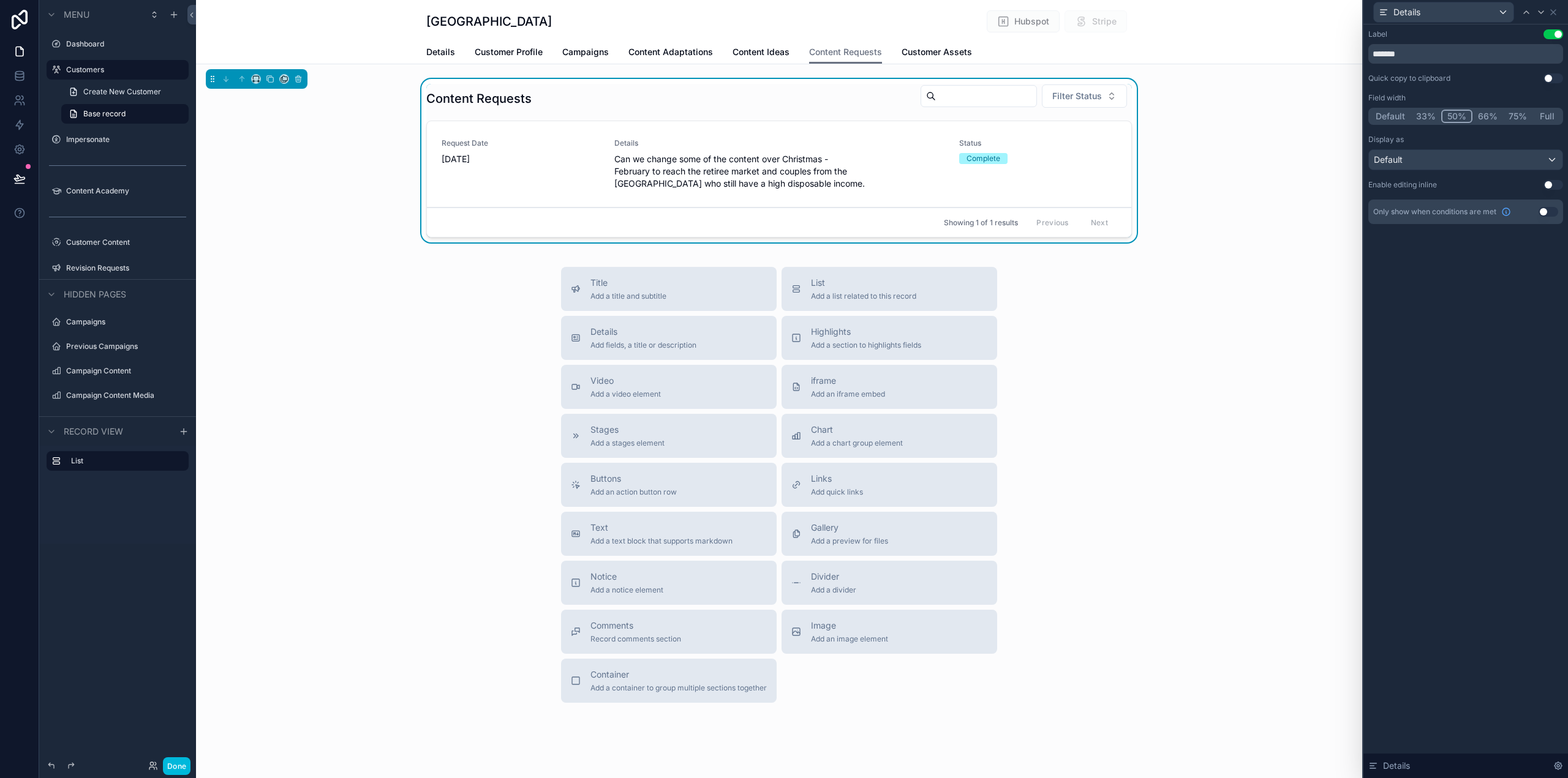
click at [1465, 267] on div "Label Use setting ******* Quick copy to clipboard Use setting Field width Defau…" at bounding box center [1466, 401] width 204 height 754
click at [1553, 10] on icon at bounding box center [1554, 12] width 10 height 10
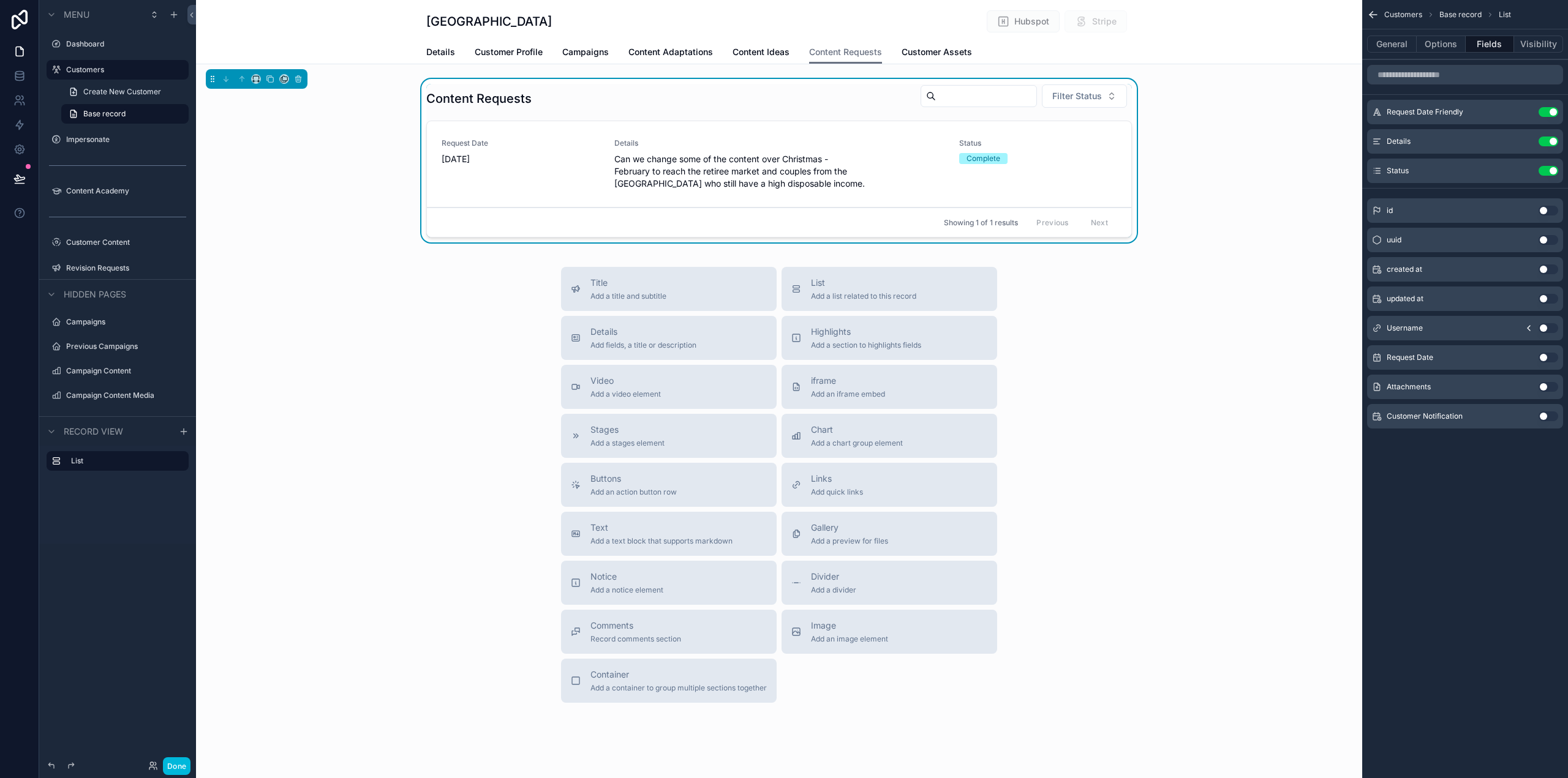
click at [1442, 43] on button "Options" at bounding box center [1441, 43] width 49 height 17
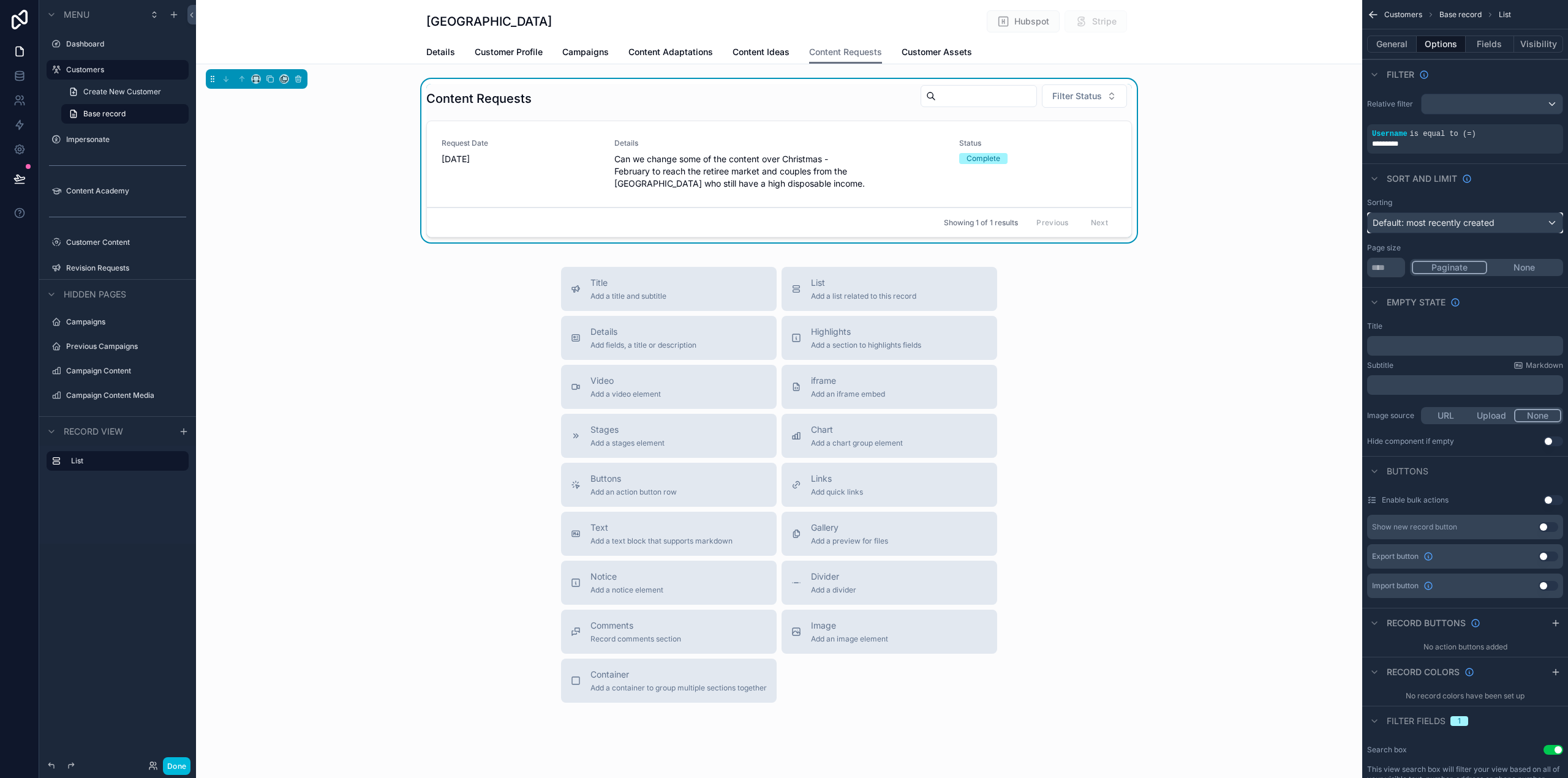
click at [1432, 227] on span "Default: most recently created" at bounding box center [1434, 222] width 122 height 12
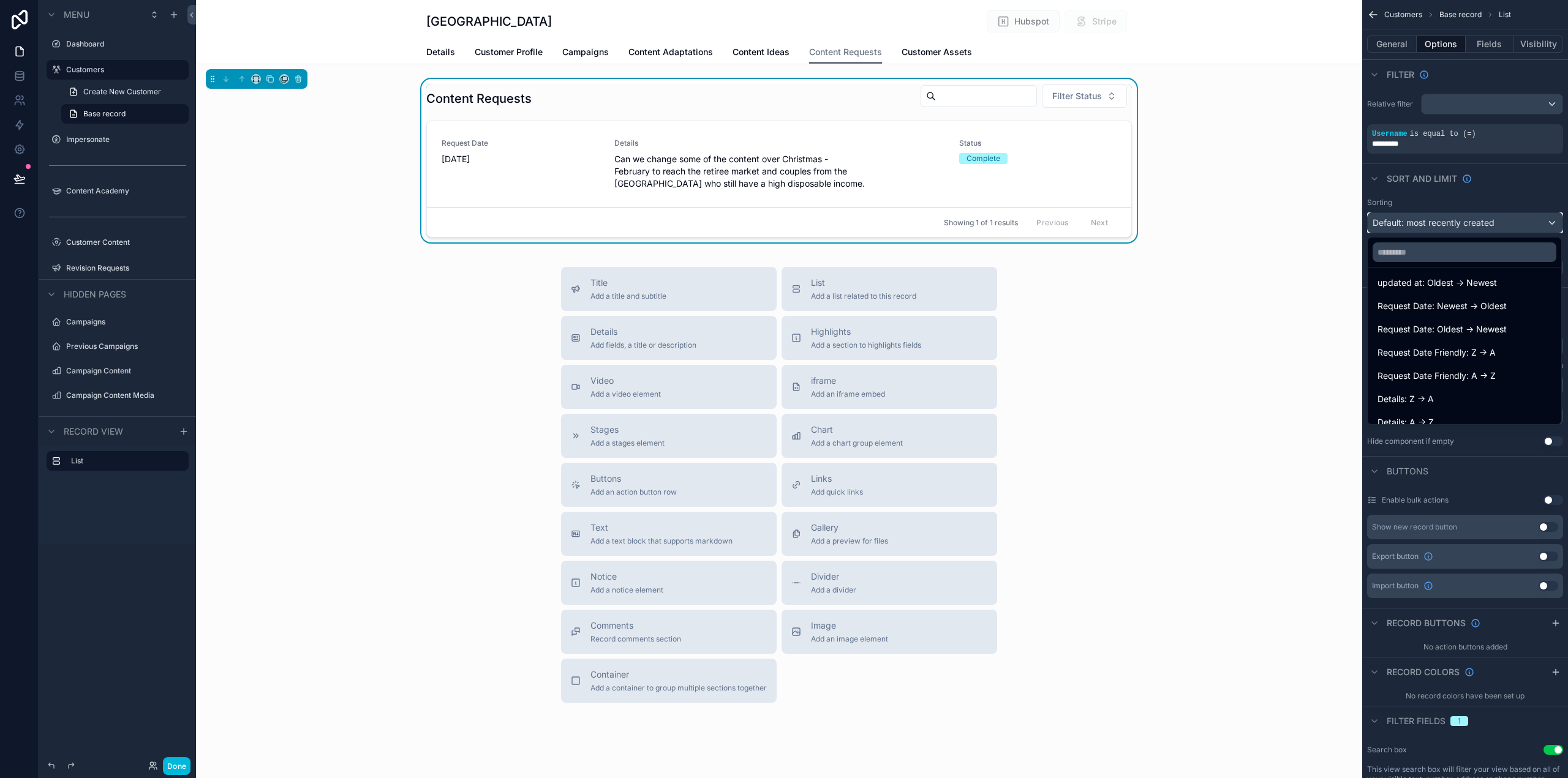
scroll to position [96, 0]
click at [1501, 314] on span "Request Date: Newest -> Oldest" at bounding box center [1442, 309] width 130 height 14
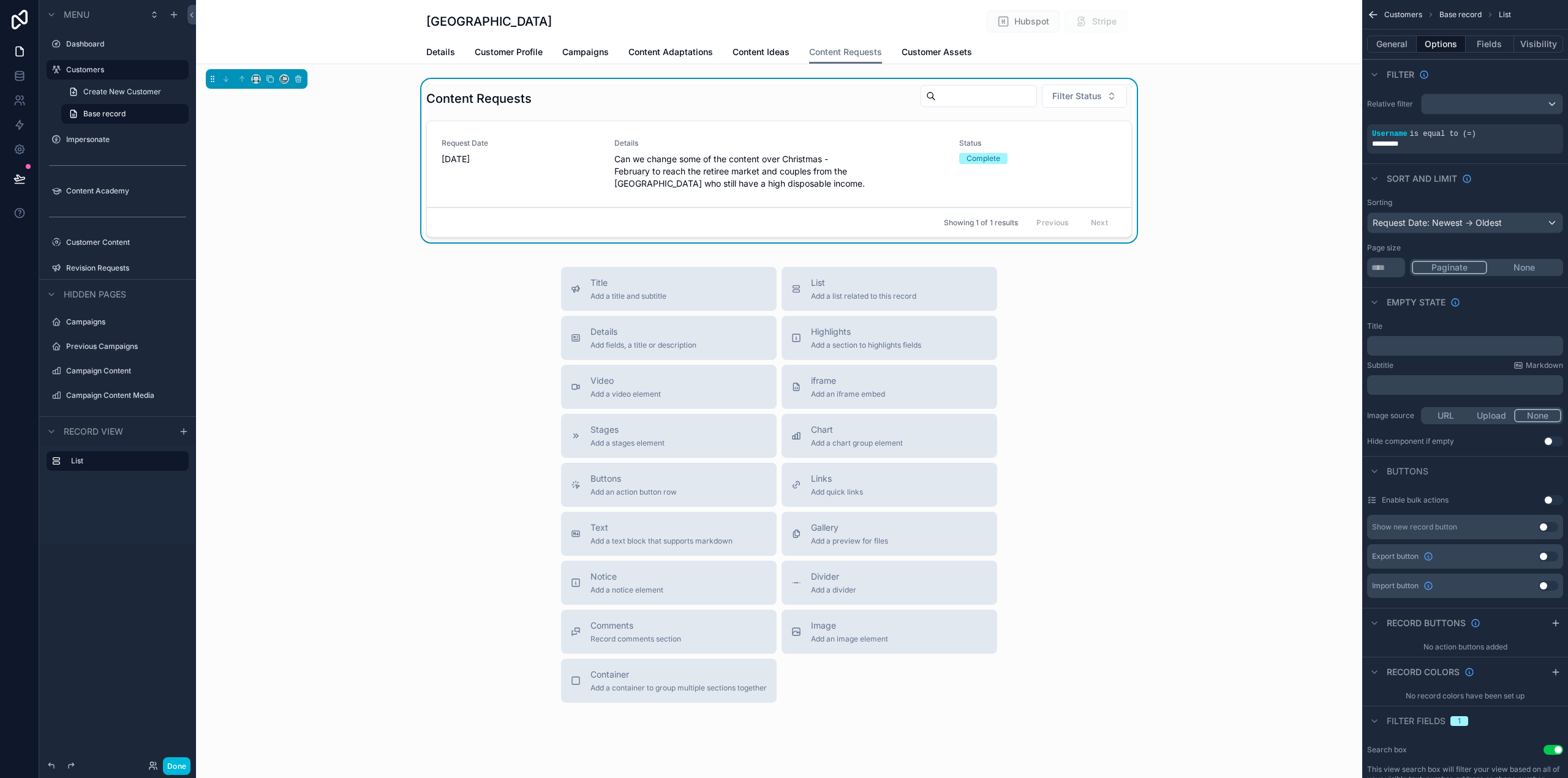
drag, startPoint x: 1185, startPoint y: 331, endPoint x: 1203, endPoint y: 331, distance: 18.0
click at [1184, 331] on div "Title Add a title and subtitle List Add a list related to this record Details A…" at bounding box center [779, 485] width 1166 height 436
click at [169, 768] on button "Done" at bounding box center [176, 766] width 27 height 18
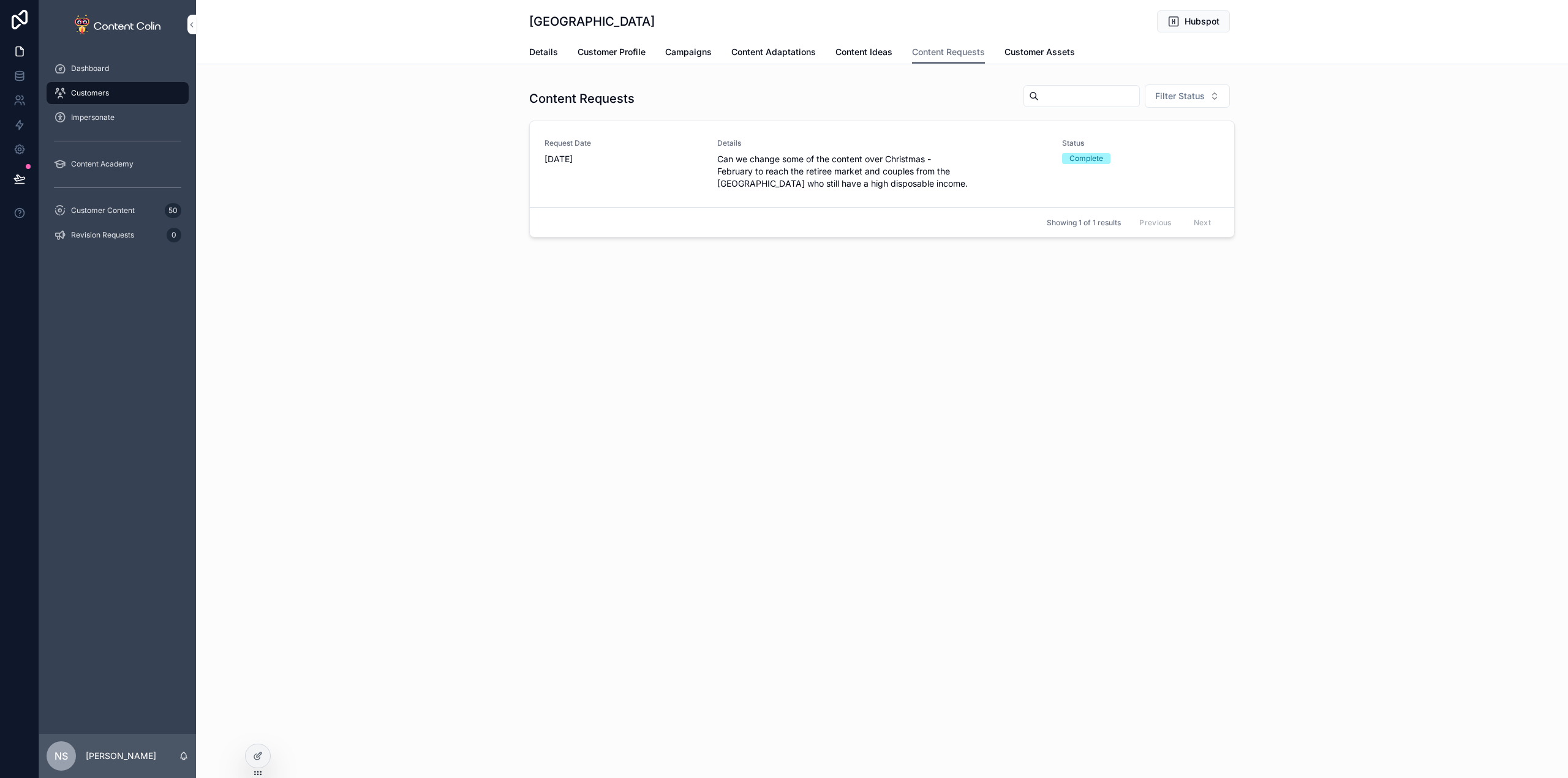
click at [1041, 54] on span "Customer Assets" at bounding box center [1040, 51] width 71 height 12
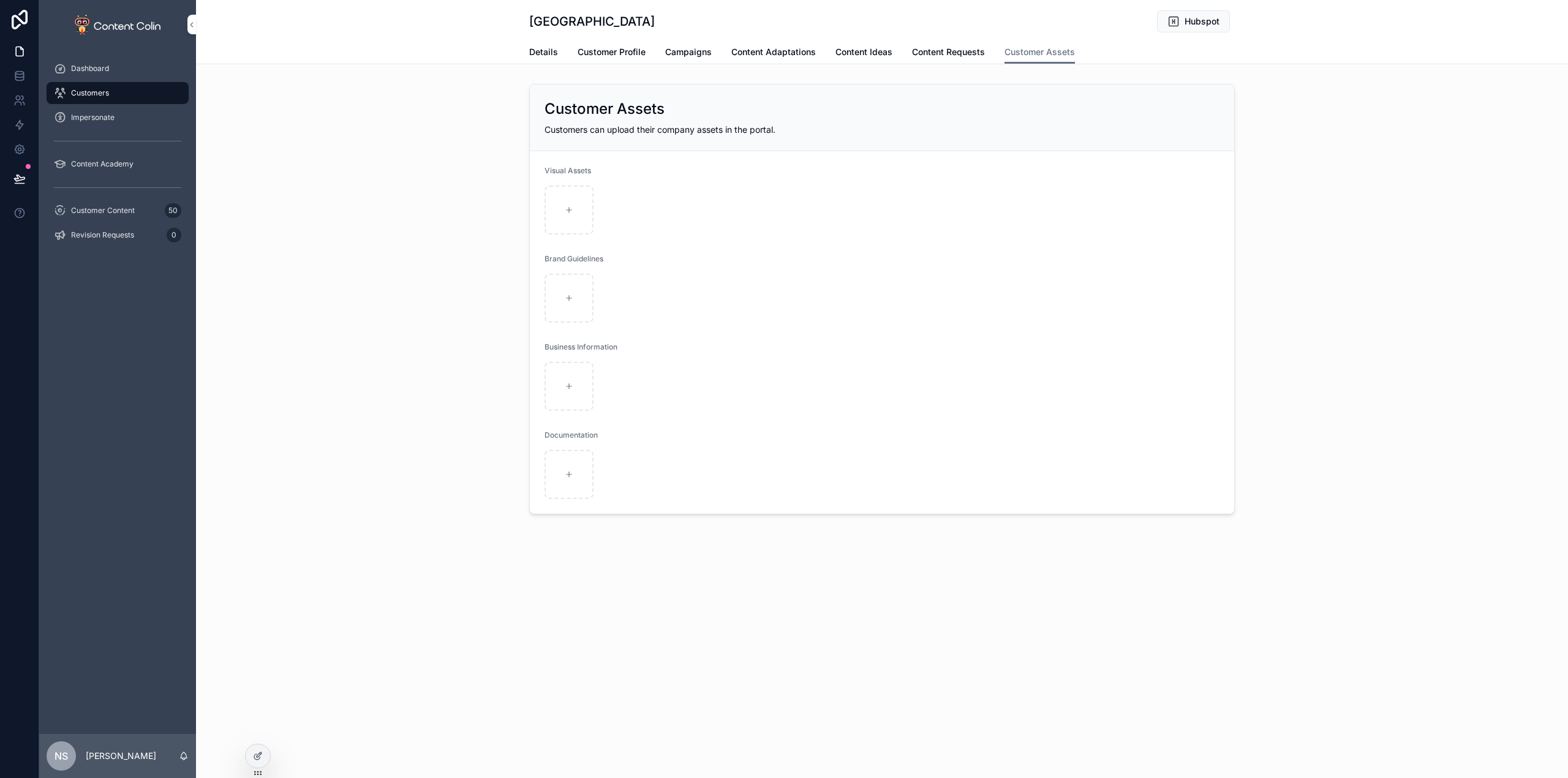
click at [256, 756] on icon at bounding box center [258, 756] width 10 height 10
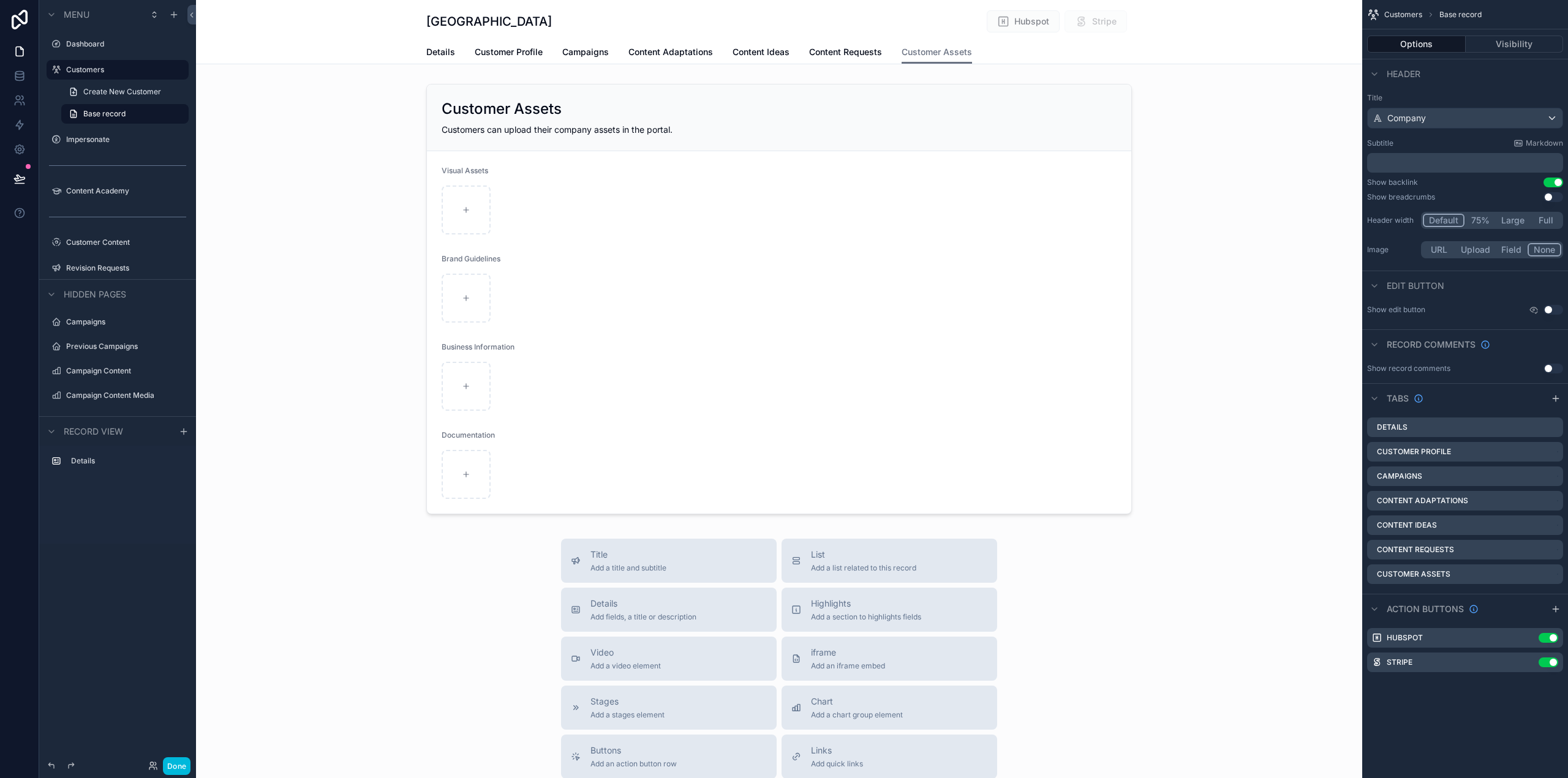
click at [0, 0] on icon "scrollable content" at bounding box center [0, 0] width 0 height 0
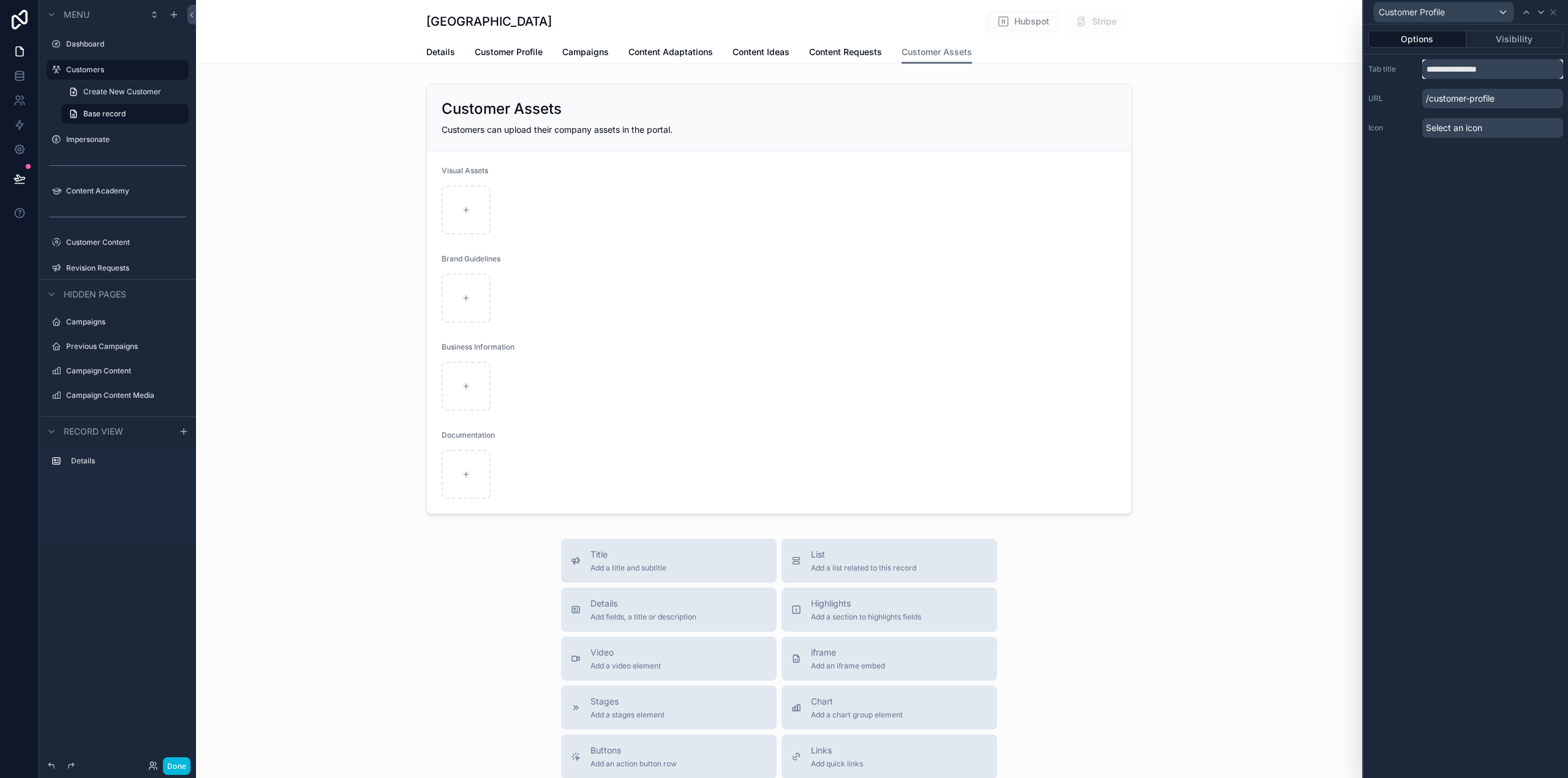
click at [1446, 68] on input "**********" at bounding box center [1492, 69] width 141 height 19
type input "*******"
click at [1510, 245] on div "Options Visibility Tab title ******* URL /profile Icon Select an icon" at bounding box center [1466, 401] width 204 height 754
click at [181, 767] on button "Done" at bounding box center [176, 766] width 27 height 18
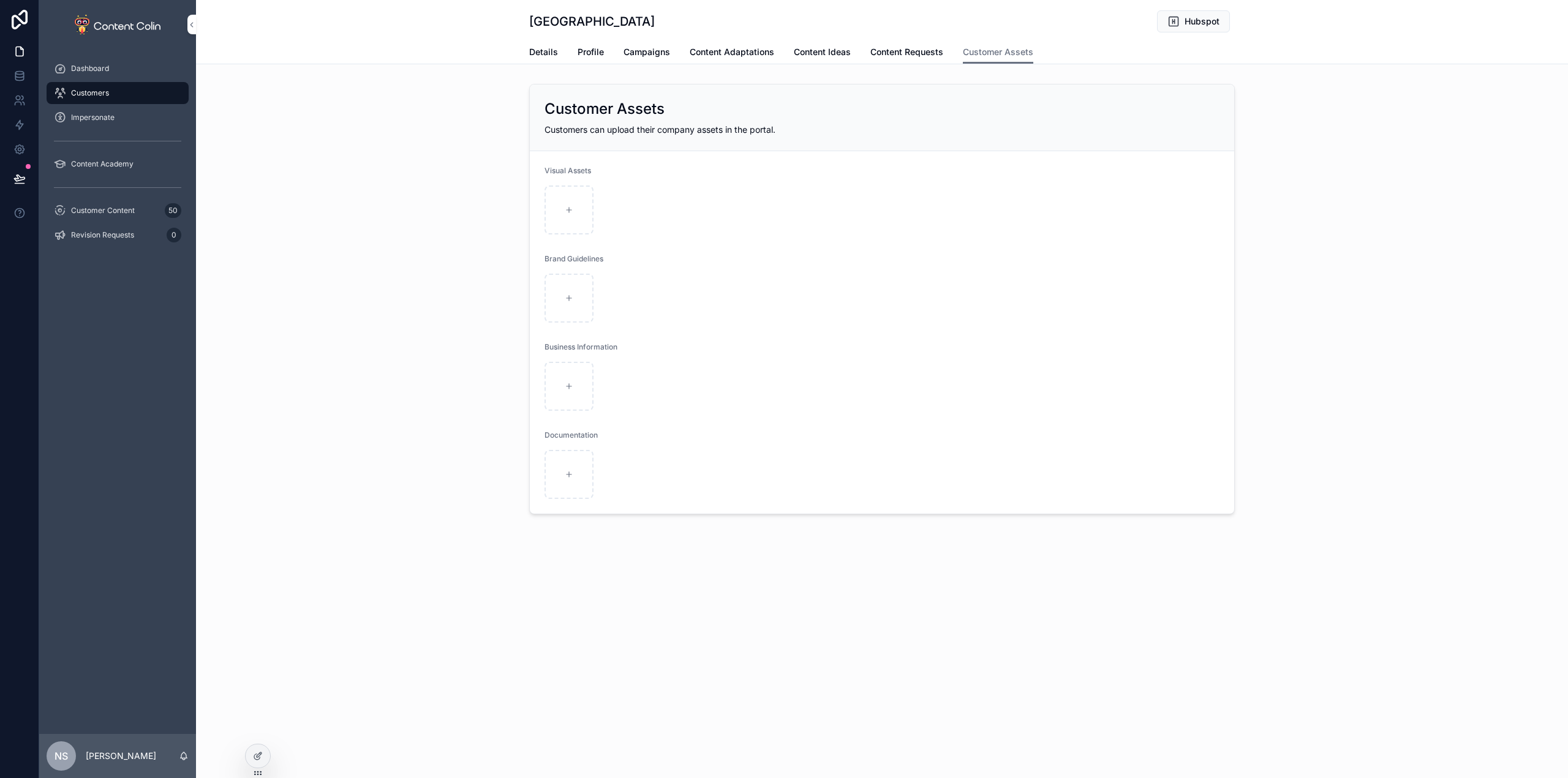
click at [262, 758] on icon at bounding box center [258, 756] width 10 height 10
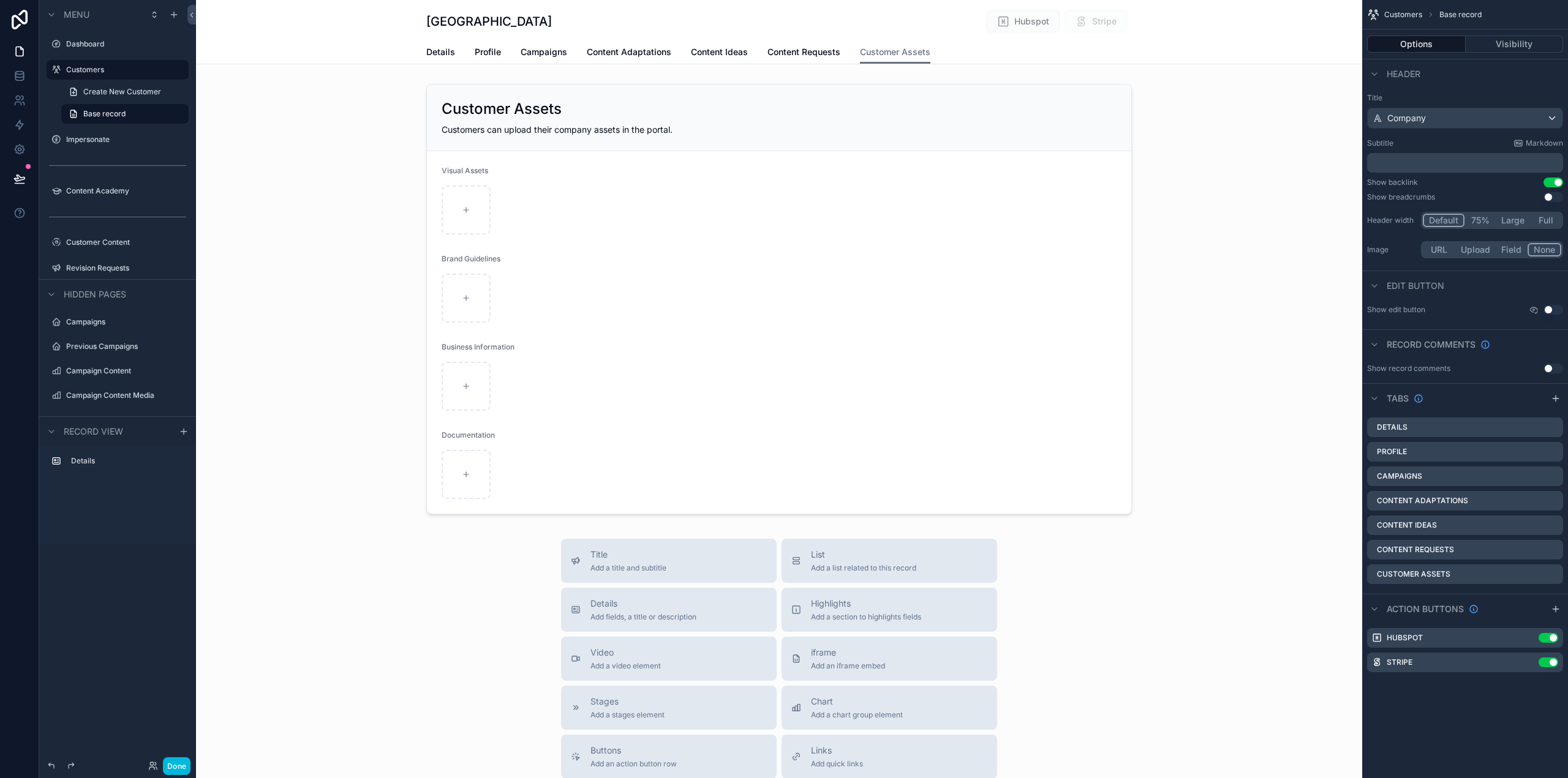
click at [981, 107] on div "scrollable content" at bounding box center [779, 298] width 1166 height 440
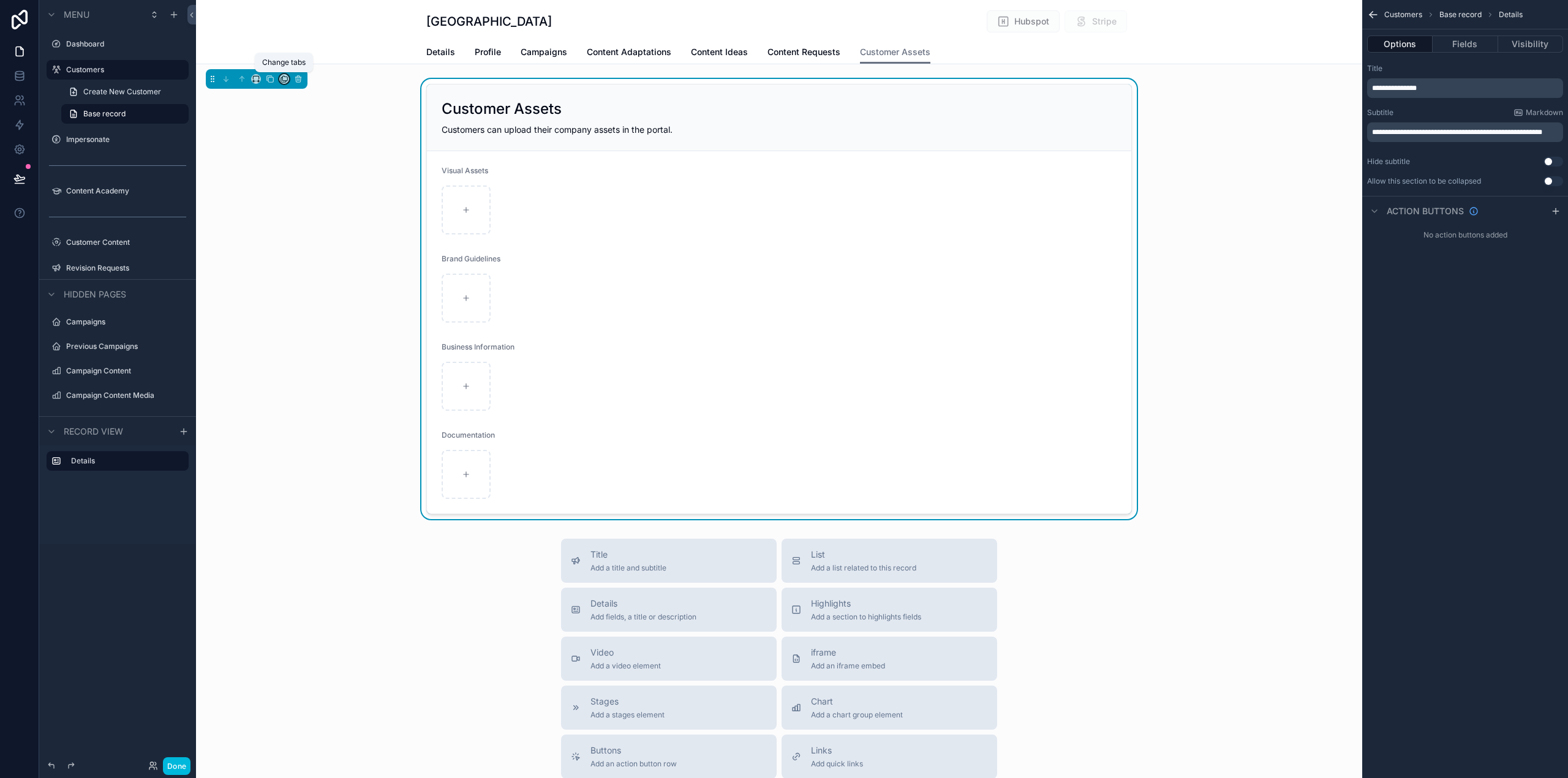
click at [282, 79] on icon "scrollable content" at bounding box center [284, 79] width 9 height 9
click at [334, 147] on div "Profile" at bounding box center [339, 143] width 84 height 14
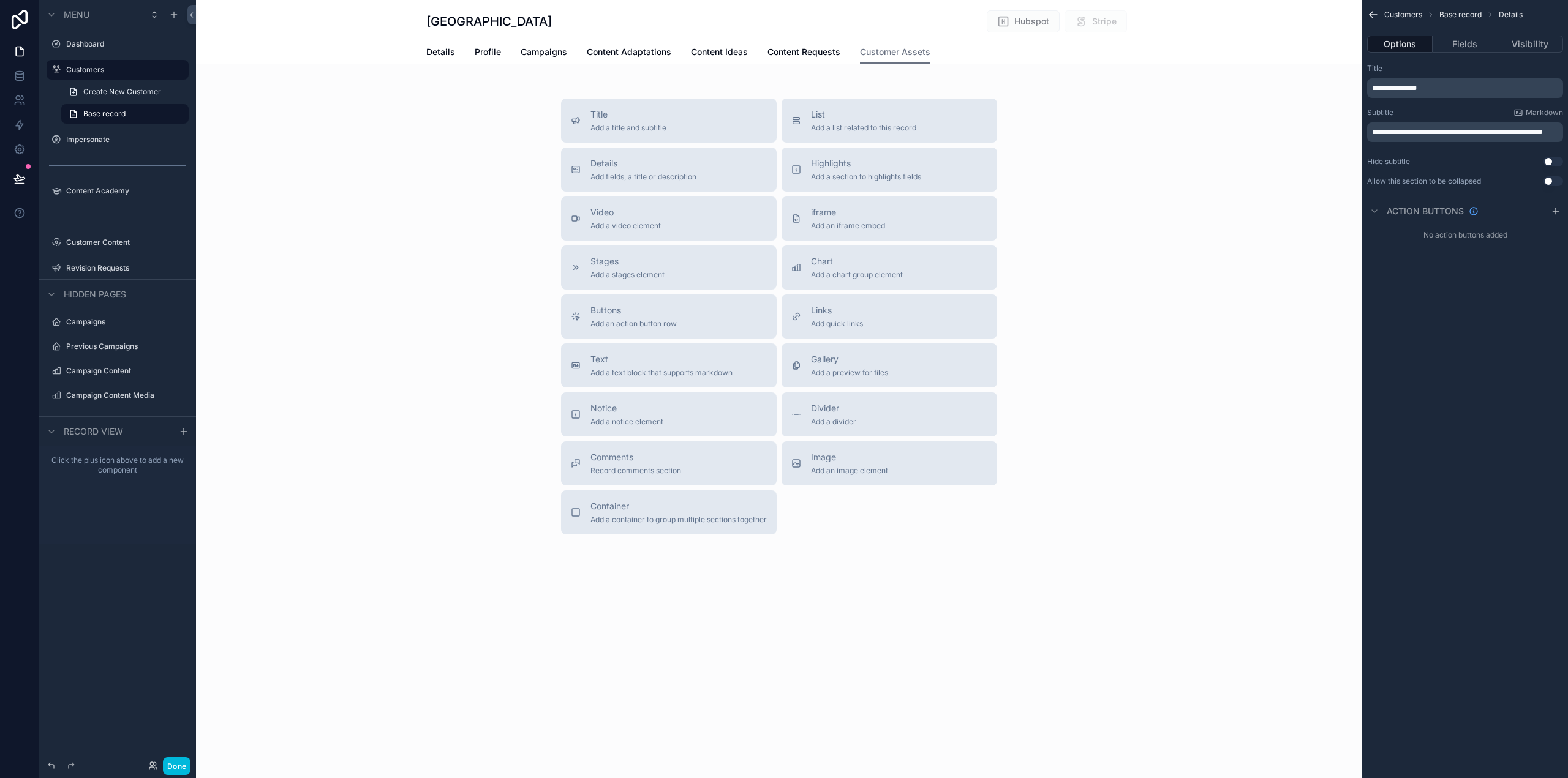
click at [1369, 10] on icon "scrollable content" at bounding box center [1373, 14] width 12 height 12
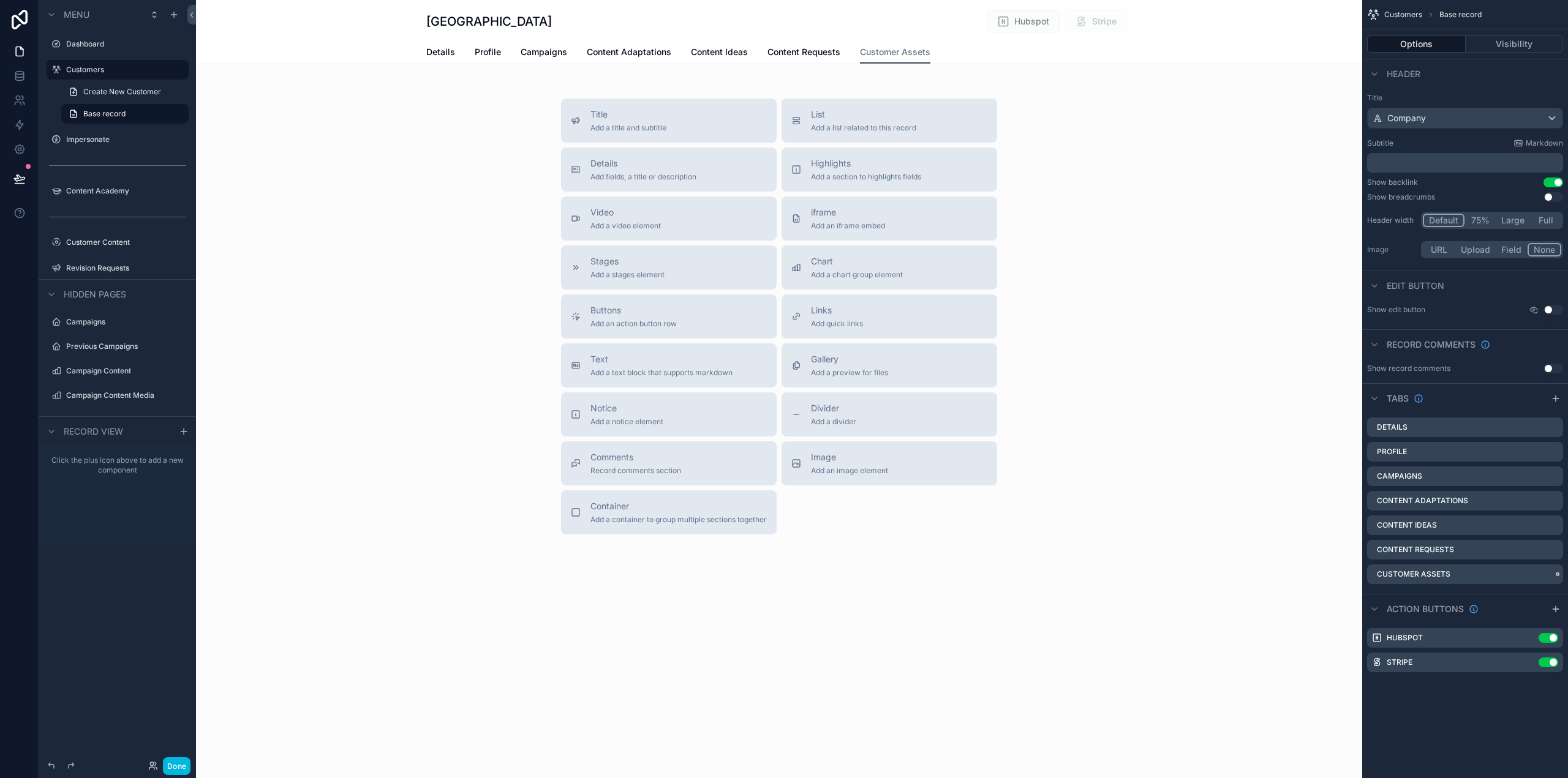
click at [0, 0] on icon "scrollable content" at bounding box center [0, 0] width 0 height 0
click at [1485, 598] on span "Remove tab and contents" at bounding box center [1486, 598] width 104 height 14
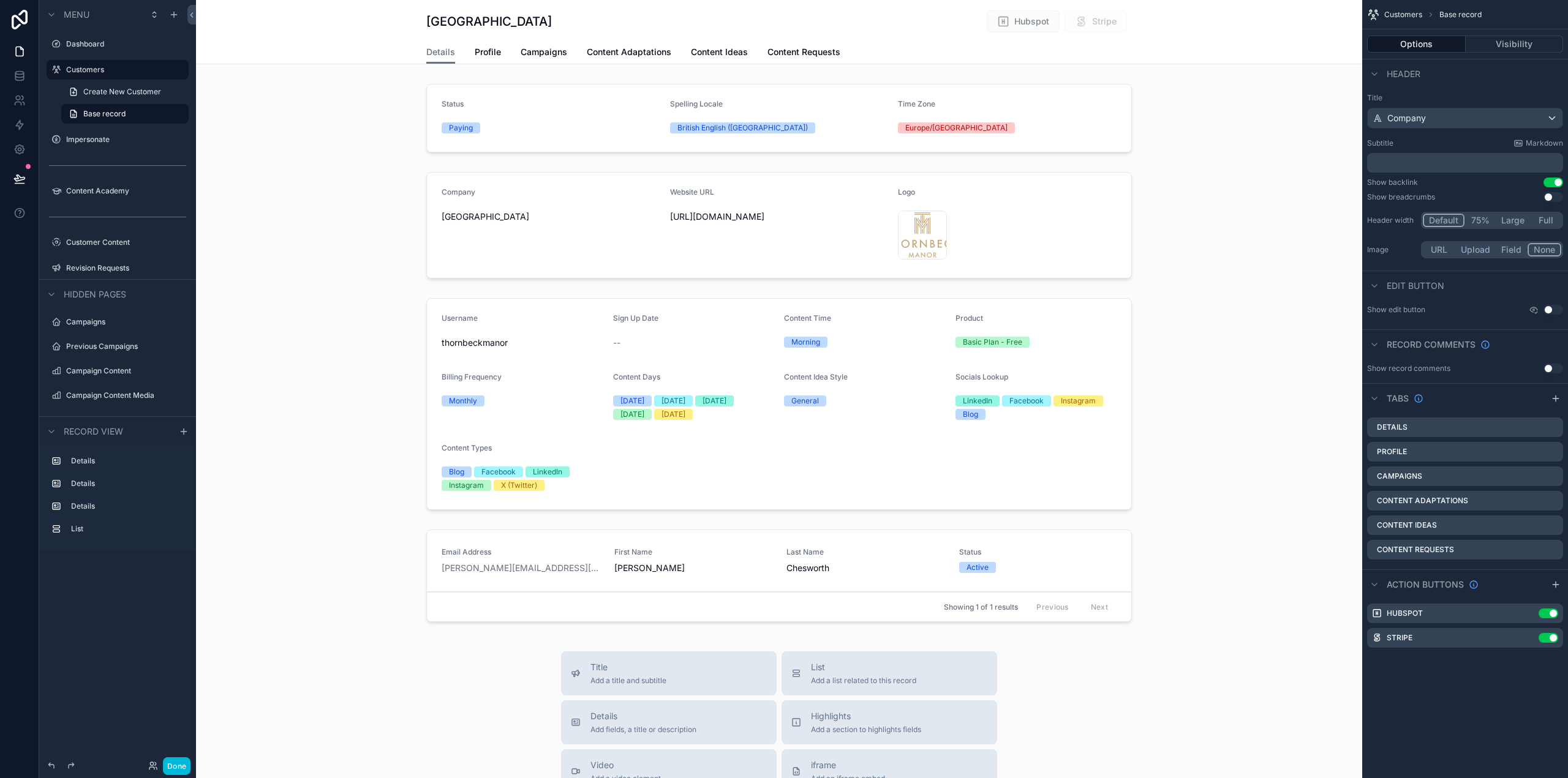
drag, startPoint x: 1486, startPoint y: 598, endPoint x: 1294, endPoint y: 478, distance: 226.4
click at [1294, 478] on div "Dashboard Customers Impersonate Content Academy Customer Content 50 Revision Re…" at bounding box center [882, 389] width 1372 height 778
click at [1293, 478] on div "scrollable content" at bounding box center [779, 405] width 1166 height 222
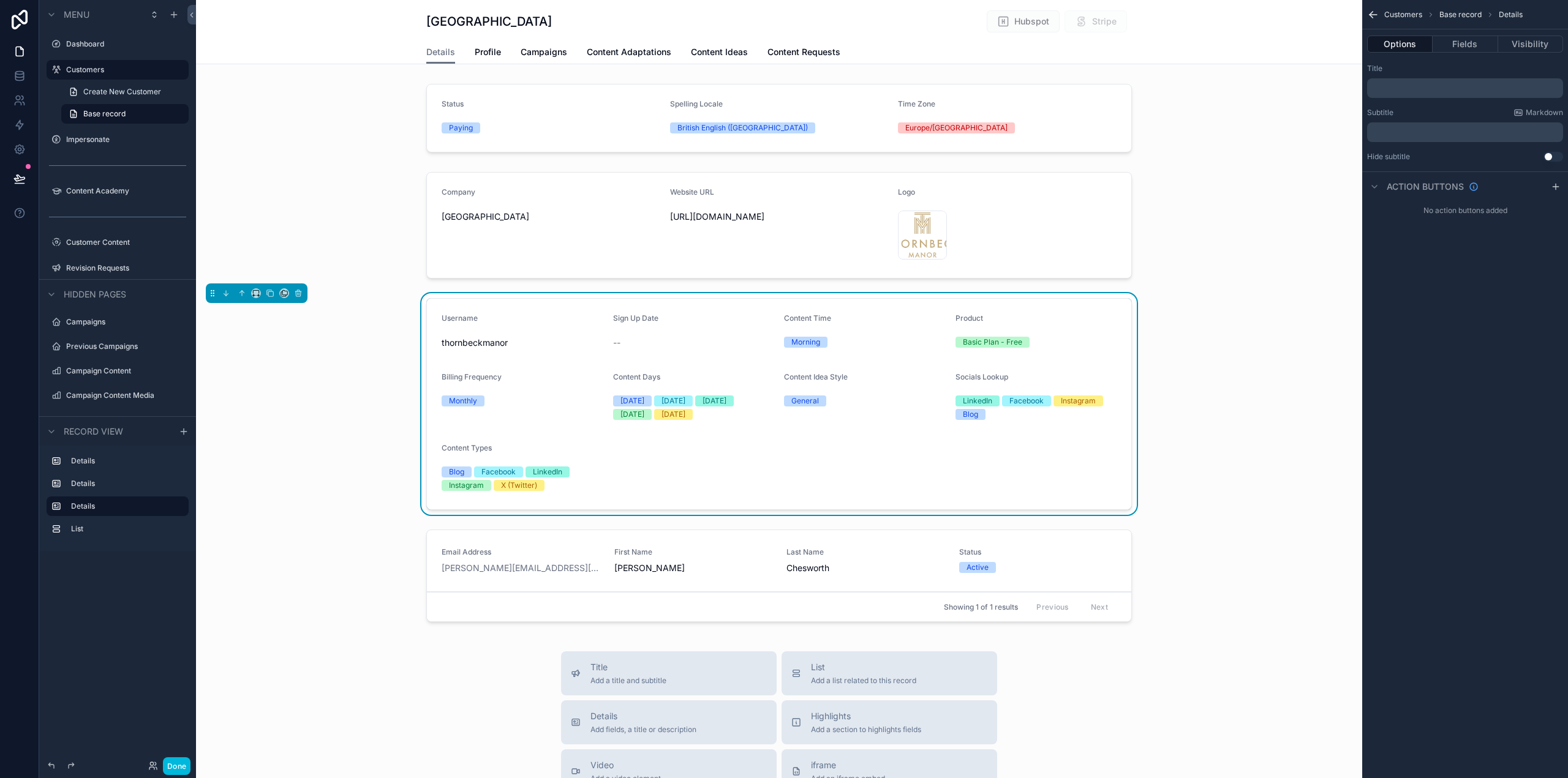
drag, startPoint x: 179, startPoint y: 764, endPoint x: 209, endPoint y: 755, distance: 31.3
click at [179, 764] on button "Done" at bounding box center [176, 766] width 27 height 18
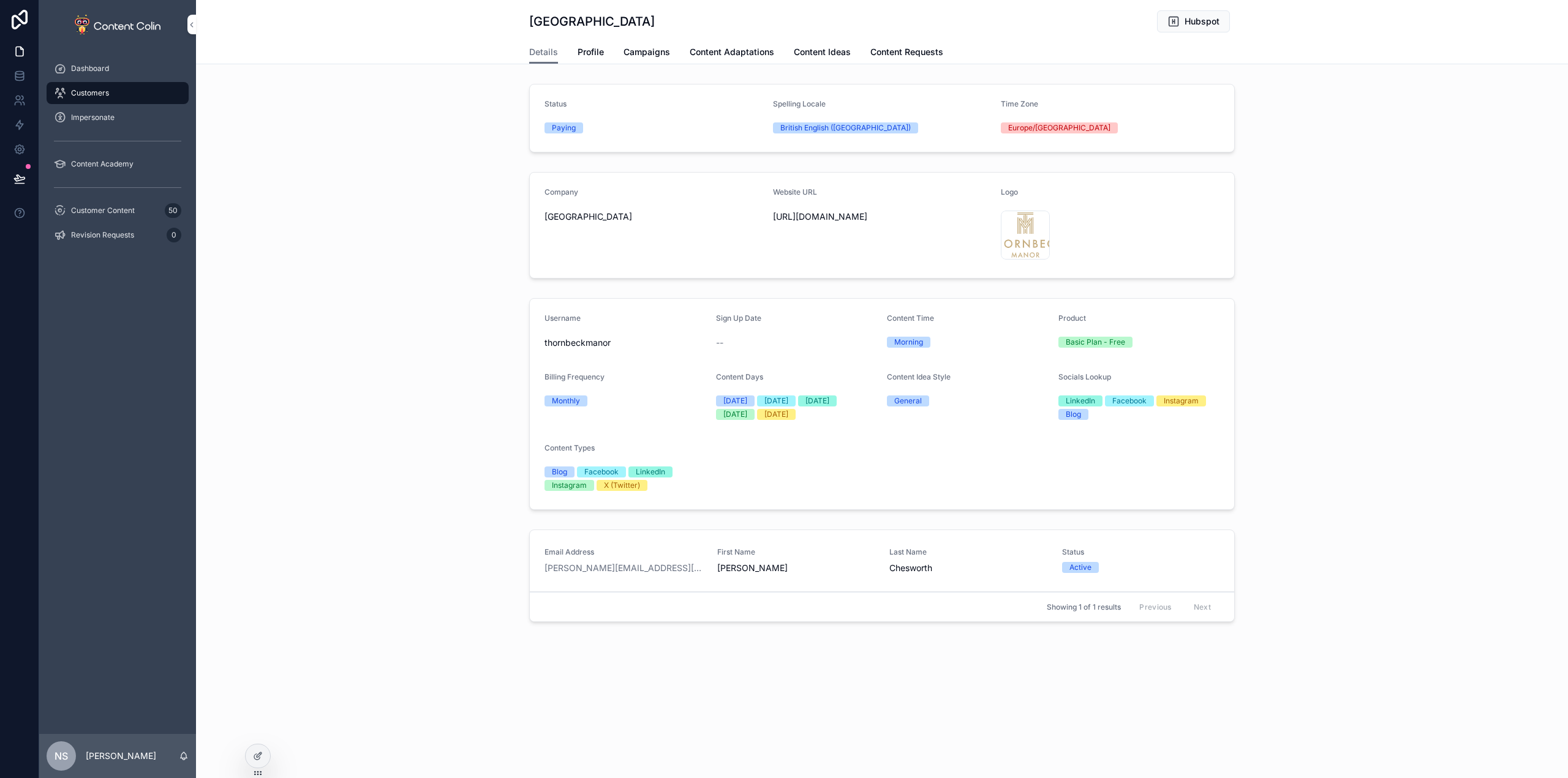
click at [254, 763] on div at bounding box center [258, 755] width 24 height 23
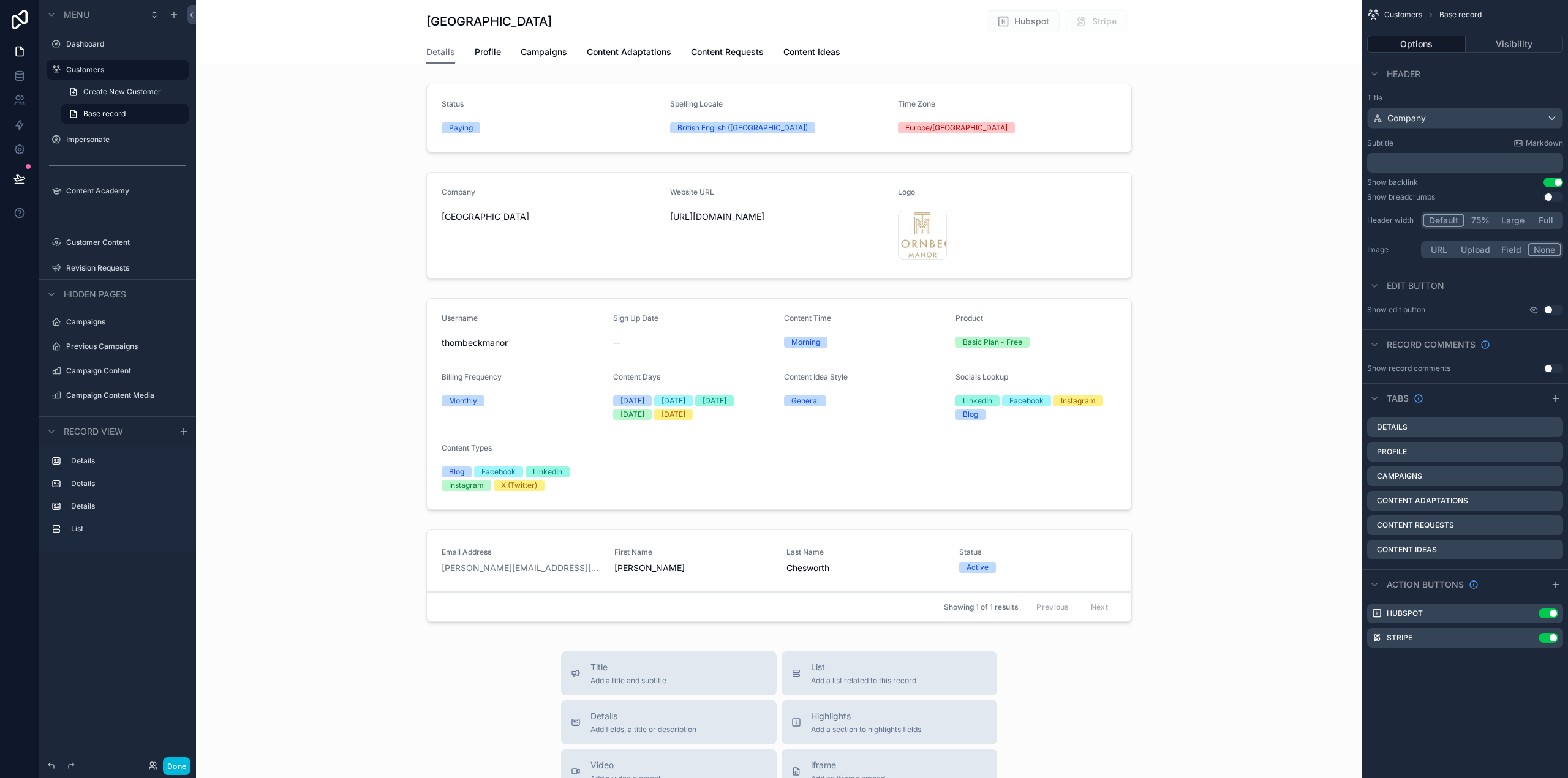
click at [0, 0] on icon "scrollable content" at bounding box center [0, 0] width 0 height 0
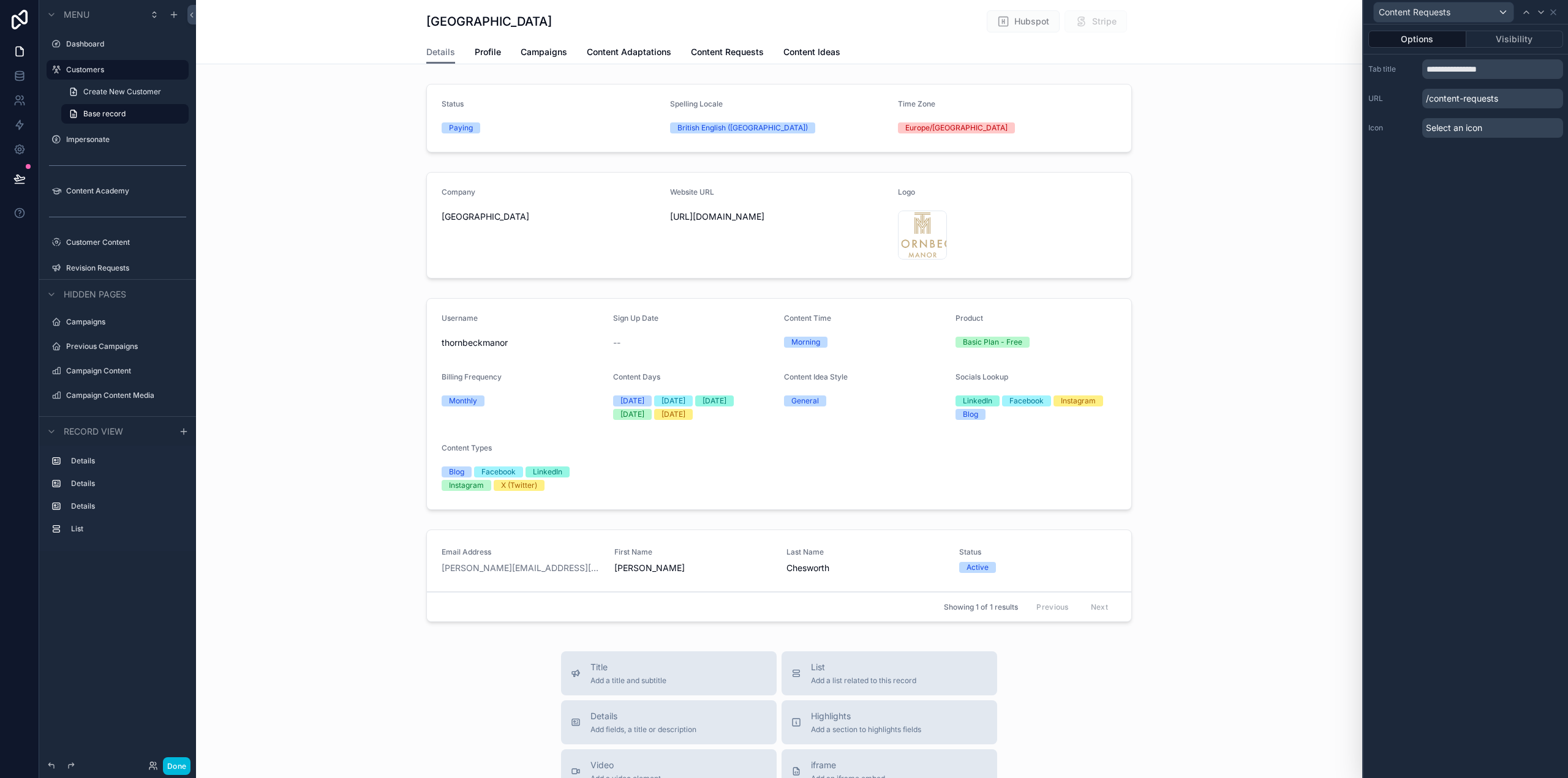
click at [1532, 35] on button "Visibility" at bounding box center [1515, 39] width 97 height 17
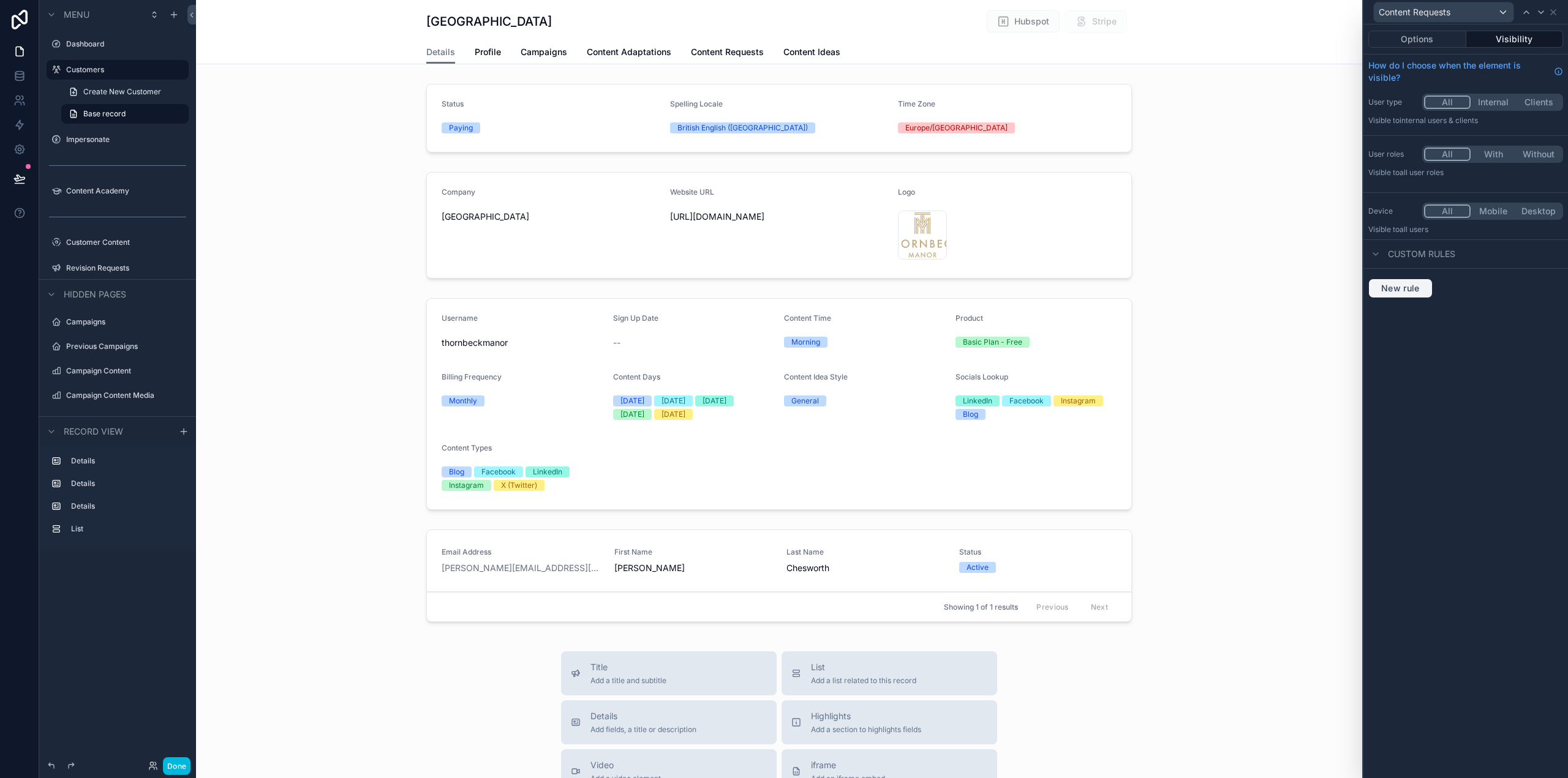
click at [1402, 291] on span "New rule" at bounding box center [1401, 289] width 48 height 11
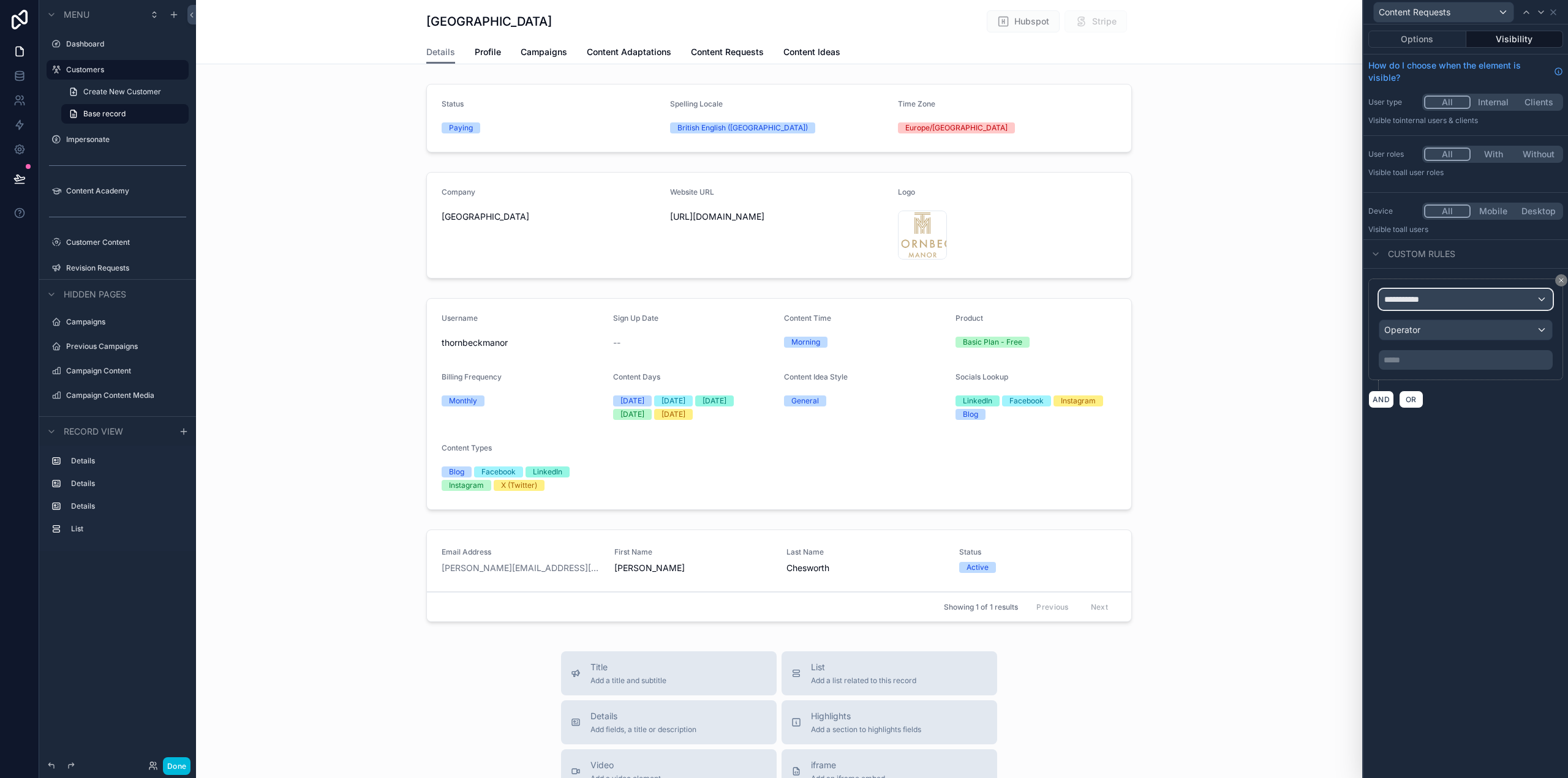
click at [1411, 298] on span "**********" at bounding box center [1407, 299] width 45 height 12
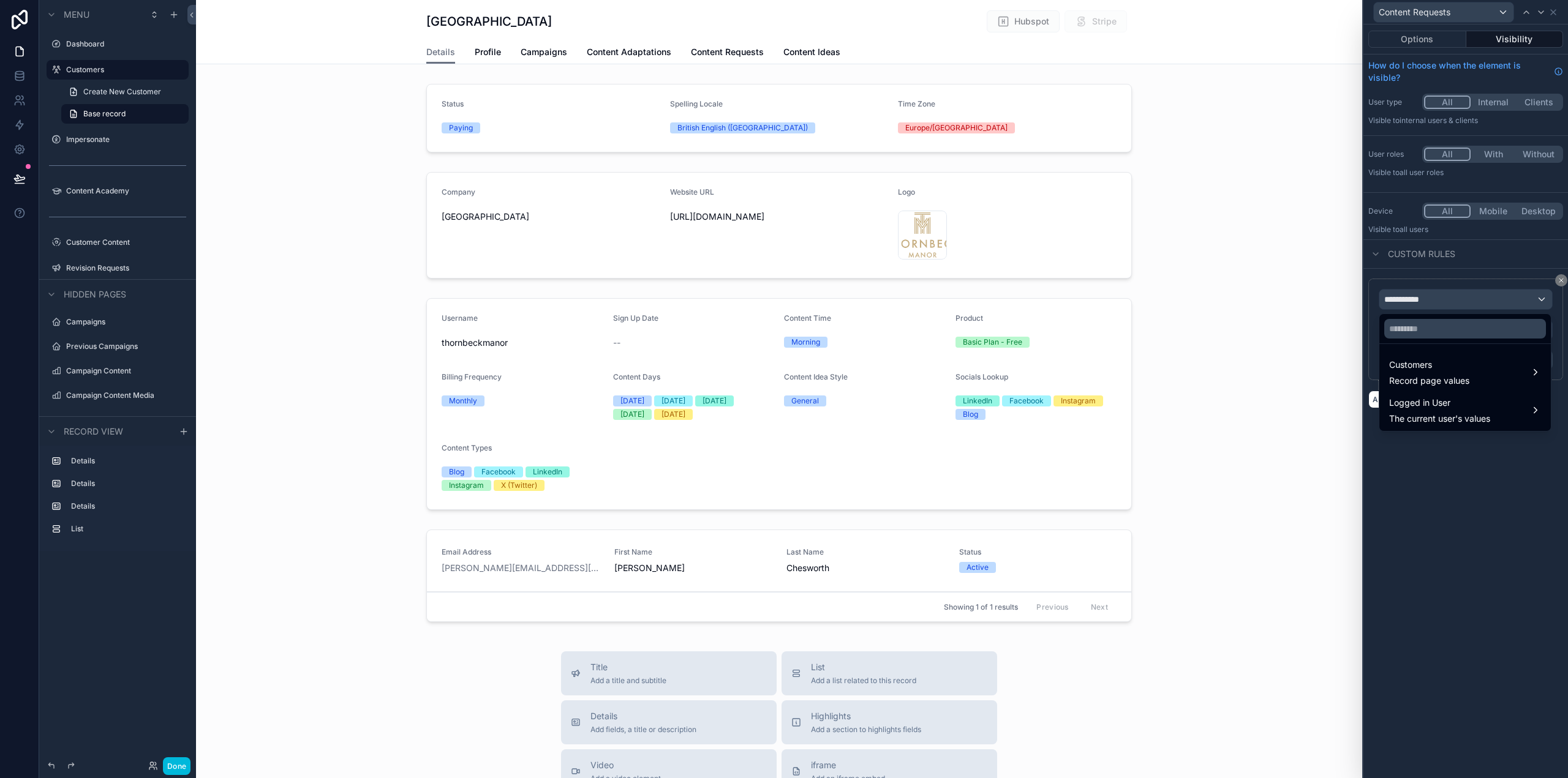
click at [1495, 373] on div "Customers Record page values" at bounding box center [1465, 372] width 152 height 30
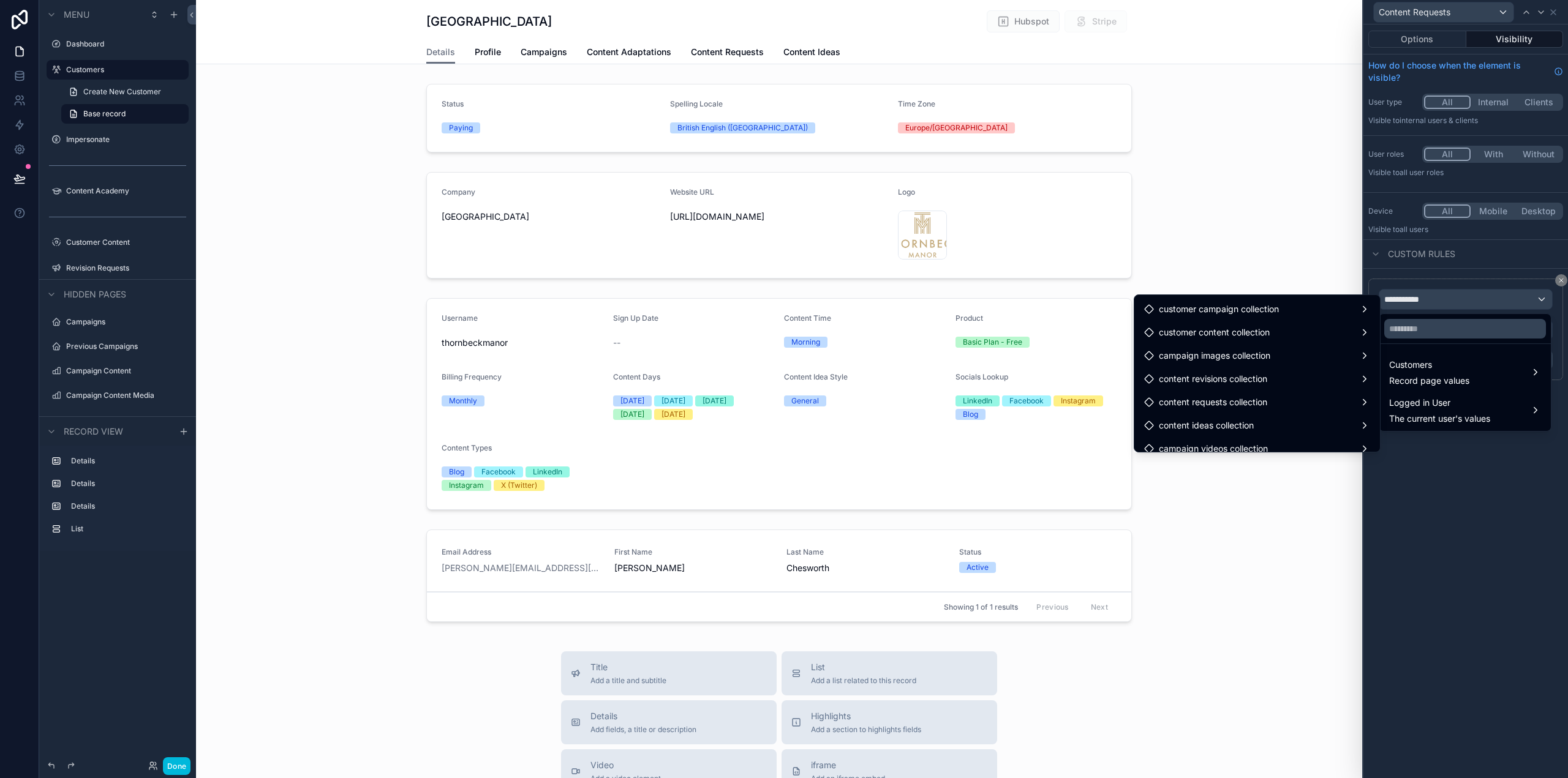
scroll to position [1810, 0]
click at [1264, 412] on div "content requests collection" at bounding box center [1257, 406] width 226 height 14
click at [1415, 340] on span "id (list)" at bounding box center [1408, 343] width 27 height 14
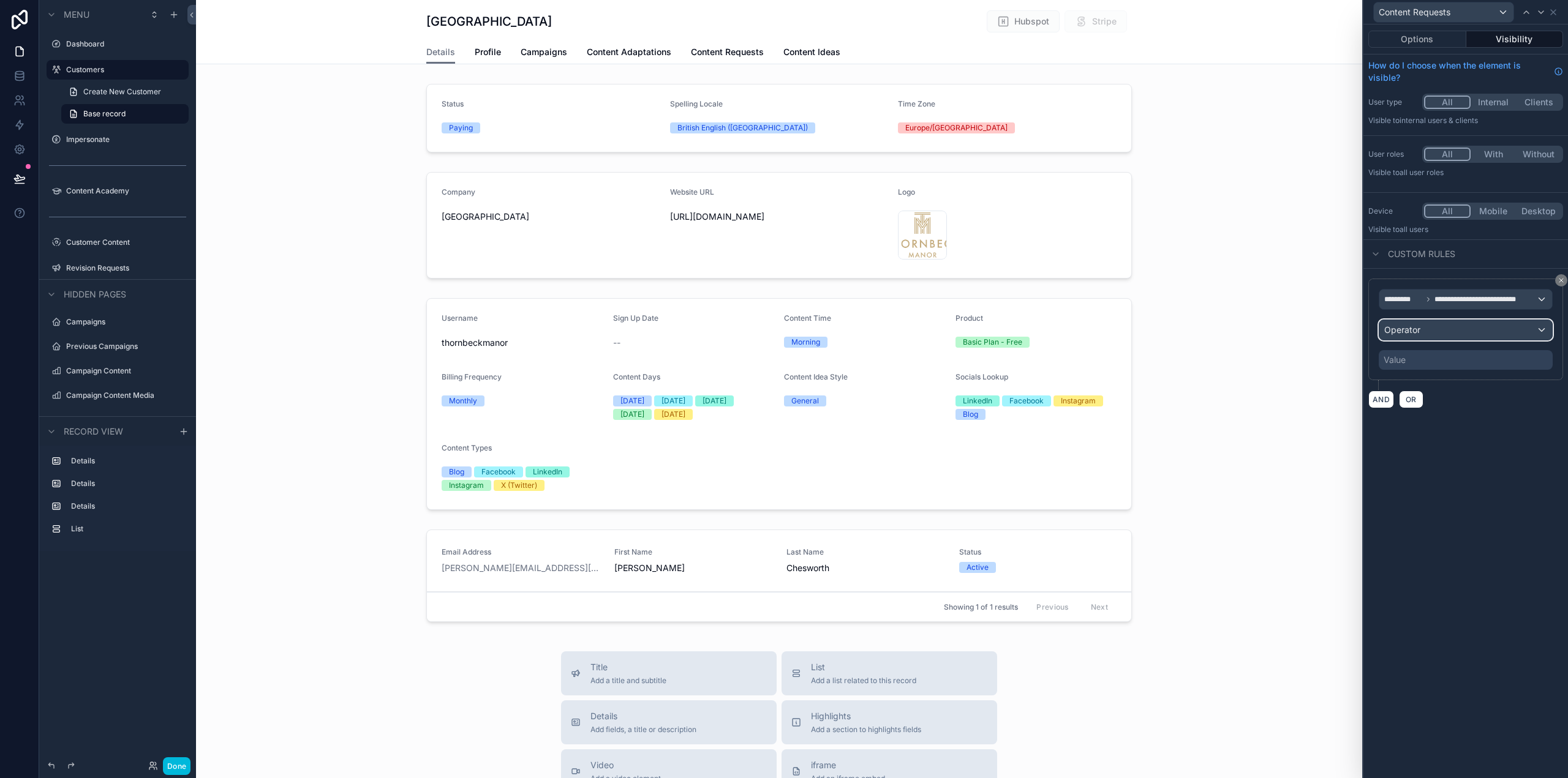
click at [1437, 327] on div "Operator" at bounding box center [1466, 330] width 173 height 19
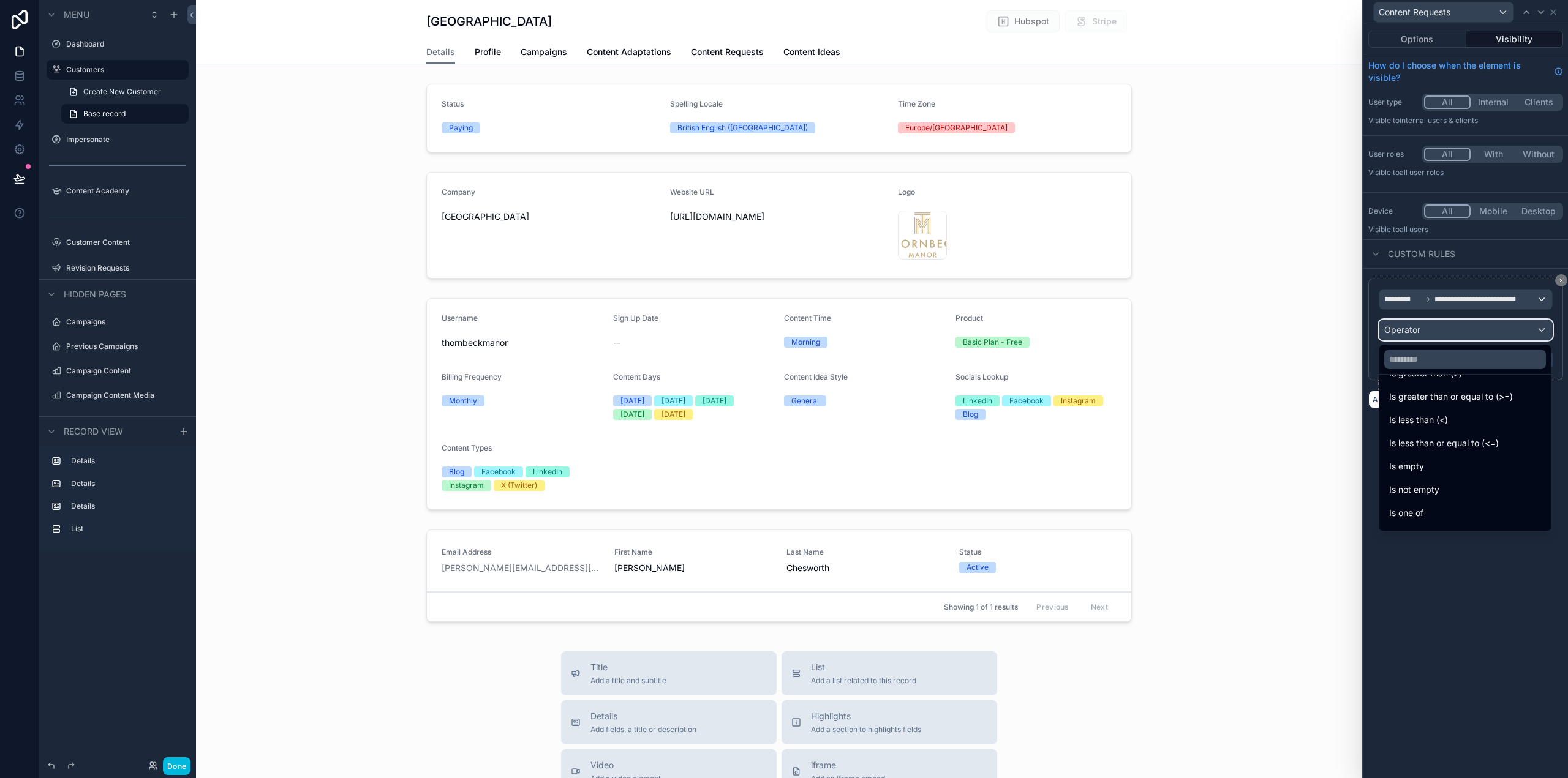
scroll to position [87, 0]
click at [1458, 469] on div "Is not empty" at bounding box center [1465, 471] width 152 height 14
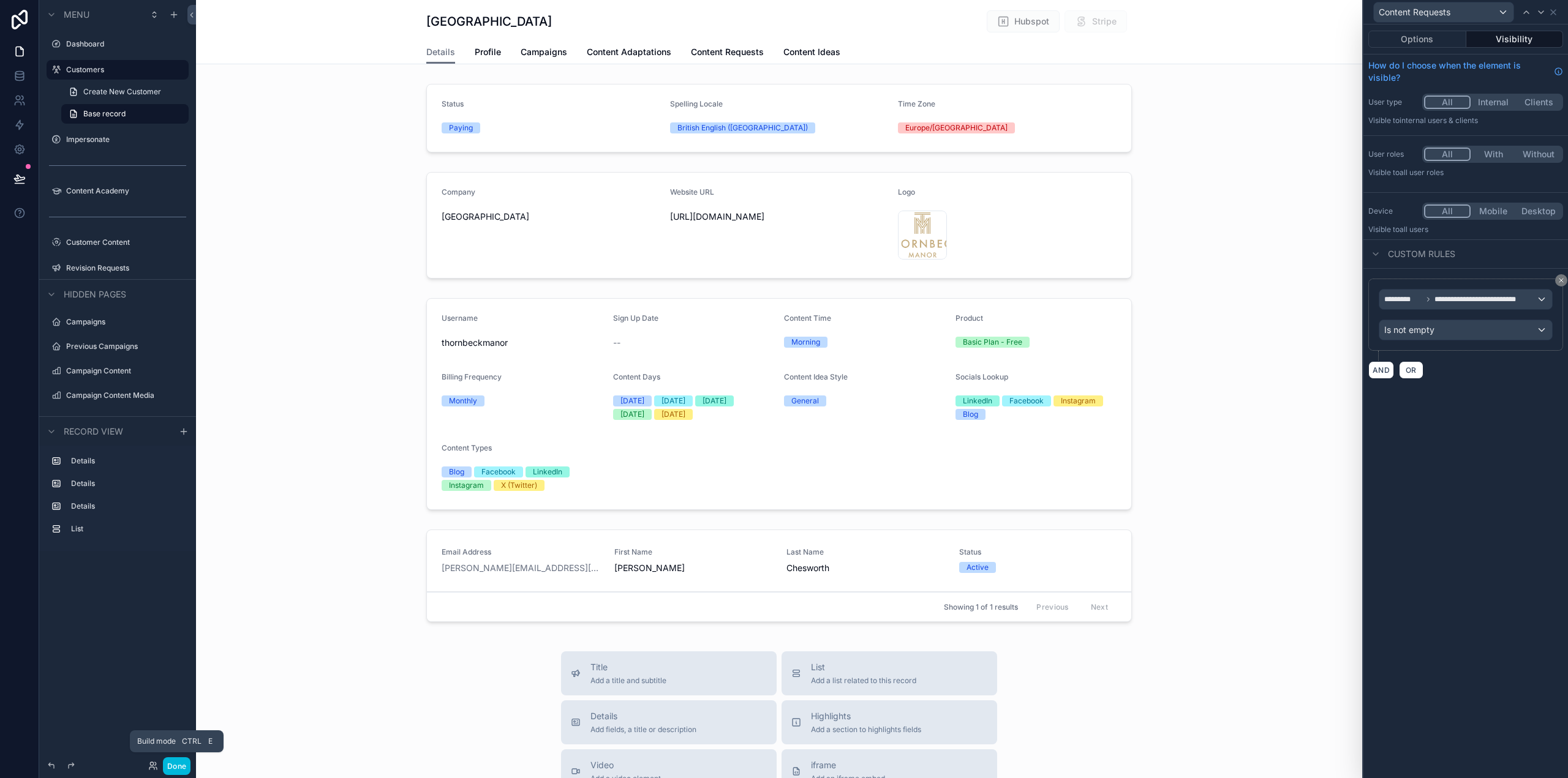
click at [178, 768] on button "Done" at bounding box center [176, 766] width 27 height 18
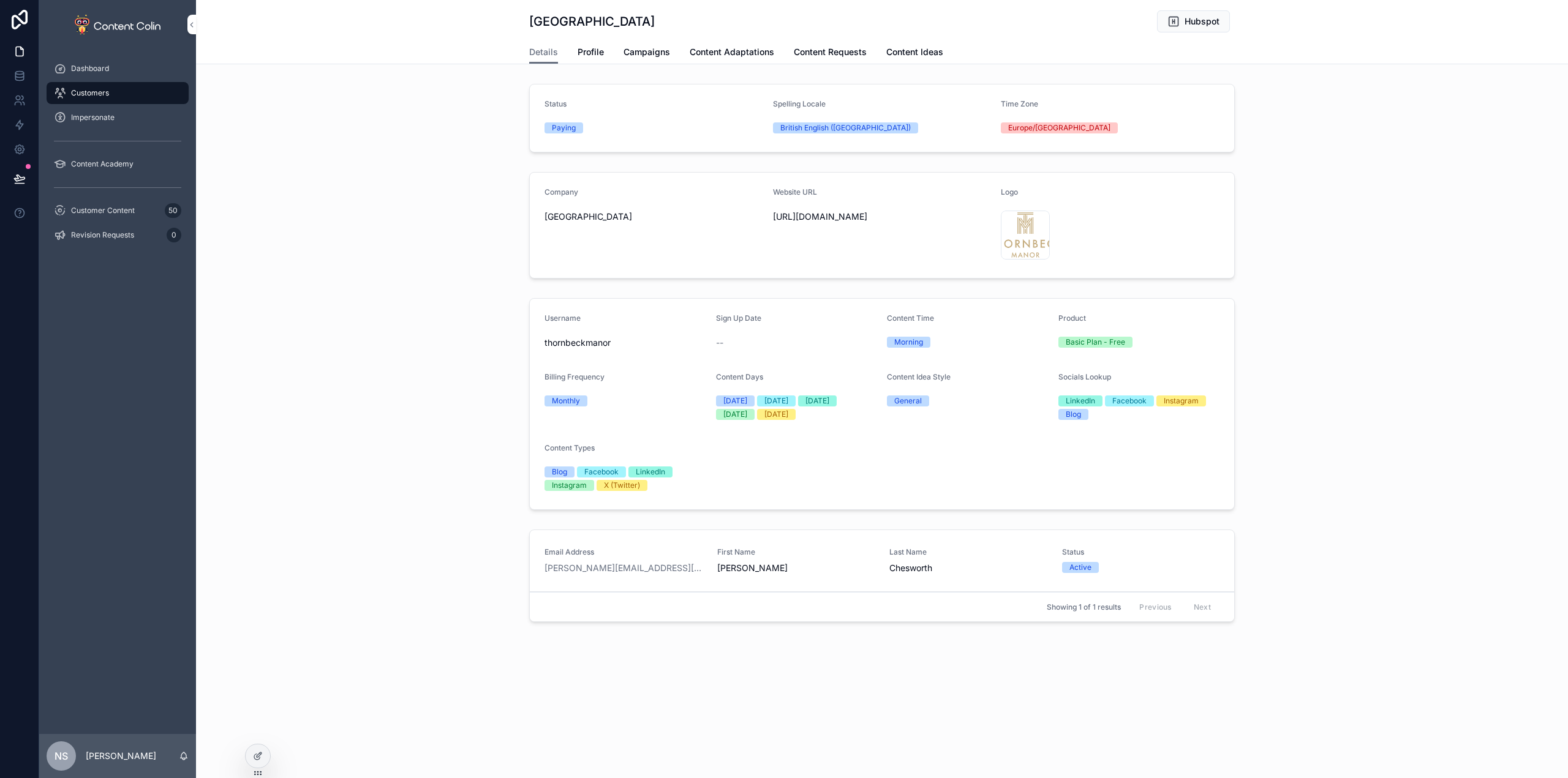
click at [842, 47] on span "Content Requests" at bounding box center [830, 51] width 73 height 12
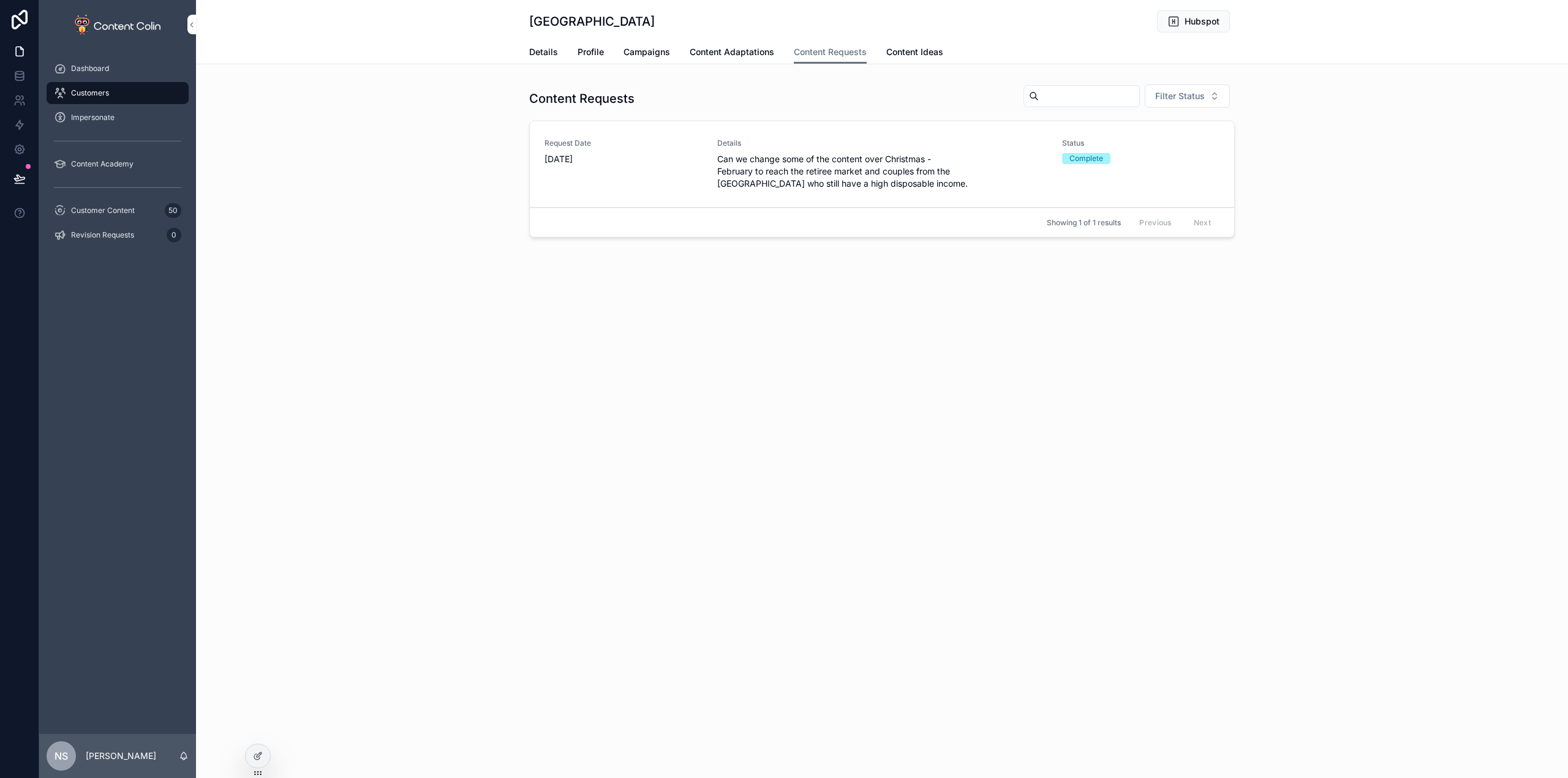
click at [827, 168] on span "Can we change some of the content over Christmas - February to reach the retire…" at bounding box center [882, 171] width 330 height 37
click at [924, 54] on span "Content Ideas" at bounding box center [914, 51] width 57 height 12
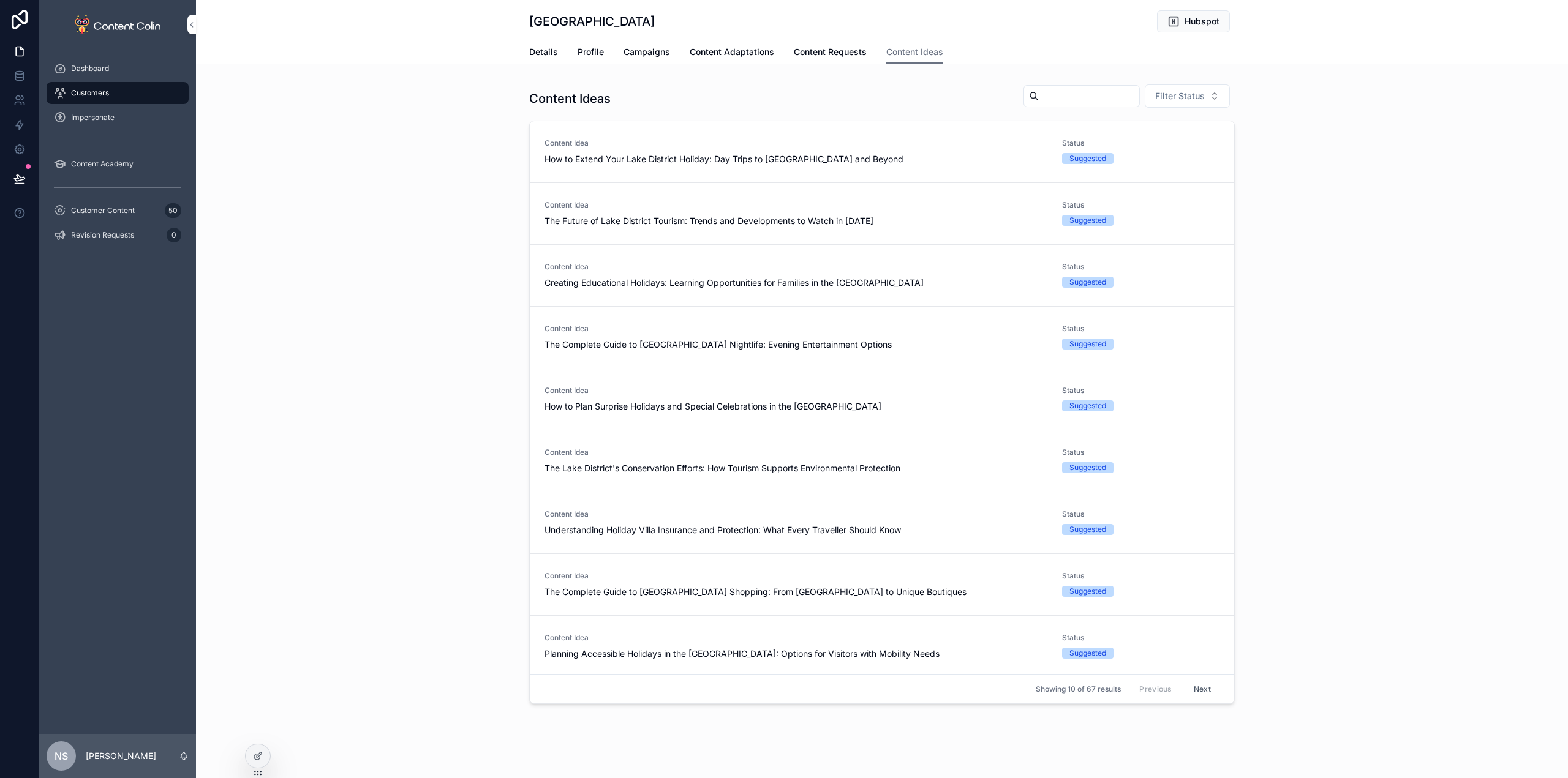
click at [842, 52] on span "Content Requests" at bounding box center [830, 51] width 73 height 12
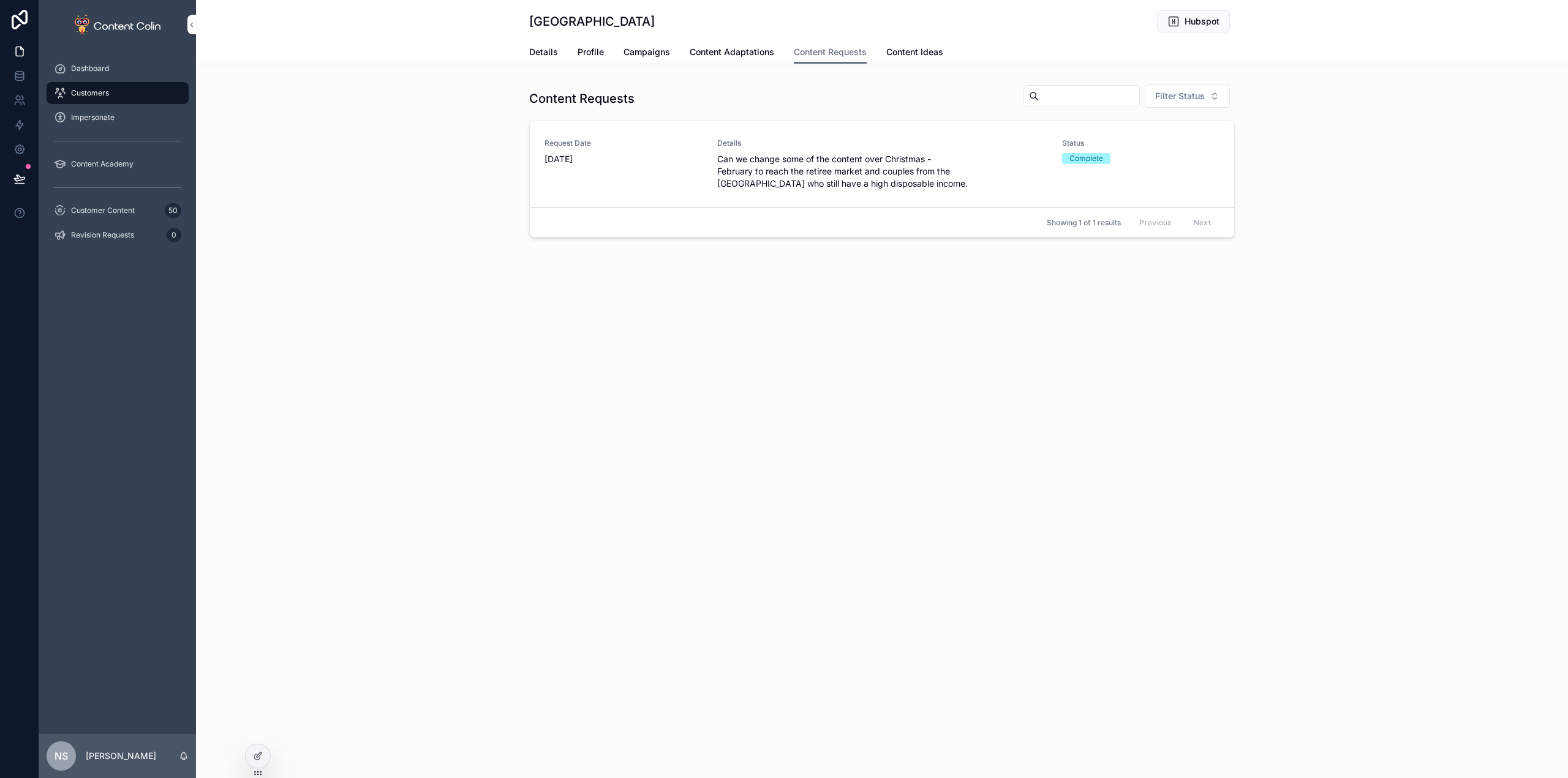
click at [740, 48] on span "Content Adaptations" at bounding box center [732, 51] width 85 height 12
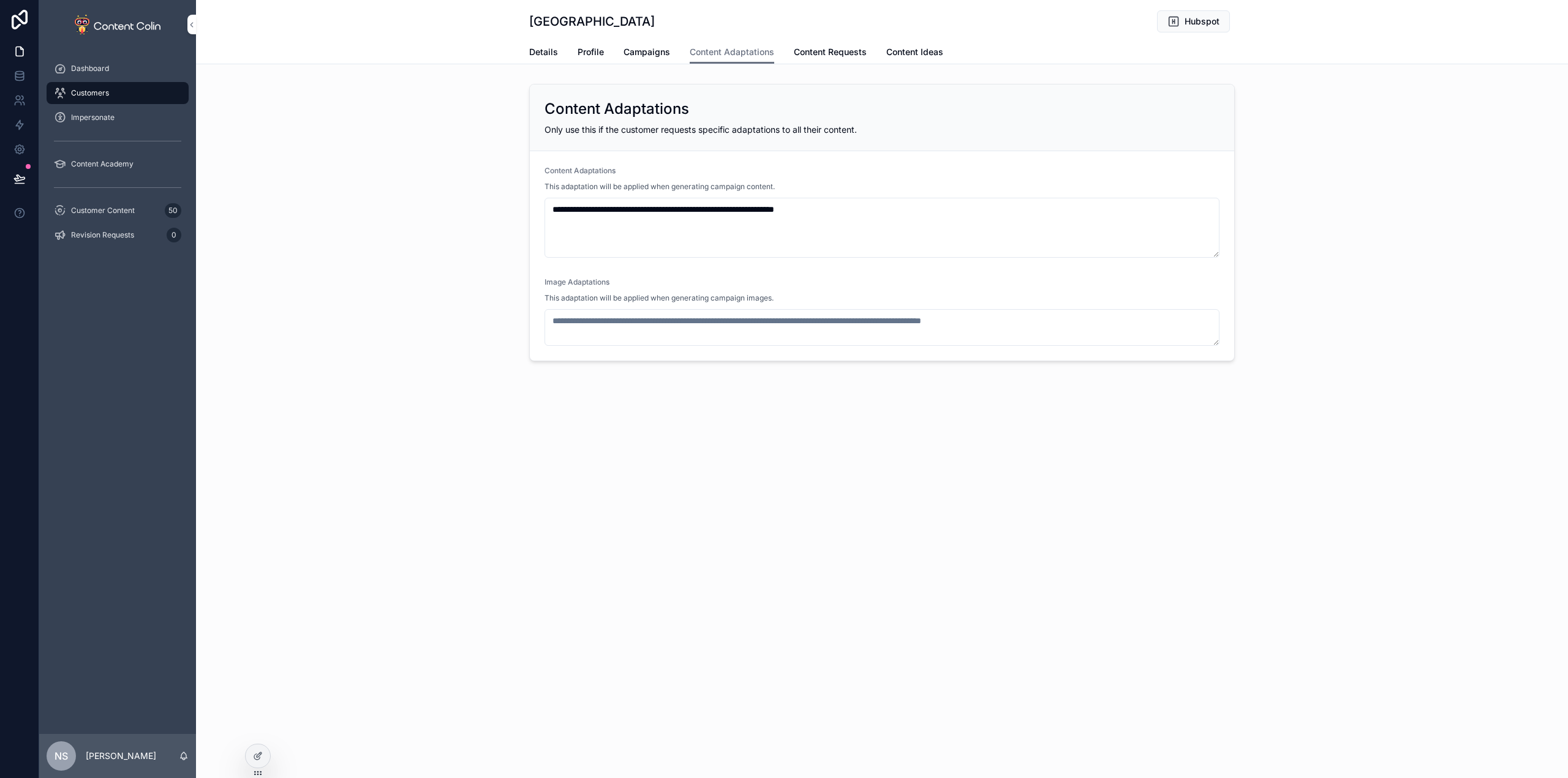
click at [260, 759] on icon at bounding box center [258, 756] width 10 height 10
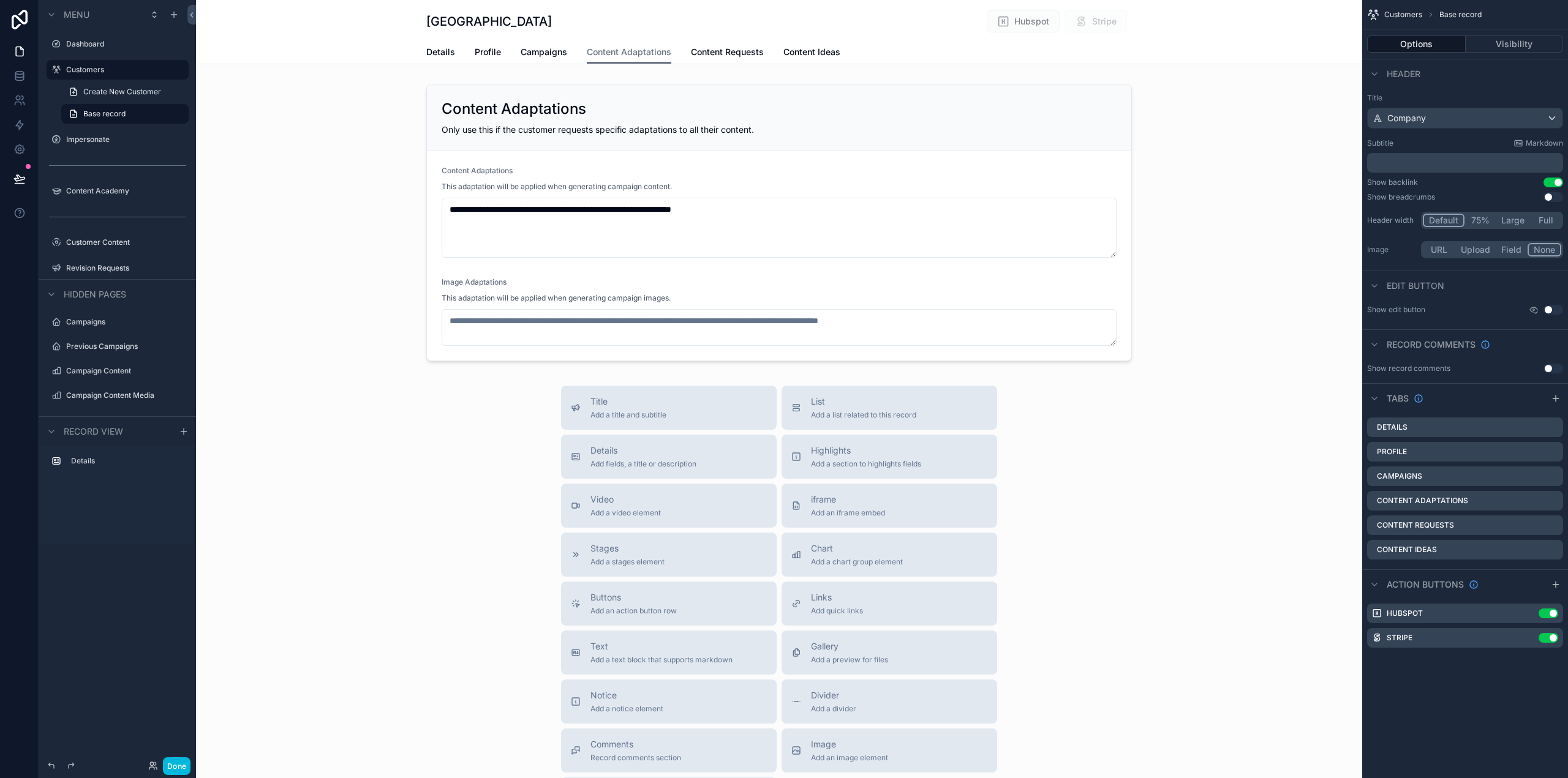
click at [476, 55] on span "Profile" at bounding box center [488, 51] width 27 height 12
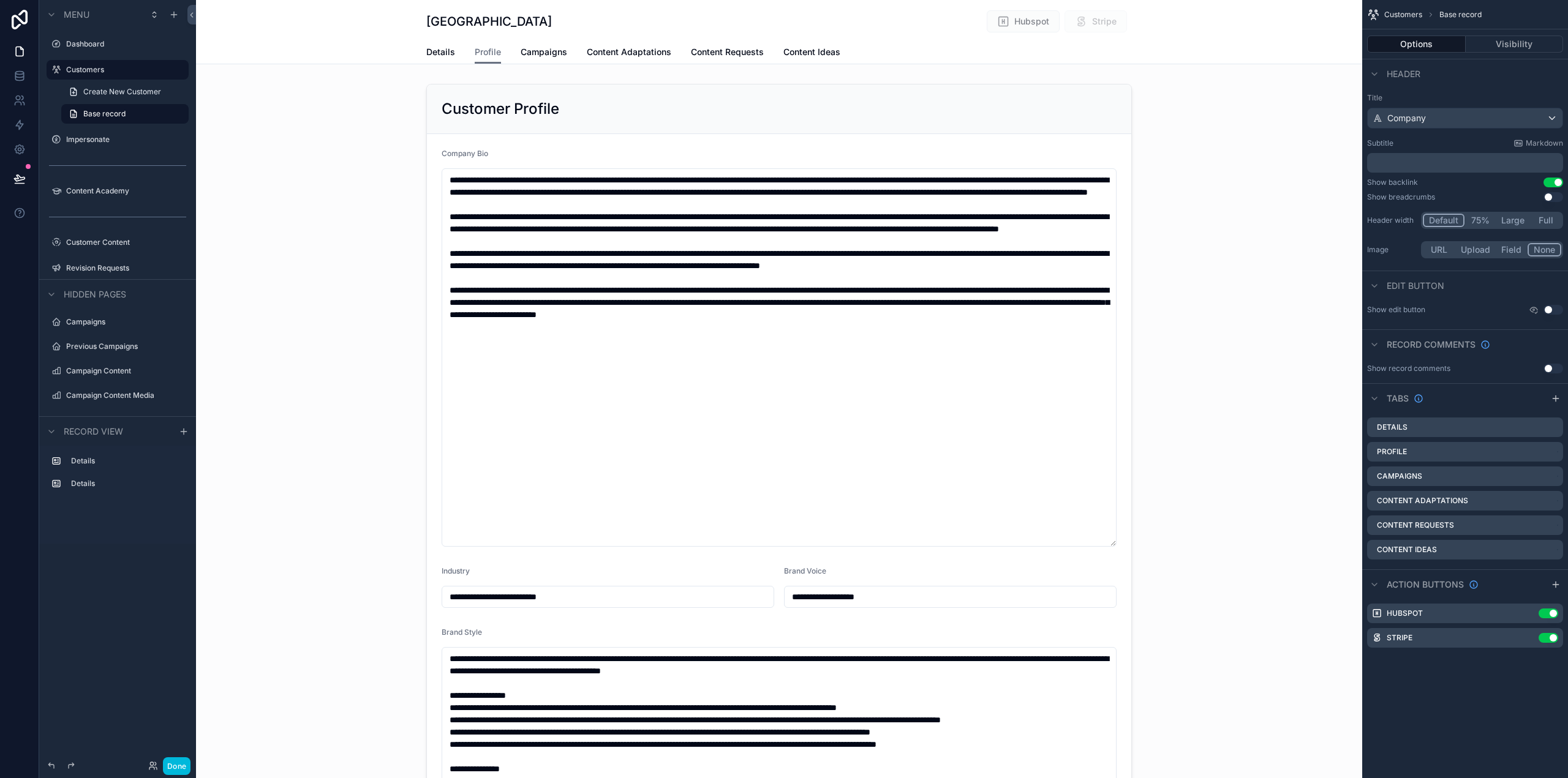
type input "**********"
click at [532, 58] on span "Campaigns" at bounding box center [544, 51] width 47 height 12
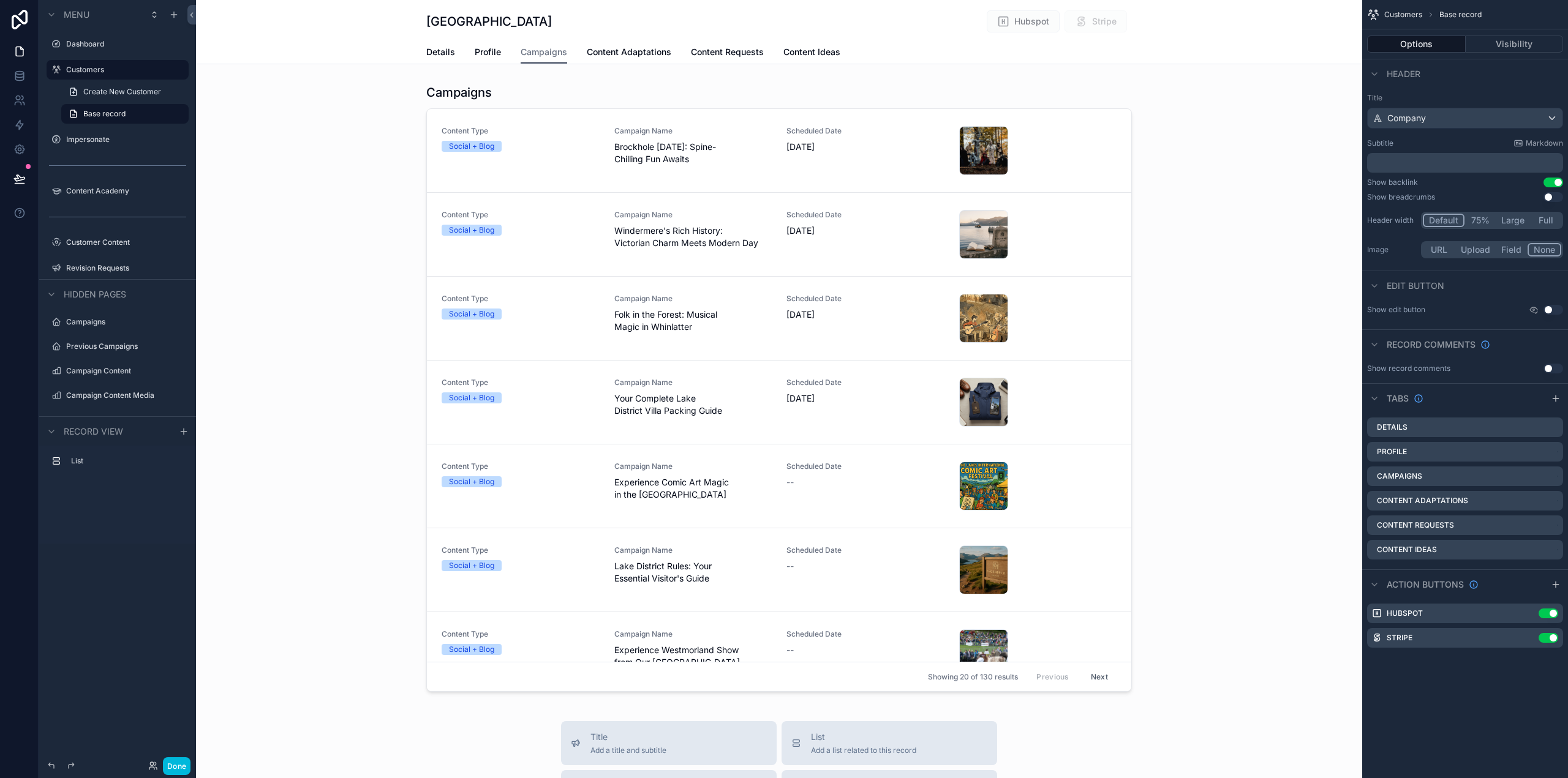
click at [638, 55] on span "Content Adaptations" at bounding box center [629, 51] width 85 height 12
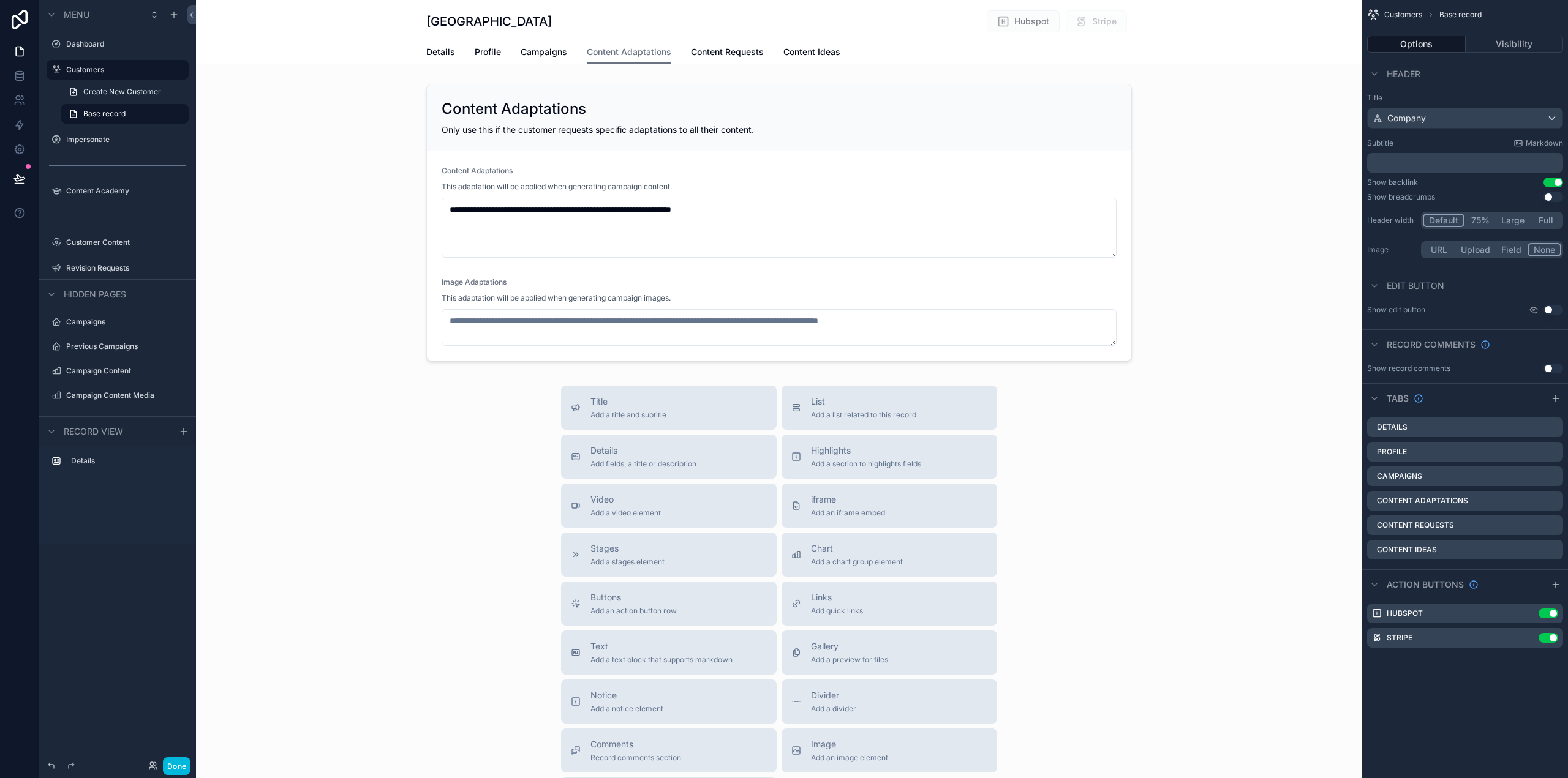
click at [722, 55] on span "Content Requests" at bounding box center [727, 51] width 73 height 12
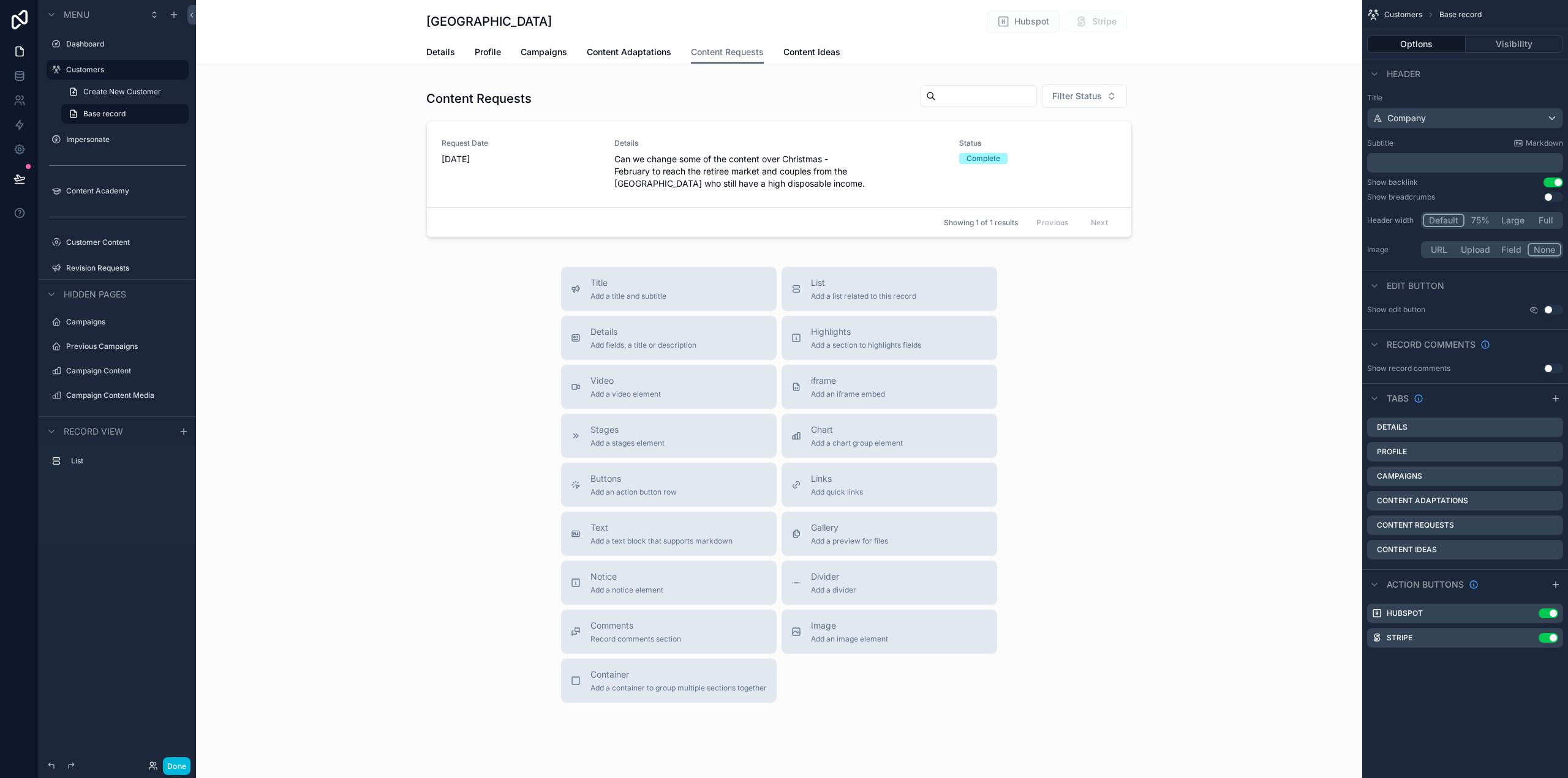
click at [541, 52] on span "Campaigns" at bounding box center [544, 51] width 47 height 12
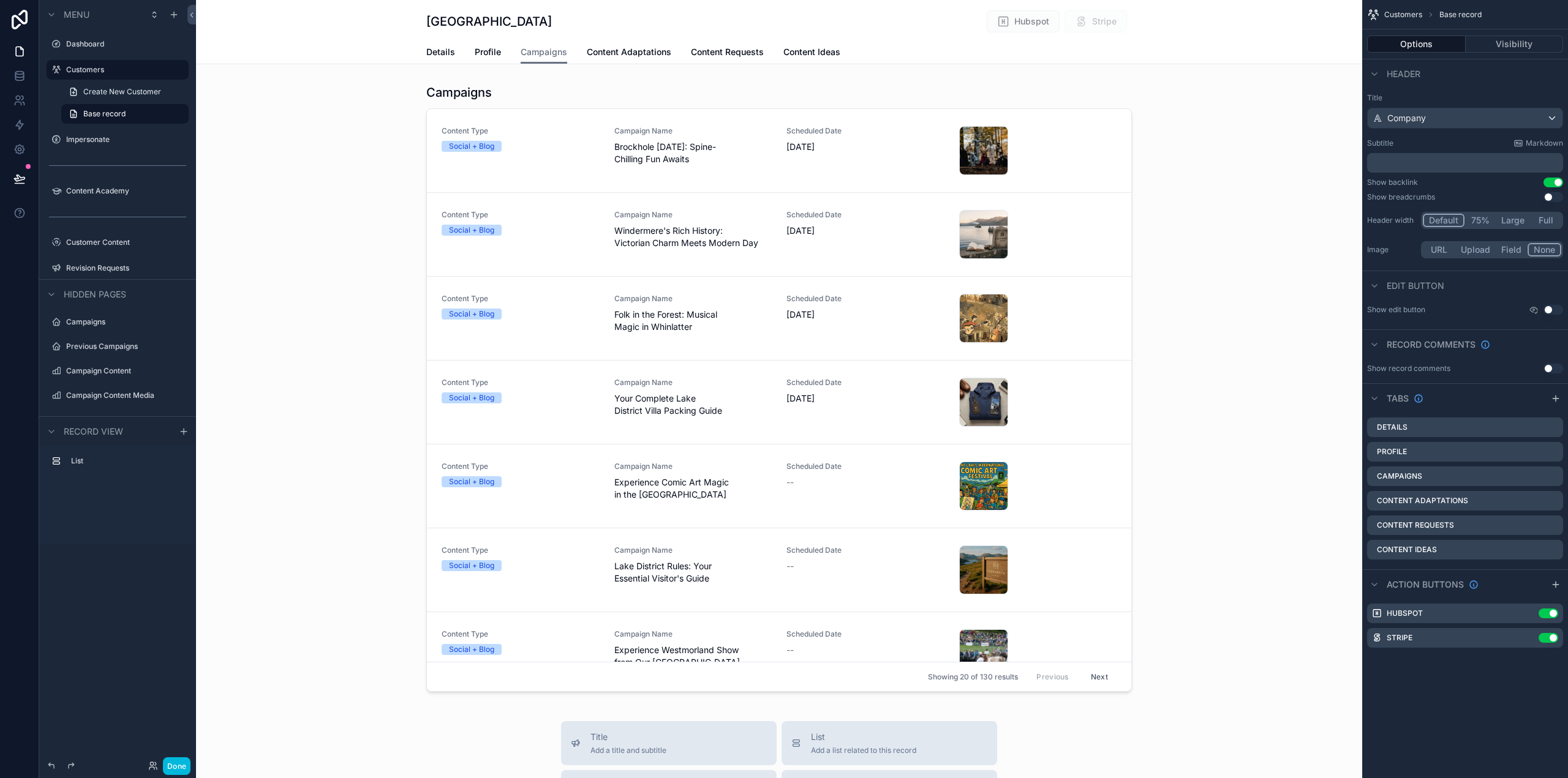
click at [613, 50] on span "Content Adaptations" at bounding box center [629, 51] width 85 height 12
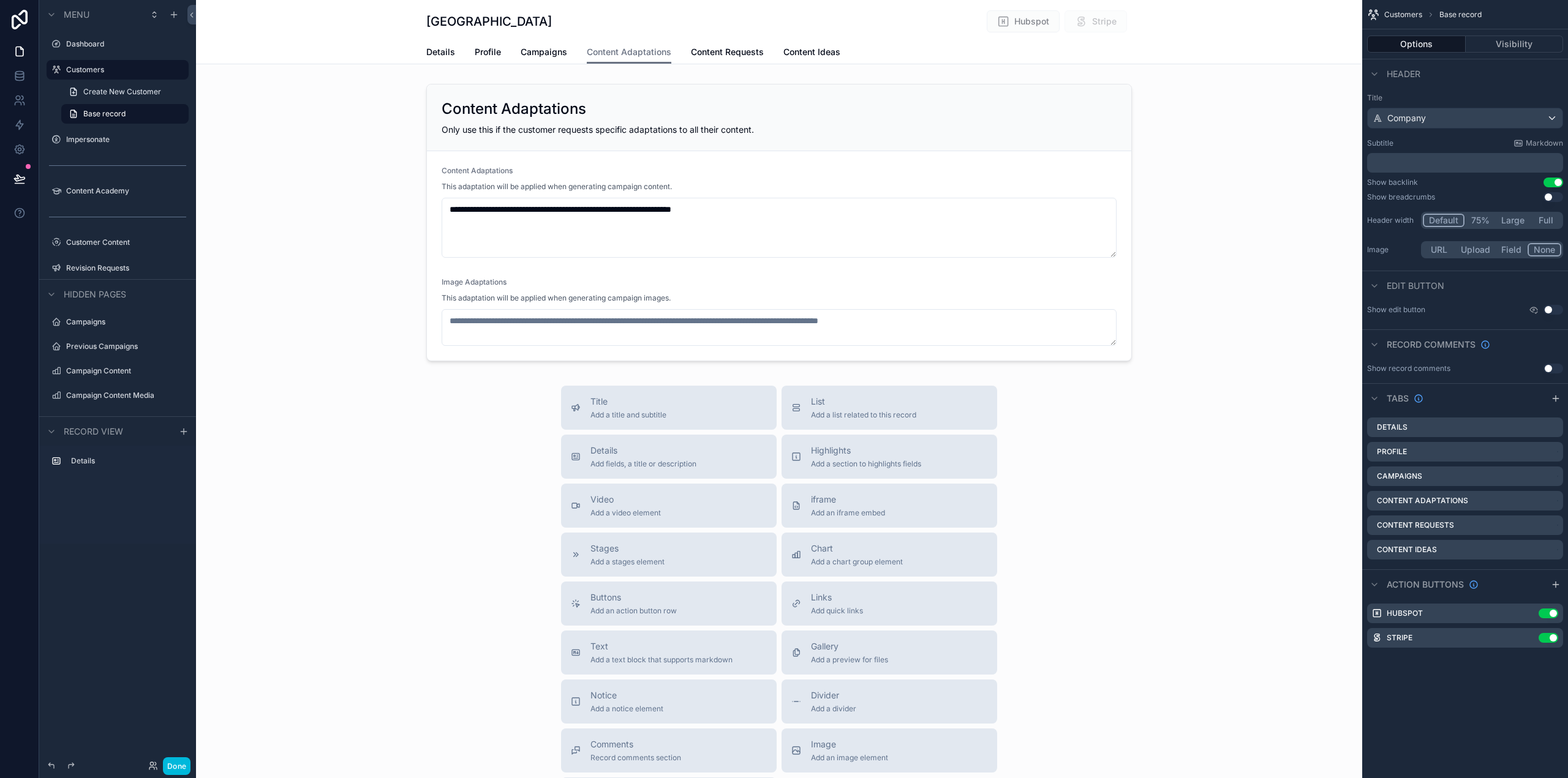
click at [802, 56] on span "Content Ideas" at bounding box center [811, 51] width 57 height 12
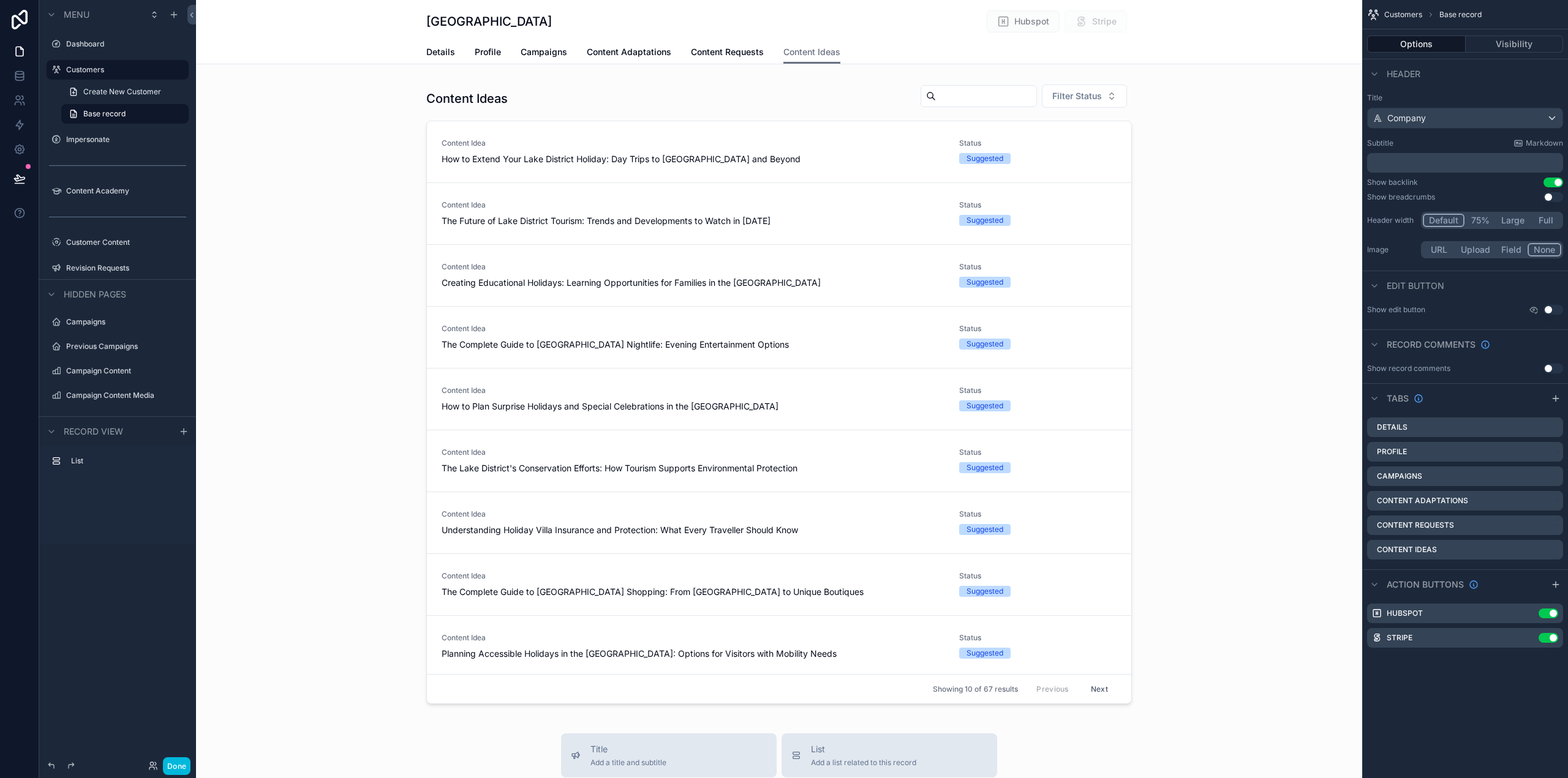
click at [723, 51] on span "Content Requests" at bounding box center [727, 51] width 73 height 12
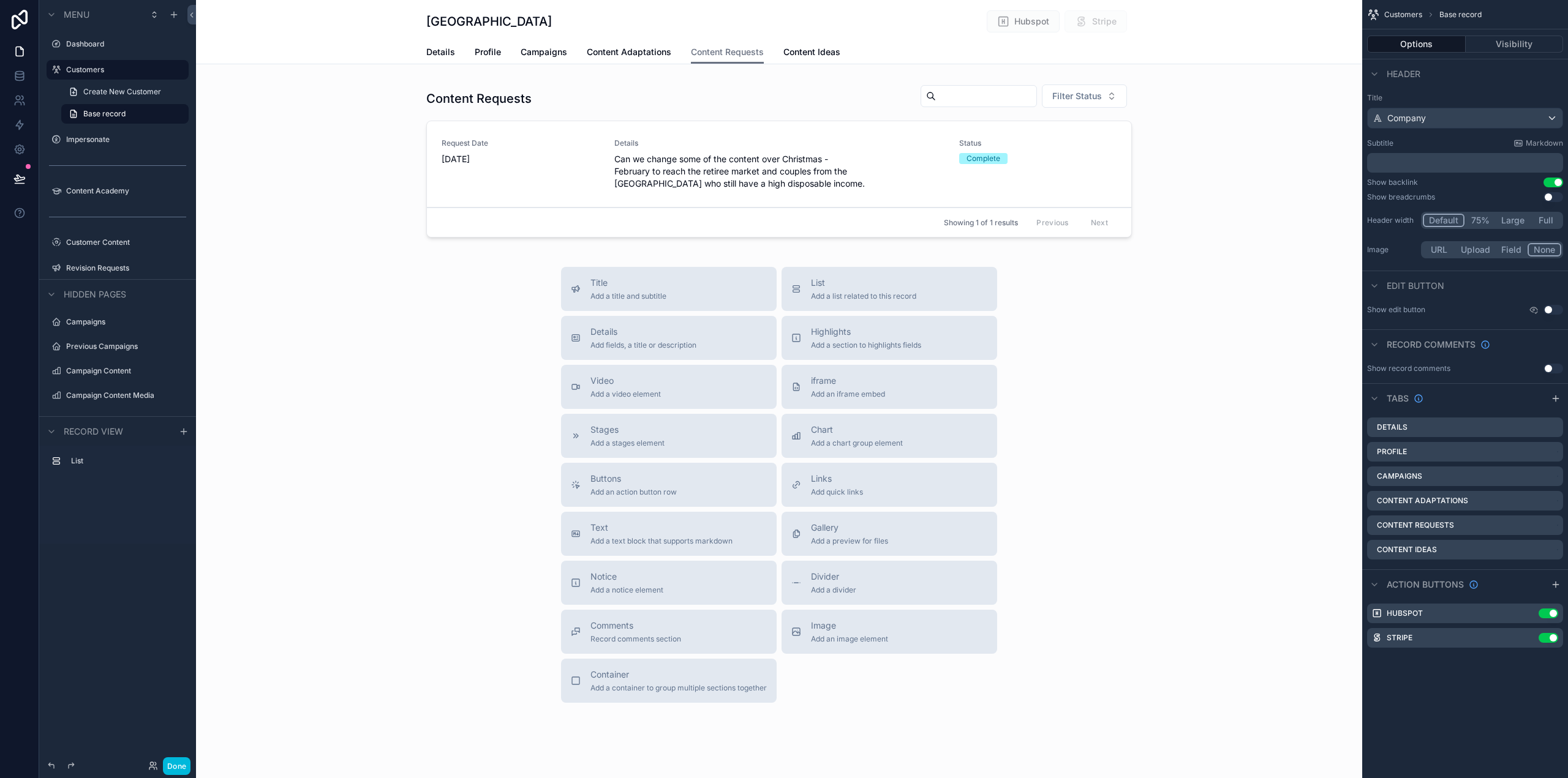
click at [816, 49] on span "Content Ideas" at bounding box center [811, 51] width 57 height 12
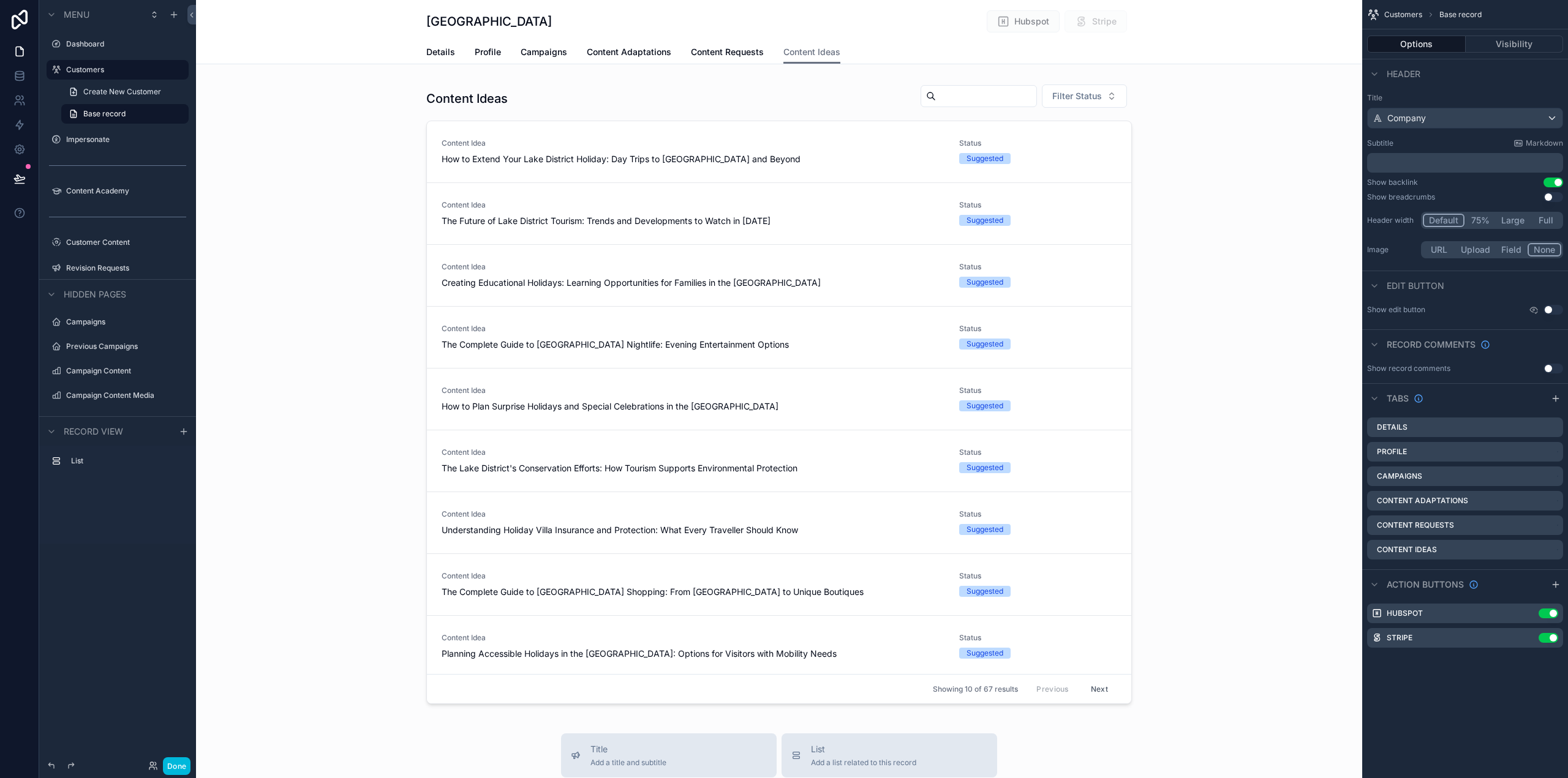
click at [718, 51] on span "Content Requests" at bounding box center [727, 51] width 73 height 12
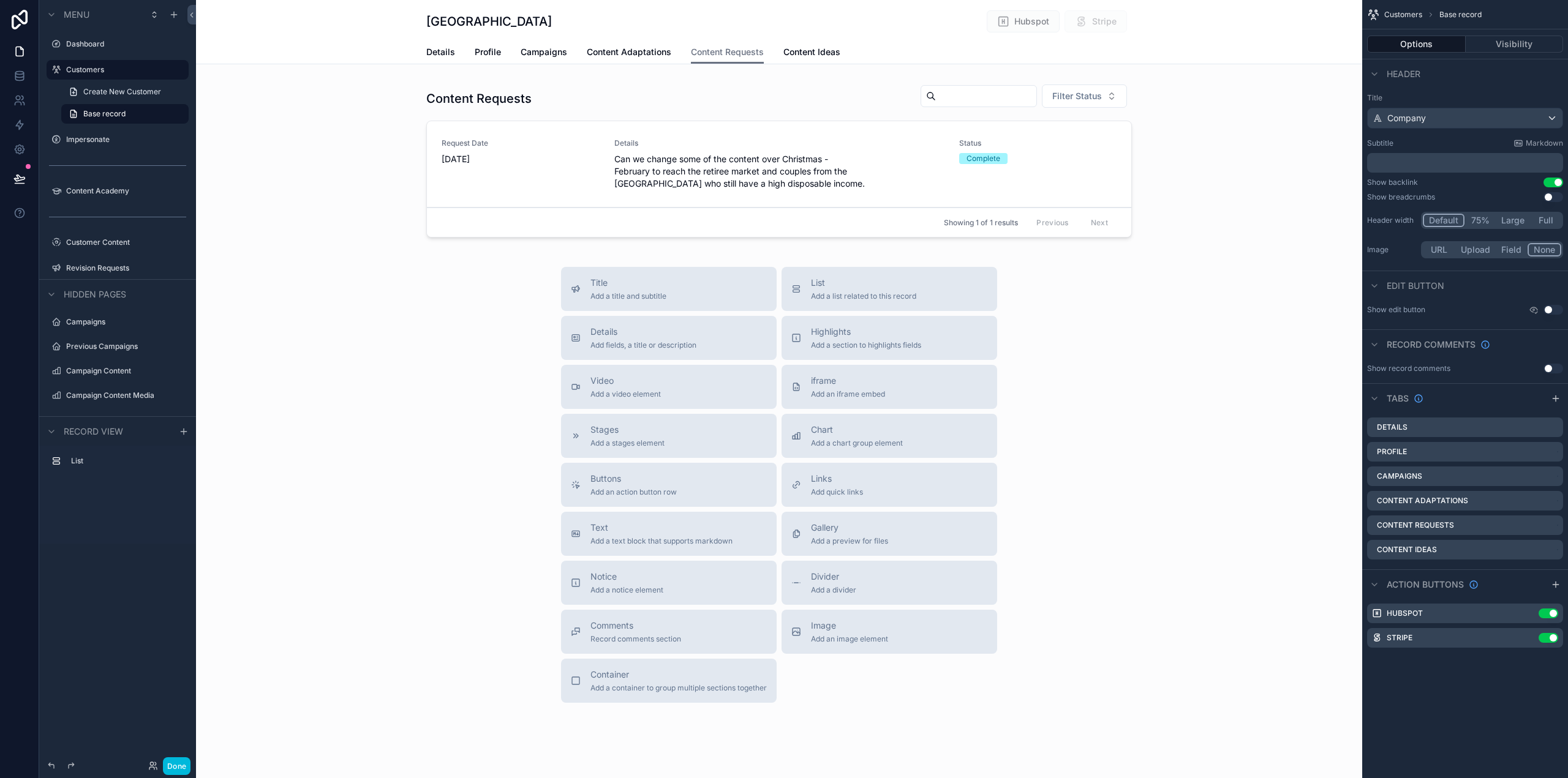
click at [611, 50] on span "Content Adaptations" at bounding box center [629, 51] width 85 height 12
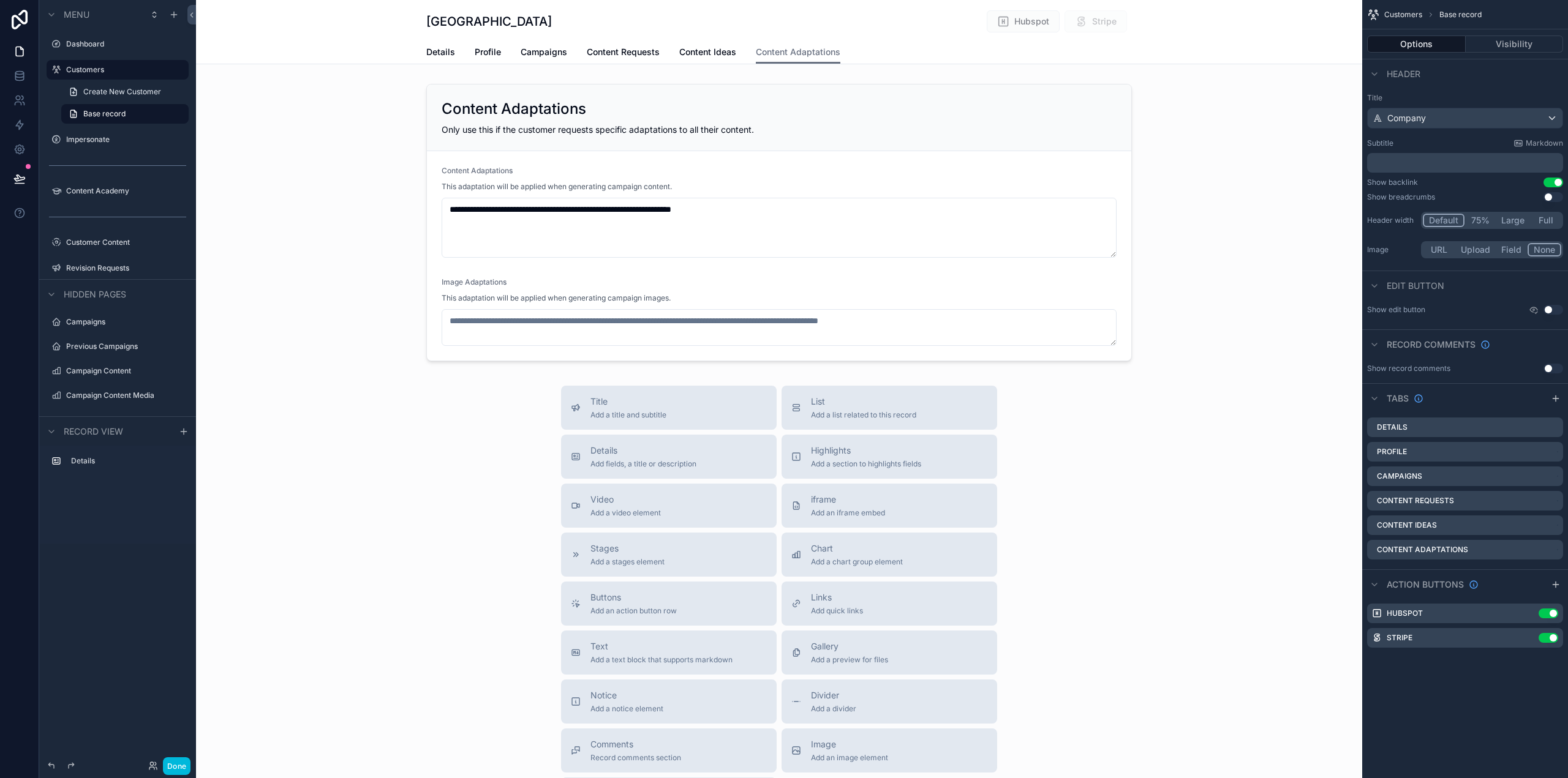
click at [180, 764] on button "Done" at bounding box center [176, 766] width 27 height 18
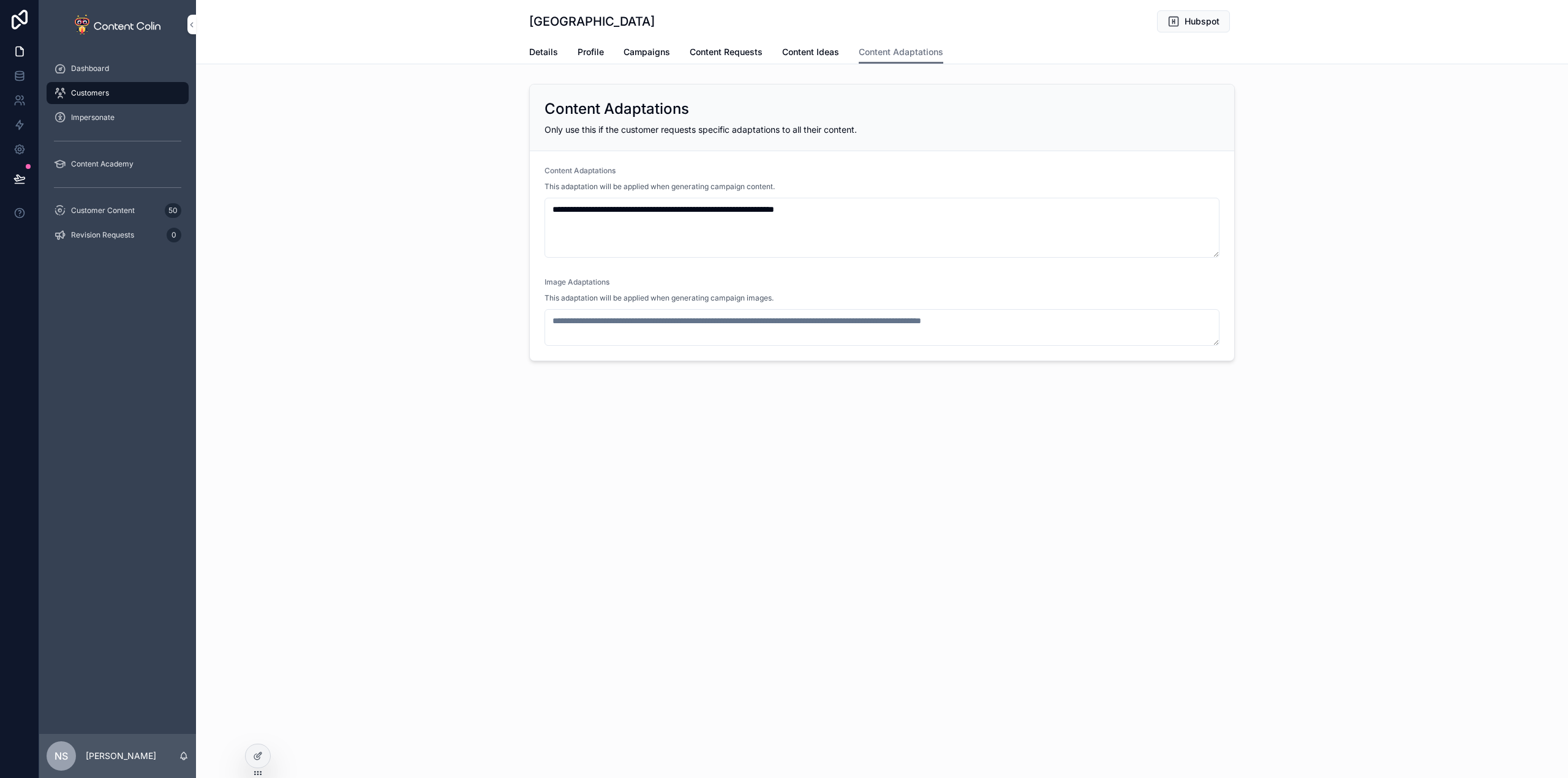
click at [908, 54] on span "Content Adaptations" at bounding box center [901, 51] width 85 height 12
drag, startPoint x: 790, startPoint y: 54, endPoint x: 842, endPoint y: 54, distance: 52.0
click at [791, 54] on span "Content Ideas" at bounding box center [811, 51] width 57 height 12
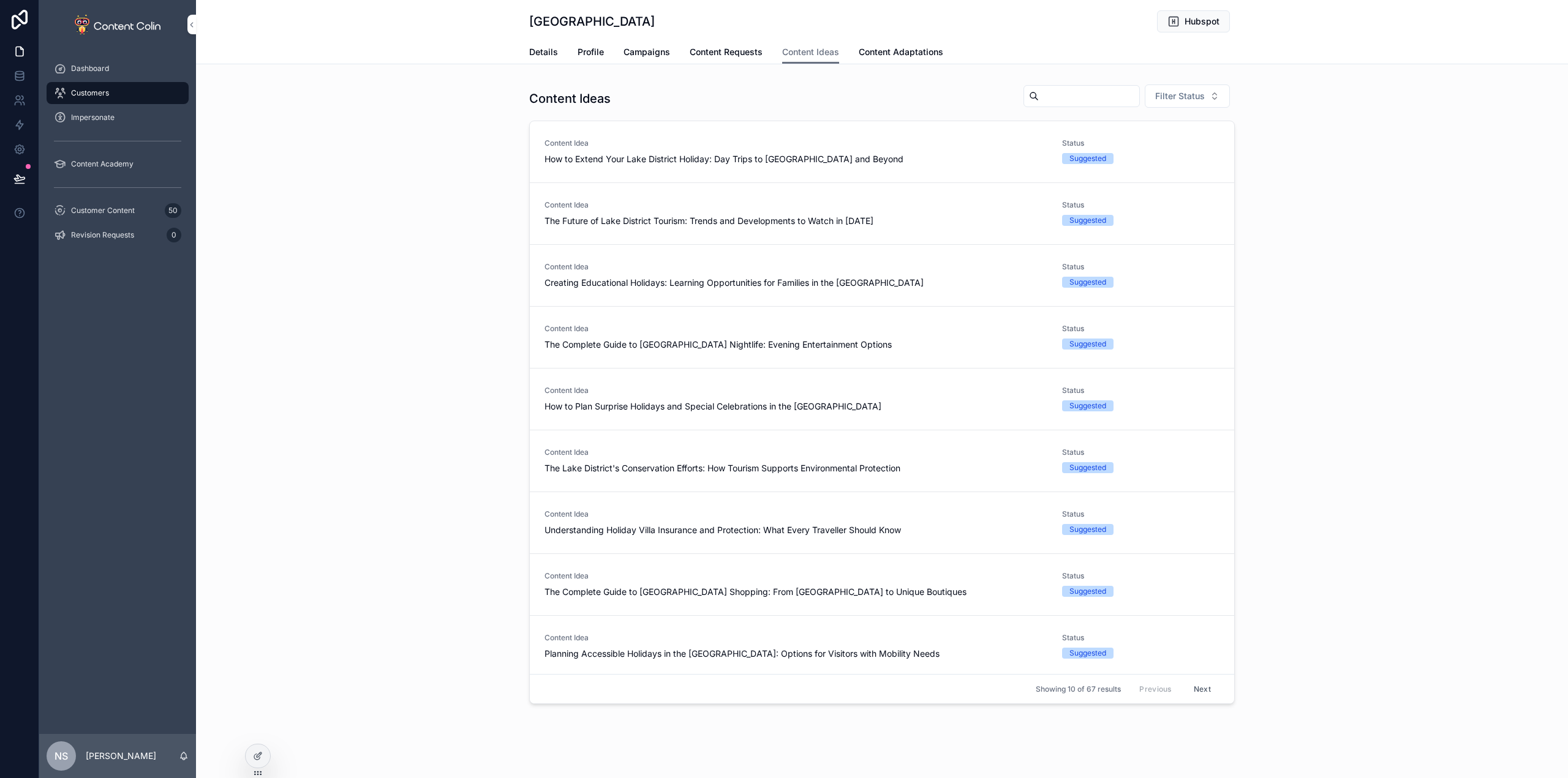
click at [889, 55] on span "Content Adaptations" at bounding box center [901, 51] width 85 height 12
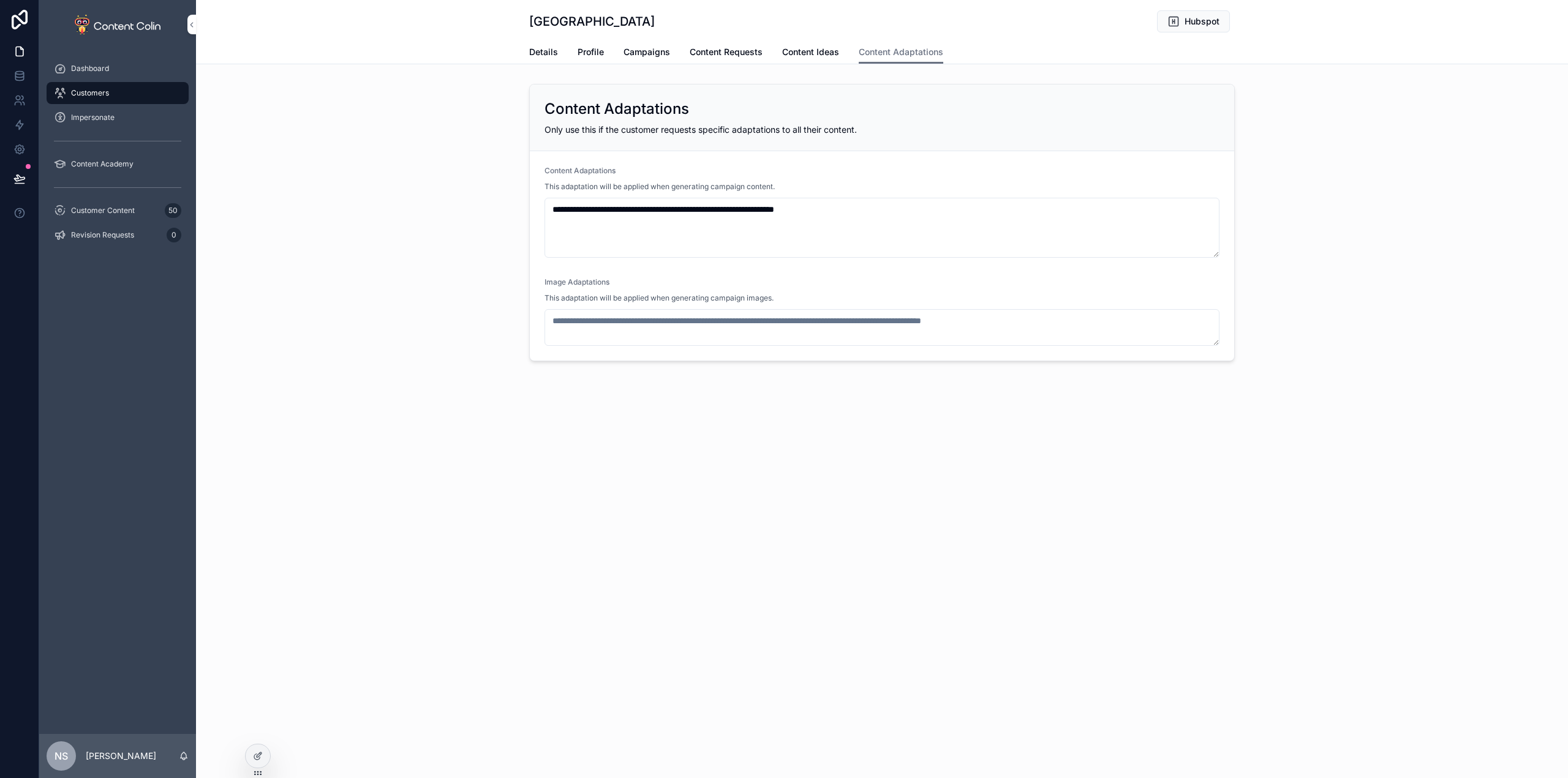
click at [824, 51] on span "Content Ideas" at bounding box center [811, 51] width 57 height 12
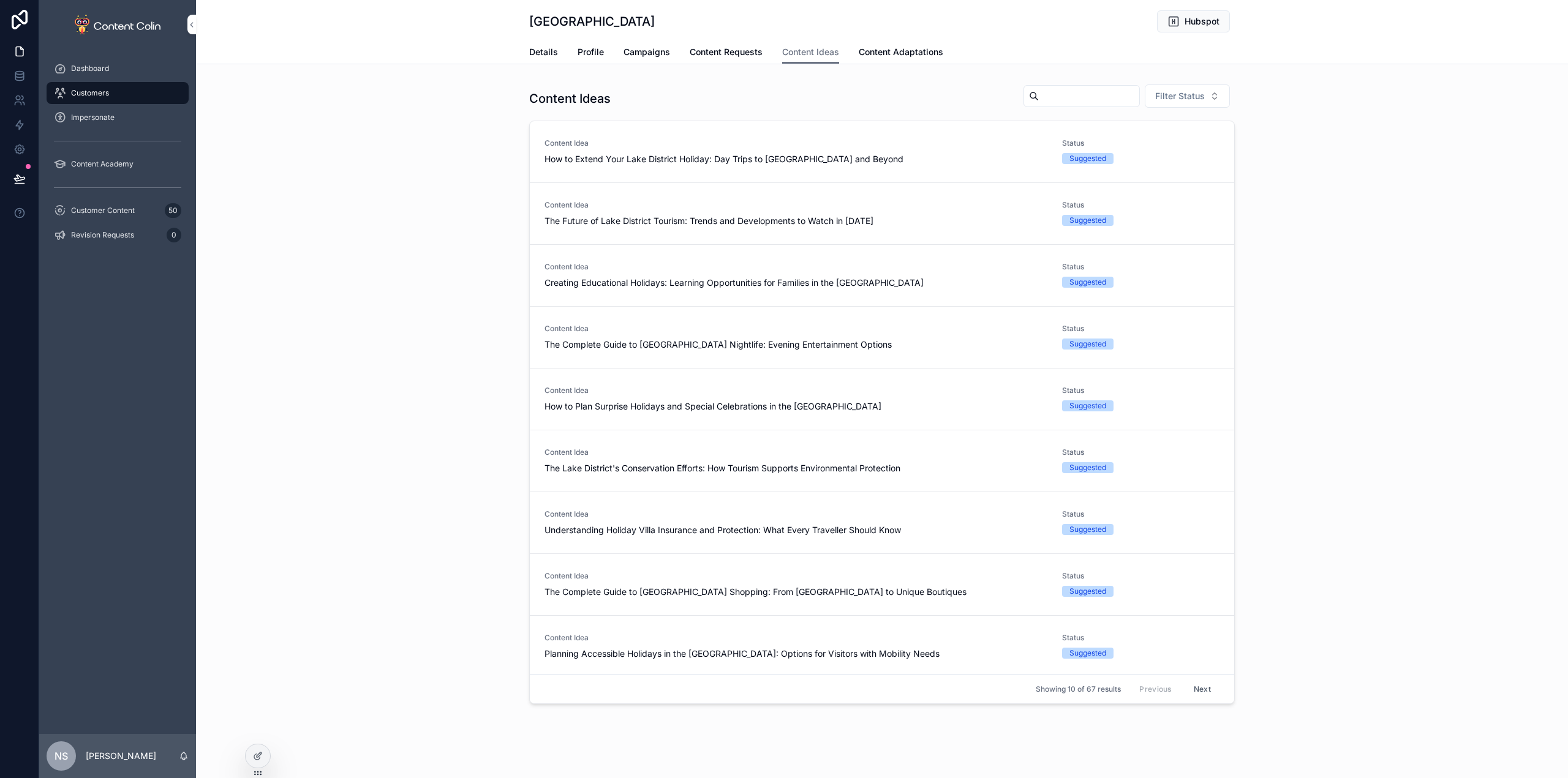
click at [735, 52] on span "Content Requests" at bounding box center [726, 51] width 73 height 12
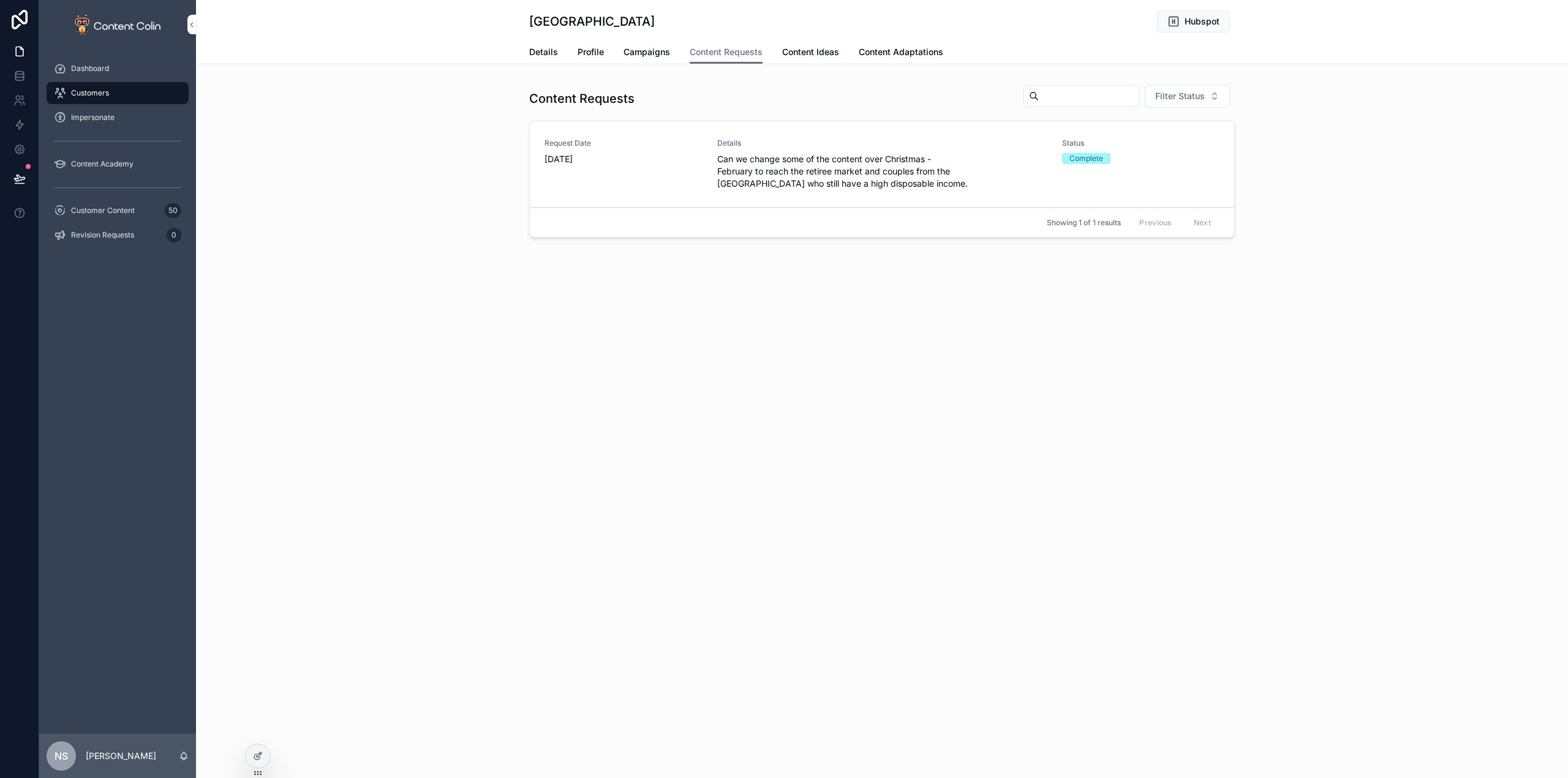
click at [1168, 99] on span "Filter Status" at bounding box center [1180, 96] width 50 height 12
click at [1156, 149] on div "Requested" at bounding box center [1188, 146] width 171 height 19
click at [1195, 93] on span "Requested" at bounding box center [1182, 96] width 44 height 12
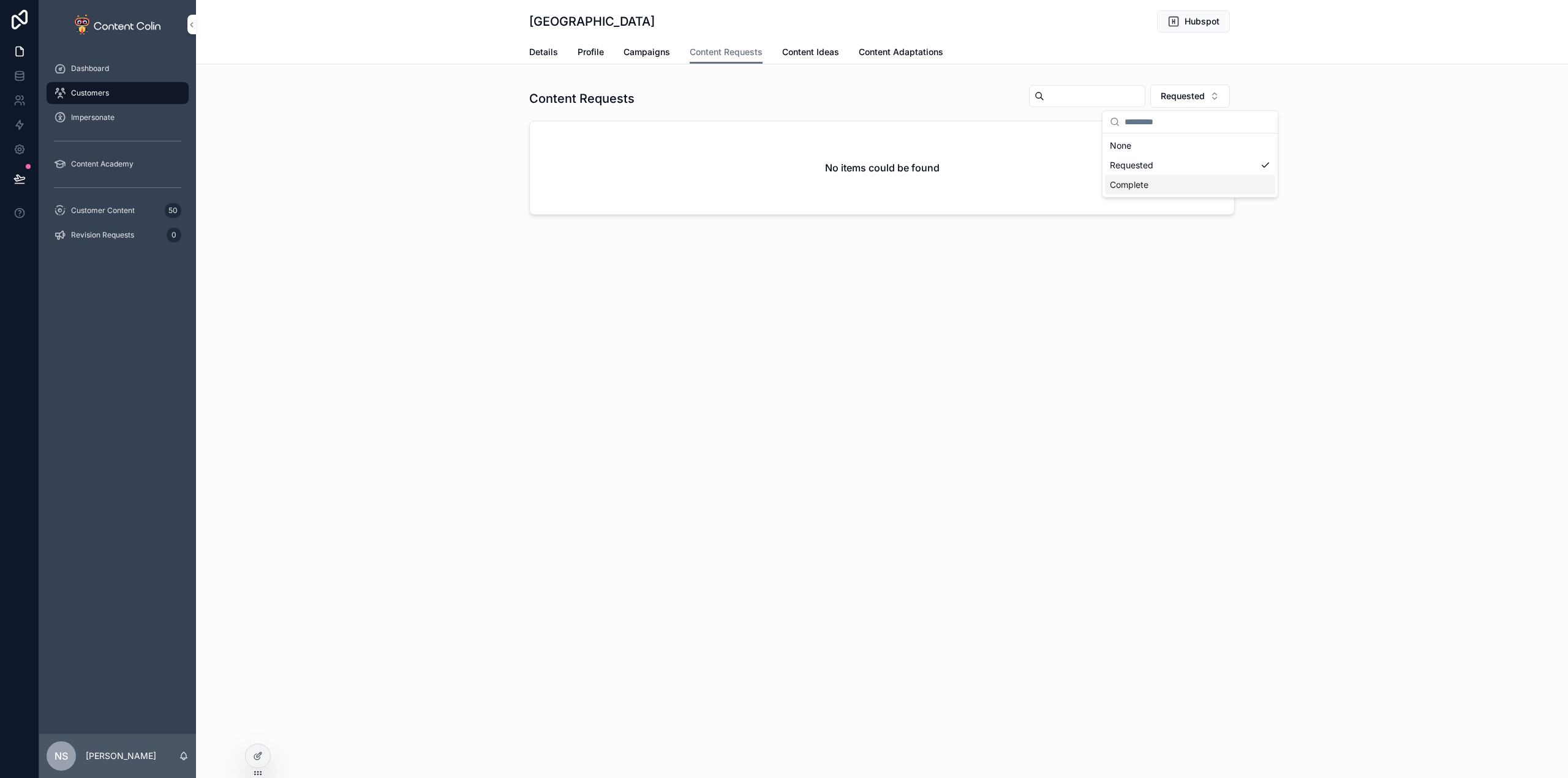
drag, startPoint x: 1155, startPoint y: 182, endPoint x: 1163, endPoint y: 176, distance: 10.0
click at [1155, 182] on div "Complete" at bounding box center [1190, 185] width 171 height 19
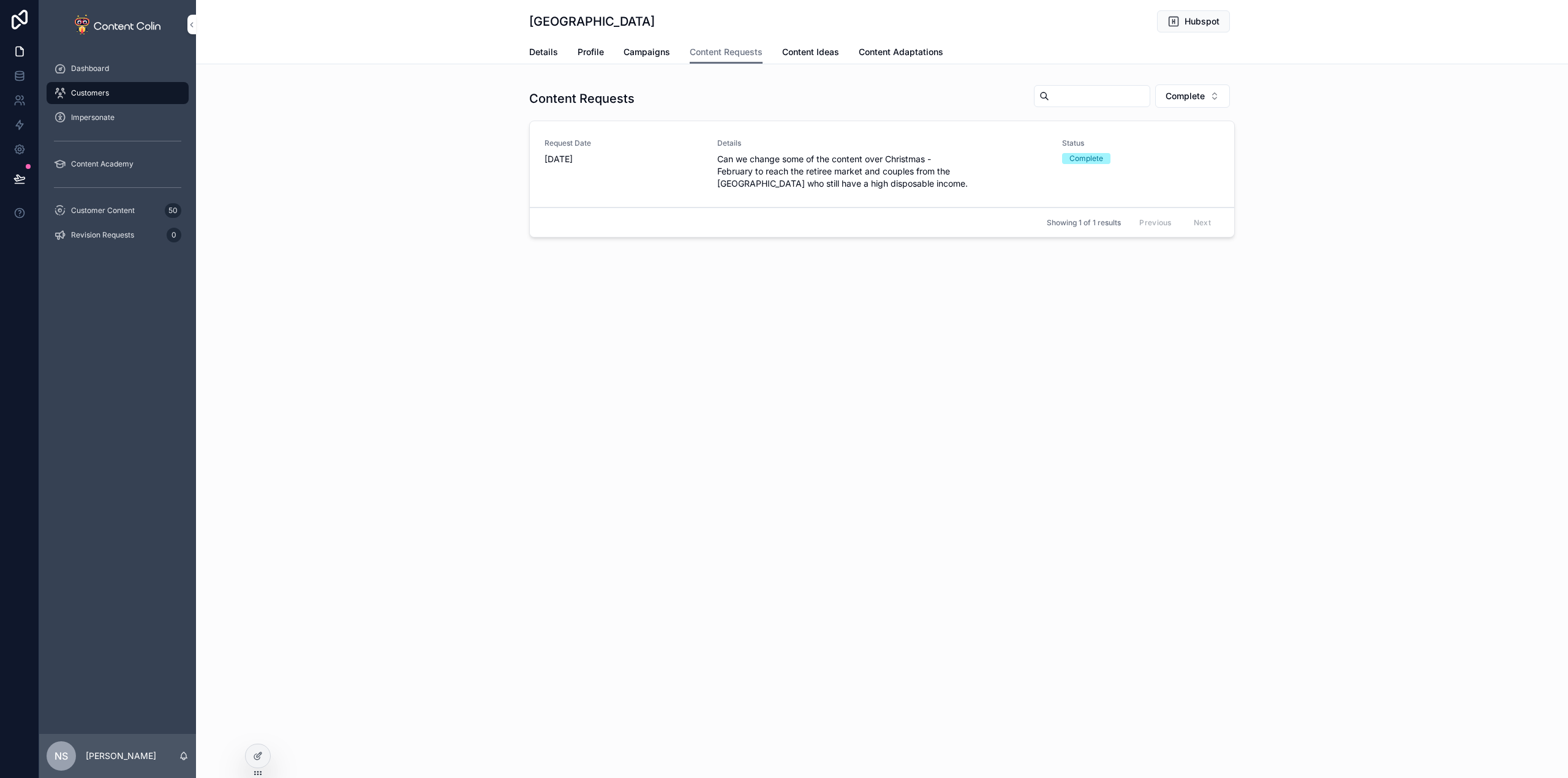
click at [1200, 93] on span "Complete" at bounding box center [1185, 96] width 39 height 12
click at [1166, 144] on div "None" at bounding box center [1193, 146] width 171 height 19
click at [1373, 147] on div "Content Requests Filter Status Request Date 24th November 2024 Details Can we c…" at bounding box center [882, 163] width 1372 height 168
click at [668, 52] on span "Campaigns" at bounding box center [647, 51] width 47 height 12
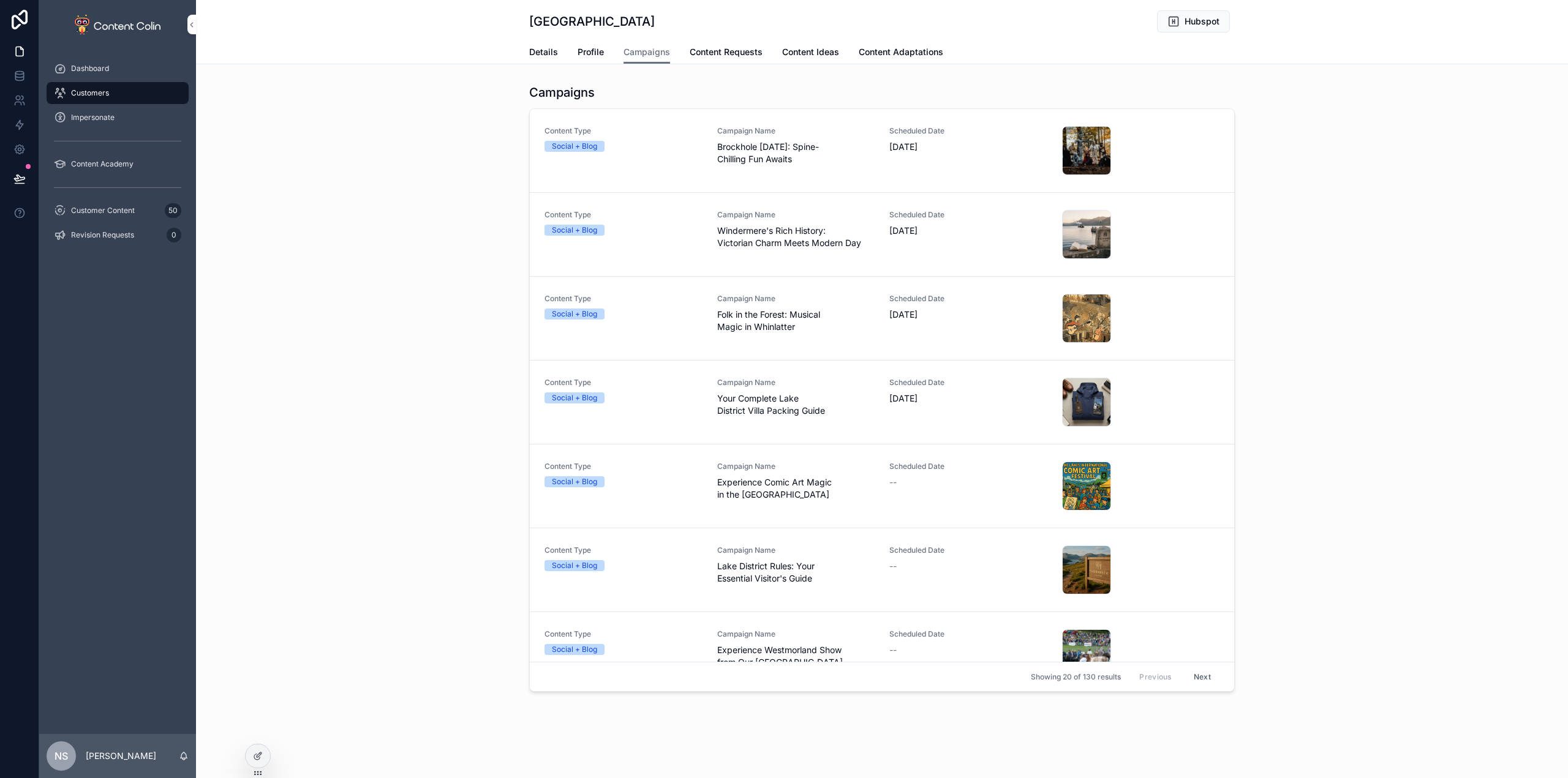
click at [592, 52] on span "Profile" at bounding box center [591, 51] width 27 height 12
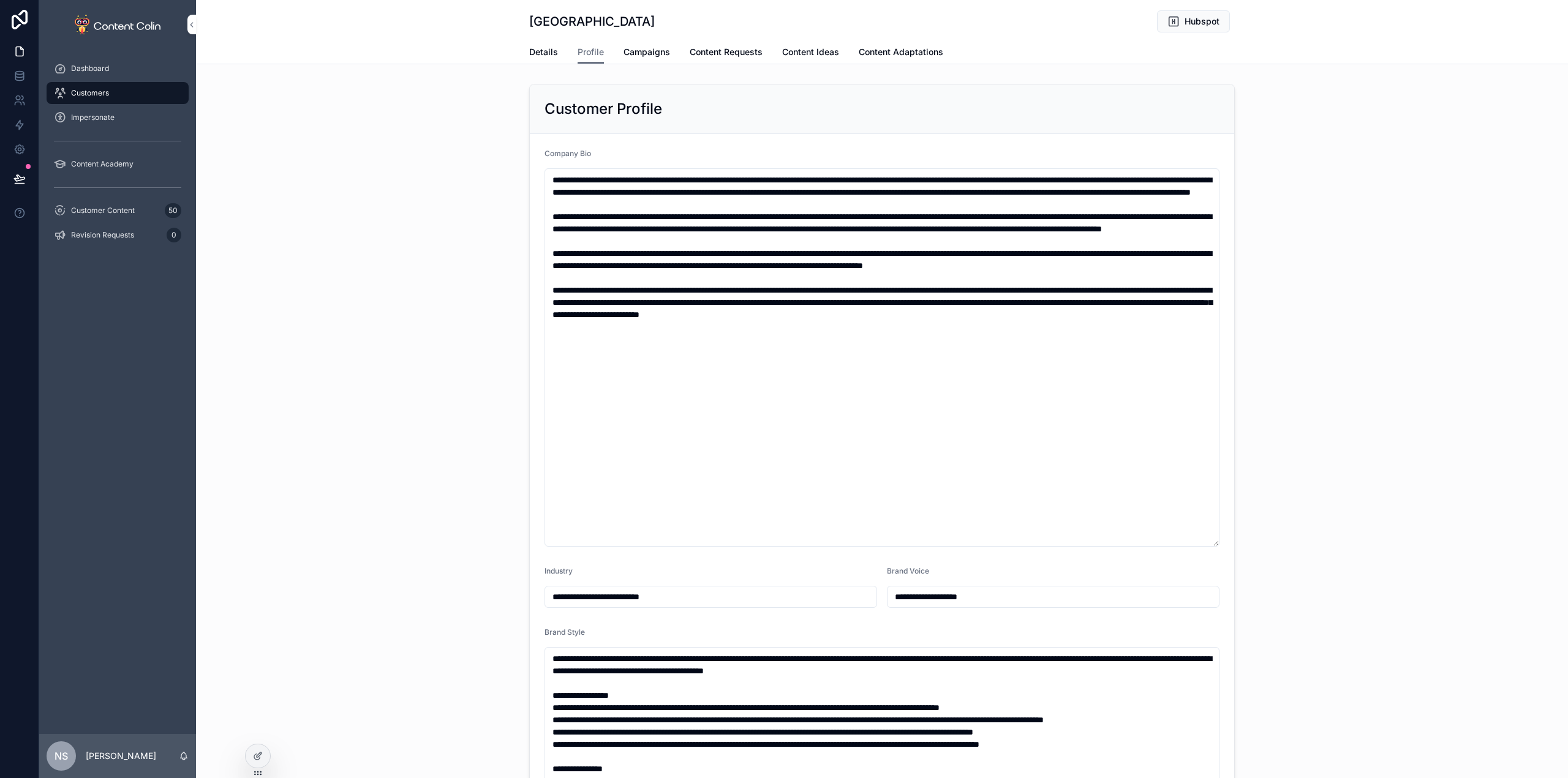
type input "**********"
click at [899, 49] on span "Content Adaptations" at bounding box center [901, 51] width 85 height 12
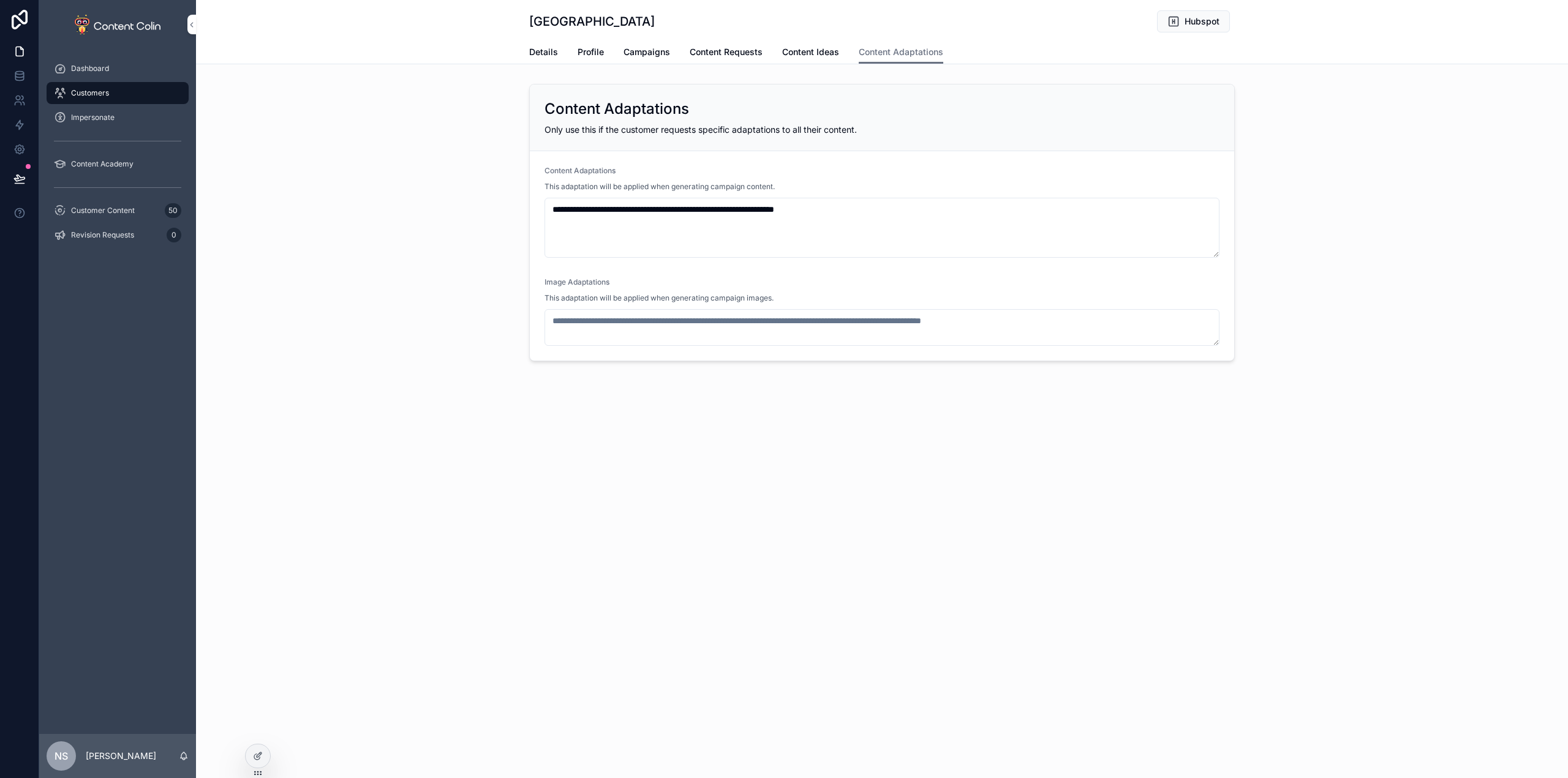
drag, startPoint x: 588, startPoint y: 52, endPoint x: 641, endPoint y: 54, distance: 53.0
click at [588, 53] on span "Profile" at bounding box center [591, 51] width 27 height 12
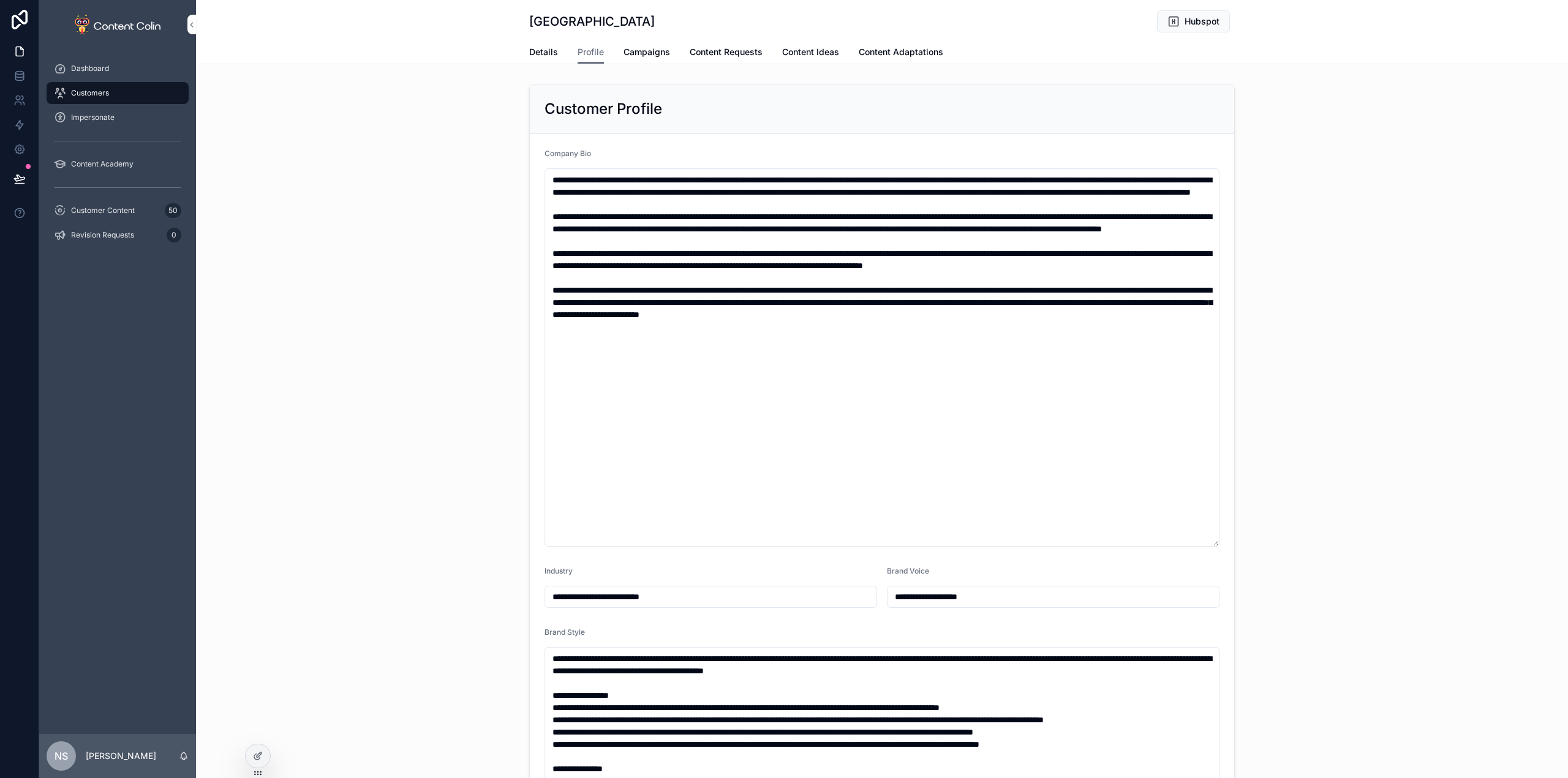
type input "**********"
click at [647, 52] on span "Campaigns" at bounding box center [647, 51] width 47 height 12
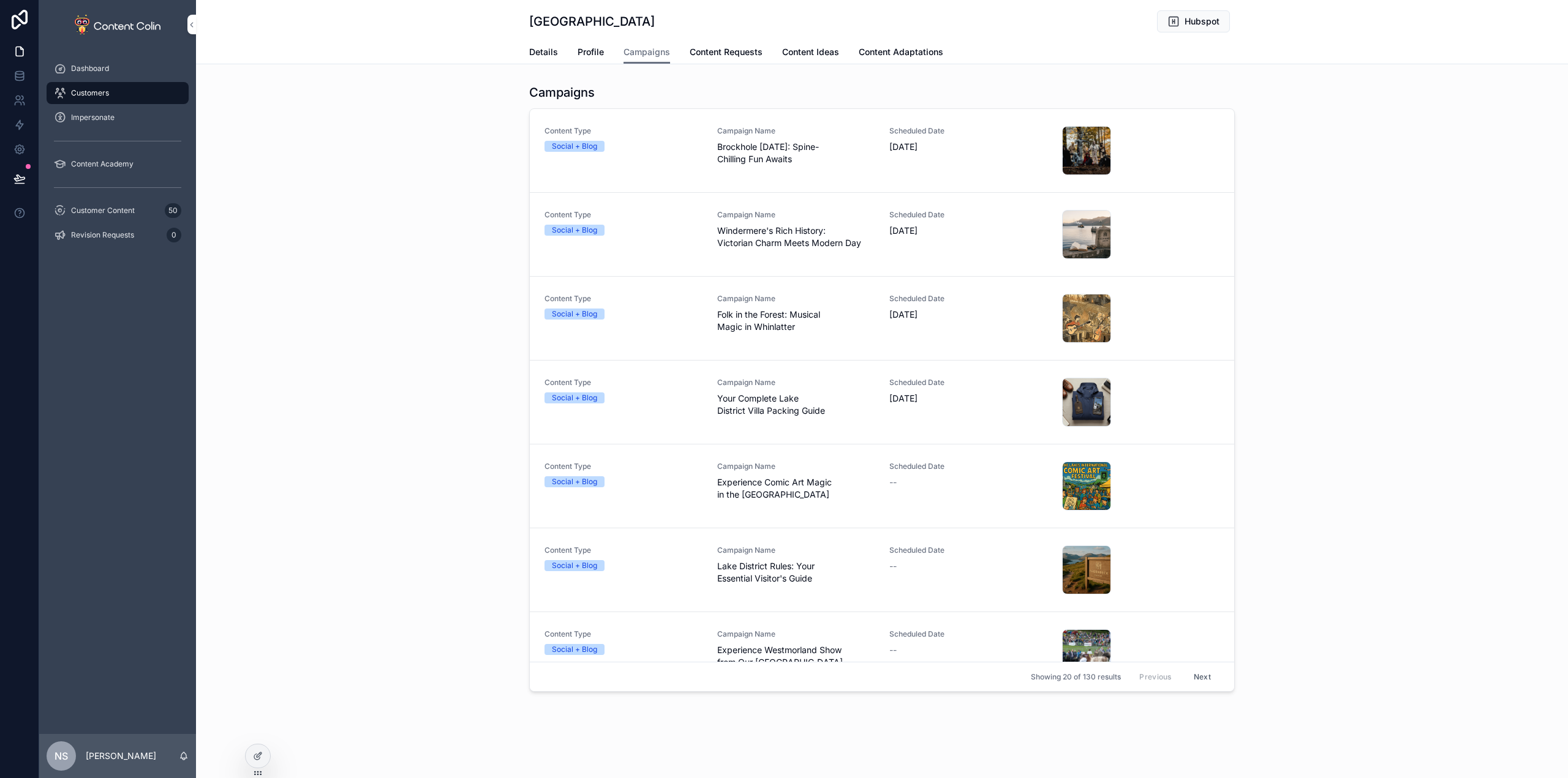
click at [730, 55] on span "Content Requests" at bounding box center [726, 51] width 73 height 12
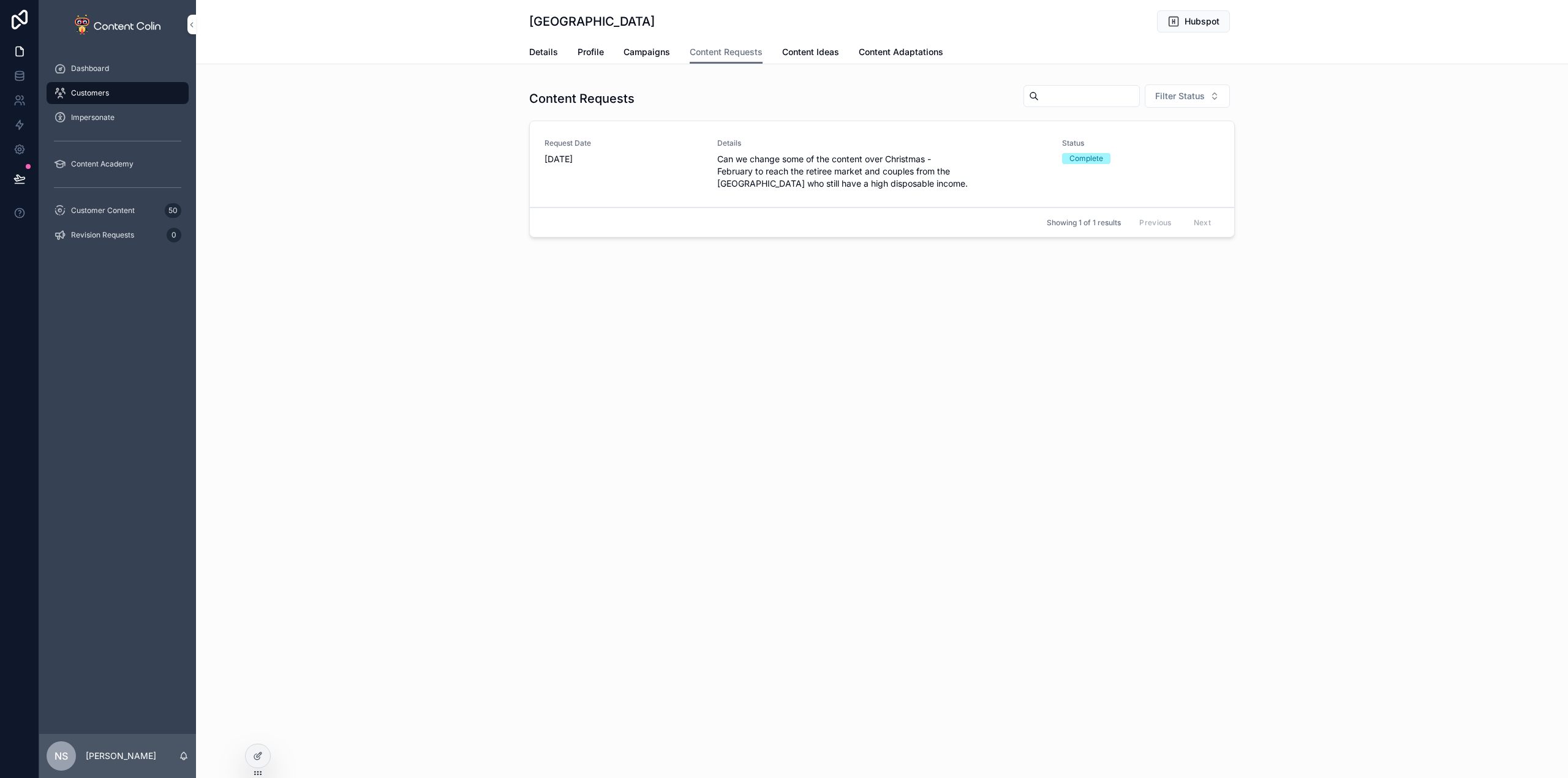
click at [804, 50] on span "Content Ideas" at bounding box center [811, 51] width 57 height 12
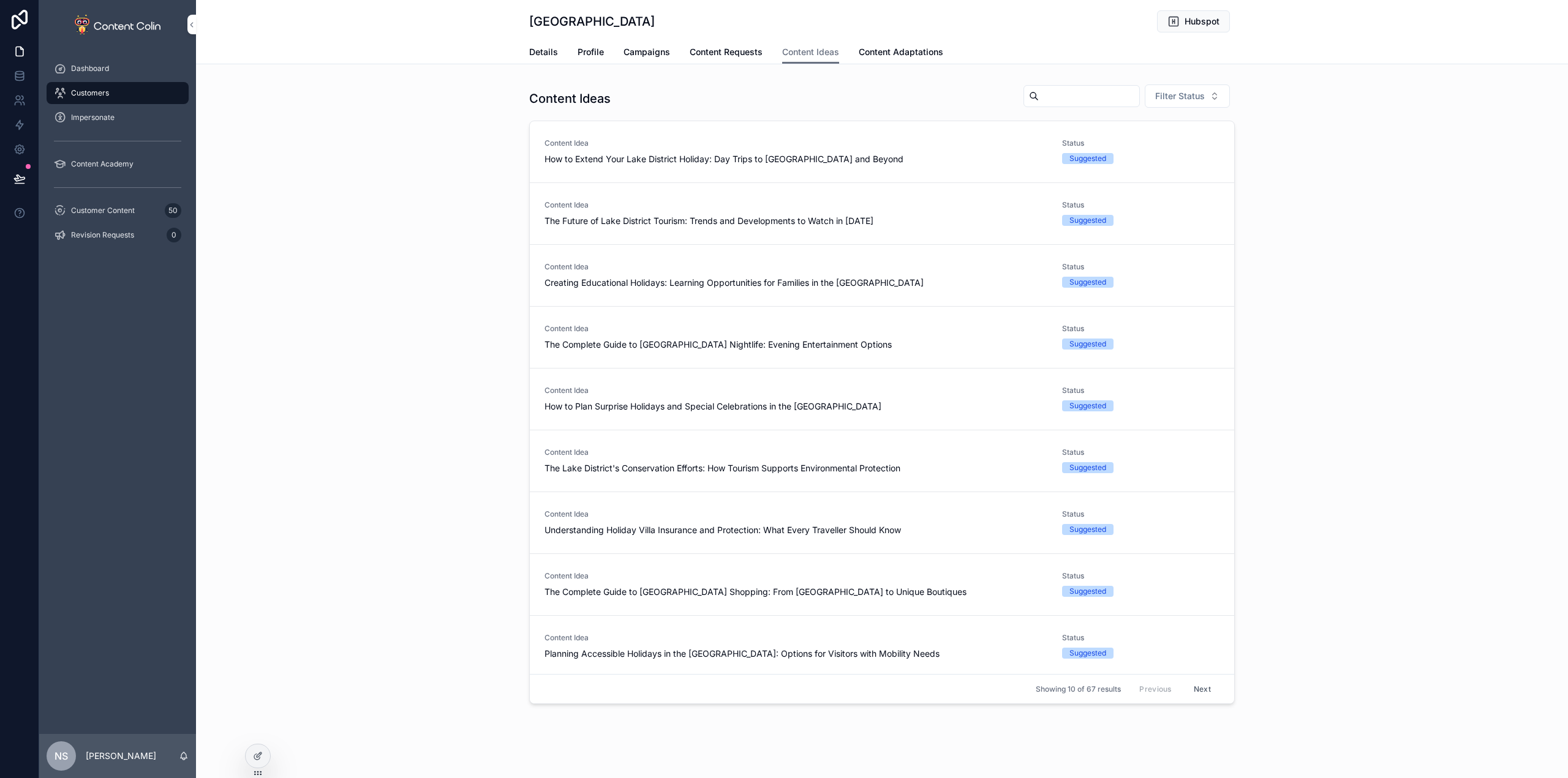
click at [666, 53] on div "Details Profile Campaigns Content Requests Content Ideas Content Adaptations" at bounding box center [882, 51] width 706 height 23
click at [638, 54] on span "Campaigns" at bounding box center [647, 51] width 47 height 12
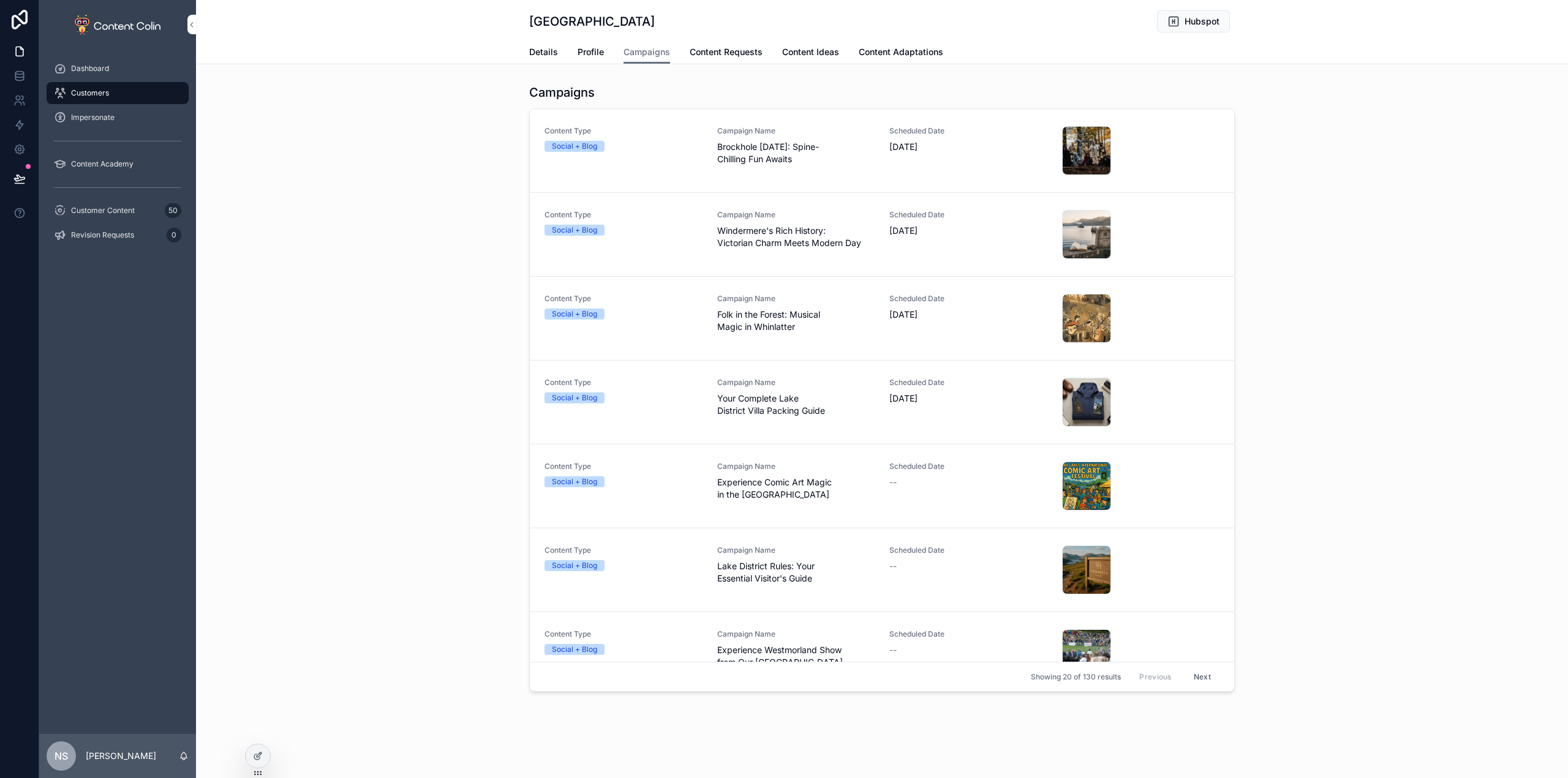
click at [719, 52] on span "Content Requests" at bounding box center [726, 51] width 73 height 12
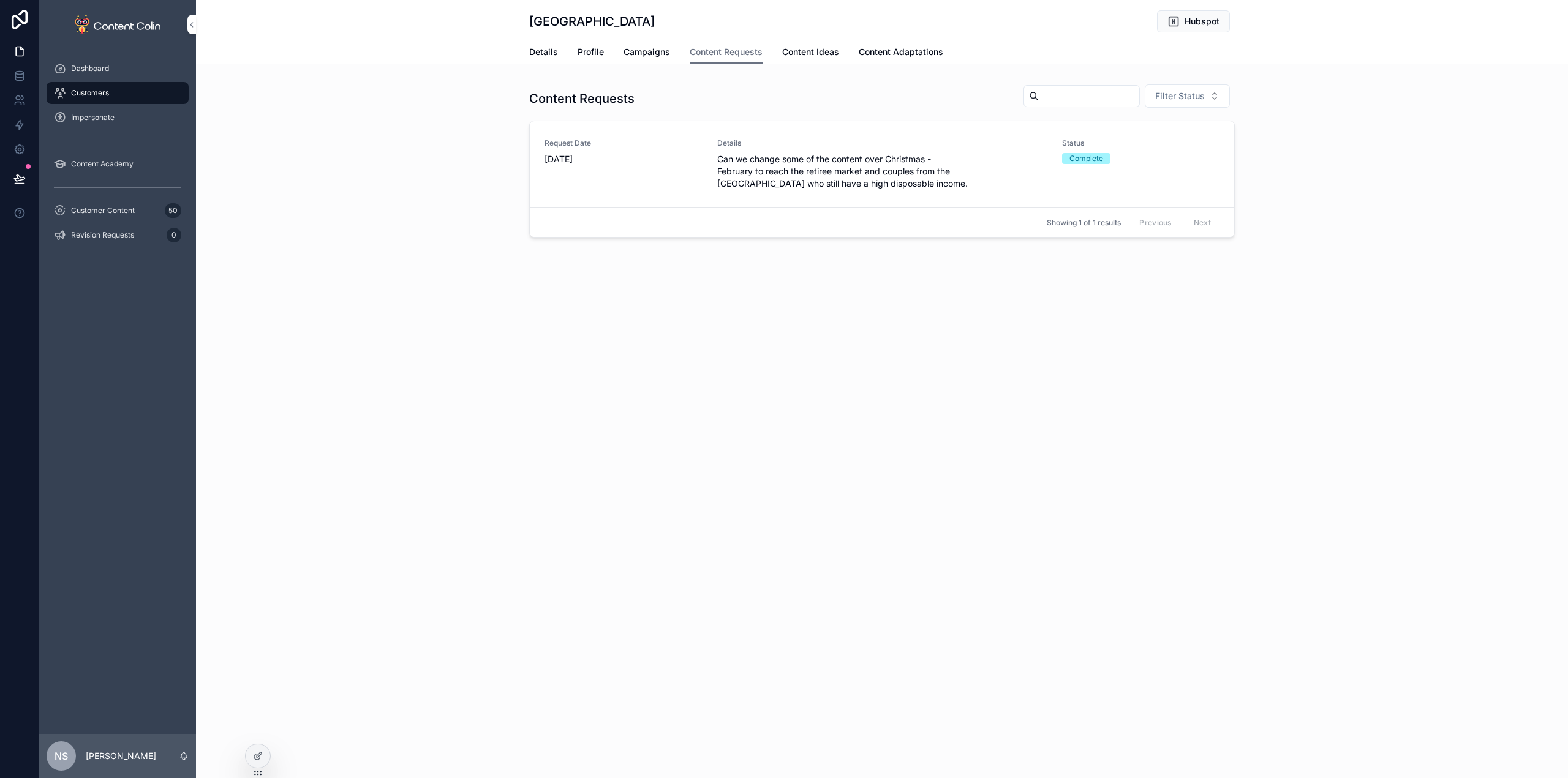
click at [777, 56] on div "Details Profile Campaigns Content Requests Content Ideas Content Adaptations" at bounding box center [882, 51] width 706 height 23
click at [807, 52] on span "Content Ideas" at bounding box center [811, 51] width 57 height 12
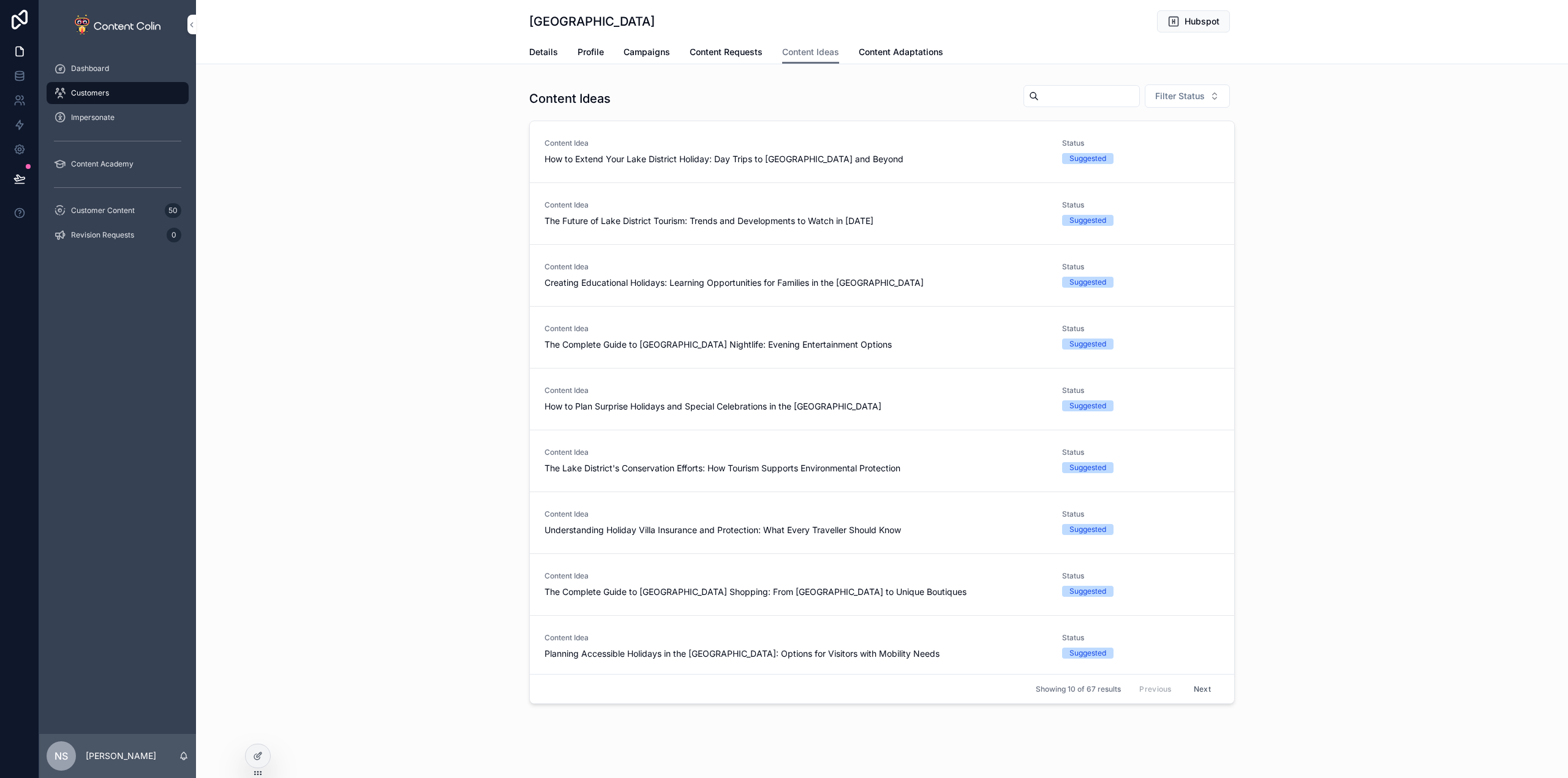
click at [550, 55] on span "Details" at bounding box center [544, 51] width 29 height 12
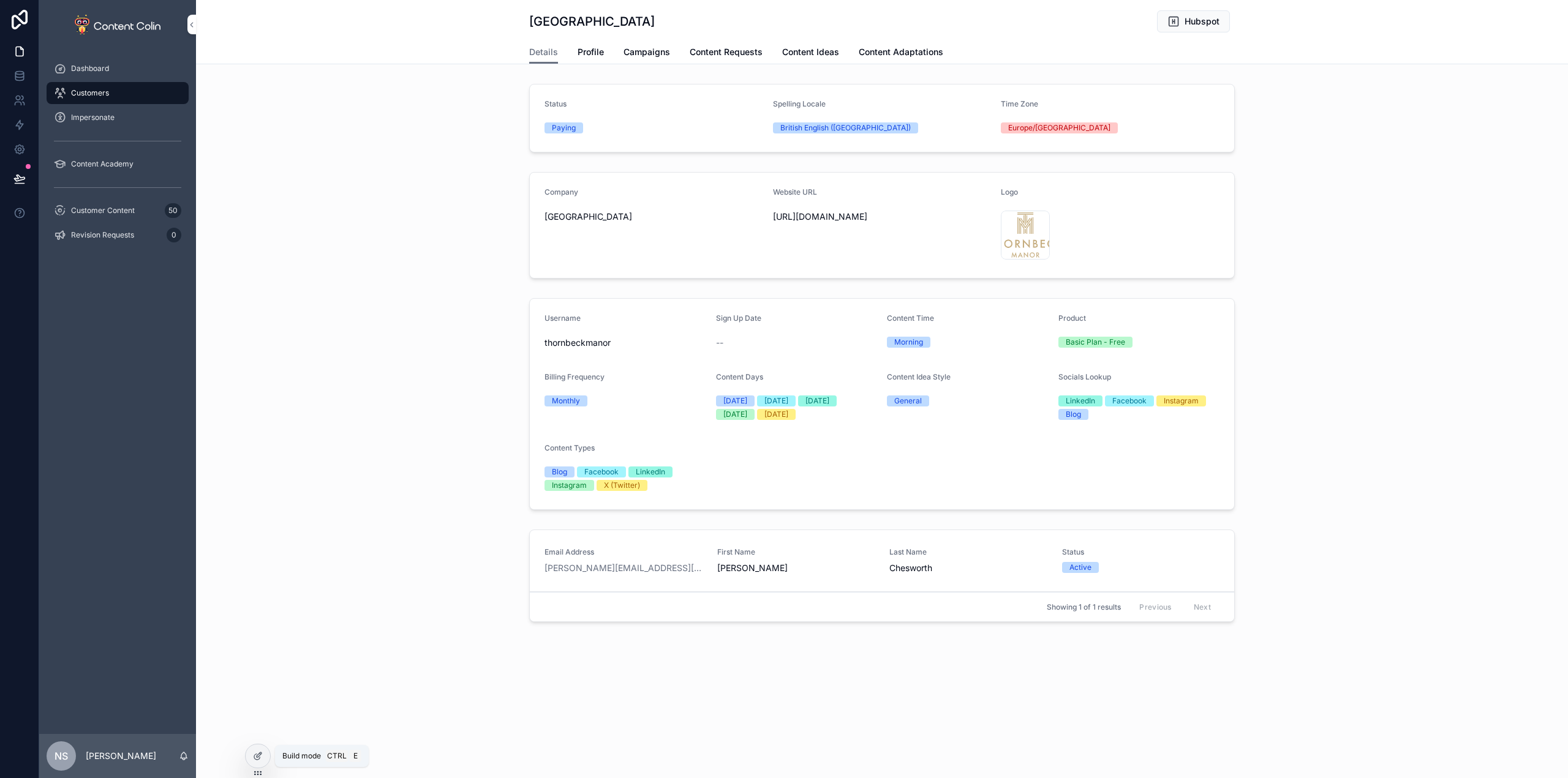
click at [255, 756] on icon at bounding box center [258, 756] width 10 height 10
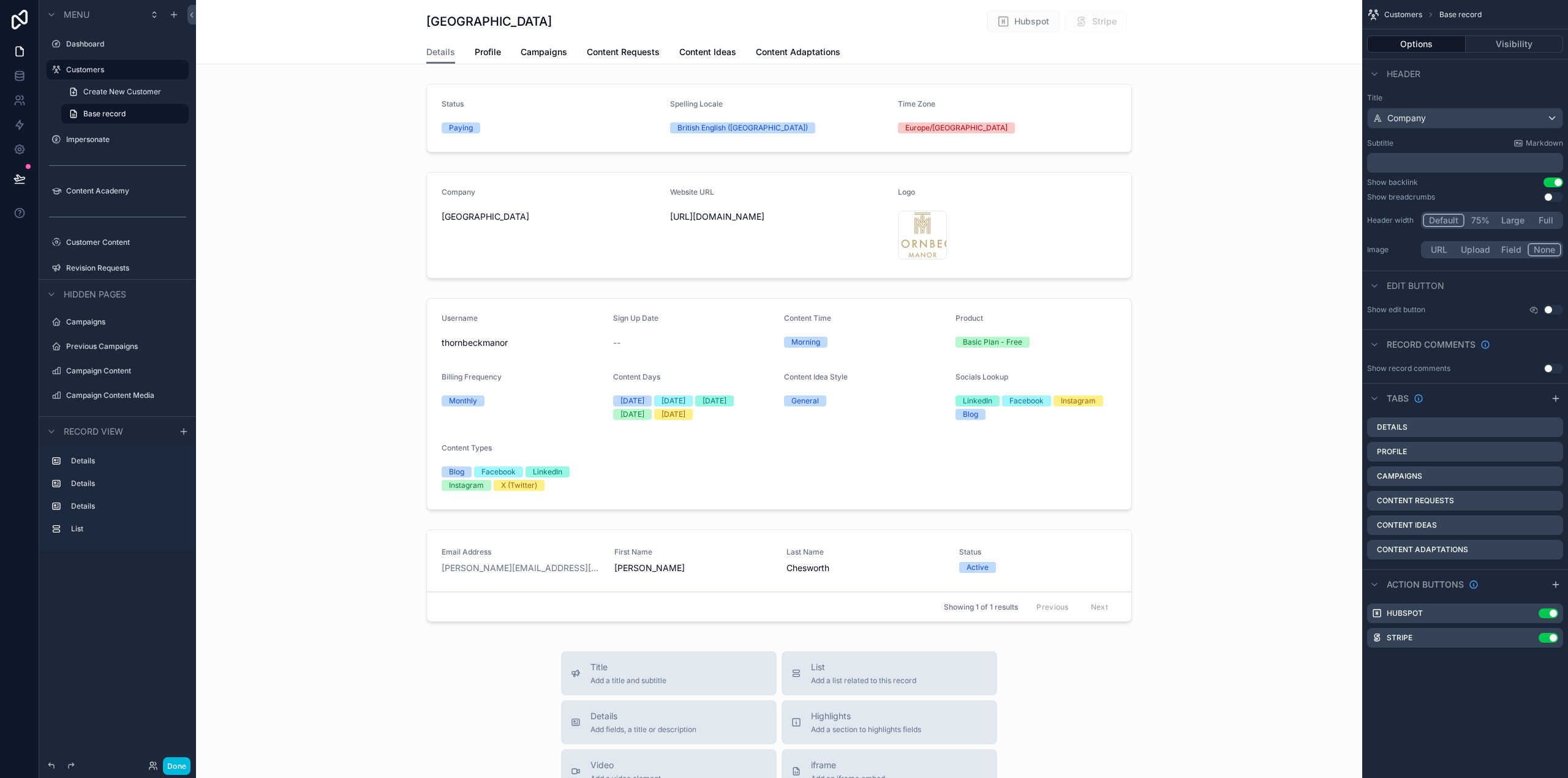
click at [568, 533] on div "scrollable content" at bounding box center [779, 578] width 1166 height 107
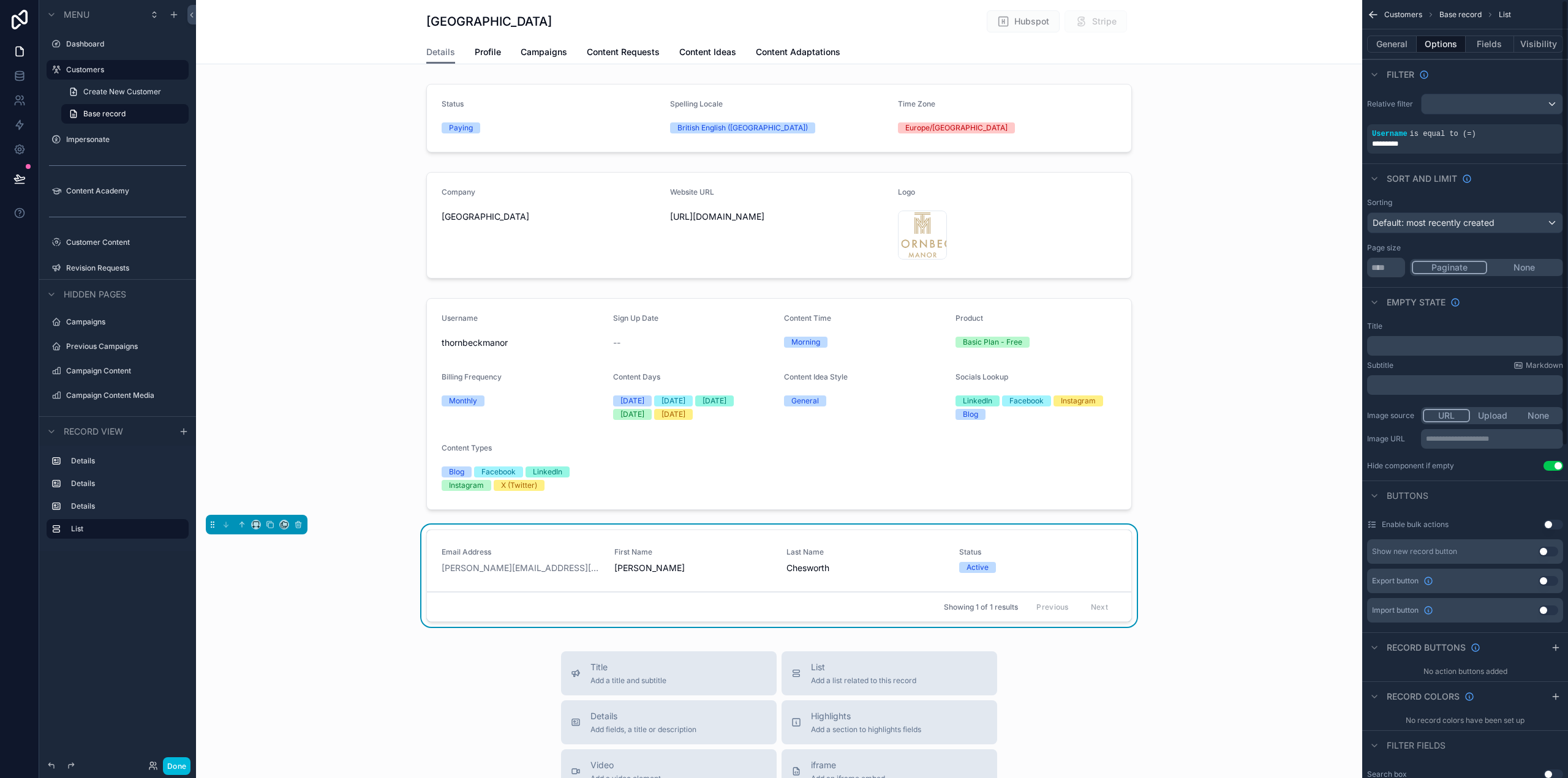
click at [1400, 37] on div "General Options Fields Visibility" at bounding box center [1466, 44] width 206 height 30
click at [1393, 39] on button "General" at bounding box center [1393, 43] width 50 height 17
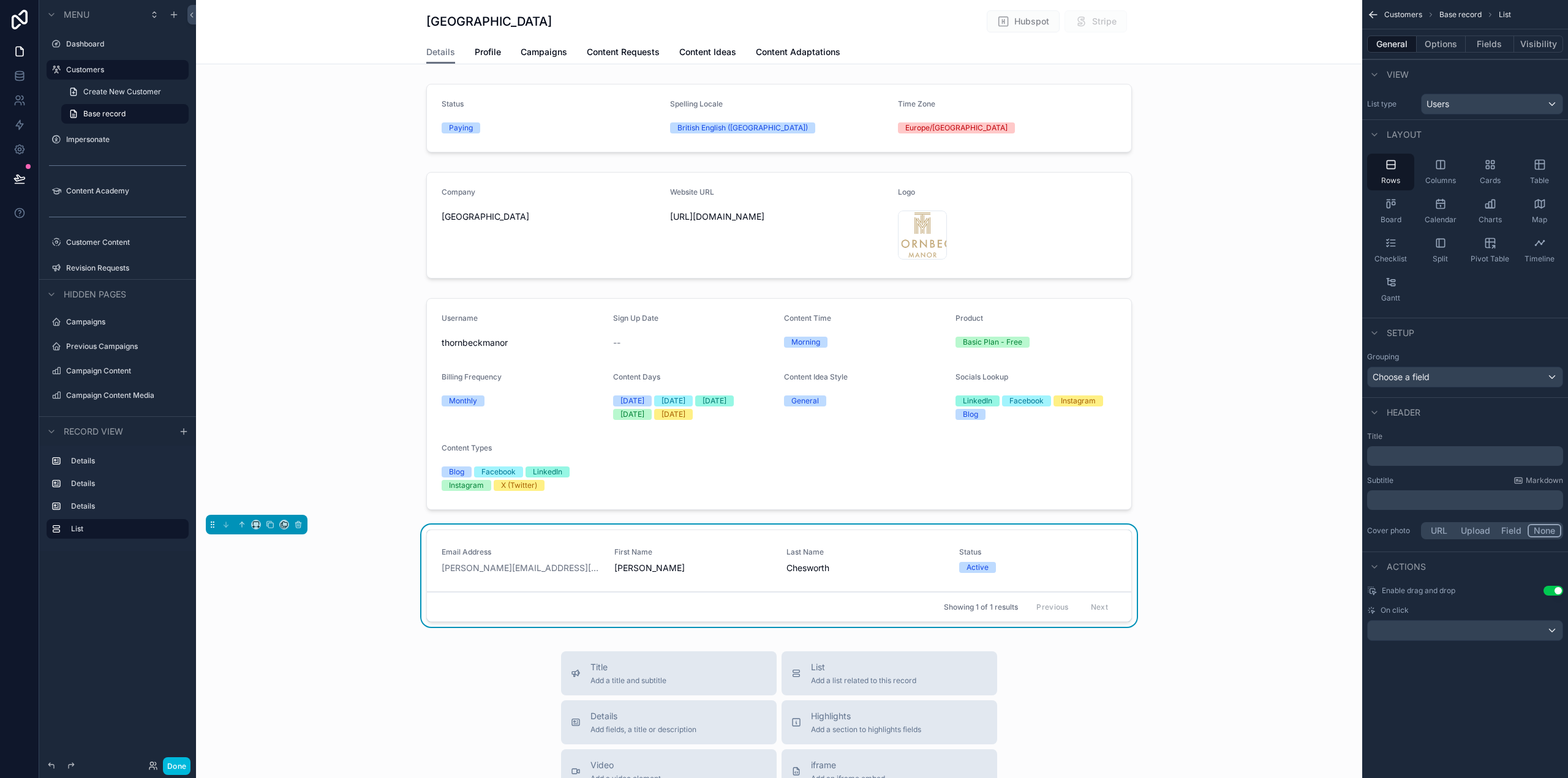
drag, startPoint x: 1428, startPoint y: 458, endPoint x: 1424, endPoint y: 469, distance: 11.7
click at [1427, 460] on p "﻿" at bounding box center [1467, 455] width 188 height 12
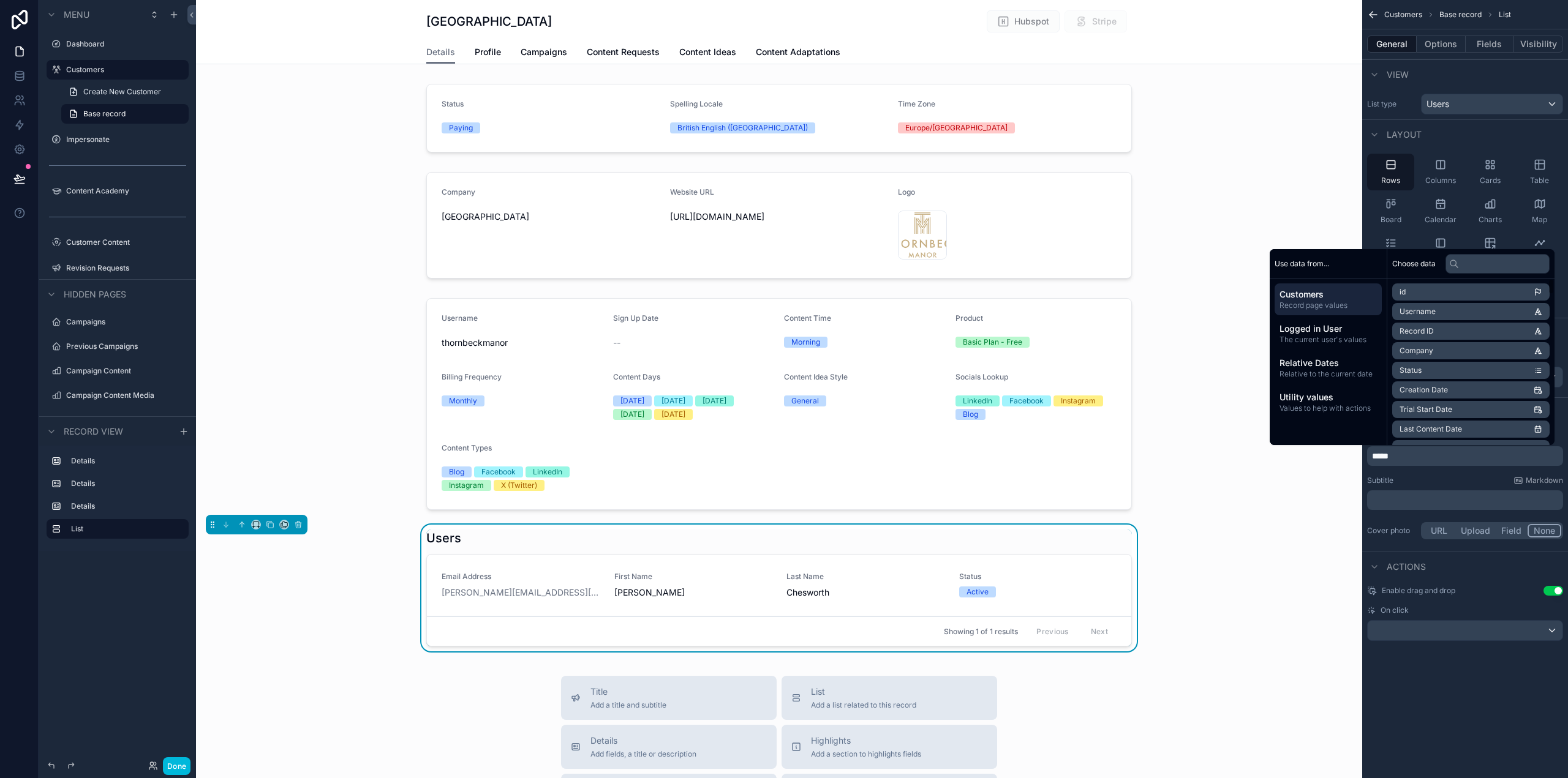
click at [1219, 569] on div "Users Email Address alison@chesworth.com First Name Alison Last Name Chesworth …" at bounding box center [779, 591] width 1166 height 132
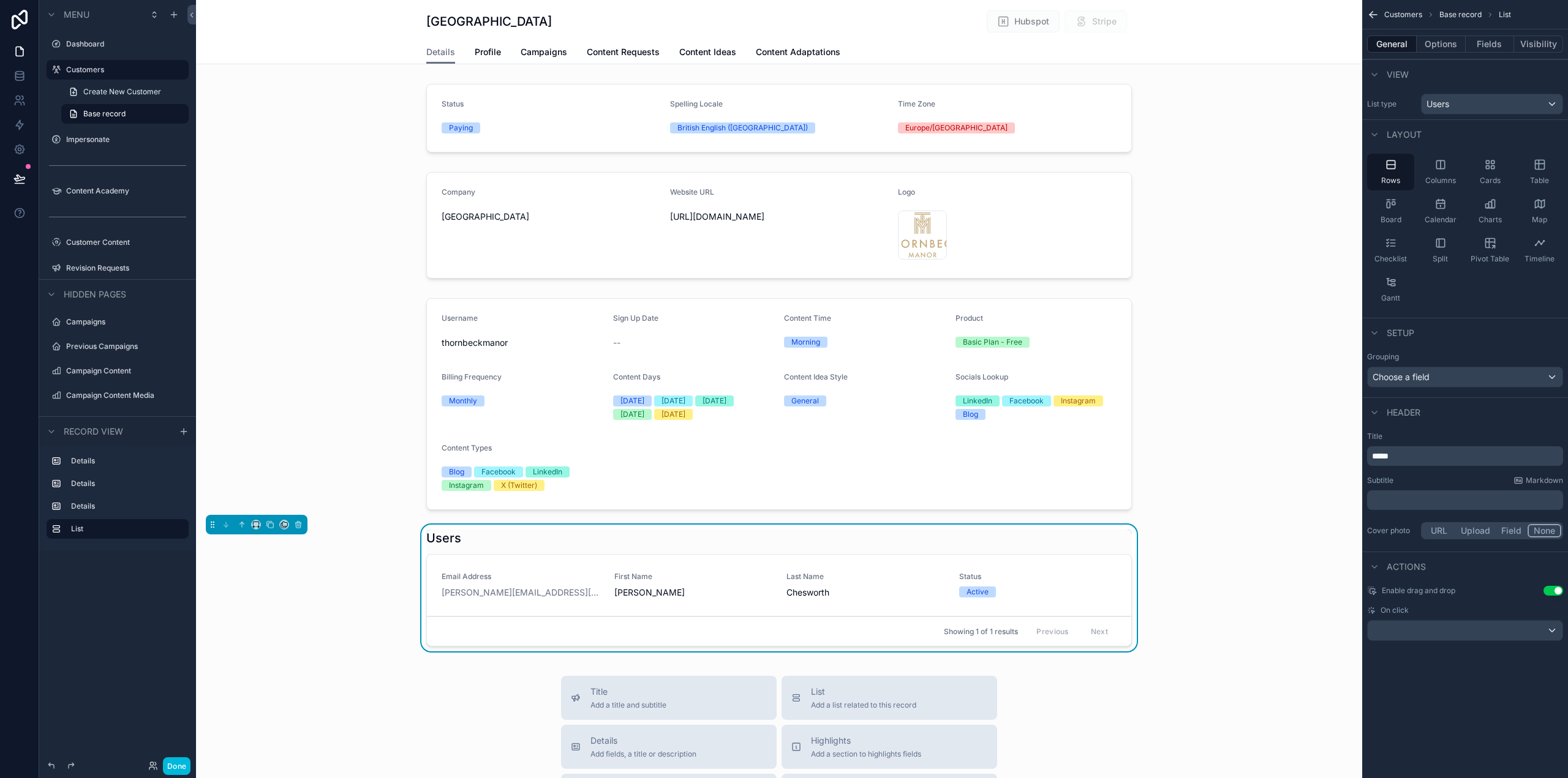
click at [1024, 468] on div "scrollable content" at bounding box center [779, 405] width 1166 height 222
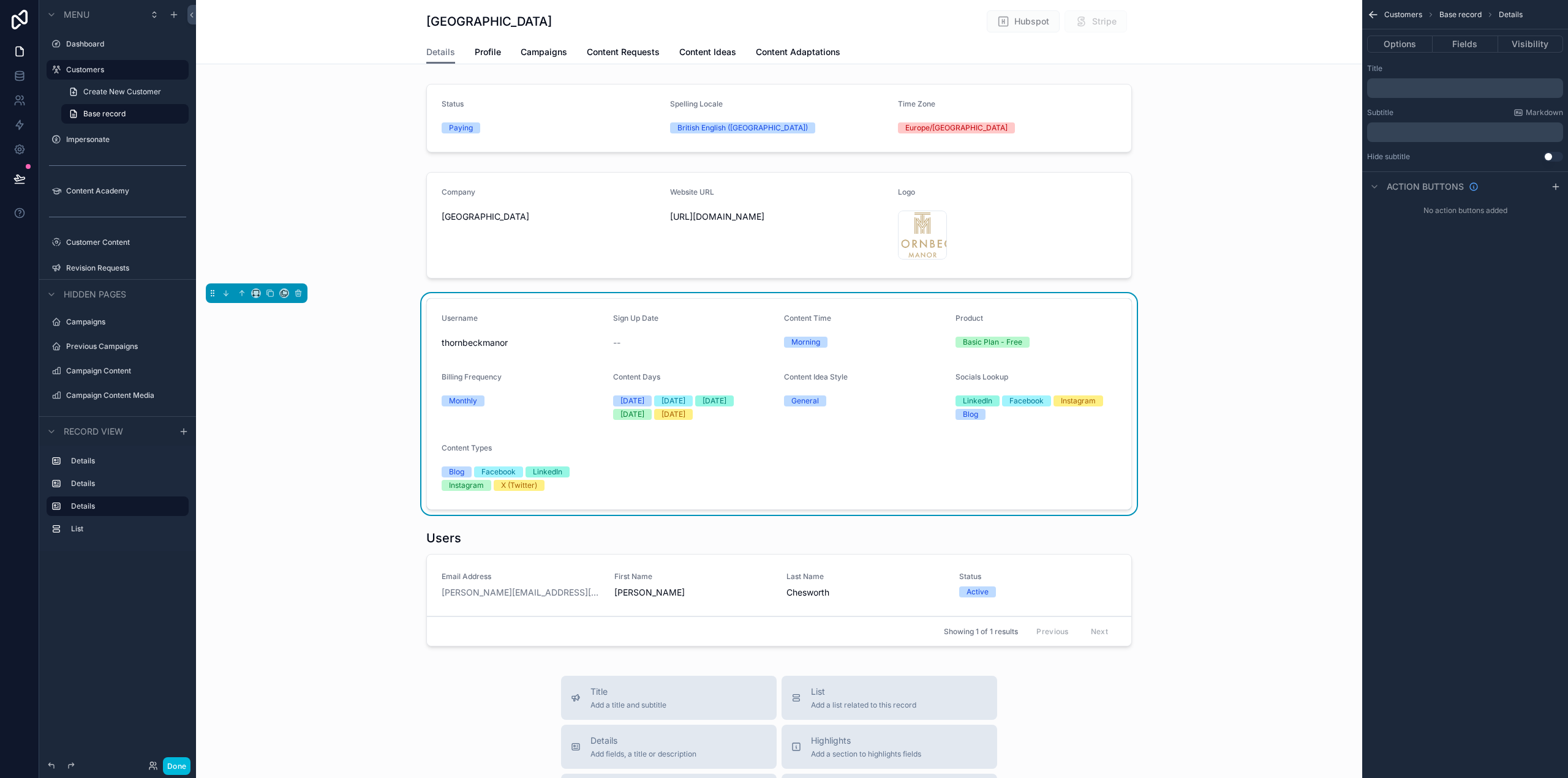
click at [1472, 46] on button "Fields" at bounding box center [1465, 43] width 65 height 17
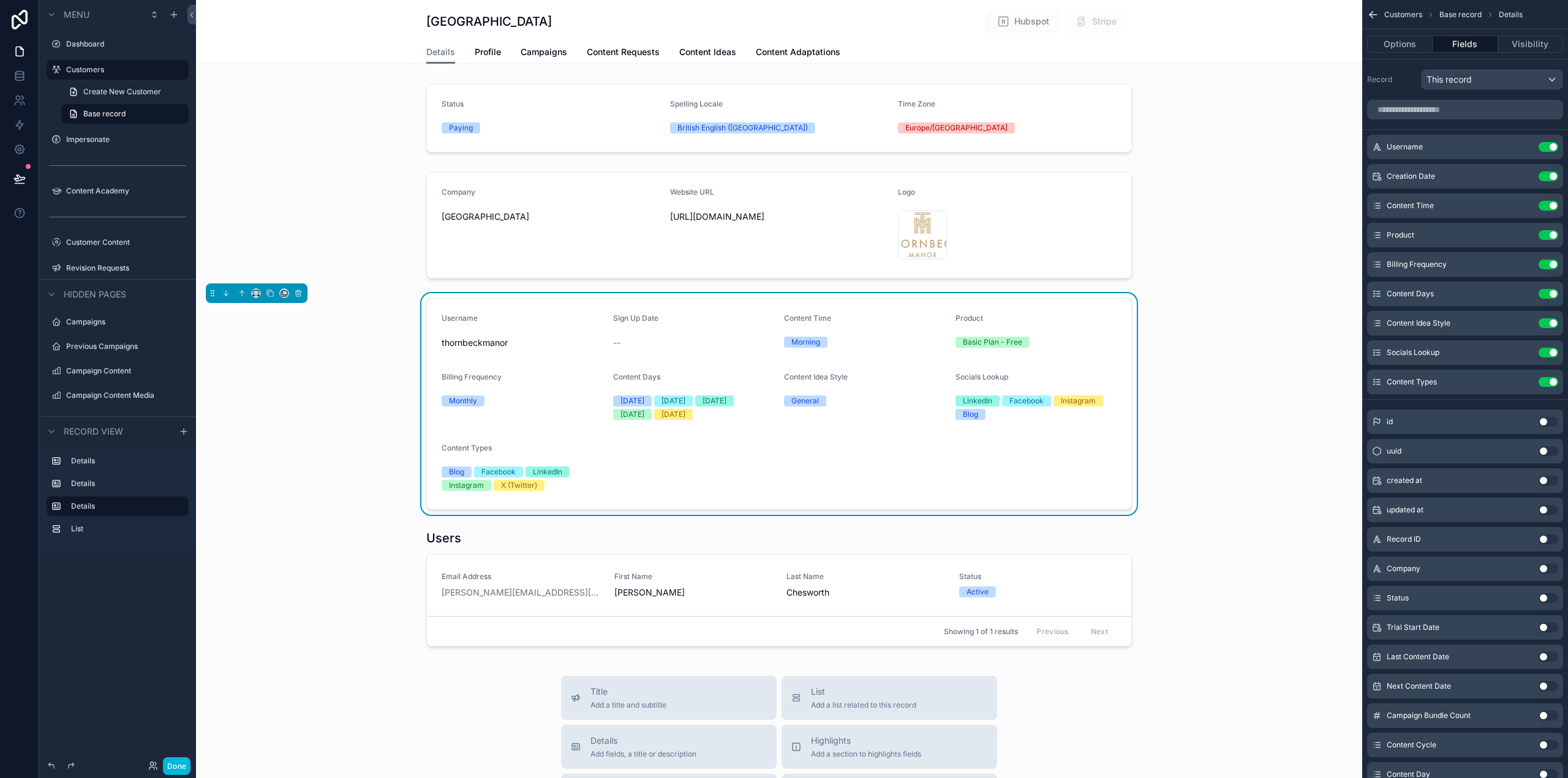
click at [0, 0] on icon "scrollable content" at bounding box center [0, 0] width 0 height 0
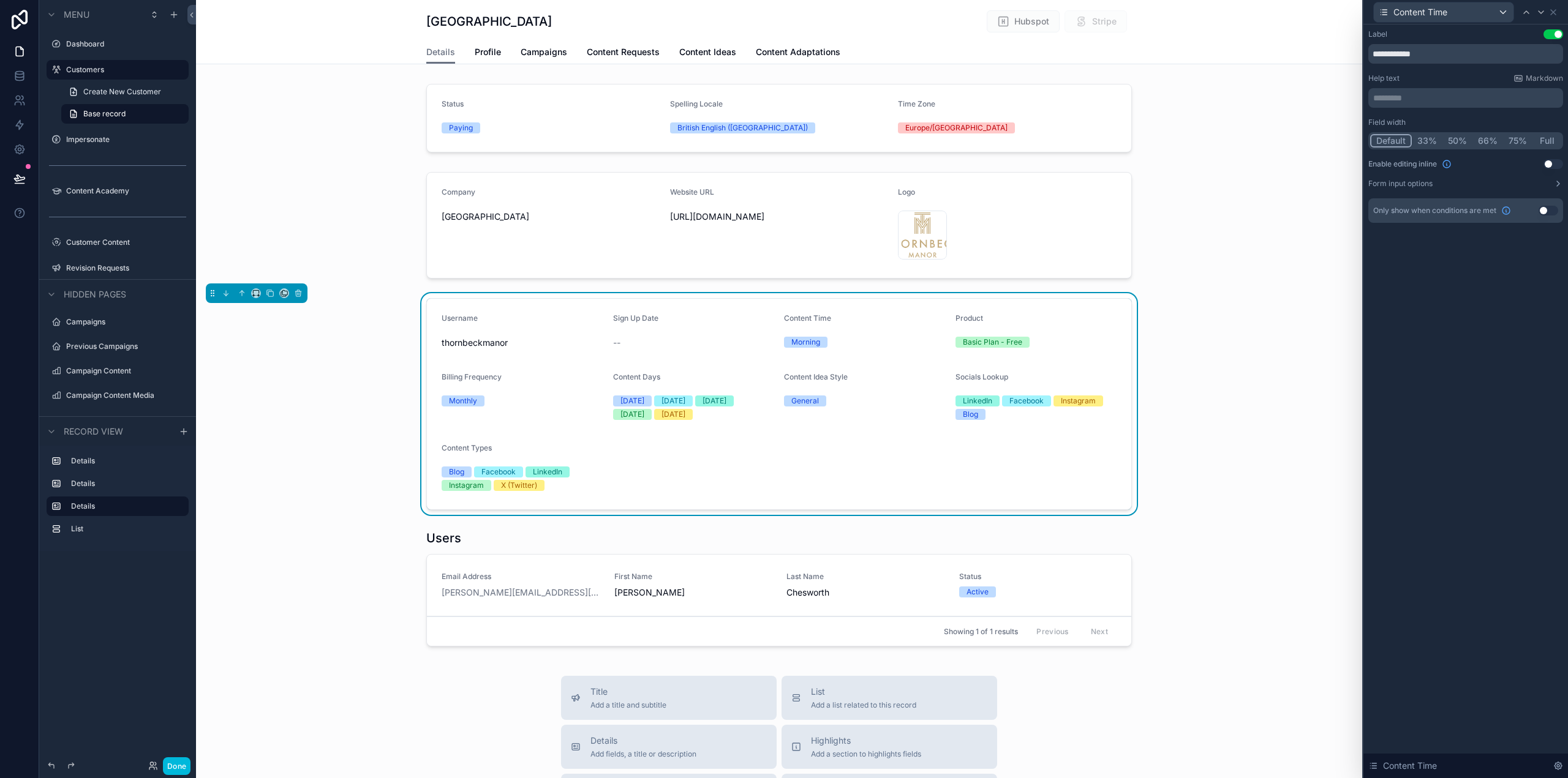
click at [1411, 99] on p "********* ﻿" at bounding box center [1467, 97] width 188 height 12
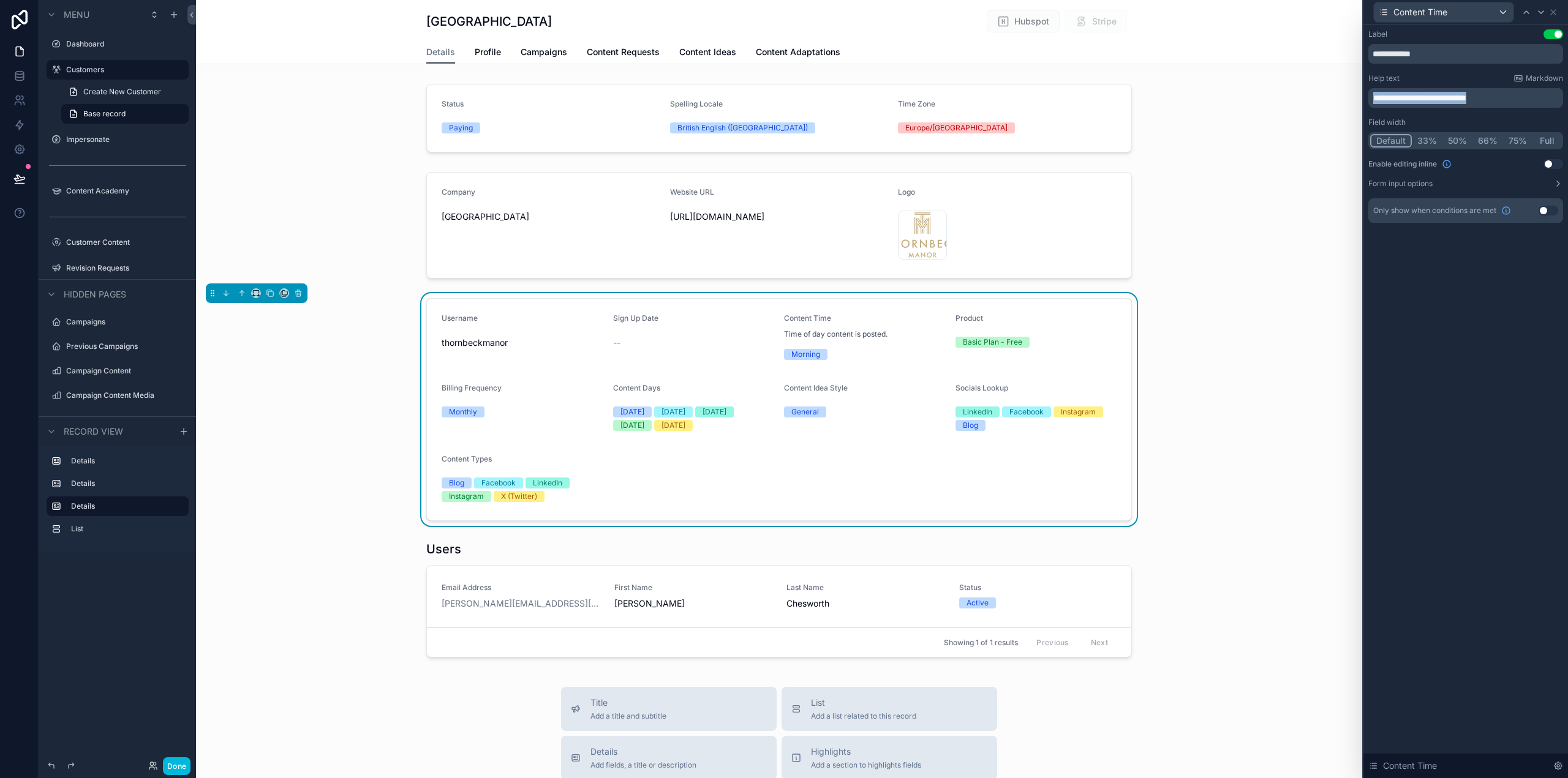
drag, startPoint x: 1512, startPoint y: 96, endPoint x: 1338, endPoint y: 101, distance: 174.1
click at [1338, 101] on div "**********" at bounding box center [784, 389] width 1568 height 778
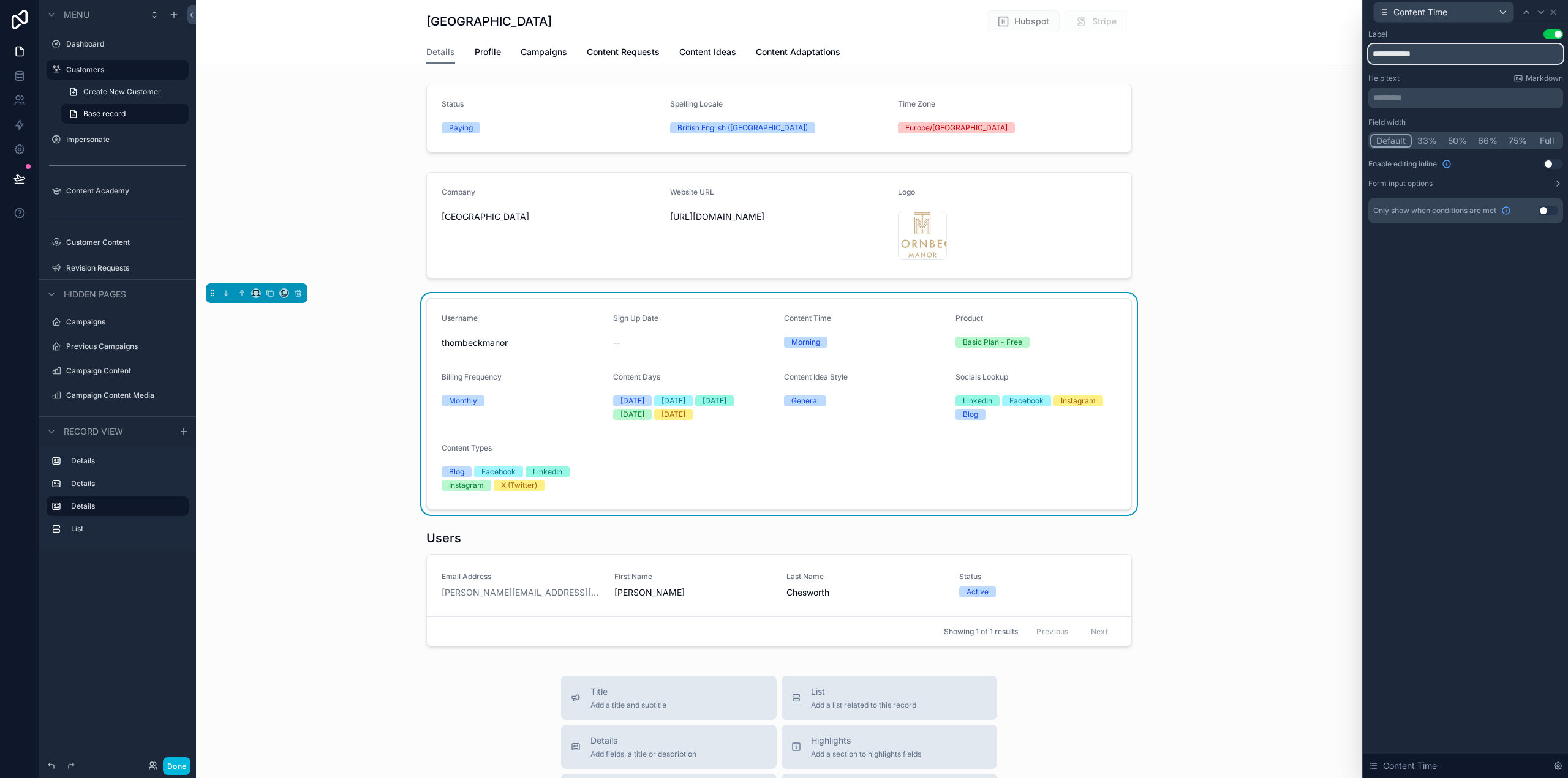
drag, startPoint x: 1405, startPoint y: 52, endPoint x: 1336, endPoint y: 56, distance: 69.1
click at [1336, 56] on div "**********" at bounding box center [784, 389] width 1568 height 778
drag, startPoint x: 1464, startPoint y: 52, endPoint x: 1357, endPoint y: 49, distance: 107.0
click at [1357, 49] on div "**********" at bounding box center [784, 389] width 1568 height 778
type input "**********"
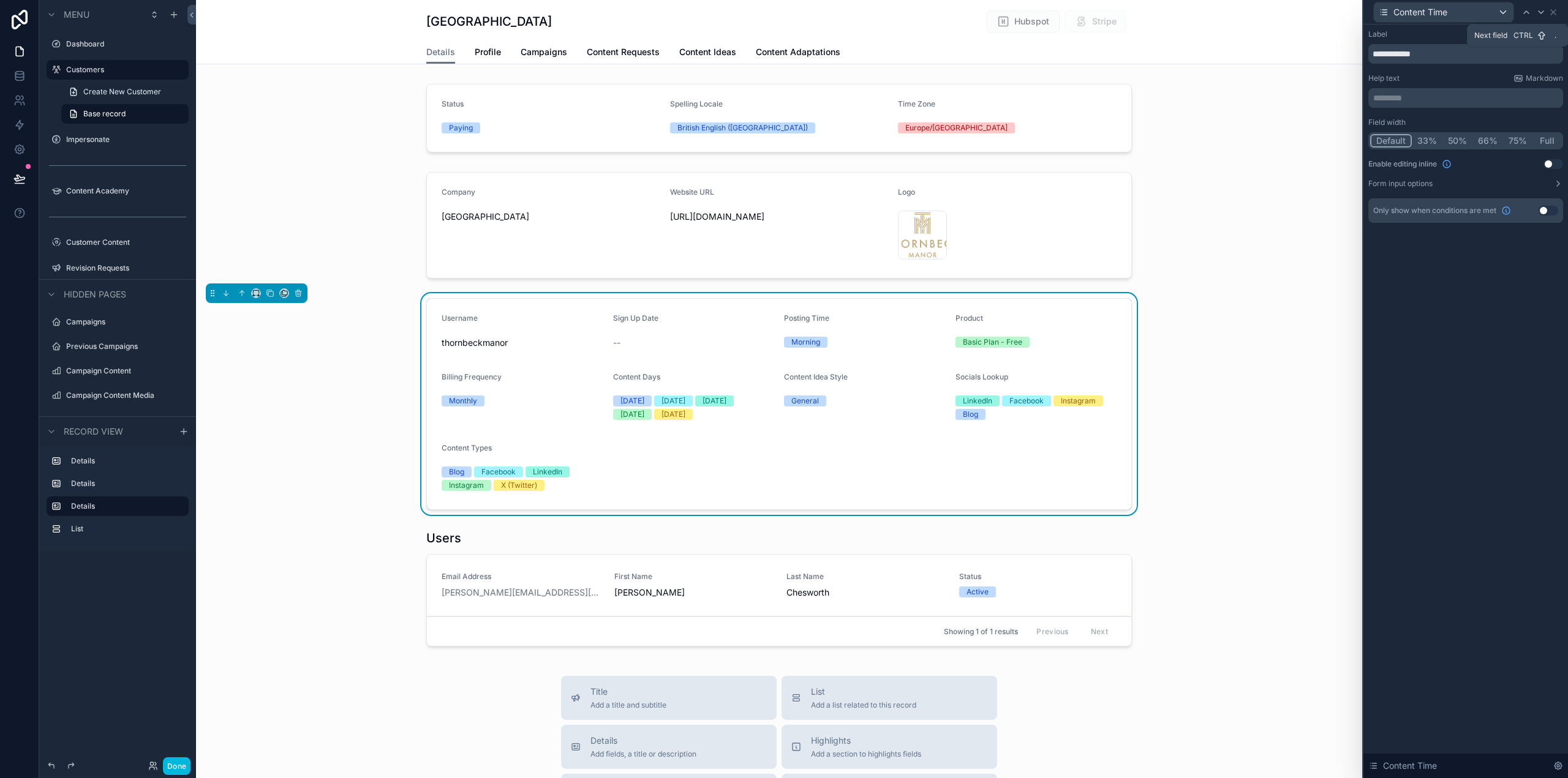
click at [1541, 10] on icon at bounding box center [1541, 12] width 10 height 10
click at [1541, 10] on icon at bounding box center [1541, 12] width 10 height 10
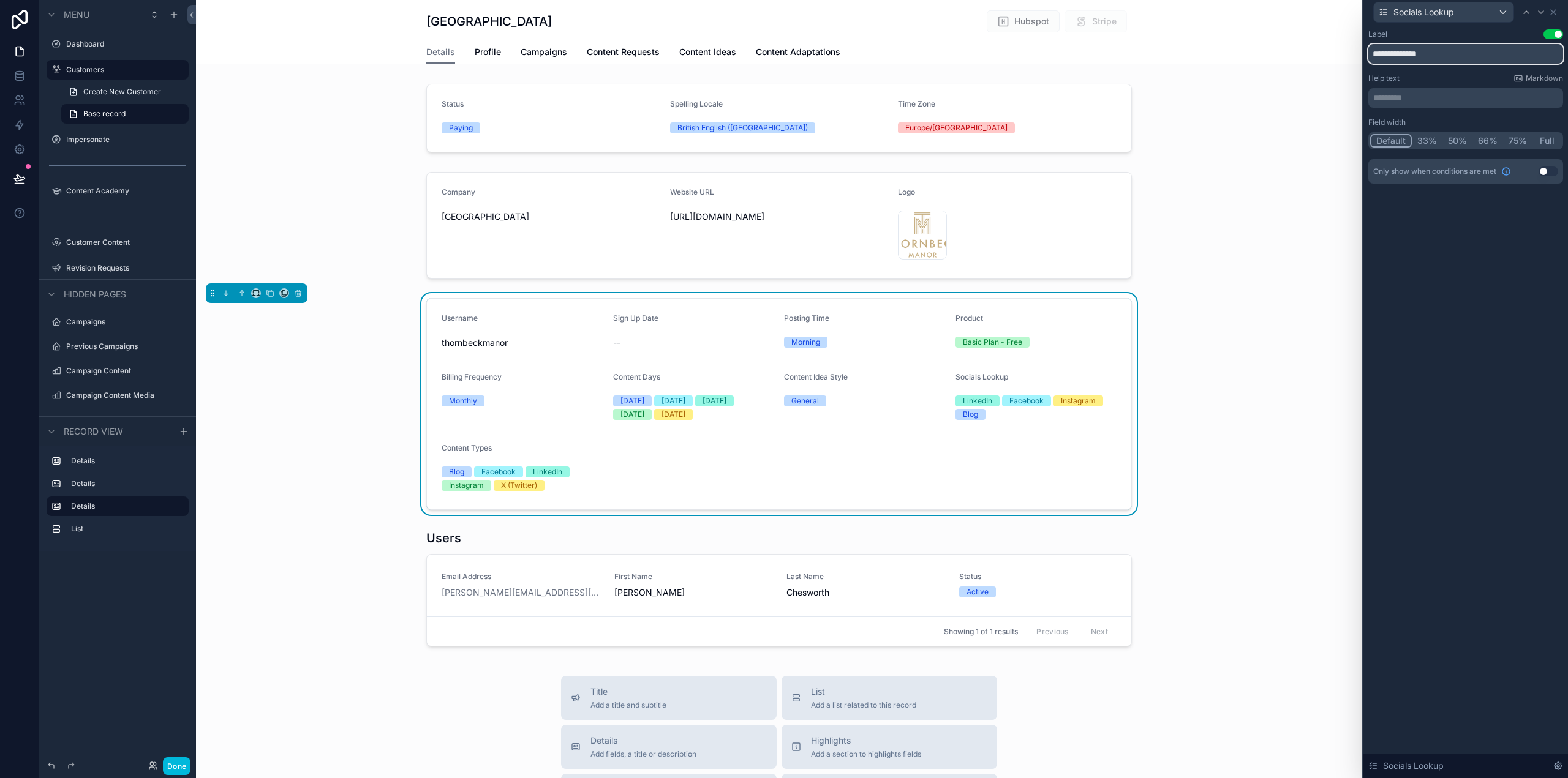
click at [1409, 55] on input "**********" at bounding box center [1466, 54] width 195 height 19
type input "**********"
click at [1455, 333] on div "**********" at bounding box center [1466, 401] width 204 height 754
click at [1529, 14] on icon at bounding box center [1526, 12] width 10 height 10
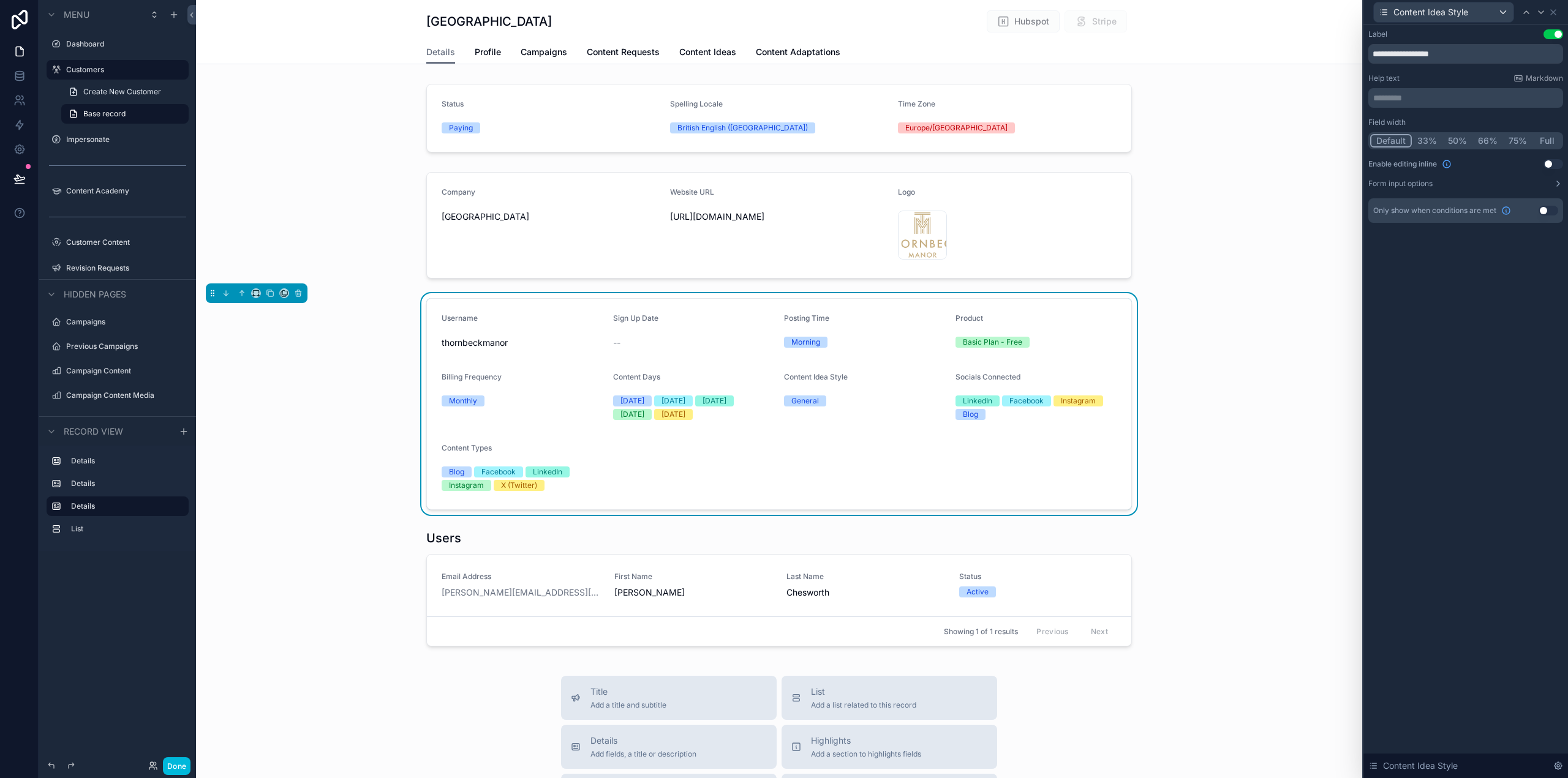
click at [1550, 165] on button "Use setting" at bounding box center [1554, 164] width 19 height 10
click at [1555, 11] on icon at bounding box center [1554, 12] width 10 height 10
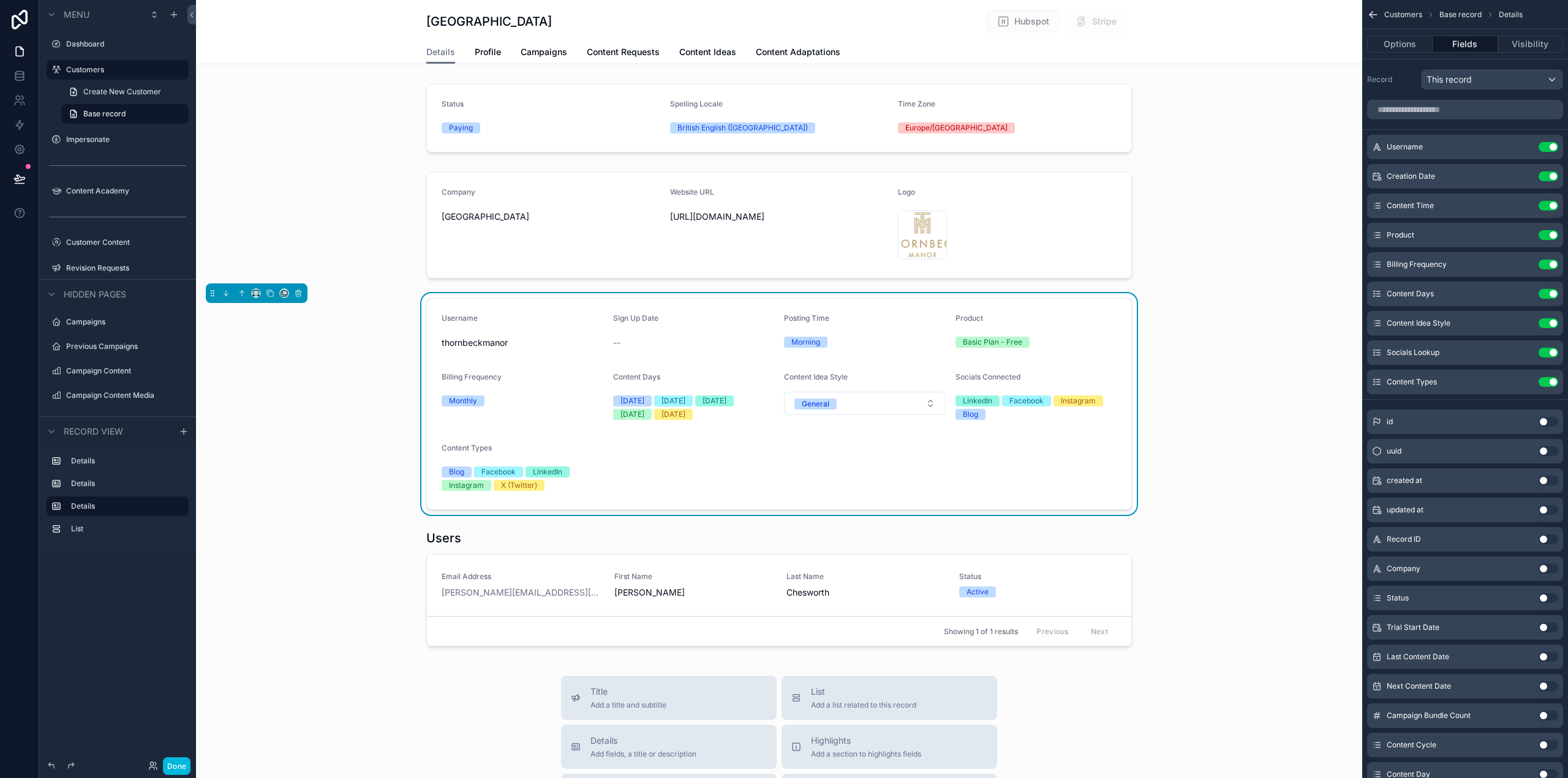
click at [1549, 323] on button "Use setting" at bounding box center [1549, 323] width 19 height 10
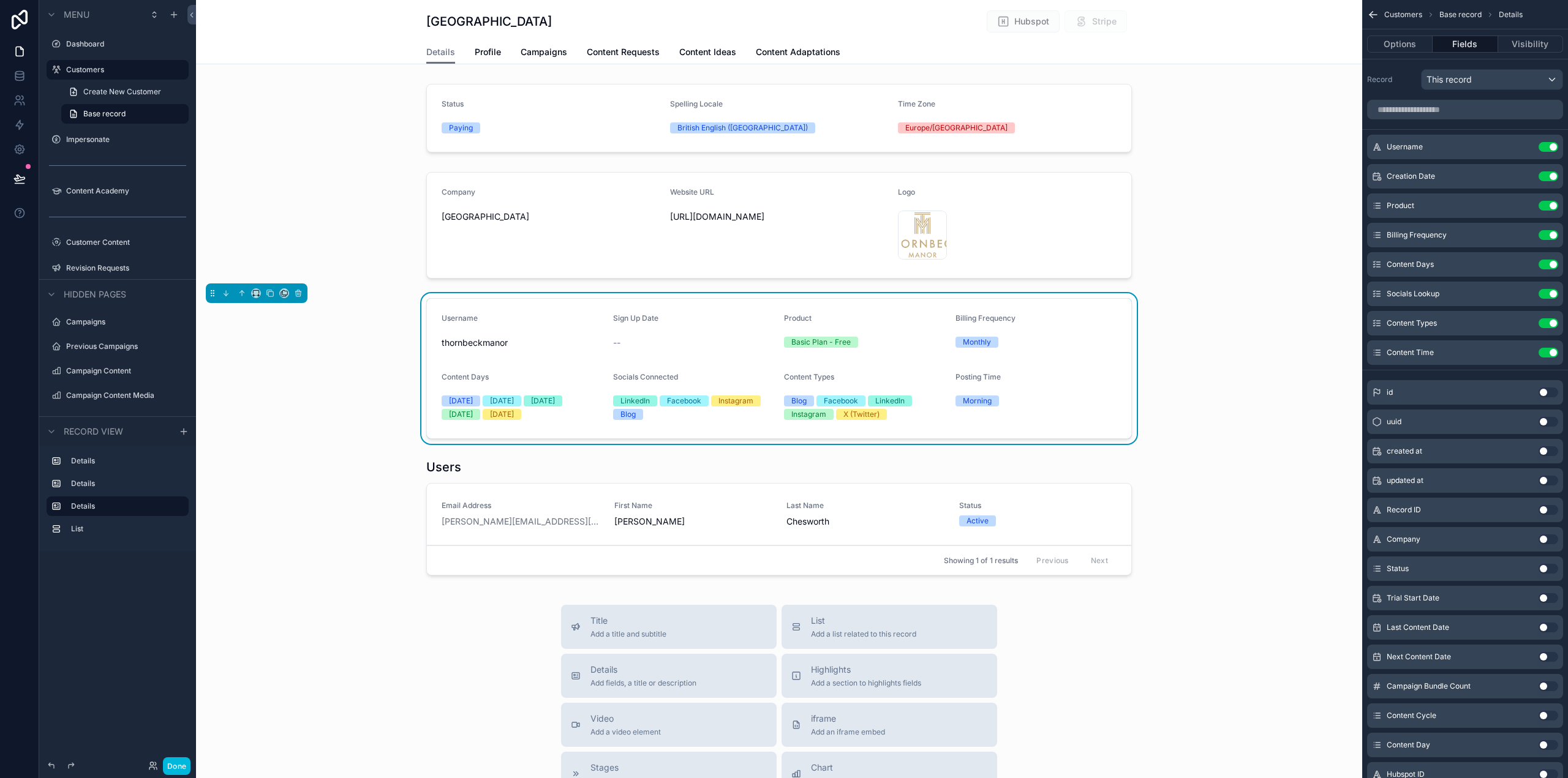
click at [0, 0] on icon "scrollable content" at bounding box center [0, 0] width 0 height 0
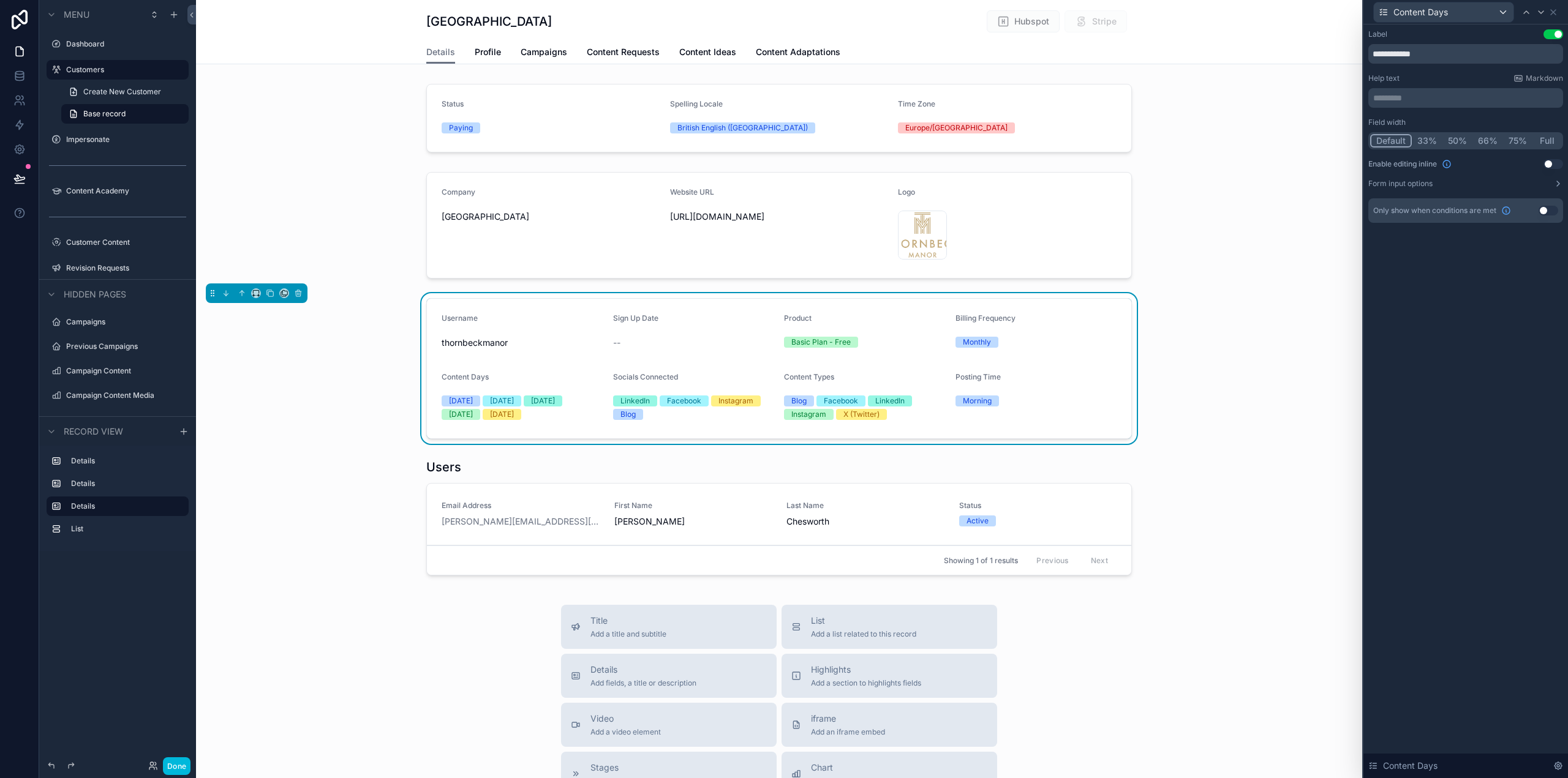
click at [1422, 99] on p "********* ﻿" at bounding box center [1467, 97] width 188 height 12
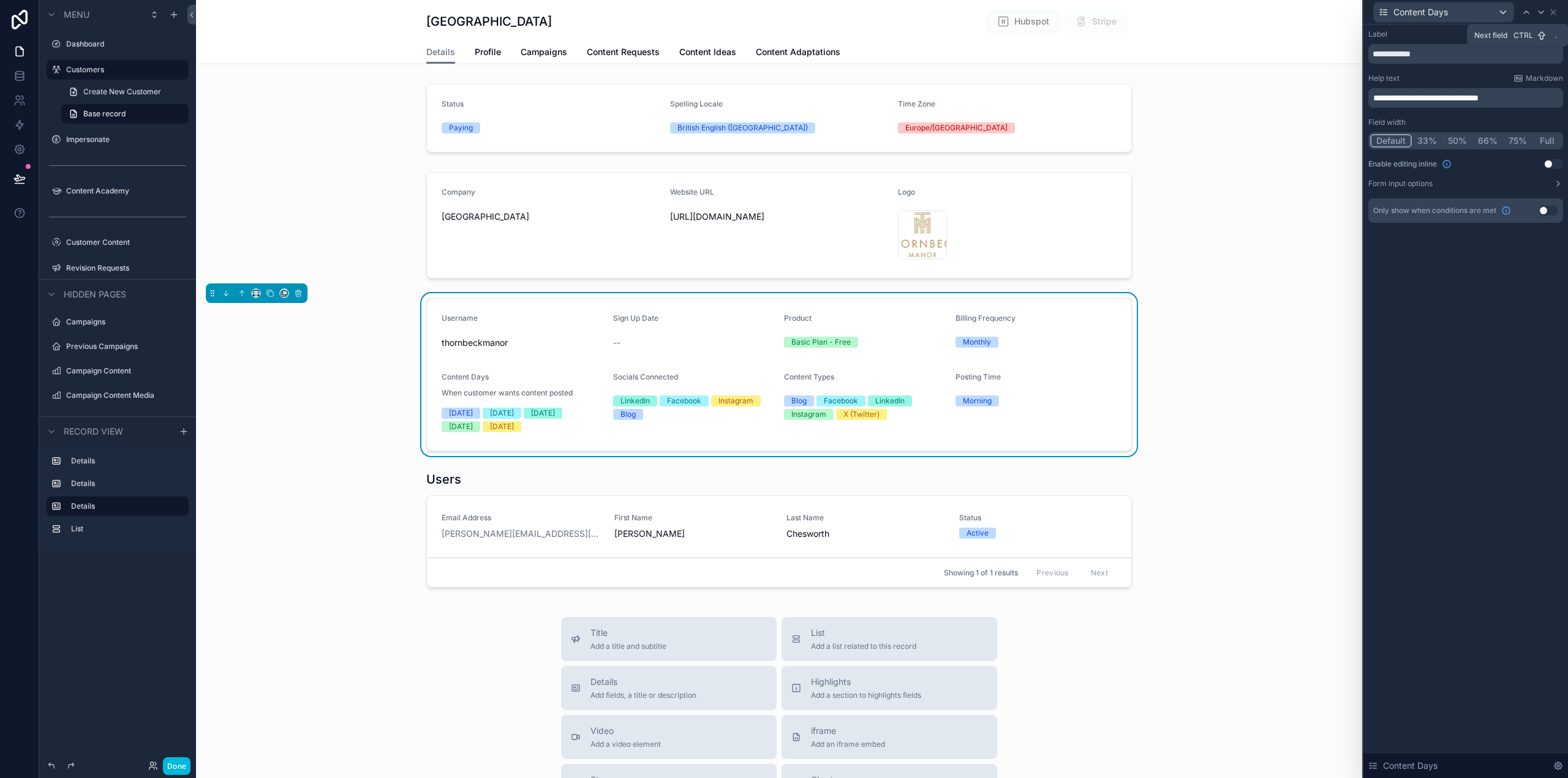
click at [1543, 10] on icon at bounding box center [1541, 12] width 10 height 10
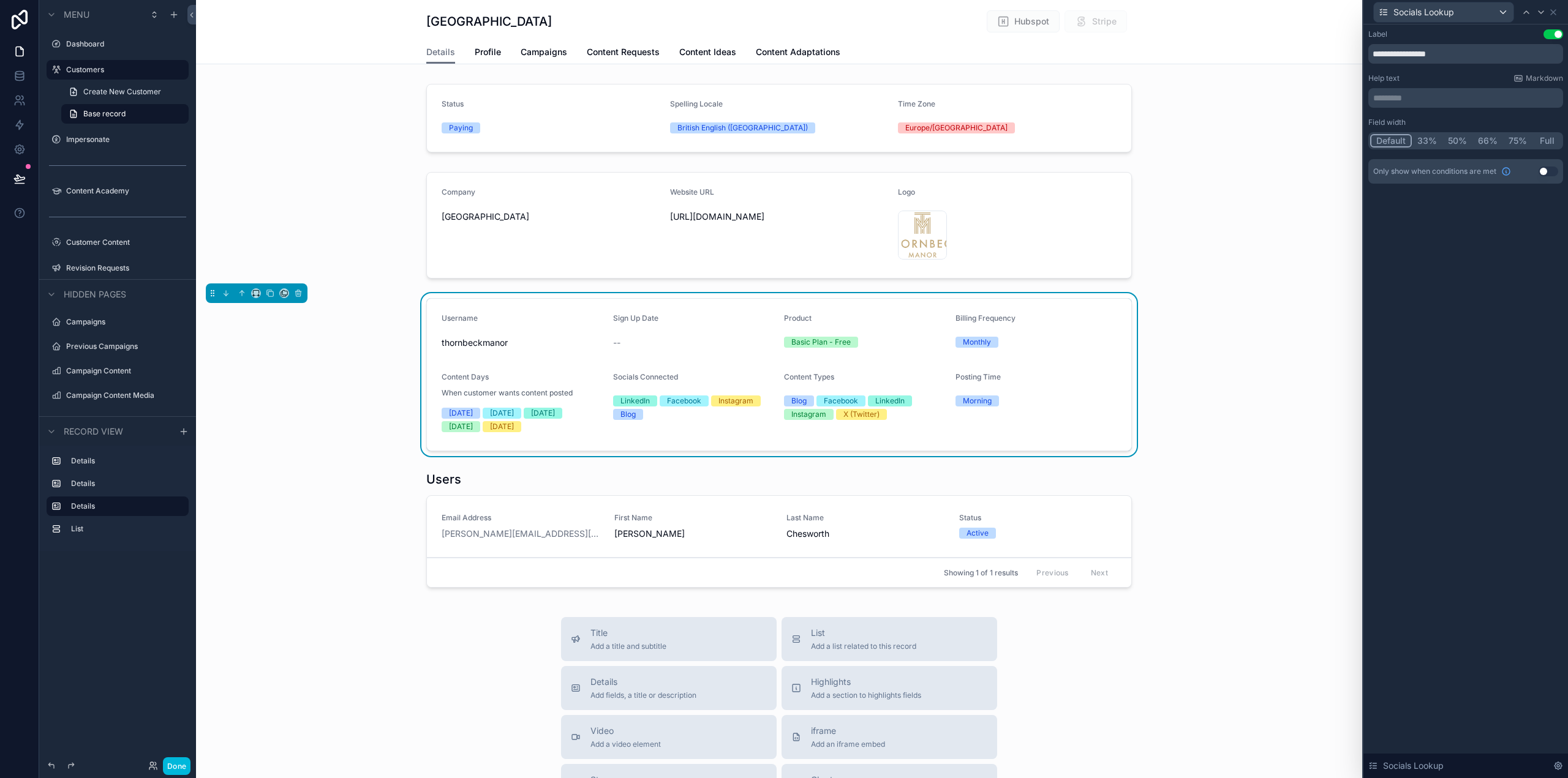
click at [1458, 93] on p "********* ﻿" at bounding box center [1467, 97] width 188 height 12
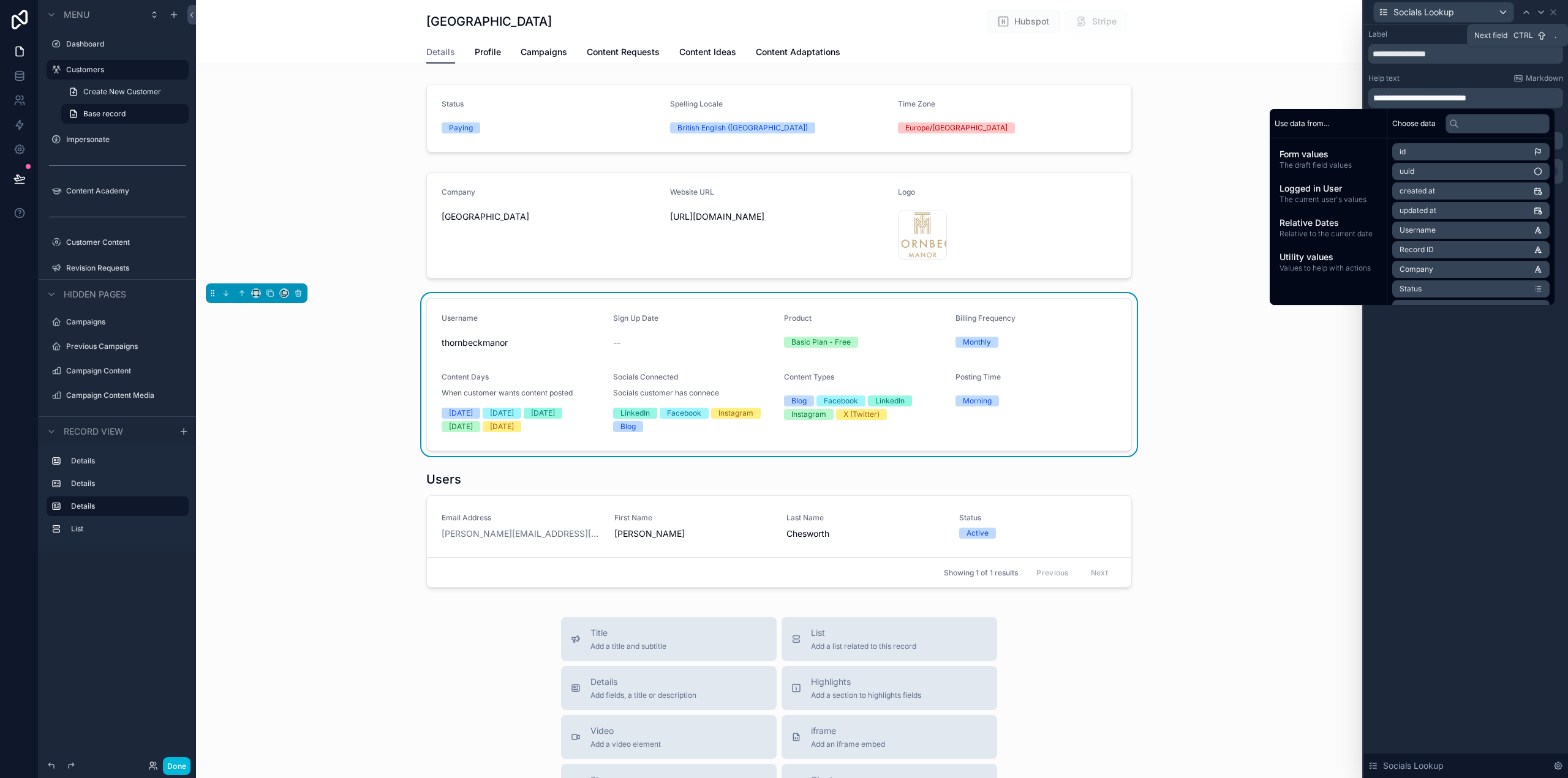
click at [1540, 12] on icon at bounding box center [1541, 12] width 10 height 10
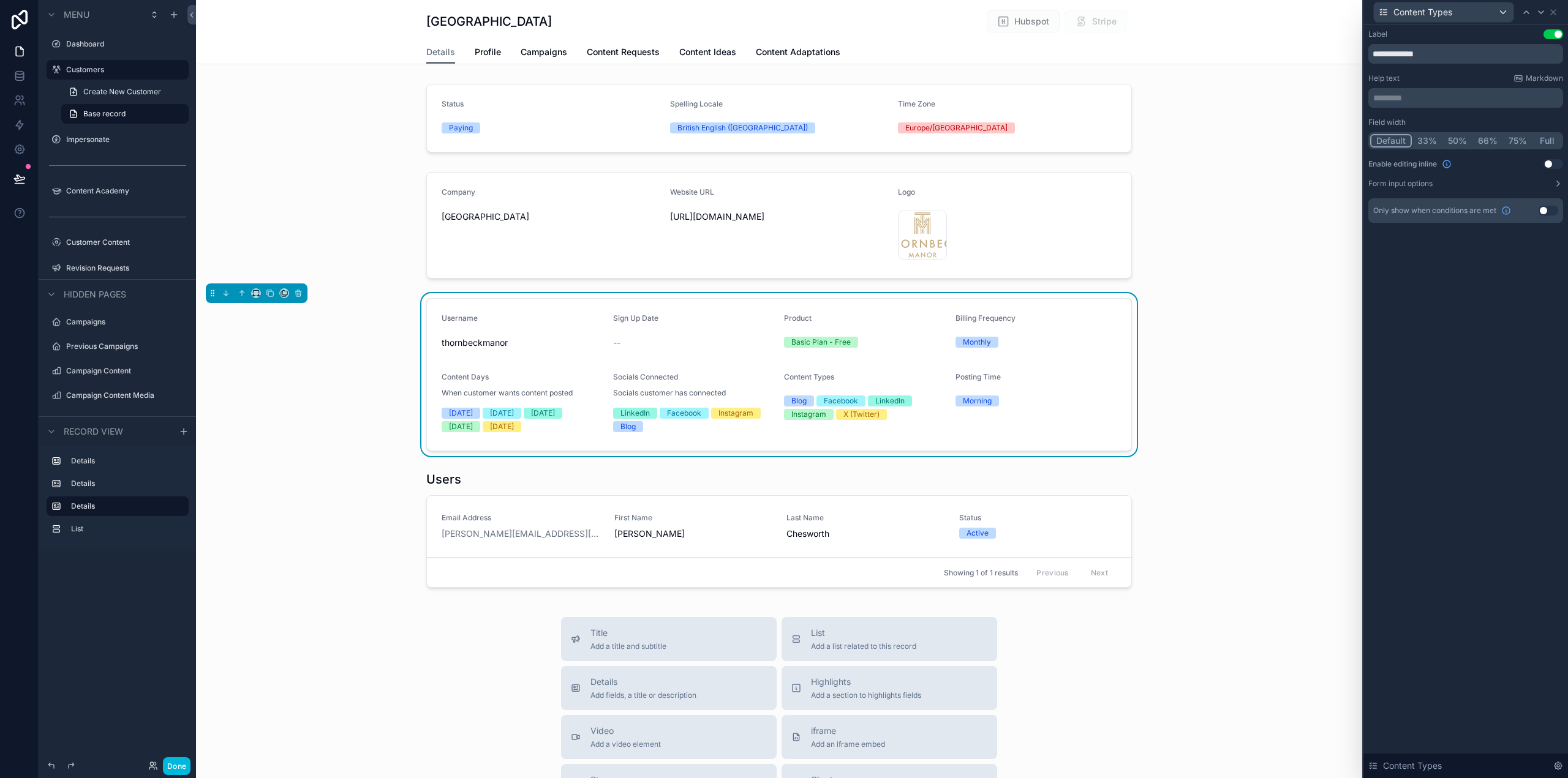
click at [1438, 91] on div "********* ﻿" at bounding box center [1466, 98] width 195 height 19
click at [1432, 104] on p "********* ﻿" at bounding box center [1467, 97] width 188 height 12
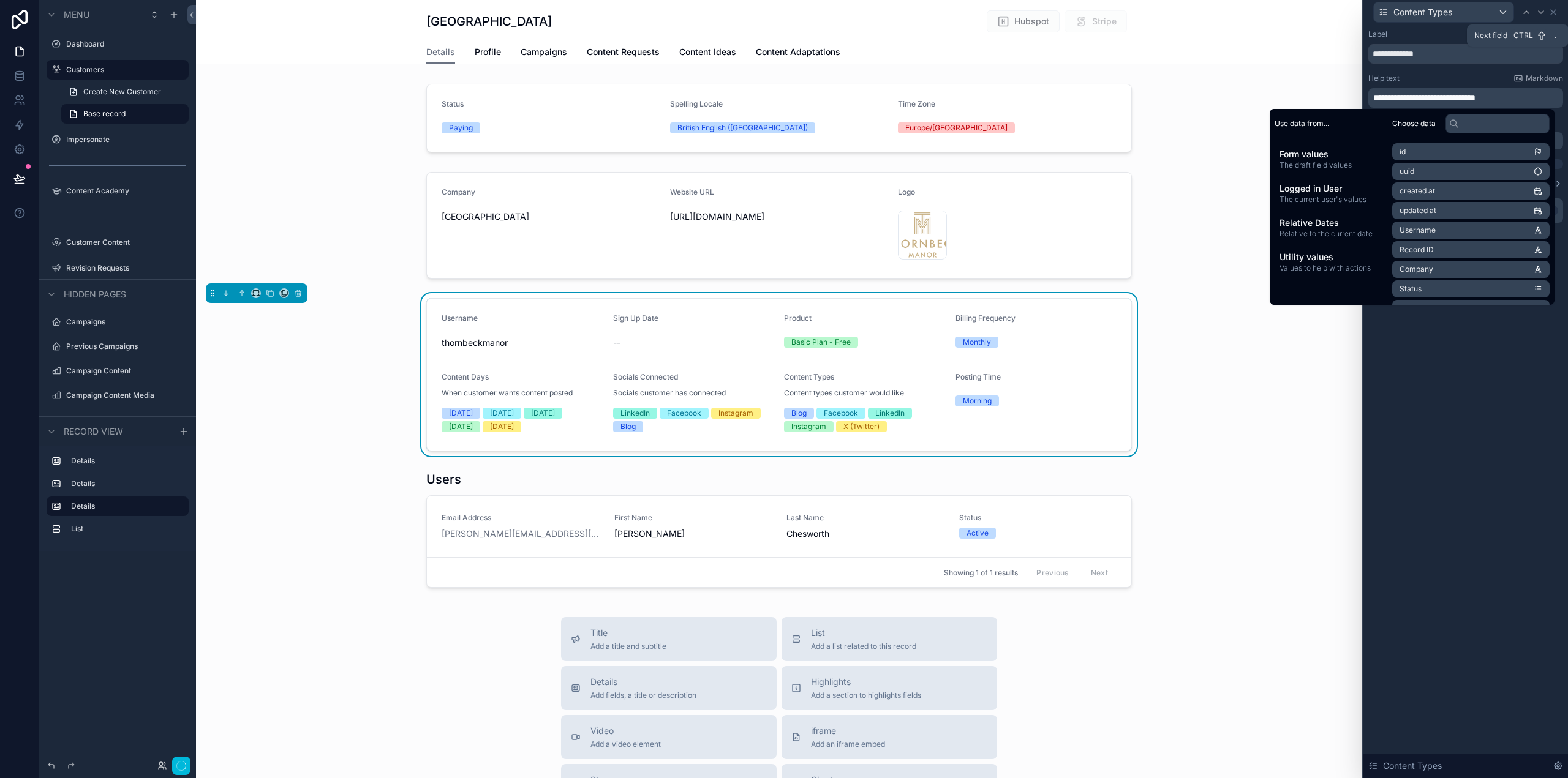
click at [1542, 13] on icon at bounding box center [1541, 12] width 5 height 2
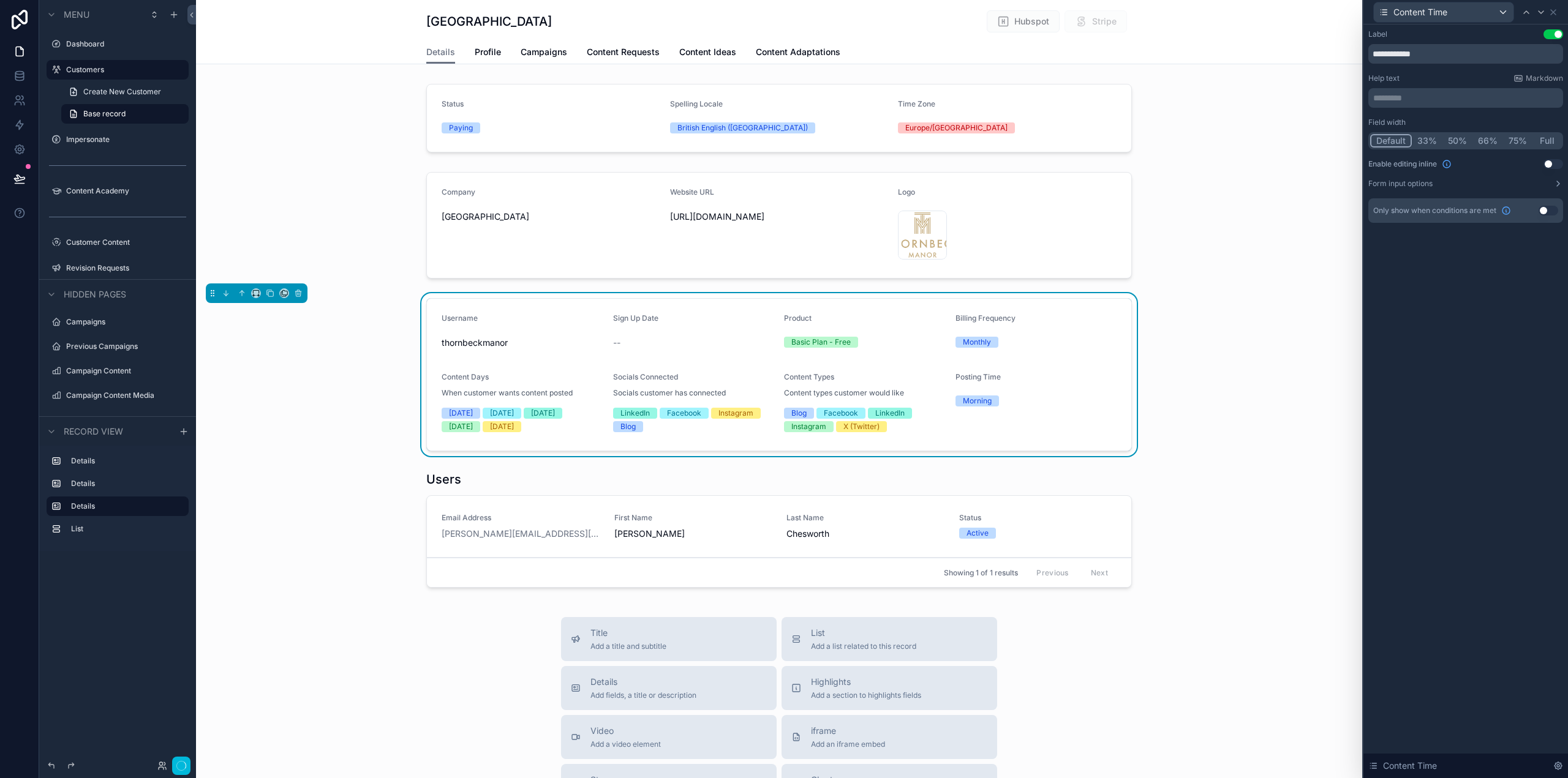
drag, startPoint x: 1430, startPoint y: 97, endPoint x: 1436, endPoint y: 92, distance: 7.8
click at [1431, 97] on p "********* ﻿" at bounding box center [1467, 97] width 188 height 12
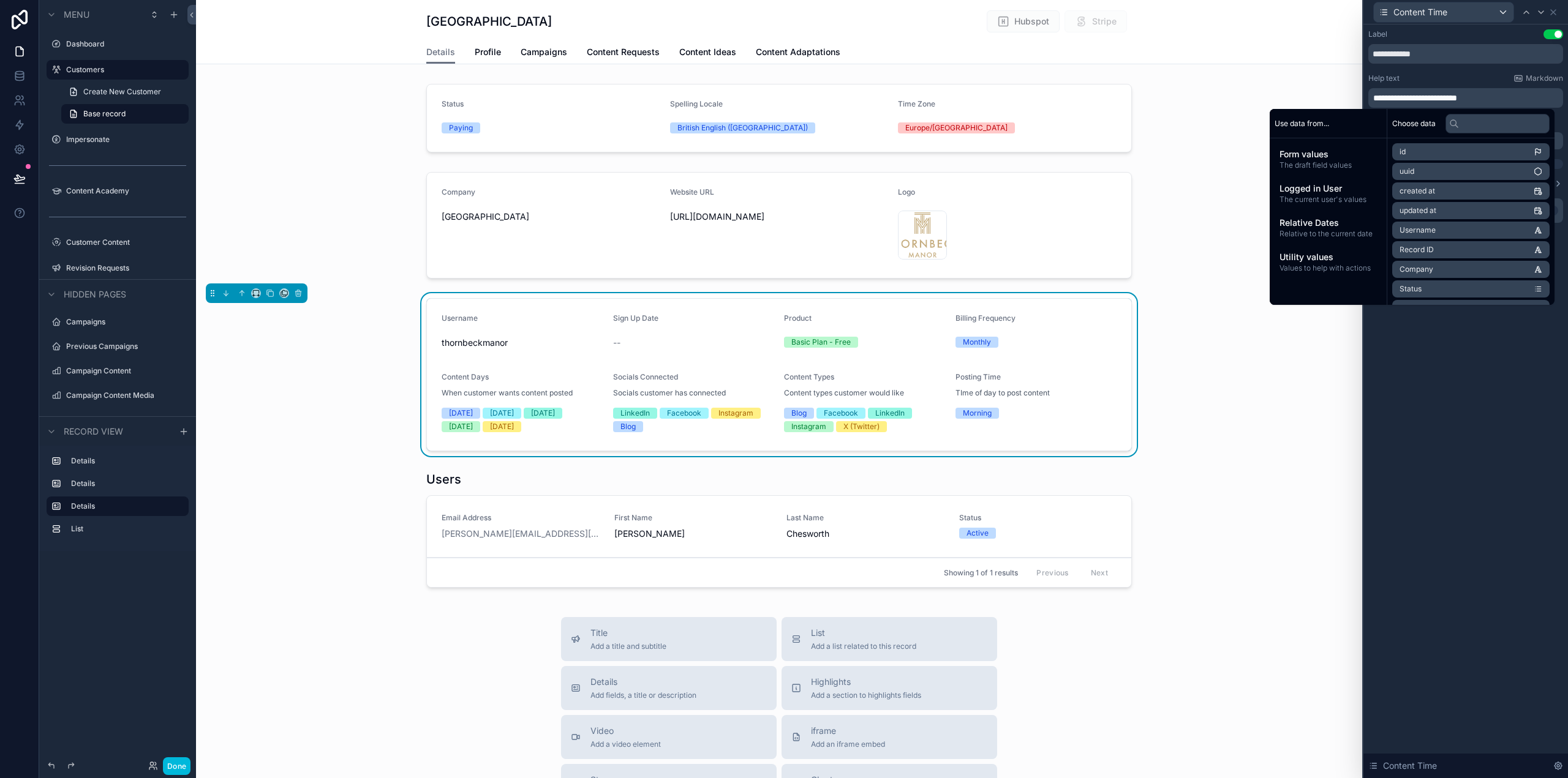
click at [1269, 377] on div "Username thornbeckmanor Sign Up Date -- Product Basic Plan - Free Billing Frequ…" at bounding box center [779, 375] width 1166 height 163
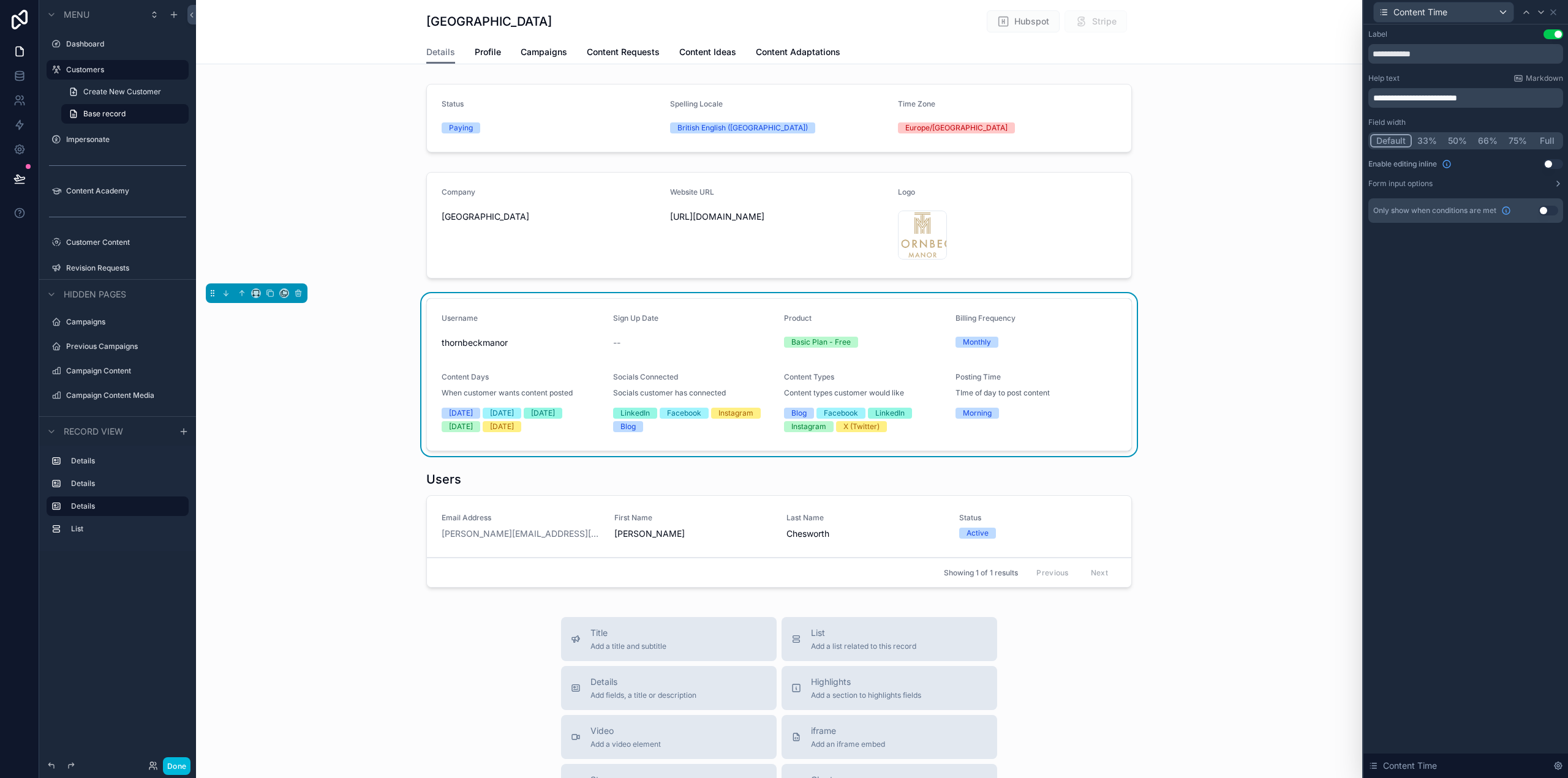
click at [1031, 229] on div "scrollable content" at bounding box center [779, 225] width 1166 height 117
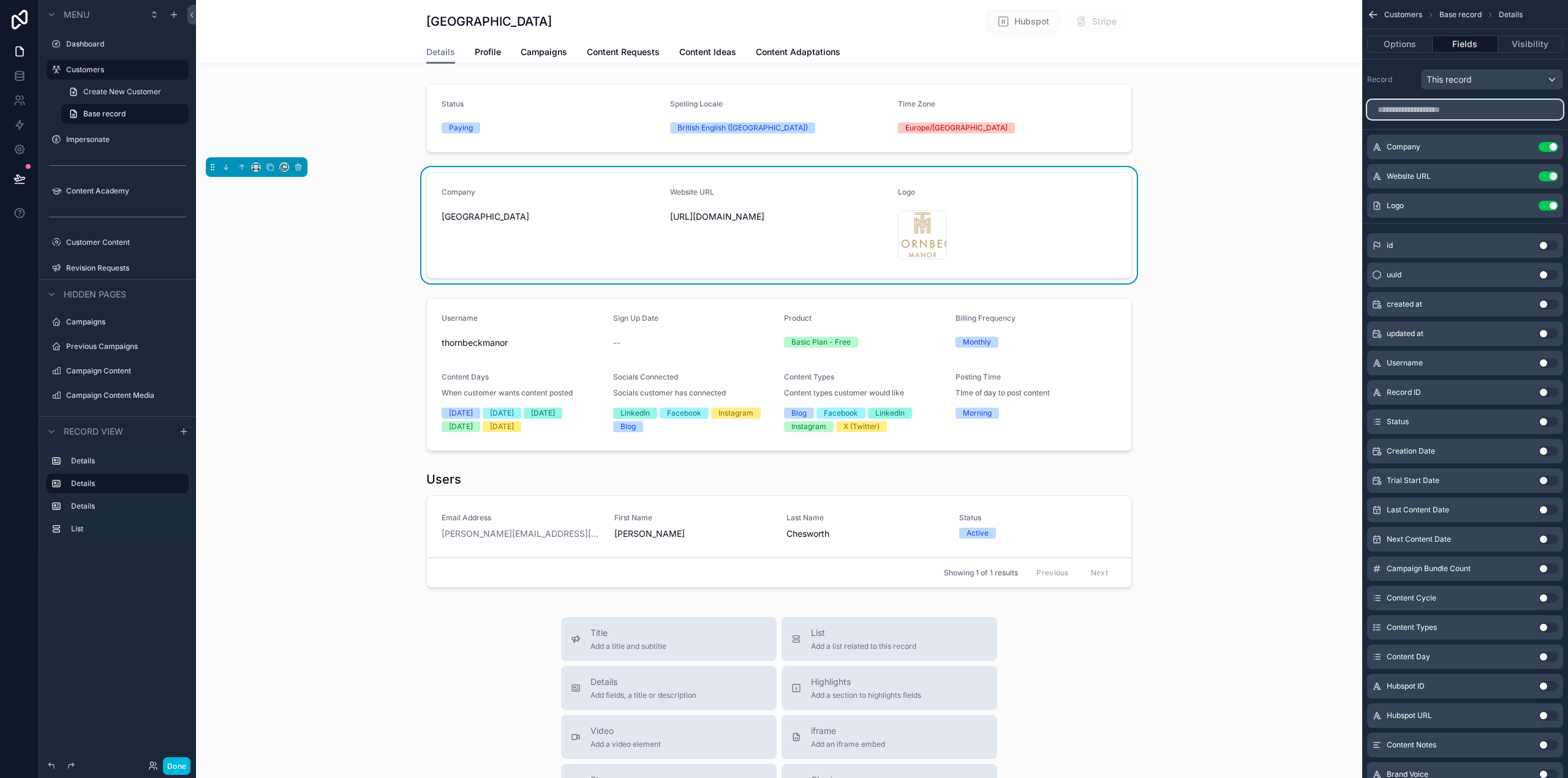
click at [1450, 107] on input "scrollable content" at bounding box center [1466, 109] width 196 height 19
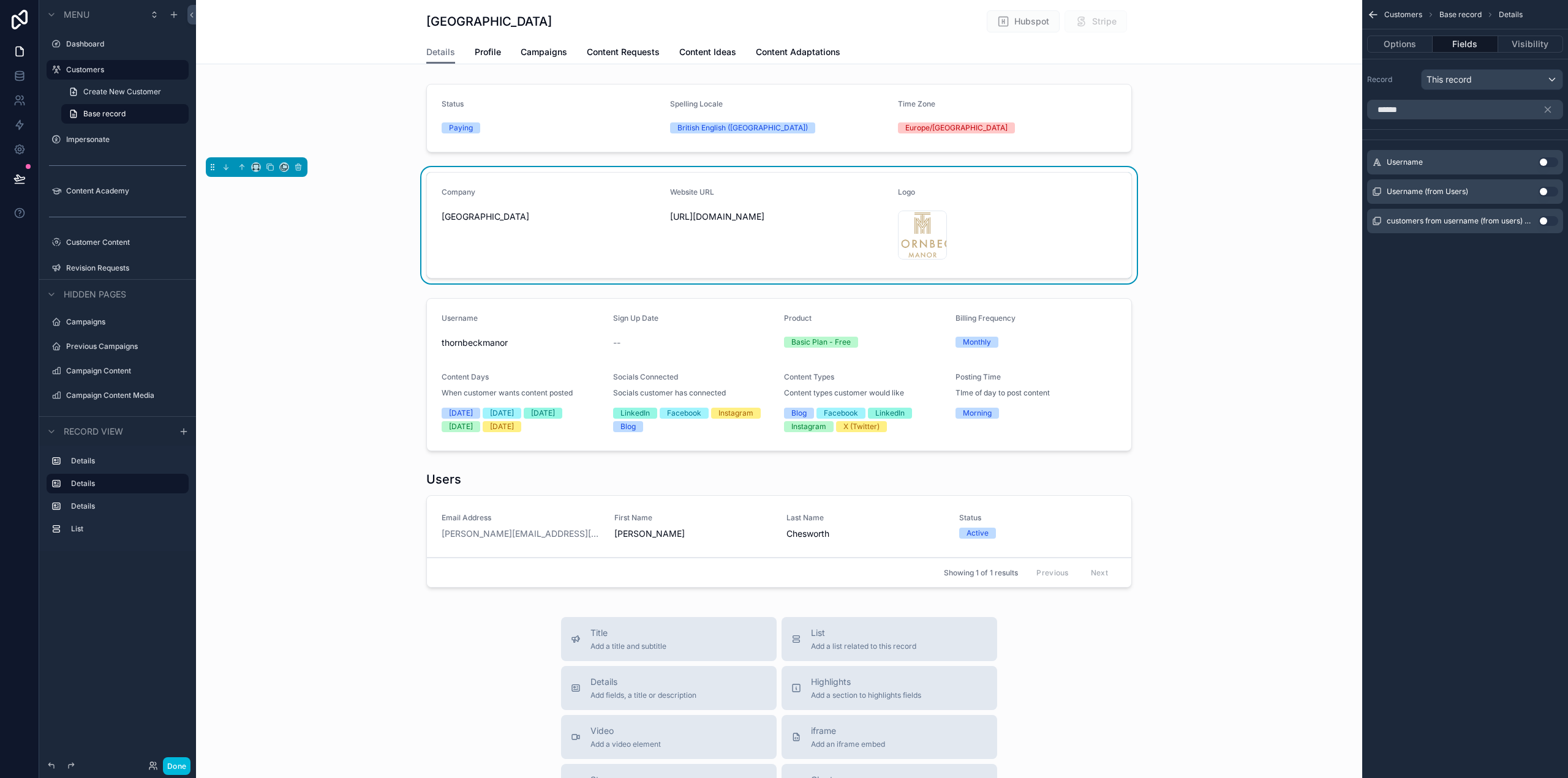
click at [1547, 160] on button "Use setting" at bounding box center [1549, 163] width 19 height 10
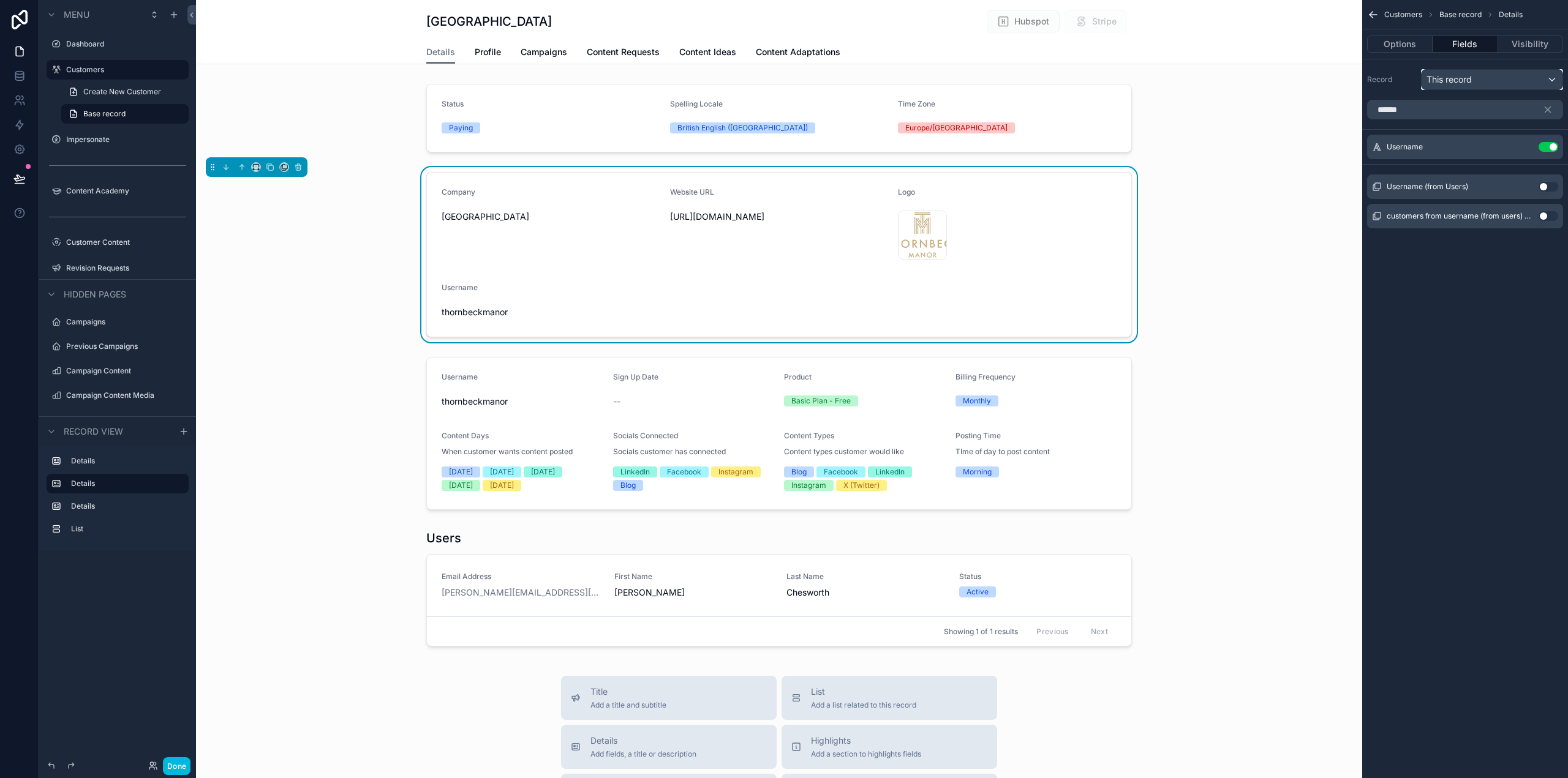
click at [1487, 76] on div "This record" at bounding box center [1492, 80] width 141 height 19
click at [1488, 72] on div "scrollable content" at bounding box center [784, 389] width 1568 height 778
drag, startPoint x: 1431, startPoint y: 113, endPoint x: 1359, endPoint y: 113, distance: 72.0
click at [1359, 113] on div "Dashboard Customers Impersonate Content Academy Customer Content 50 Revision Re…" at bounding box center [882, 389] width 1372 height 778
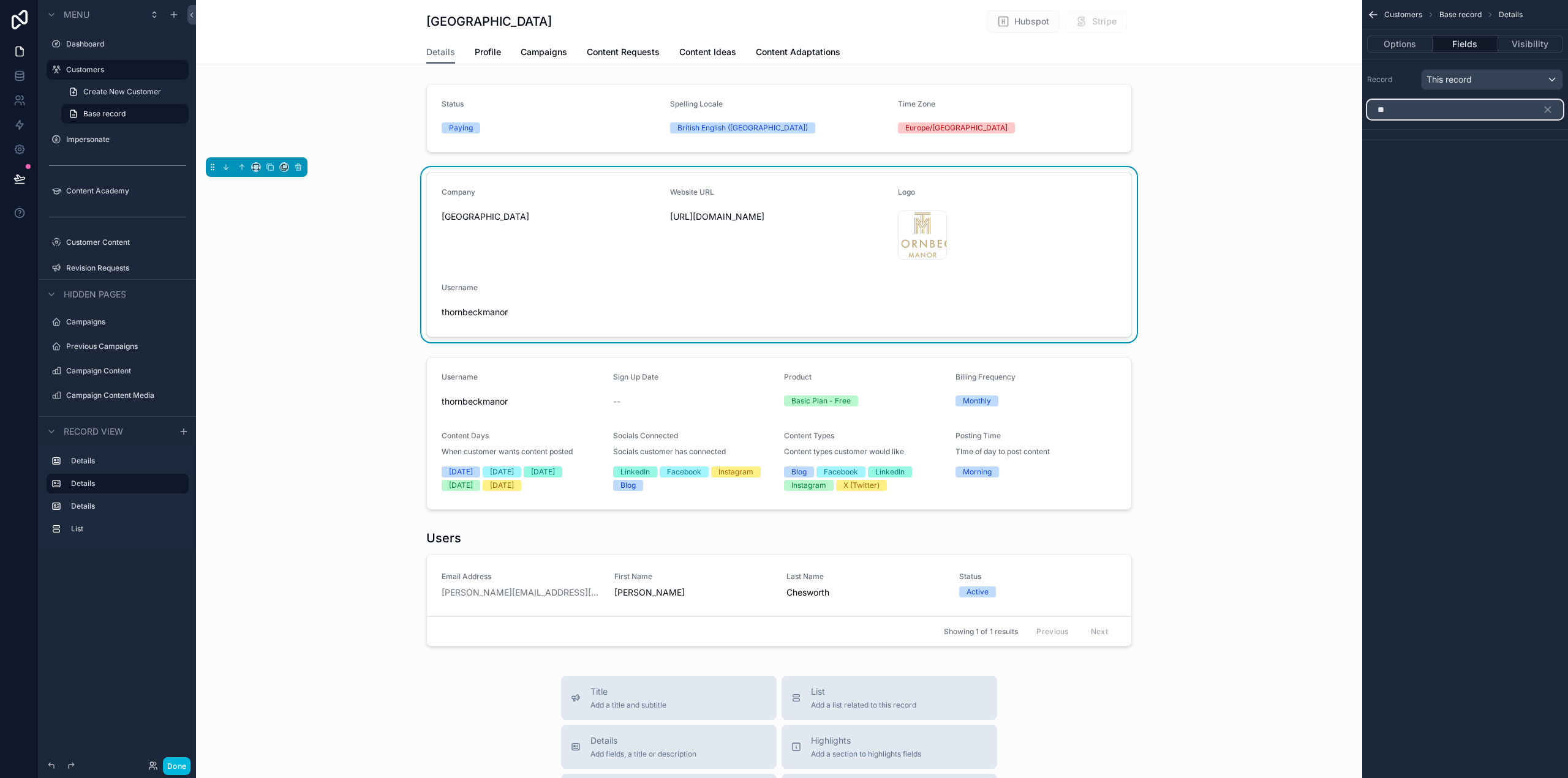
type input "*"
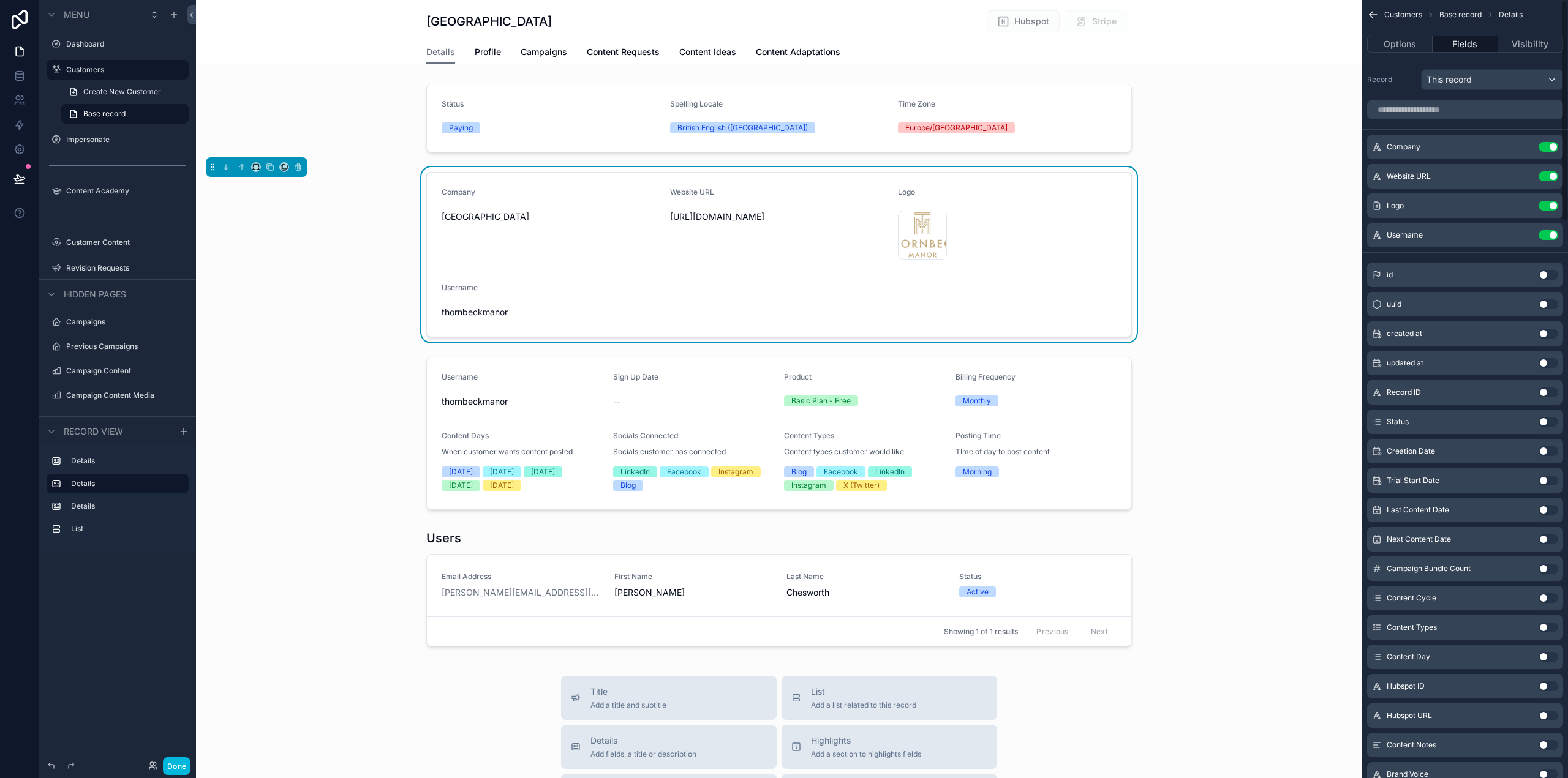
click at [1551, 452] on button "Use setting" at bounding box center [1549, 451] width 19 height 10
click at [1466, 109] on input "scrollable content" at bounding box center [1466, 109] width 196 height 19
click at [1549, 236] on button "Use setting" at bounding box center [1549, 235] width 19 height 10
click at [1549, 235] on button "Use setting" at bounding box center [1549, 235] width 19 height 10
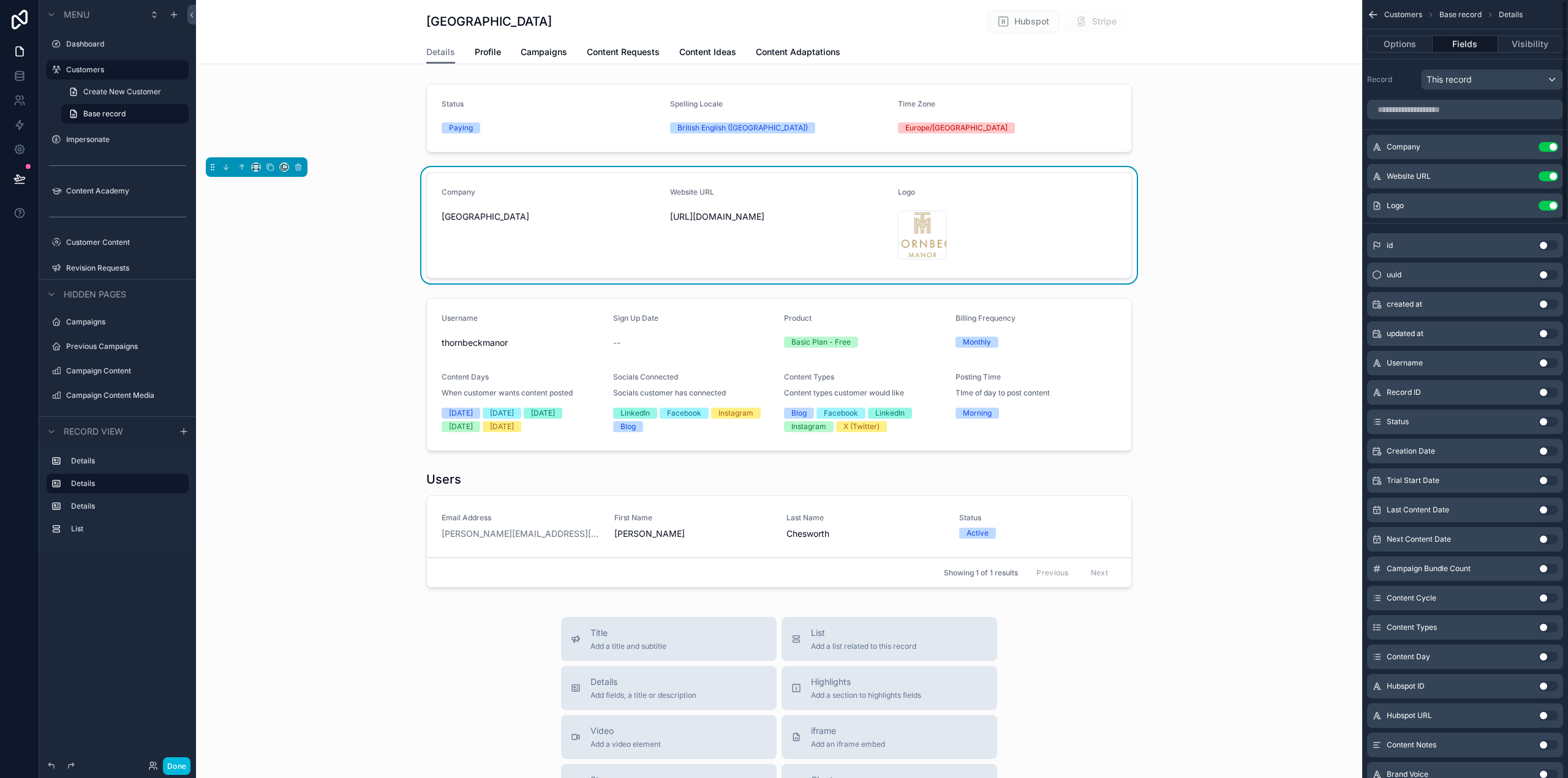
click at [775, 255] on div "Website URL https://www.thornbeckmanor.co.uk/" at bounding box center [780, 225] width 219 height 76
click at [779, 189] on div "Website URL" at bounding box center [780, 195] width 219 height 14
click at [0, 0] on icon "scrollable content" at bounding box center [0, 0] width 0 height 0
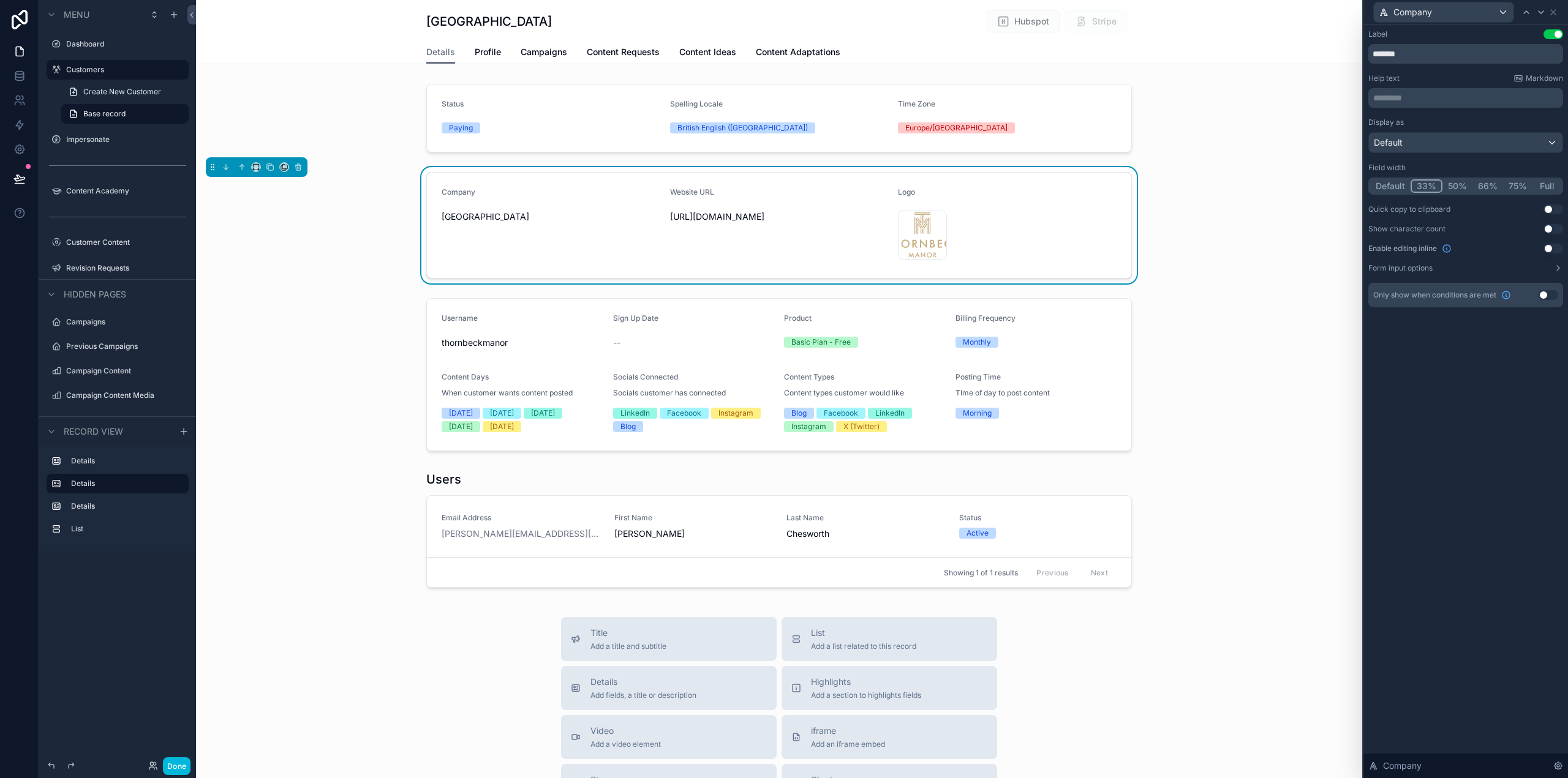
click at [1554, 249] on button "Use setting" at bounding box center [1554, 249] width 19 height 10
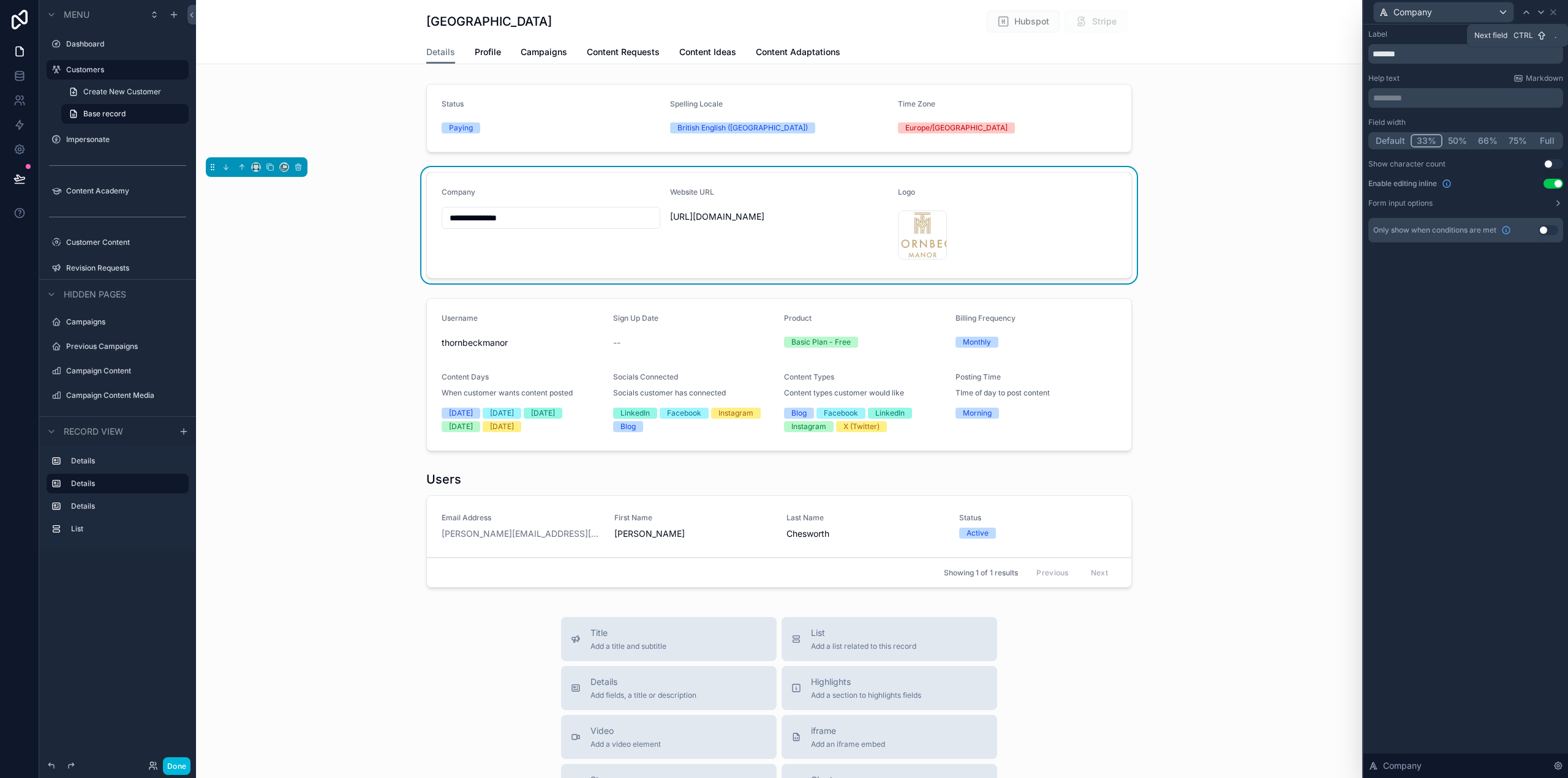
click at [1542, 10] on icon at bounding box center [1541, 12] width 10 height 10
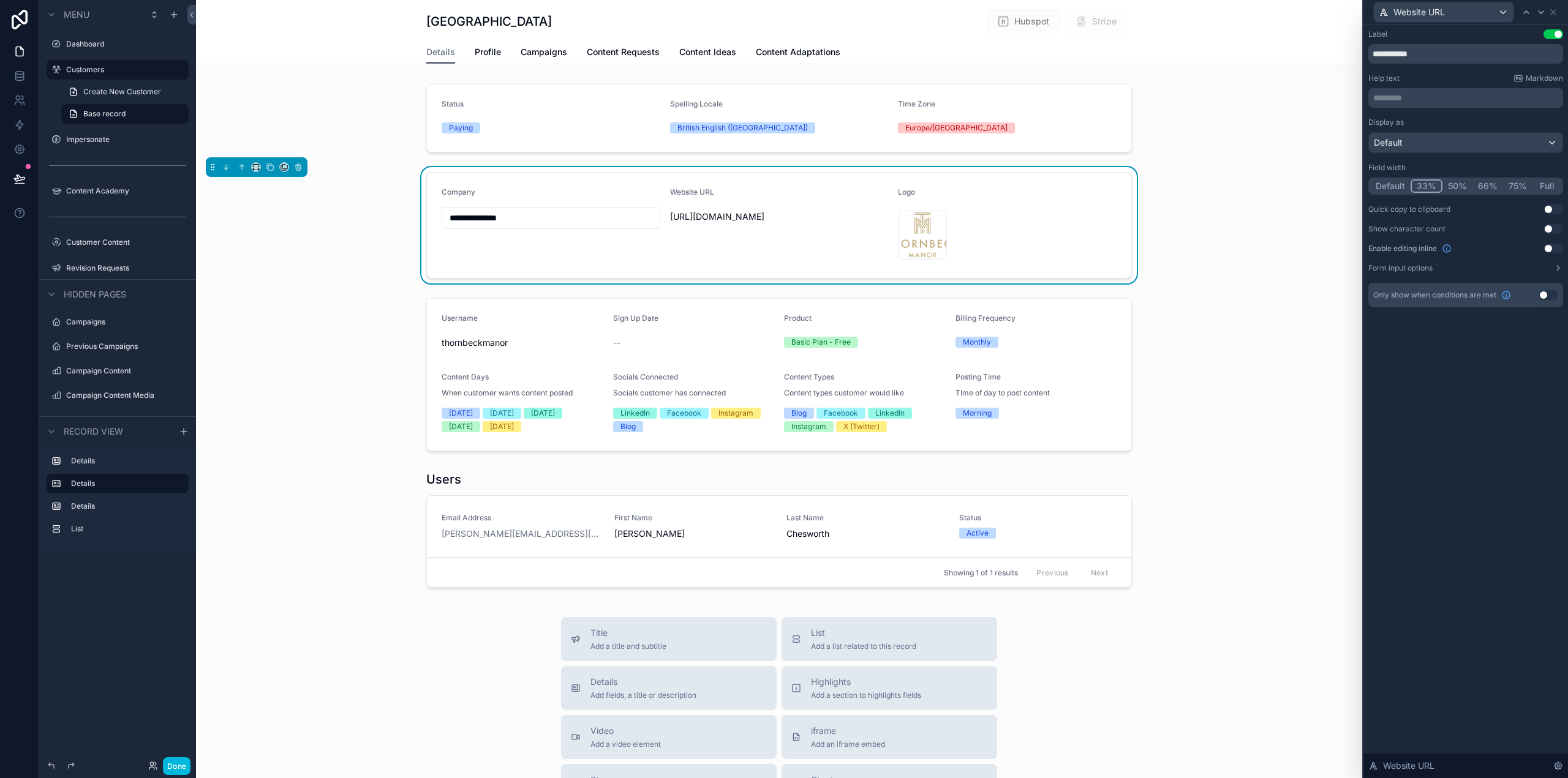
click at [1554, 247] on button "Use setting" at bounding box center [1554, 249] width 19 height 10
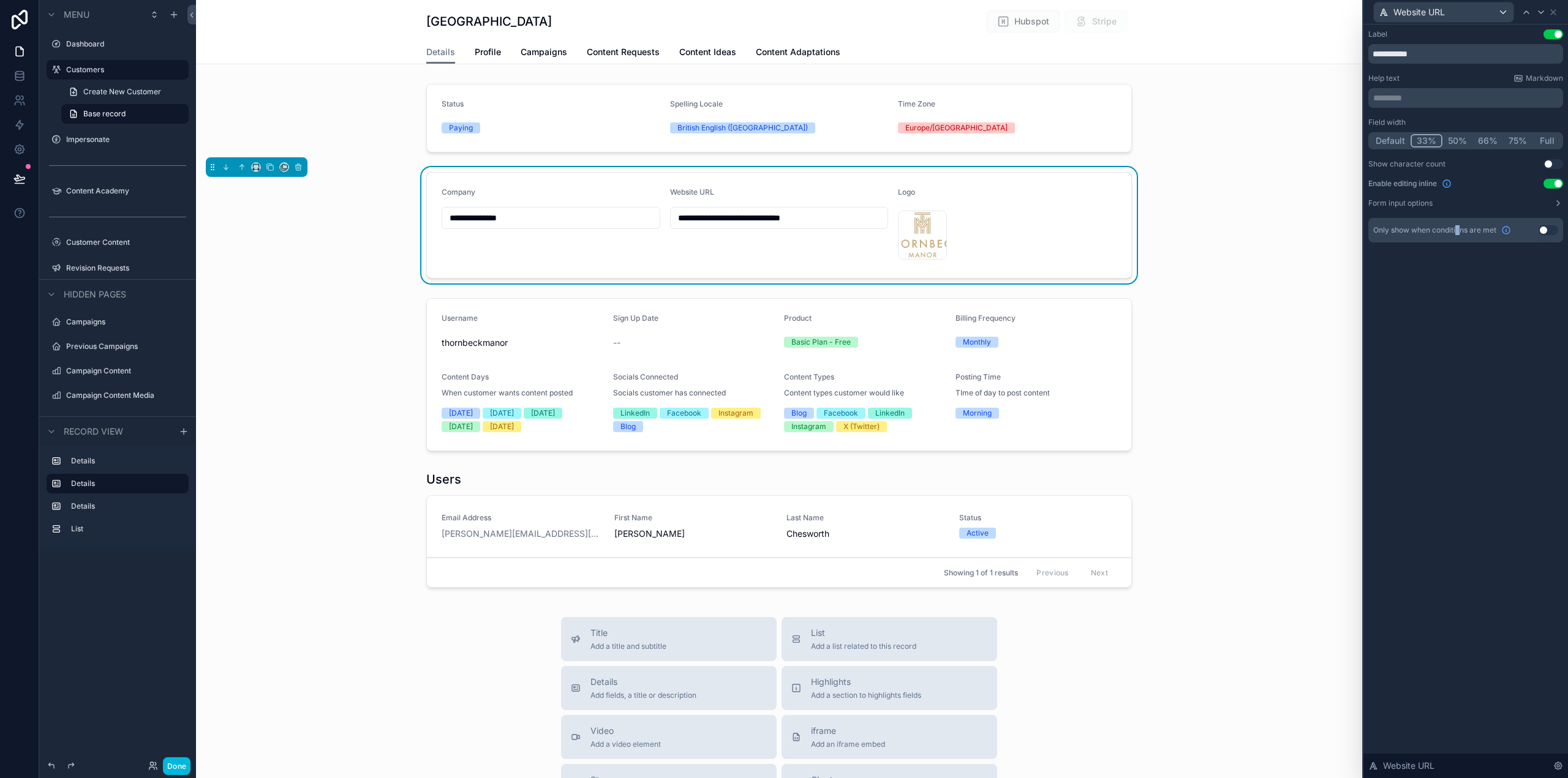
click at [1459, 500] on div "**********" at bounding box center [1466, 401] width 204 height 754
click at [1527, 10] on icon at bounding box center [1526, 12] width 10 height 10
click at [1553, 11] on icon at bounding box center [1554, 12] width 10 height 10
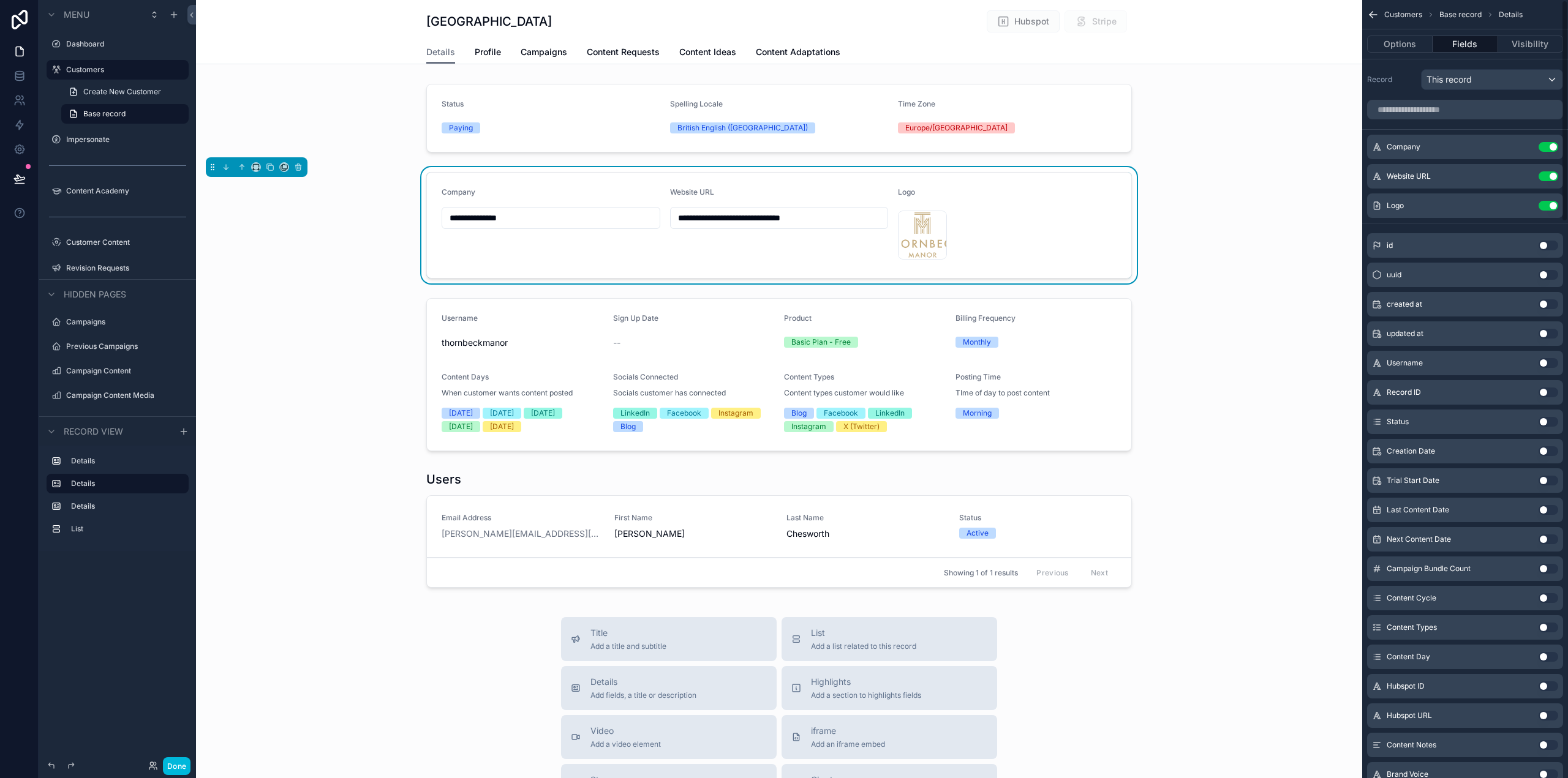
click at [1029, 106] on div "scrollable content" at bounding box center [779, 117] width 1166 height 78
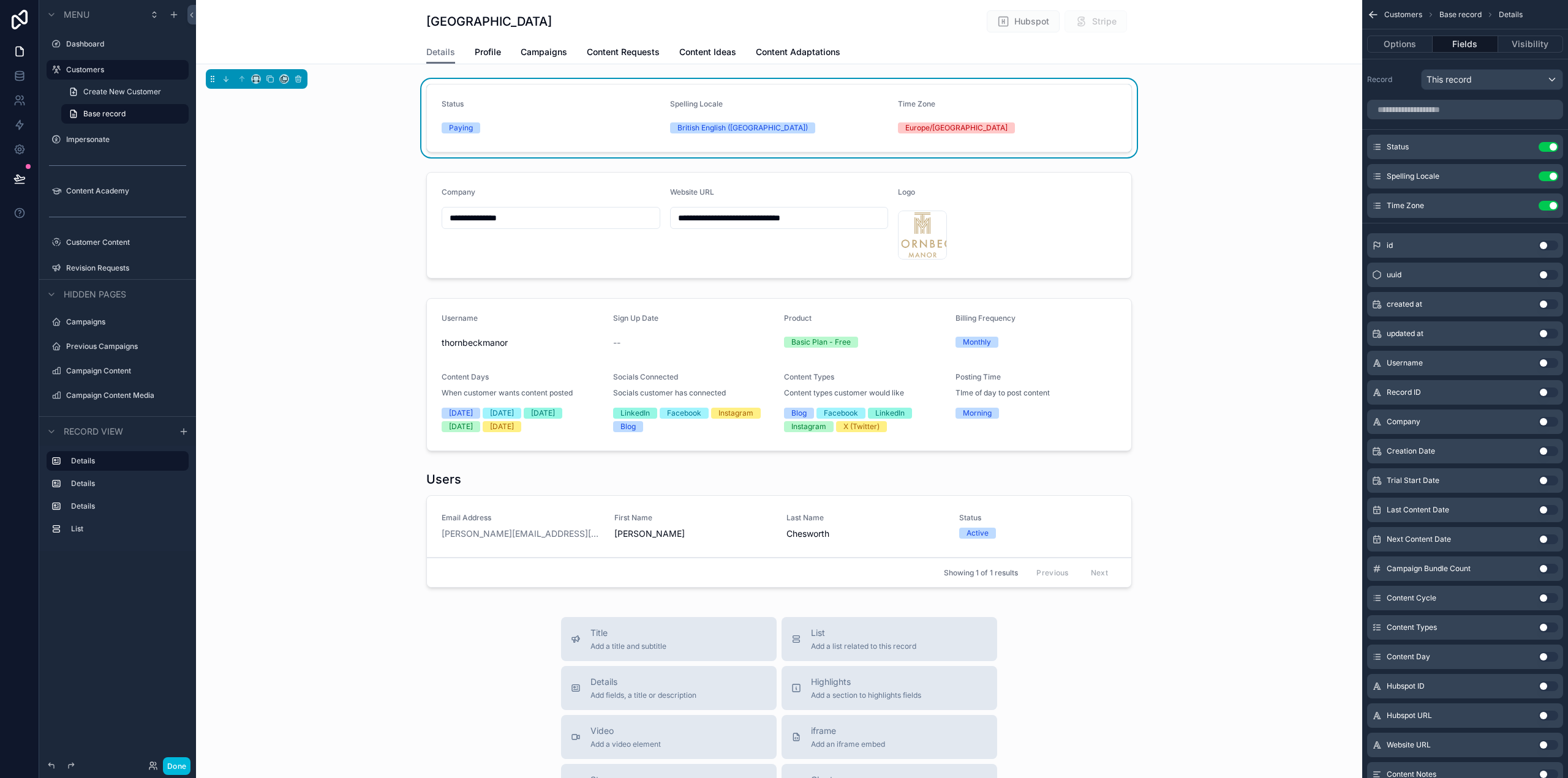
click at [0, 0] on icon "scrollable content" at bounding box center [0, 0] width 0 height 0
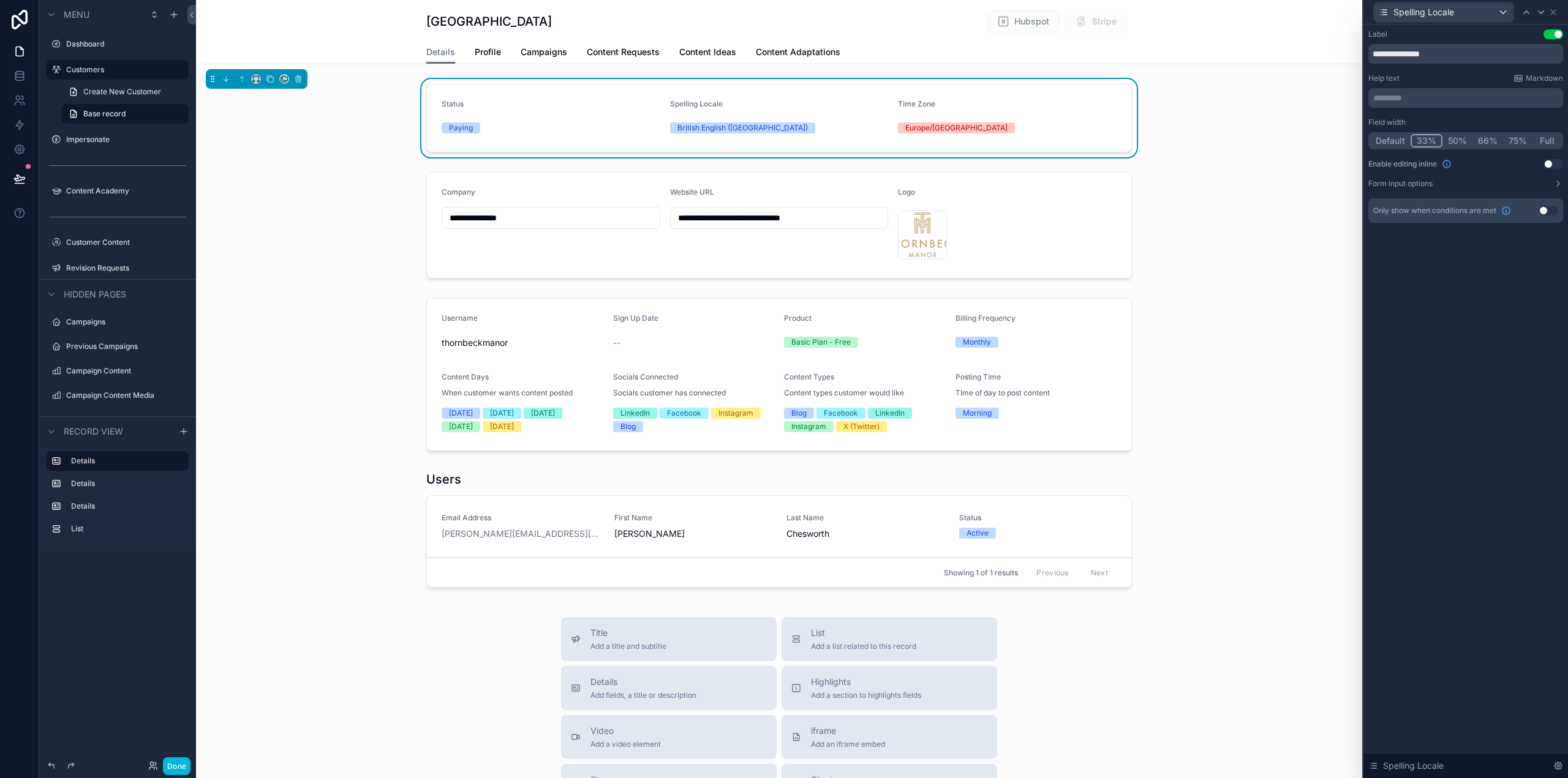
click at [1558, 162] on button "Use setting" at bounding box center [1554, 164] width 19 height 10
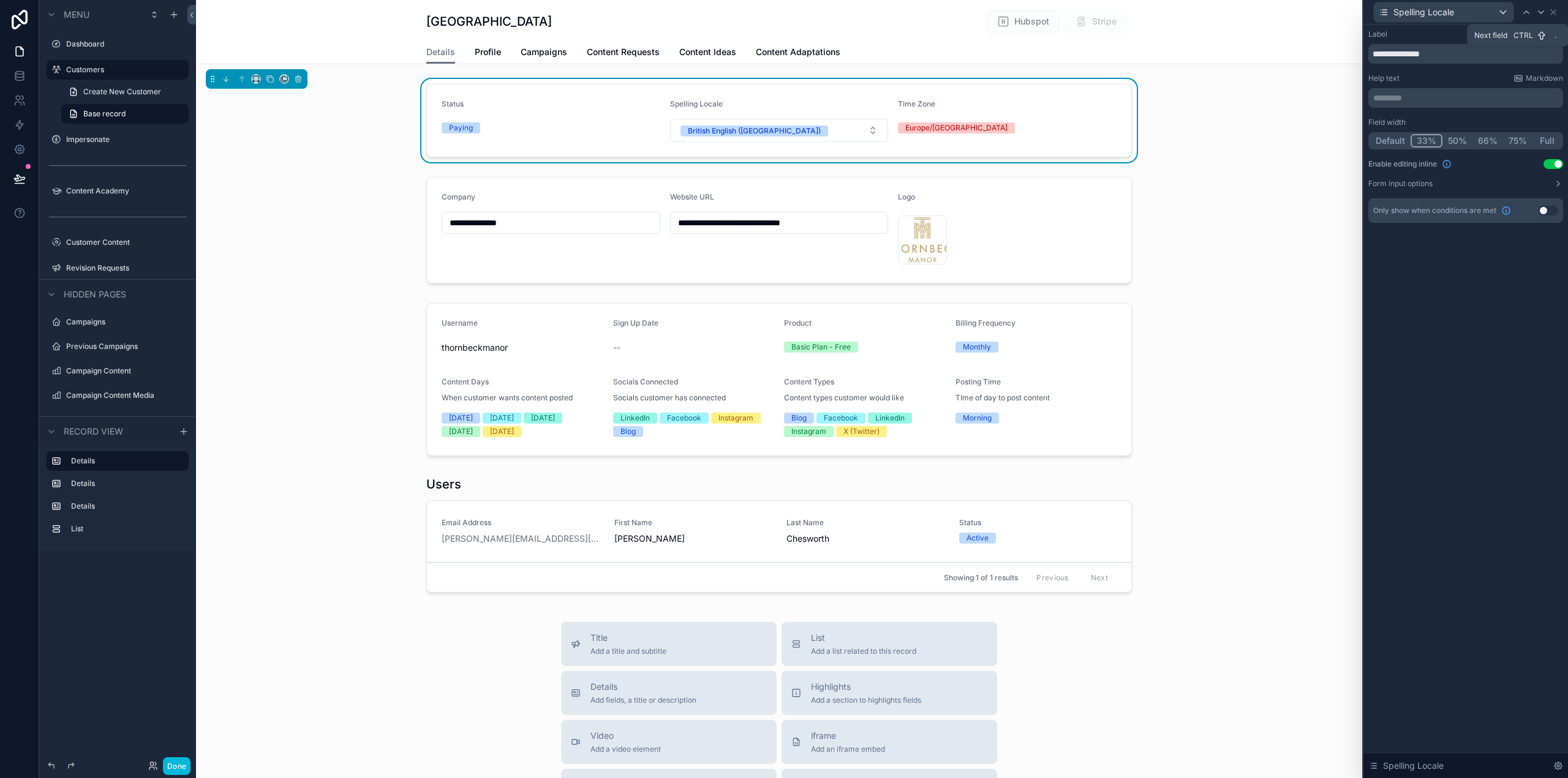
click at [1542, 10] on icon at bounding box center [1541, 12] width 10 height 10
click at [1554, 164] on button "Use setting" at bounding box center [1554, 164] width 19 height 10
click at [1006, 224] on div "scrollable content" at bounding box center [779, 230] width 1166 height 117
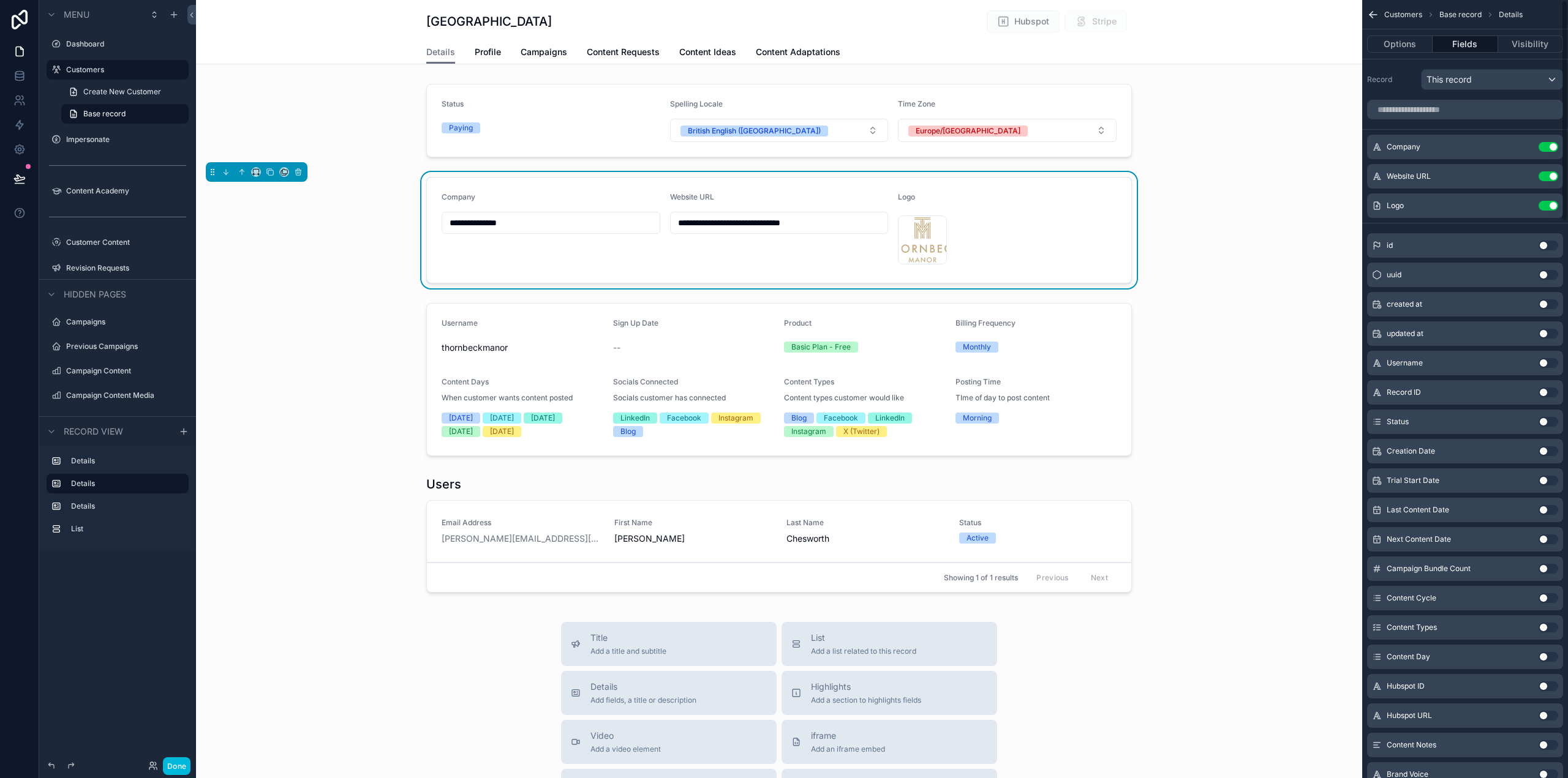
click at [0, 0] on icon "scrollable content" at bounding box center [0, 0] width 0 height 0
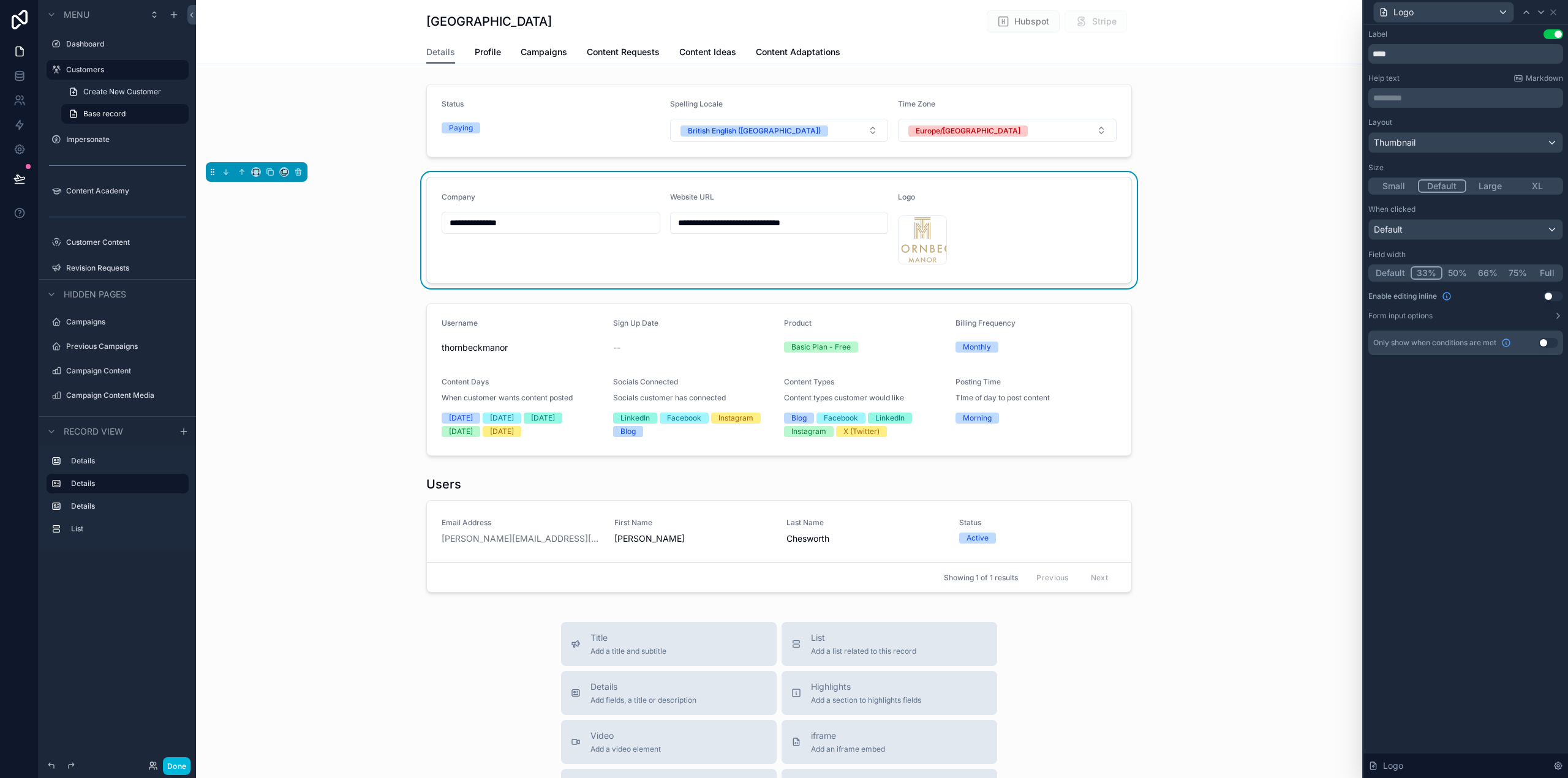
click at [1553, 296] on button "Use setting" at bounding box center [1554, 296] width 19 height 10
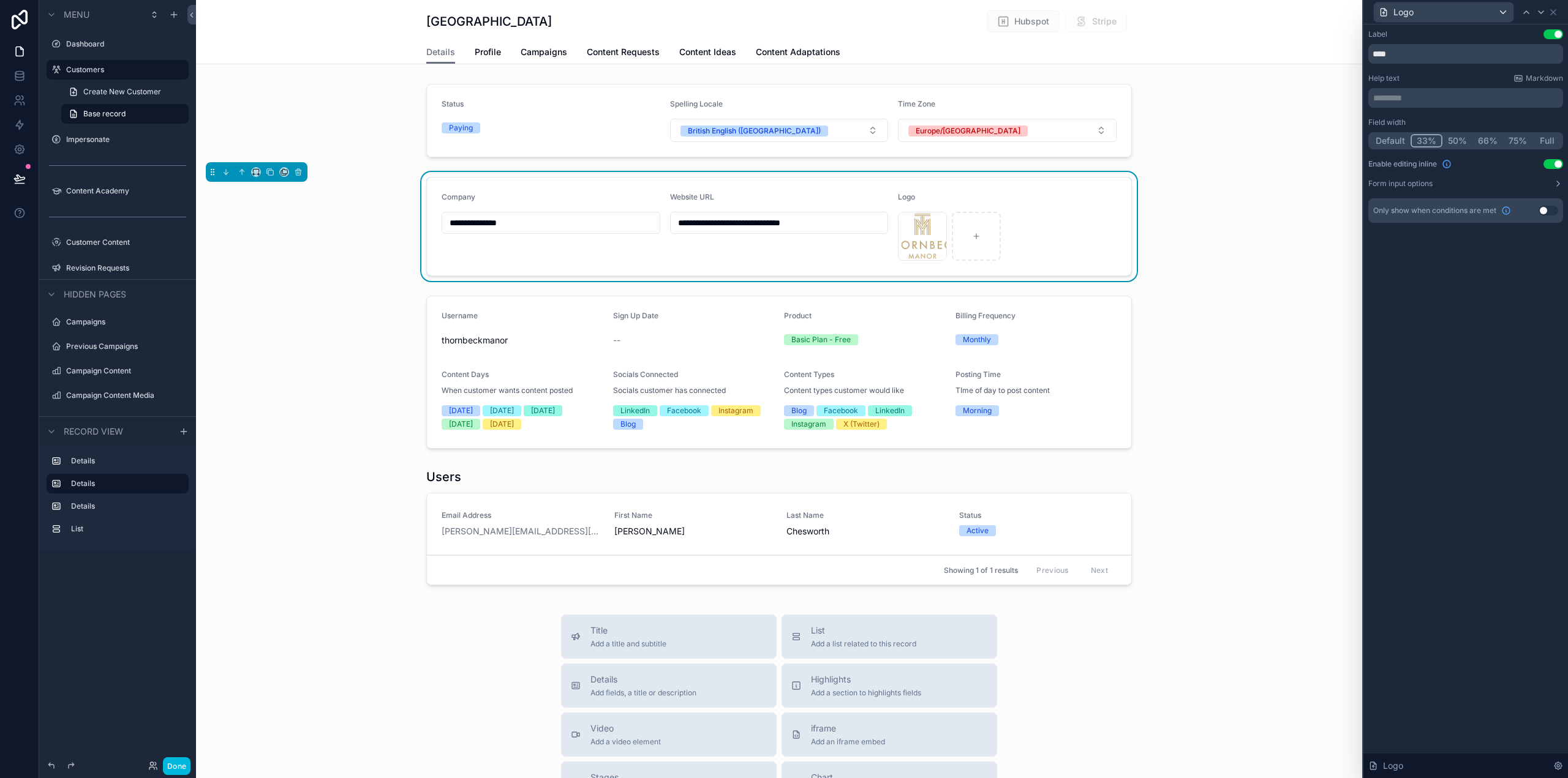
click at [175, 765] on button "Done" at bounding box center [176, 766] width 27 height 18
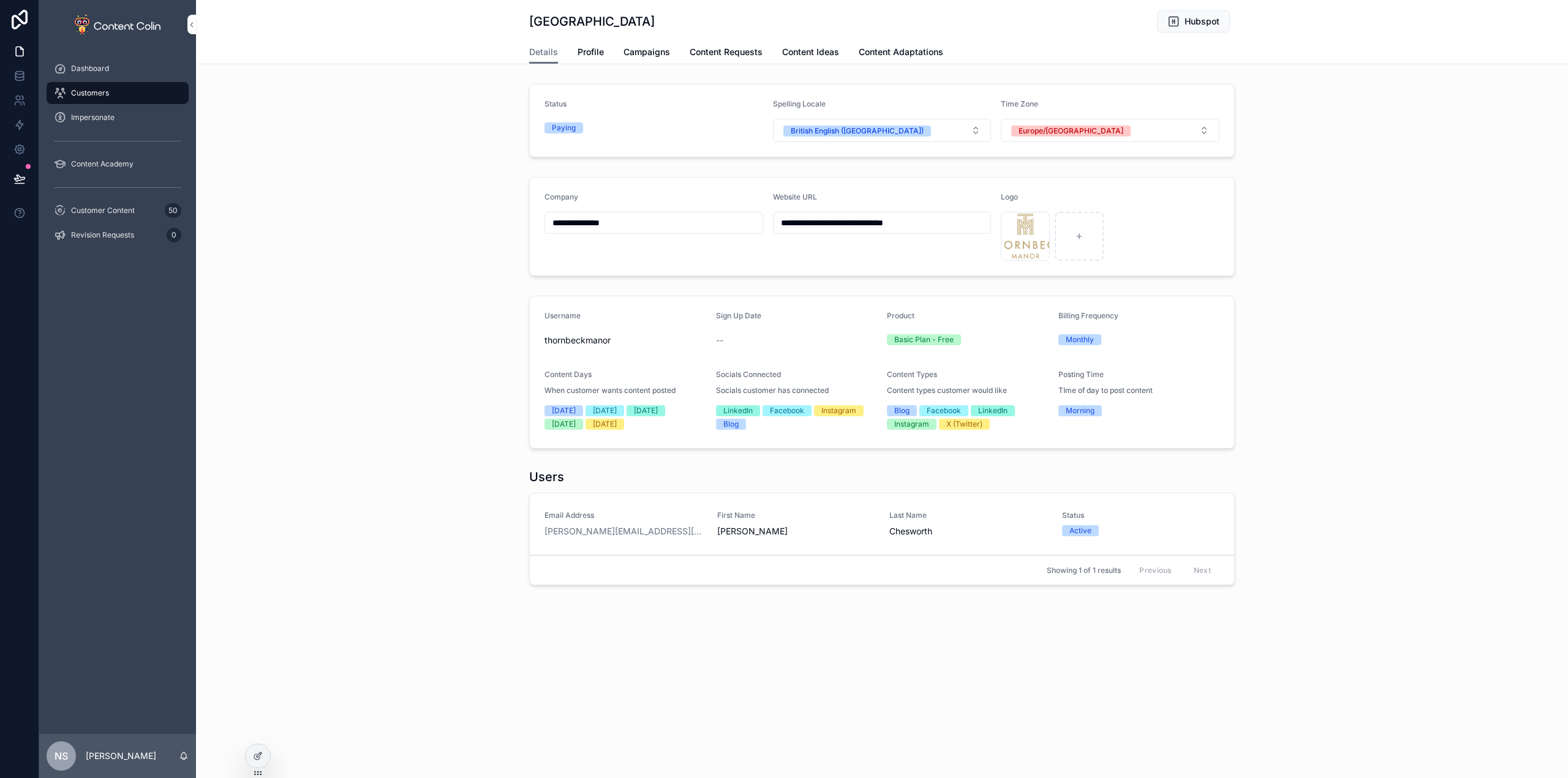
click at [593, 51] on span "Profile" at bounding box center [591, 51] width 27 height 12
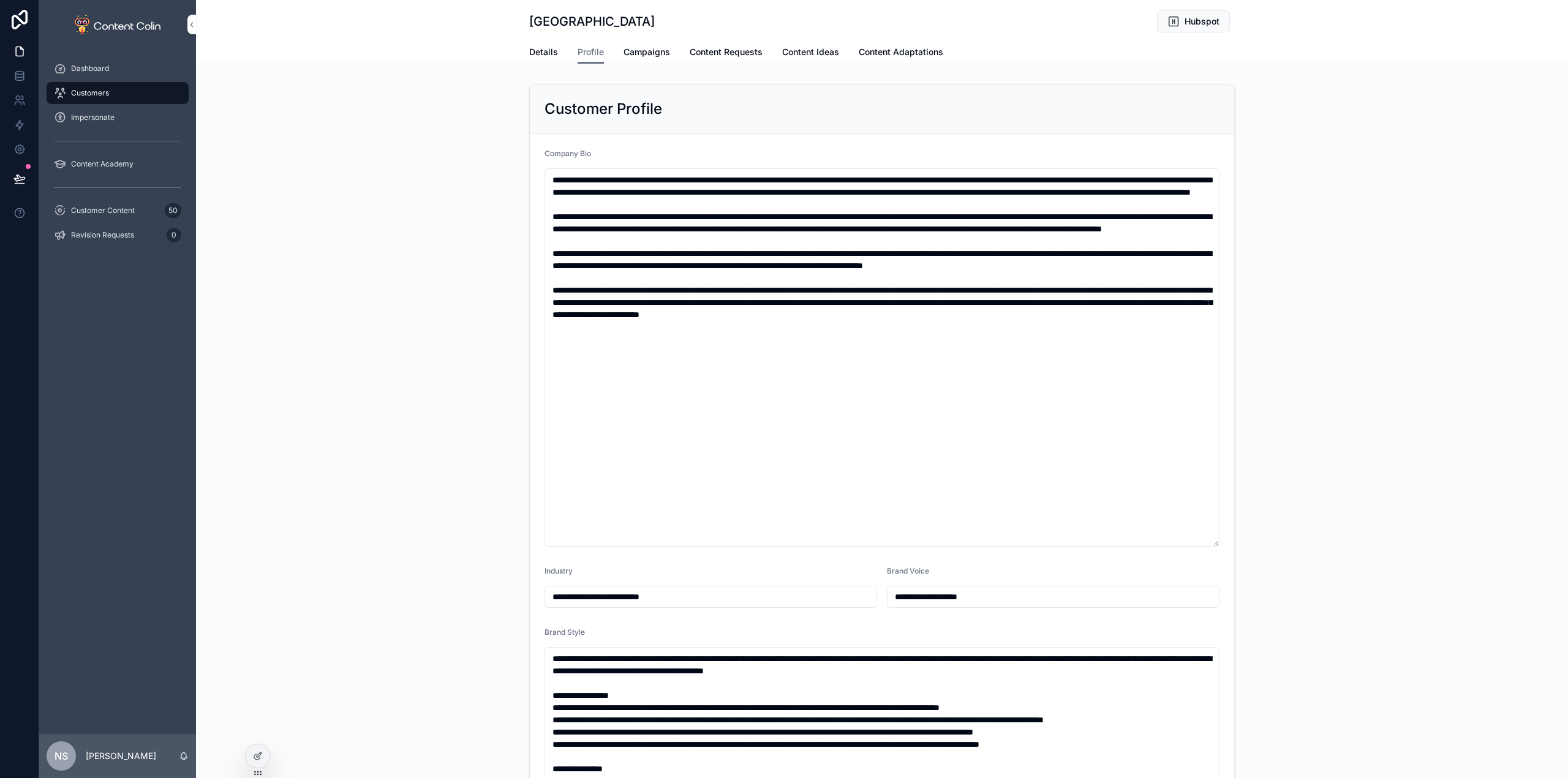
type input "**********"
click at [645, 51] on span "Campaigns" at bounding box center [647, 51] width 47 height 12
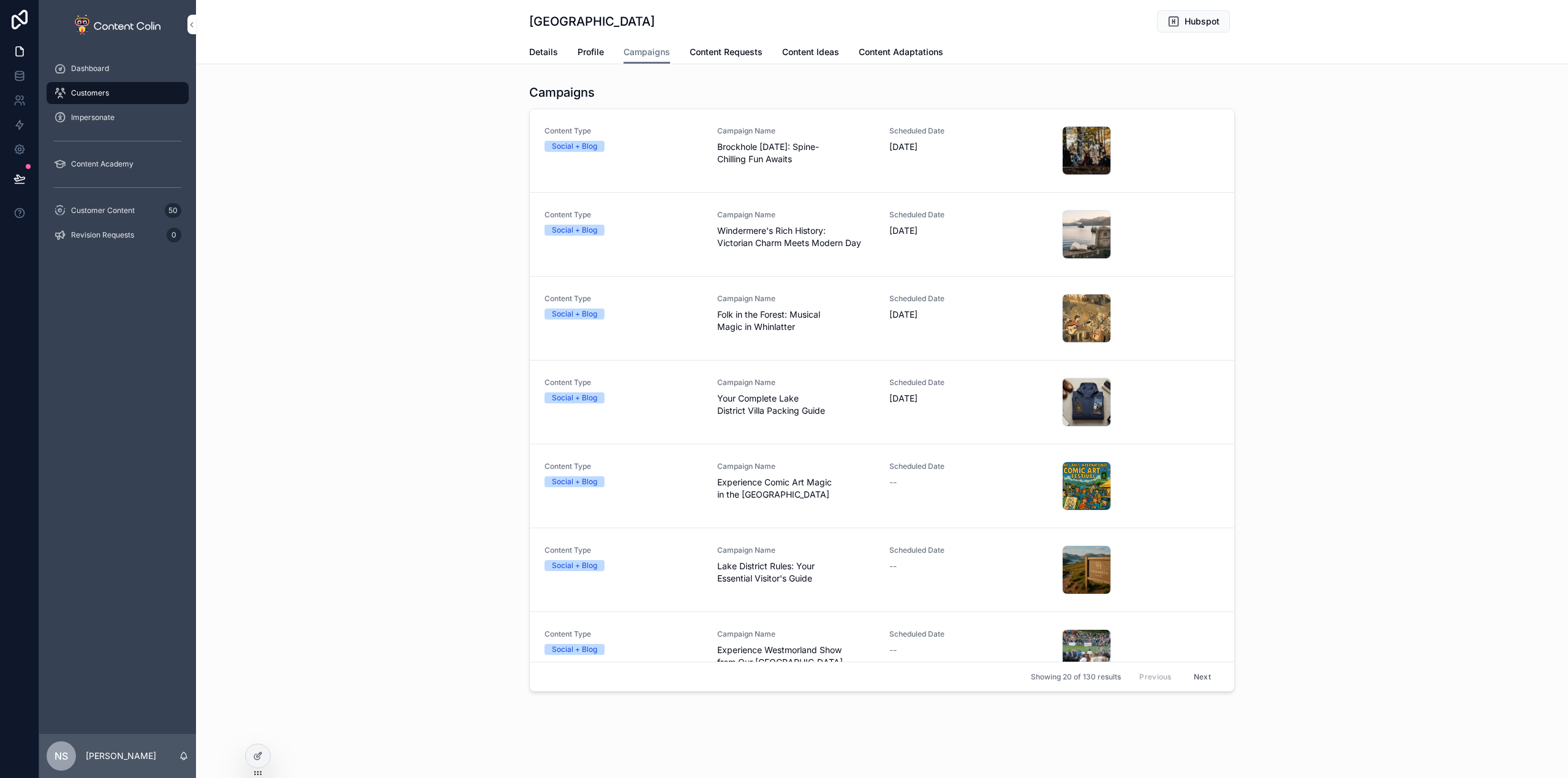
click at [537, 51] on span "Details" at bounding box center [544, 51] width 29 height 12
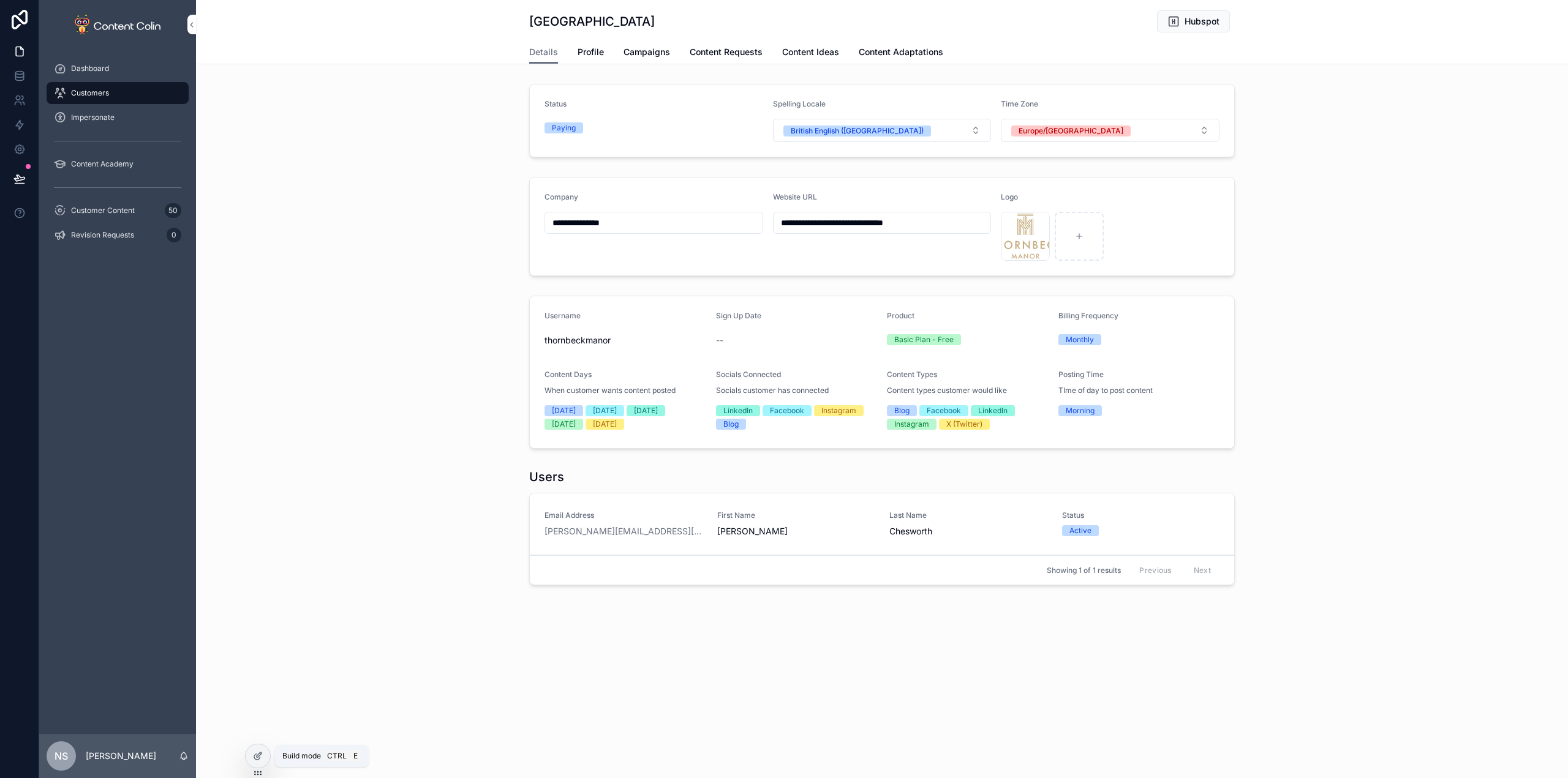
click at [260, 752] on icon at bounding box center [258, 756] width 10 height 10
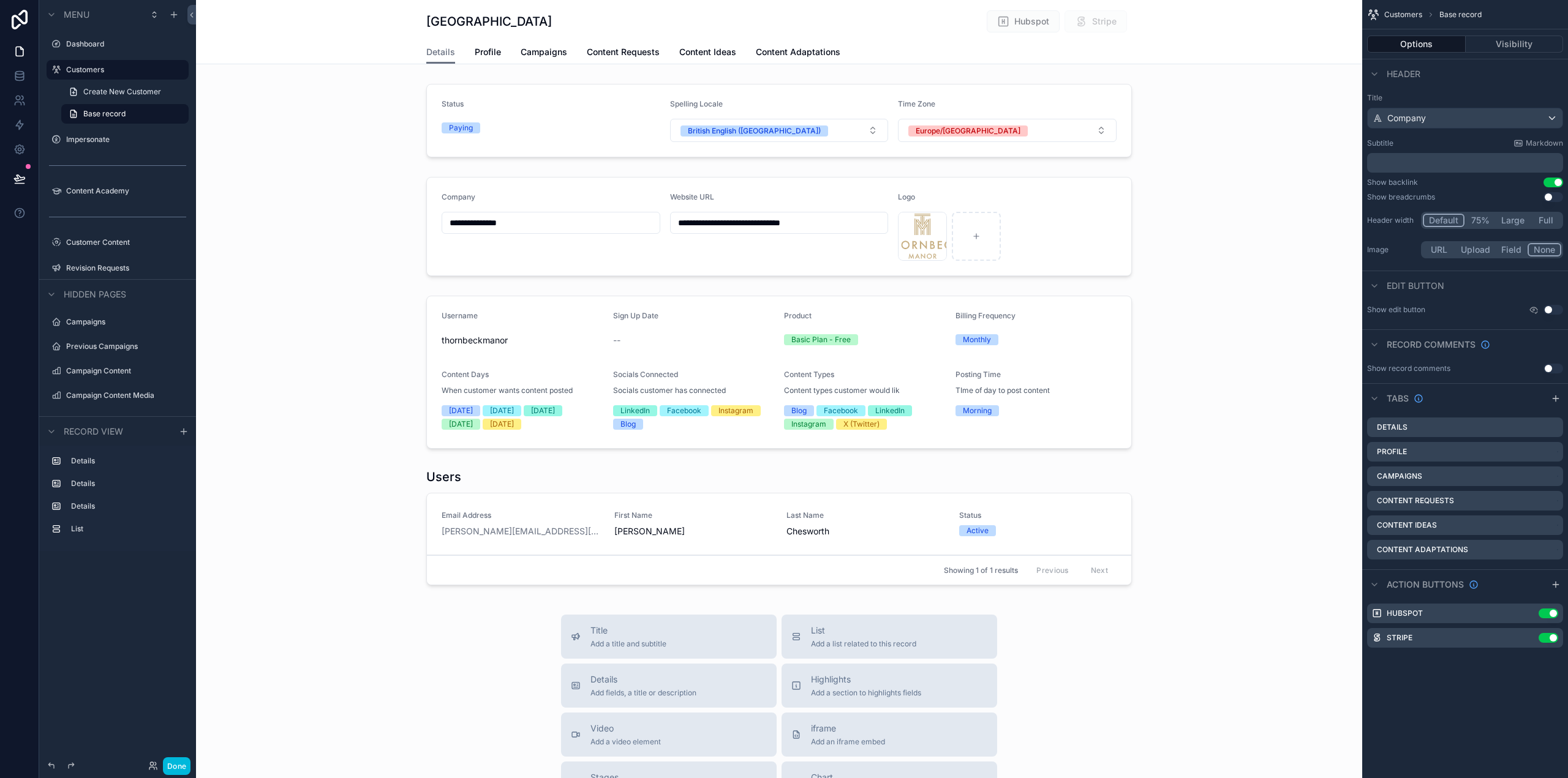
click at [1284, 31] on div "Thornbeck Manor Hubspot Stripe Details Details Profile Campaigns Content Reques…" at bounding box center [779, 32] width 1166 height 64
click at [1535, 309] on icon "scrollable content" at bounding box center [1534, 310] width 10 height 10
click at [1552, 309] on button "Use setting" at bounding box center [1554, 310] width 19 height 10
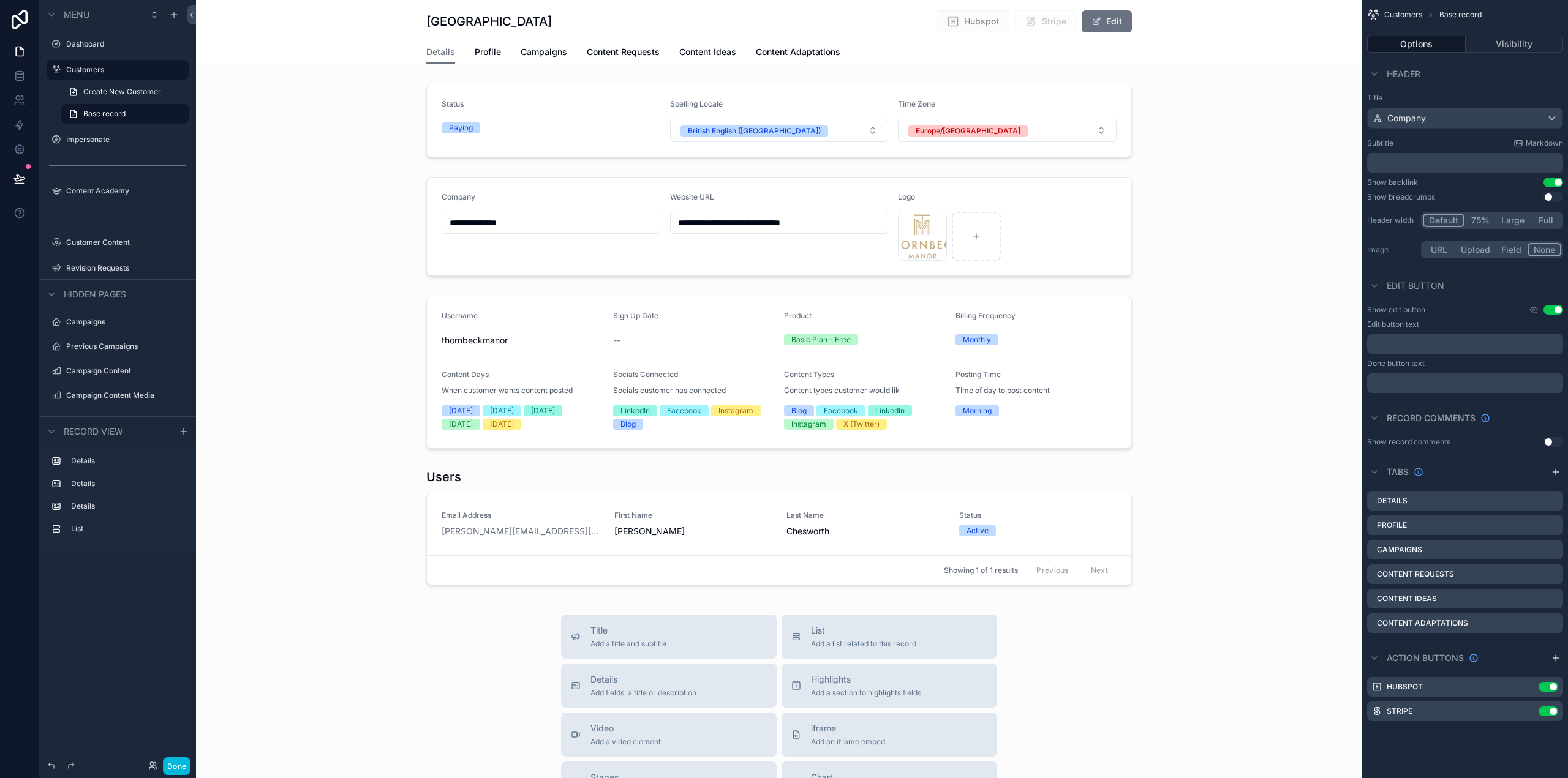
click at [1535, 307] on icon "scrollable content" at bounding box center [1533, 310] width 7 height 5
click at [1533, 310] on icon "scrollable content" at bounding box center [1534, 310] width 10 height 10
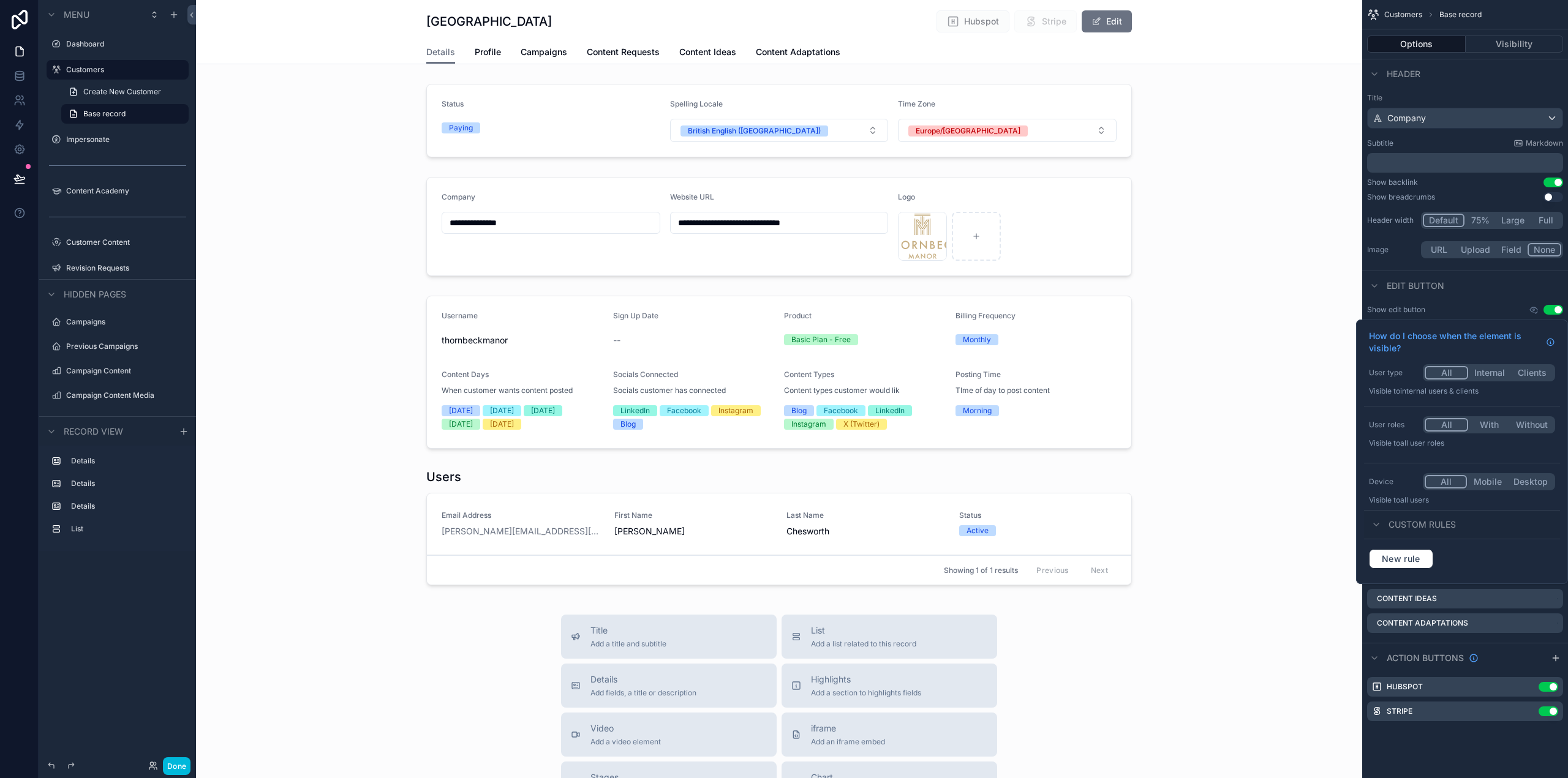
click at [1533, 310] on icon "scrollable content" at bounding box center [1534, 310] width 2 height 2
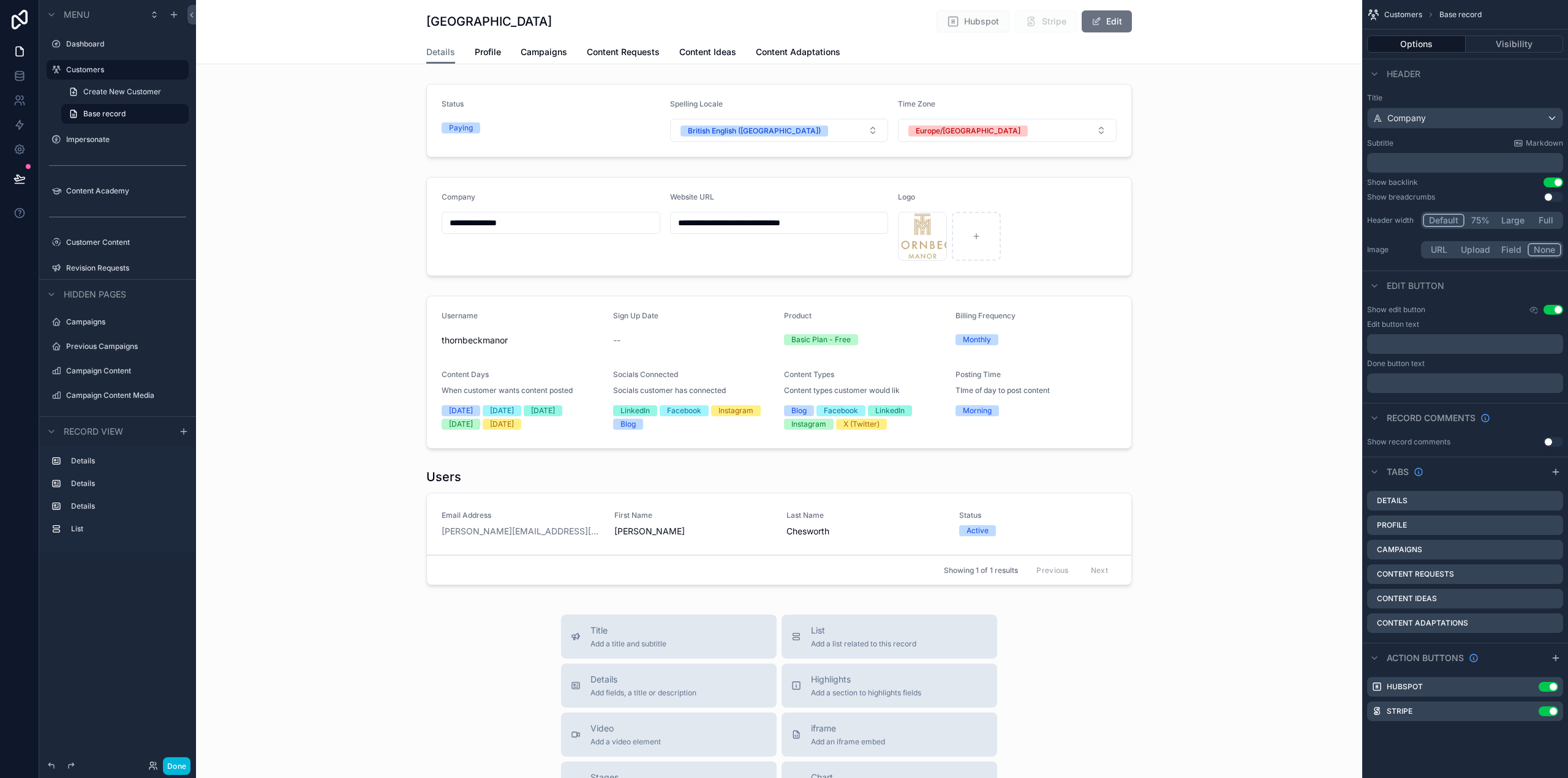
click at [1521, 307] on div "Show edit button Use setting" at bounding box center [1466, 310] width 196 height 10
click at [489, 50] on span "Profile" at bounding box center [488, 51] width 27 height 12
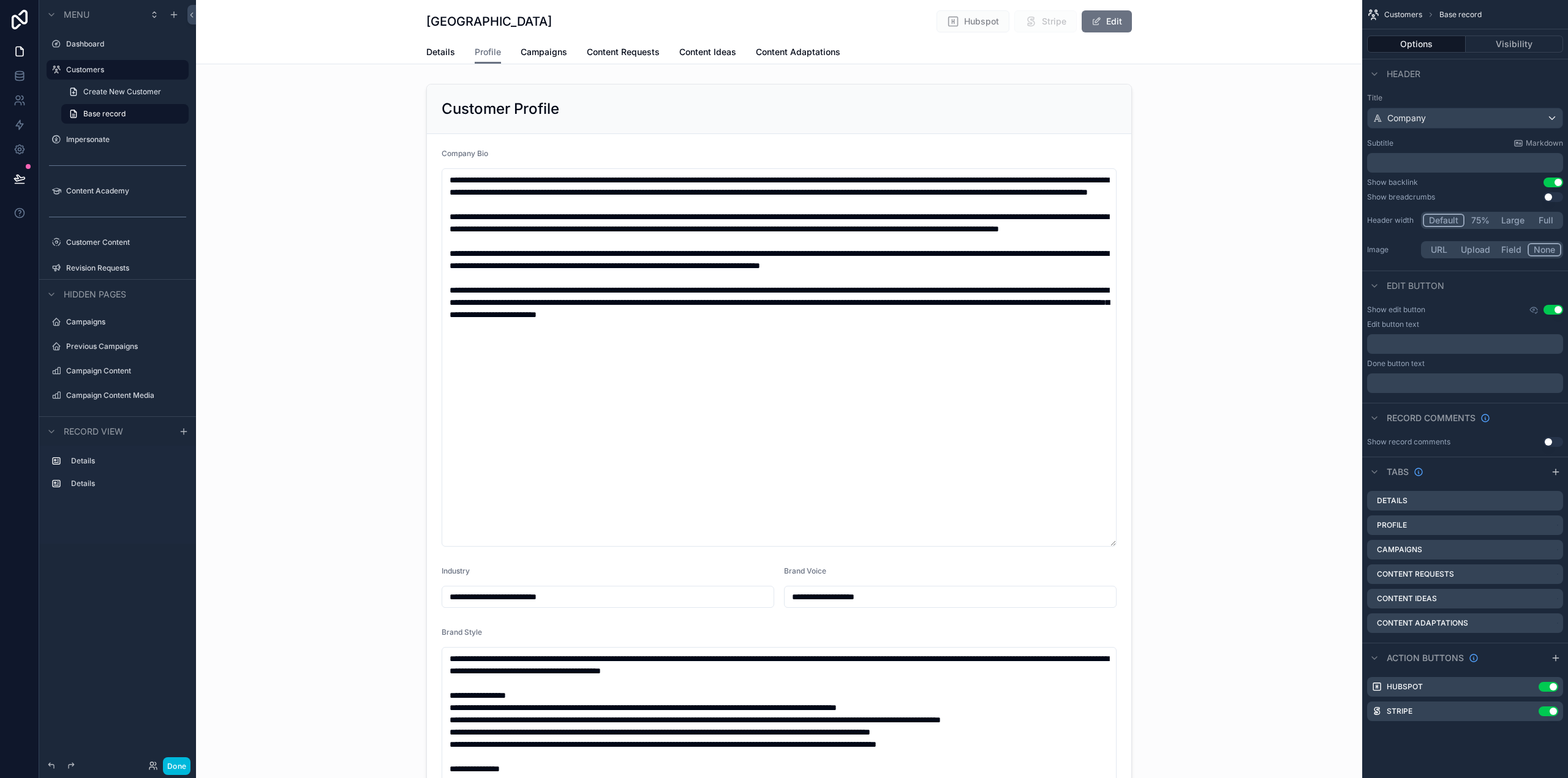
type input "**********"
click at [179, 765] on button "Done" at bounding box center [176, 766] width 27 height 18
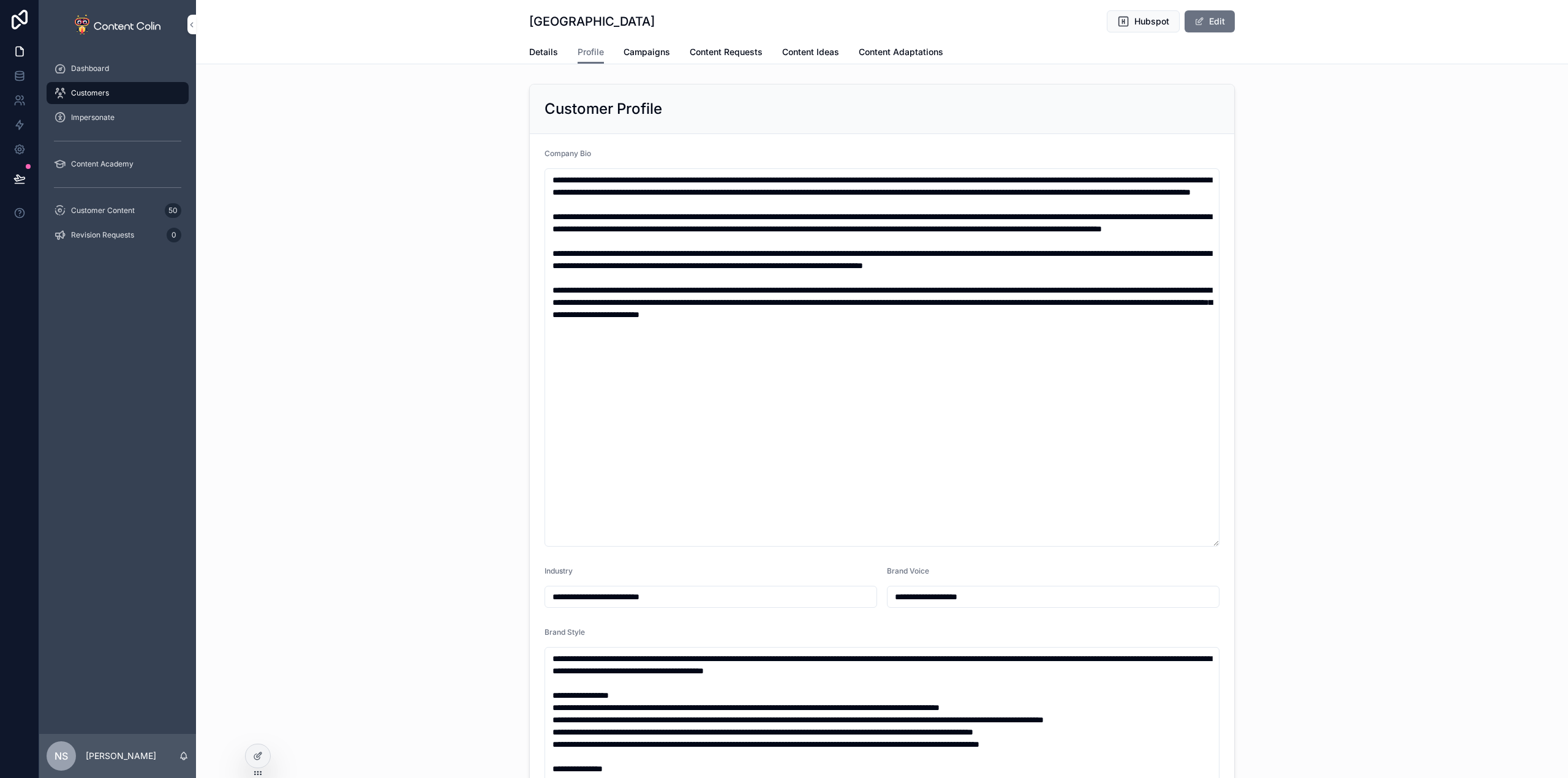
type input "**********"
click at [258, 755] on icon at bounding box center [259, 755] width 5 height 5
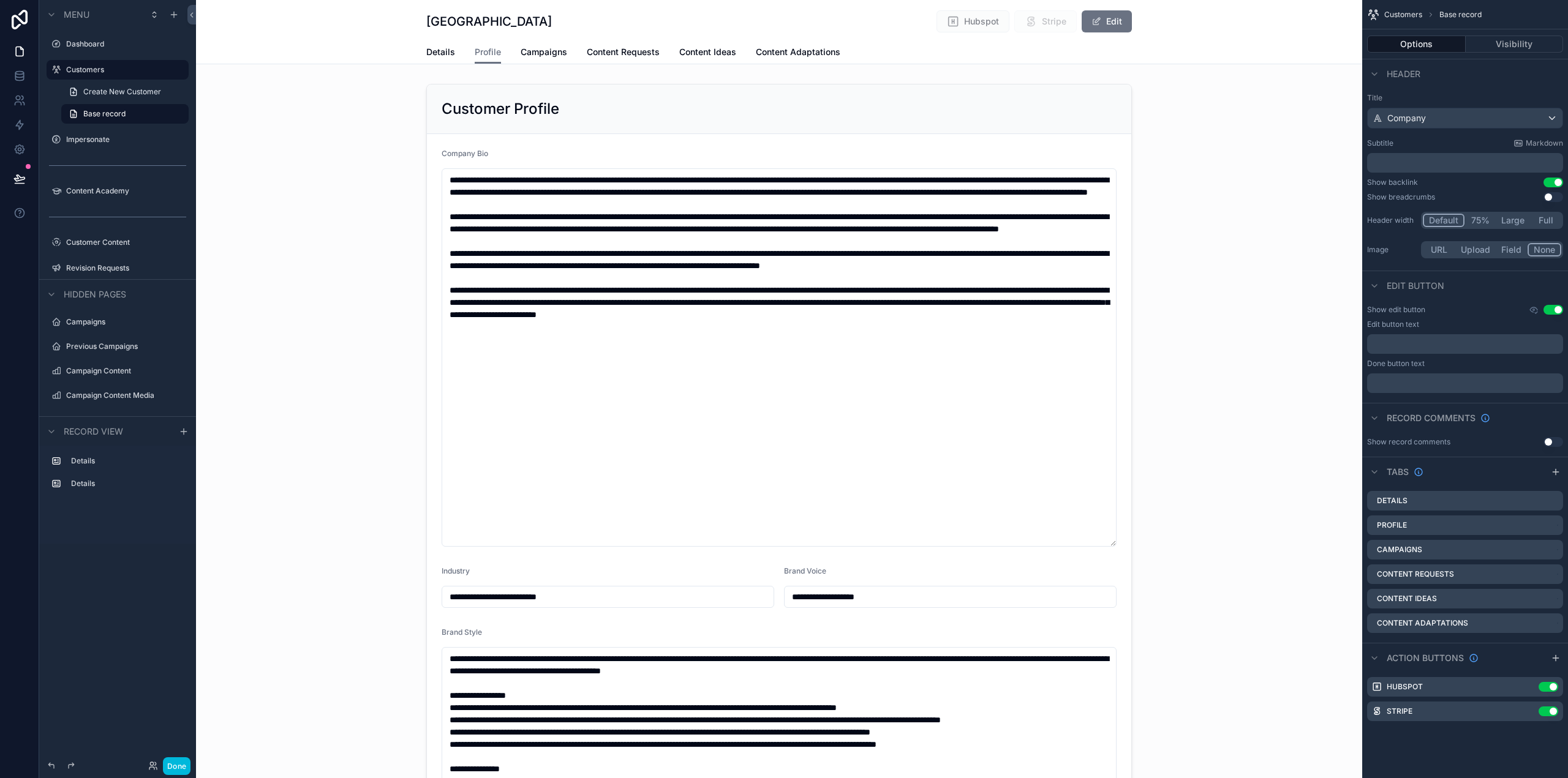
type input "**********"
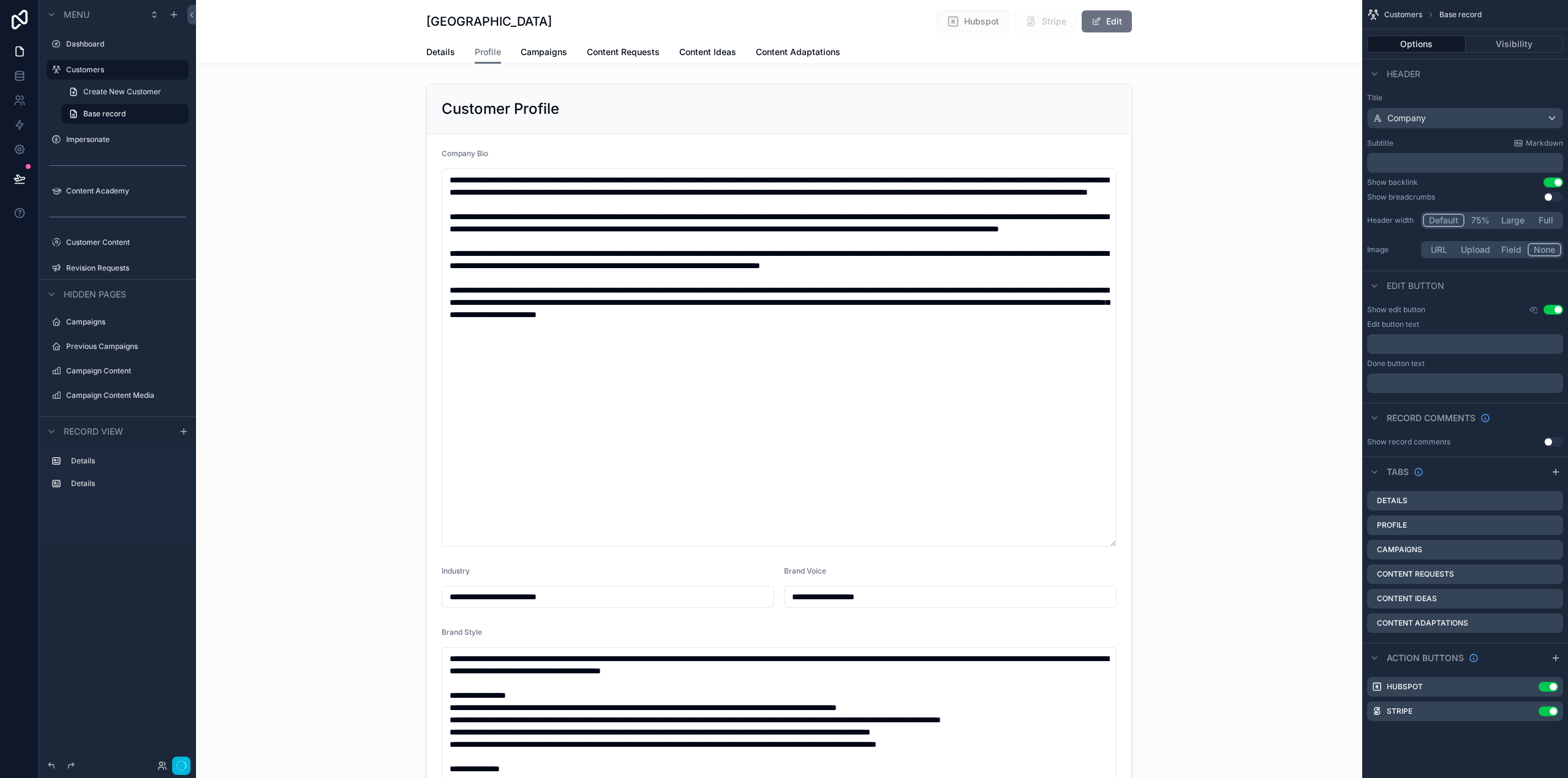
type input "**********"
click at [704, 175] on div "scrollable content" at bounding box center [779, 771] width 1166 height 1385
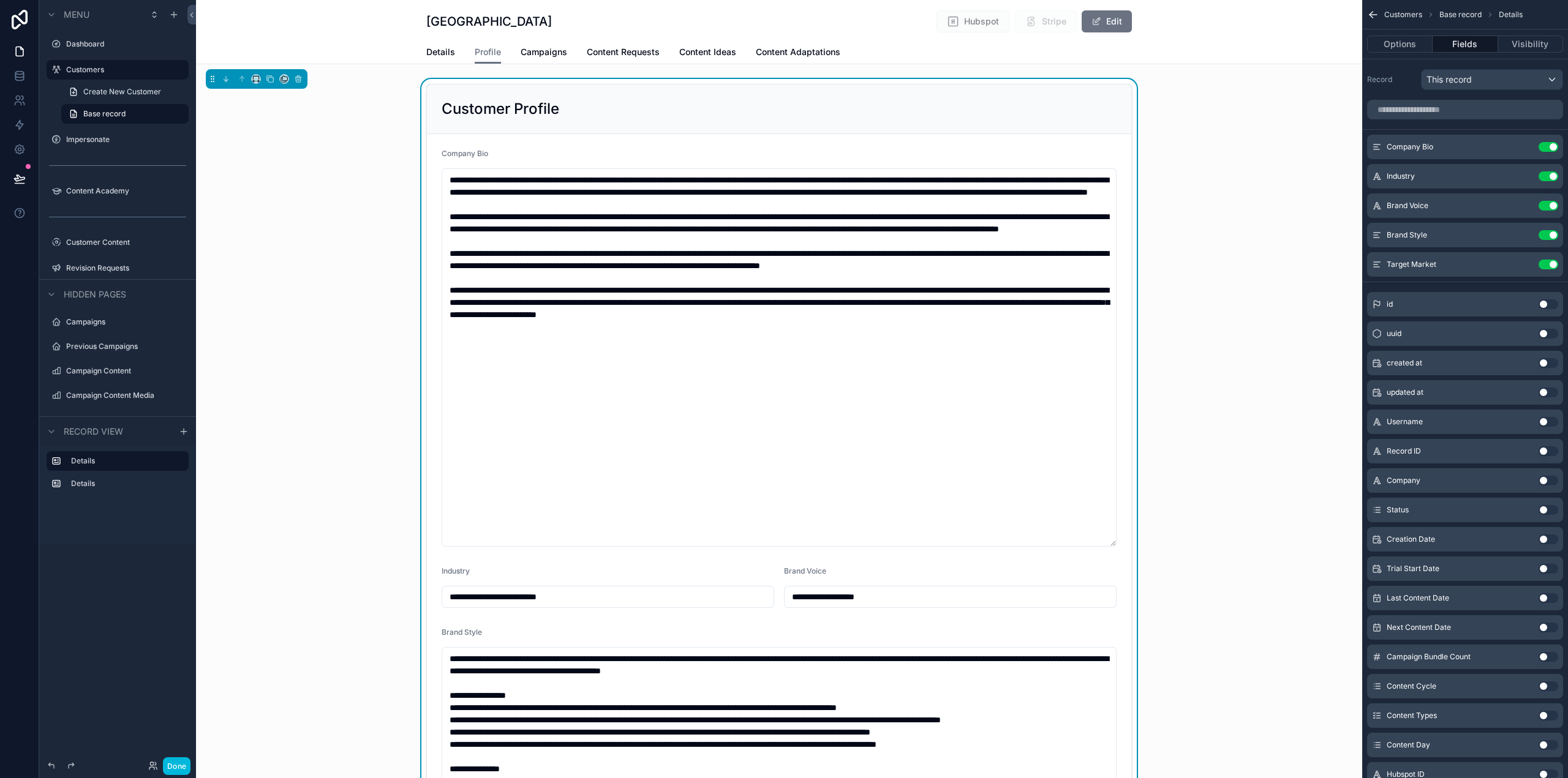
type input "**********"
click at [0, 0] on icon "scrollable content" at bounding box center [0, 0] width 0 height 0
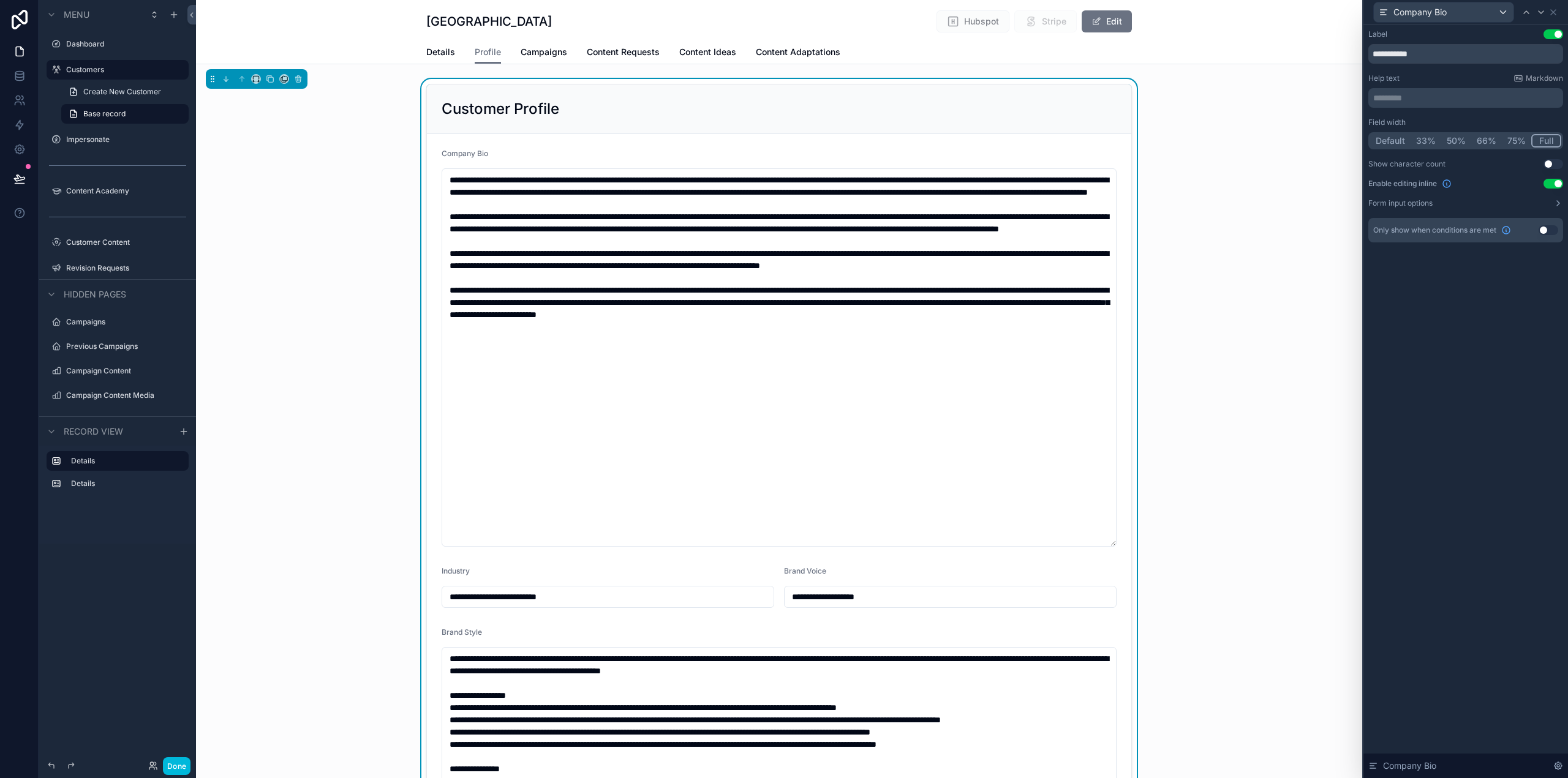
click at [1556, 183] on button "Use setting" at bounding box center [1554, 183] width 19 height 10
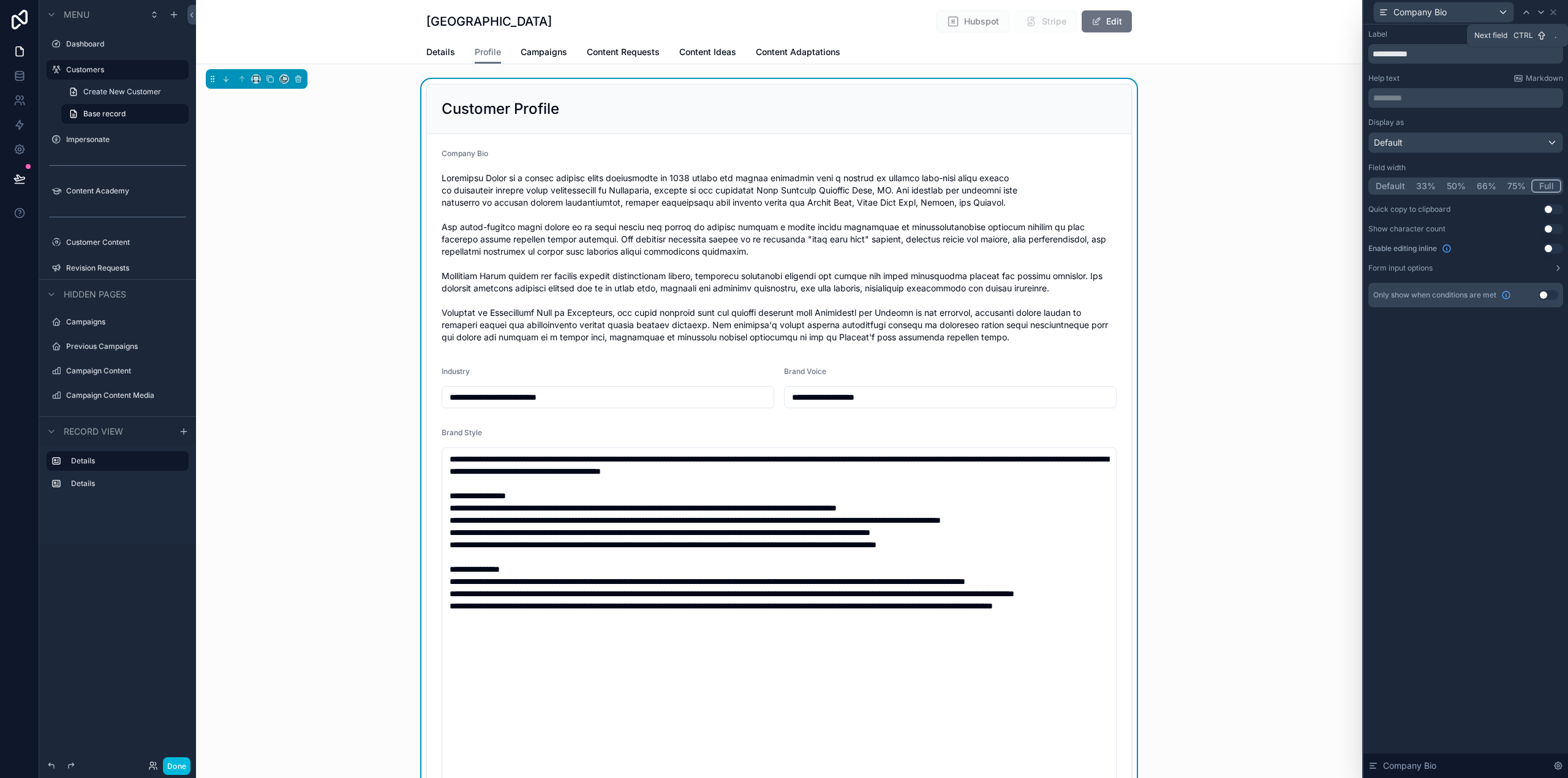
click at [1544, 14] on icon at bounding box center [1541, 12] width 10 height 10
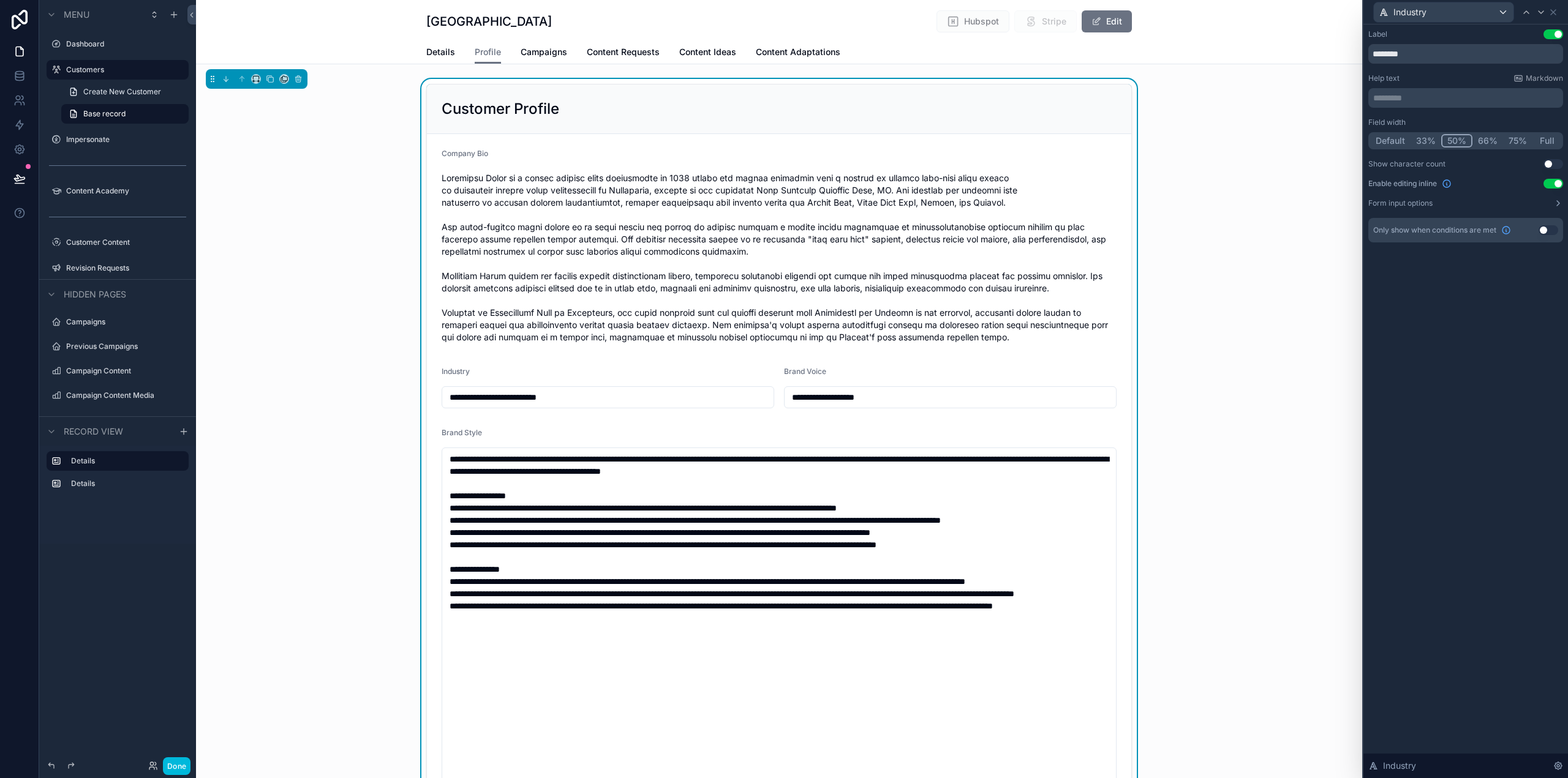
click at [1554, 186] on button "Use setting" at bounding box center [1554, 183] width 19 height 10
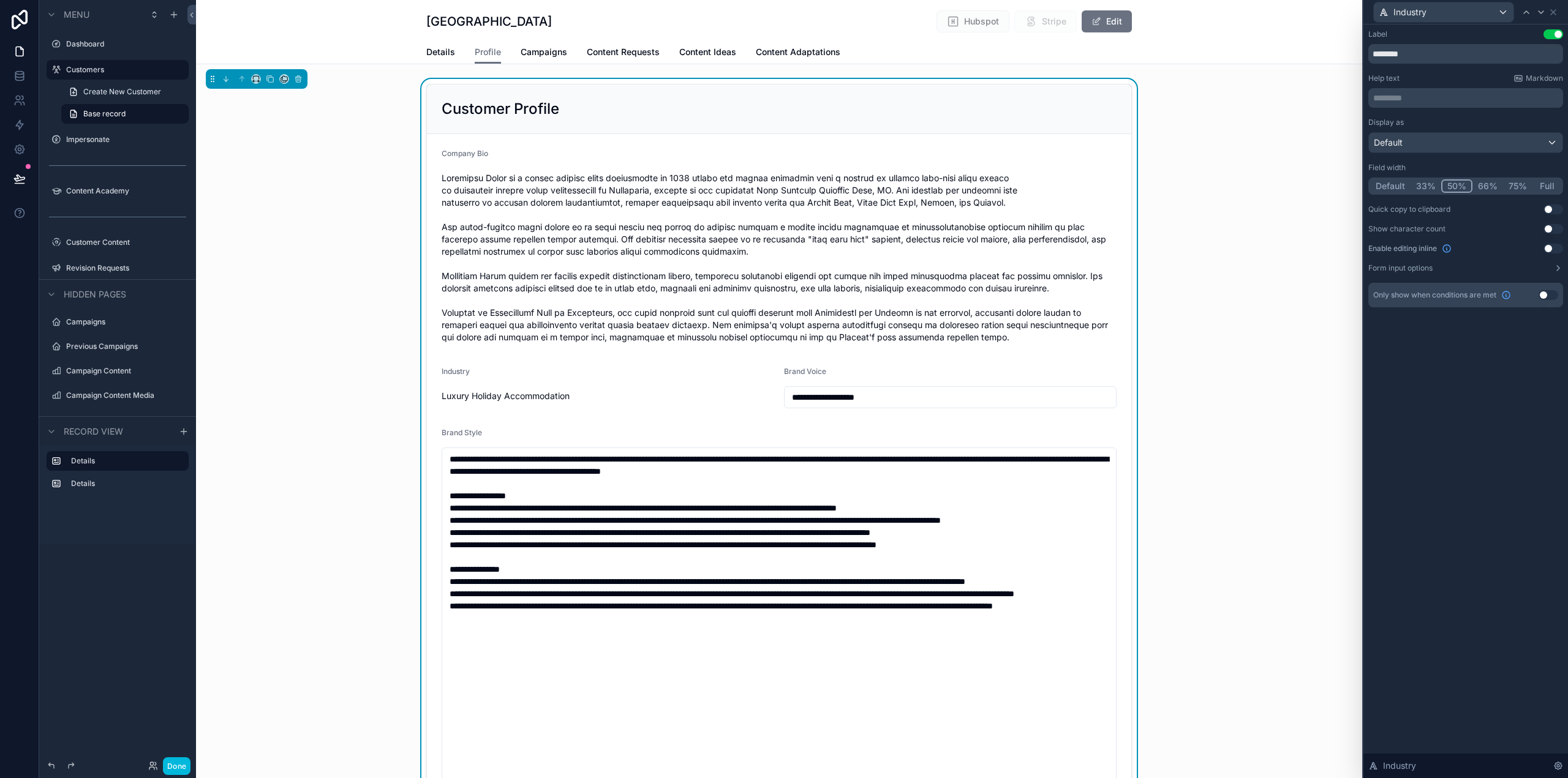
type input "**********"
click at [1540, 9] on icon at bounding box center [1541, 12] width 10 height 10
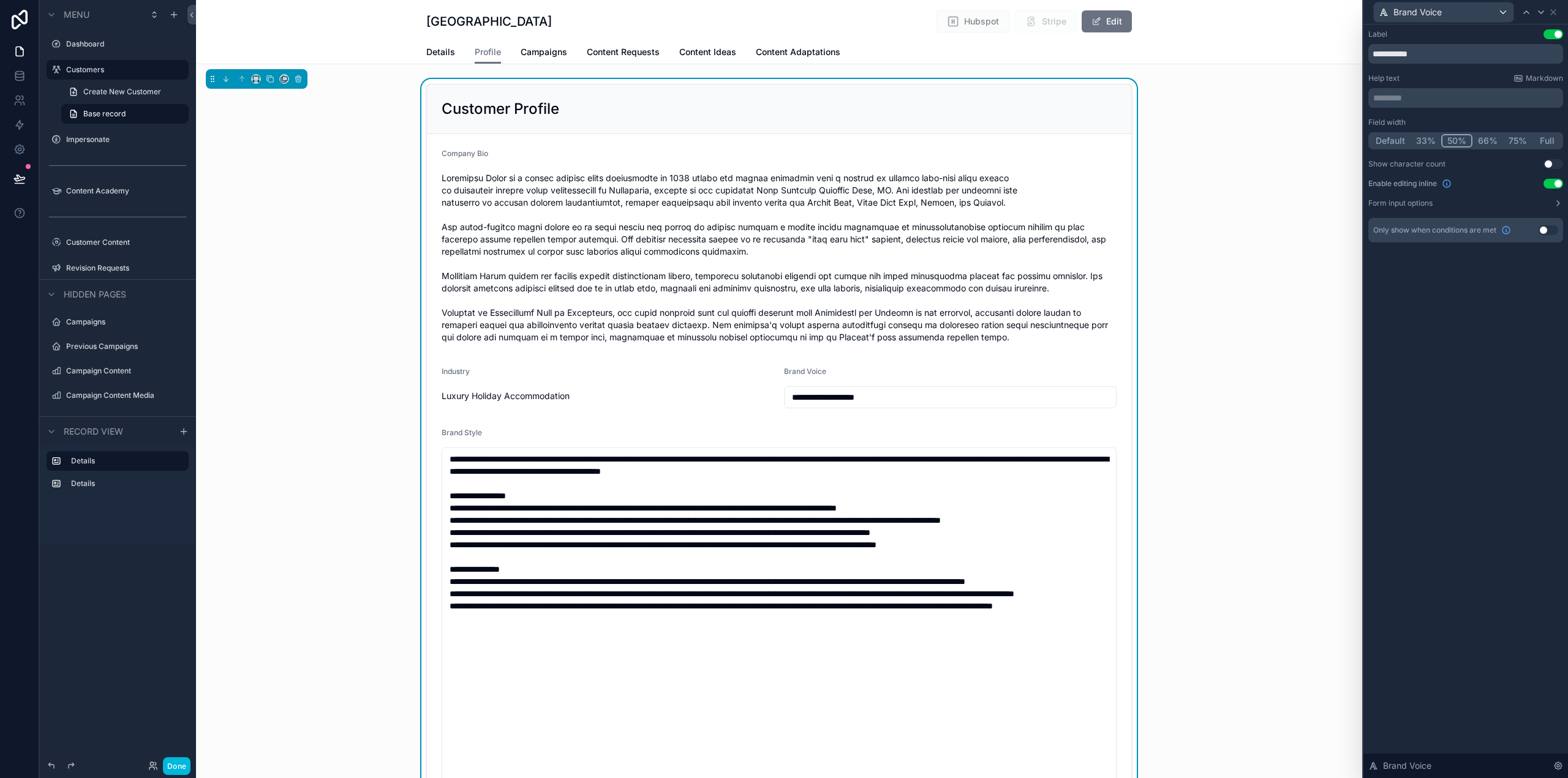
click at [1558, 181] on button "Use setting" at bounding box center [1554, 183] width 19 height 10
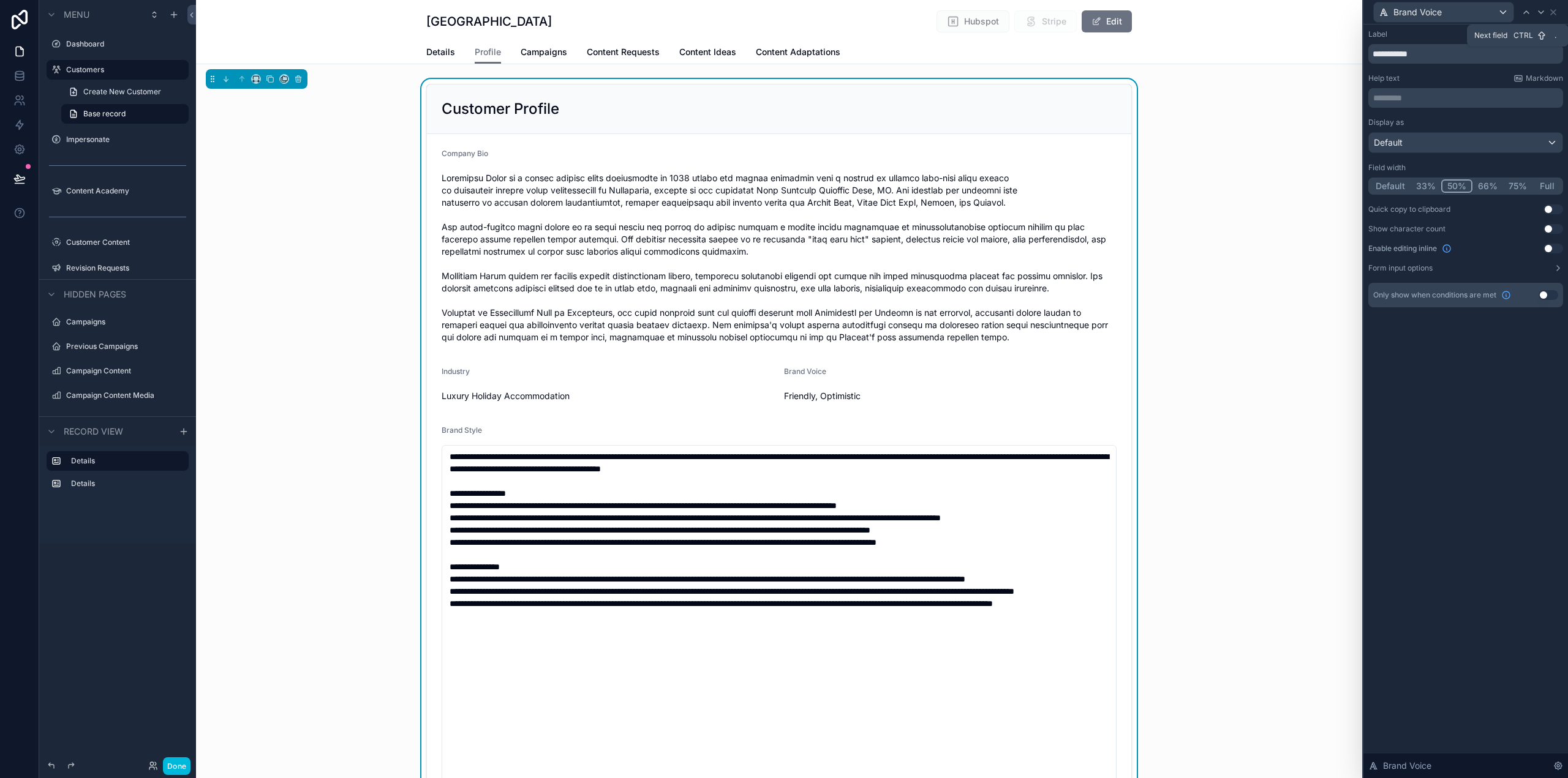
click at [1542, 11] on icon at bounding box center [1541, 12] width 5 height 2
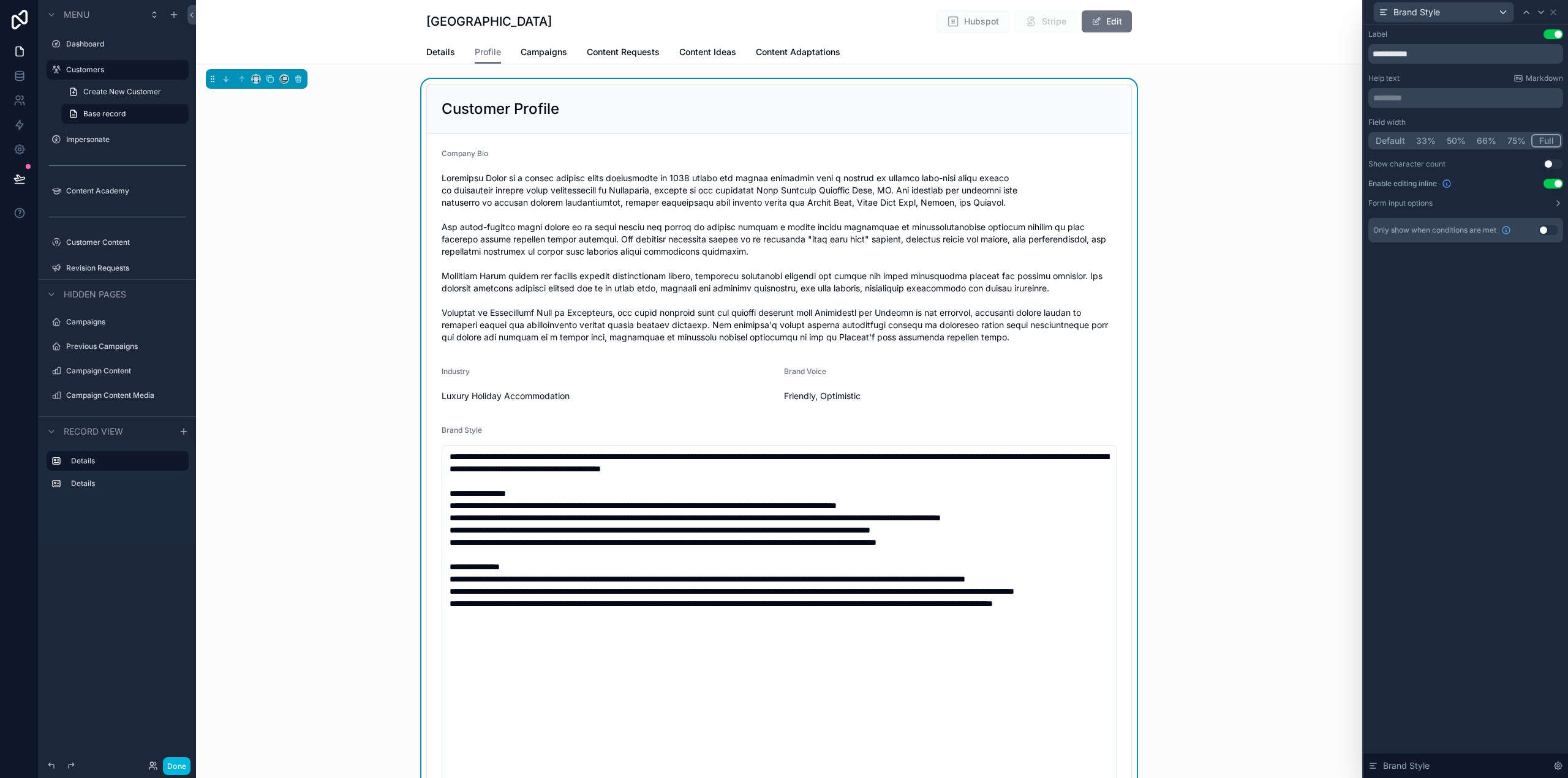
click at [1555, 183] on button "Use setting" at bounding box center [1554, 183] width 19 height 10
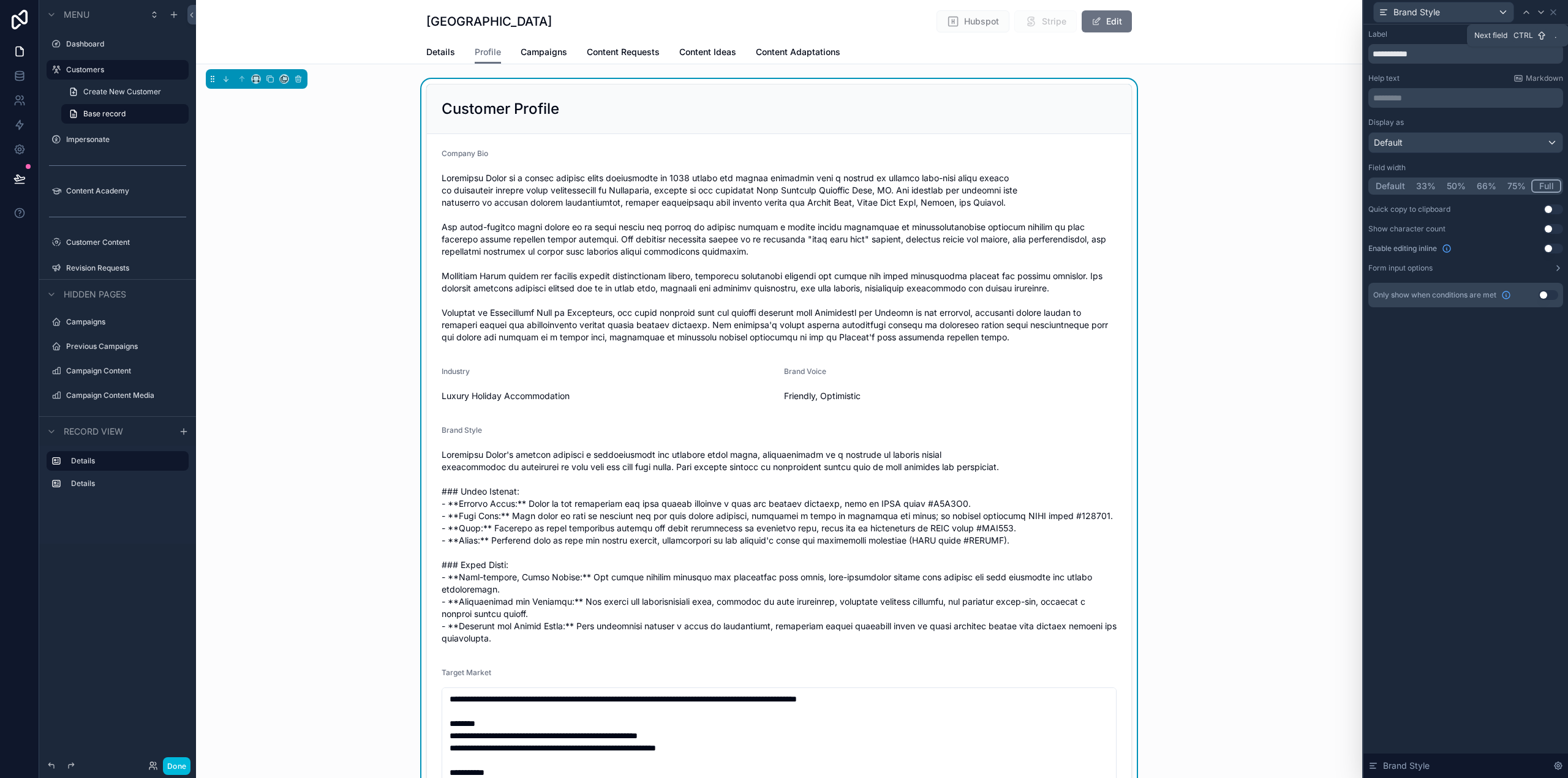
click at [1542, 14] on icon at bounding box center [1541, 12] width 10 height 10
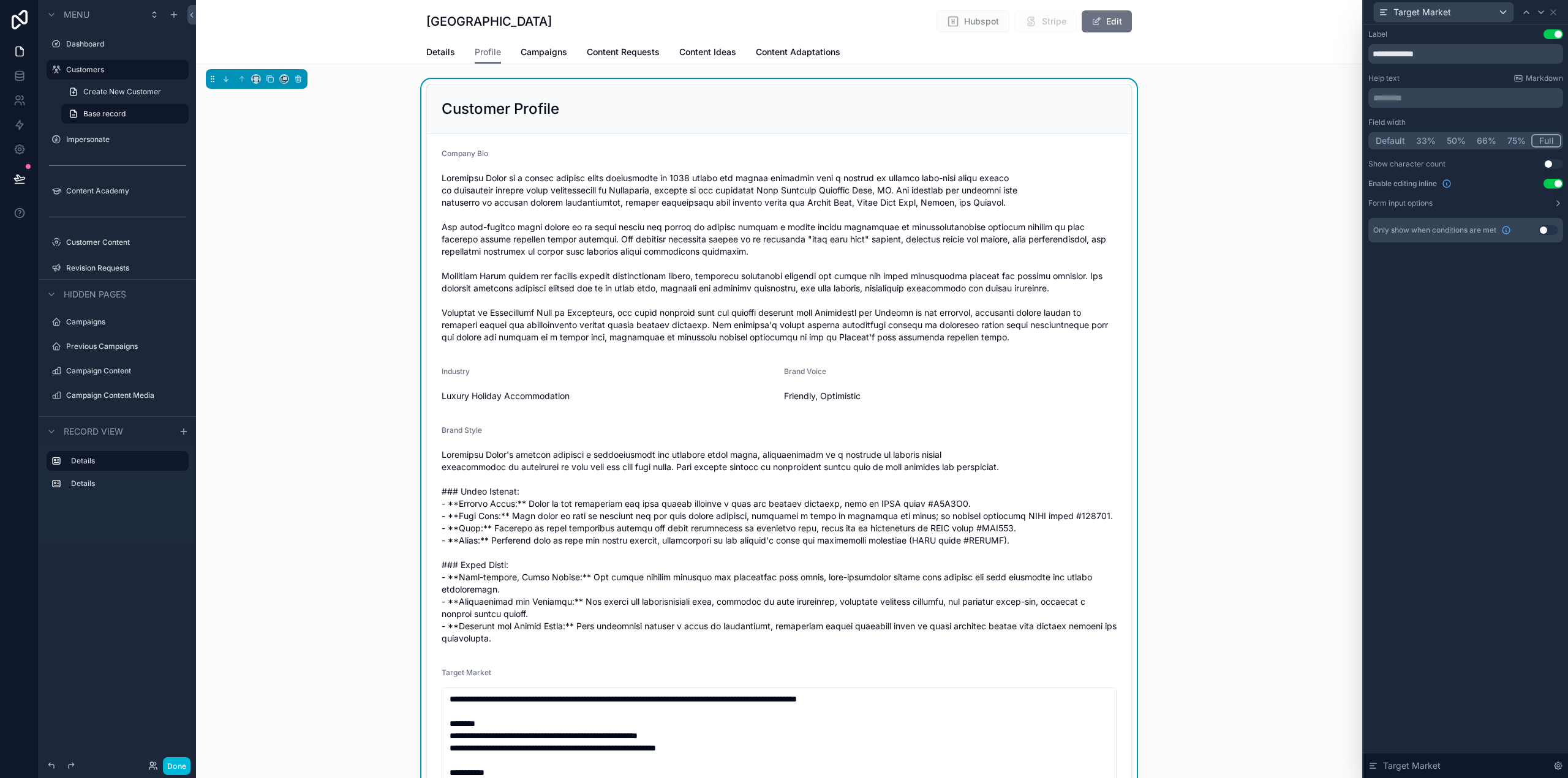
click at [1556, 181] on button "Use setting" at bounding box center [1554, 183] width 19 height 10
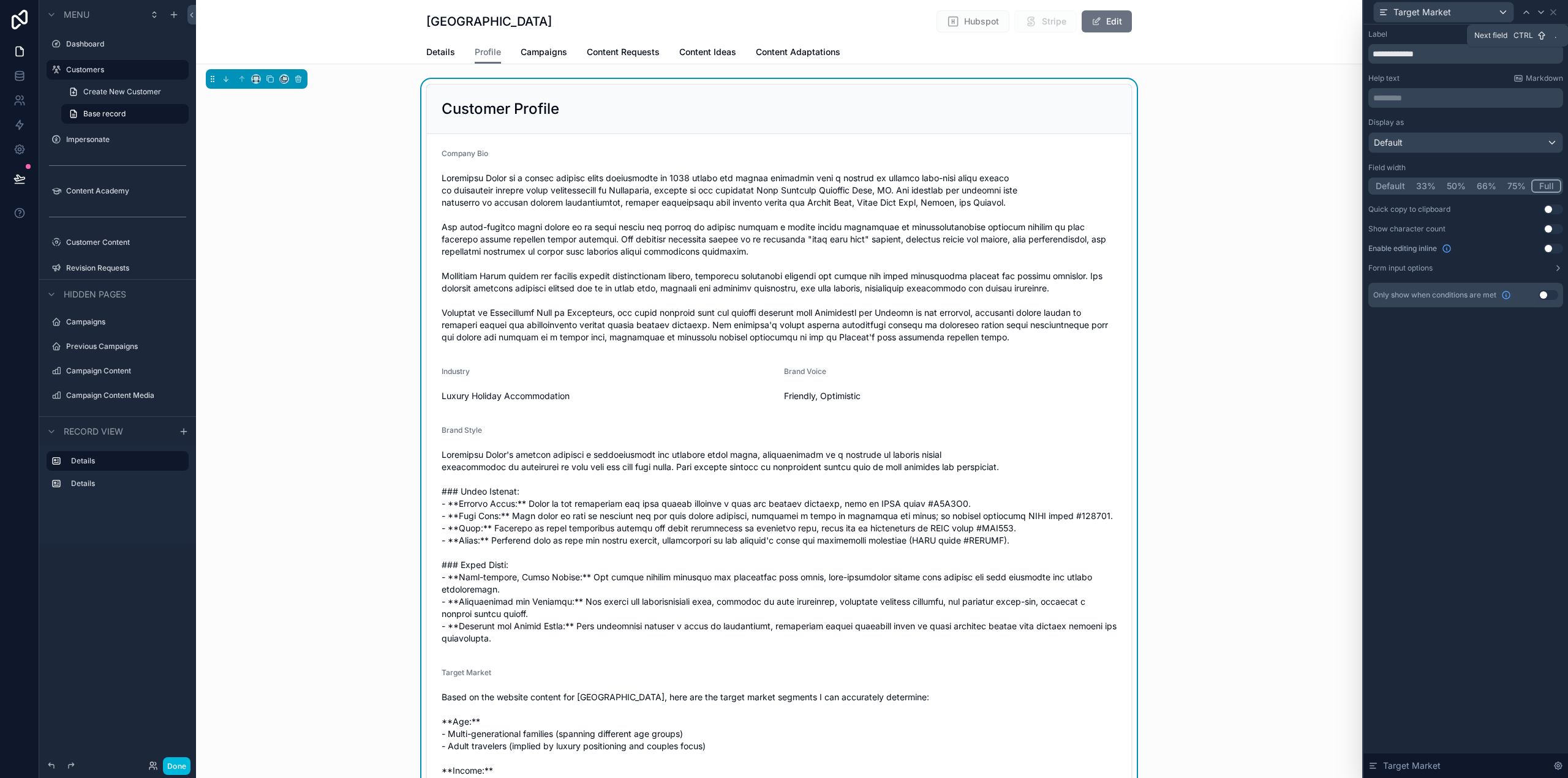
click at [1539, 11] on icon at bounding box center [1541, 12] width 5 height 2
click at [1538, 11] on icon at bounding box center [1541, 12] width 10 height 10
click at [1558, 8] on icon at bounding box center [1554, 12] width 10 height 10
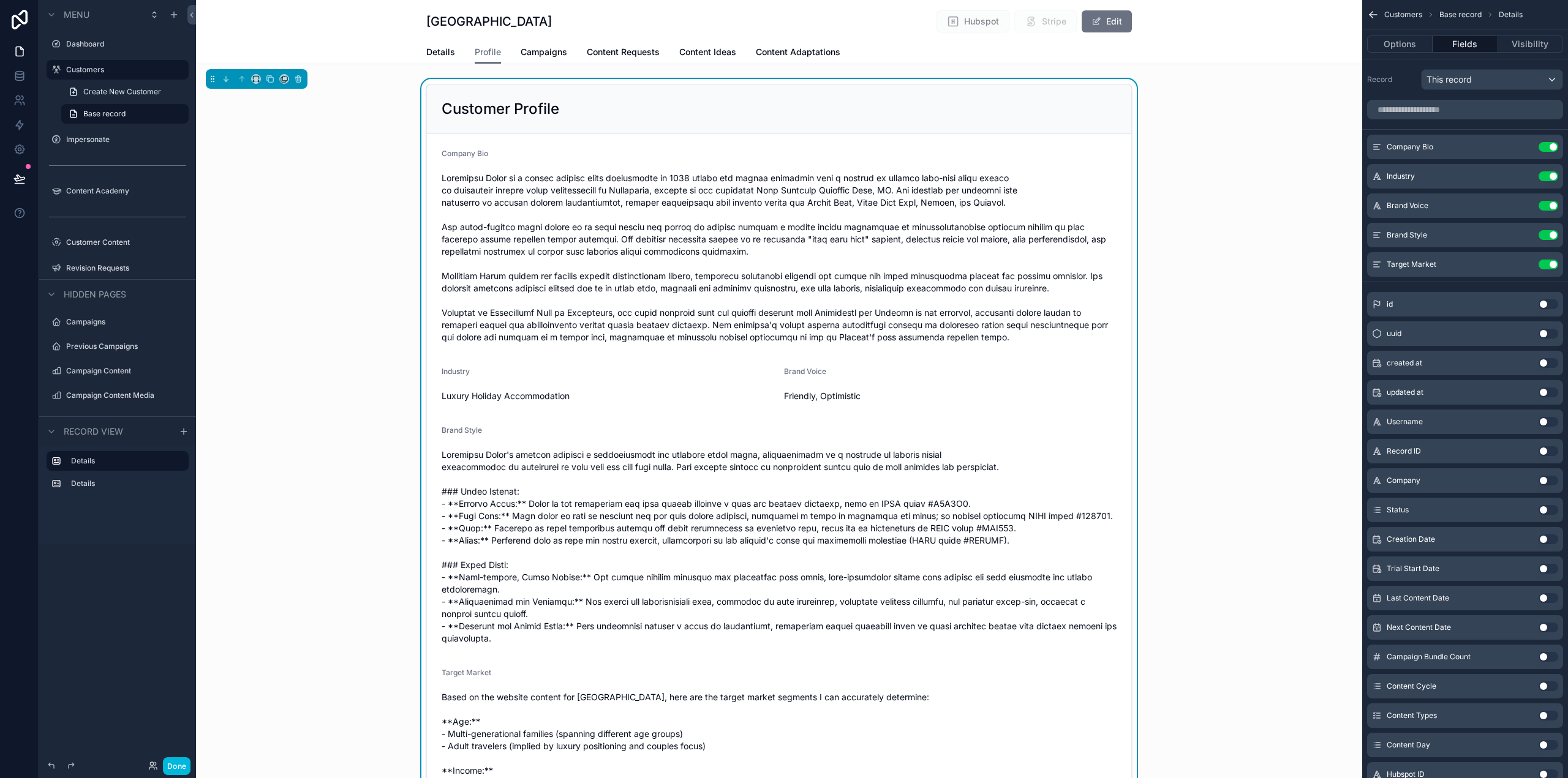
click at [178, 768] on button "Done" at bounding box center [176, 766] width 27 height 18
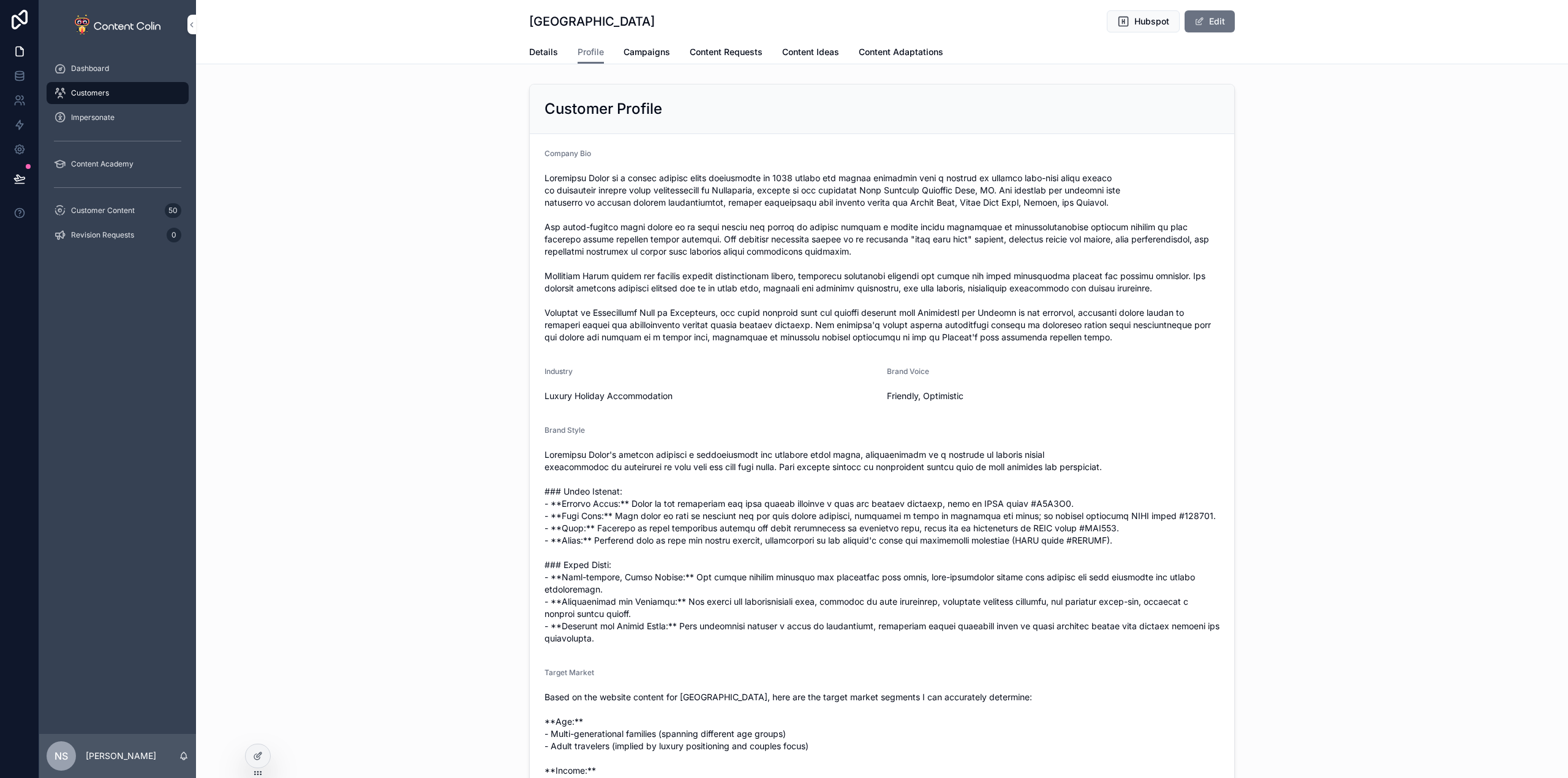
click at [1212, 17] on button "Edit" at bounding box center [1210, 21] width 50 height 22
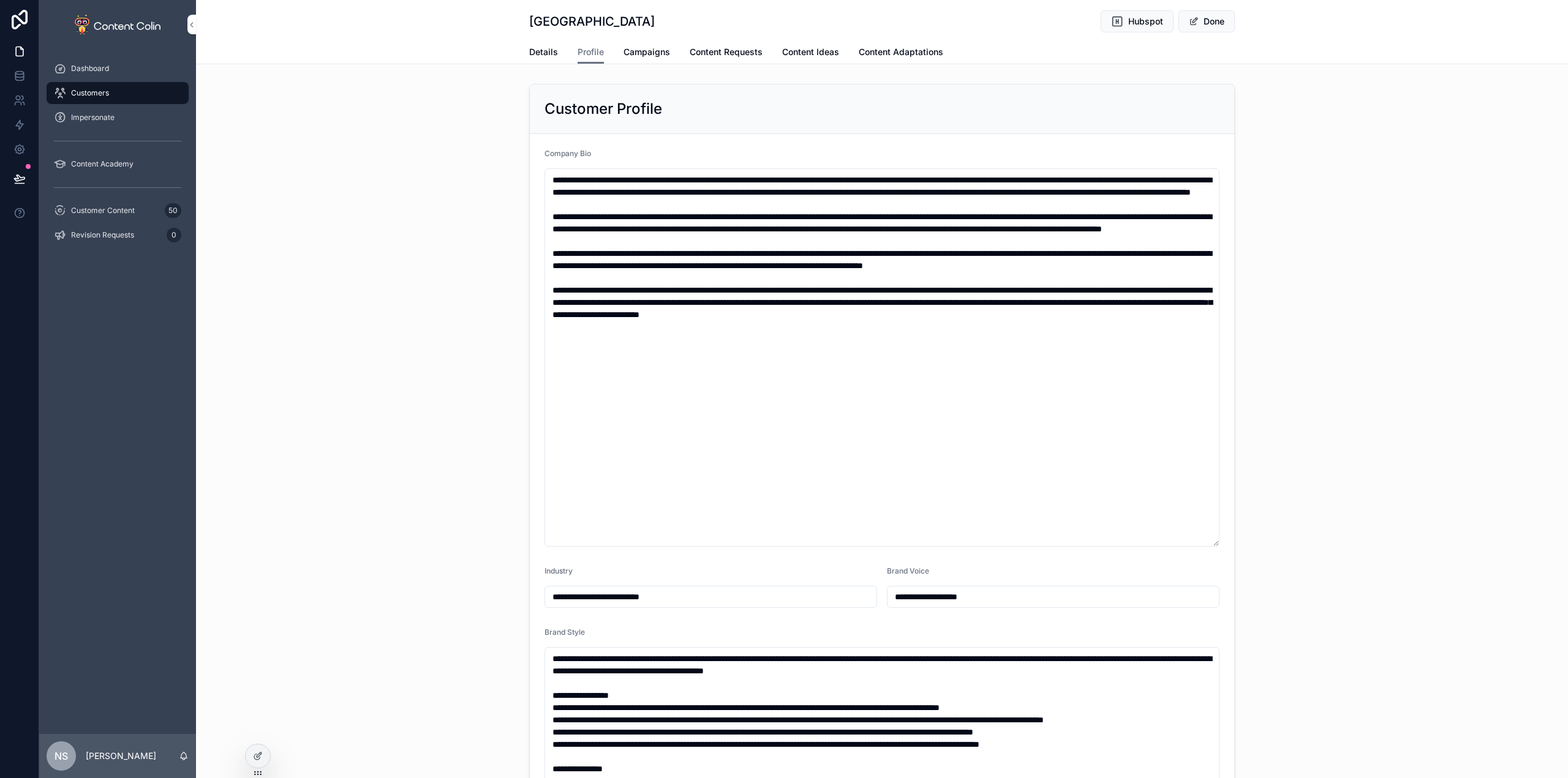
click at [1211, 24] on button "Done" at bounding box center [1207, 21] width 56 height 22
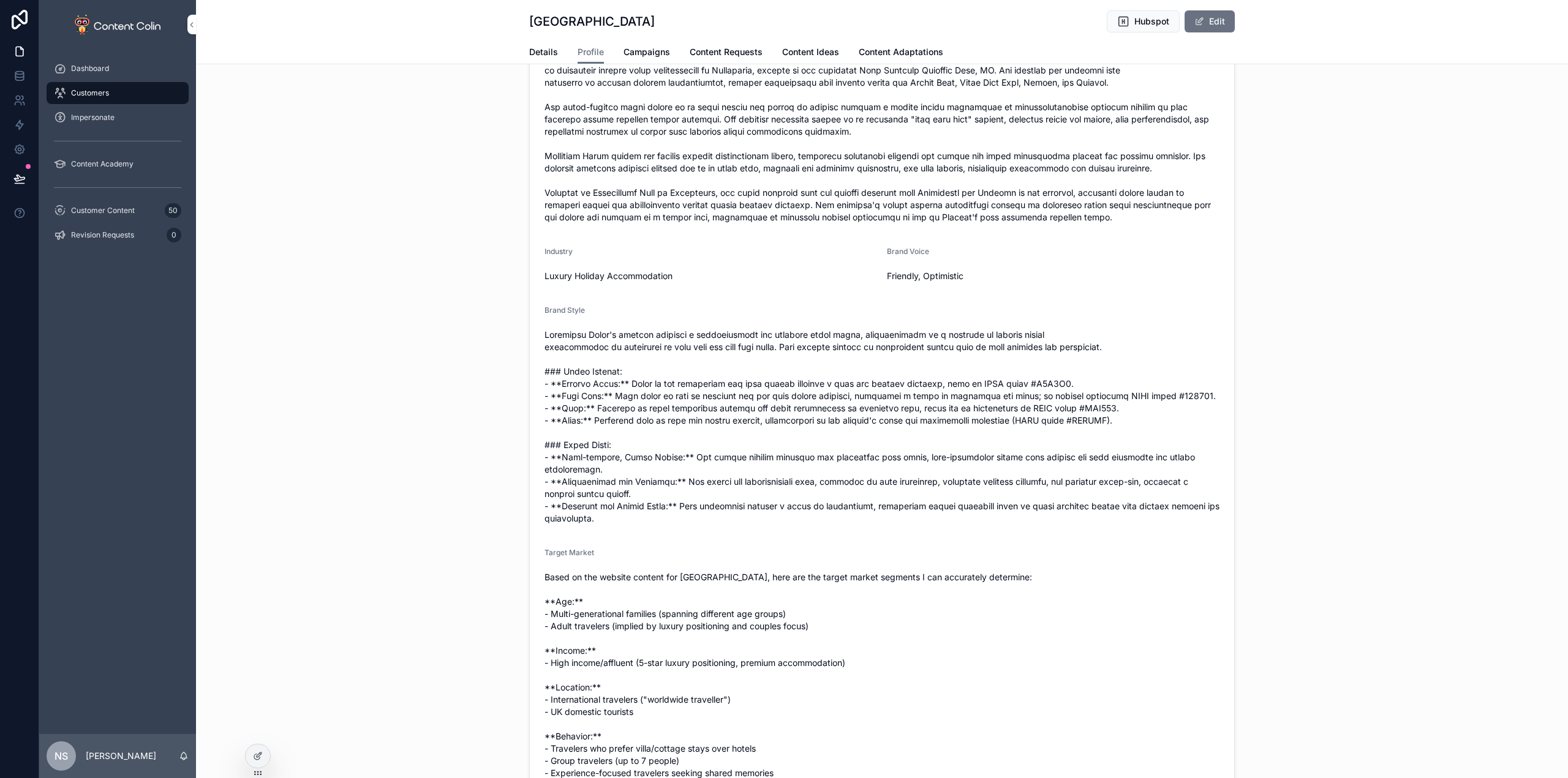
scroll to position [122, 0]
click at [258, 759] on icon at bounding box center [258, 756] width 10 height 10
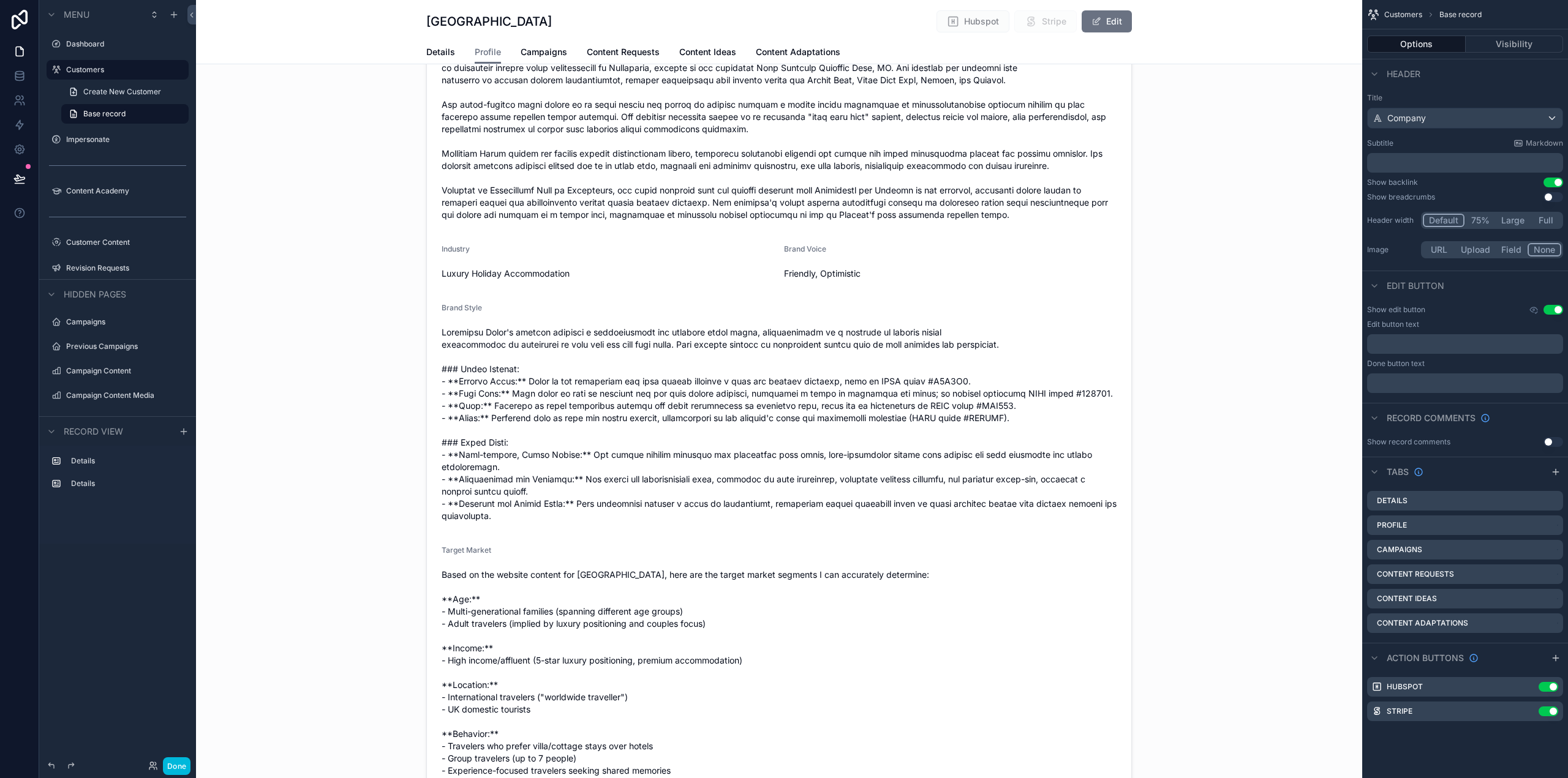
click at [832, 521] on div "scrollable content" at bounding box center [779, 495] width 1166 height 1077
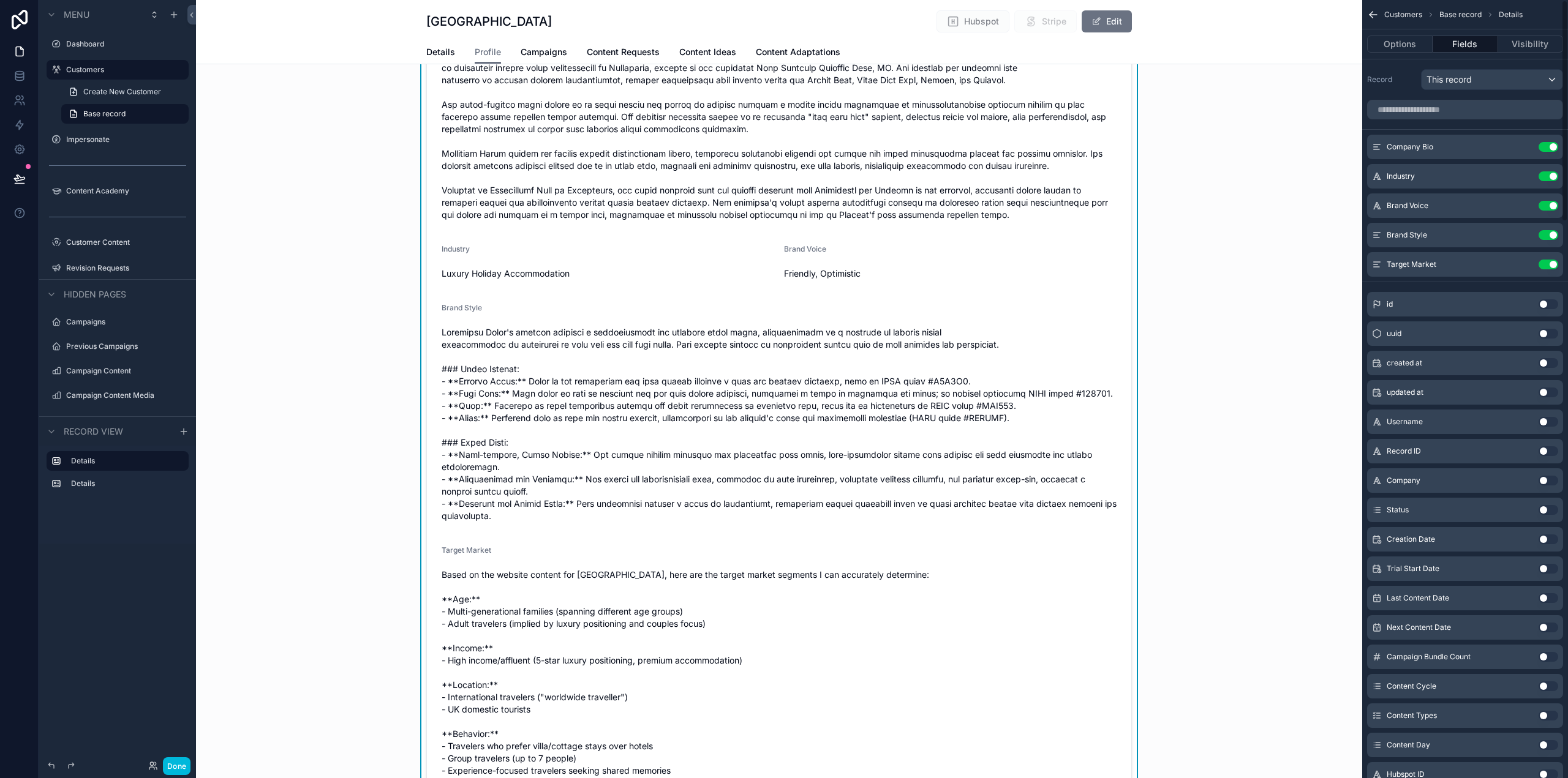
click at [1537, 40] on button "Visibility" at bounding box center [1531, 43] width 65 height 17
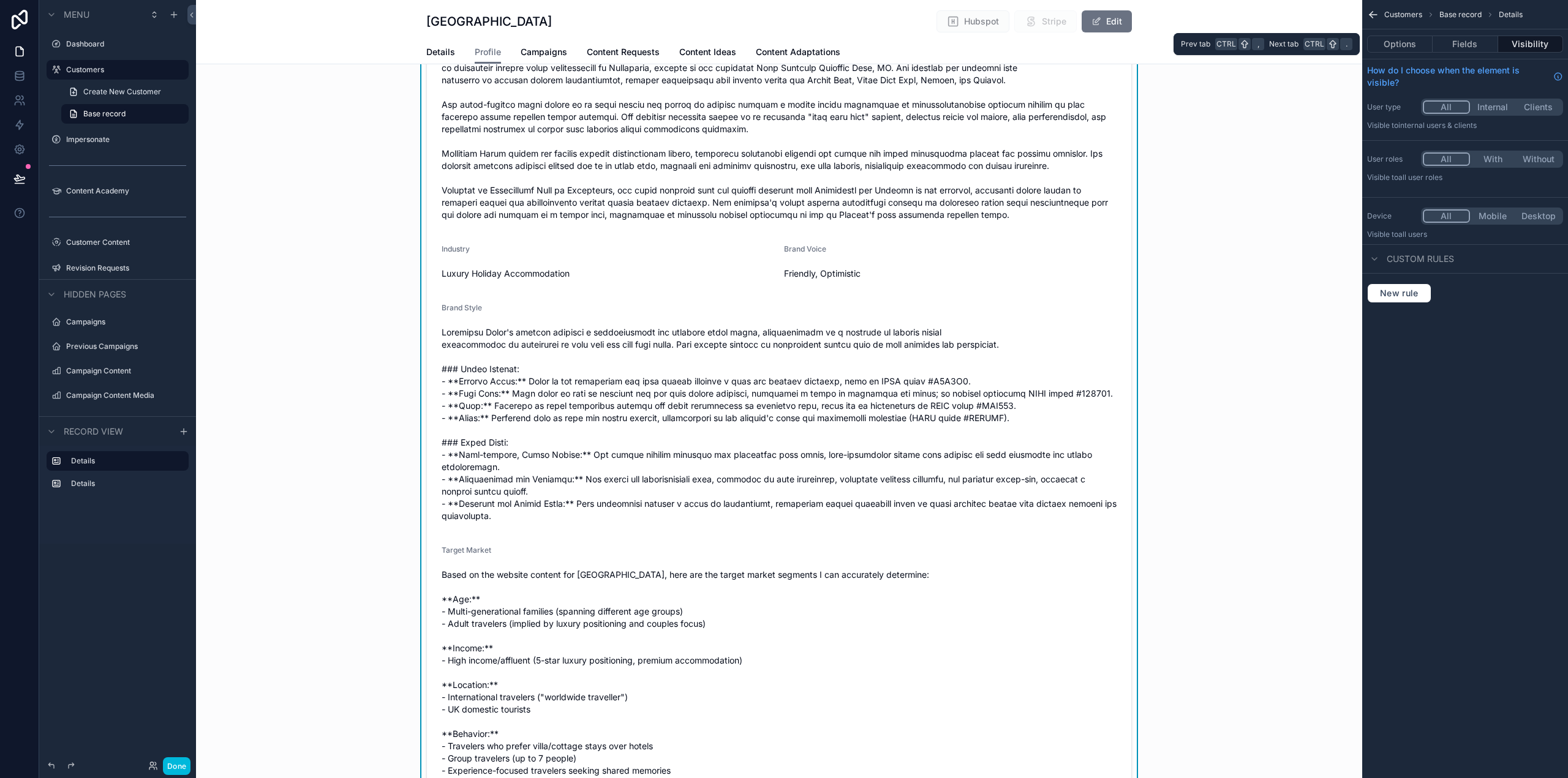
click at [1460, 48] on button "Fields" at bounding box center [1465, 43] width 65 height 17
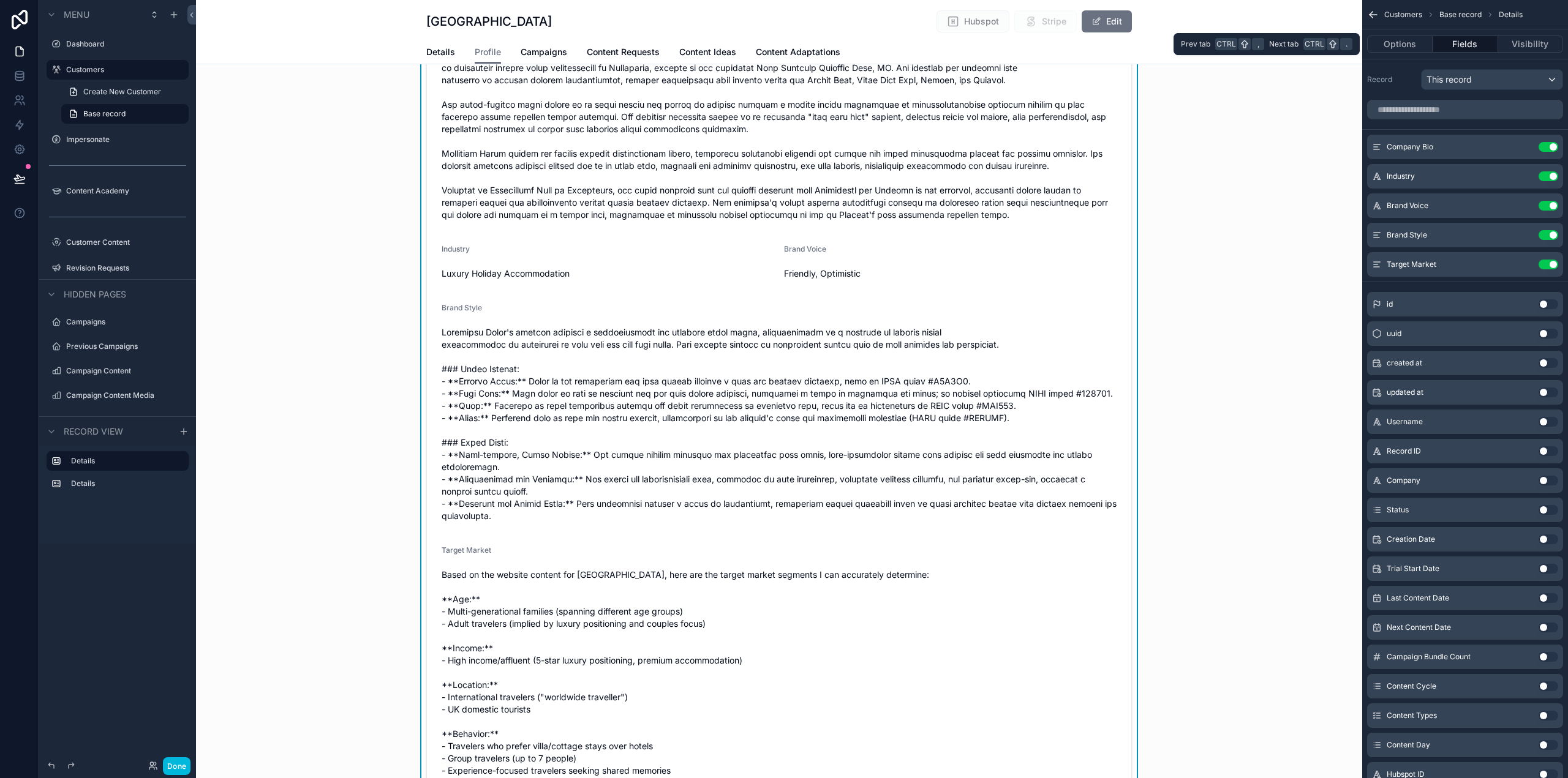
drag, startPoint x: 1386, startPoint y: 50, endPoint x: 1393, endPoint y: 51, distance: 7.1
click at [1387, 50] on button "Options" at bounding box center [1400, 43] width 65 height 17
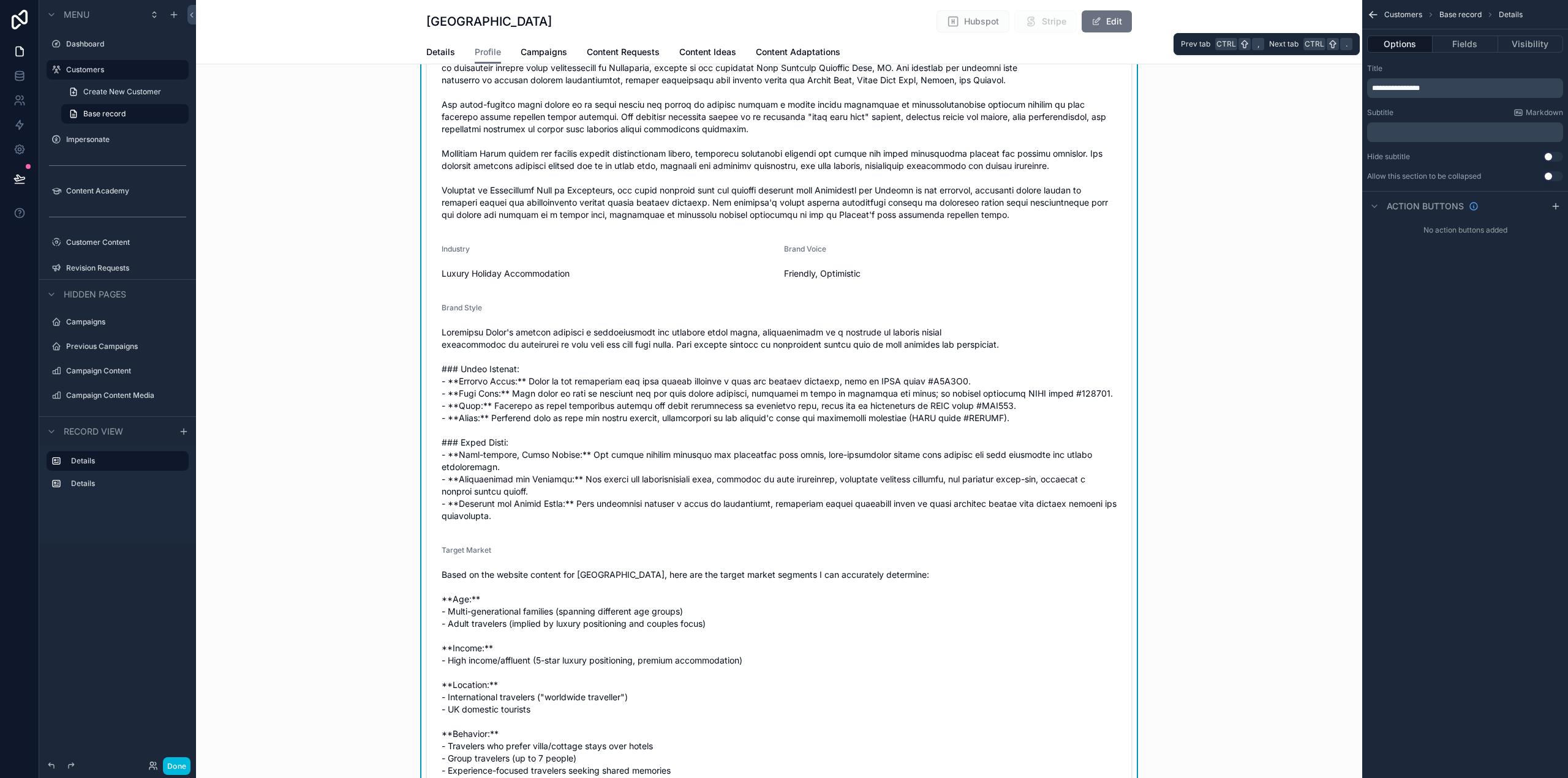
click at [1450, 42] on button "Fields" at bounding box center [1465, 43] width 65 height 17
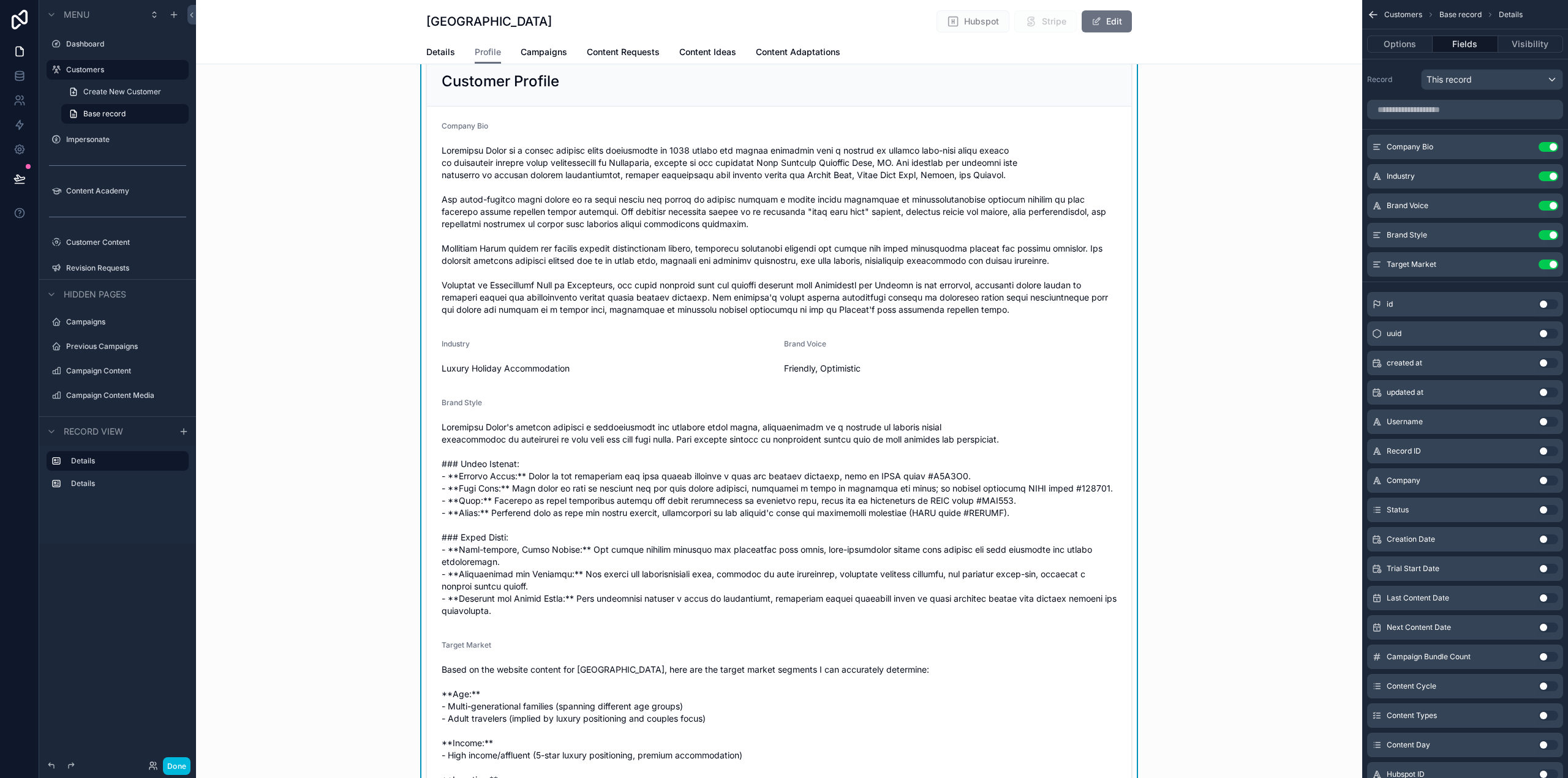
scroll to position [0, 0]
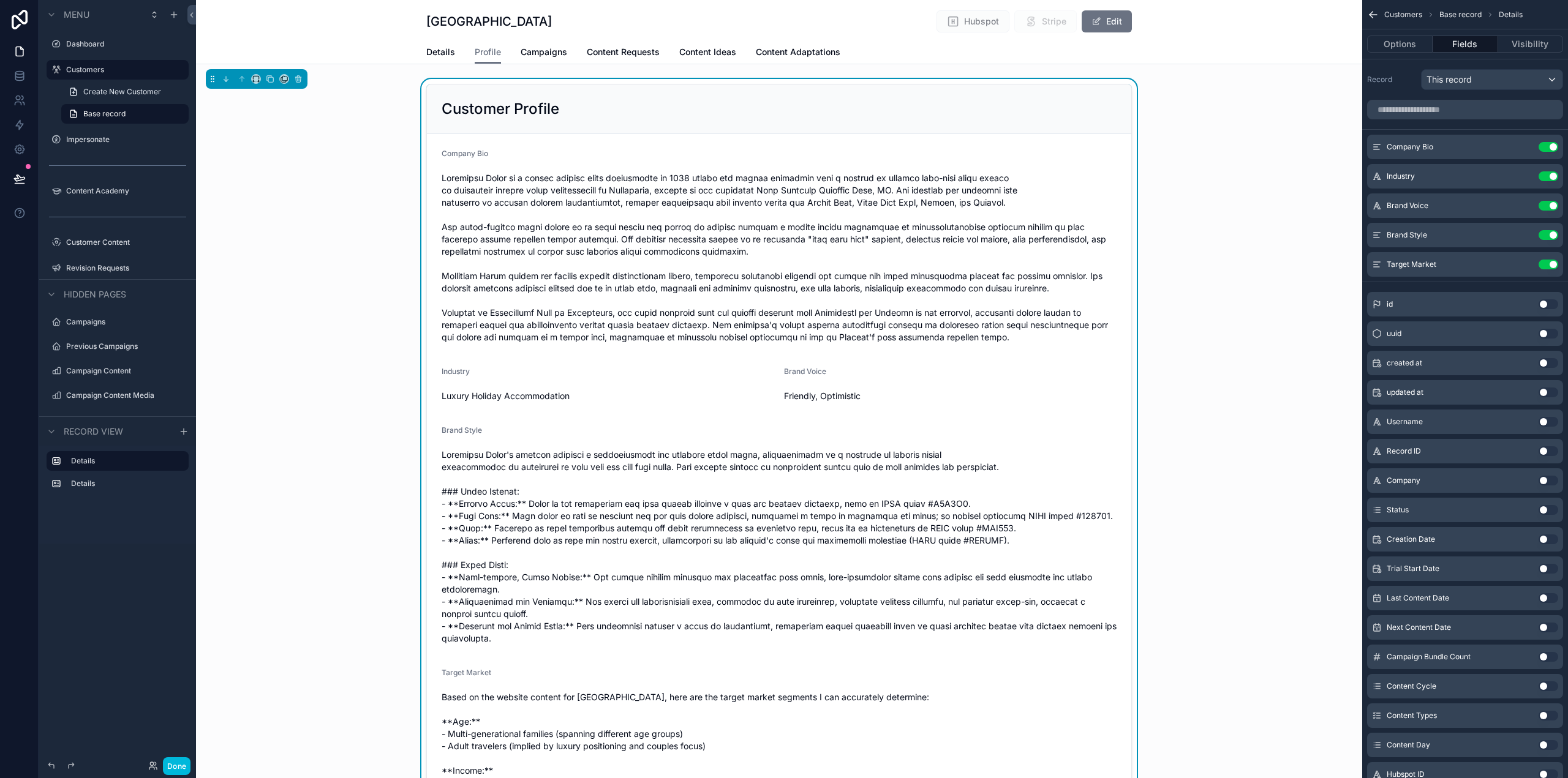
click at [0, 0] on icon "scrollable content" at bounding box center [0, 0] width 0 height 0
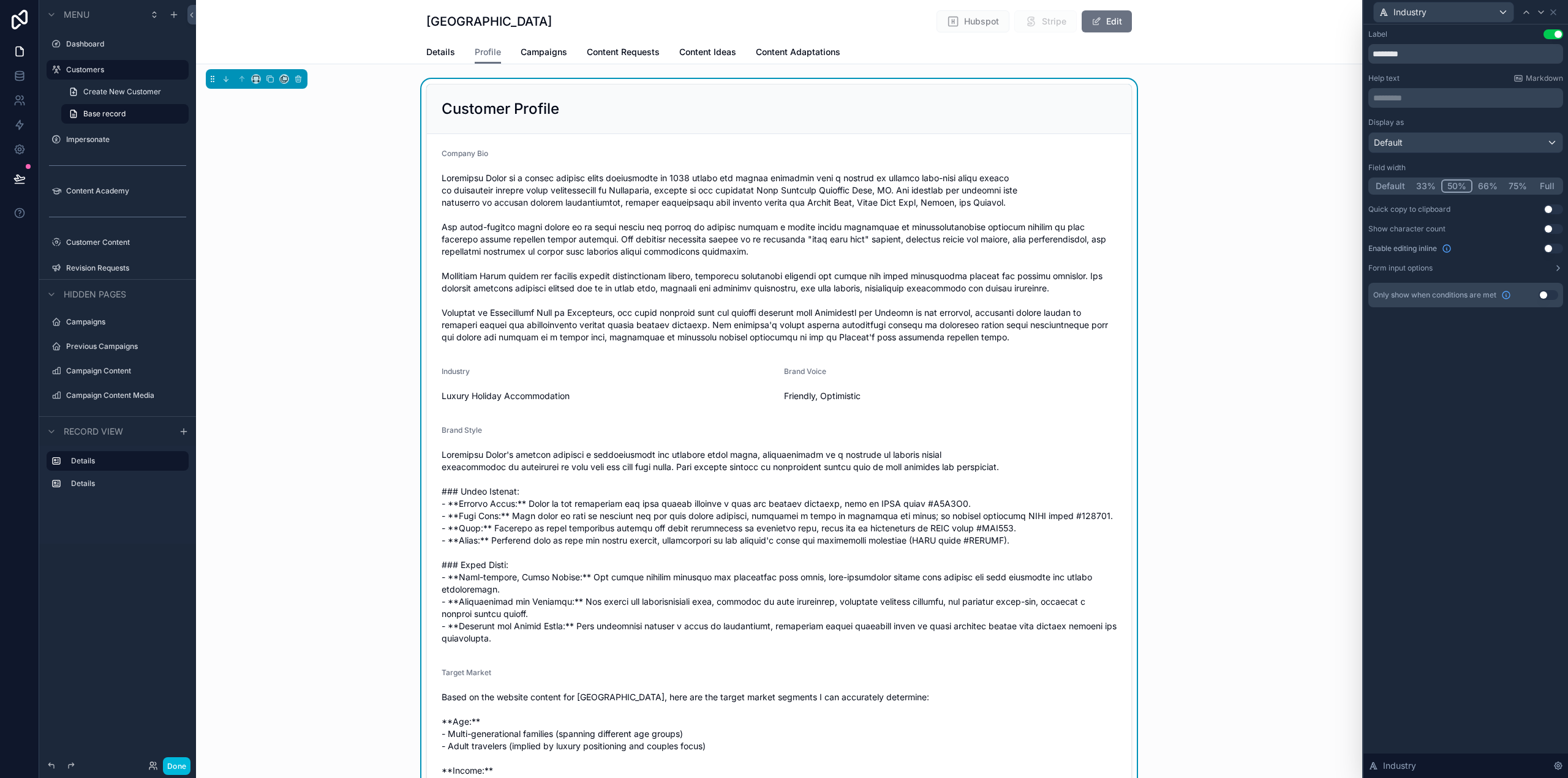
click at [1546, 186] on button "Full" at bounding box center [1547, 186] width 29 height 14
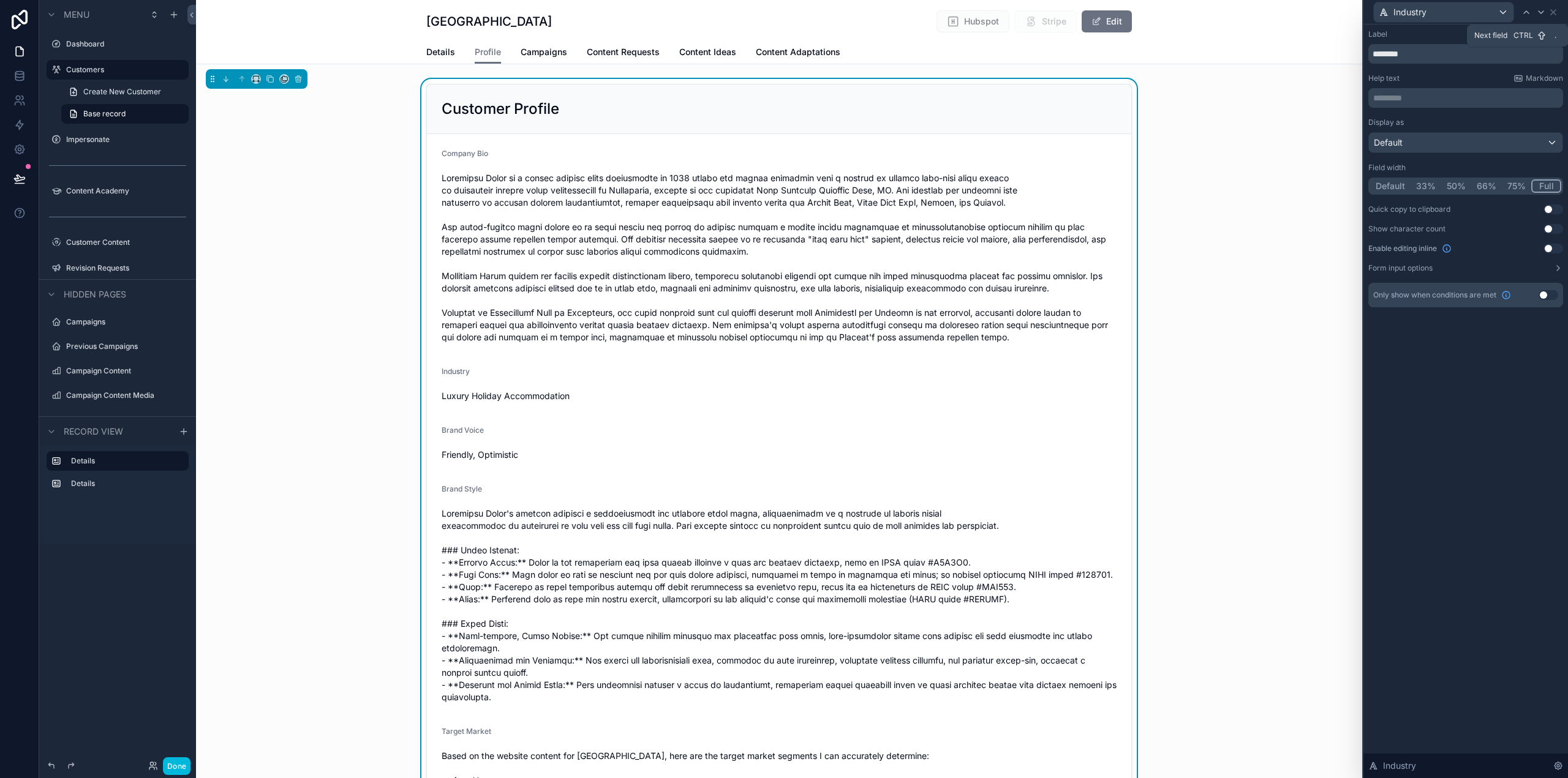
click at [1541, 13] on icon at bounding box center [1541, 12] width 5 height 2
click at [1548, 185] on button "Full" at bounding box center [1547, 186] width 29 height 14
click at [1415, 146] on div "Default" at bounding box center [1466, 142] width 193 height 19
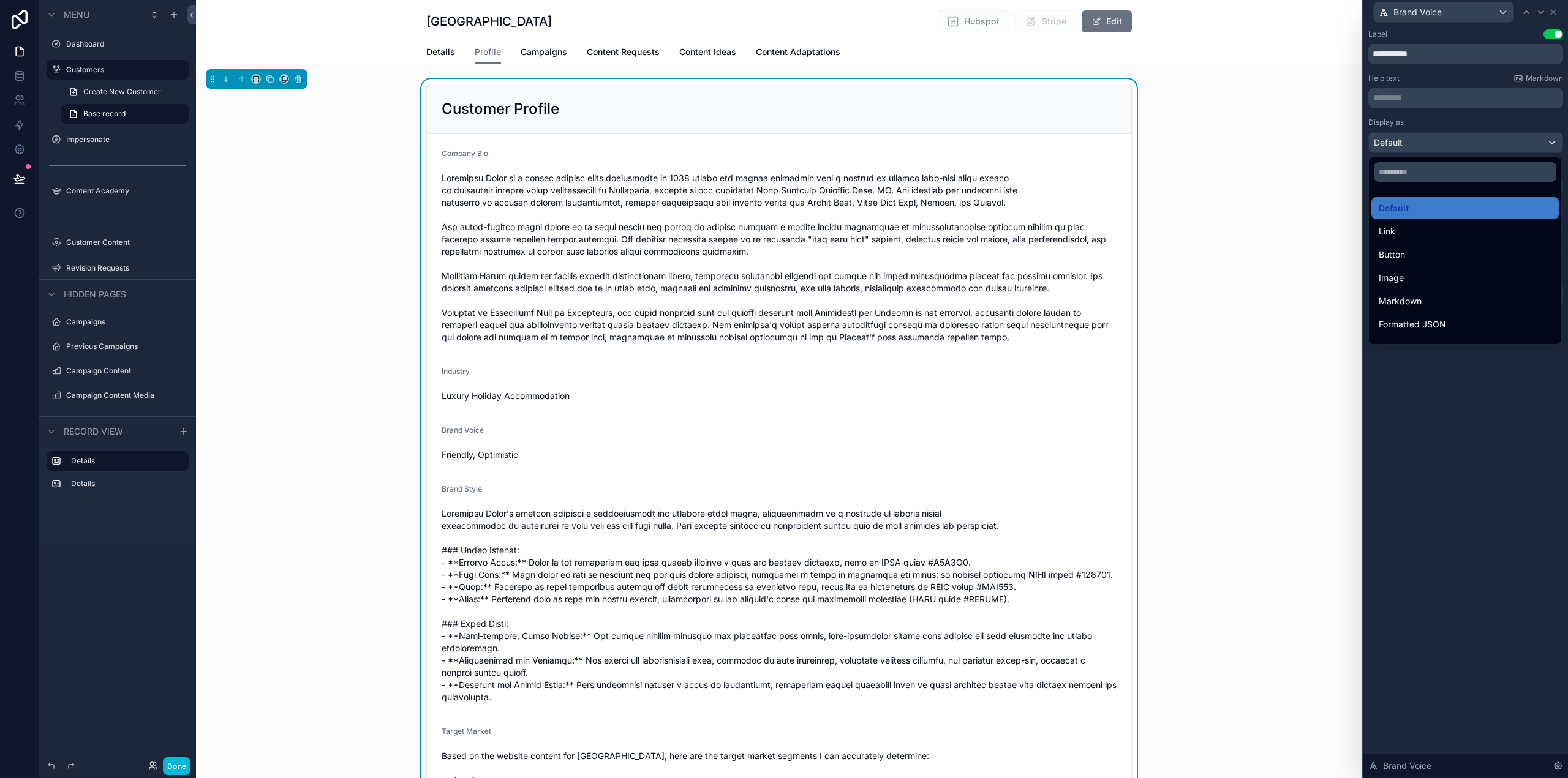
click at [1415, 145] on div at bounding box center [1466, 389] width 204 height 778
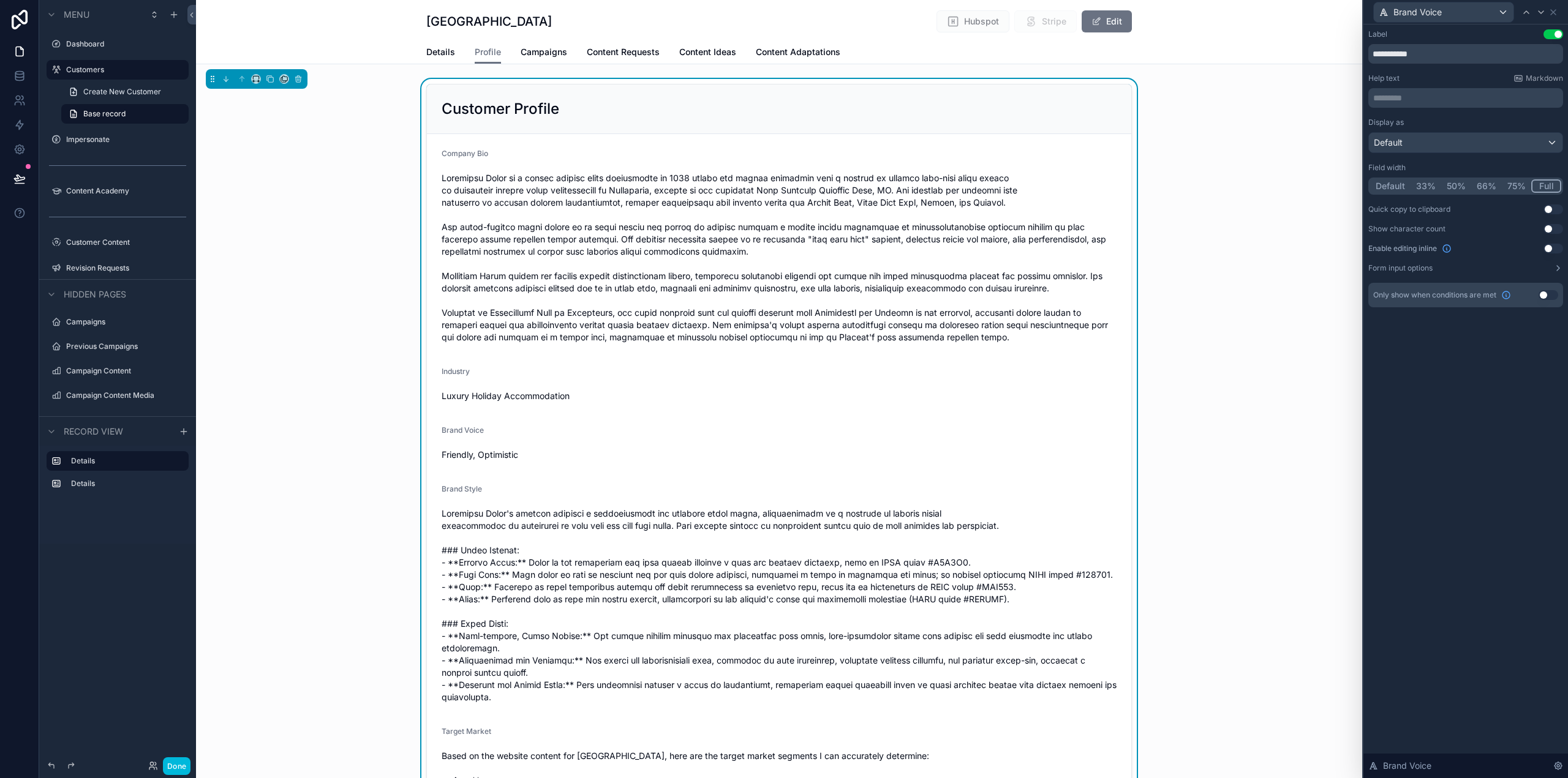
click at [1416, 101] on p "********* ﻿" at bounding box center [1467, 97] width 188 height 12
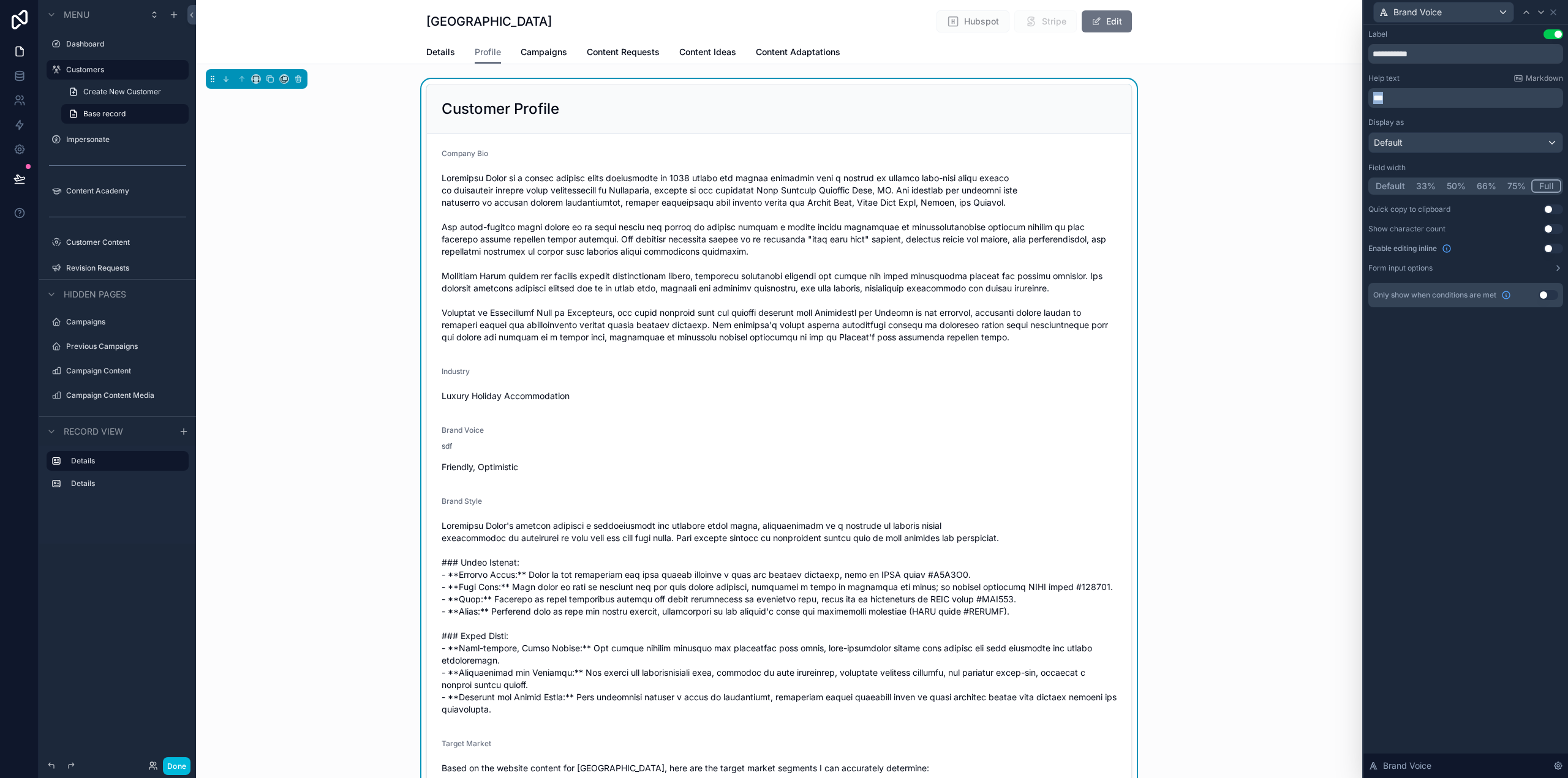
drag, startPoint x: 1417, startPoint y: 99, endPoint x: 1372, endPoint y: 100, distance: 45.0
click at [1373, 100] on div "***" at bounding box center [1466, 98] width 195 height 19
drag, startPoint x: 1373, startPoint y: 414, endPoint x: 1383, endPoint y: 422, distance: 12.8
click at [1373, 419] on div "**********" at bounding box center [1466, 401] width 204 height 754
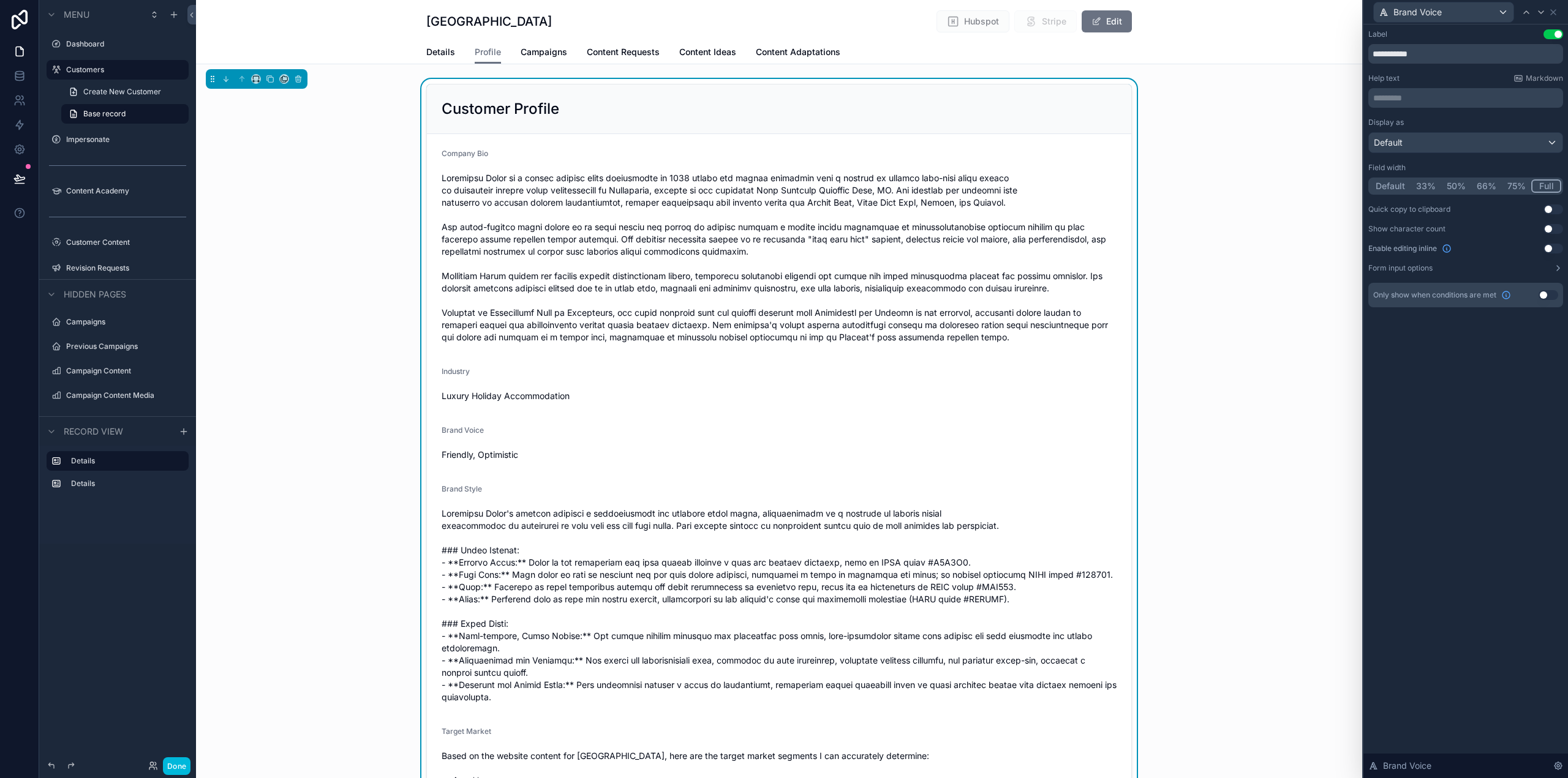
click at [163, 768] on button "Done" at bounding box center [176, 766] width 27 height 18
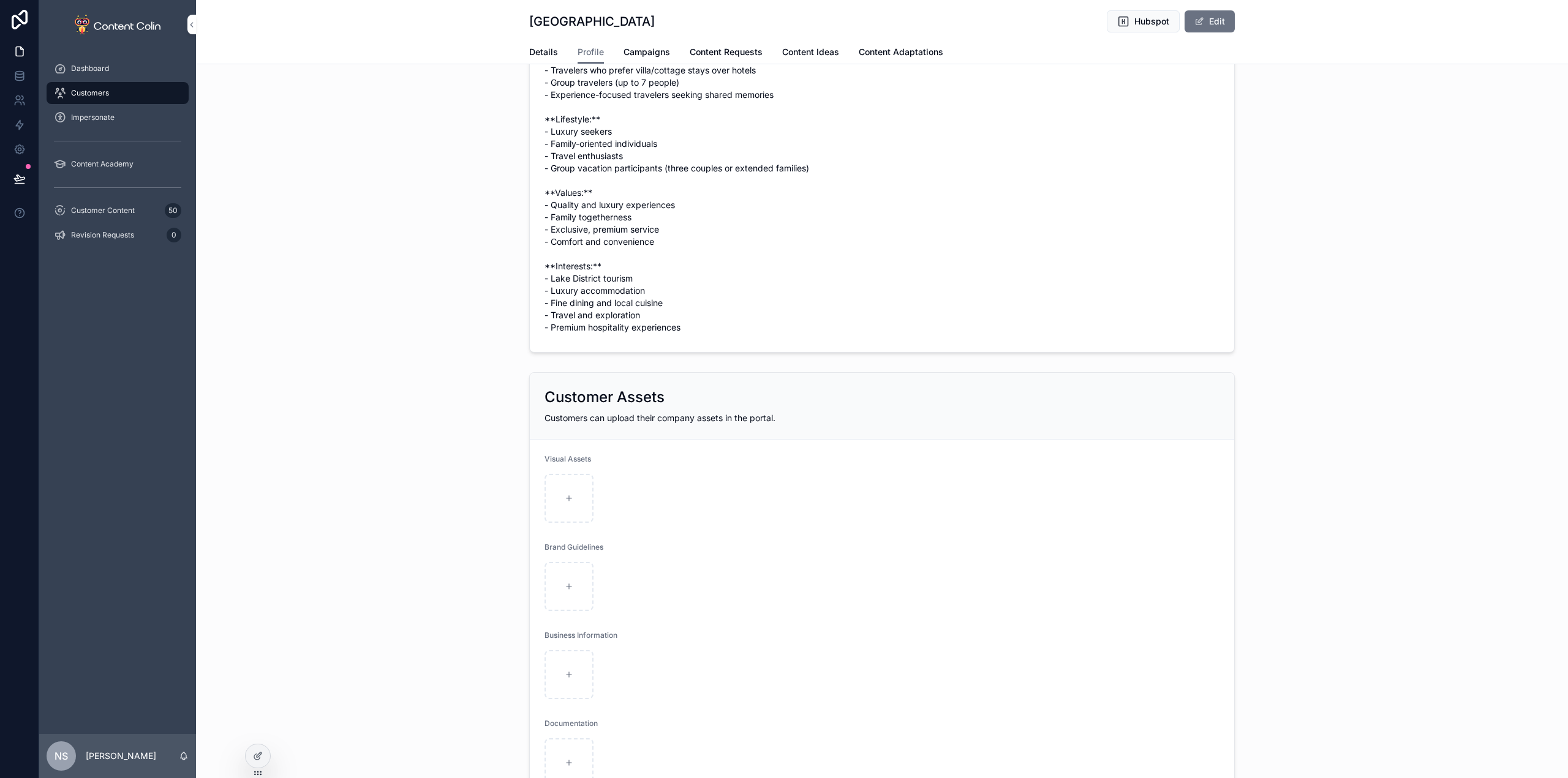
scroll to position [965, 0]
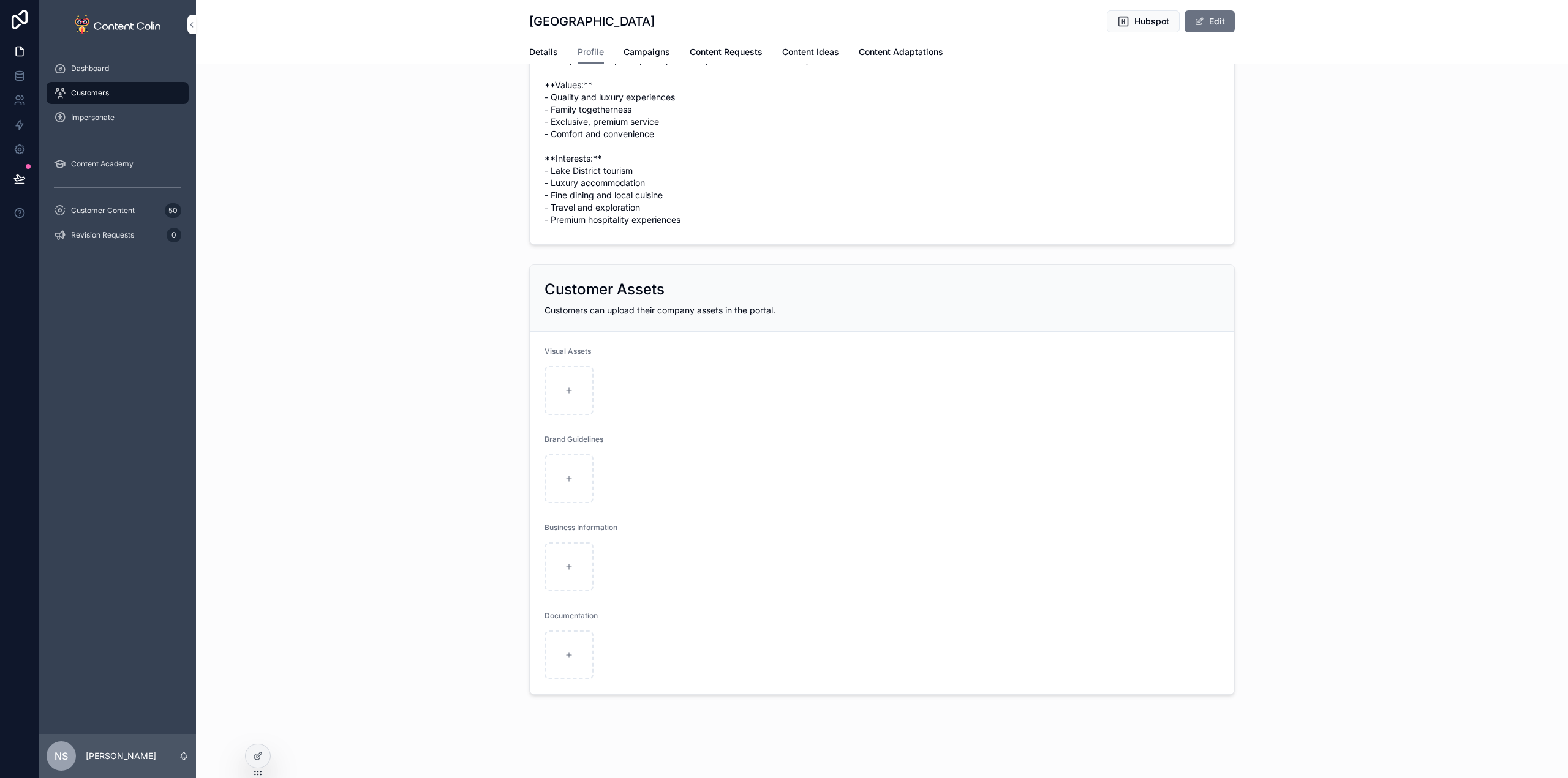
click at [253, 747] on div at bounding box center [258, 755] width 24 height 23
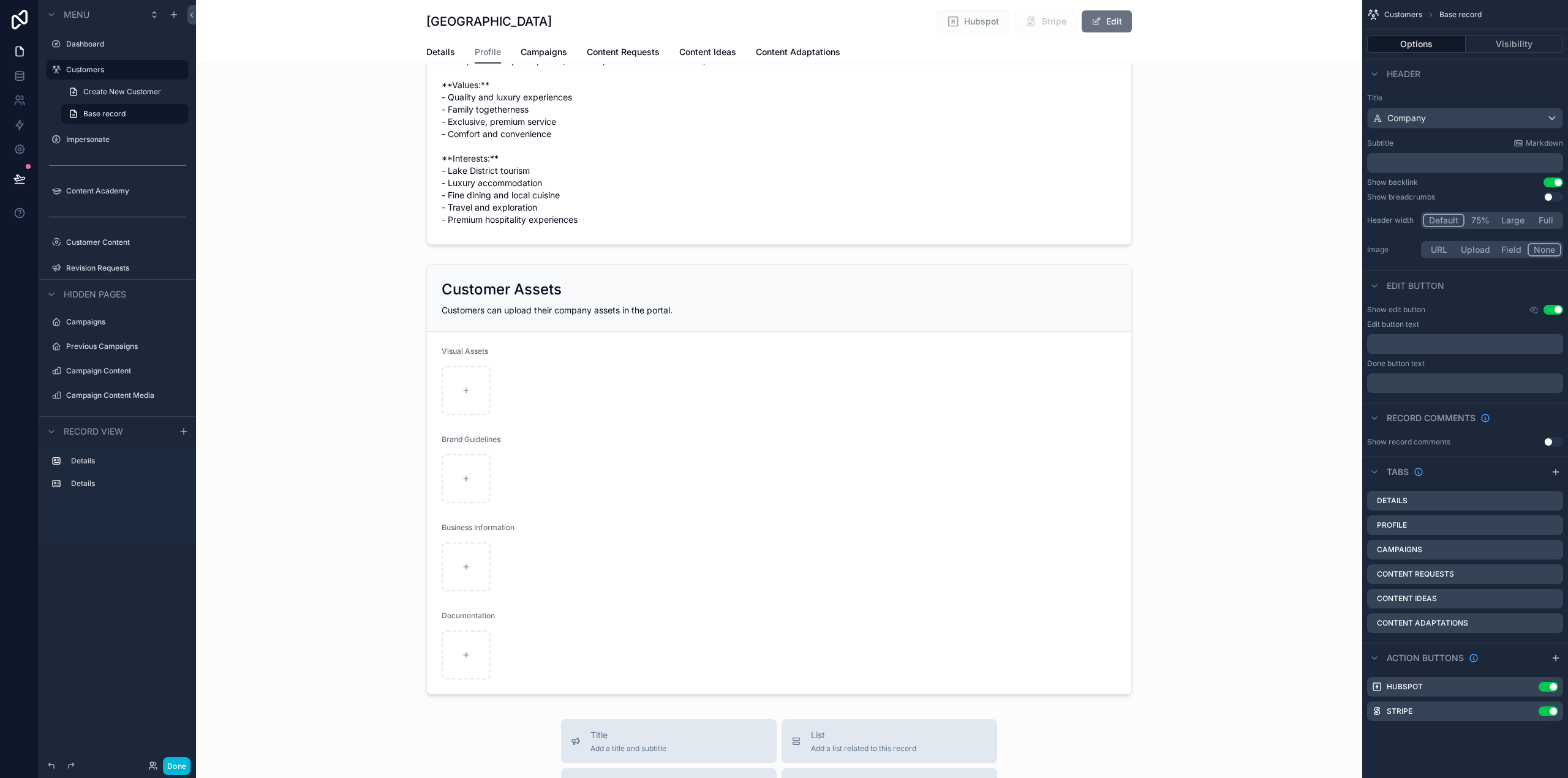
click at [849, 515] on div "scrollable content" at bounding box center [779, 480] width 1166 height 440
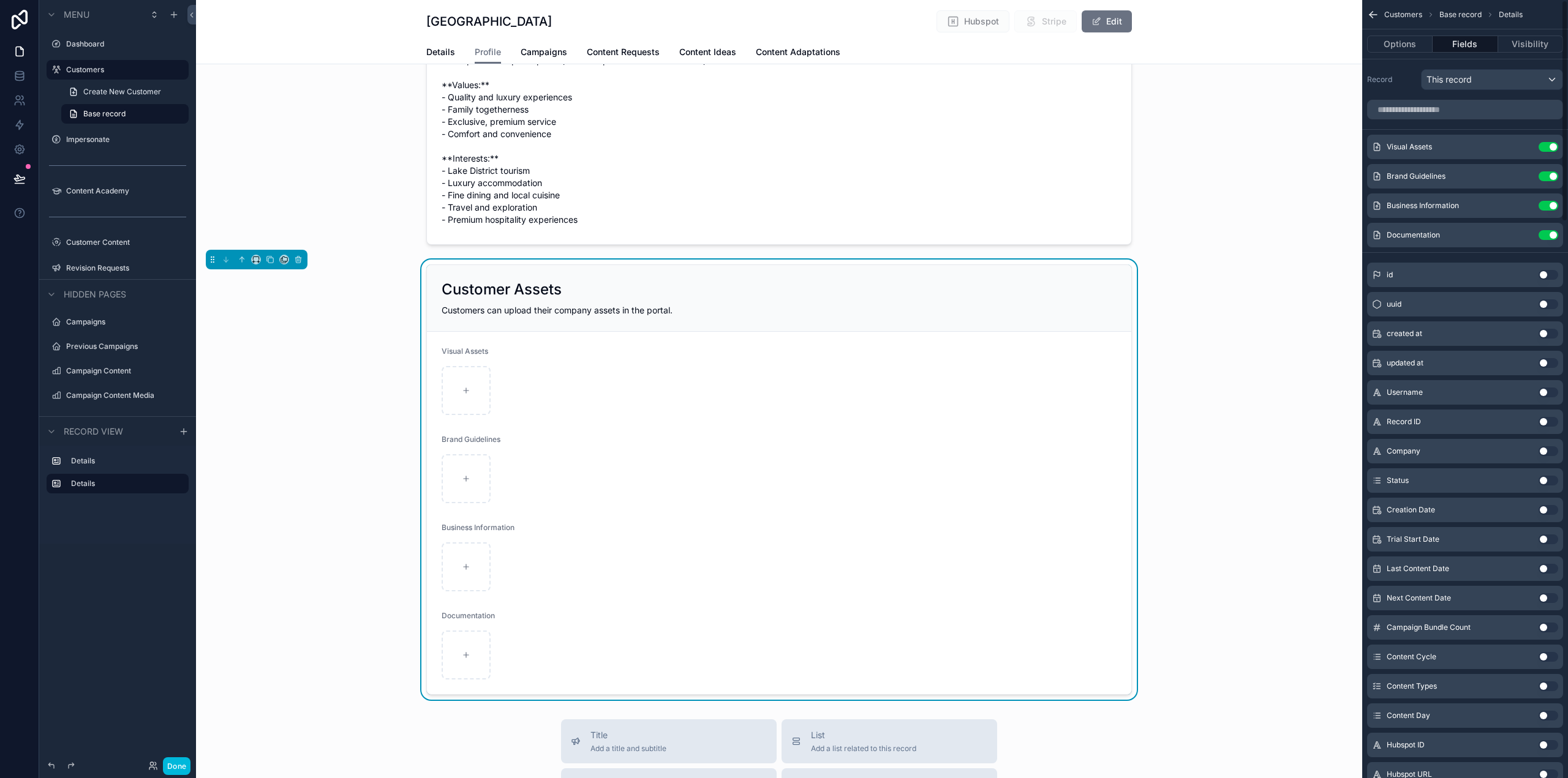
click at [0, 0] on icon "scrollable content" at bounding box center [0, 0] width 0 height 0
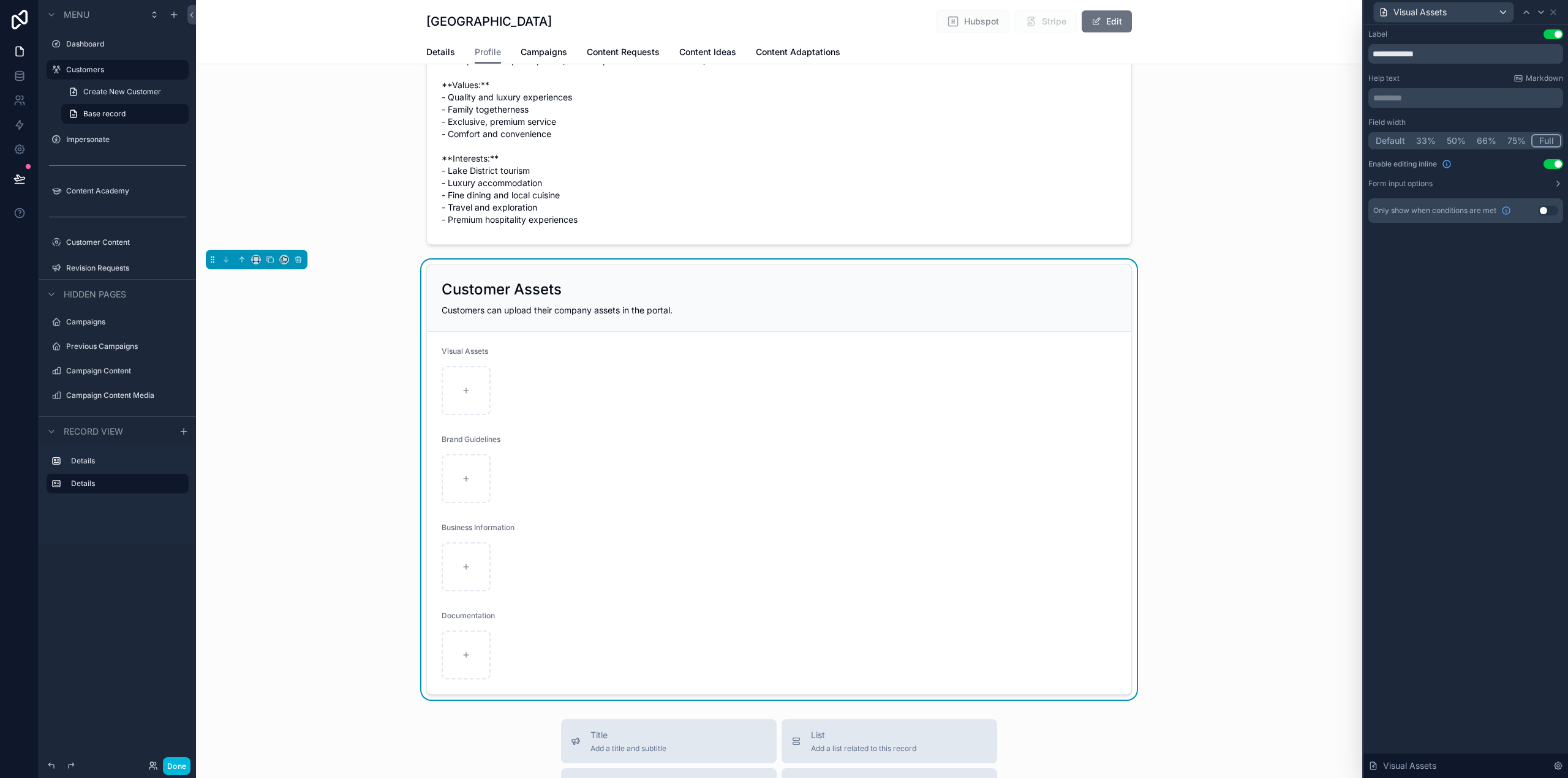
click at [1559, 165] on button "Use setting" at bounding box center [1554, 164] width 19 height 10
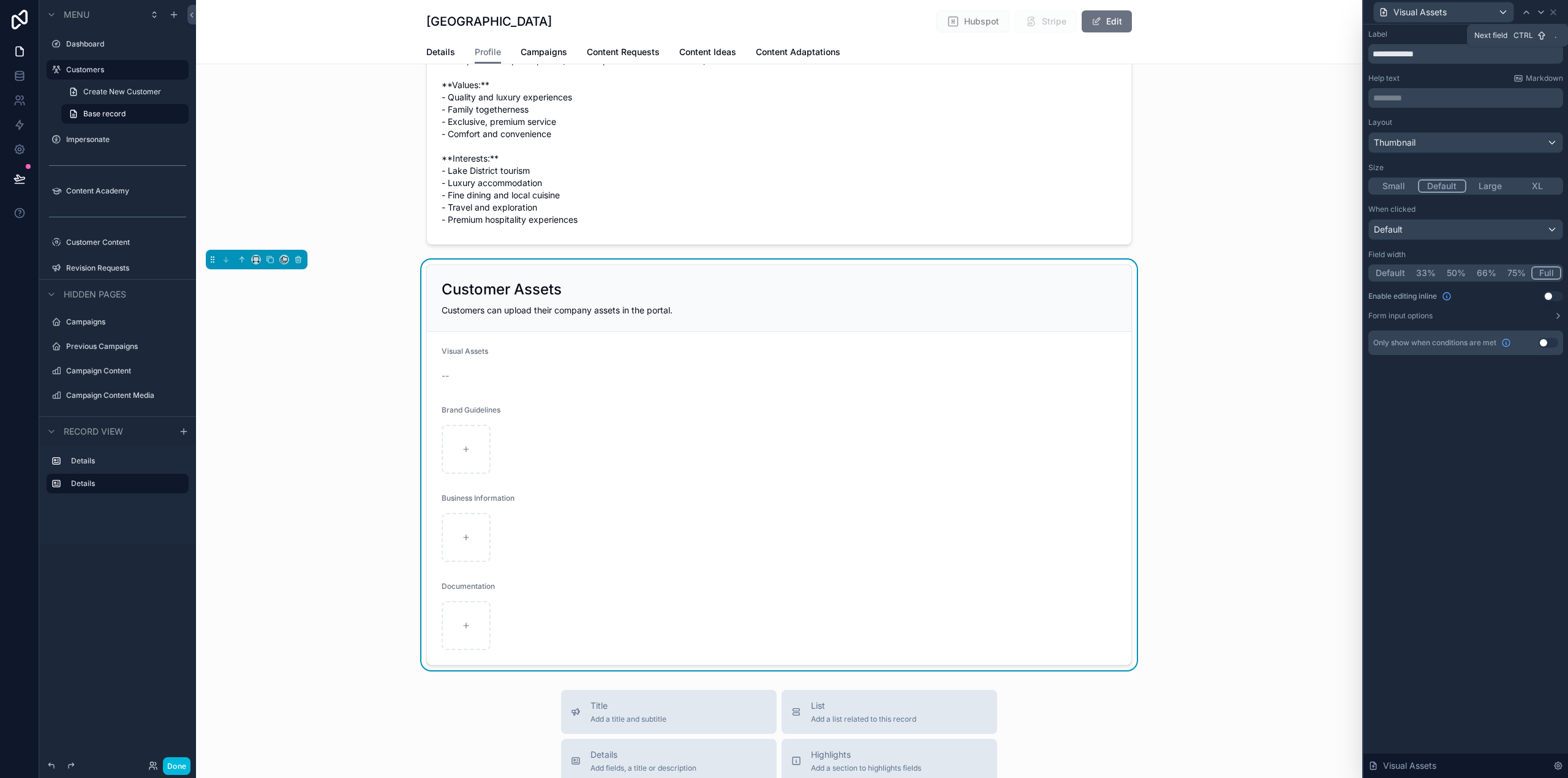
click at [1537, 9] on icon at bounding box center [1541, 12] width 10 height 10
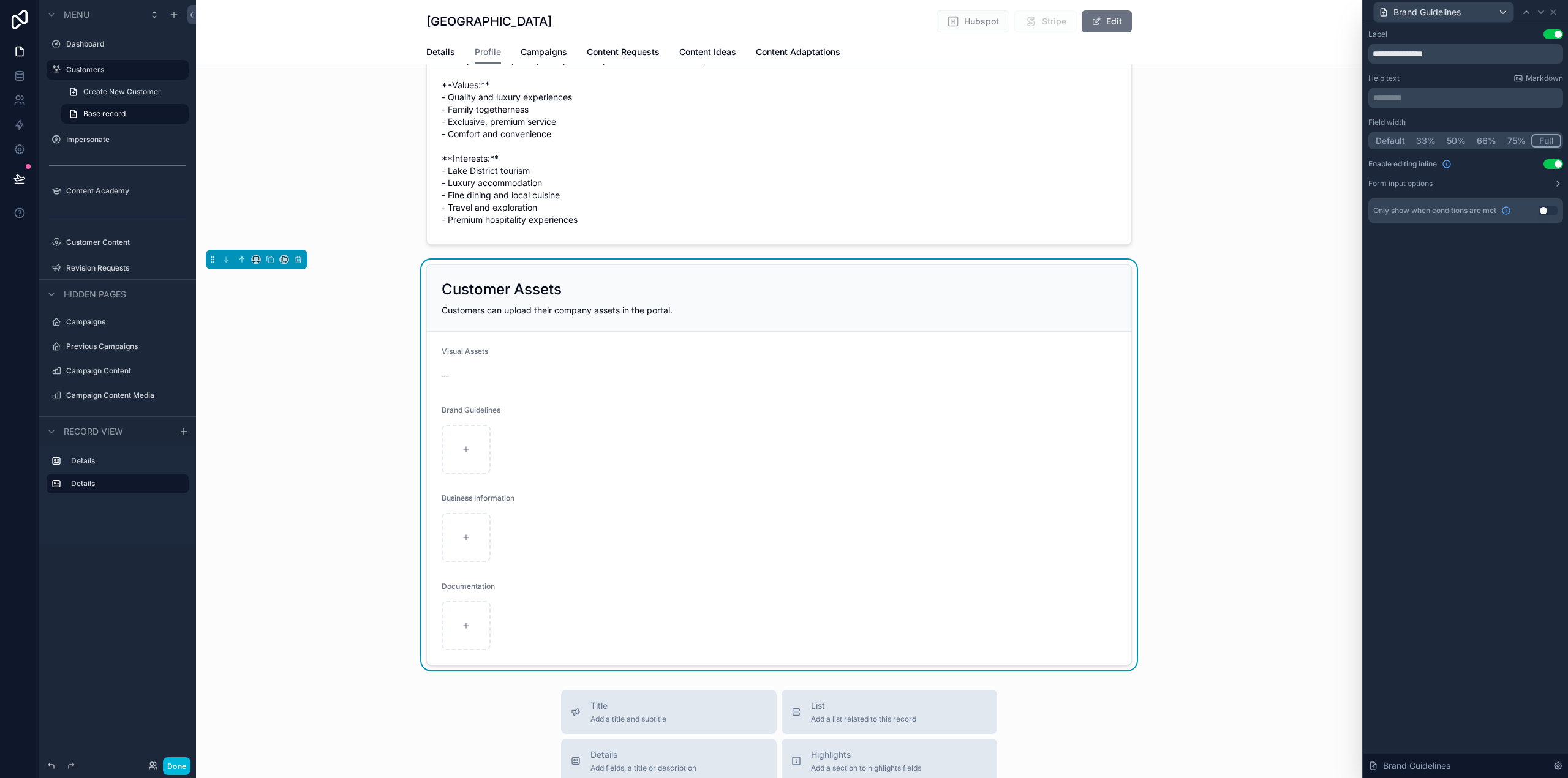
drag, startPoint x: 1556, startPoint y: 163, endPoint x: 1543, endPoint y: 47, distance: 116.7
click at [1556, 163] on button "Use setting" at bounding box center [1554, 164] width 19 height 10
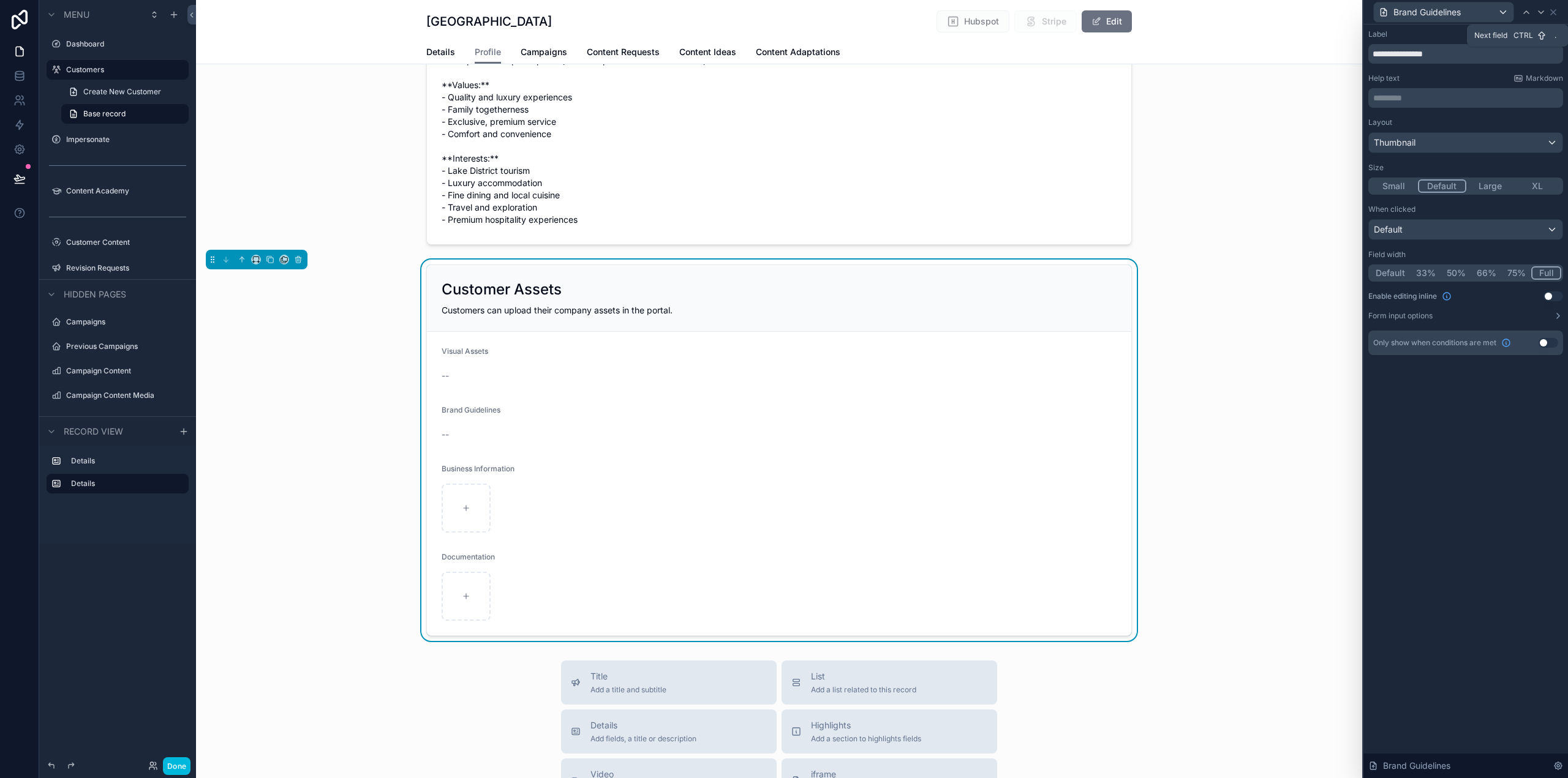
click at [1540, 22] on div "Brand Guidelines" at bounding box center [1461, 12] width 175 height 21
click at [1540, 14] on icon at bounding box center [1541, 12] width 10 height 10
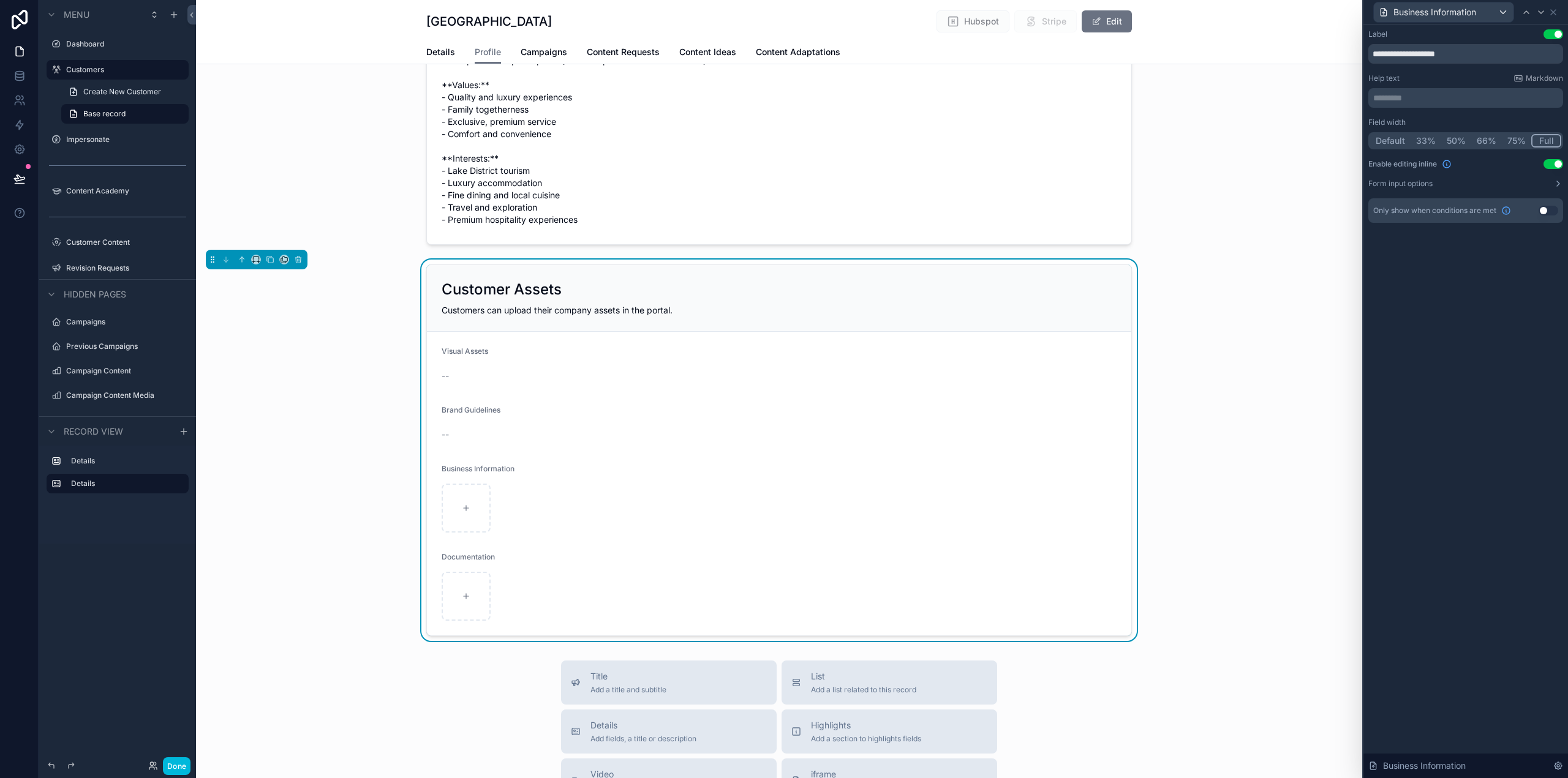
click at [1557, 158] on div "Field width Default 33% 50% 66% 75% Full Enable editing inline Use setting Form…" at bounding box center [1466, 153] width 195 height 71
click at [1554, 163] on button "Use setting" at bounding box center [1554, 164] width 19 height 10
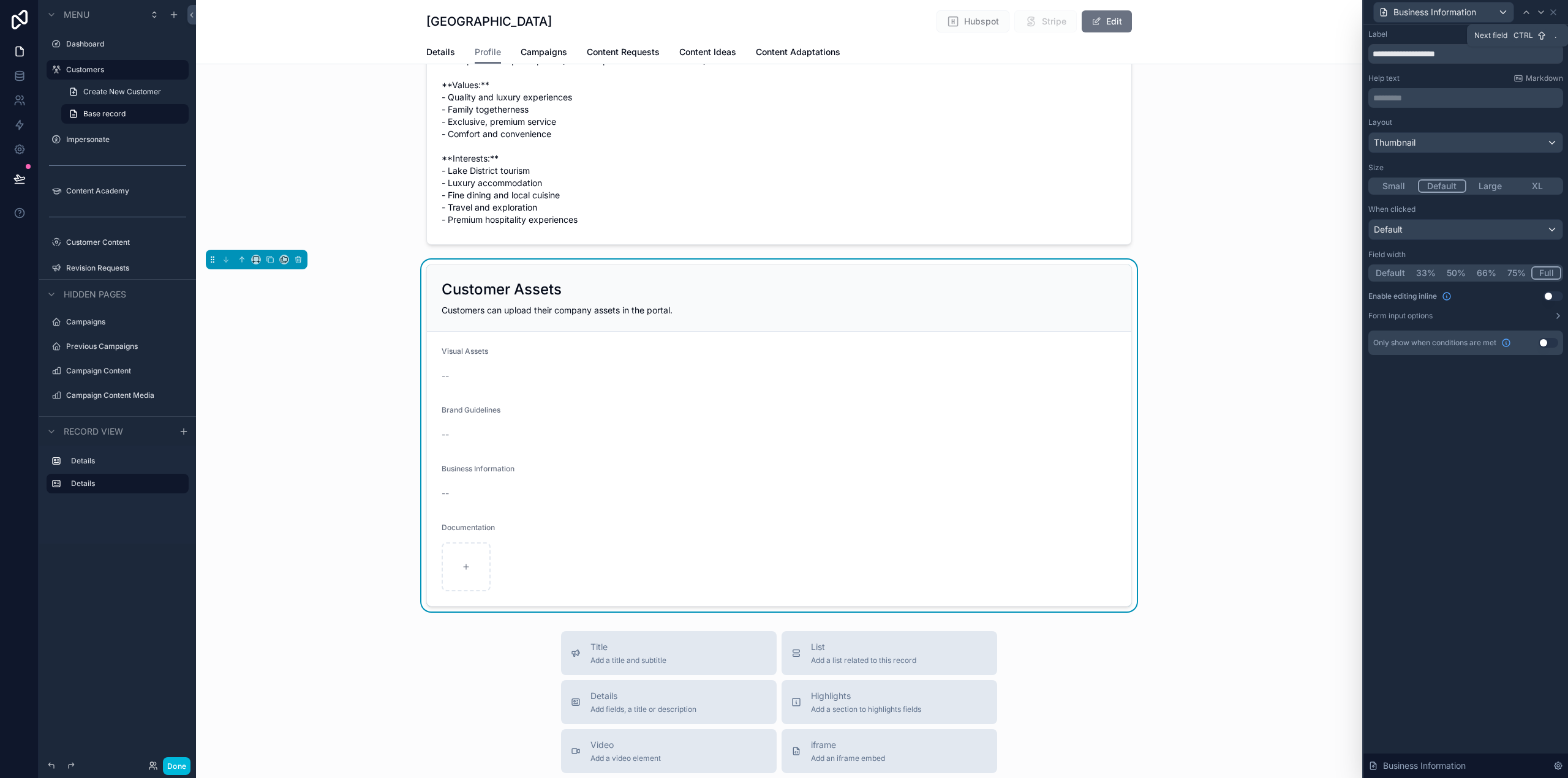
click at [1540, 11] on icon at bounding box center [1541, 12] width 10 height 10
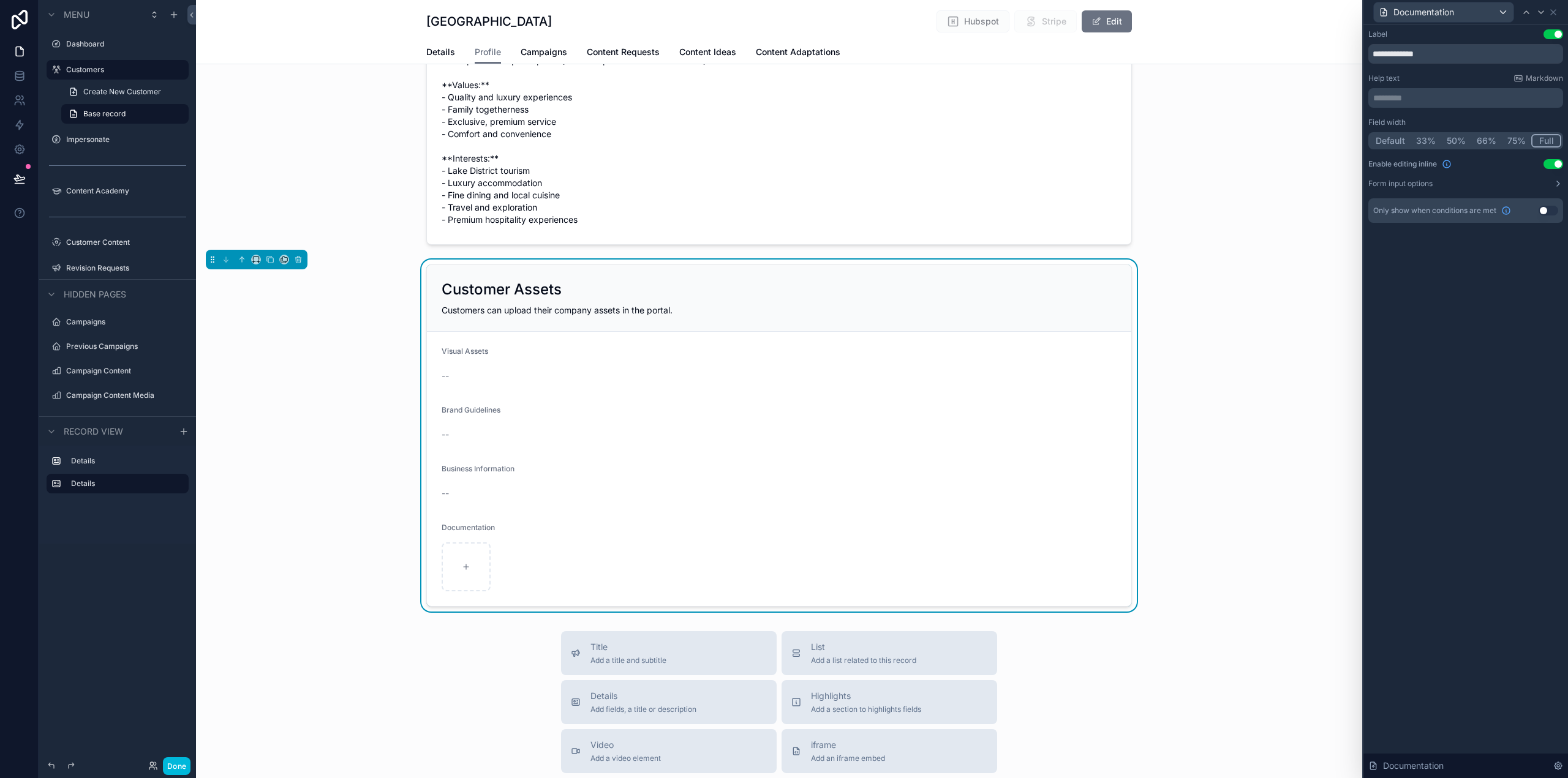
click at [1554, 163] on button "Use setting" at bounding box center [1554, 164] width 19 height 10
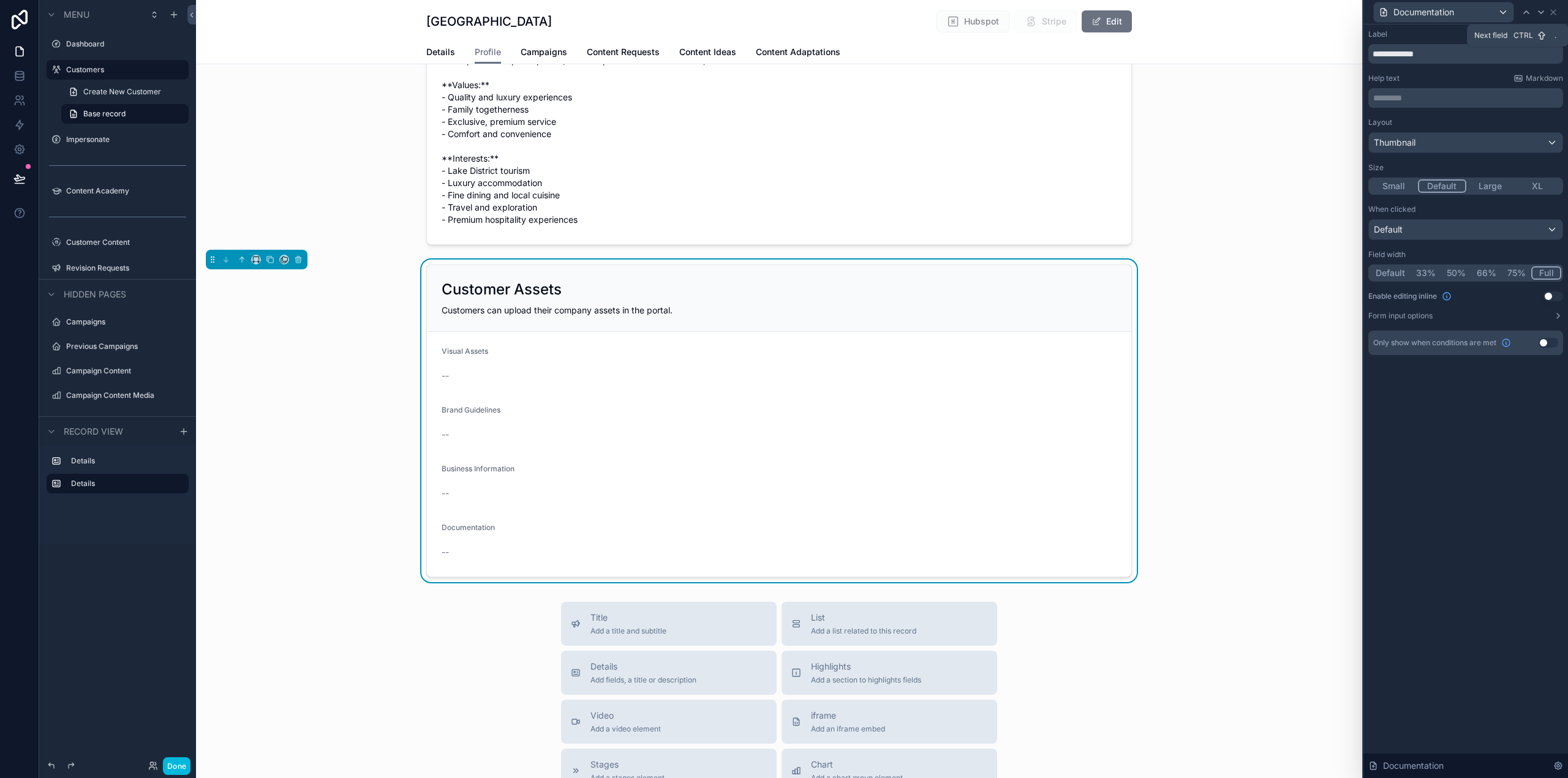
click at [1541, 11] on icon at bounding box center [1541, 12] width 10 height 10
click at [1560, 14] on div "Visual Assets" at bounding box center [1466, 12] width 195 height 24
click at [1547, 13] on div at bounding box center [1541, 12] width 14 height 14
click at [1112, 17] on button "Edit" at bounding box center [1107, 21] width 50 height 22
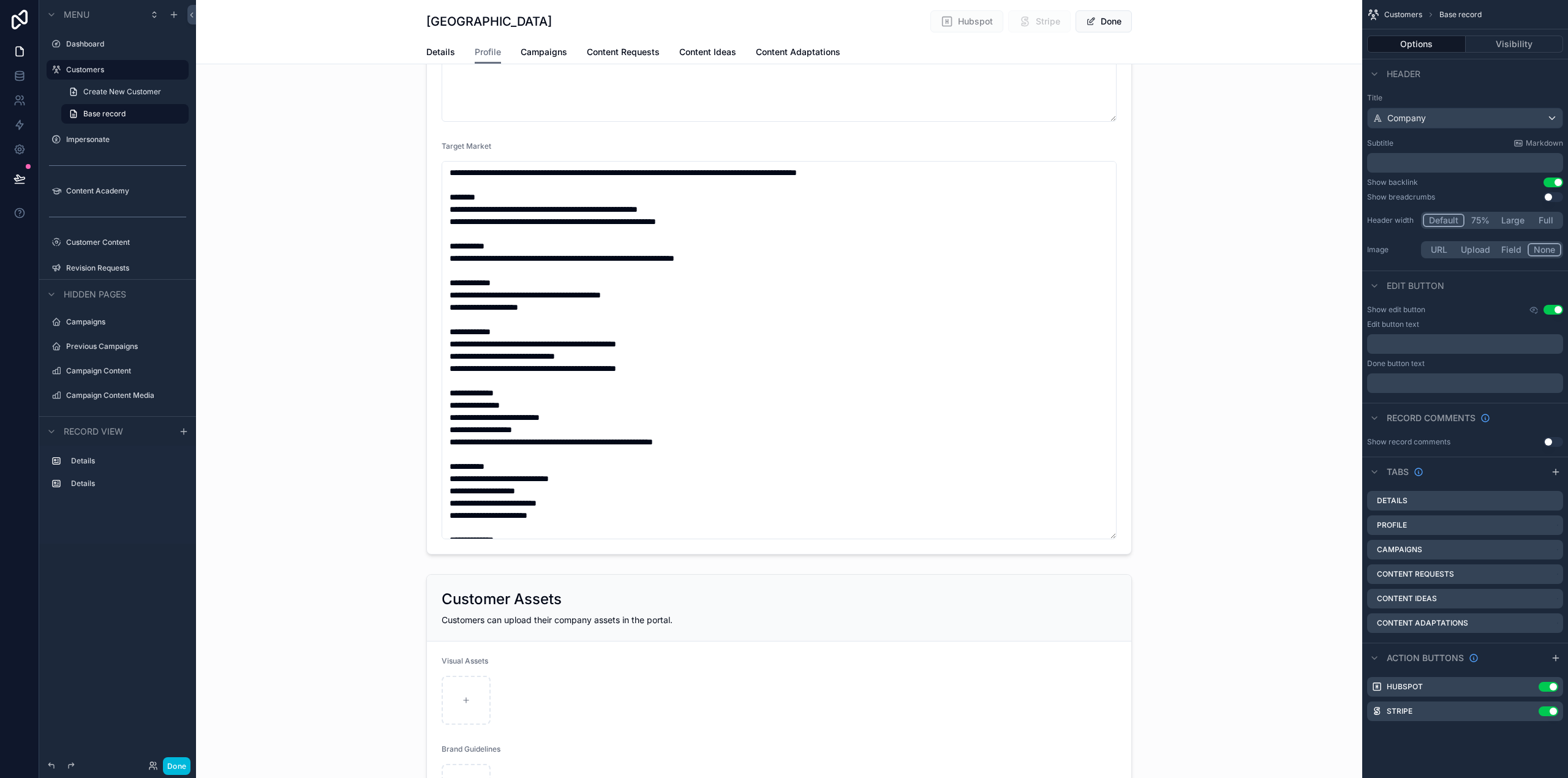
scroll to position [1344, 0]
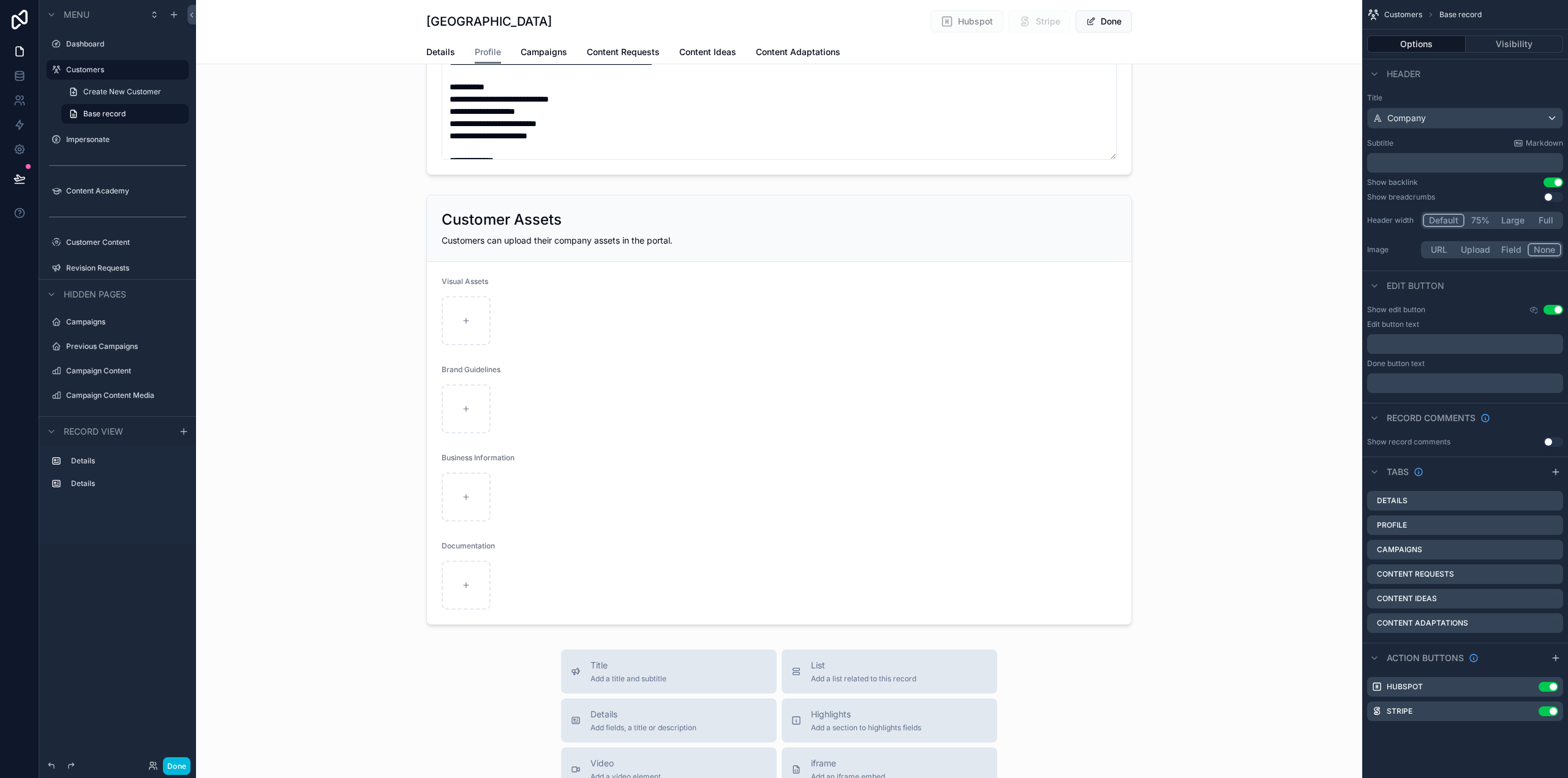
type input "**********"
click at [1112, 17] on button "Done" at bounding box center [1104, 21] width 56 height 22
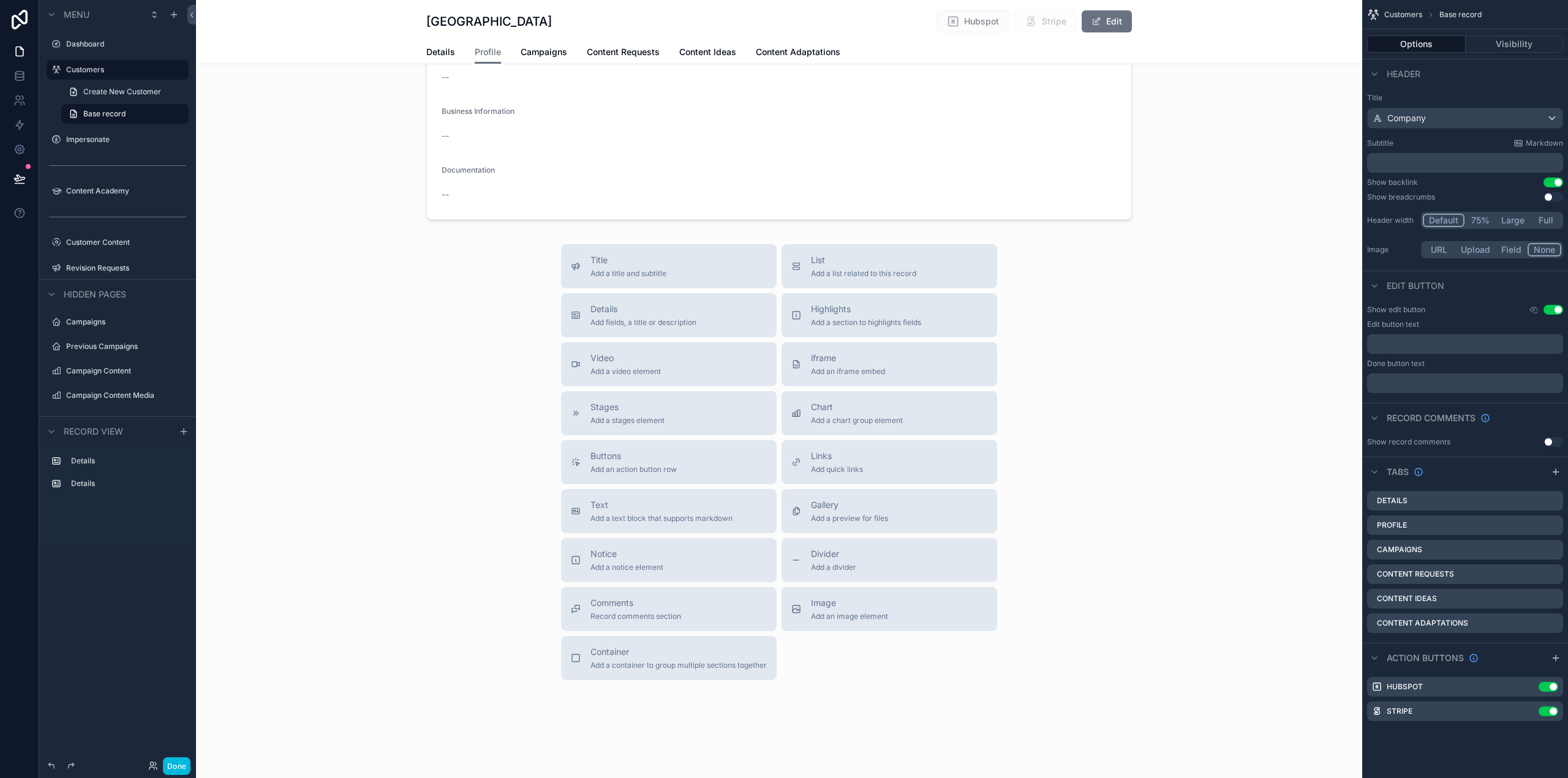
scroll to position [965, 0]
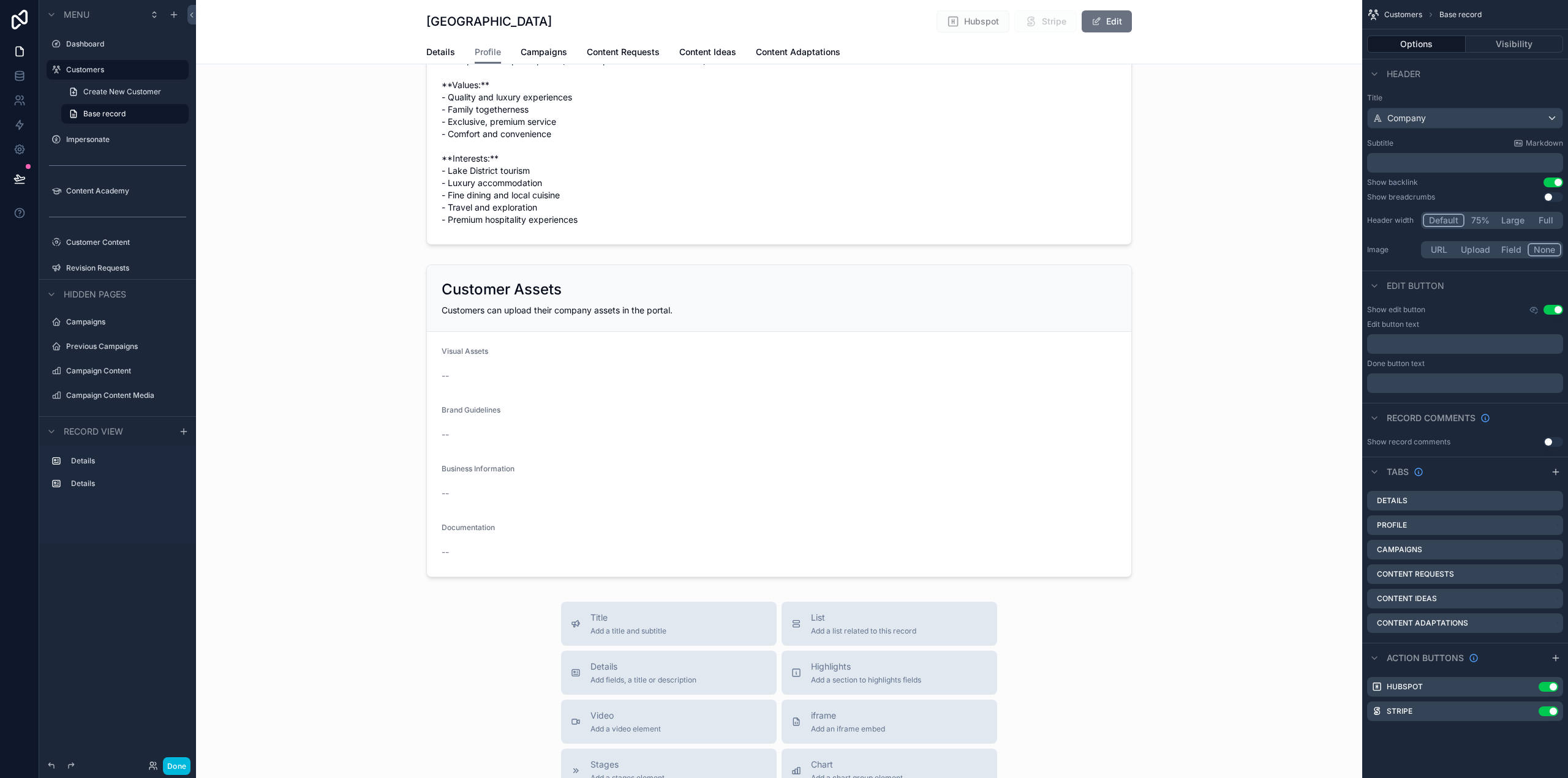
click at [178, 765] on button "Done" at bounding box center [176, 766] width 27 height 18
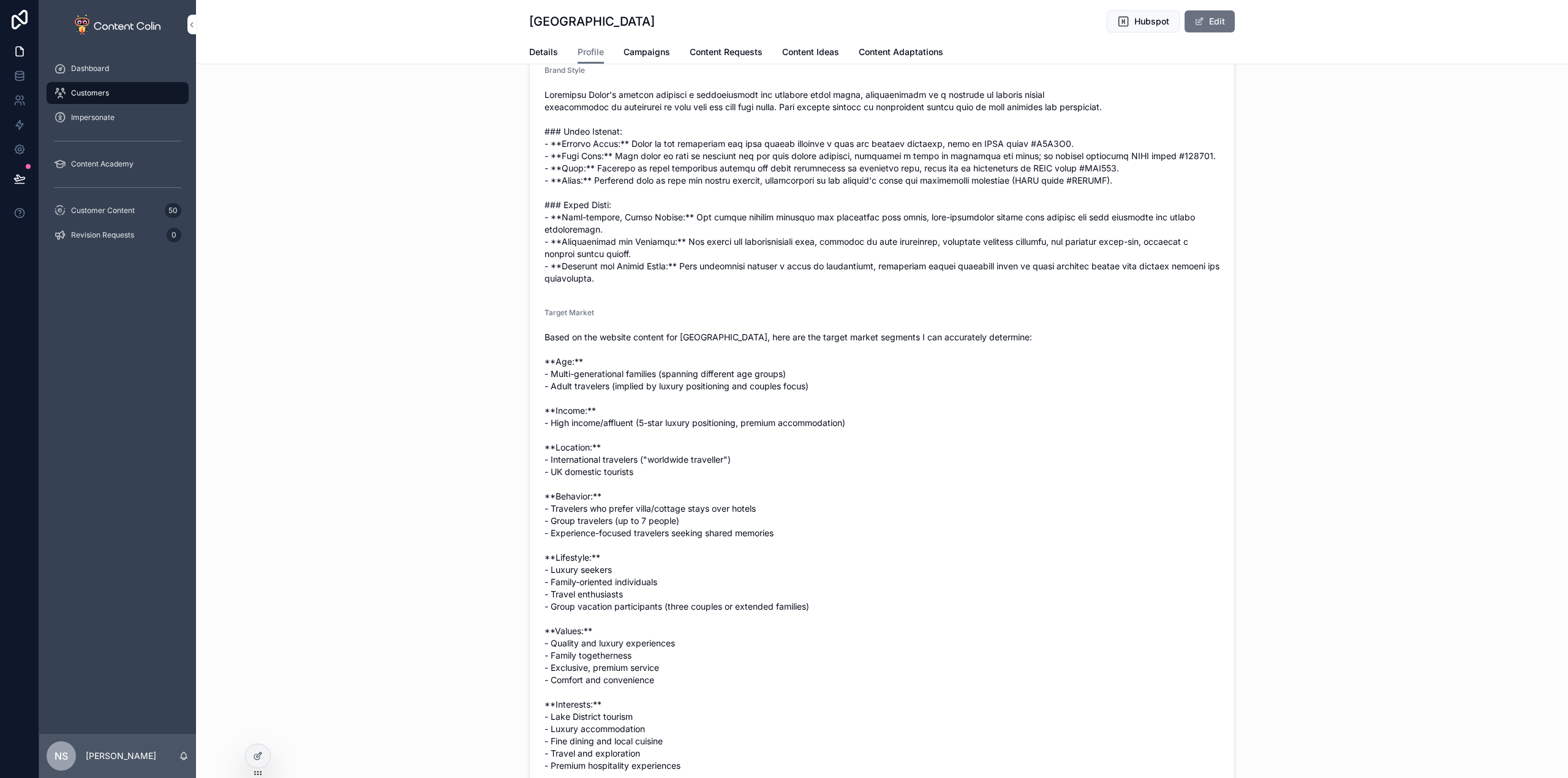
scroll to position [0, 0]
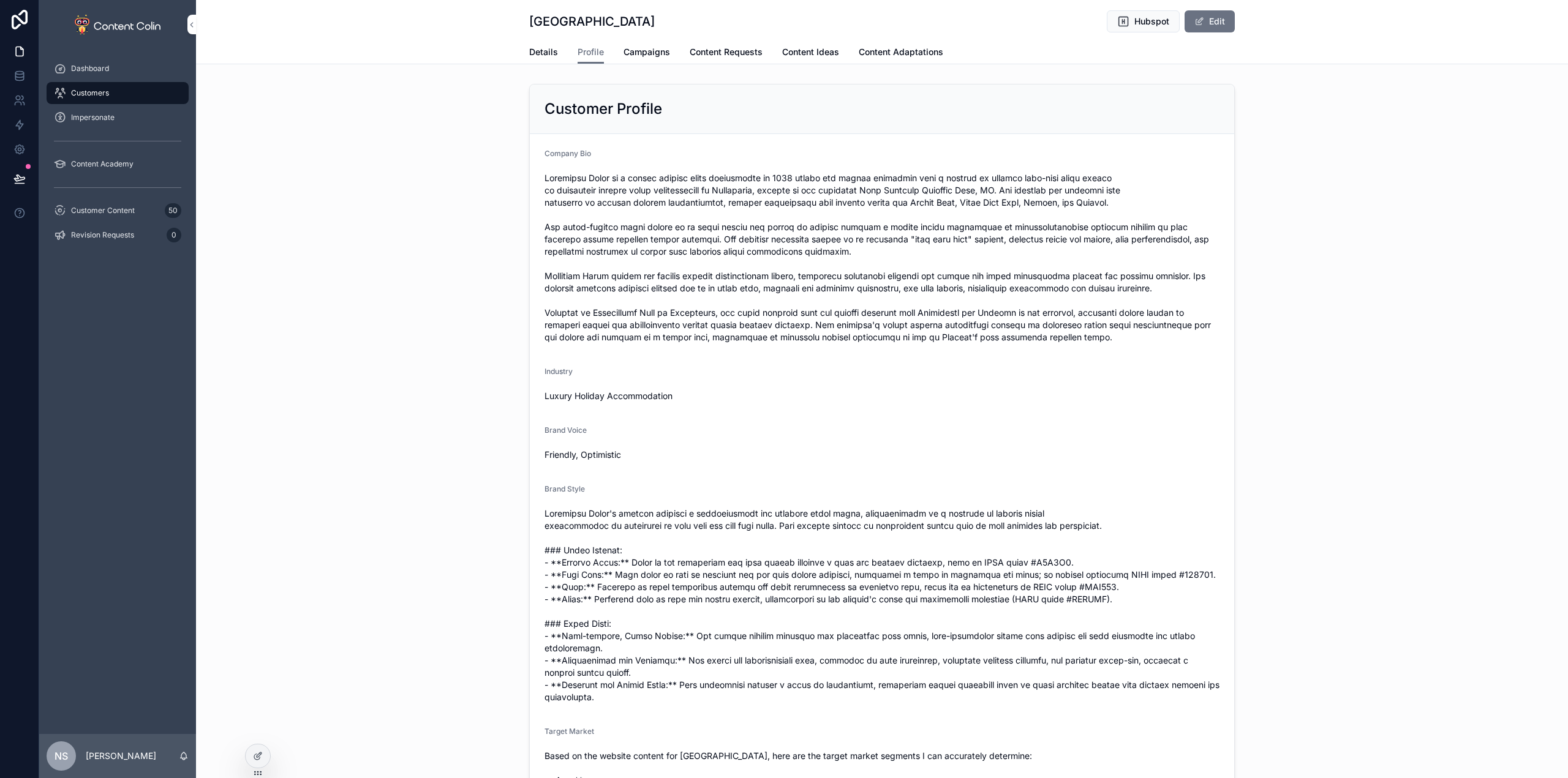
drag, startPoint x: 638, startPoint y: 50, endPoint x: 707, endPoint y: 47, distance: 69.1
click at [638, 50] on span "Campaigns" at bounding box center [647, 51] width 47 height 12
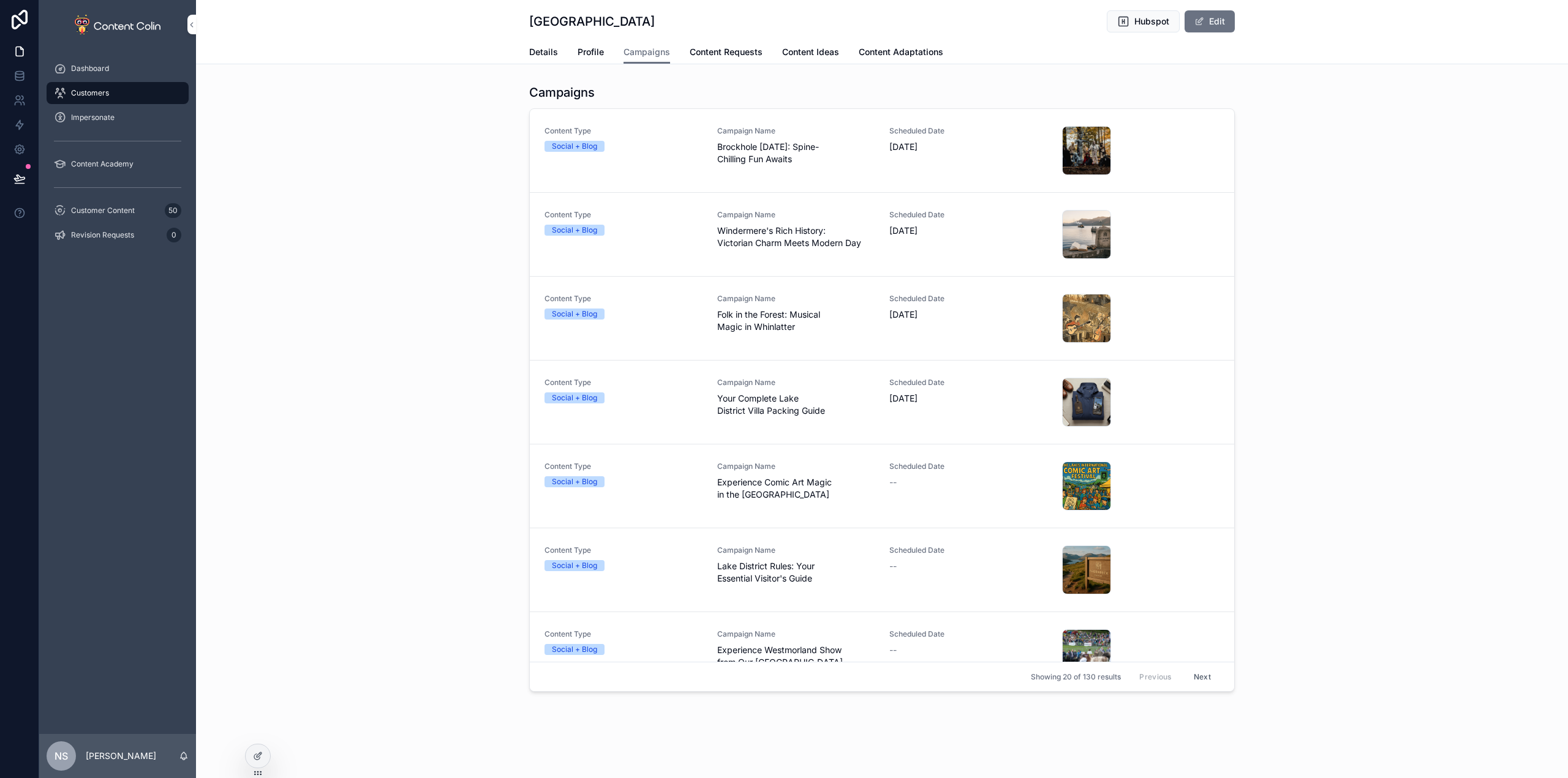
click at [706, 47] on span "Content Requests" at bounding box center [726, 51] width 73 height 12
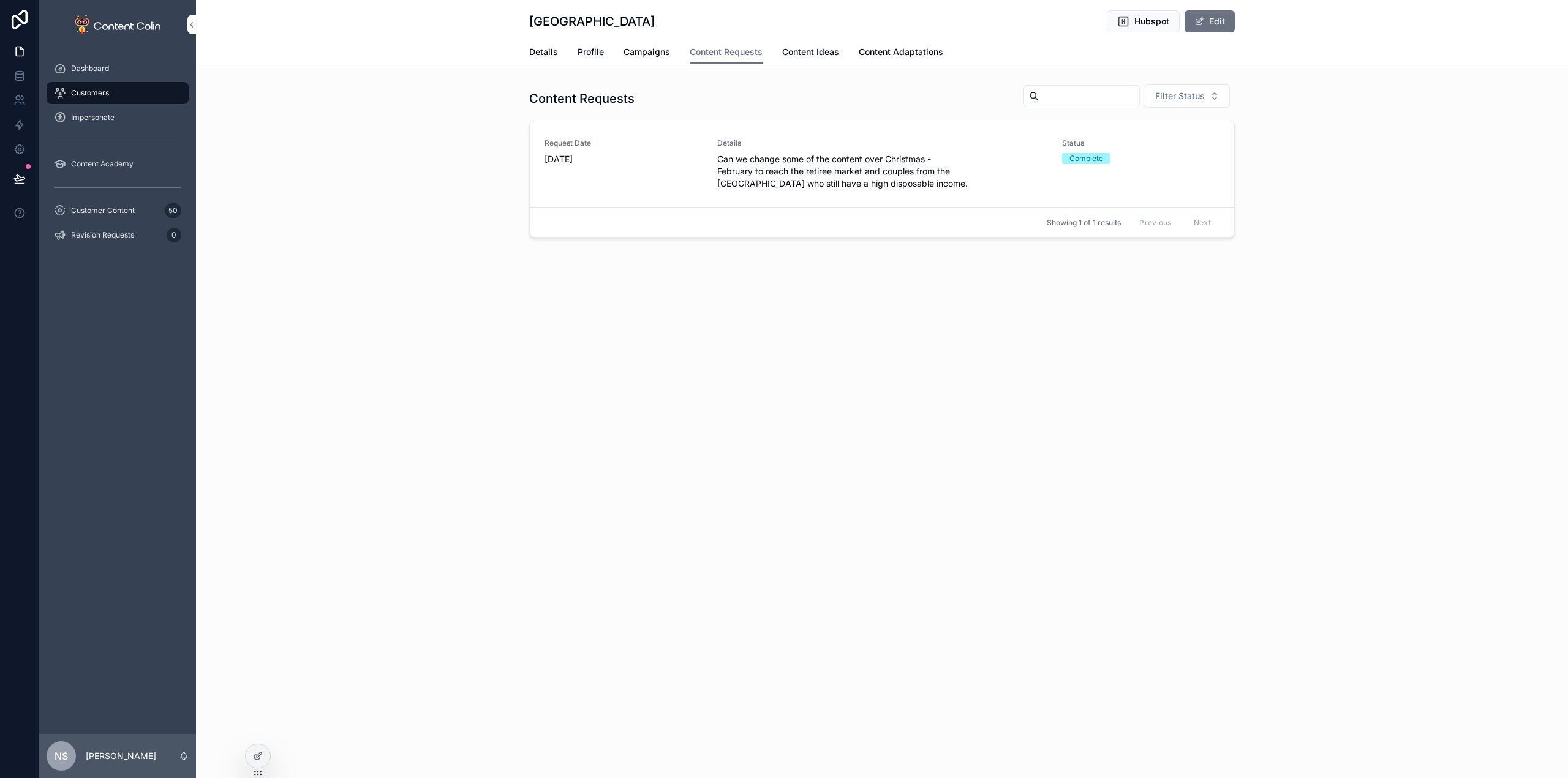
click at [1200, 19] on span "scrollable content" at bounding box center [1199, 22] width 10 height 10
click at [1201, 19] on button "Done" at bounding box center [1207, 21] width 56 height 22
click at [825, 51] on span "Content Ideas" at bounding box center [811, 51] width 57 height 12
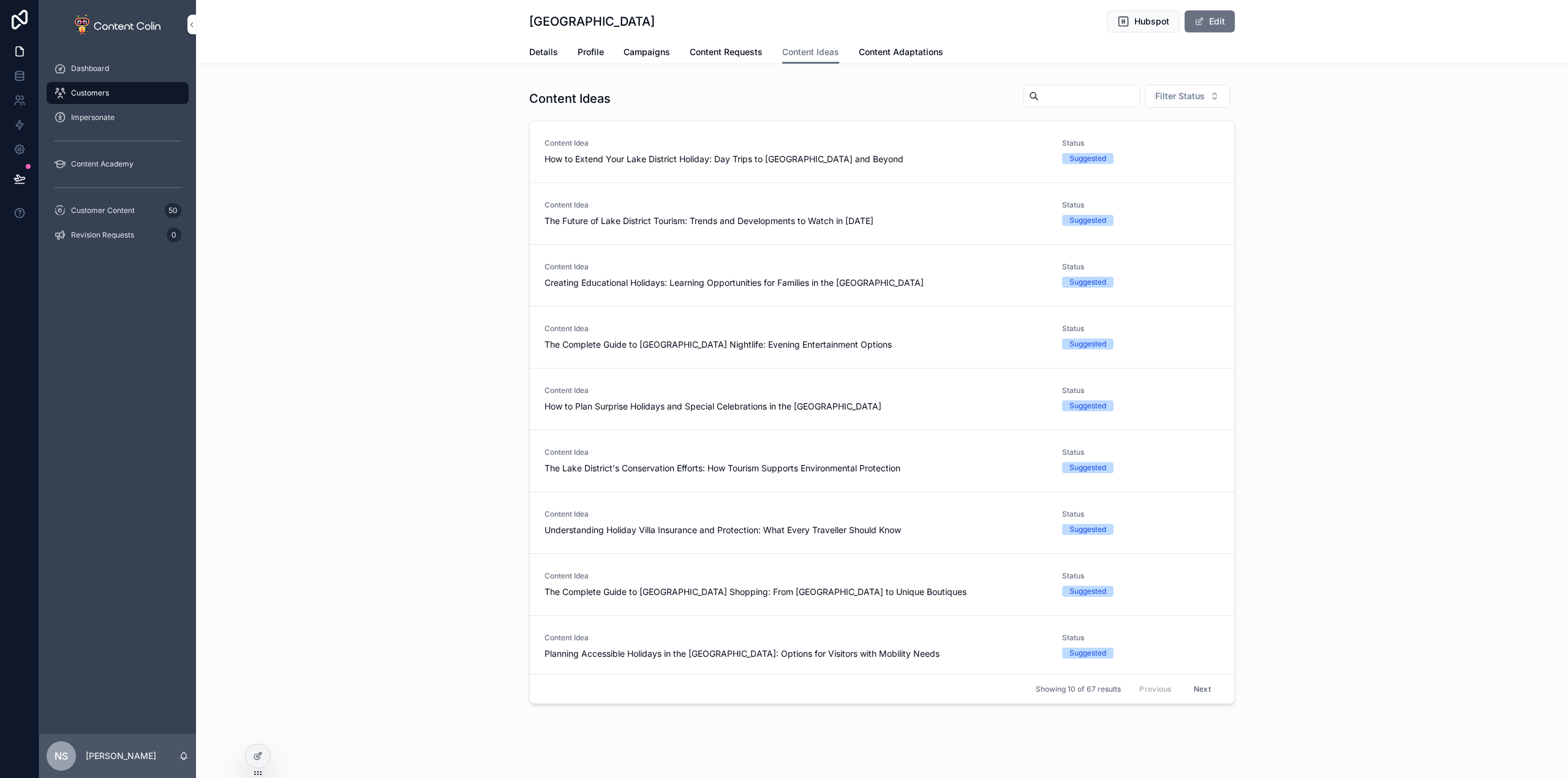
click at [916, 49] on span "Content Adaptations" at bounding box center [901, 51] width 85 height 12
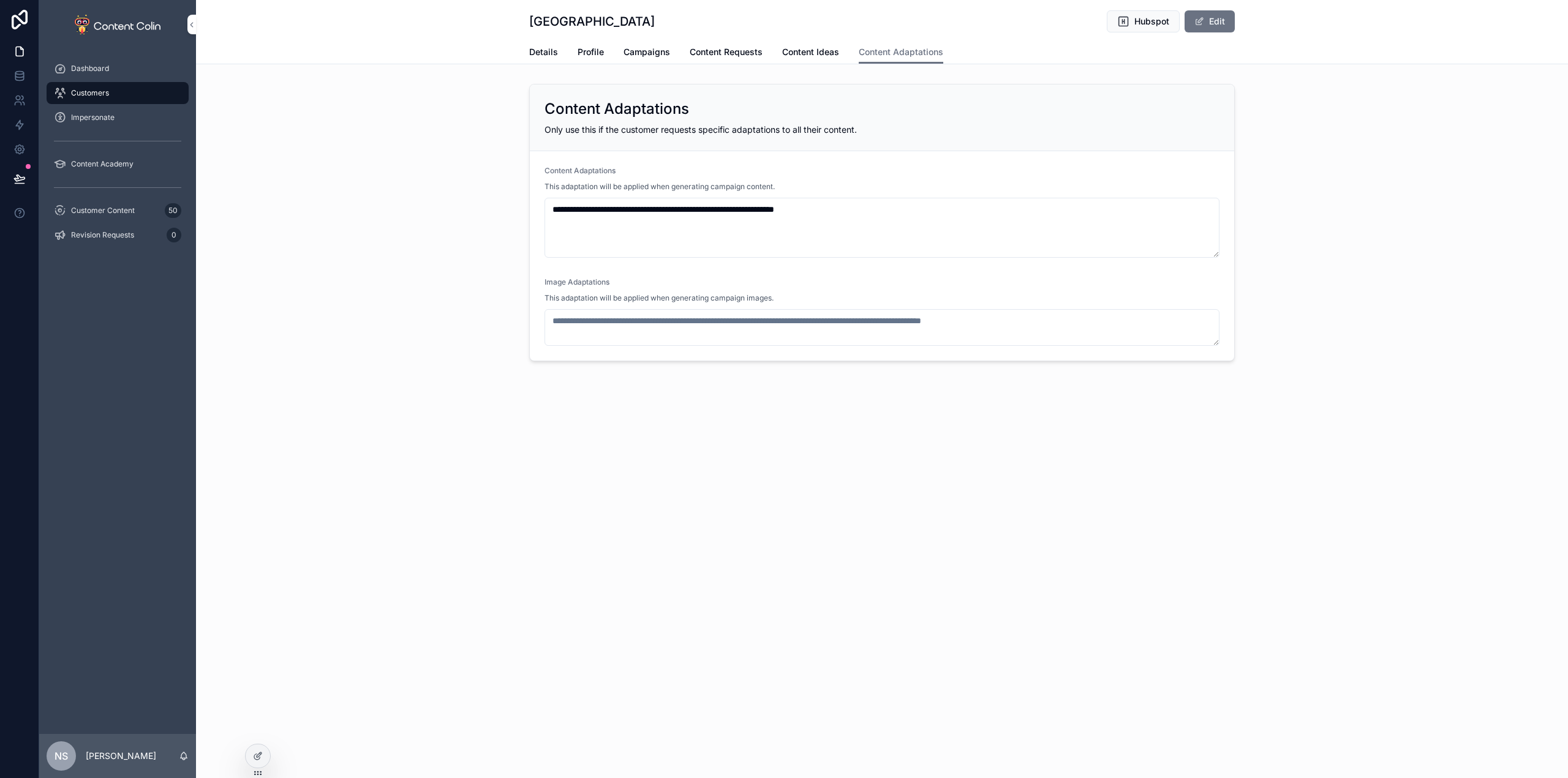
click at [263, 762] on div at bounding box center [258, 755] width 24 height 23
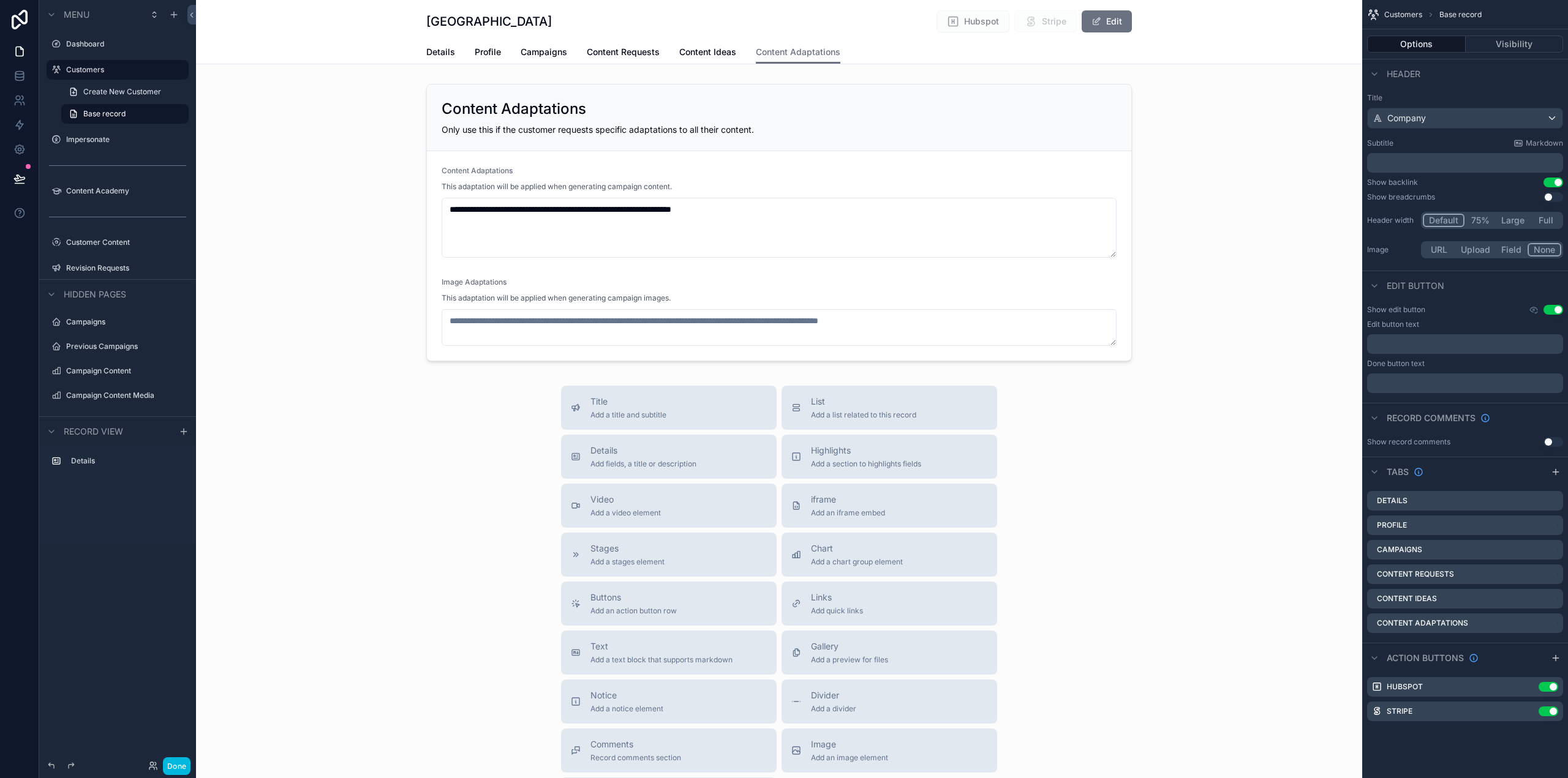
click at [858, 187] on div "scrollable content" at bounding box center [779, 222] width 1166 height 287
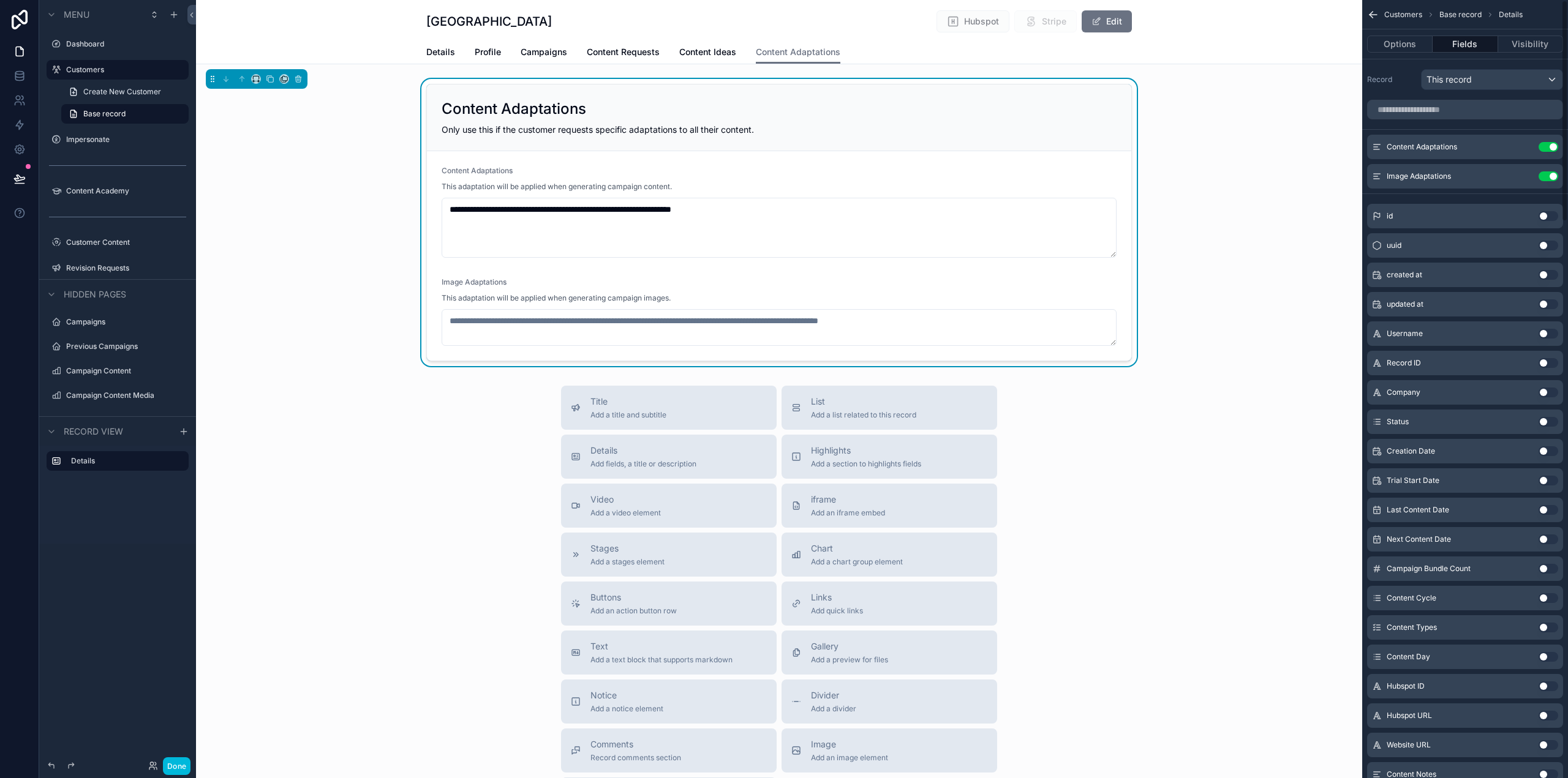
click at [0, 0] on button "scrollable content" at bounding box center [0, 0] width 0 height 0
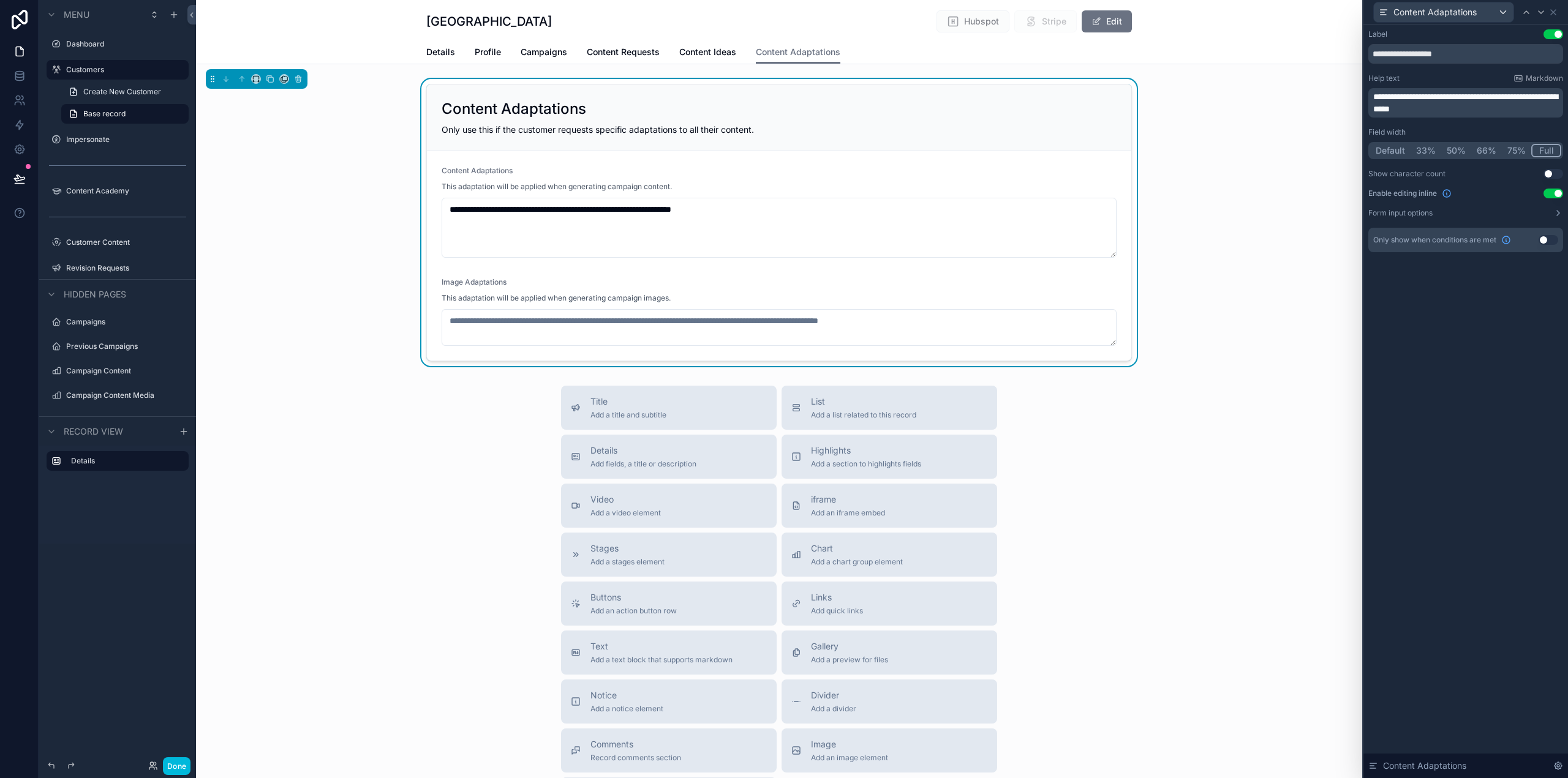
click at [1558, 191] on button "Use setting" at bounding box center [1554, 193] width 19 height 10
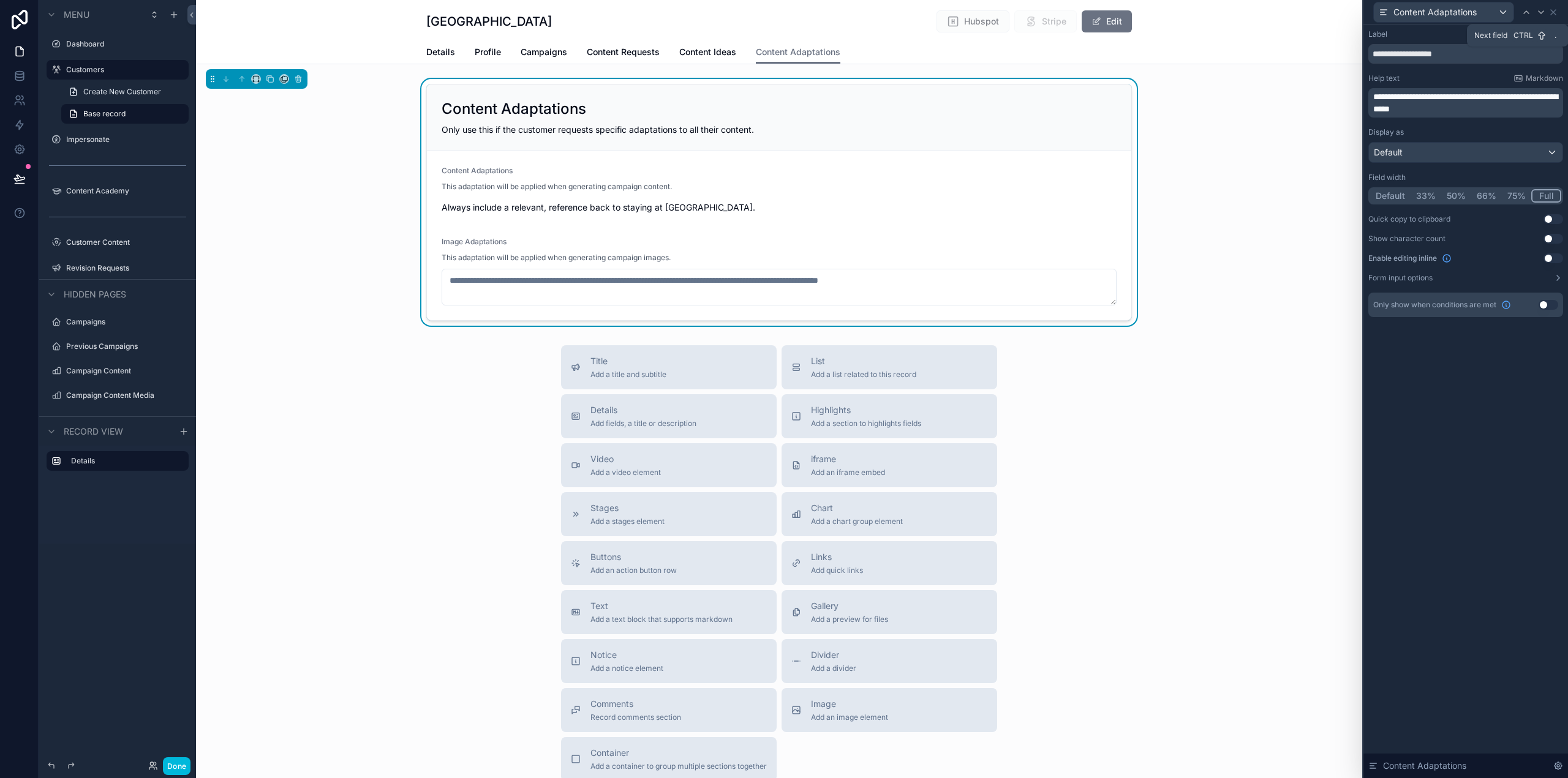
click at [1542, 11] on icon at bounding box center [1541, 12] width 10 height 10
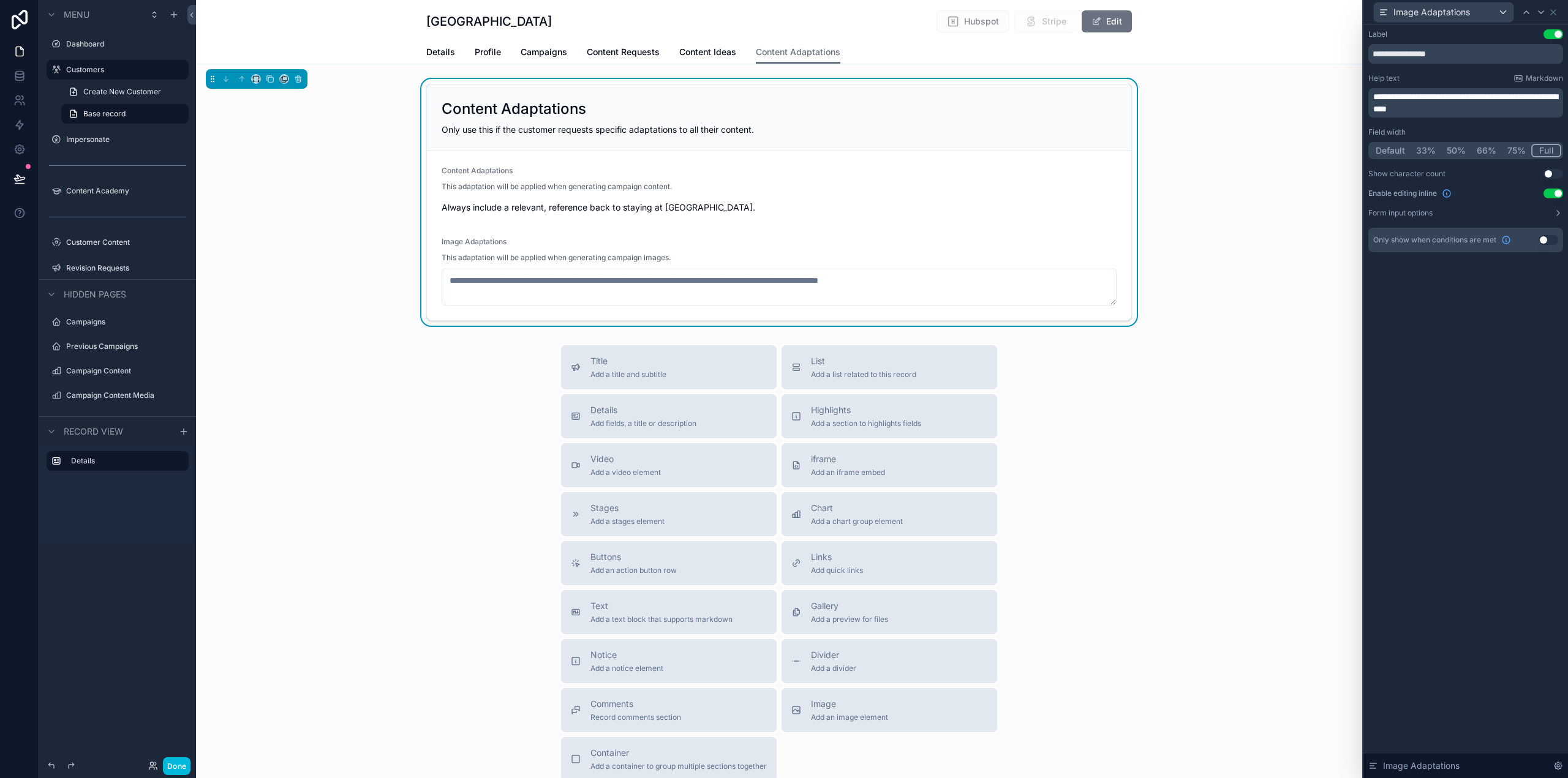
click at [1555, 193] on button "Use setting" at bounding box center [1554, 193] width 19 height 10
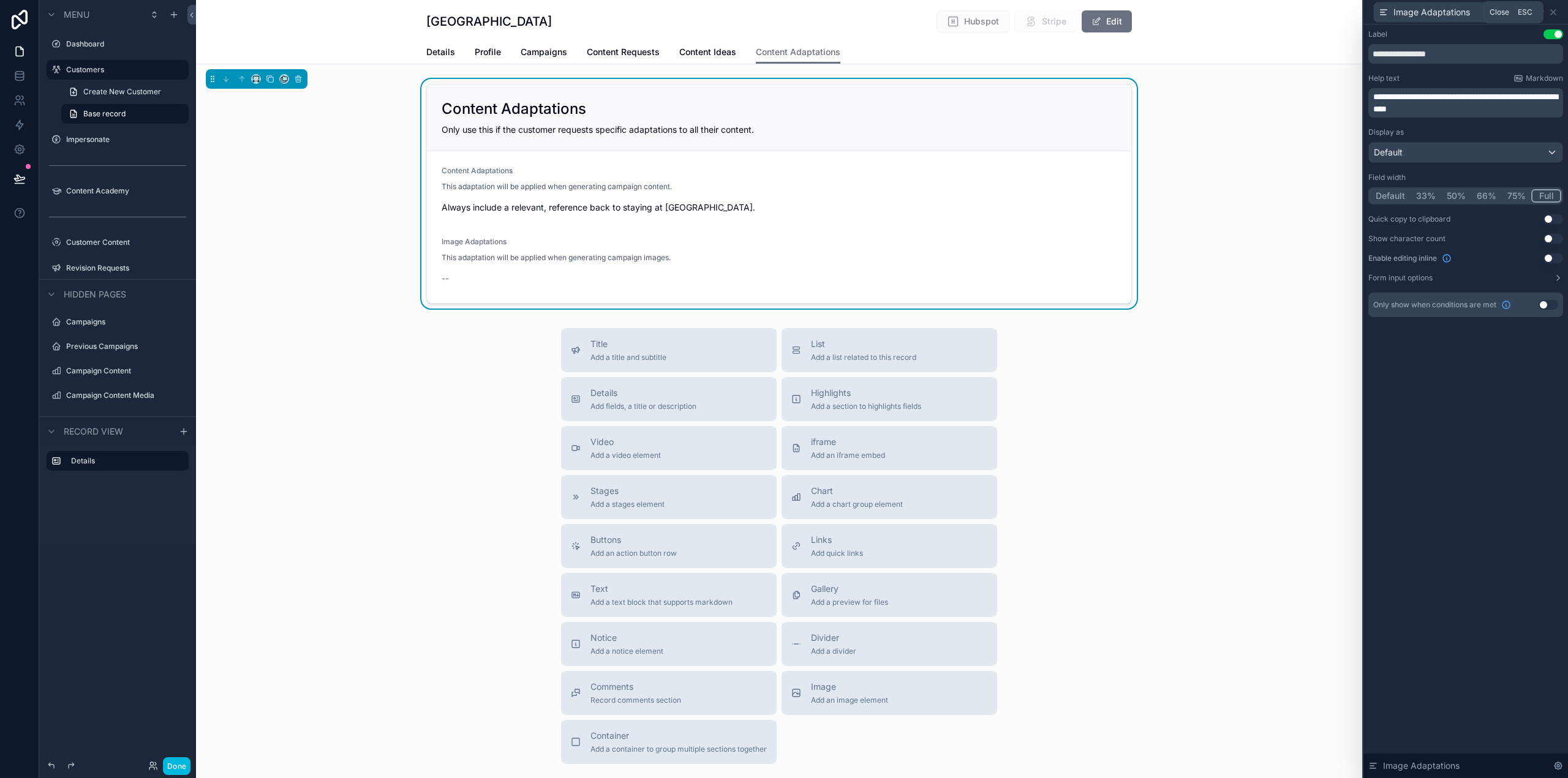
click at [1553, 7] on icon at bounding box center [1554, 12] width 10 height 10
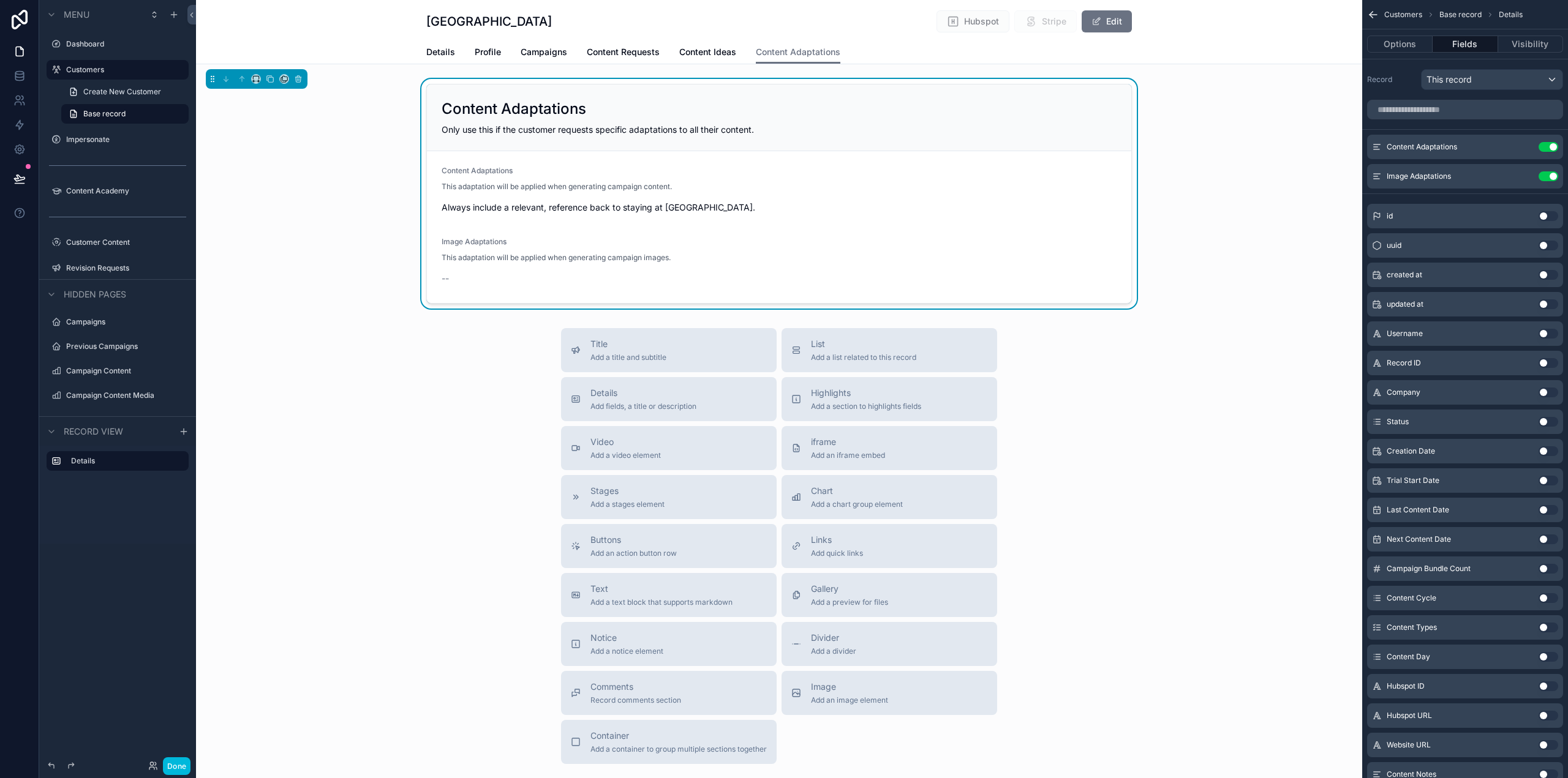
click at [174, 763] on button "Done" at bounding box center [176, 766] width 27 height 18
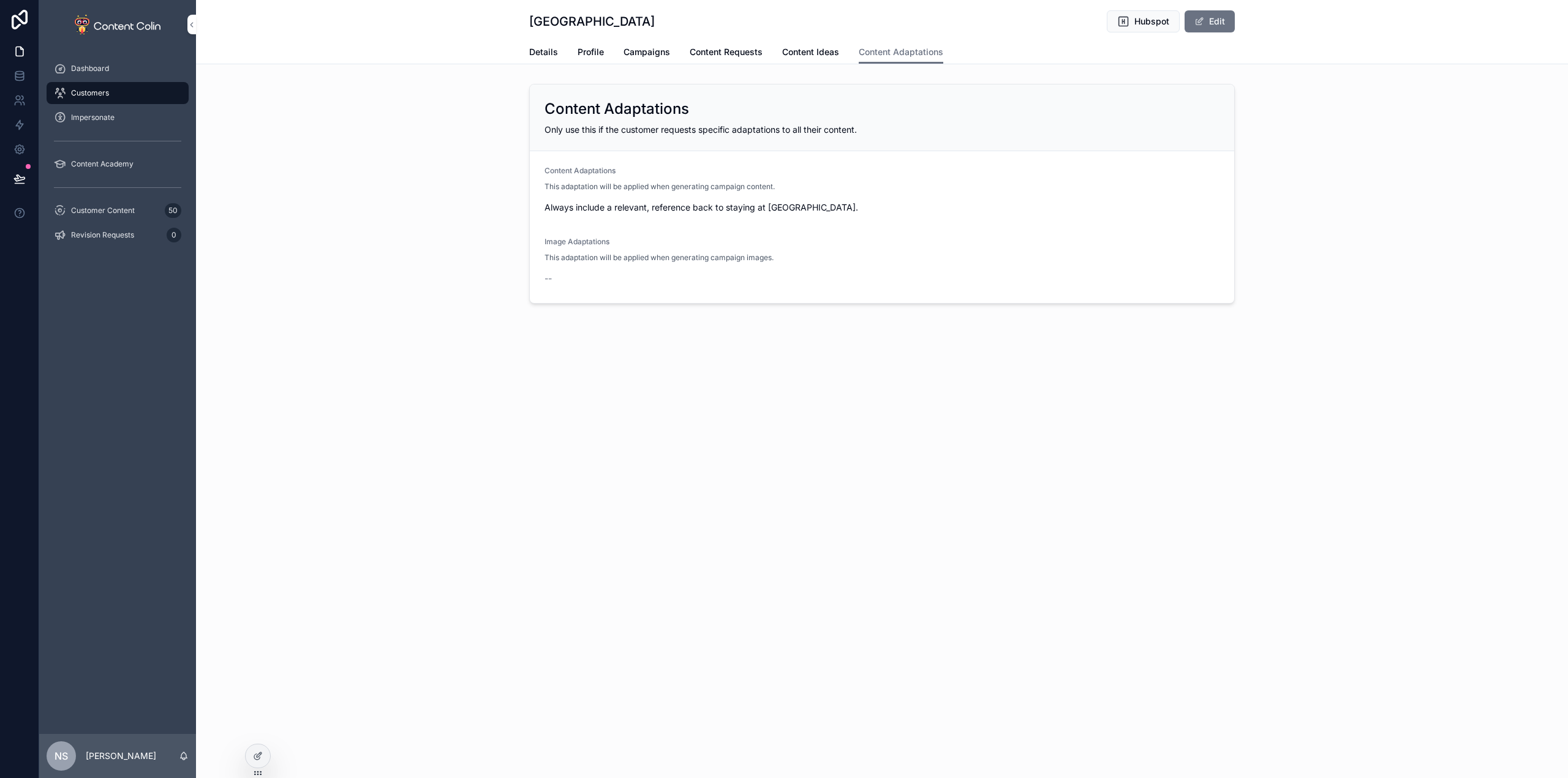
click at [1222, 24] on button "Edit" at bounding box center [1210, 21] width 50 height 22
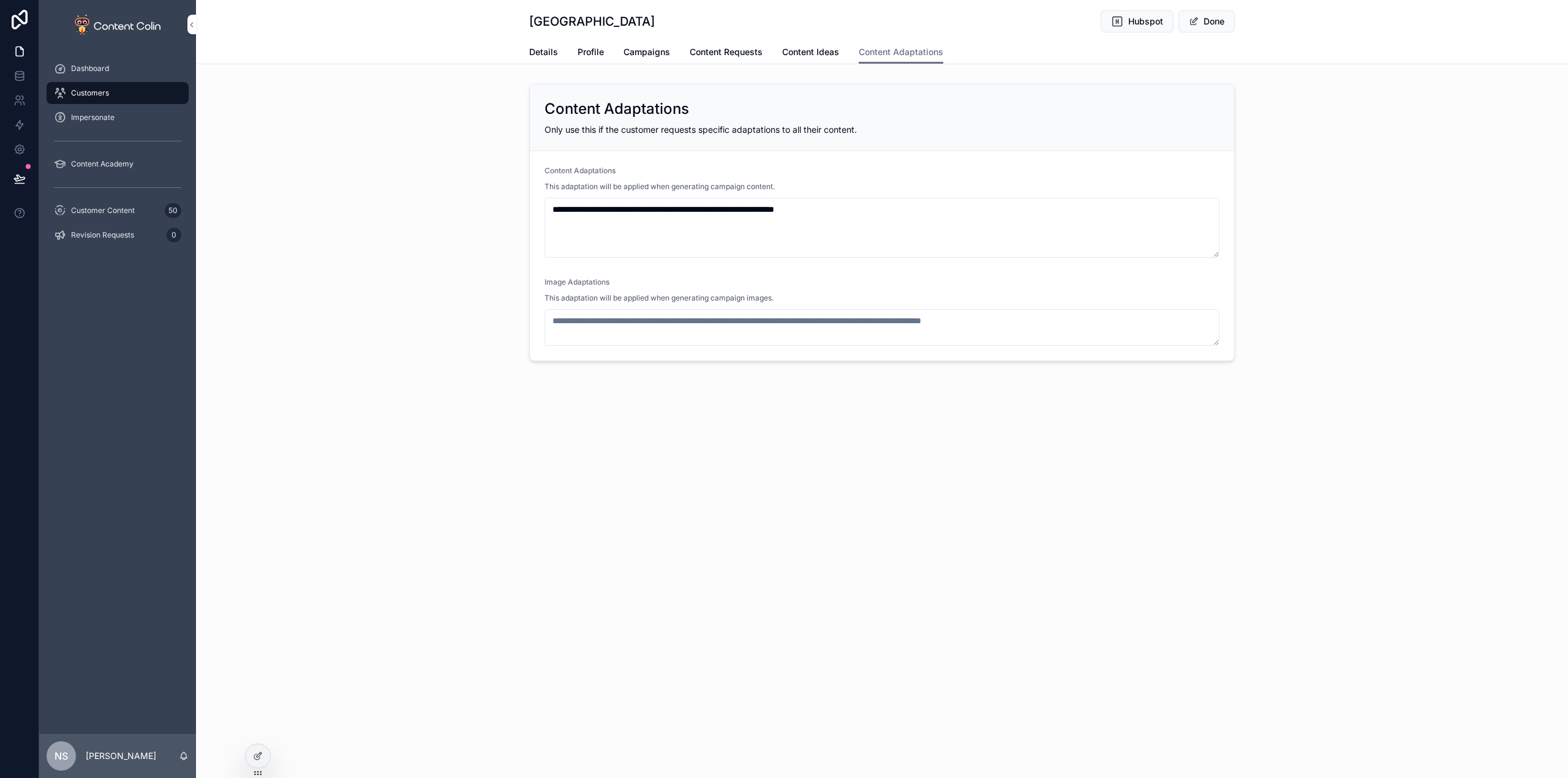
click at [1219, 19] on button "Done" at bounding box center [1207, 21] width 56 height 22
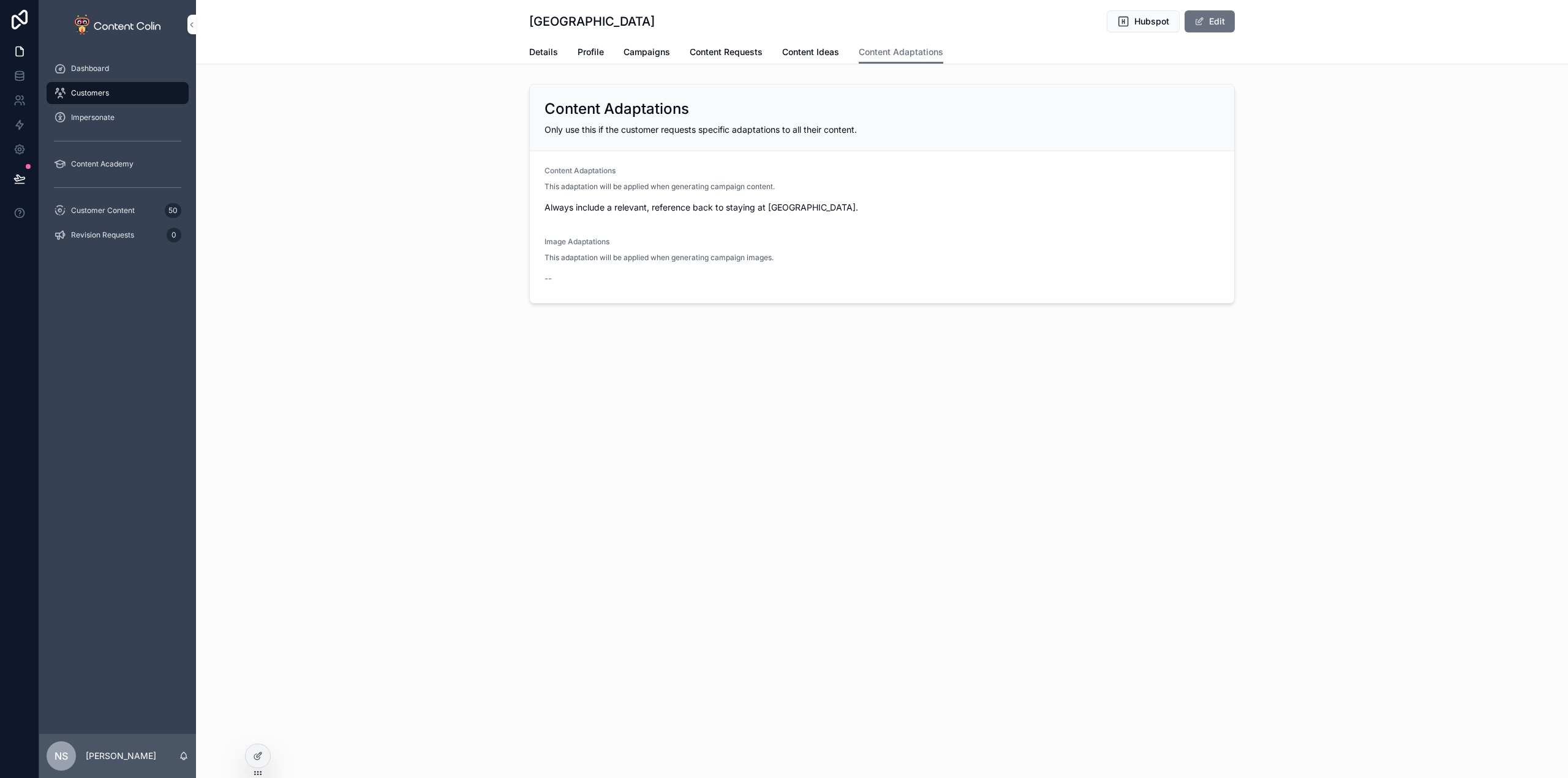
click at [544, 55] on span "Details" at bounding box center [544, 51] width 29 height 12
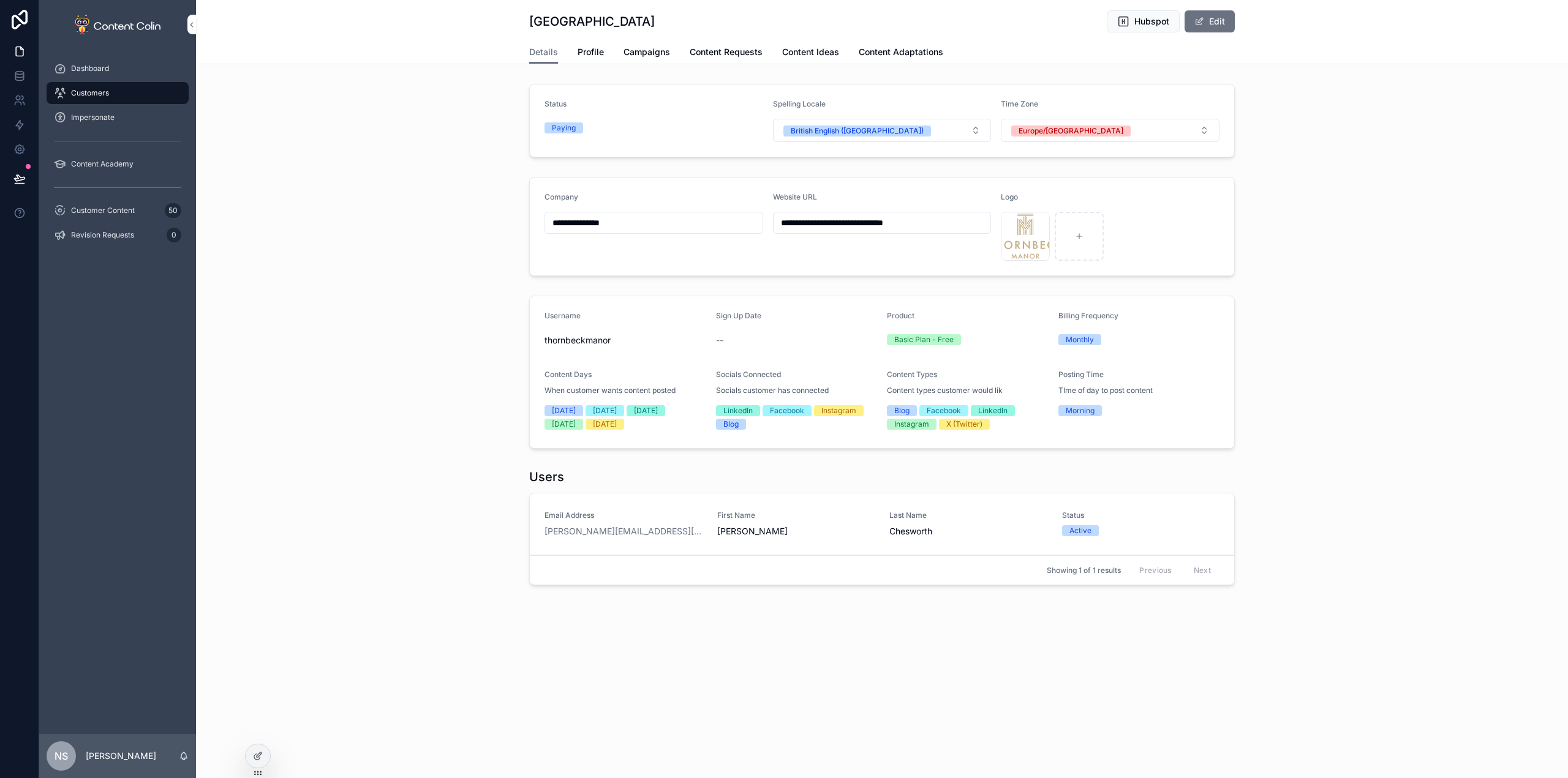
click at [260, 762] on div at bounding box center [258, 755] width 24 height 23
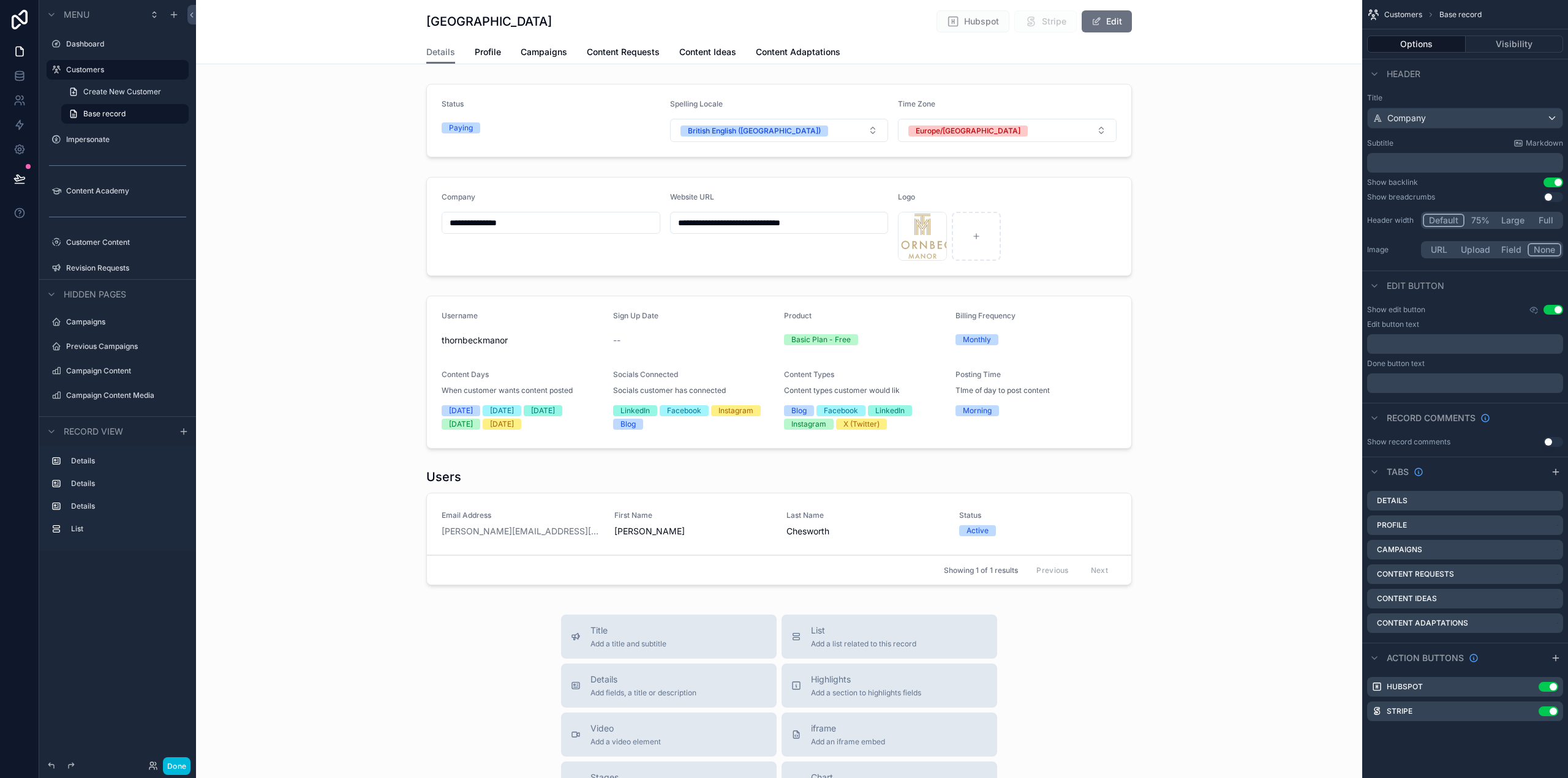
click at [635, 120] on div "scrollable content" at bounding box center [779, 121] width 1166 height 84
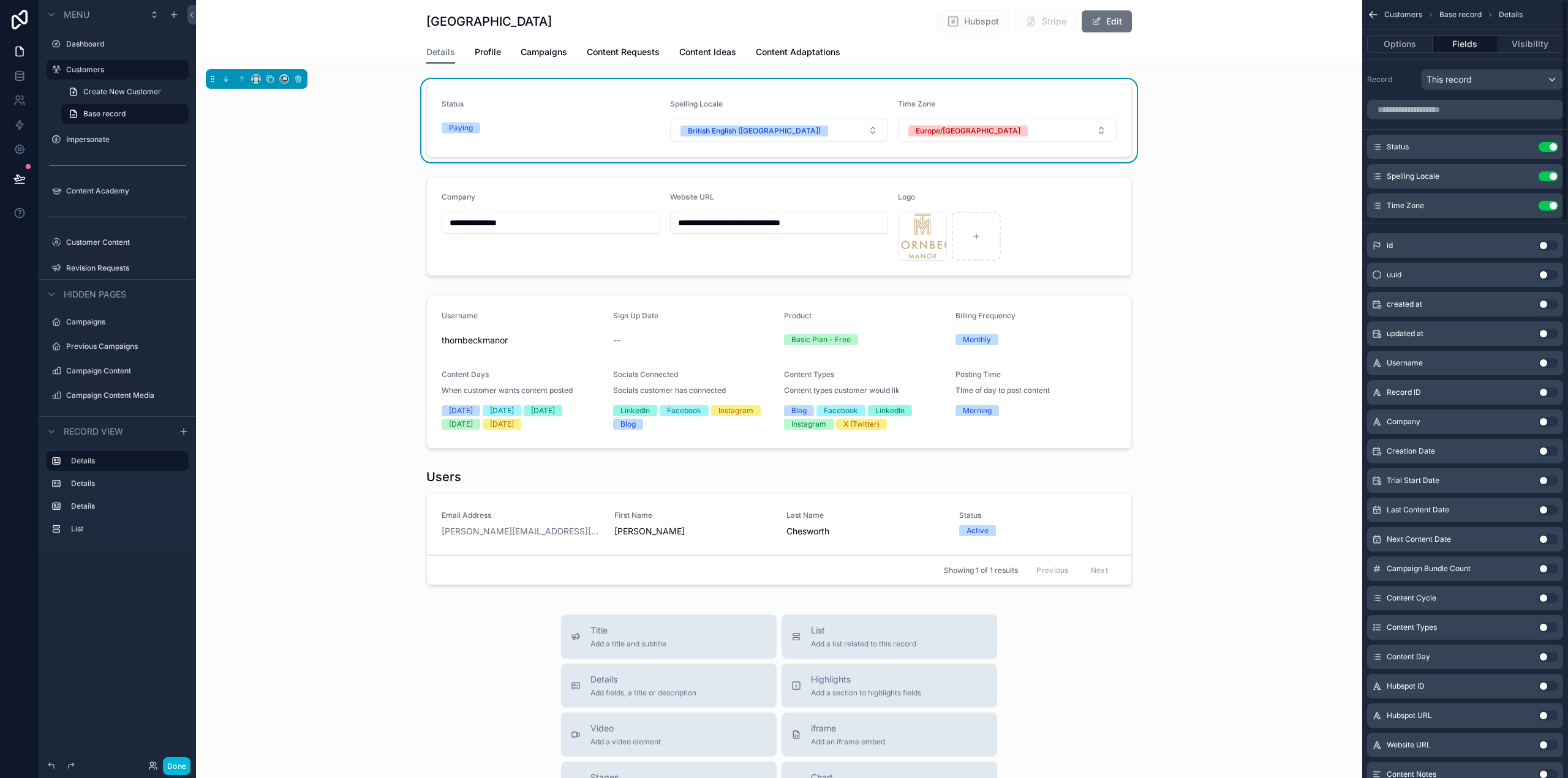
click at [0, 0] on icon "scrollable content" at bounding box center [0, 0] width 0 height 0
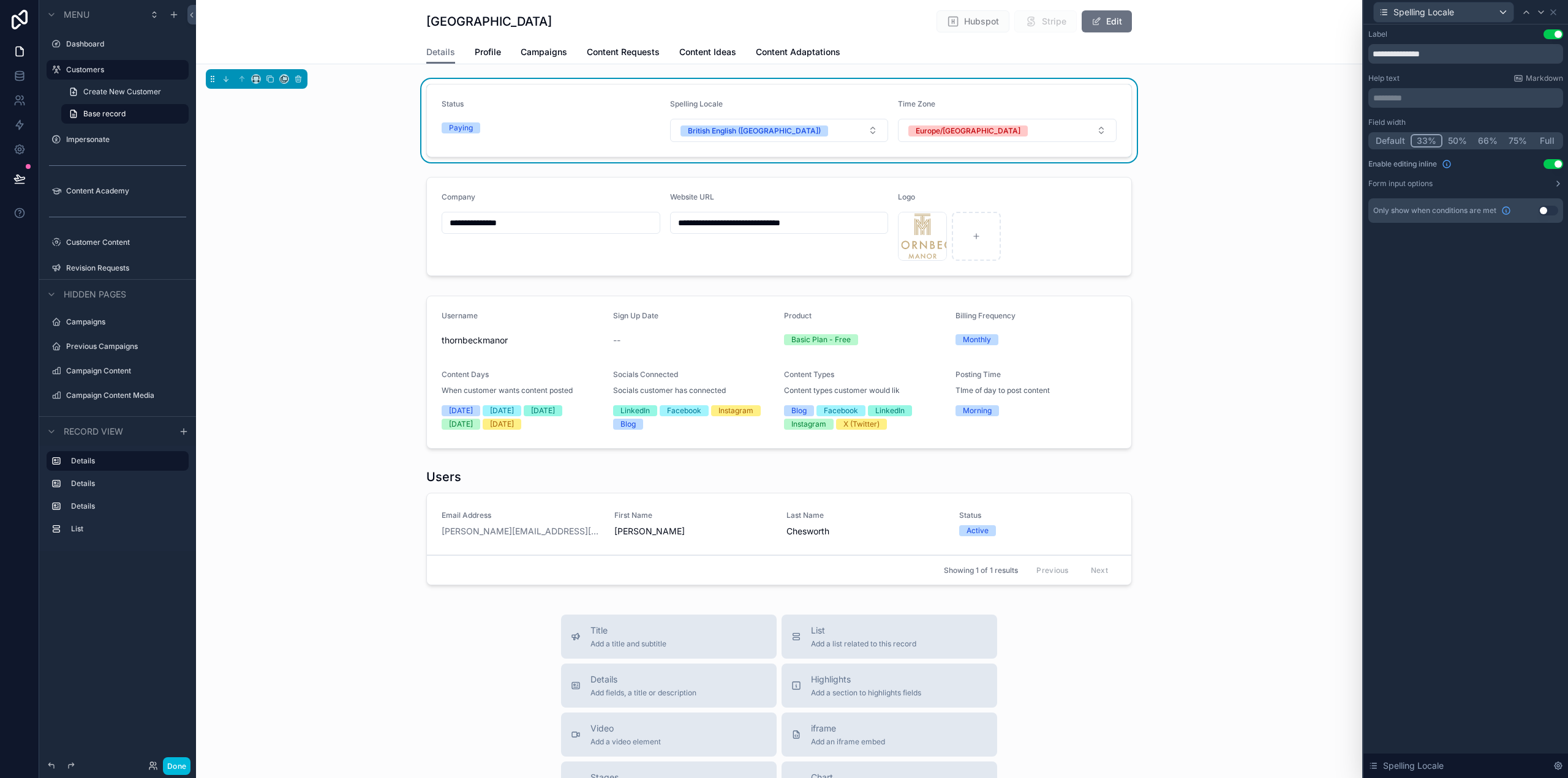
click at [1553, 168] on button "Use setting" at bounding box center [1554, 164] width 19 height 10
click at [1540, 13] on icon at bounding box center [1541, 12] width 10 height 10
click at [1553, 163] on button "Use setting" at bounding box center [1554, 164] width 19 height 10
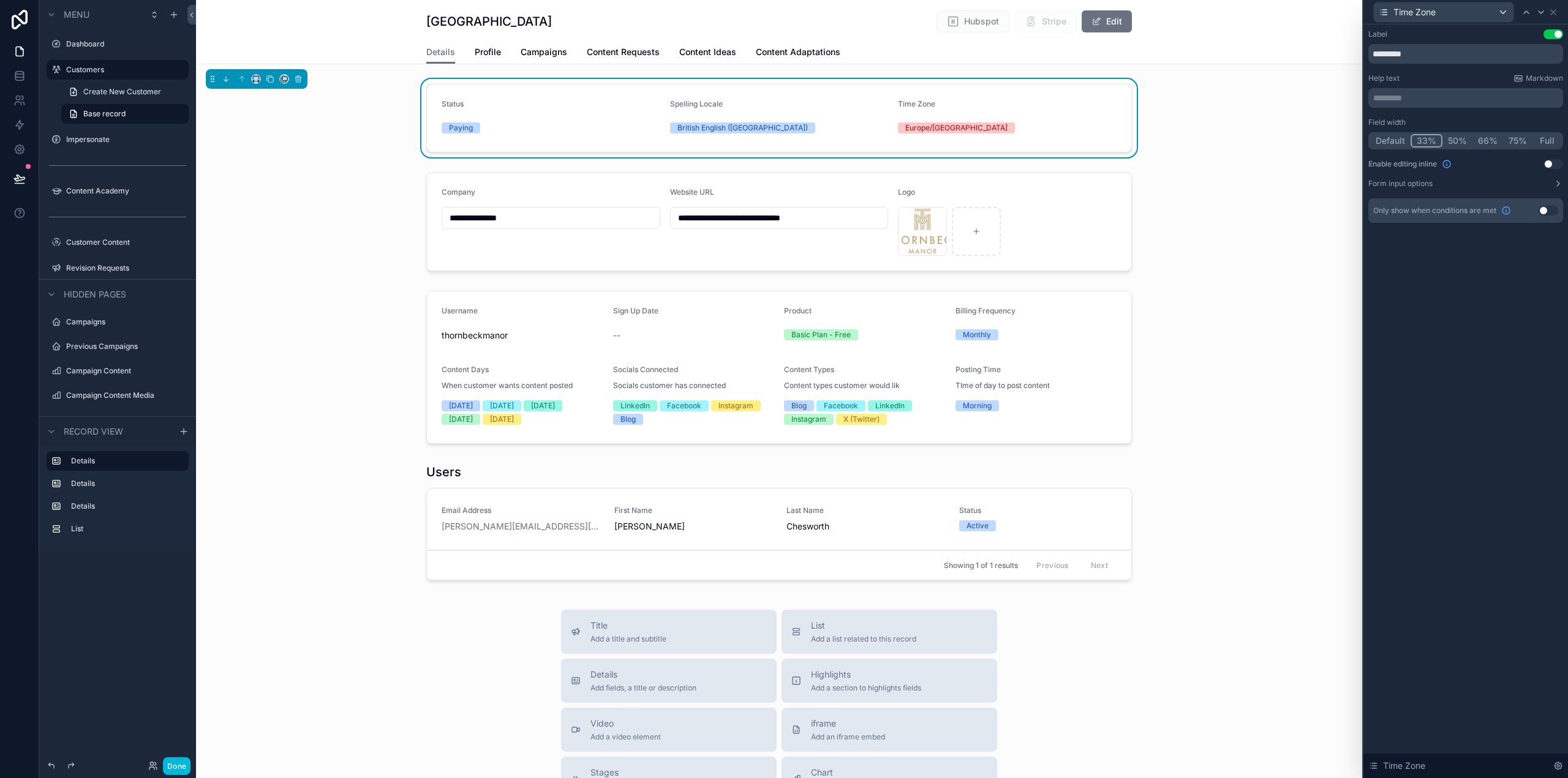
click at [1081, 171] on div "scrollable content" at bounding box center [779, 221] width 1166 height 109
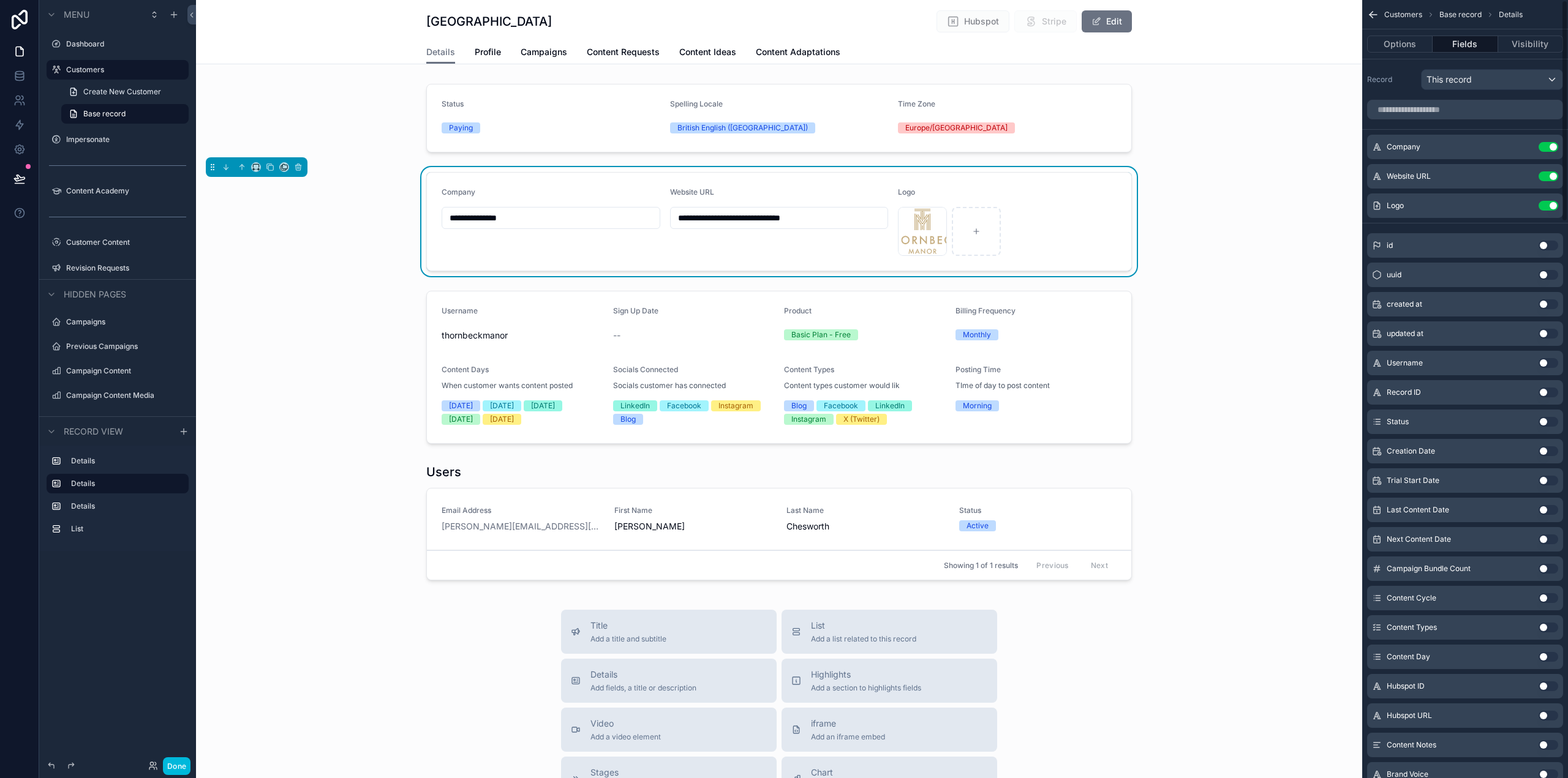
click at [0, 0] on icon "scrollable content" at bounding box center [0, 0] width 0 height 0
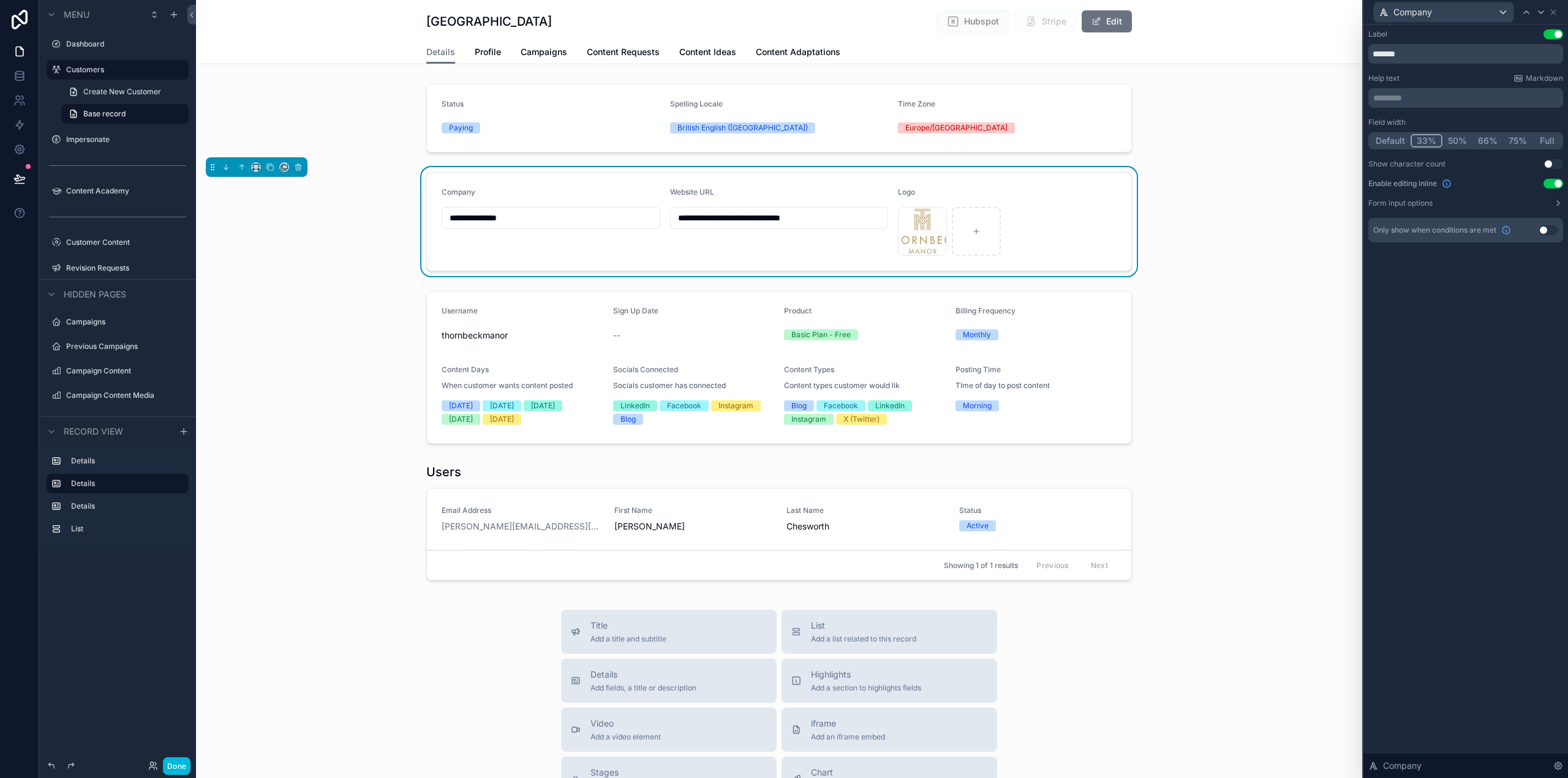
click at [1555, 183] on button "Use setting" at bounding box center [1554, 183] width 19 height 10
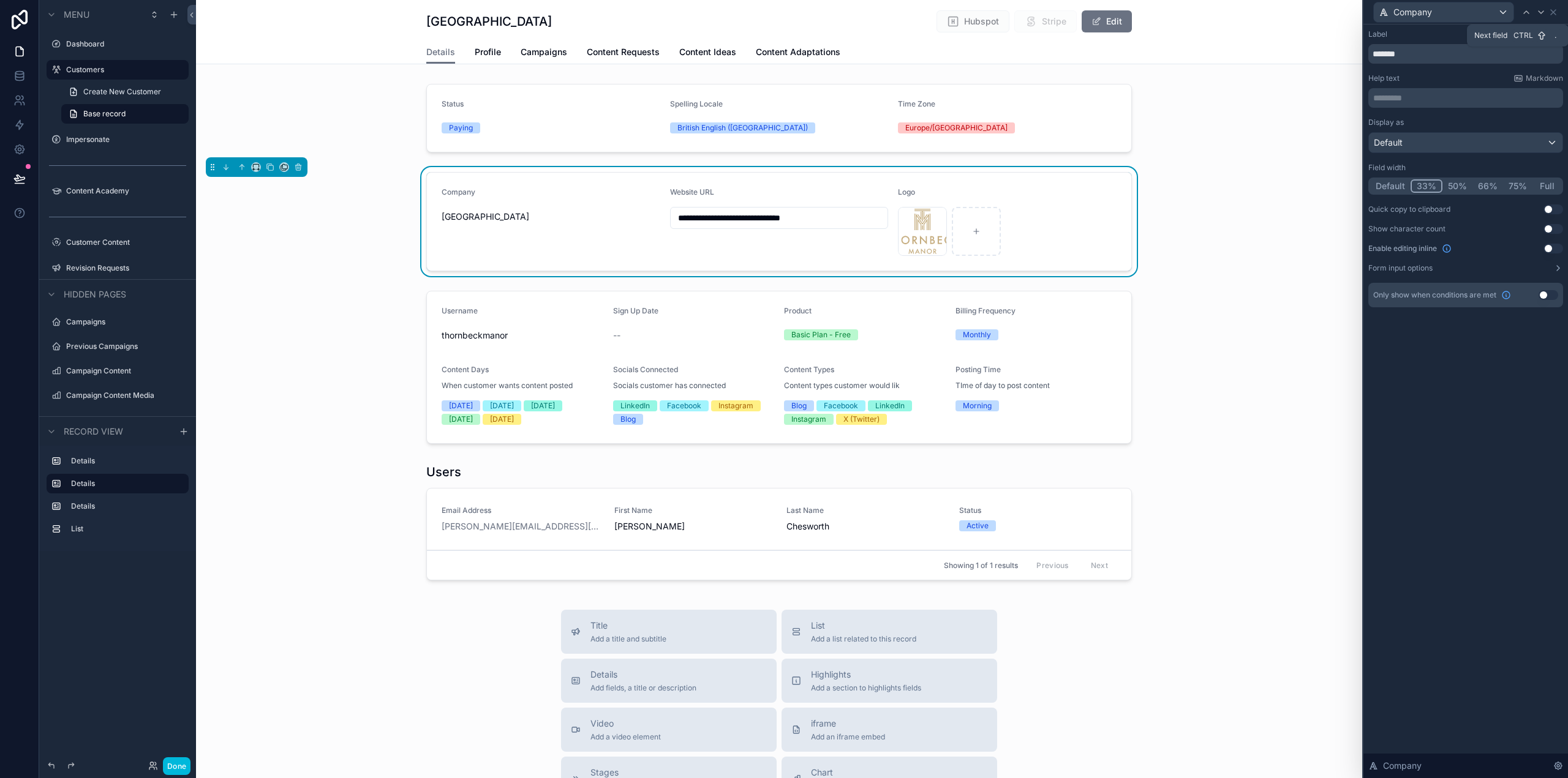
click at [1545, 14] on icon at bounding box center [1541, 12] width 10 height 10
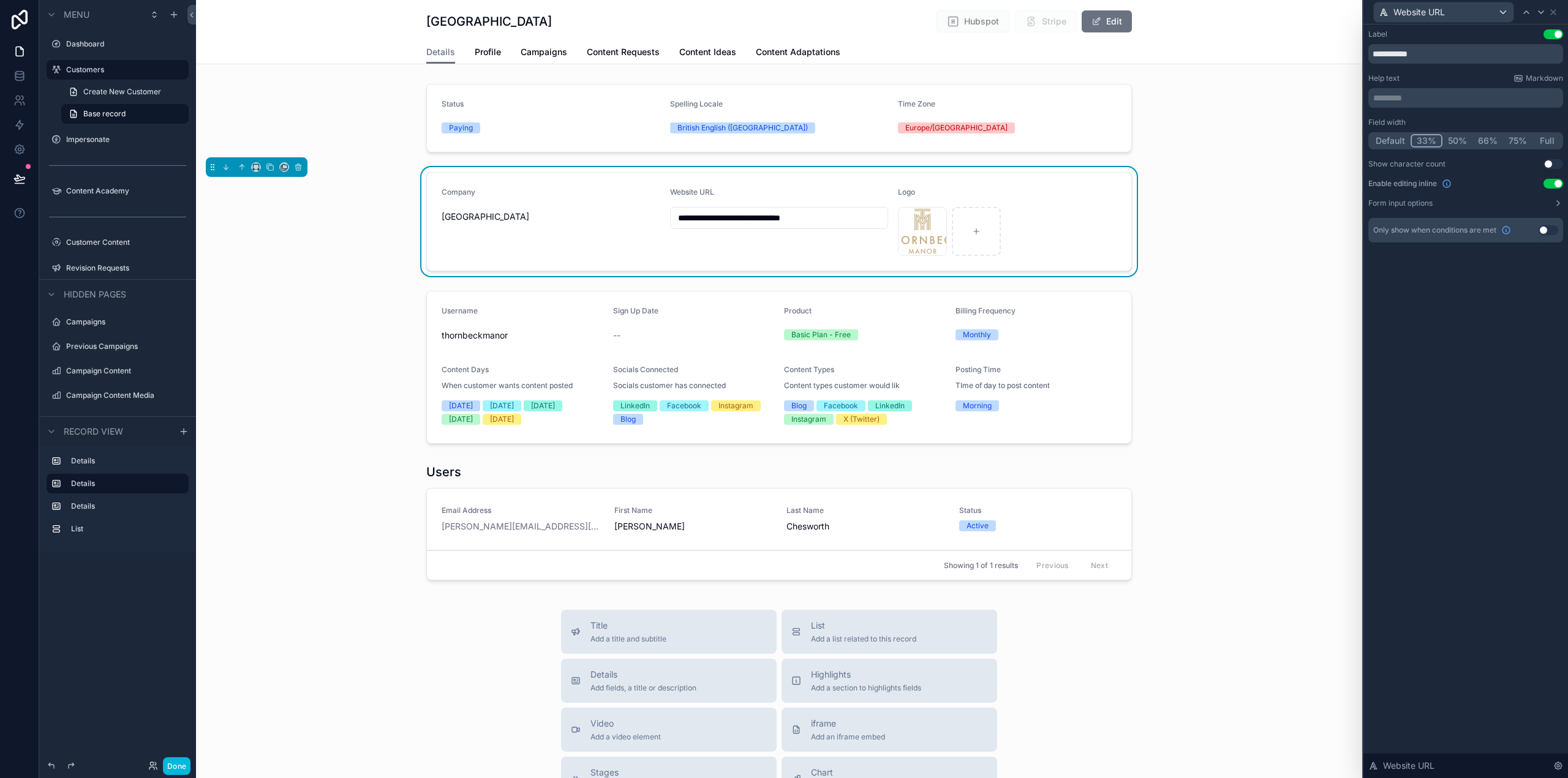
click at [1554, 181] on button "Use setting" at bounding box center [1554, 183] width 19 height 10
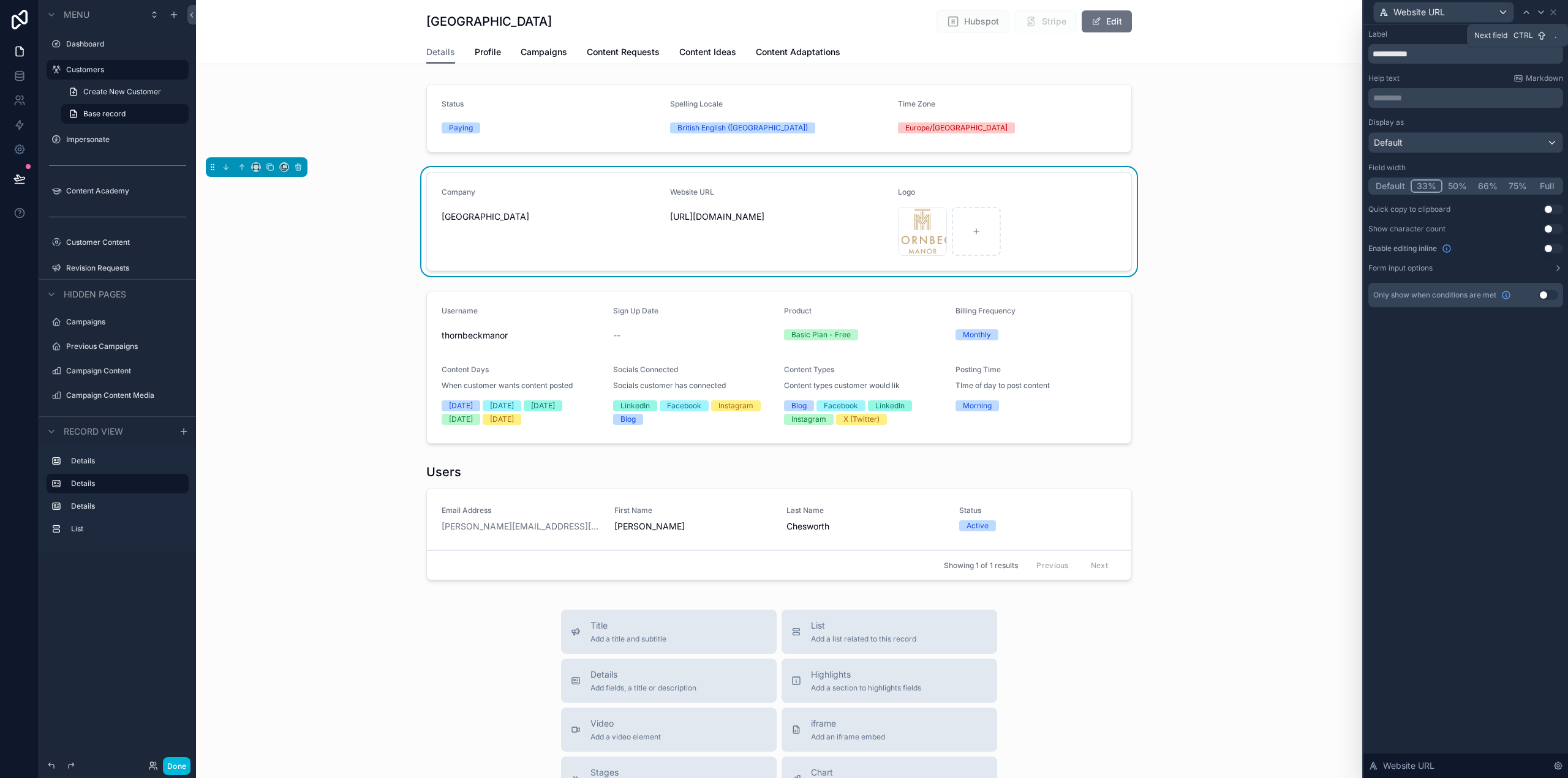
click at [1540, 12] on icon at bounding box center [1541, 12] width 5 height 2
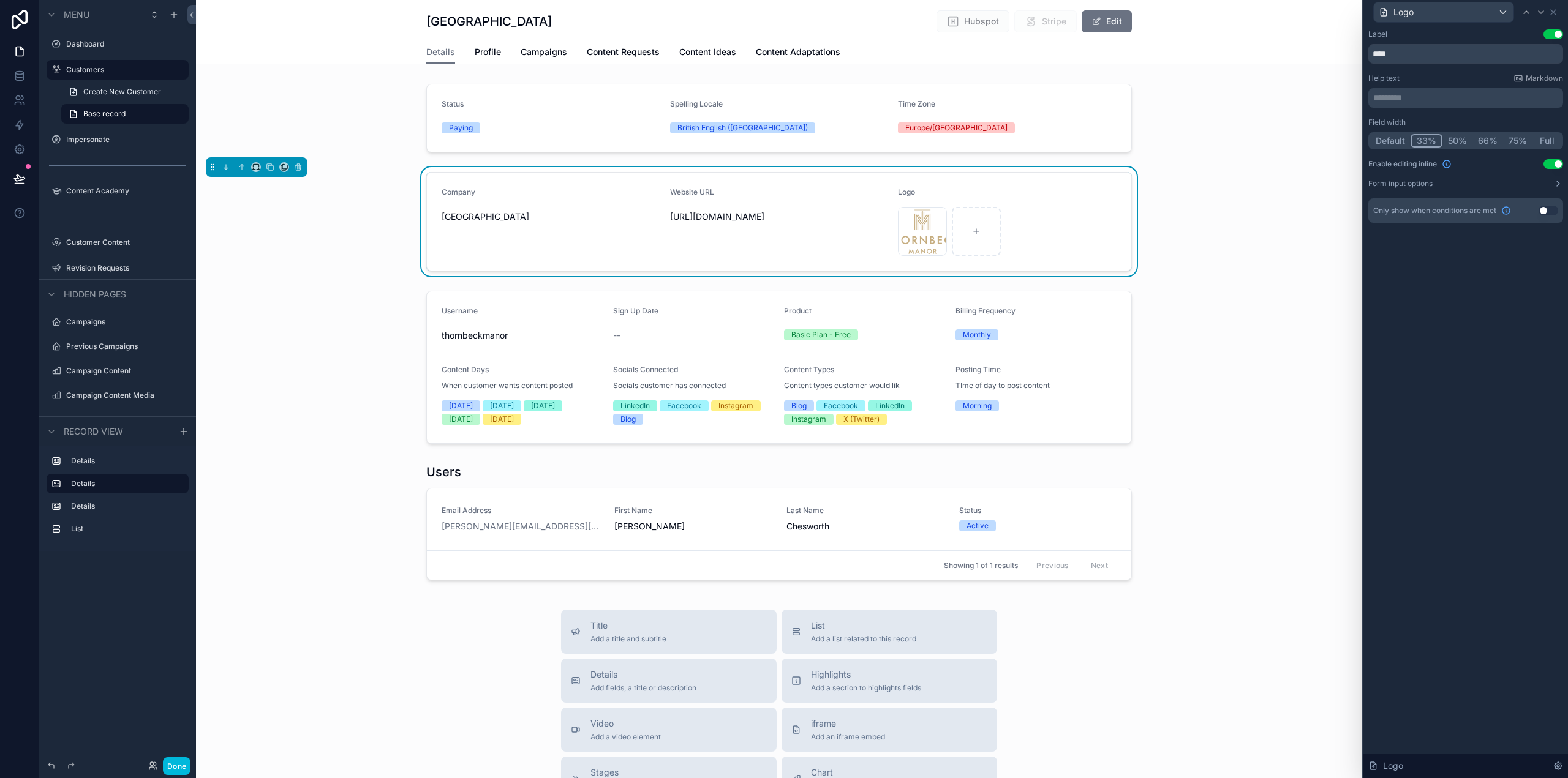
click at [1557, 164] on button "Use setting" at bounding box center [1554, 164] width 19 height 10
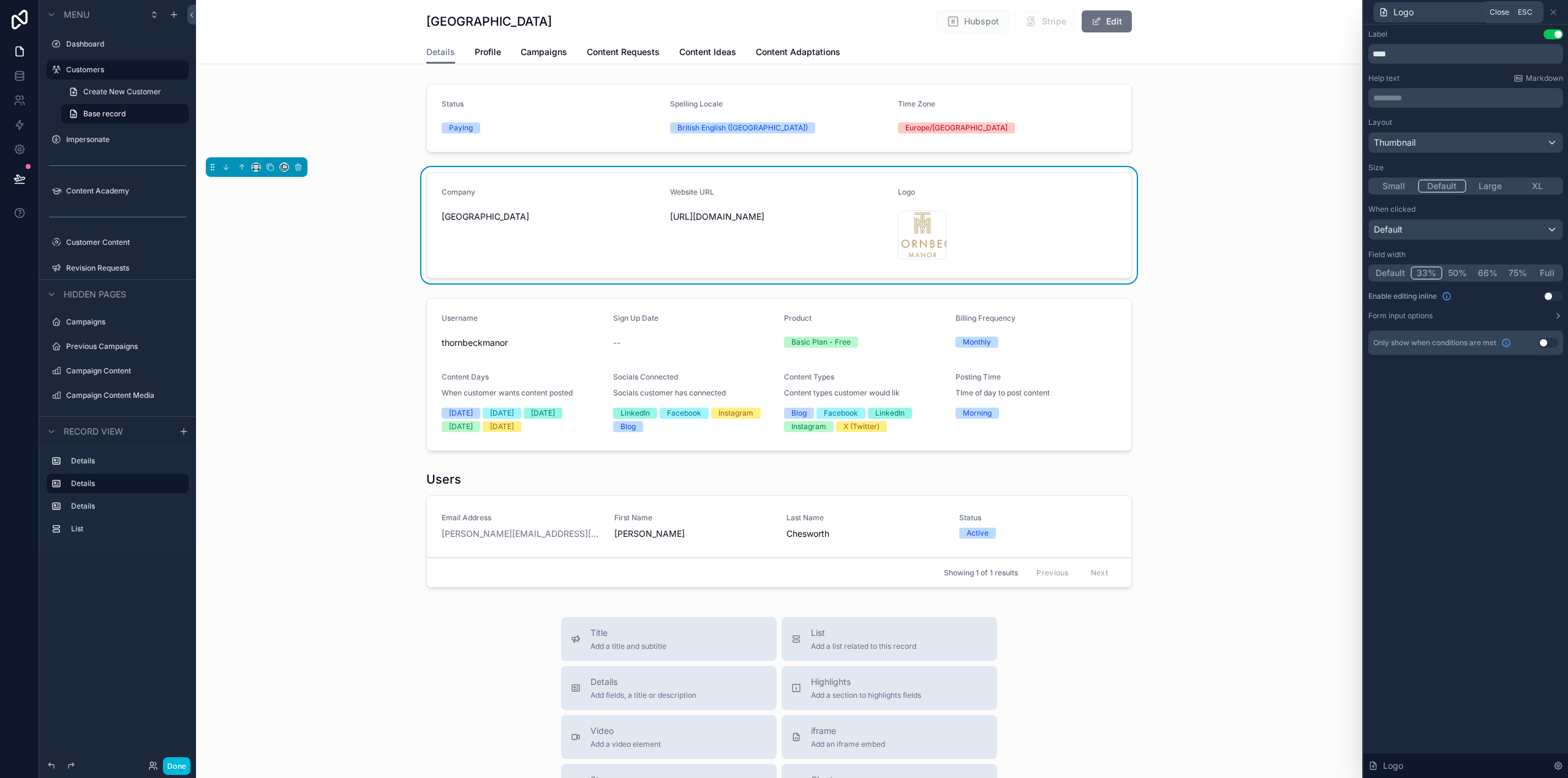
click at [1554, 10] on icon at bounding box center [1554, 12] width 10 height 10
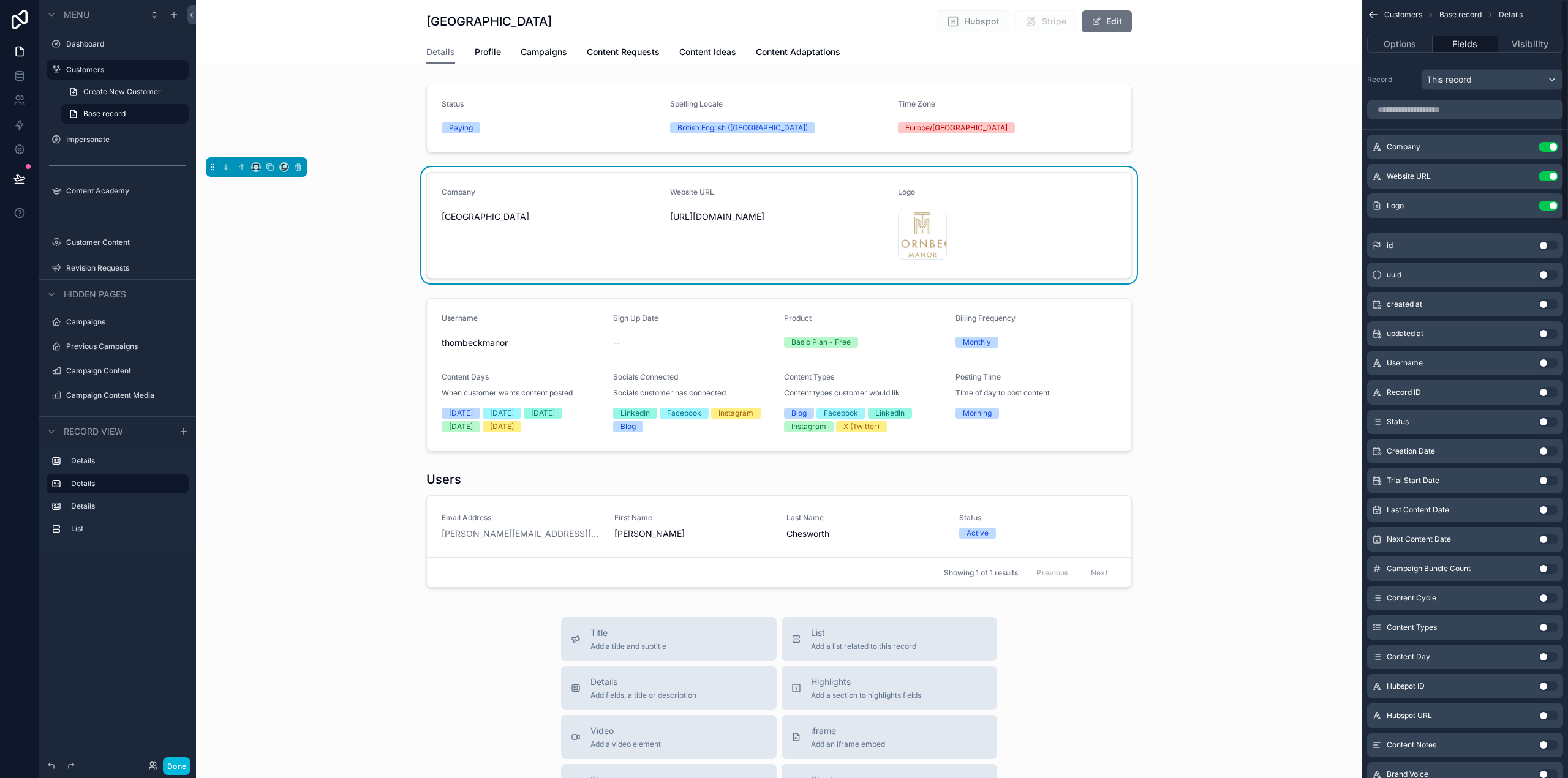
click at [1227, 306] on div "scrollable content" at bounding box center [779, 375] width 1166 height 163
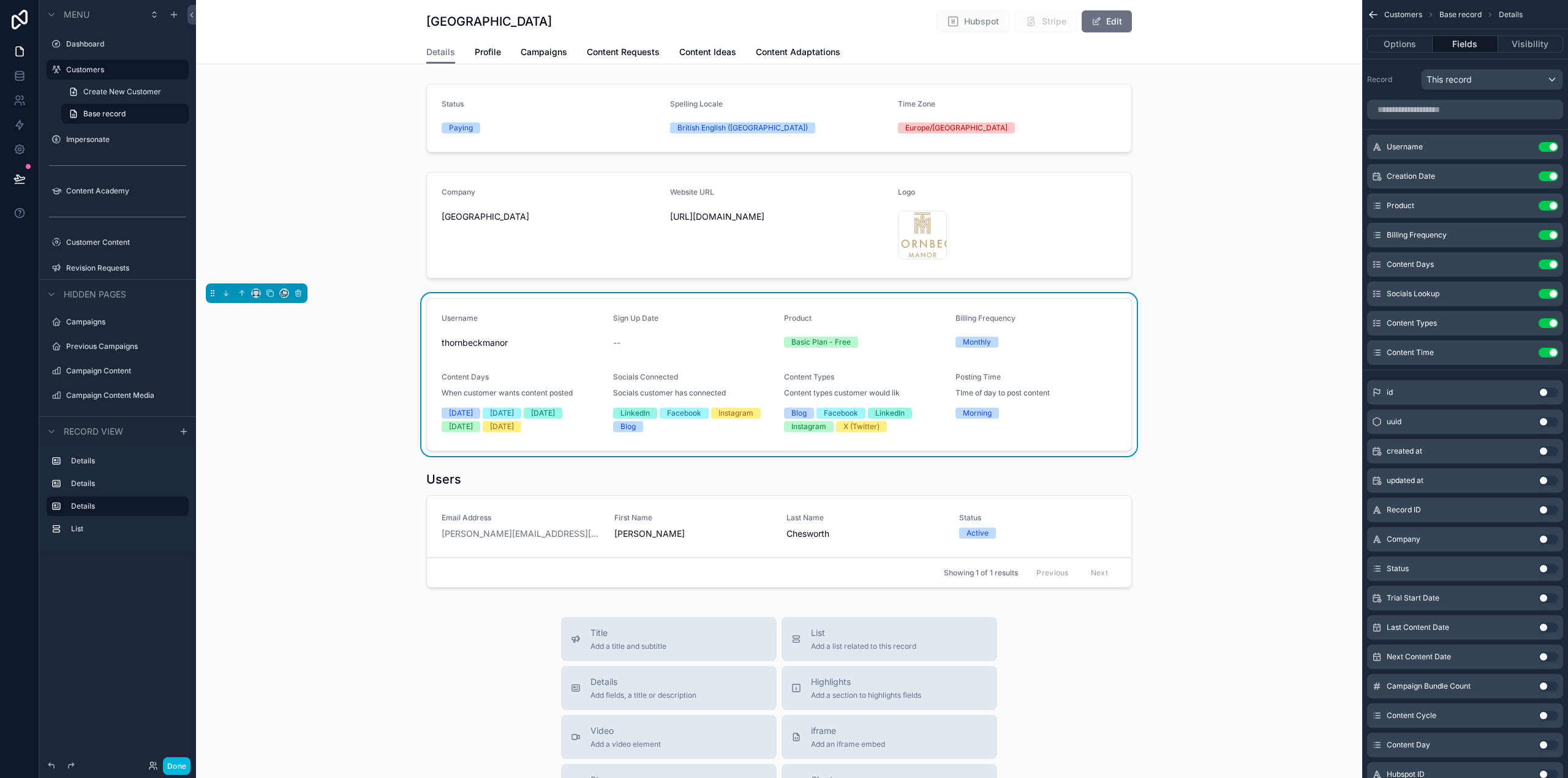
click at [1114, 27] on button "Edit" at bounding box center [1107, 21] width 50 height 22
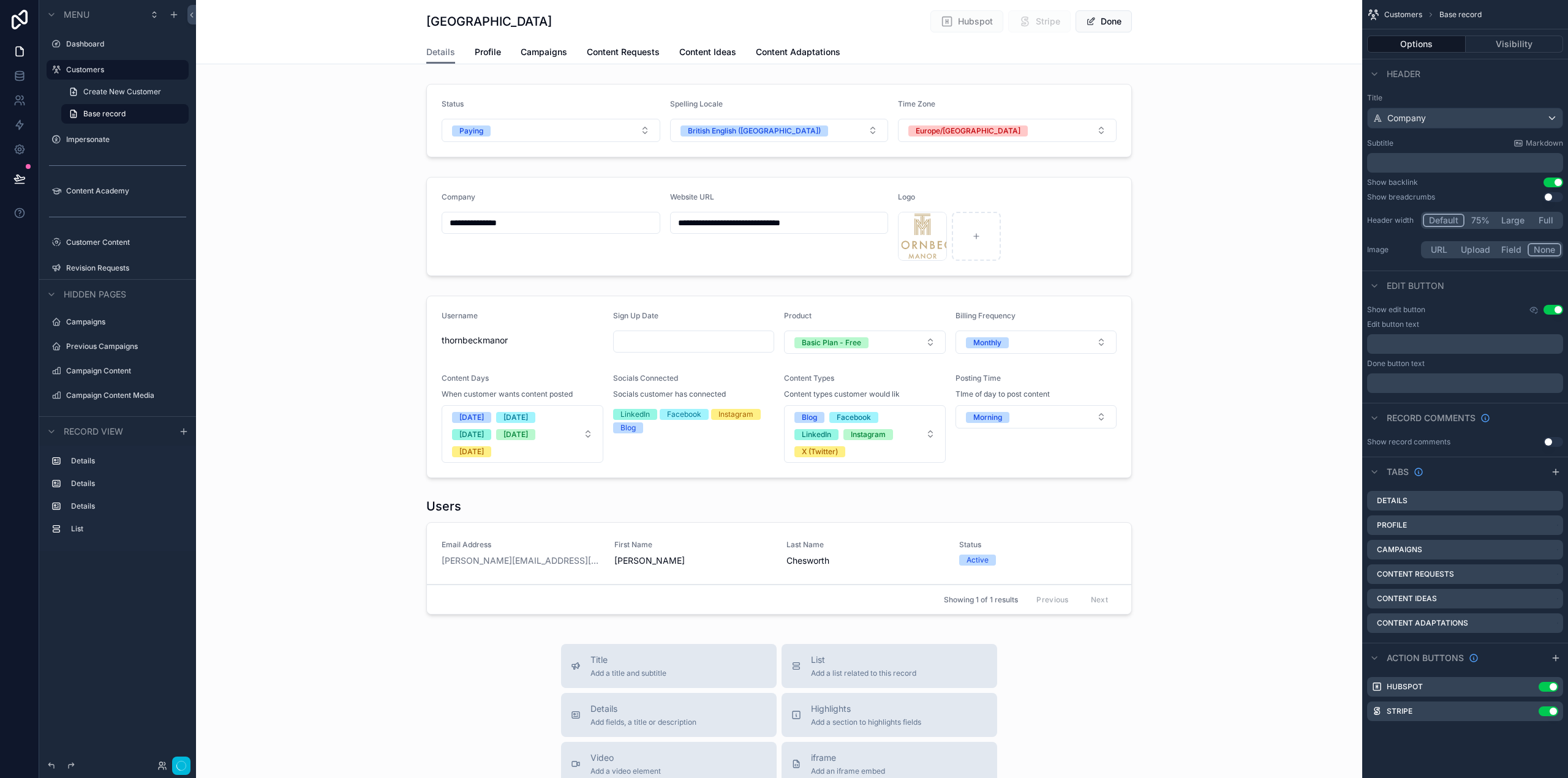
click at [1112, 19] on button "Done" at bounding box center [1104, 21] width 56 height 22
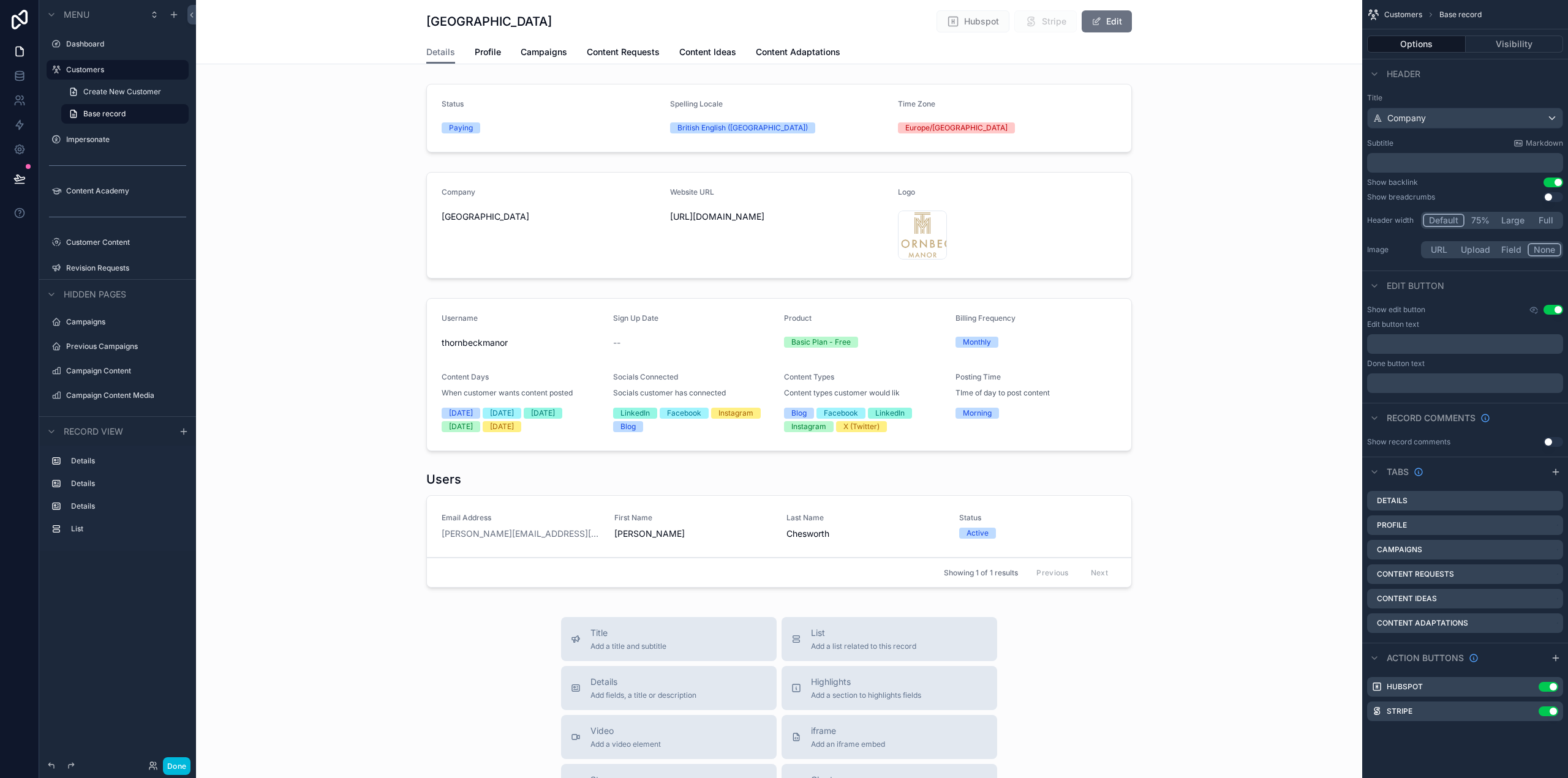
click at [1112, 19] on button "Edit" at bounding box center [1107, 21] width 50 height 22
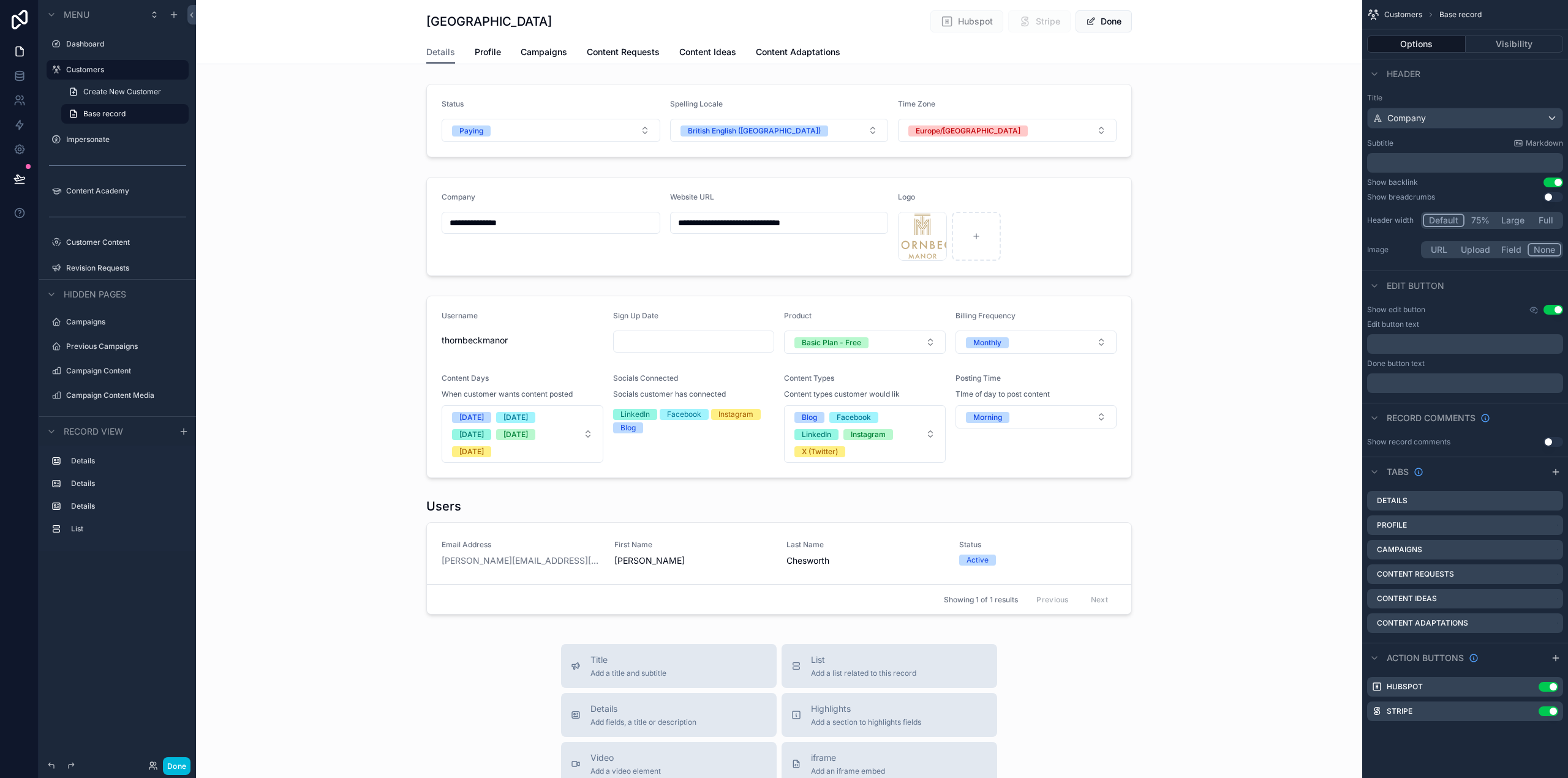
click at [1112, 19] on button "Done" at bounding box center [1104, 21] width 56 height 22
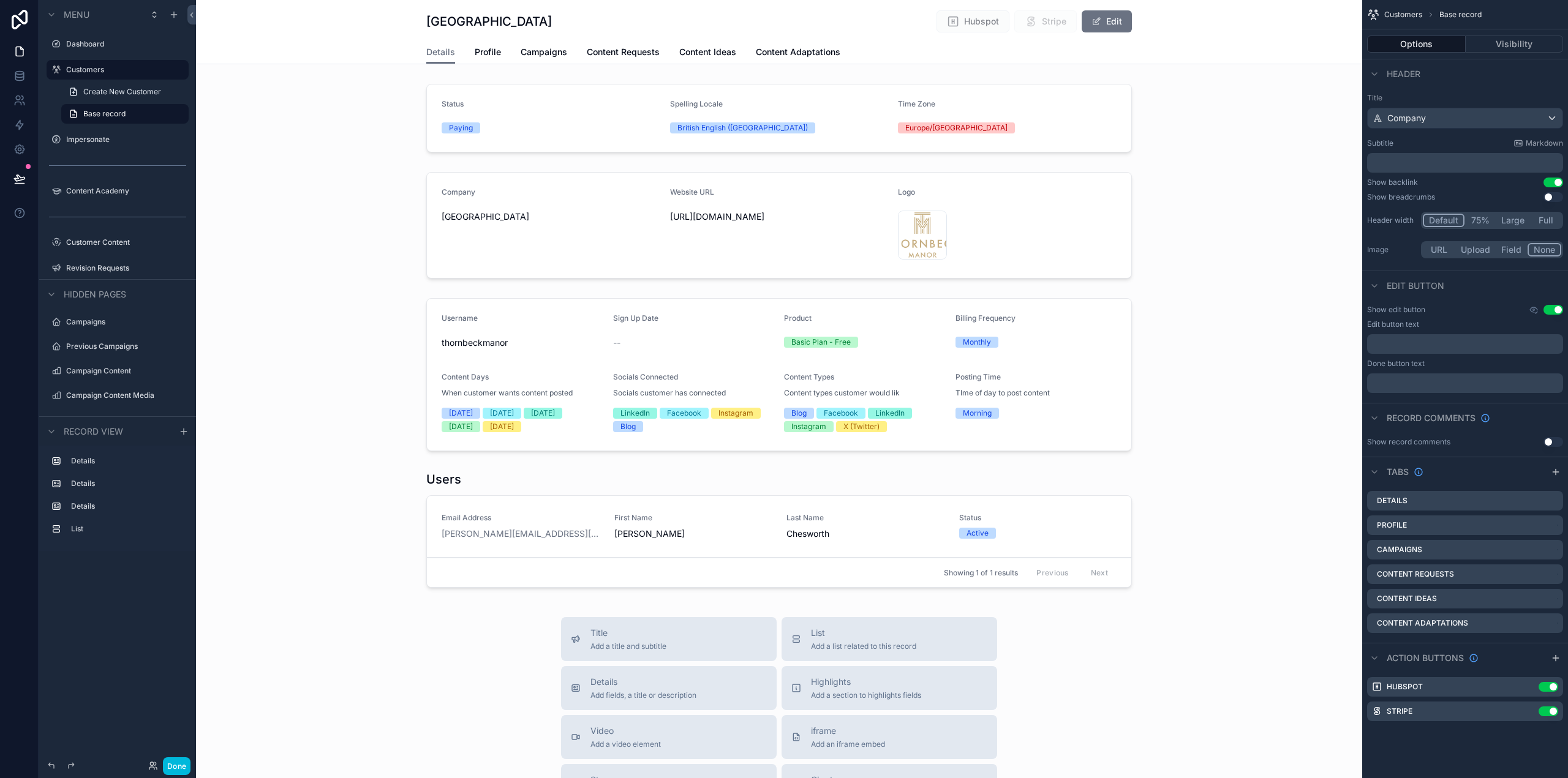
click at [1098, 310] on div "scrollable content" at bounding box center [779, 375] width 1166 height 163
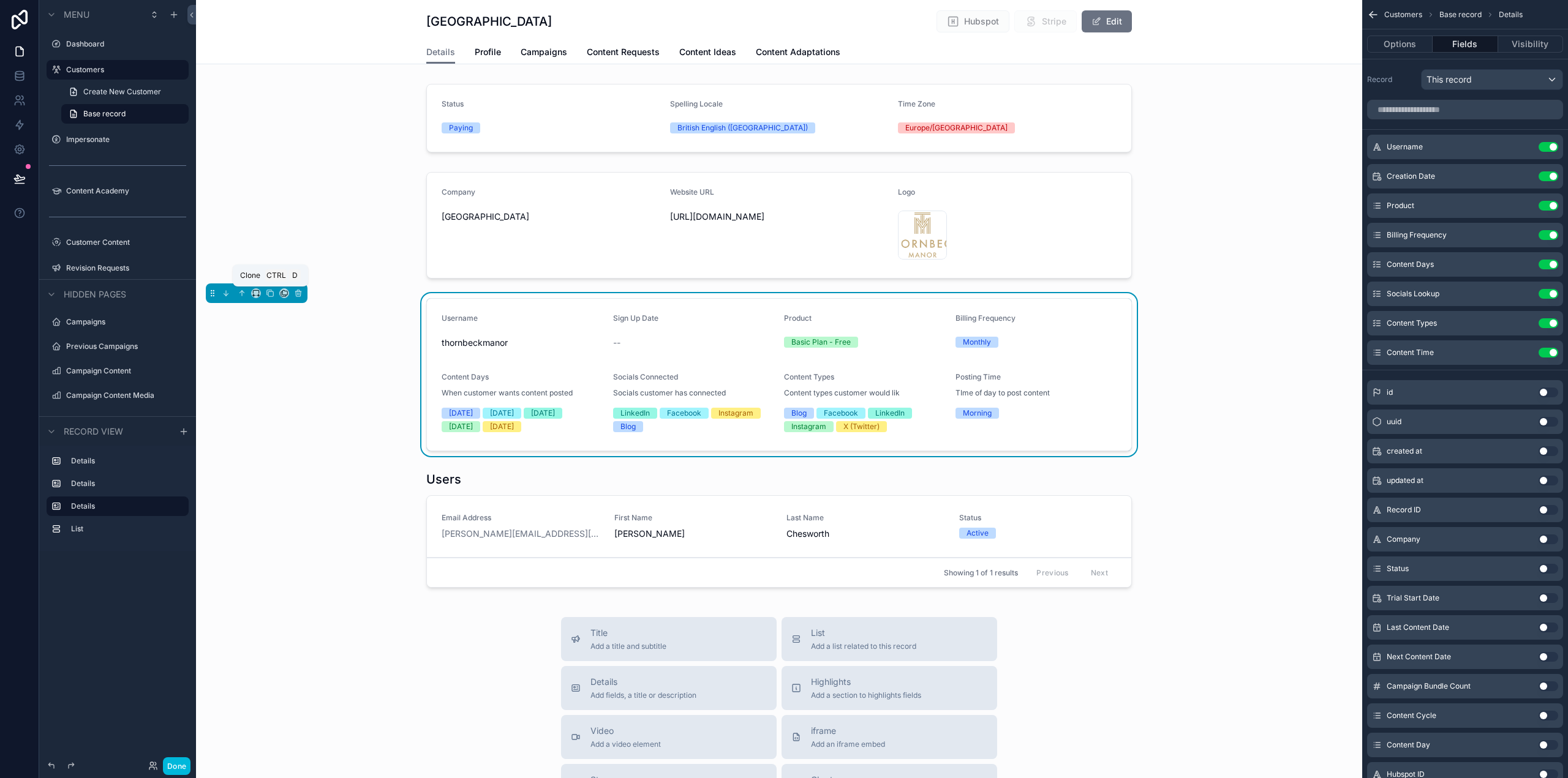
click at [270, 295] on icon "scrollable content" at bounding box center [270, 293] width 9 height 9
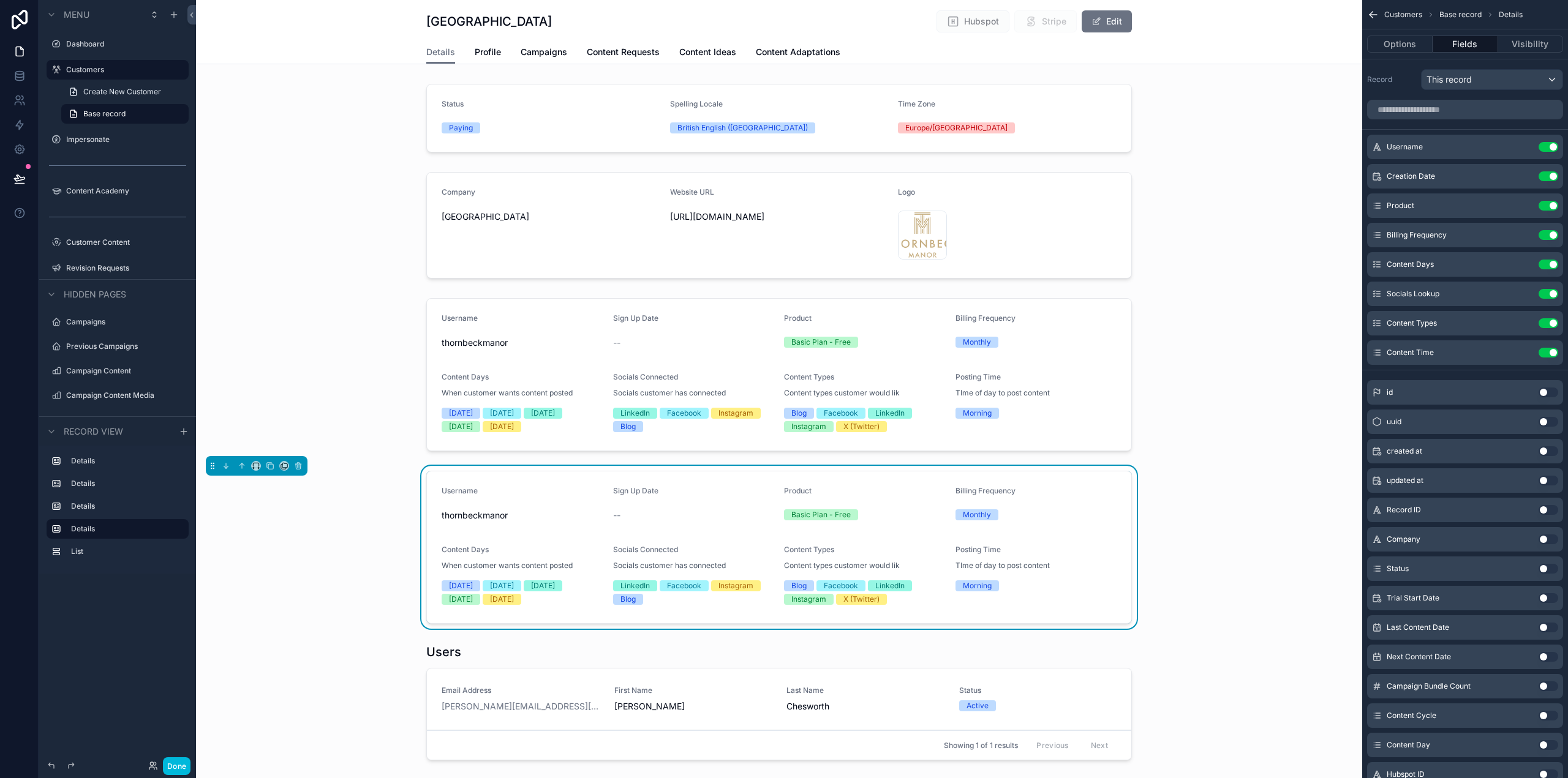
click at [666, 372] on div "scrollable content" at bounding box center [779, 375] width 1166 height 163
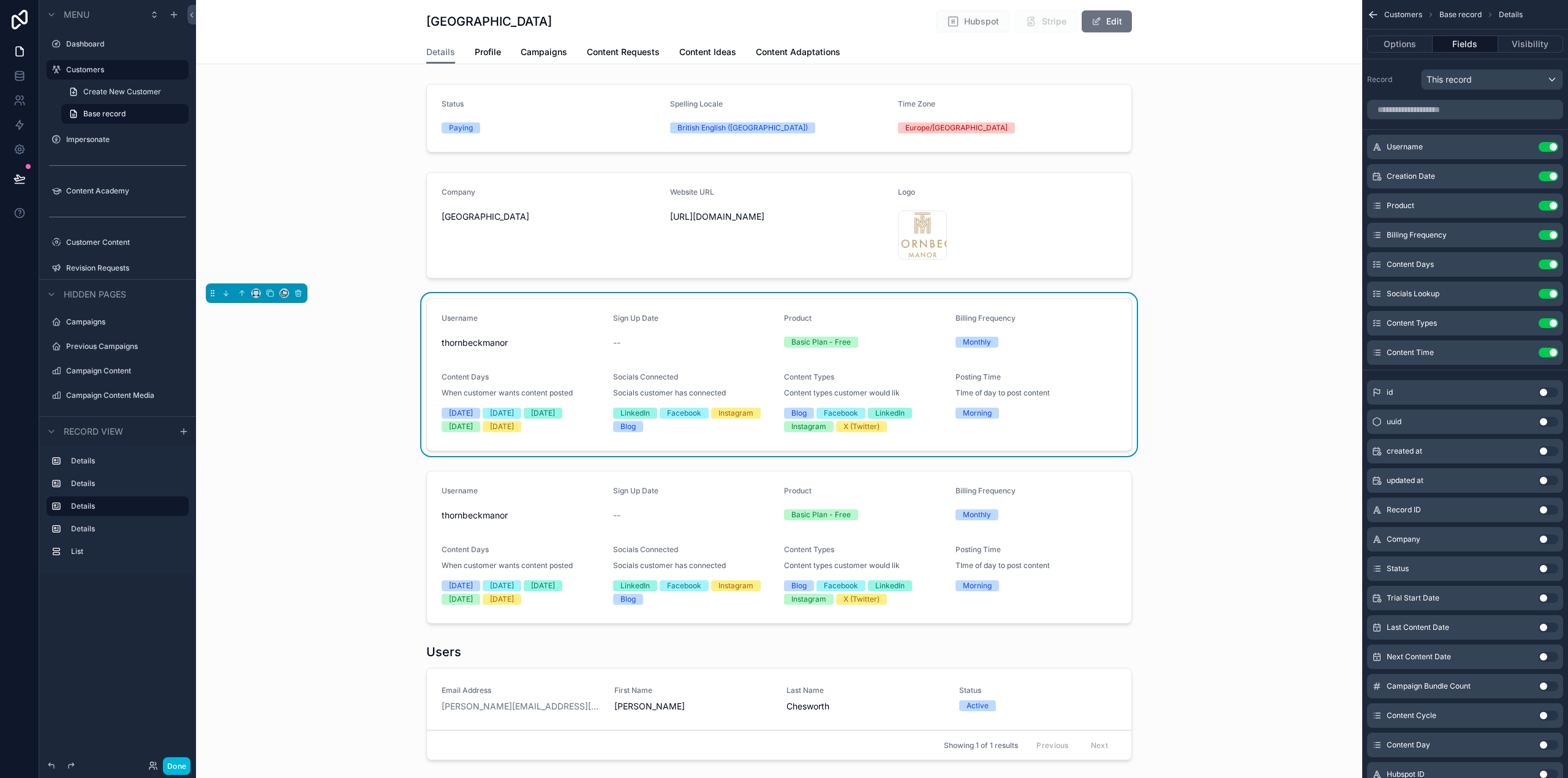
click at [714, 330] on div "Sign Up Date --" at bounding box center [694, 333] width 162 height 39
click at [1549, 352] on button "Use setting" at bounding box center [1549, 352] width 19 height 10
click at [1550, 323] on button "Use setting" at bounding box center [1549, 323] width 19 height 10
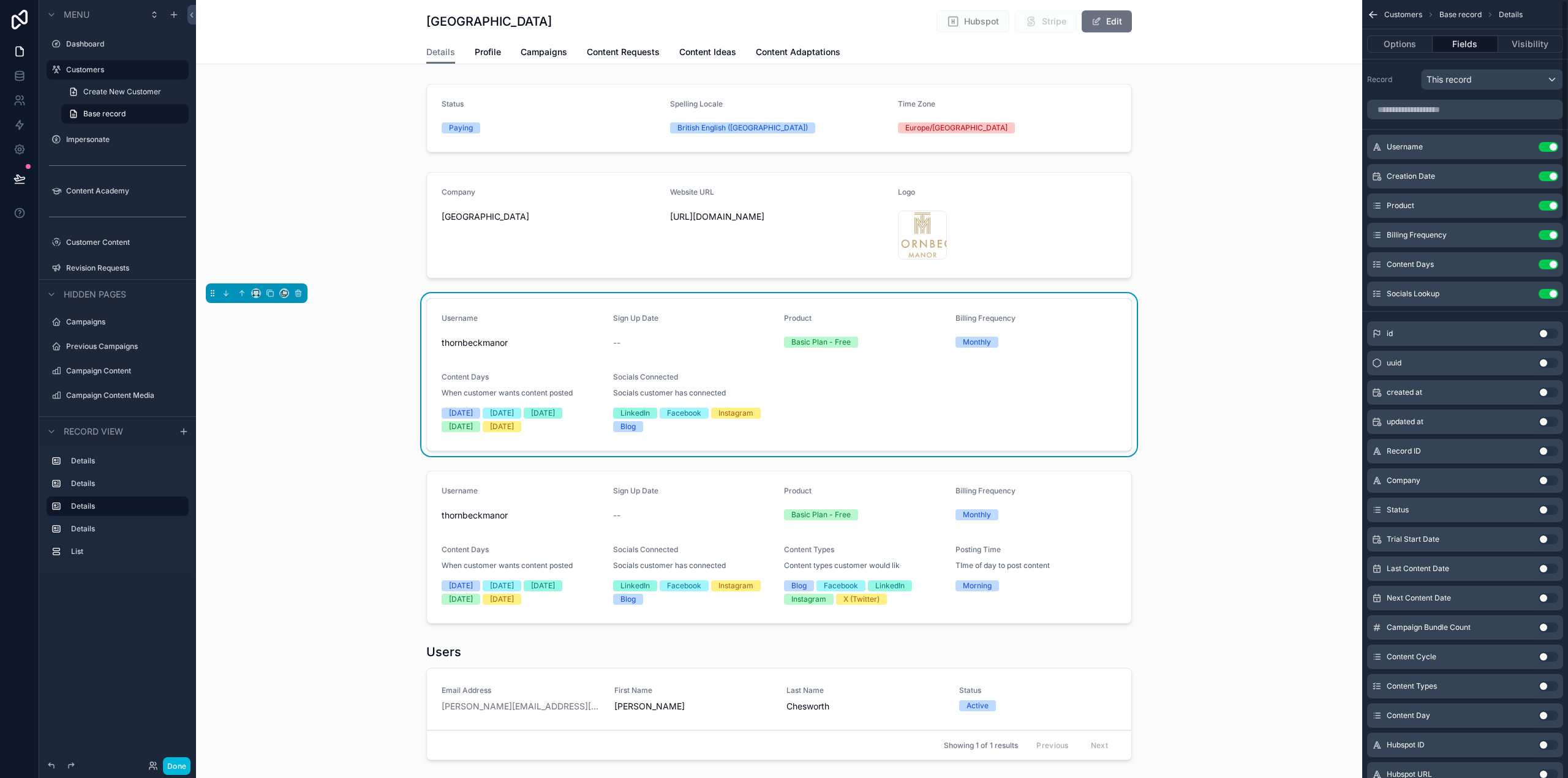
click at [1547, 290] on button "Use setting" at bounding box center [1549, 294] width 19 height 10
click at [1549, 265] on button "Use setting" at bounding box center [1549, 265] width 19 height 10
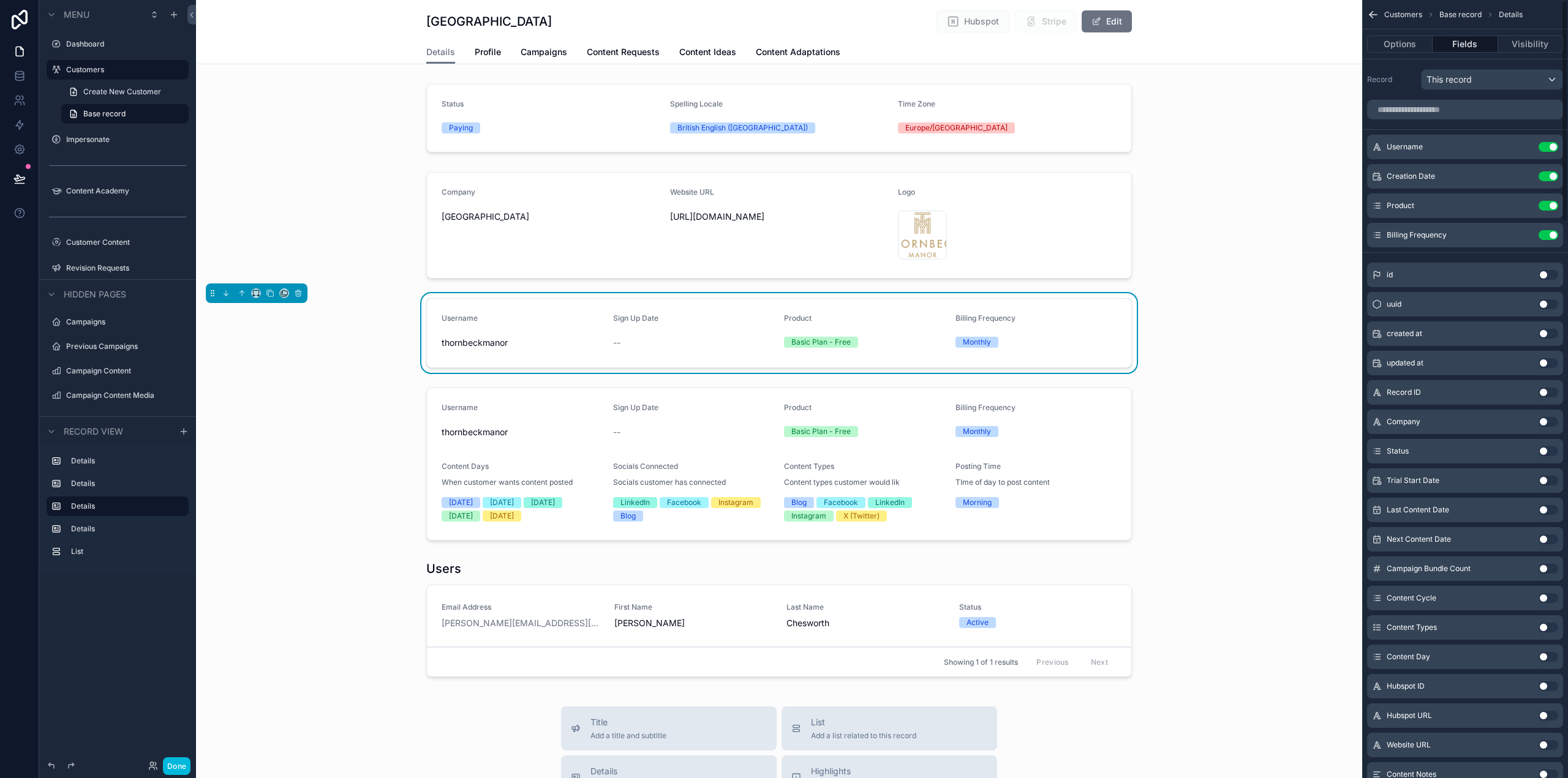
click at [1073, 425] on div "scrollable content" at bounding box center [779, 464] width 1166 height 163
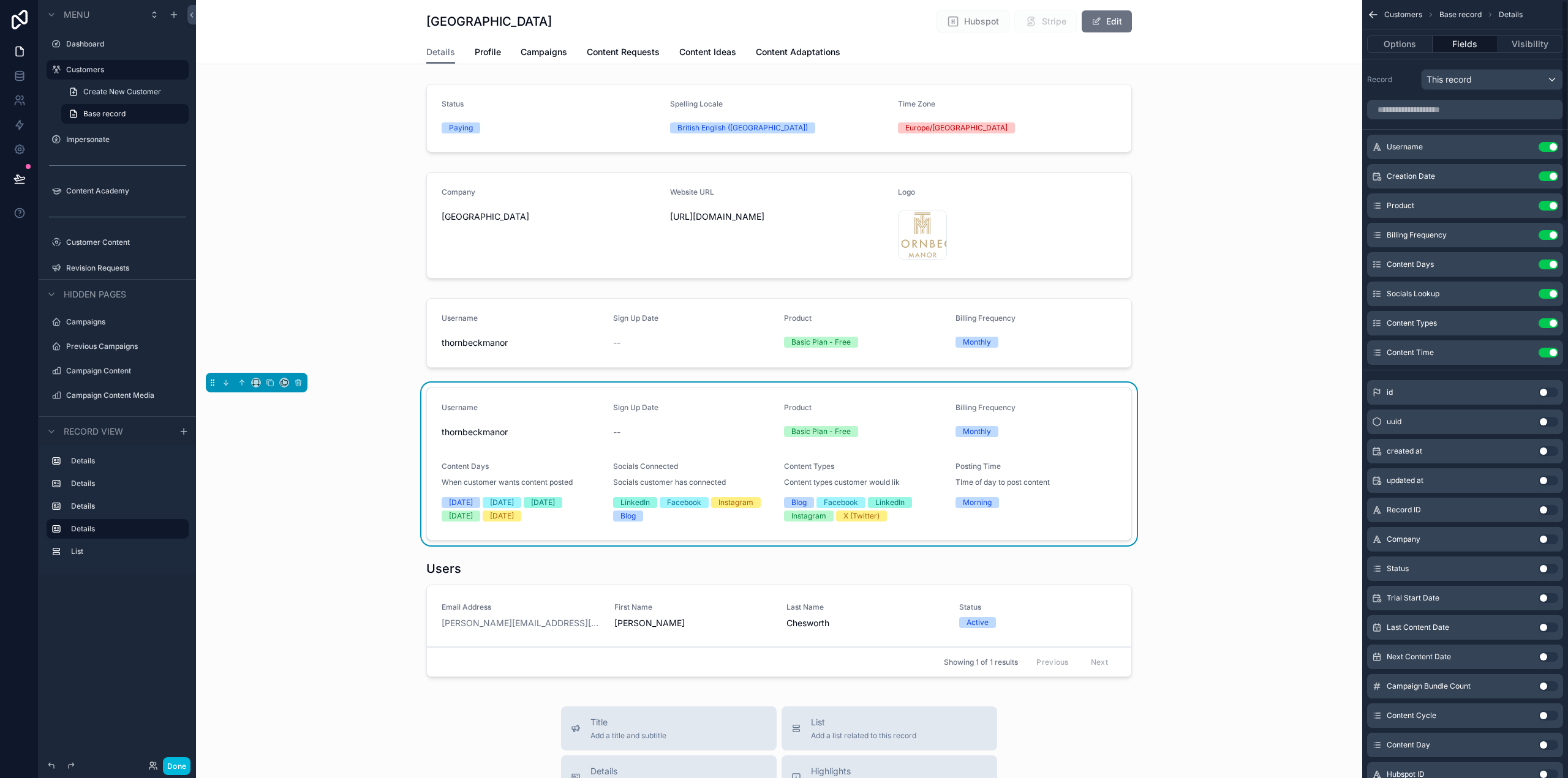
click at [1550, 147] on button "Use setting" at bounding box center [1549, 147] width 19 height 10
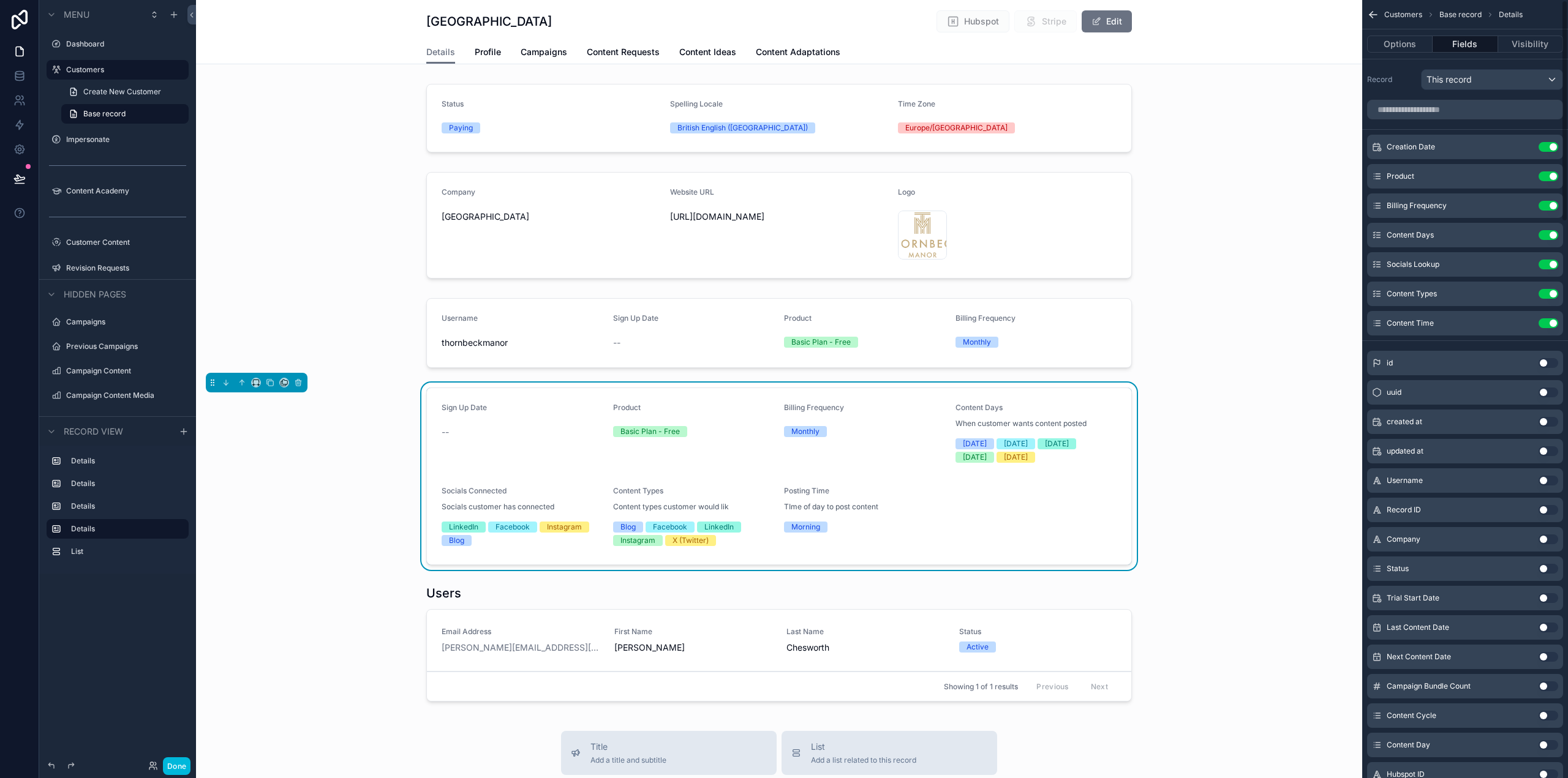
click at [1550, 147] on button "Use setting" at bounding box center [1549, 147] width 19 height 10
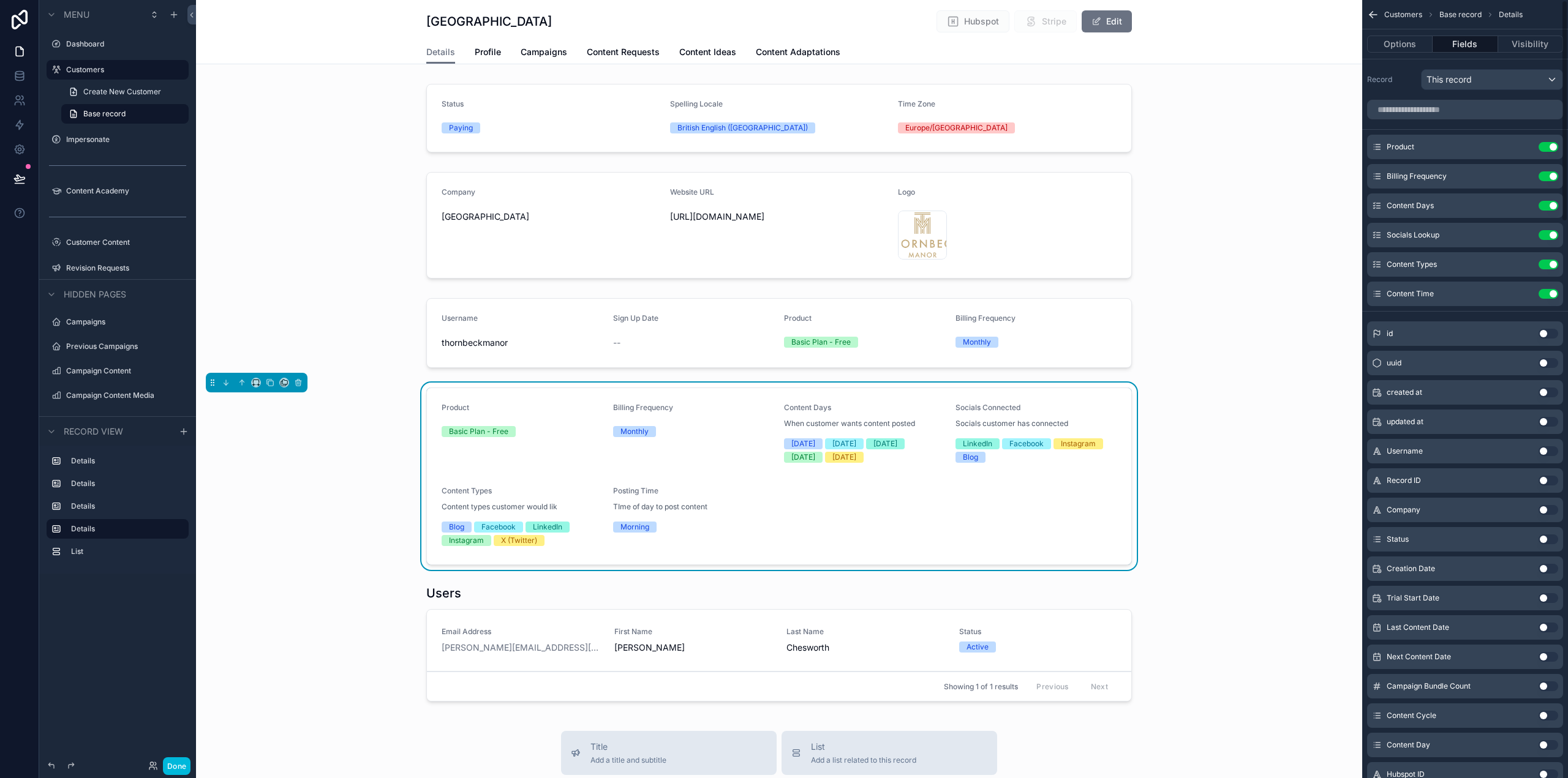
click at [1550, 147] on button "Use setting" at bounding box center [1549, 147] width 19 height 10
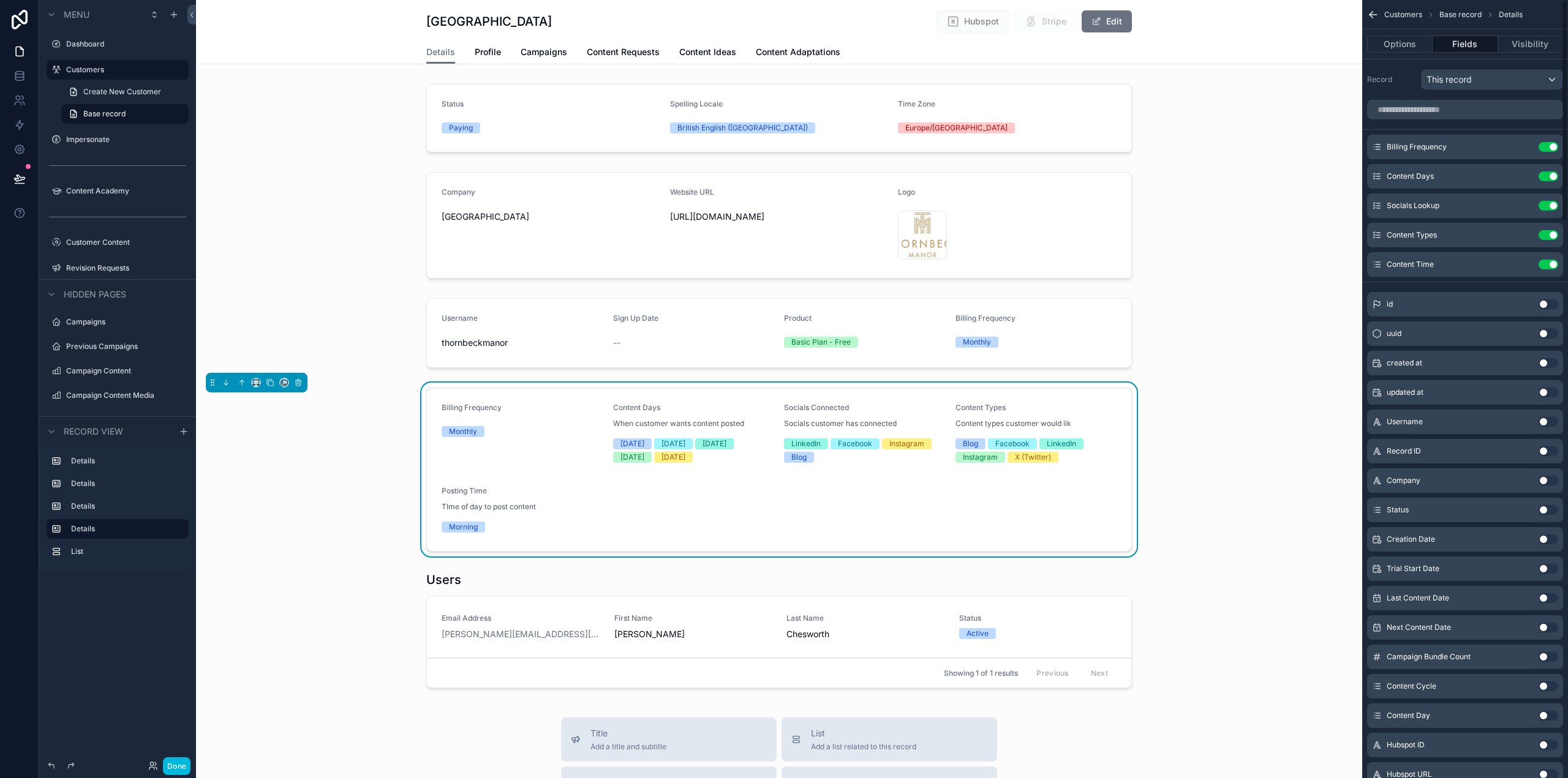
click at [1550, 147] on button "Use setting" at bounding box center [1549, 147] width 19 height 10
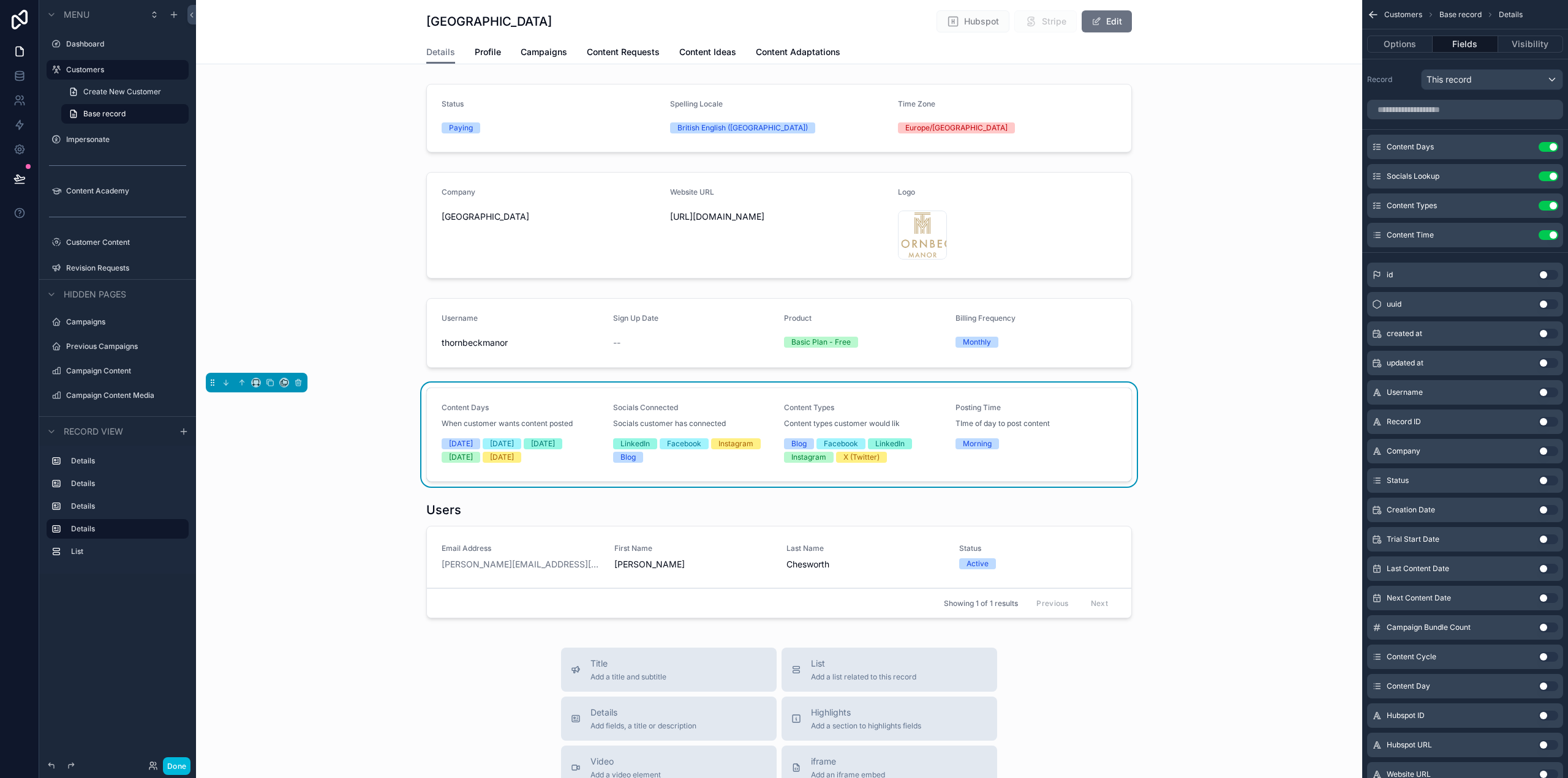
click at [384, 236] on div "scrollable content" at bounding box center [779, 225] width 1166 height 117
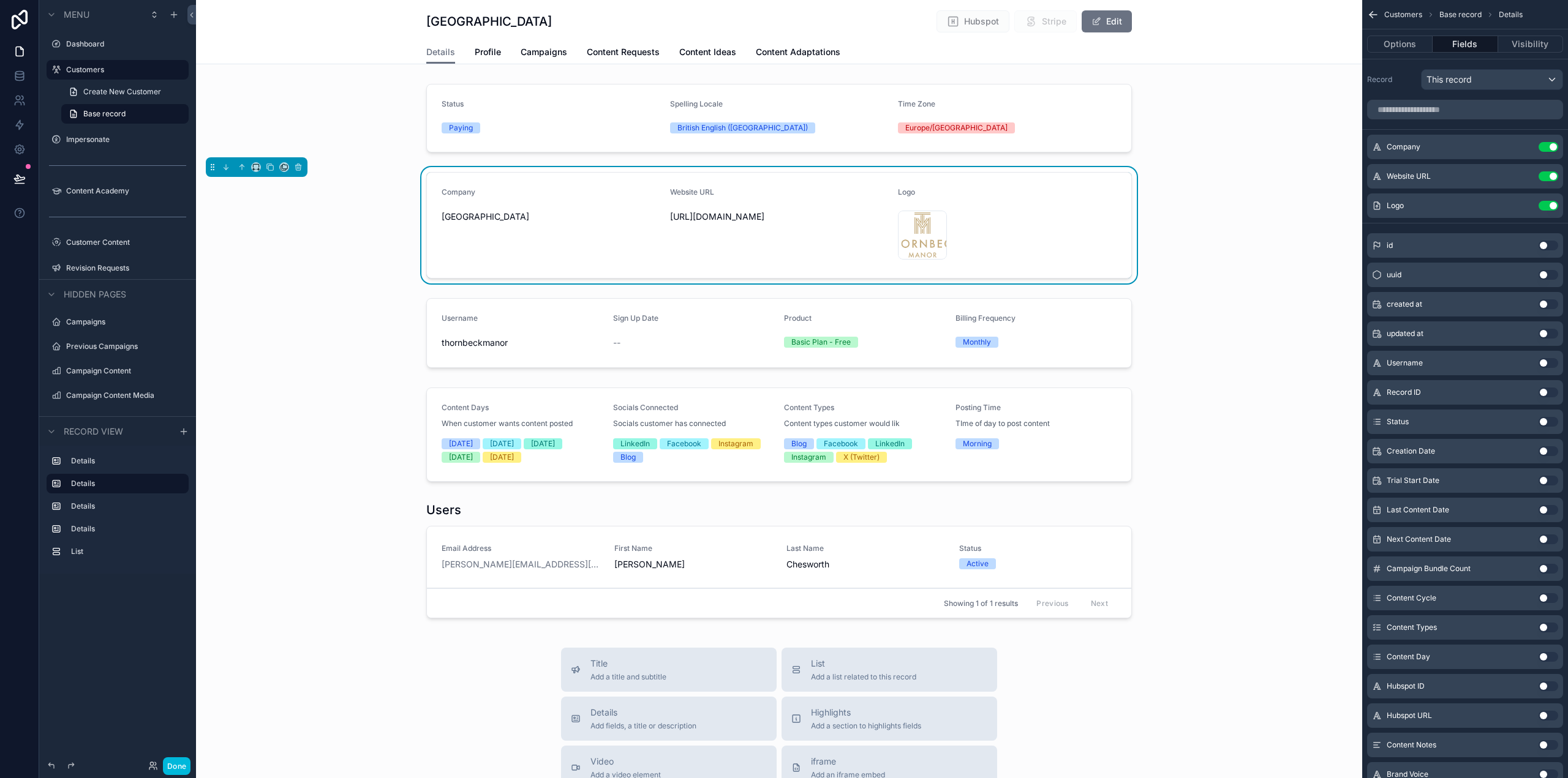
click at [740, 410] on div "scrollable content" at bounding box center [779, 434] width 1166 height 104
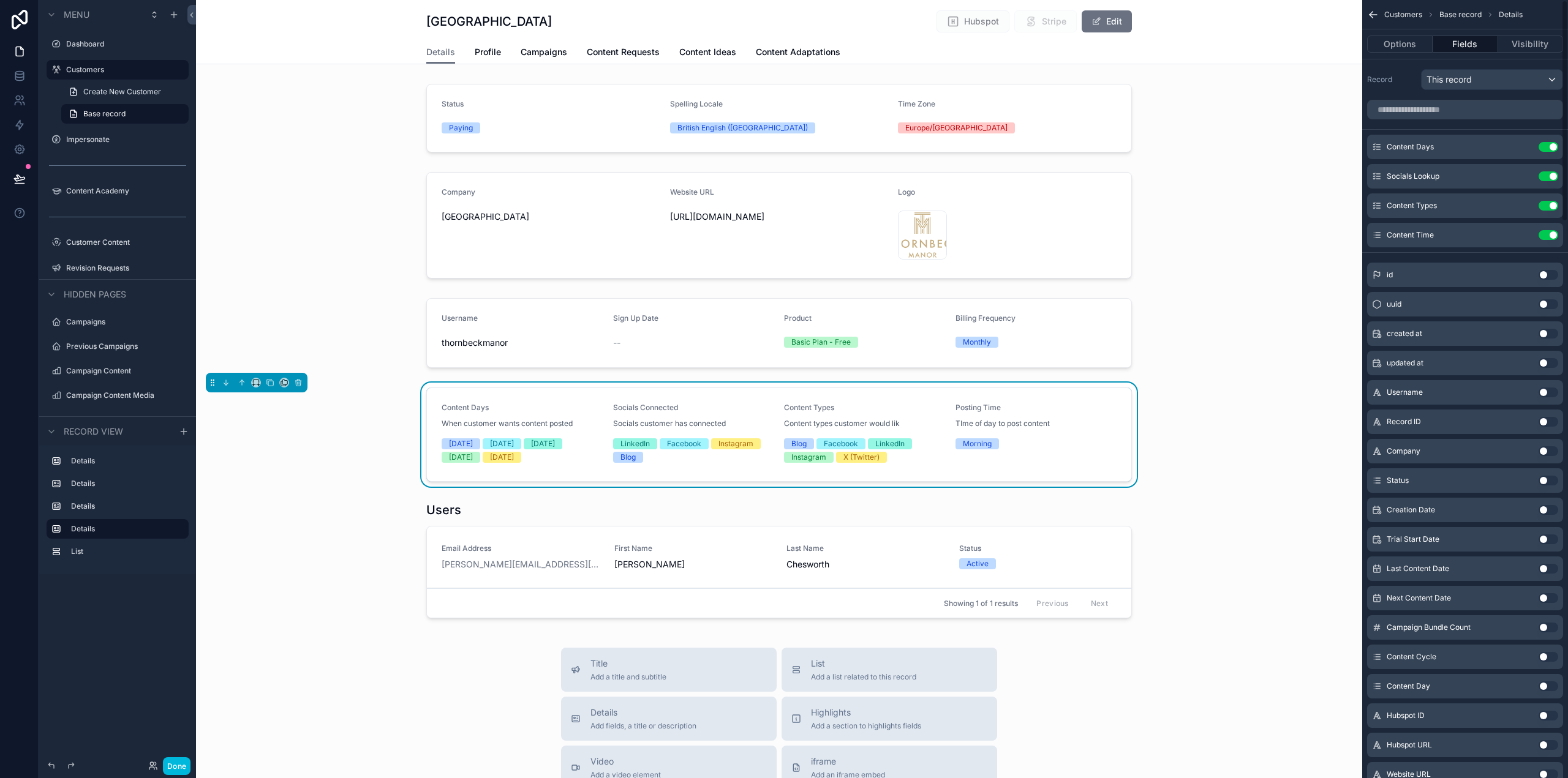
click at [1405, 43] on button "Options" at bounding box center [1400, 43] width 65 height 17
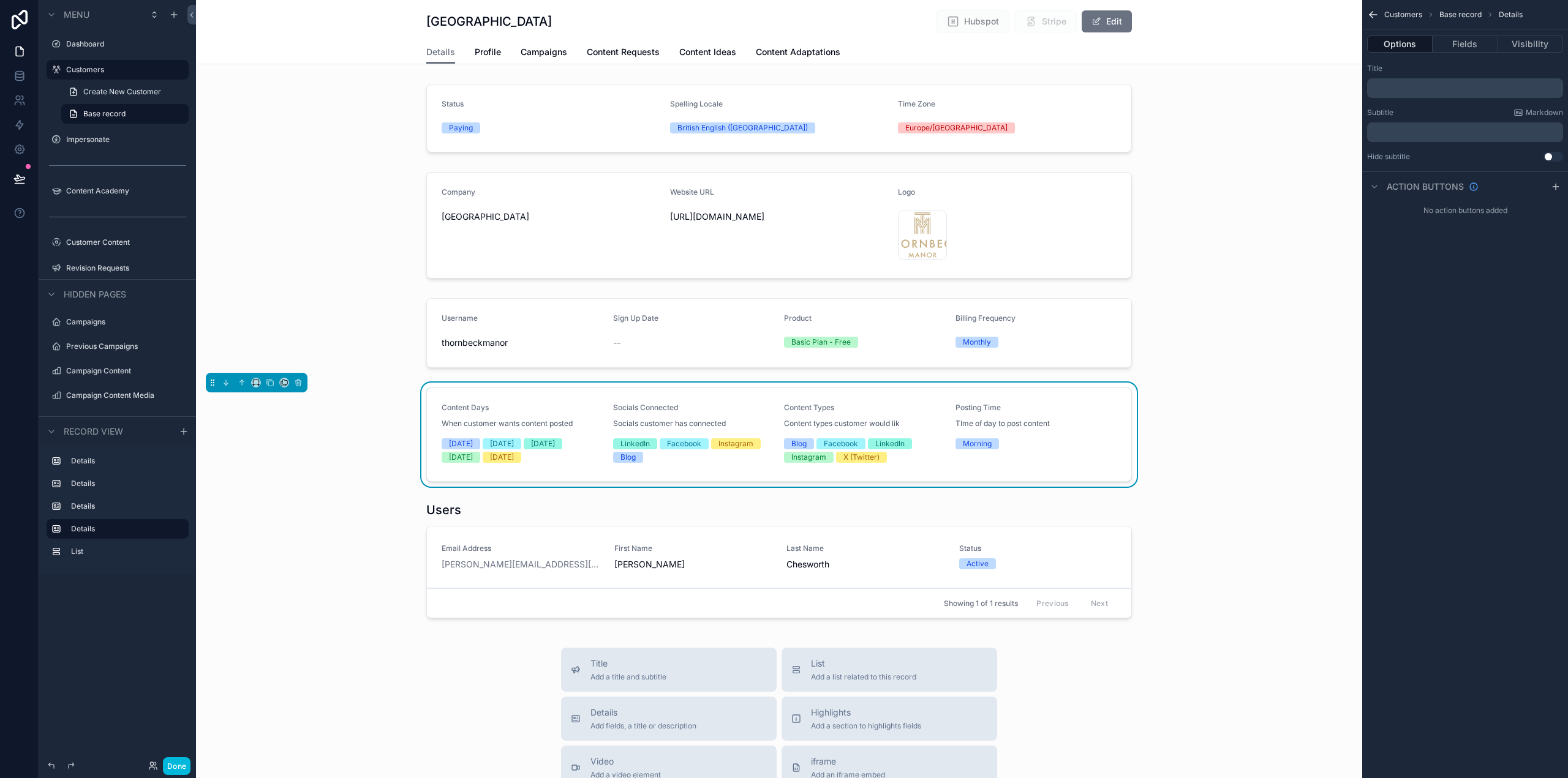
click at [1438, 87] on p "﻿" at bounding box center [1467, 89] width 188 height 10
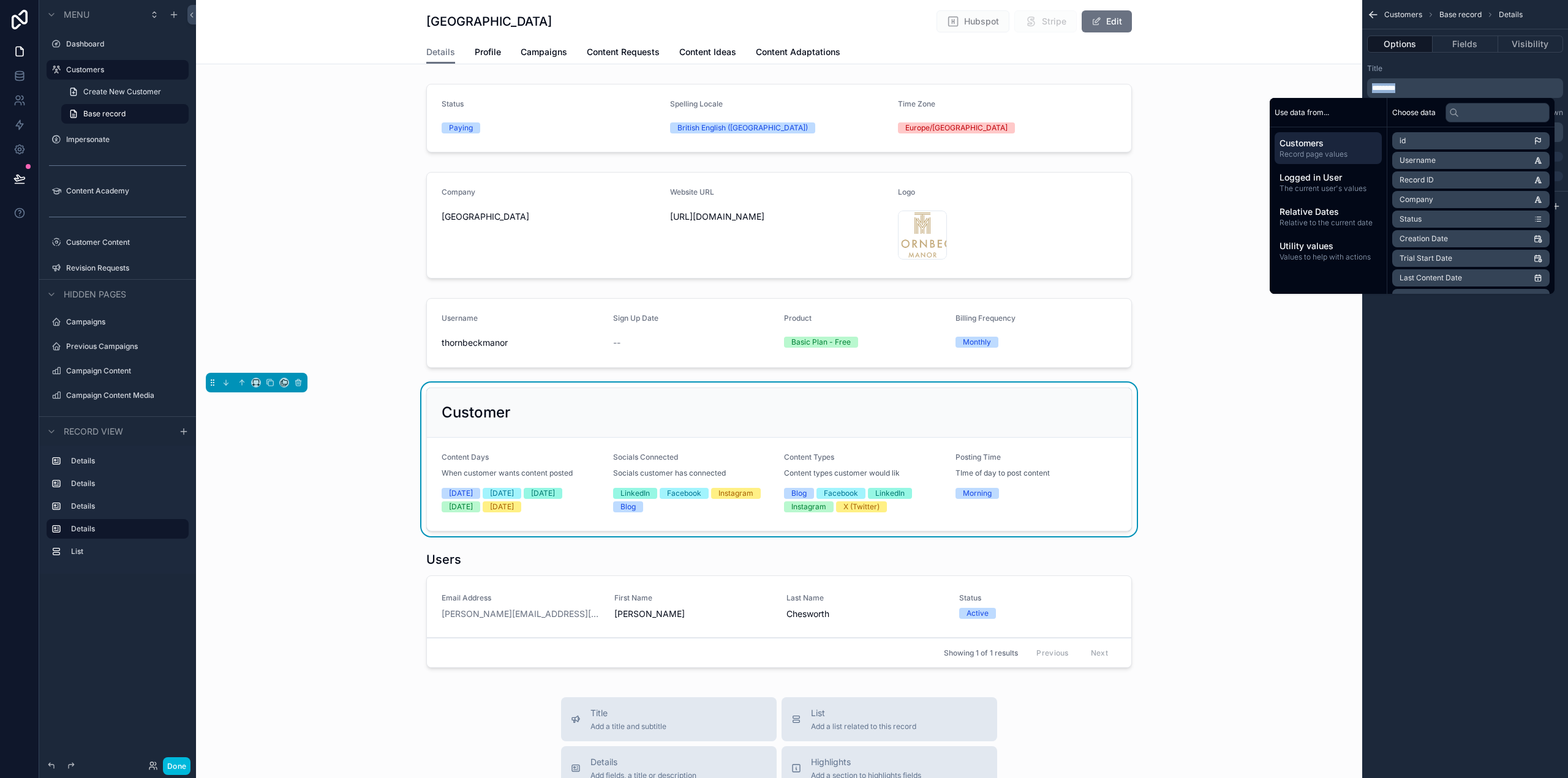
drag, startPoint x: 1424, startPoint y: 88, endPoint x: 1314, endPoint y: 82, distance: 110.2
click at [1302, 80] on div "Dashboard Customers Impersonate Content Academy Customer Content 50 Revision Re…" at bounding box center [882, 389] width 1372 height 778
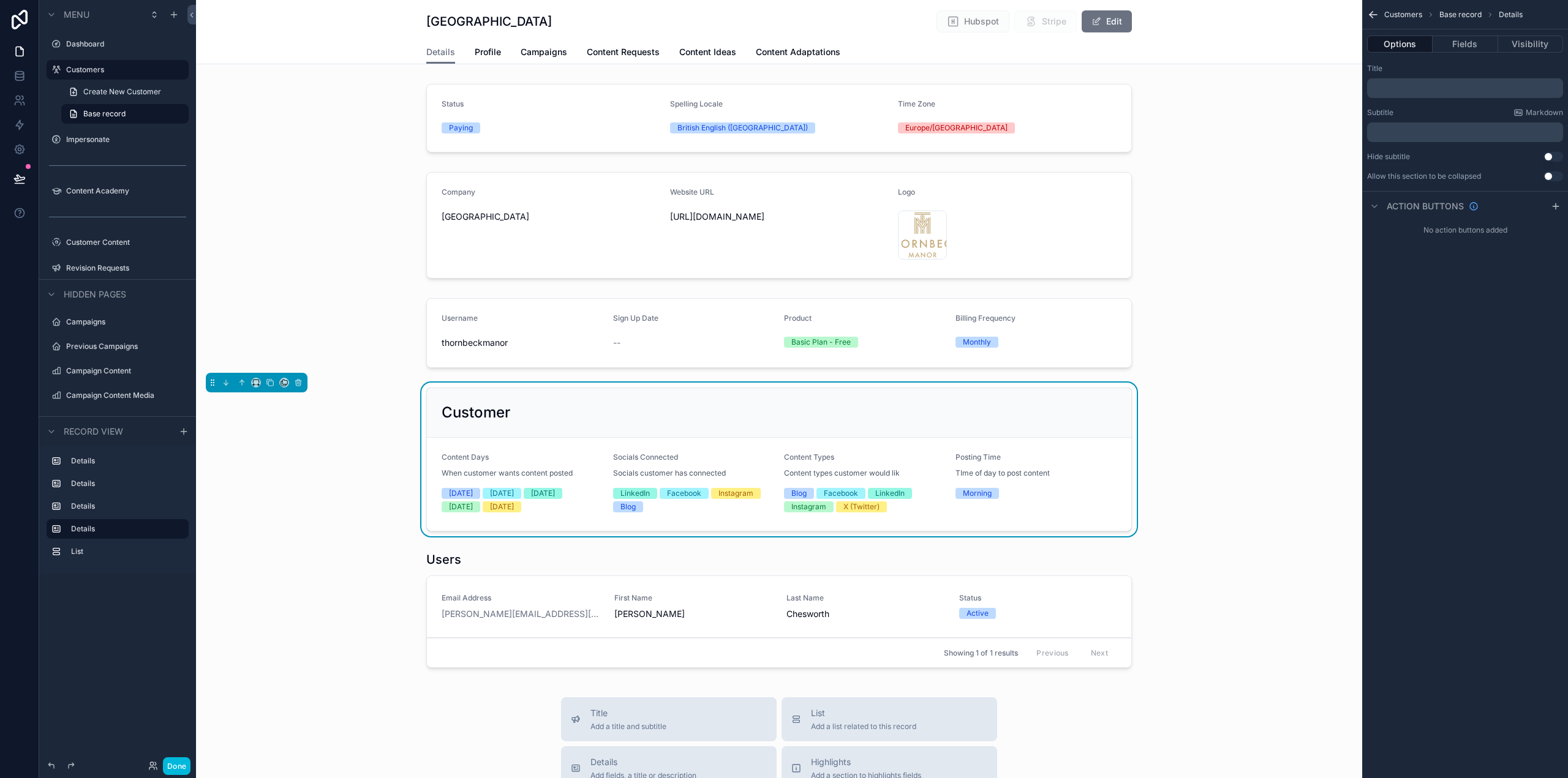
click at [1477, 43] on button "Fields" at bounding box center [1465, 43] width 65 height 17
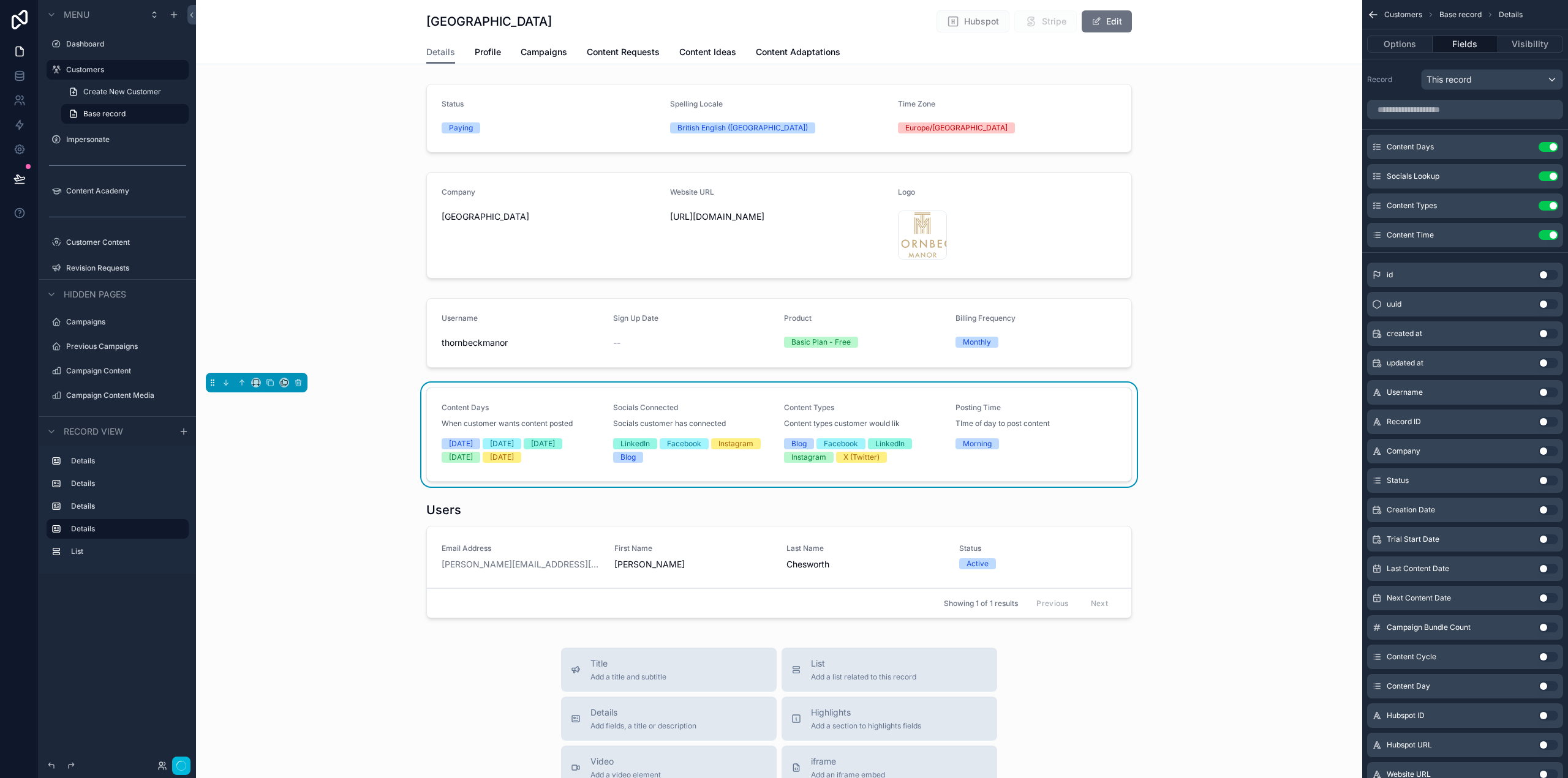
click at [0, 0] on icon "scrollable content" at bounding box center [0, 0] width 0 height 0
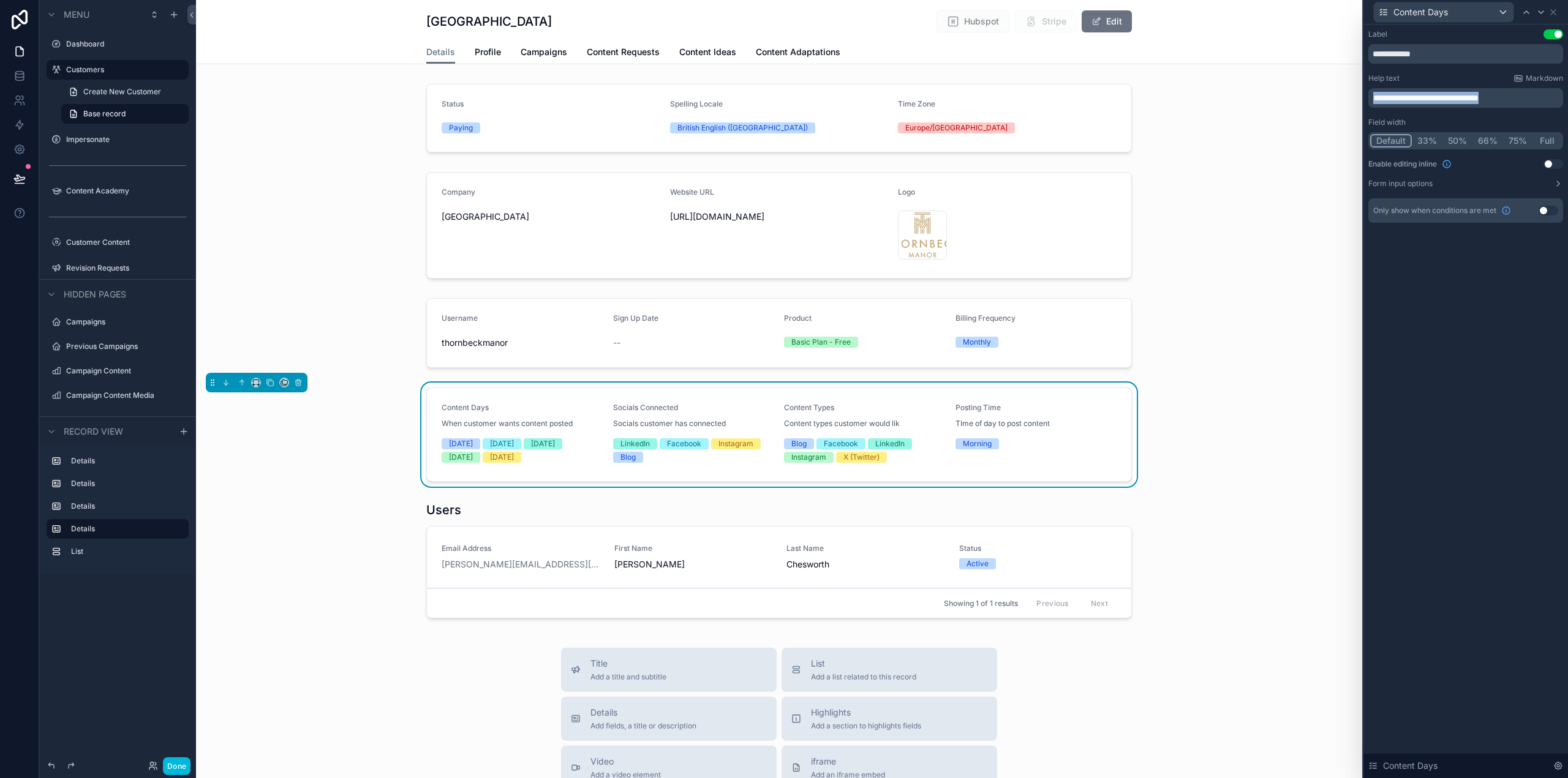
drag, startPoint x: 1542, startPoint y: 97, endPoint x: 1373, endPoint y: 88, distance: 169.2
click at [1375, 92] on p "**********" at bounding box center [1467, 97] width 188 height 12
click at [1456, 504] on div "**********" at bounding box center [1466, 401] width 204 height 754
click at [1541, 11] on icon at bounding box center [1541, 12] width 10 height 10
drag, startPoint x: 1521, startPoint y: 98, endPoint x: 1365, endPoint y: 96, distance: 156.0
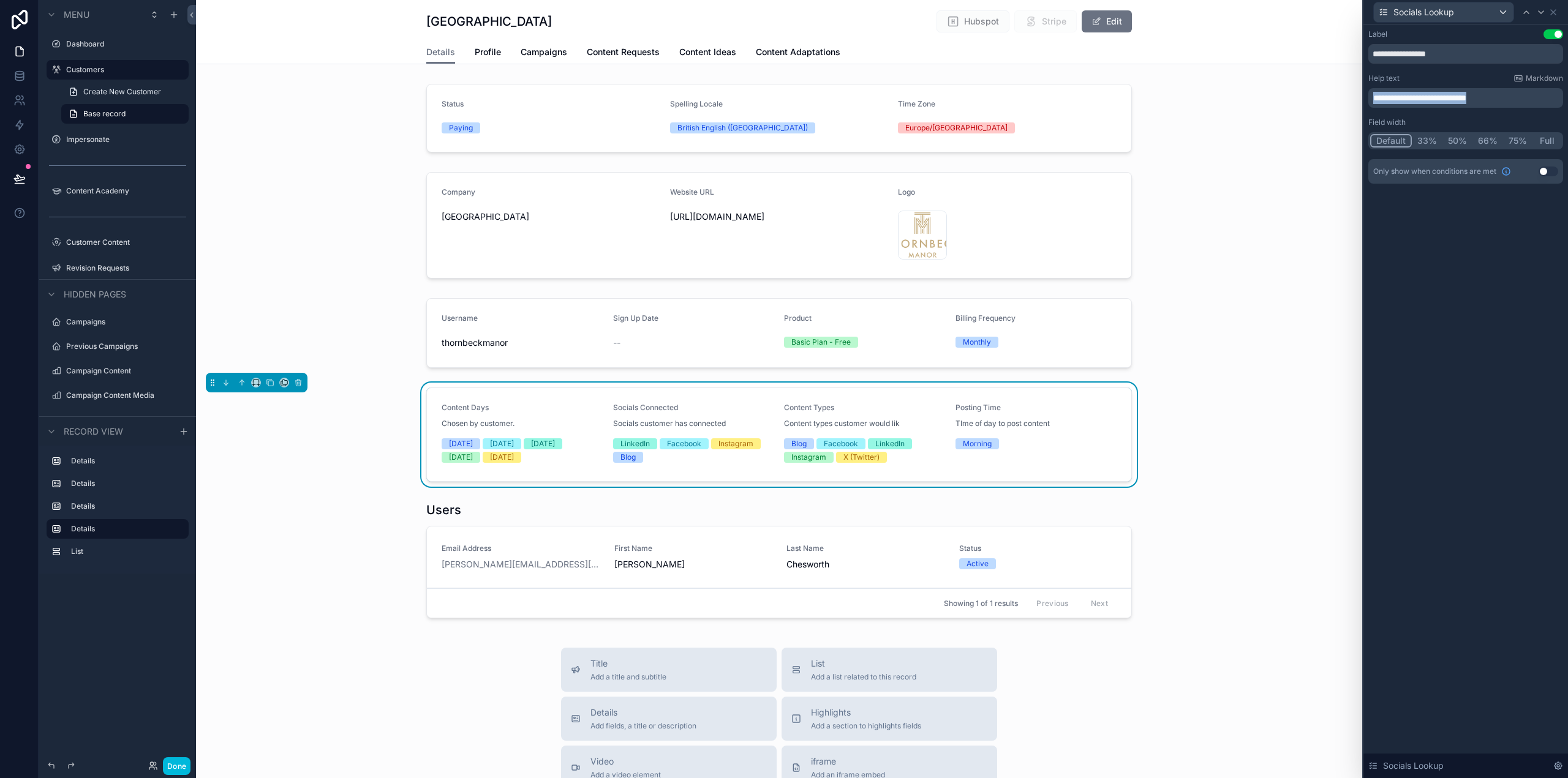
click at [1365, 96] on div "**********" at bounding box center [1466, 118] width 204 height 188
click at [1540, 9] on icon at bounding box center [1541, 12] width 10 height 10
drag, startPoint x: 1512, startPoint y: 100, endPoint x: 1360, endPoint y: 98, distance: 152.0
click at [1360, 98] on div "**********" at bounding box center [784, 389] width 1568 height 778
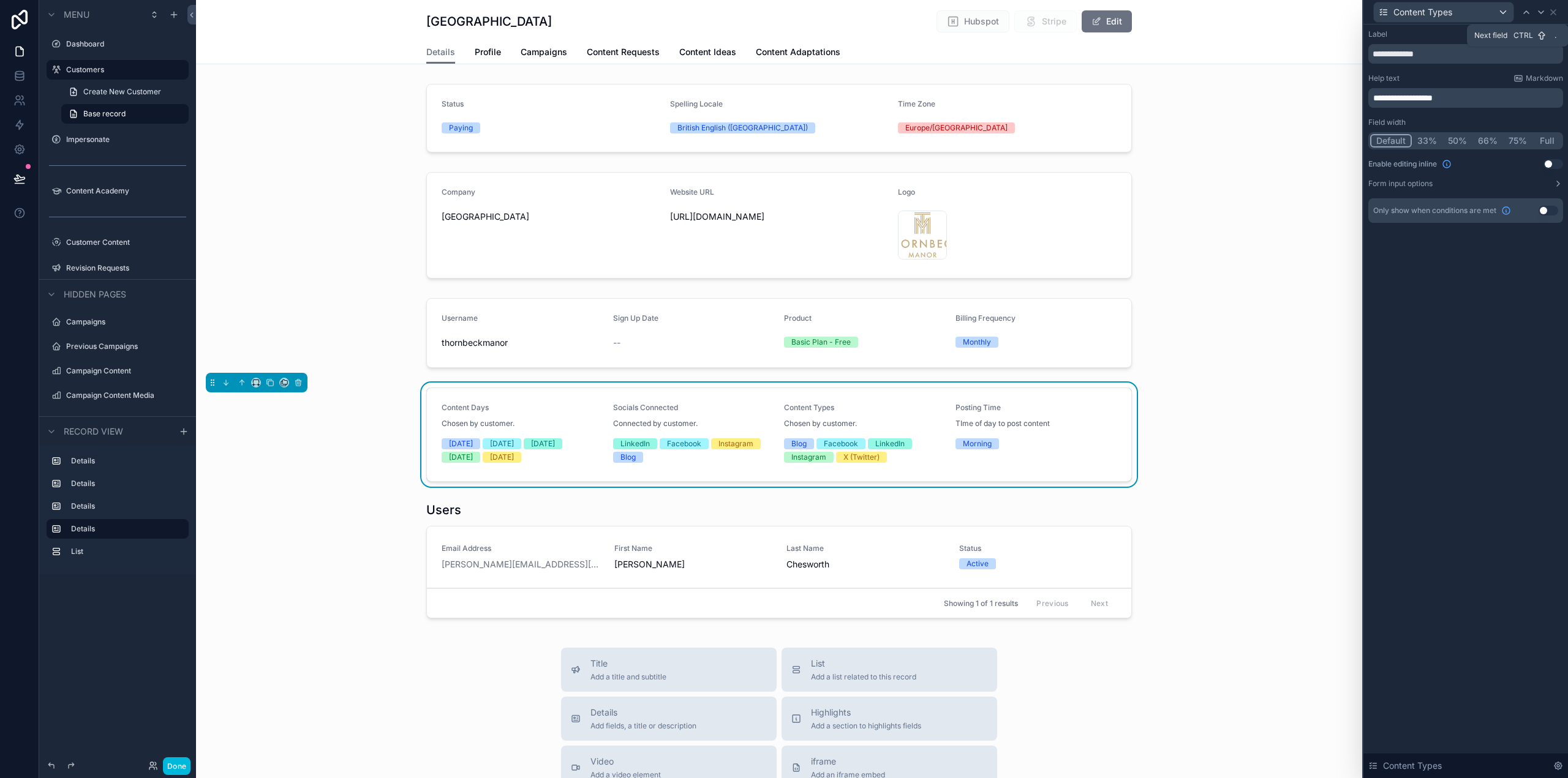
click at [1540, 11] on icon at bounding box center [1541, 12] width 10 height 10
drag, startPoint x: 1510, startPoint y: 99, endPoint x: 1355, endPoint y: 89, distance: 155.3
click at [1355, 89] on div "**********" at bounding box center [784, 389] width 1568 height 778
click at [1532, 409] on div "**********" at bounding box center [1466, 401] width 204 height 754
click at [1527, 10] on icon at bounding box center [1526, 12] width 10 height 10
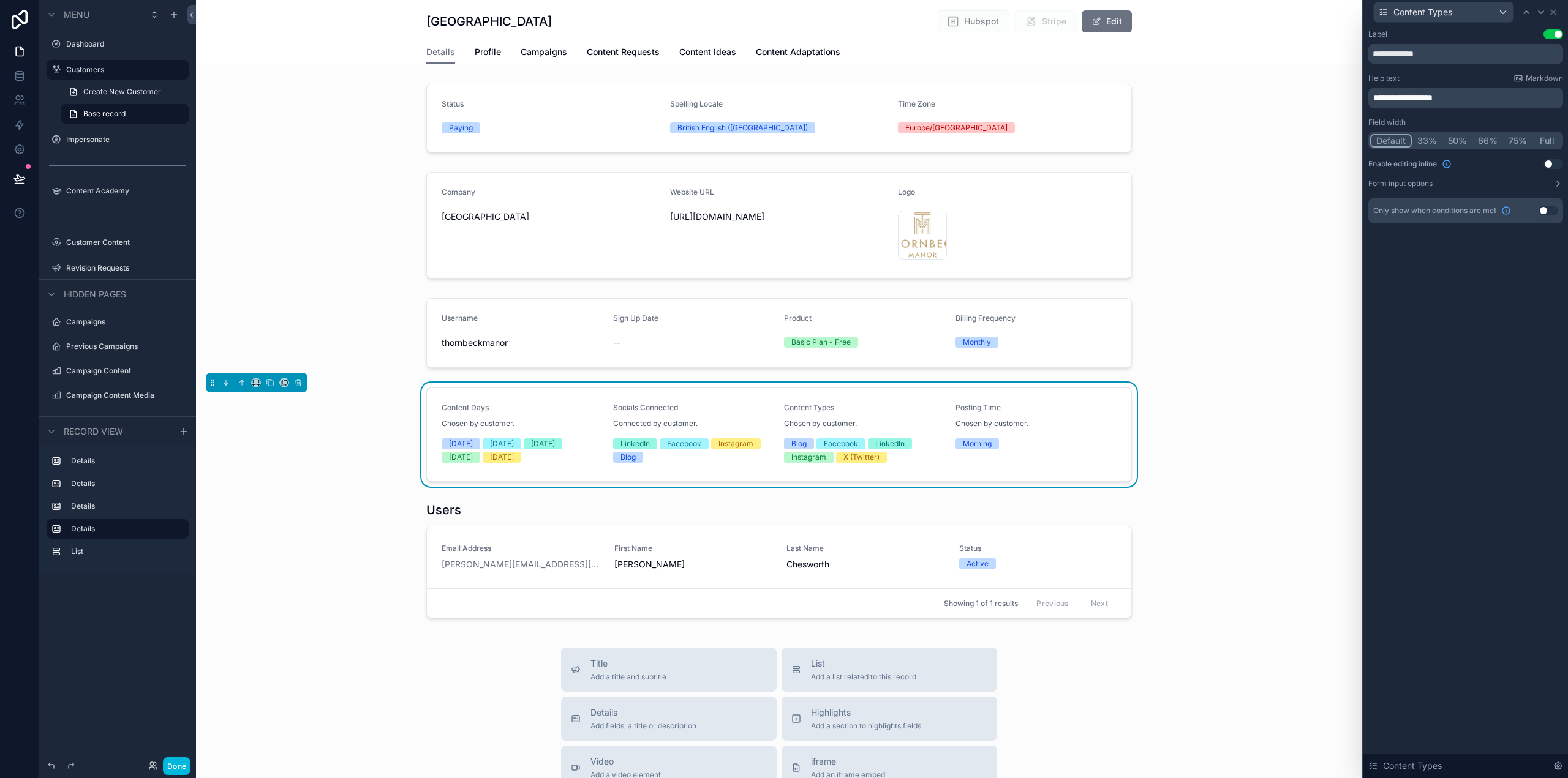
click at [1424, 186] on label "Form input options" at bounding box center [1401, 183] width 64 height 10
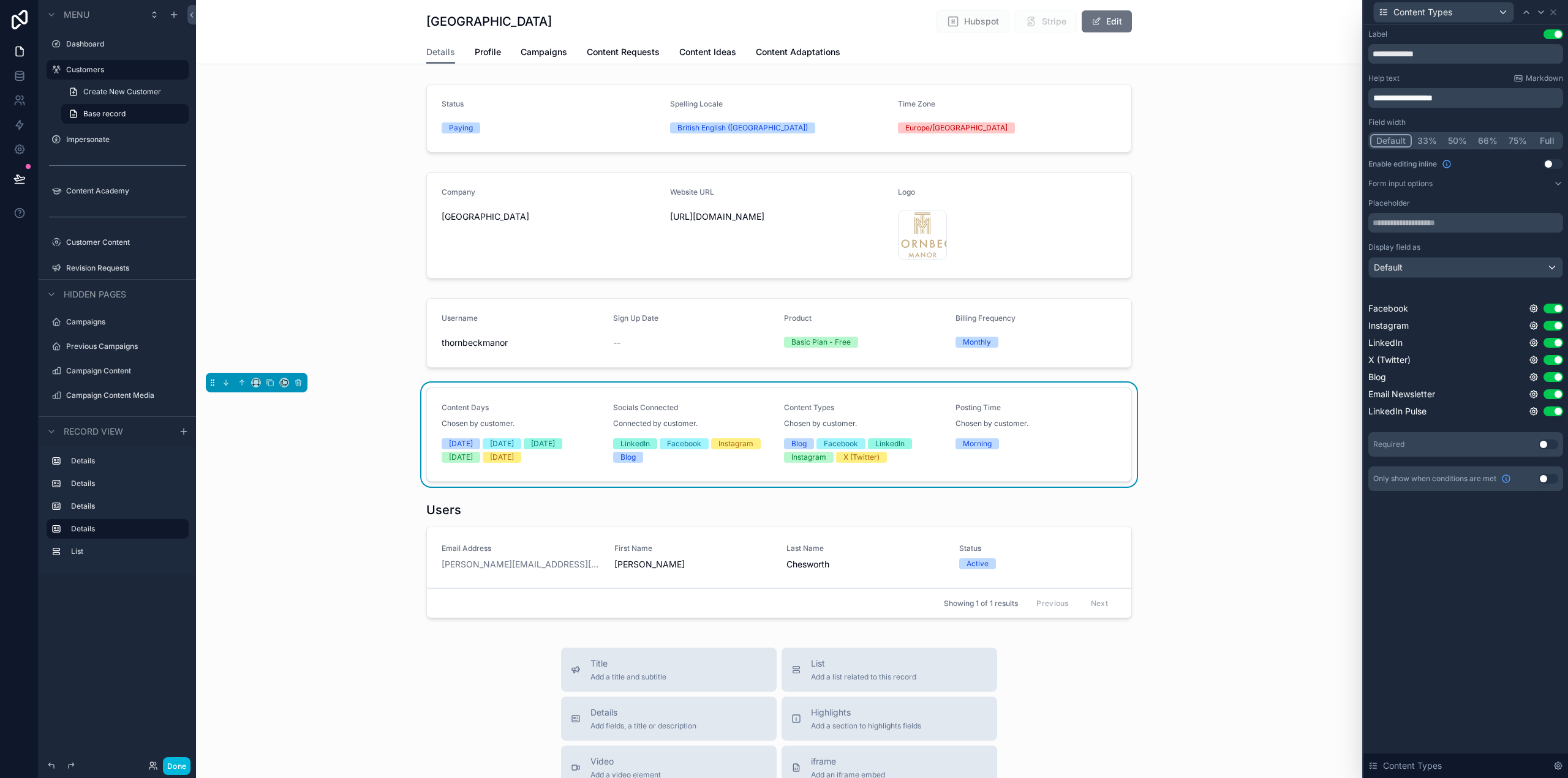
scroll to position [61, 0]
click at [1557, 411] on button "Use setting" at bounding box center [1554, 411] width 19 height 10
click at [1554, 393] on button "Use setting" at bounding box center [1554, 394] width 19 height 10
click at [1538, 308] on icon at bounding box center [1534, 308] width 10 height 10
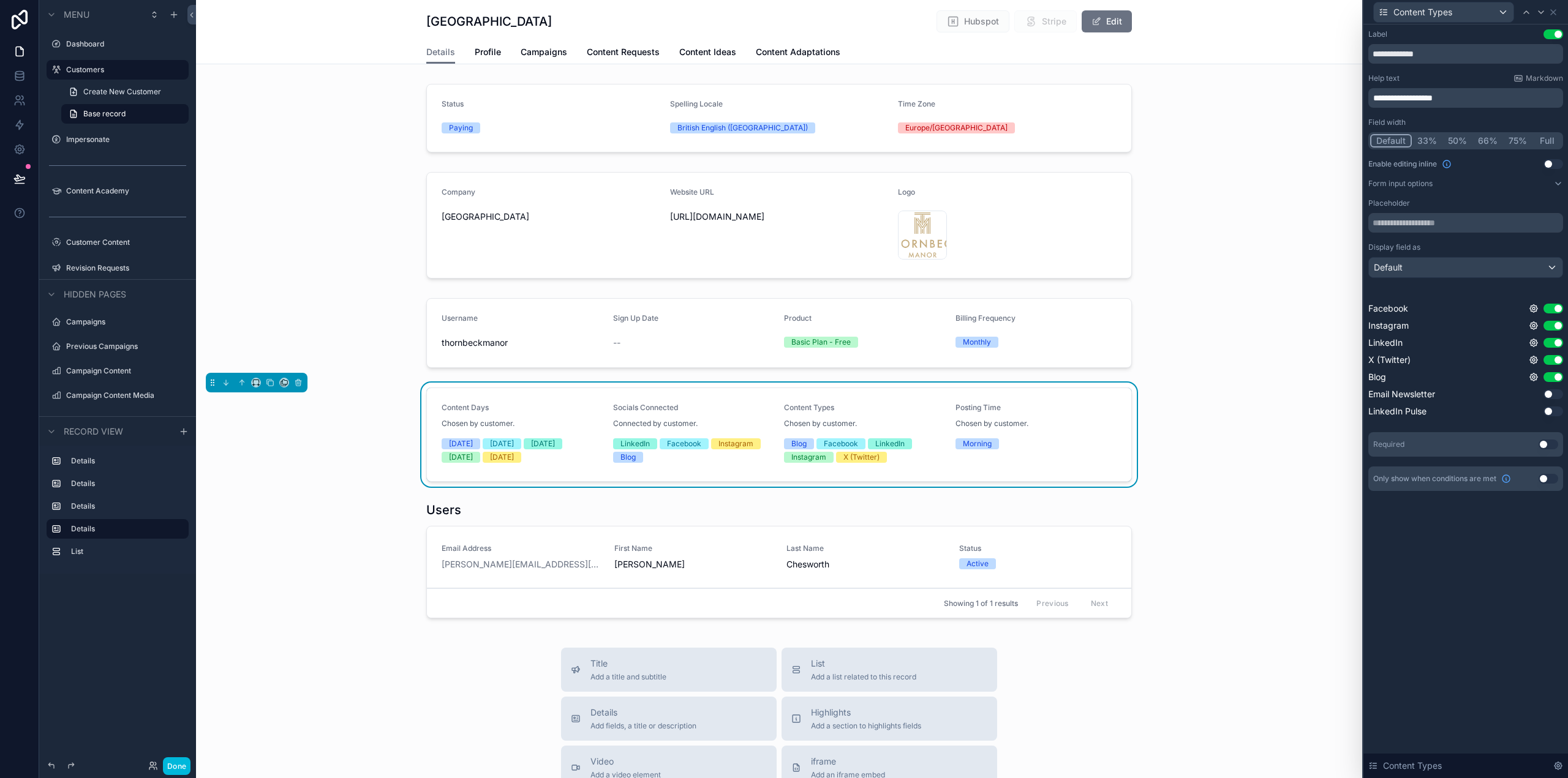
click at [1527, 550] on div "**********" at bounding box center [1466, 401] width 204 height 754
click at [1538, 12] on icon at bounding box center [1541, 12] width 10 height 10
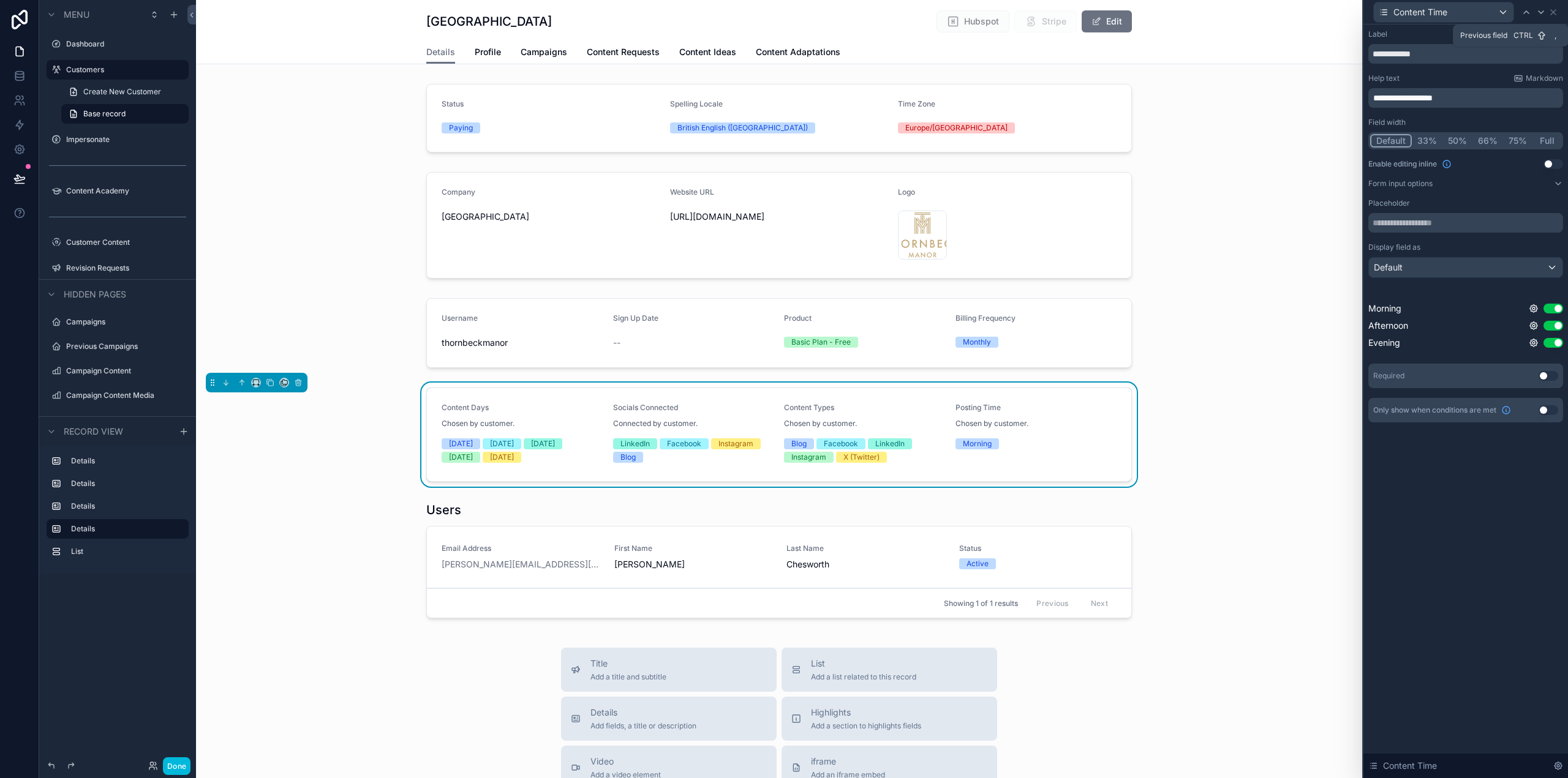
click at [1526, 12] on icon at bounding box center [1526, 12] width 10 height 10
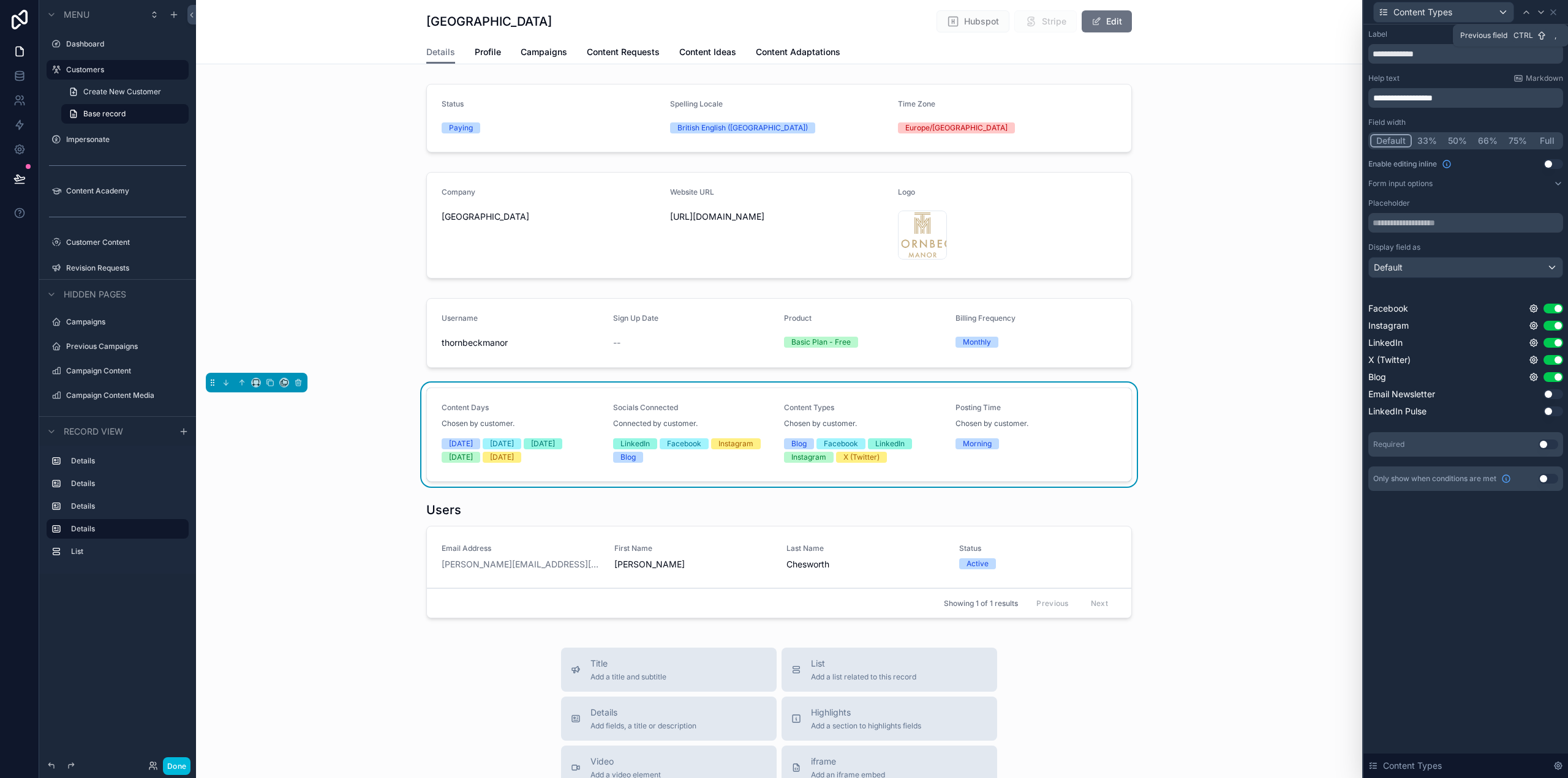
click at [1526, 12] on icon at bounding box center [1526, 12] width 10 height 10
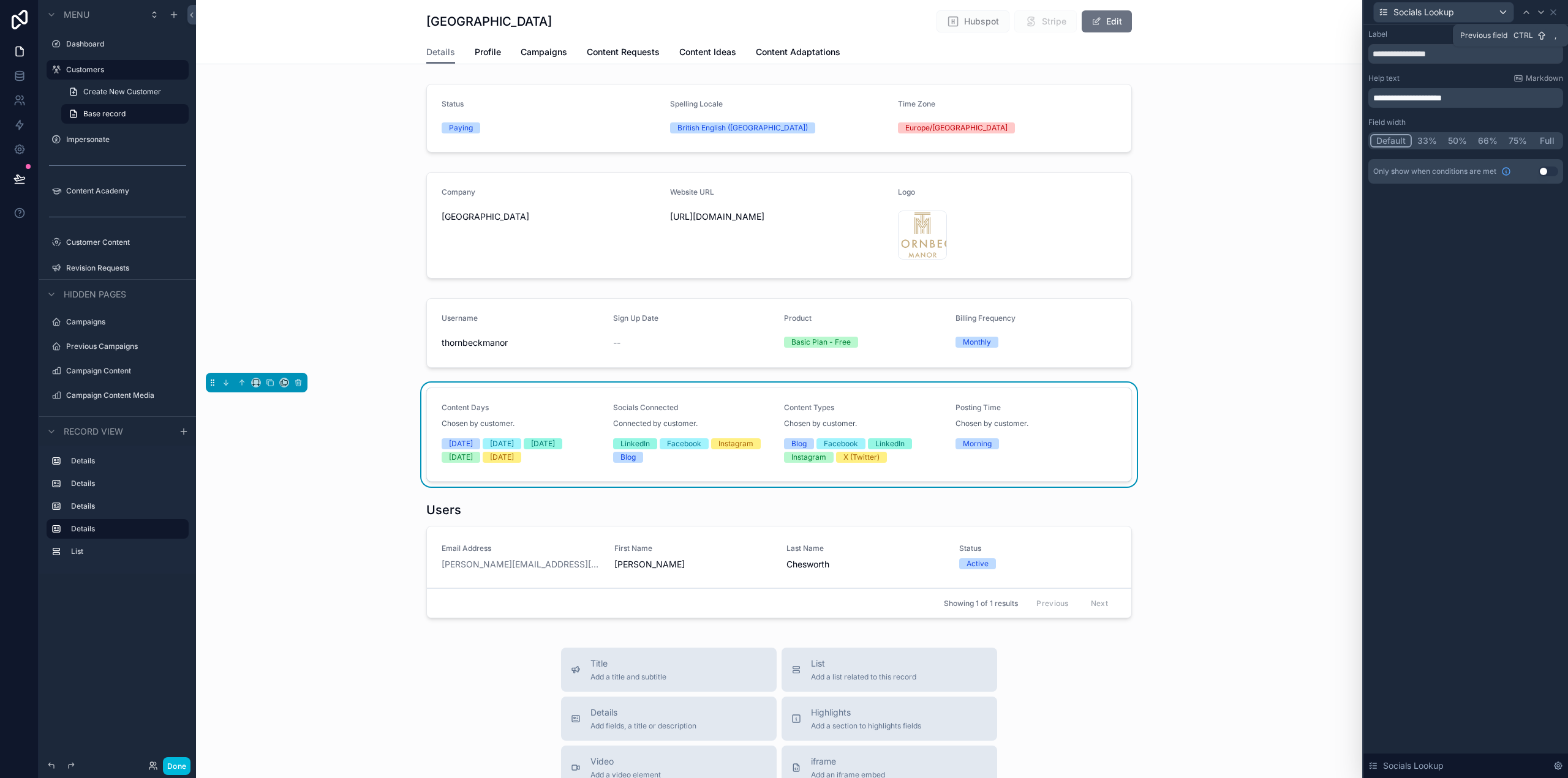
click at [1526, 12] on icon at bounding box center [1526, 12] width 10 height 10
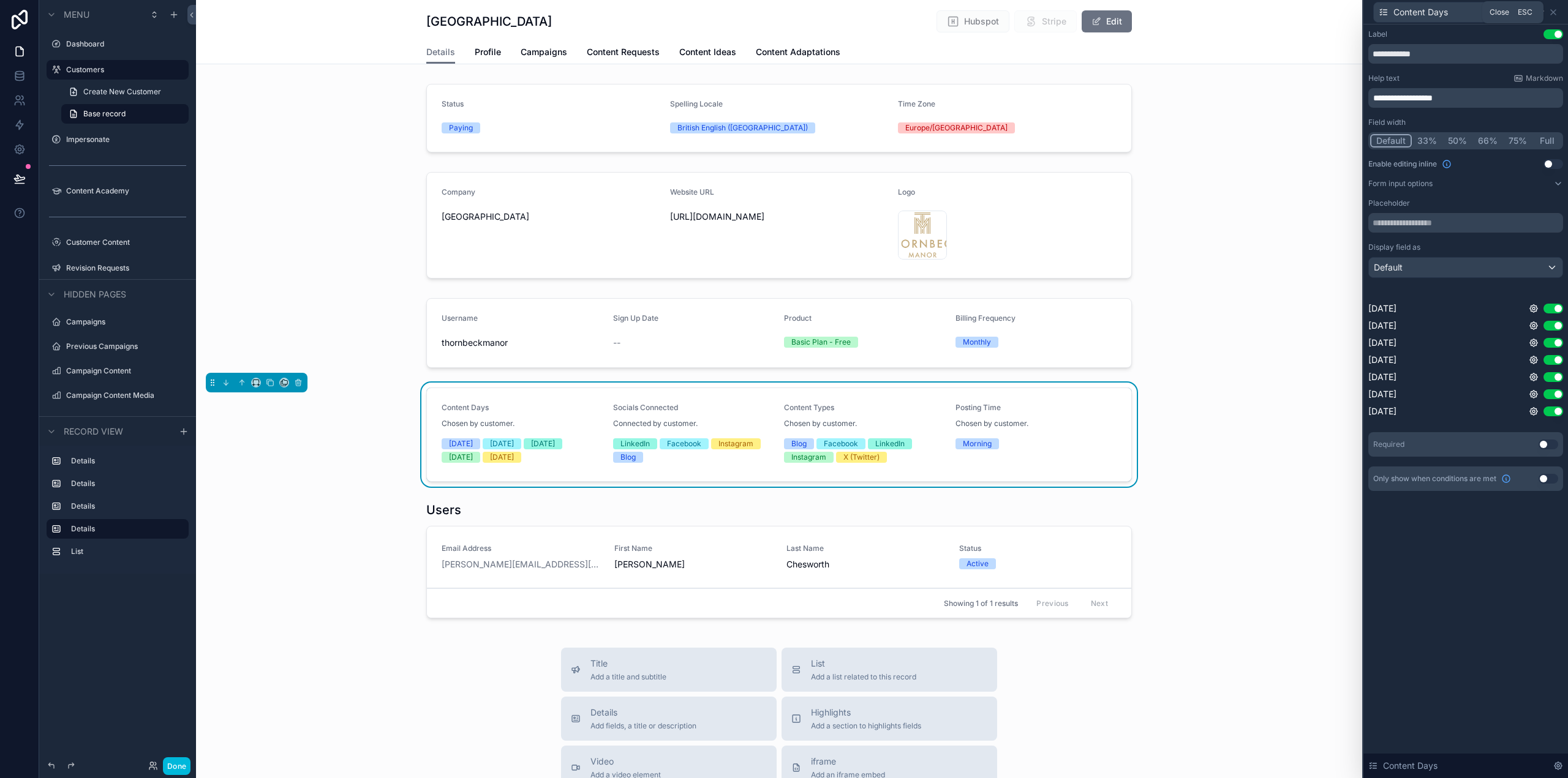
click at [1555, 9] on icon at bounding box center [1554, 12] width 10 height 10
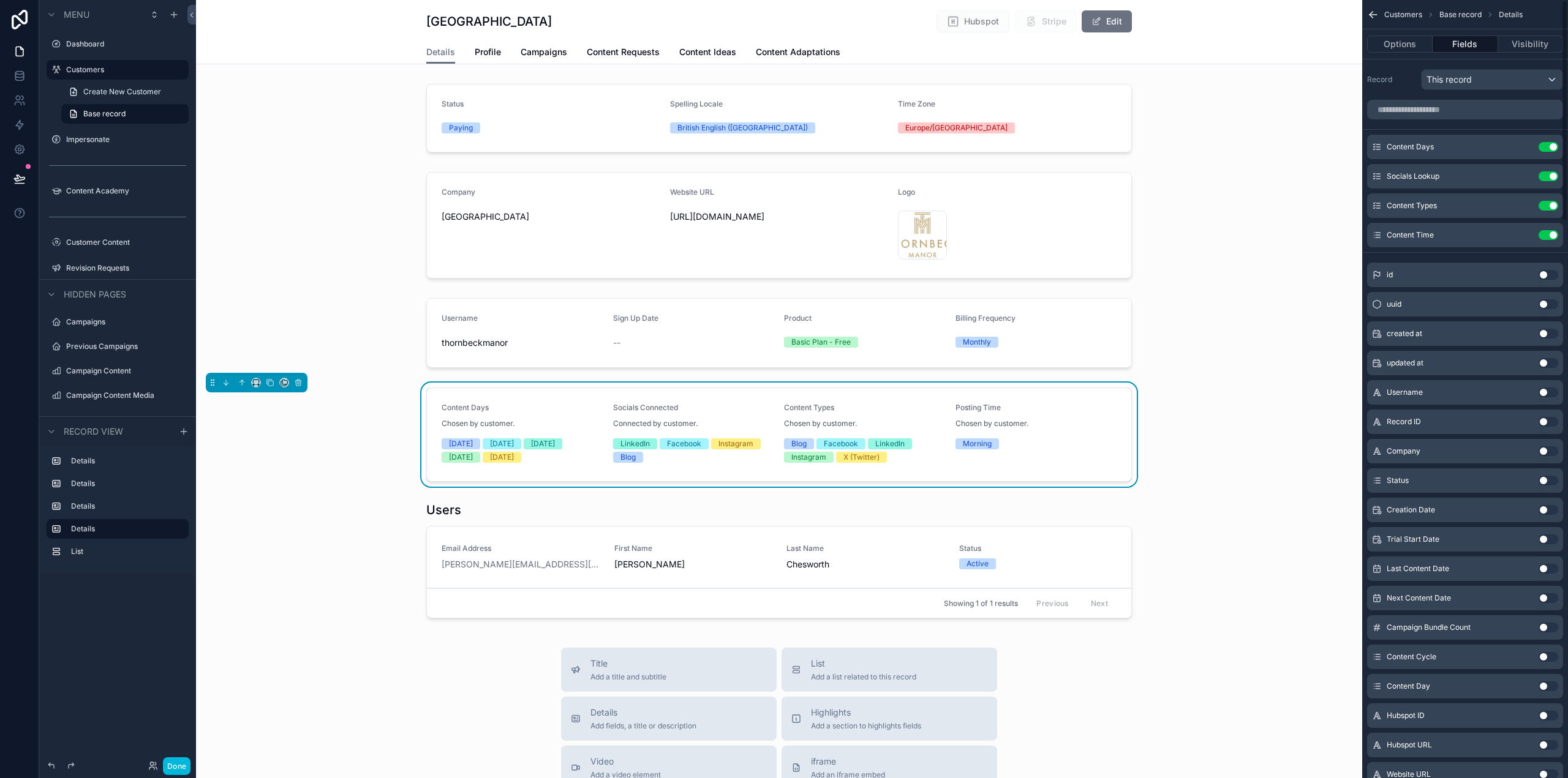
click at [181, 765] on button "Done" at bounding box center [176, 766] width 27 height 18
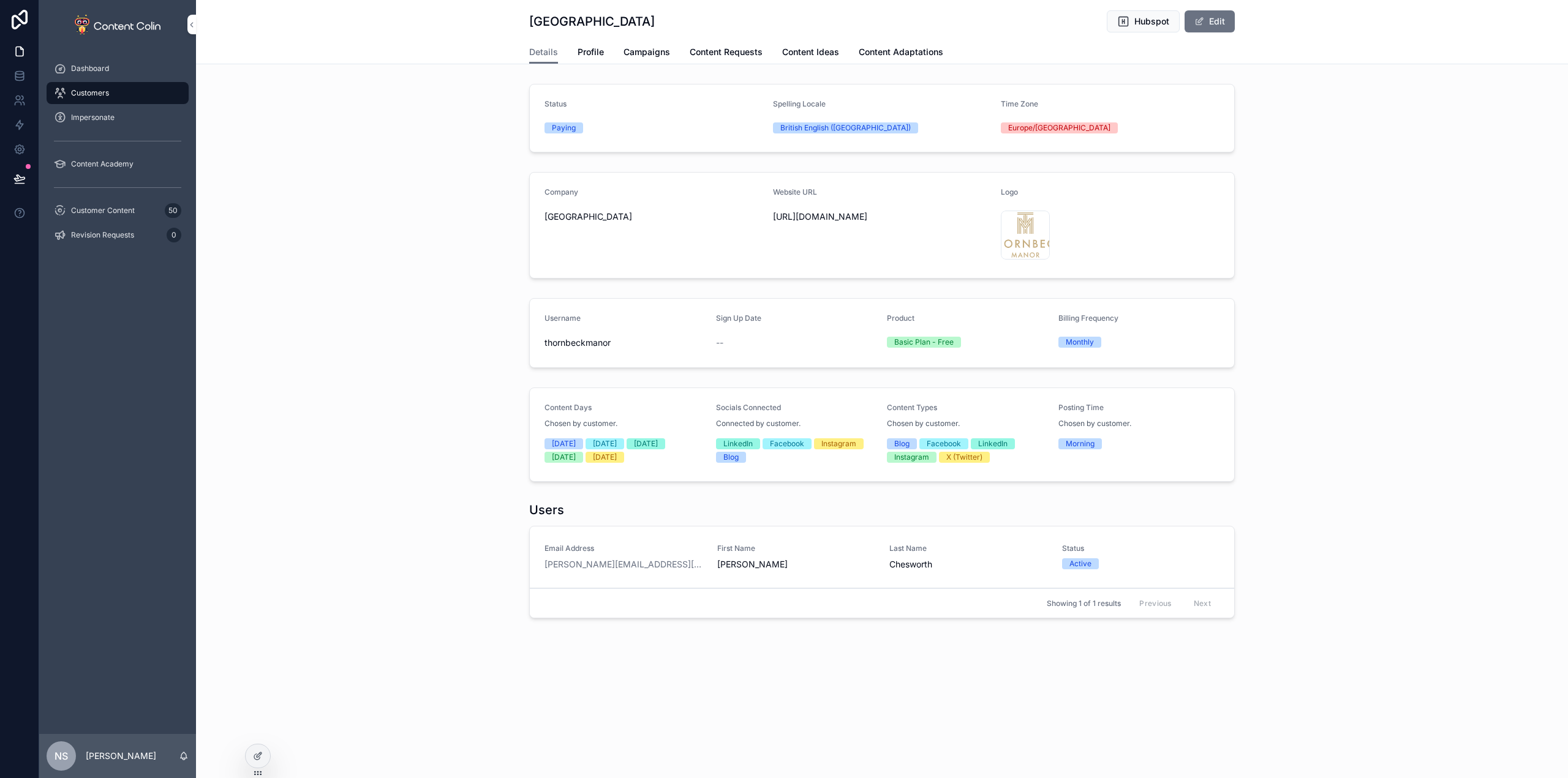
click at [1218, 24] on button "Edit" at bounding box center [1210, 21] width 50 height 22
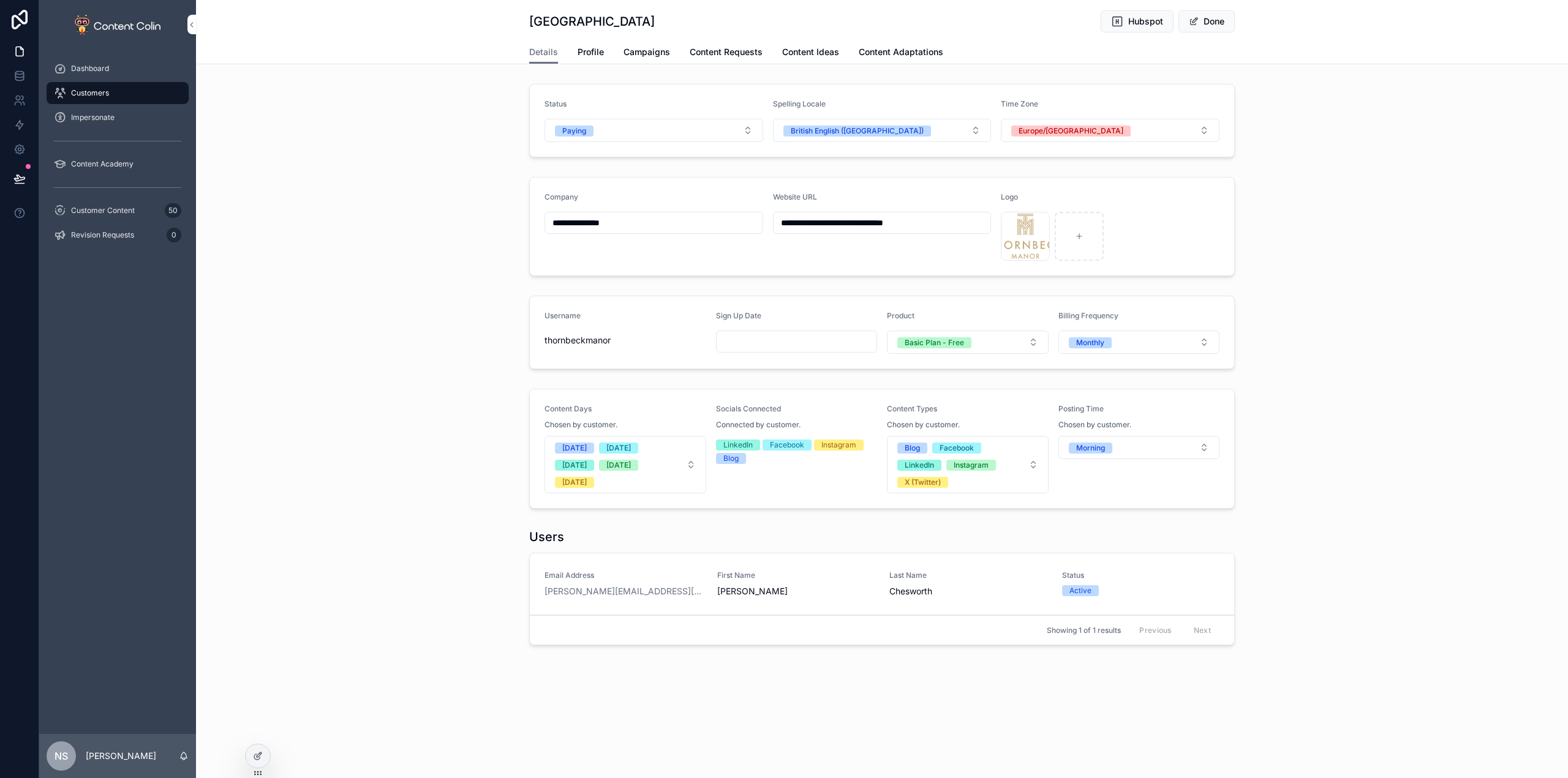
click at [1217, 18] on button "Done" at bounding box center [1207, 21] width 56 height 22
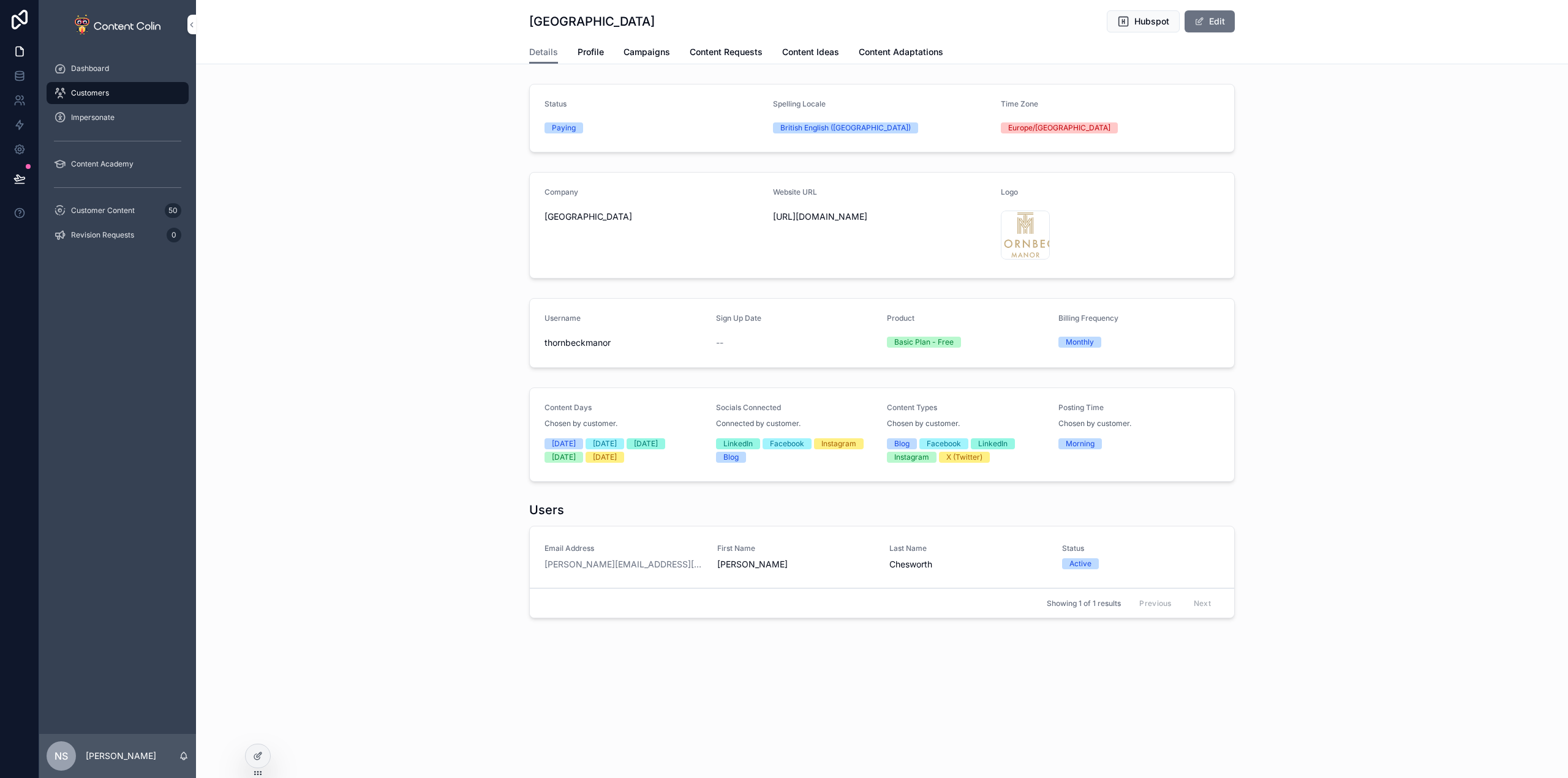
click at [584, 50] on span "Profile" at bounding box center [591, 51] width 27 height 12
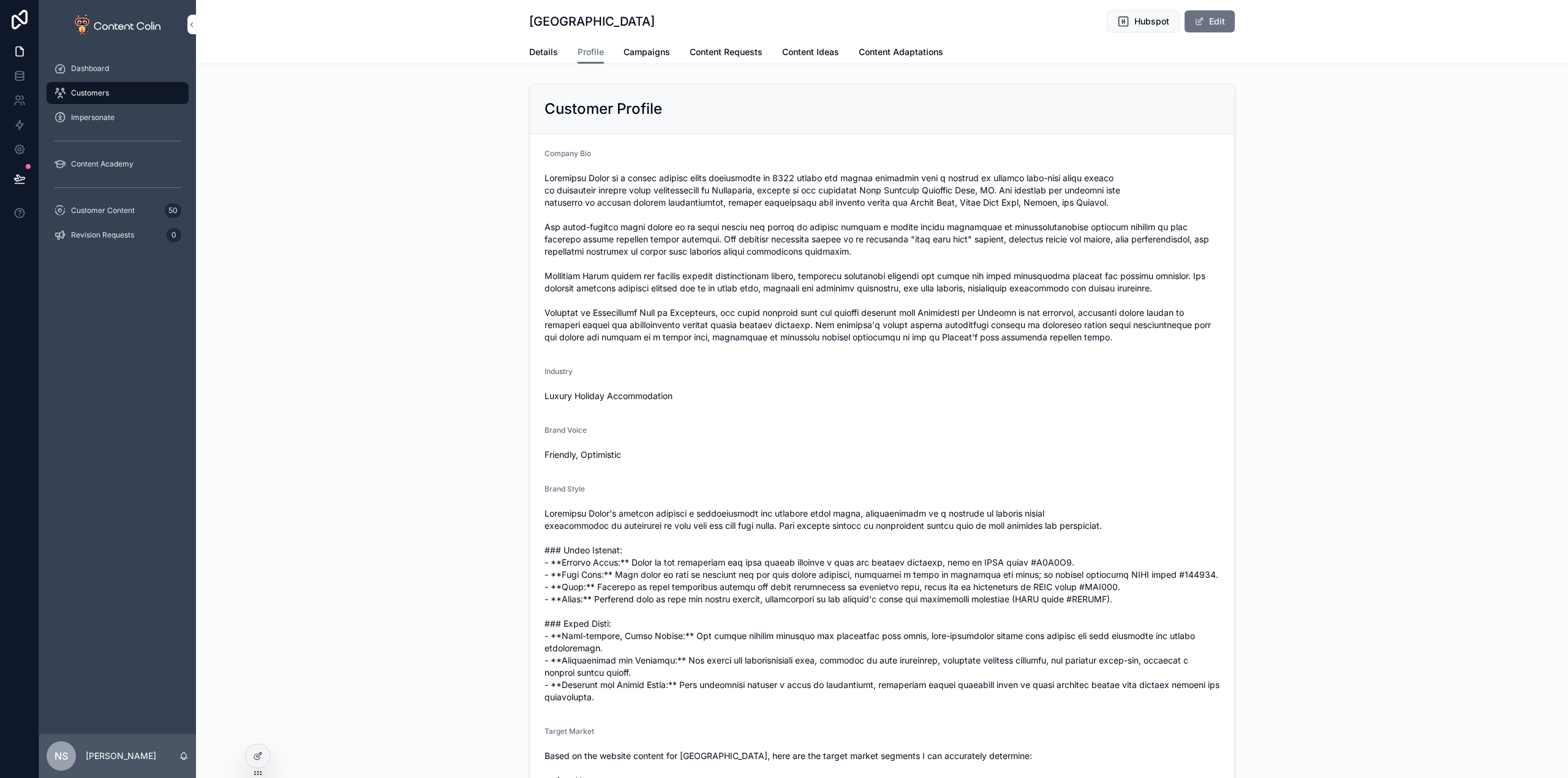
click at [650, 50] on span "Campaigns" at bounding box center [647, 51] width 47 height 12
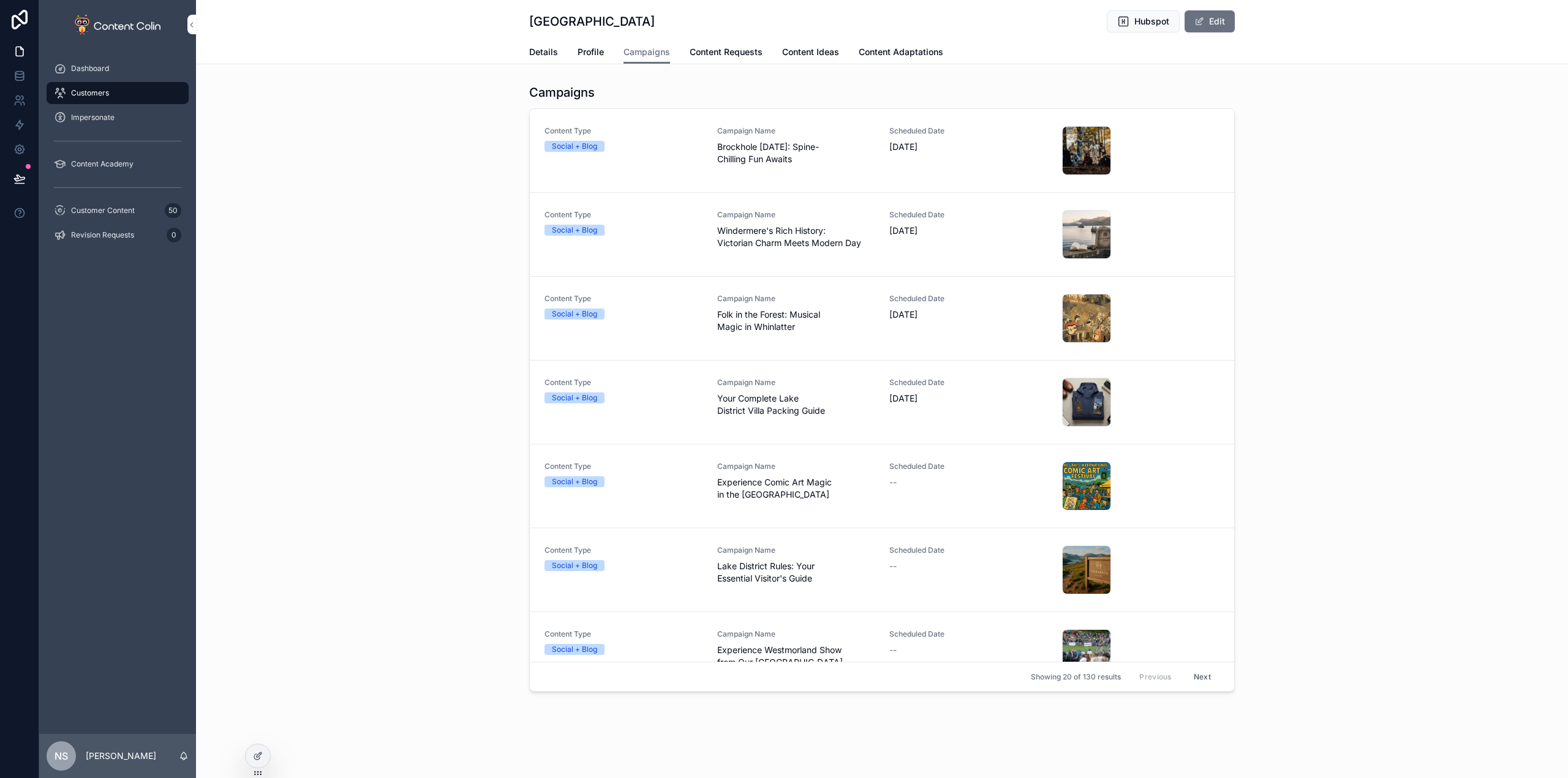
click at [697, 52] on span "Content Requests" at bounding box center [726, 51] width 73 height 12
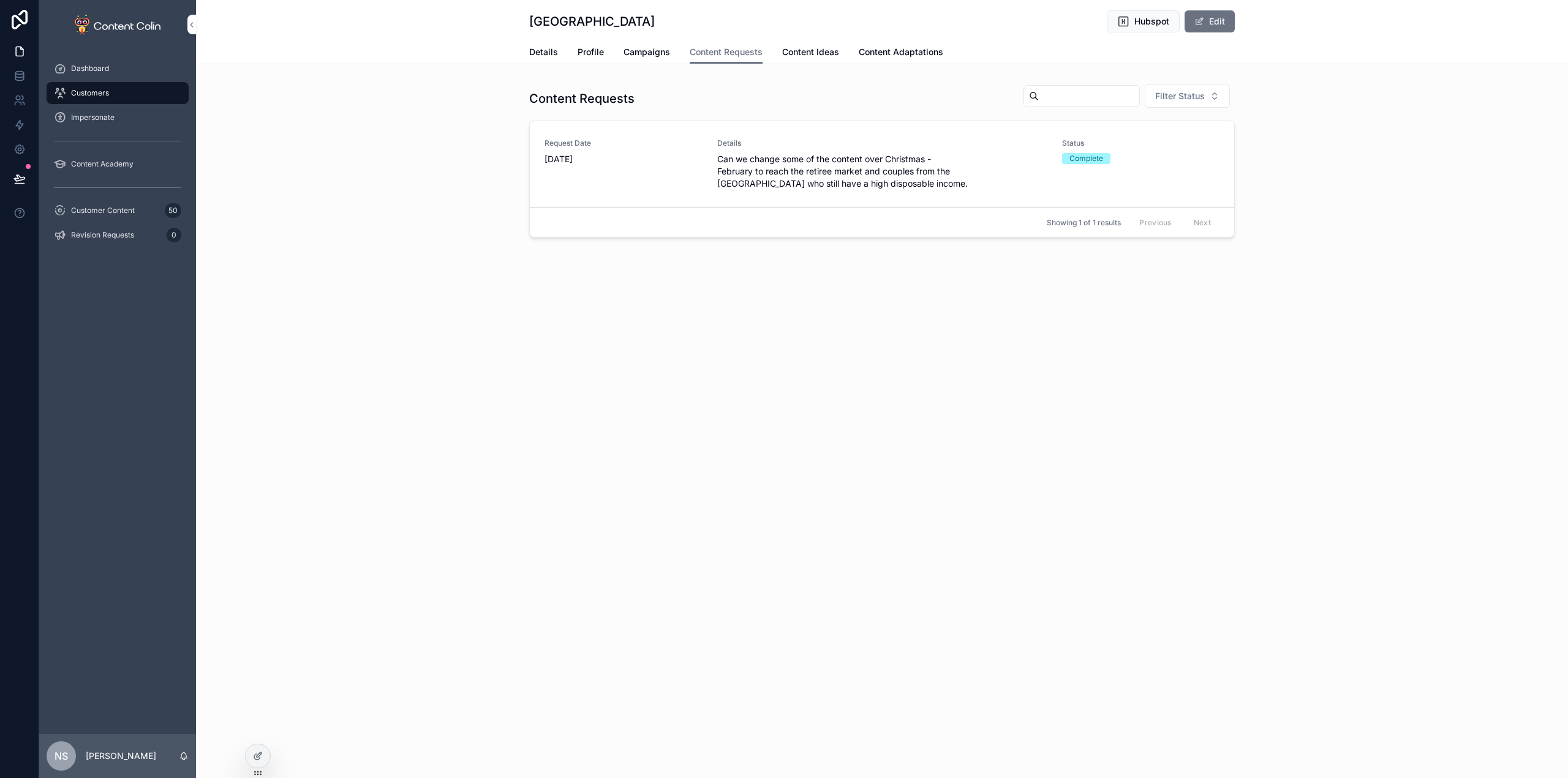
click at [803, 47] on span "Content Ideas" at bounding box center [811, 51] width 57 height 12
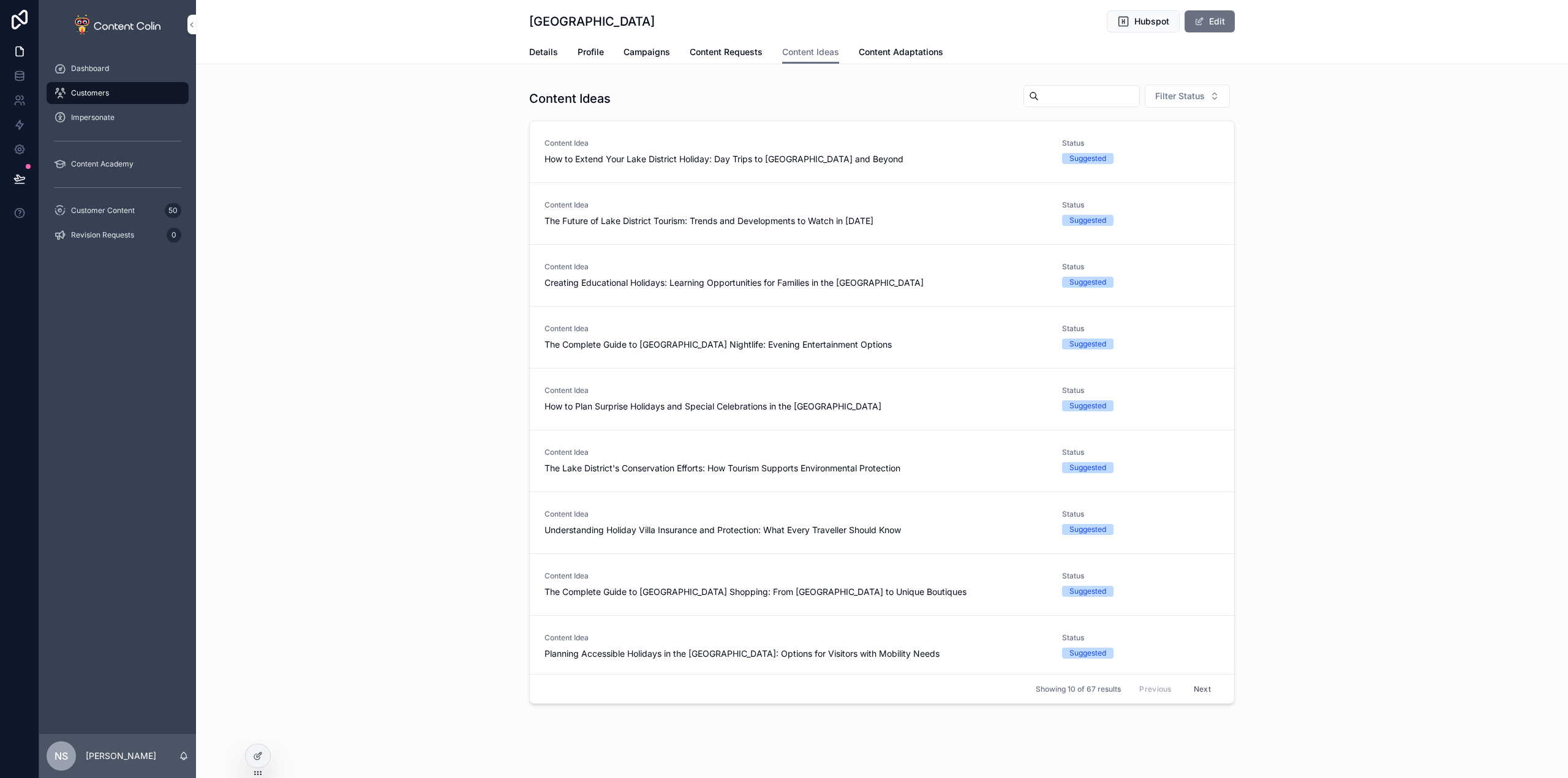
click at [893, 47] on span "Content Adaptations" at bounding box center [901, 51] width 85 height 12
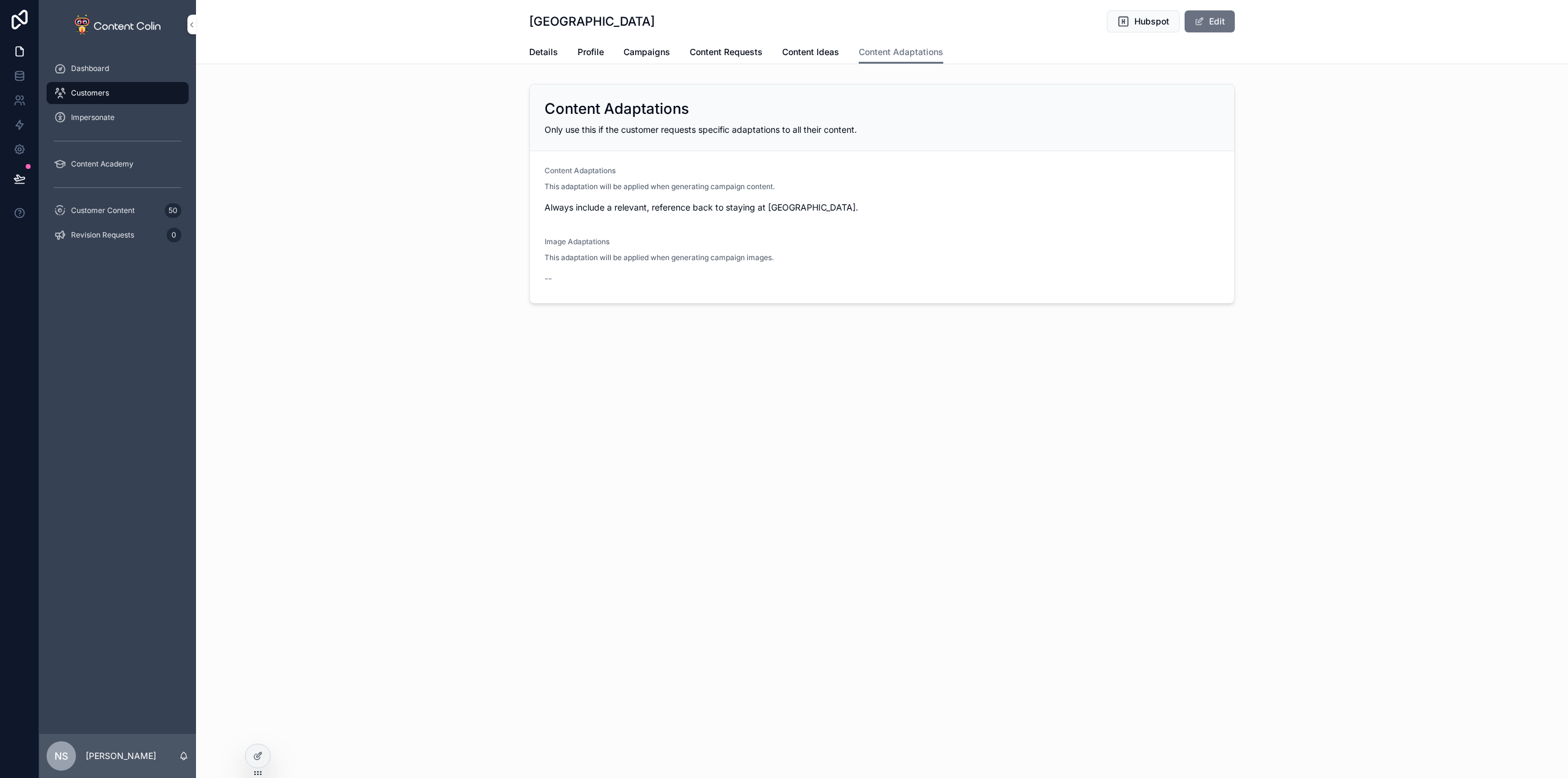
click at [537, 56] on span "Details" at bounding box center [544, 51] width 29 height 12
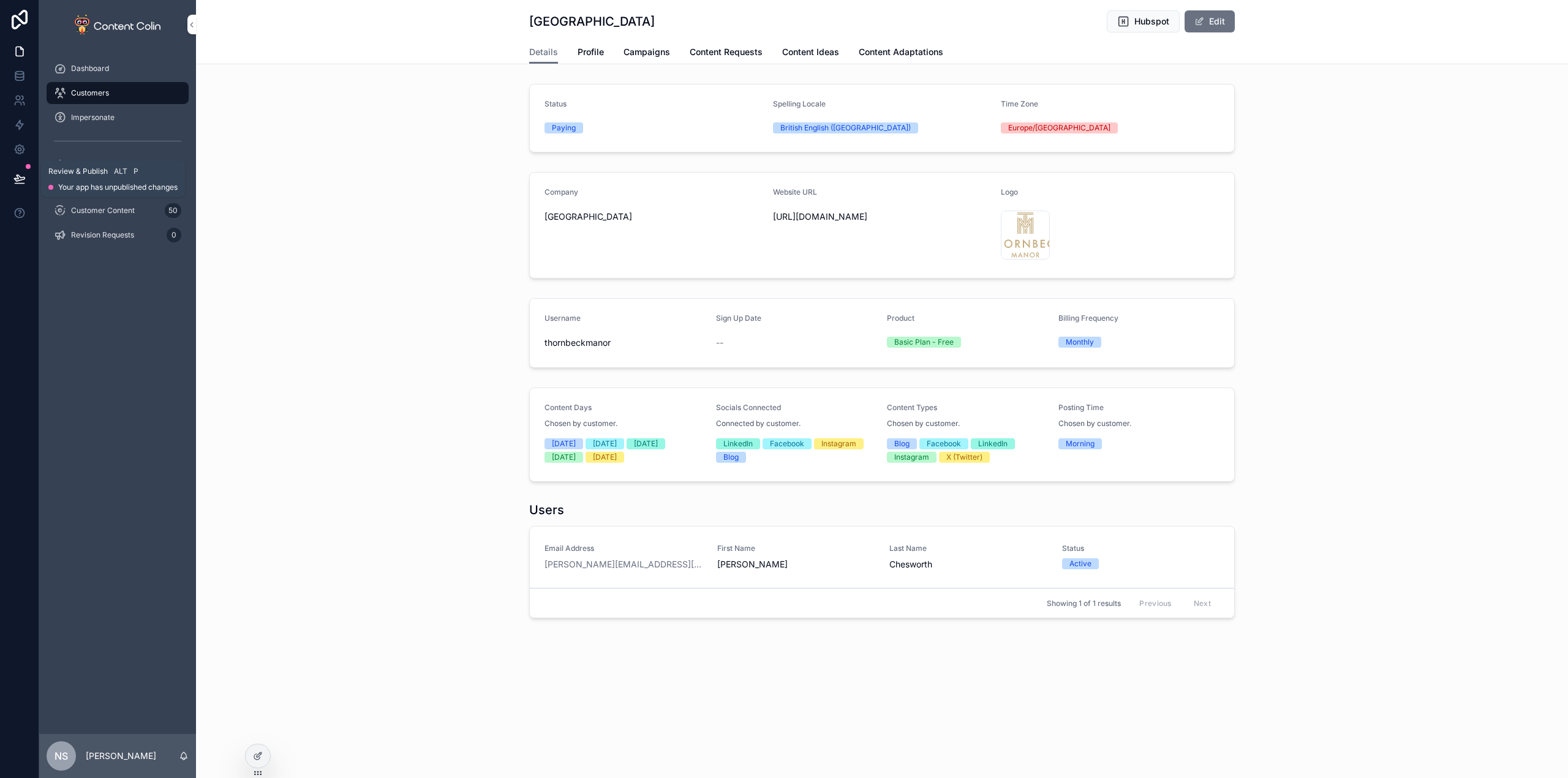
click at [14, 176] on icon at bounding box center [19, 179] width 12 height 12
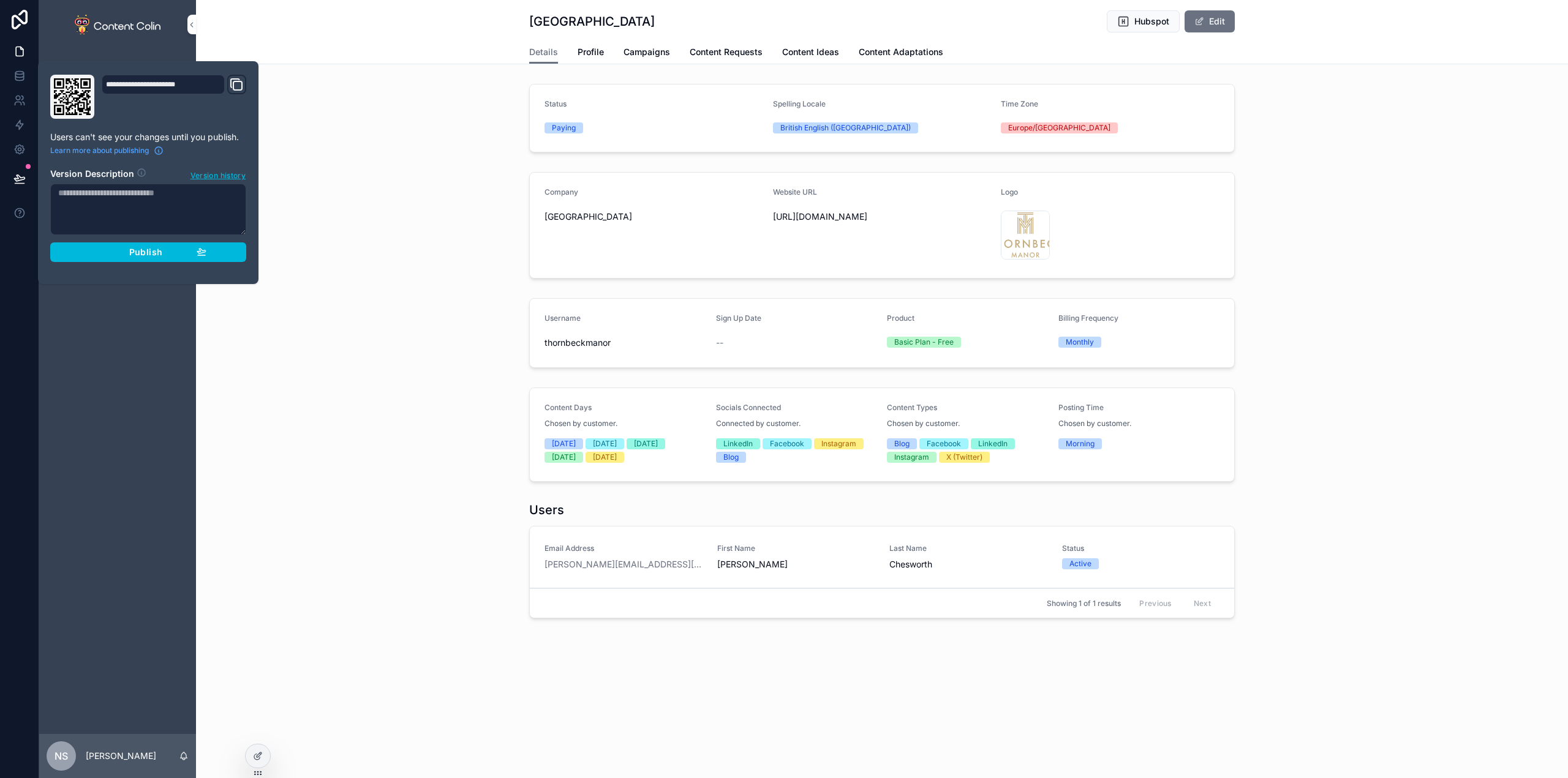
click at [146, 255] on span "Publish" at bounding box center [146, 253] width 33 height 11
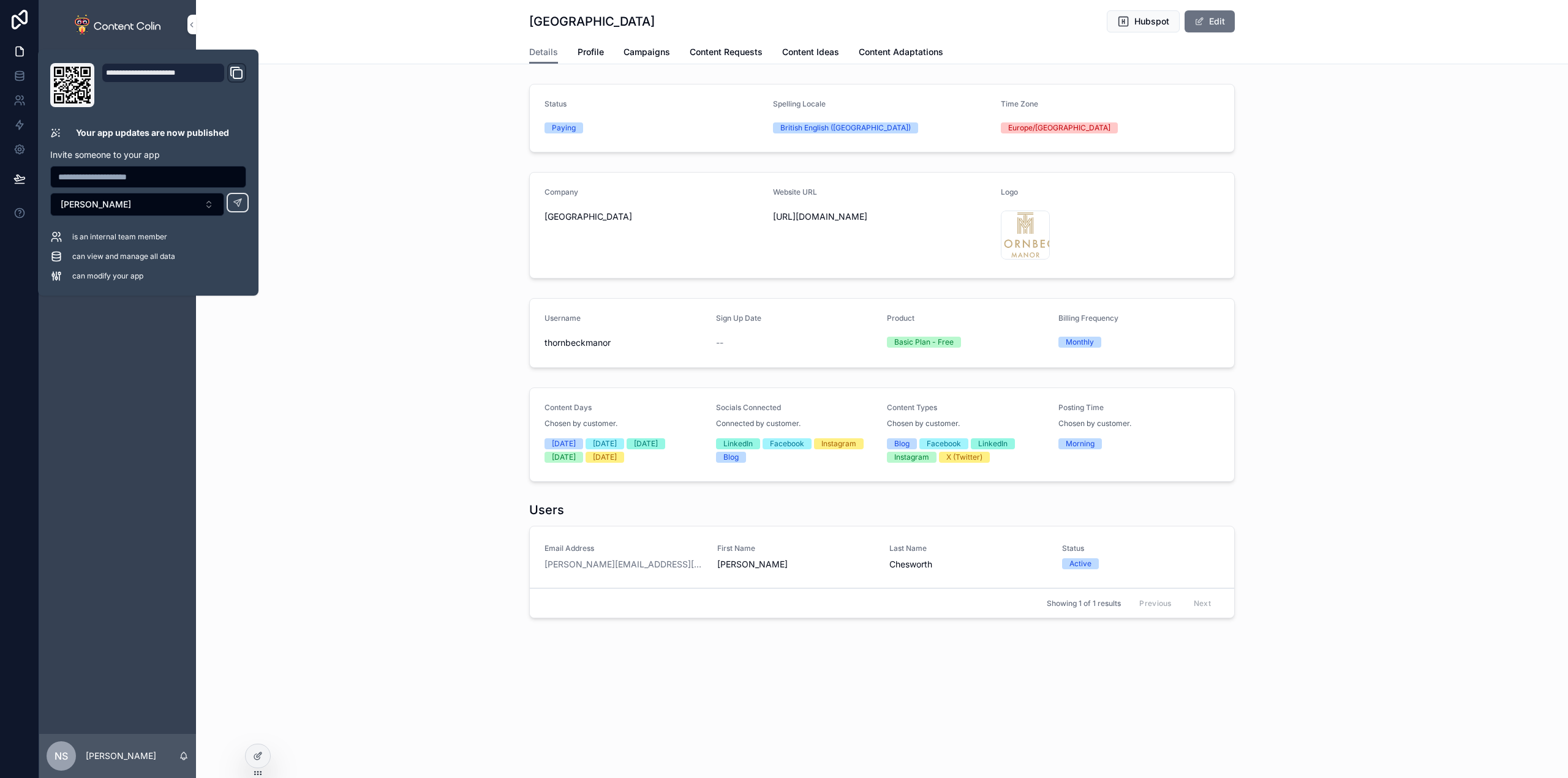
drag, startPoint x: 344, startPoint y: 31, endPoint x: 312, endPoint y: 35, distance: 32.2
click at [341, 31] on div "Thornbeck Manor Hubspot Edit Details Details Profile Campaigns Content Requests…" at bounding box center [882, 32] width 1372 height 64
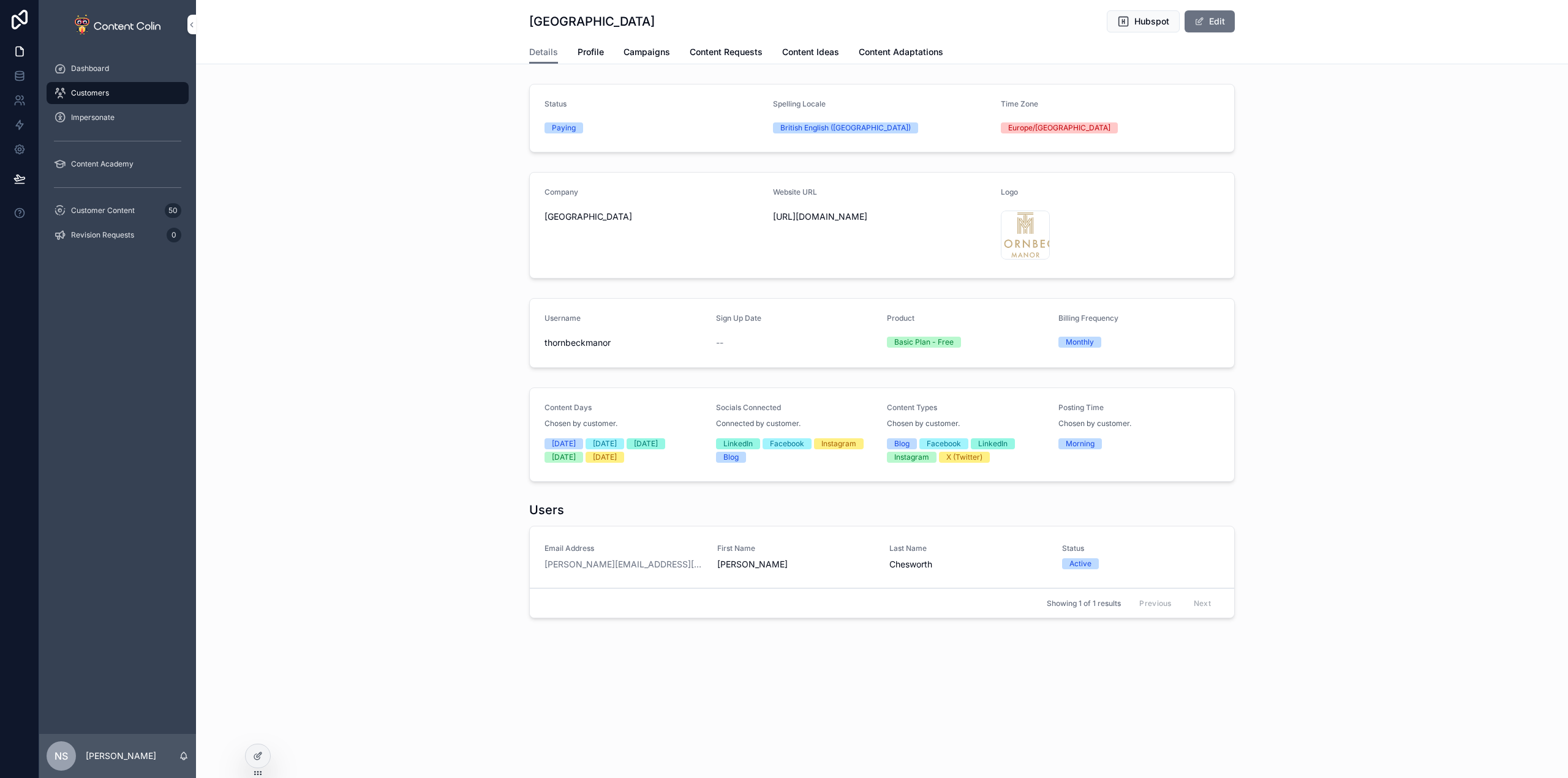
click at [89, 68] on span "Dashboard" at bounding box center [89, 68] width 38 height 10
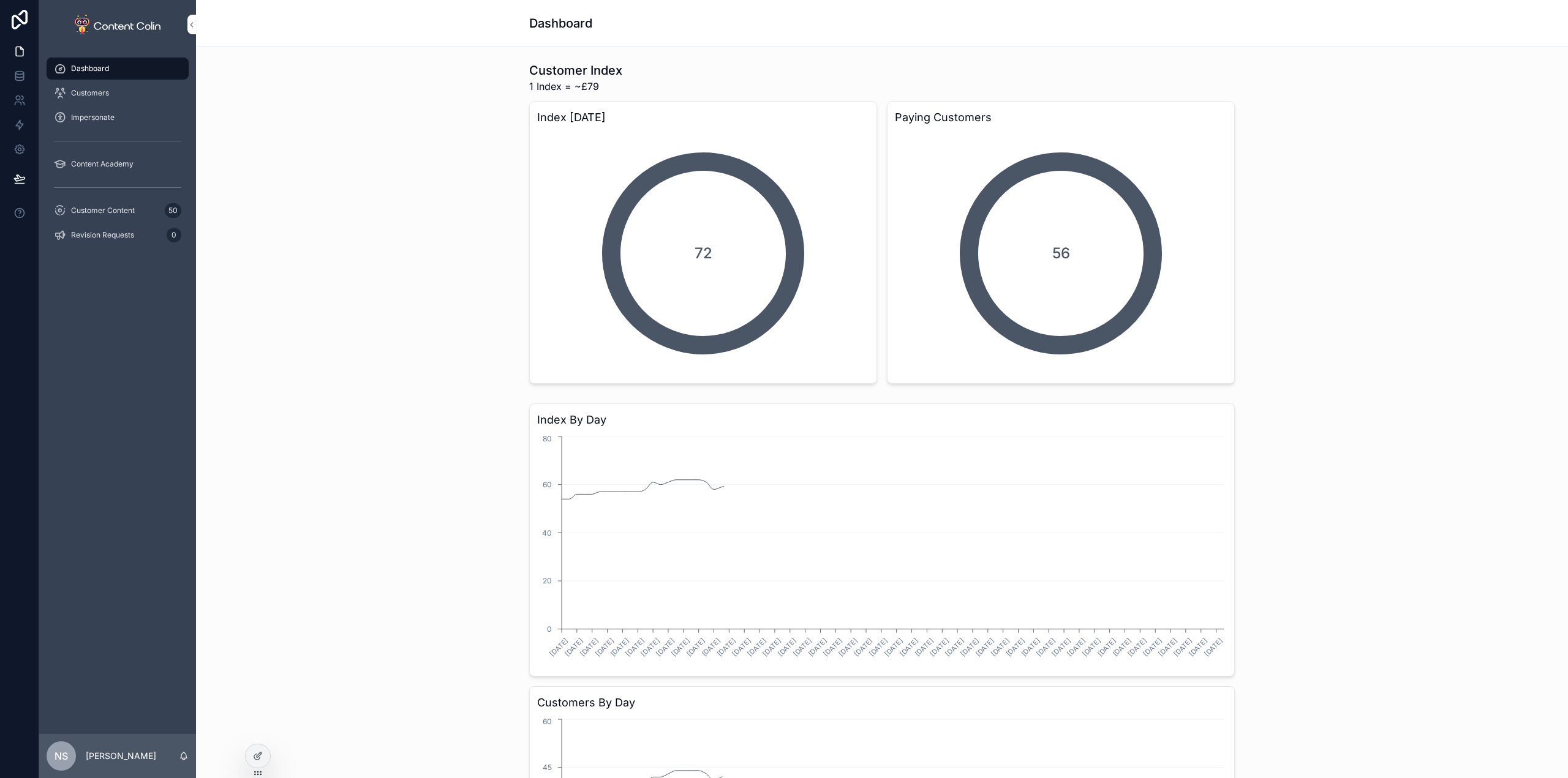
click at [94, 93] on span "Customers" at bounding box center [89, 93] width 38 height 10
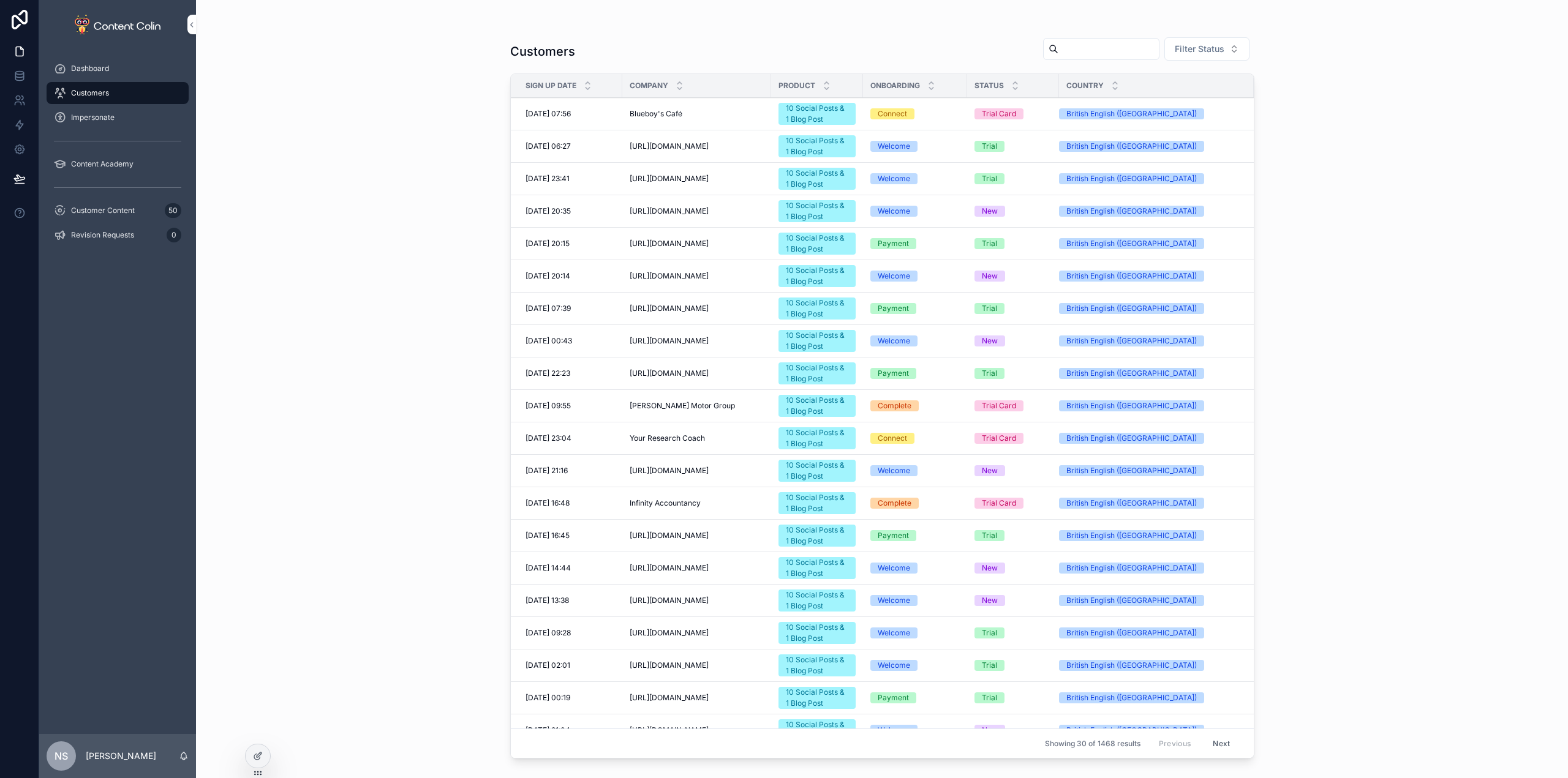
click at [105, 112] on div "Impersonate" at bounding box center [118, 117] width 127 height 19
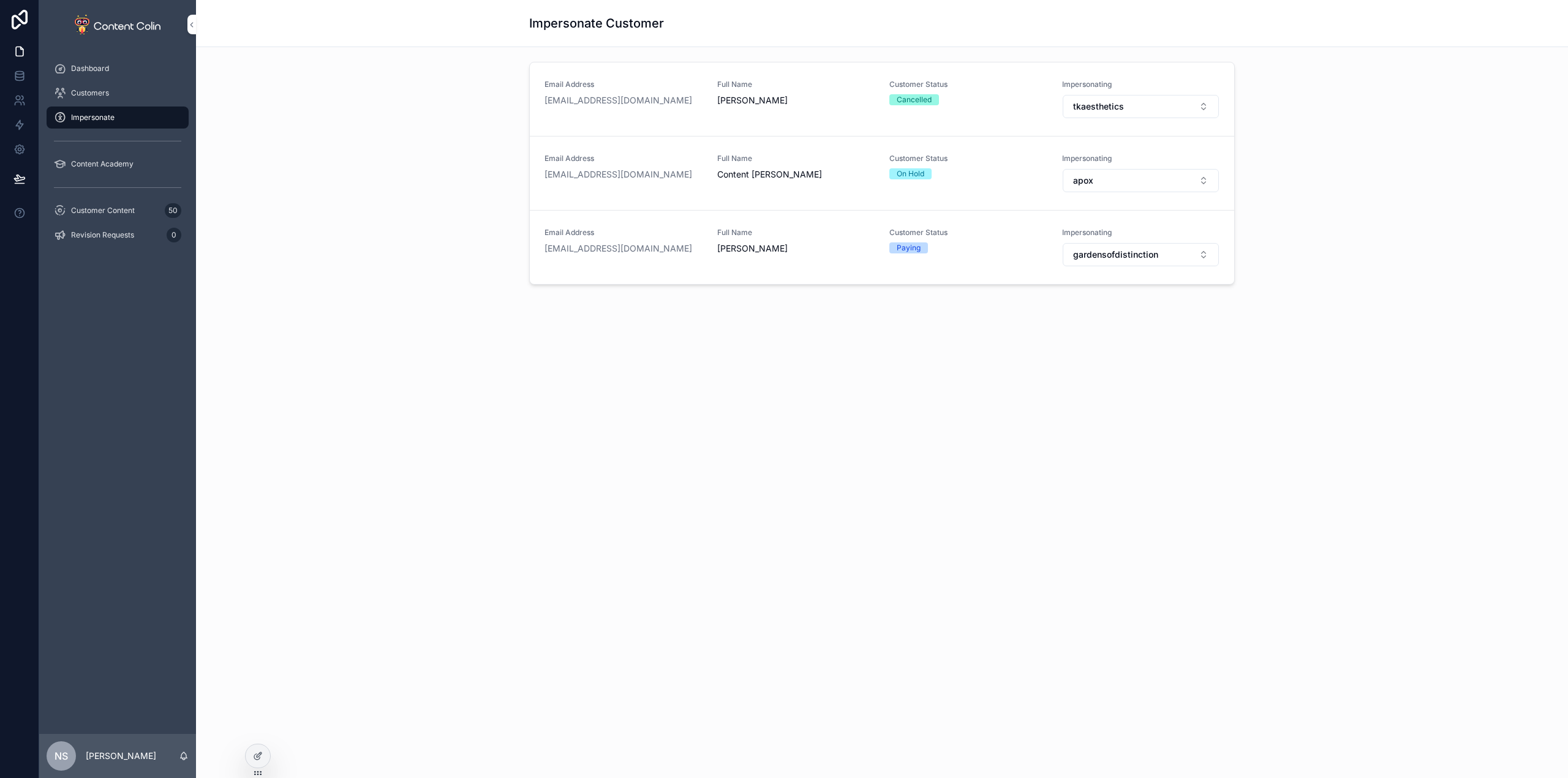
drag, startPoint x: 106, startPoint y: 90, endPoint x: 106, endPoint y: 80, distance: 10.0
click at [106, 90] on span "Customers" at bounding box center [89, 93] width 38 height 10
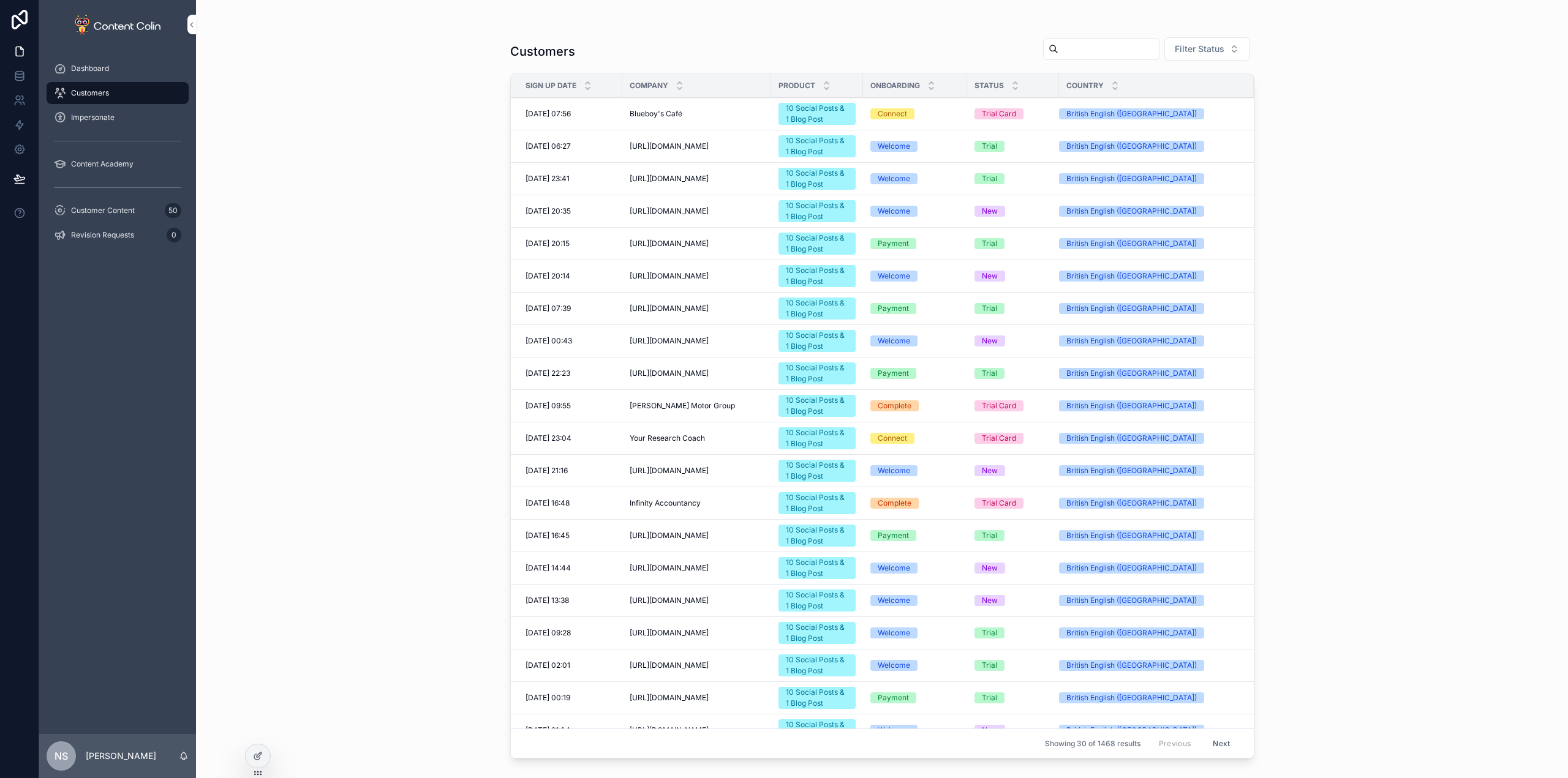
click at [688, 114] on div "Blueboy's Café Blueboy's Café" at bounding box center [696, 113] width 134 height 10
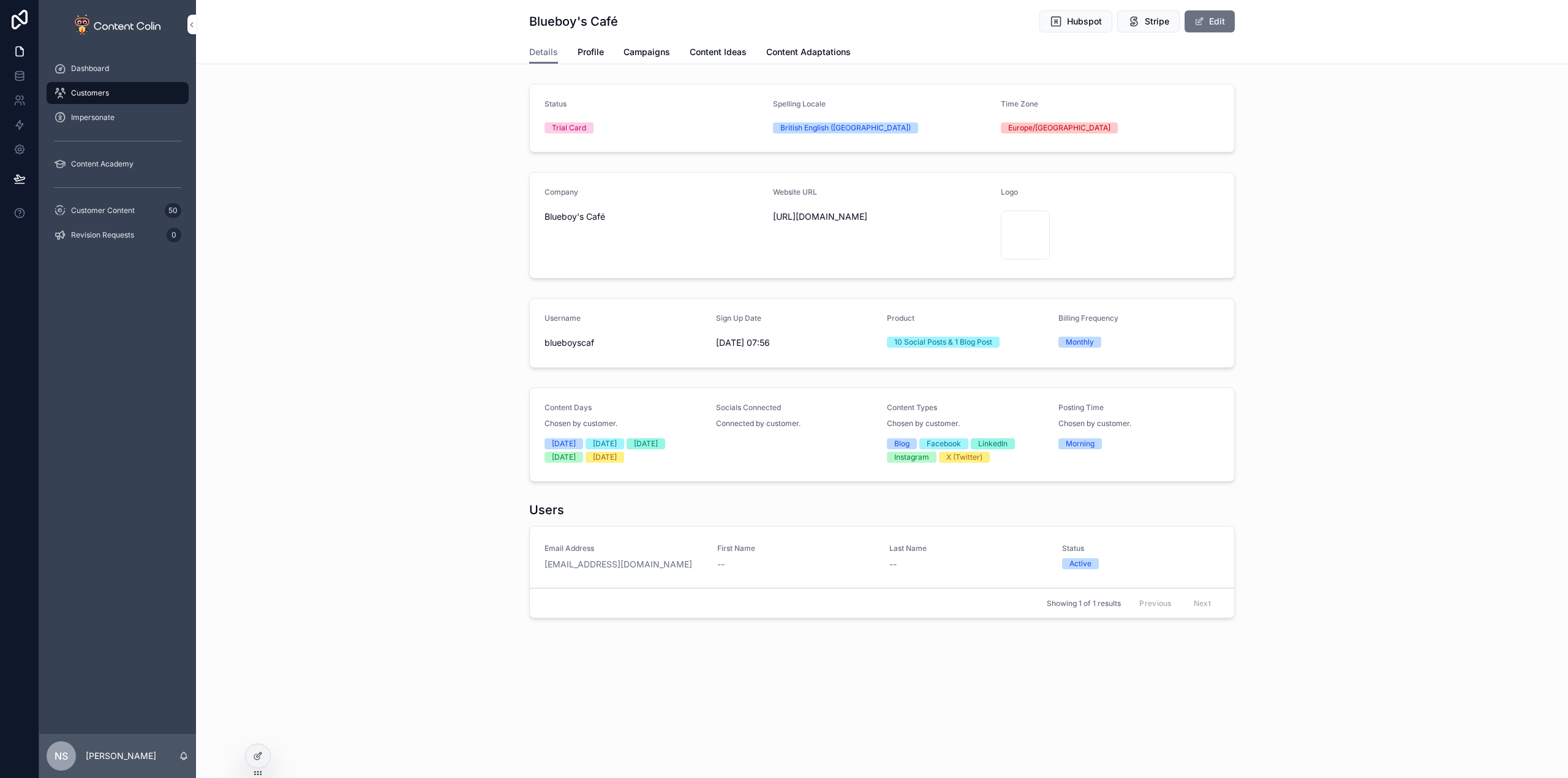
click at [578, 47] on span "Profile" at bounding box center [591, 51] width 27 height 12
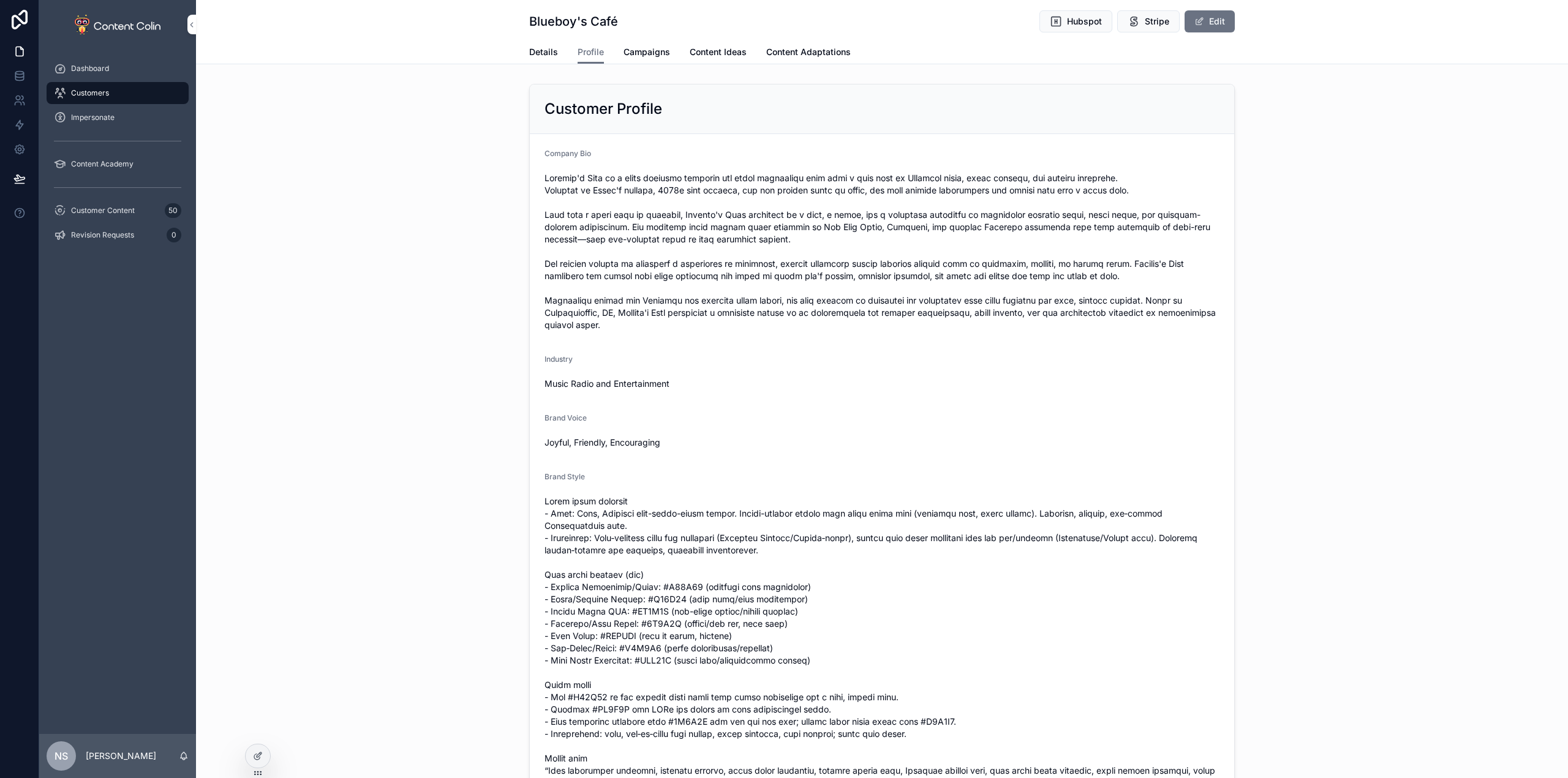
drag, startPoint x: 534, startPoint y: 50, endPoint x: 558, endPoint y: 51, distance: 24.0
click at [535, 50] on span "Details" at bounding box center [544, 51] width 29 height 12
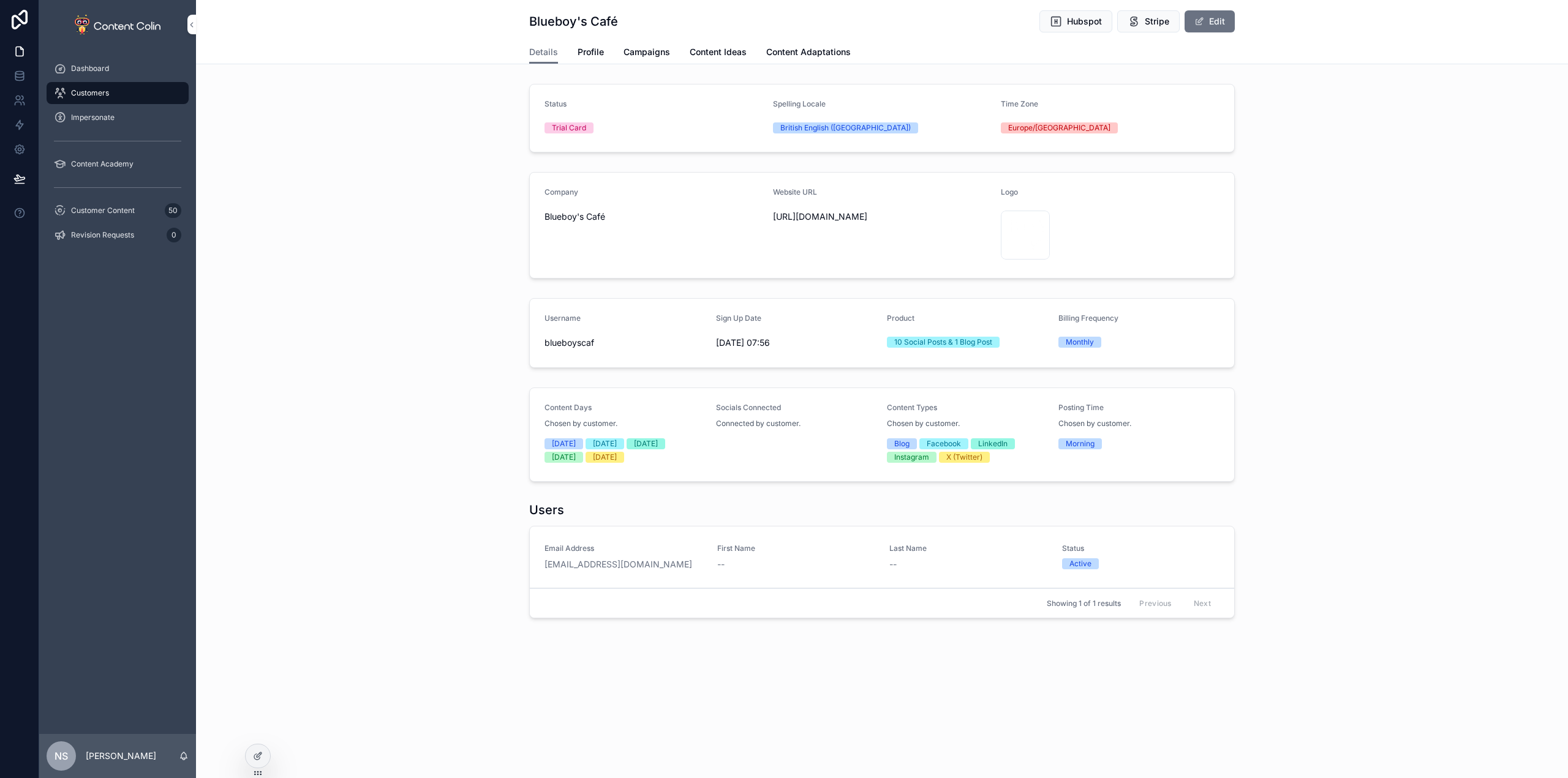
click at [660, 50] on span "Campaigns" at bounding box center [647, 51] width 47 height 12
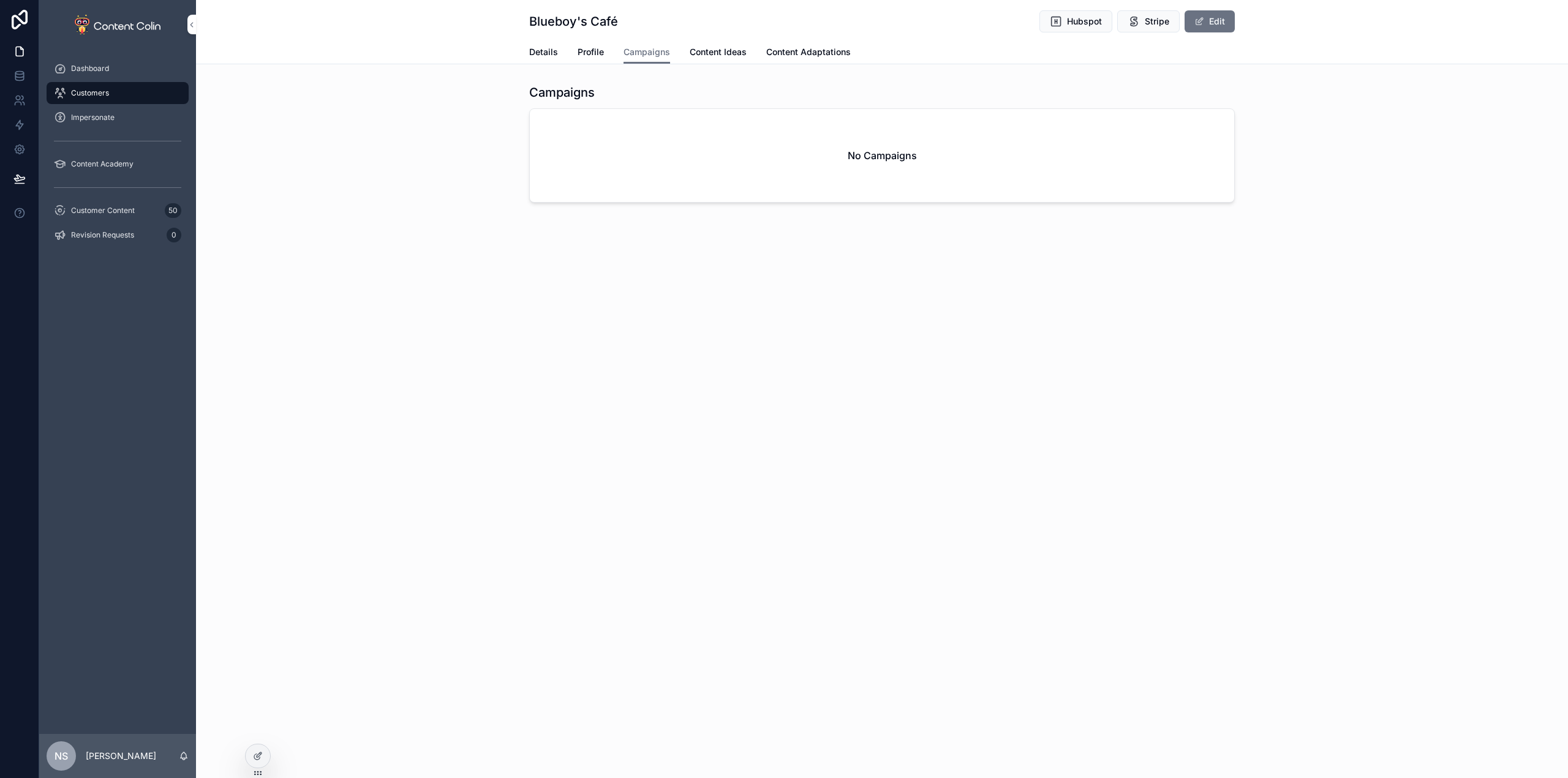
click at [721, 55] on span "Content Ideas" at bounding box center [718, 51] width 57 height 12
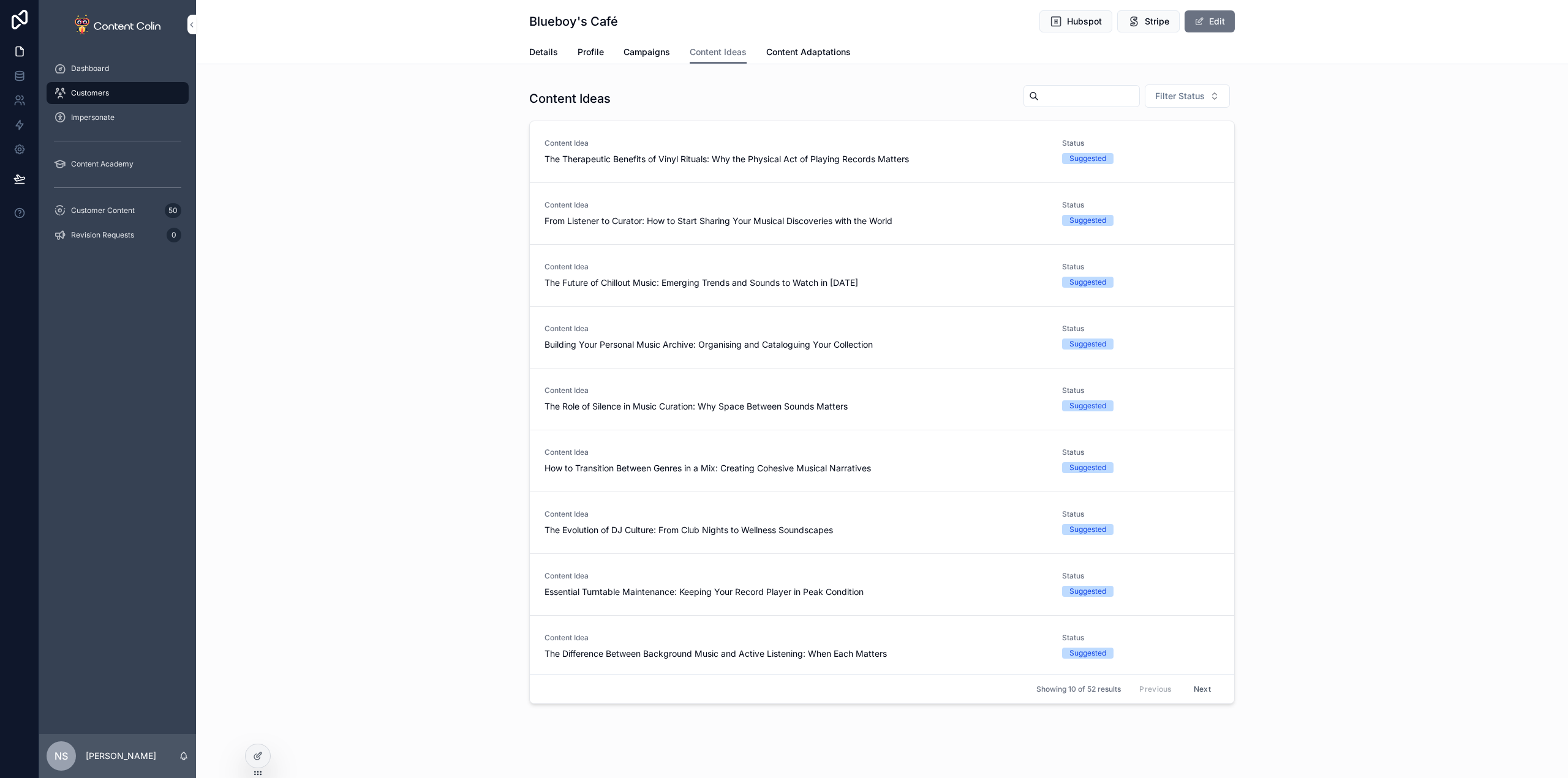
click at [798, 52] on span "Content Adaptations" at bounding box center [808, 51] width 85 height 12
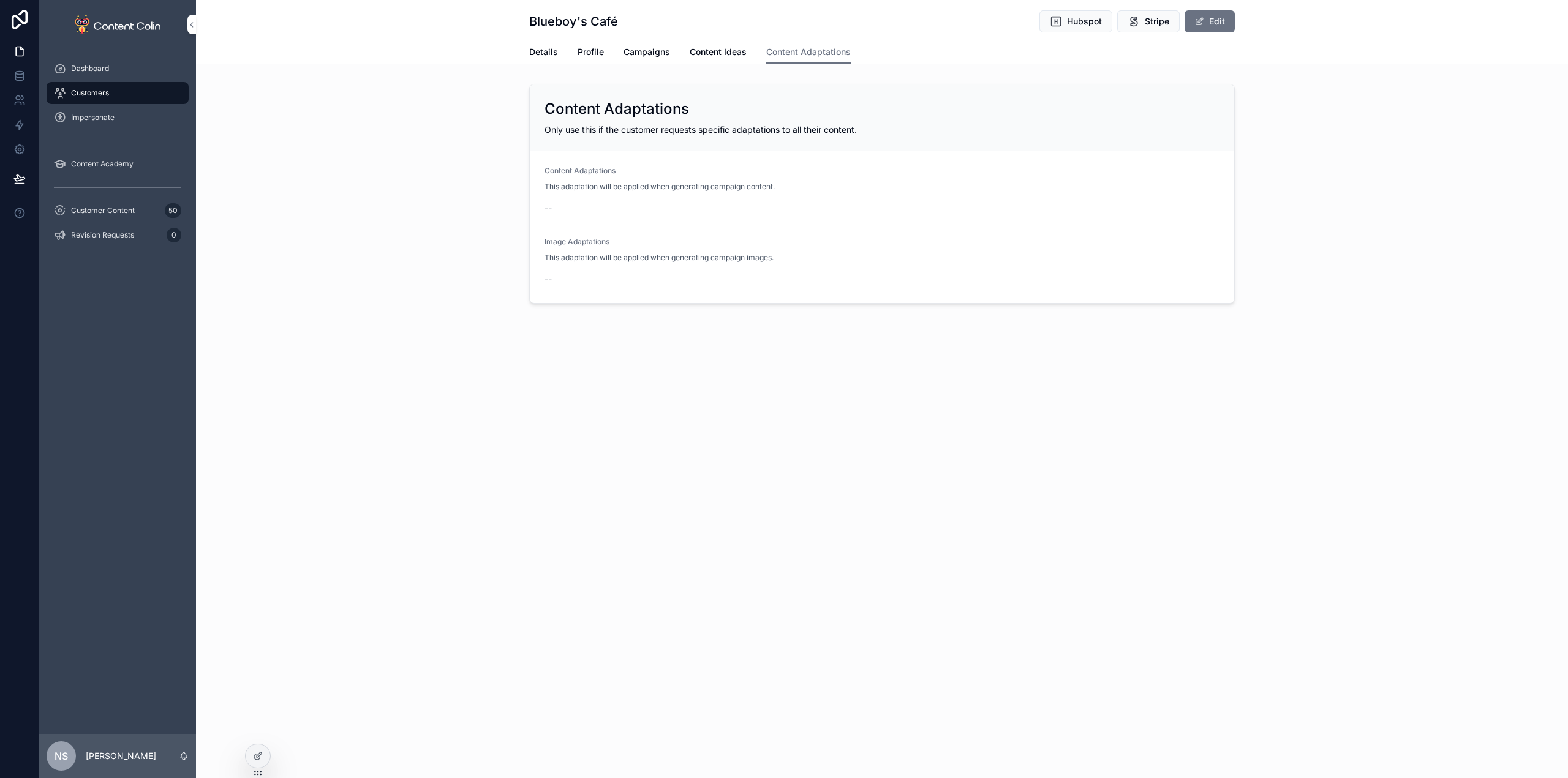
click at [591, 53] on span "Profile" at bounding box center [591, 51] width 27 height 12
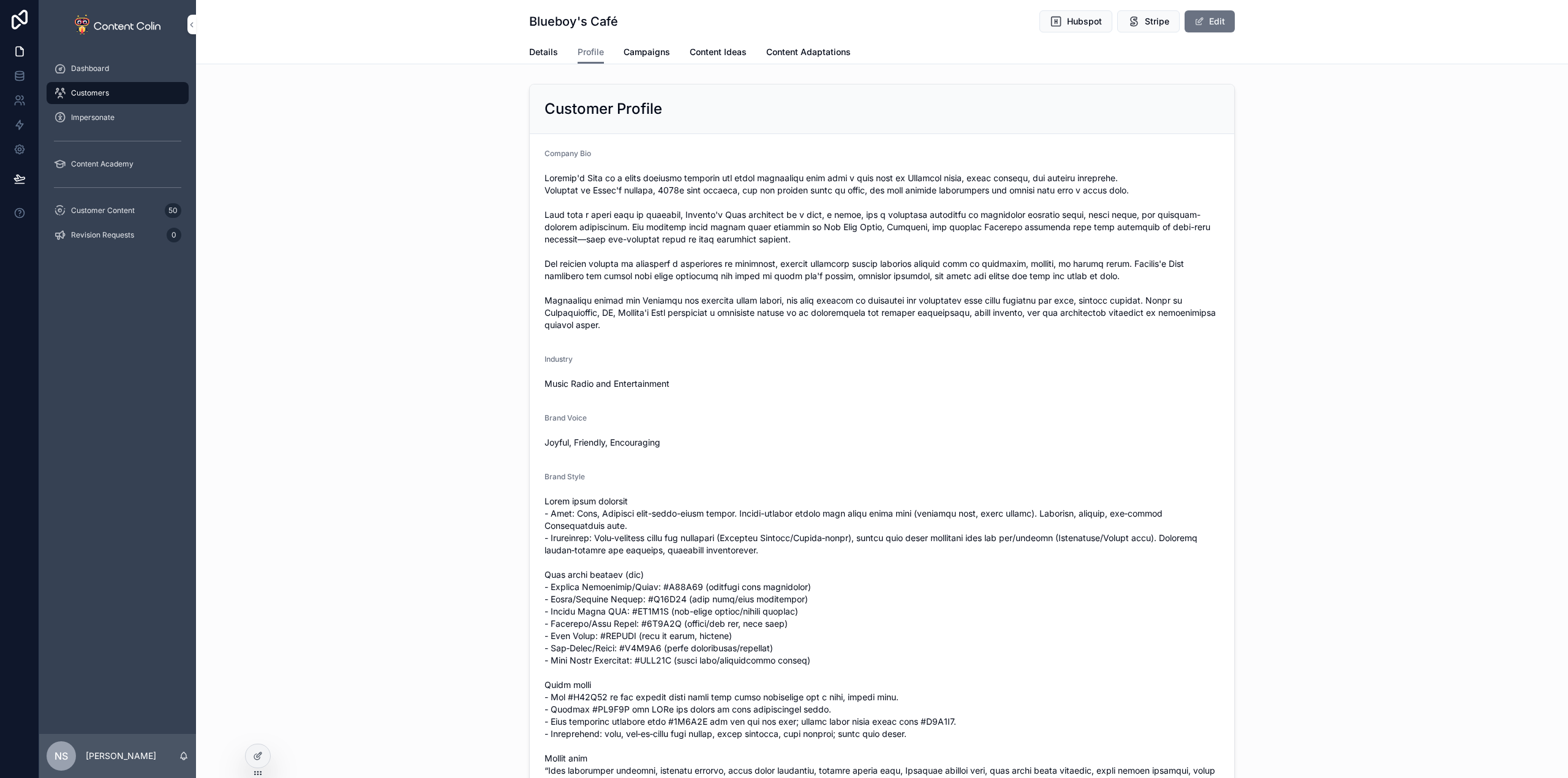
click at [538, 51] on span "Details" at bounding box center [544, 51] width 29 height 12
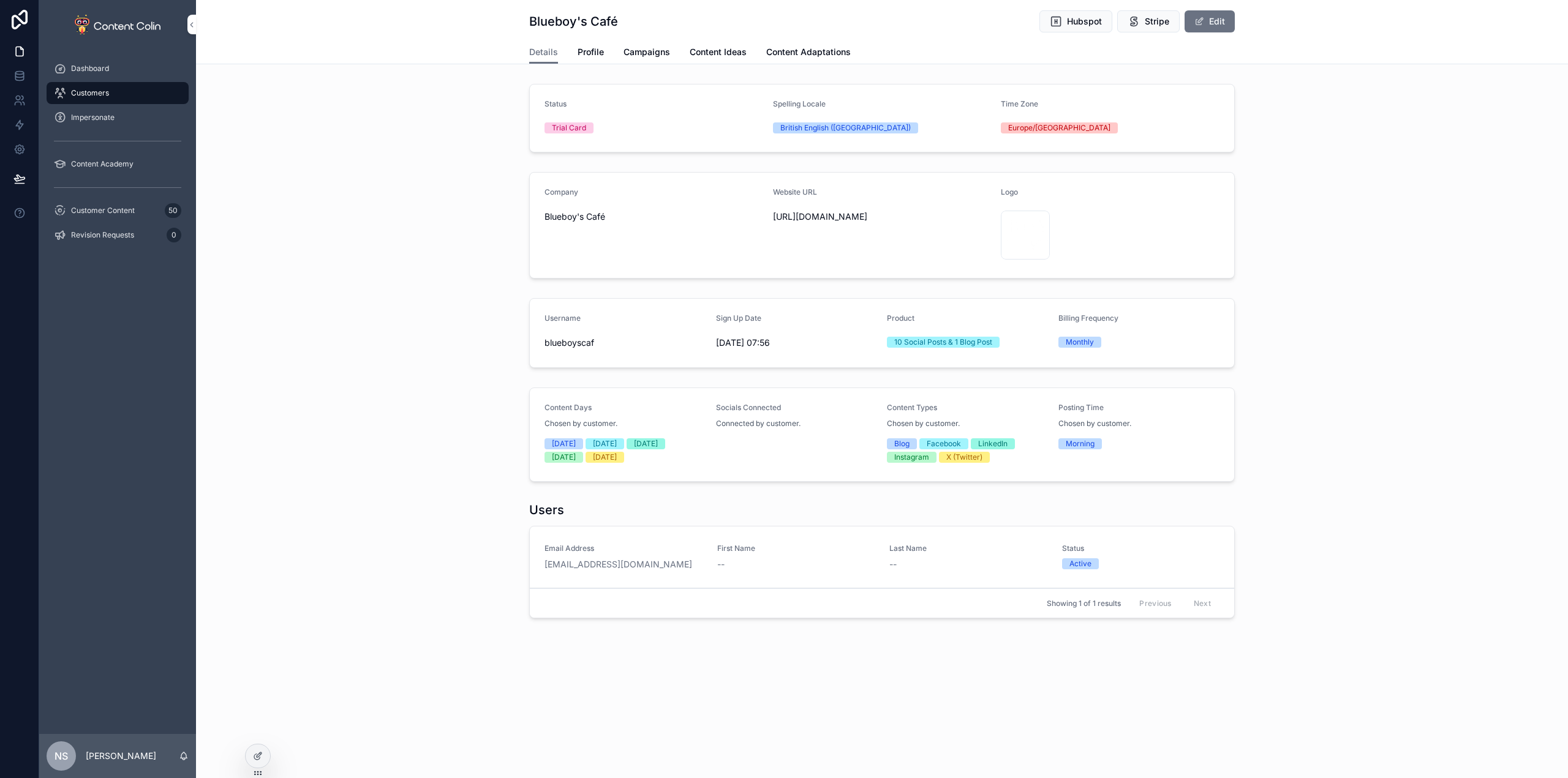
click at [291, 183] on div "Company Blueboy's Café Website URL [URL][DOMAIN_NAME] Logo" at bounding box center [882, 225] width 1372 height 117
click at [113, 237] on span "Revision Requests" at bounding box center [102, 235] width 63 height 10
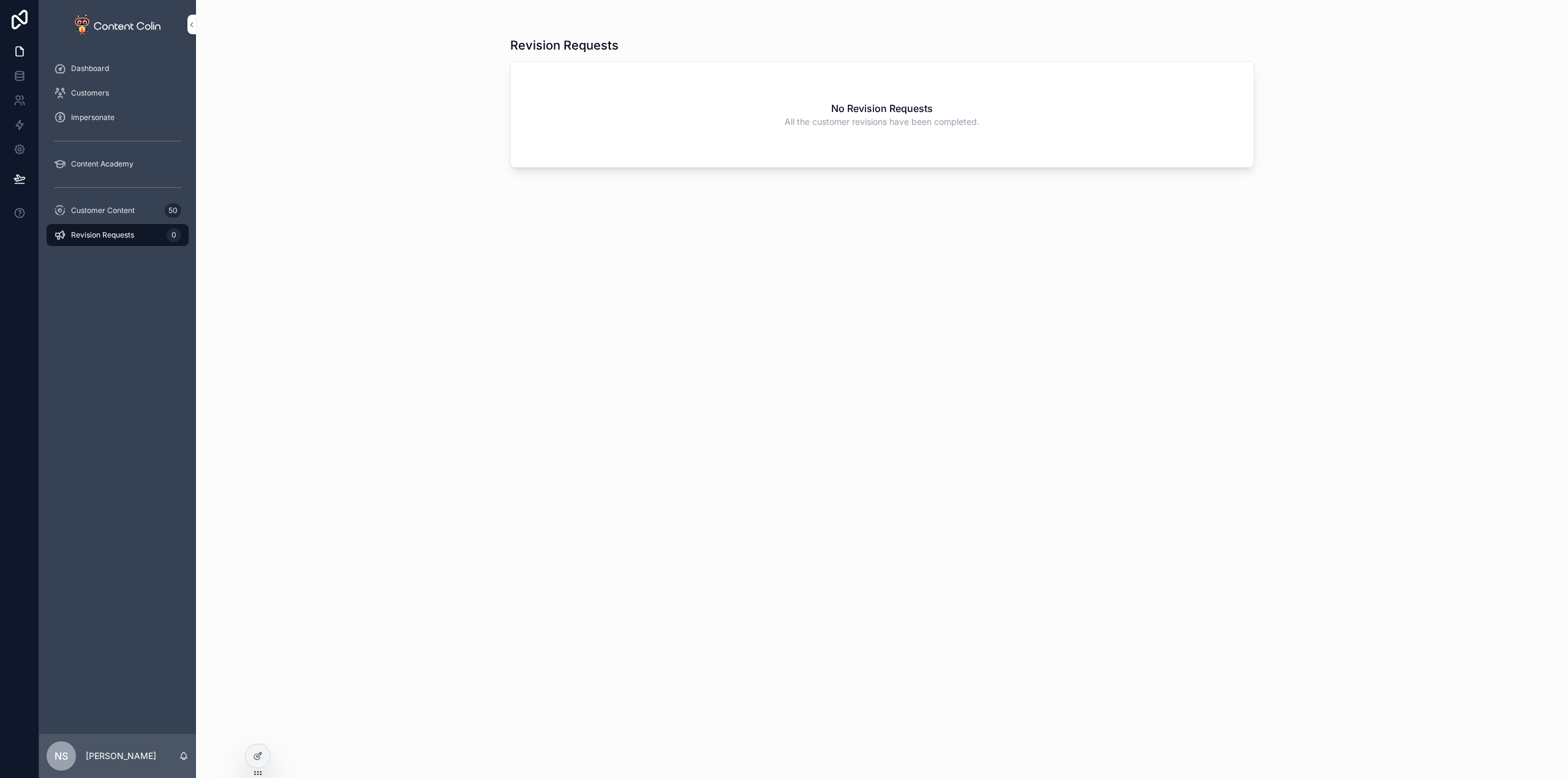
click at [114, 234] on span "Revision Requests" at bounding box center [102, 235] width 63 height 10
click at [136, 214] on div "Customer Content 50" at bounding box center [118, 211] width 127 height 19
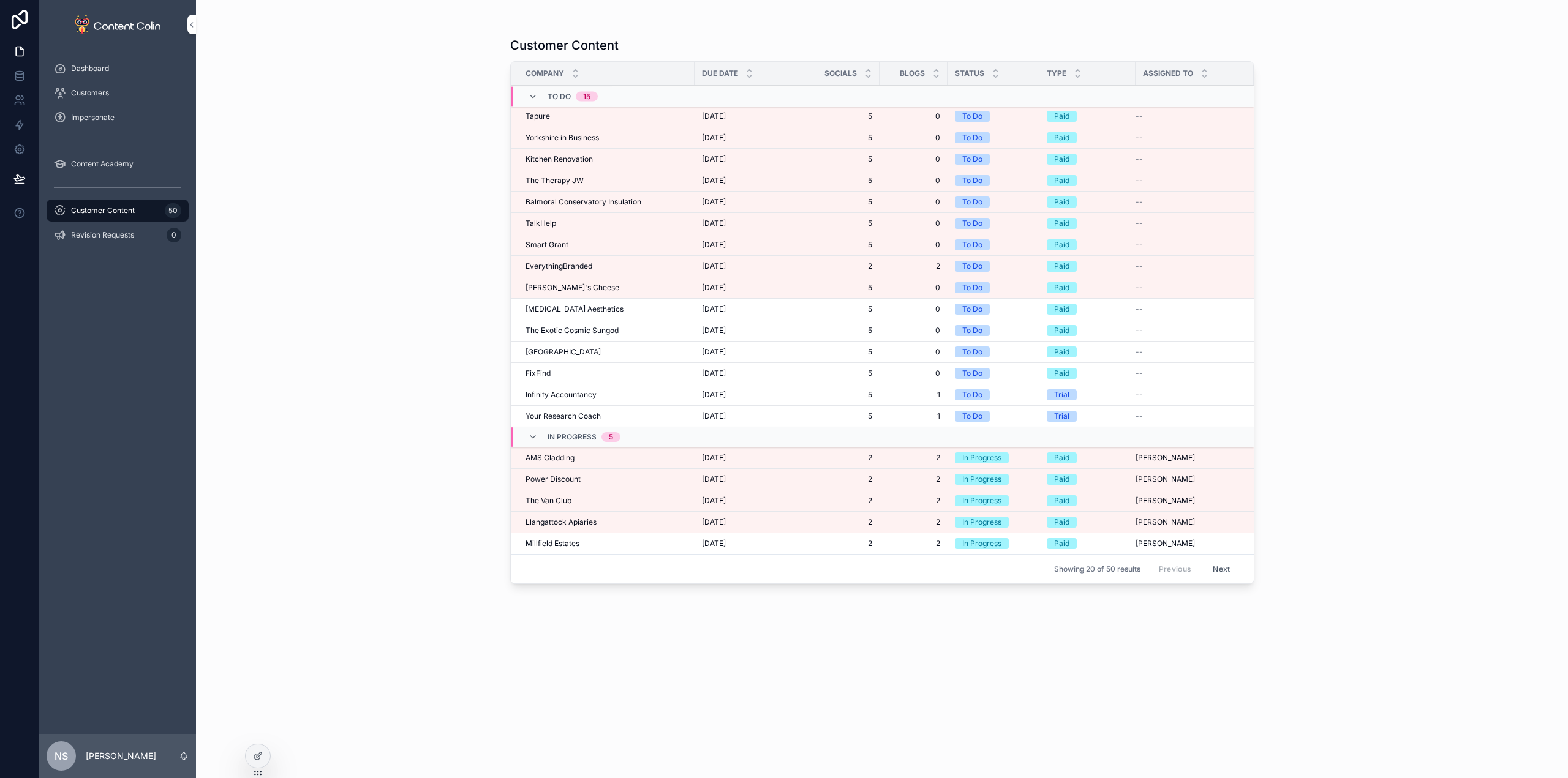
click at [871, 544] on span "2" at bounding box center [848, 544] width 48 height 10
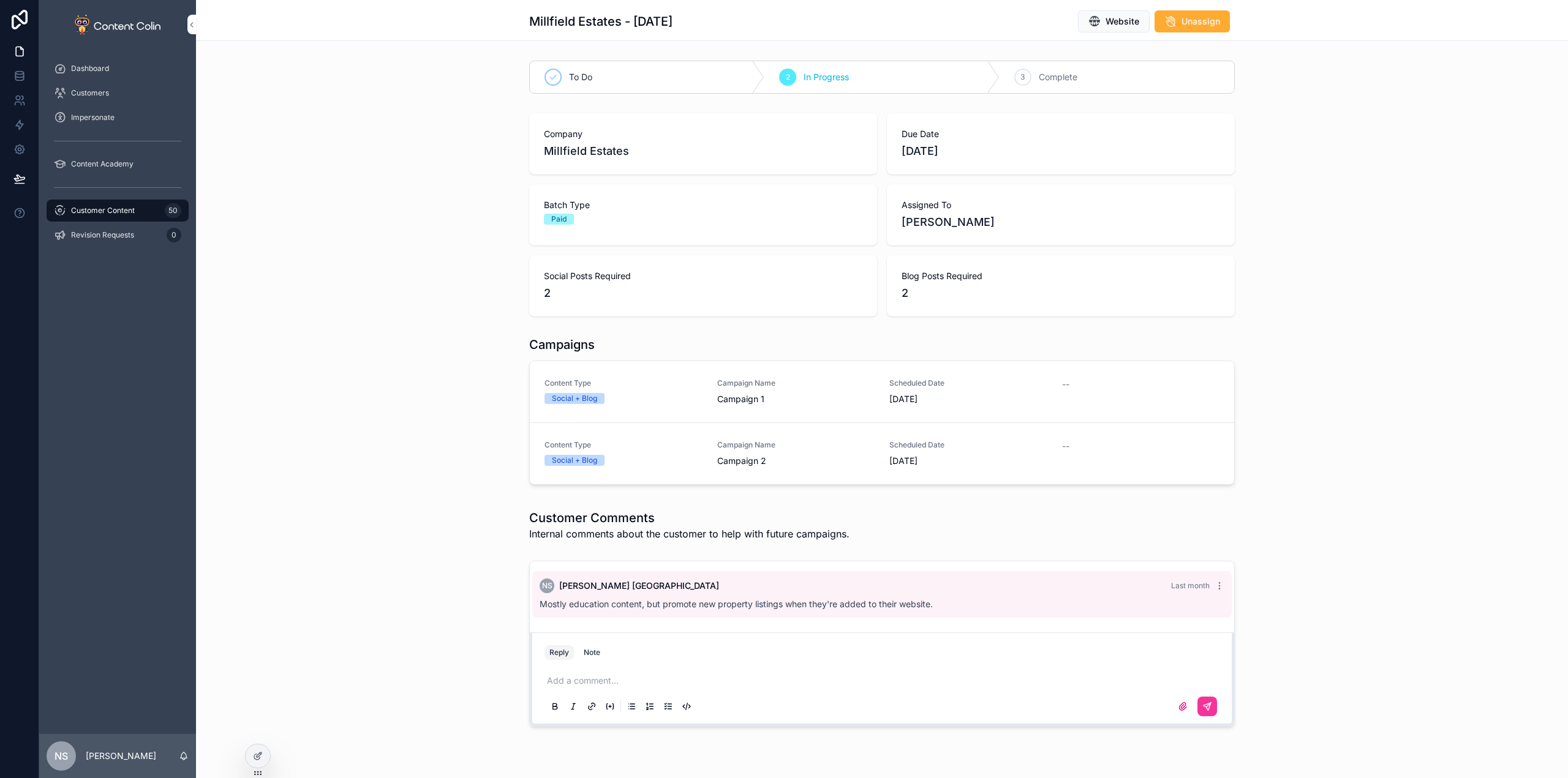
click at [1182, 22] on span "Unassign" at bounding box center [1201, 21] width 39 height 12
click at [122, 209] on span "Customer Content" at bounding box center [102, 211] width 64 height 10
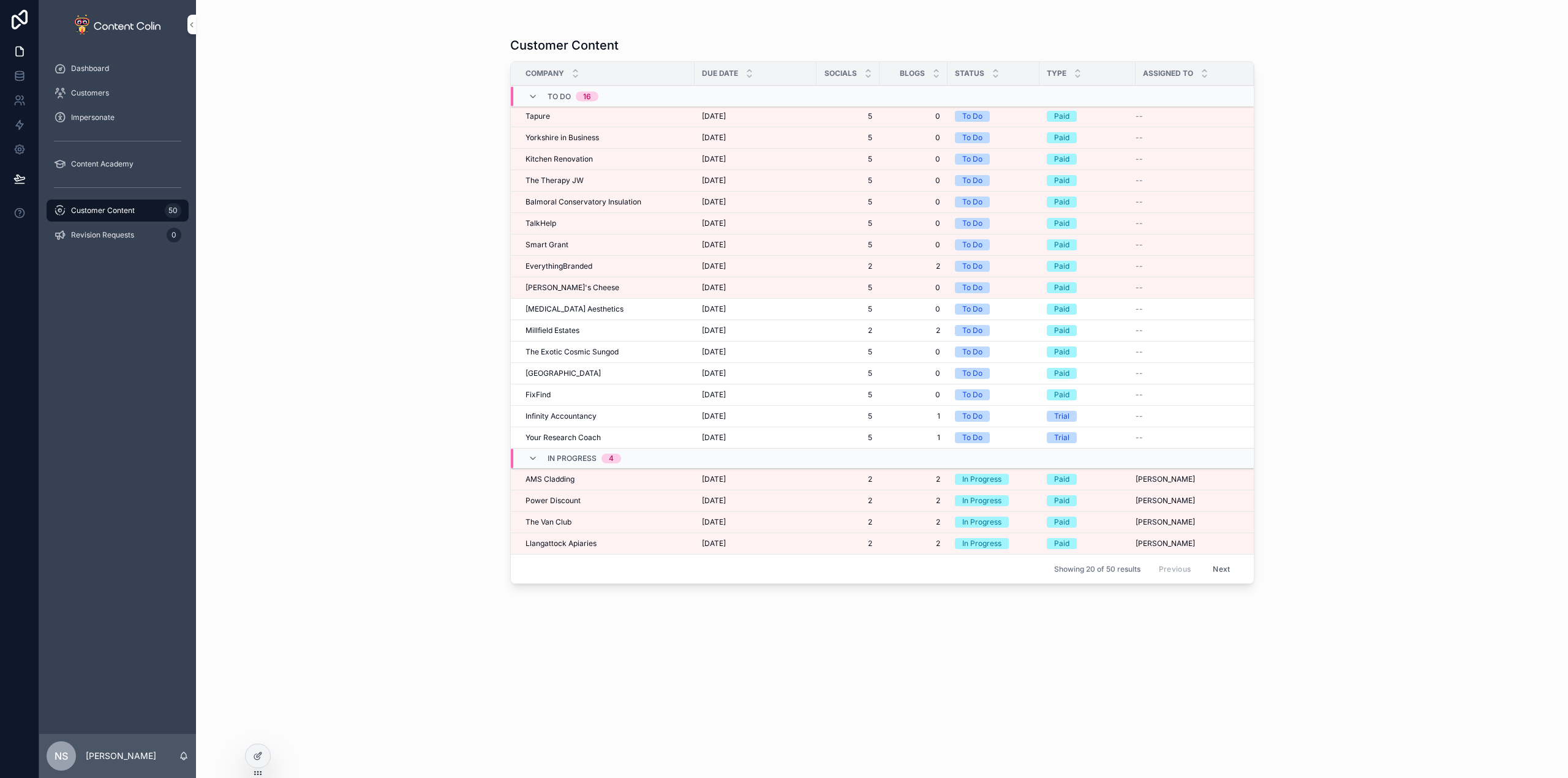
click at [638, 116] on div "Tapure Tapure" at bounding box center [606, 117] width 162 height 10
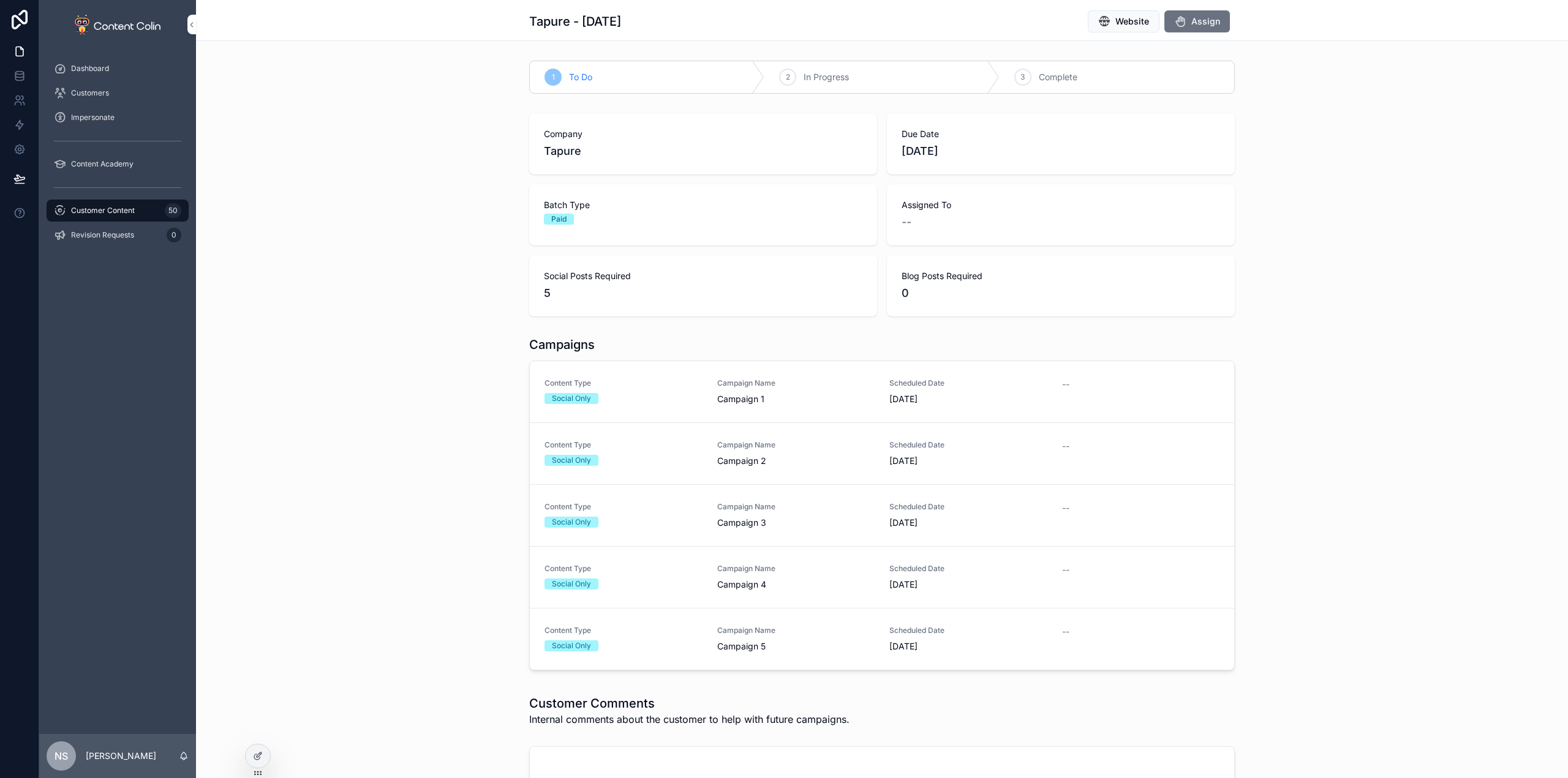
click at [1208, 23] on span "Assign" at bounding box center [1206, 21] width 29 height 12
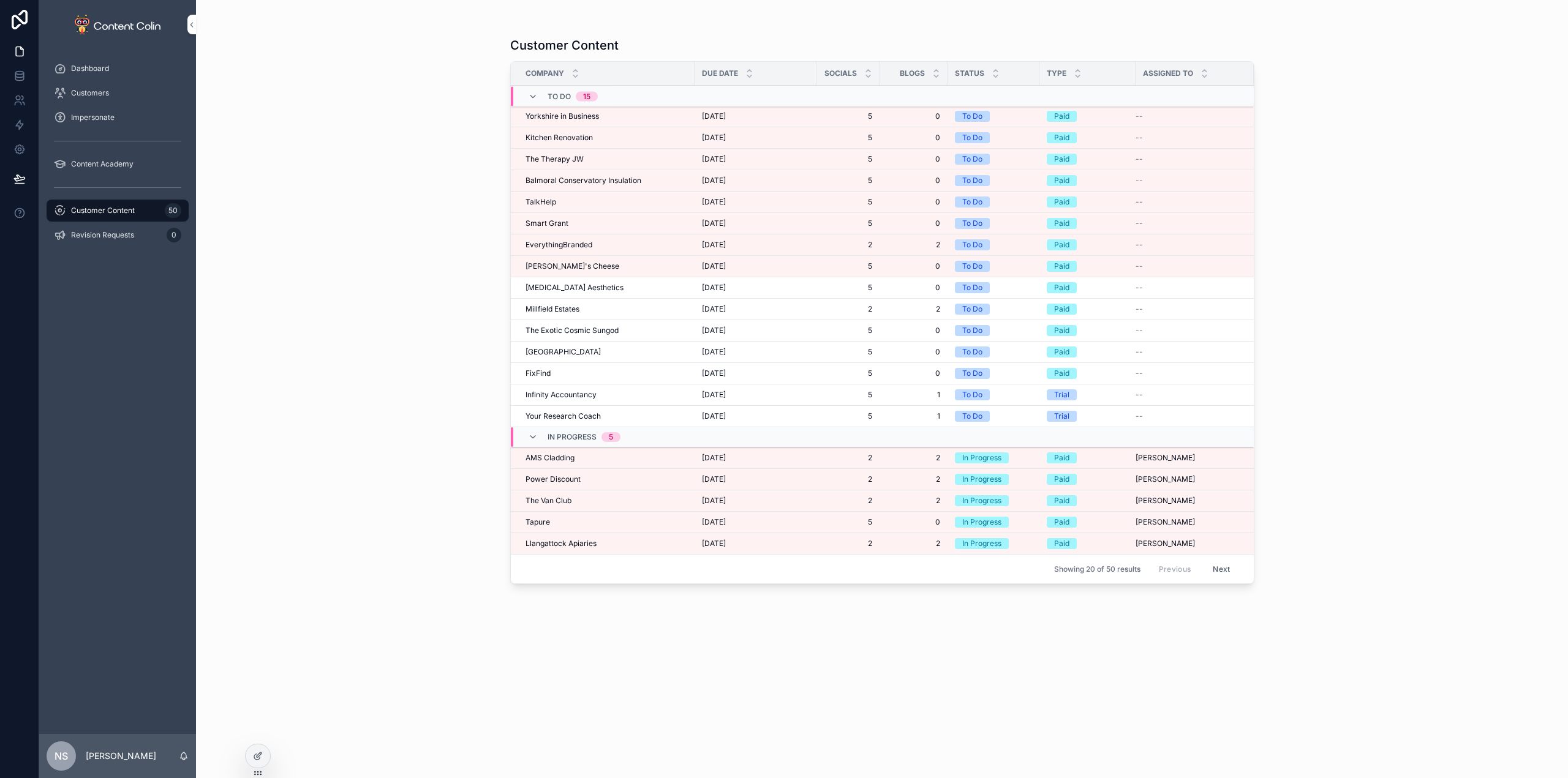
click at [600, 121] on td "Yorkshire in Business [GEOGRAPHIC_DATA] in Business" at bounding box center [603, 117] width 184 height 22
click at [578, 113] on span "Yorkshire in Business" at bounding box center [562, 117] width 73 height 10
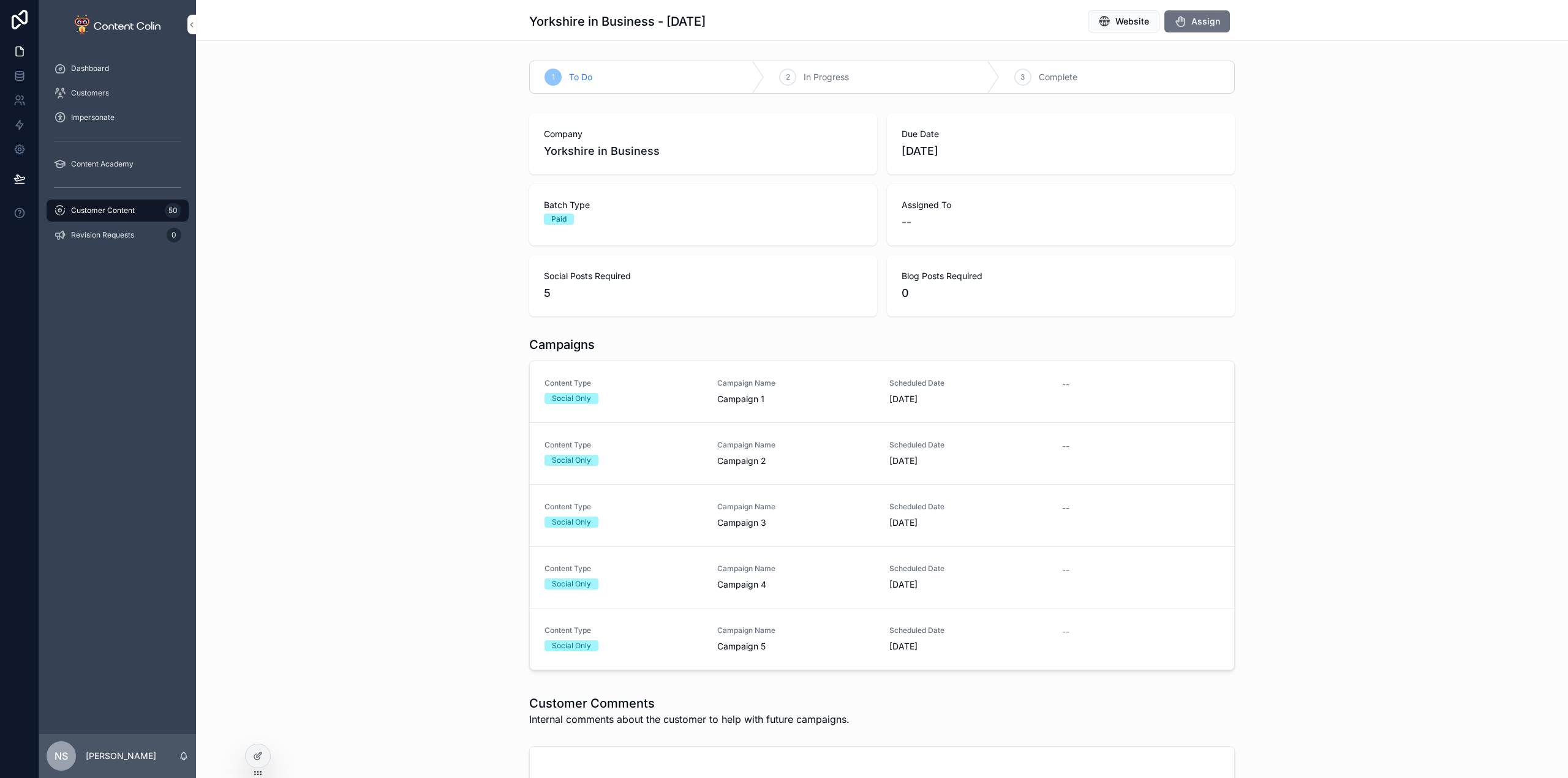
click at [1203, 21] on span "Assign" at bounding box center [1206, 21] width 29 height 12
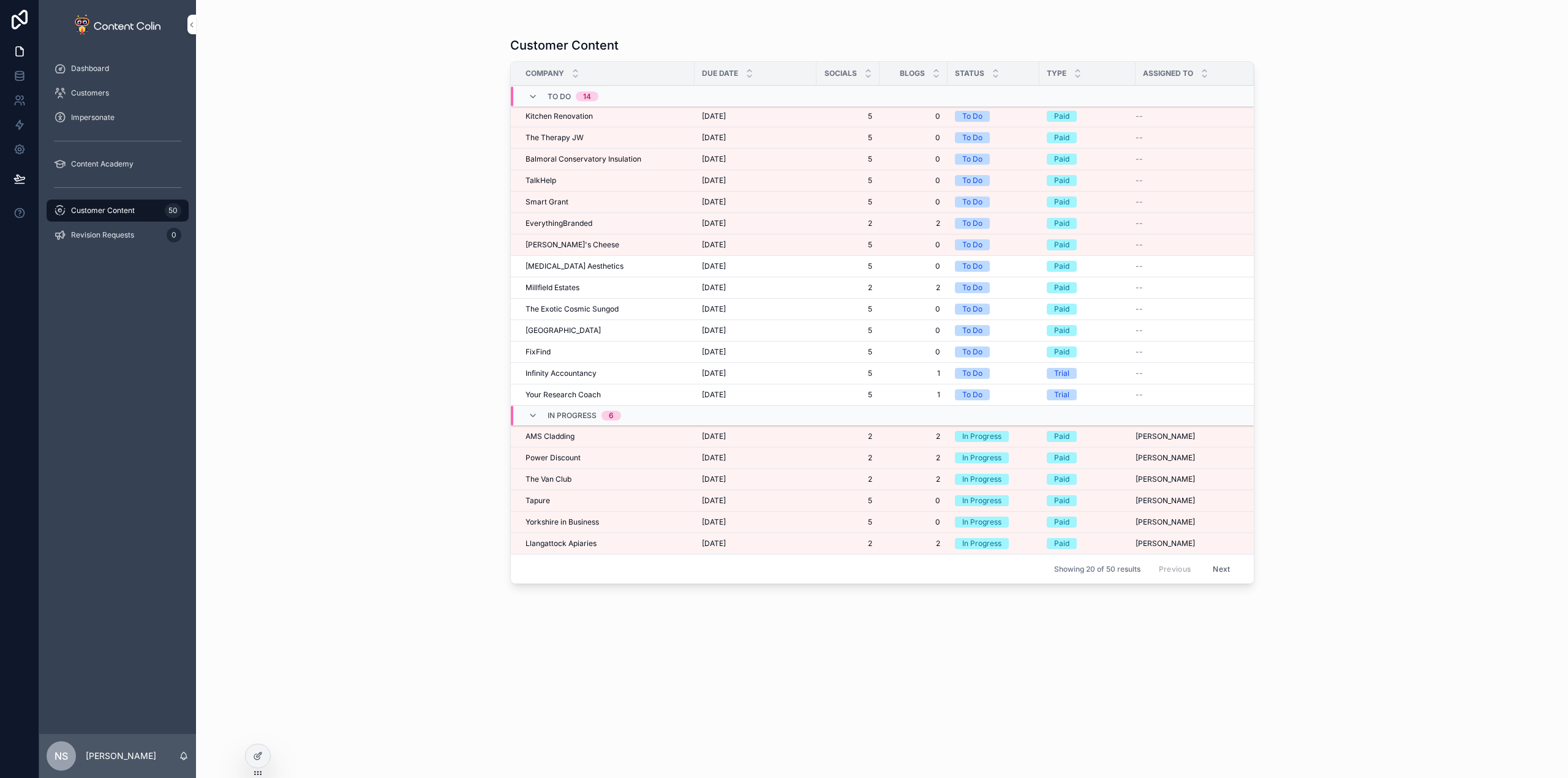
click at [570, 117] on span "Kitchen Renovation" at bounding box center [559, 117] width 68 height 10
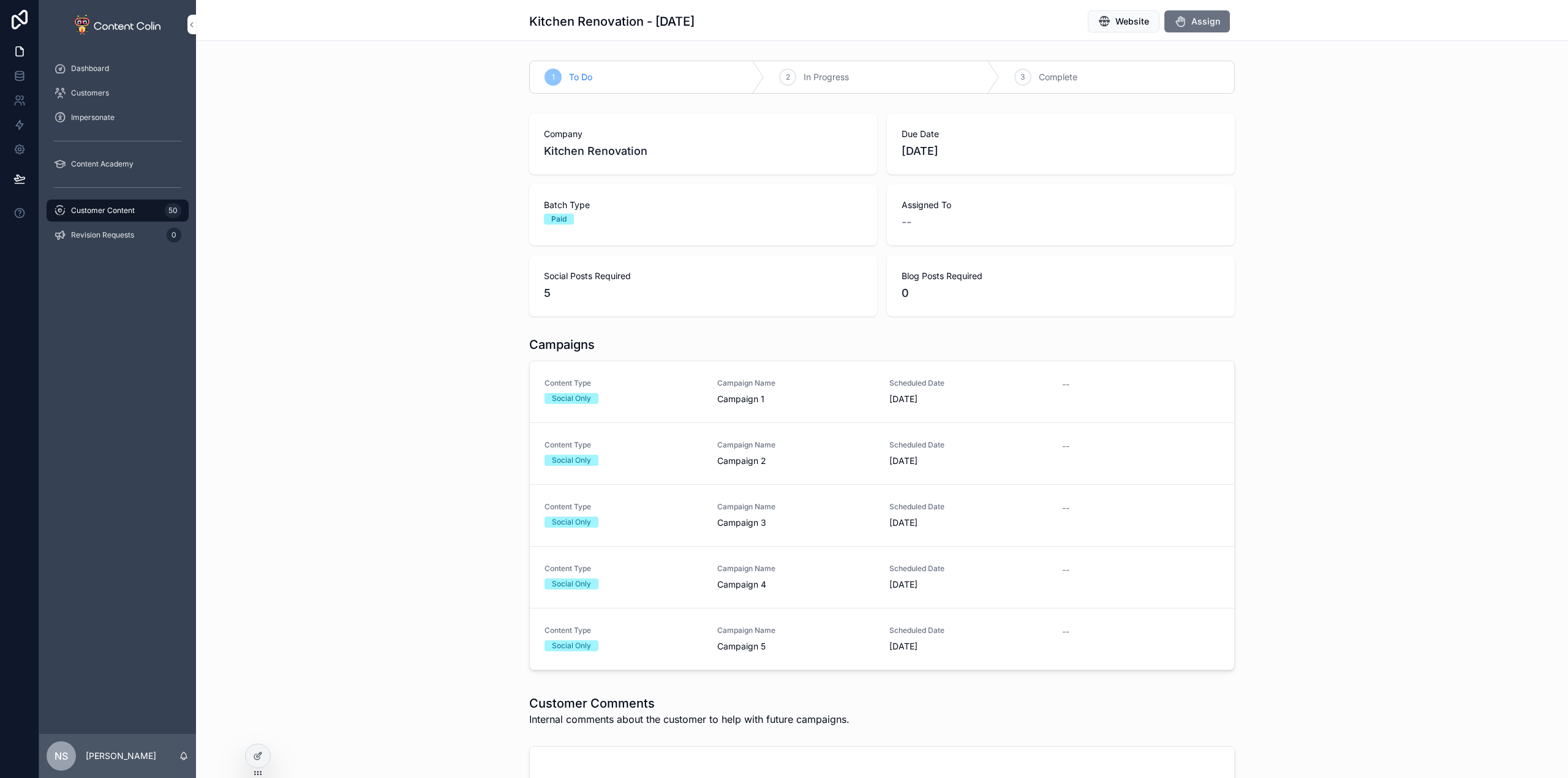
click at [1191, 17] on span "Assign" at bounding box center [1206, 21] width 29 height 12
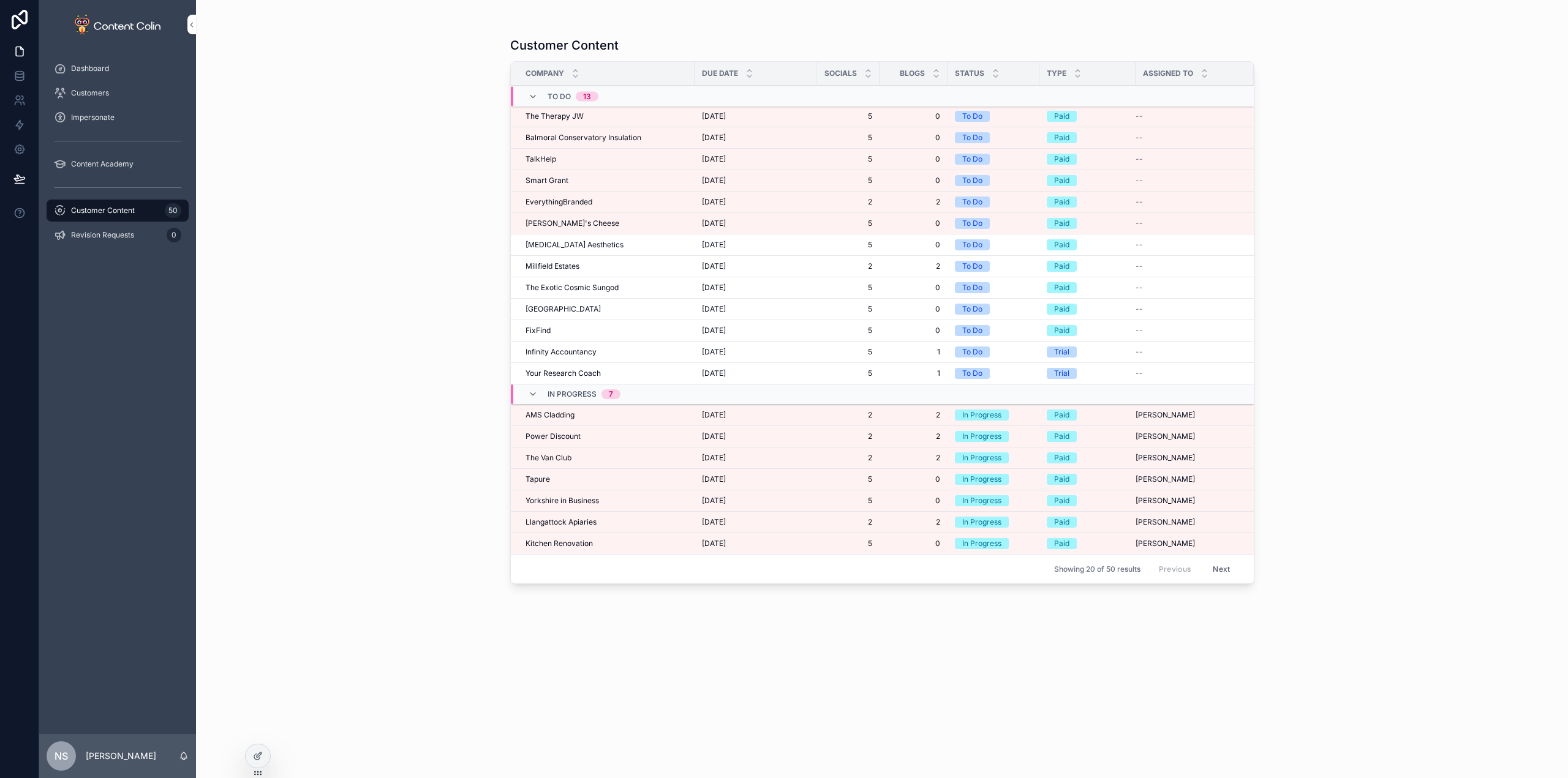
click at [574, 117] on span "The Therapy JW" at bounding box center [555, 117] width 58 height 10
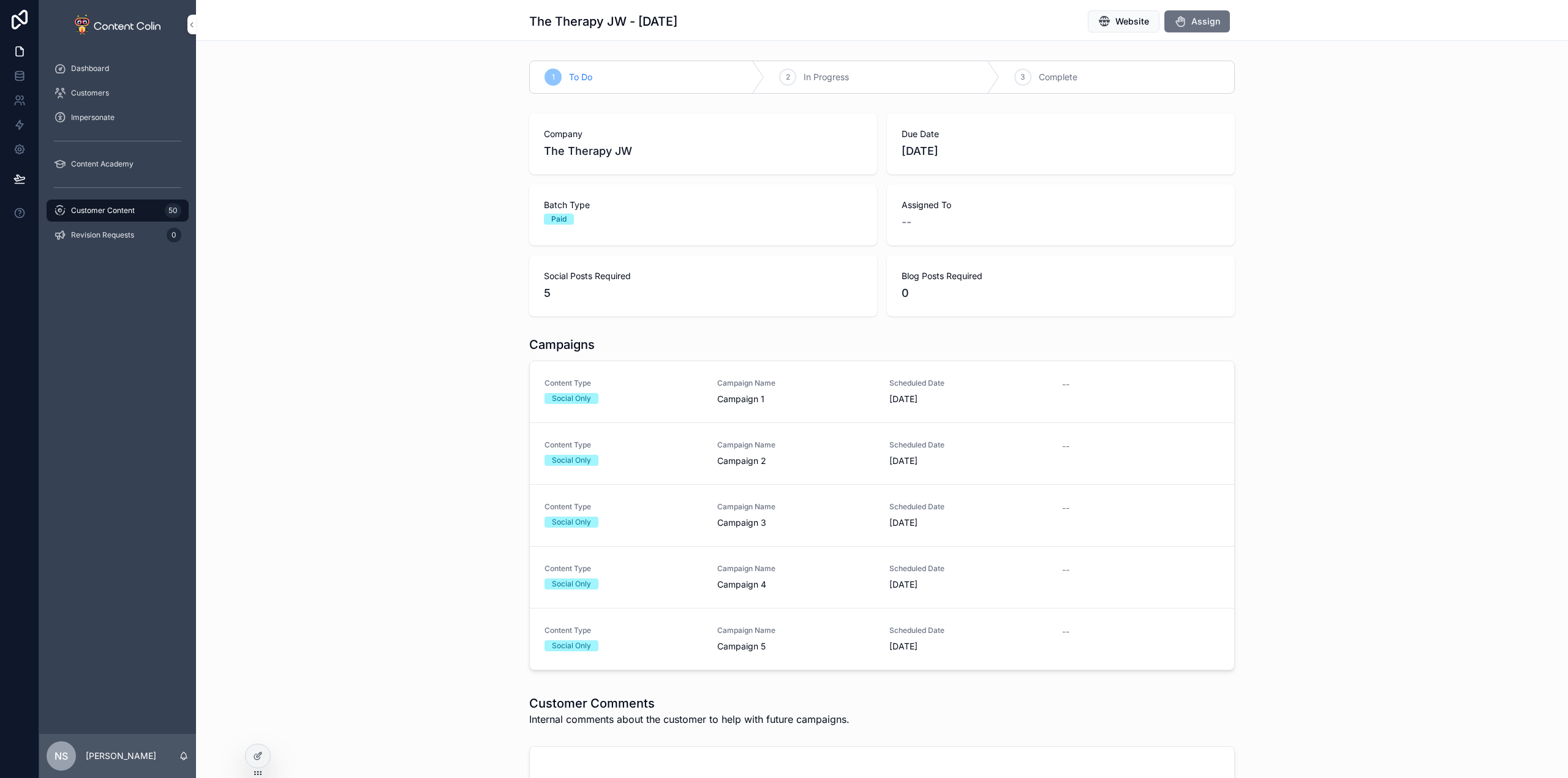
click at [1191, 23] on span "Assign" at bounding box center [1206, 21] width 29 height 12
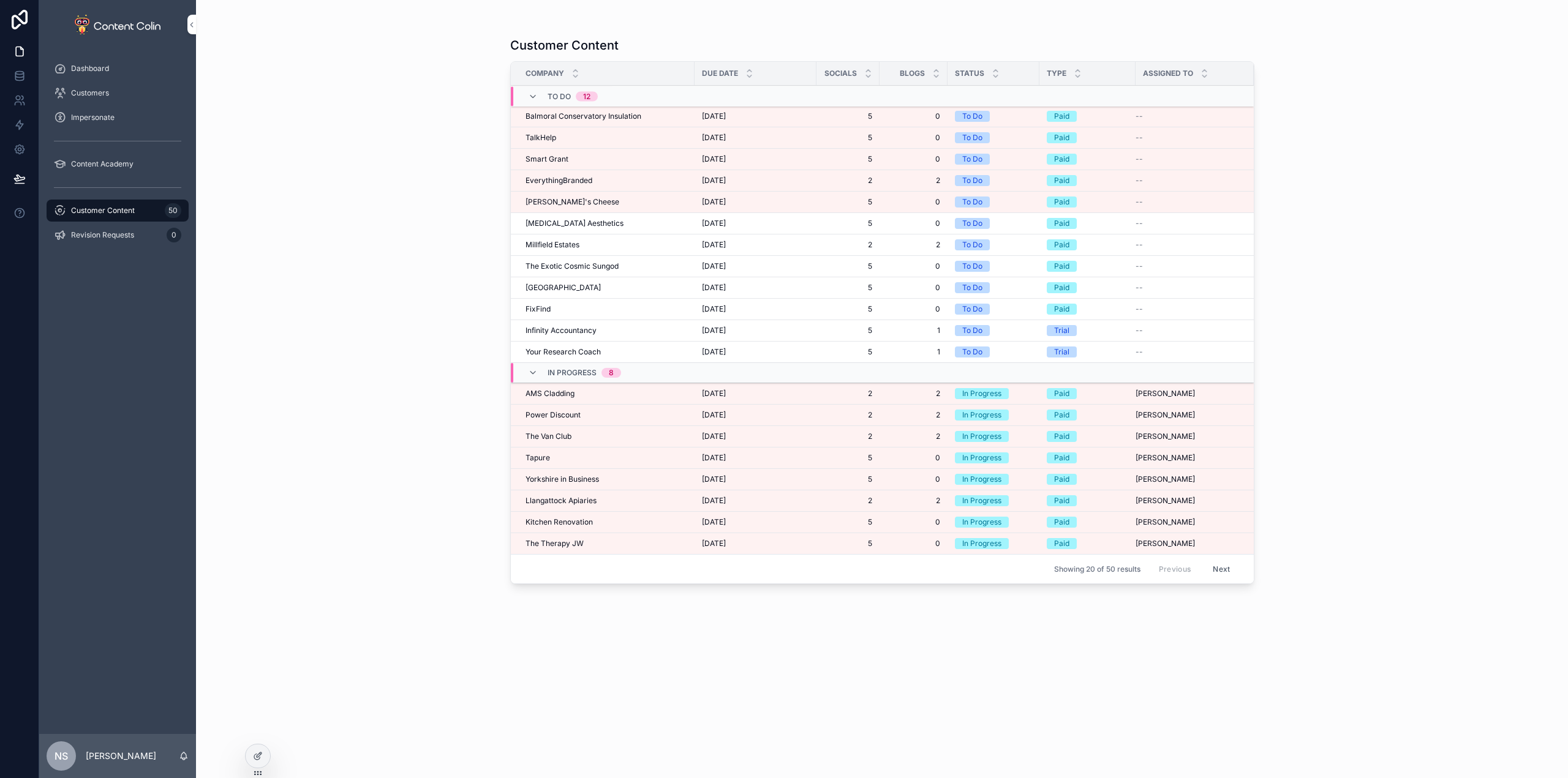
click at [576, 115] on span "Balmoral Conservatory Insulation" at bounding box center [584, 117] width 116 height 10
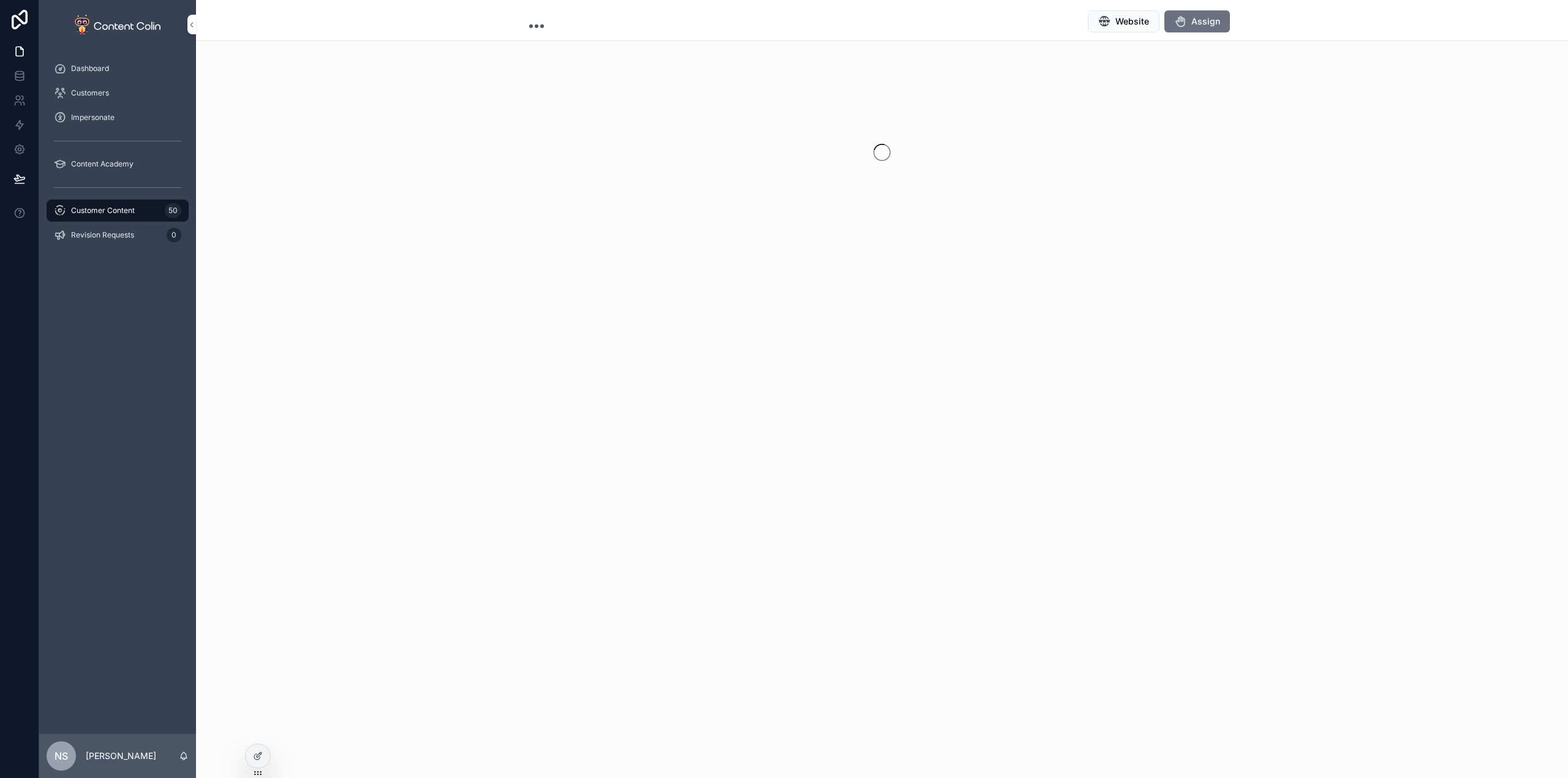
click at [1199, 24] on span "Assign" at bounding box center [1206, 21] width 29 height 12
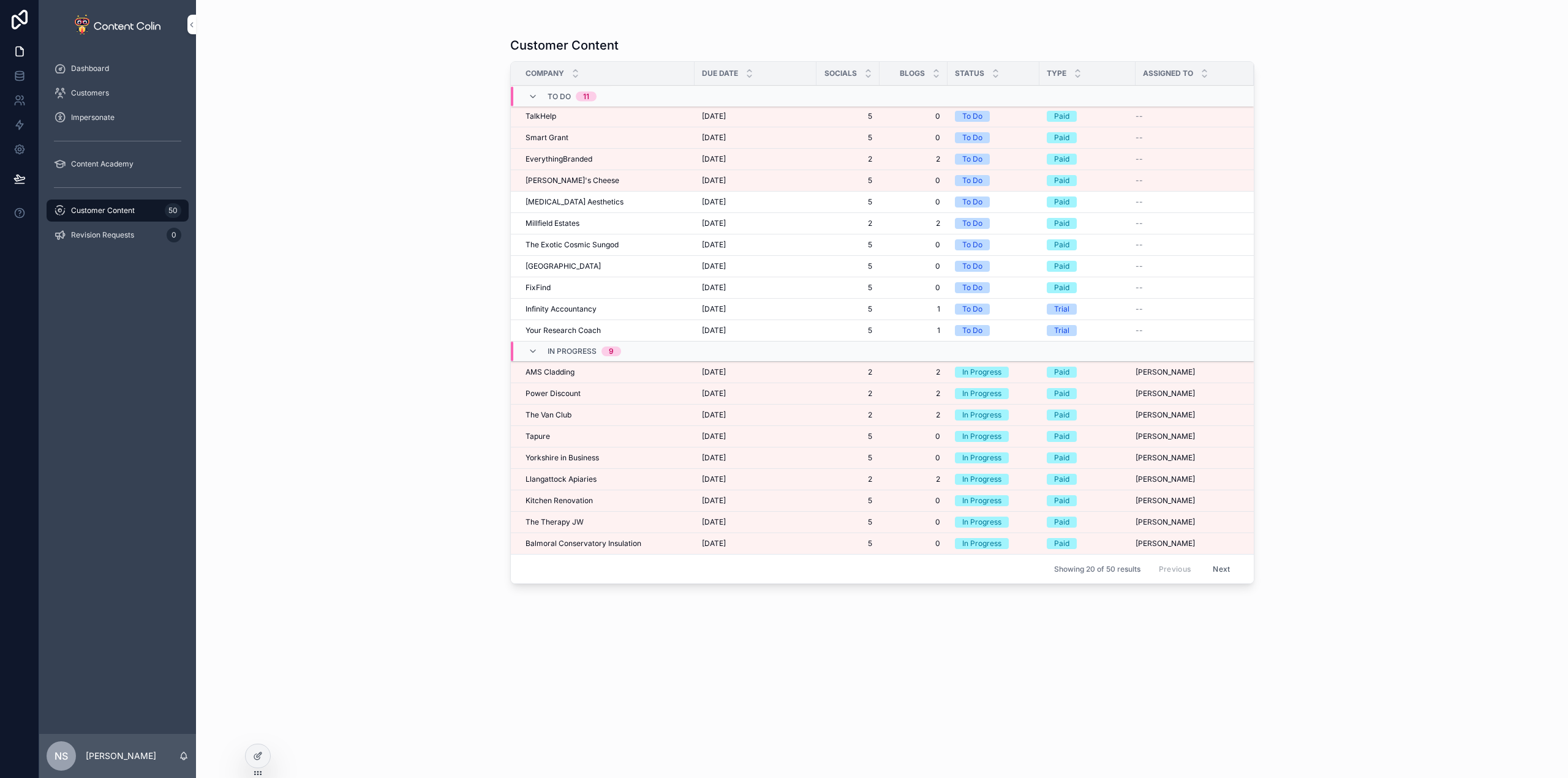
click at [592, 121] on td "TalkHelp TalkHelp" at bounding box center [603, 117] width 184 height 22
click at [541, 114] on span "TalkHelp" at bounding box center [541, 117] width 31 height 10
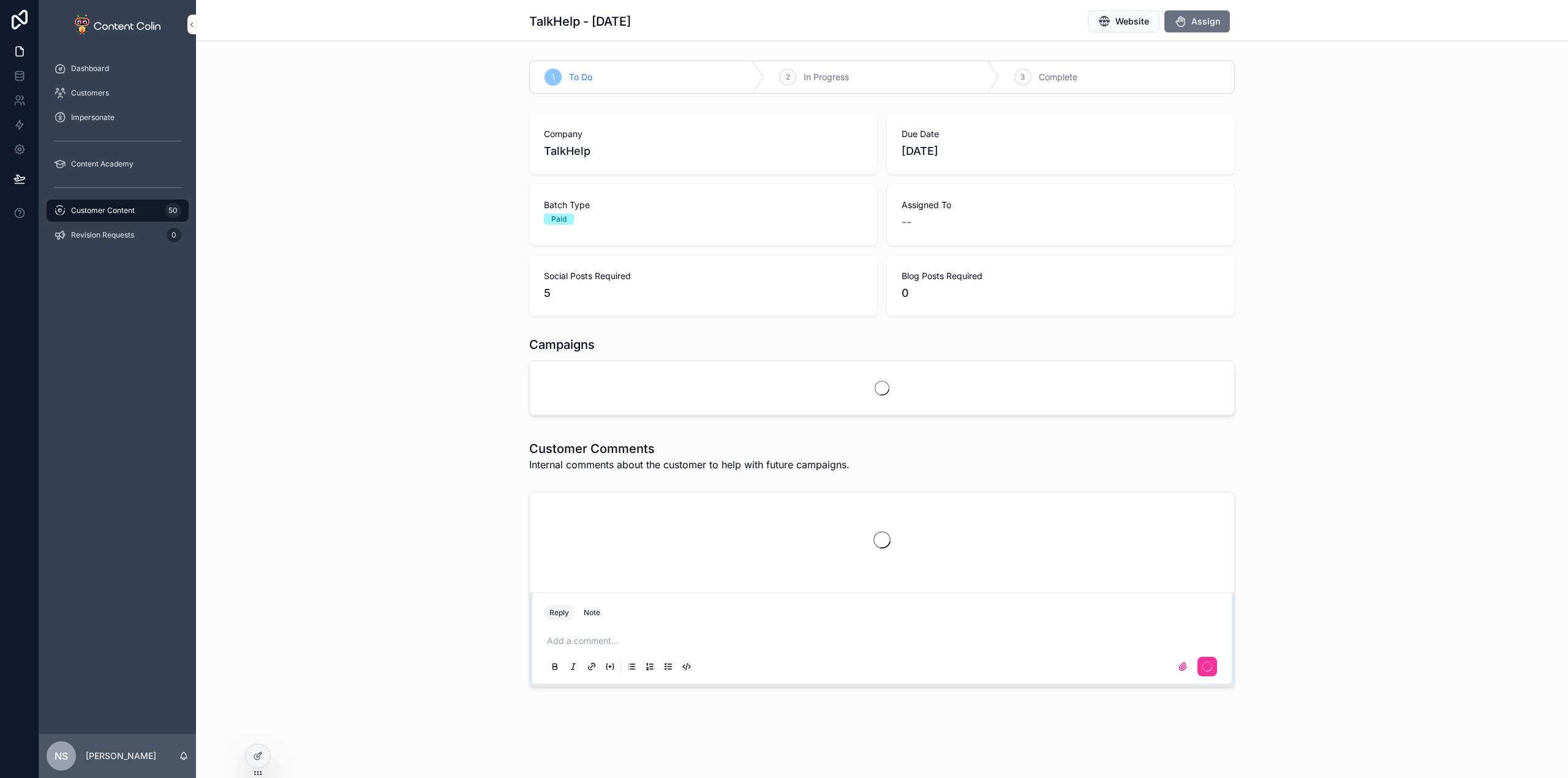
click at [1231, 8] on div "TalkHelp - [DATE] Website Assign" at bounding box center [882, 20] width 1372 height 41
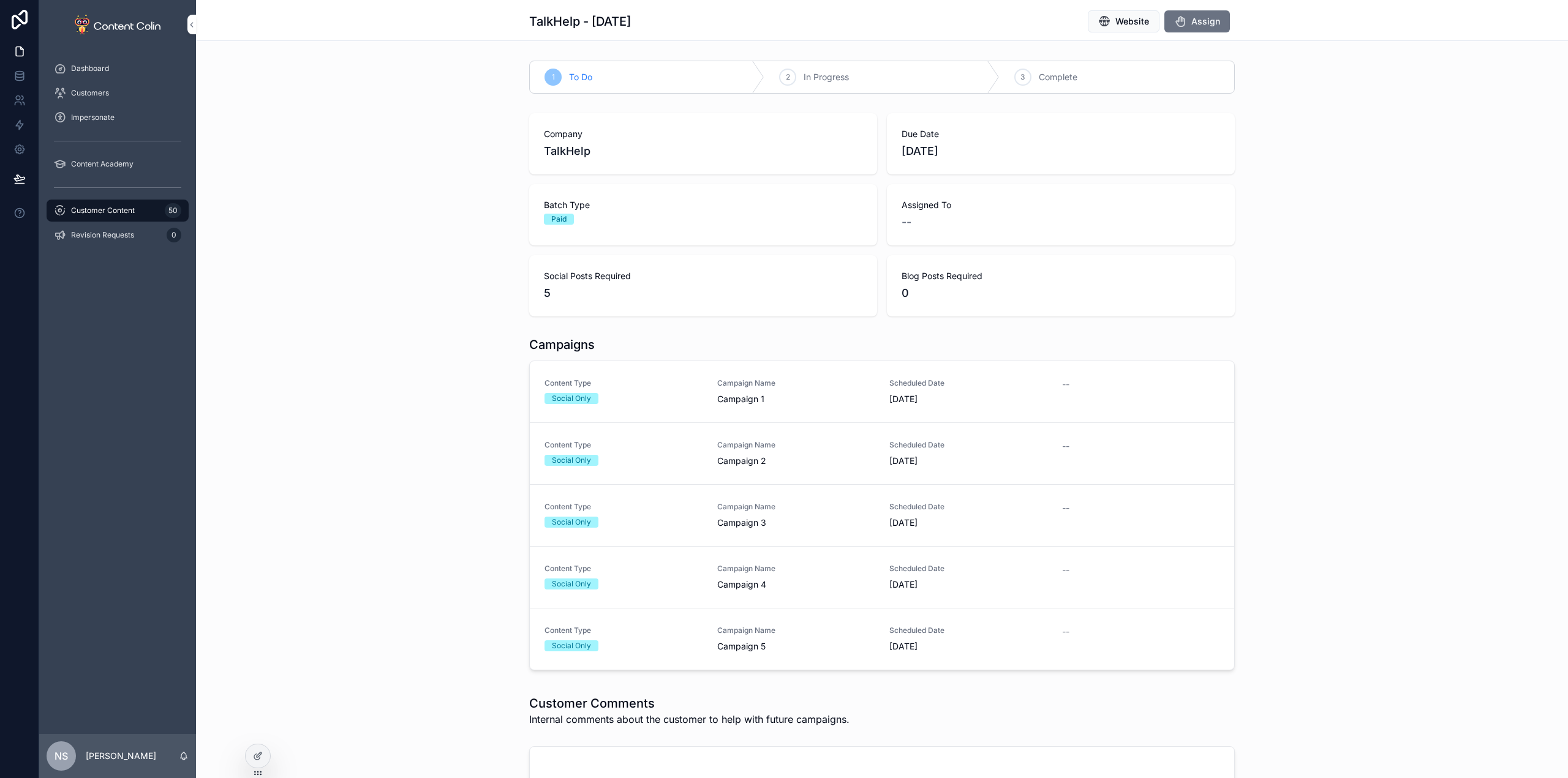
click at [1197, 15] on span "Assign" at bounding box center [1206, 21] width 29 height 12
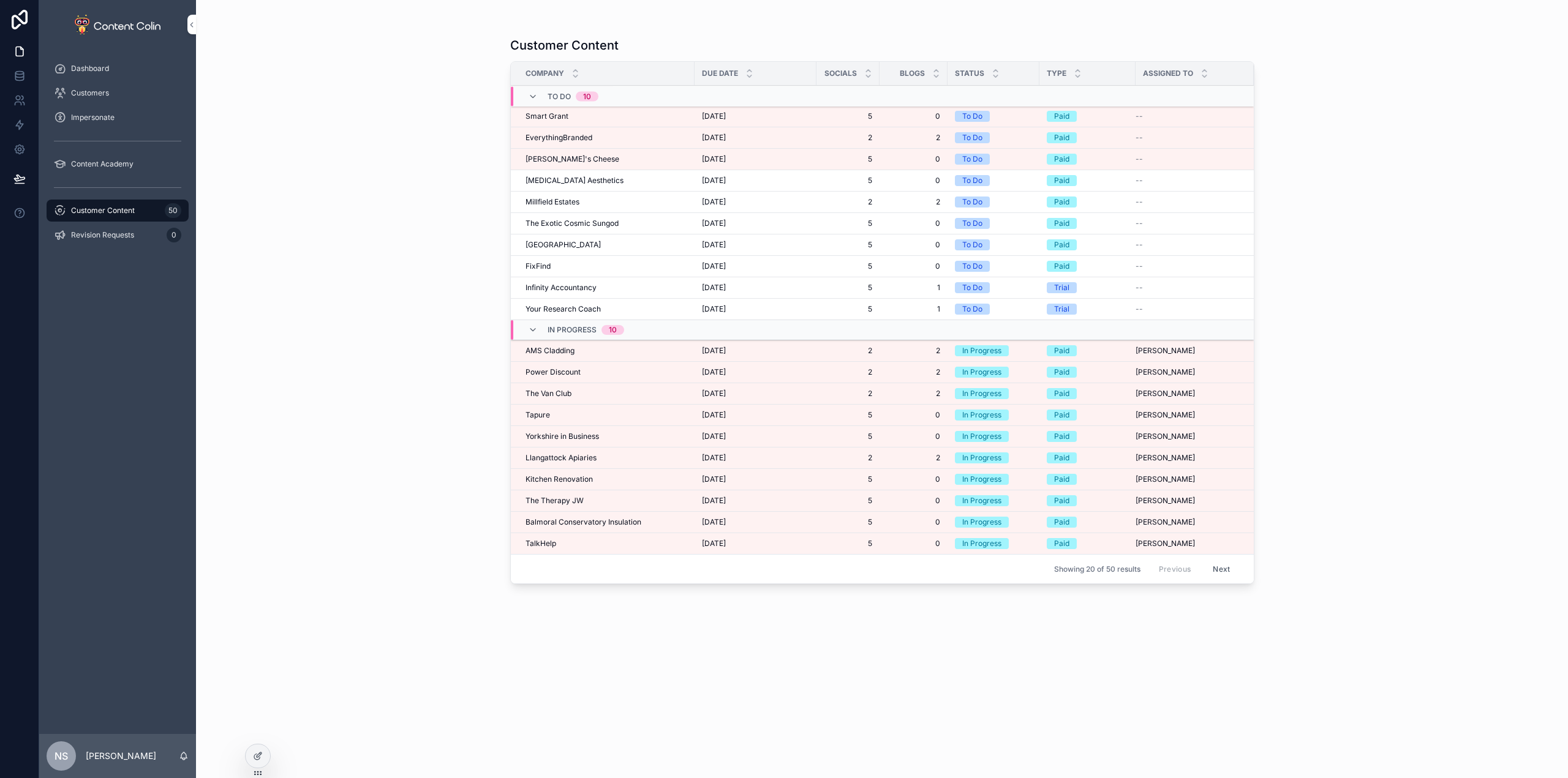
click at [575, 115] on div "Smart Grant Smart Grant" at bounding box center [606, 117] width 162 height 10
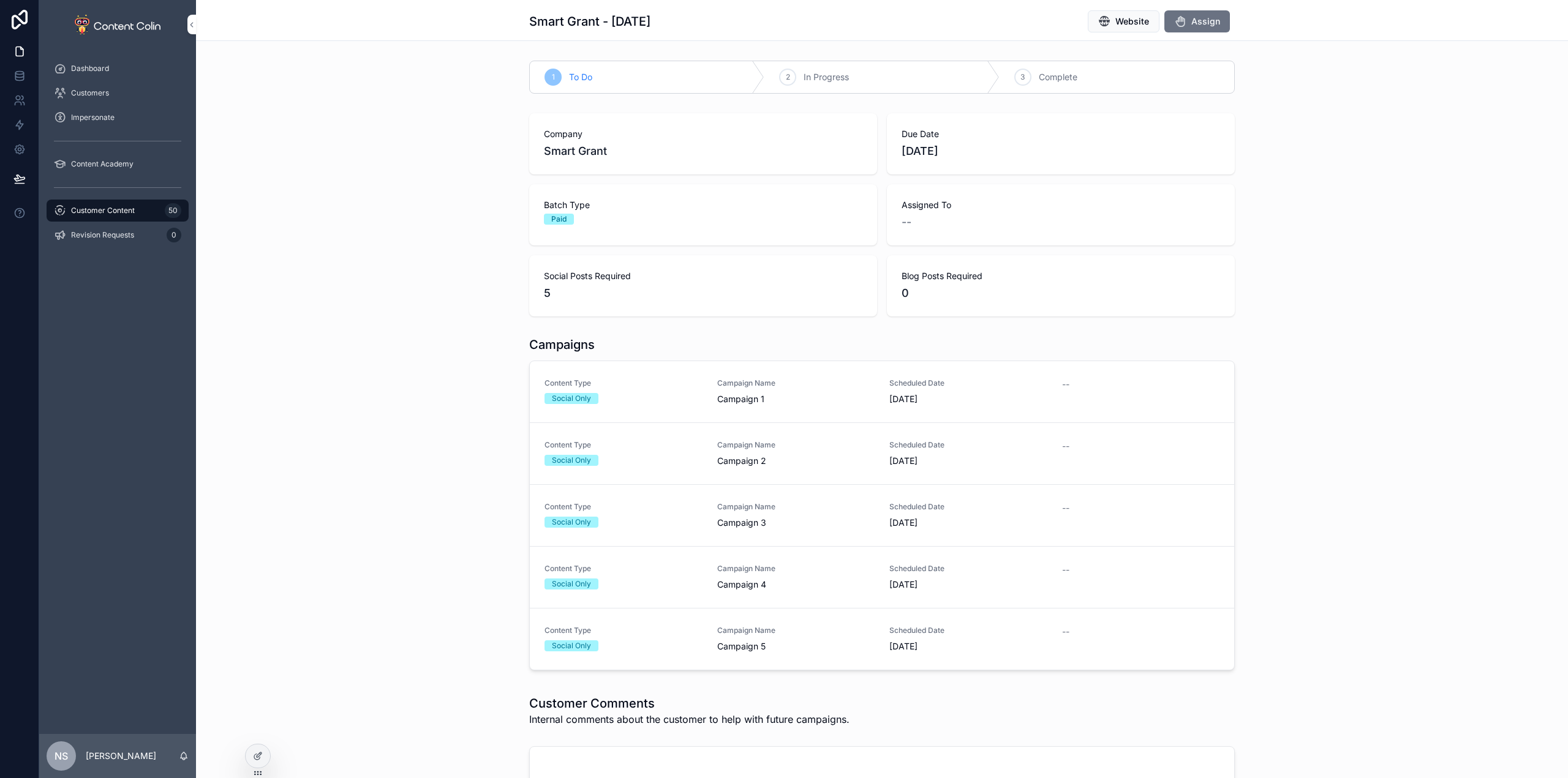
click at [1197, 23] on span "Assign" at bounding box center [1206, 21] width 29 height 12
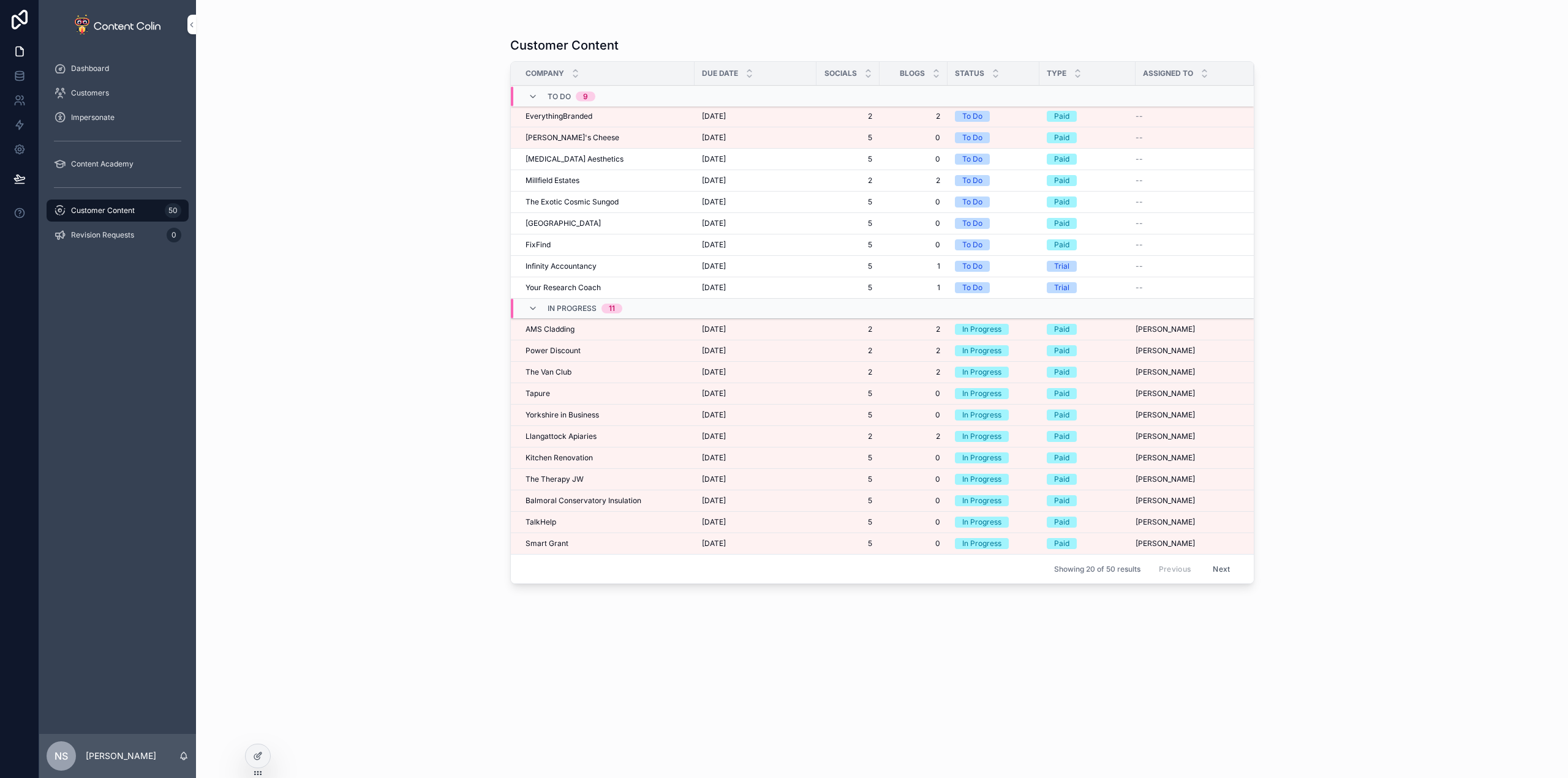
click at [566, 117] on span "EverythingBranded" at bounding box center [559, 117] width 67 height 10
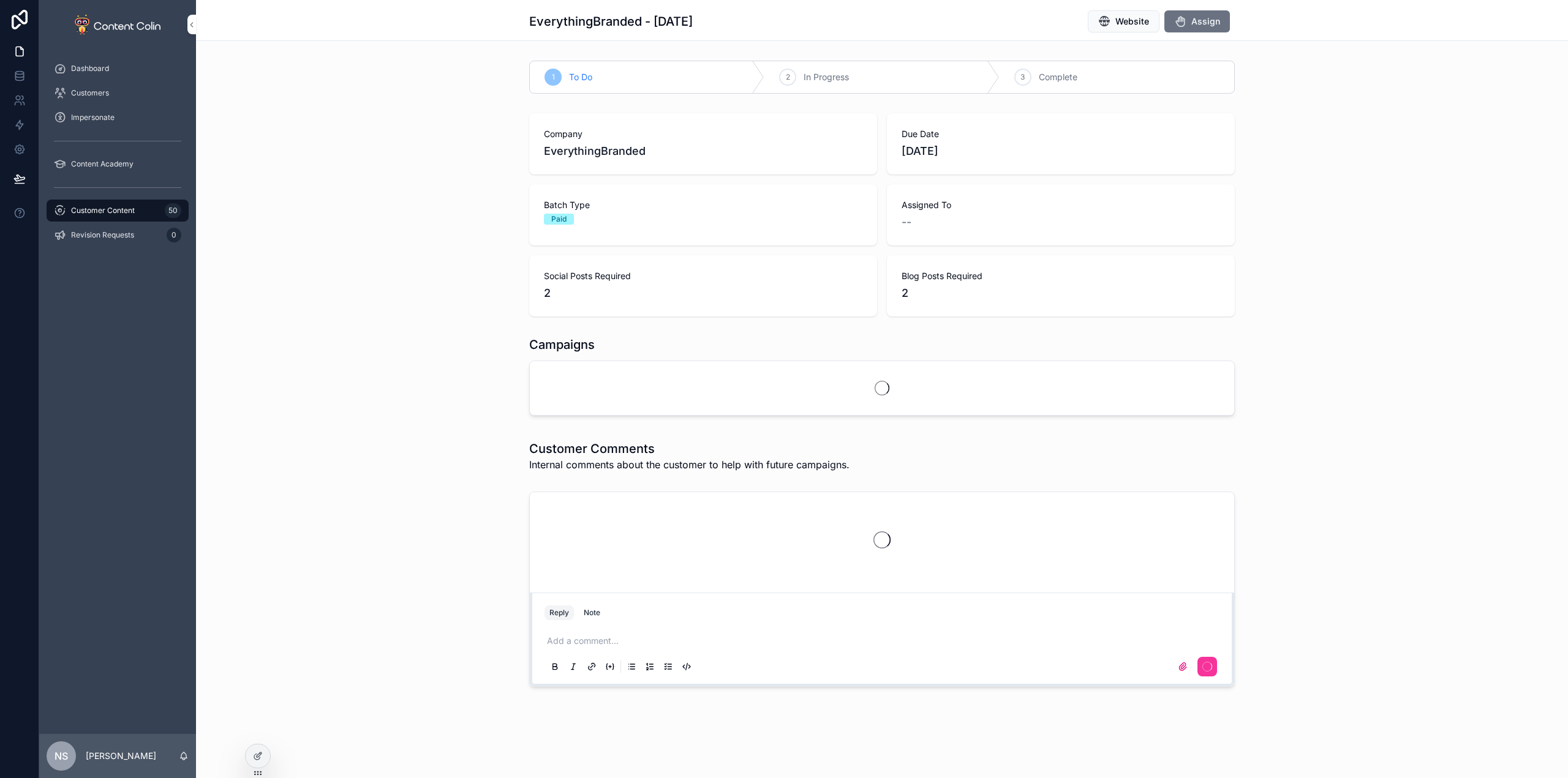
click at [1199, 22] on span "Assign" at bounding box center [1206, 21] width 29 height 12
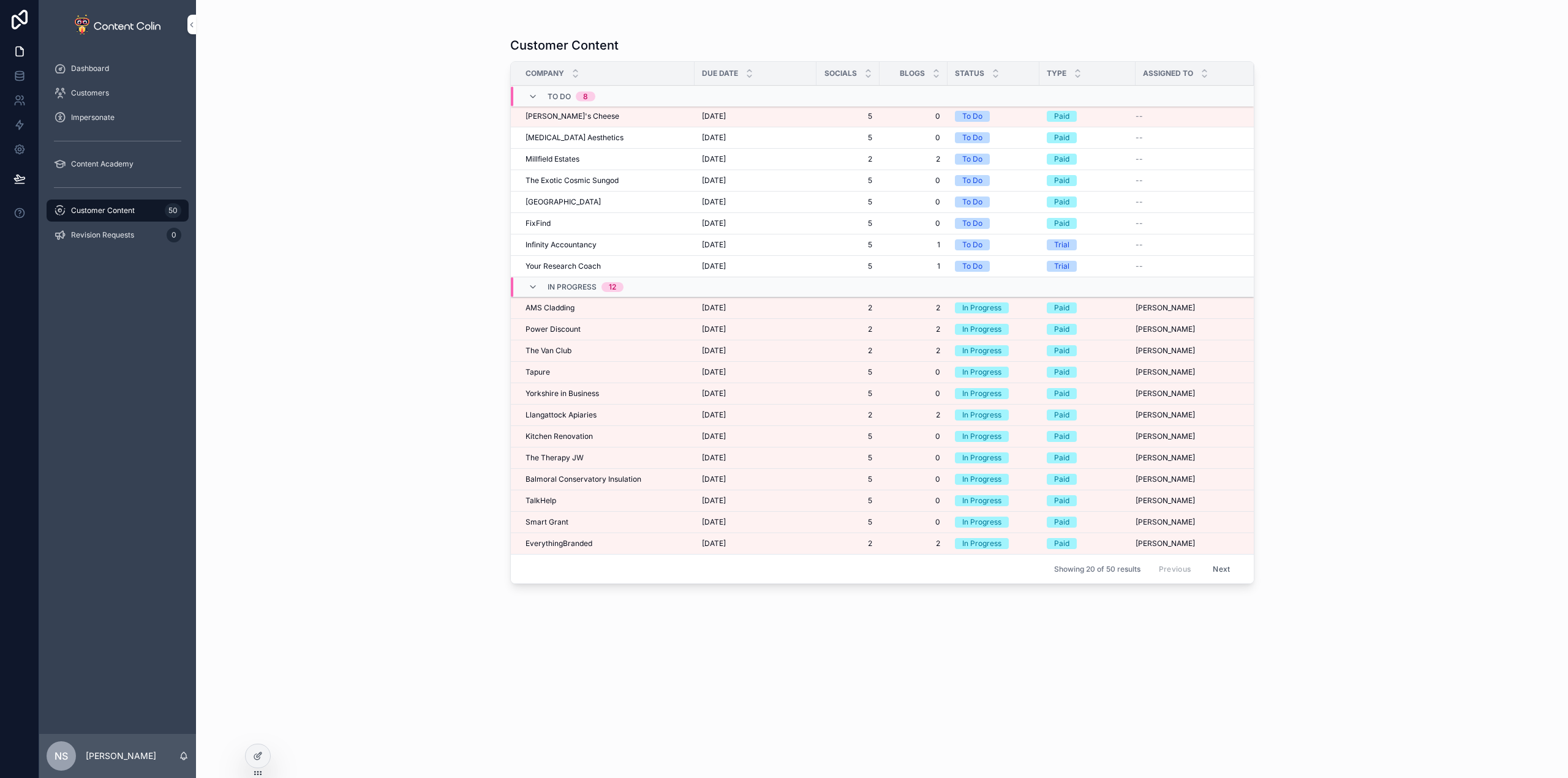
click at [573, 113] on span "[PERSON_NAME]'s Cheese" at bounding box center [572, 117] width 93 height 10
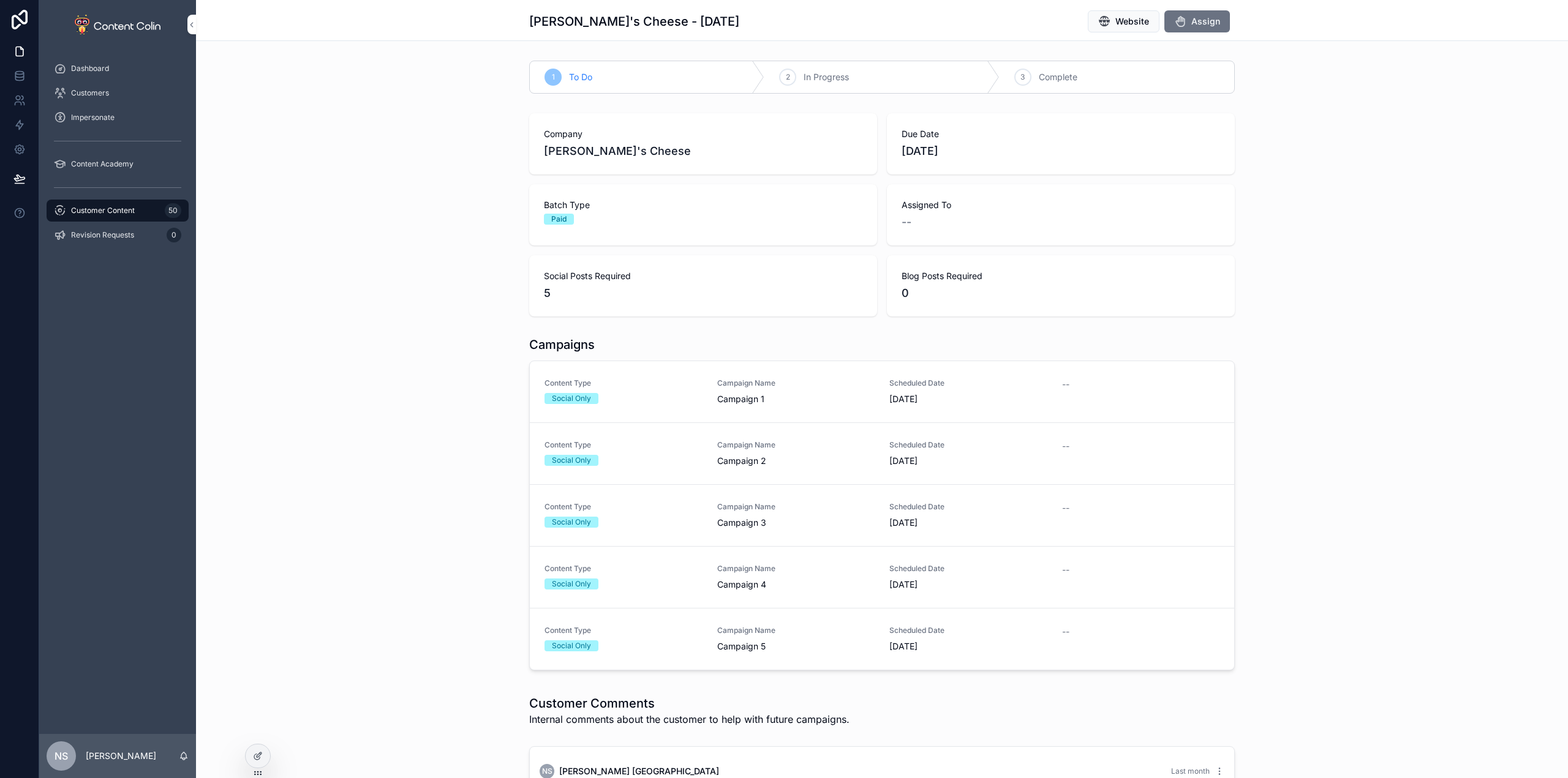
click at [1203, 20] on span "Assign" at bounding box center [1206, 21] width 29 height 12
click at [1442, 286] on div "Company [PERSON_NAME]'s Cheese Due Date [DATE] Batch Type Paid Assigned To [PER…" at bounding box center [882, 215] width 1372 height 213
drag, startPoint x: 560, startPoint y: 141, endPoint x: 544, endPoint y: 142, distance: 16.0
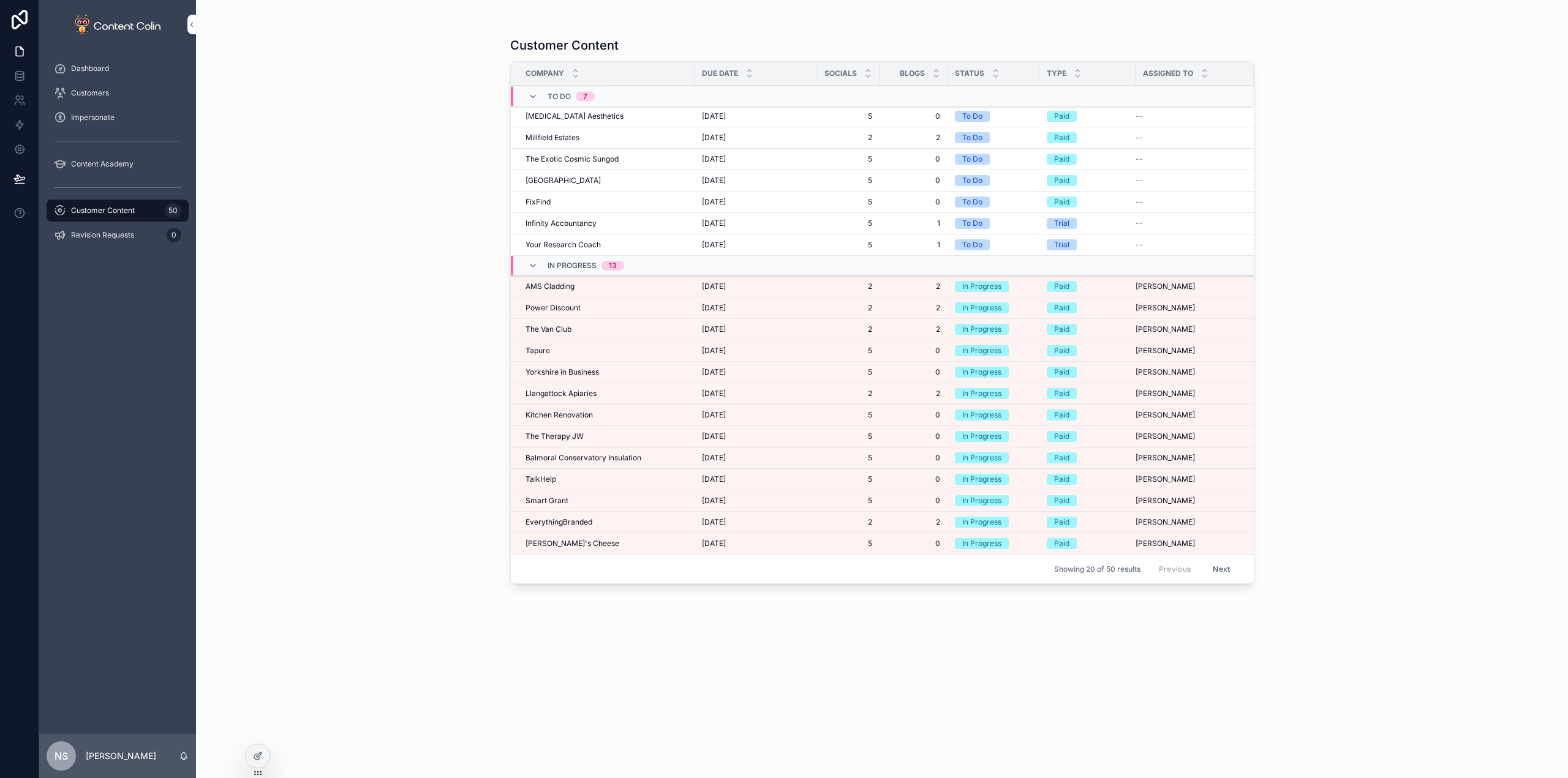
click at [112, 204] on div "Customer Content 50" at bounding box center [118, 211] width 127 height 19
click at [1217, 567] on button "Next" at bounding box center [1221, 570] width 35 height 19
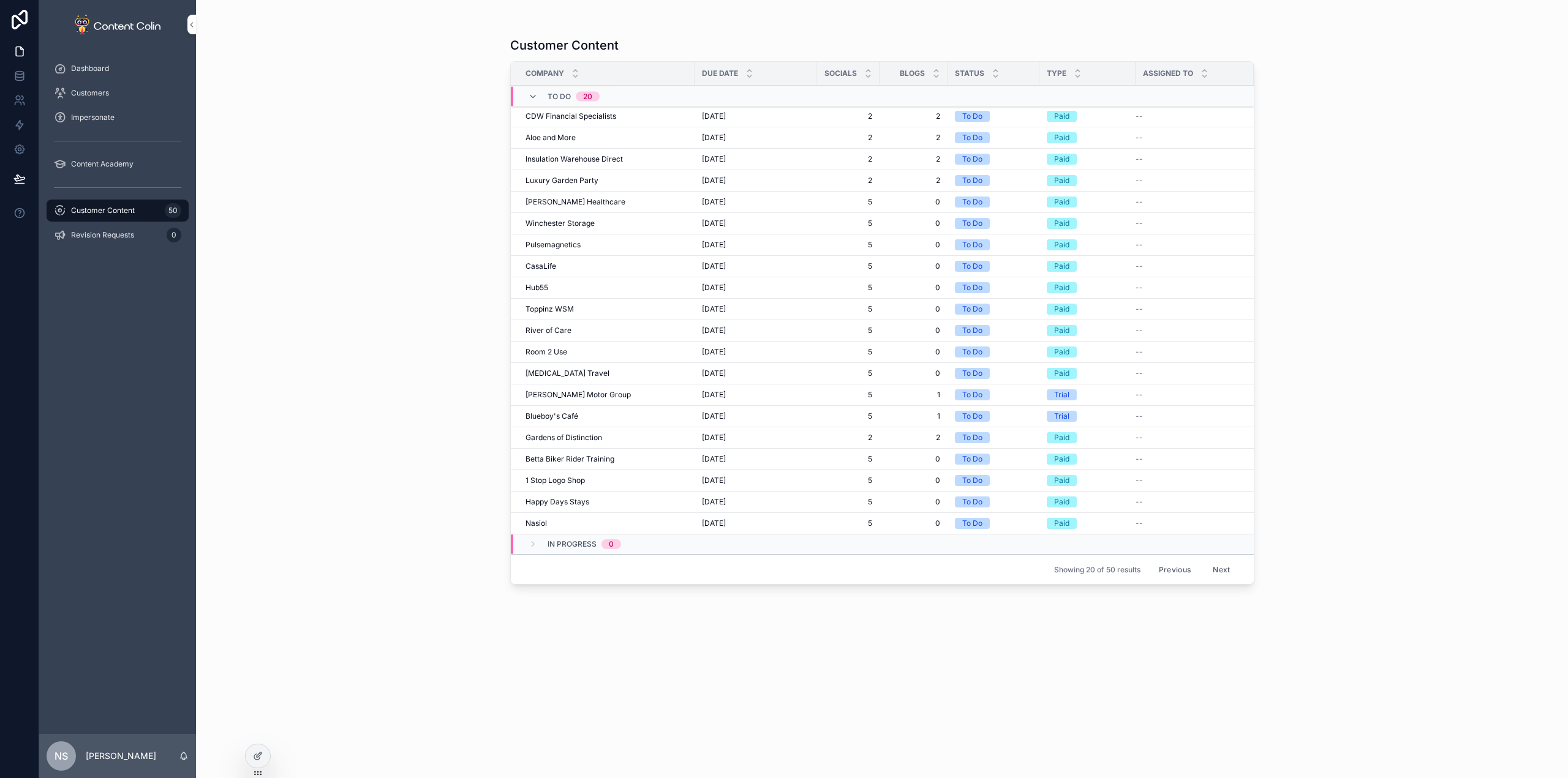
click at [1231, 574] on button "Next" at bounding box center [1221, 570] width 35 height 19
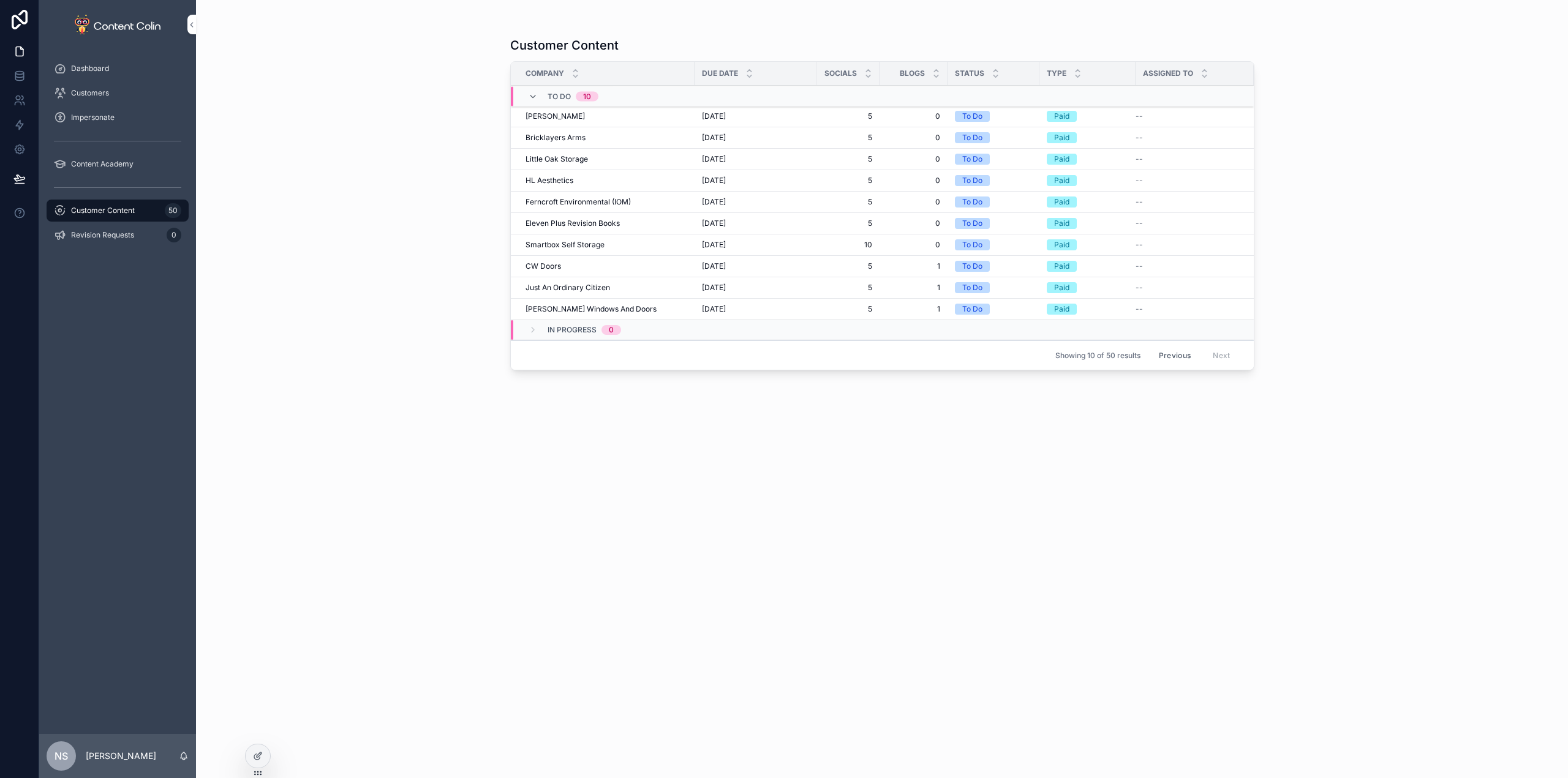
click at [1178, 357] on button "Previous" at bounding box center [1174, 356] width 49 height 19
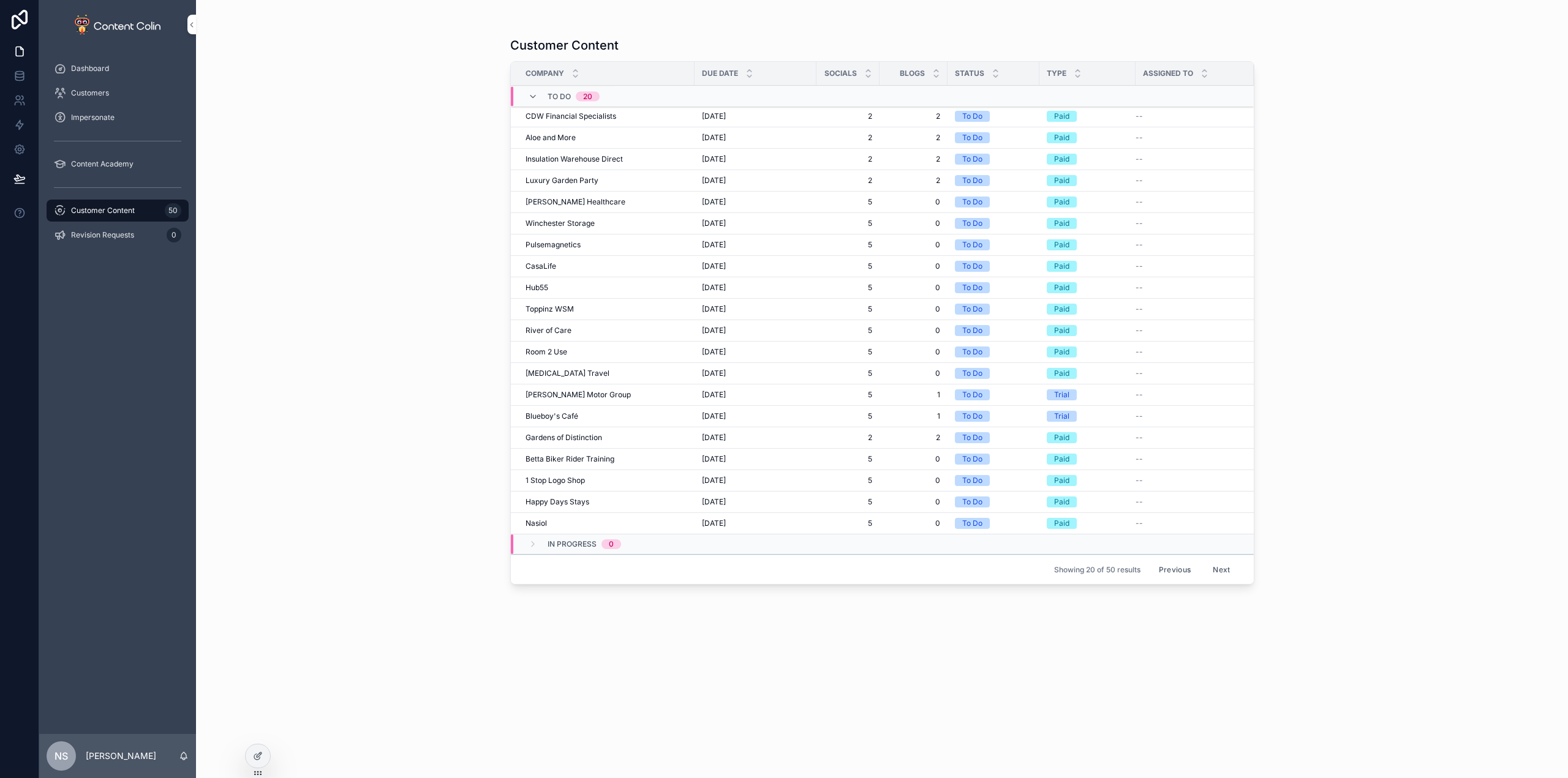
click at [1182, 566] on button "Previous" at bounding box center [1174, 570] width 49 height 19
